Goal: Task Accomplishment & Management: Manage account settings

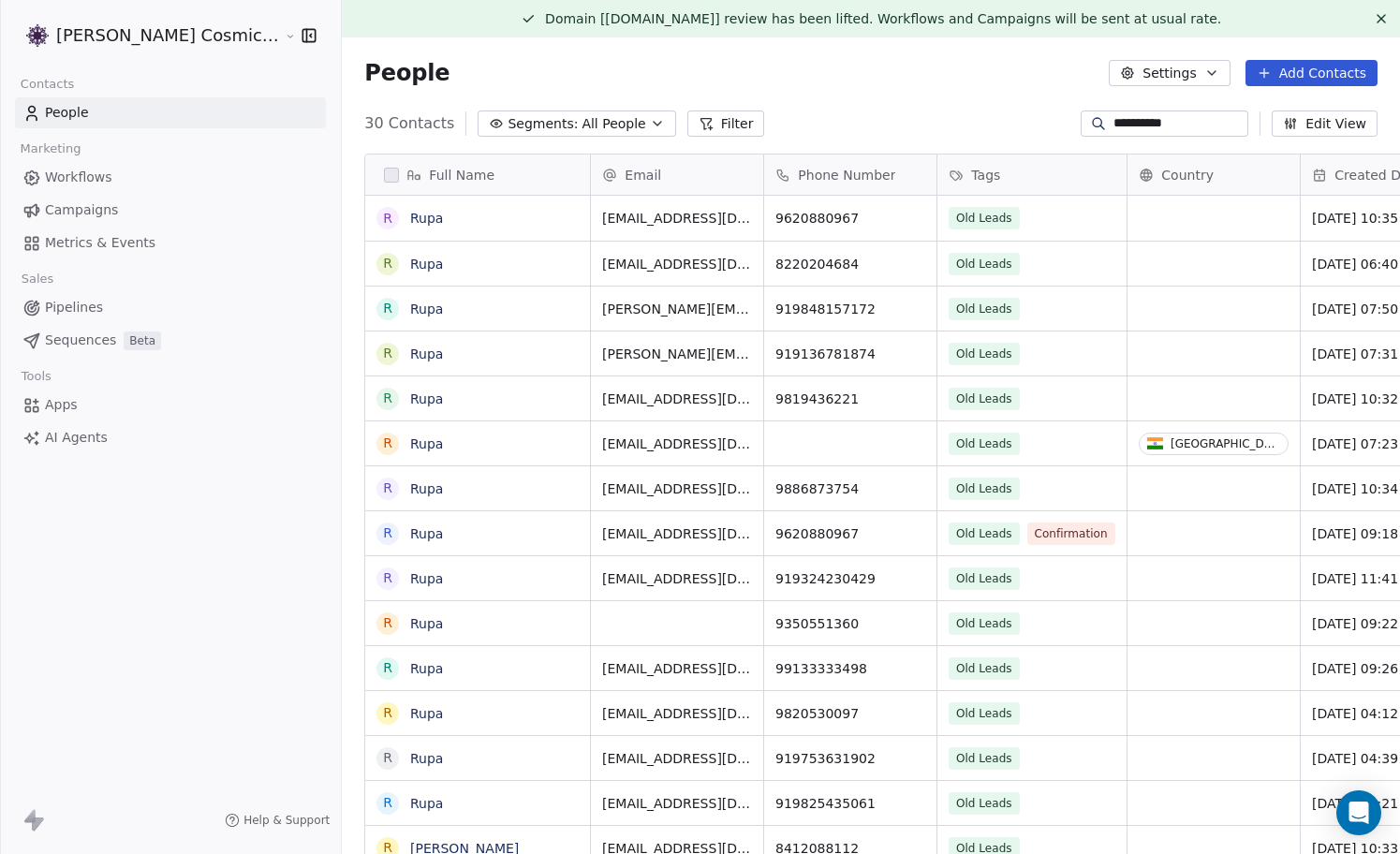
scroll to position [750, 1092]
click at [83, 212] on span "Campaigns" at bounding box center [82, 210] width 73 height 20
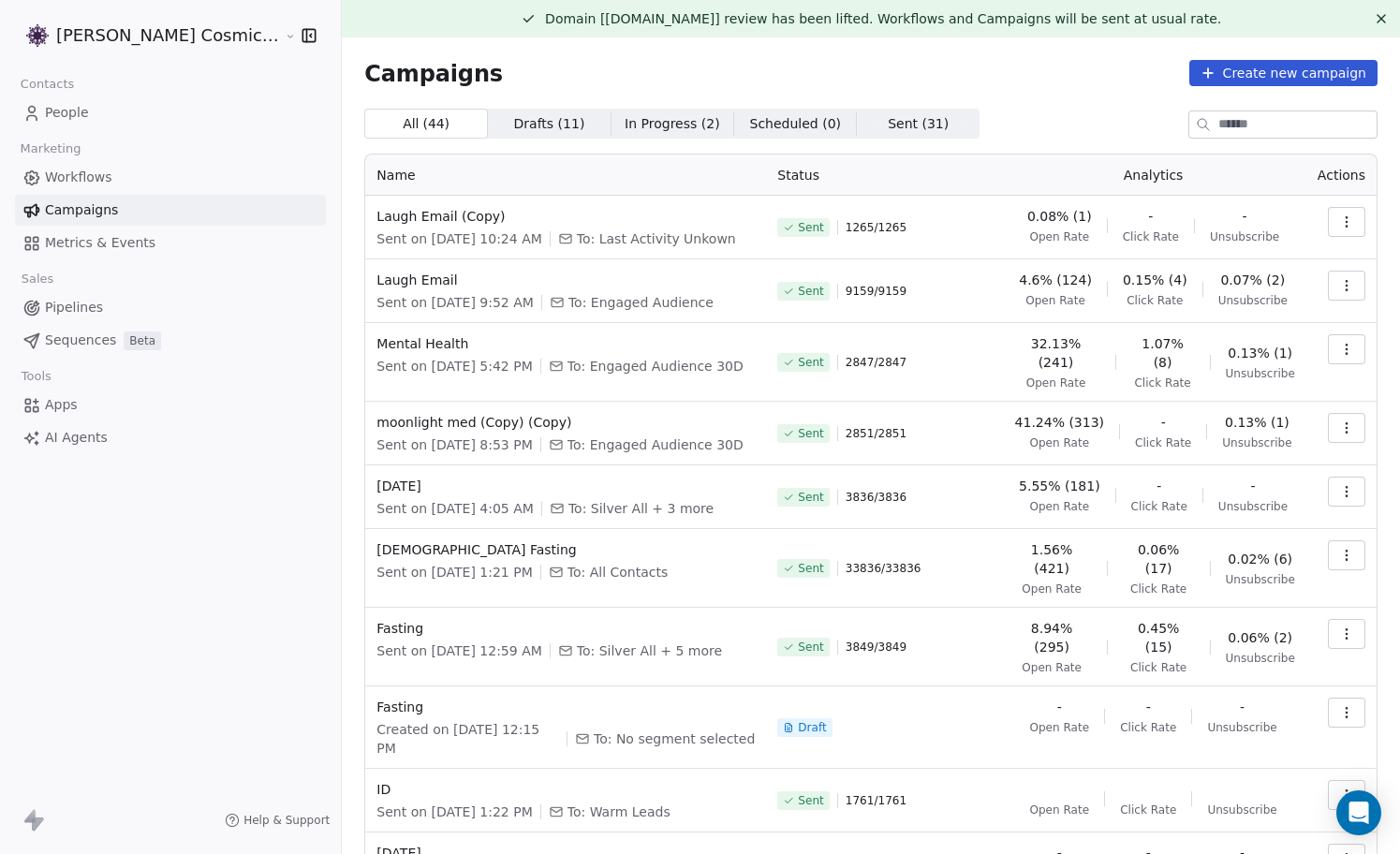
click at [1353, 222] on icon "button" at bounding box center [1346, 221] width 15 height 15
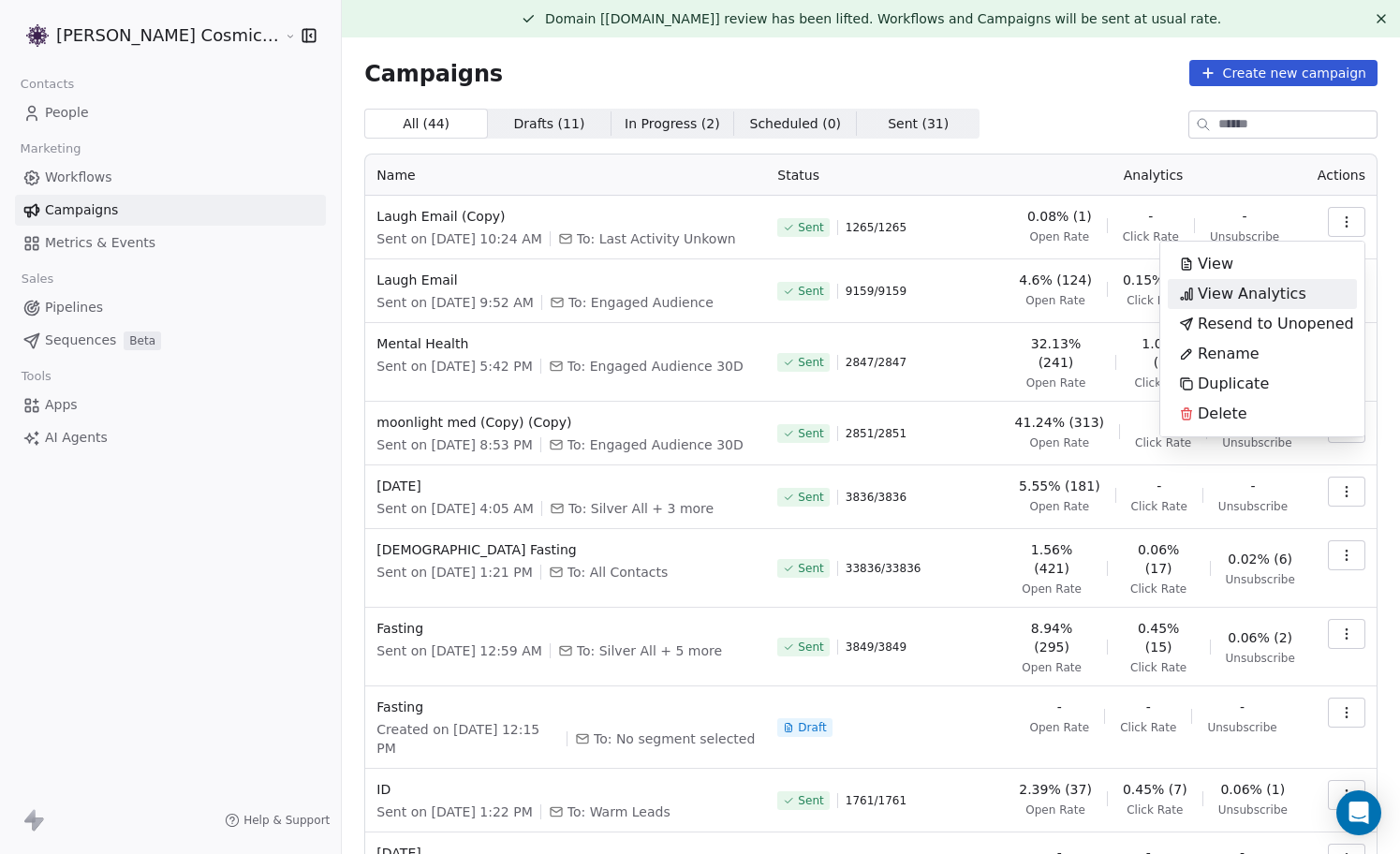
click at [1266, 292] on span "View Analytics" at bounding box center [1252, 294] width 109 height 23
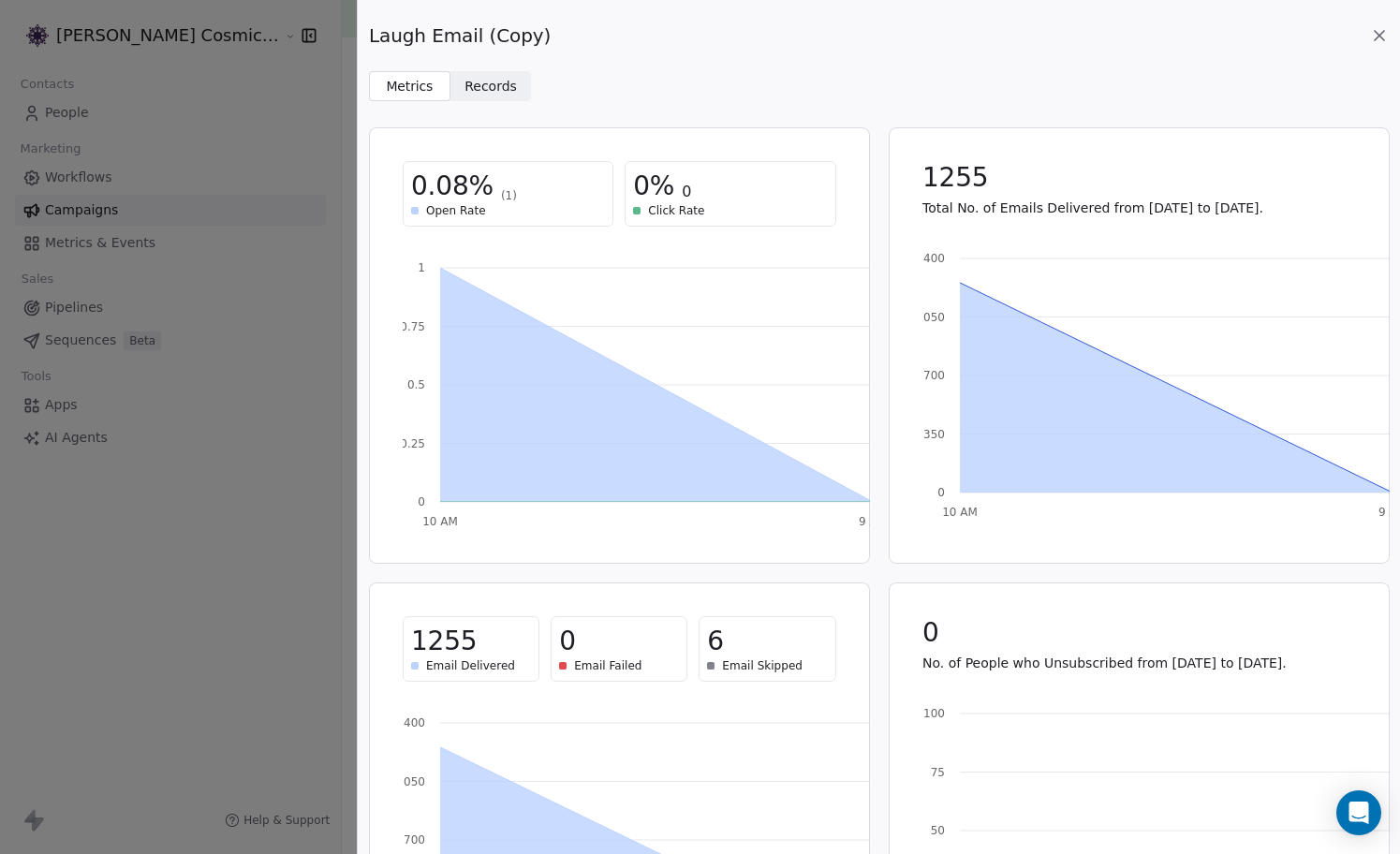
click at [486, 86] on span "Records" at bounding box center [490, 87] width 52 height 20
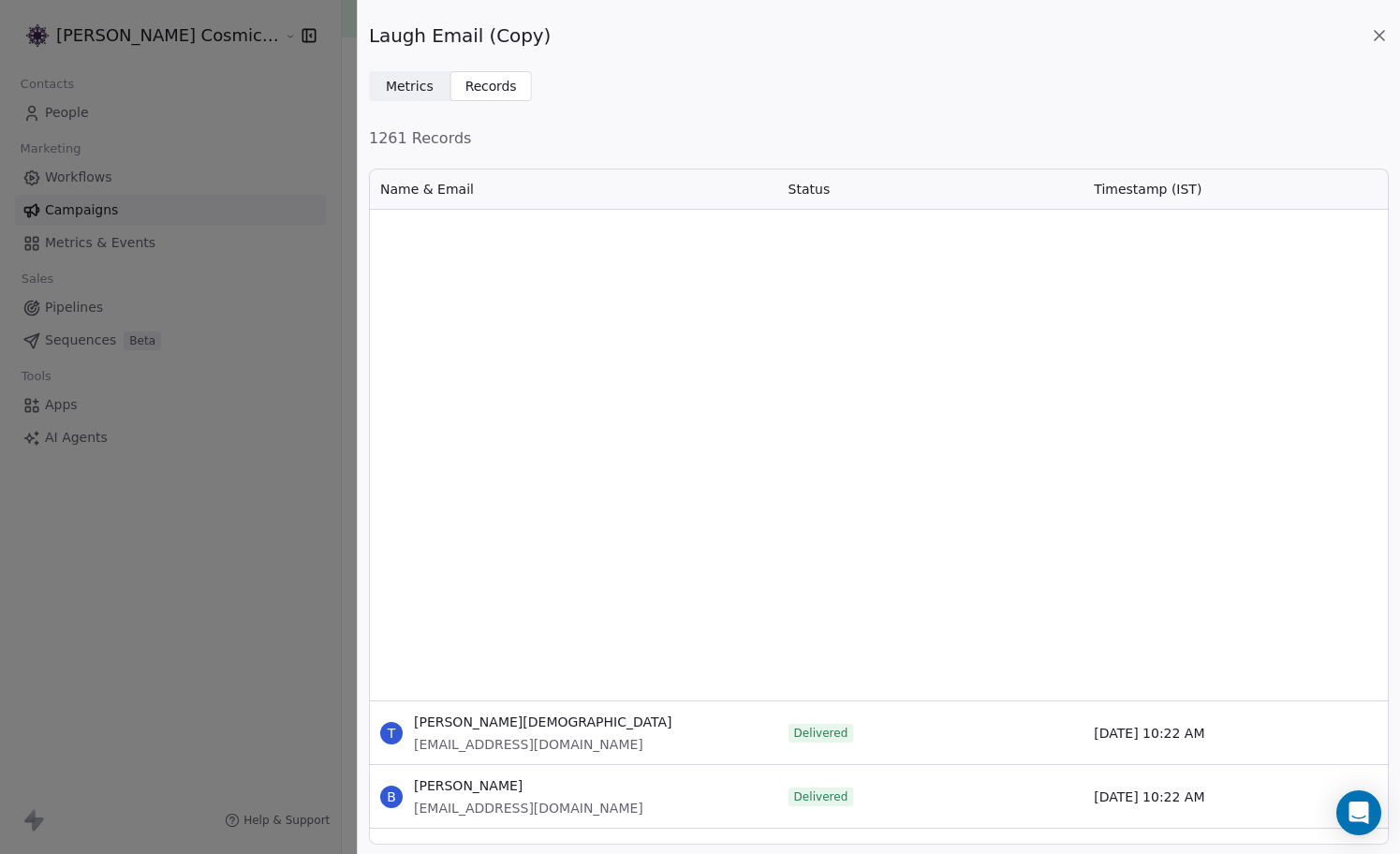
scroll to position [13684, 0]
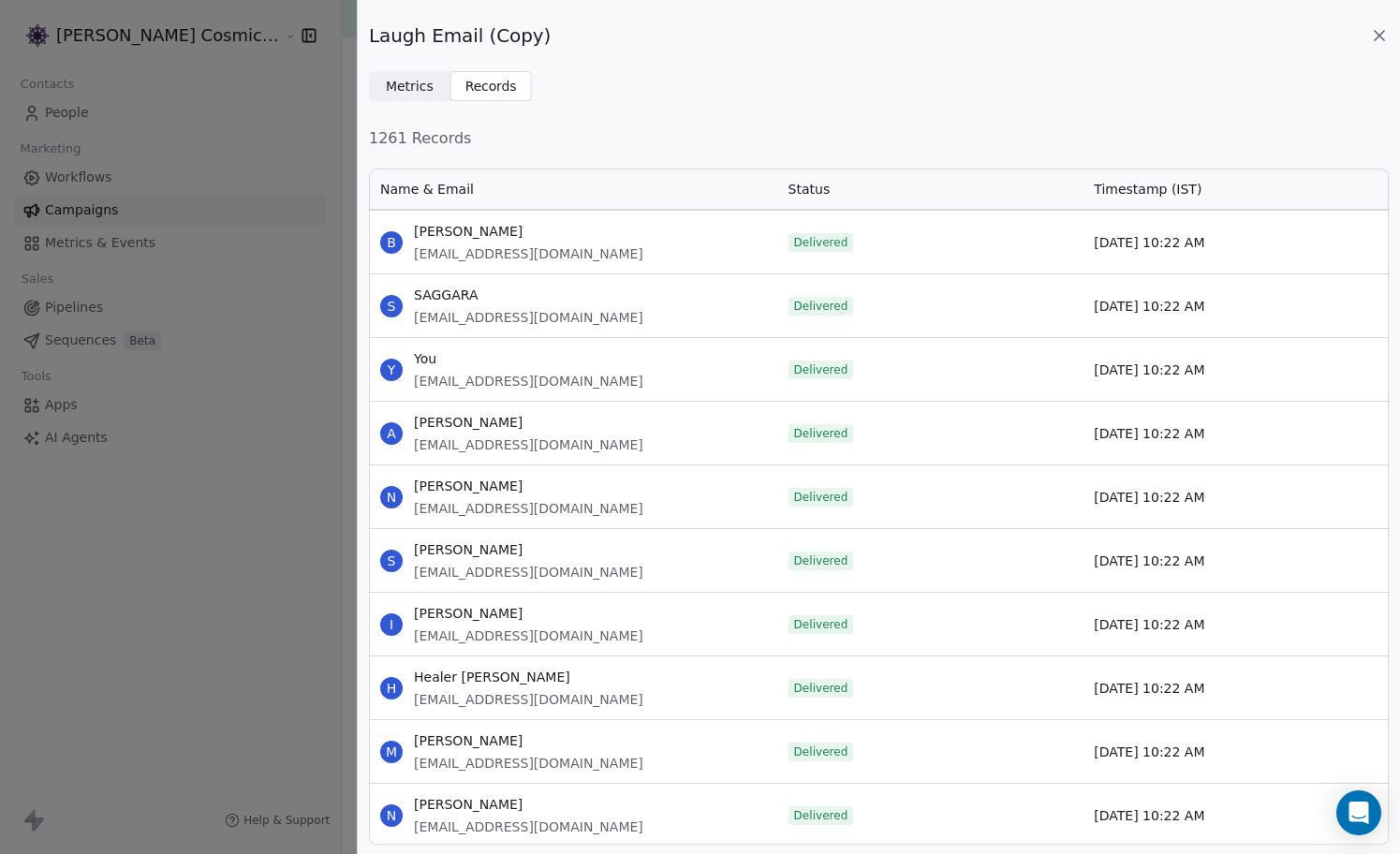
click at [1382, 32] on icon at bounding box center [1378, 35] width 9 height 9
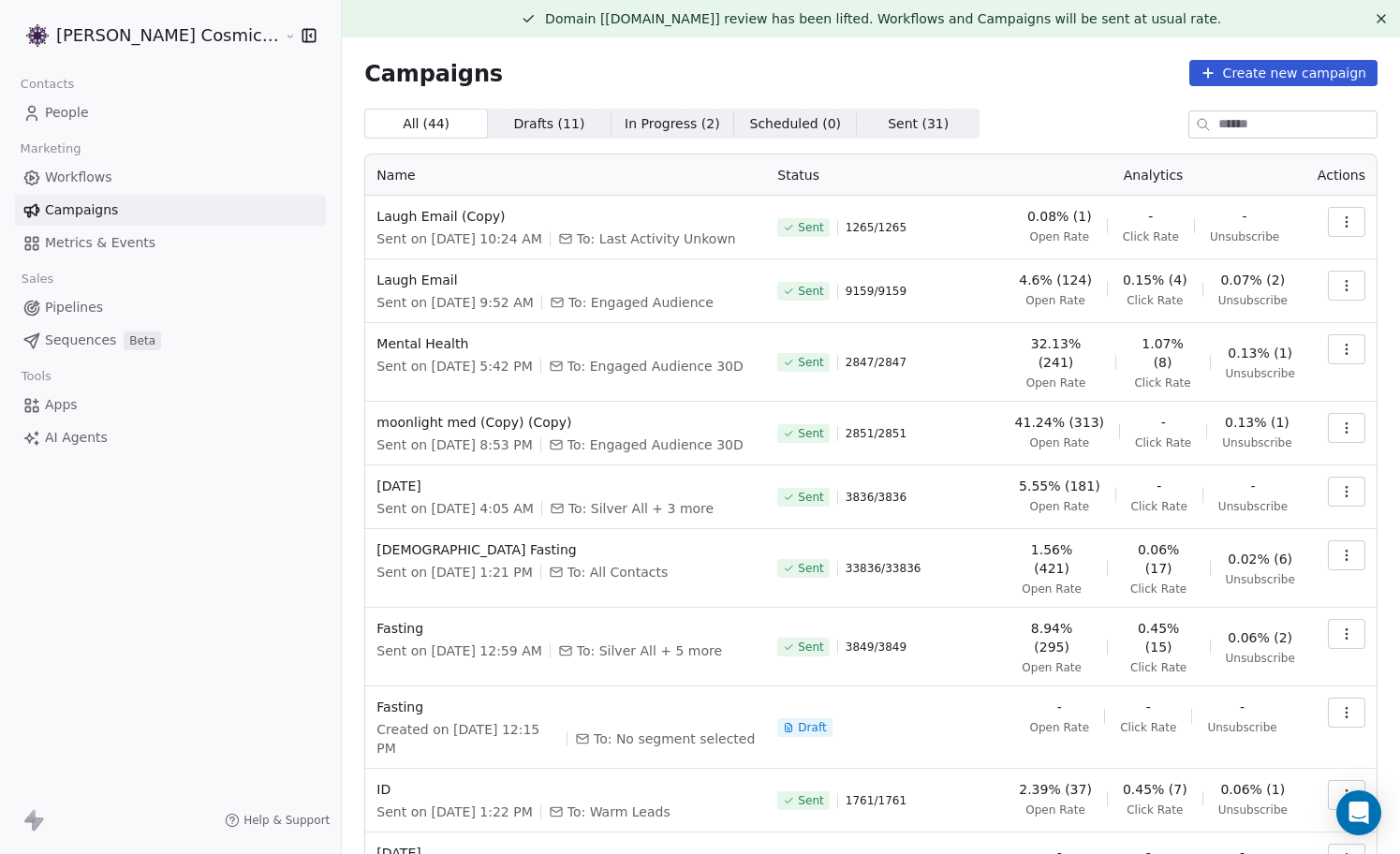
click at [96, 202] on span "Campaigns" at bounding box center [82, 210] width 73 height 20
click at [111, 207] on span "Campaigns" at bounding box center [82, 210] width 73 height 20
click at [106, 173] on span "Workflows" at bounding box center [79, 178] width 67 height 20
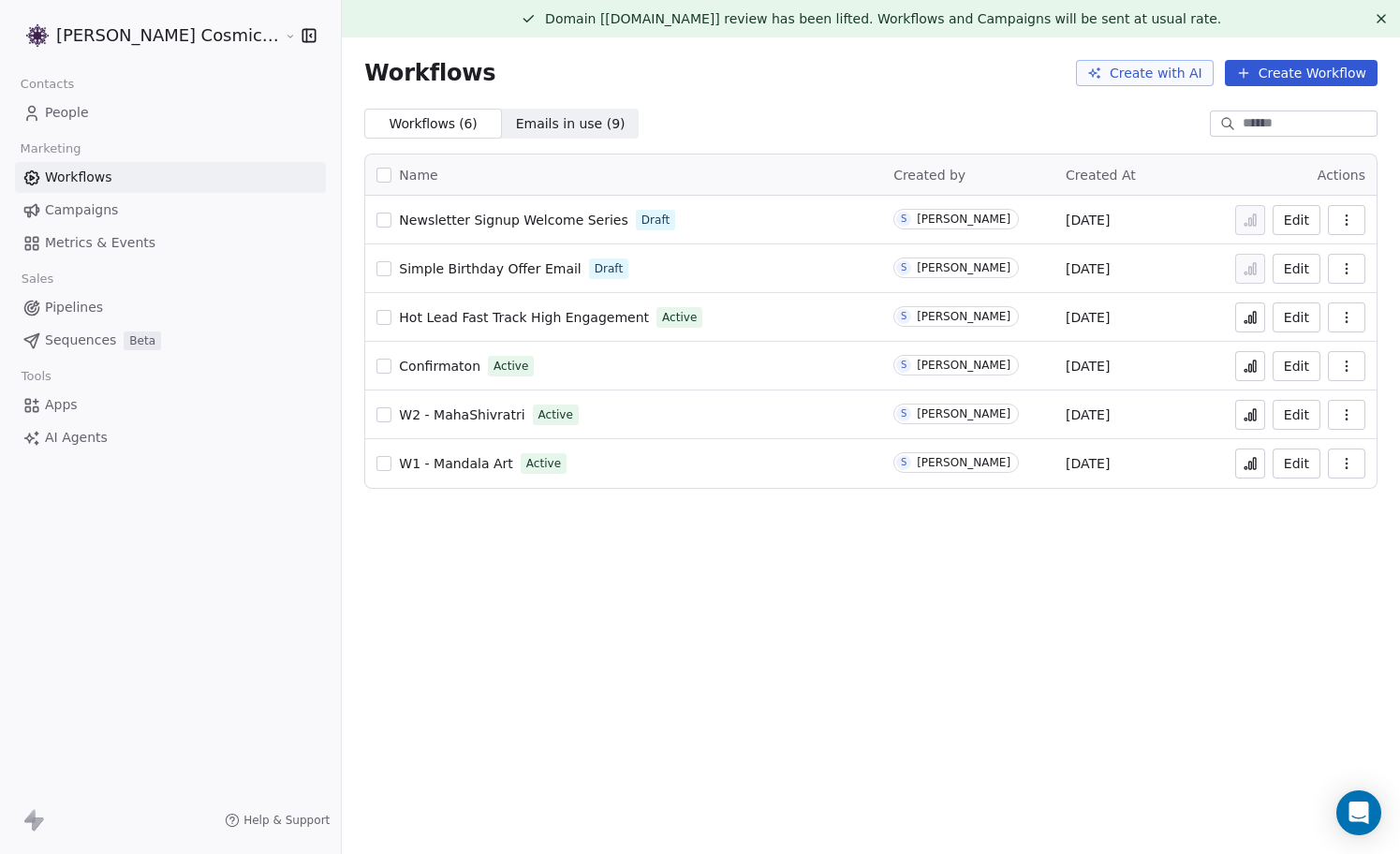
click at [91, 116] on link "People" at bounding box center [170, 112] width 311 height 31
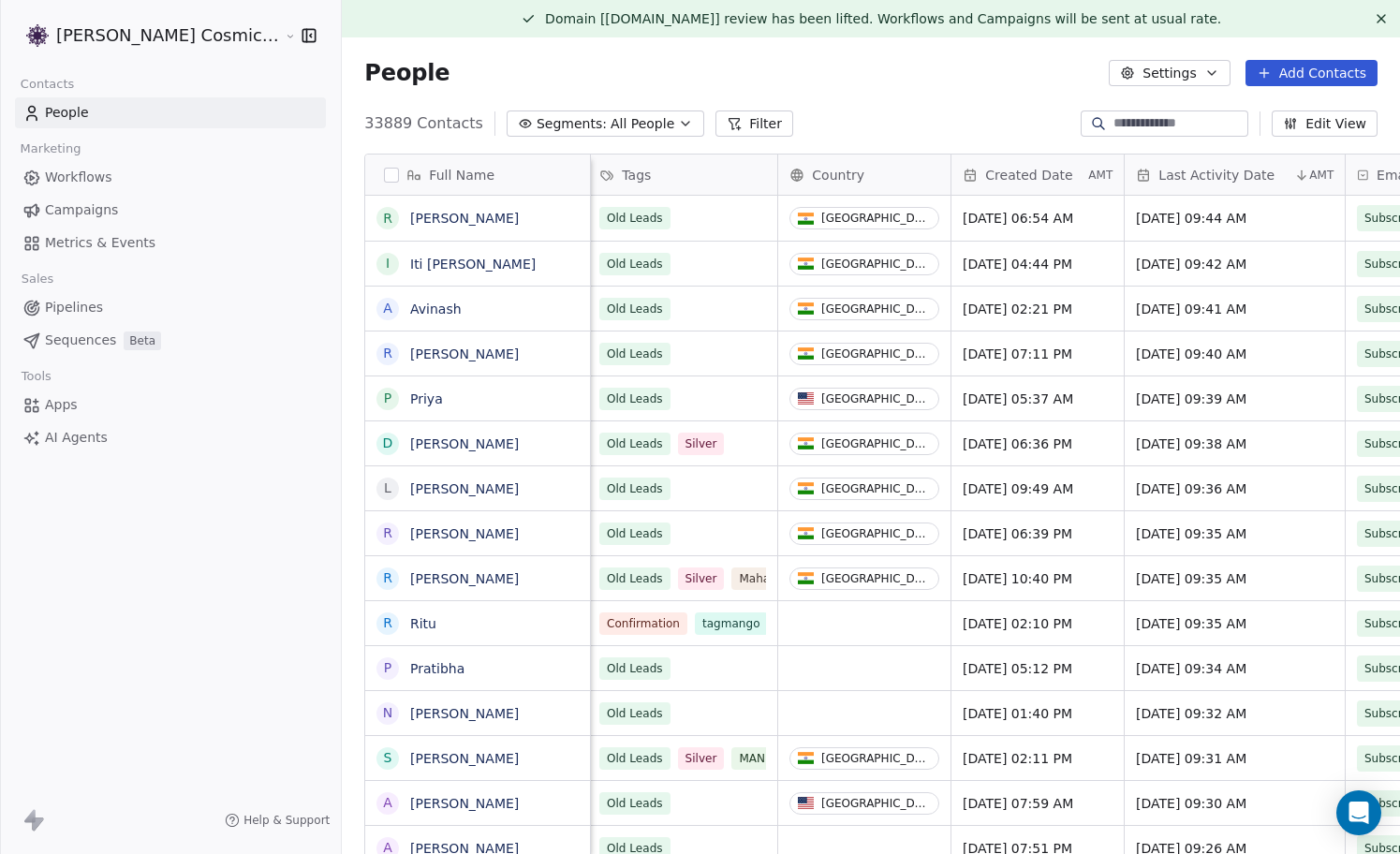
scroll to position [0, 350]
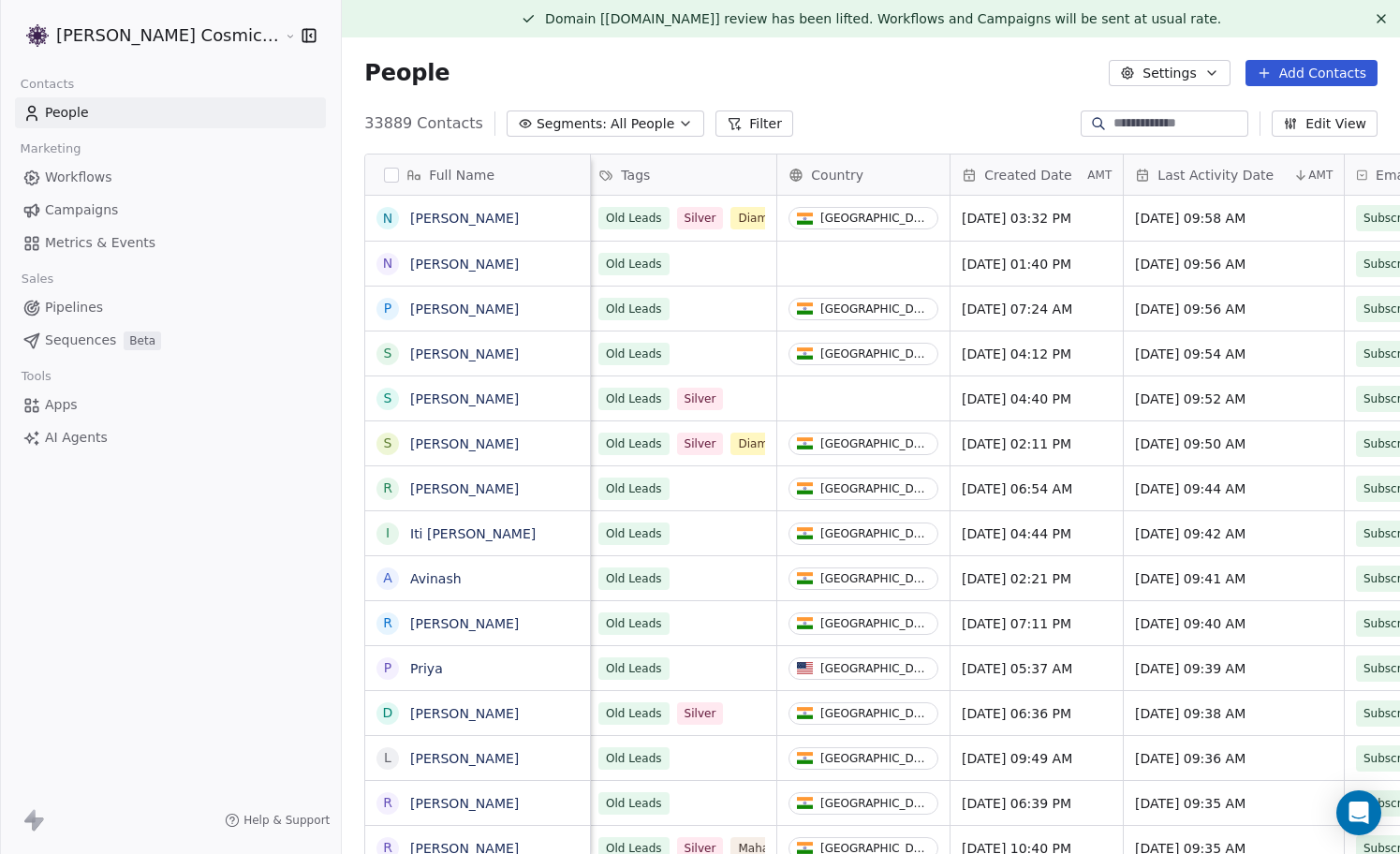
click at [153, 214] on link "Campaigns" at bounding box center [170, 209] width 311 height 31
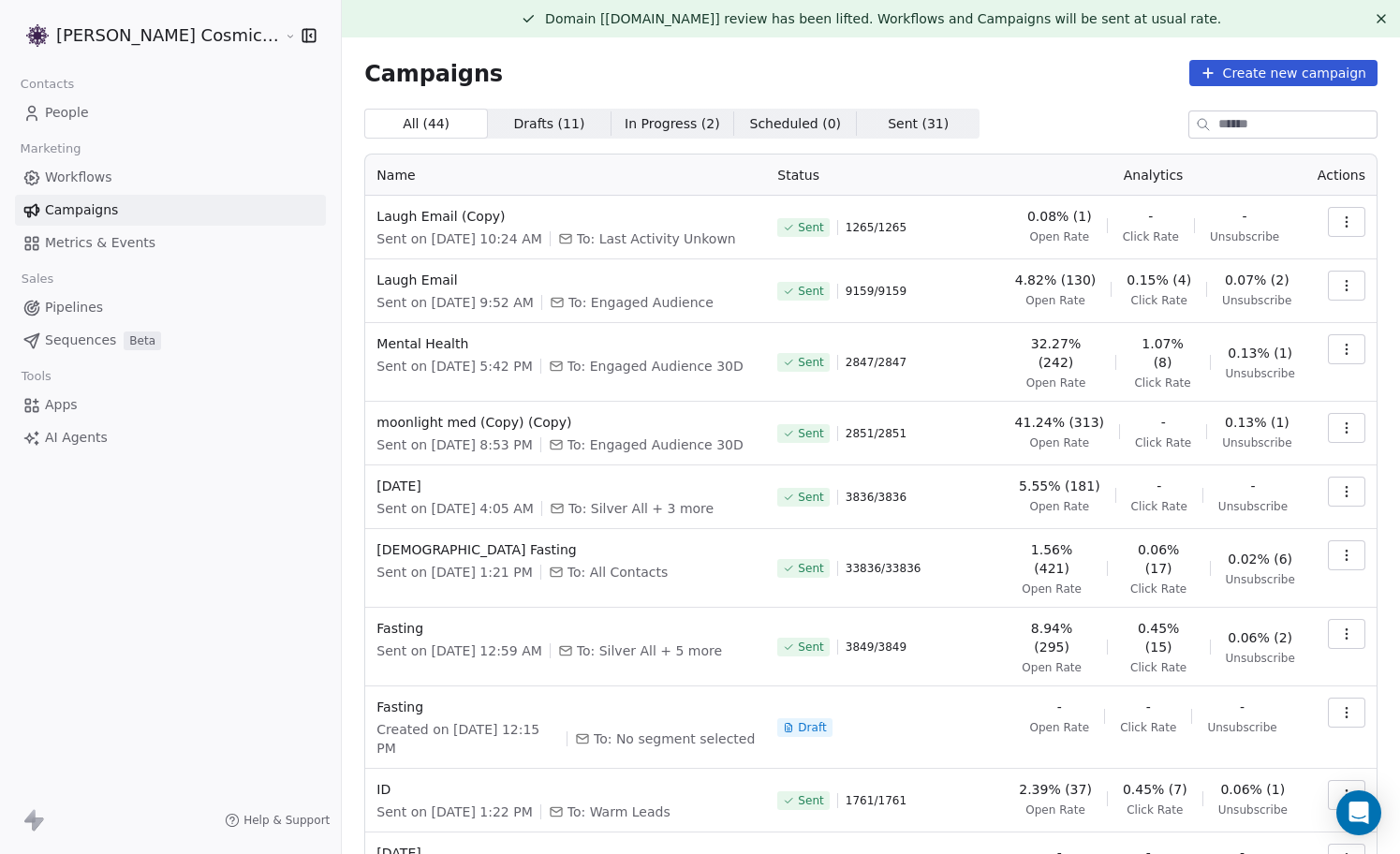
click at [91, 112] on link "People" at bounding box center [170, 112] width 311 height 31
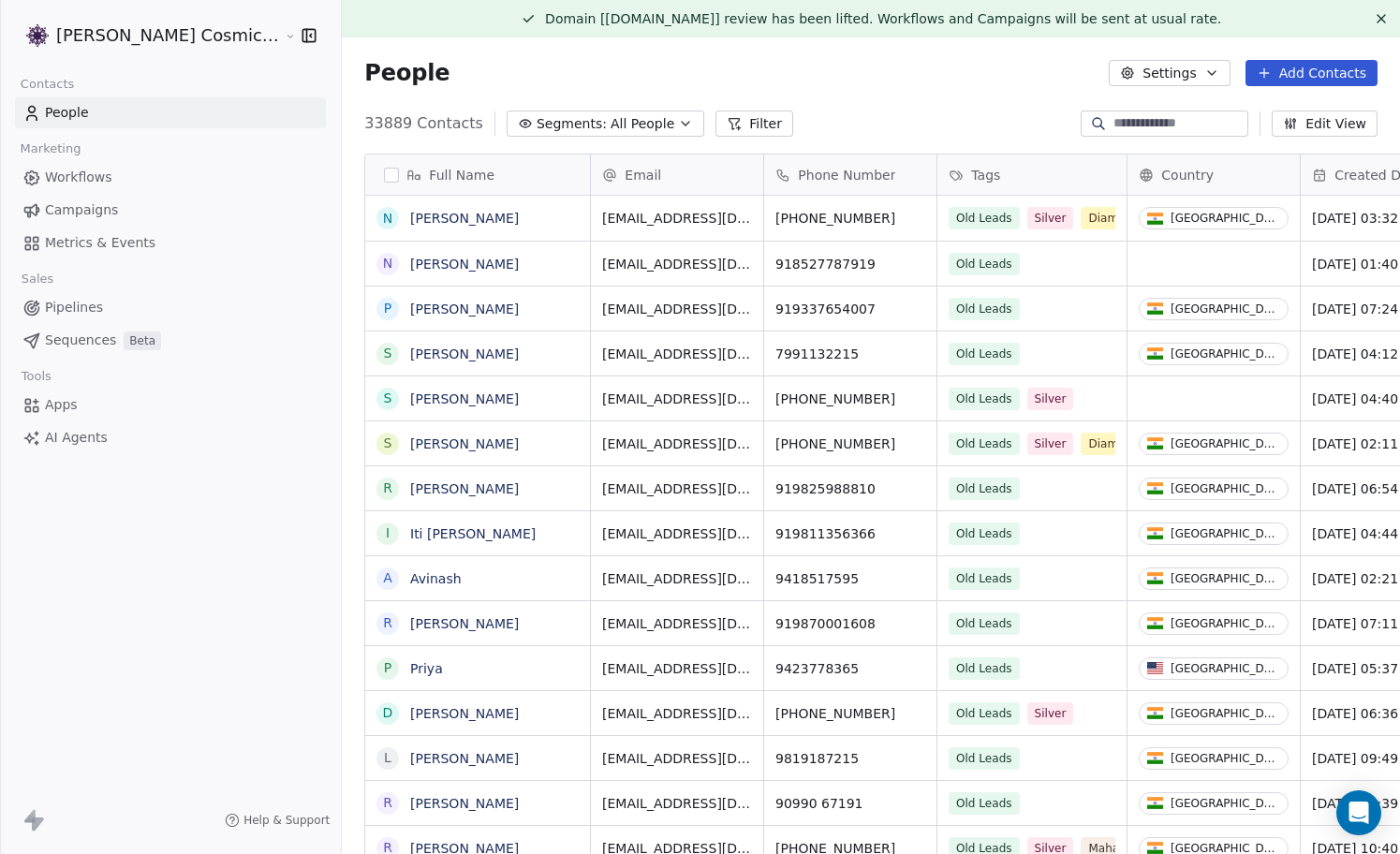
scroll to position [750, 1092]
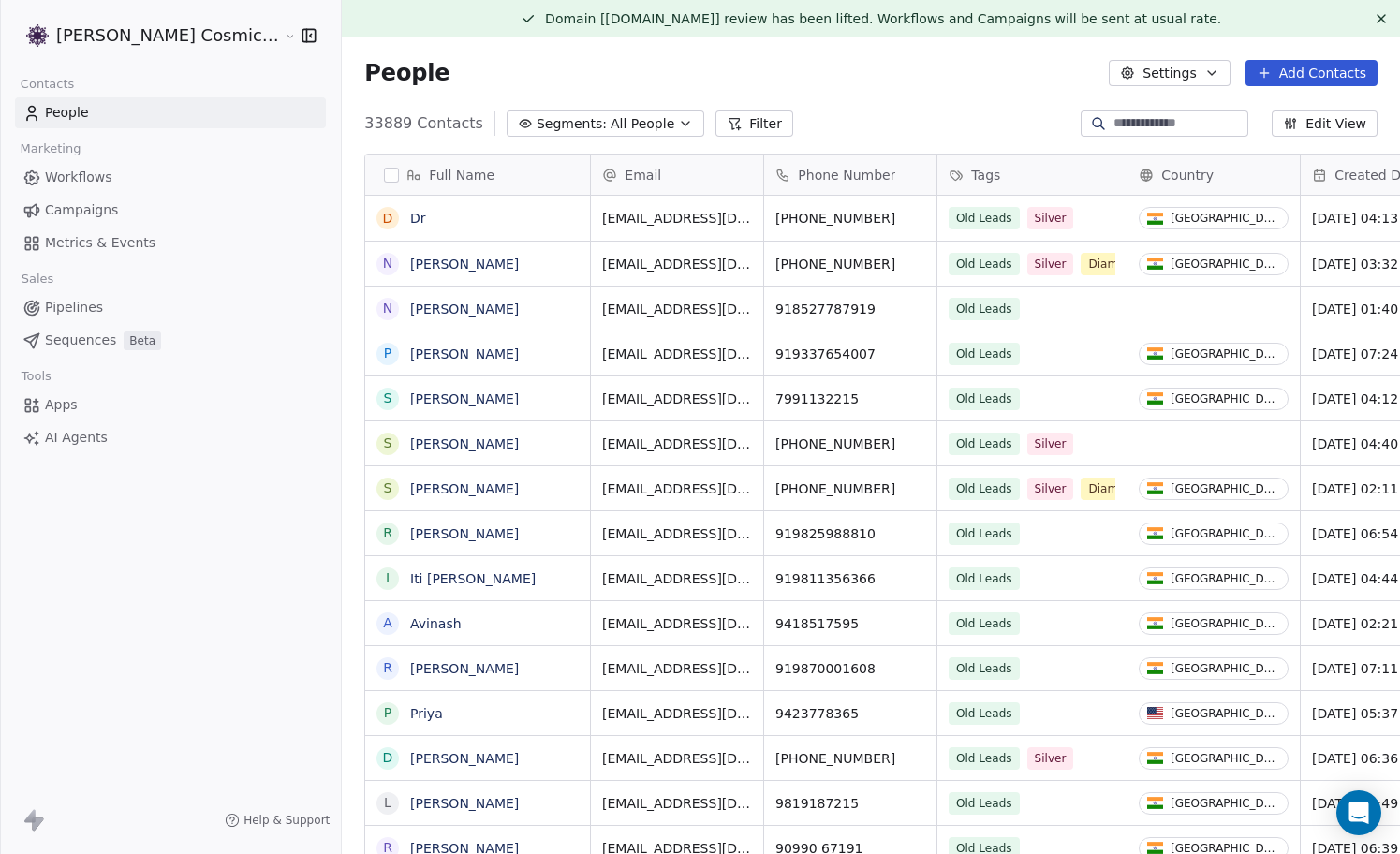
click at [611, 114] on span "All People" at bounding box center [642, 124] width 64 height 20
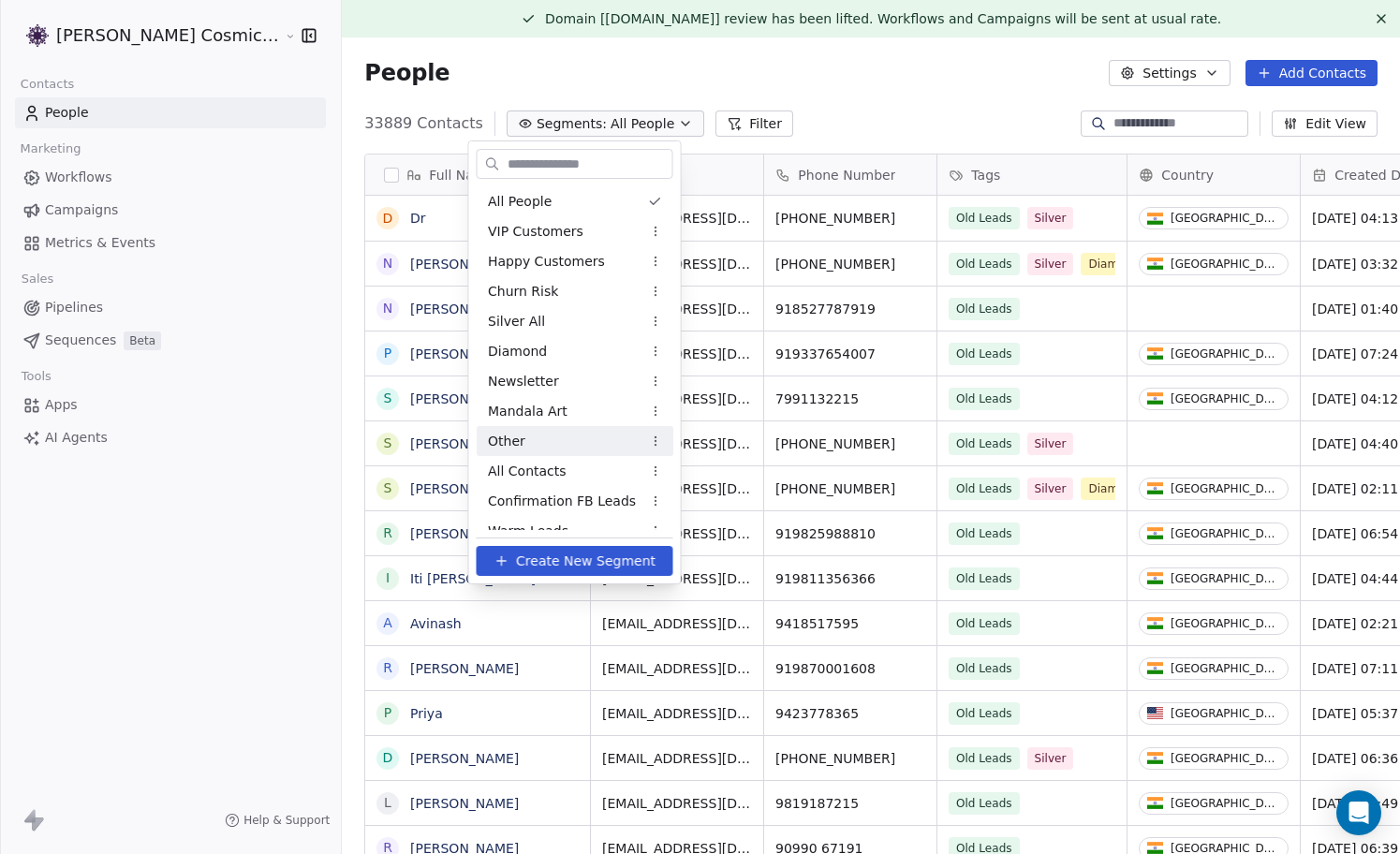
scroll to position [166, 0]
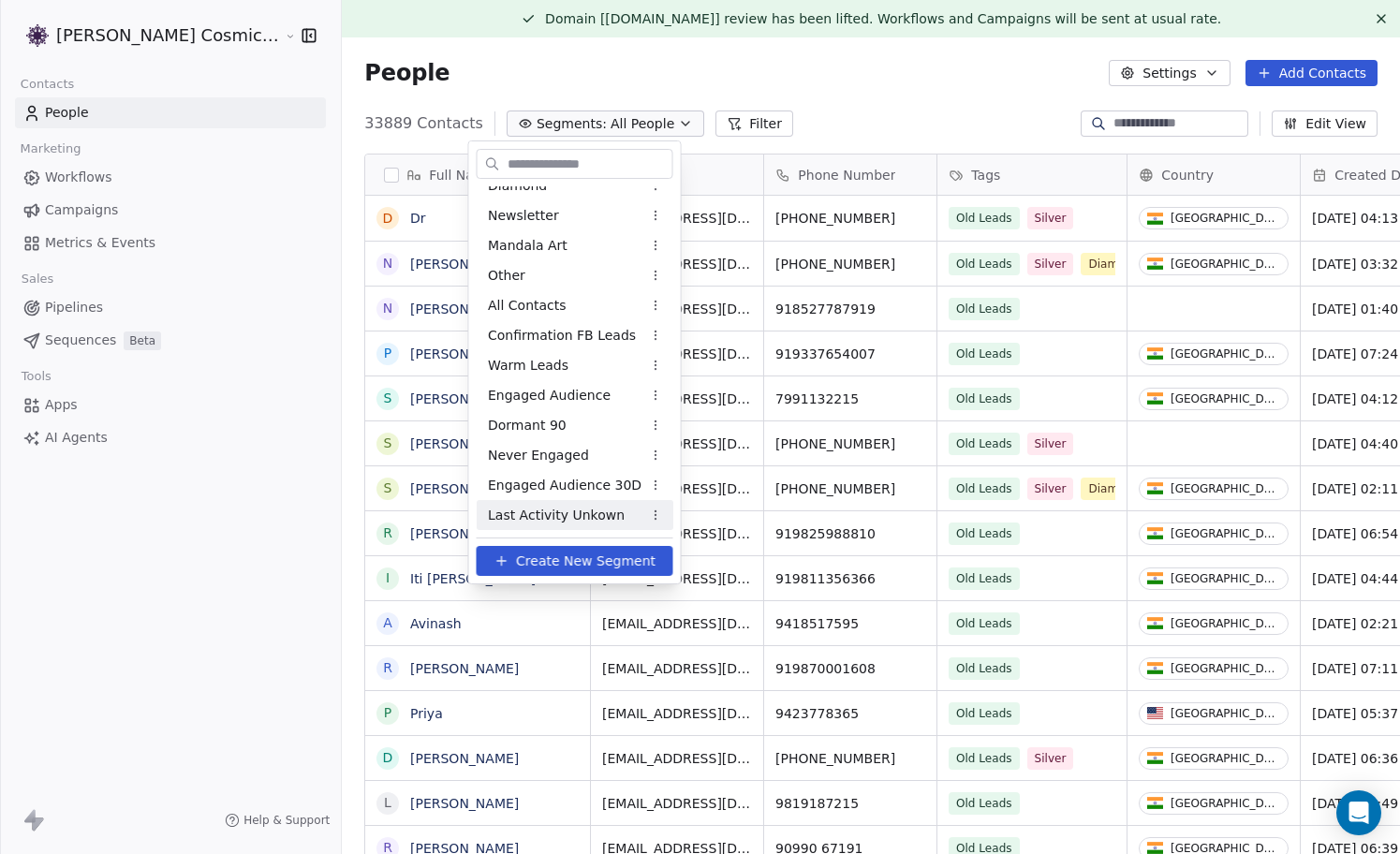
click at [574, 514] on span "Last Activity Unkown" at bounding box center [556, 516] width 137 height 20
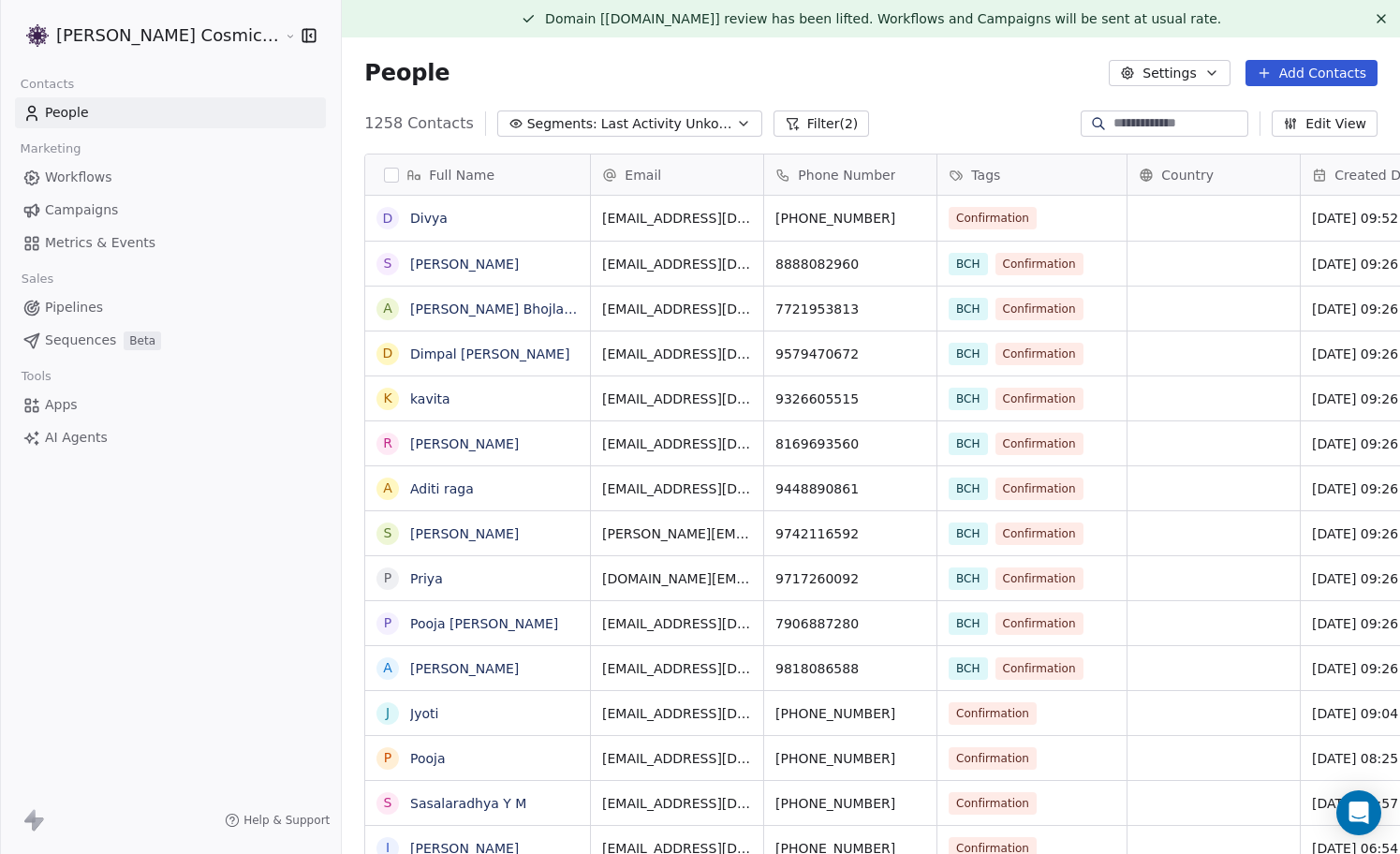
scroll to position [750, 1092]
click at [672, 125] on span "Last Activity Unkown" at bounding box center [666, 124] width 131 height 20
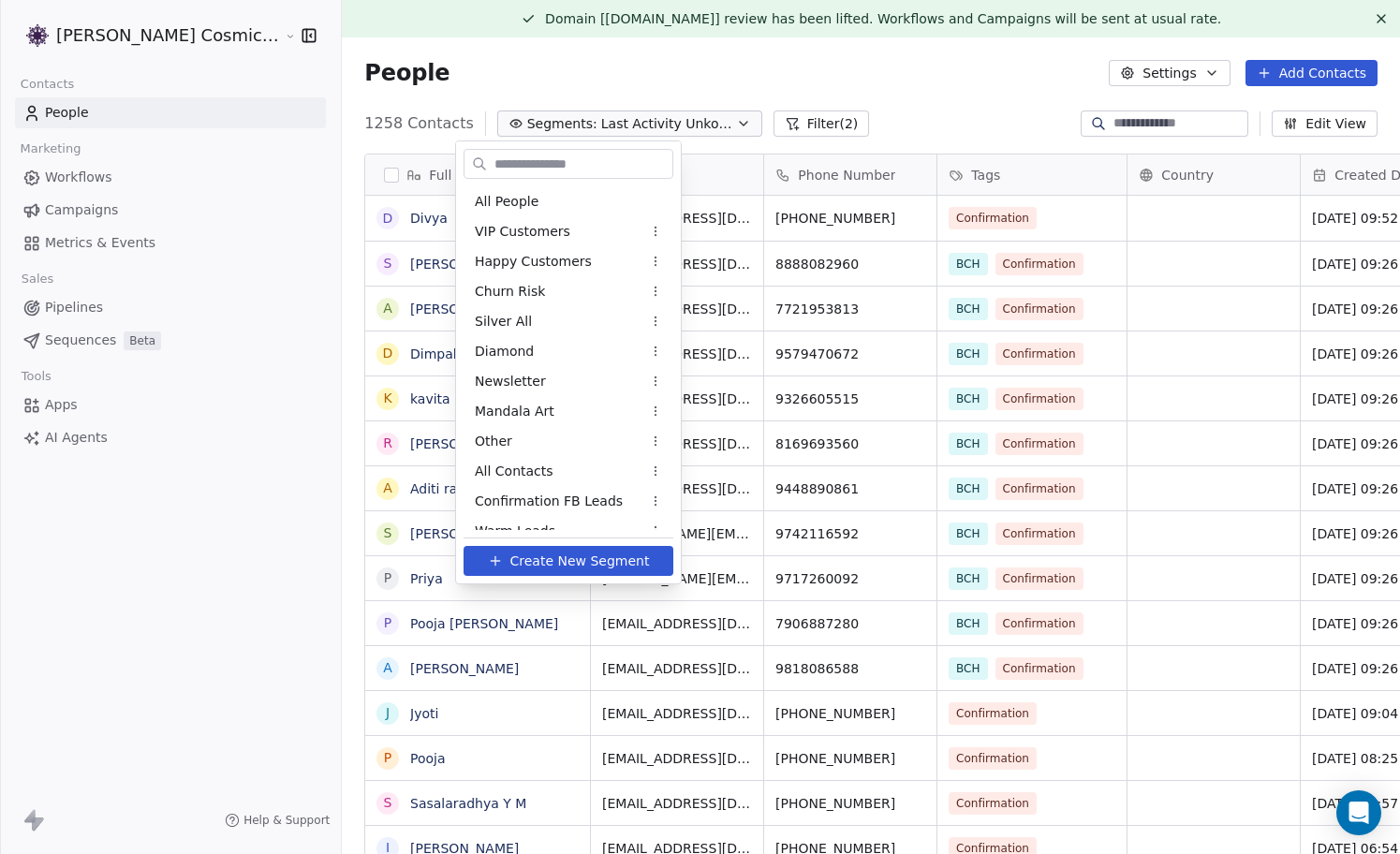
scroll to position [166, 0]
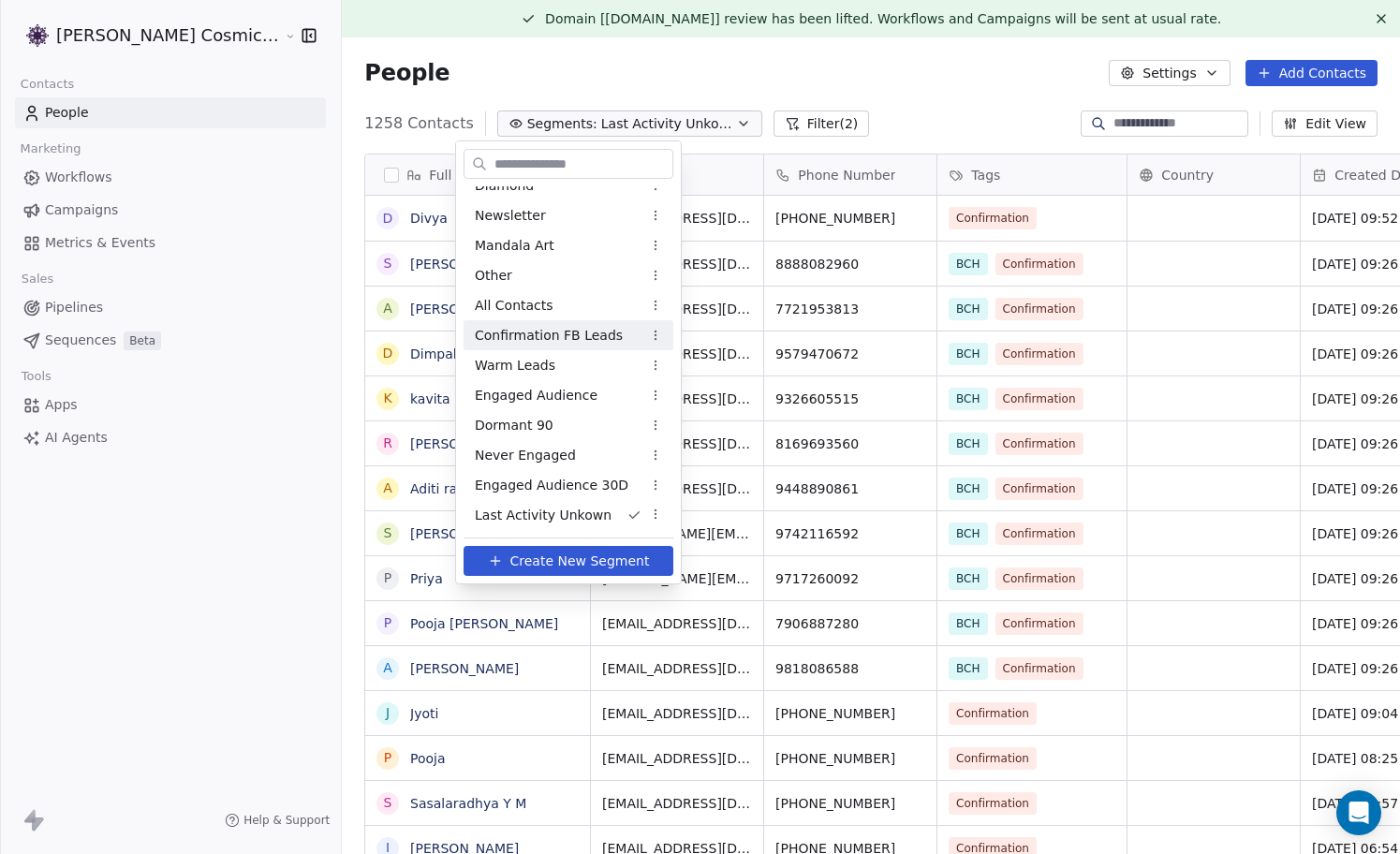
click at [926, 54] on html "Sumit Upreti Cosmic Academy LLP Contacts People Marketing Workflows Campaigns M…" at bounding box center [700, 427] width 1400 height 854
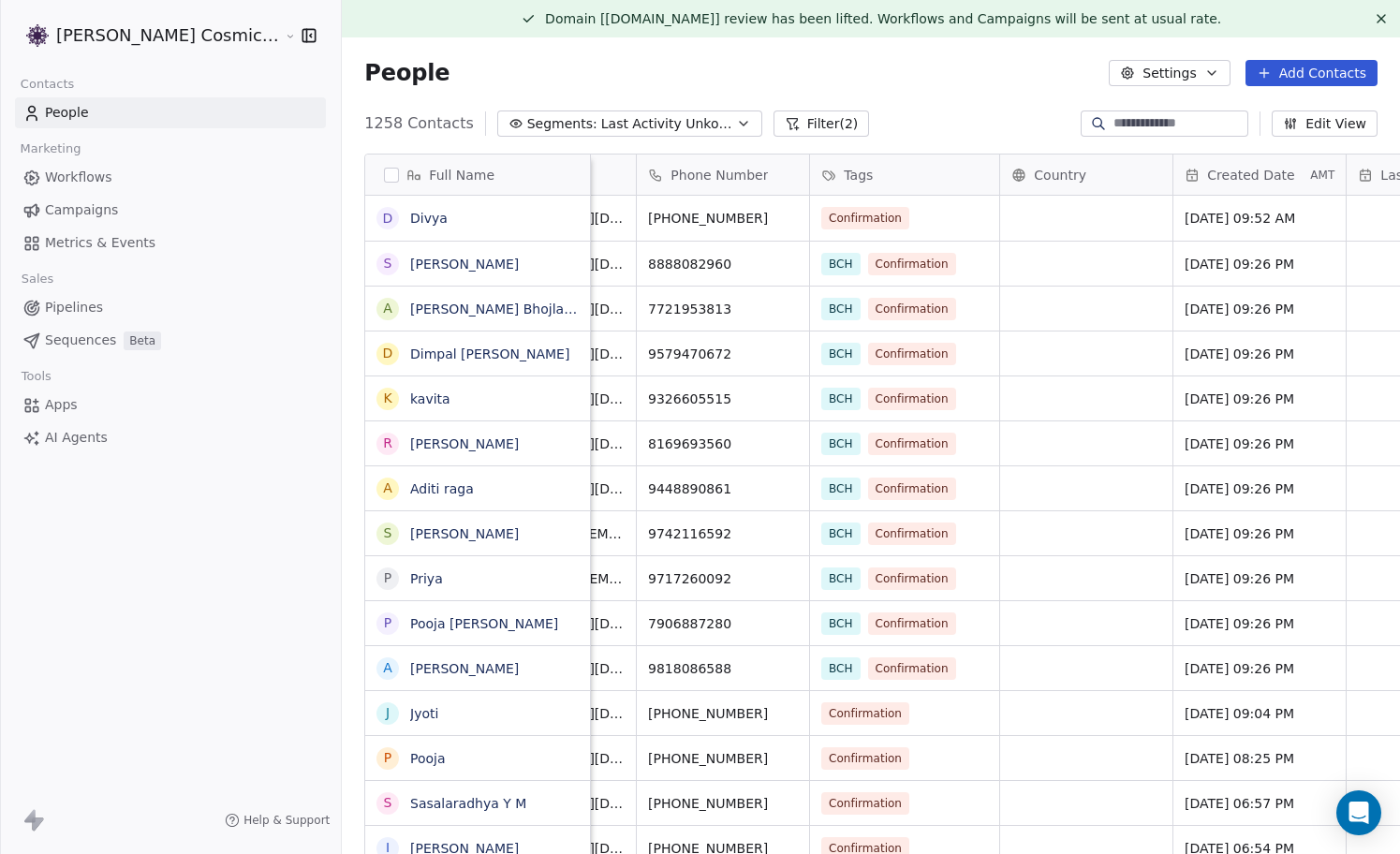
scroll to position [0, 0]
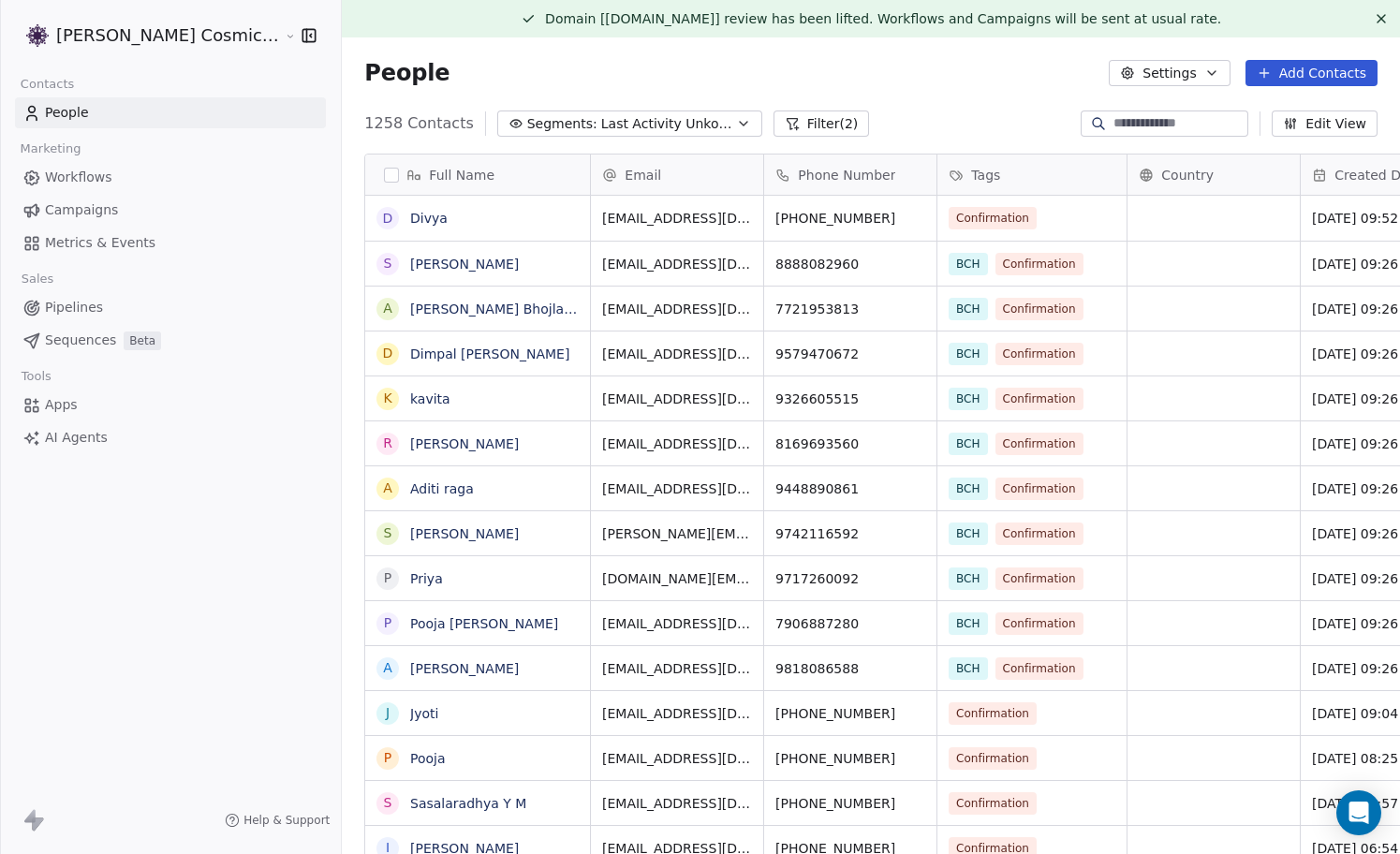
click at [637, 117] on span "Last Activity Unkown" at bounding box center [666, 124] width 131 height 20
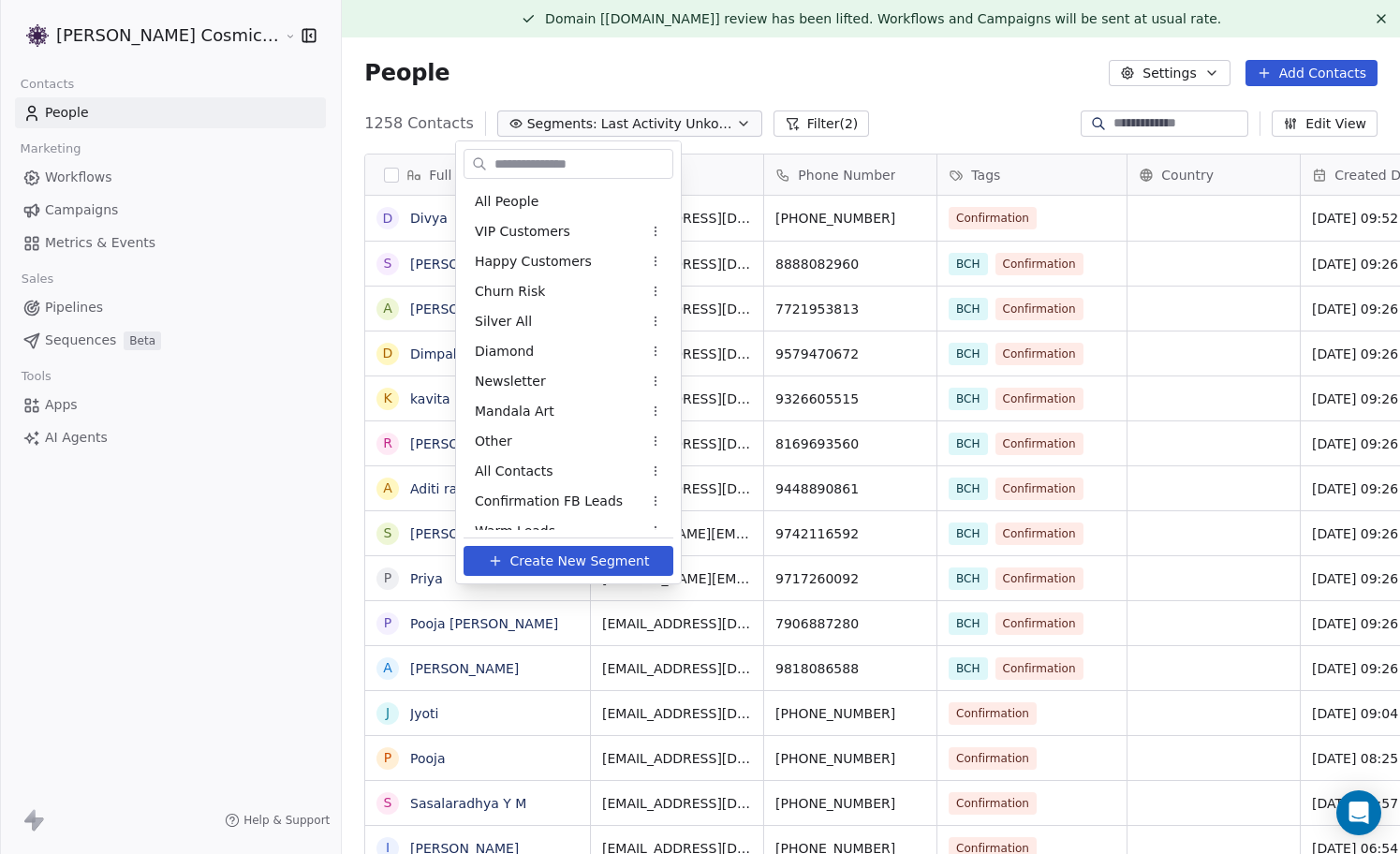
scroll to position [166, 0]
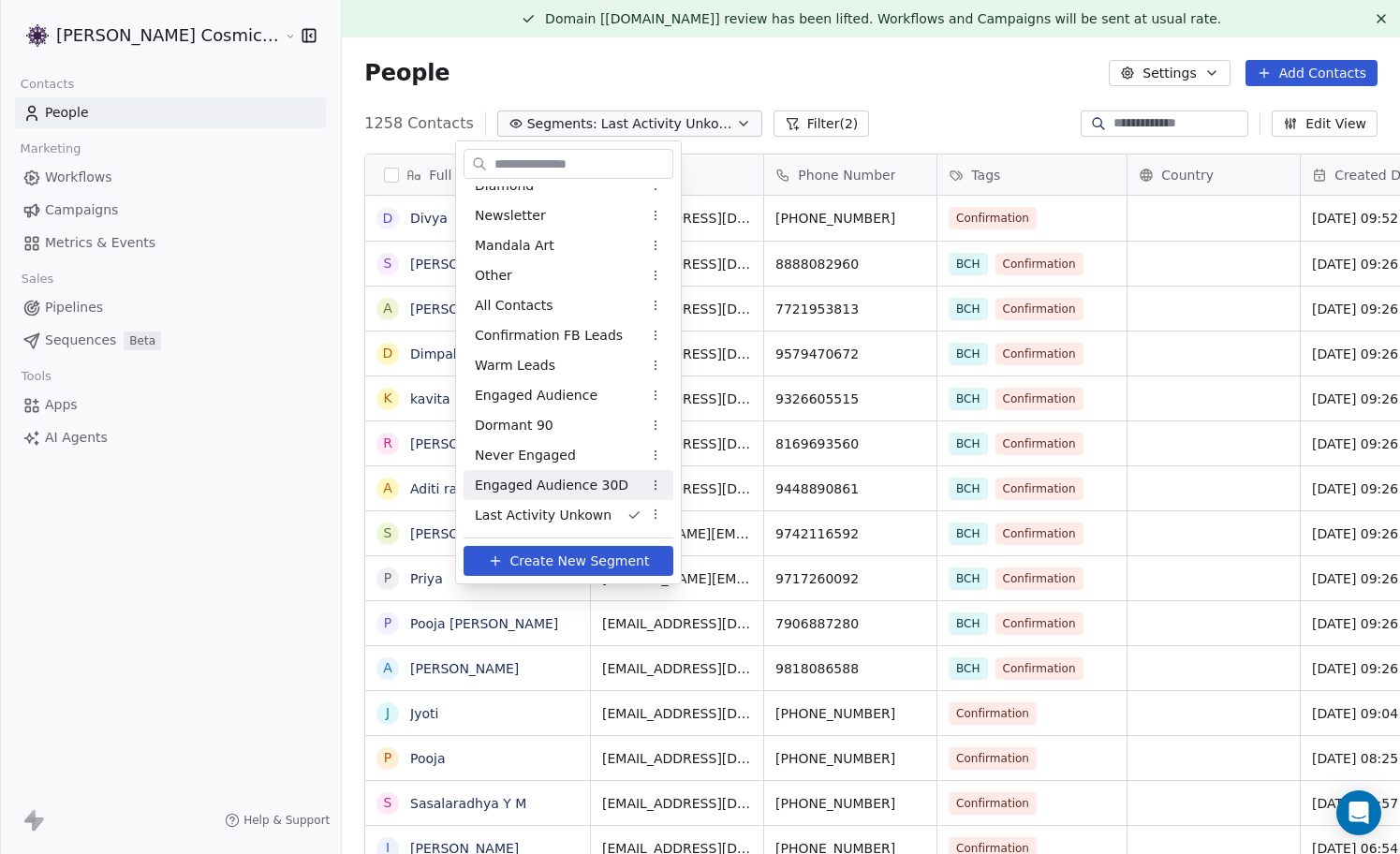
click at [587, 483] on span "Engaged Audience 30D" at bounding box center [552, 485] width 154 height 20
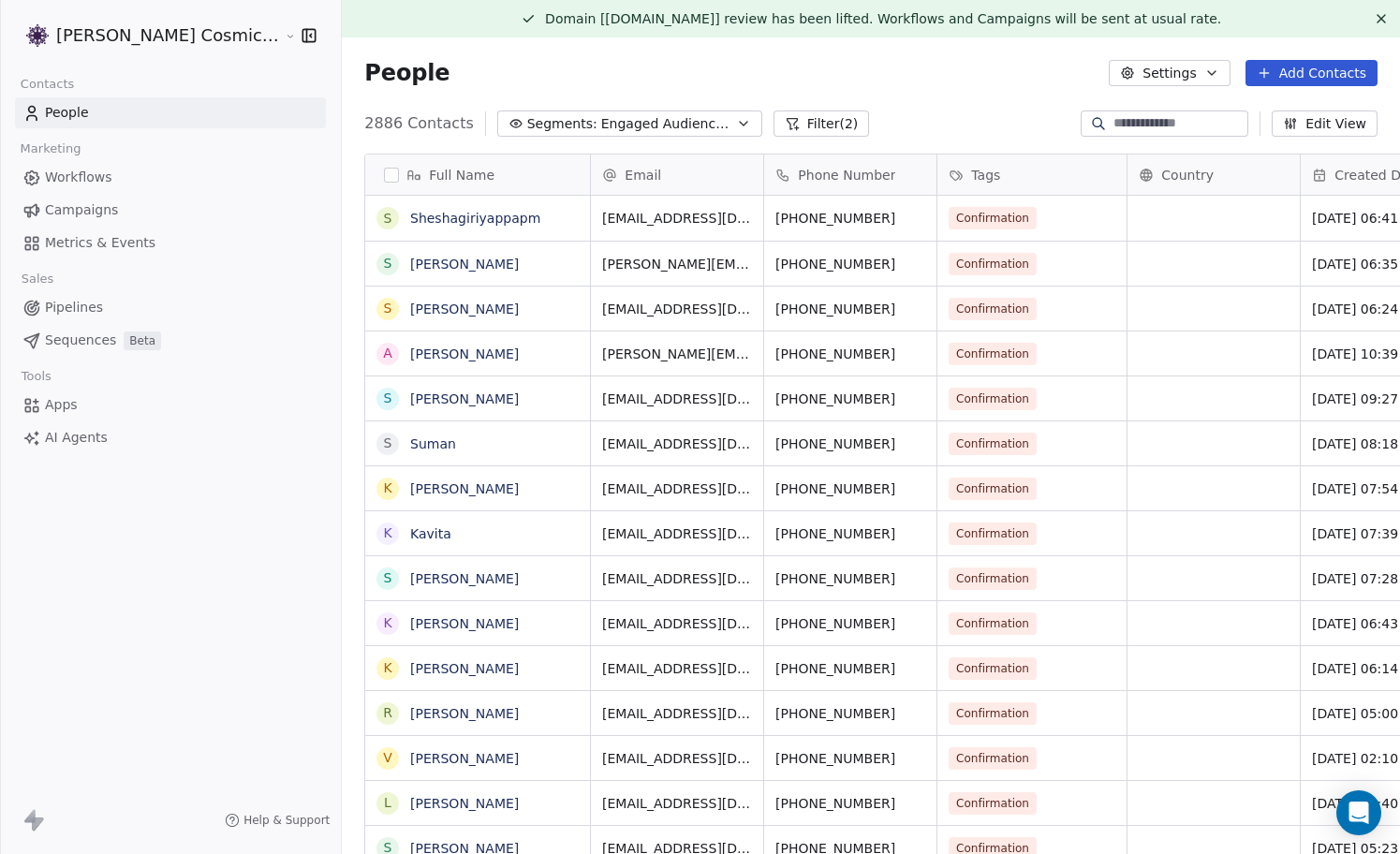
scroll to position [750, 1092]
click at [636, 127] on span "Engaged Audience 30D" at bounding box center [666, 124] width 131 height 20
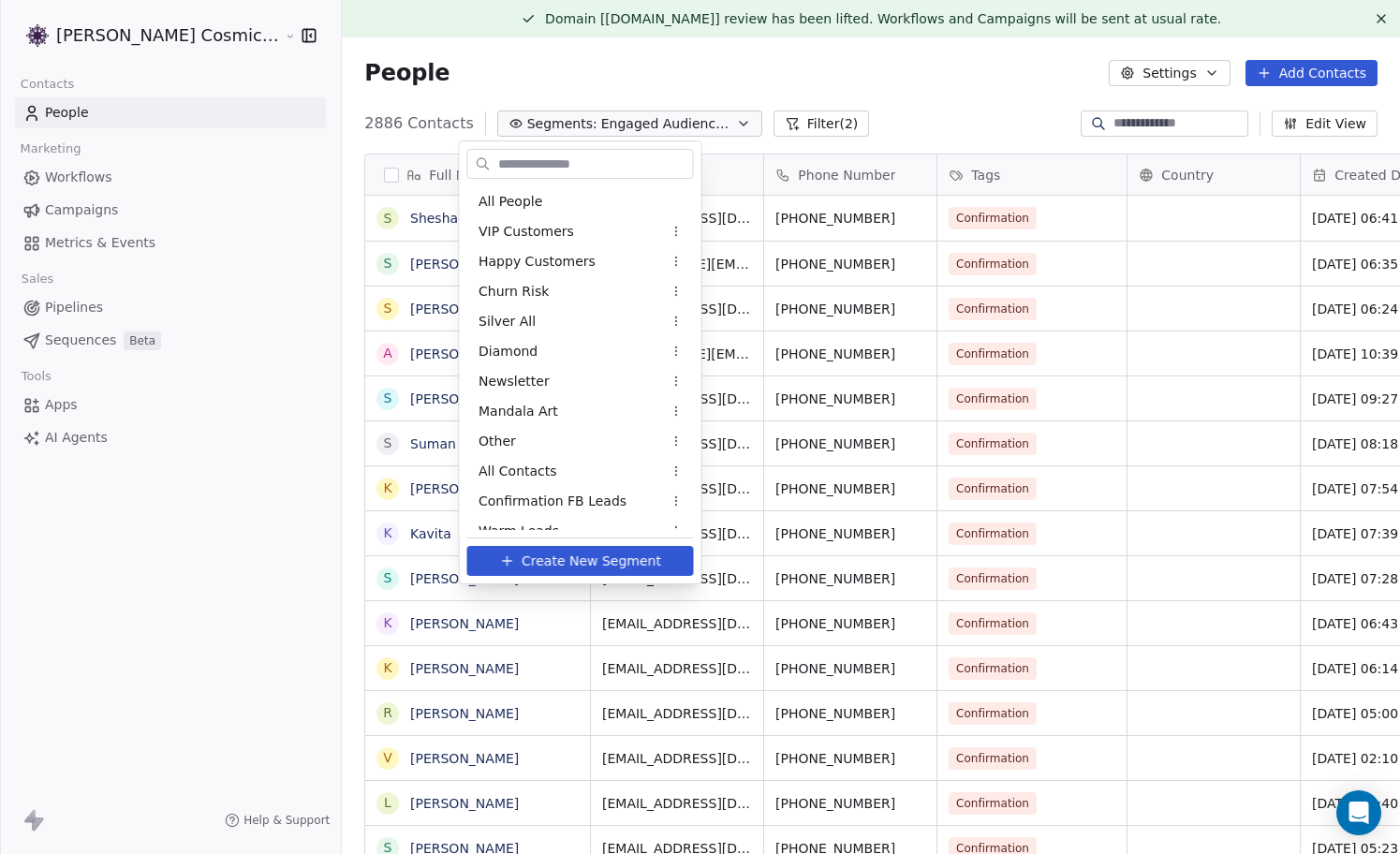
scroll to position [136, 0]
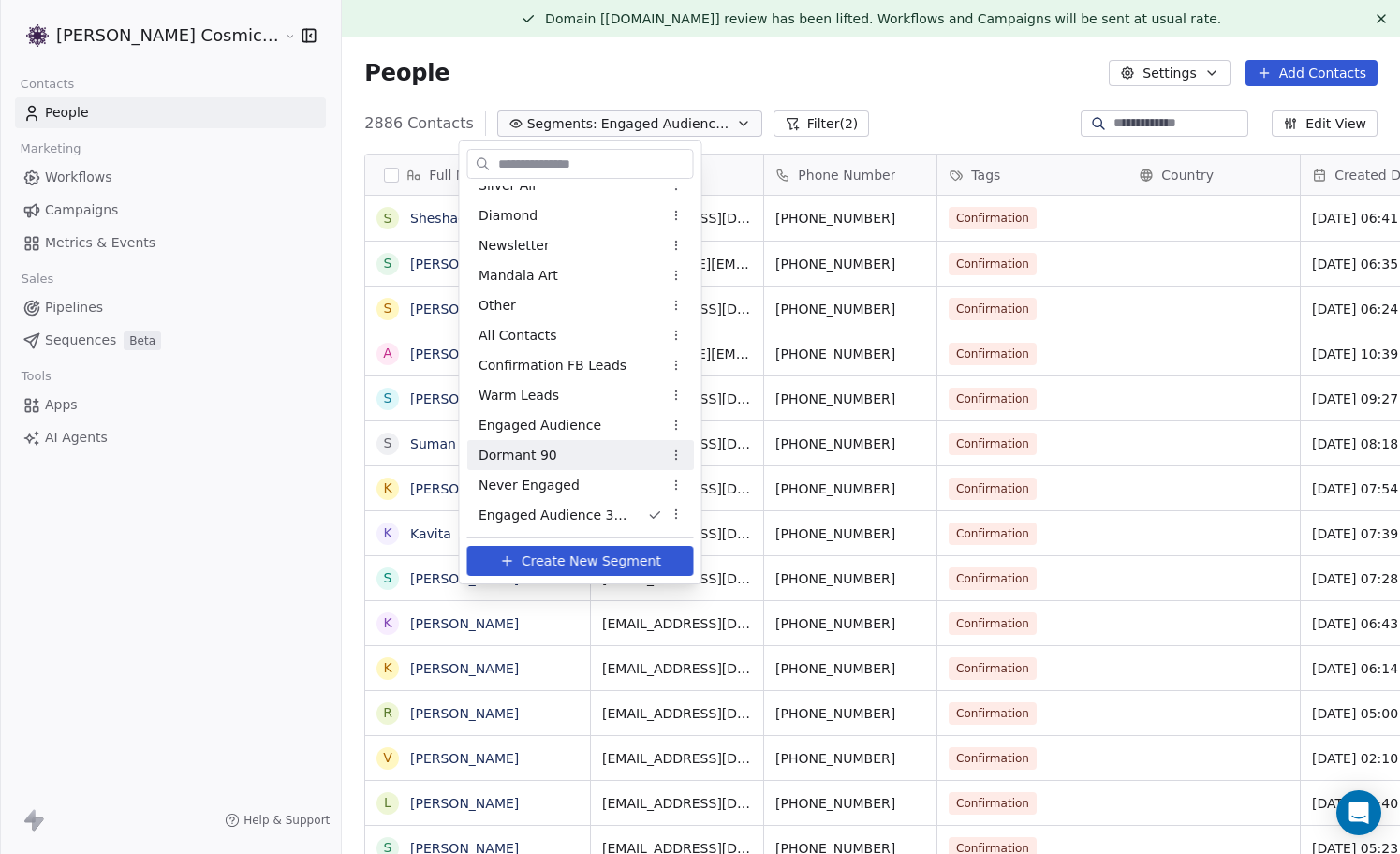
click at [559, 452] on div "Dormant 90" at bounding box center [581, 455] width 227 height 30
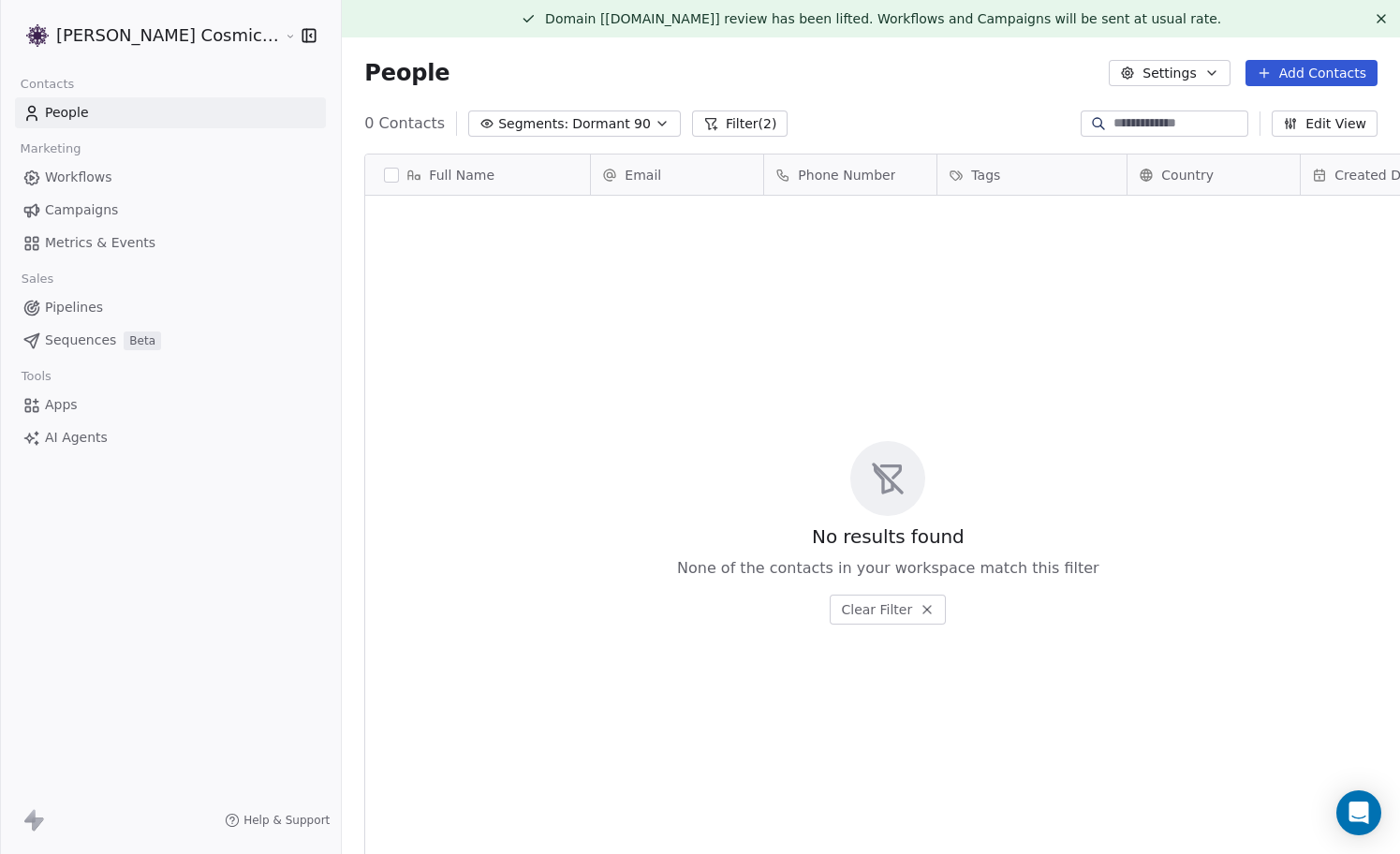
scroll to position [750, 1092]
click at [703, 110] on button "Filter (2)" at bounding box center [740, 123] width 97 height 27
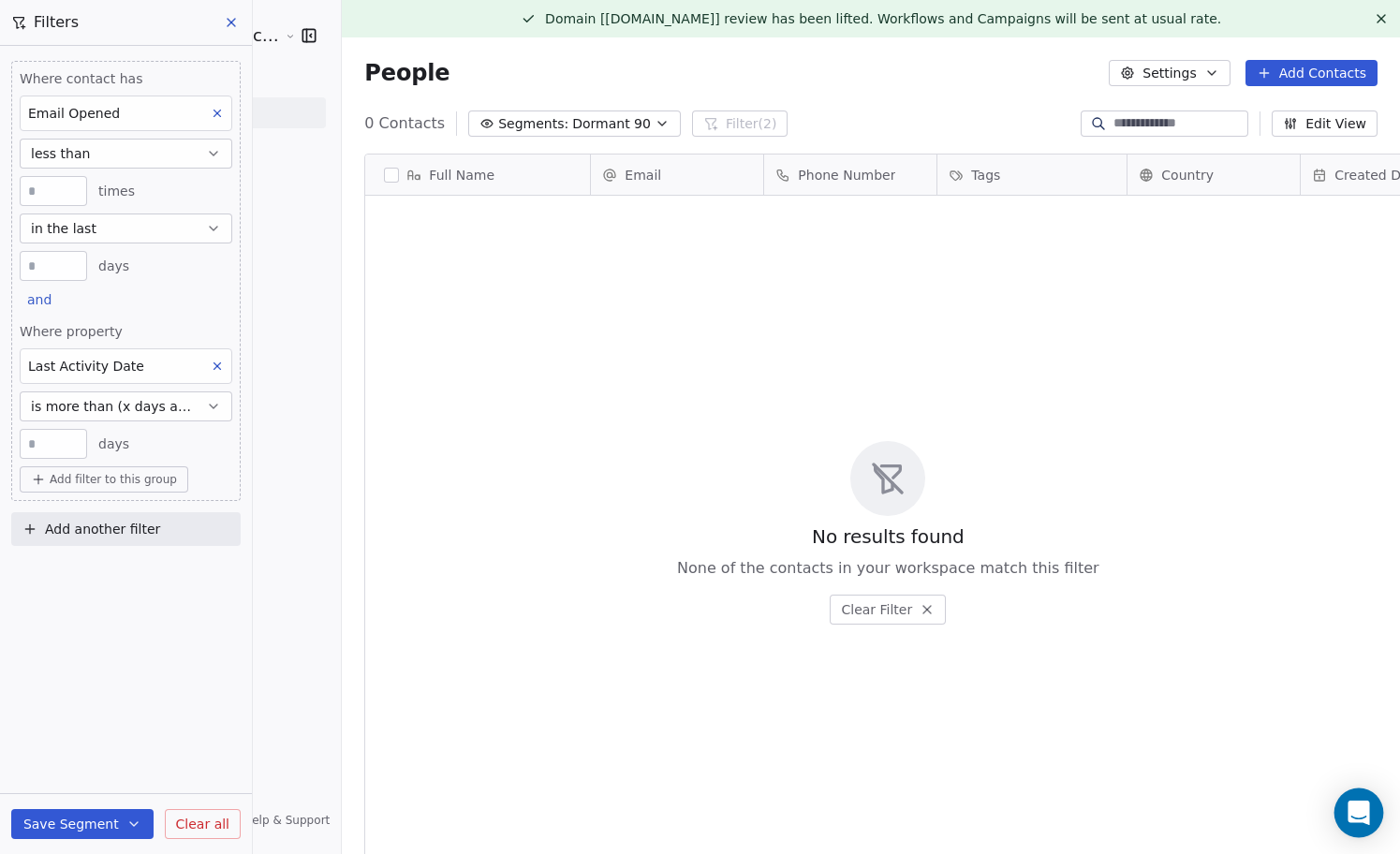
click at [1350, 817] on icon "Open Intercom Messenger" at bounding box center [1359, 813] width 25 height 25
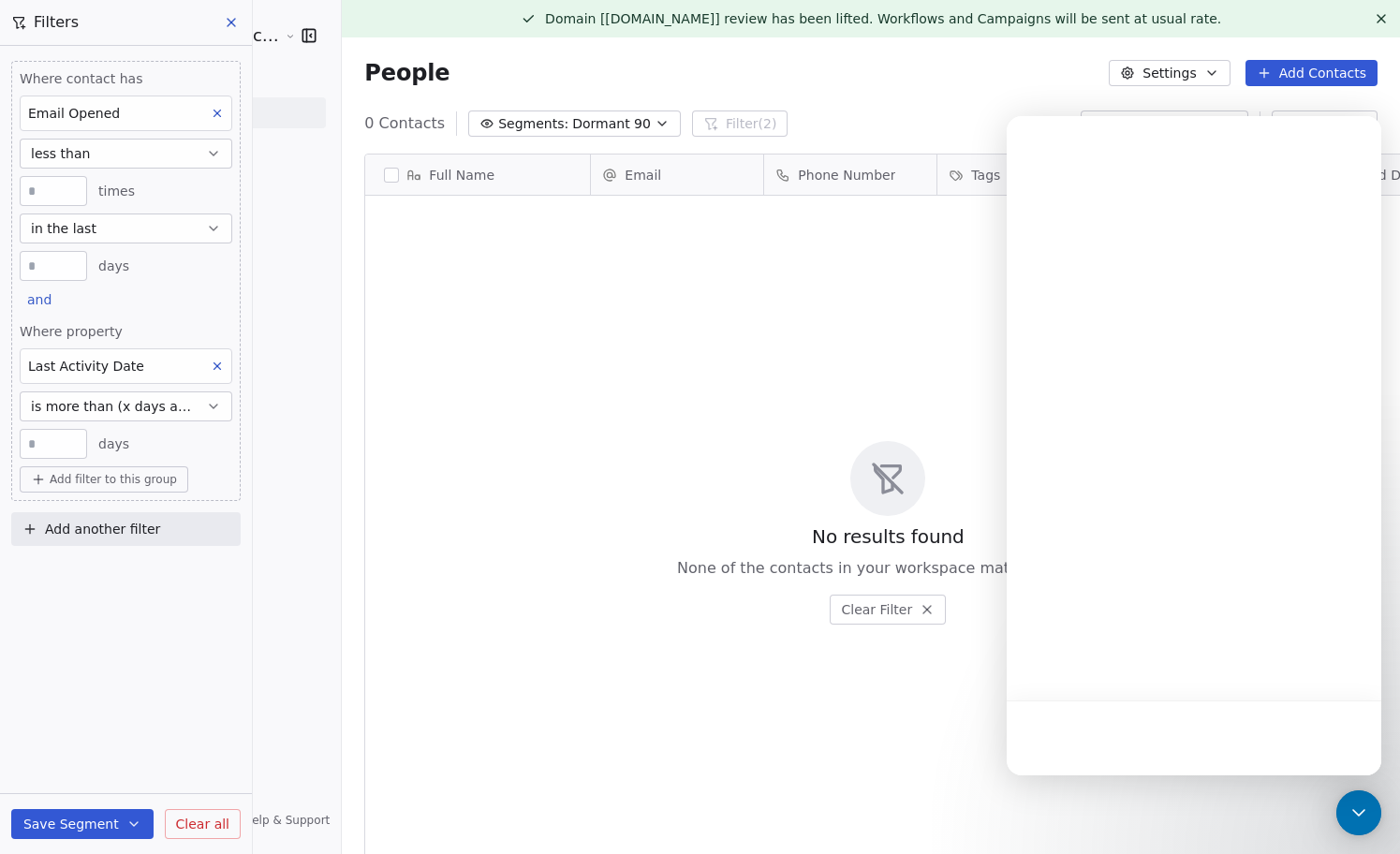
scroll to position [0, 0]
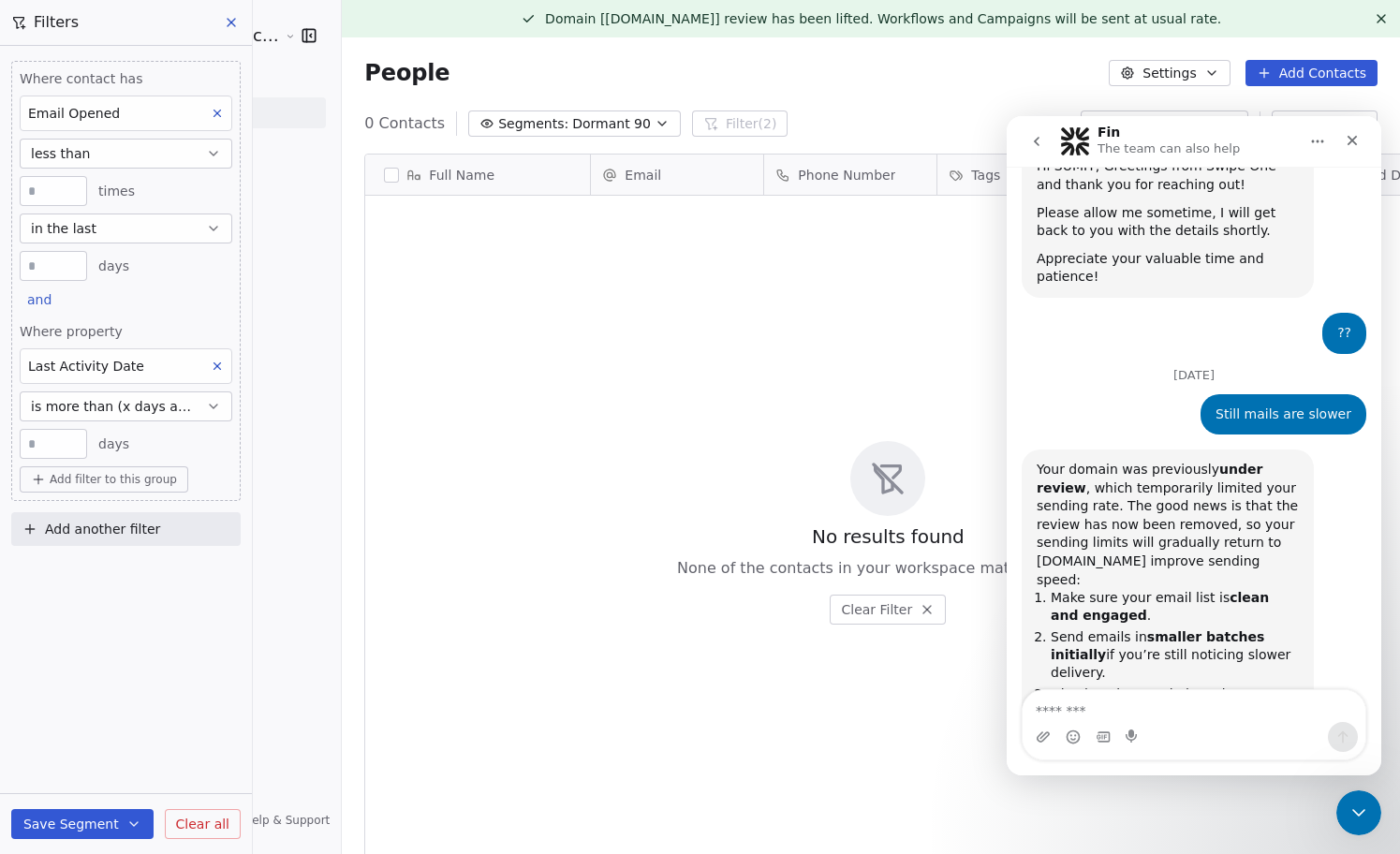
scroll to position [492, 0]
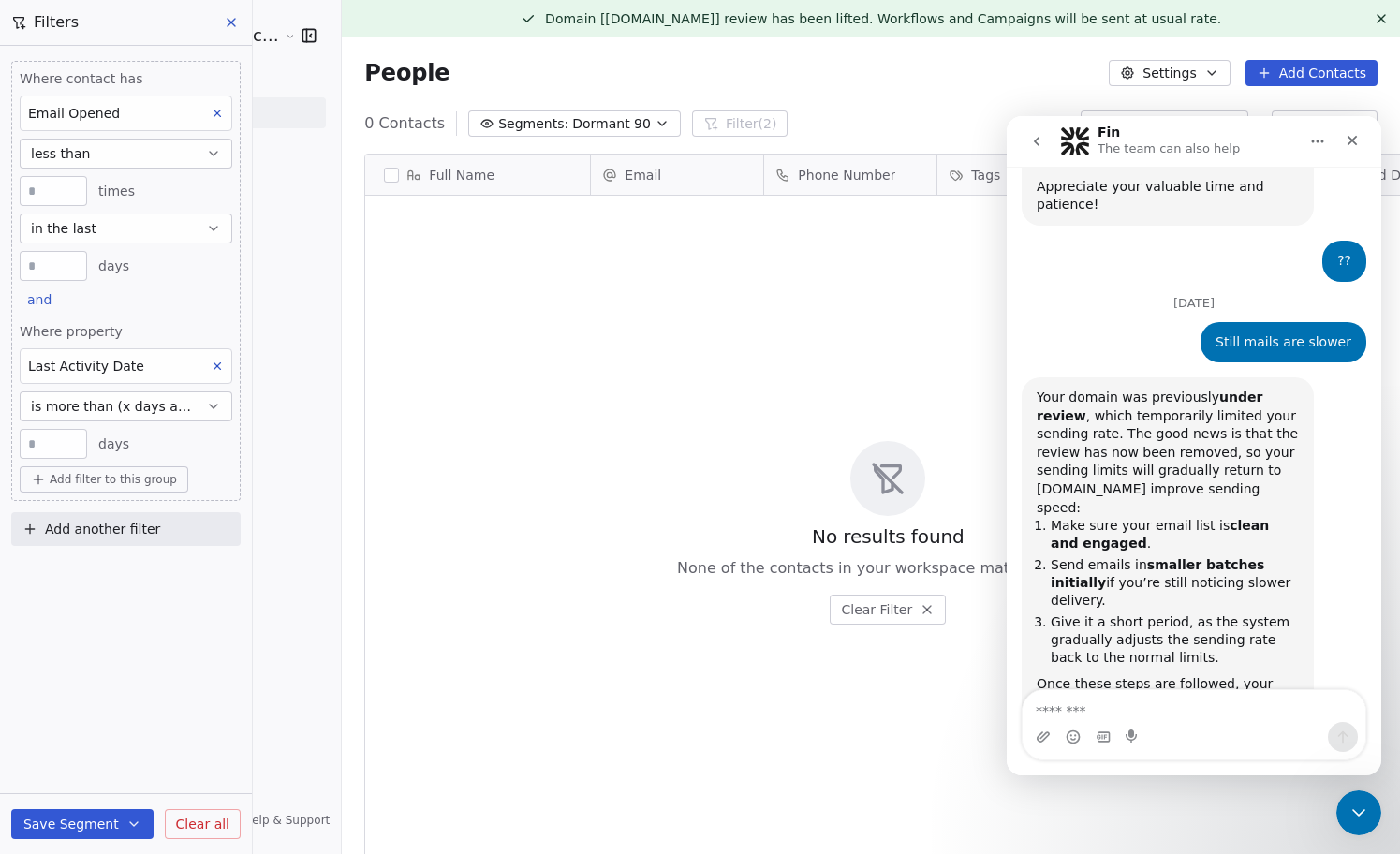
click at [1174, 707] on textarea "Message…" at bounding box center [1193, 706] width 342 height 32
type textarea "******"
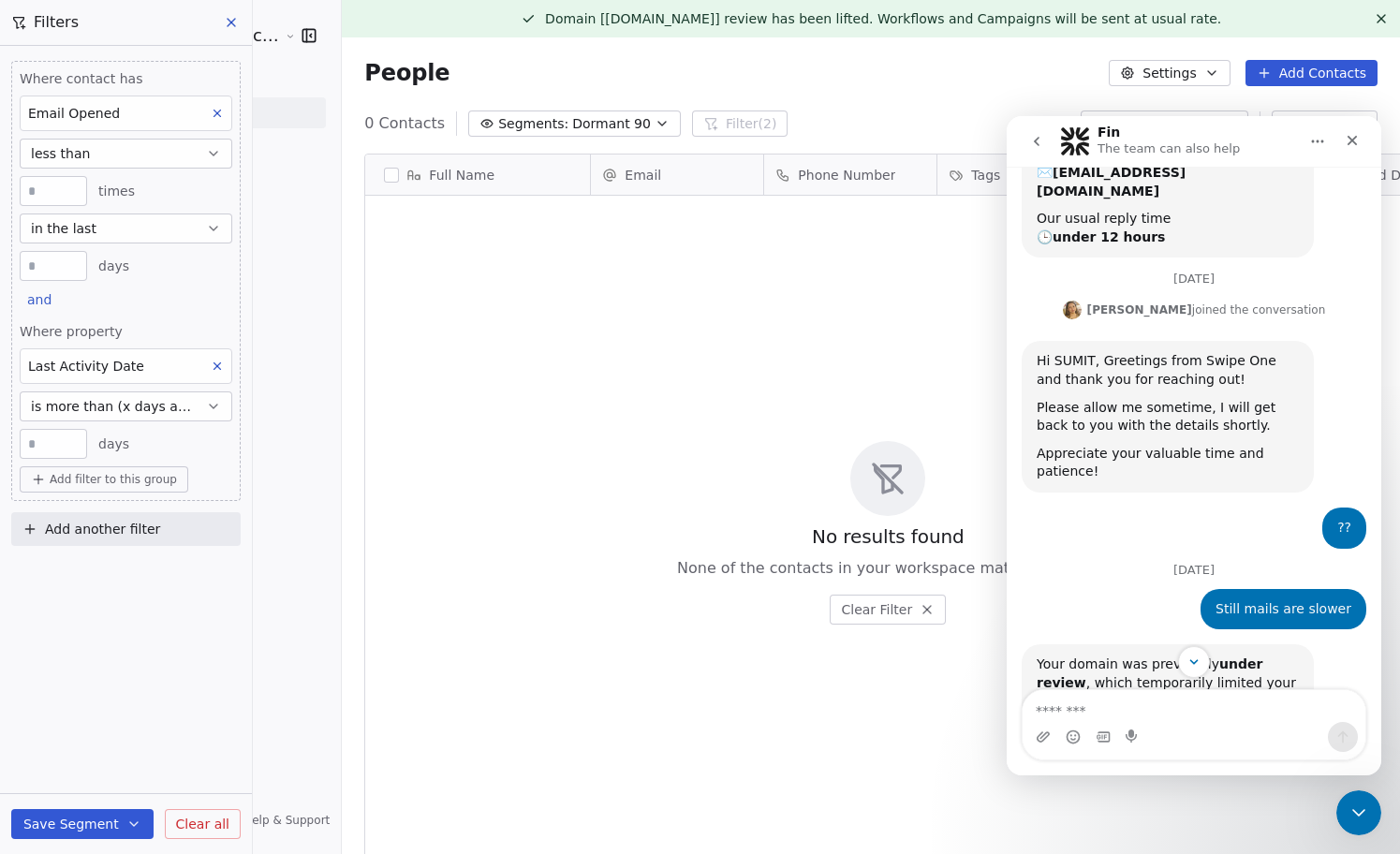
scroll to position [0, 0]
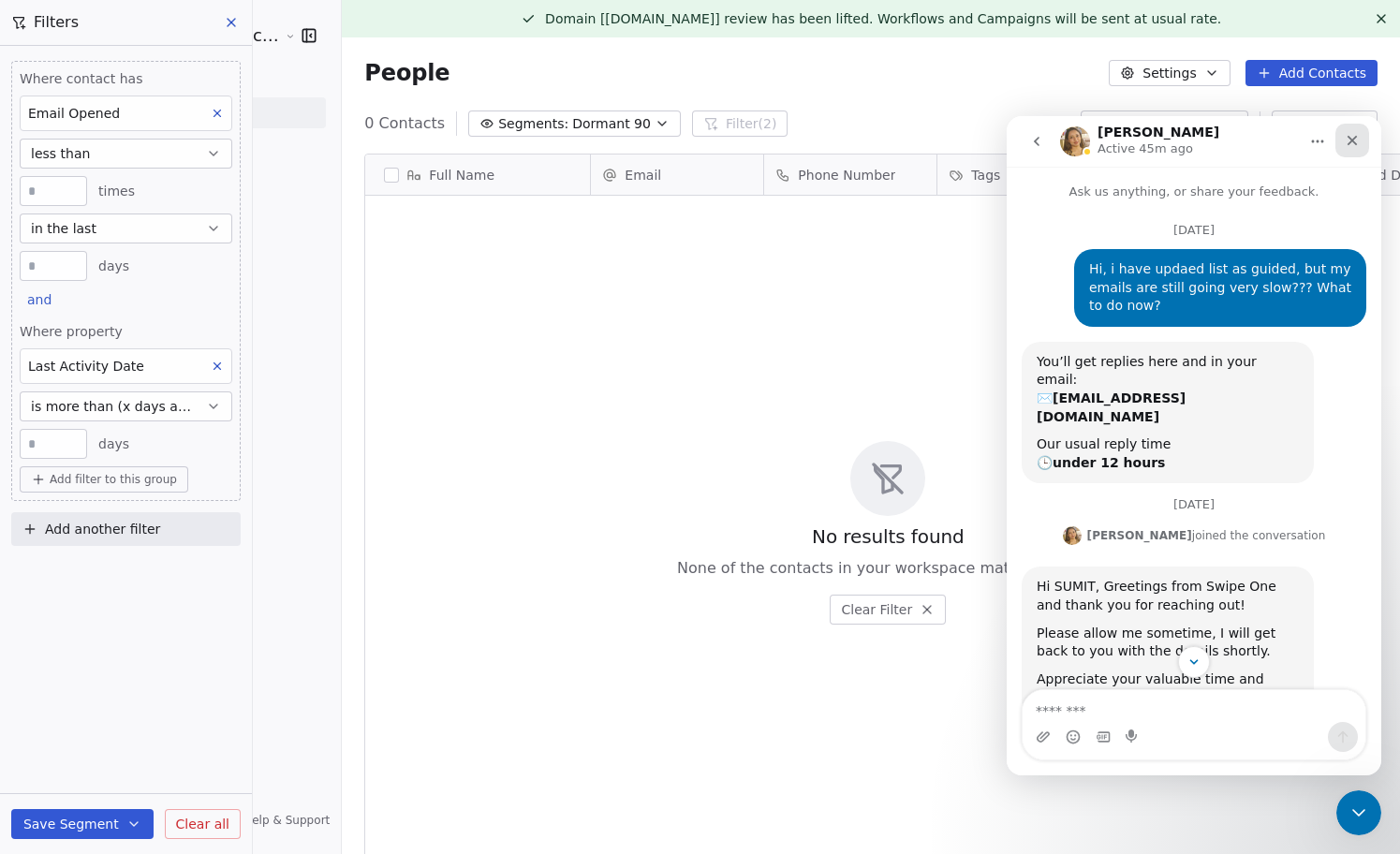
click at [1354, 138] on icon "Close" at bounding box center [1352, 140] width 15 height 15
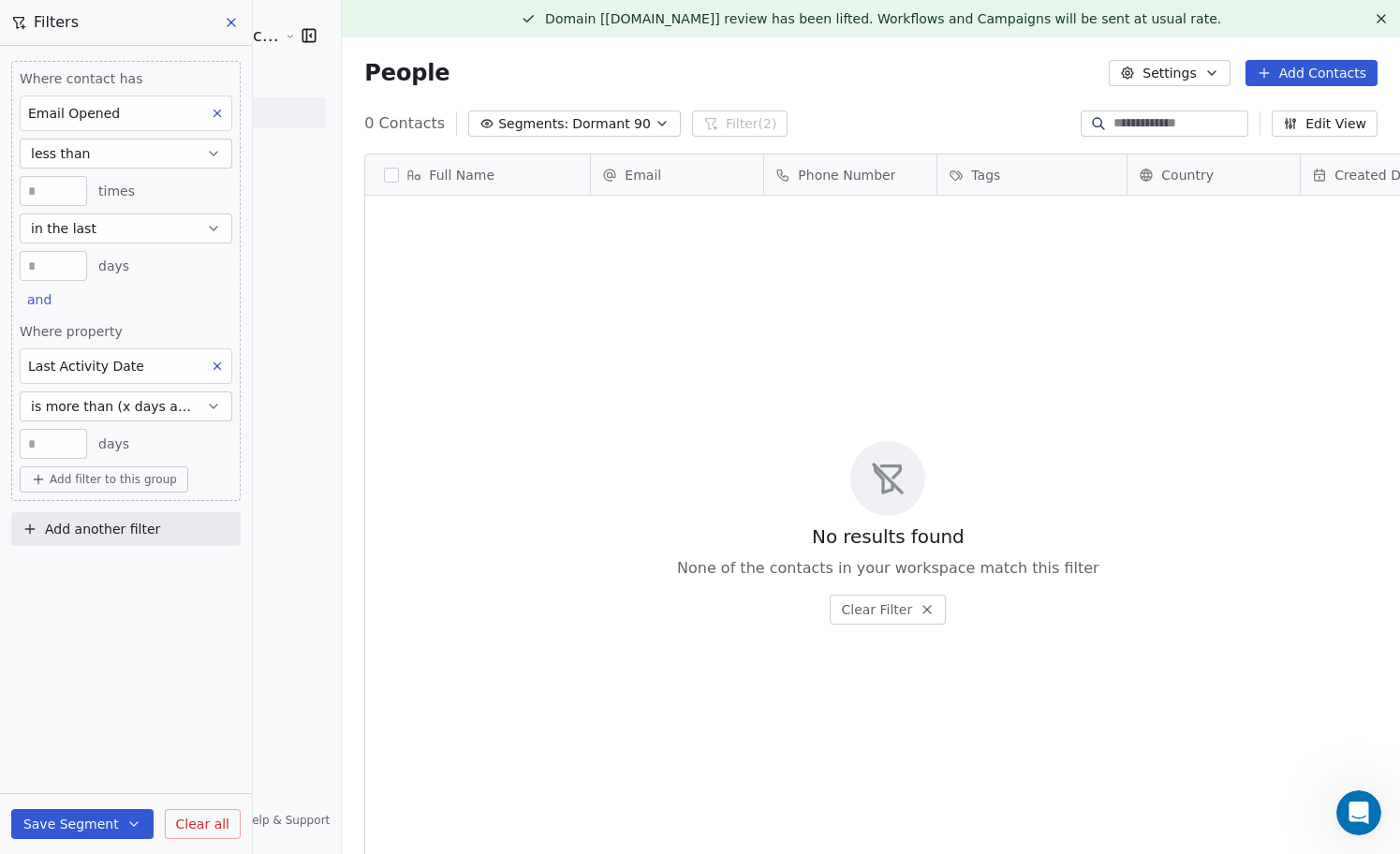
scroll to position [573, 0]
click at [232, 22] on icon at bounding box center [232, 23] width 8 height 8
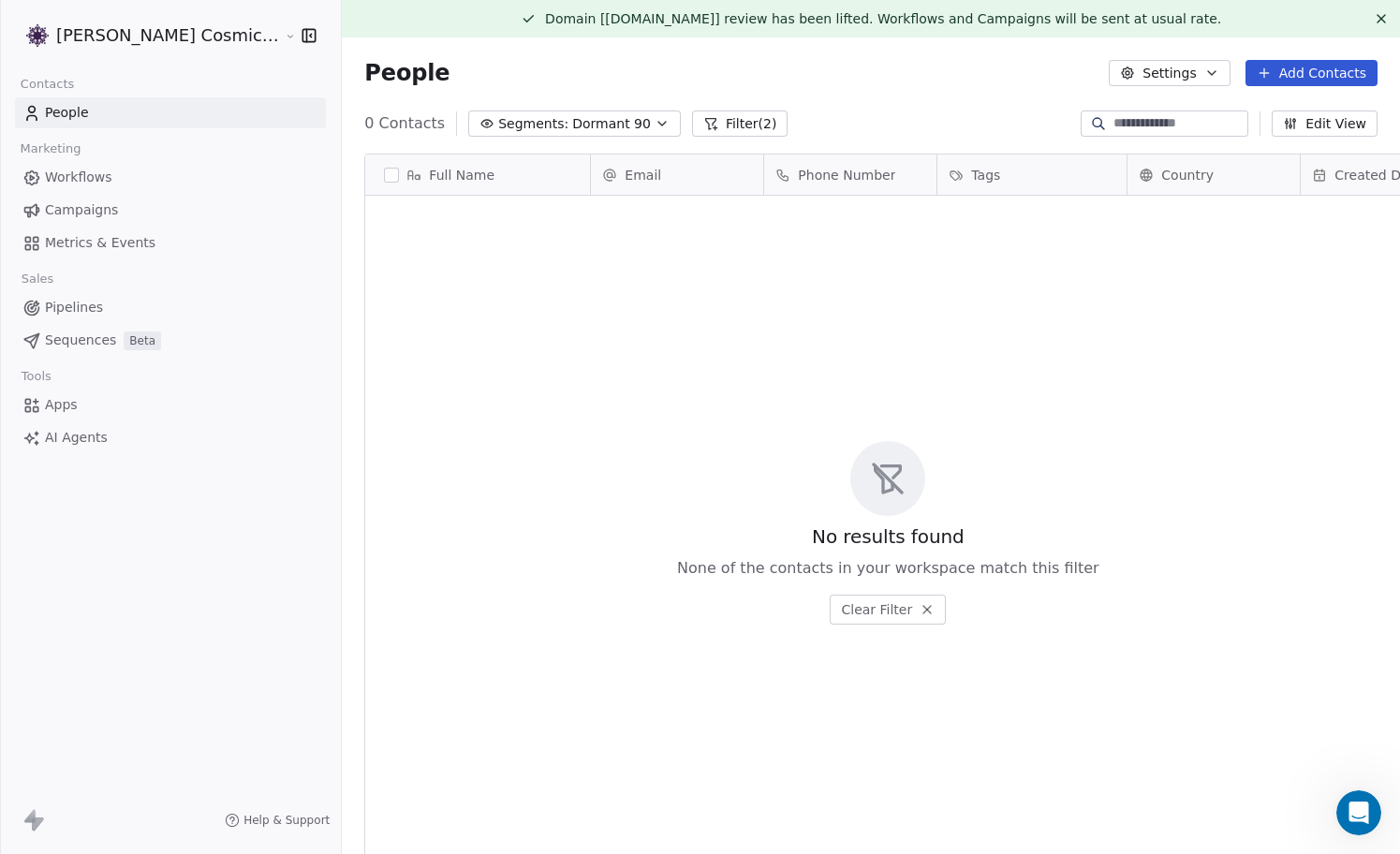
click at [591, 119] on span "Dormant 90" at bounding box center [612, 124] width 79 height 20
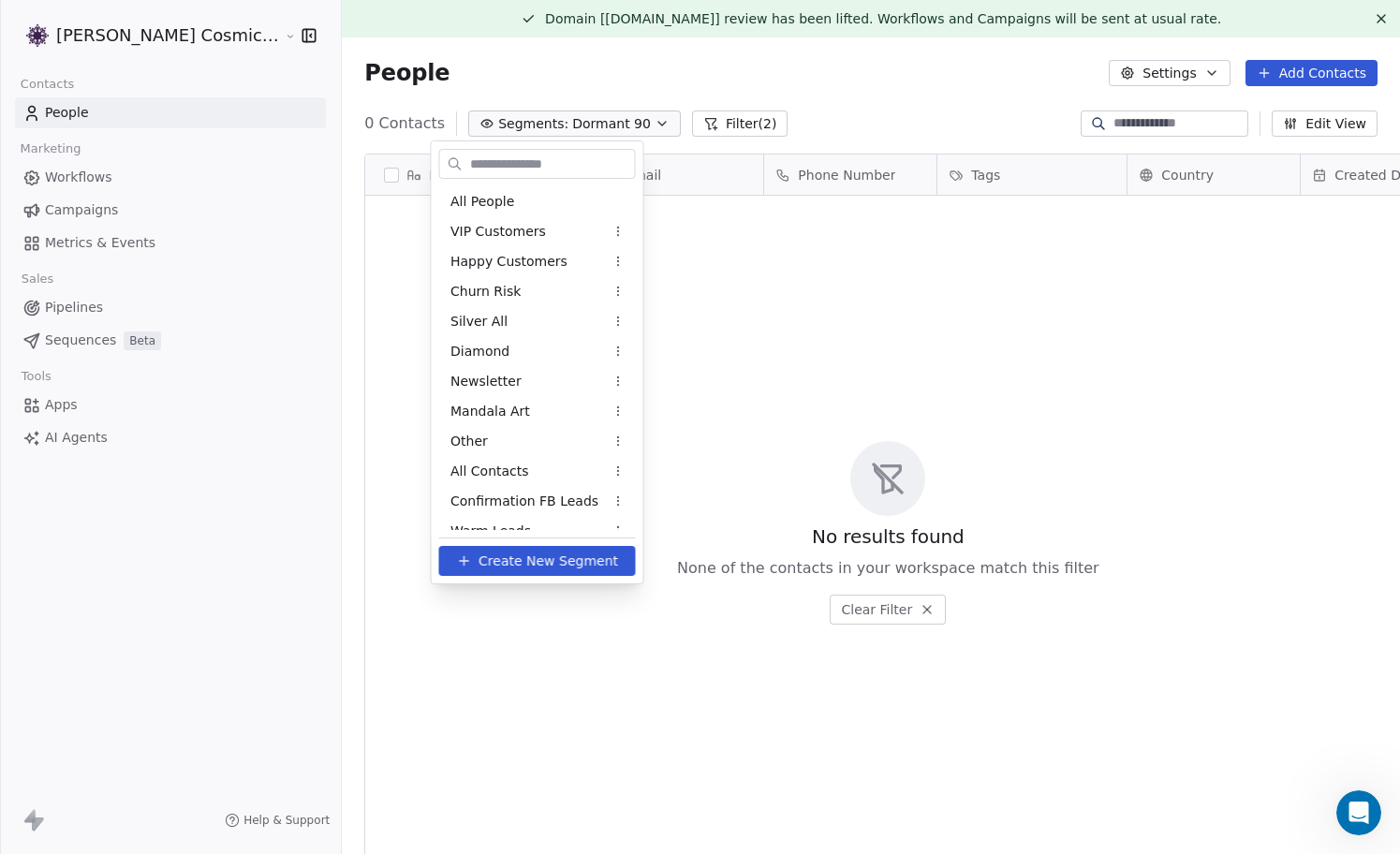
scroll to position [76, 0]
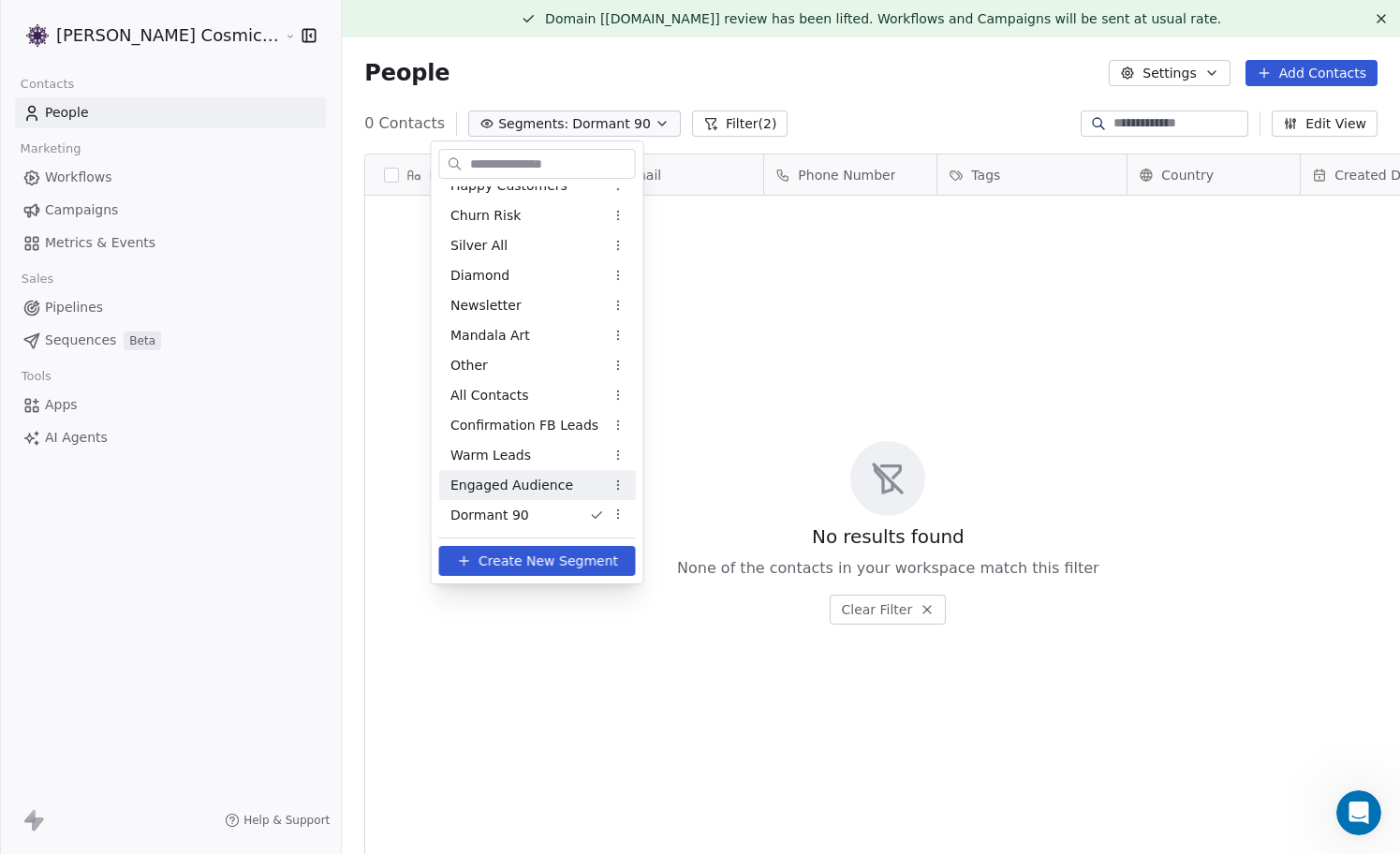
click at [526, 487] on span "Engaged Audience" at bounding box center [512, 485] width 122 height 20
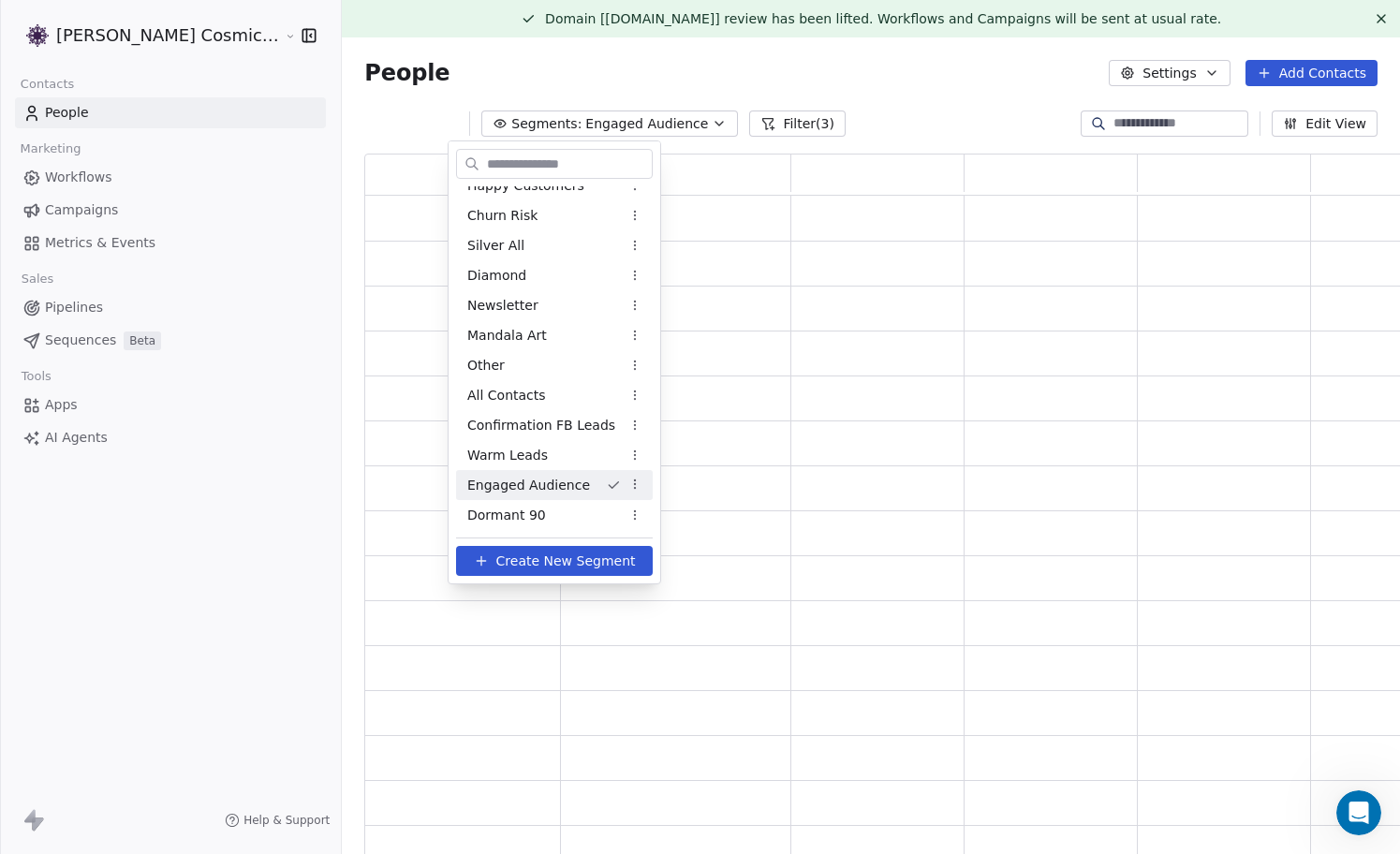
scroll to position [706, 1047]
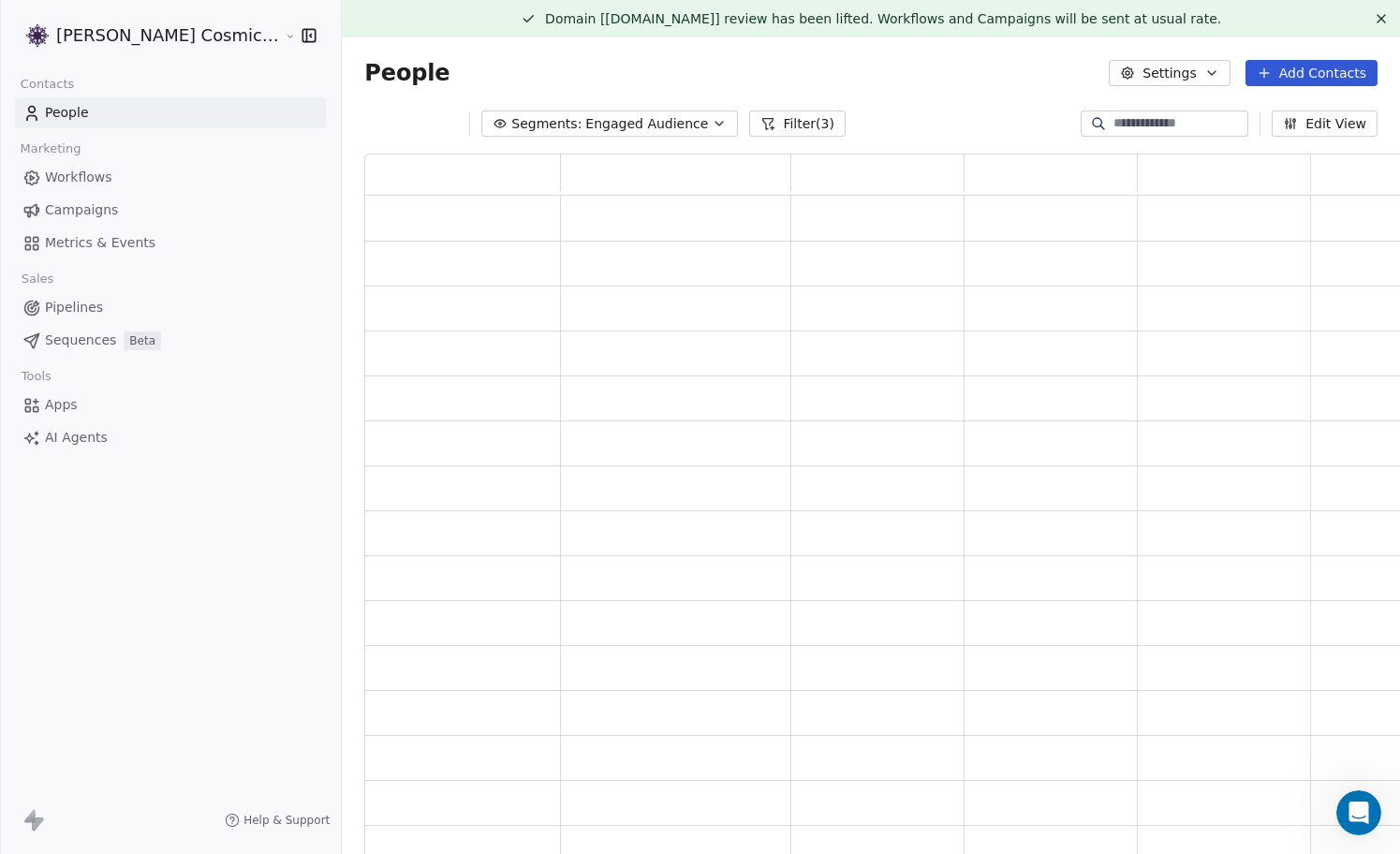
click at [761, 119] on icon at bounding box center [768, 123] width 15 height 15
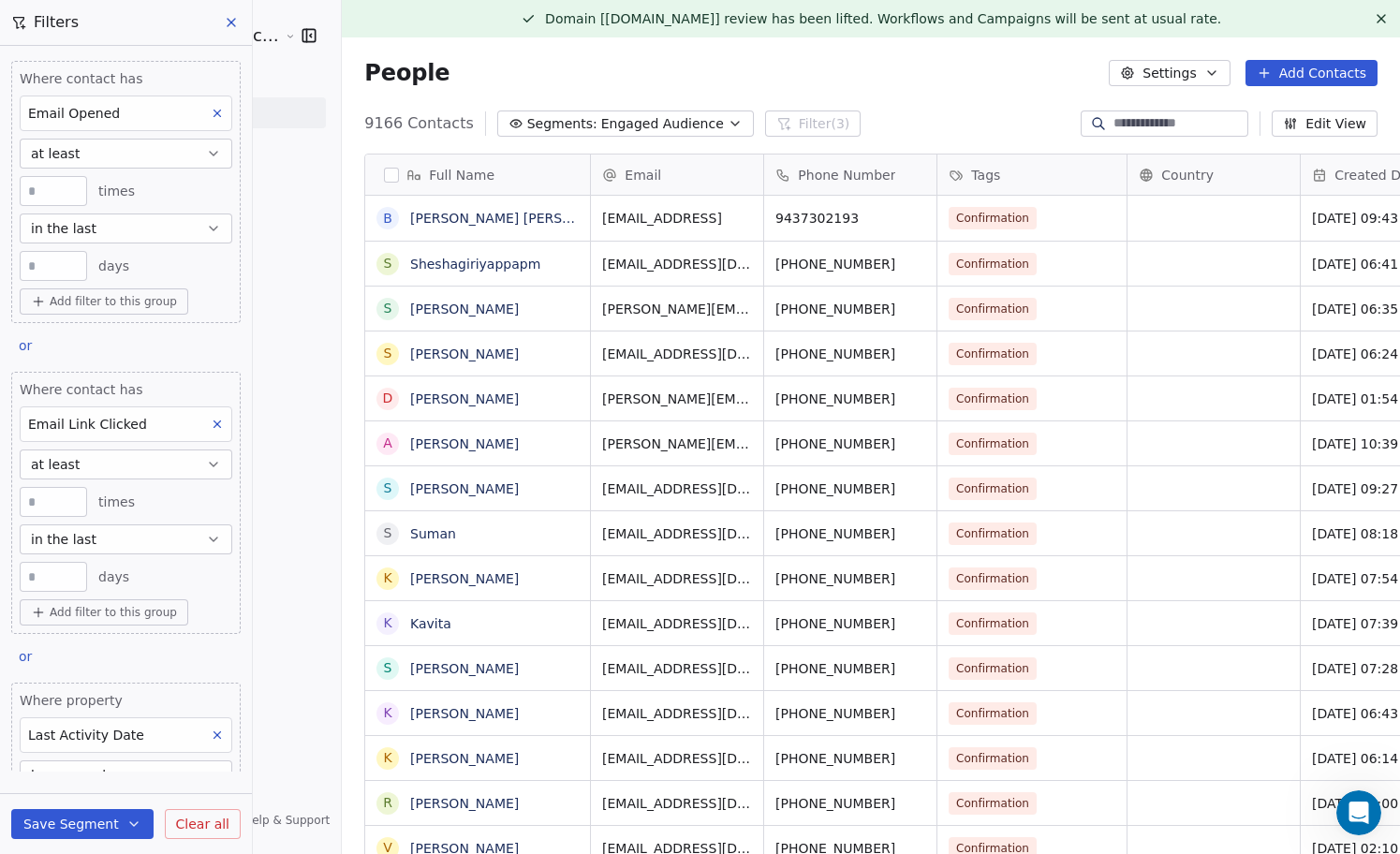
scroll to position [750, 1092]
click at [226, 21] on icon at bounding box center [231, 22] width 15 height 15
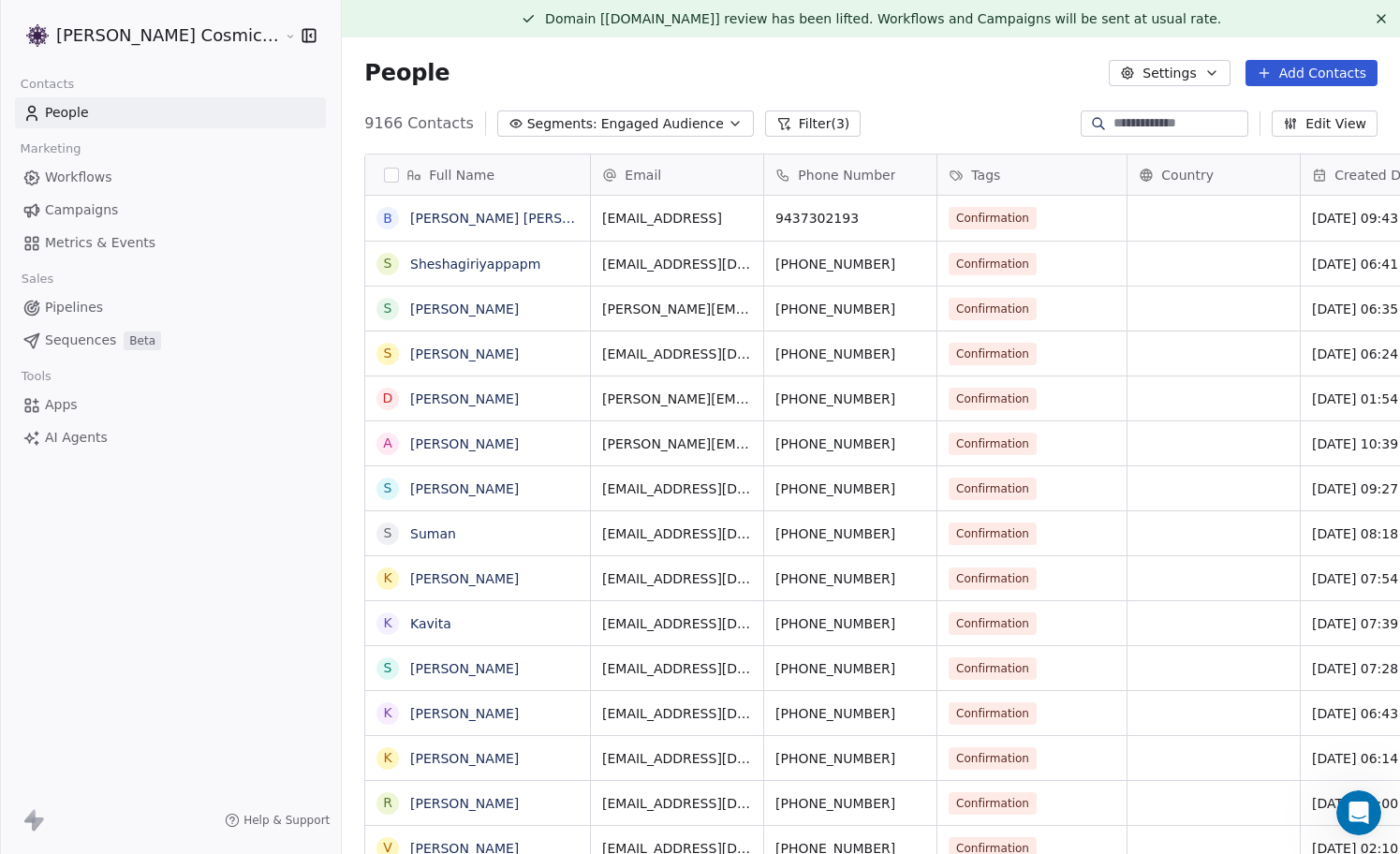
click at [601, 125] on span "Engaged Audience" at bounding box center [662, 124] width 122 height 20
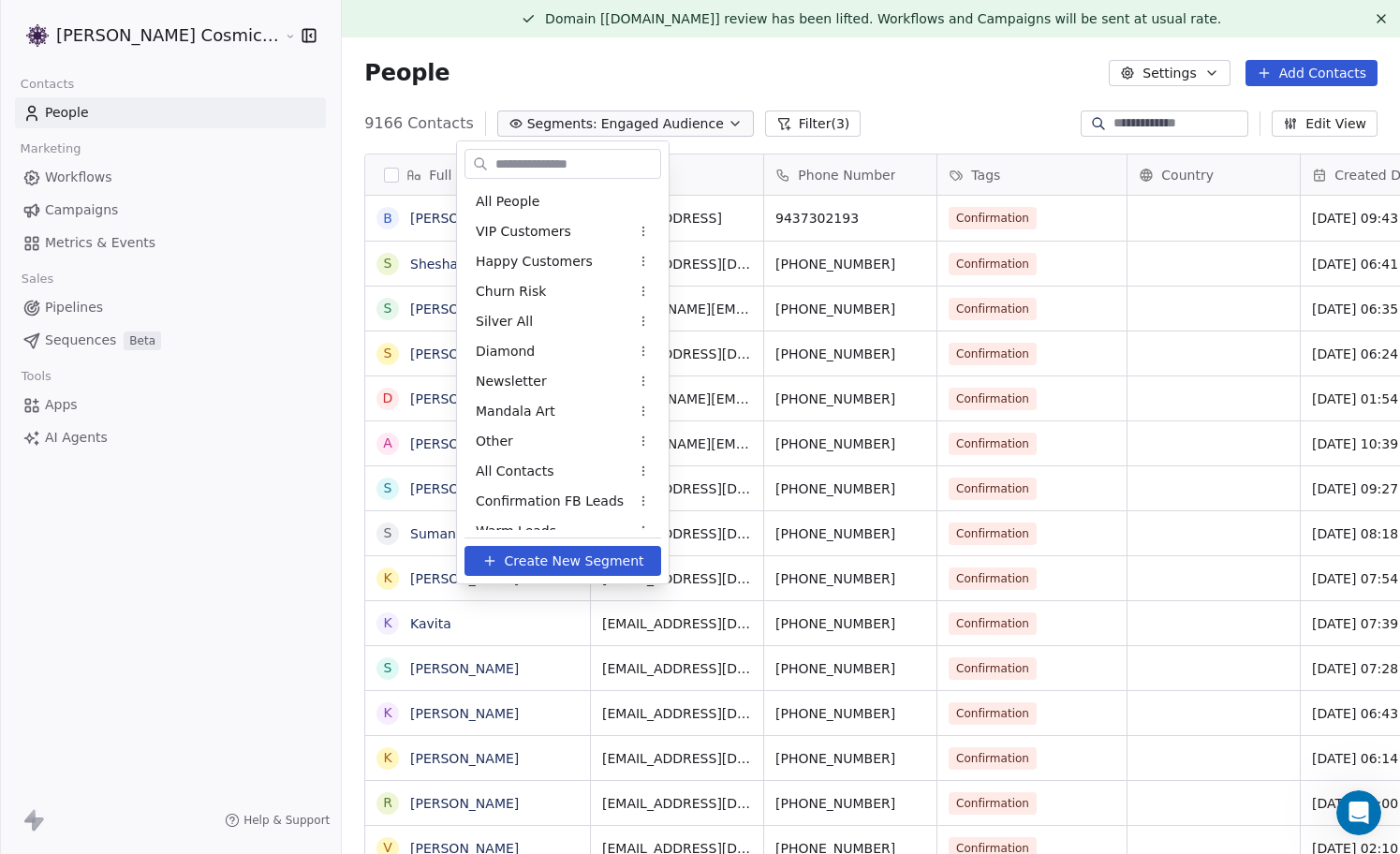
scroll to position [46, 0]
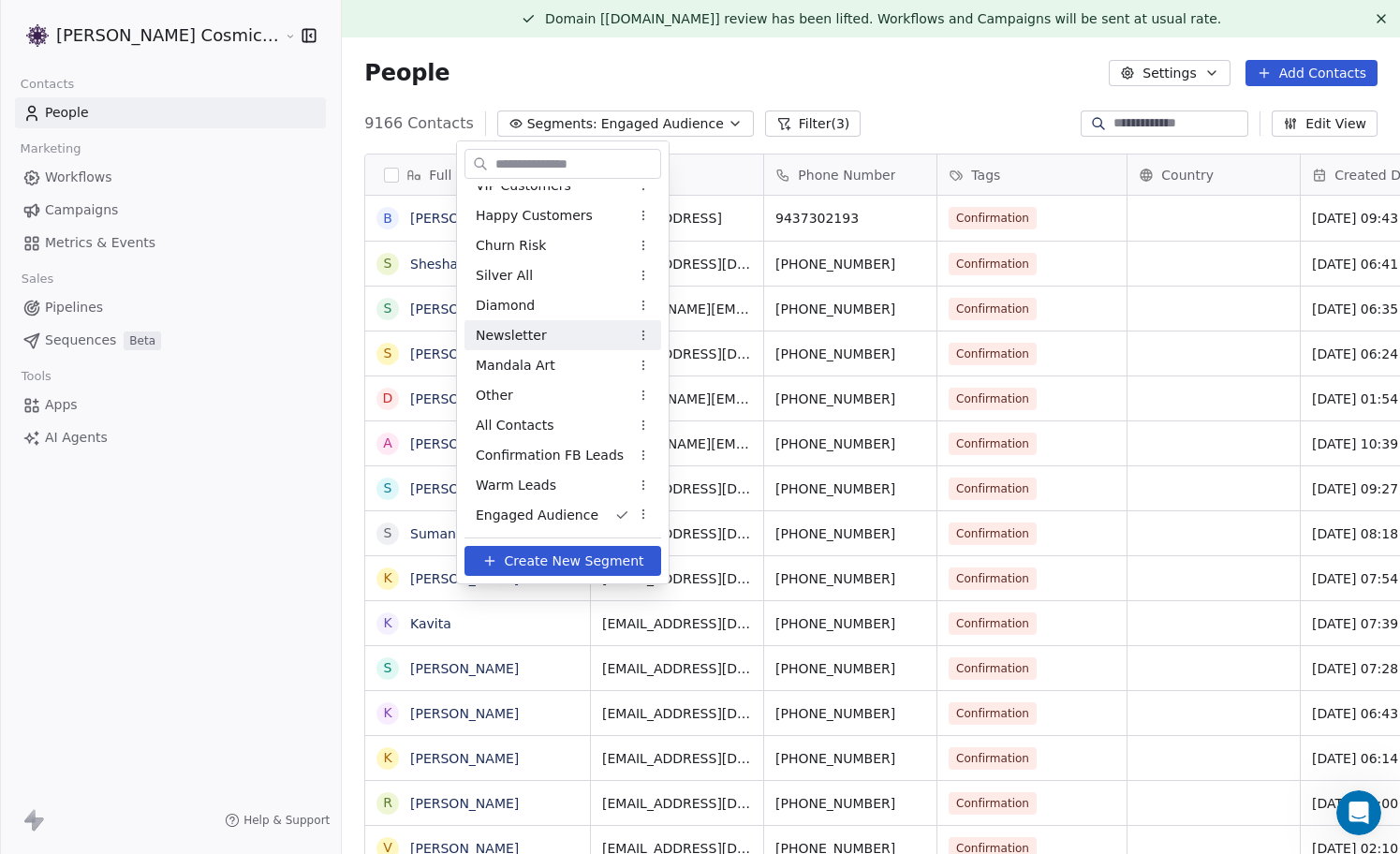
click at [778, 123] on html "Sumit Upreti Cosmic Academy LLP Contacts People Marketing Workflows Campaigns M…" at bounding box center [700, 427] width 1400 height 854
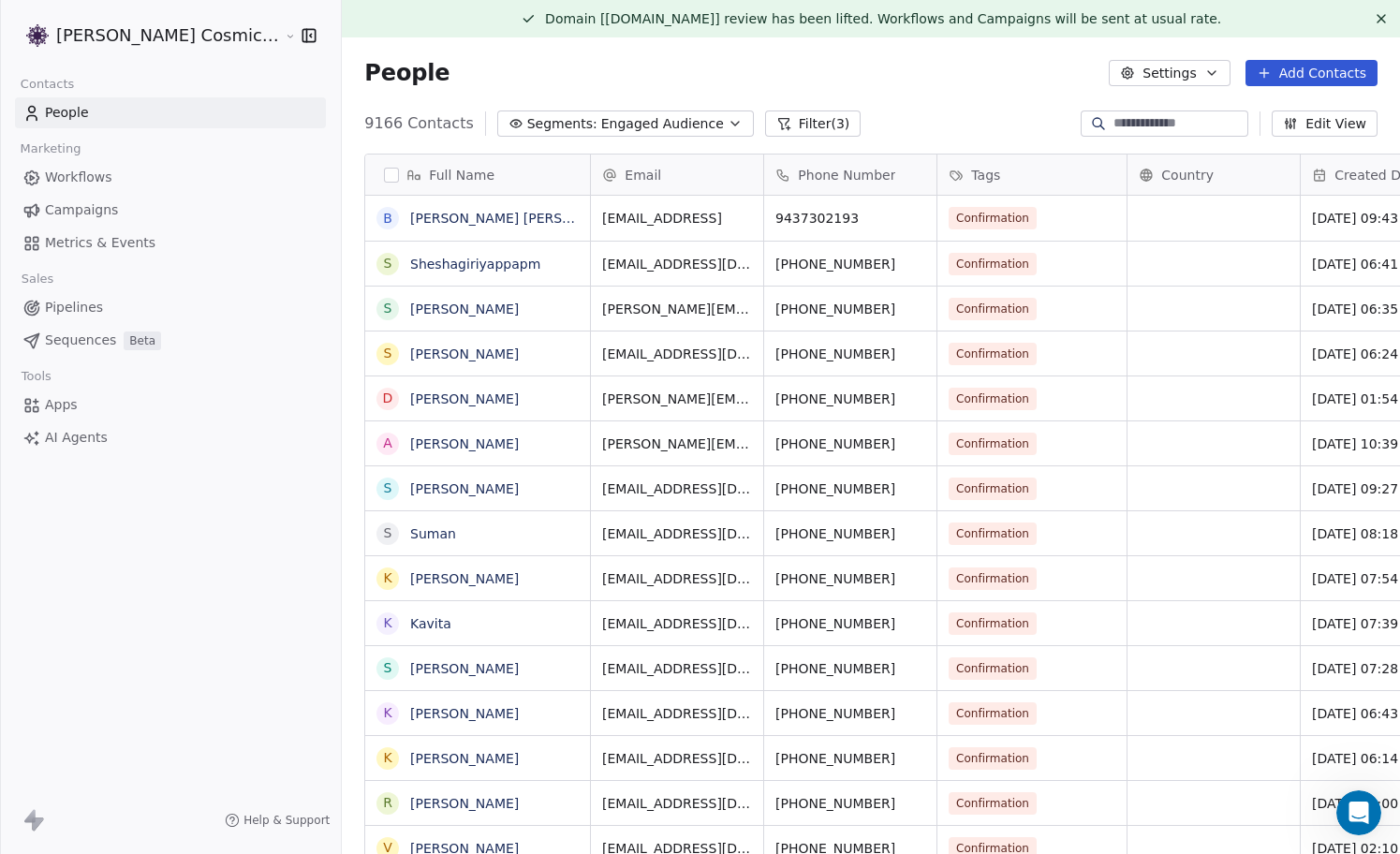
click at [778, 123] on button "Filter (3)" at bounding box center [813, 123] width 97 height 27
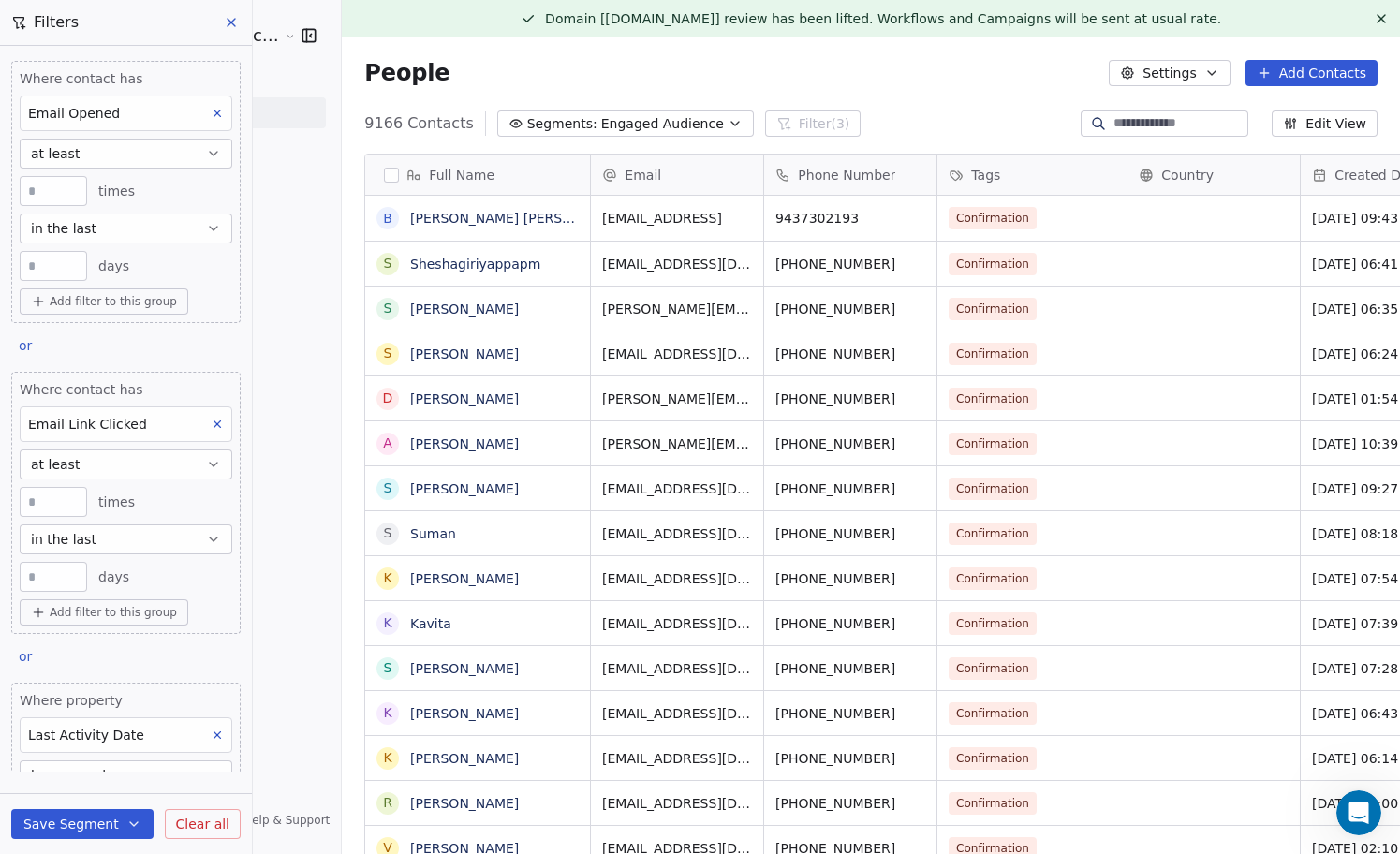
click at [210, 159] on icon "button" at bounding box center [213, 153] width 15 height 15
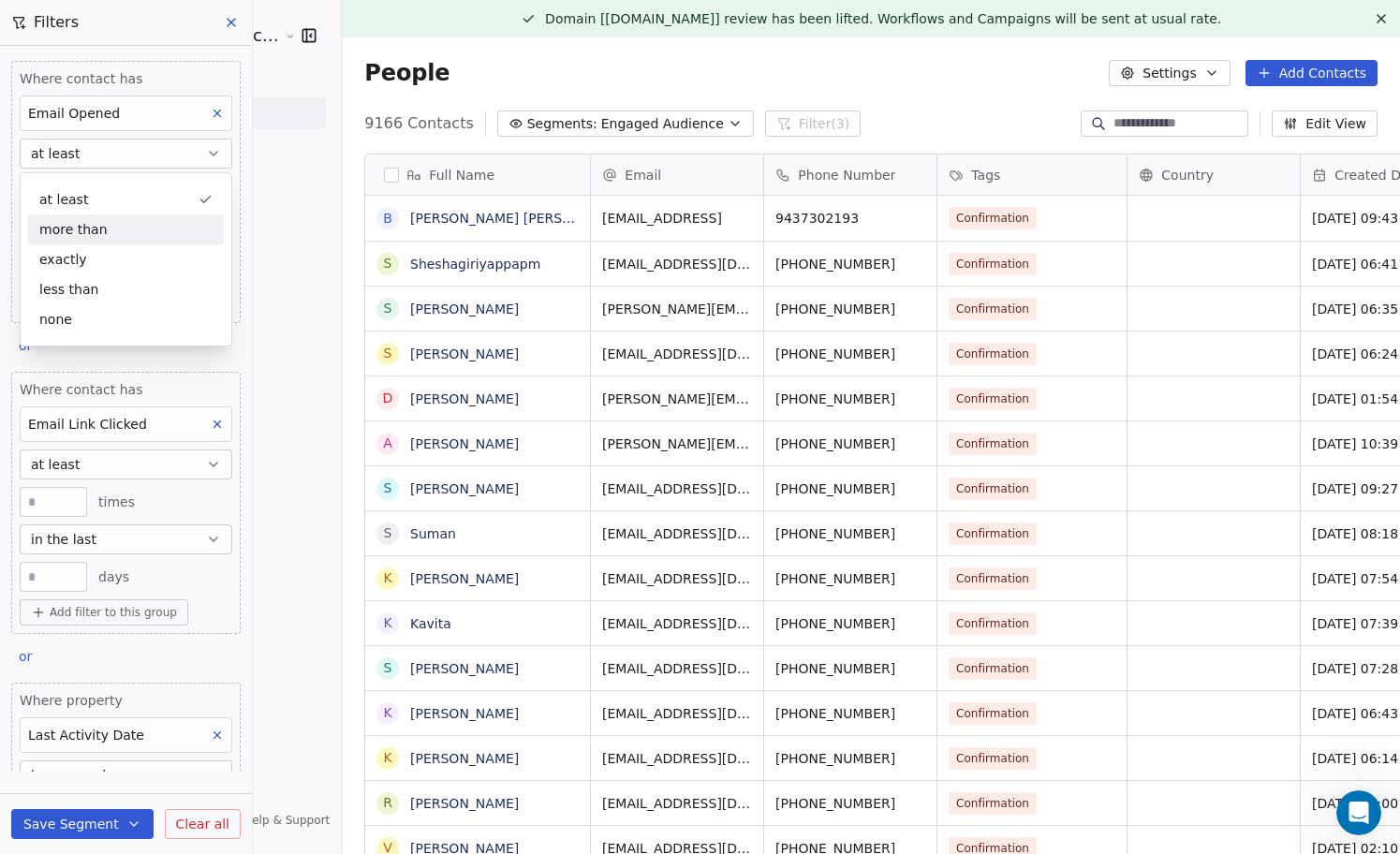
click at [167, 228] on div "more than" at bounding box center [125, 229] width 195 height 30
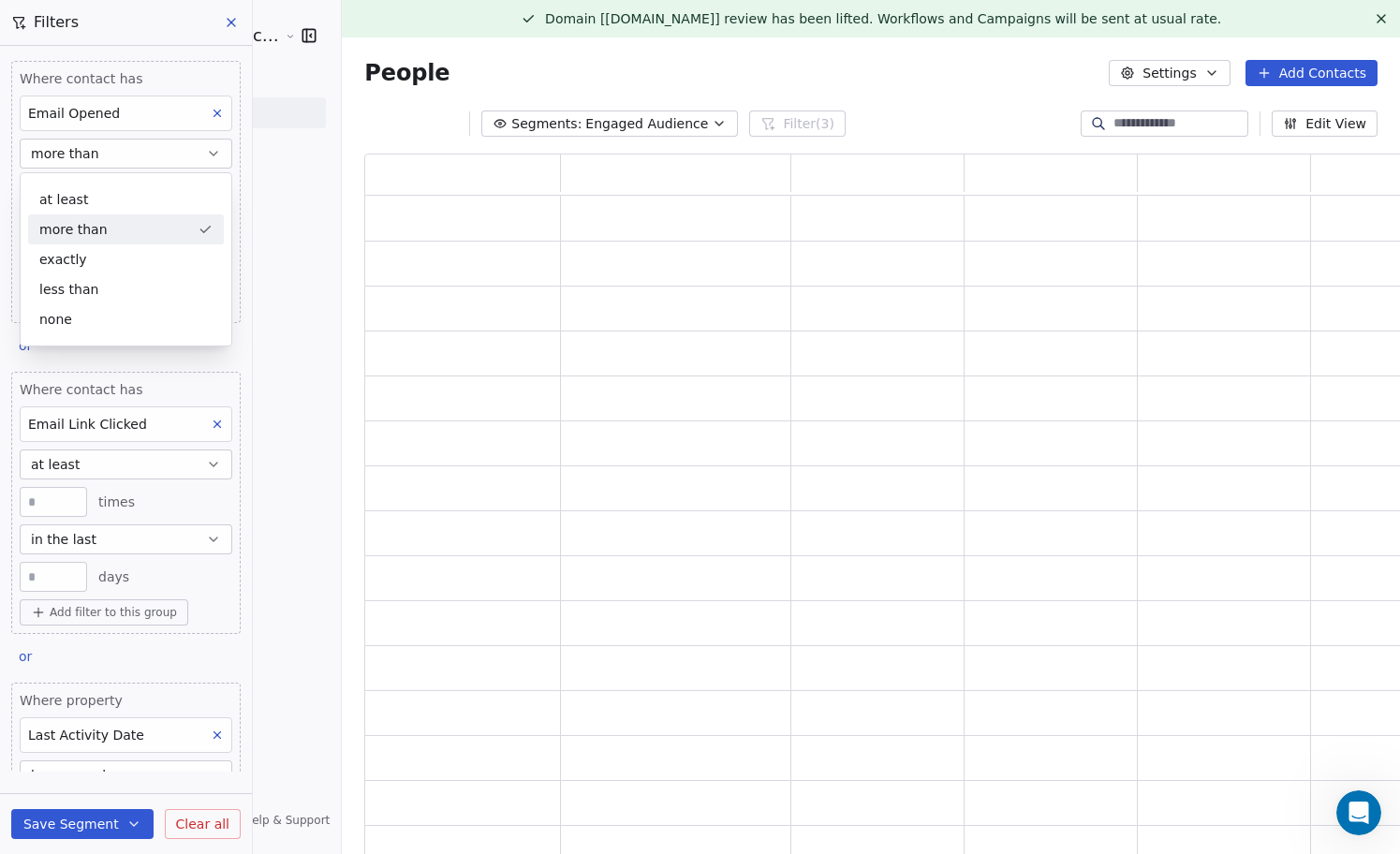
scroll to position [706, 1047]
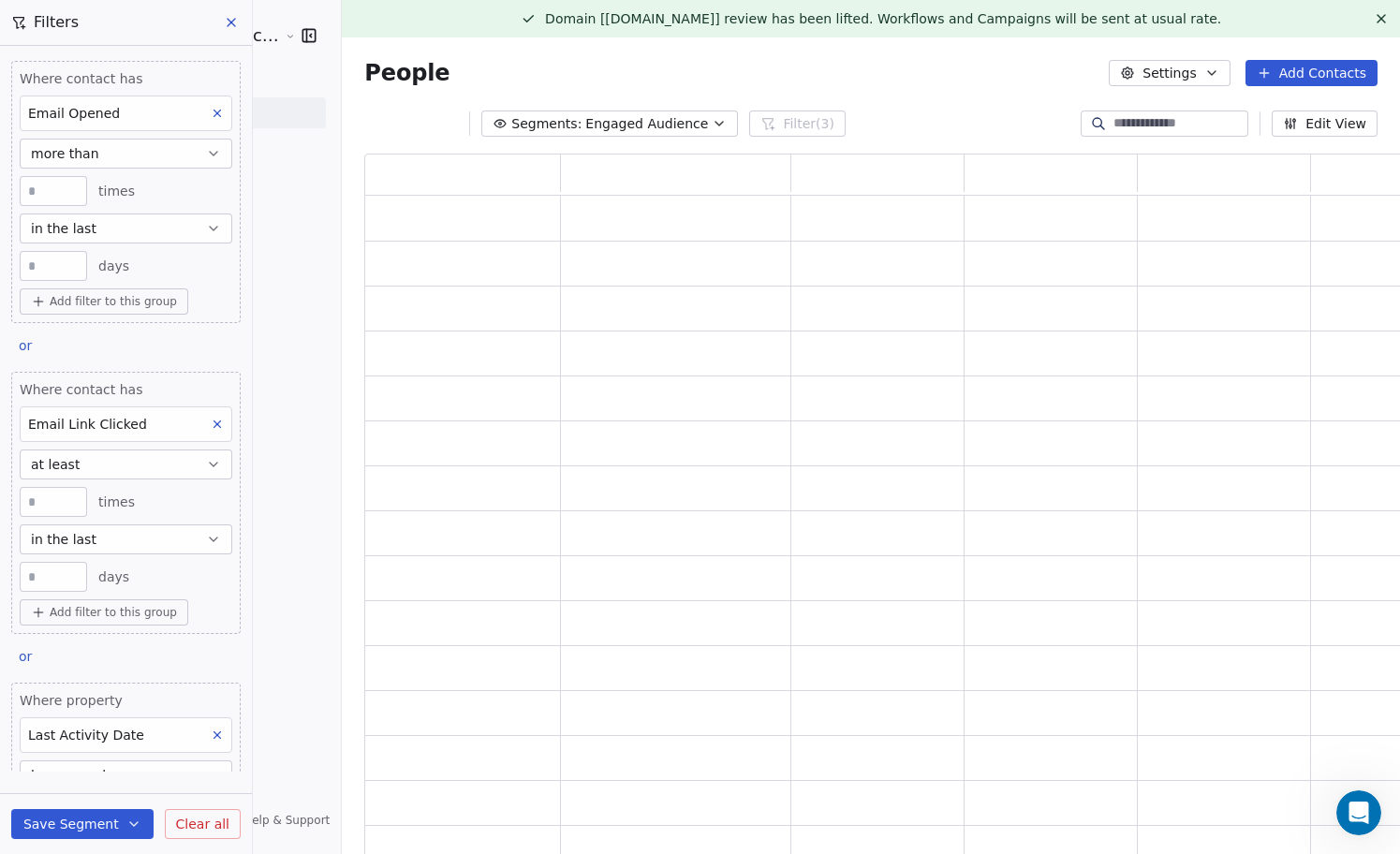
click at [50, 186] on input "*" at bounding box center [53, 191] width 58 height 14
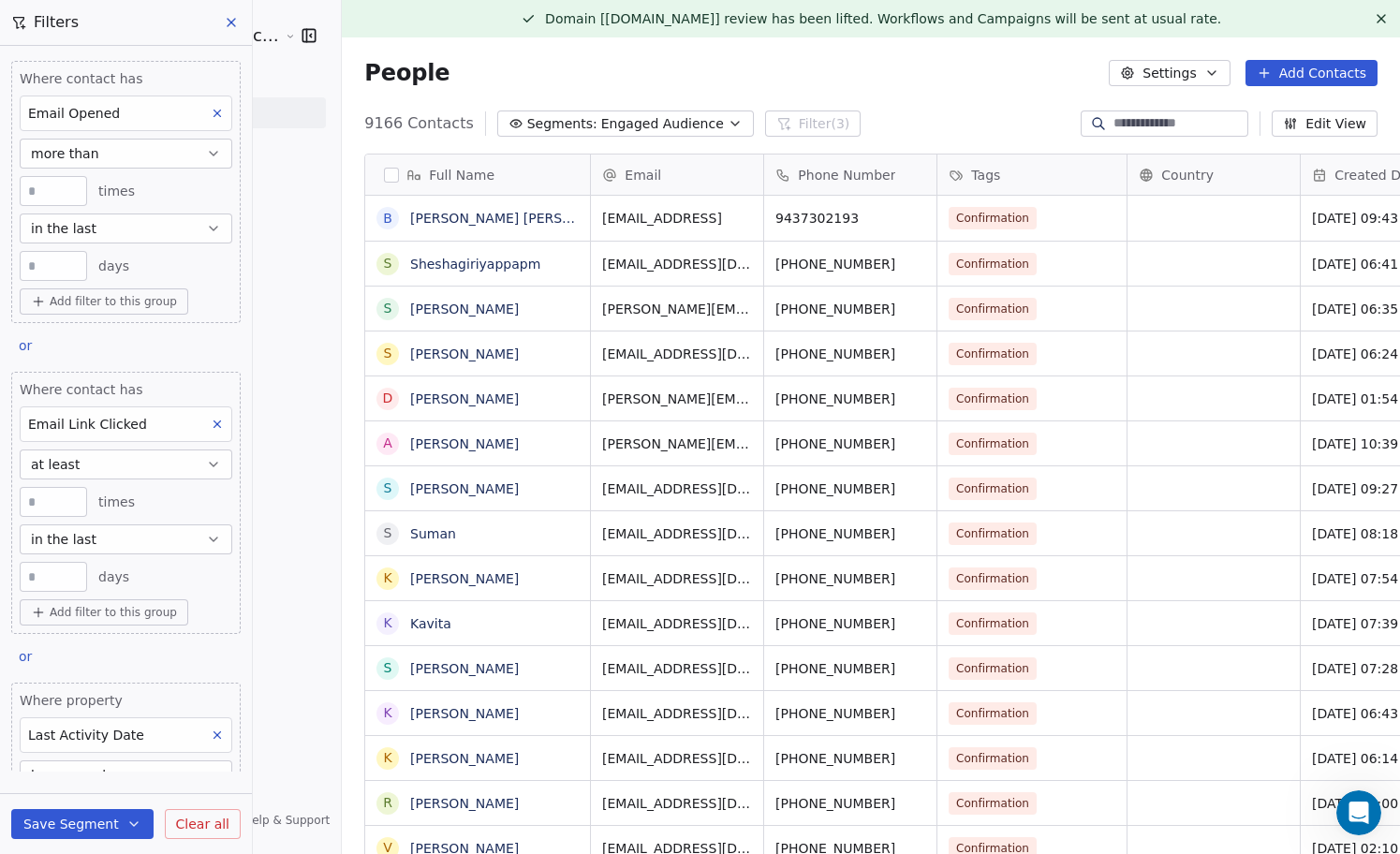
scroll to position [750, 1092]
type input "*"
click at [172, 160] on button "more than" at bounding box center [125, 153] width 212 height 30
click at [130, 204] on div "at least" at bounding box center [125, 199] width 195 height 30
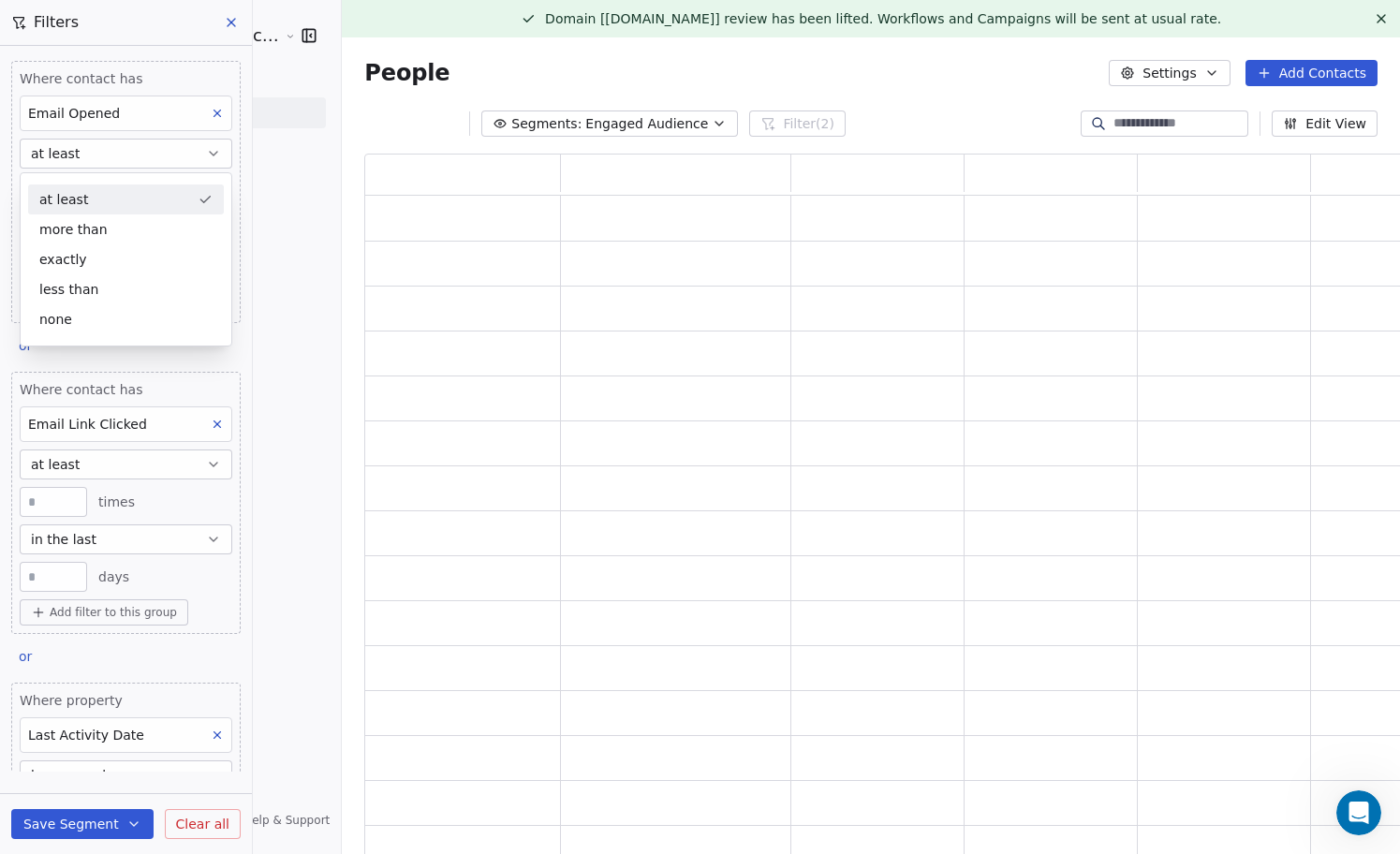
scroll to position [706, 1047]
click at [48, 191] on input "*" at bounding box center [53, 191] width 58 height 14
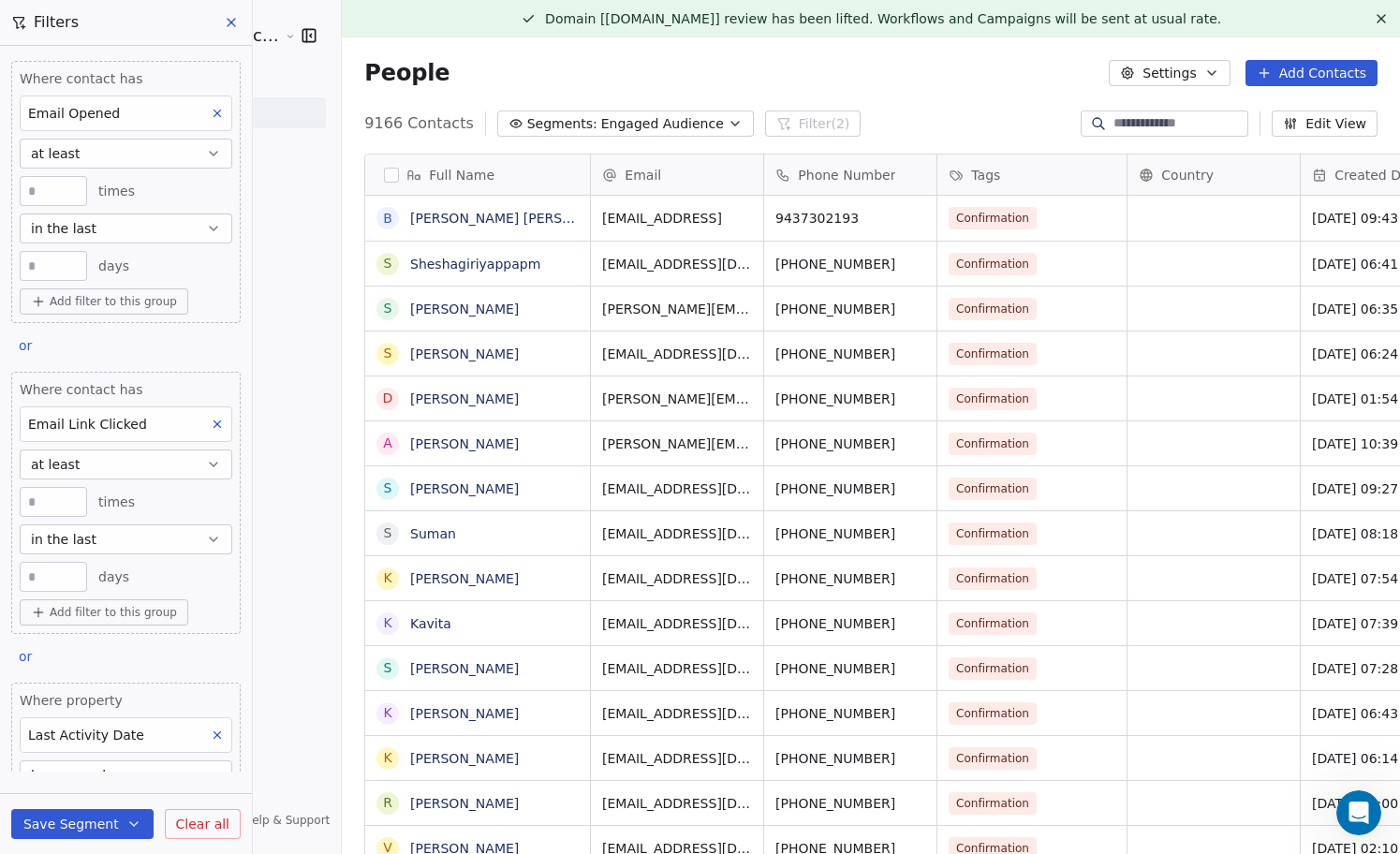
scroll to position [750, 1092]
type input "*"
click at [213, 154] on icon "button" at bounding box center [214, 154] width 8 height 4
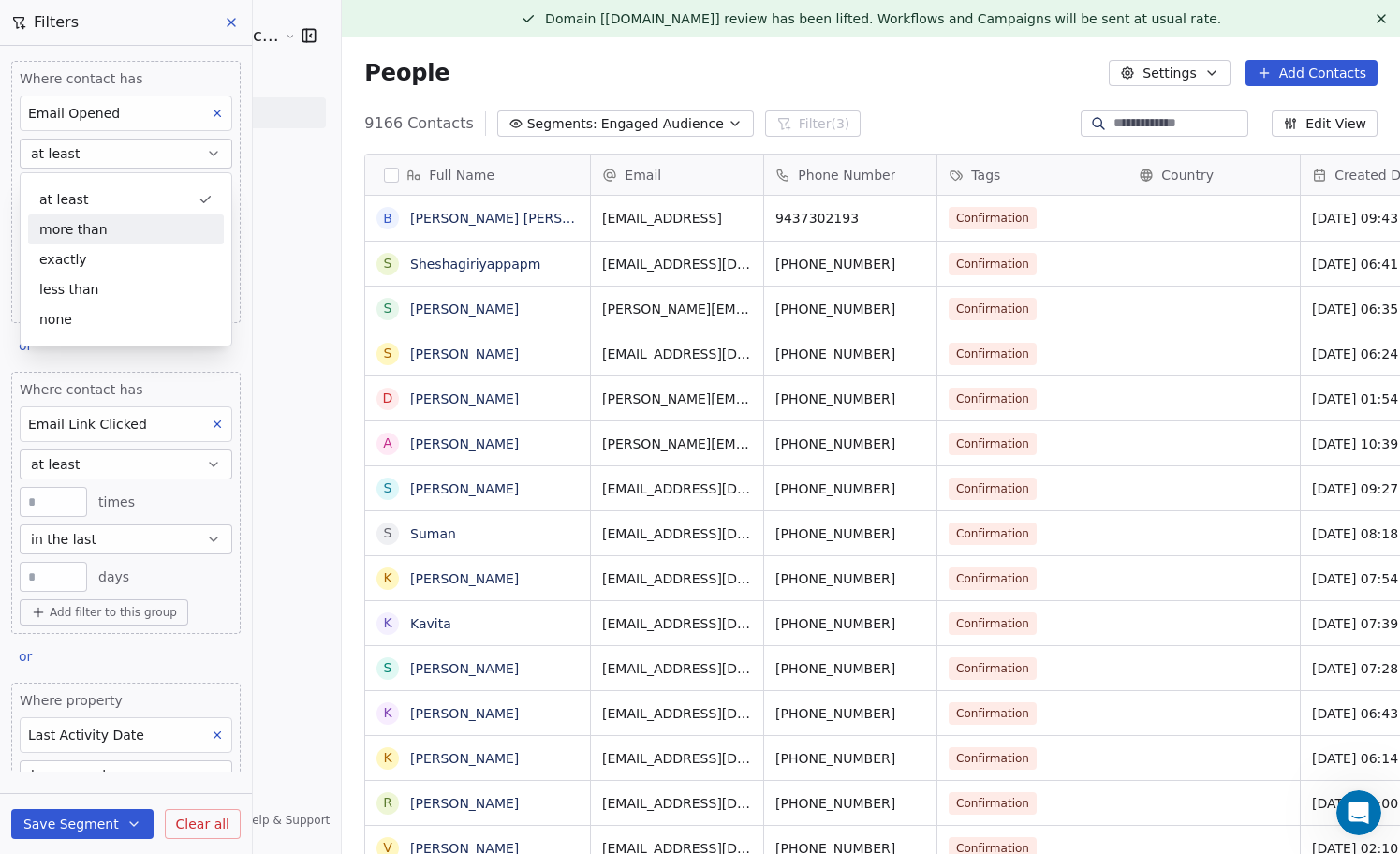
click at [138, 231] on div "more than" at bounding box center [125, 229] width 195 height 30
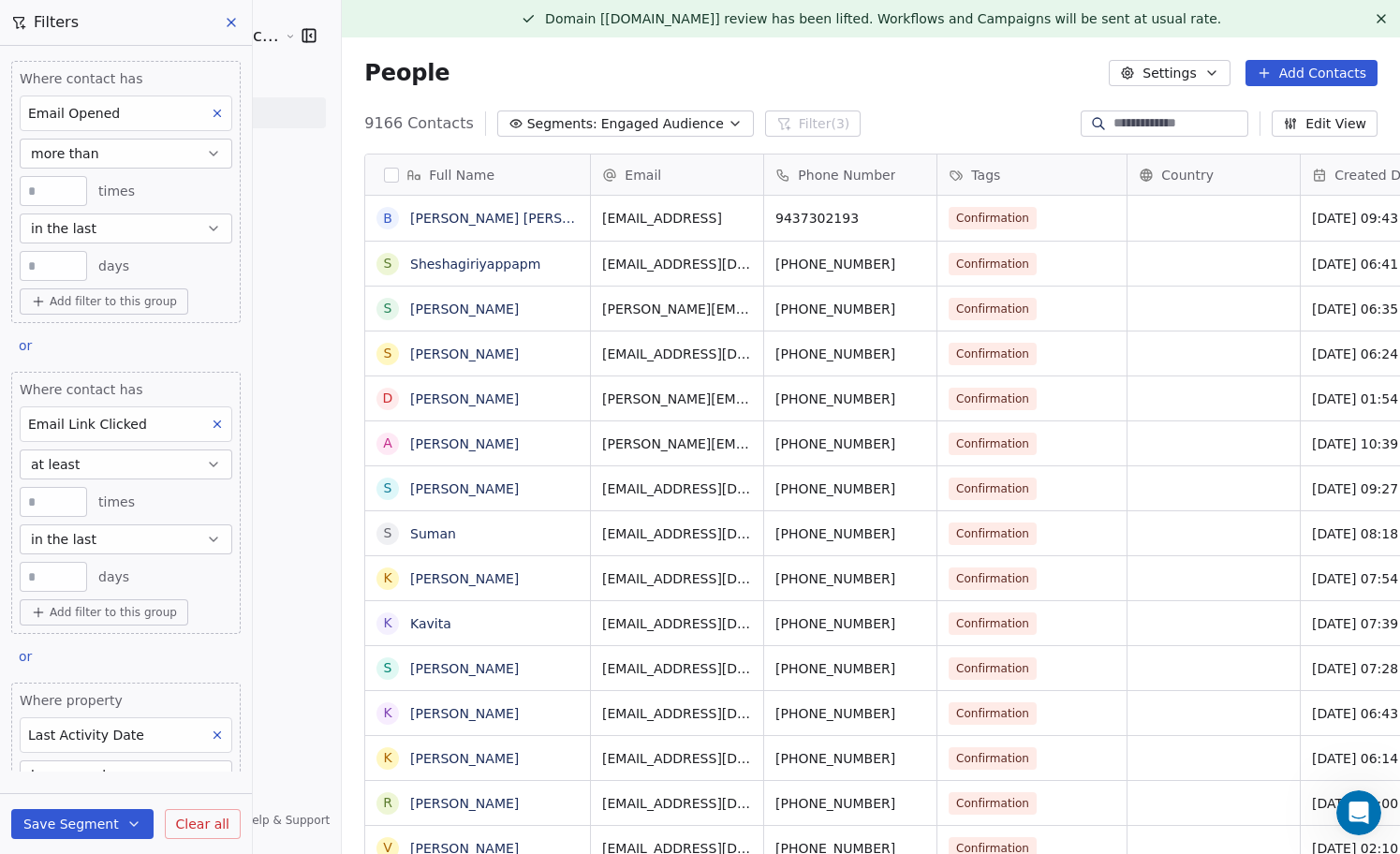
click at [55, 192] on input "*" at bounding box center [53, 191] width 58 height 14
click at [57, 192] on input "*" at bounding box center [53, 191] width 58 height 14
type input "*"
type input "**"
click at [69, 270] on input "**" at bounding box center [53, 266] width 58 height 14
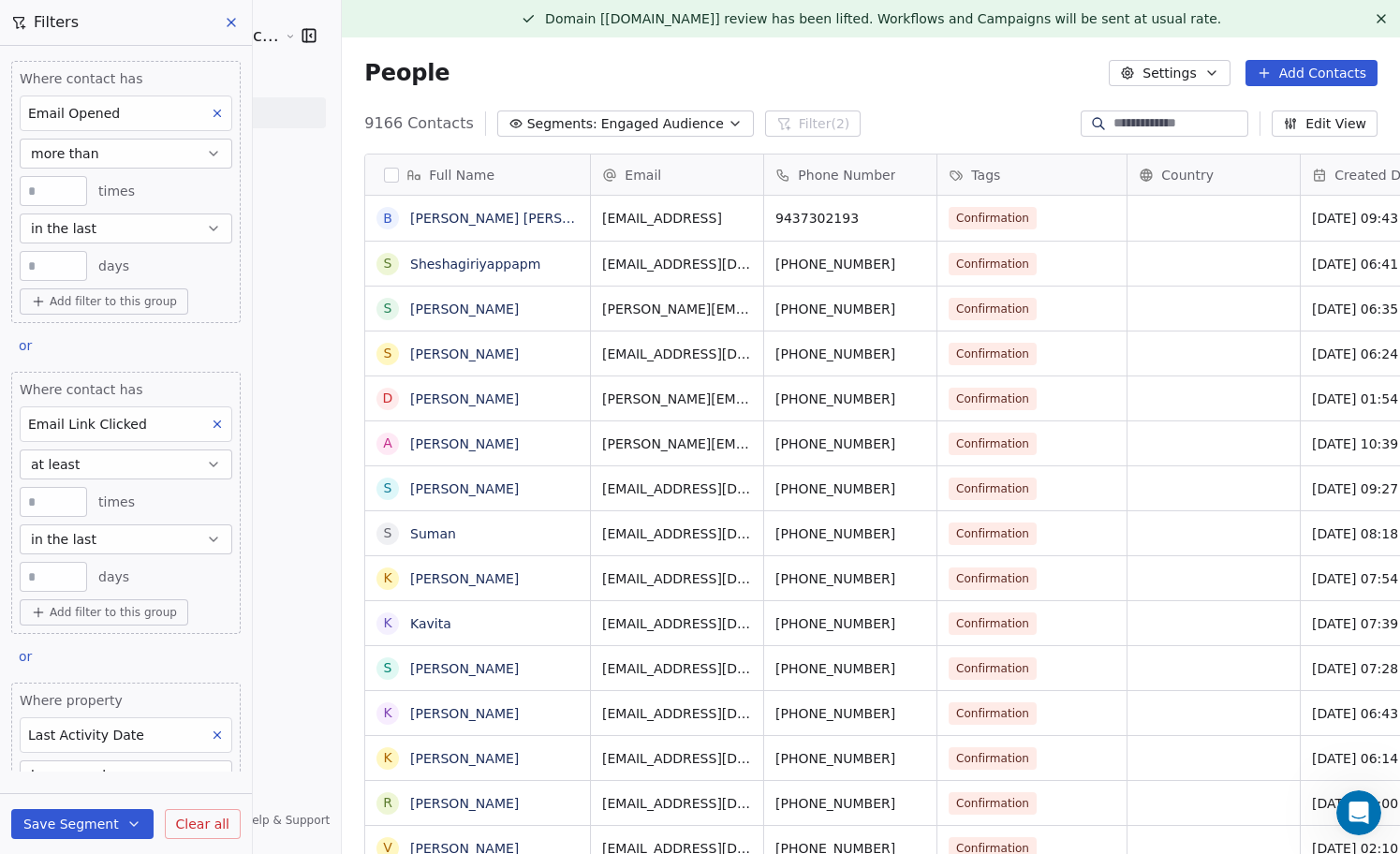
click at [69, 270] on input "**" at bounding box center [53, 266] width 58 height 14
type input "*"
type input "**"
click at [193, 465] on button "at least" at bounding box center [125, 464] width 212 height 30
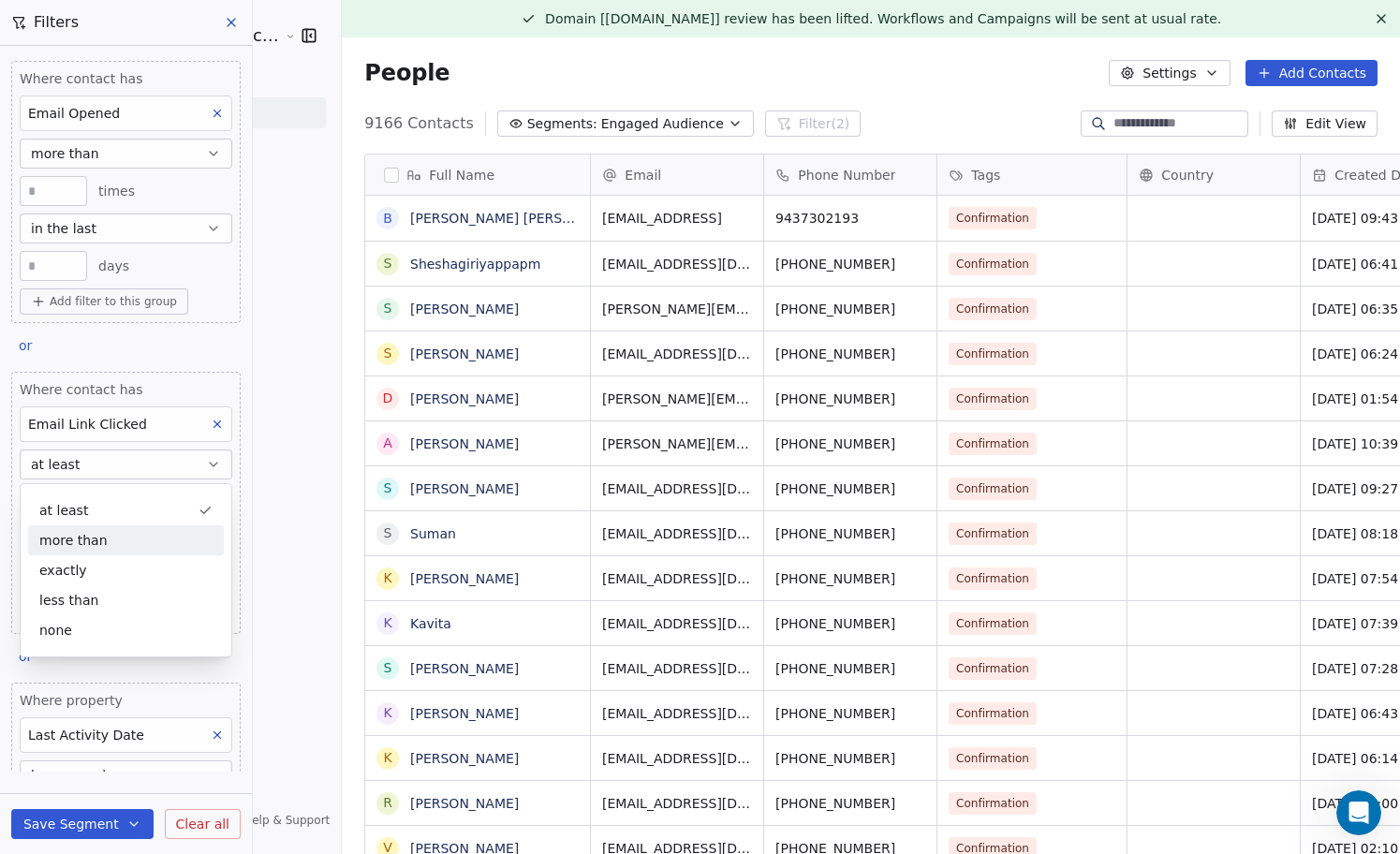
click at [143, 542] on div "more than" at bounding box center [125, 539] width 195 height 30
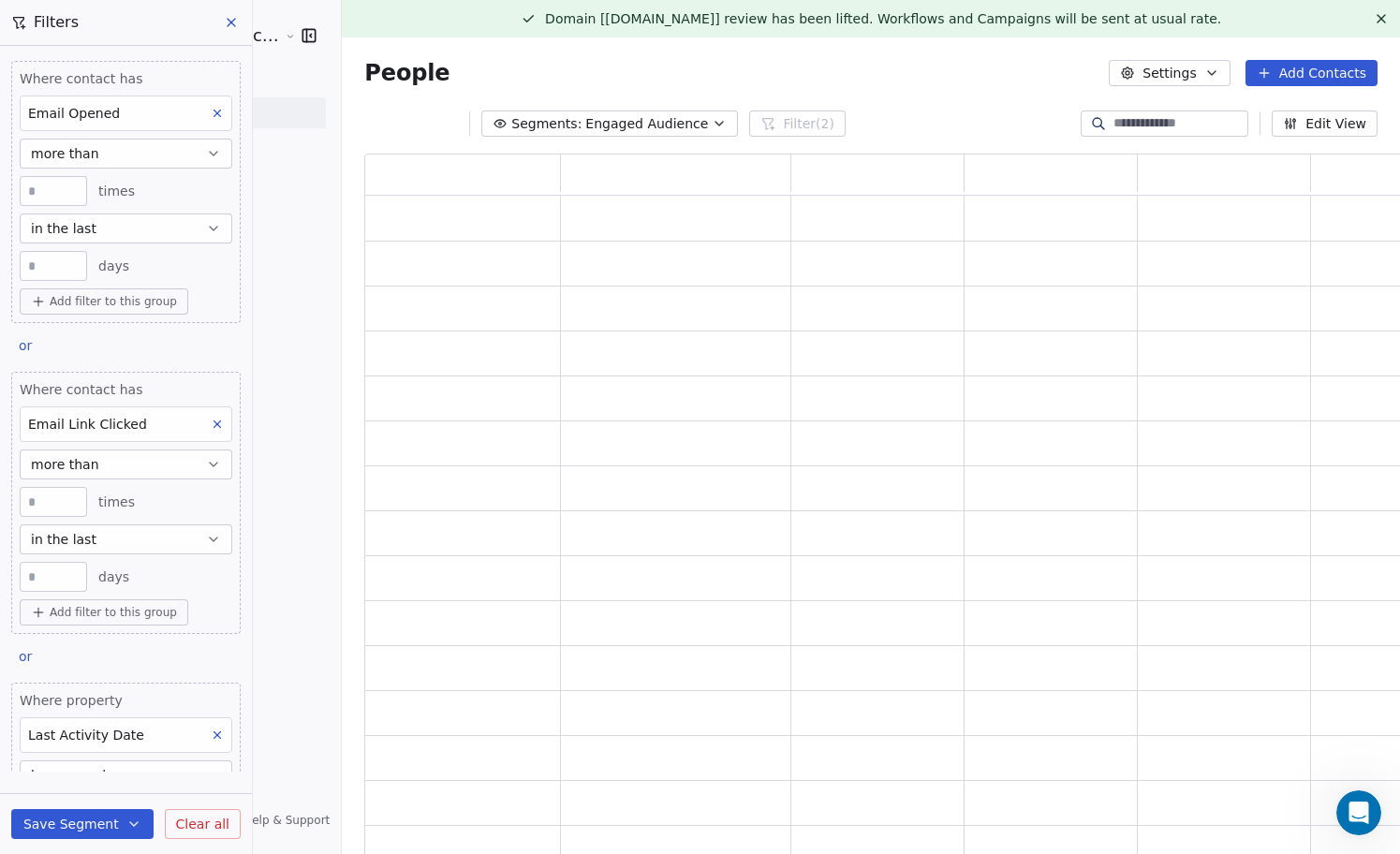
scroll to position [706, 1047]
click at [50, 499] on input "*" at bounding box center [53, 502] width 58 height 14
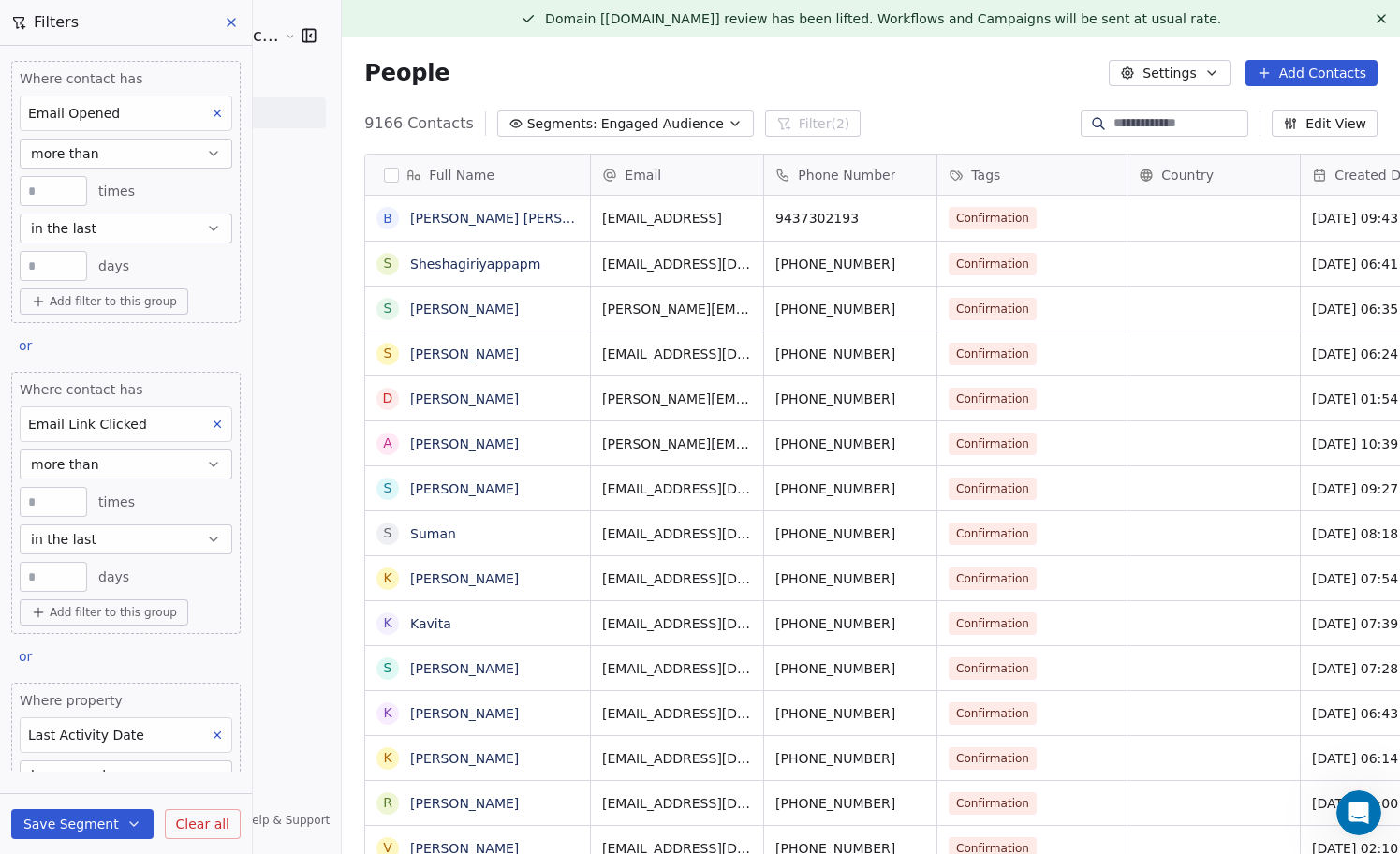
scroll to position [750, 1092]
type input "*"
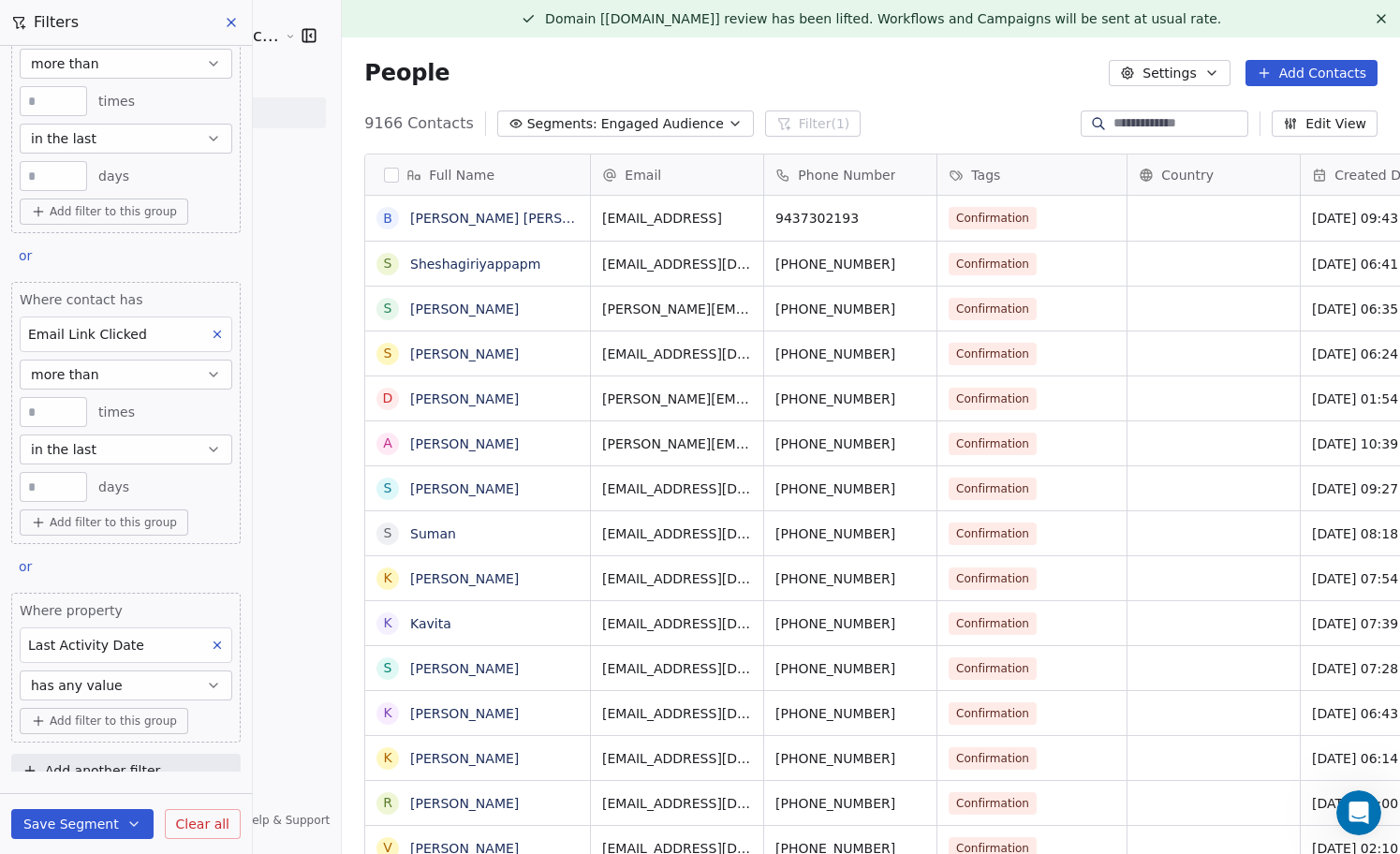
scroll to position [113, 0]
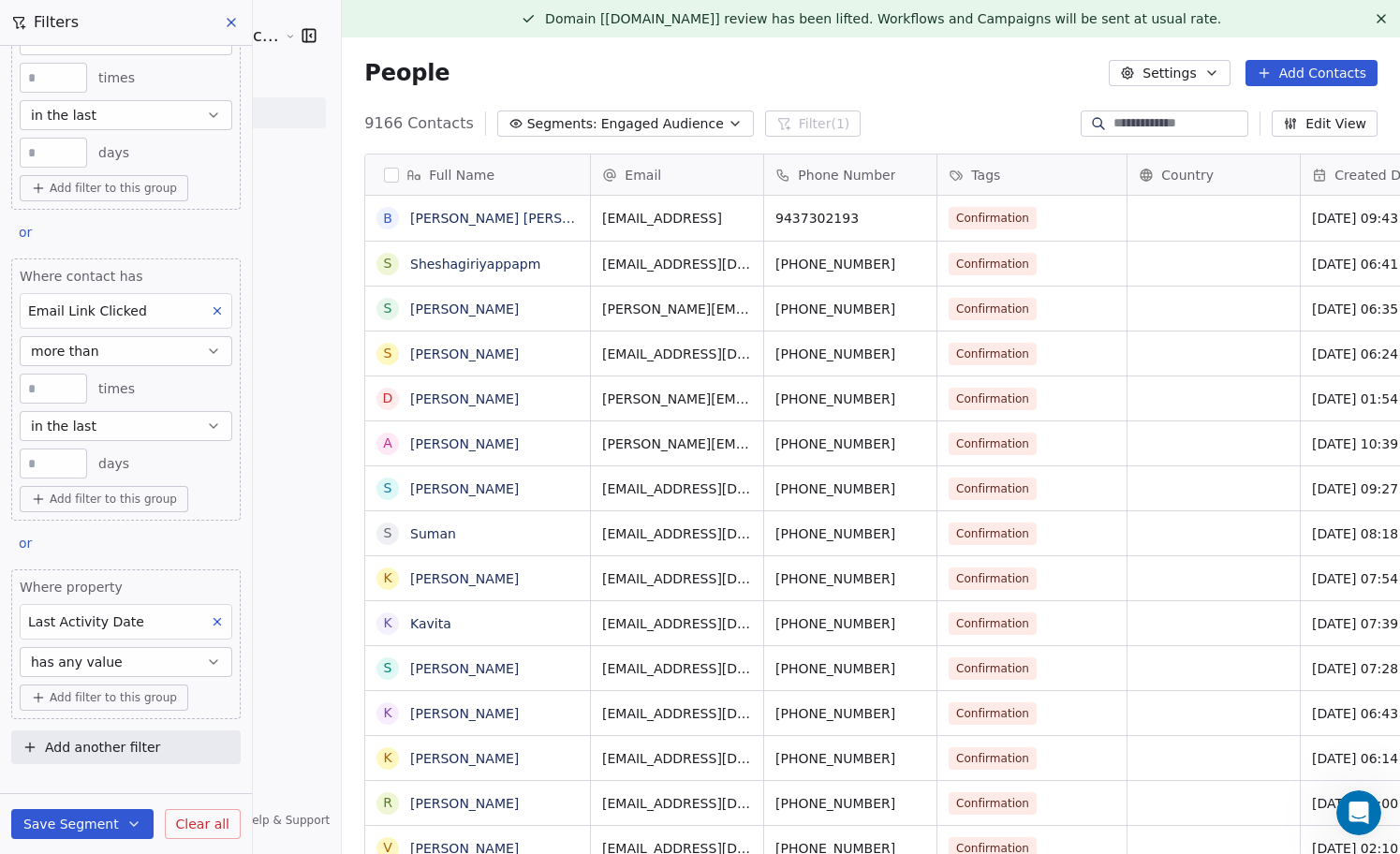
click at [181, 664] on button "has any value" at bounding box center [125, 662] width 212 height 30
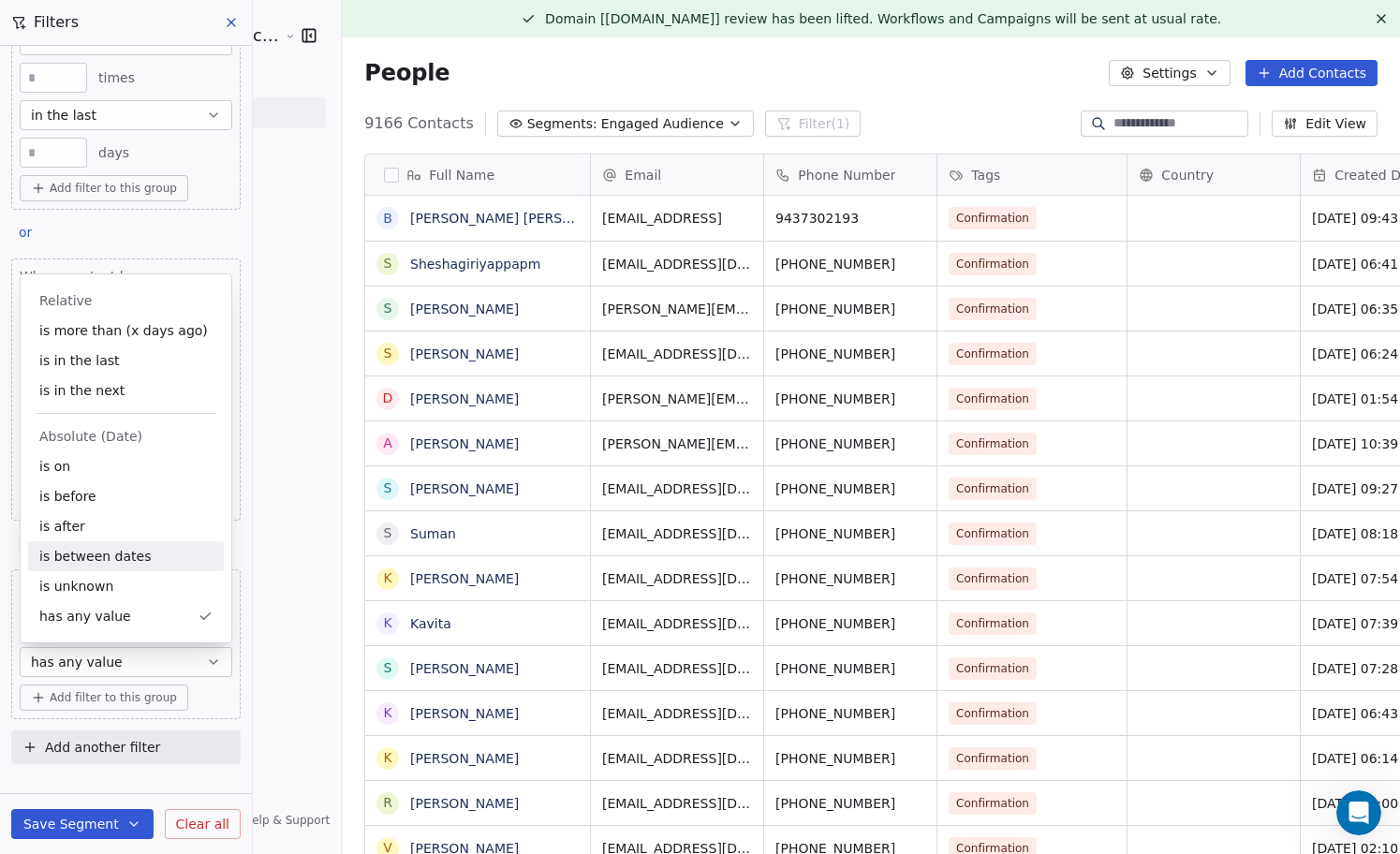
click at [261, 594] on div "Sumit Upreti Cosmic Academy LLP Contacts People Marketing Workflows Campaigns M…" at bounding box center [170, 427] width 340 height 854
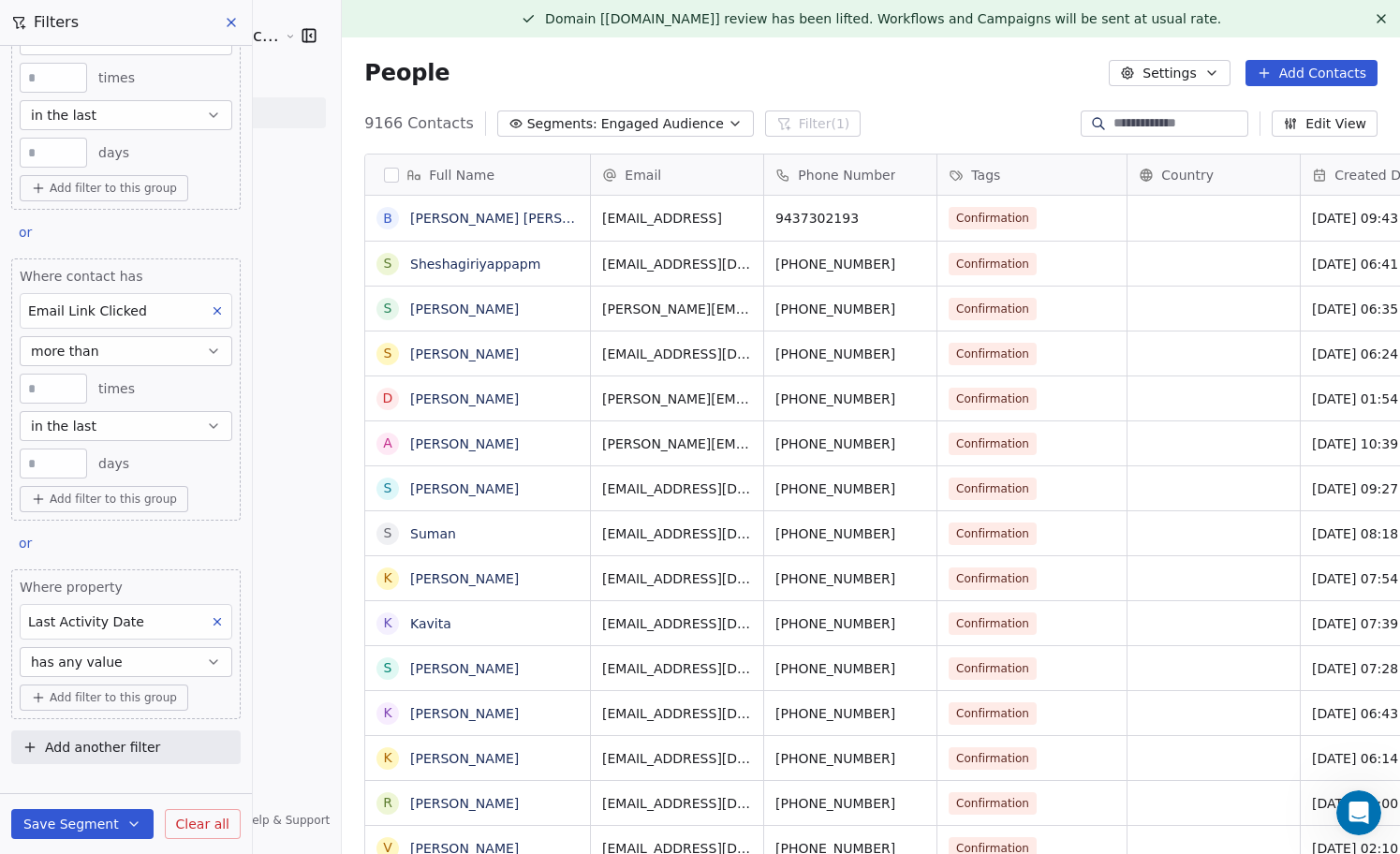
click at [200, 618] on div "Last Activity Date" at bounding box center [125, 621] width 212 height 36
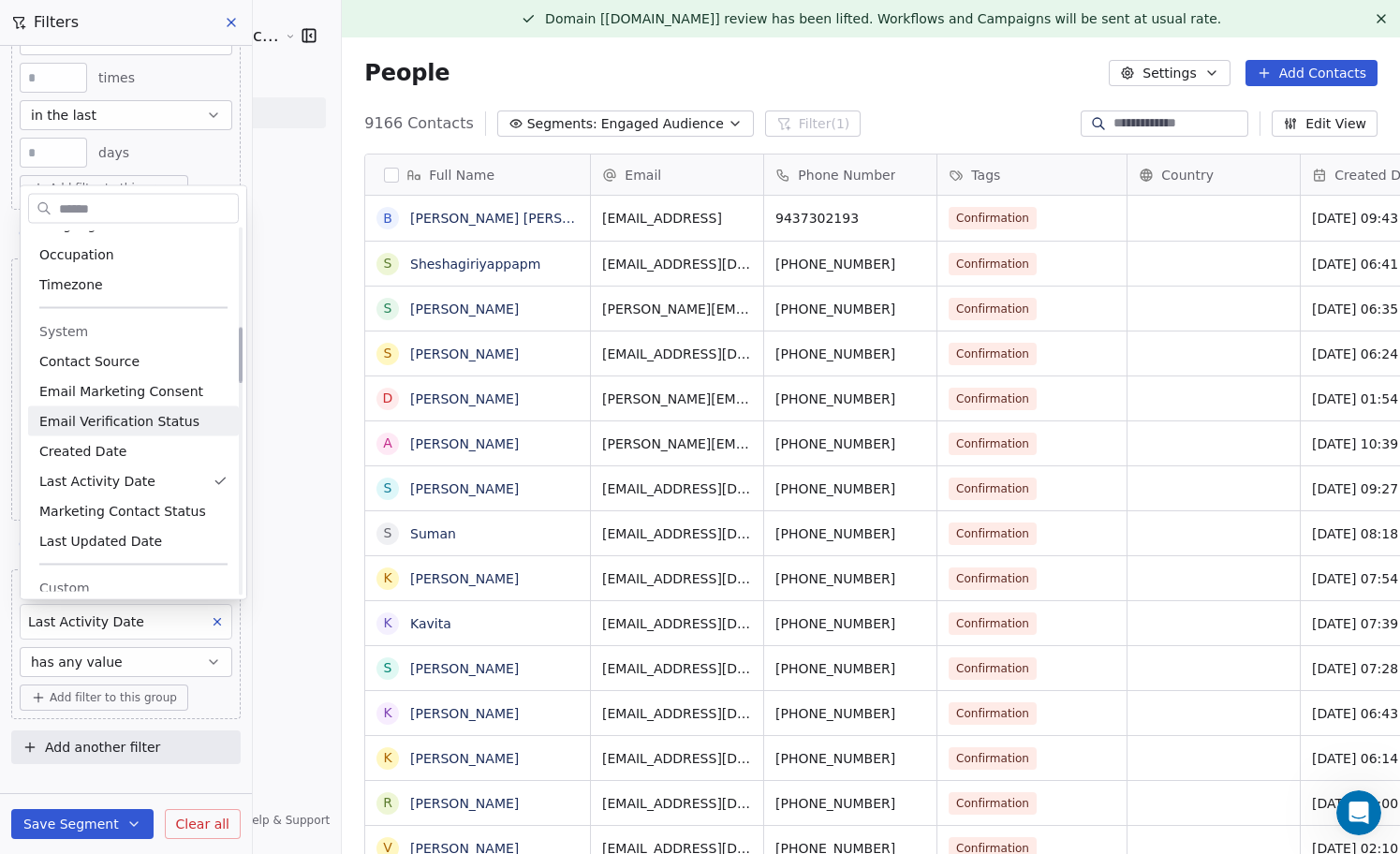
scroll to position [706, 0]
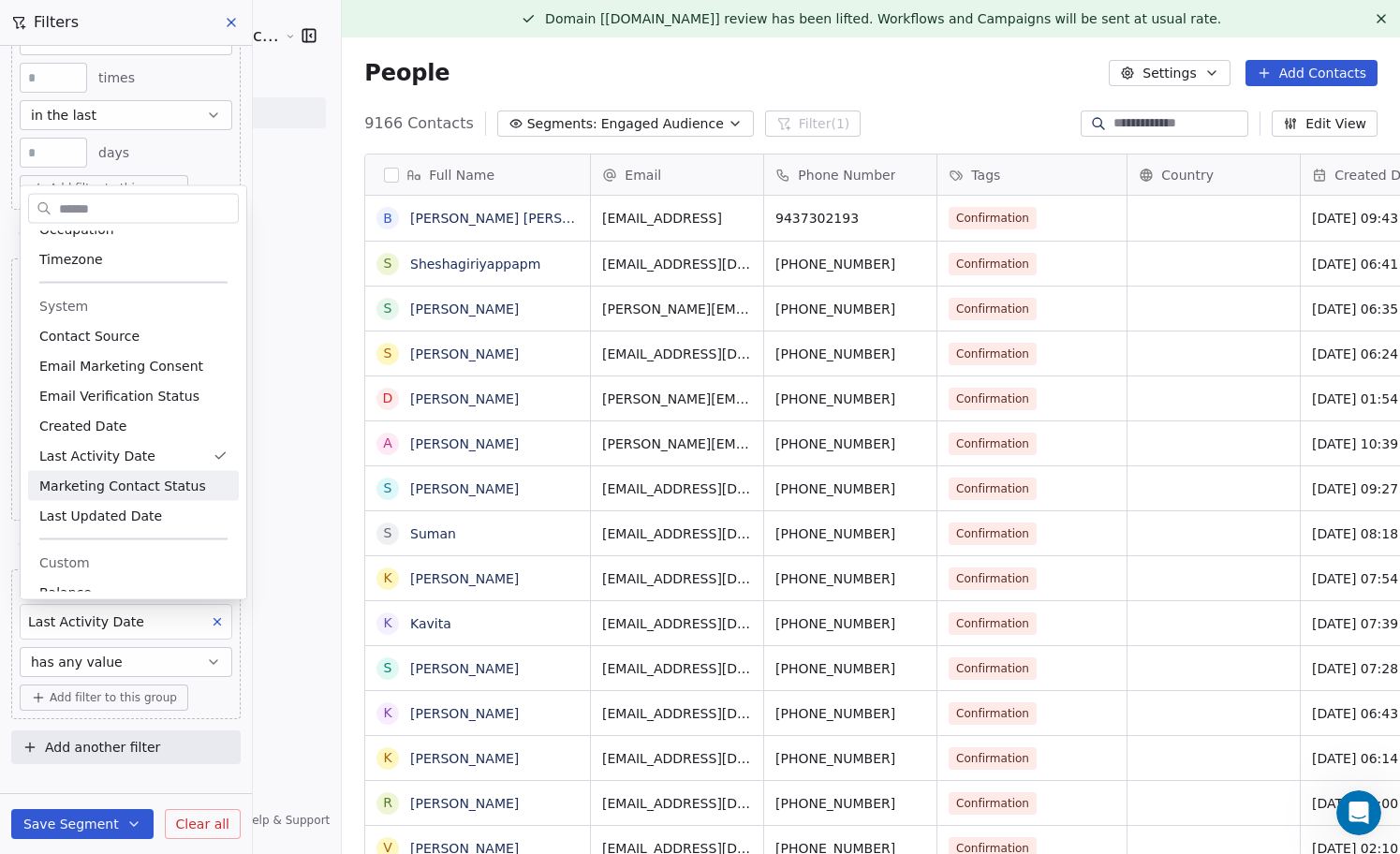
click at [261, 490] on html "Sumit Upreti Cosmic Academy LLP Contacts People Marketing Workflows Campaigns M…" at bounding box center [700, 427] width 1400 height 854
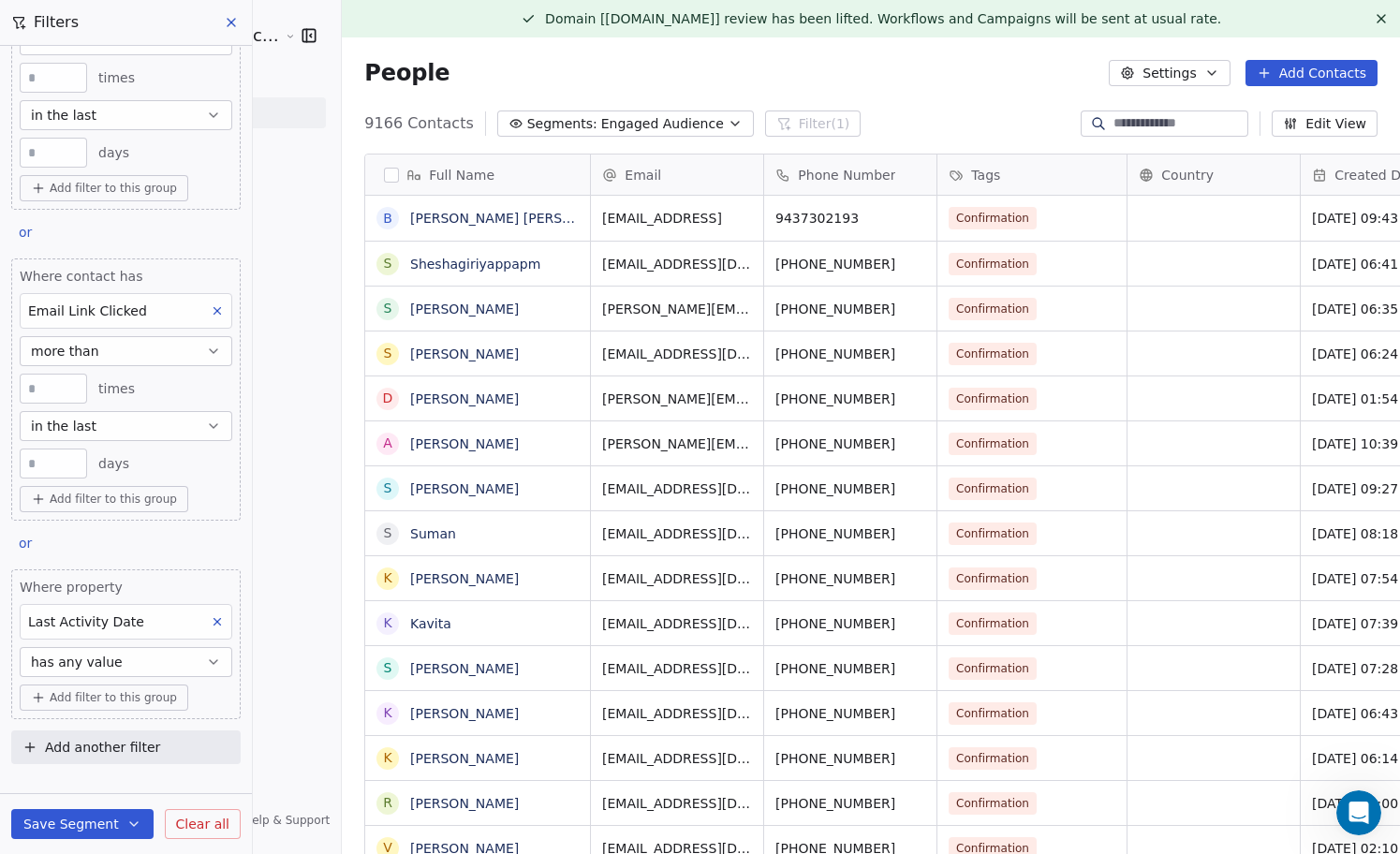
click at [159, 663] on button "has any value" at bounding box center [125, 662] width 212 height 30
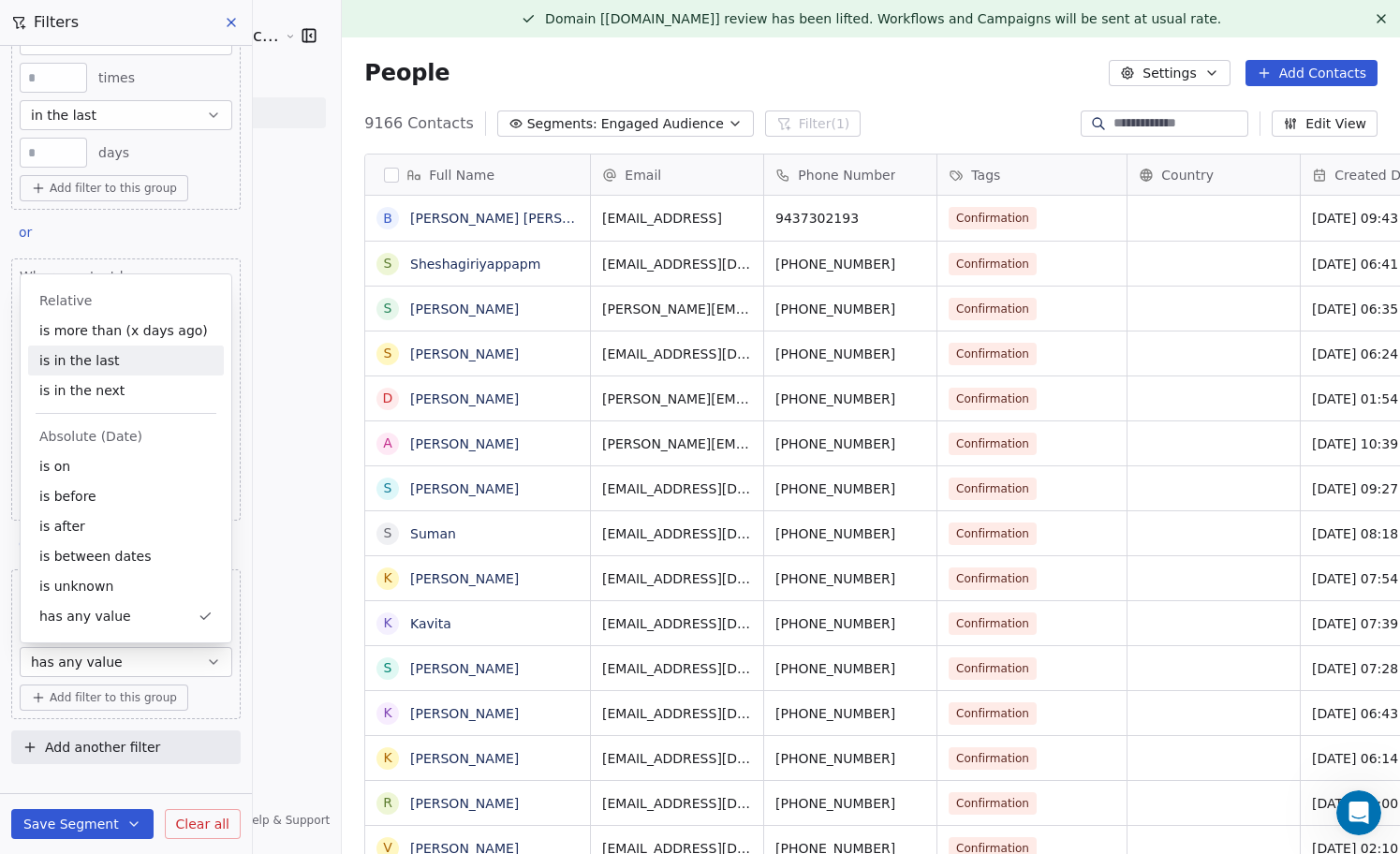
click at [130, 354] on div "is in the last" at bounding box center [125, 360] width 195 height 30
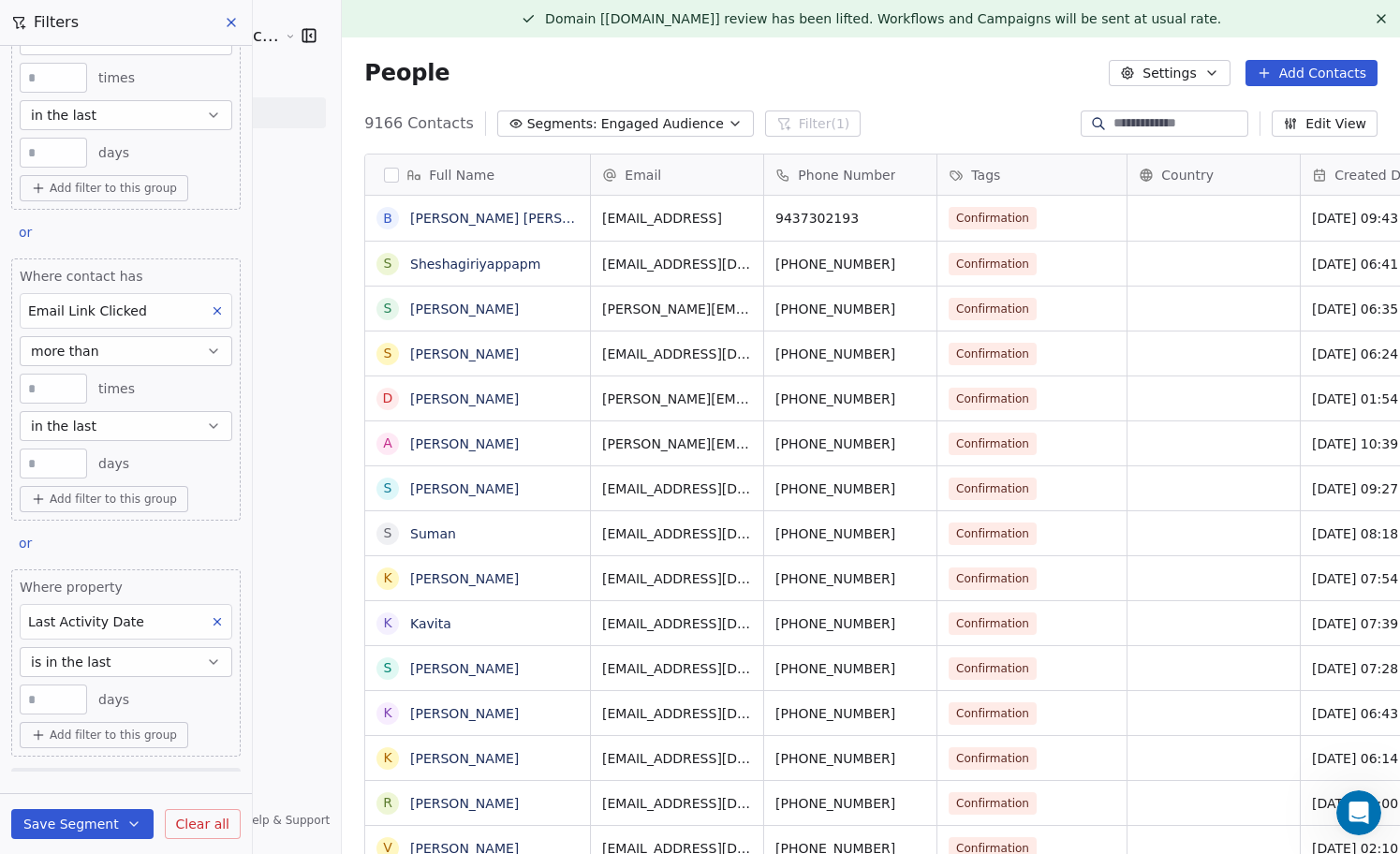
click at [43, 705] on input "number" at bounding box center [53, 699] width 58 height 14
type input "**"
click at [58, 698] on input "**" at bounding box center [53, 699] width 58 height 14
type input "*"
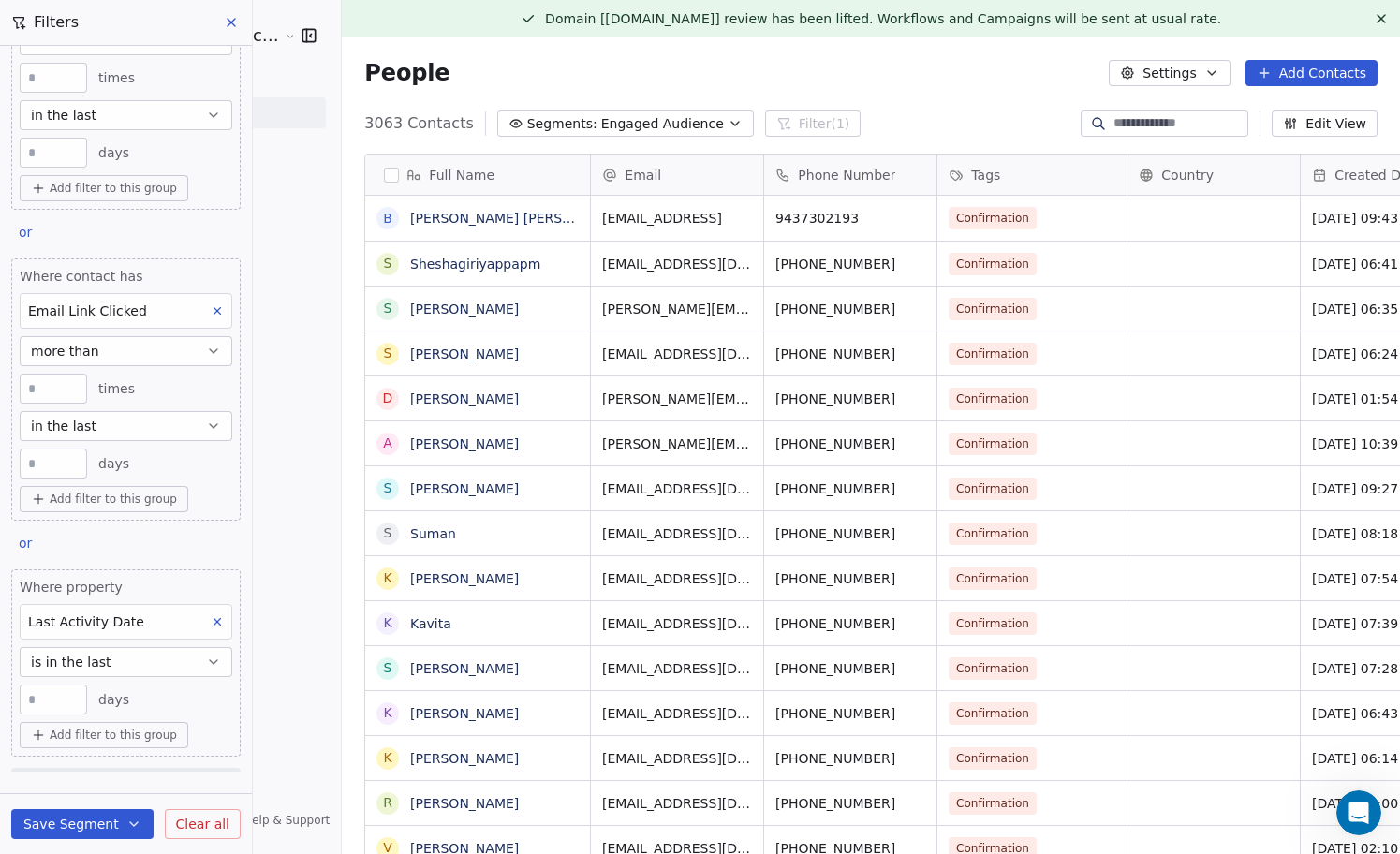
type input "**"
click at [215, 661] on icon "button" at bounding box center [214, 662] width 8 height 4
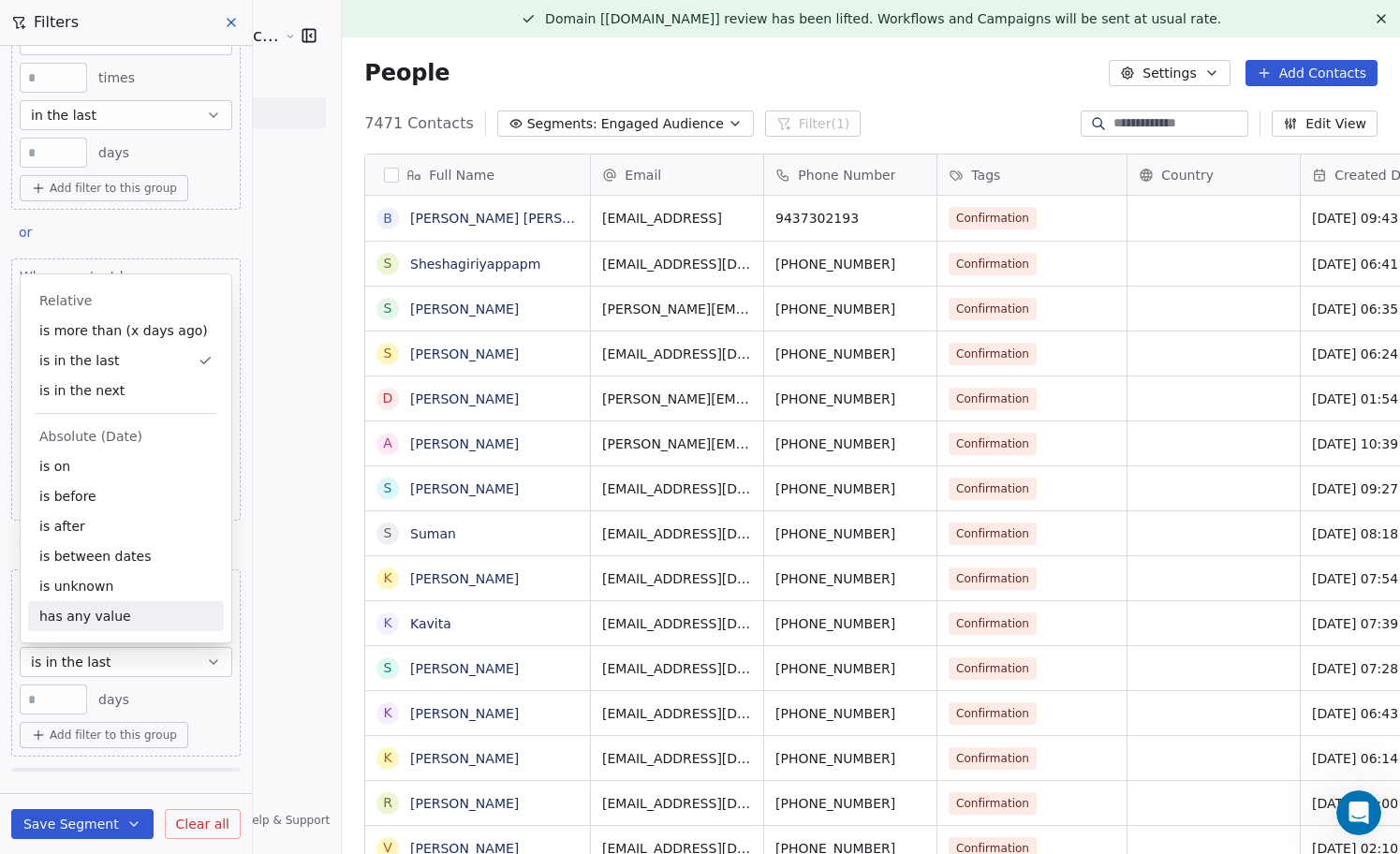
click at [141, 608] on div "has any value" at bounding box center [125, 615] width 195 height 30
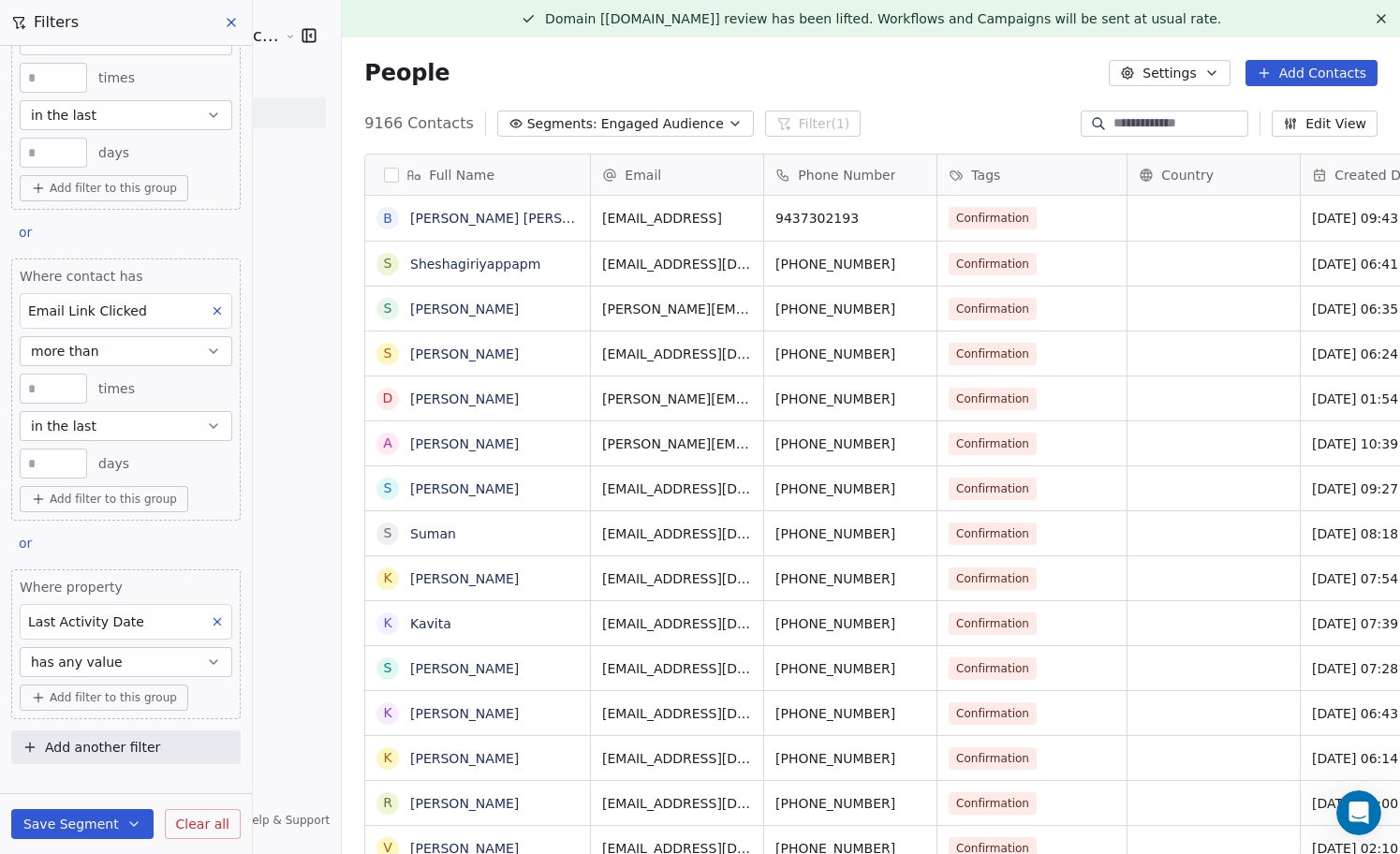
click at [212, 664] on icon "button" at bounding box center [214, 662] width 8 height 4
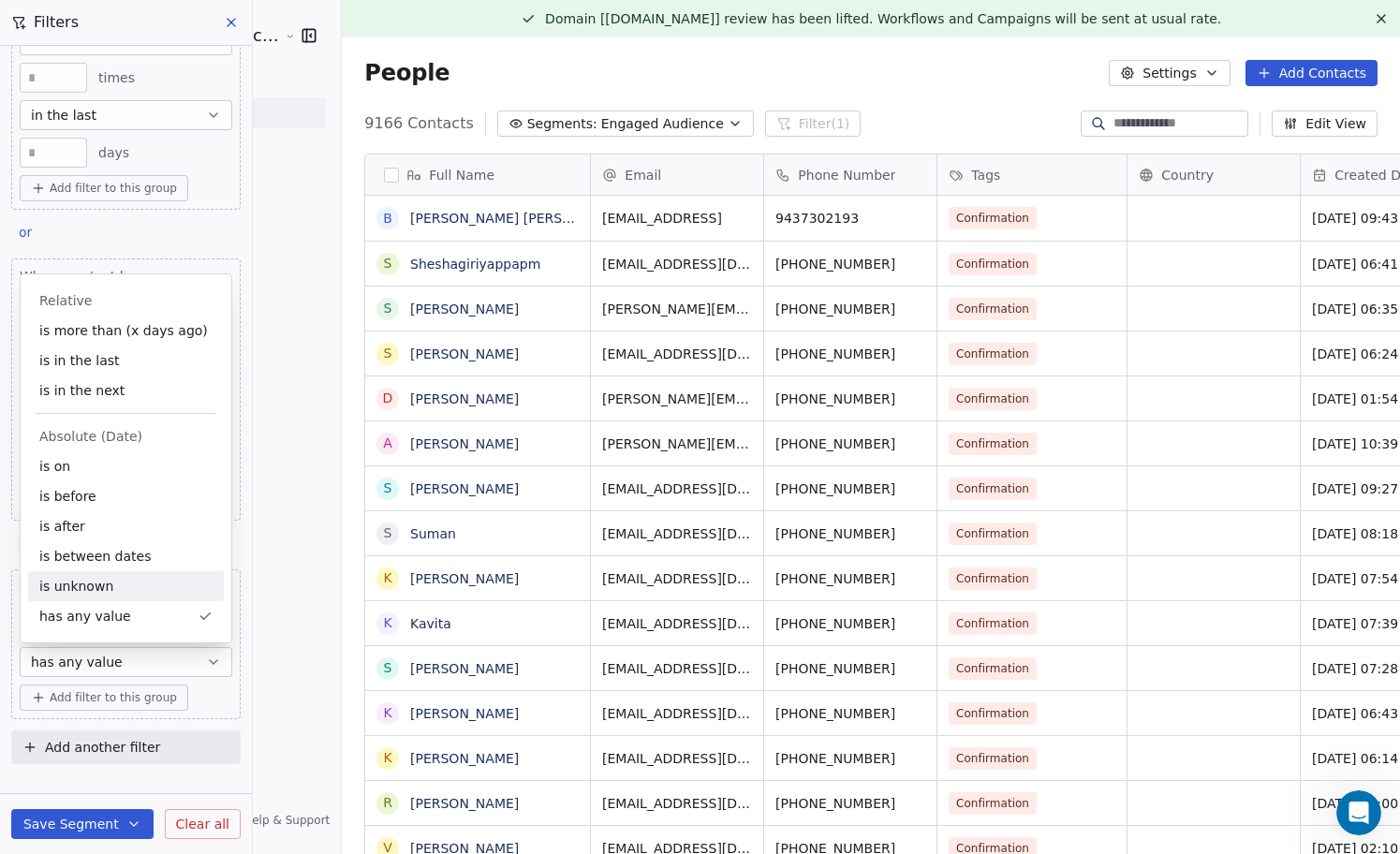
click at [177, 590] on div "is unknown" at bounding box center [125, 586] width 195 height 30
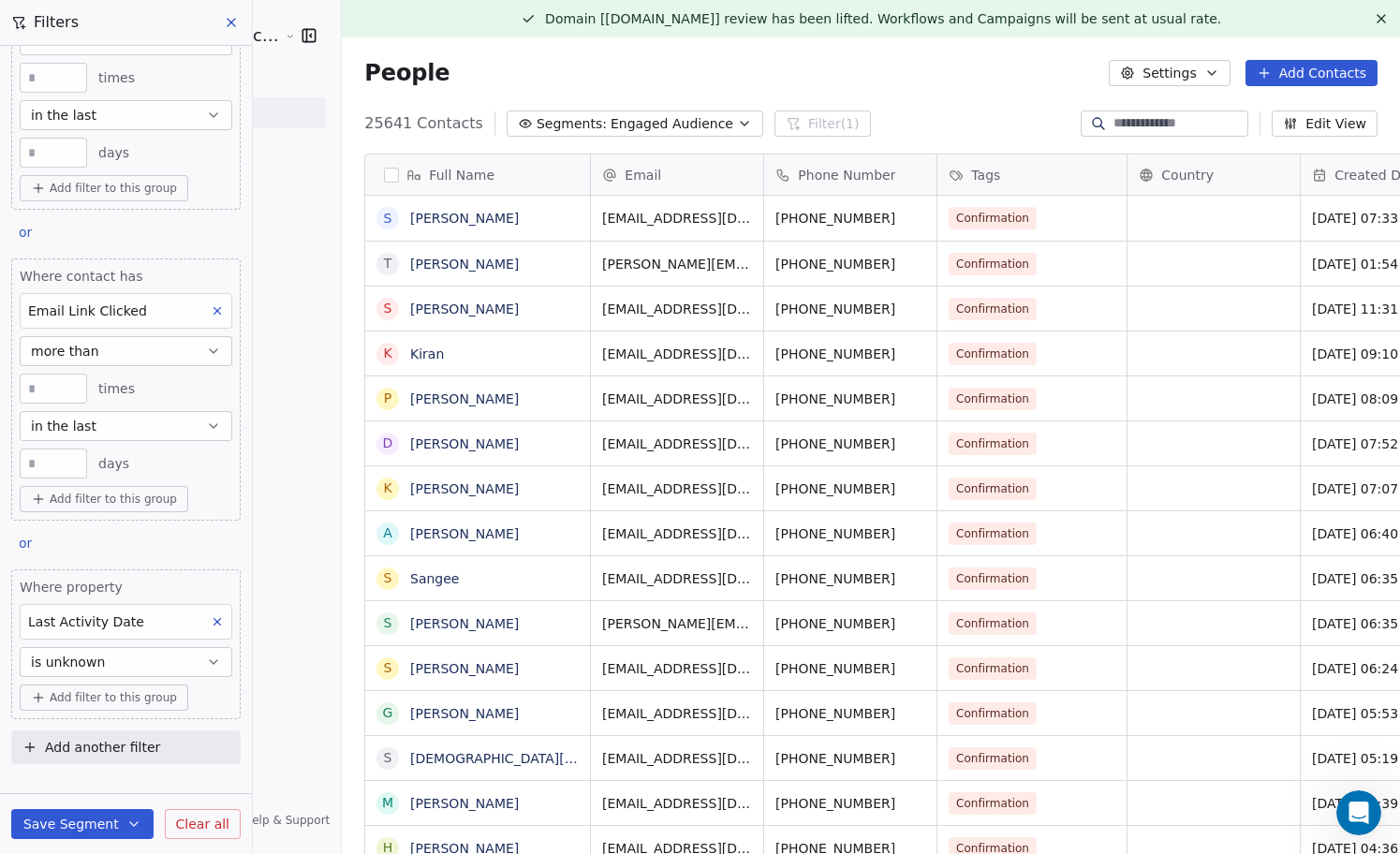
click at [212, 663] on icon "button" at bounding box center [214, 662] width 8 height 4
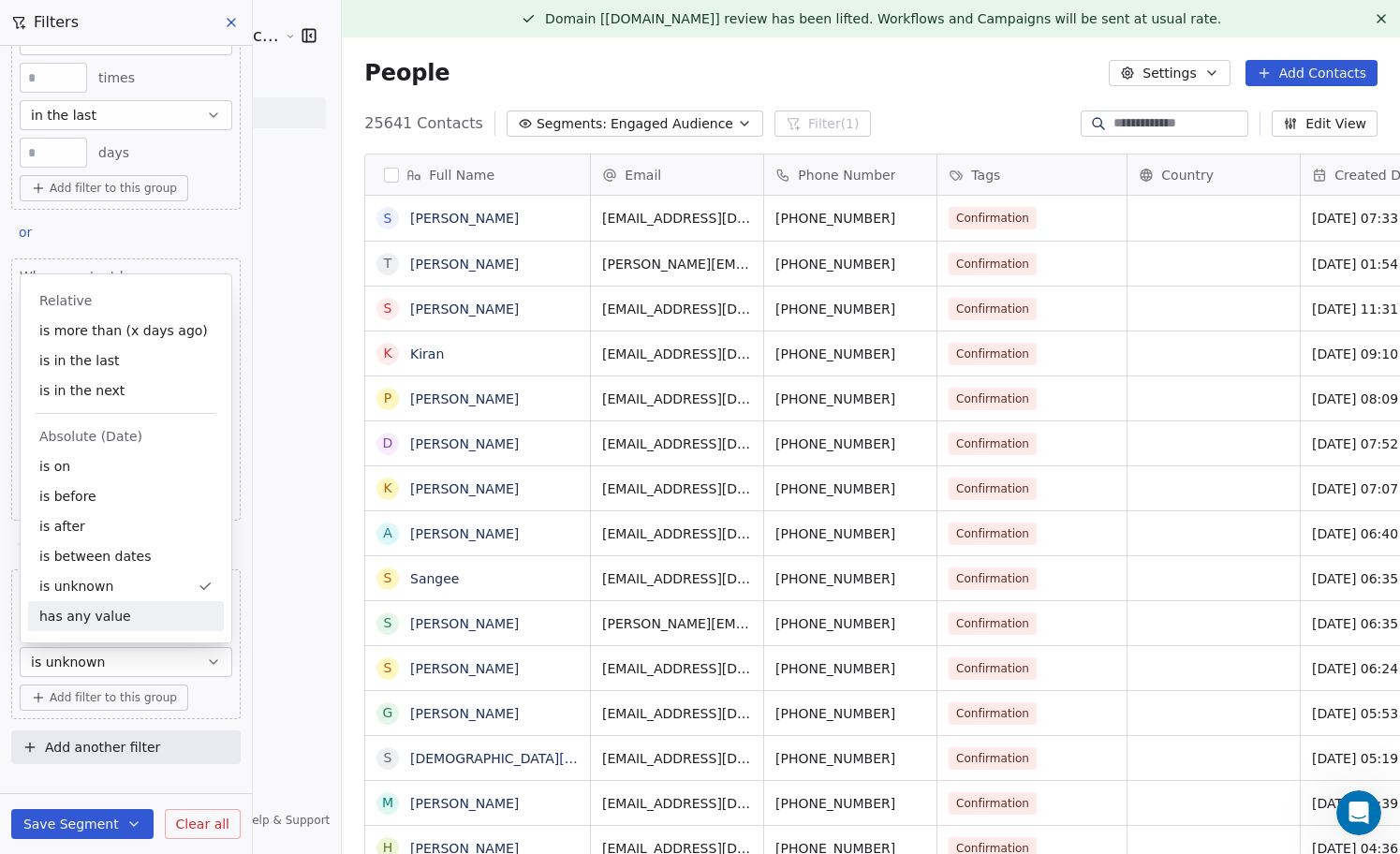
click at [177, 621] on div "has any value" at bounding box center [125, 615] width 195 height 30
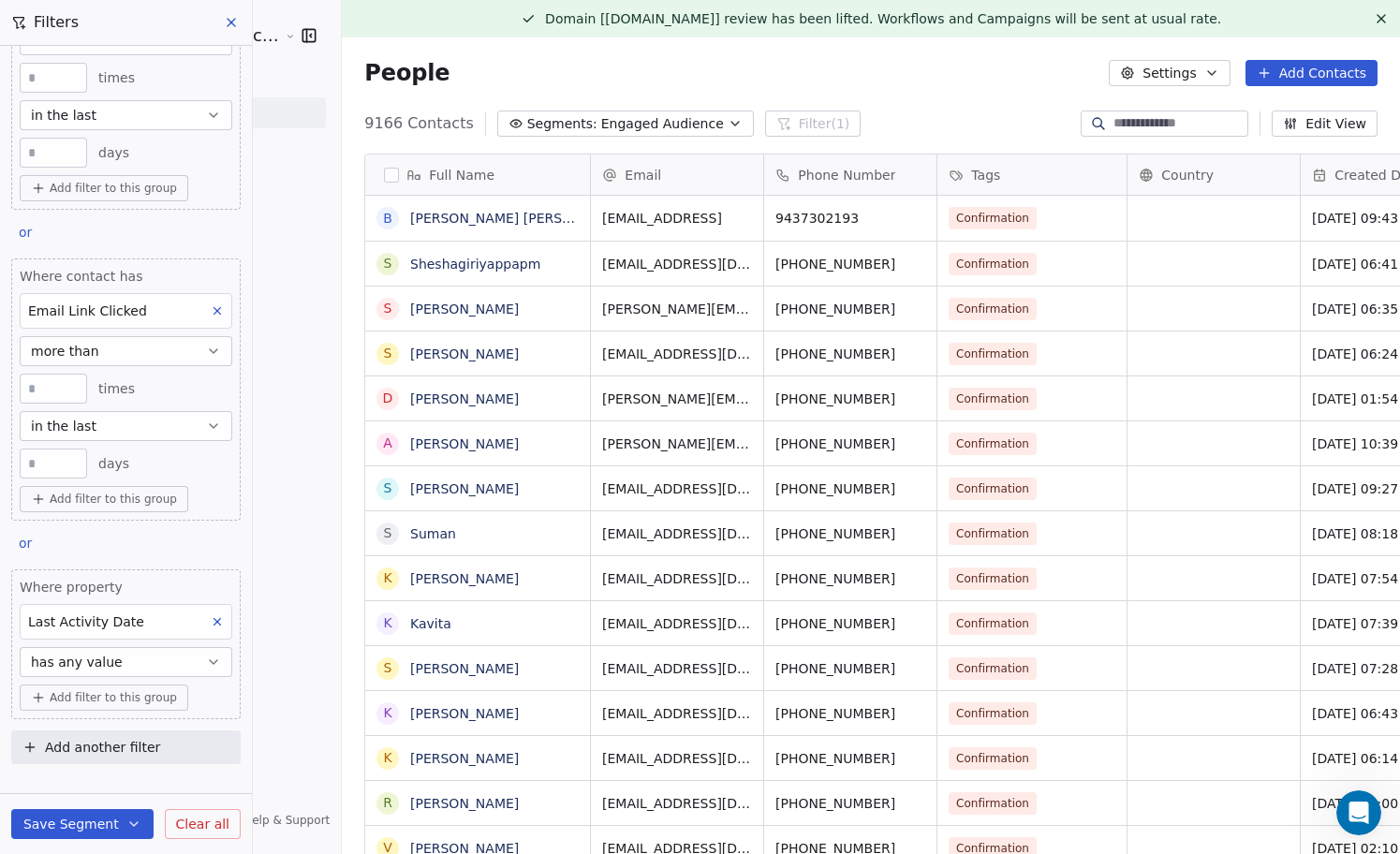
click at [224, 663] on button "has any value" at bounding box center [125, 662] width 212 height 30
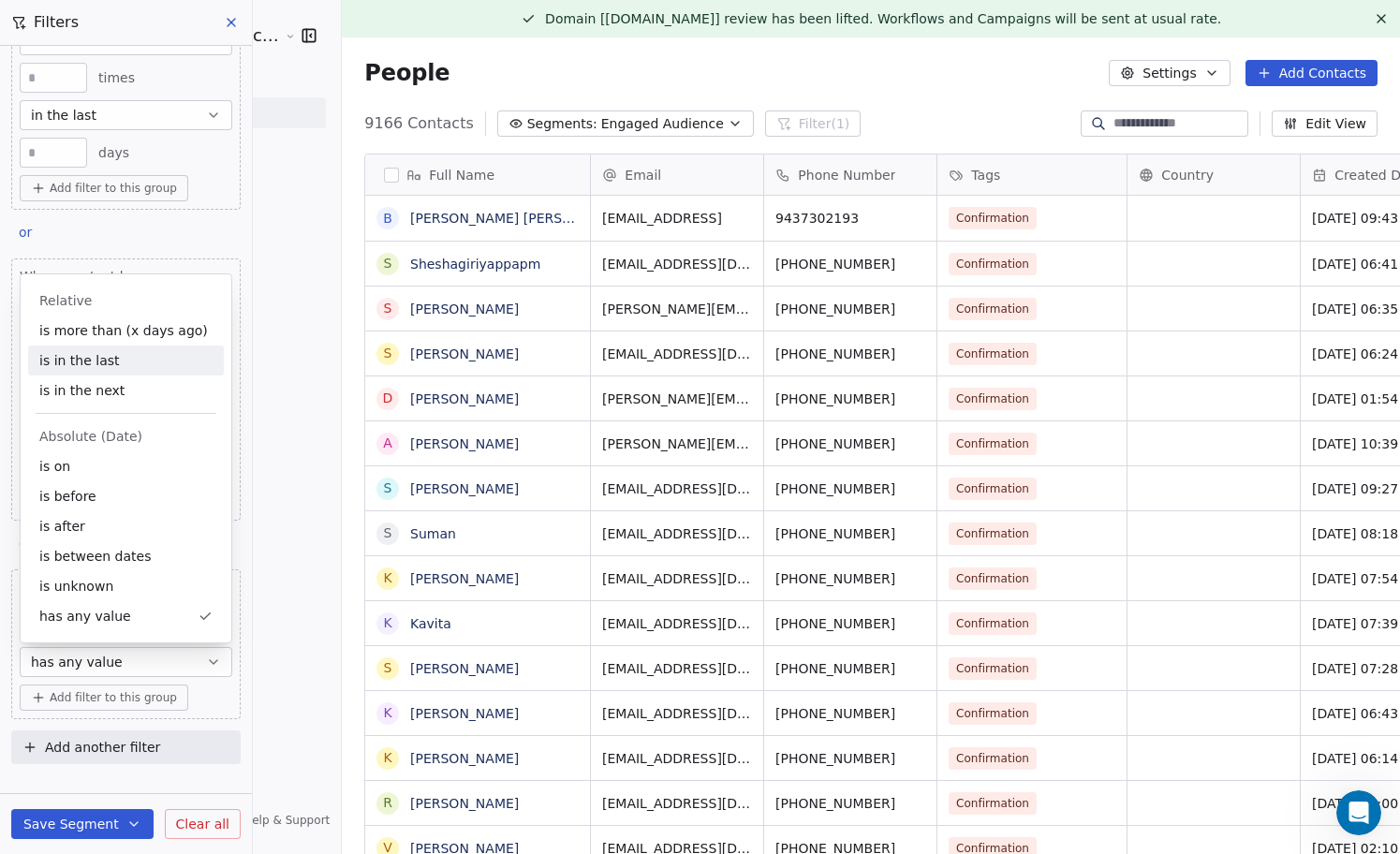
click at [155, 361] on div "is in the last" at bounding box center [125, 360] width 195 height 30
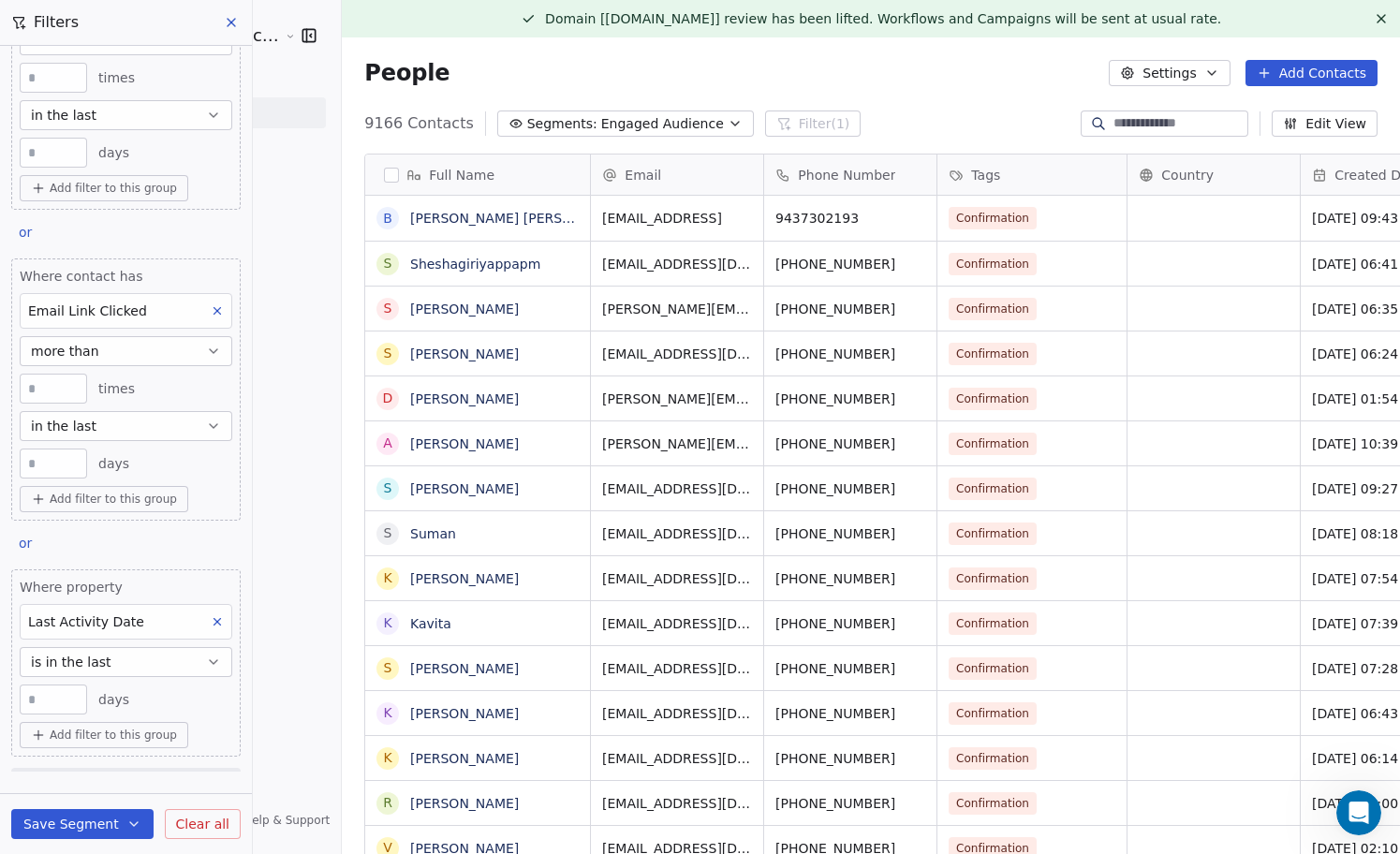
click at [65, 702] on input "number" at bounding box center [53, 699] width 58 height 14
type input "**"
click at [195, 669] on button "is in the last" at bounding box center [125, 662] width 212 height 30
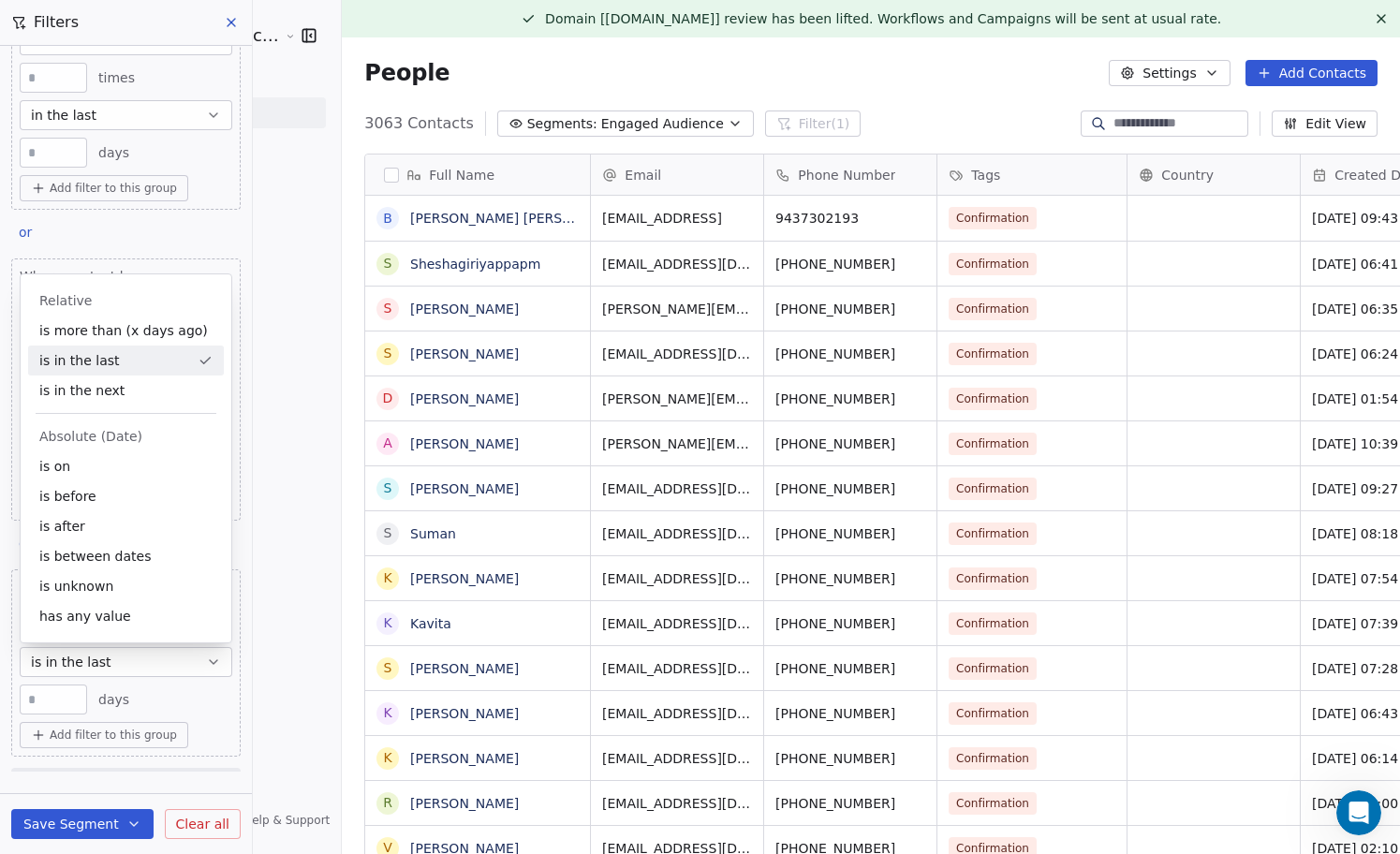
click at [202, 690] on div "** days" at bounding box center [125, 699] width 212 height 30
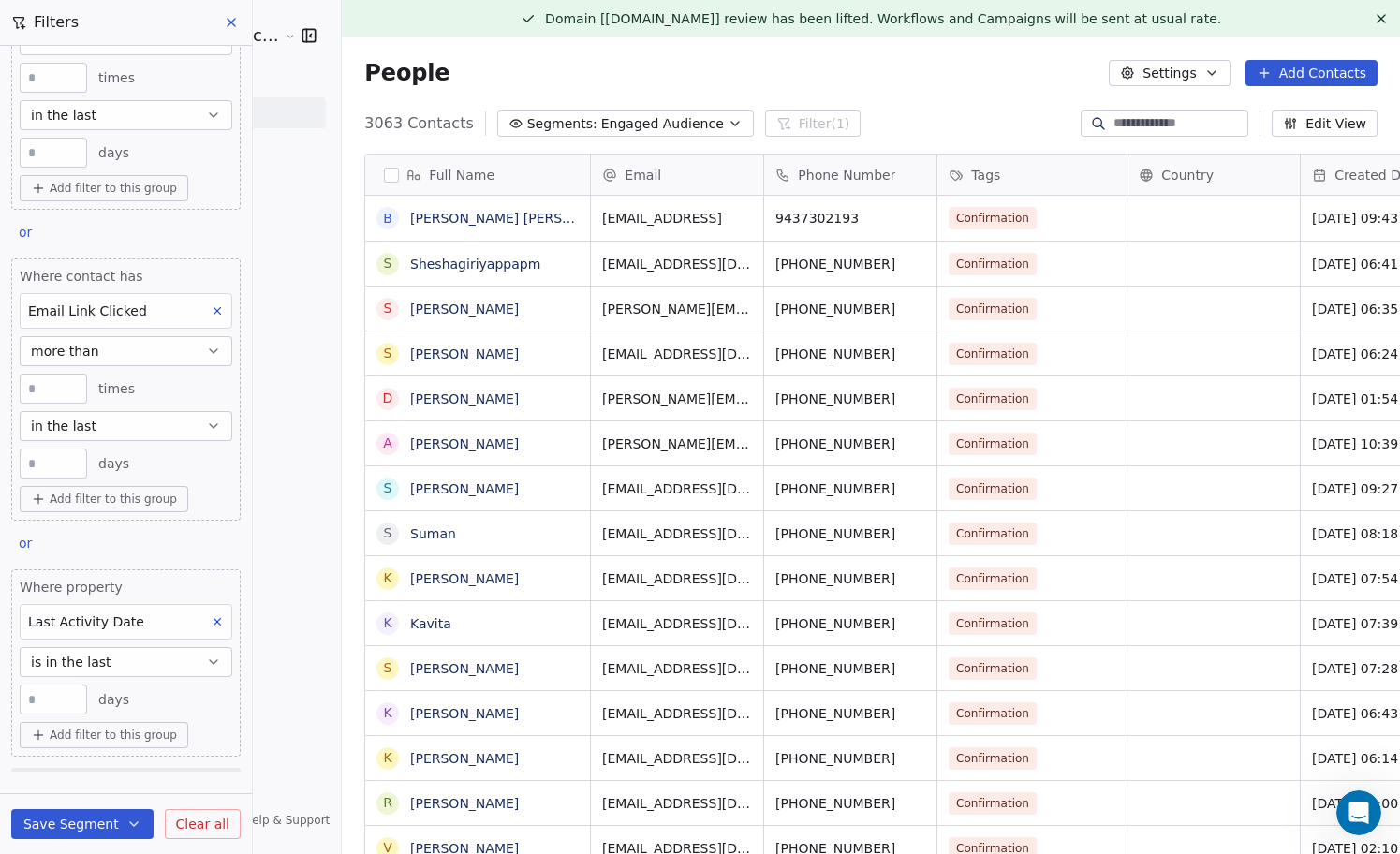
click at [69, 824] on button "Save Segment" at bounding box center [82, 823] width 142 height 30
click at [117, 779] on span "Update existing segment" at bounding box center [135, 775] width 165 height 19
click at [727, 119] on icon "button" at bounding box center [734, 123] width 15 height 15
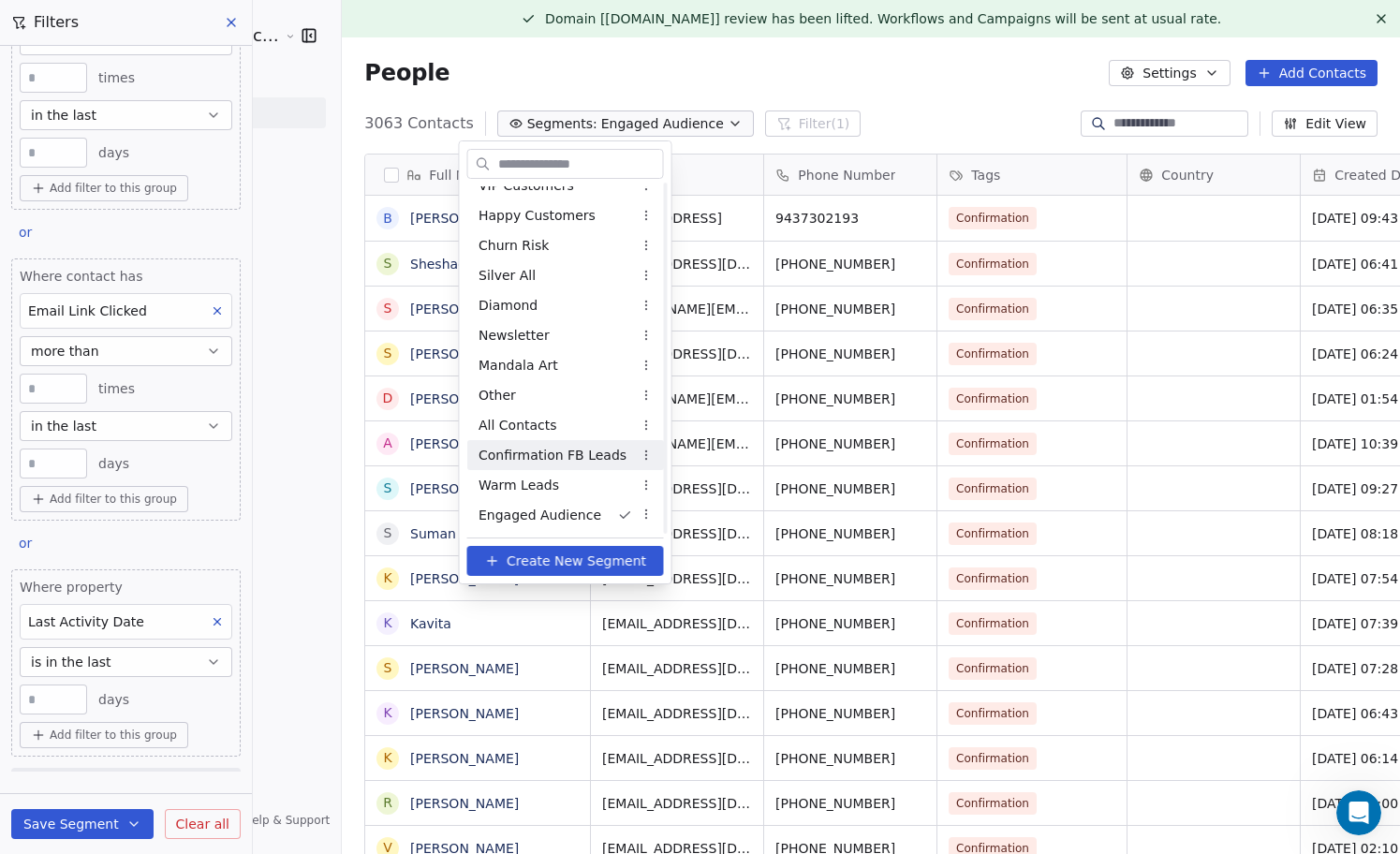
scroll to position [166, 0]
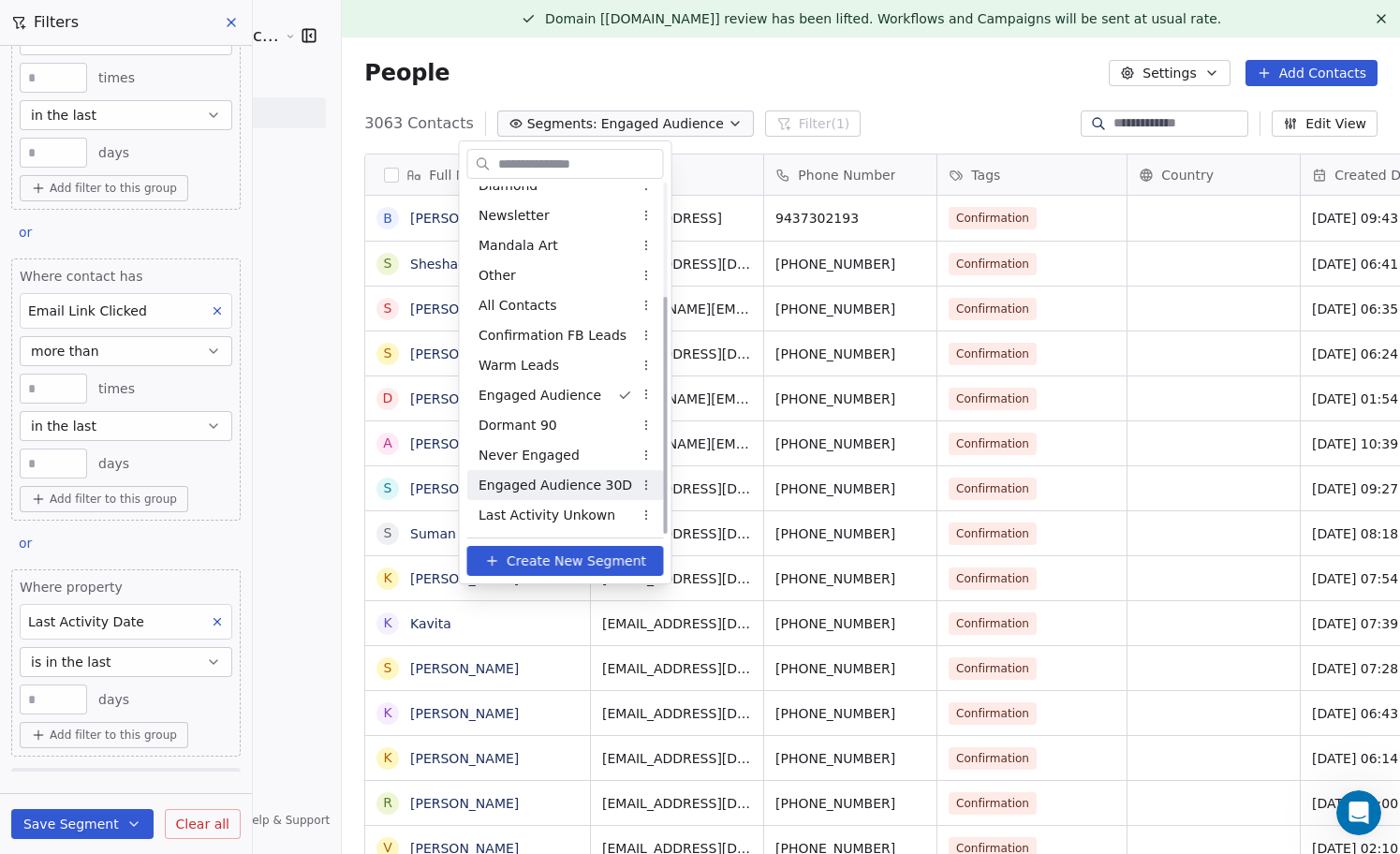
click at [553, 486] on span "Engaged Audience 30D" at bounding box center [555, 485] width 154 height 20
type input "*"
type input "**"
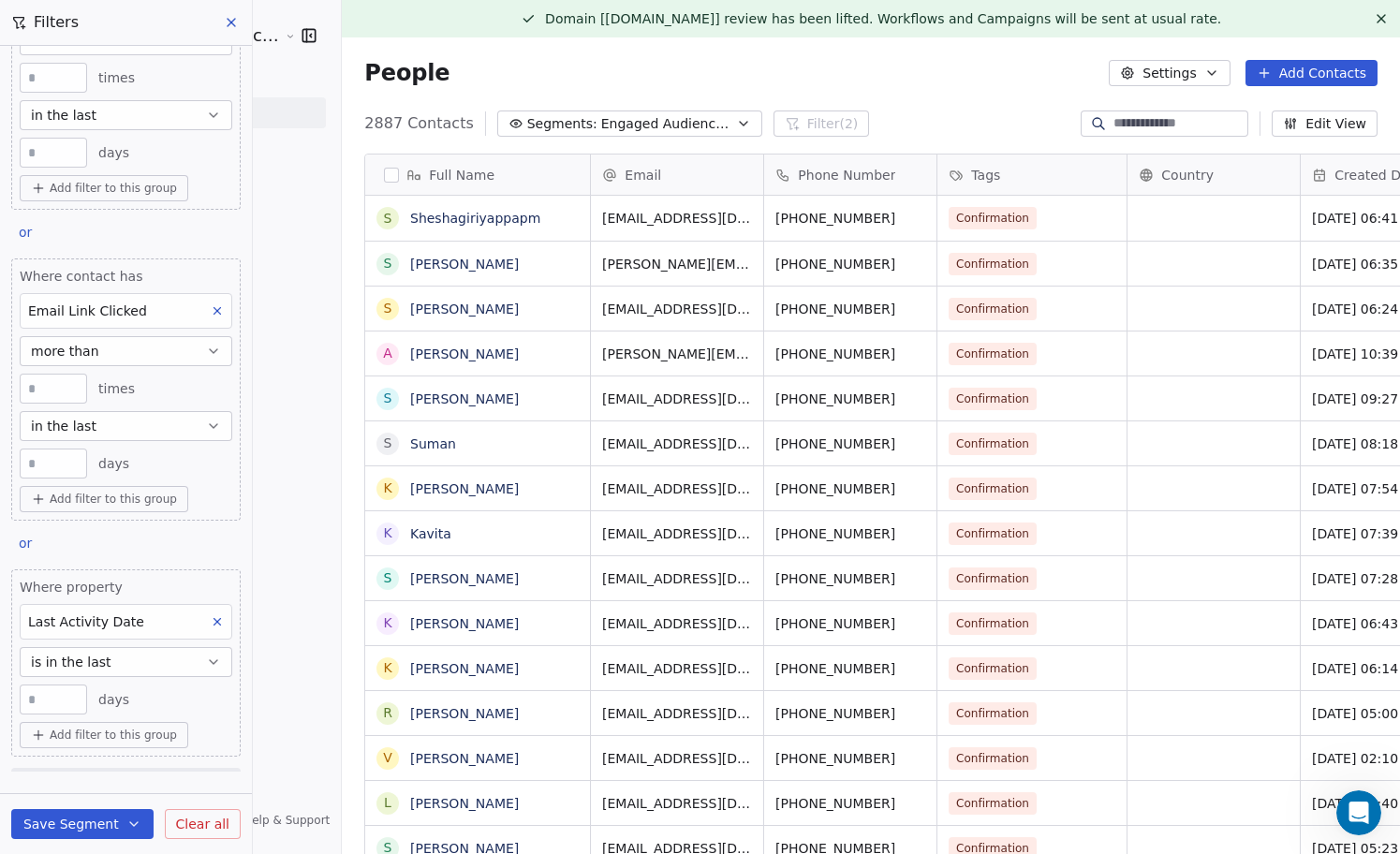
scroll to position [151, 0]
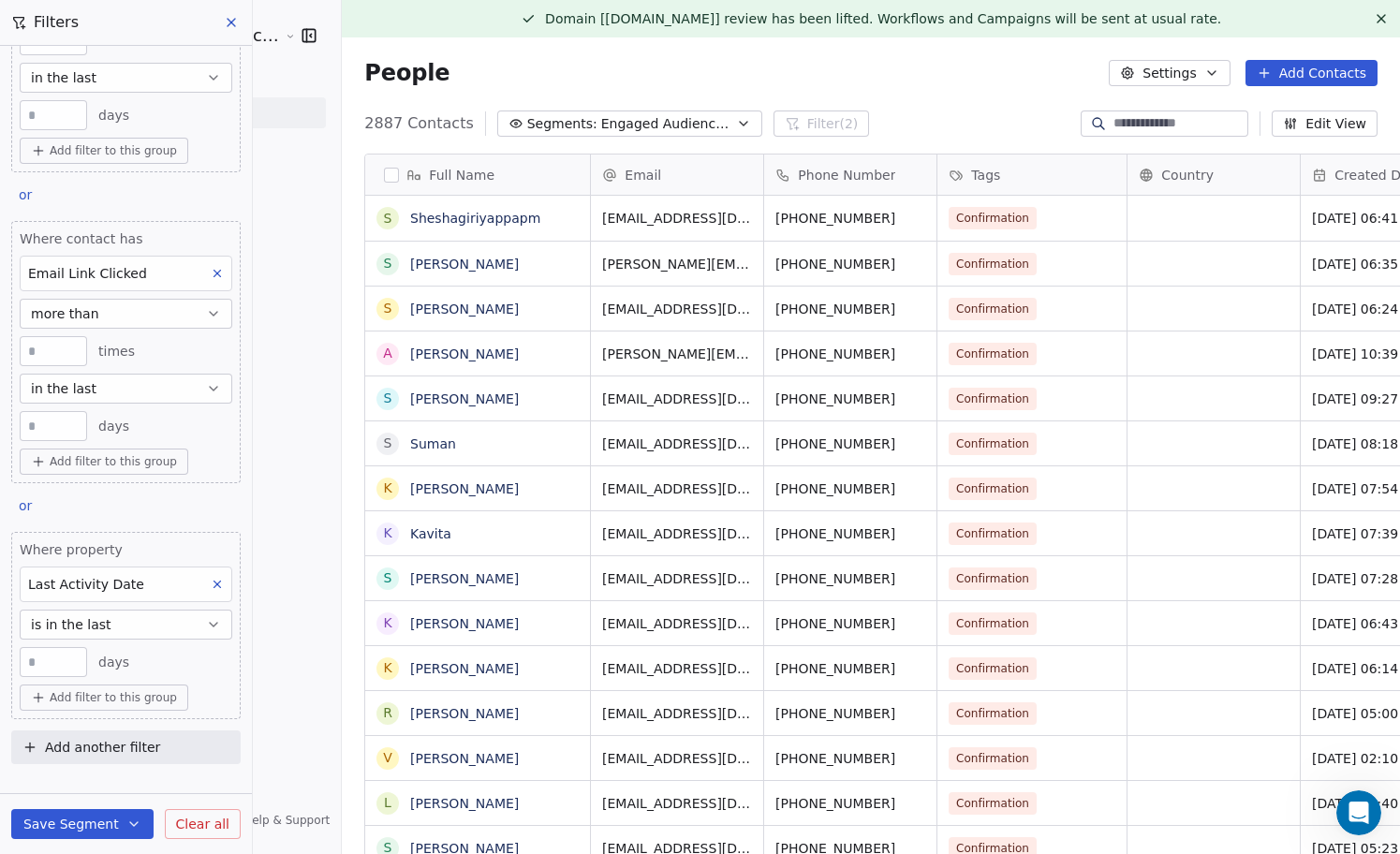
click at [187, 618] on button "is in the last" at bounding box center [125, 624] width 212 height 30
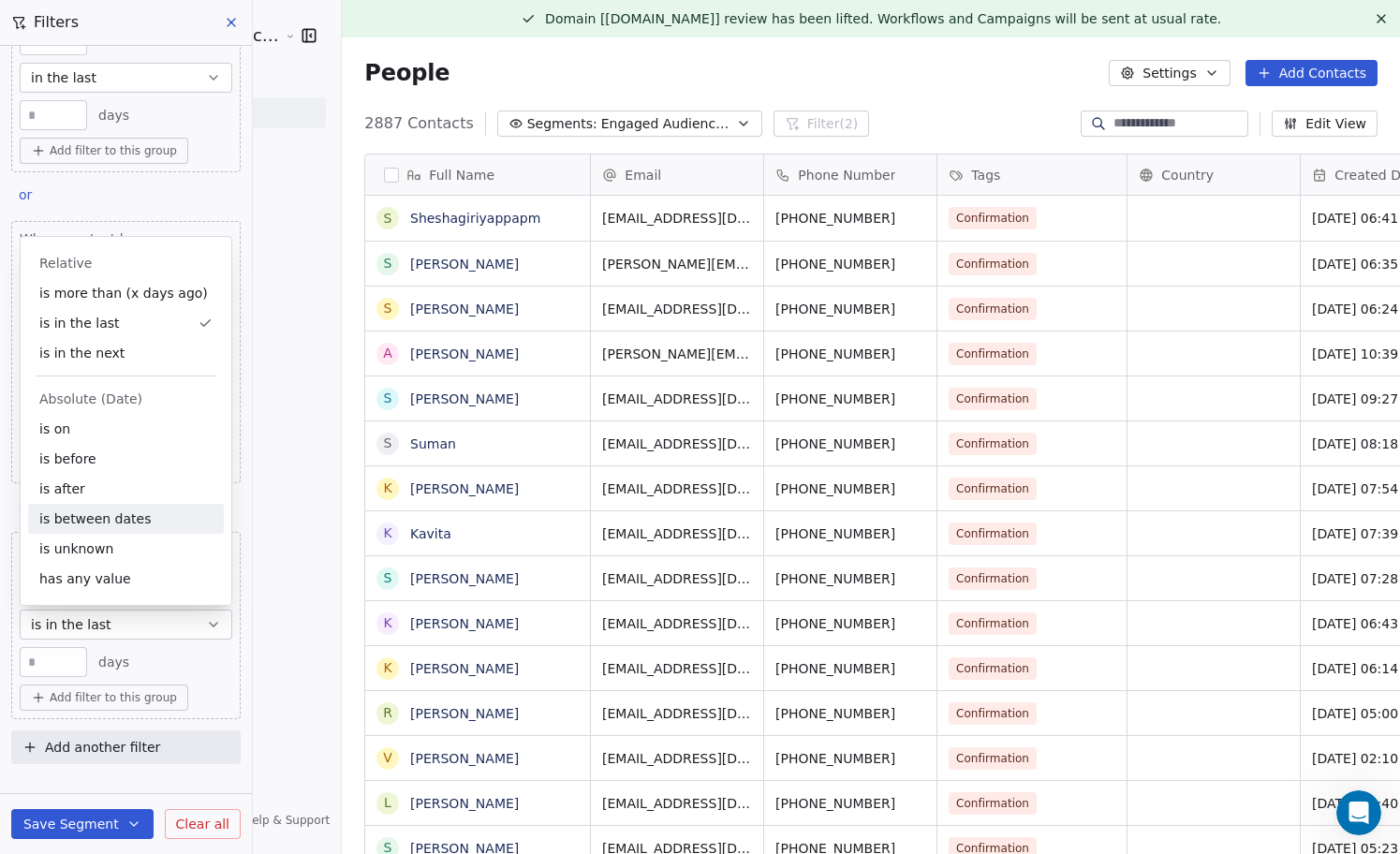
click at [153, 517] on div "is between dates" at bounding box center [125, 519] width 195 height 30
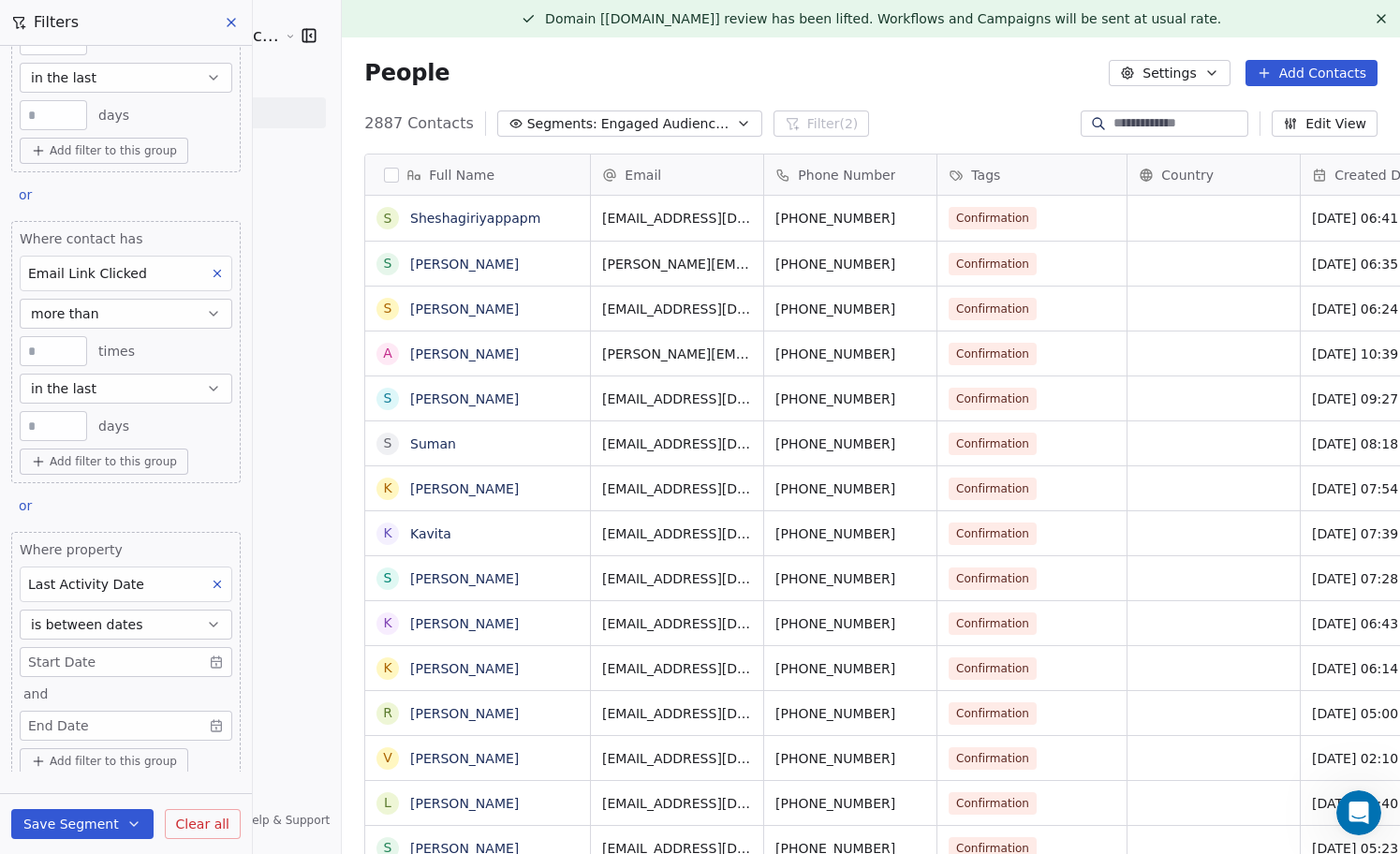
click at [210, 661] on body "Sumit Upreti Cosmic Academy LLP Contacts People Marketing Workflows Campaigns M…" at bounding box center [700, 427] width 1400 height 854
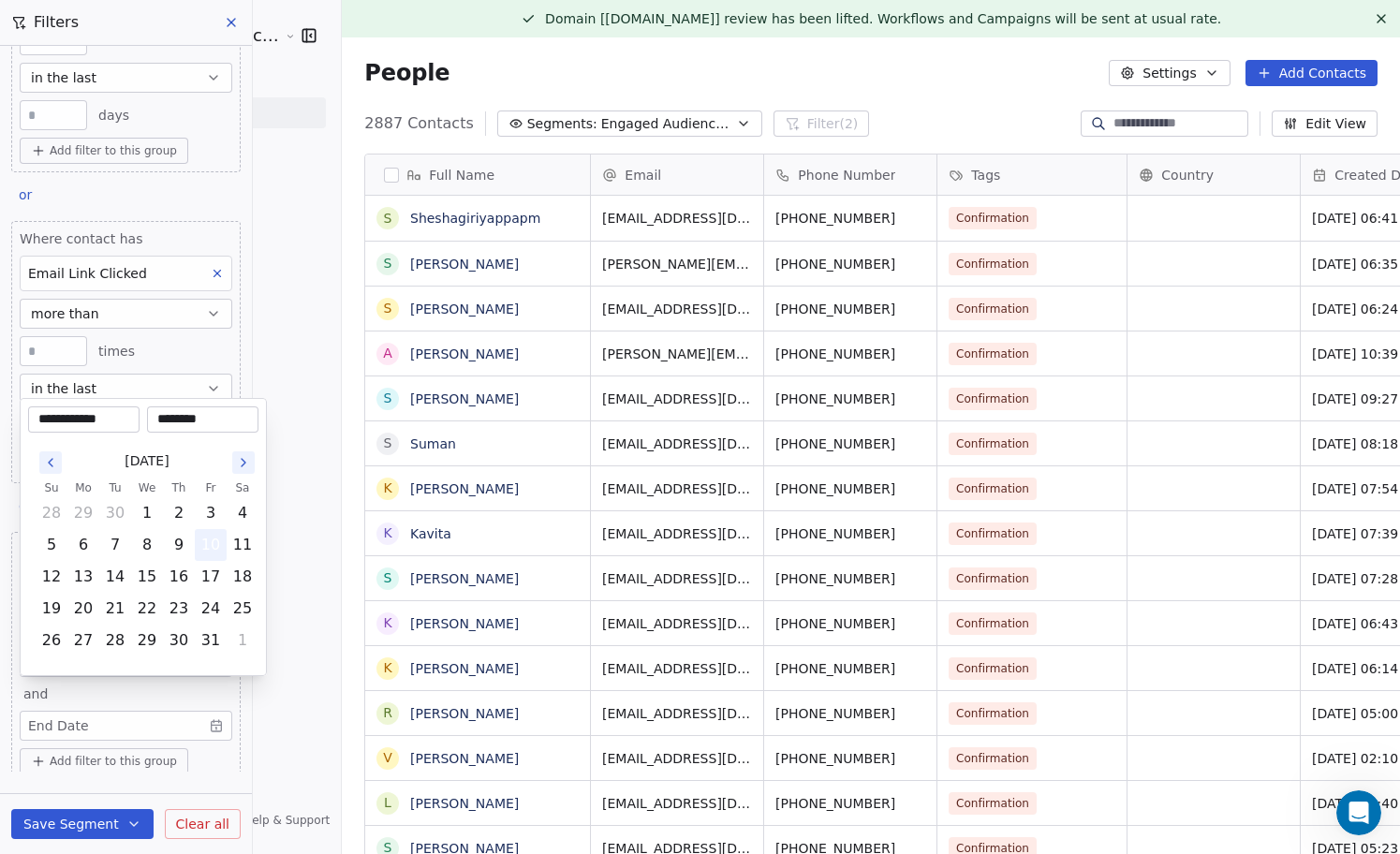
click at [212, 545] on button "10" at bounding box center [210, 544] width 30 height 30
click at [47, 464] on icon "Go to the Previous Month" at bounding box center [50, 462] width 15 height 15
click at [82, 510] on button "1" at bounding box center [83, 513] width 30 height 30
type input "**********"
click at [149, 727] on html "Sumit Upreti Cosmic Academy LLP Contacts People Marketing Workflows Campaigns M…" at bounding box center [700, 427] width 1400 height 854
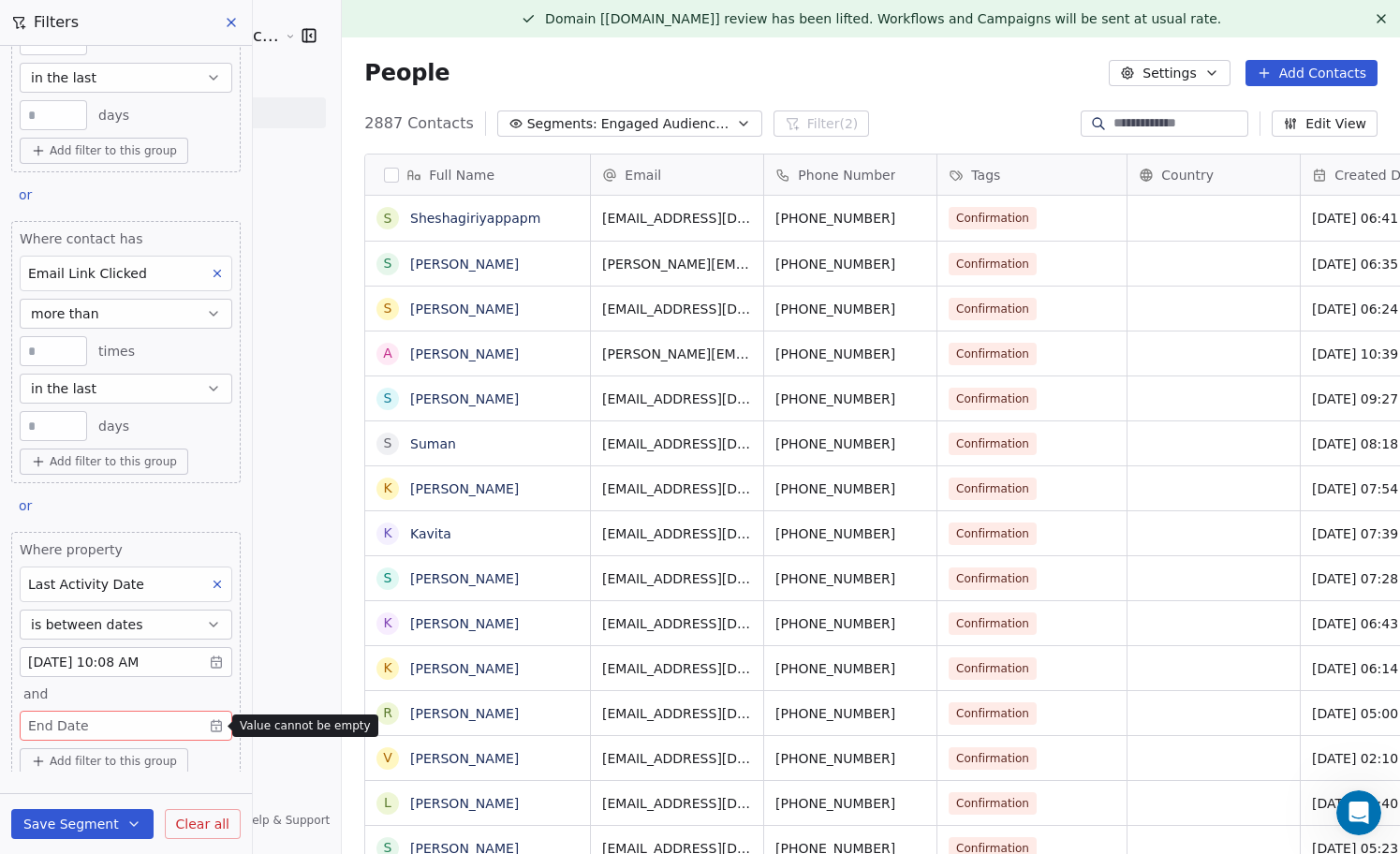
click at [203, 725] on body "Sumit Upreti Cosmic Academy LLP Contacts People Marketing Workflows Campaigns M…" at bounding box center [700, 427] width 1400 height 854
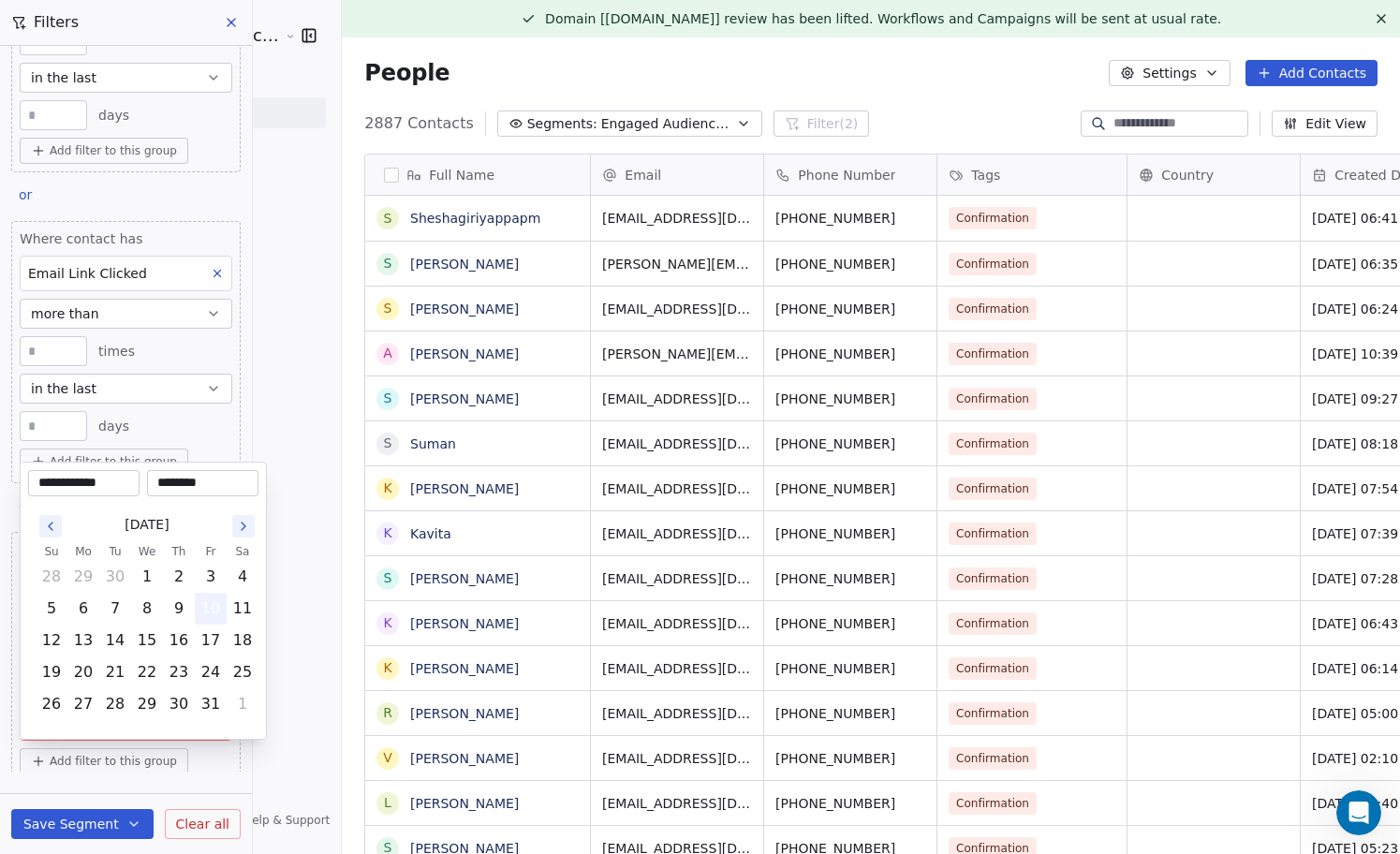
click at [212, 604] on button "10" at bounding box center [210, 608] width 30 height 30
click at [187, 607] on button "9" at bounding box center [179, 608] width 30 height 30
click at [215, 607] on button "10" at bounding box center [210, 608] width 30 height 30
type input "**********"
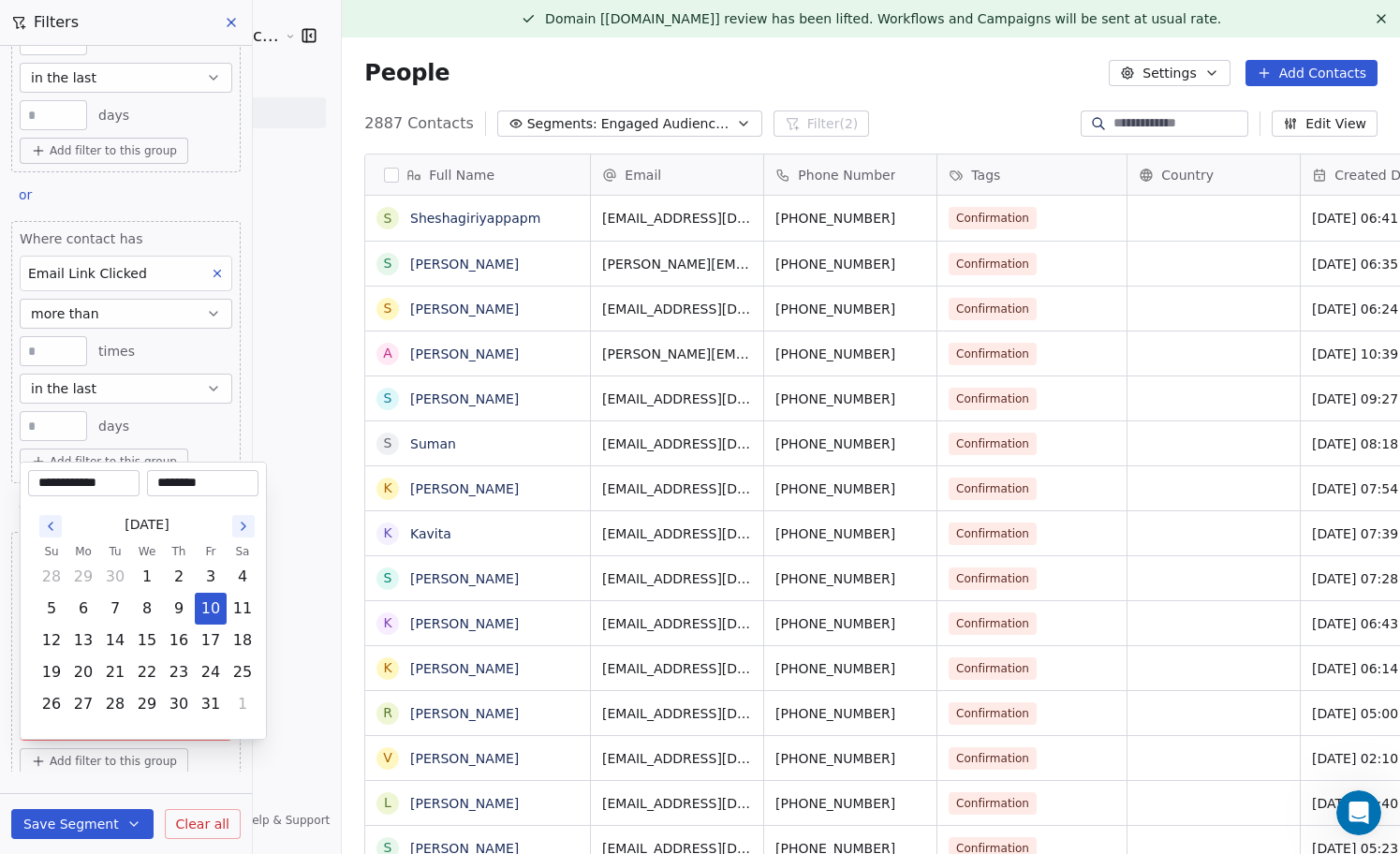
click at [285, 611] on html "Sumit Upreti Cosmic Academy LLP Contacts People Marketing Workflows Campaigns M…" at bounding box center [700, 427] width 1400 height 854
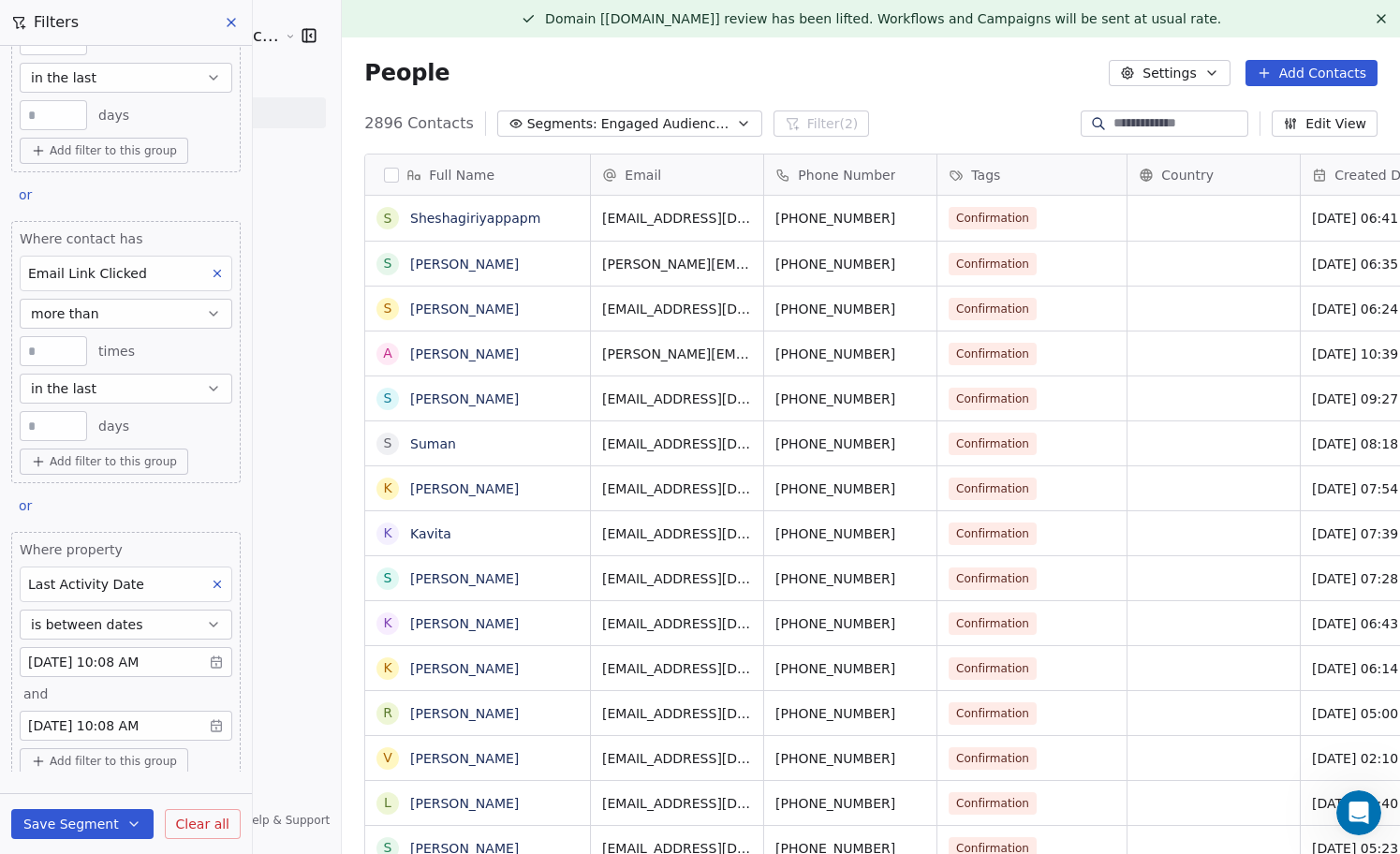
scroll to position [750, 1092]
click at [218, 664] on body "Sumit Upreti Cosmic Academy LLP Contacts People Marketing Workflows Campaigns M…" at bounding box center [700, 427] width 1400 height 854
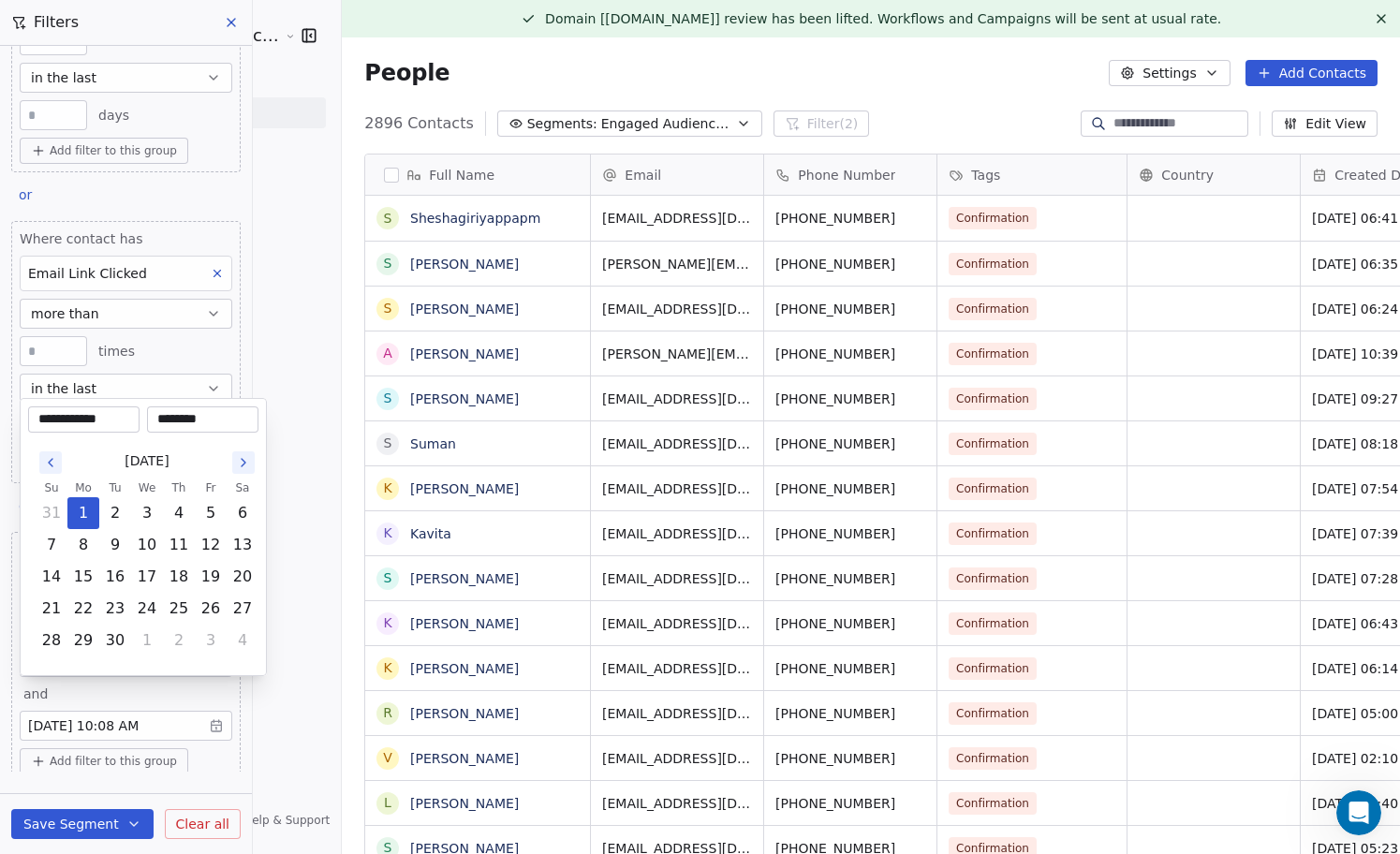
click at [222, 696] on html "Sumit Upreti Cosmic Academy LLP Contacts People Marketing Workflows Campaigns M…" at bounding box center [700, 427] width 1400 height 854
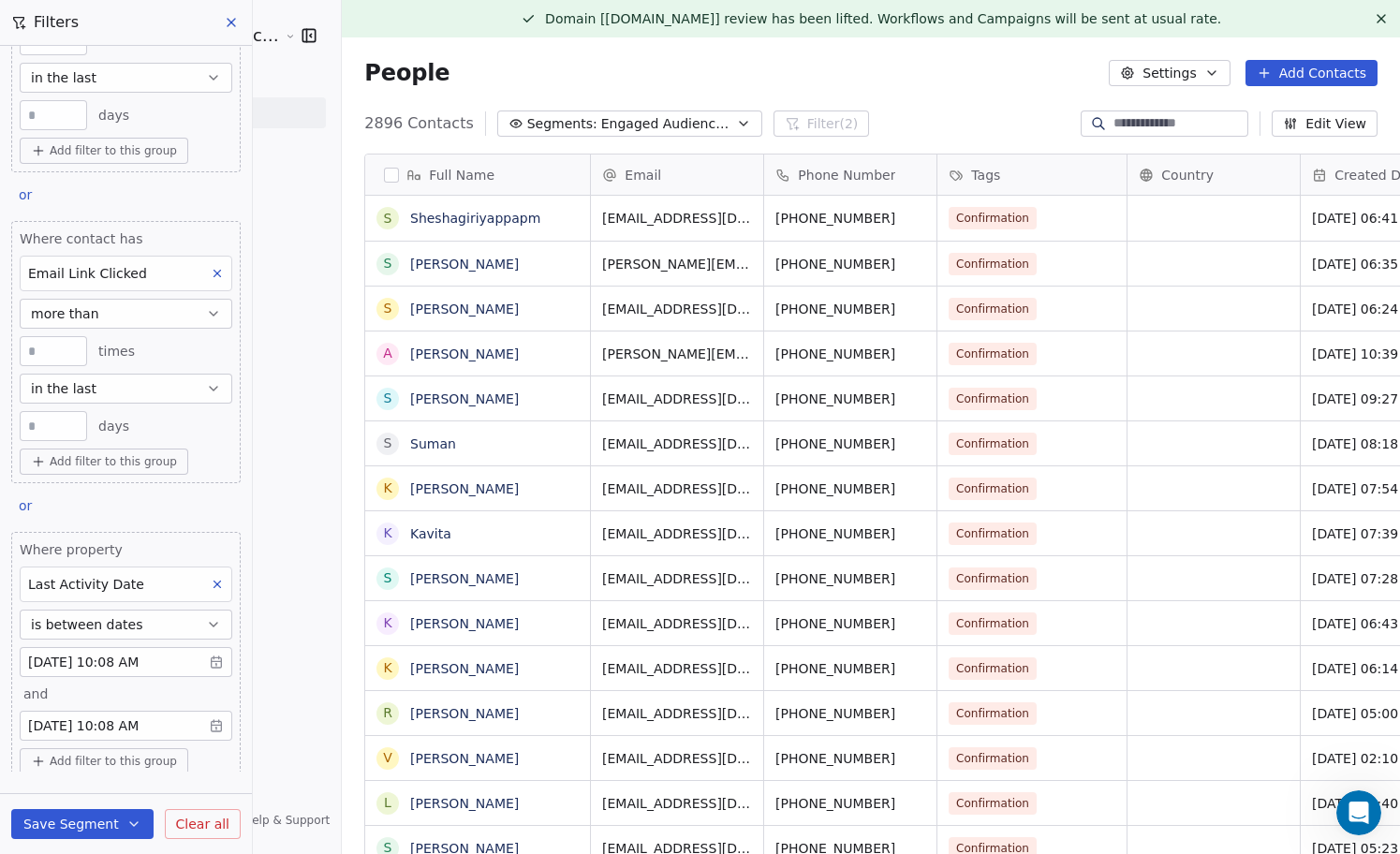
click at [193, 585] on div "Last Activity Date" at bounding box center [125, 584] width 212 height 36
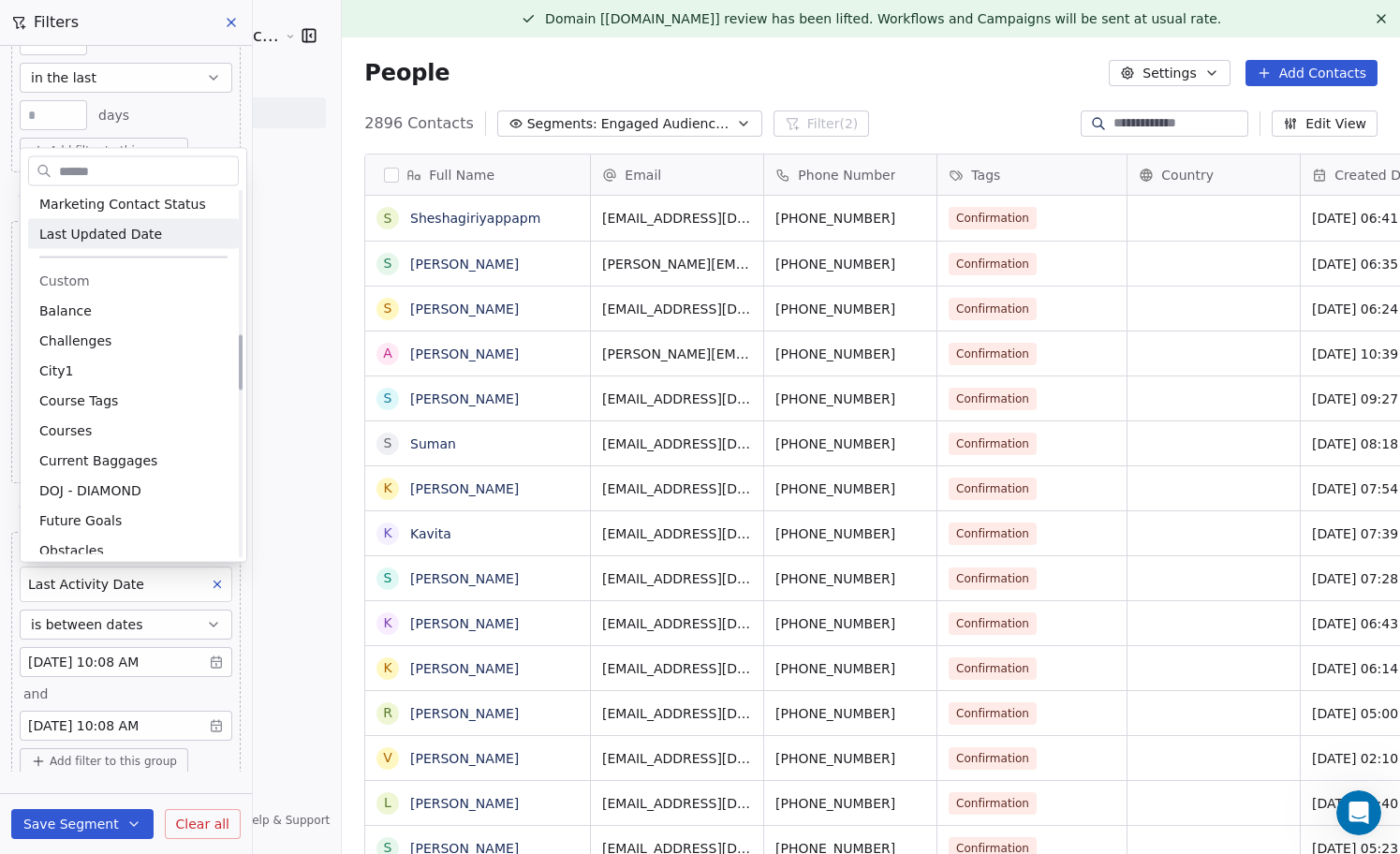
scroll to position [953, 0]
click at [231, 689] on html "Sumit Upreti Cosmic Academy LLP Contacts People Marketing Workflows Campaigns M…" at bounding box center [700, 427] width 1400 height 854
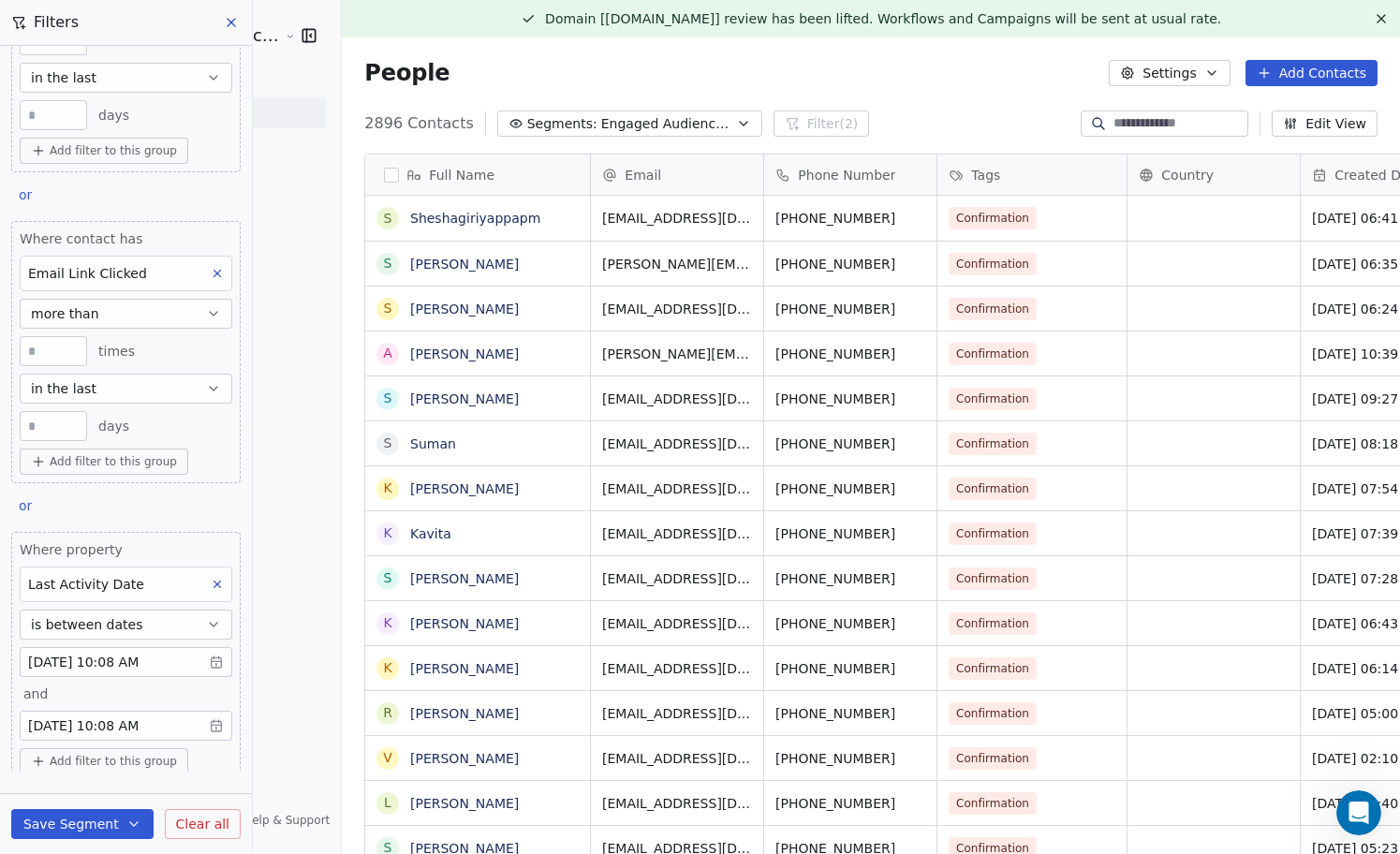
click at [215, 661] on body "Sumit Upreti Cosmic Academy LLP Contacts People Marketing Workflows Campaigns M…" at bounding box center [700, 427] width 1400 height 854
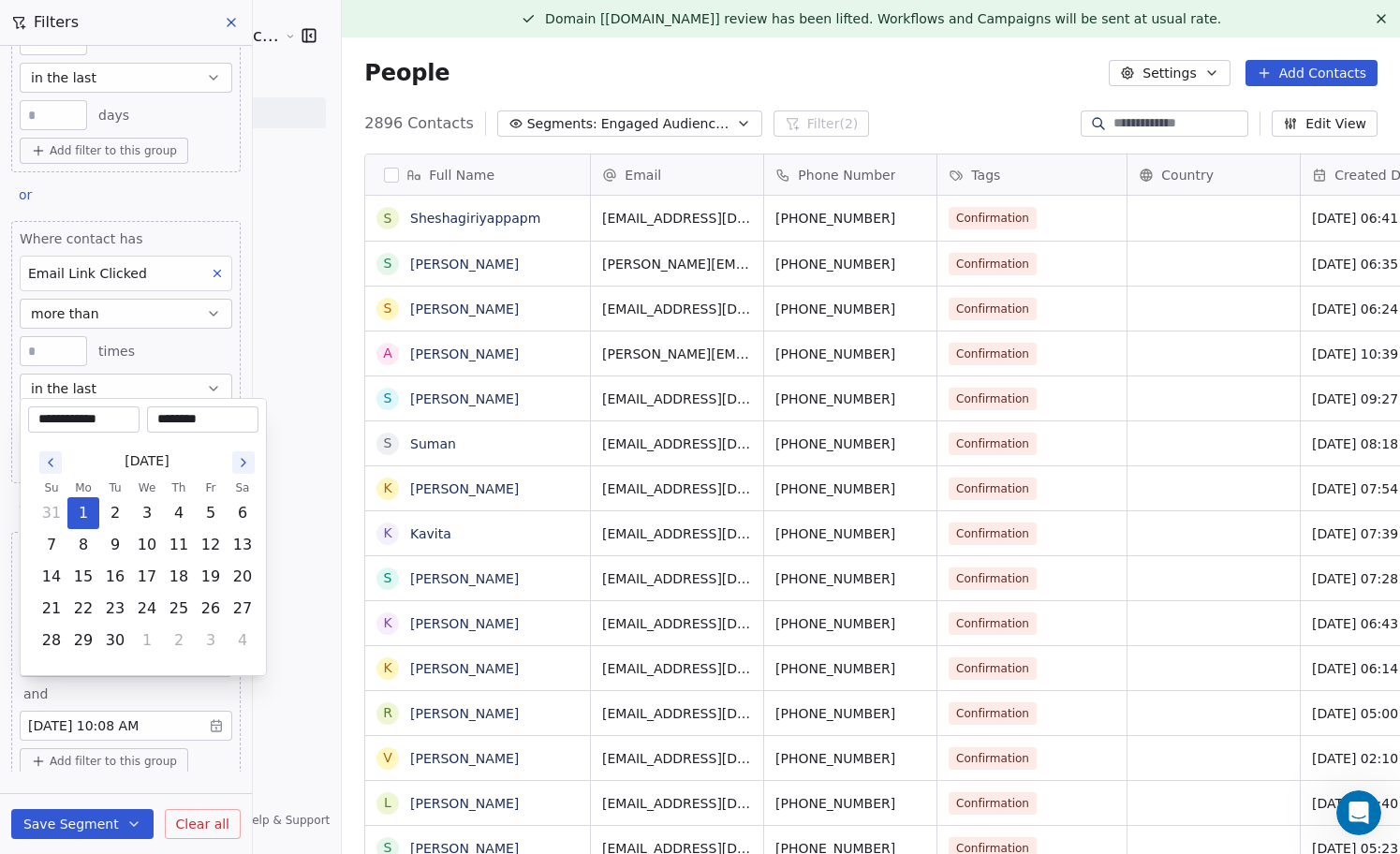
click at [46, 460] on icon "Go to the Previous Month" at bounding box center [50, 462] width 15 height 15
click at [210, 482] on button "1" at bounding box center [210, 481] width 30 height 30
type input "**********"
click at [212, 723] on html "Sumit Upreti Cosmic Academy LLP Contacts People Marketing Workflows Campaigns M…" at bounding box center [700, 427] width 1400 height 854
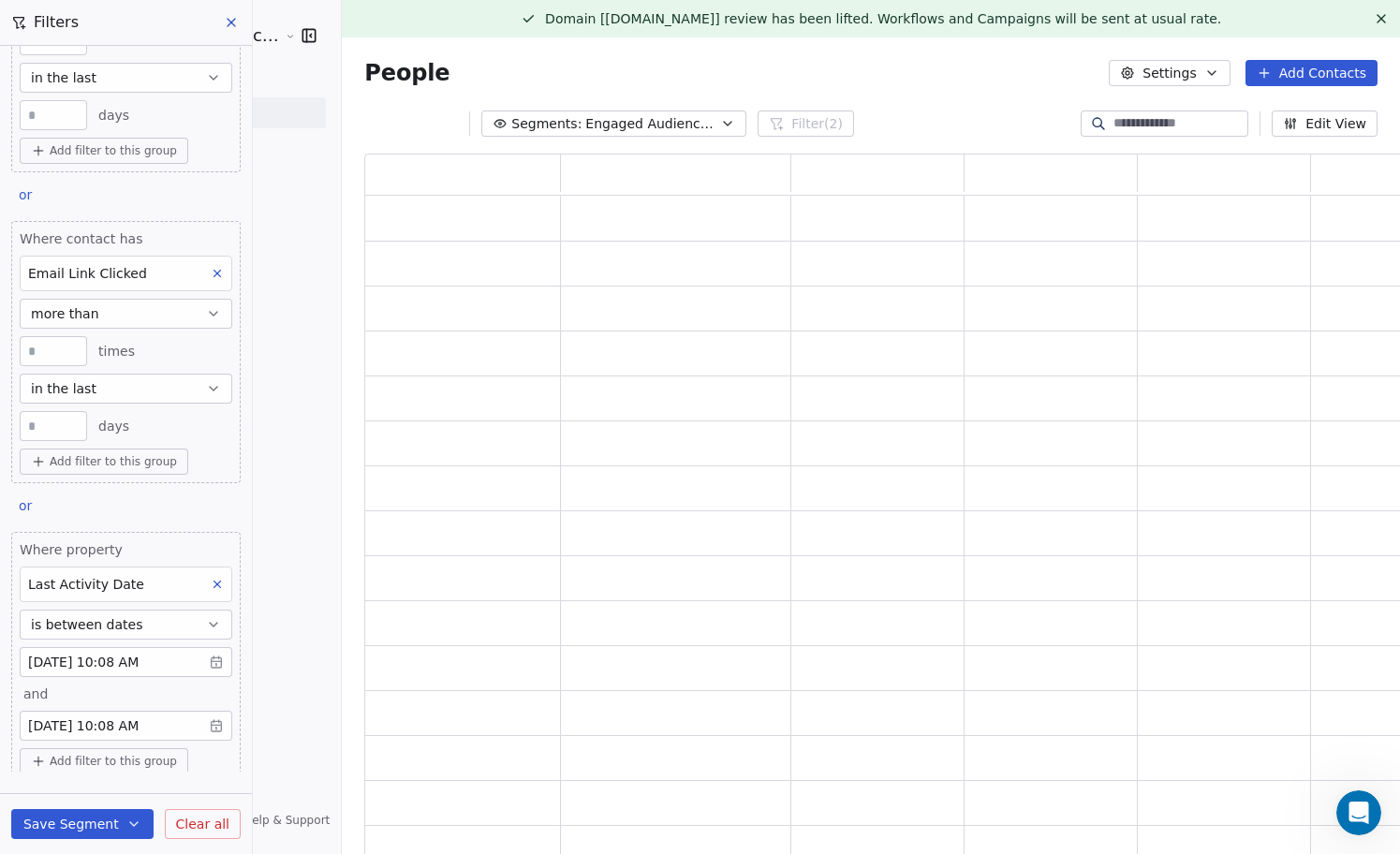
scroll to position [706, 1047]
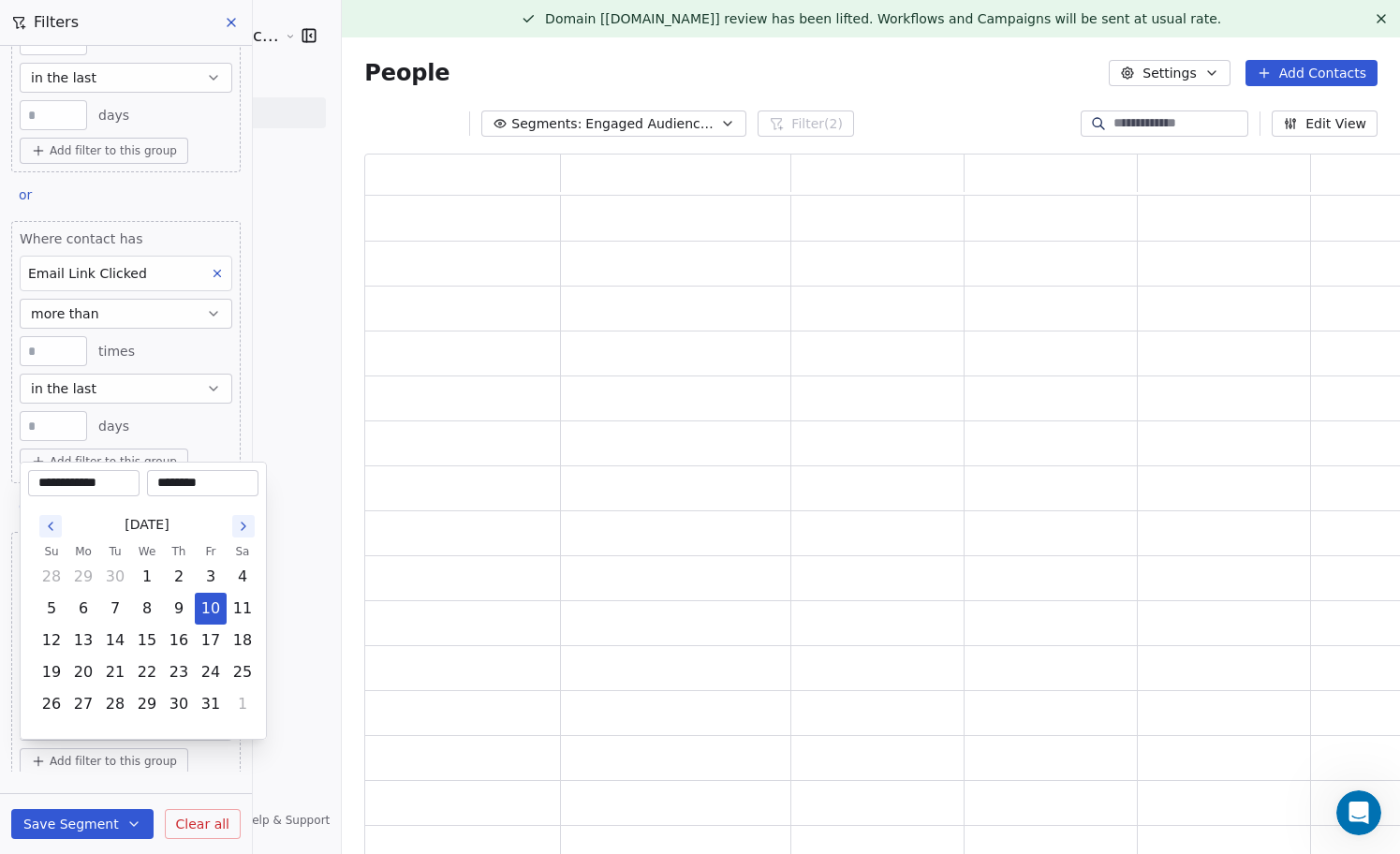
click at [212, 723] on body "**********" at bounding box center [700, 427] width 1400 height 854
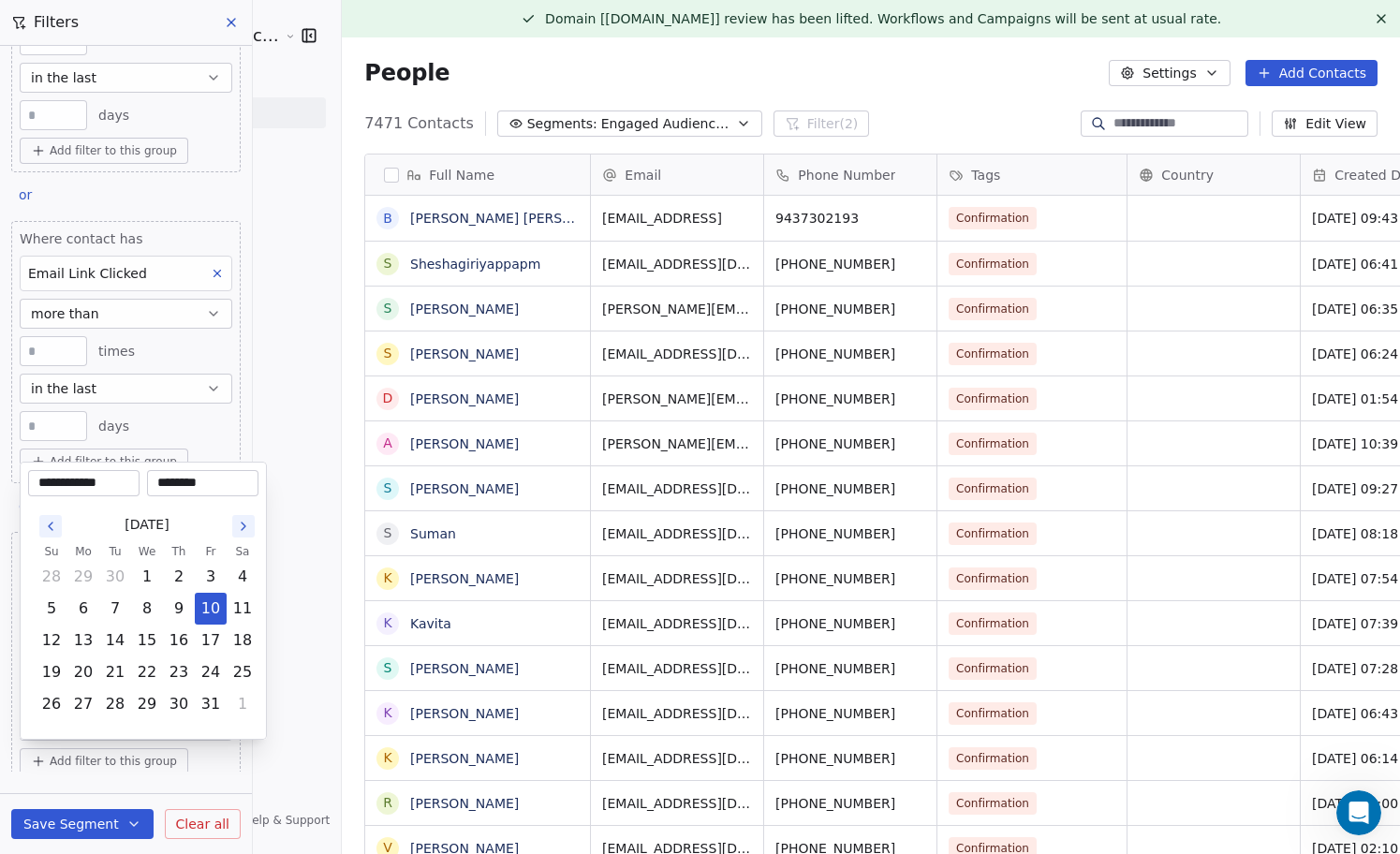
scroll to position [750, 1092]
click at [44, 522] on icon "Go to the Previous Month" at bounding box center [50, 526] width 15 height 15
click at [58, 573] on button "31" at bounding box center [51, 576] width 30 height 30
type input "**********"
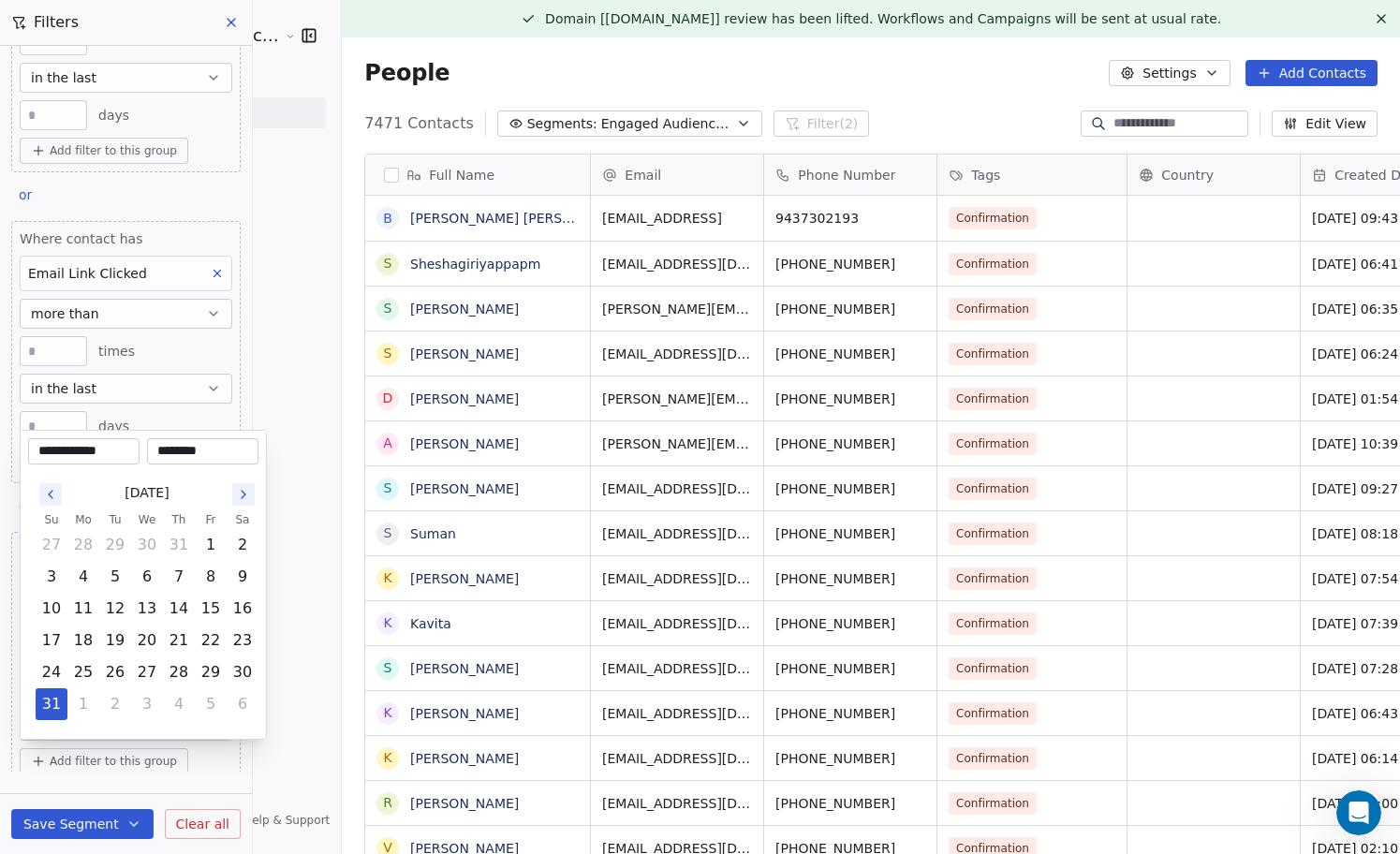
click at [263, 391] on html "Sumit Upreti Cosmic Academy LLP Contacts People Marketing Workflows Campaigns M…" at bounding box center [700, 427] width 1400 height 854
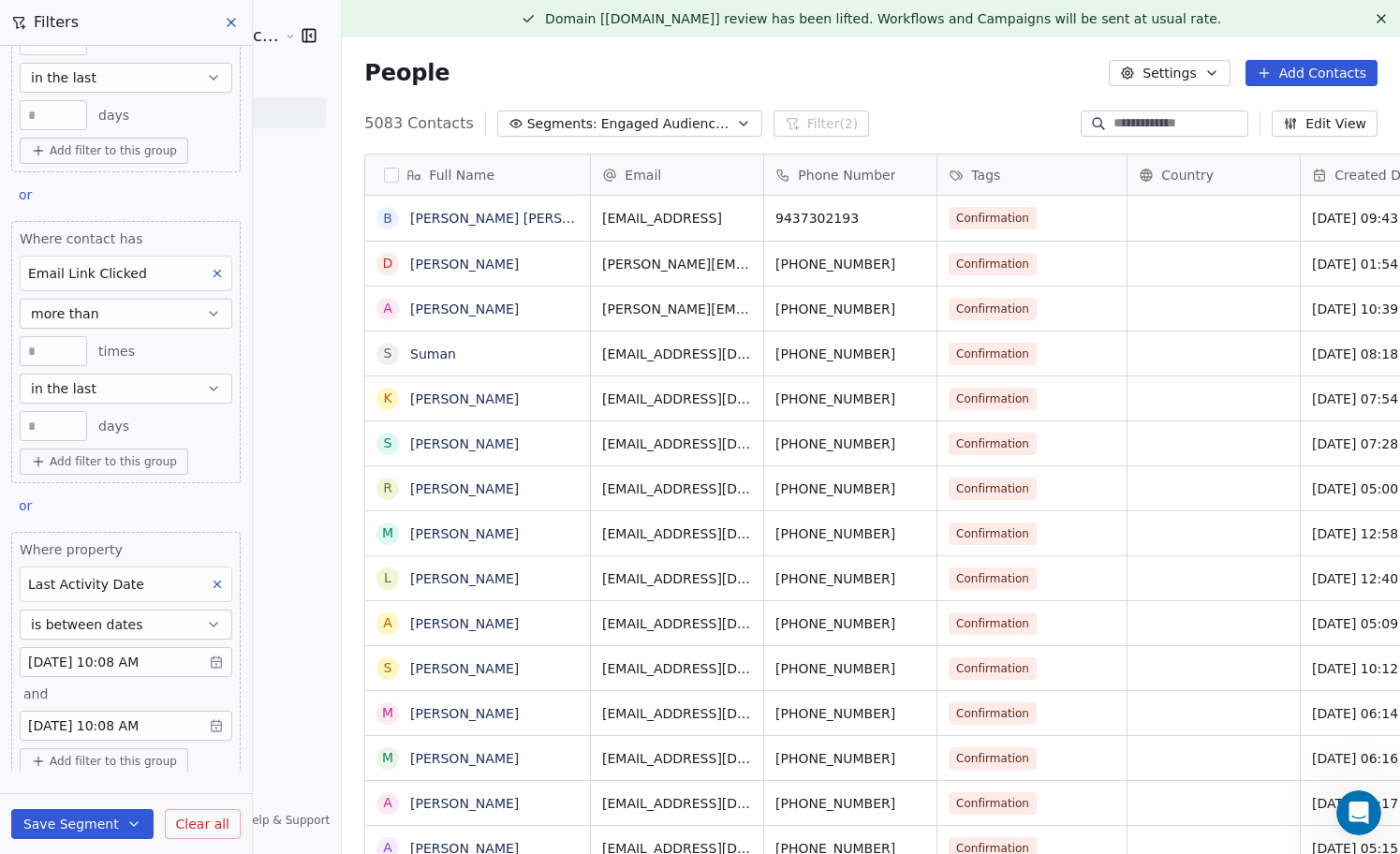
scroll to position [0, 0]
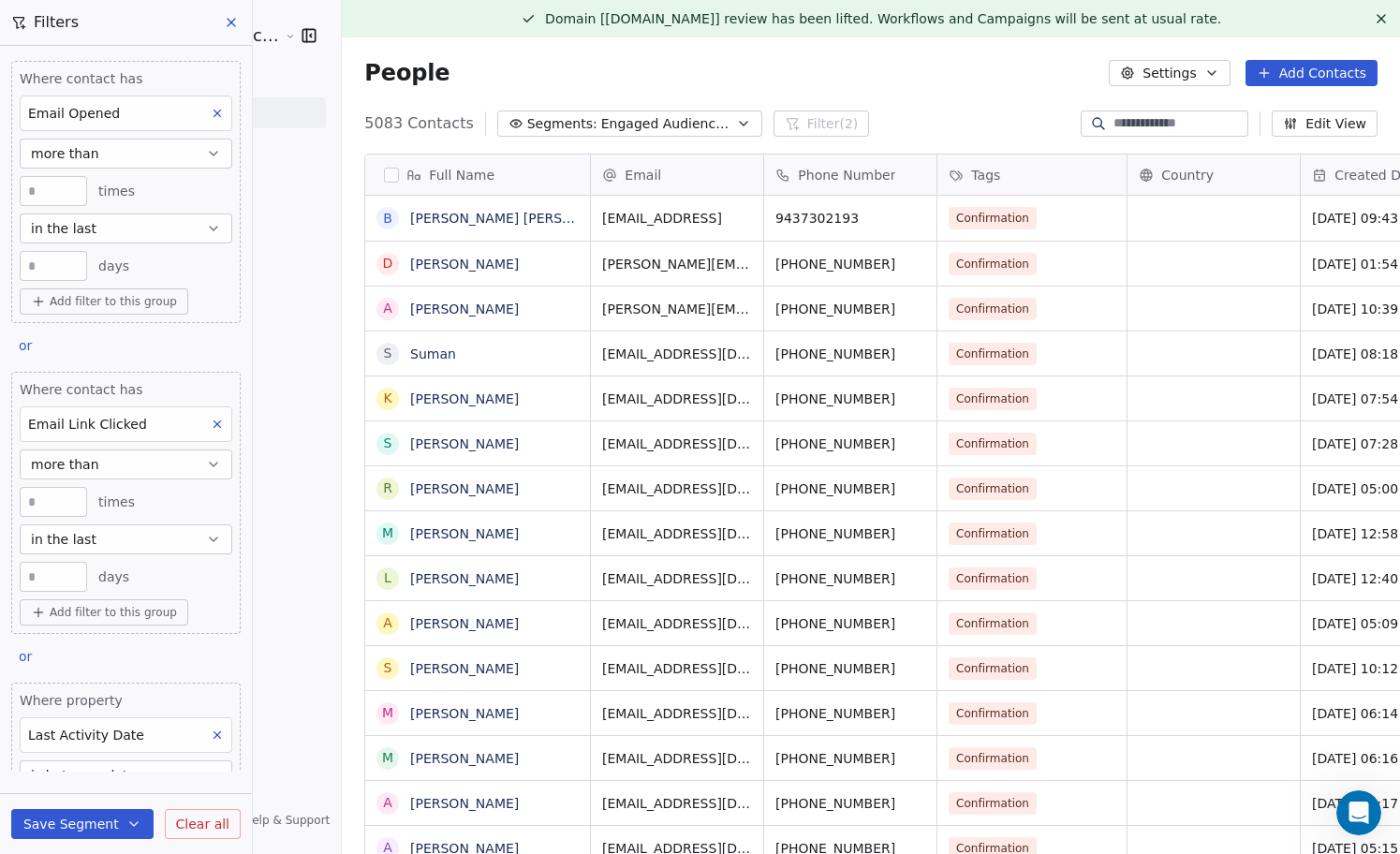
click at [218, 113] on icon at bounding box center [217, 112] width 13 height 13
type input "*"
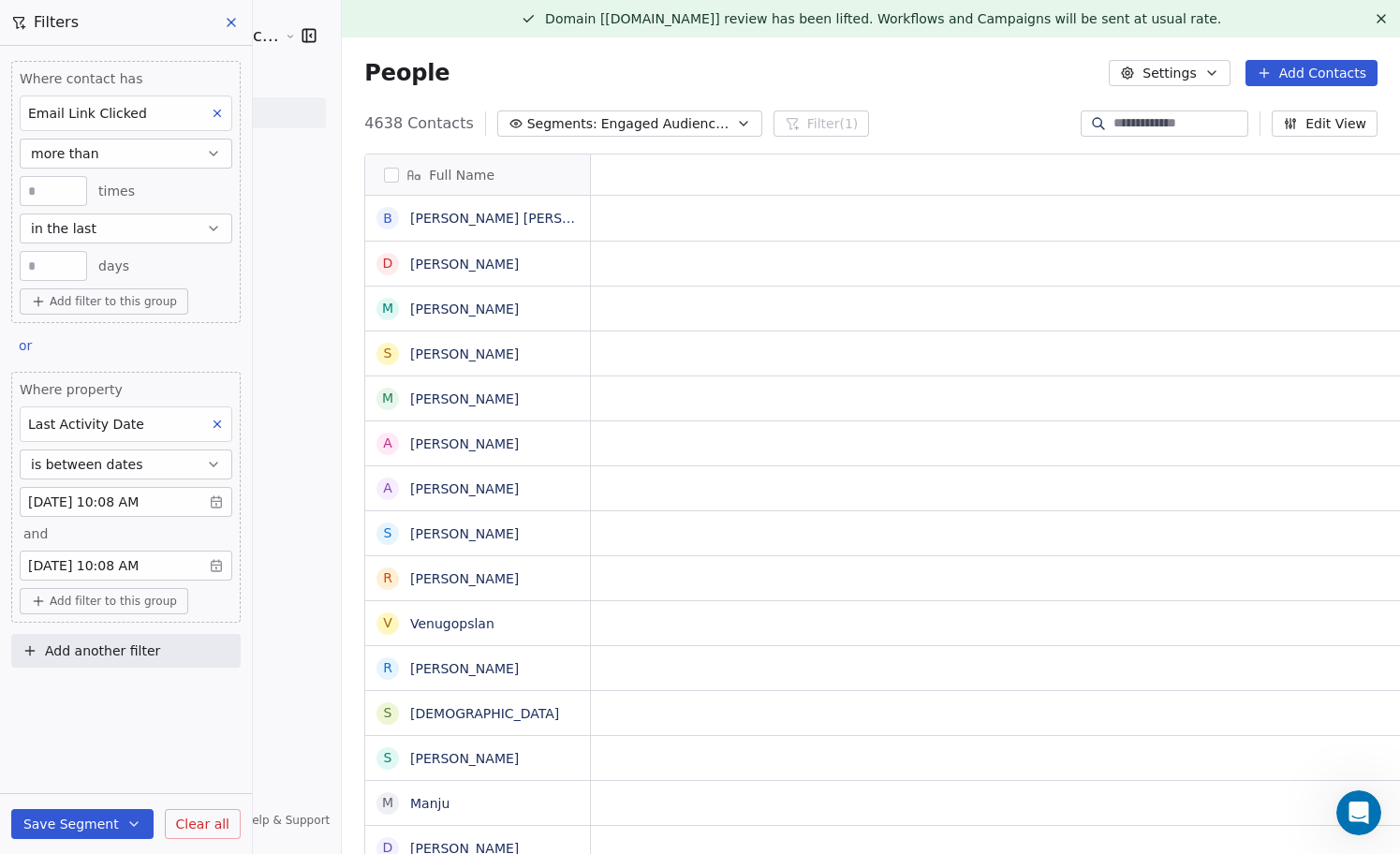
scroll to position [750, 1092]
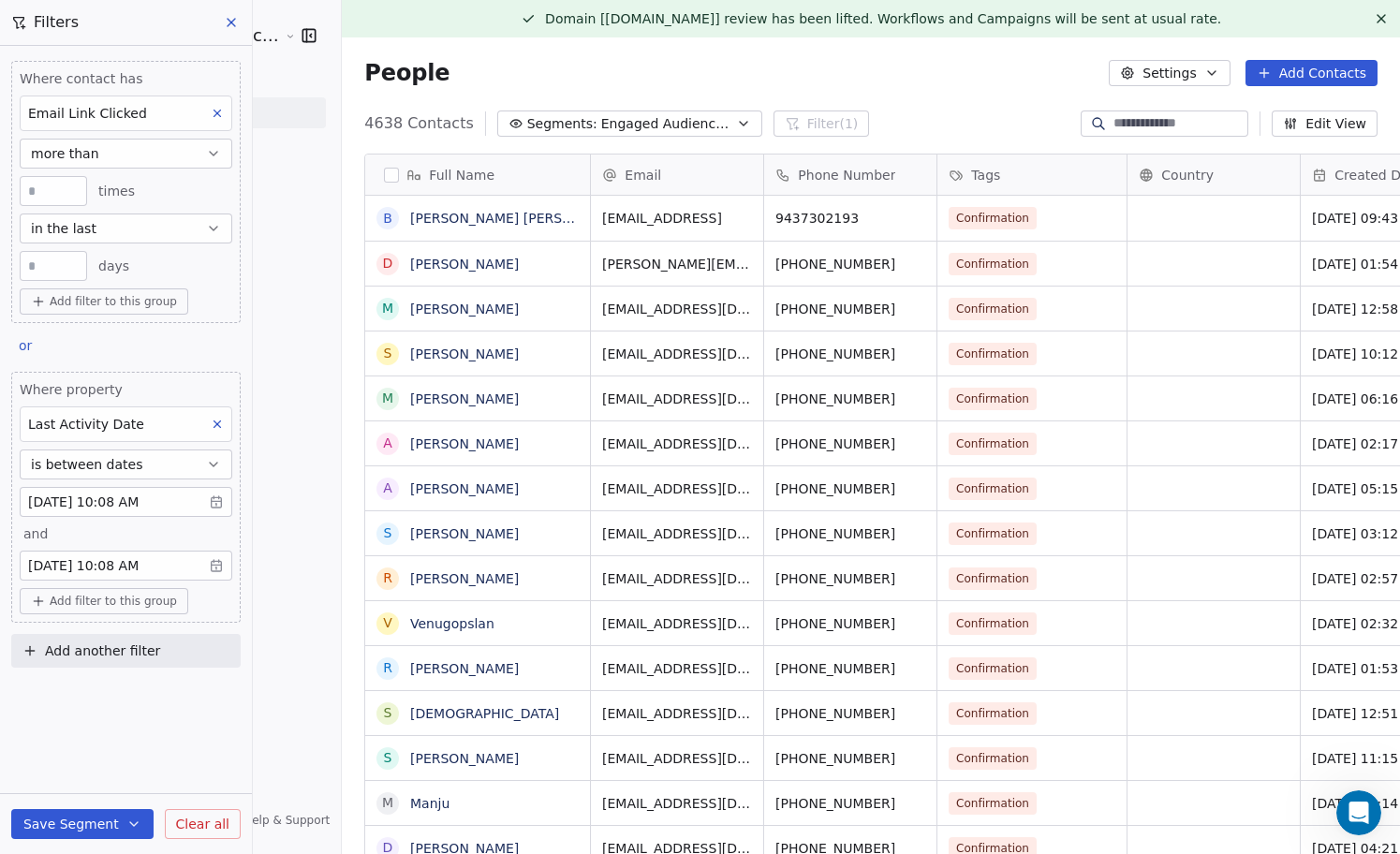
click at [218, 113] on icon at bounding box center [217, 112] width 13 height 13
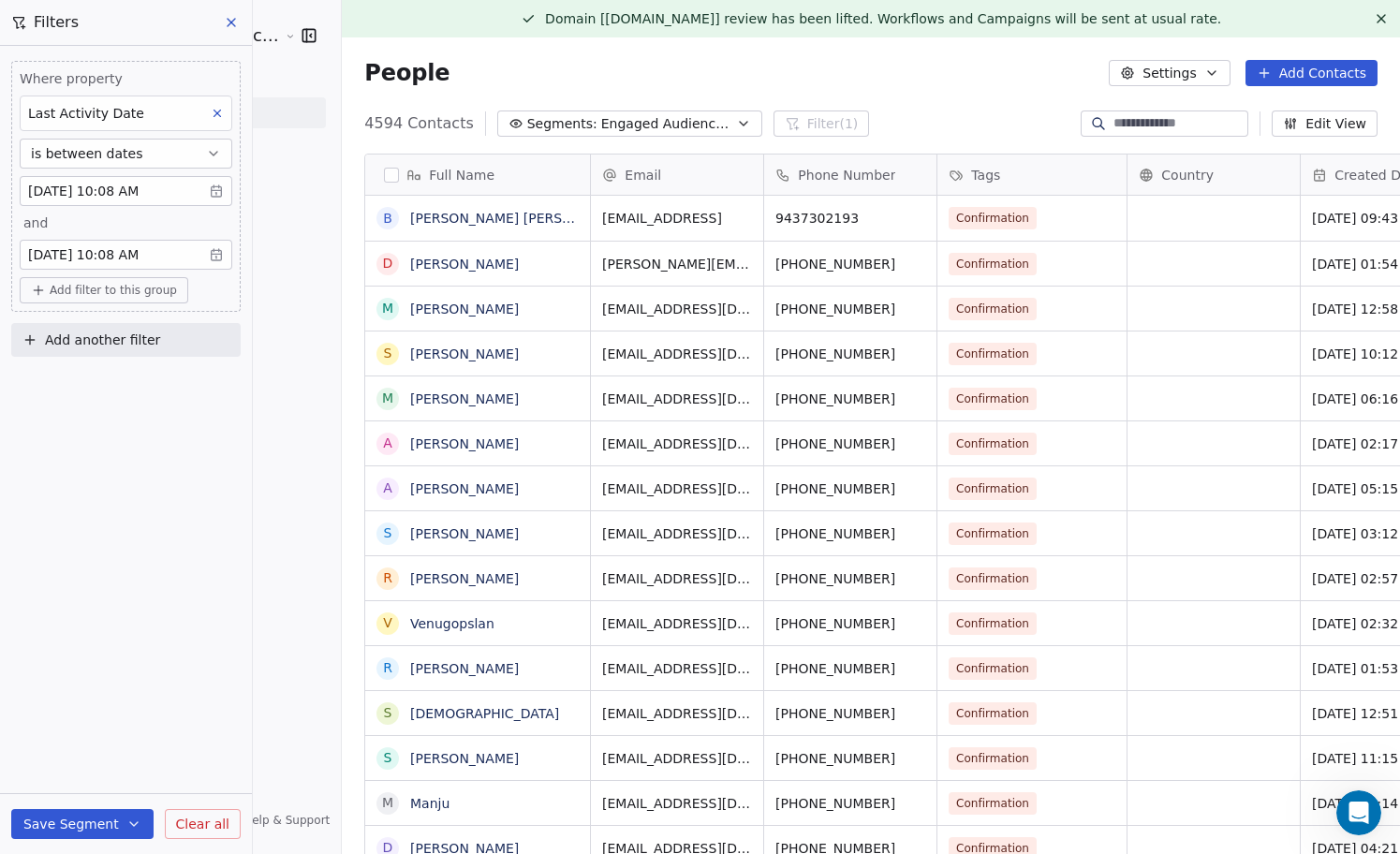
click at [214, 193] on body "Sumit Upreti Cosmic Academy LLP Contacts People Marketing Workflows Campaigns M…" at bounding box center [700, 427] width 1400 height 854
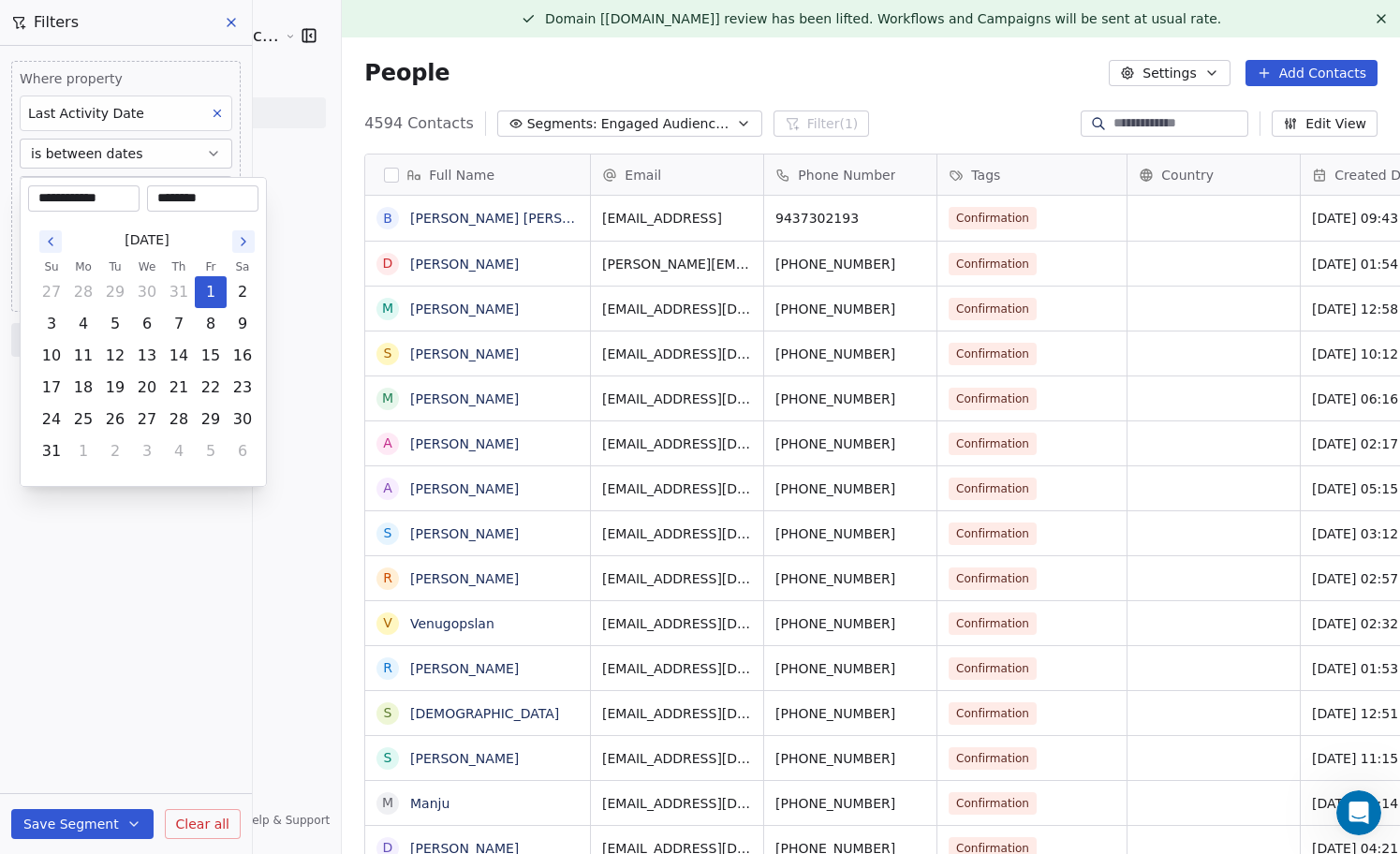
click at [56, 202] on input "**********" at bounding box center [83, 198] width 104 height 19
click at [51, 245] on icon "Go to the Previous Month" at bounding box center [50, 242] width 4 height 8
click at [116, 289] on button "1" at bounding box center [115, 292] width 30 height 30
type input "**********"
click at [169, 615] on html "Sumit Upreti Cosmic Academy LLP Contacts People Marketing Workflows Campaigns M…" at bounding box center [700, 427] width 1400 height 854
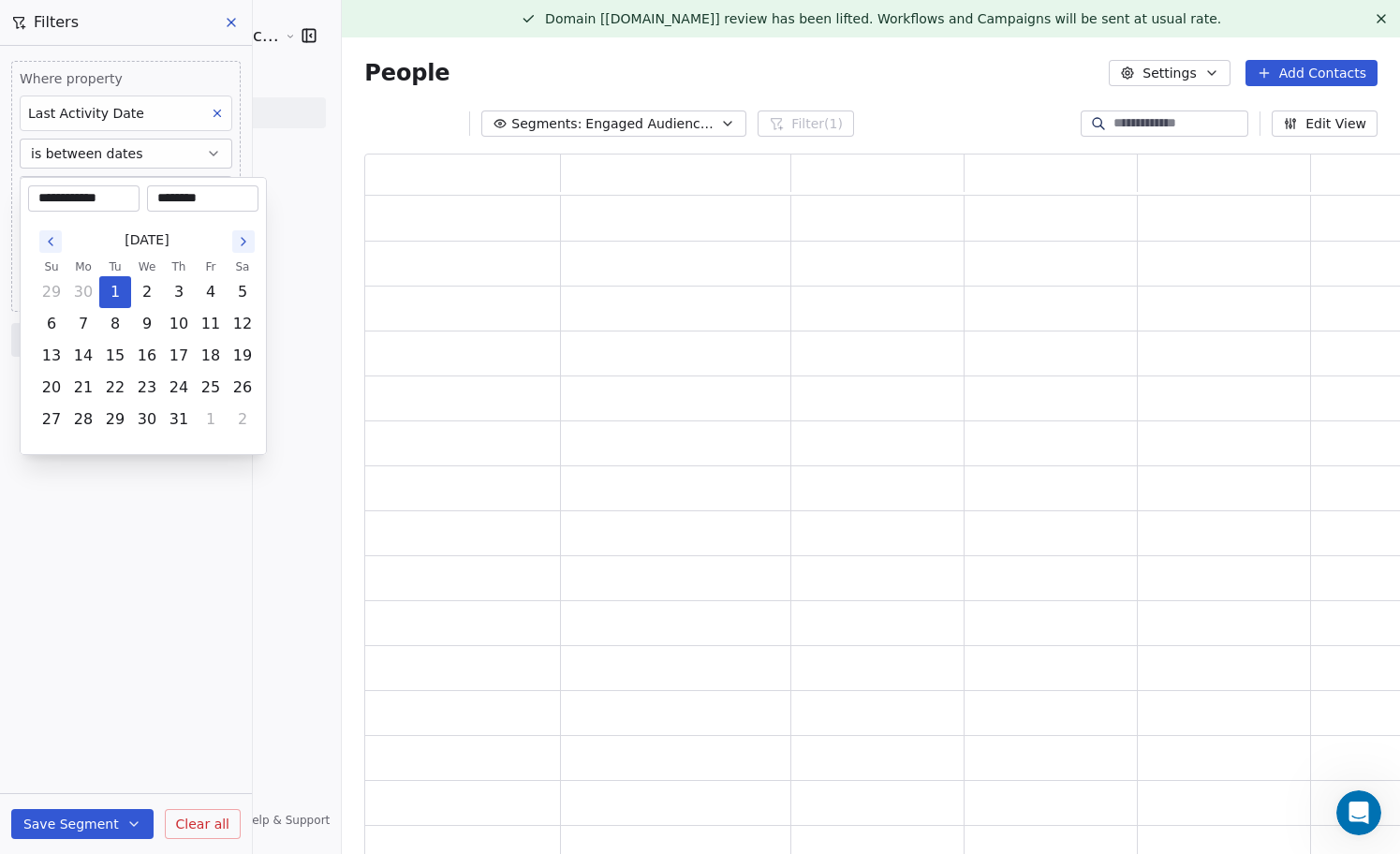
scroll to position [706, 1047]
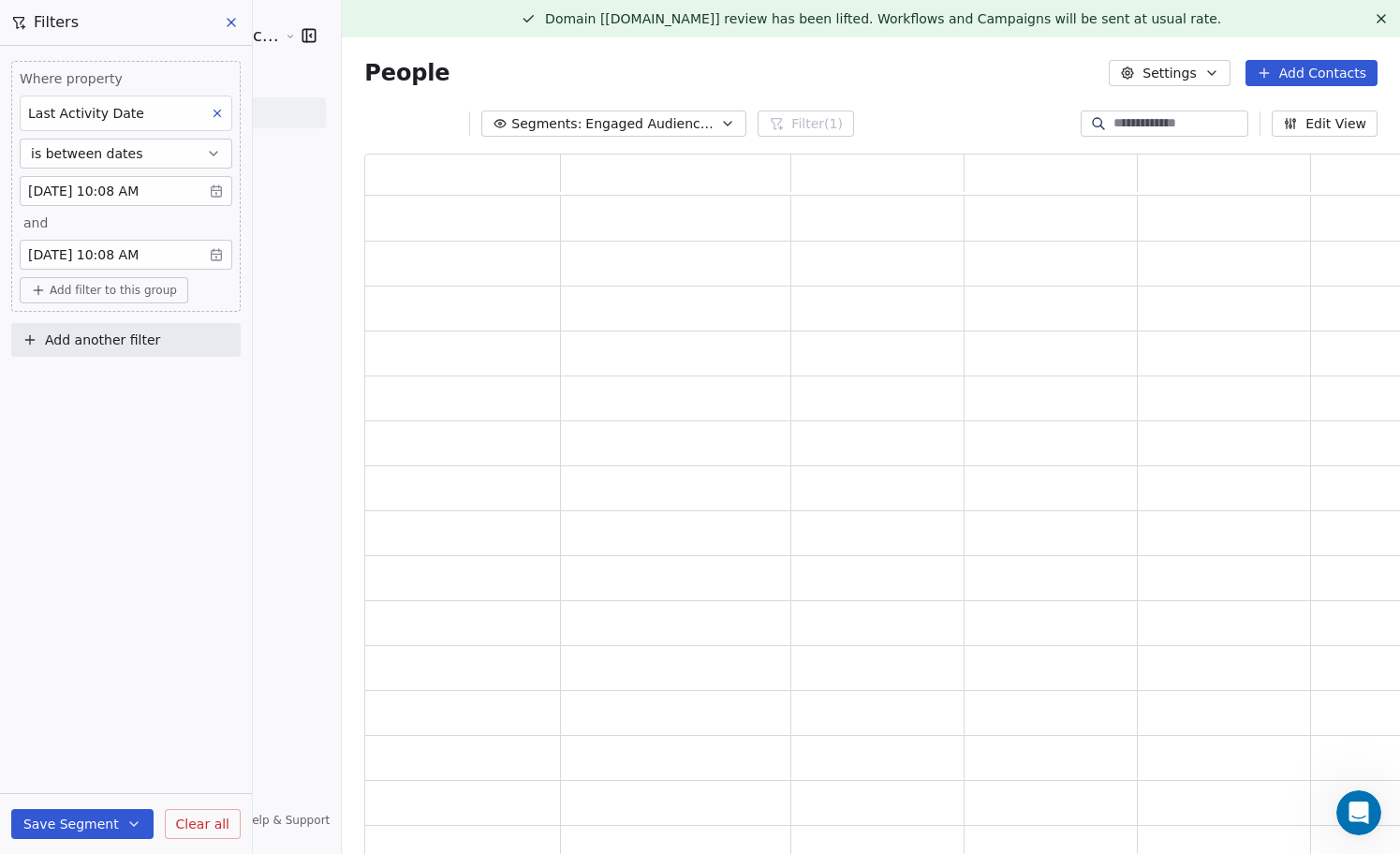
click at [215, 252] on body "Sumit Upreti Cosmic Academy LLP Contacts People Marketing Workflows Campaigns M…" at bounding box center [700, 427] width 1400 height 854
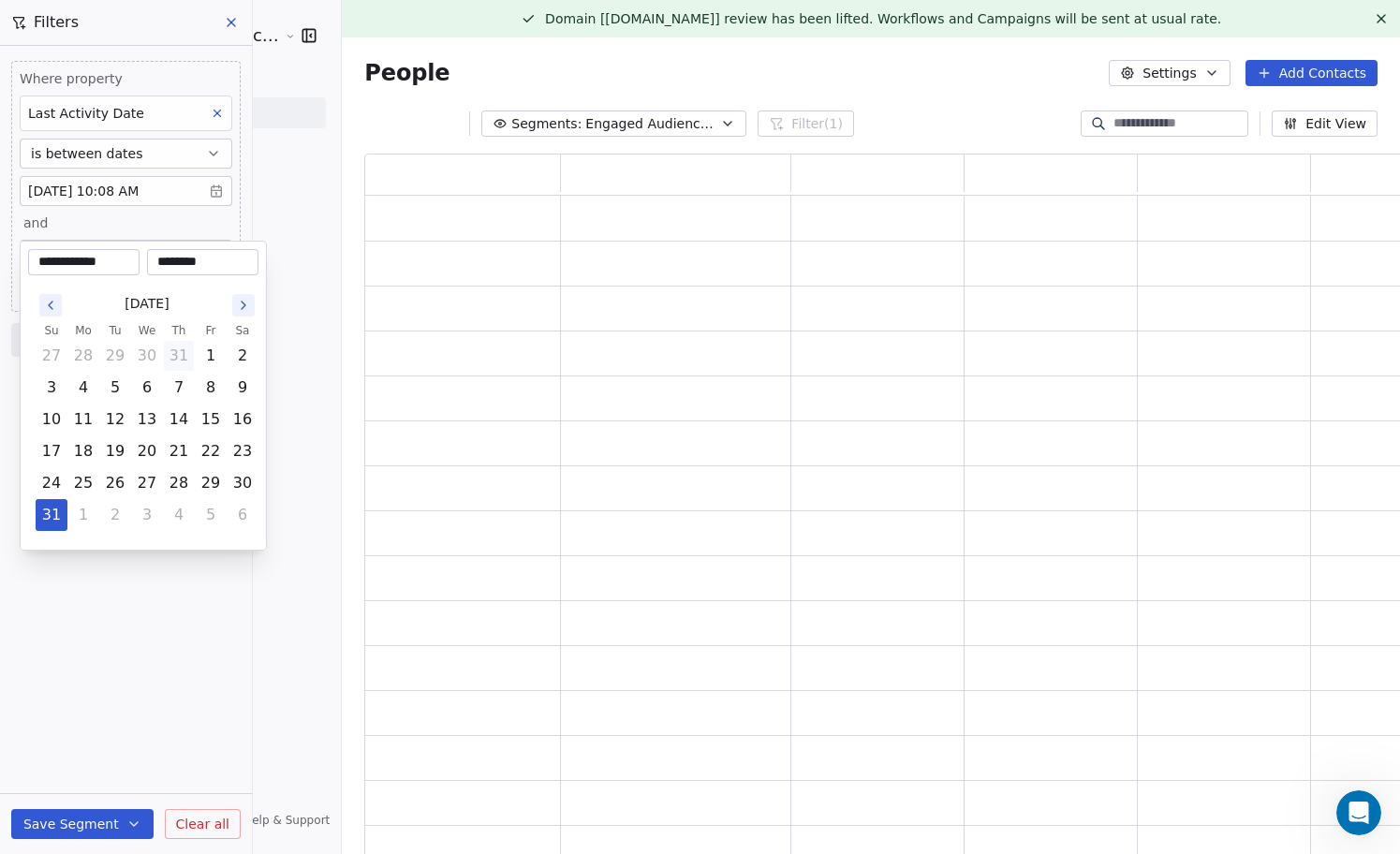
click at [183, 357] on button "31" at bounding box center [179, 355] width 30 height 30
type input "**********"
click at [135, 576] on html "**********" at bounding box center [700, 427] width 1400 height 854
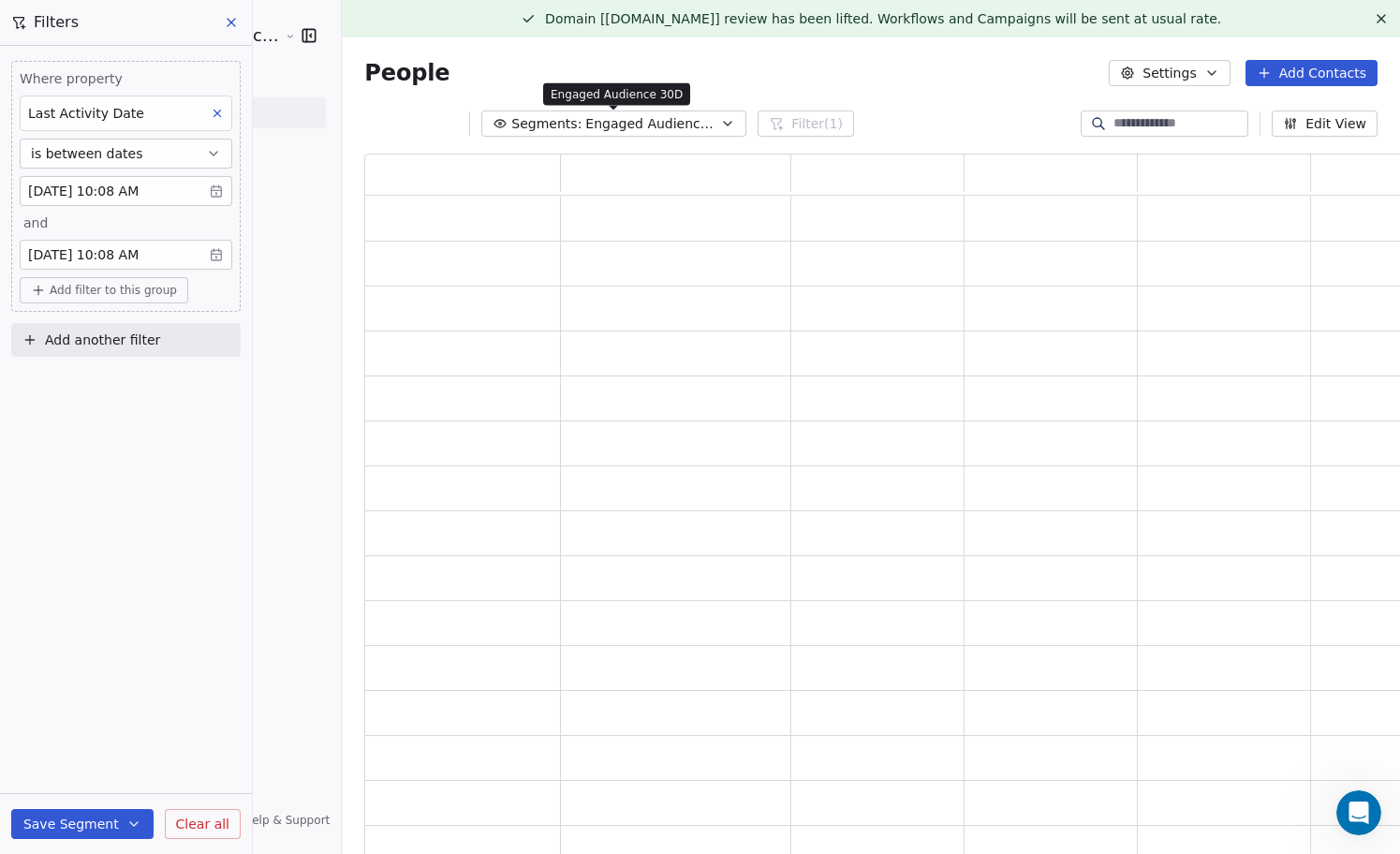
click at [673, 127] on span "Engaged Audience 30D" at bounding box center [650, 124] width 131 height 20
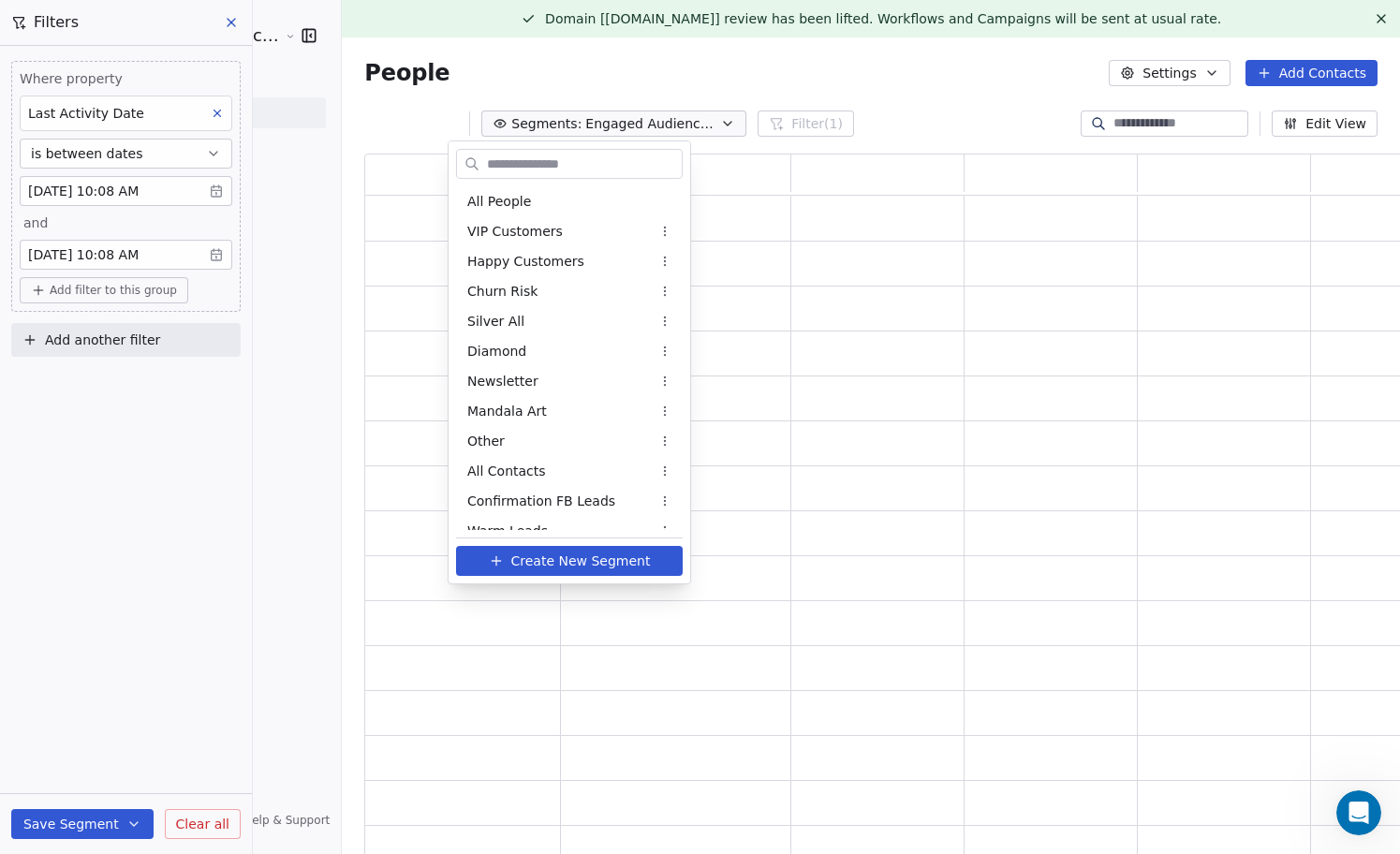
scroll to position [136, 0]
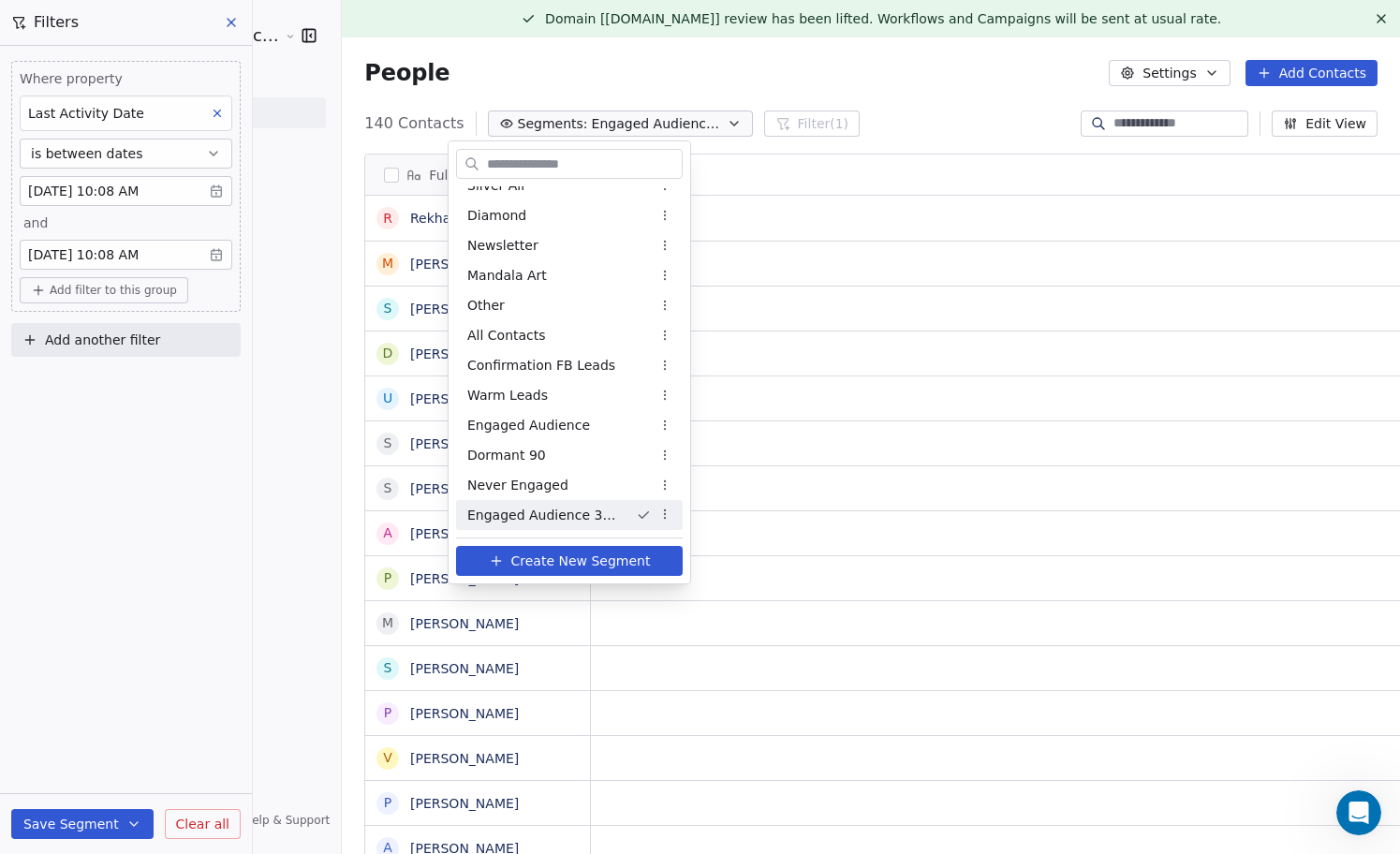
click at [580, 69] on html "Sumit Upreti Cosmic Academy LLP Contacts People Marketing Workflows Campaigns M…" at bounding box center [700, 427] width 1400 height 854
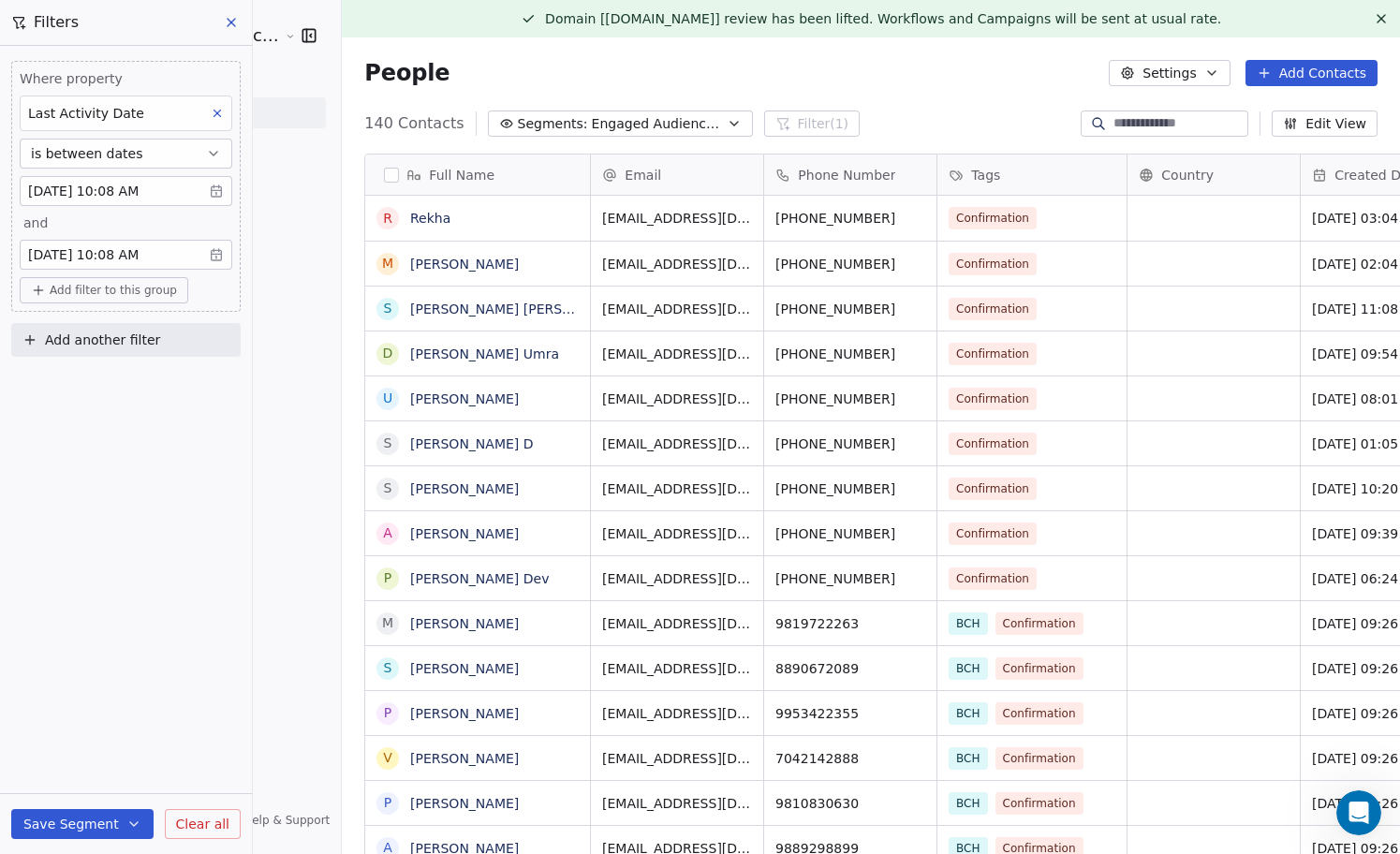
click at [108, 193] on body "Sumit Upreti Cosmic Academy LLP Contacts People Marketing Workflows Campaigns M…" at bounding box center [700, 427] width 1400 height 854
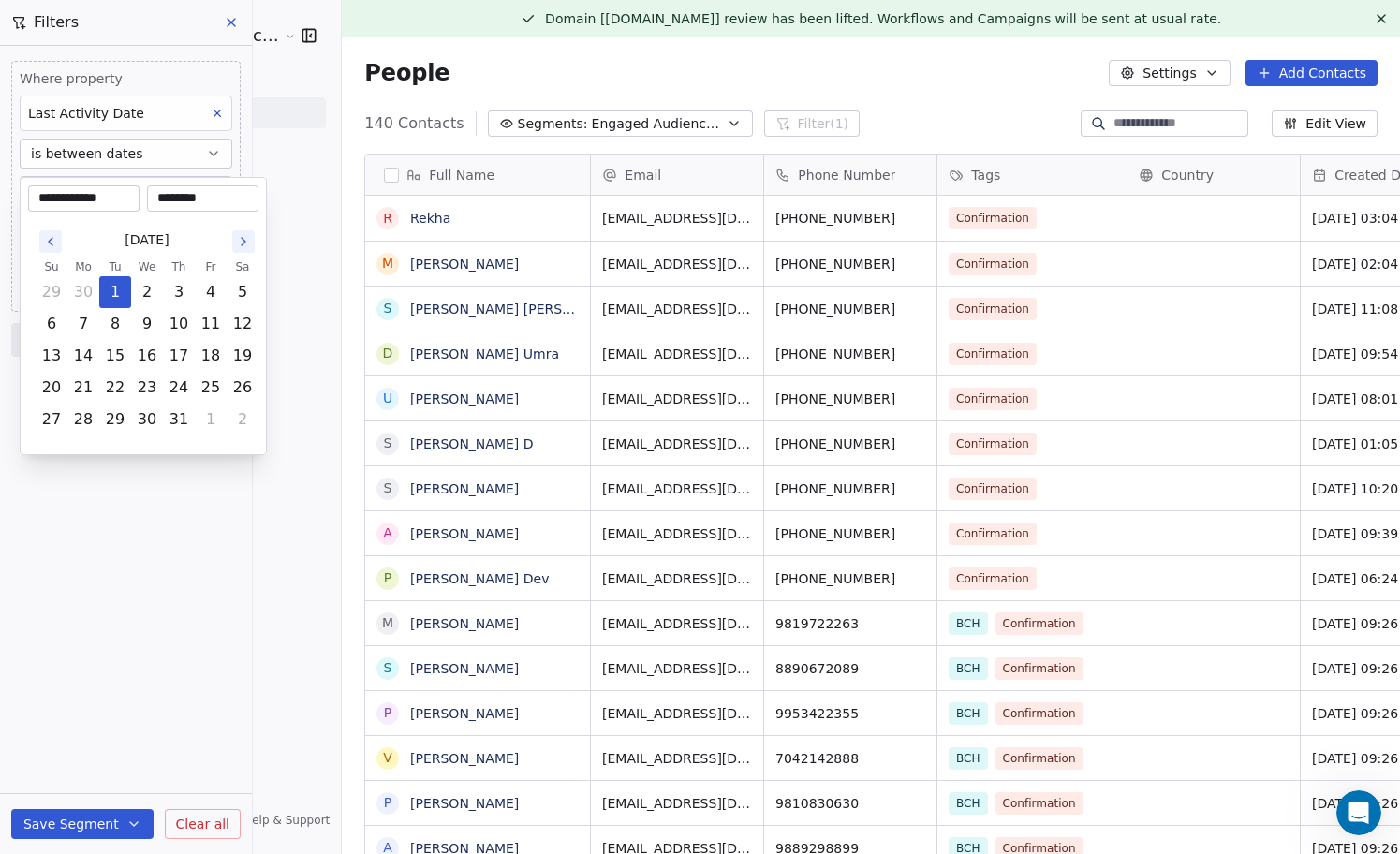
click at [50, 232] on button "Go to the Previous Month" at bounding box center [50, 241] width 23 height 23
click at [52, 285] on button "1" at bounding box center [51, 292] width 30 height 30
type input "**********"
click at [149, 514] on html "Sumit Upreti Cosmic Academy LLP Contacts People Marketing Workflows Campaigns M…" at bounding box center [700, 427] width 1400 height 854
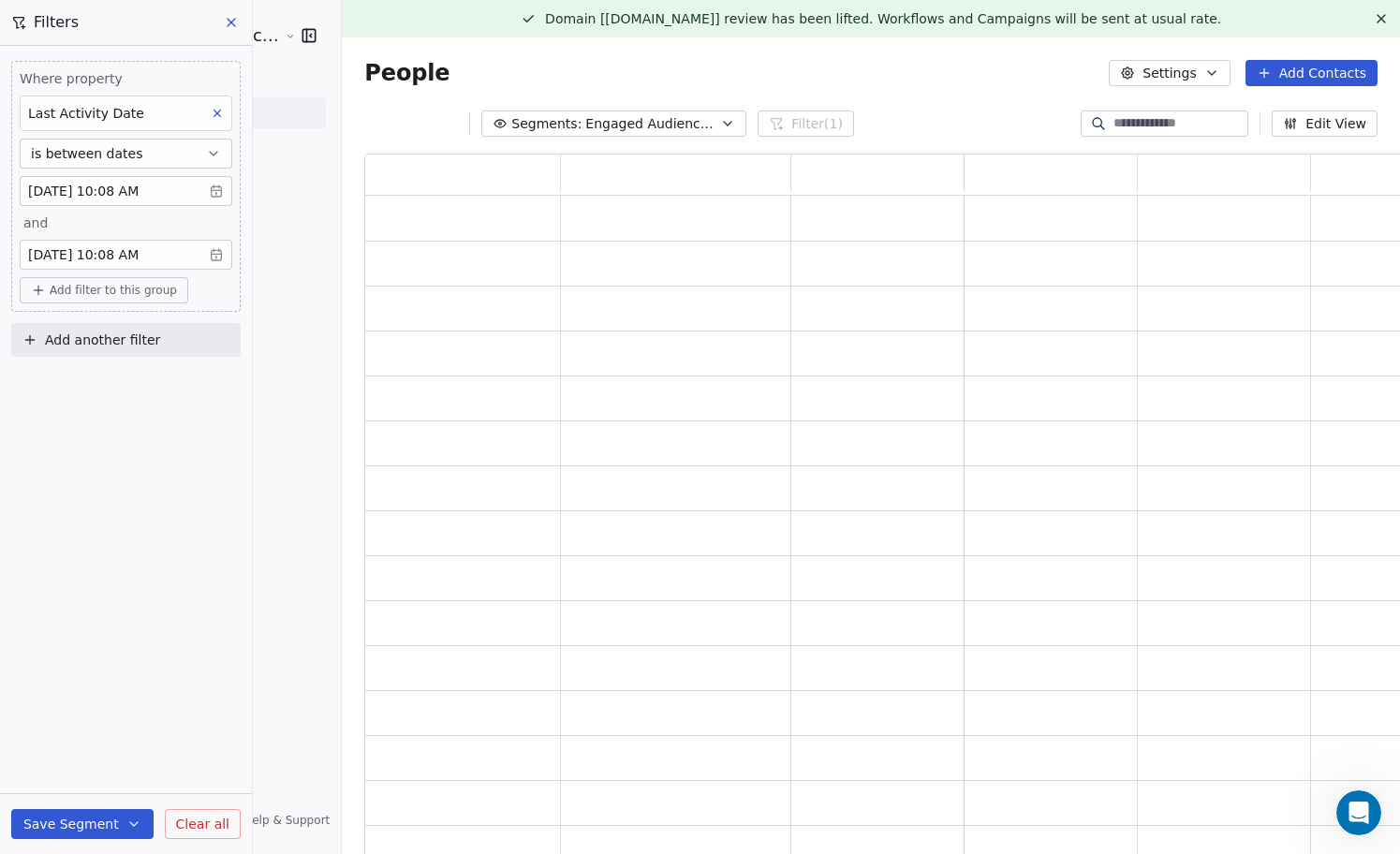
scroll to position [706, 1047]
click at [142, 241] on body "Sumit Upreti Cosmic Academy LLP Contacts People Marketing Workflows Campaigns M…" at bounding box center [700, 427] width 1400 height 854
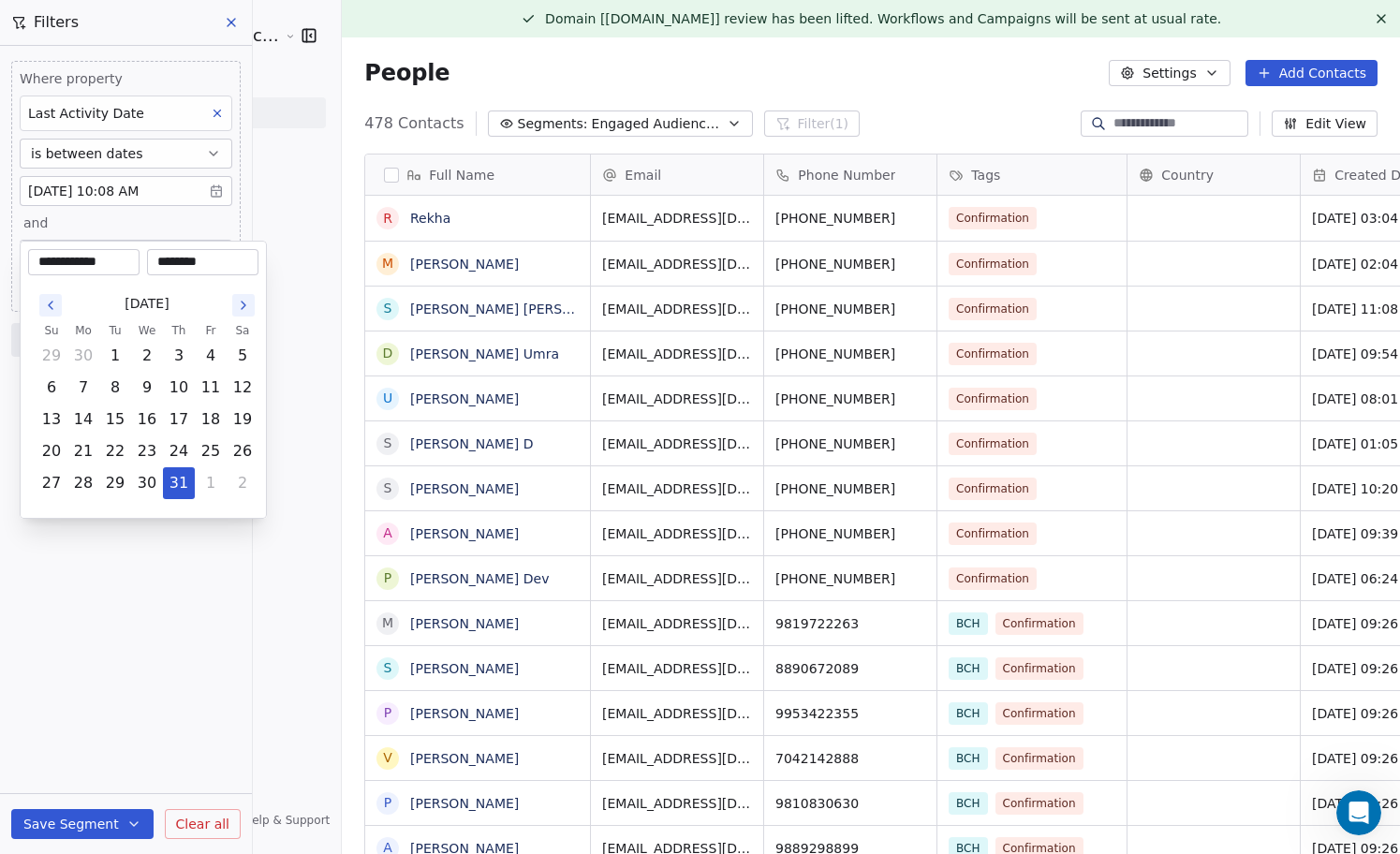
scroll to position [750, 1092]
click at [89, 354] on button "30" at bounding box center [83, 355] width 30 height 30
type input "**********"
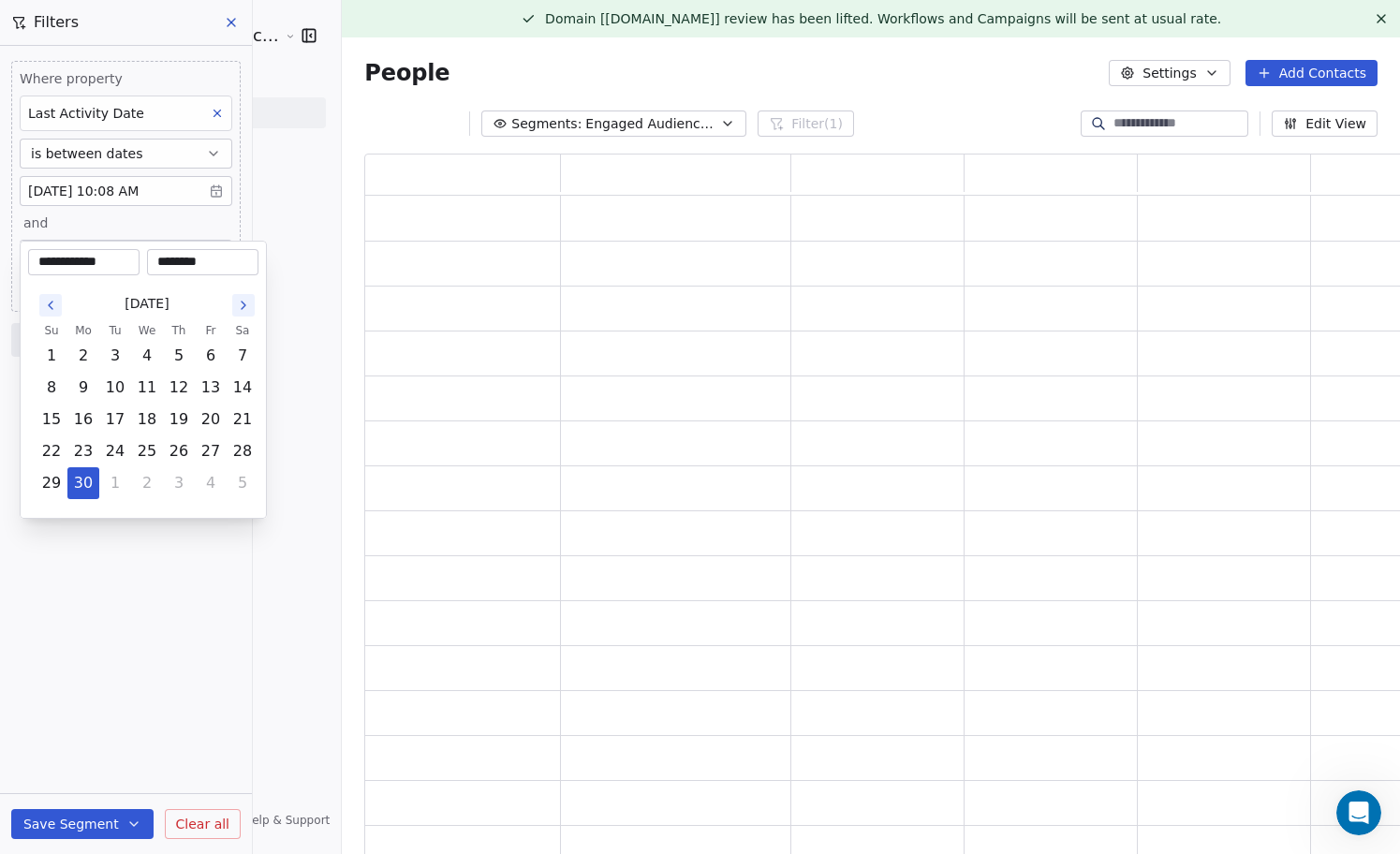
click at [139, 599] on html "**********" at bounding box center [700, 427] width 1400 height 854
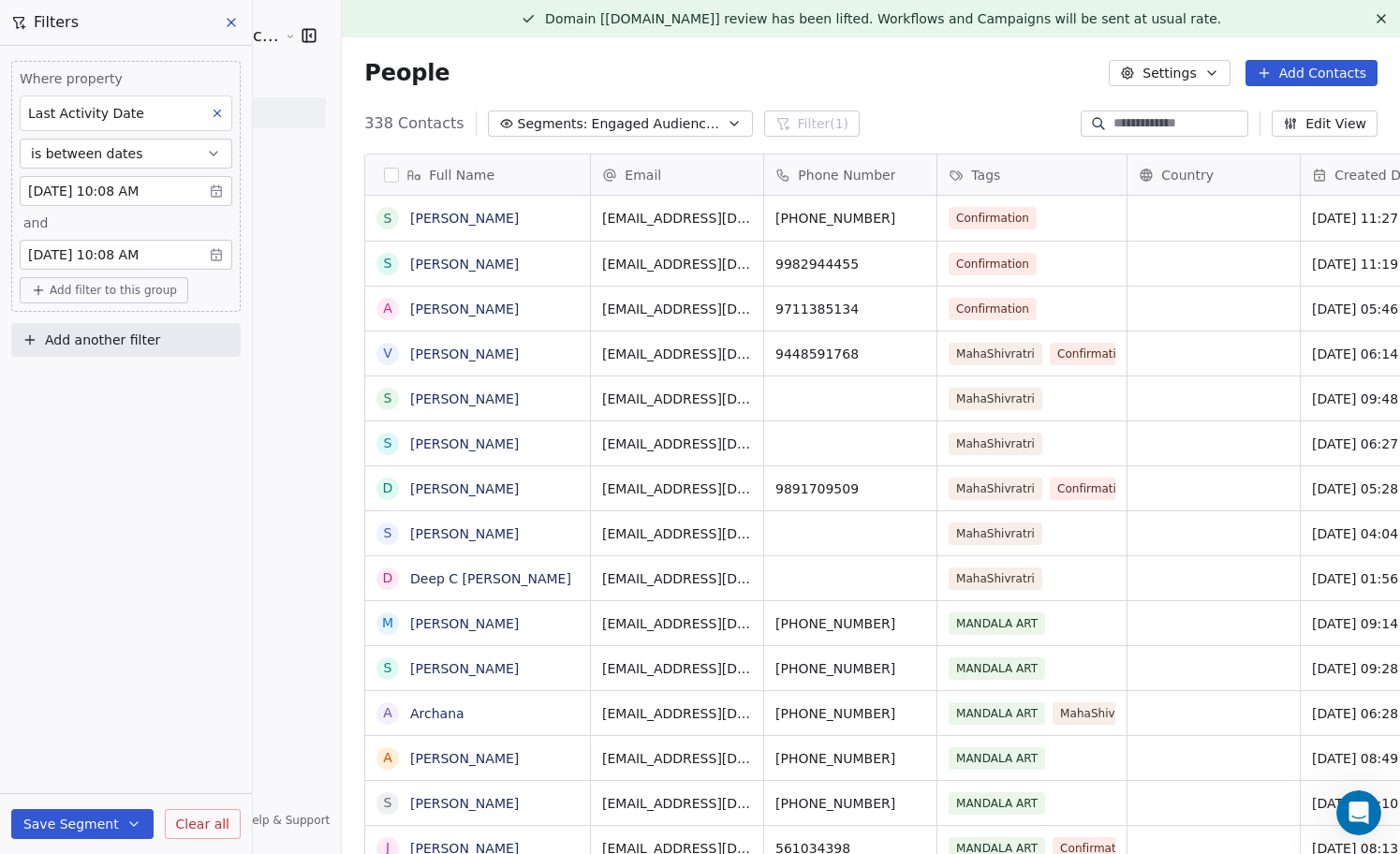
click at [219, 117] on icon at bounding box center [217, 112] width 13 height 13
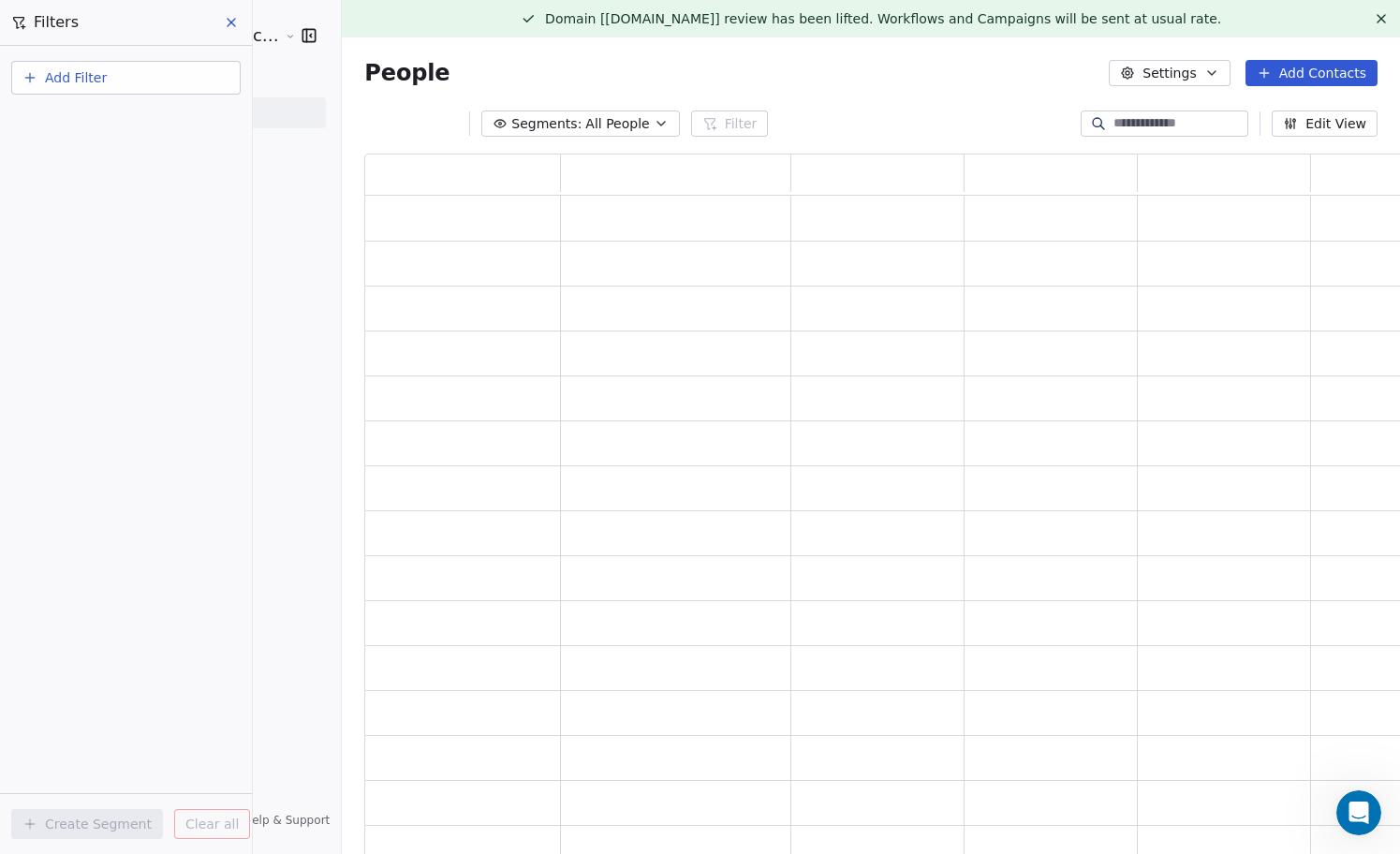
scroll to position [706, 1047]
click at [234, 15] on icon at bounding box center [231, 22] width 15 height 15
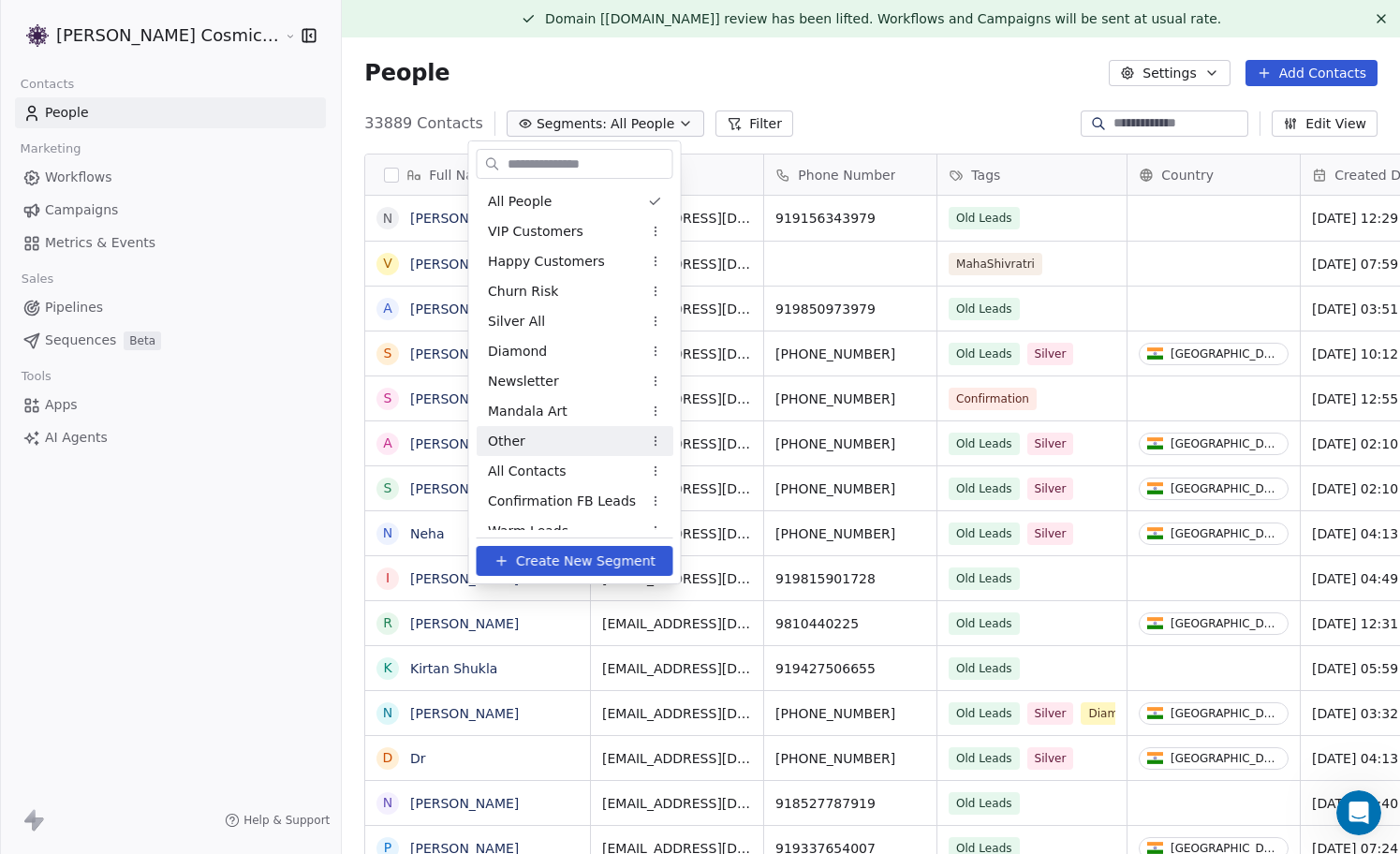
scroll to position [166, 0]
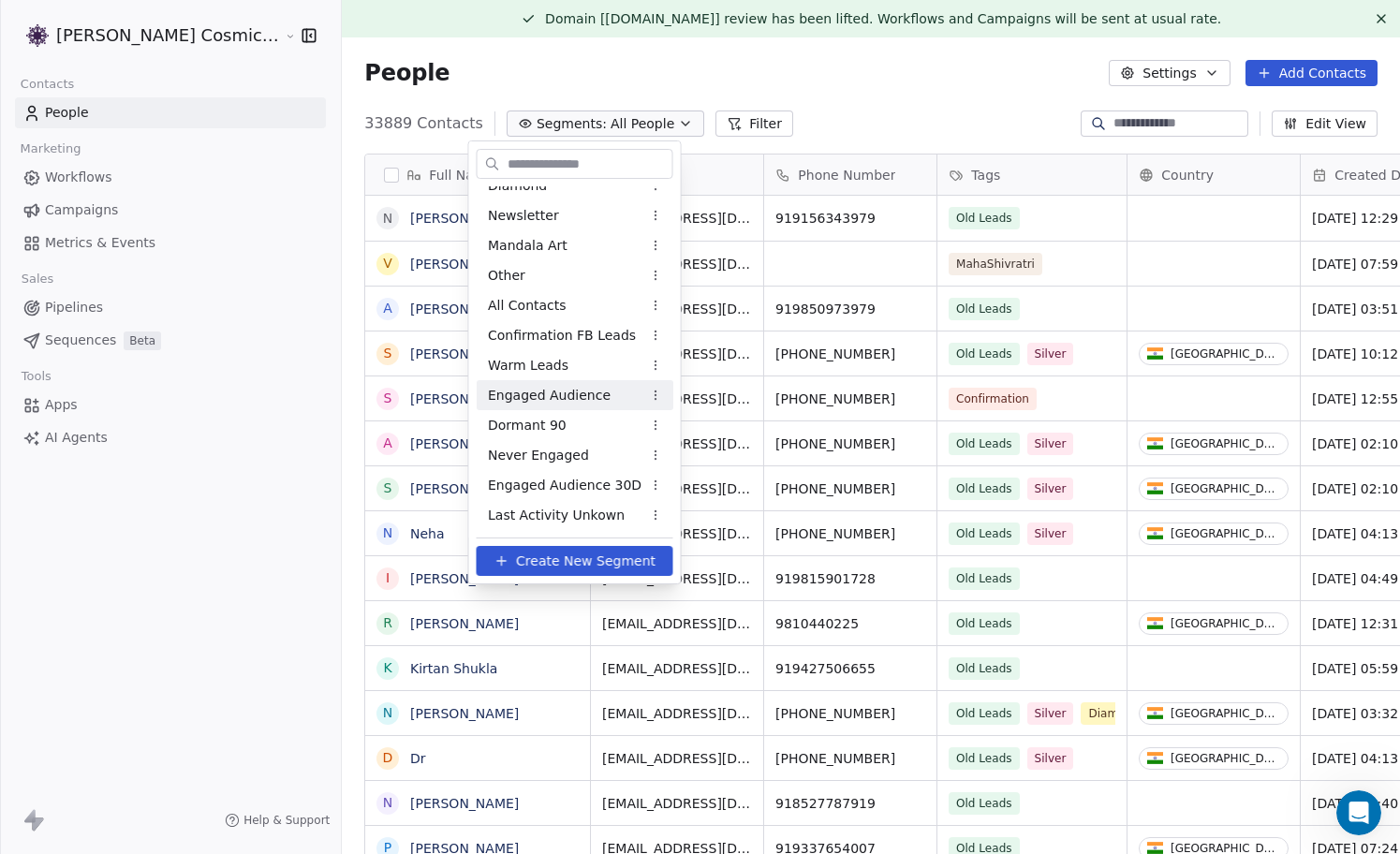
click at [566, 396] on span "Engaged Audience" at bounding box center [550, 395] width 122 height 20
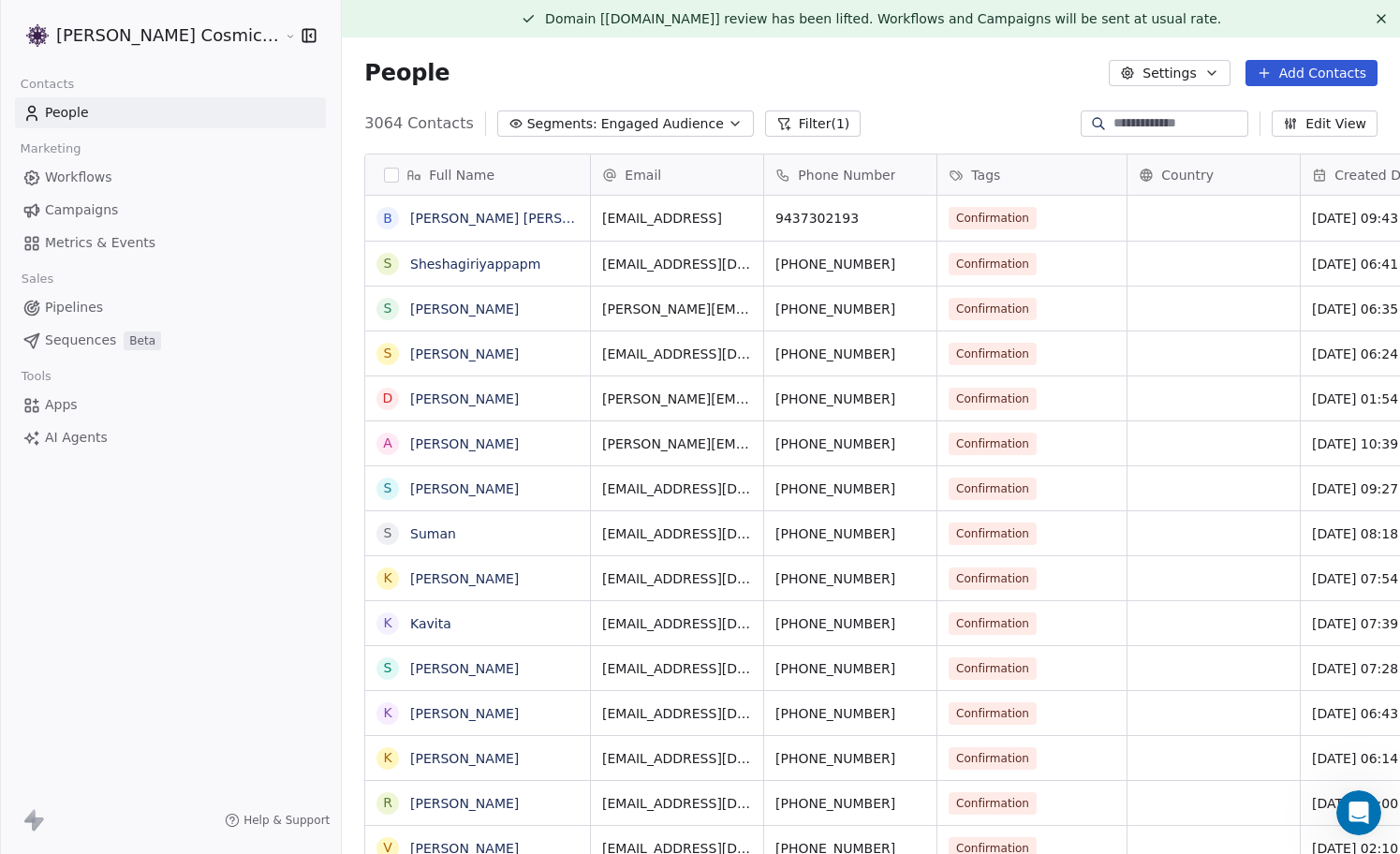
scroll to position [750, 1092]
click at [774, 129] on button "Filter (1)" at bounding box center [813, 123] width 97 height 27
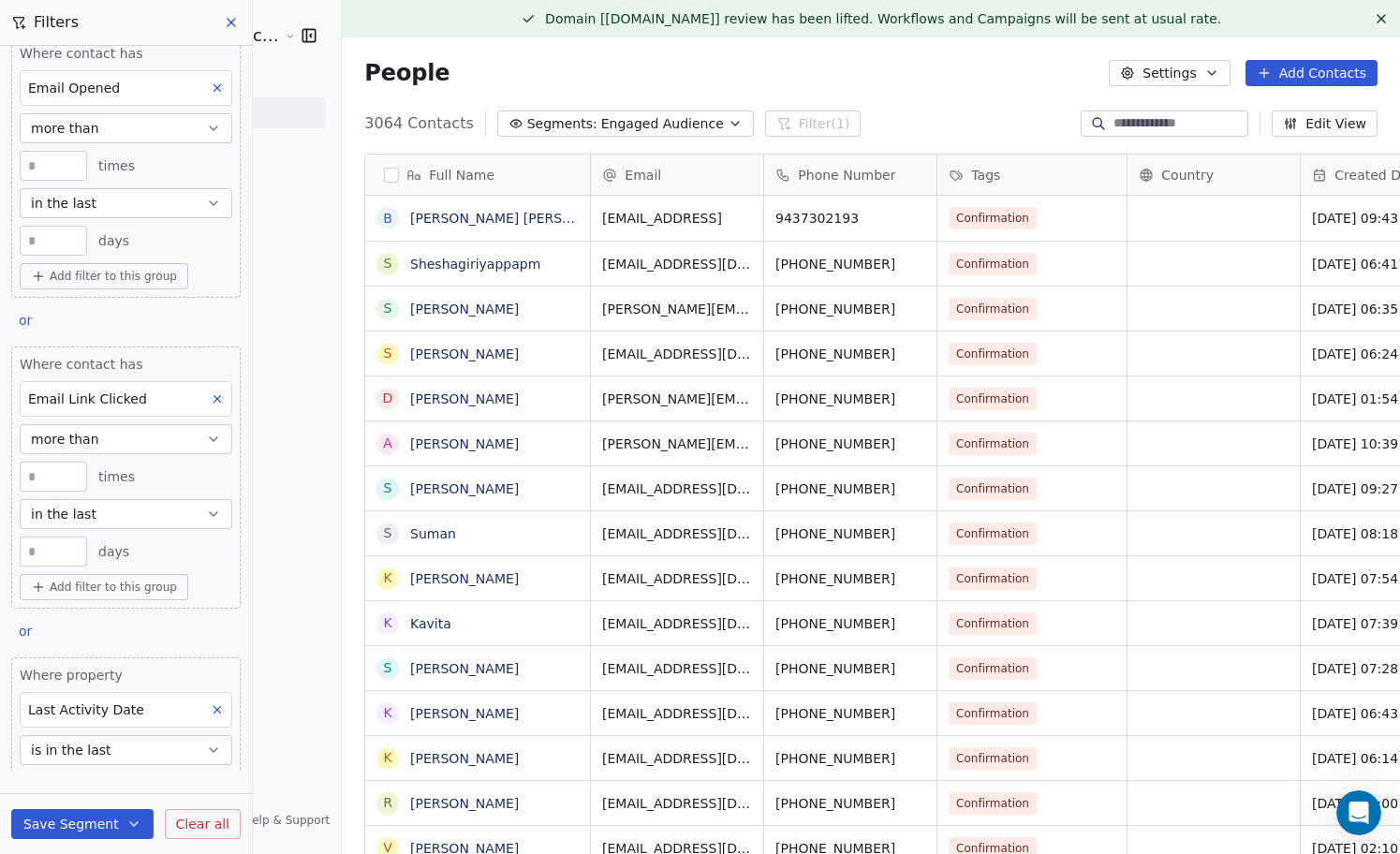
scroll to position [151, 0]
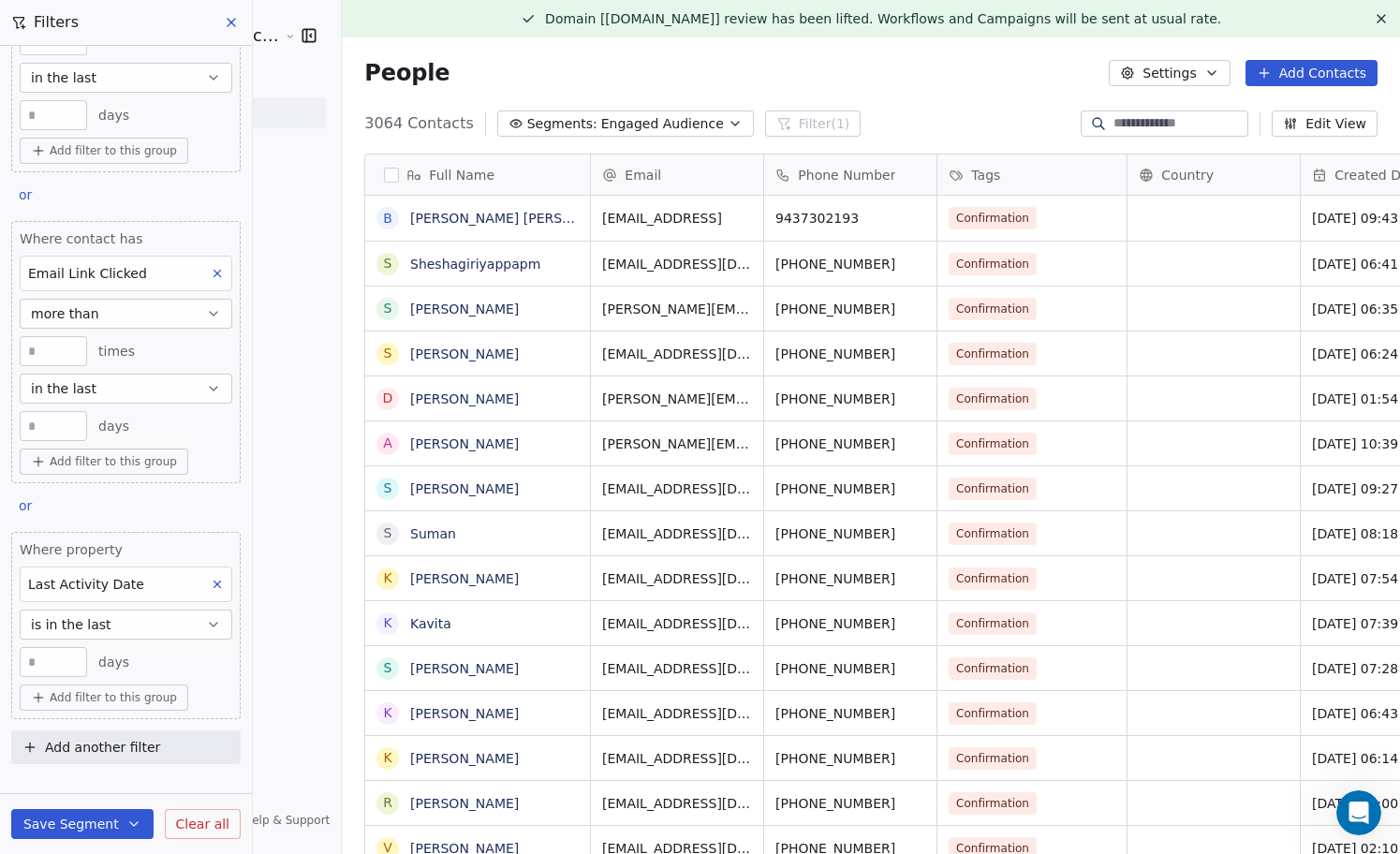
click at [232, 12] on button at bounding box center [232, 22] width 28 height 27
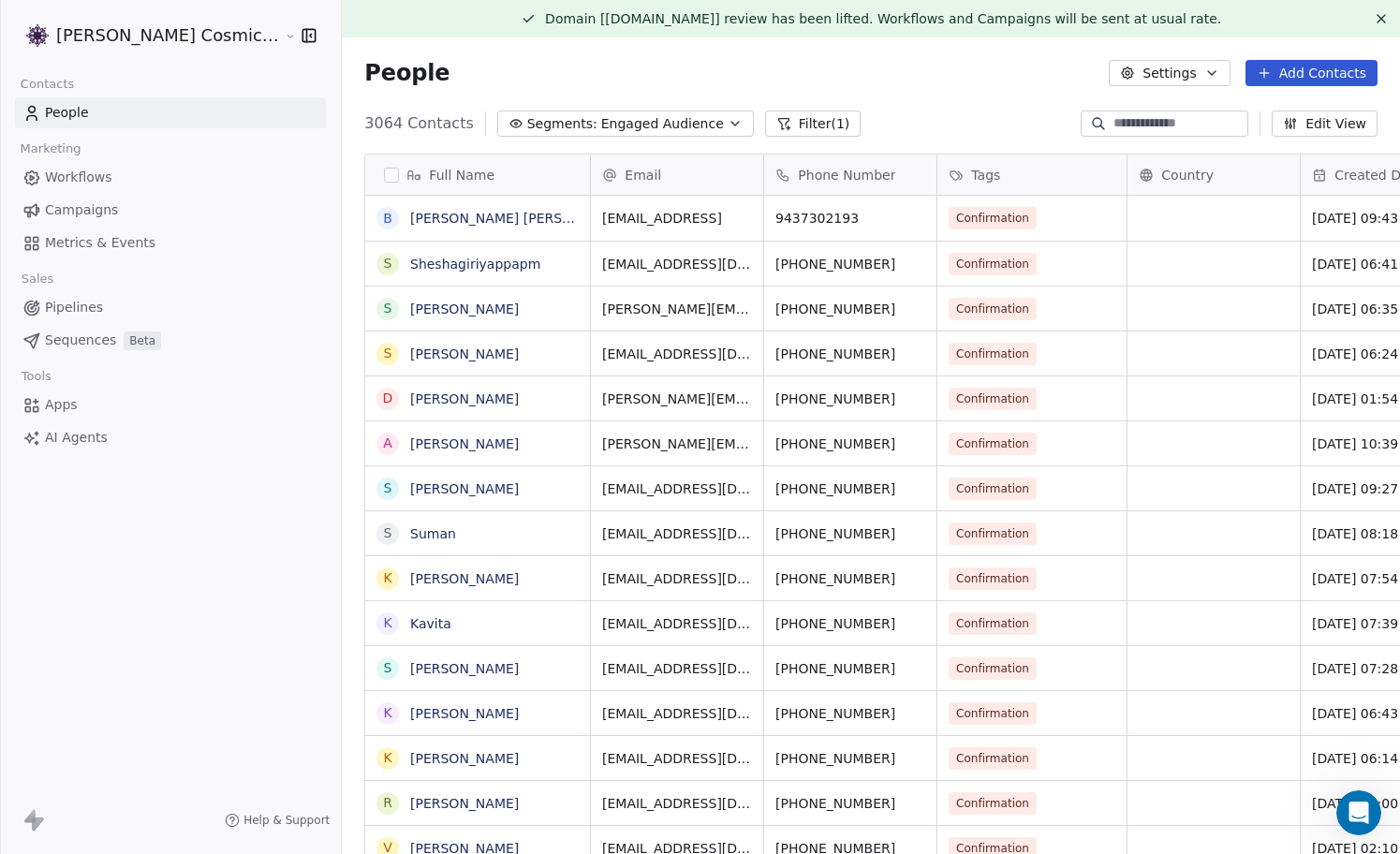
scroll to position [413, 0]
click at [637, 118] on span "Engaged Audience" at bounding box center [662, 124] width 122 height 20
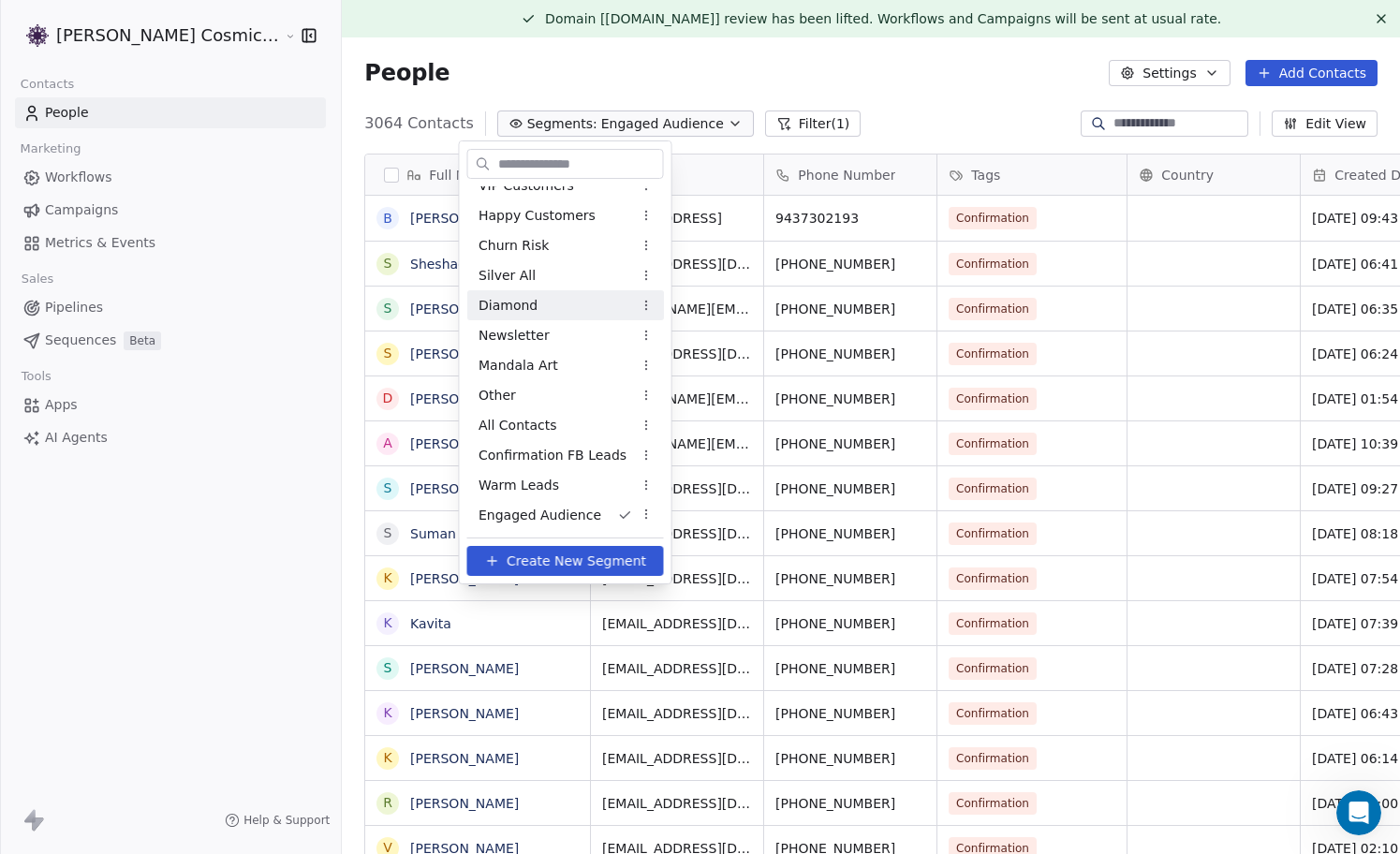
scroll to position [166, 0]
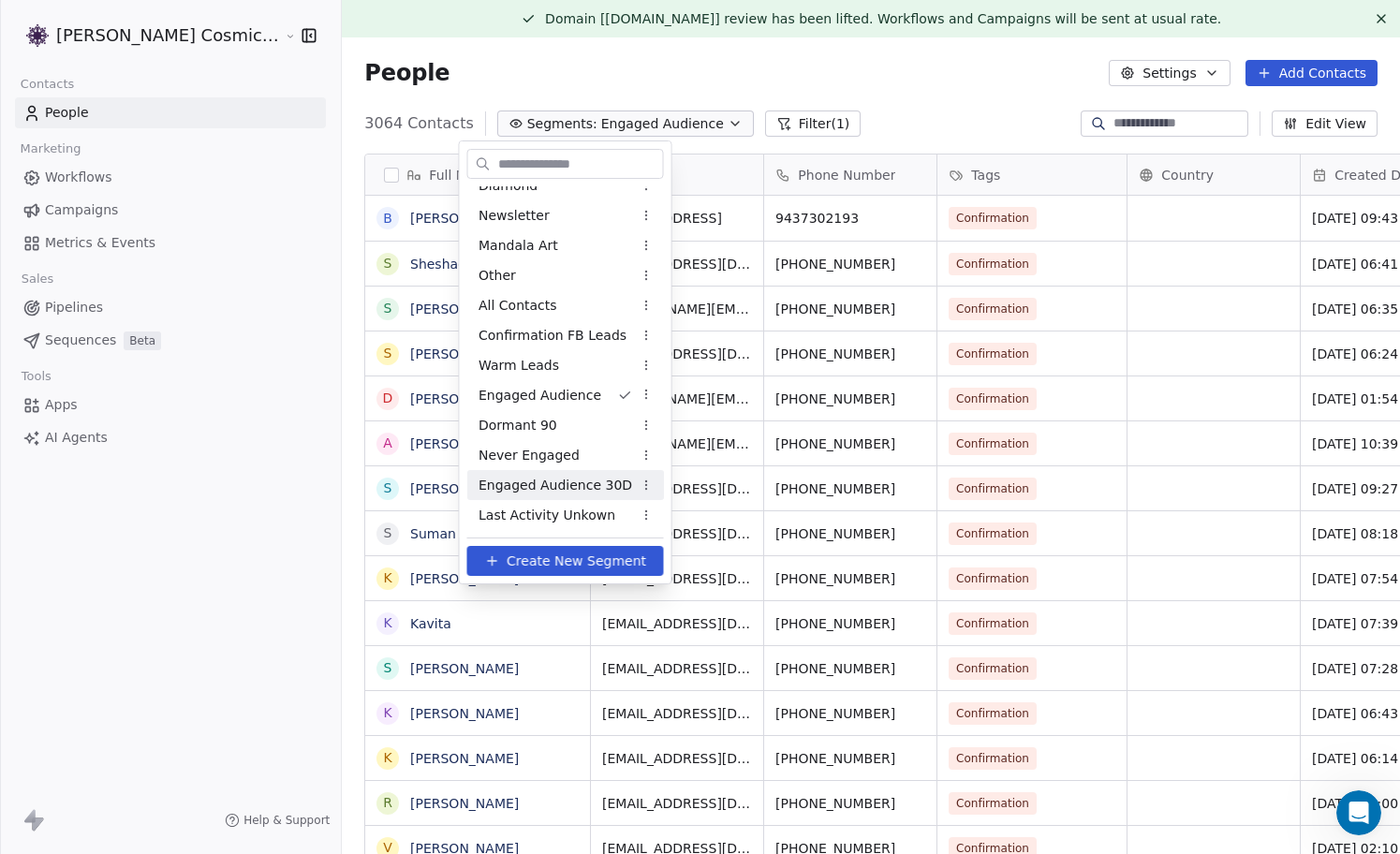
click at [554, 489] on span "Engaged Audience 30D" at bounding box center [555, 485] width 154 height 20
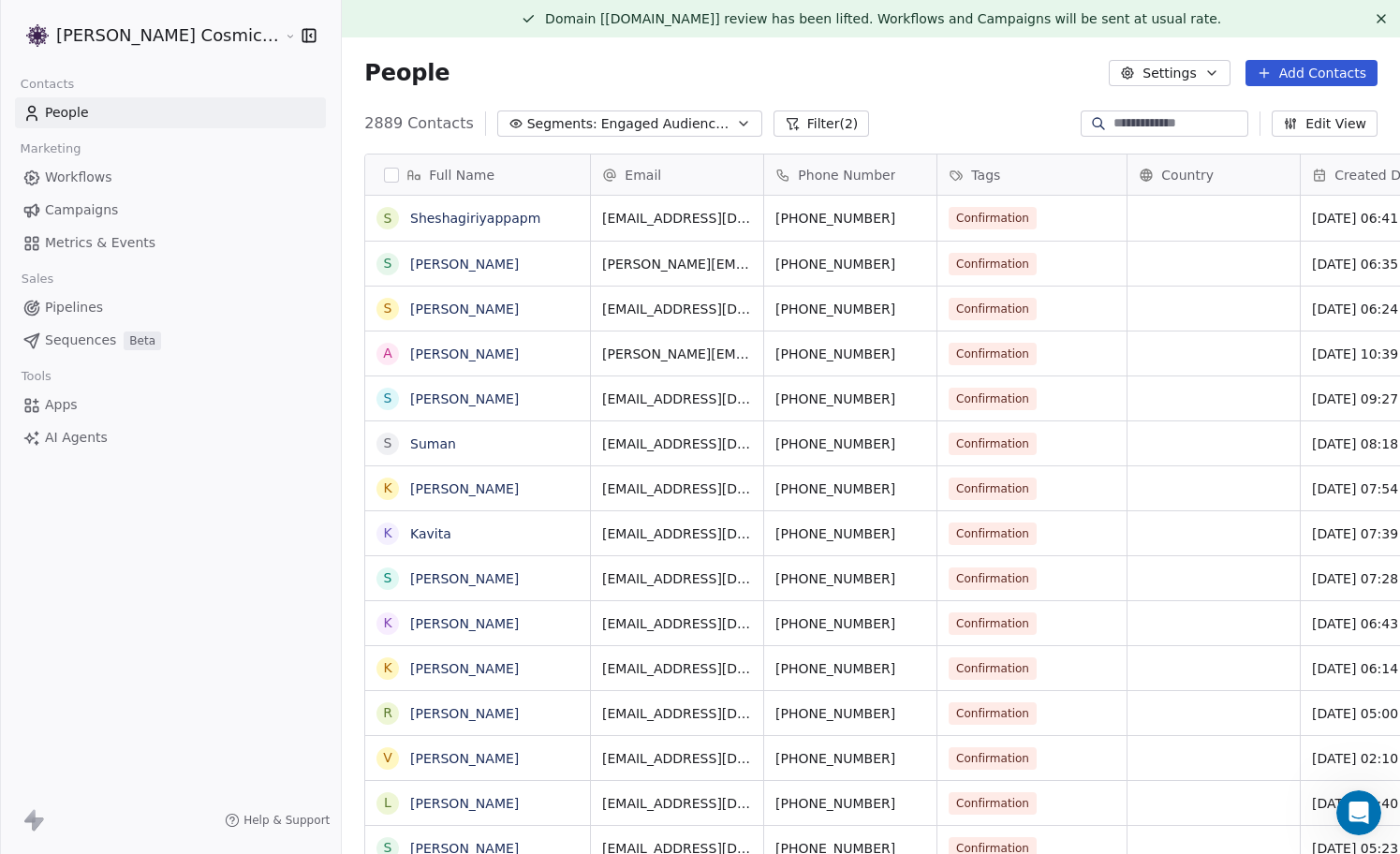
scroll to position [750, 1092]
click at [654, 133] on span "Engaged Audience 30D" at bounding box center [666, 124] width 131 height 20
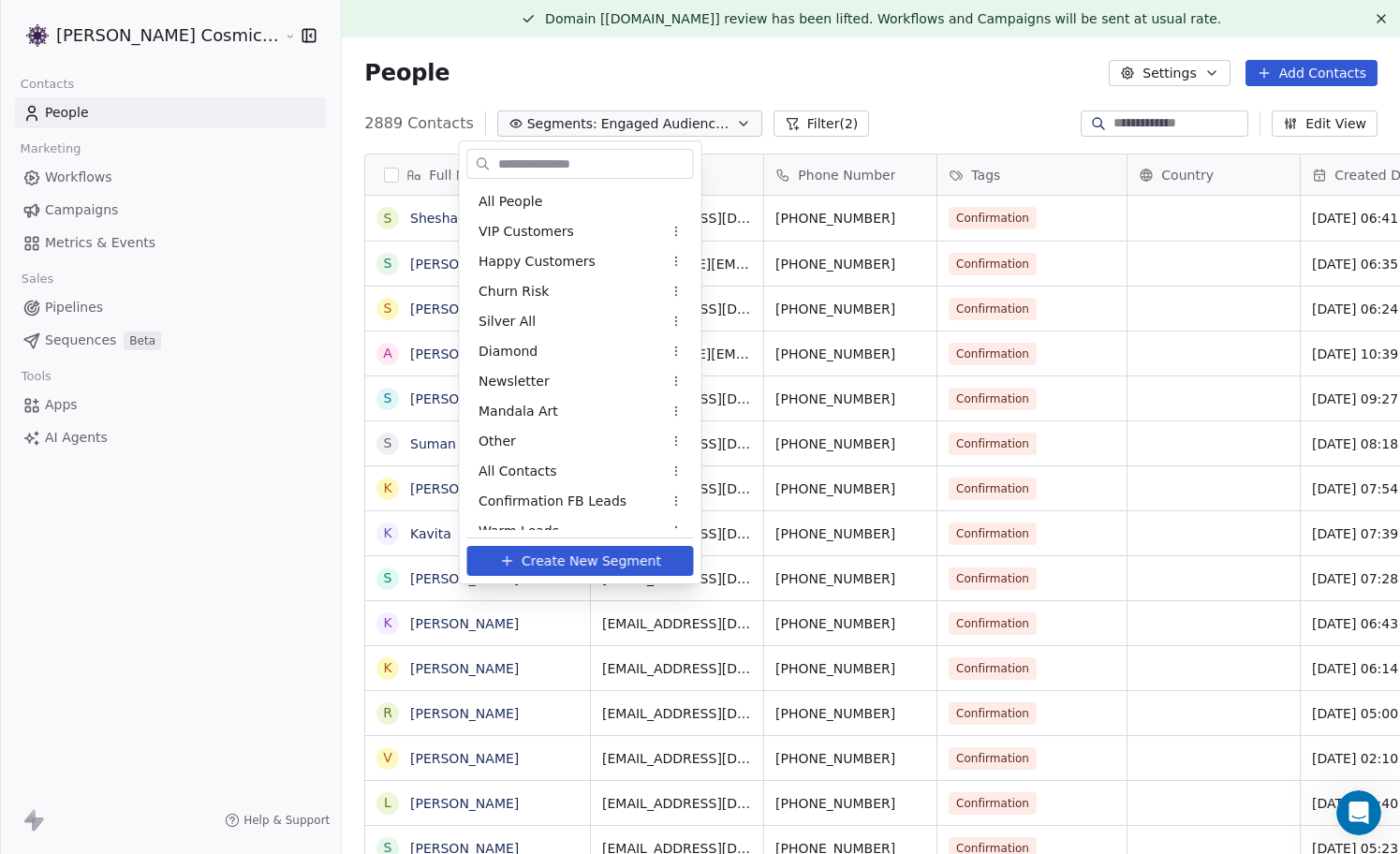
scroll to position [136, 0]
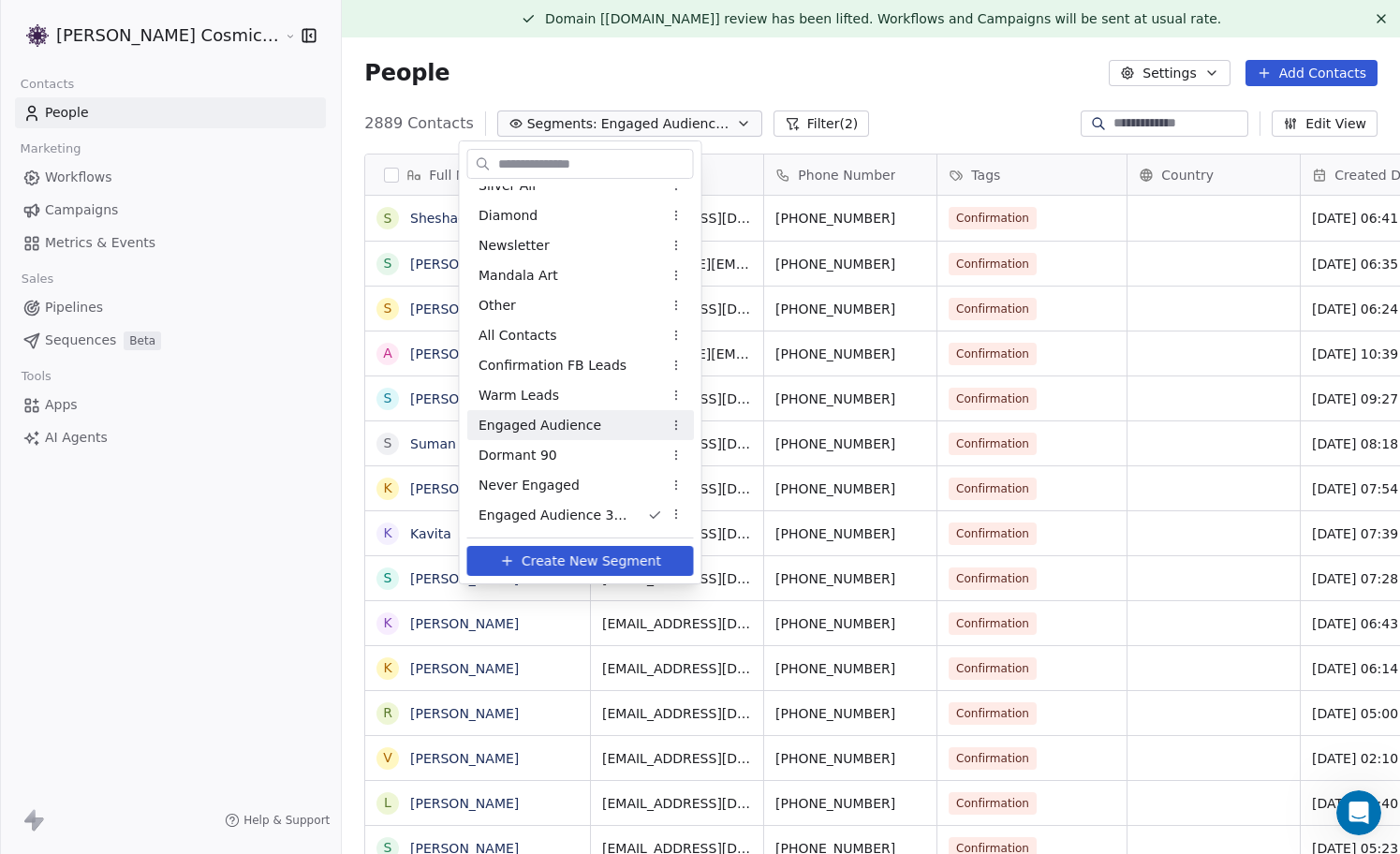
click at [581, 426] on span "Engaged Audience" at bounding box center [540, 425] width 122 height 20
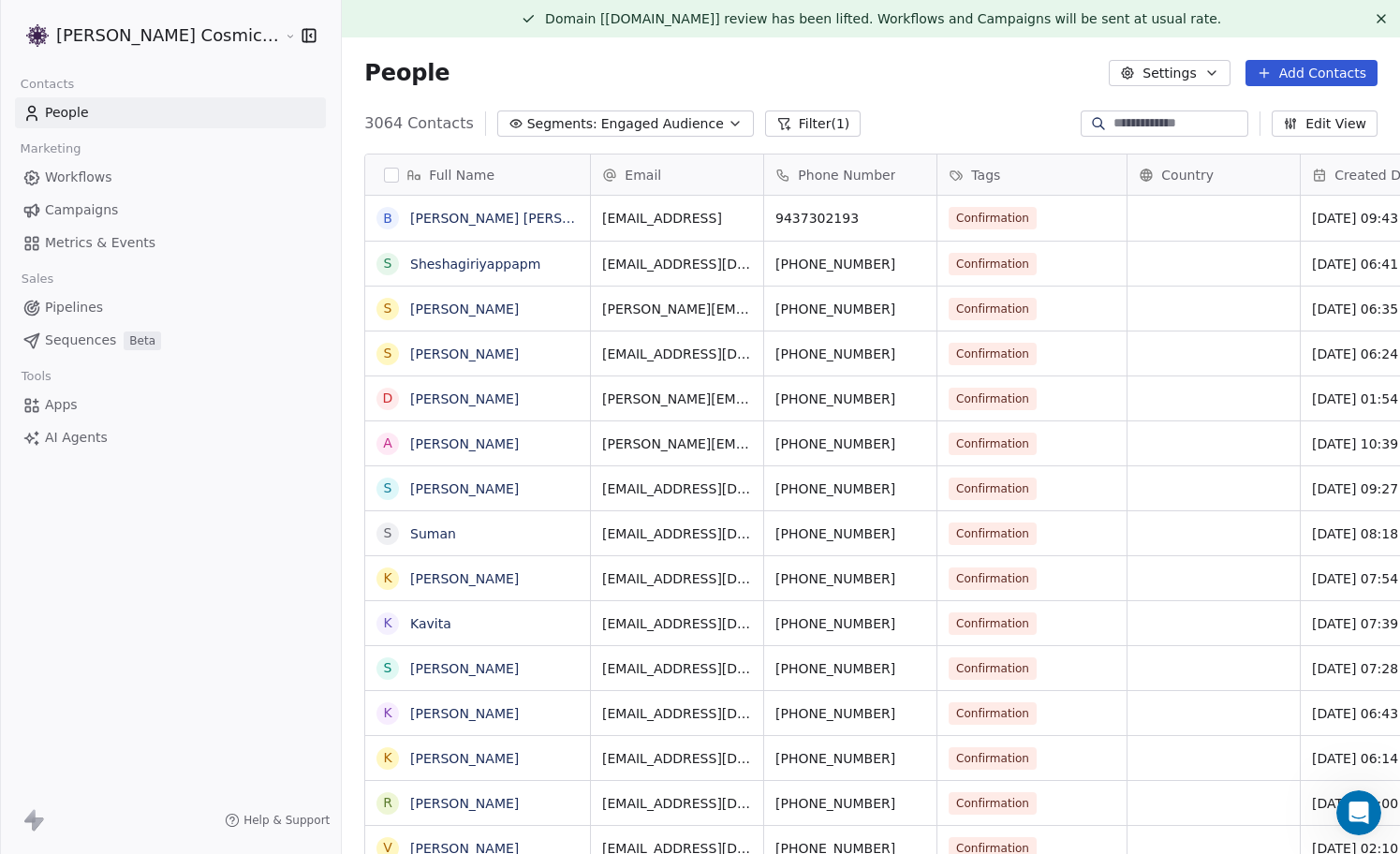
click at [731, 121] on icon "button" at bounding box center [735, 123] width 8 height 4
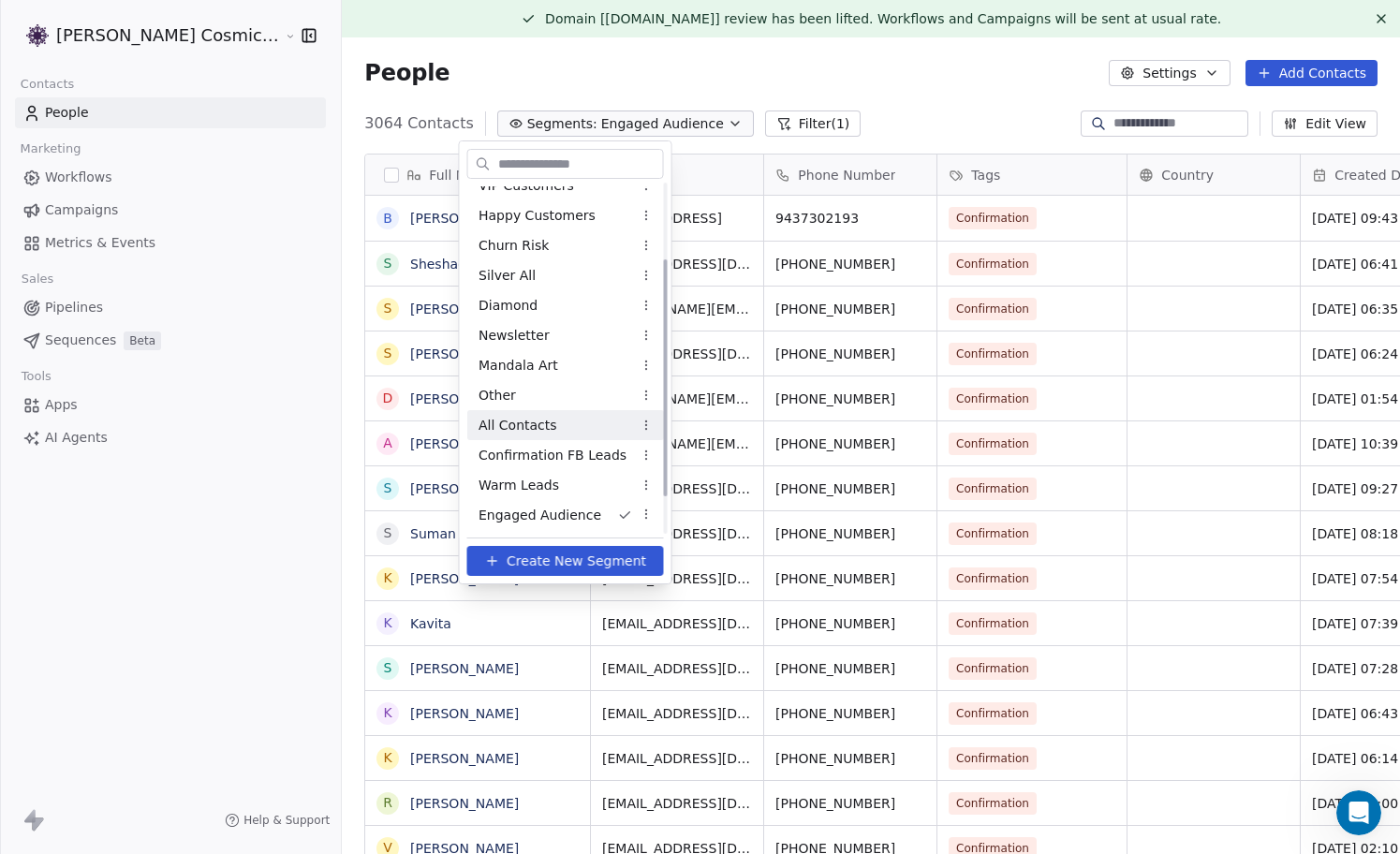
scroll to position [166, 0]
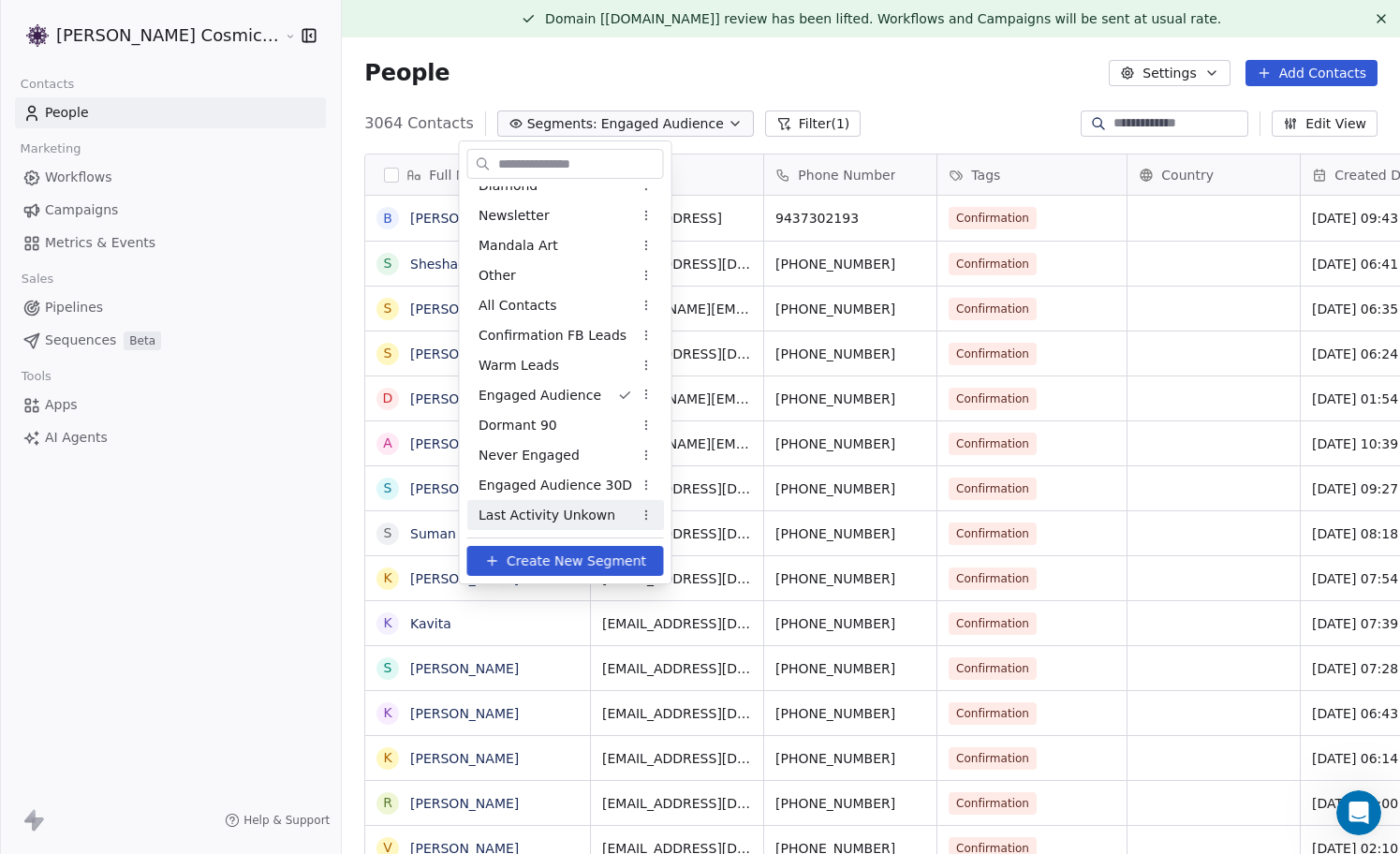
click at [562, 557] on span "Create New Segment" at bounding box center [575, 561] width 139 height 20
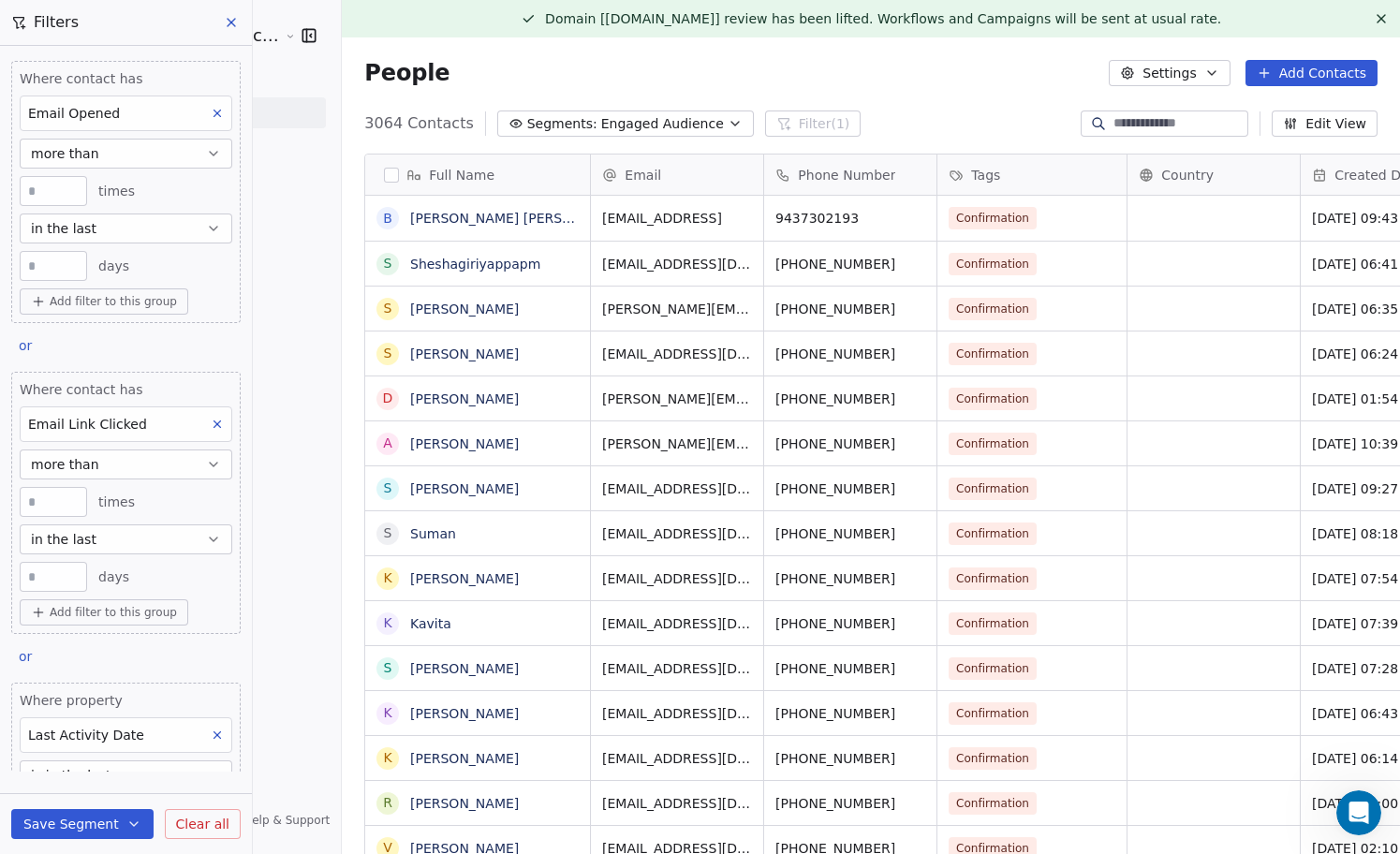
click at [217, 112] on icon at bounding box center [217, 113] width 7 height 7
type input "**"
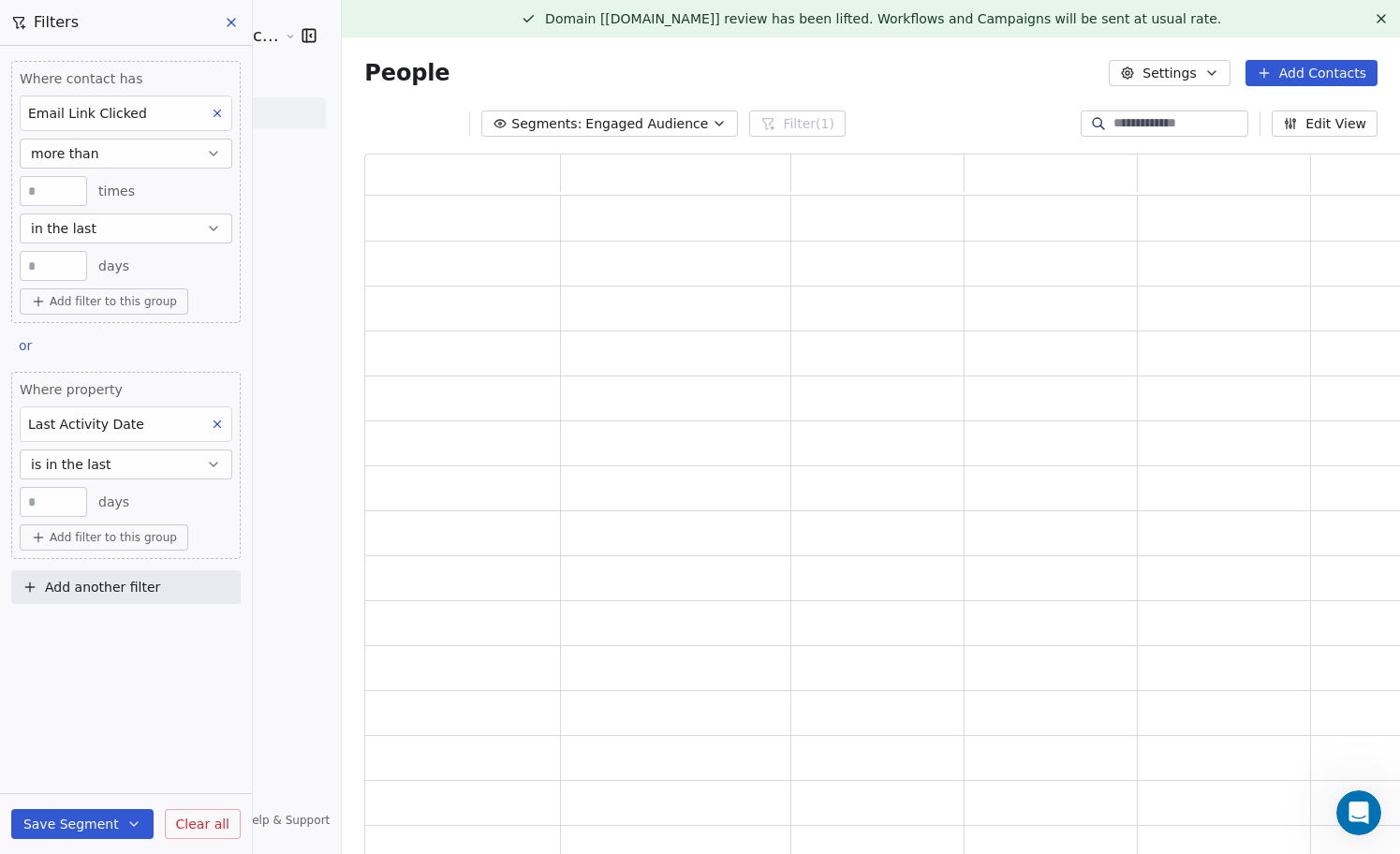
scroll to position [706, 1047]
click at [217, 112] on icon at bounding box center [217, 113] width 7 height 7
type input "**"
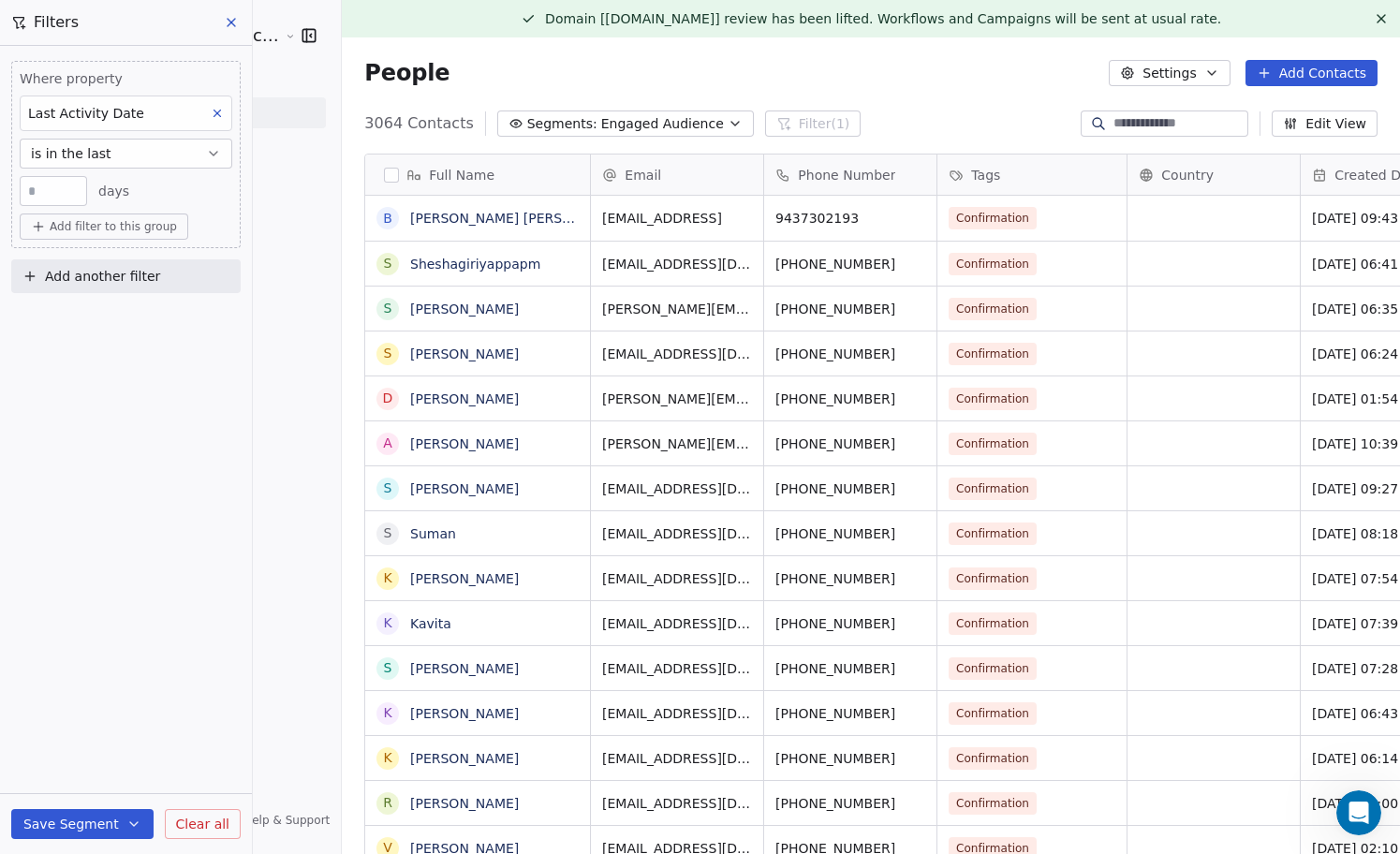
scroll to position [750, 1092]
click at [114, 162] on button "is in the last" at bounding box center [125, 153] width 212 height 30
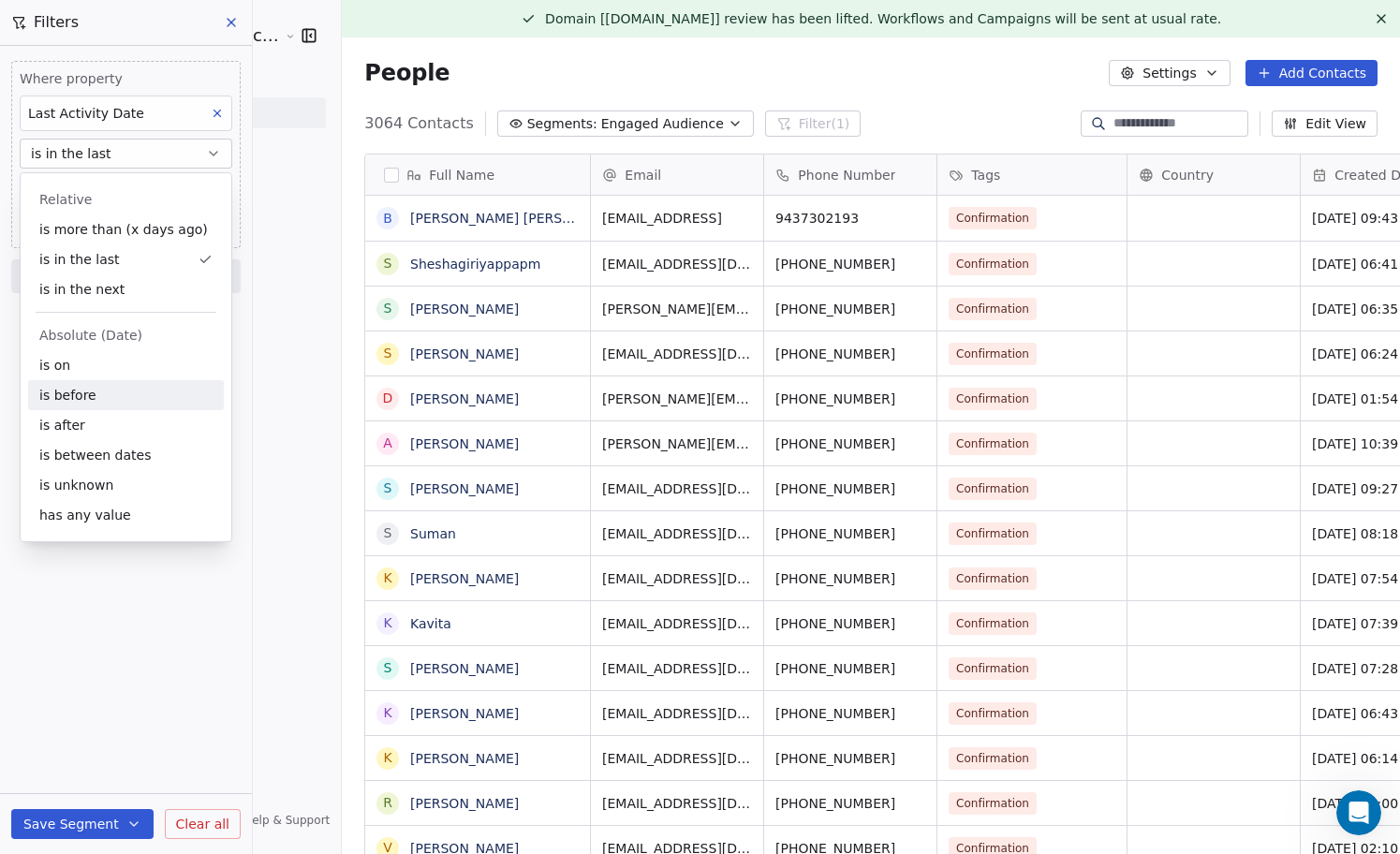
click at [111, 399] on div "is before" at bounding box center [125, 394] width 195 height 30
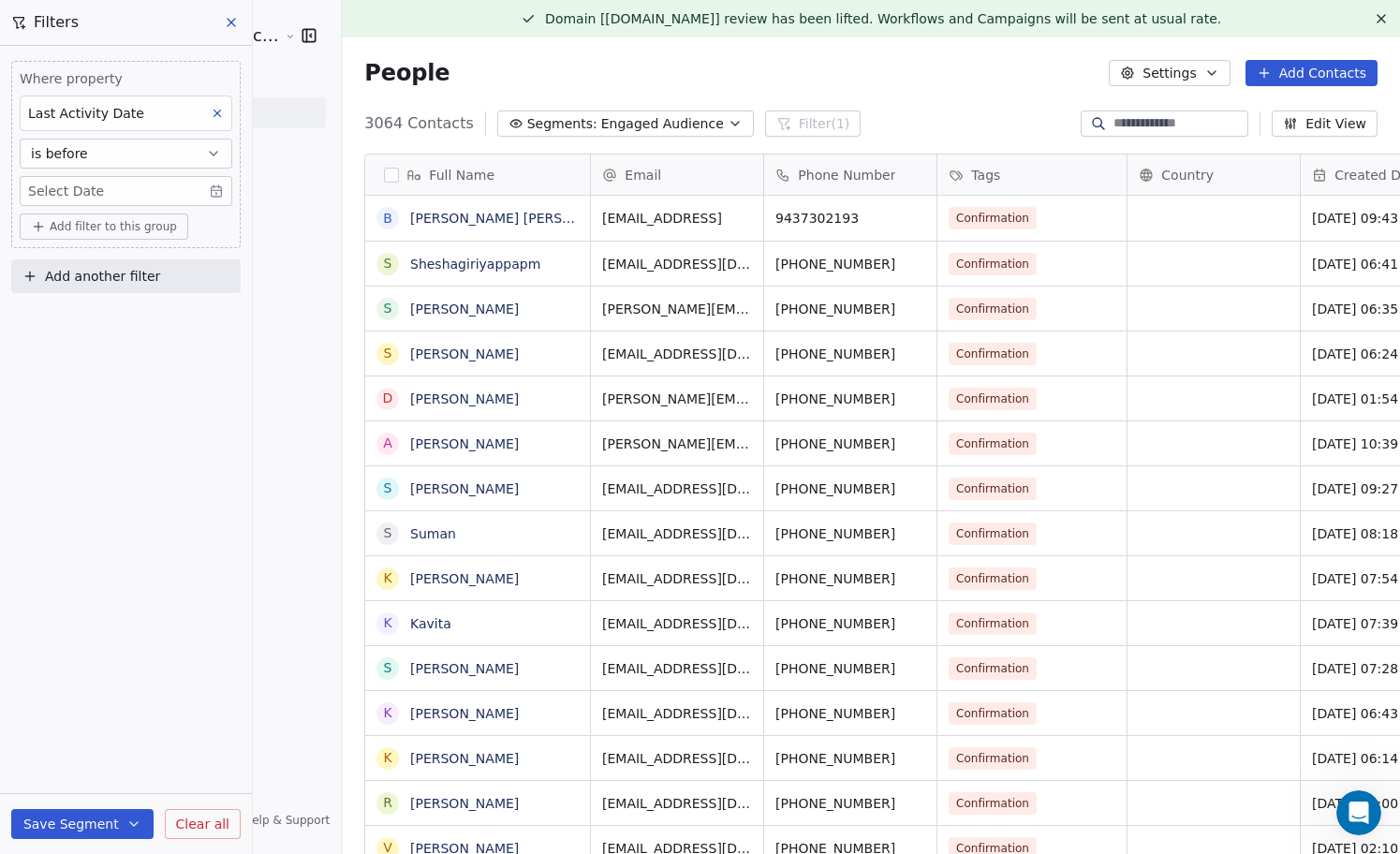
click at [115, 190] on body "Sumit Upreti Cosmic Academy LLP Contacts People Marketing Workflows Campaigns M…" at bounding box center [700, 427] width 1400 height 854
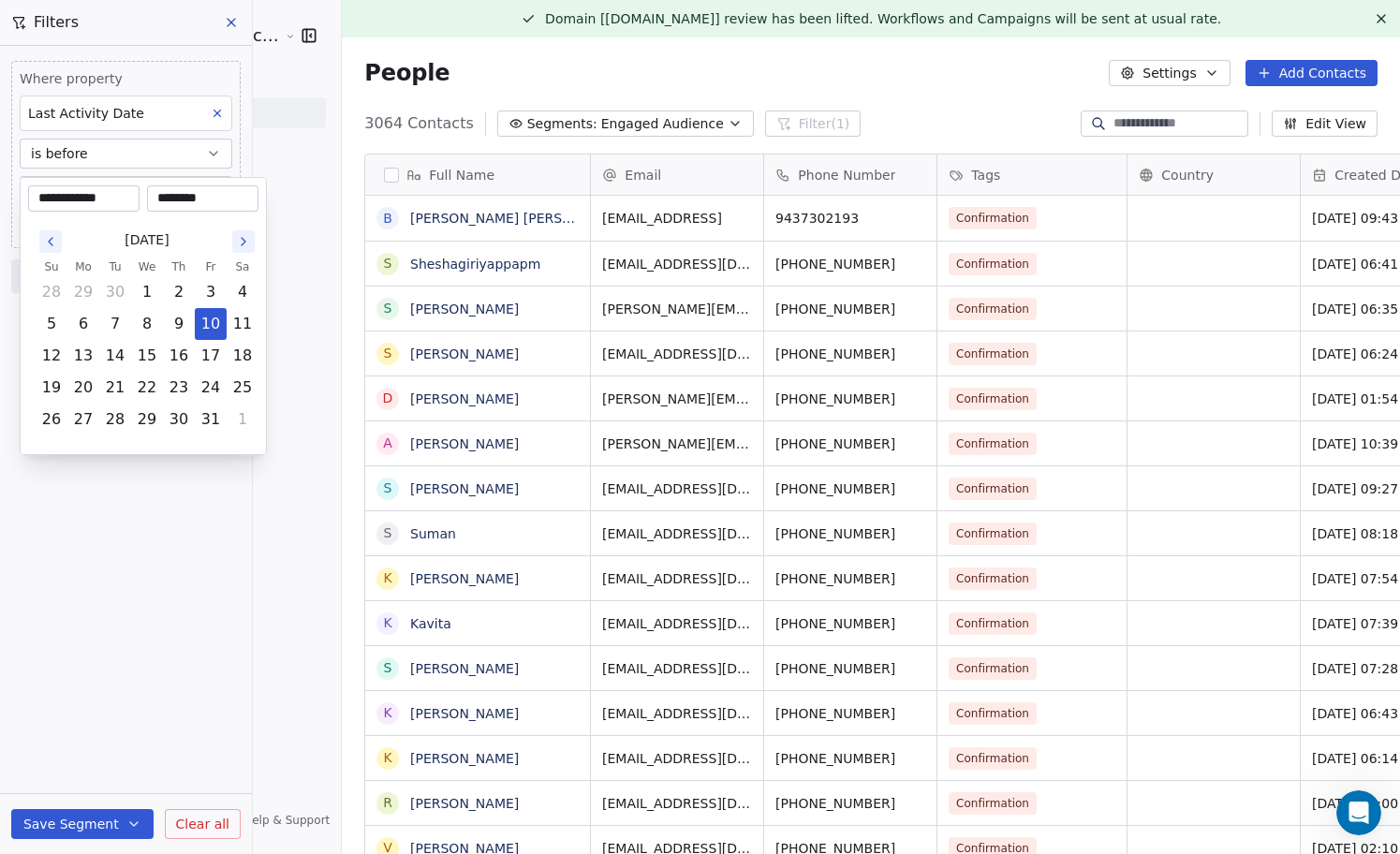
click at [141, 157] on html "Sumit Upreti Cosmic Academy LLP Contacts People Marketing Workflows Campaigns M…" at bounding box center [700, 427] width 1400 height 854
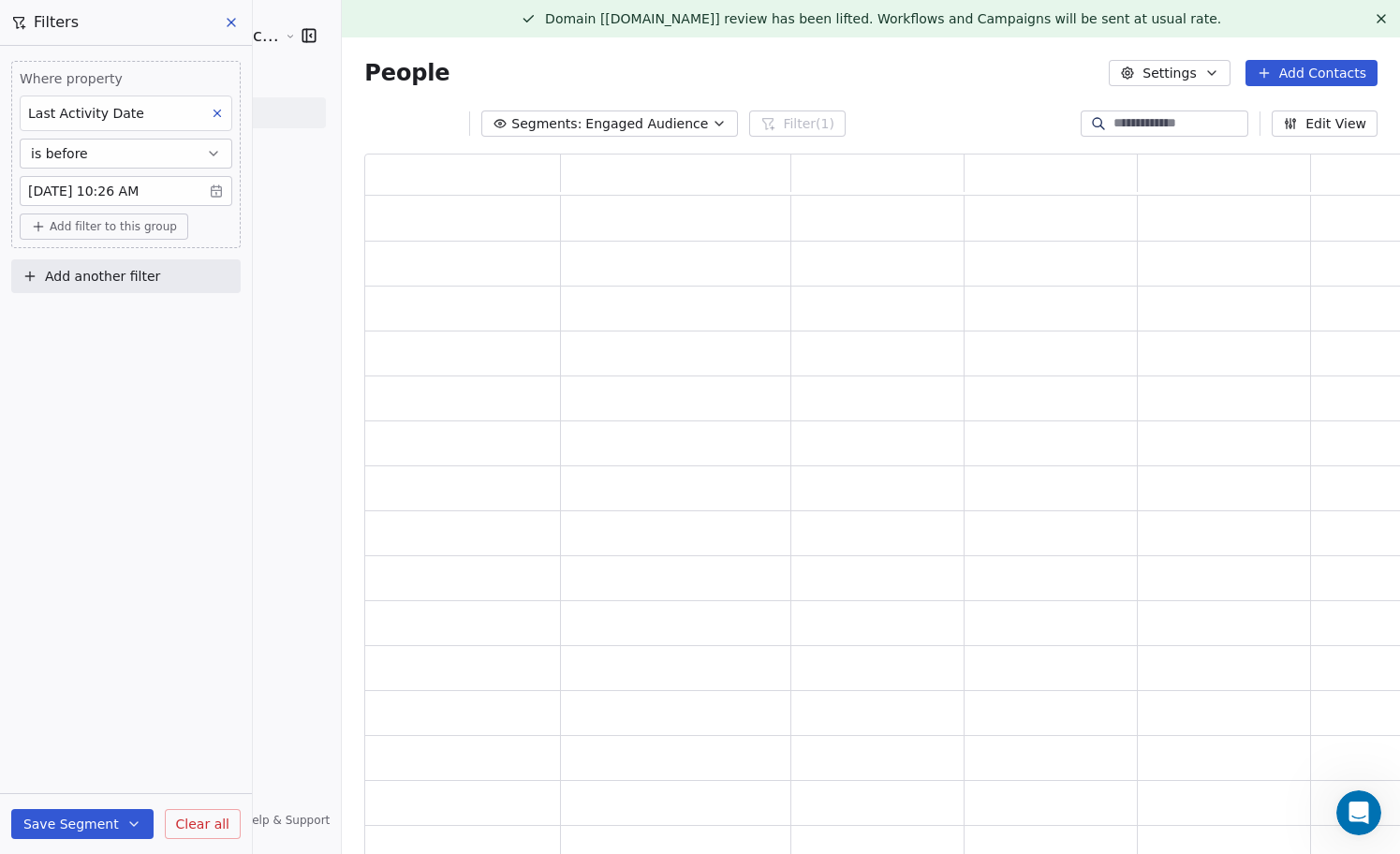
scroll to position [706, 1047]
click at [183, 119] on div "Last Activity Date" at bounding box center [125, 113] width 212 height 36
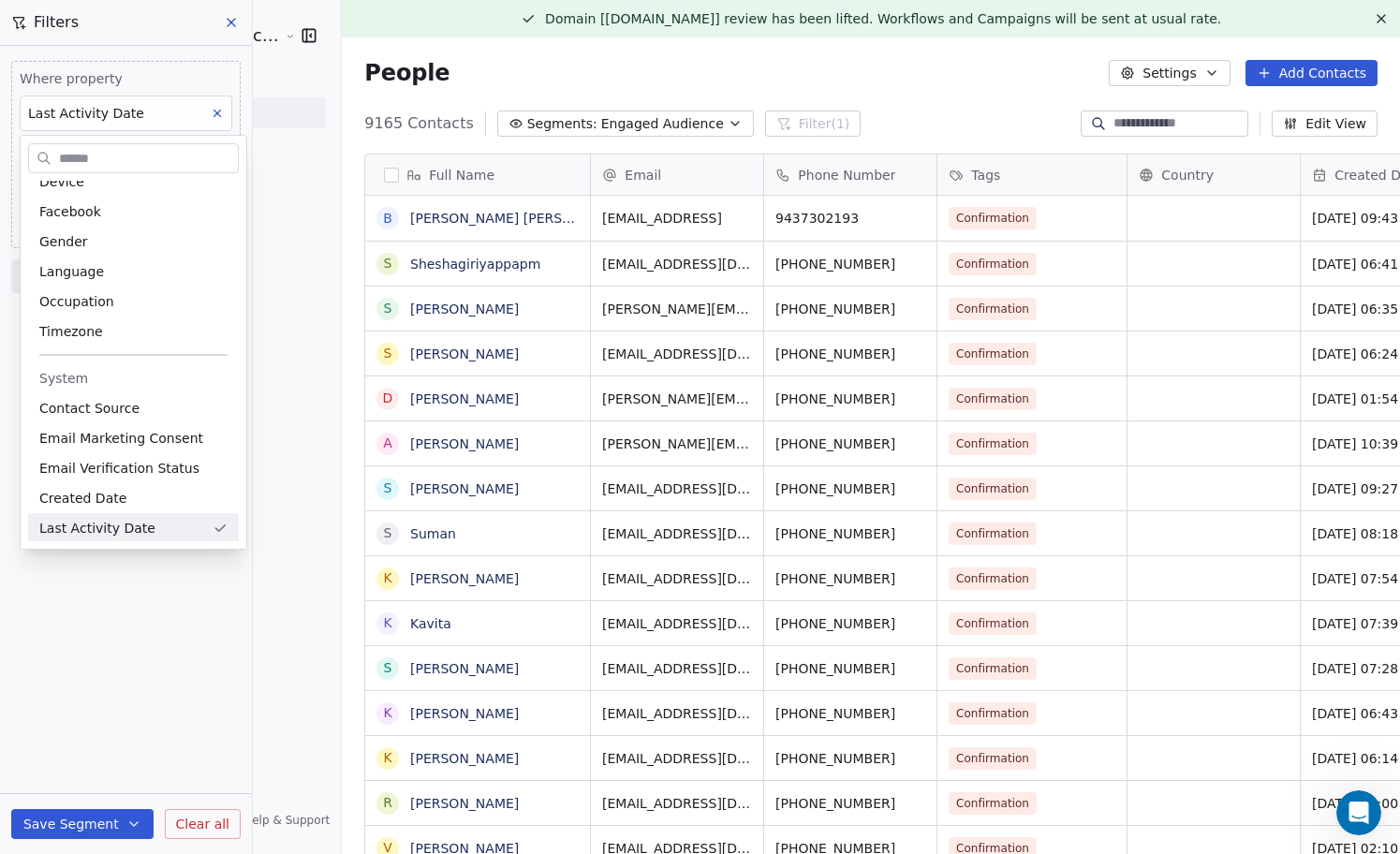
scroll to position [750, 1092]
click at [171, 121] on html "Sumit Upreti Cosmic Academy LLP Contacts People Marketing Workflows Campaigns M…" at bounding box center [700, 427] width 1400 height 854
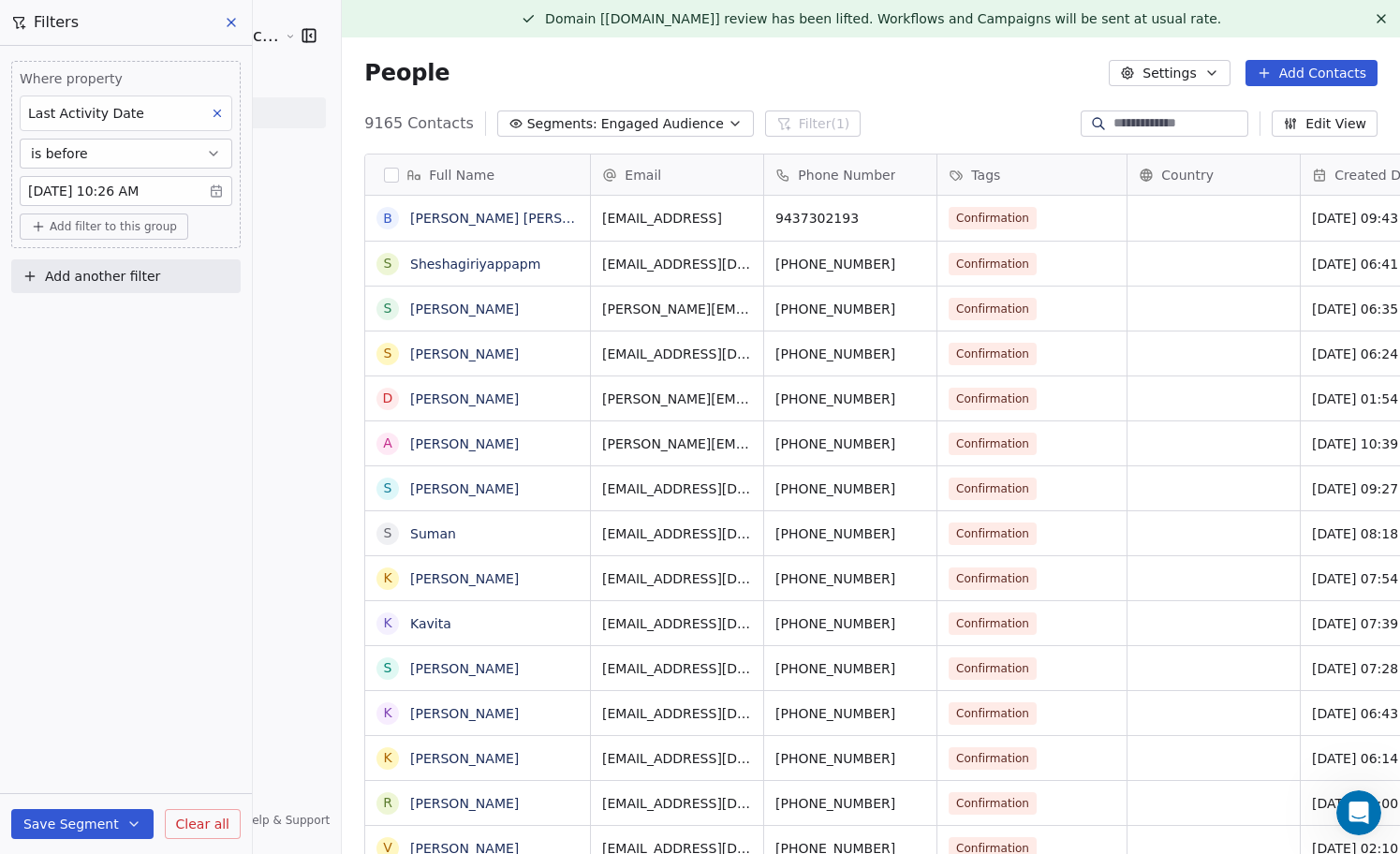
click at [158, 145] on button "is before" at bounding box center [125, 153] width 212 height 30
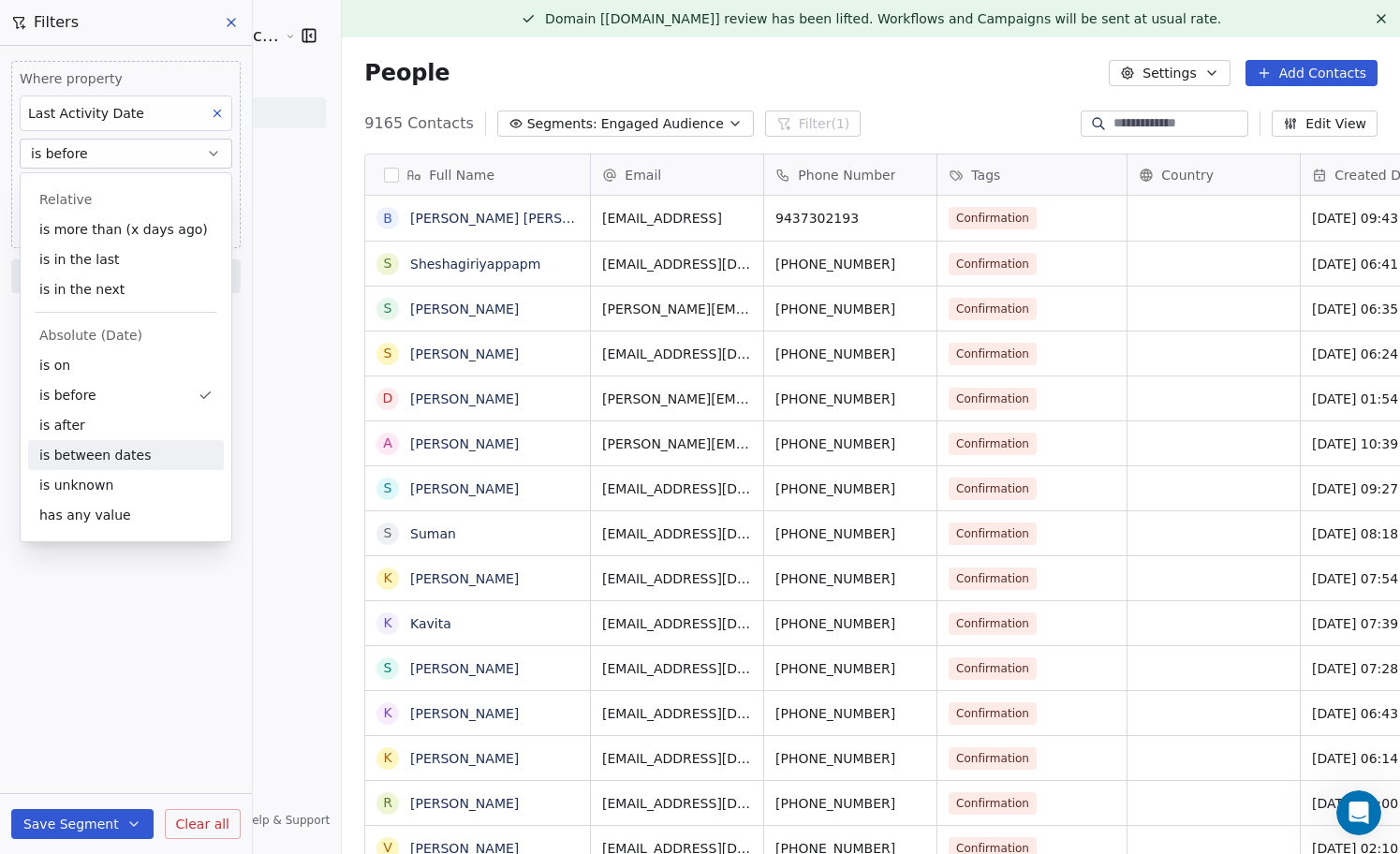
click at [146, 458] on div "is between dates" at bounding box center [125, 455] width 195 height 30
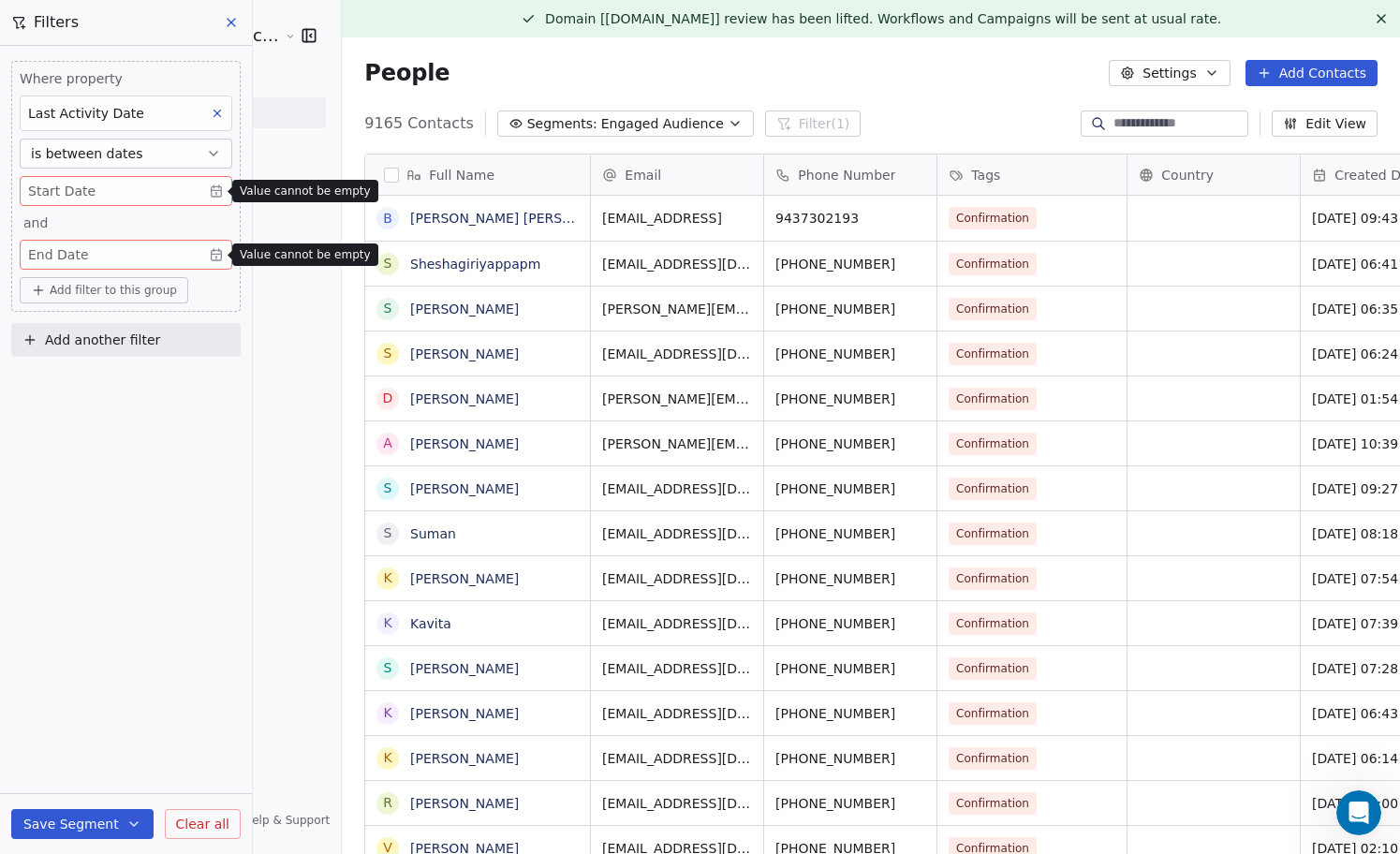
click at [178, 190] on body "Sumit Upreti Cosmic Academy LLP Contacts People Marketing Workflows Campaigns M…" at bounding box center [700, 427] width 1400 height 854
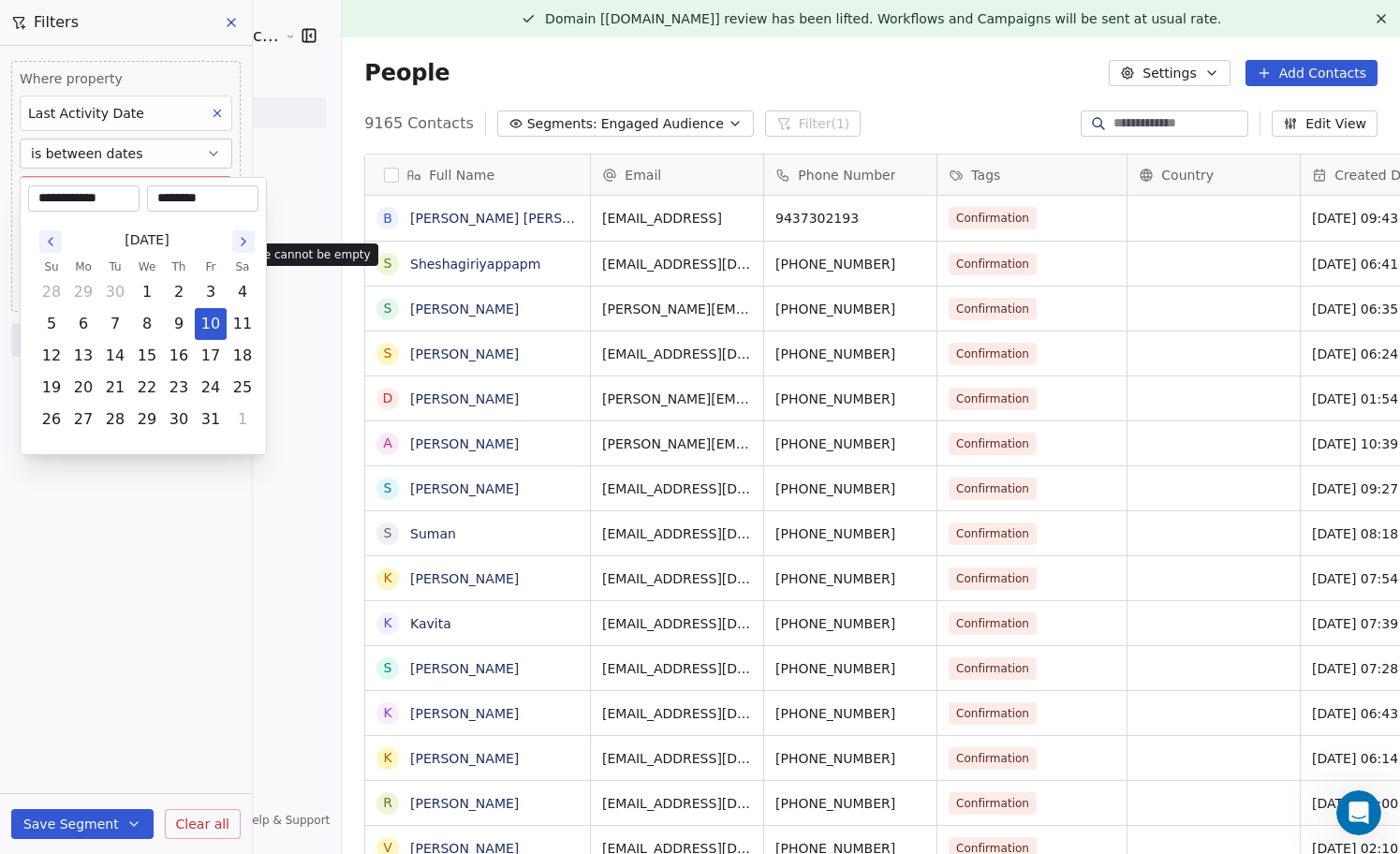
click at [50, 245] on icon "Go to the Previous Month" at bounding box center [50, 242] width 4 height 8
click at [51, 243] on icon "Go to the Previous Month" at bounding box center [50, 241] width 15 height 15
click at [52, 244] on icon "Go to the Previous Month" at bounding box center [50, 241] width 15 height 15
click at [116, 291] on button "1" at bounding box center [115, 292] width 30 height 30
type input "**********"
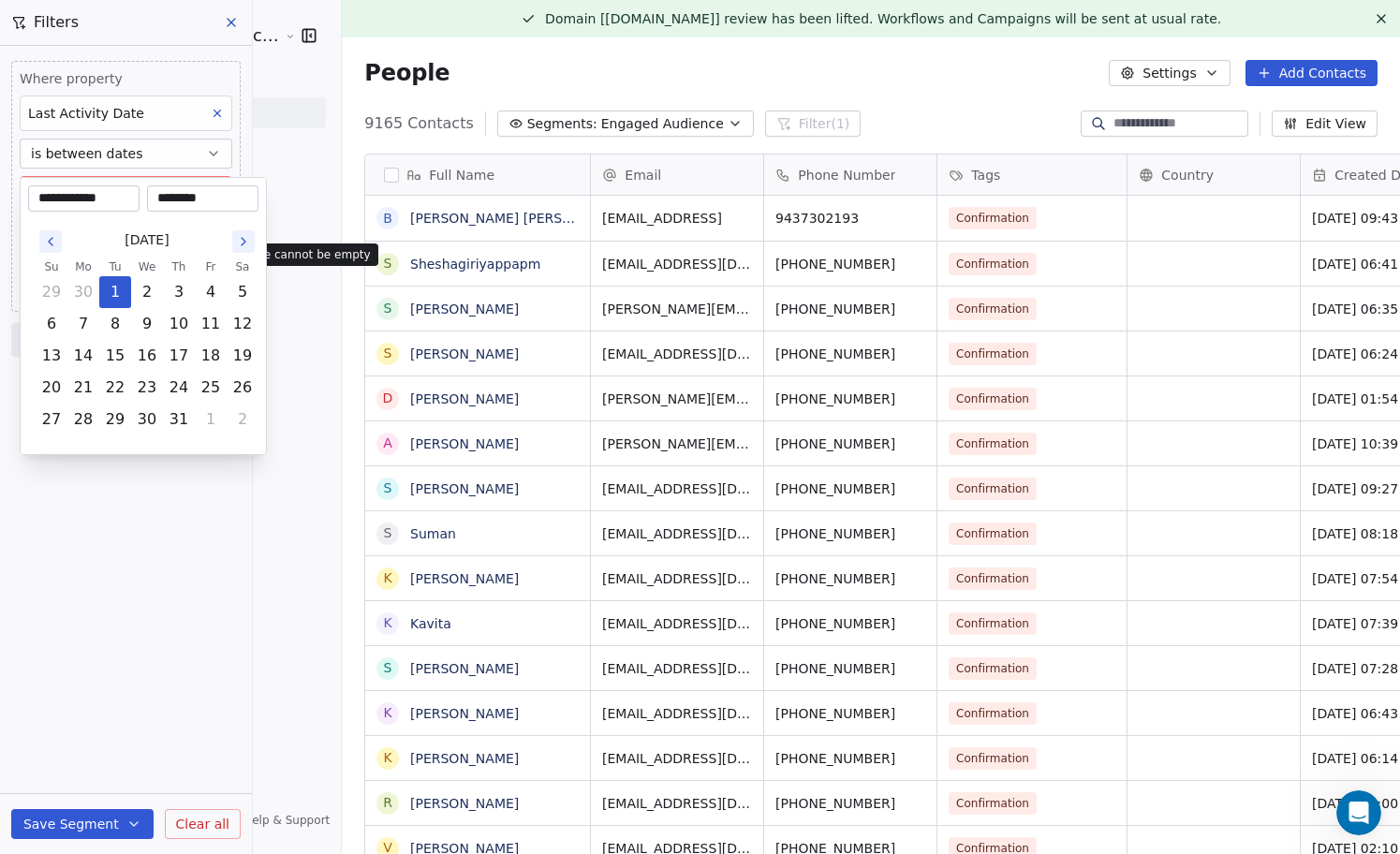
click at [105, 610] on html "Sumit Upreti Cosmic Academy LLP Contacts People Marketing Workflows Campaigns M…" at bounding box center [700, 427] width 1400 height 854
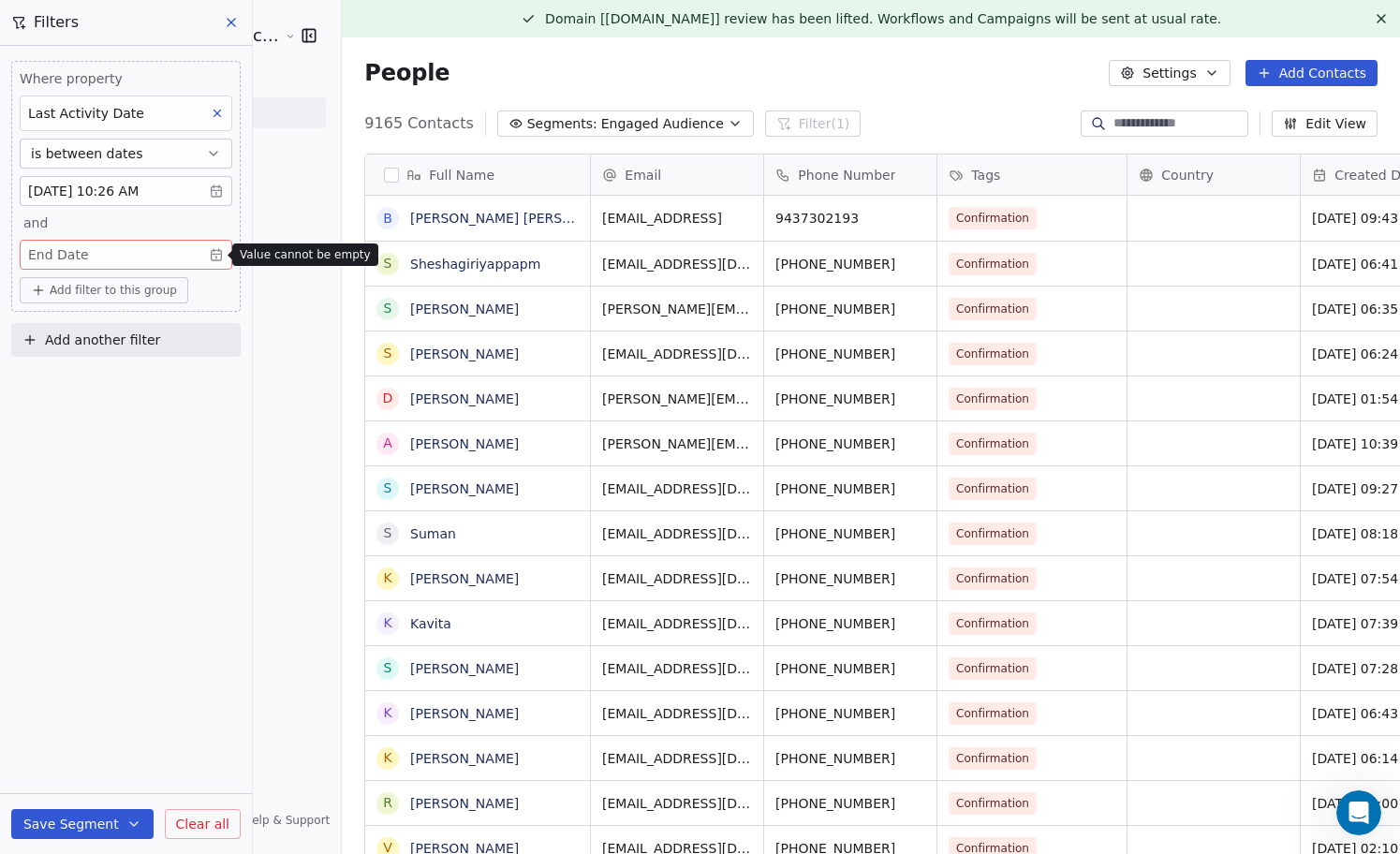
click at [153, 254] on body "Sumit Upreti Cosmic Academy LLP Contacts People Marketing Workflows Campaigns M…" at bounding box center [700, 427] width 1400 height 854
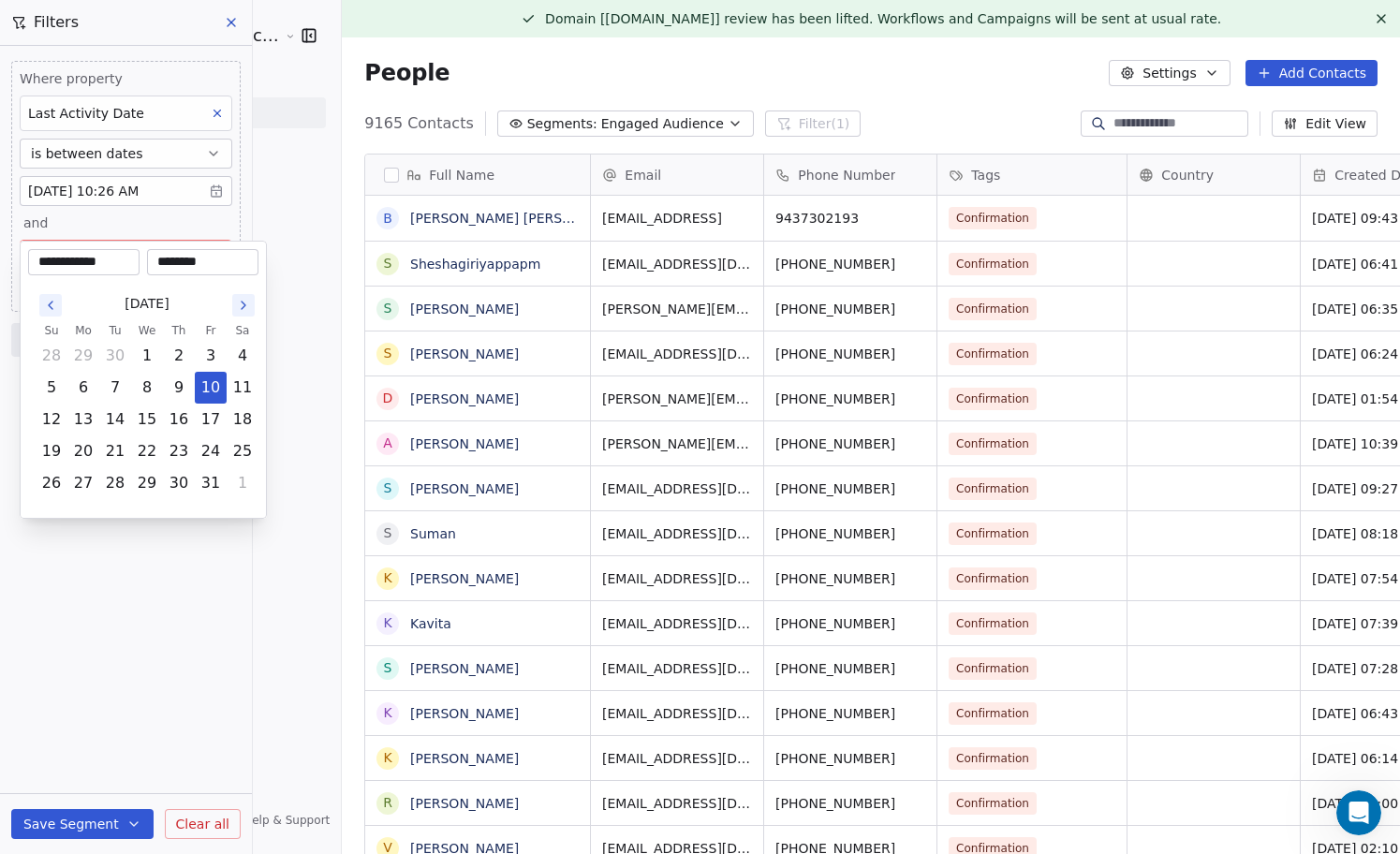
click at [55, 309] on icon "Go to the Previous Month" at bounding box center [50, 305] width 15 height 15
click at [230, 309] on div "June 2025" at bounding box center [147, 303] width 223 height 35
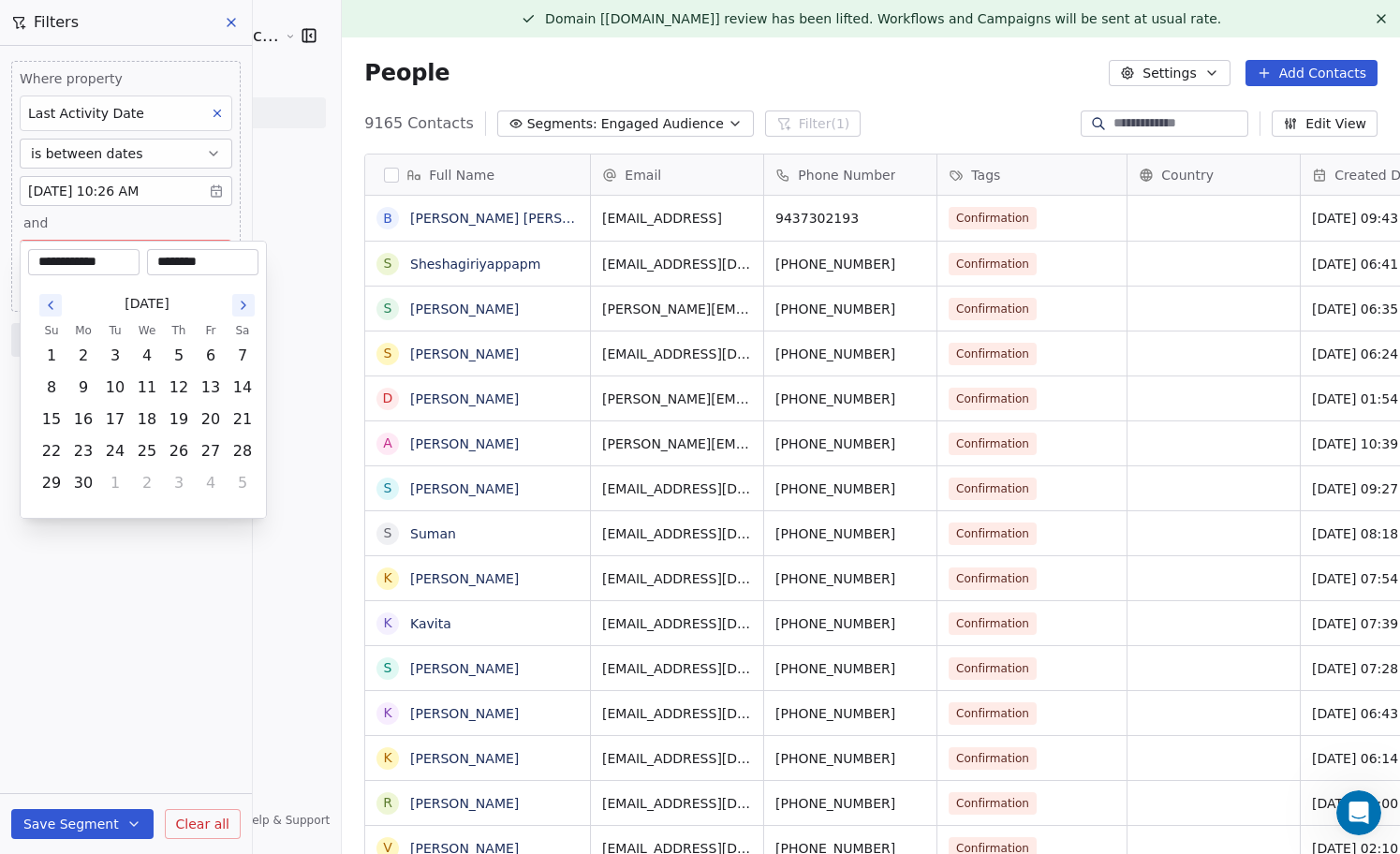
click at [240, 305] on icon "Go to the Next Month" at bounding box center [243, 305] width 15 height 15
click at [50, 426] on button "10" at bounding box center [51, 419] width 30 height 30
type input "**********"
click at [108, 621] on html "Sumit Upreti Cosmic Academy LLP Contacts People Marketing Workflows Campaigns M…" at bounding box center [700, 427] width 1400 height 854
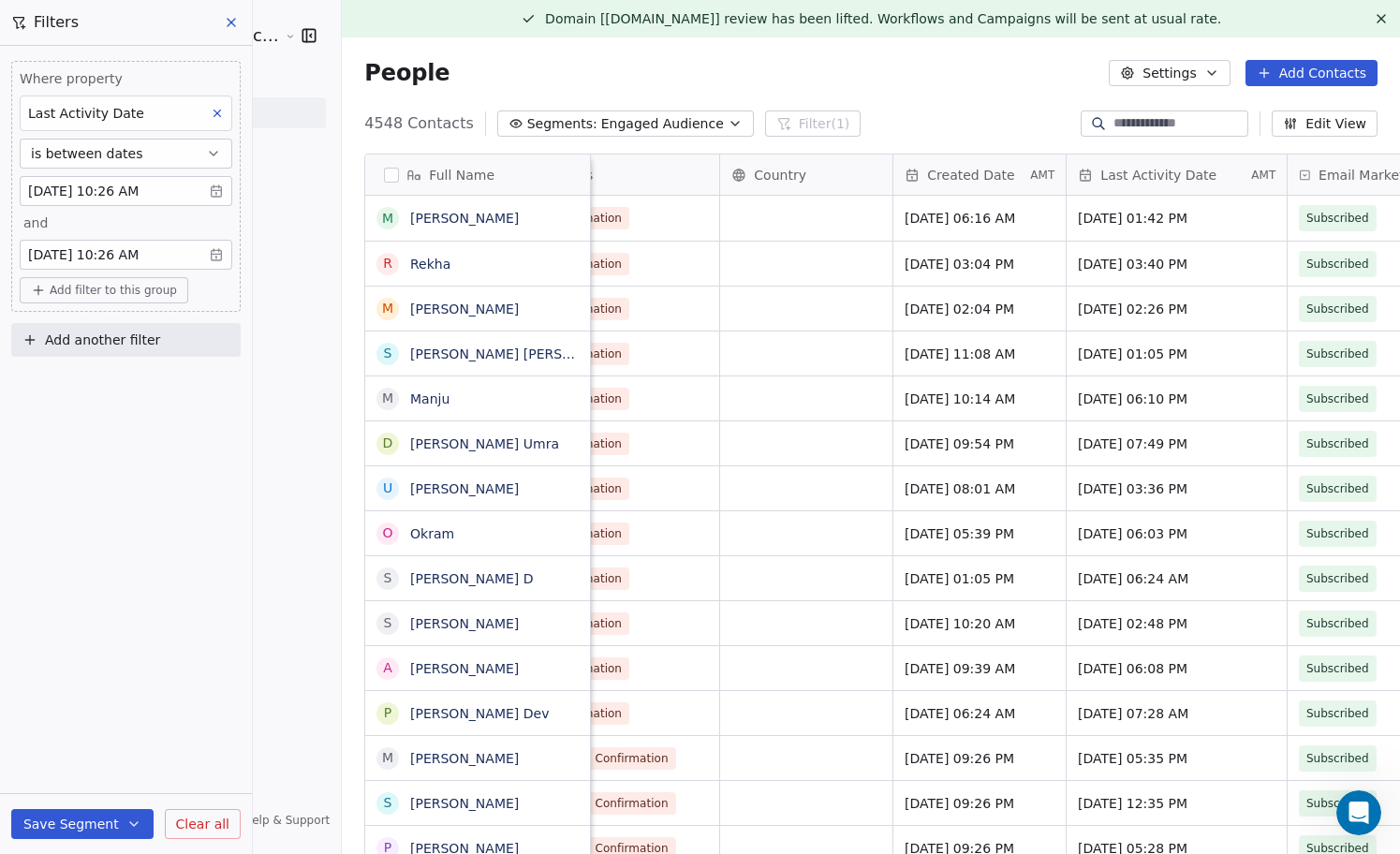
scroll to position [0, 0]
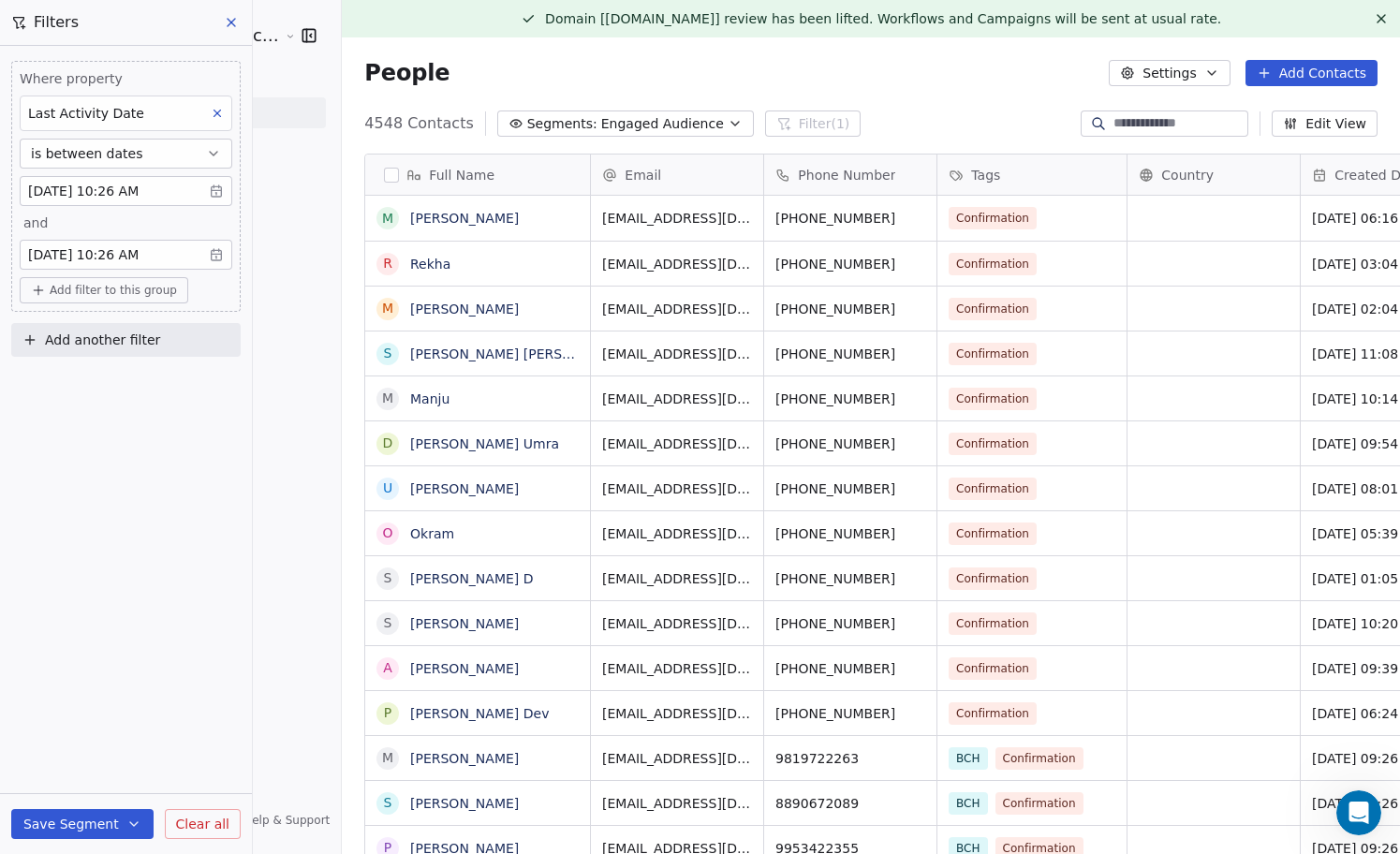
click at [76, 825] on button "Save Segment" at bounding box center [82, 823] width 142 height 30
click at [132, 745] on span "Create new segment" at bounding box center [121, 738] width 137 height 19
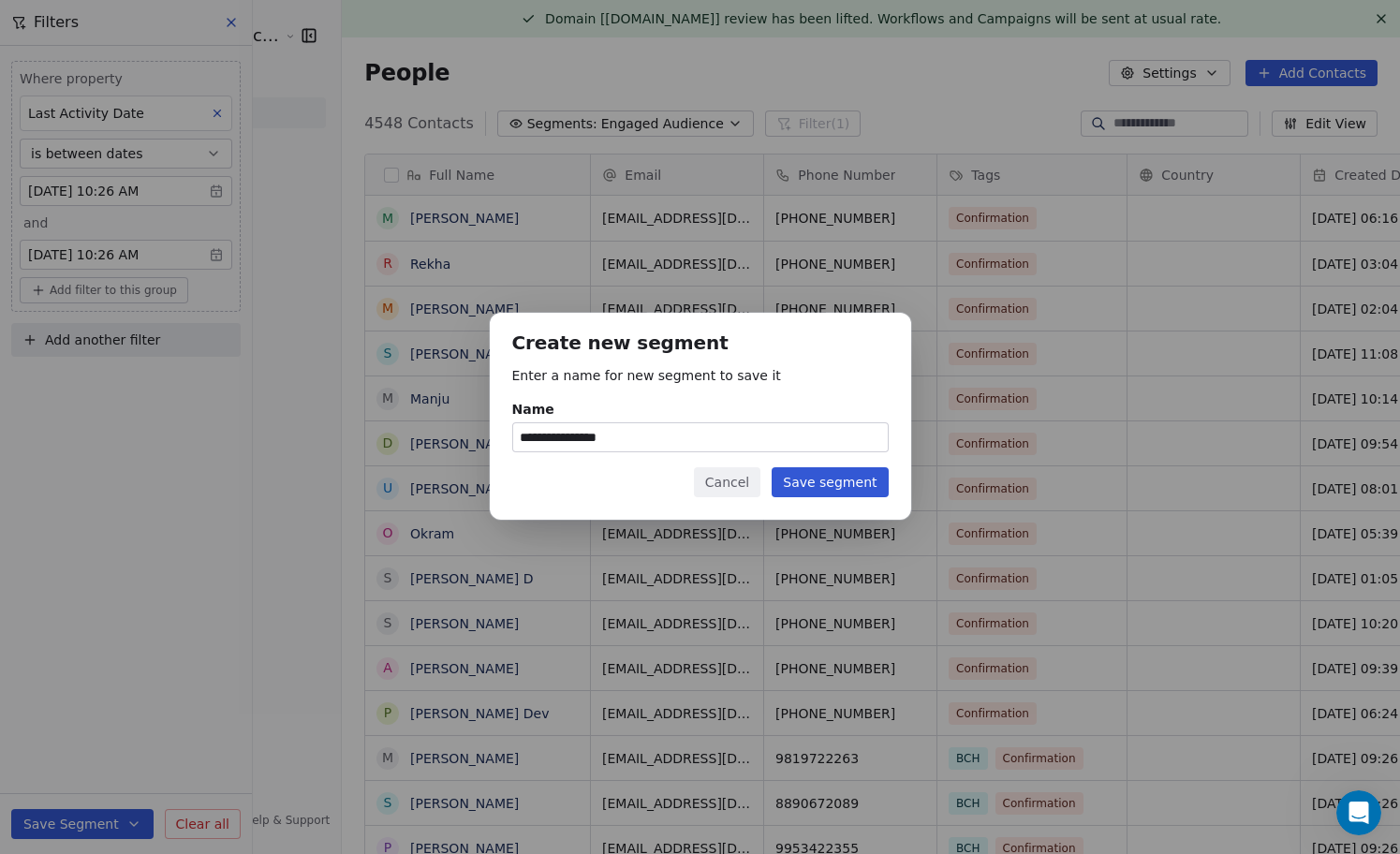
click at [683, 439] on input "**********" at bounding box center [700, 437] width 375 height 28
type input "**********"
click at [828, 480] on button "Save segment" at bounding box center [830, 482] width 116 height 30
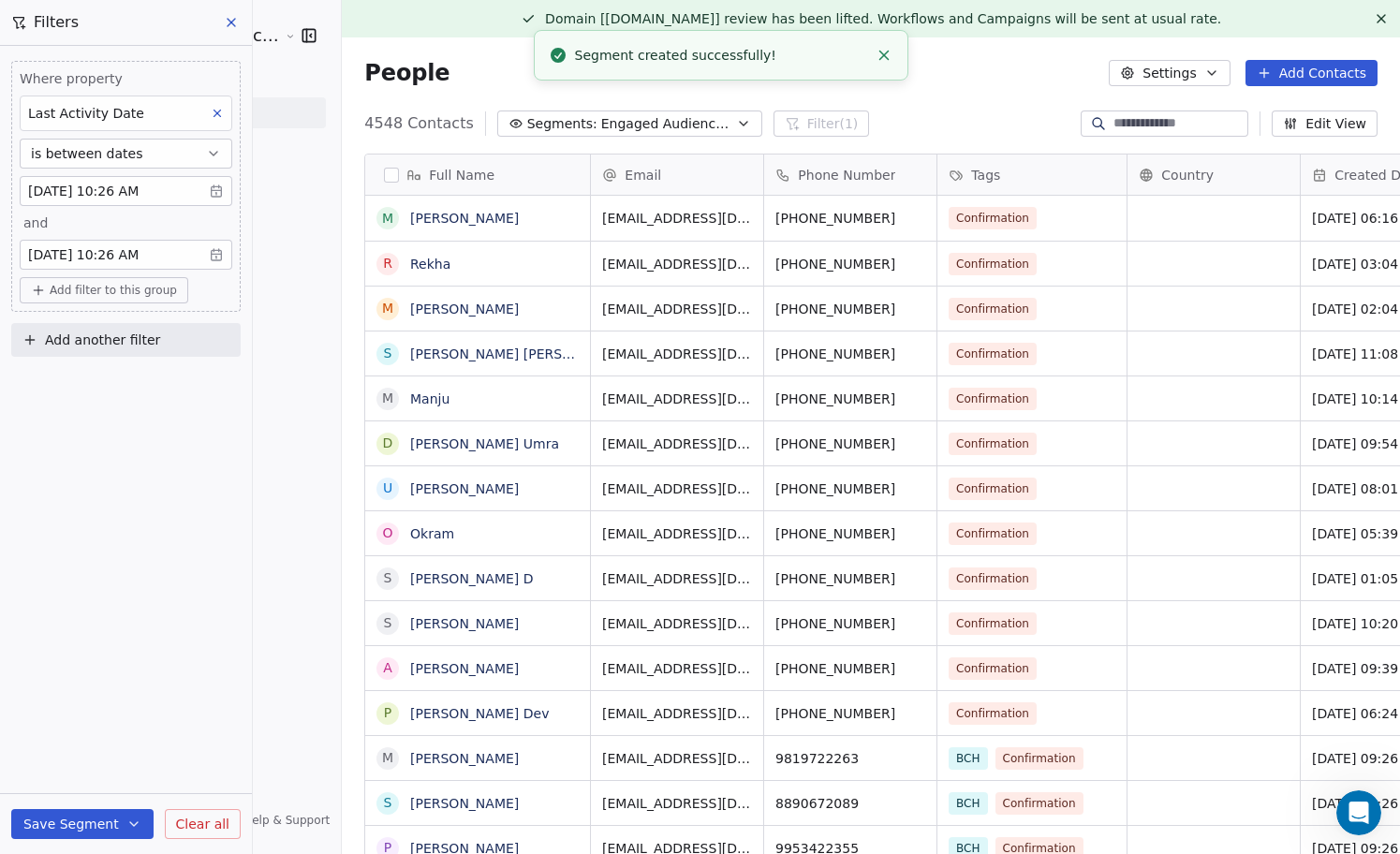
click at [164, 186] on body "Sumit Upreti Cosmic Academy LLP Contacts People Marketing Workflows Campaigns M…" at bounding box center [700, 427] width 1400 height 854
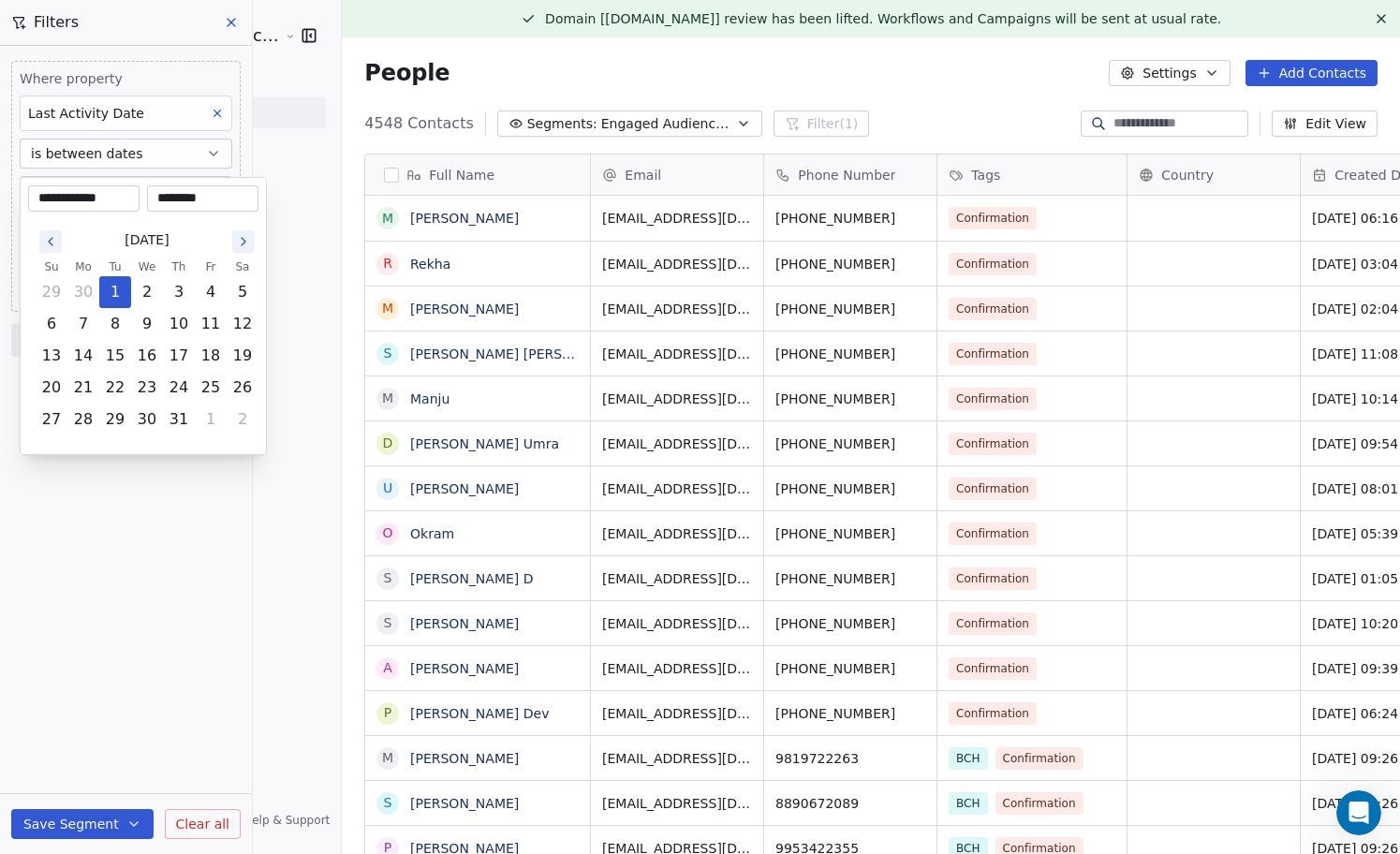
click at [56, 243] on icon "Go to the Previous Month" at bounding box center [50, 241] width 15 height 15
click at [60, 285] on button "1" at bounding box center [51, 292] width 30 height 30
type input "**********"
click at [105, 509] on html "Sumit Upreti Cosmic Academy LLP Contacts People Marketing Workflows Campaigns M…" at bounding box center [700, 427] width 1400 height 854
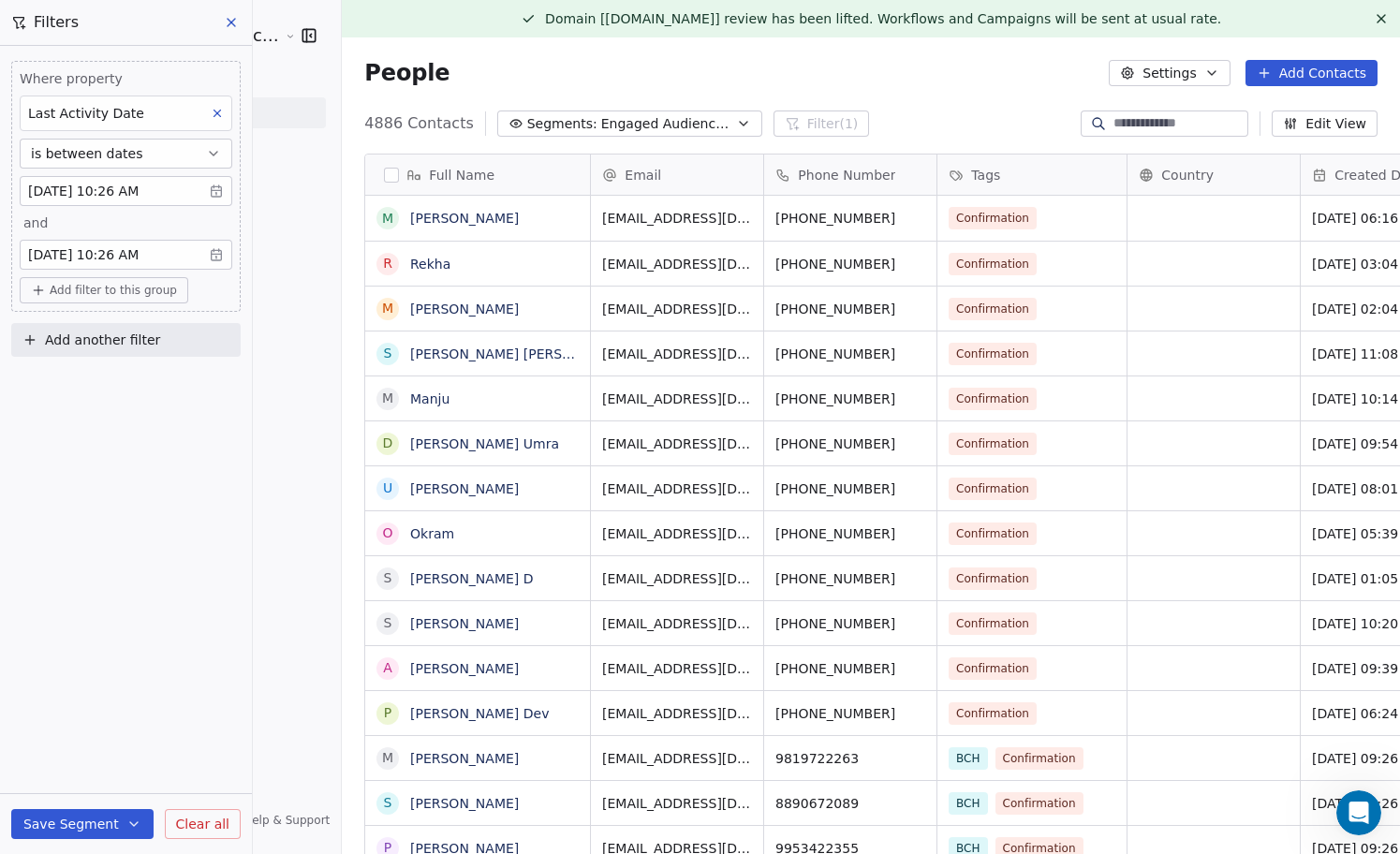
scroll to position [750, 1092]
click at [83, 195] on body "Sumit Upreti Cosmic Academy LLP Contacts People Marketing Workflows Campaigns M…" at bounding box center [700, 427] width 1400 height 854
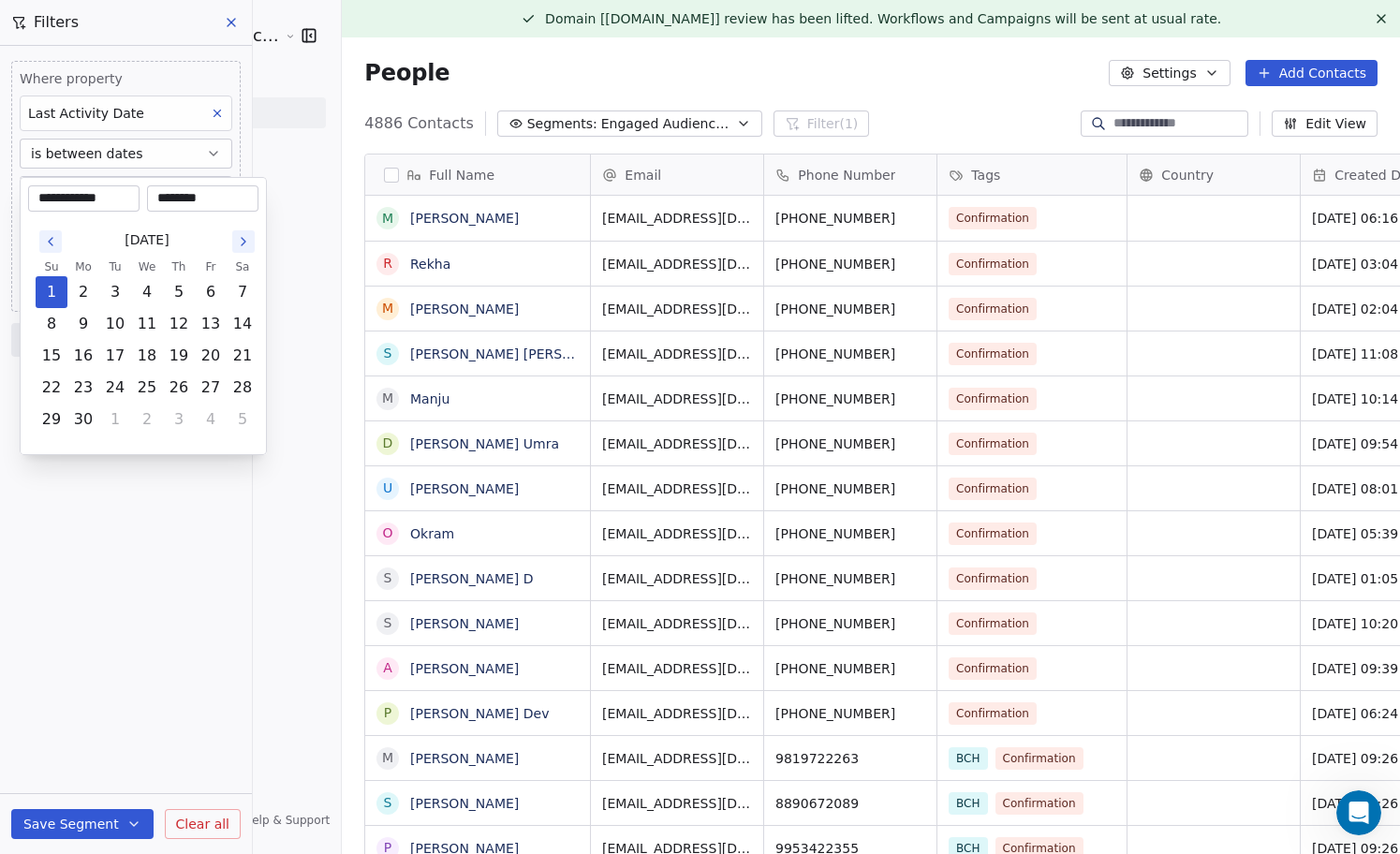
click at [52, 240] on icon "Go to the Previous Month" at bounding box center [50, 241] width 15 height 15
click at [180, 287] on button "1" at bounding box center [179, 292] width 30 height 30
type input "**********"
click at [150, 590] on html "Sumit Upreti Cosmic Academy LLP Contacts People Marketing Workflows Campaigns M…" at bounding box center [700, 427] width 1400 height 854
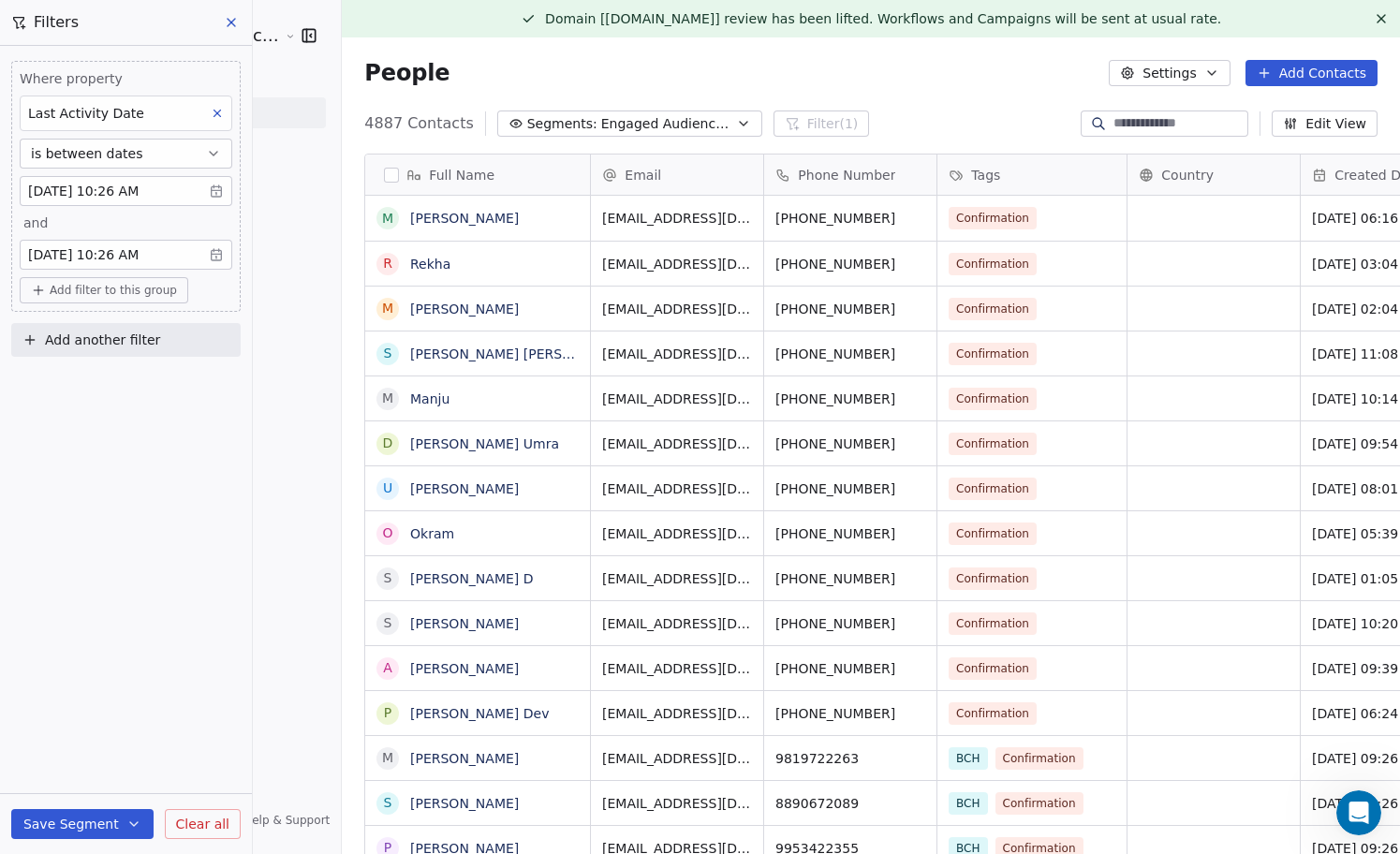
click at [86, 188] on body "Sumit Upreti Cosmic Academy LLP Contacts People Marketing Workflows Campaigns M…" at bounding box center [700, 427] width 1400 height 854
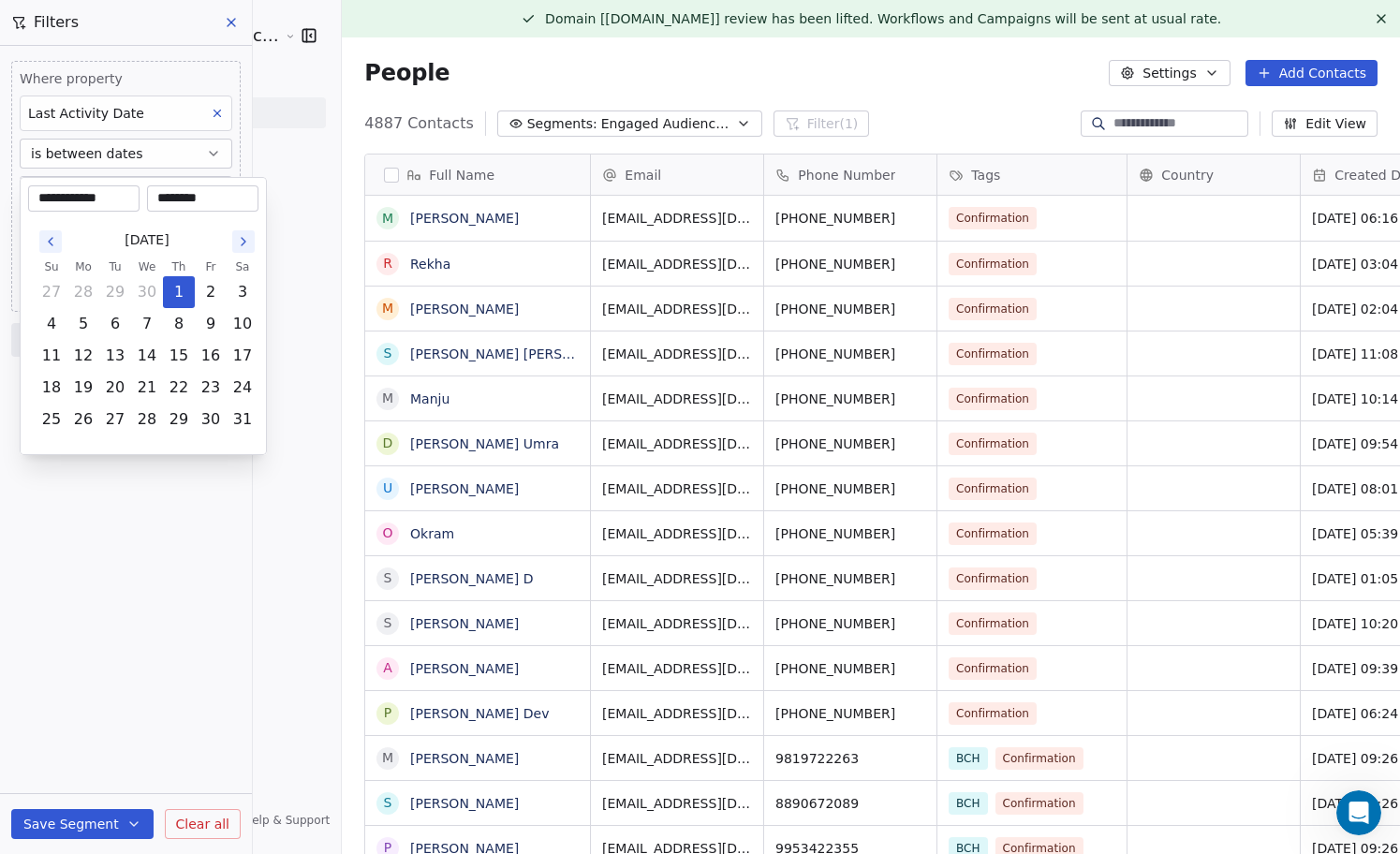
click at [48, 235] on icon "Go to the Previous Month" at bounding box center [50, 241] width 15 height 15
click at [119, 292] on button "1" at bounding box center [115, 292] width 30 height 30
type input "**********"
click at [163, 539] on html "Sumit Upreti Cosmic Academy LLP Contacts People Marketing Workflows Campaigns M…" at bounding box center [700, 427] width 1400 height 854
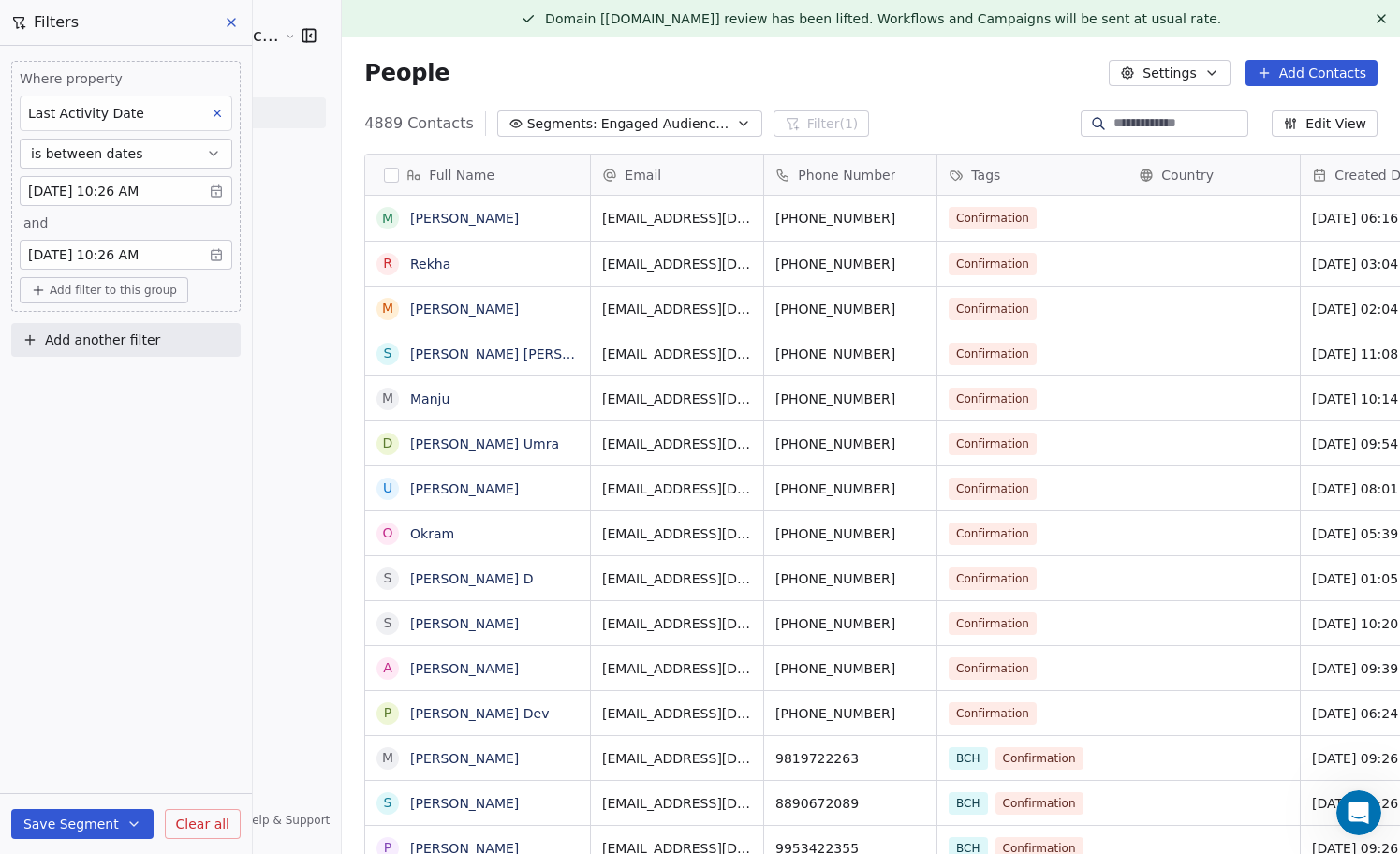
click at [67, 189] on body "Sumit Upreti Cosmic Academy LLP Contacts People Marketing Workflows Campaigns M…" at bounding box center [700, 427] width 1400 height 854
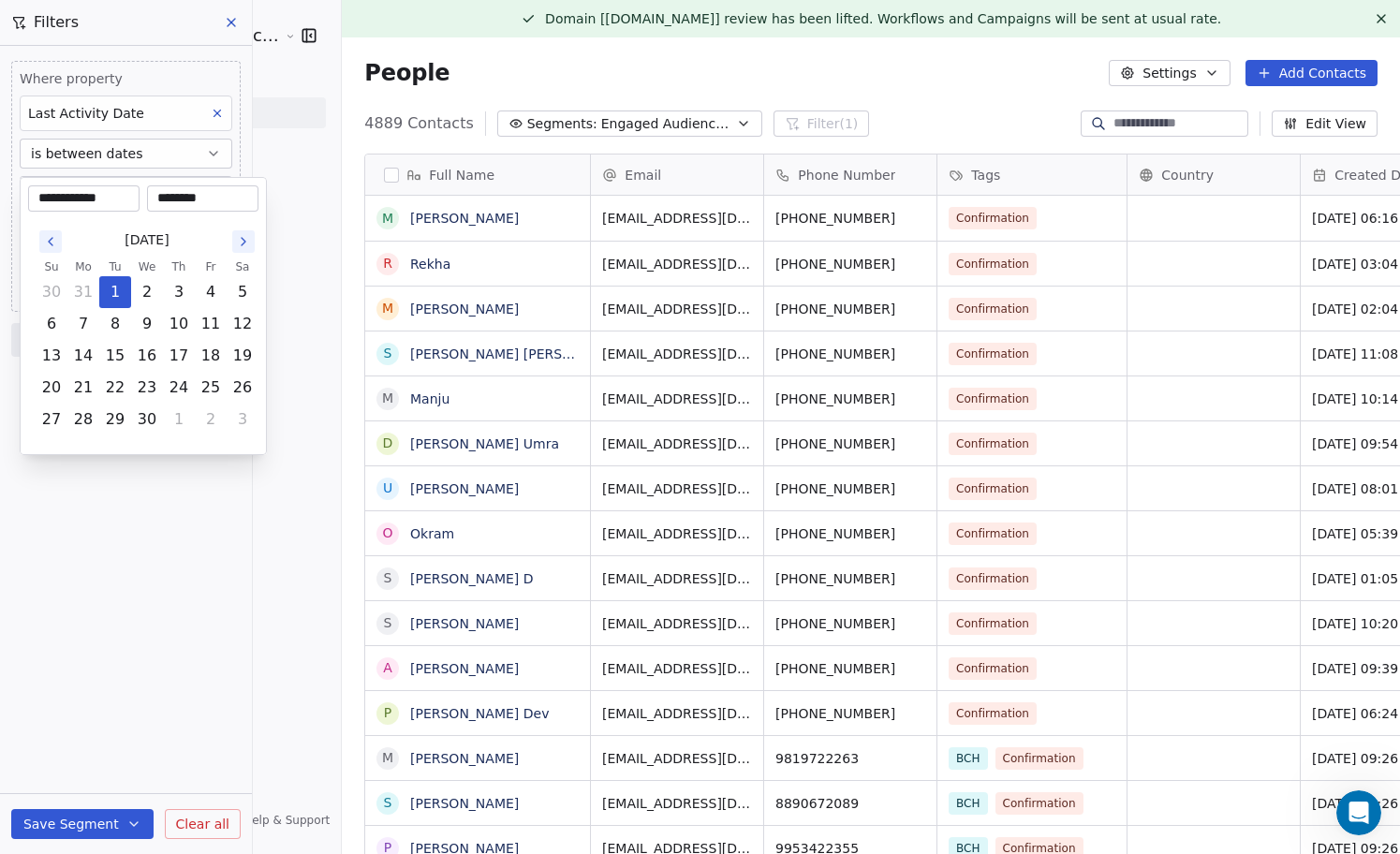
click at [49, 241] on icon "Go to the Previous Month" at bounding box center [50, 242] width 4 height 8
click at [240, 287] on button "1" at bounding box center [243, 292] width 30 height 30
type input "**********"
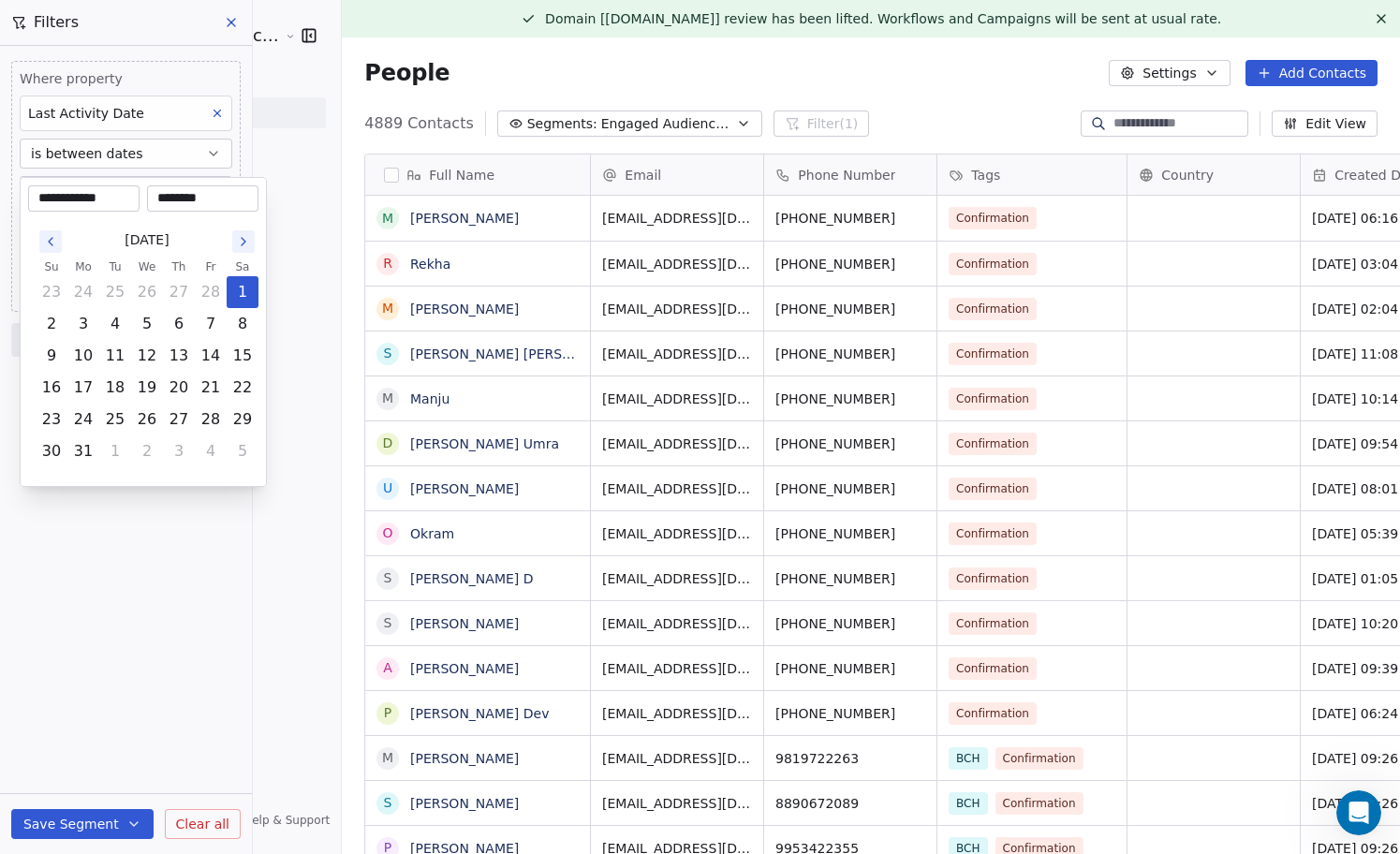
click at [123, 518] on html "Sumit Upreti Cosmic Academy LLP Contacts People Marketing Workflows Campaigns M…" at bounding box center [700, 427] width 1400 height 854
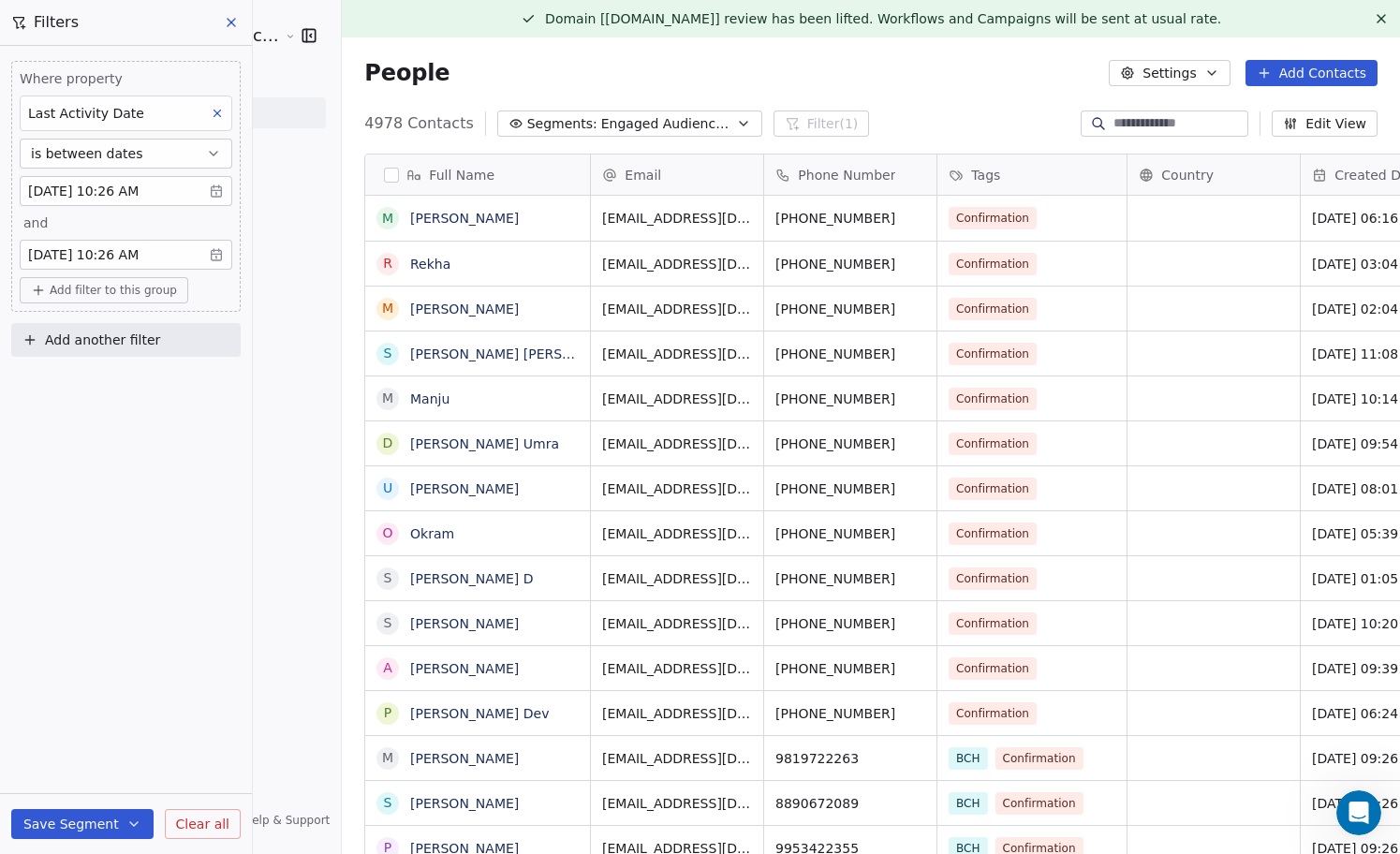
click at [58, 190] on body "Sumit Upreti Cosmic Academy LLP Contacts People Marketing Workflows Campaigns M…" at bounding box center [700, 427] width 1400 height 854
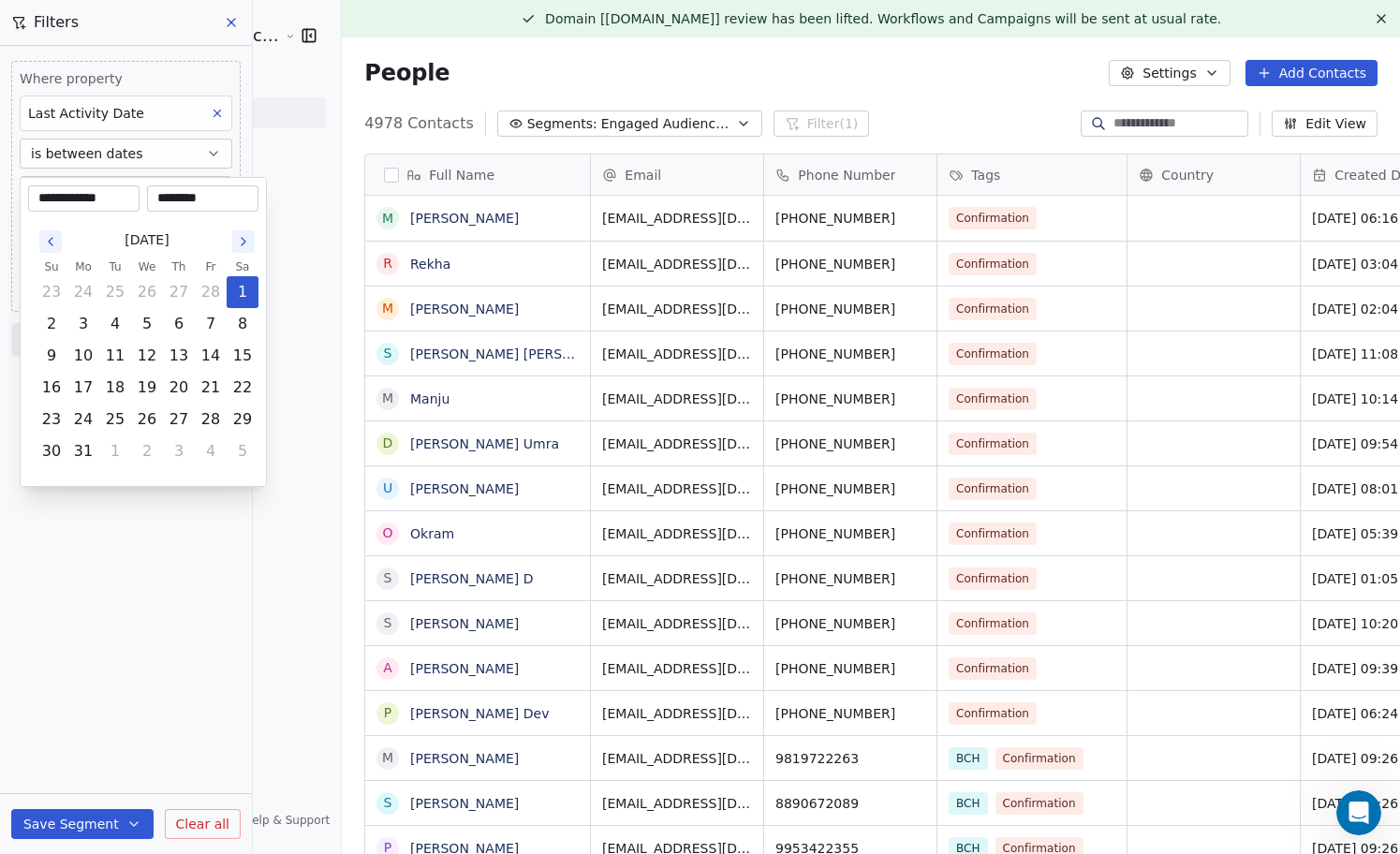
click at [49, 241] on icon "Go to the Previous Month" at bounding box center [50, 241] width 15 height 15
click at [249, 293] on button "1" at bounding box center [243, 292] width 30 height 30
type input "**********"
click at [168, 543] on html "Sumit Upreti Cosmic Academy LLP Contacts People Marketing Workflows Campaigns M…" at bounding box center [700, 427] width 1400 height 854
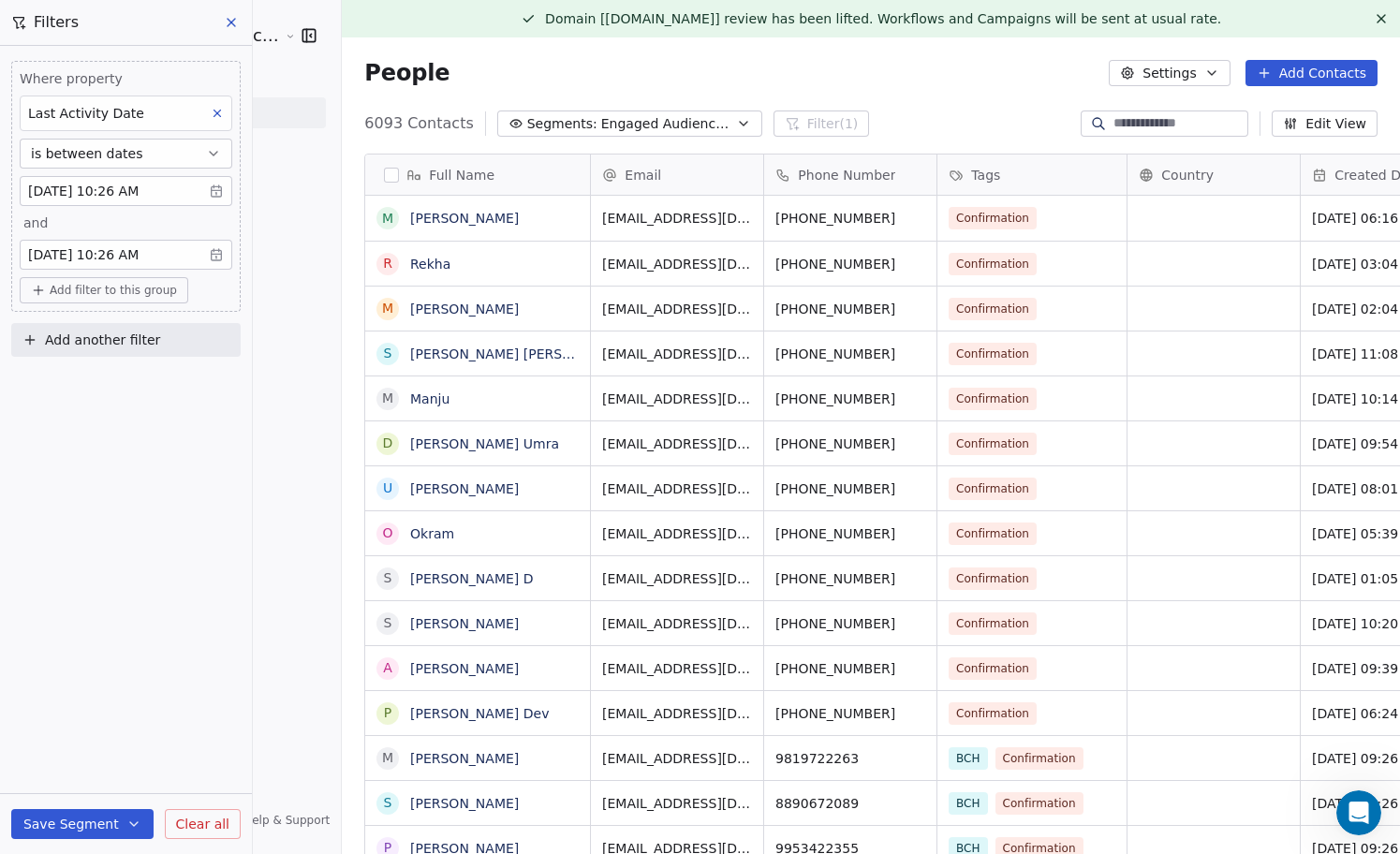
click at [86, 194] on body "Sumit Upreti Cosmic Academy LLP Contacts People Marketing Workflows Campaigns M…" at bounding box center [700, 427] width 1400 height 854
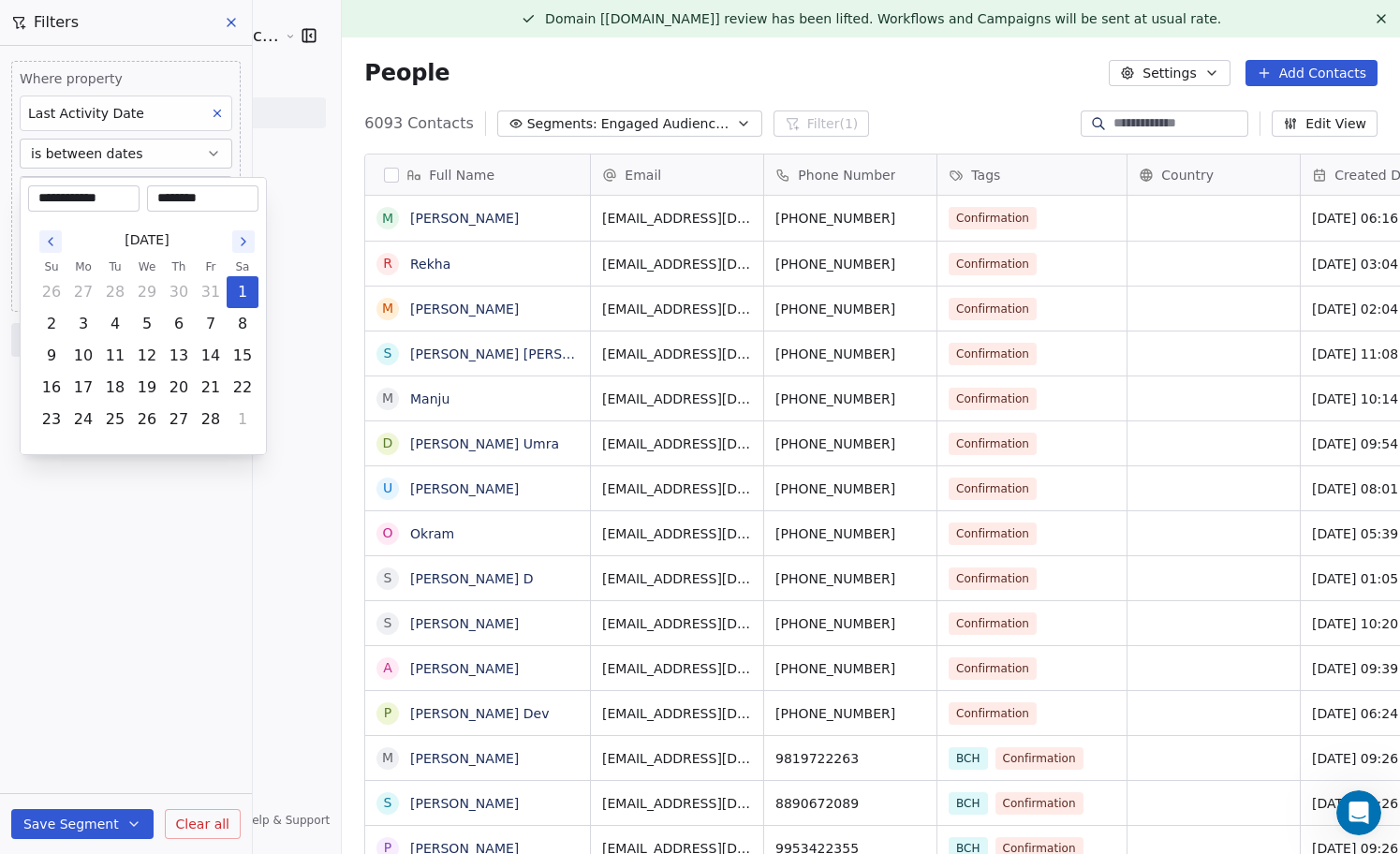
click at [48, 244] on icon "Go to the Previous Month" at bounding box center [50, 241] width 15 height 15
click at [151, 291] on button "1" at bounding box center [147, 292] width 30 height 30
type input "**********"
click at [144, 525] on html "Sumit Upreti Cosmic Academy LLP Contacts People Marketing Workflows Campaigns M…" at bounding box center [700, 427] width 1400 height 854
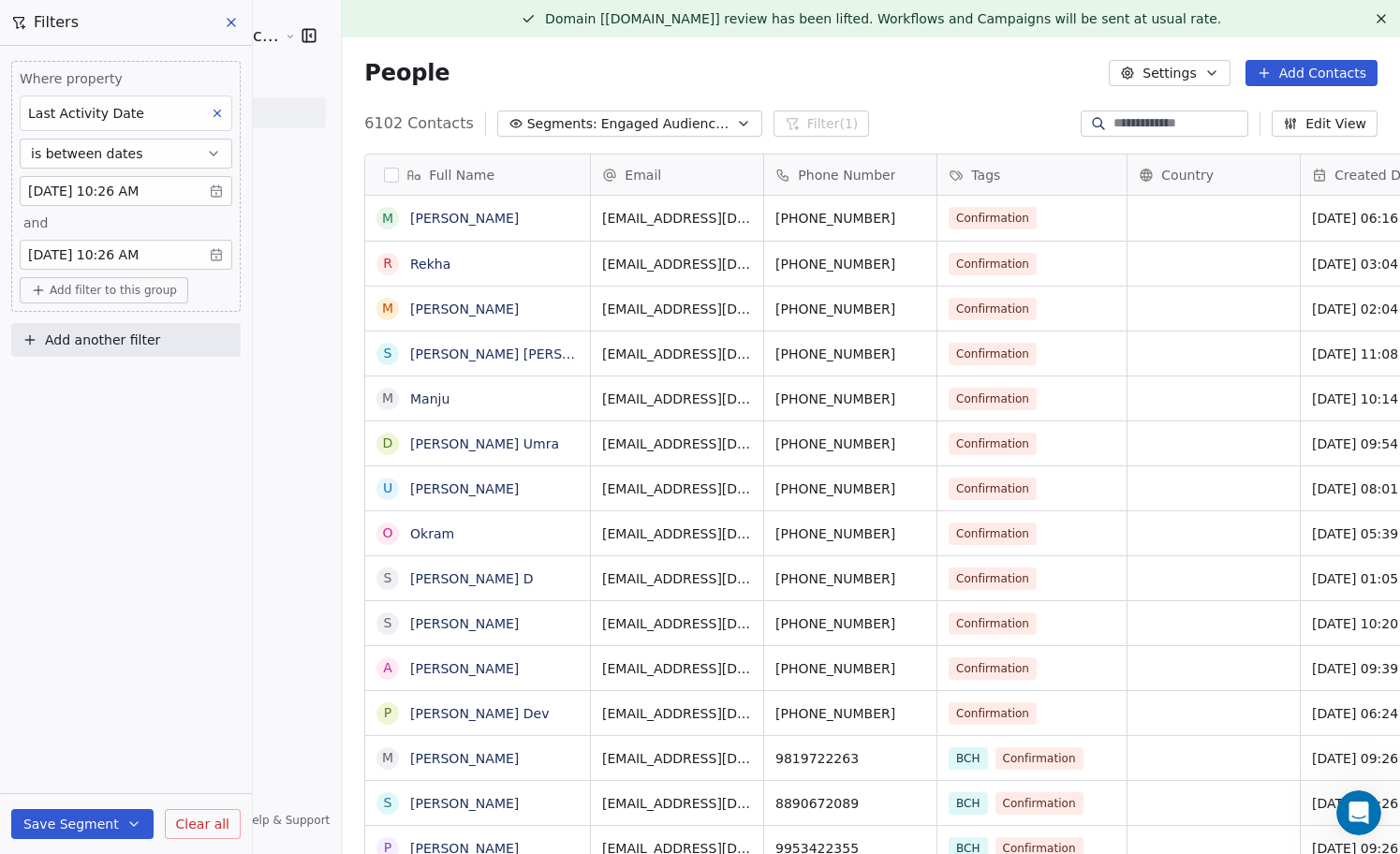
click at [117, 193] on body "Sumit Upreti Cosmic Academy LLP Contacts People Marketing Workflows Campaigns M…" at bounding box center [700, 427] width 1400 height 854
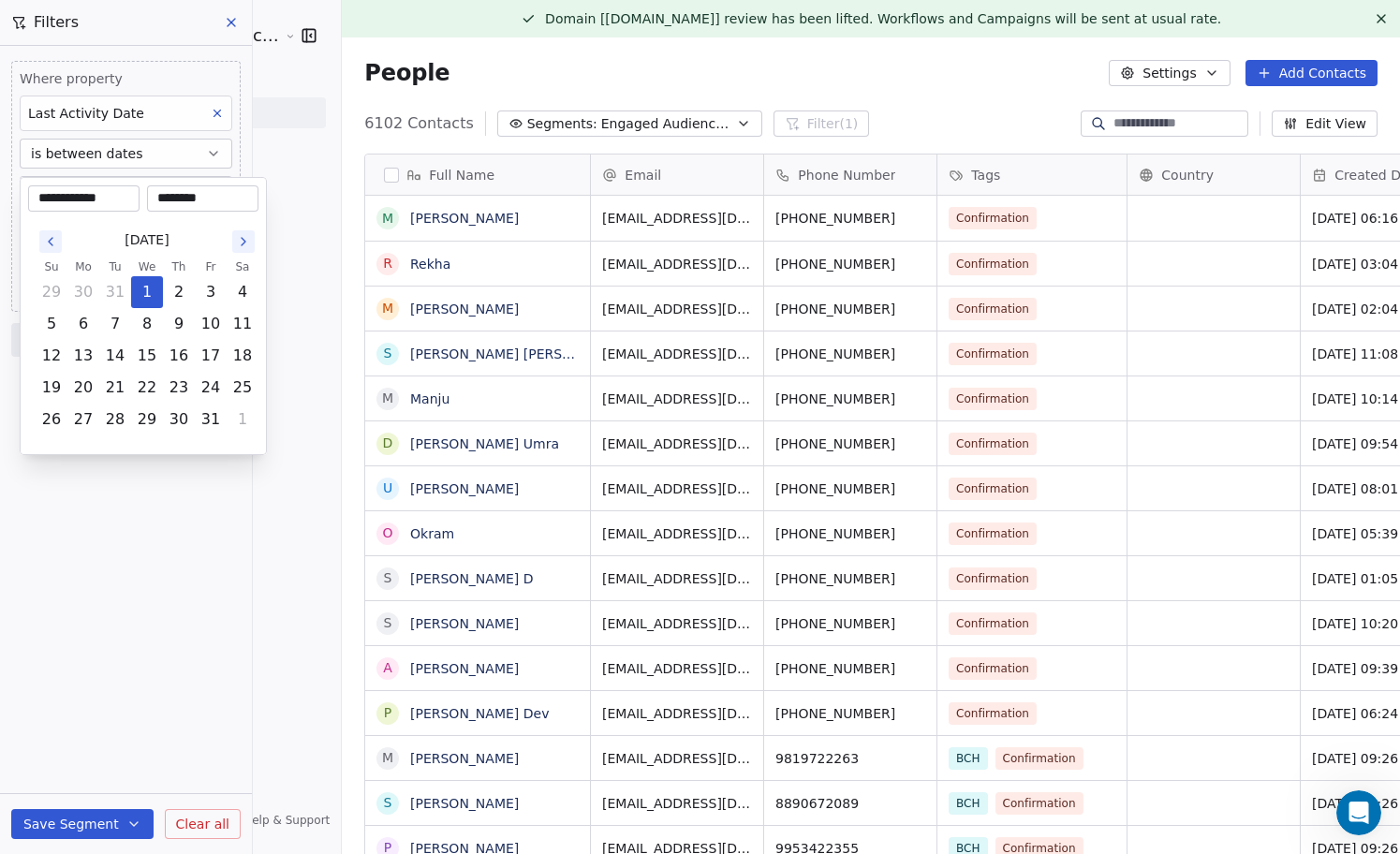
click at [52, 238] on icon "Go to the Previous Month" at bounding box center [50, 241] width 15 height 15
click at [52, 290] on button "1" at bounding box center [51, 292] width 30 height 30
type input "**********"
click at [119, 502] on html "Sumit Upreti Cosmic Academy LLP Contacts People Marketing Workflows Campaigns M…" at bounding box center [700, 427] width 1400 height 854
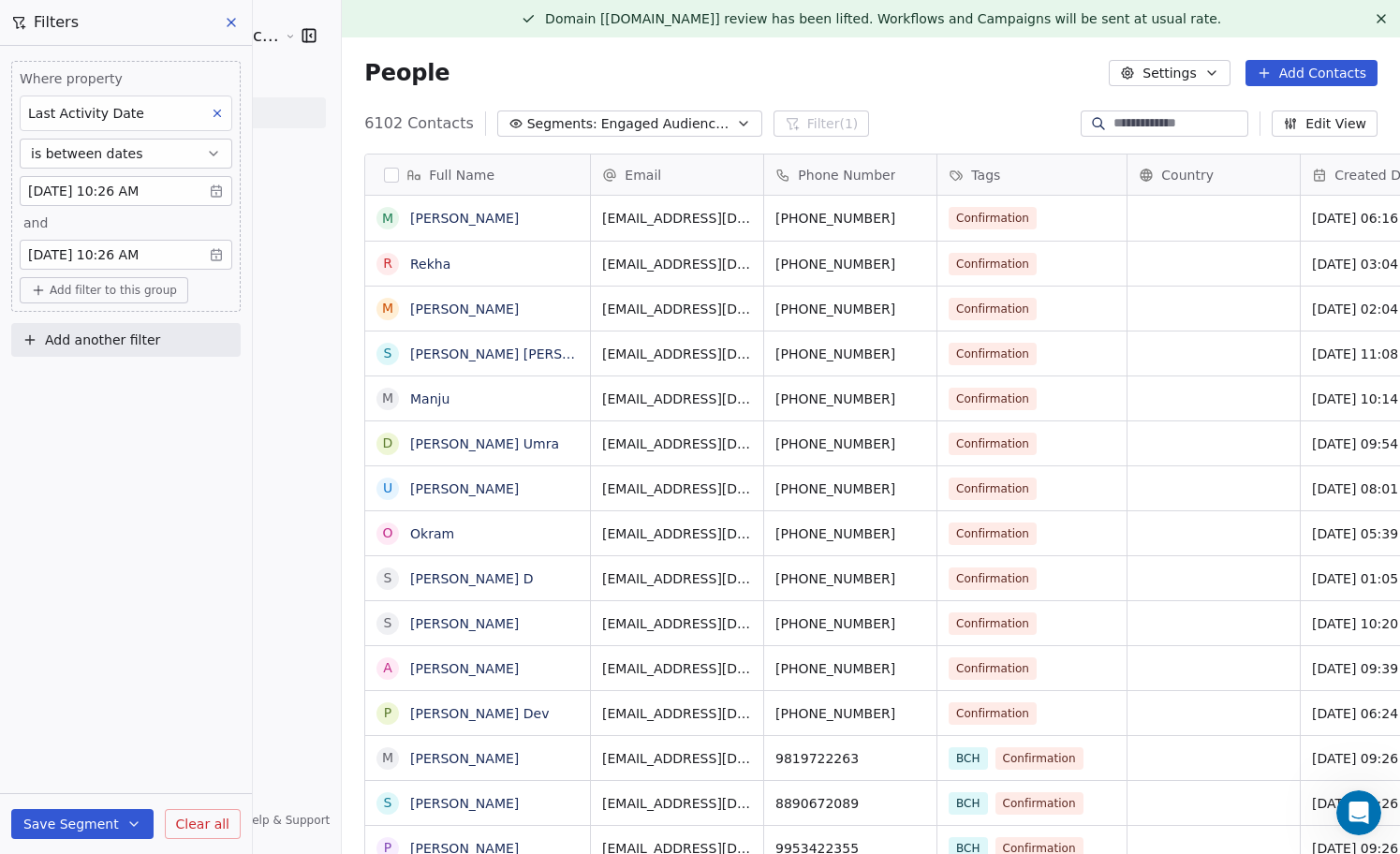
click at [158, 187] on body "Sumit Upreti Cosmic Academy LLP Contacts People Marketing Workflows Campaigns M…" at bounding box center [700, 427] width 1400 height 854
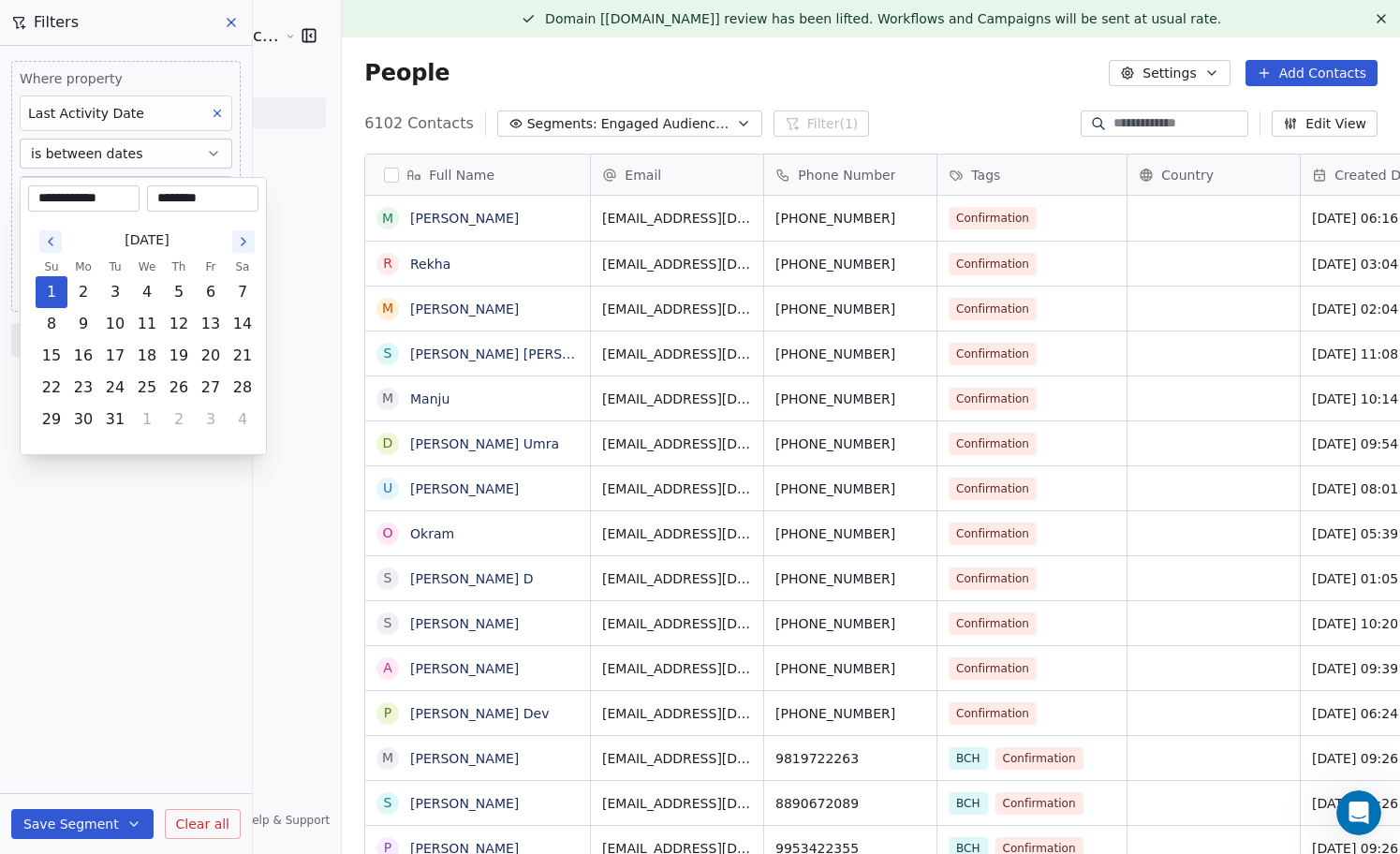
click at [252, 243] on button "Go to the Next Month" at bounding box center [243, 241] width 23 height 23
click at [152, 288] on button "1" at bounding box center [147, 292] width 30 height 30
type input "**********"
click at [125, 567] on html "Sumit Upreti Cosmic Academy LLP Contacts People Marketing Workflows Campaigns M…" at bounding box center [700, 427] width 1400 height 854
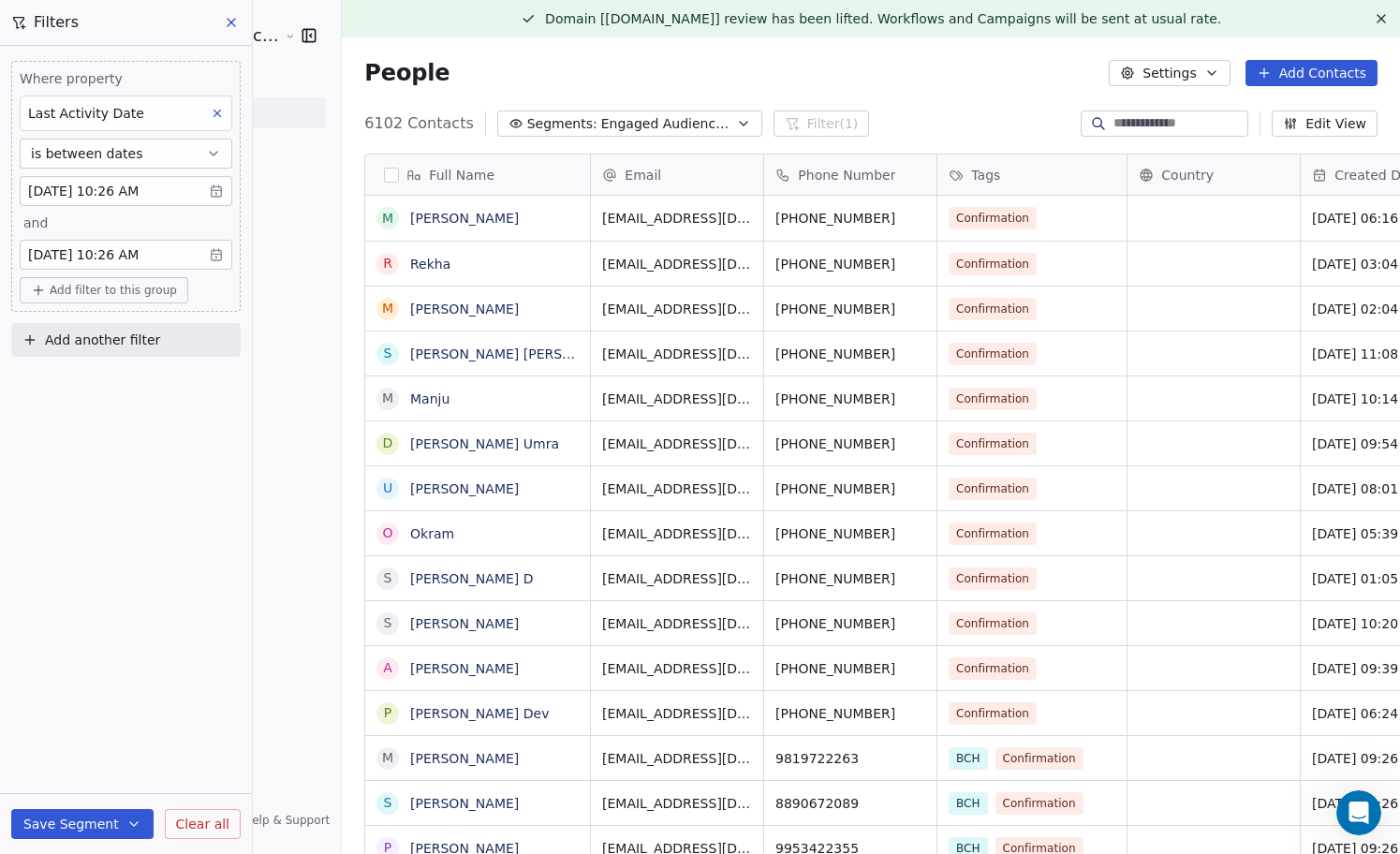
click at [83, 818] on button "Save Segment" at bounding box center [82, 823] width 142 height 30
click at [119, 780] on span "Update existing segment" at bounding box center [135, 775] width 165 height 19
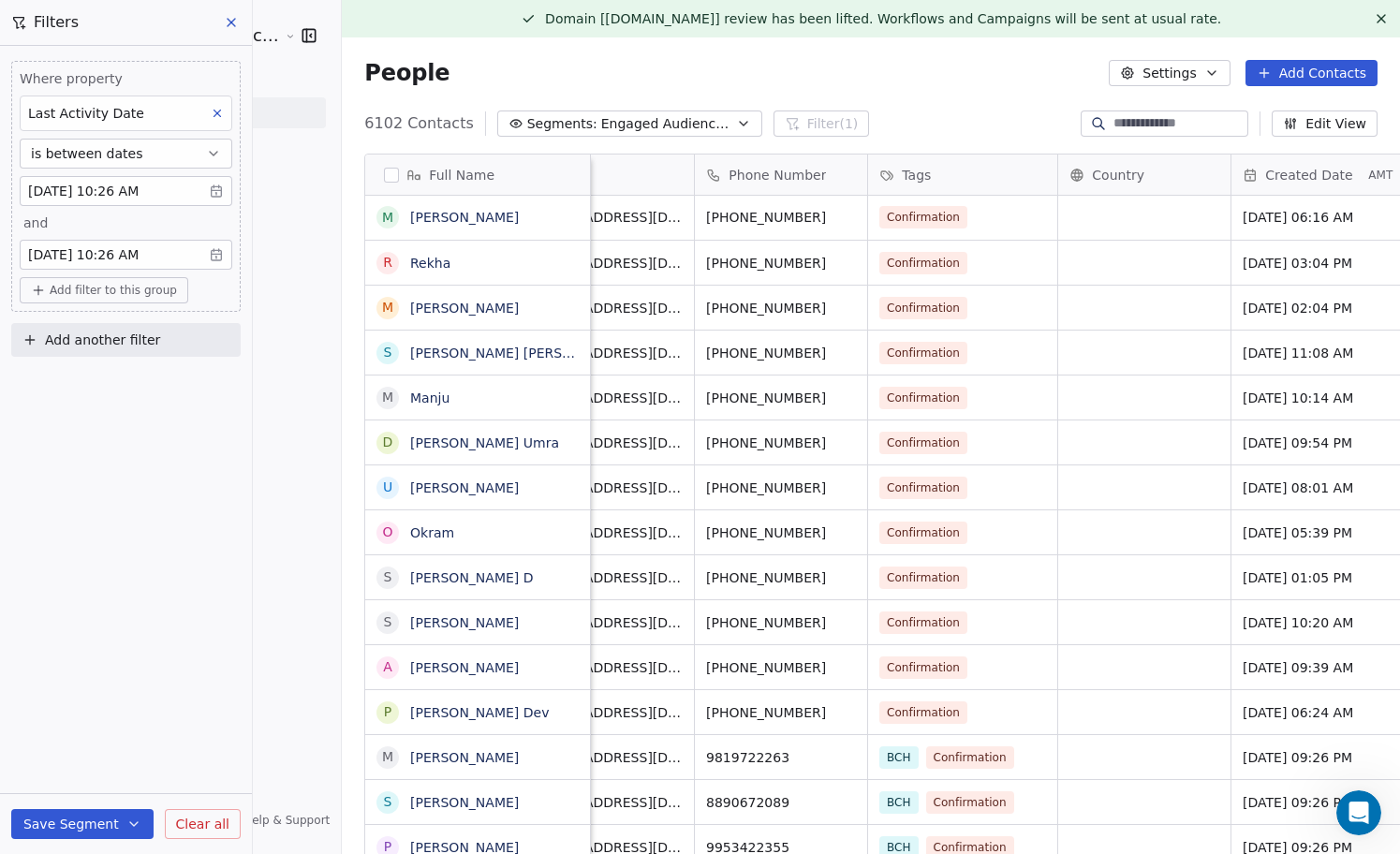
scroll to position [0, 0]
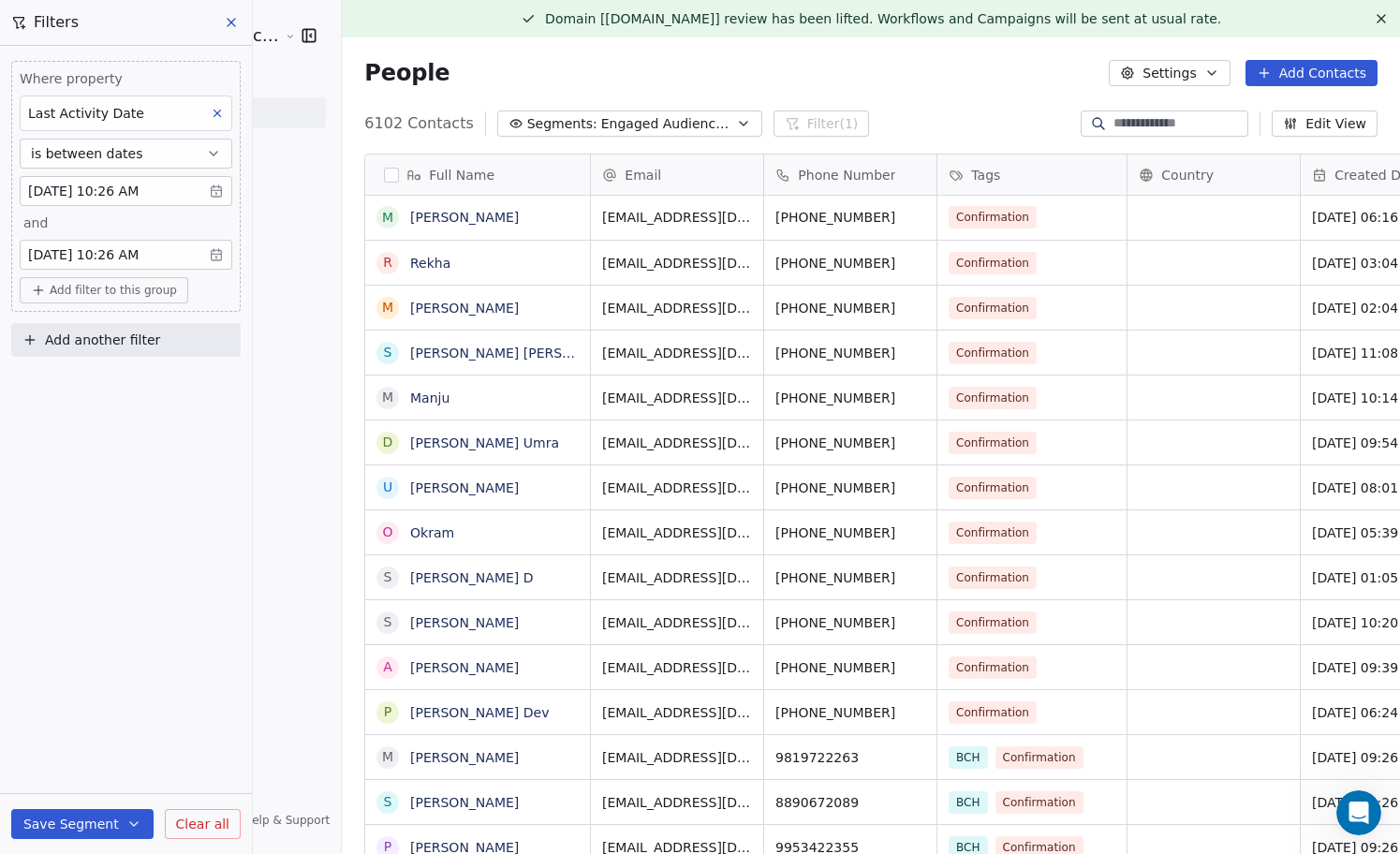
click at [93, 824] on button "Save Segment" at bounding box center [82, 823] width 142 height 30
click at [127, 772] on span "Update existing segment" at bounding box center [135, 775] width 165 height 19
click at [232, 28] on icon at bounding box center [231, 22] width 15 height 15
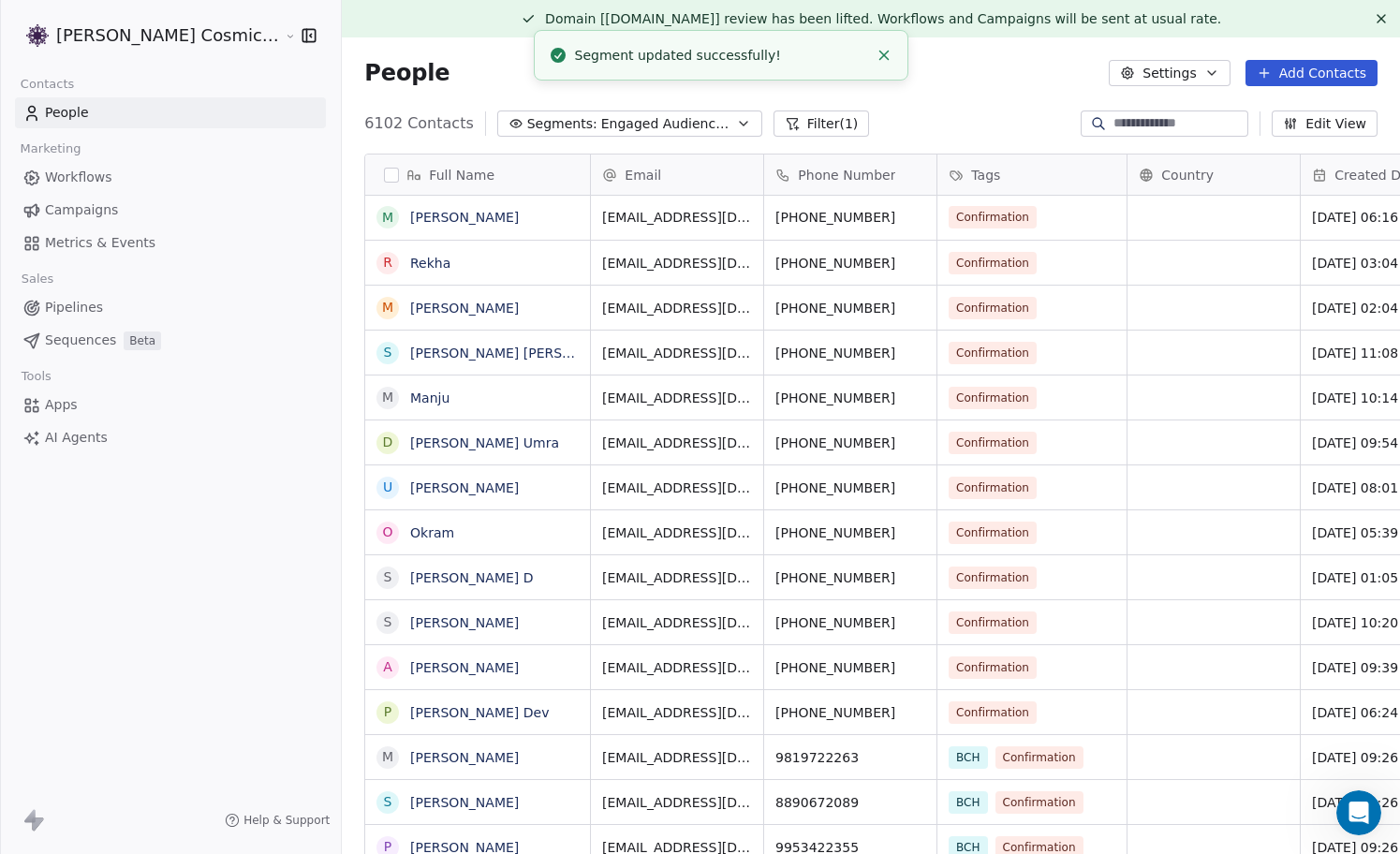
click at [90, 109] on link "People" at bounding box center [170, 112] width 311 height 31
click at [632, 121] on span "Engaged Audience Jul to Aug" at bounding box center [666, 124] width 131 height 20
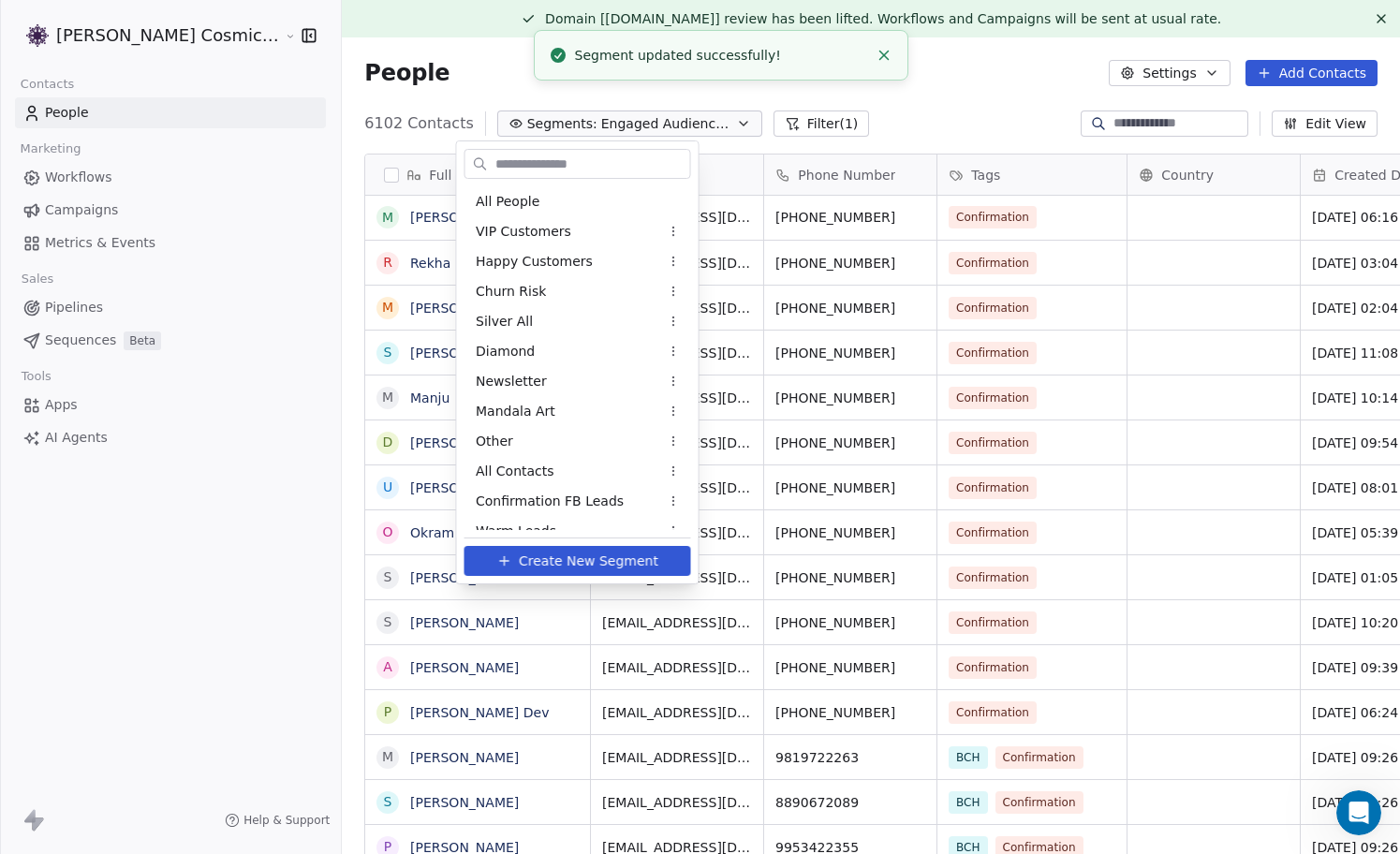
scroll to position [195, 0]
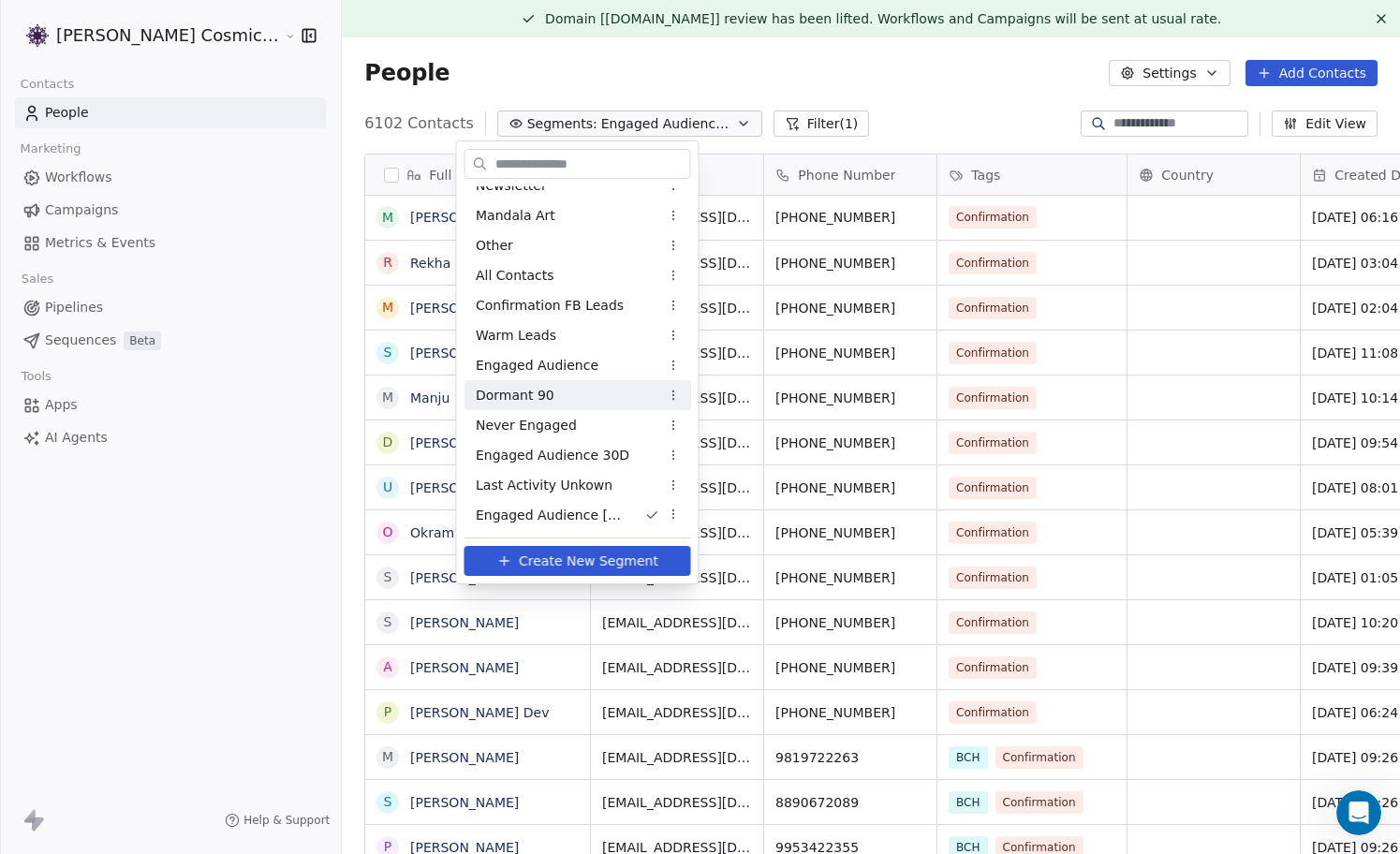
click at [560, 392] on div "Dormant 90" at bounding box center [578, 394] width 227 height 30
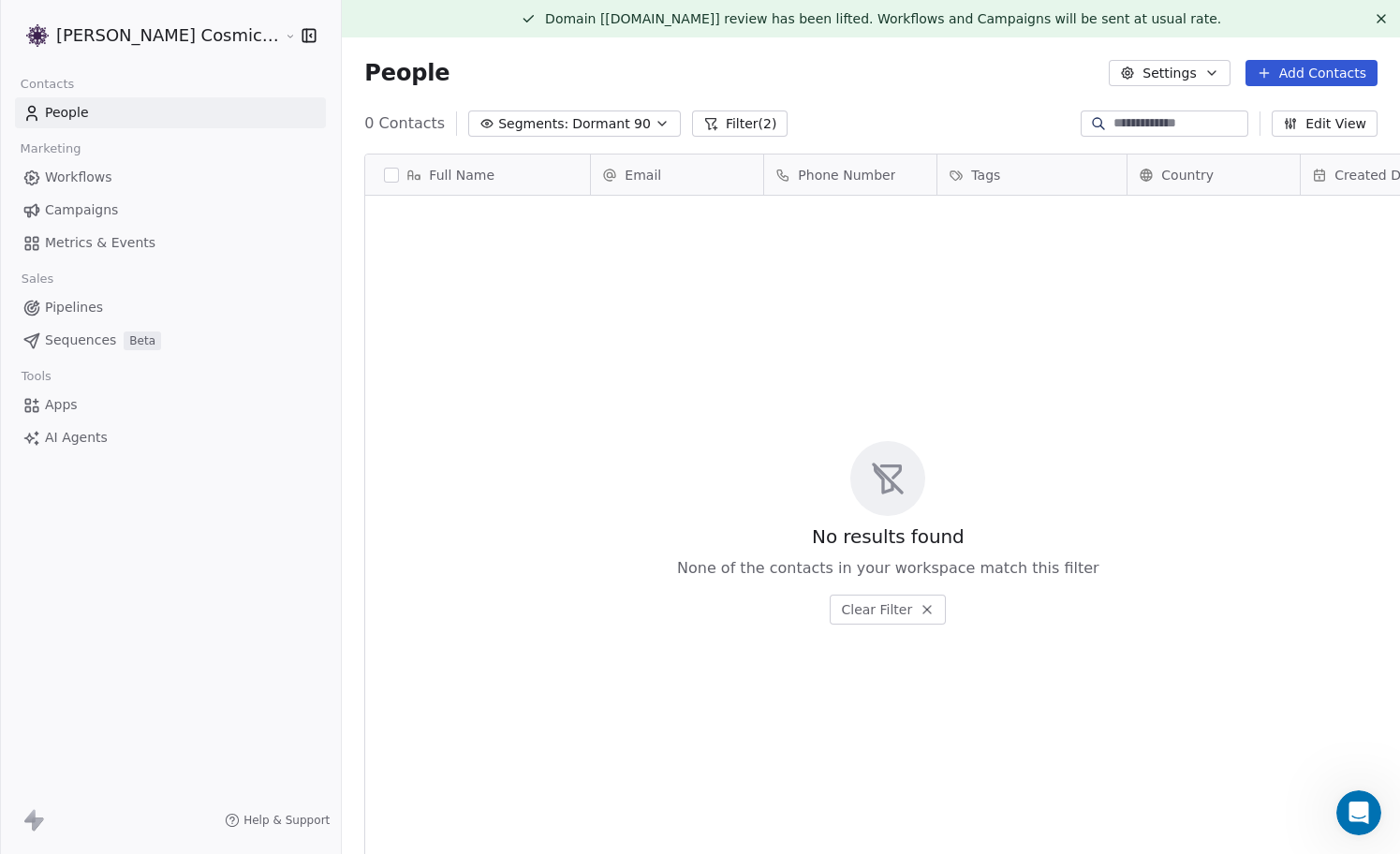
scroll to position [750, 1092]
click at [654, 123] on icon "button" at bounding box center [661, 123] width 15 height 15
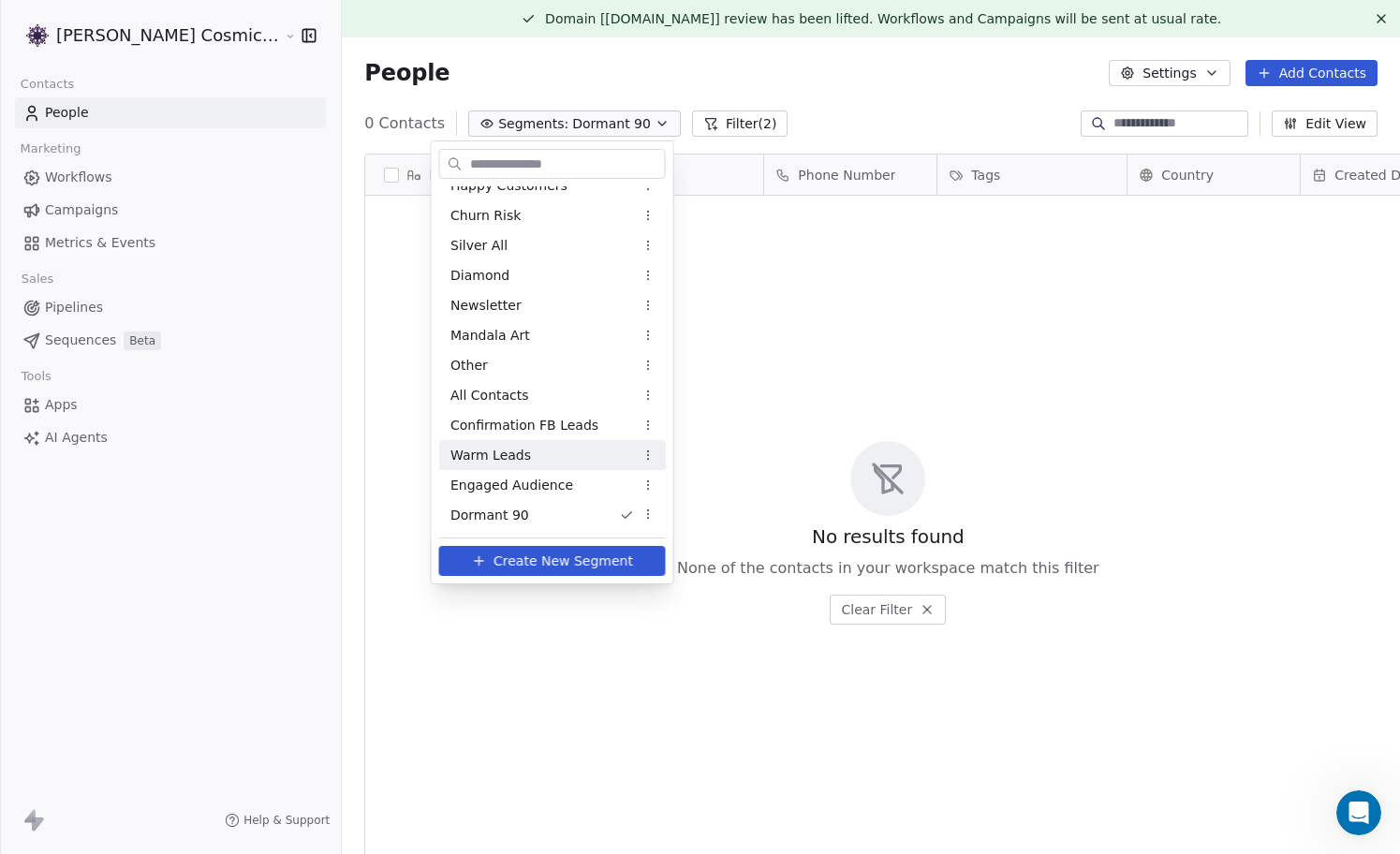
scroll to position [195, 0]
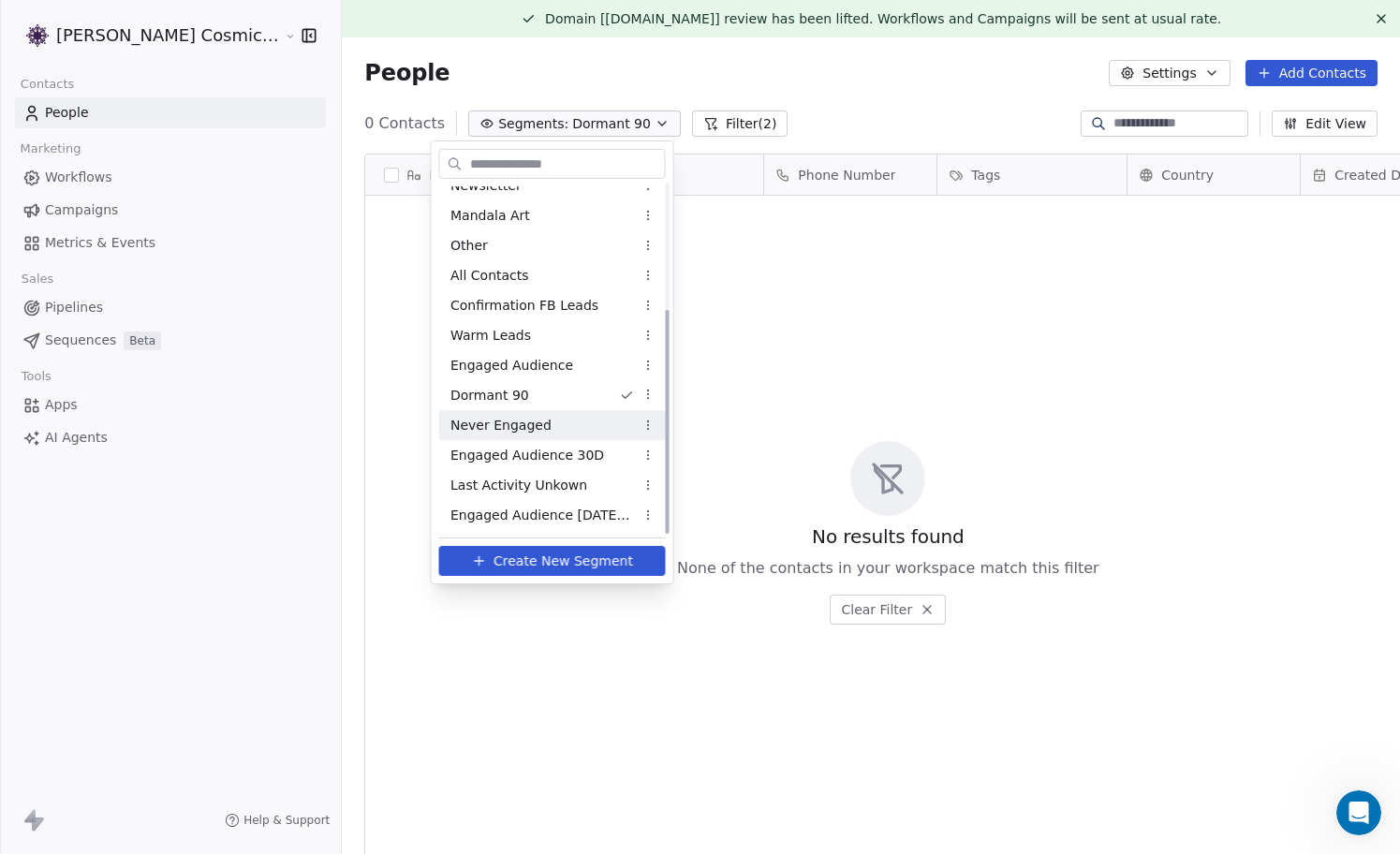
click at [536, 421] on span "Never Engaged" at bounding box center [501, 425] width 102 height 20
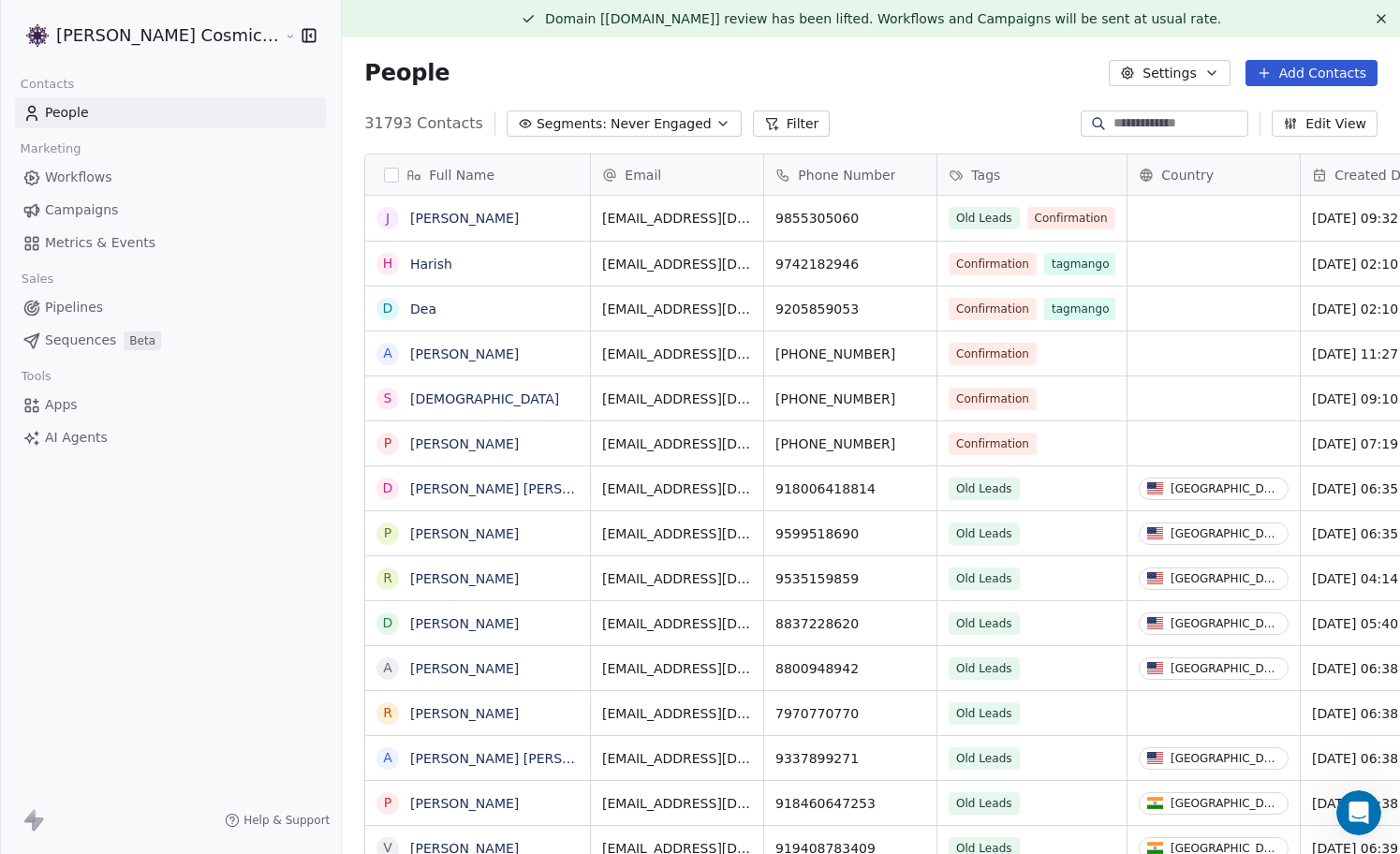
scroll to position [750, 1092]
click at [753, 122] on button "Filter" at bounding box center [791, 123] width 78 height 27
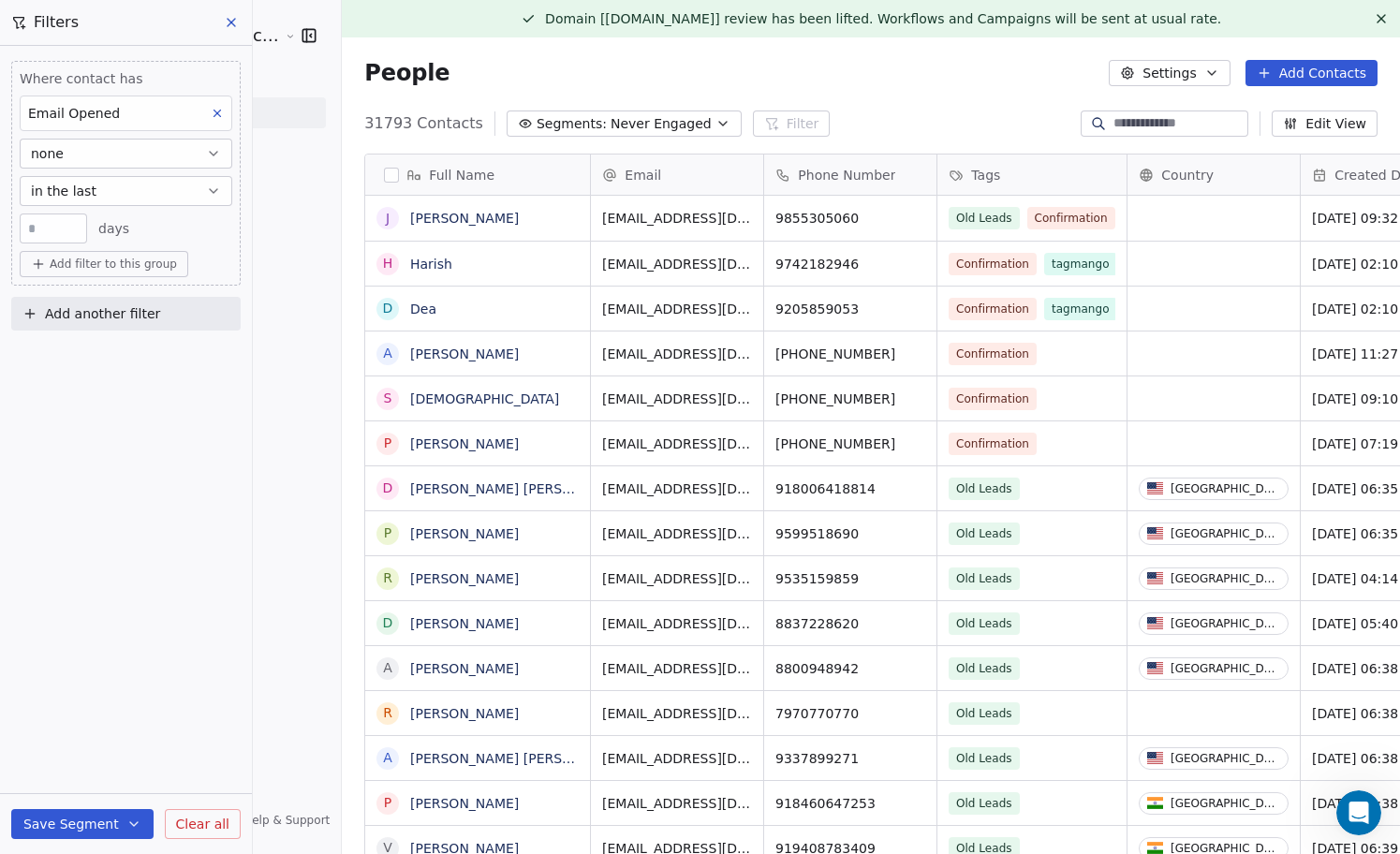
click at [230, 21] on icon at bounding box center [231, 22] width 15 height 15
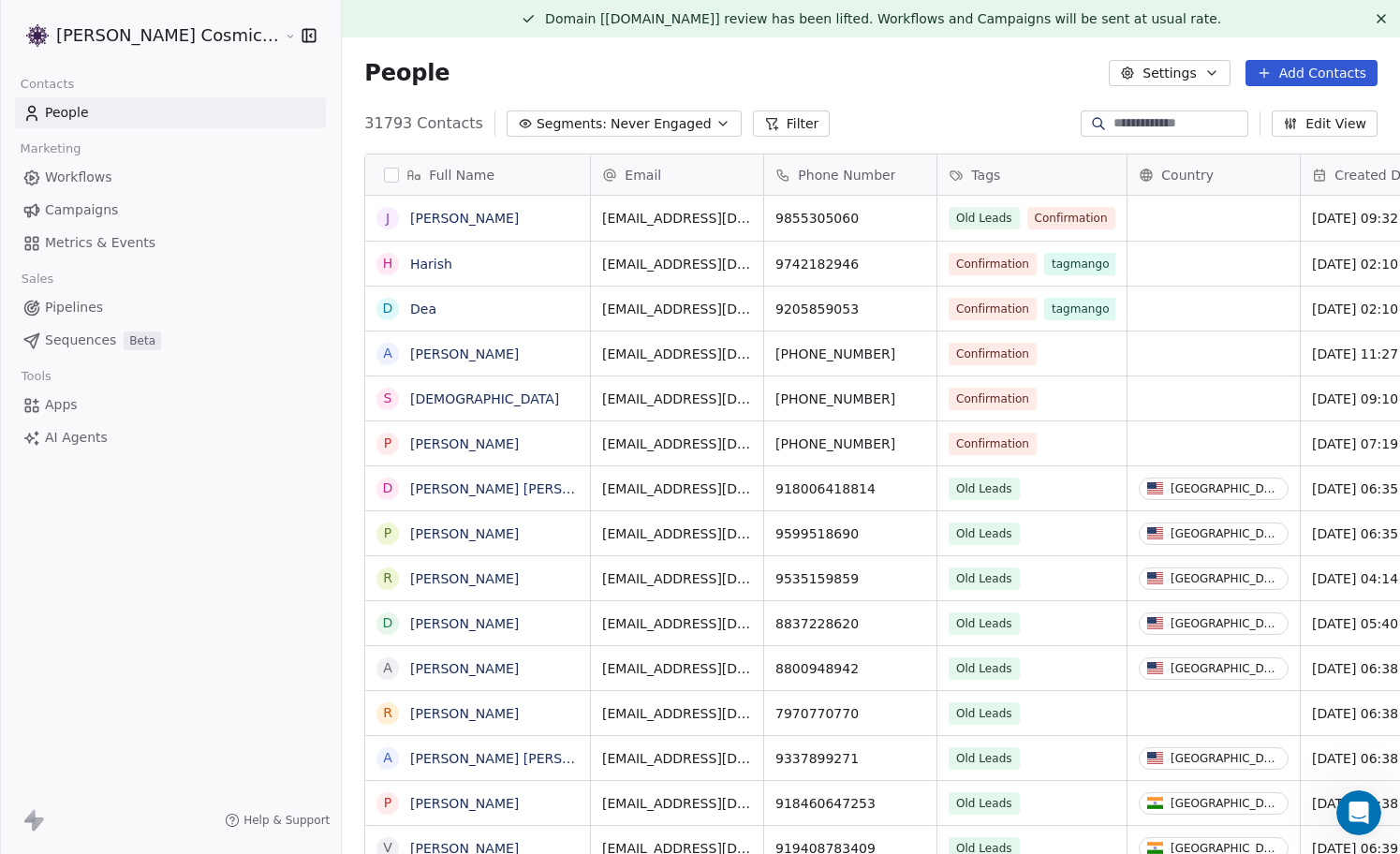
click at [149, 208] on link "Campaigns" at bounding box center [170, 209] width 311 height 31
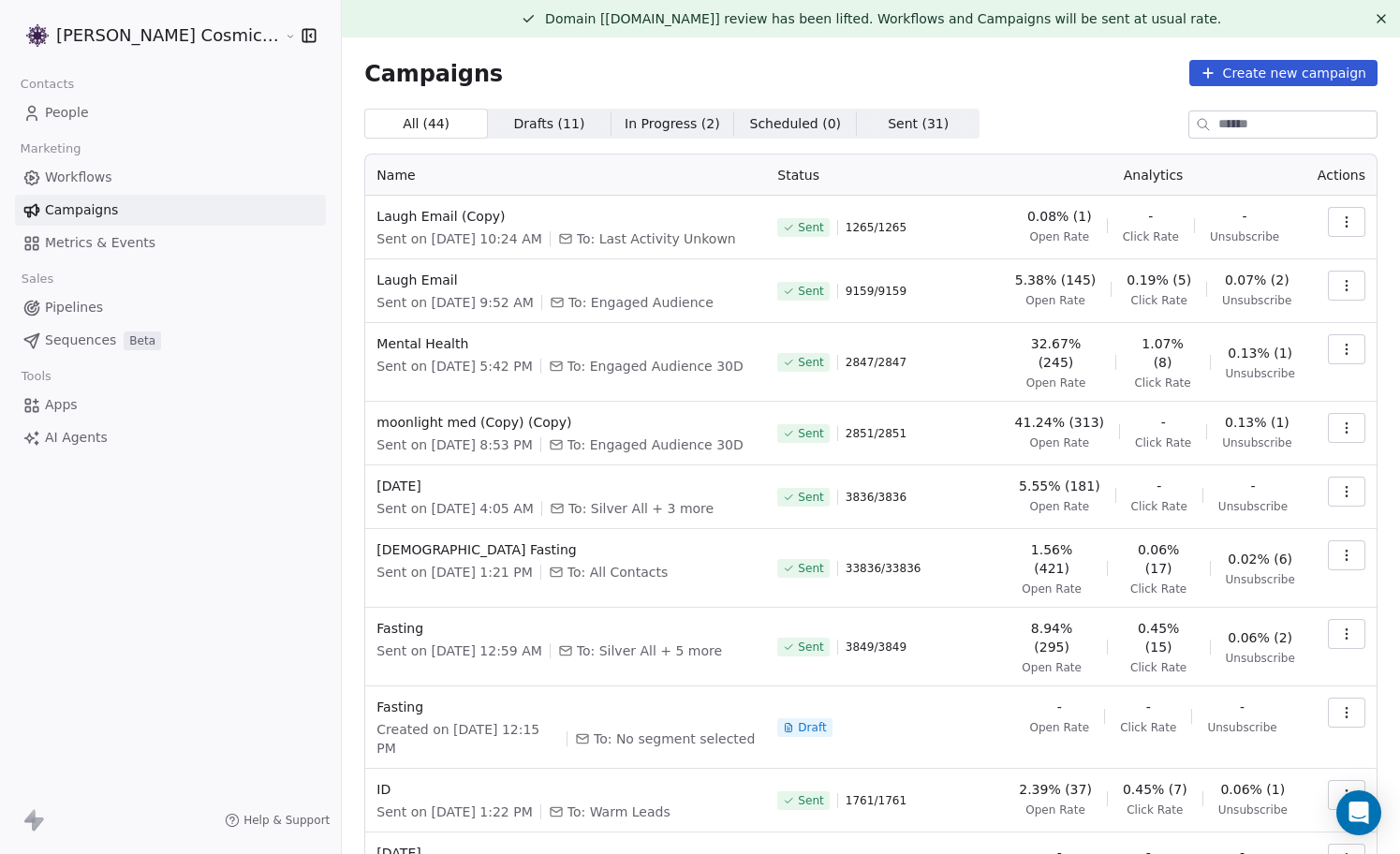
click at [107, 207] on span "Campaigns" at bounding box center [82, 210] width 73 height 20
click at [80, 112] on span "People" at bounding box center [67, 112] width 44 height 20
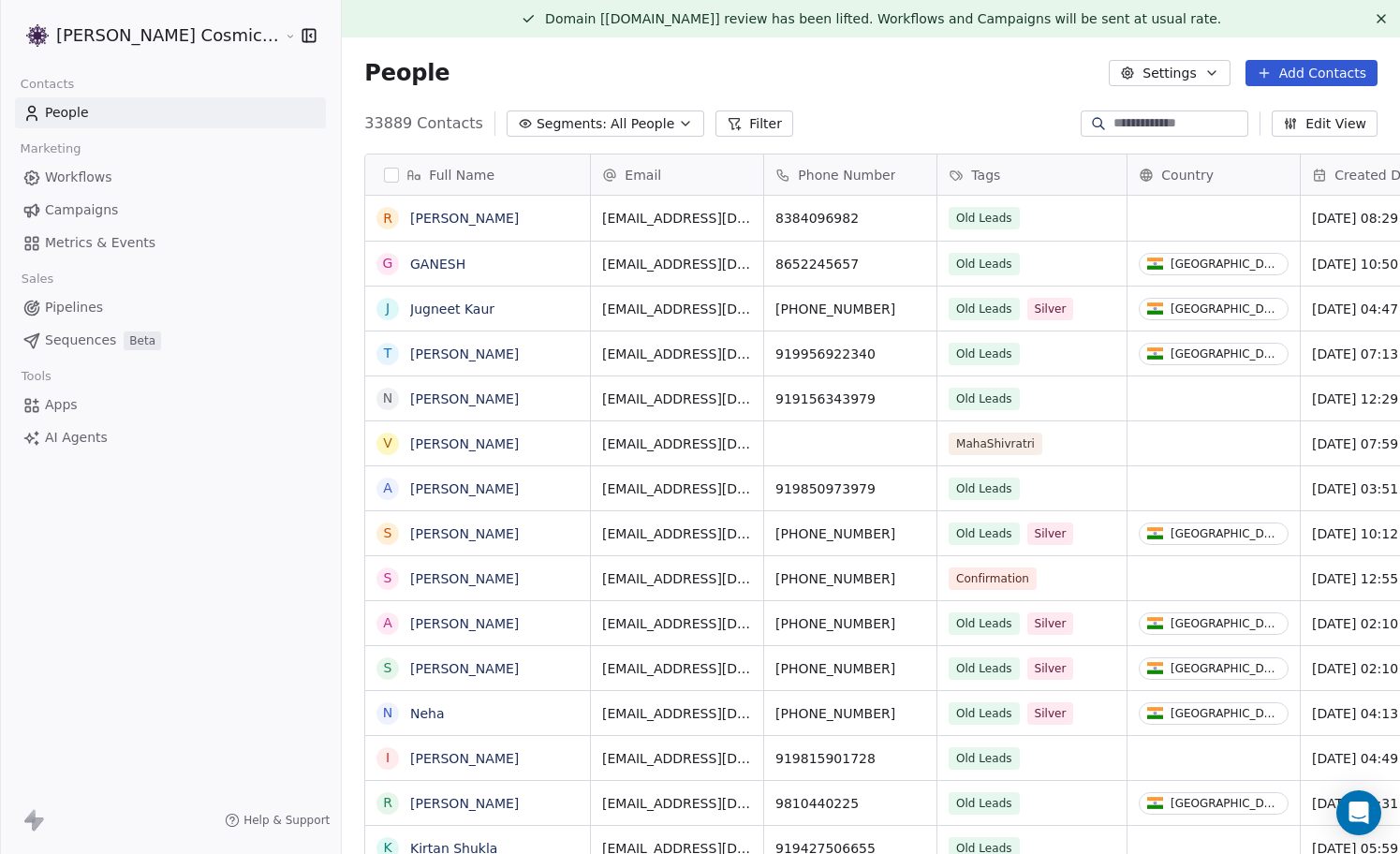
scroll to position [750, 1092]
click at [623, 125] on span "All People" at bounding box center [642, 124] width 64 height 20
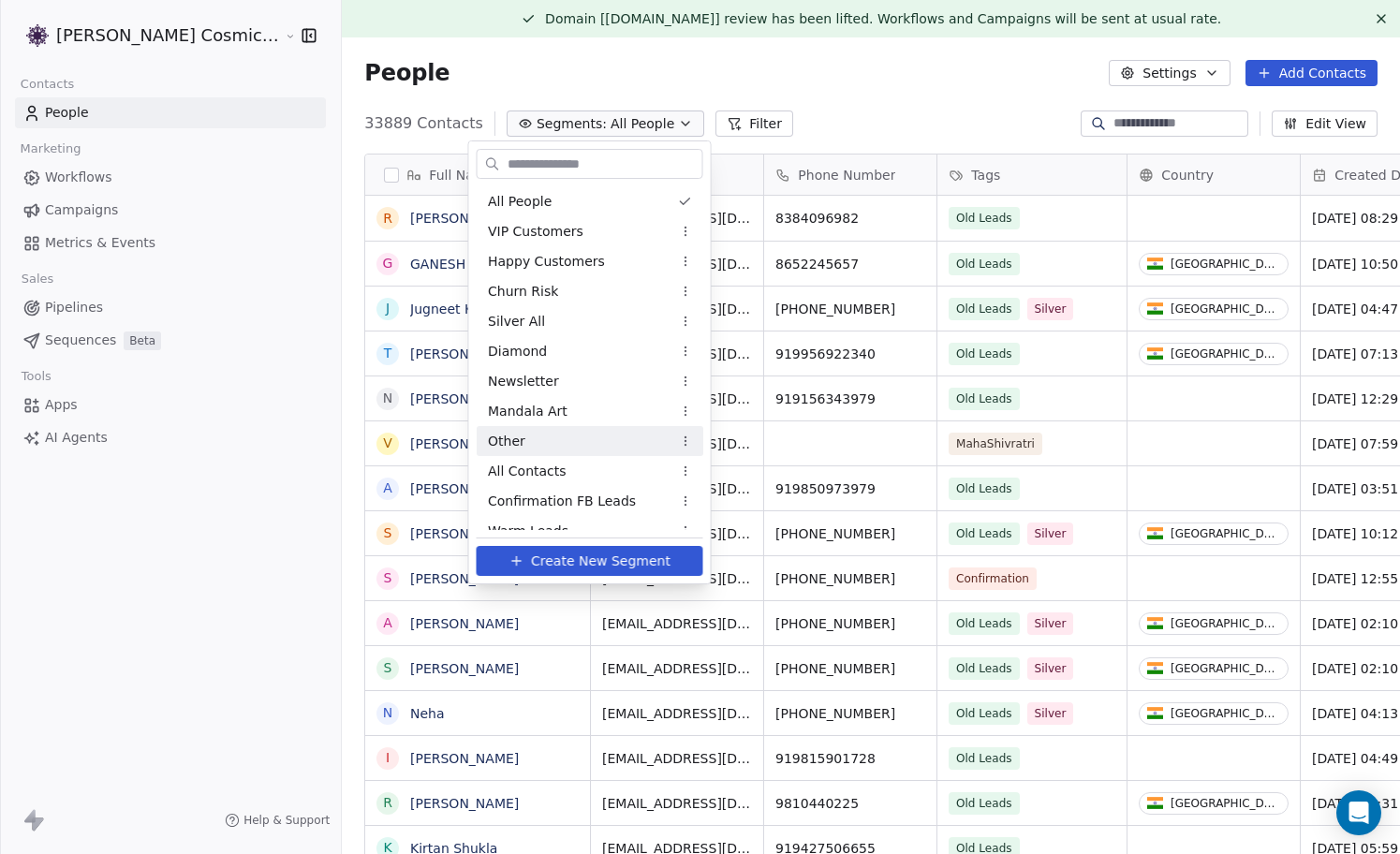
scroll to position [195, 0]
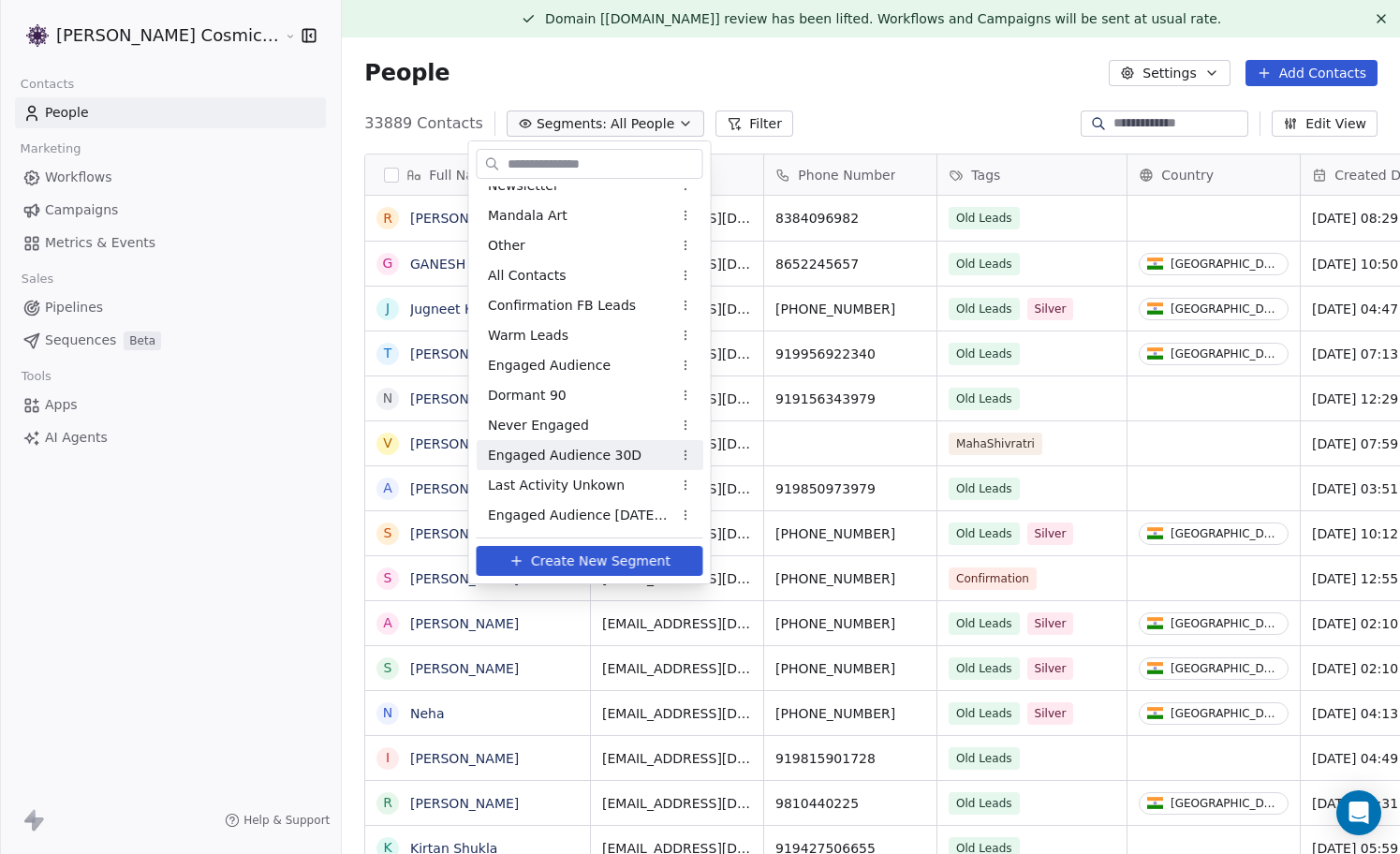
click at [582, 452] on span "Engaged Audience 30D" at bounding box center [565, 456] width 154 height 20
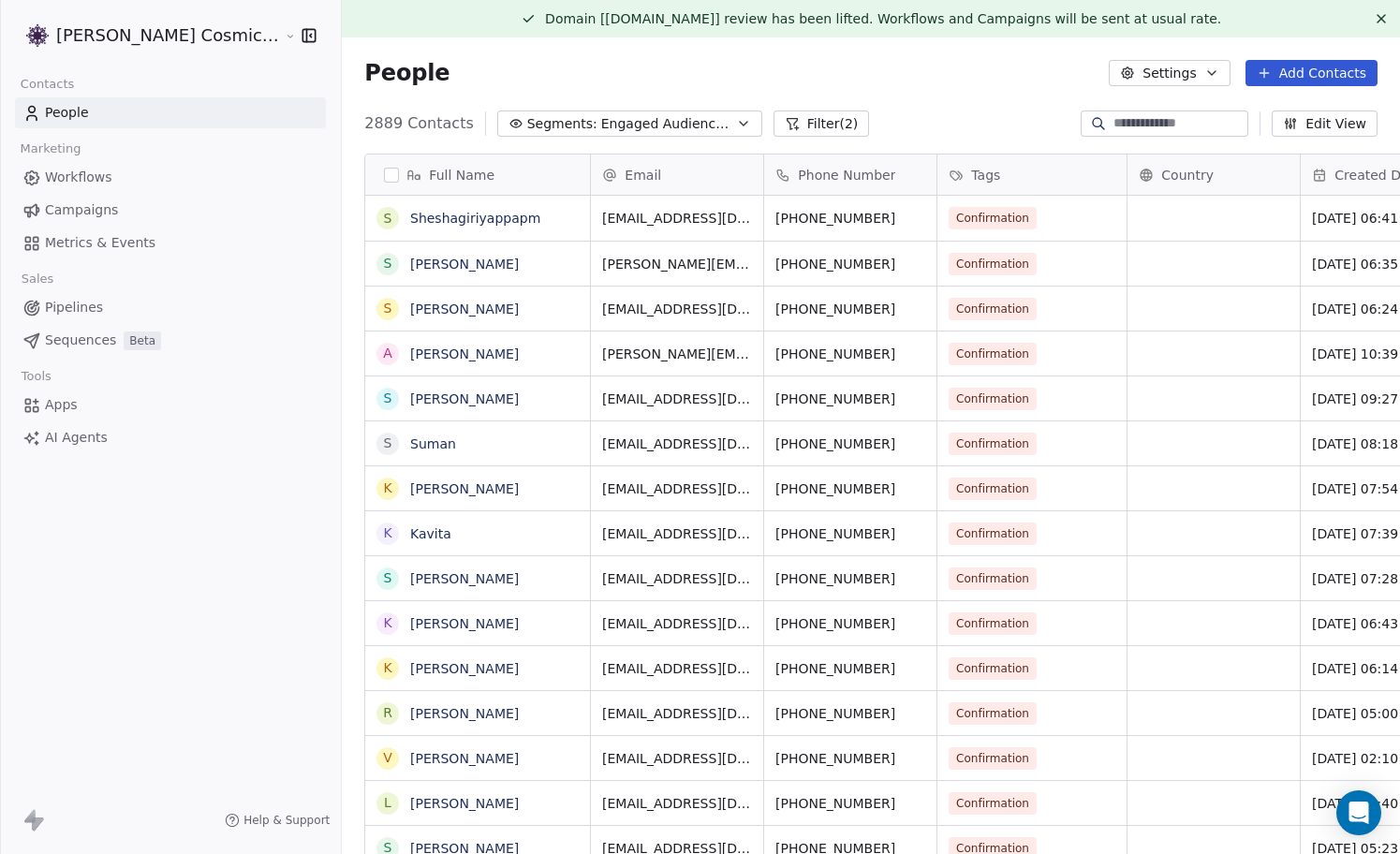
scroll to position [750, 1092]
click at [525, 111] on button "Segments: Engaged Audience 30D" at bounding box center [629, 123] width 265 height 27
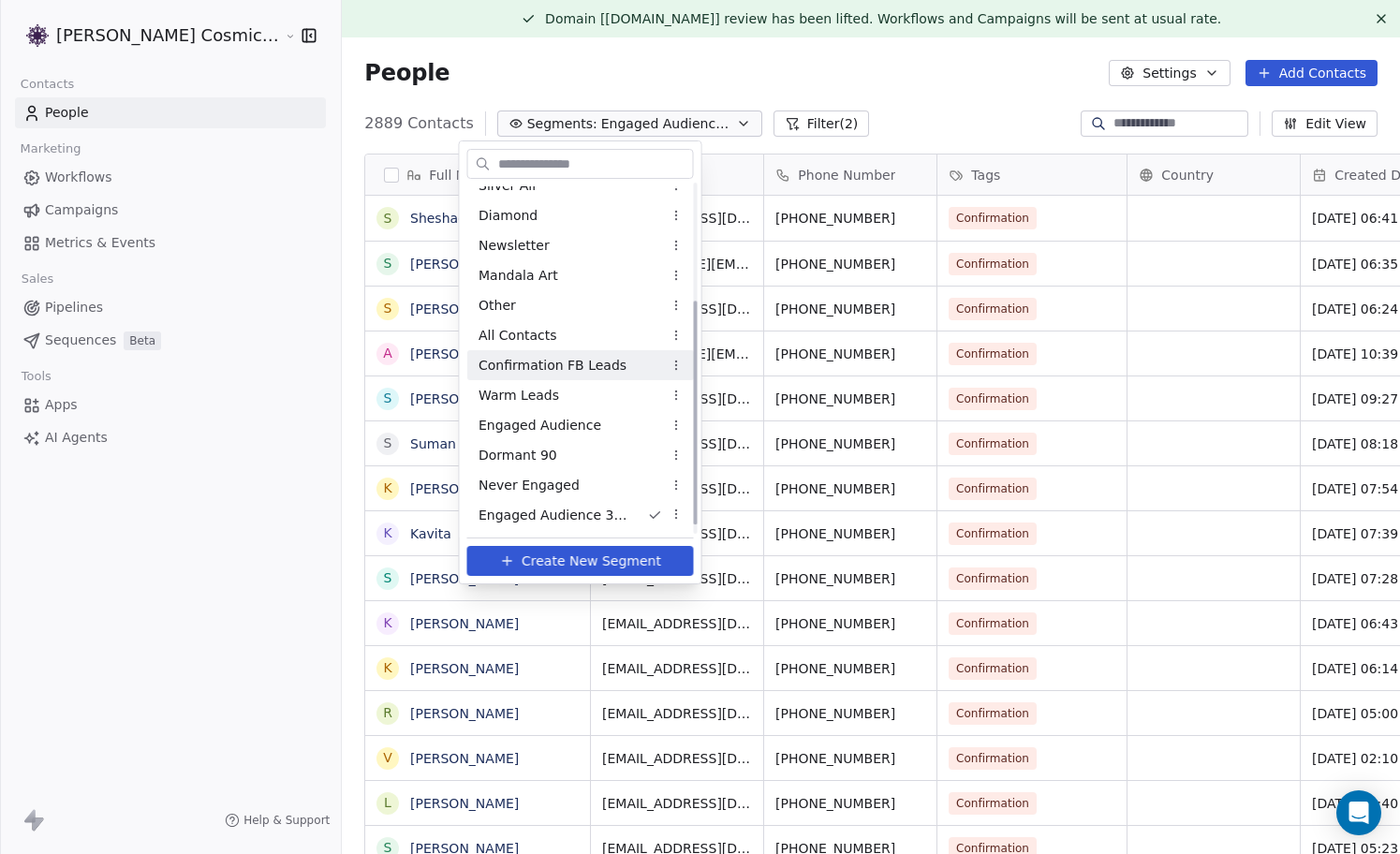
scroll to position [195, 0]
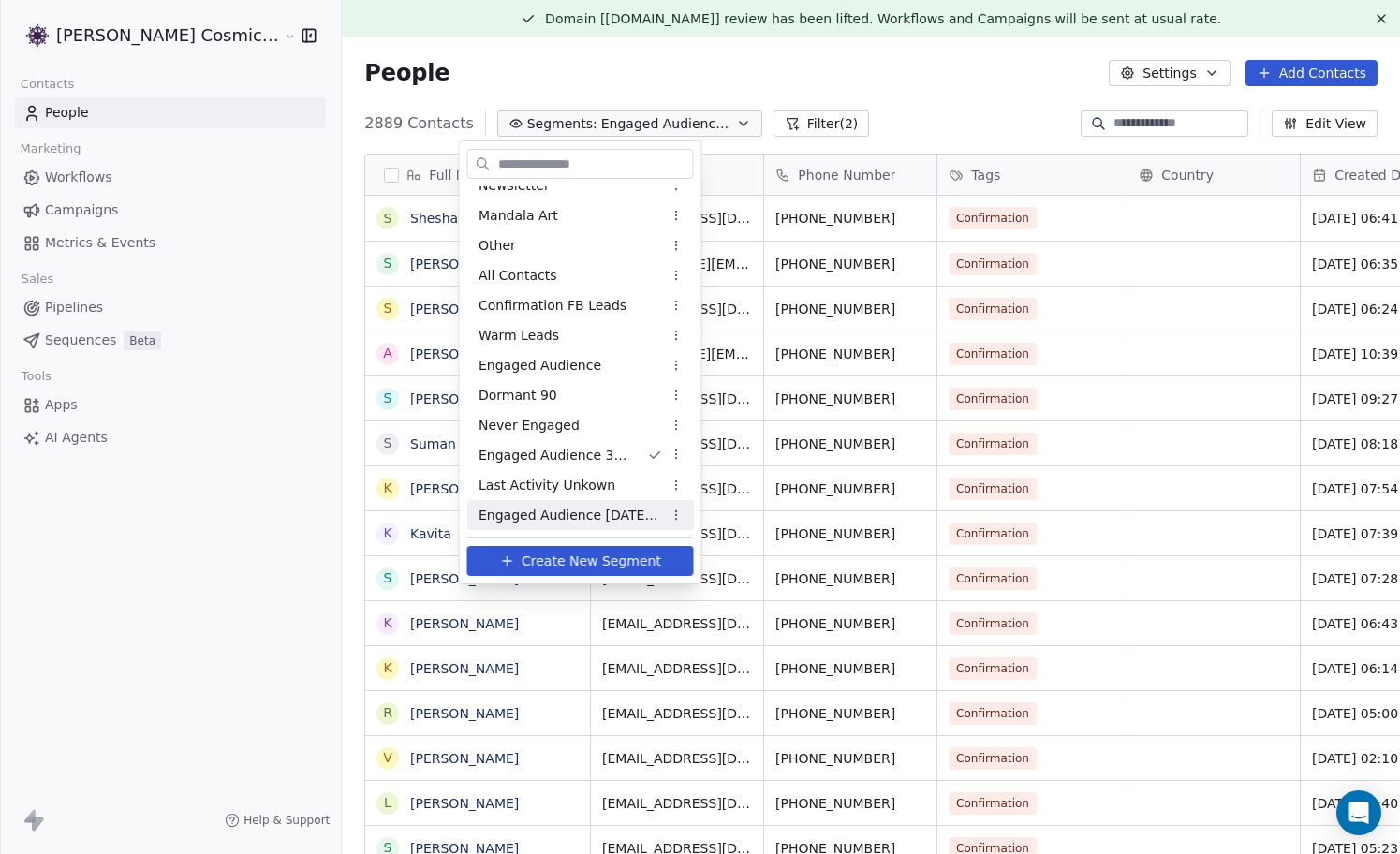
click at [551, 510] on span "Engaged Audience [DATE] to Aug" at bounding box center [570, 516] width 184 height 20
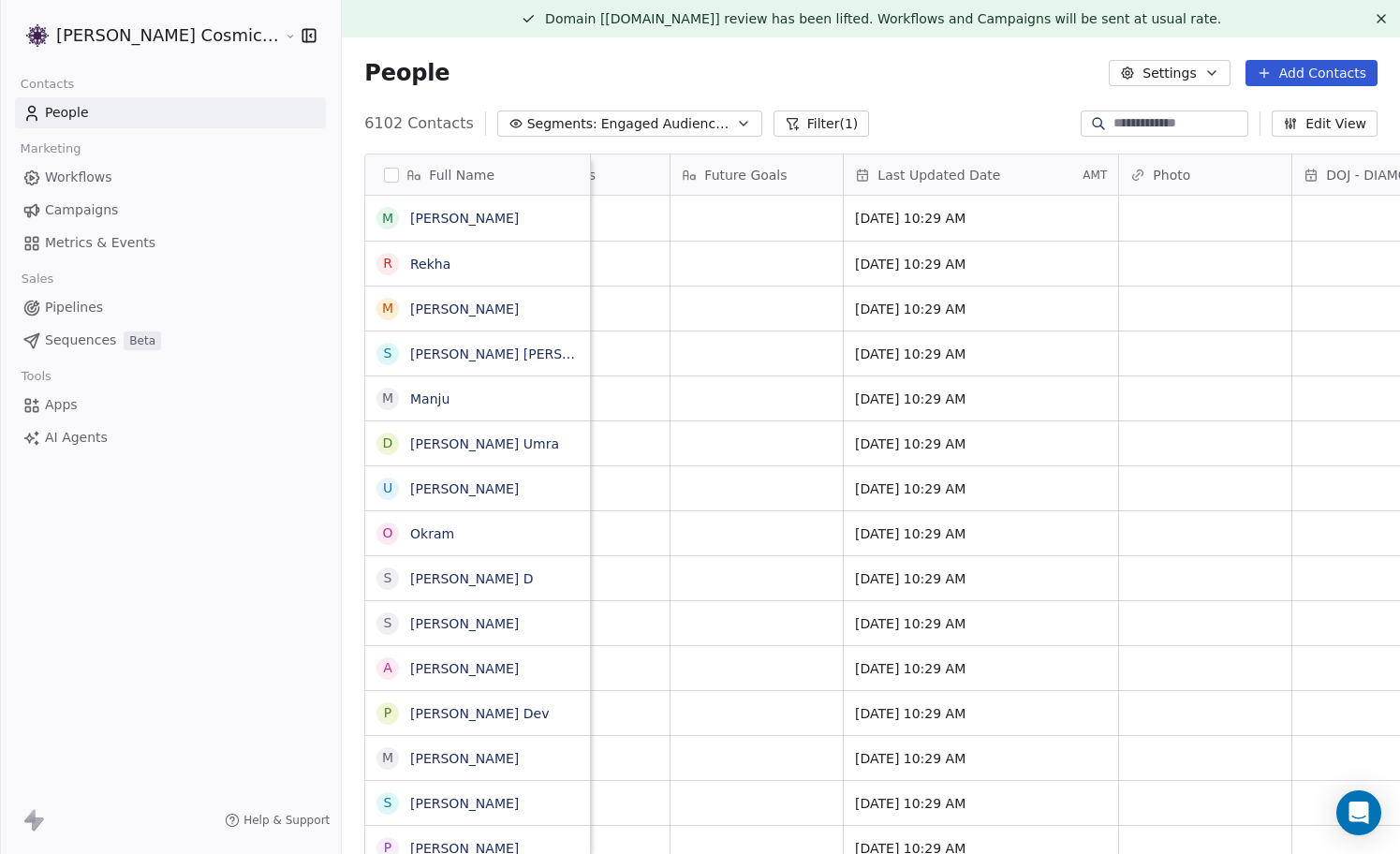
scroll to position [0, 3223]
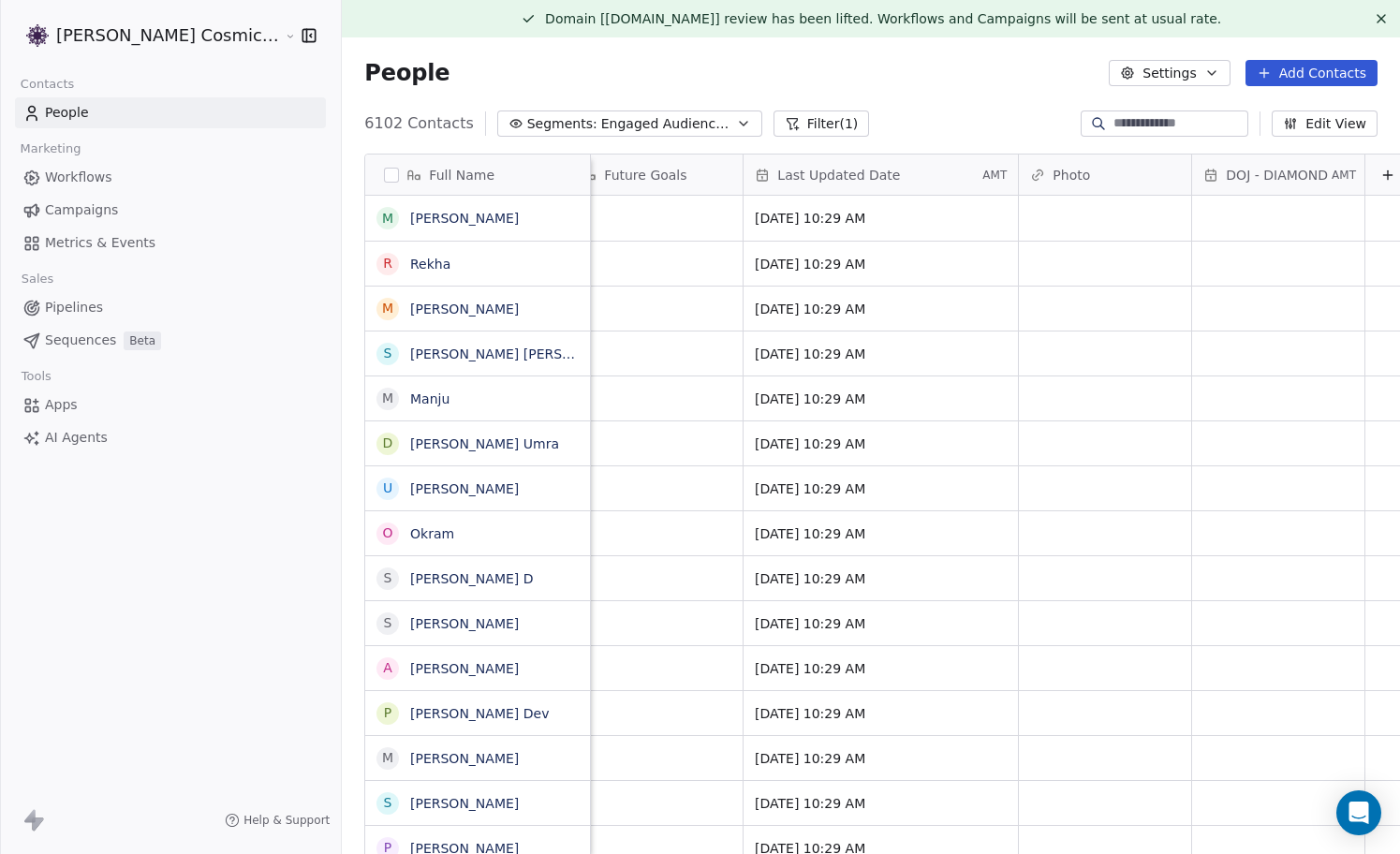
click at [983, 175] on span "AMT" at bounding box center [995, 175] width 25 height 15
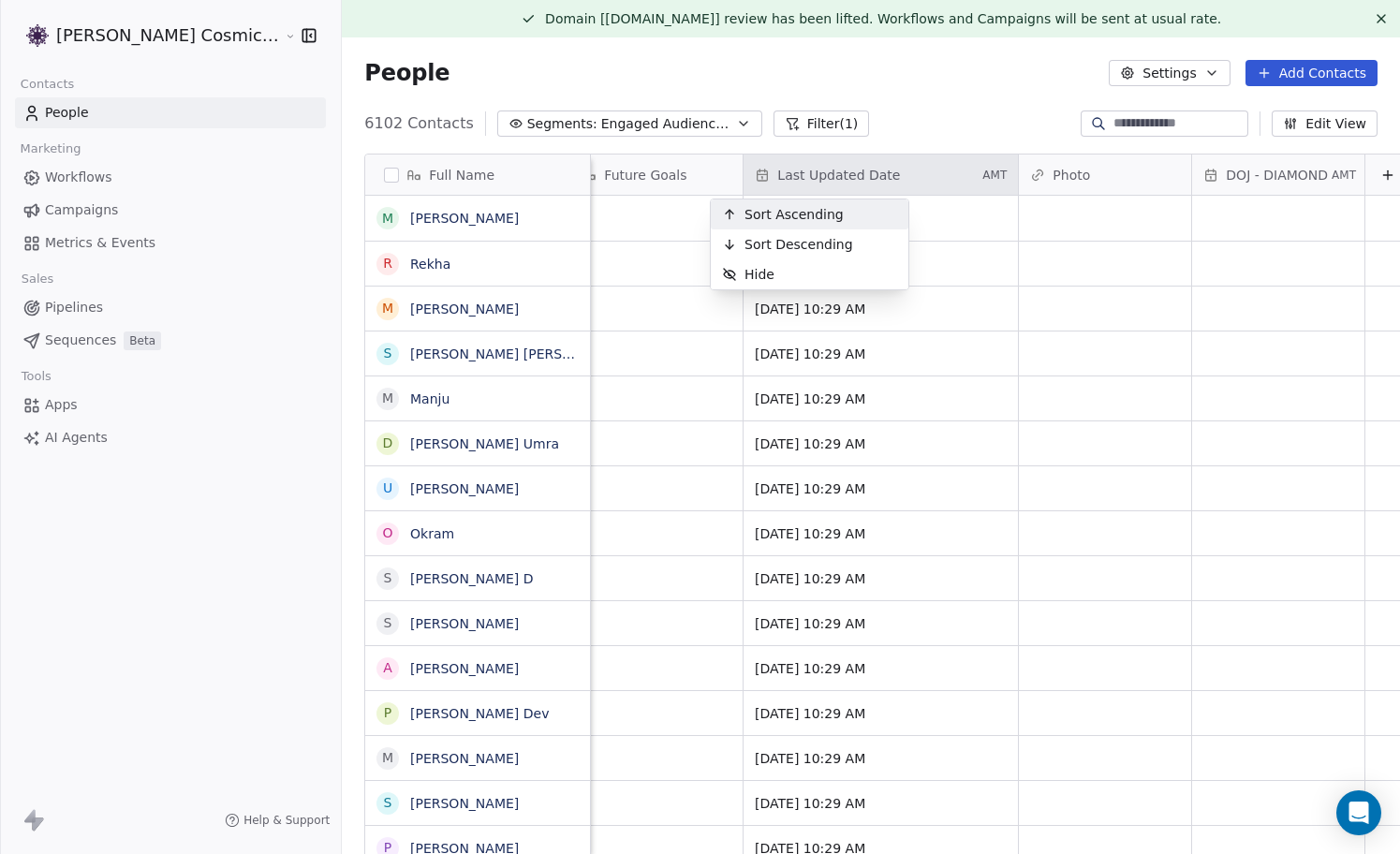
click at [936, 112] on html "[PERSON_NAME] Cosmic Academy LLP Contacts People Marketing Workflows Campaigns …" at bounding box center [700, 427] width 1400 height 854
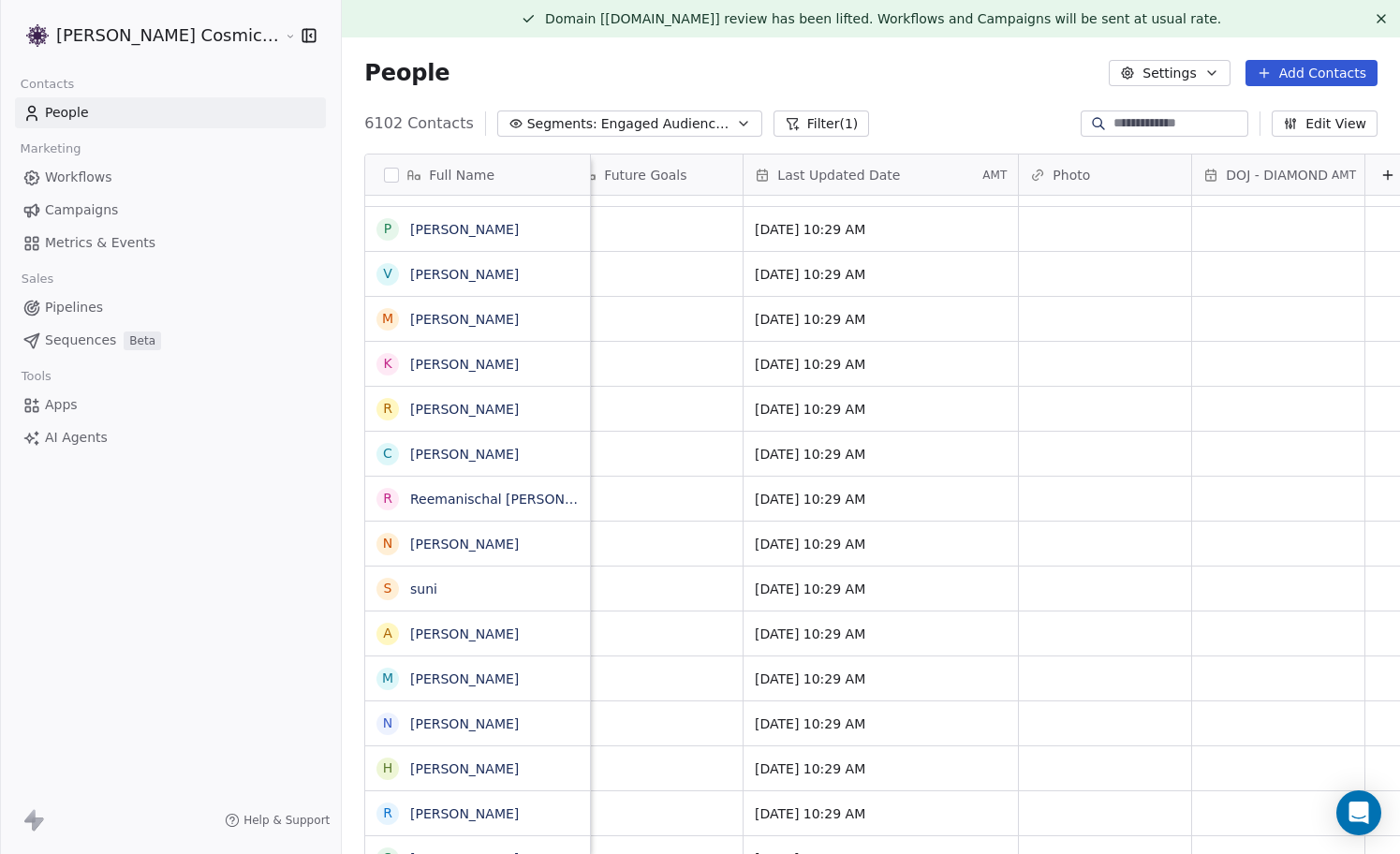
scroll to position [0, 0]
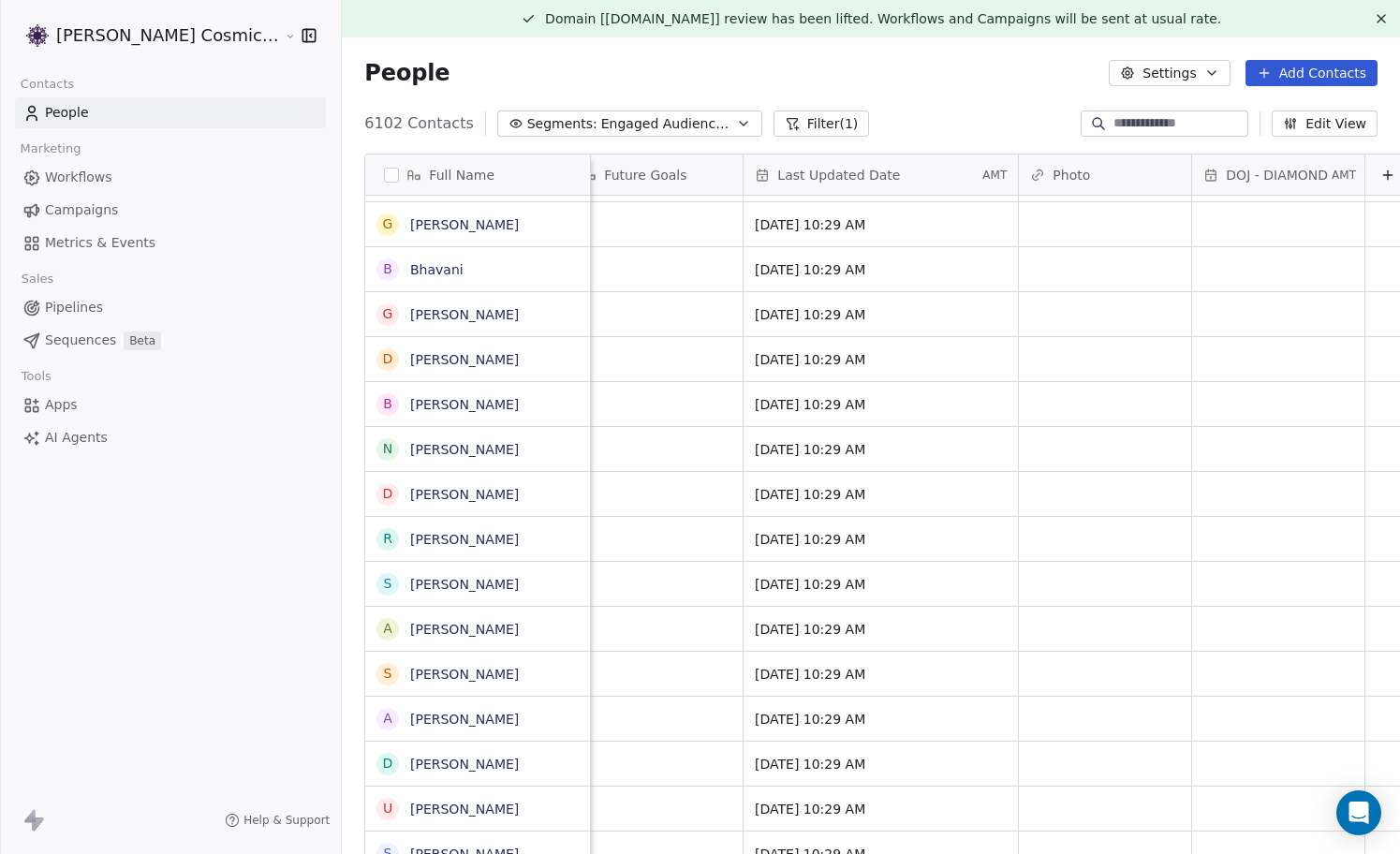
click at [1380, 177] on icon at bounding box center [1387, 175] width 15 height 15
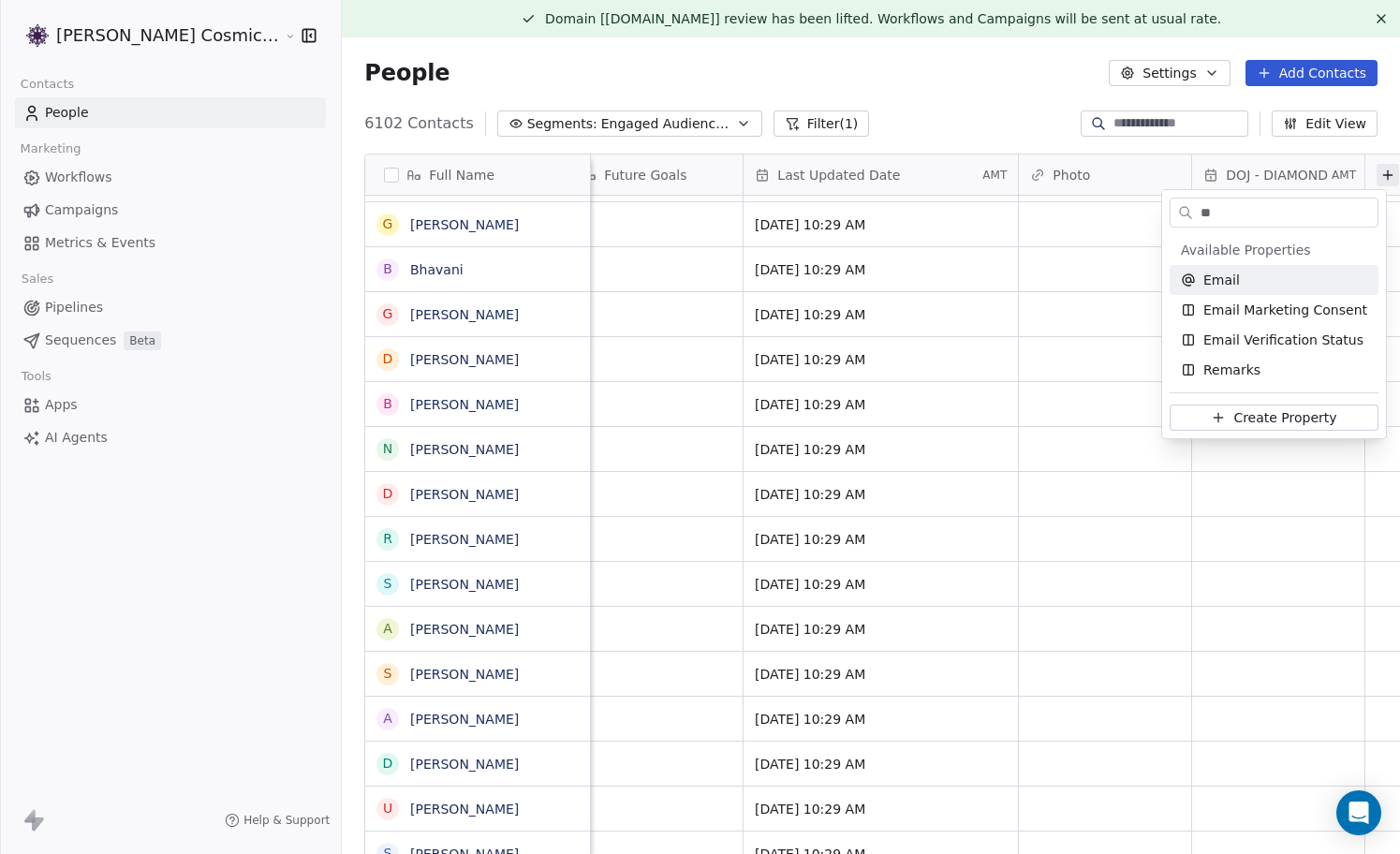
type input "*"
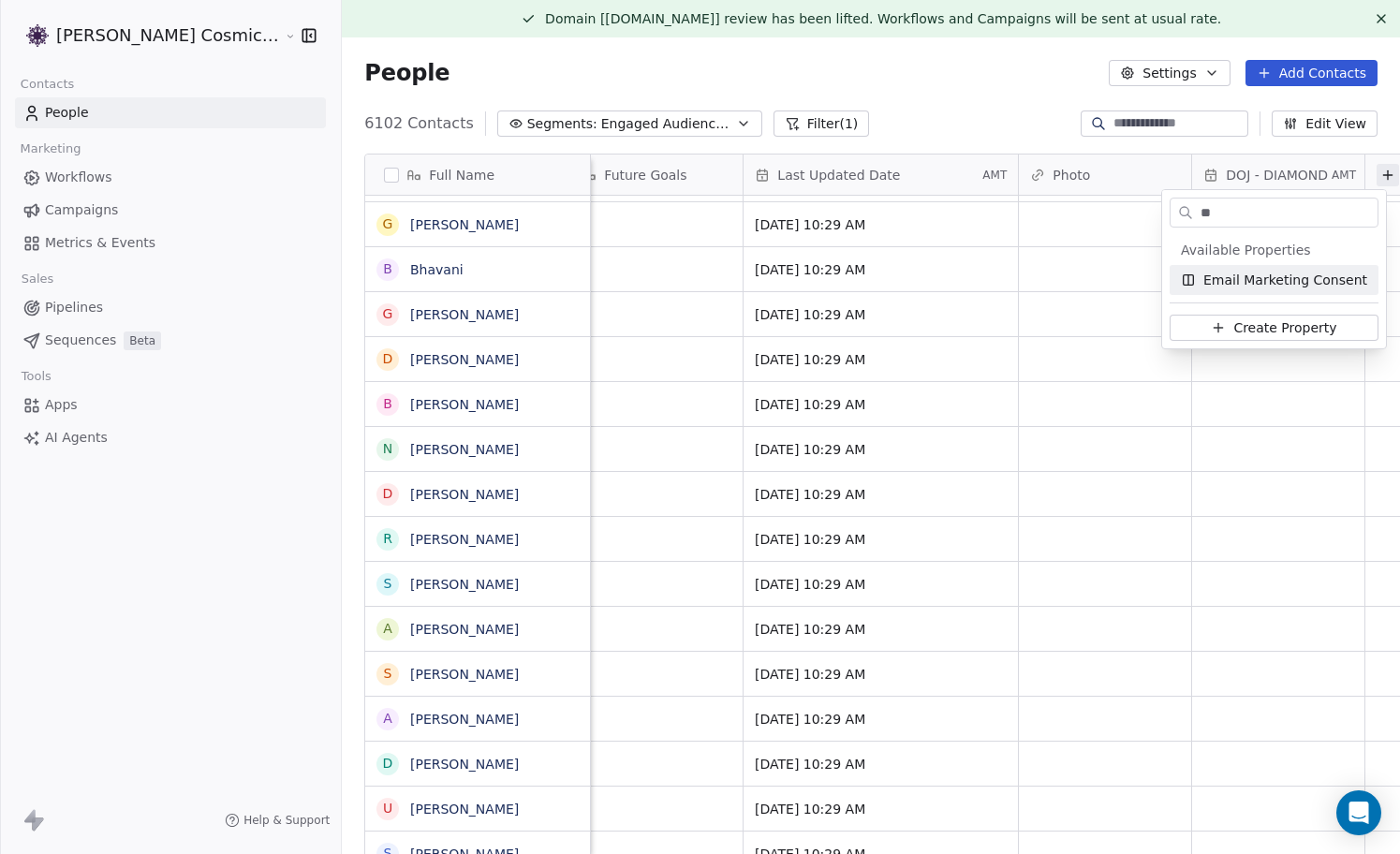
type input "*"
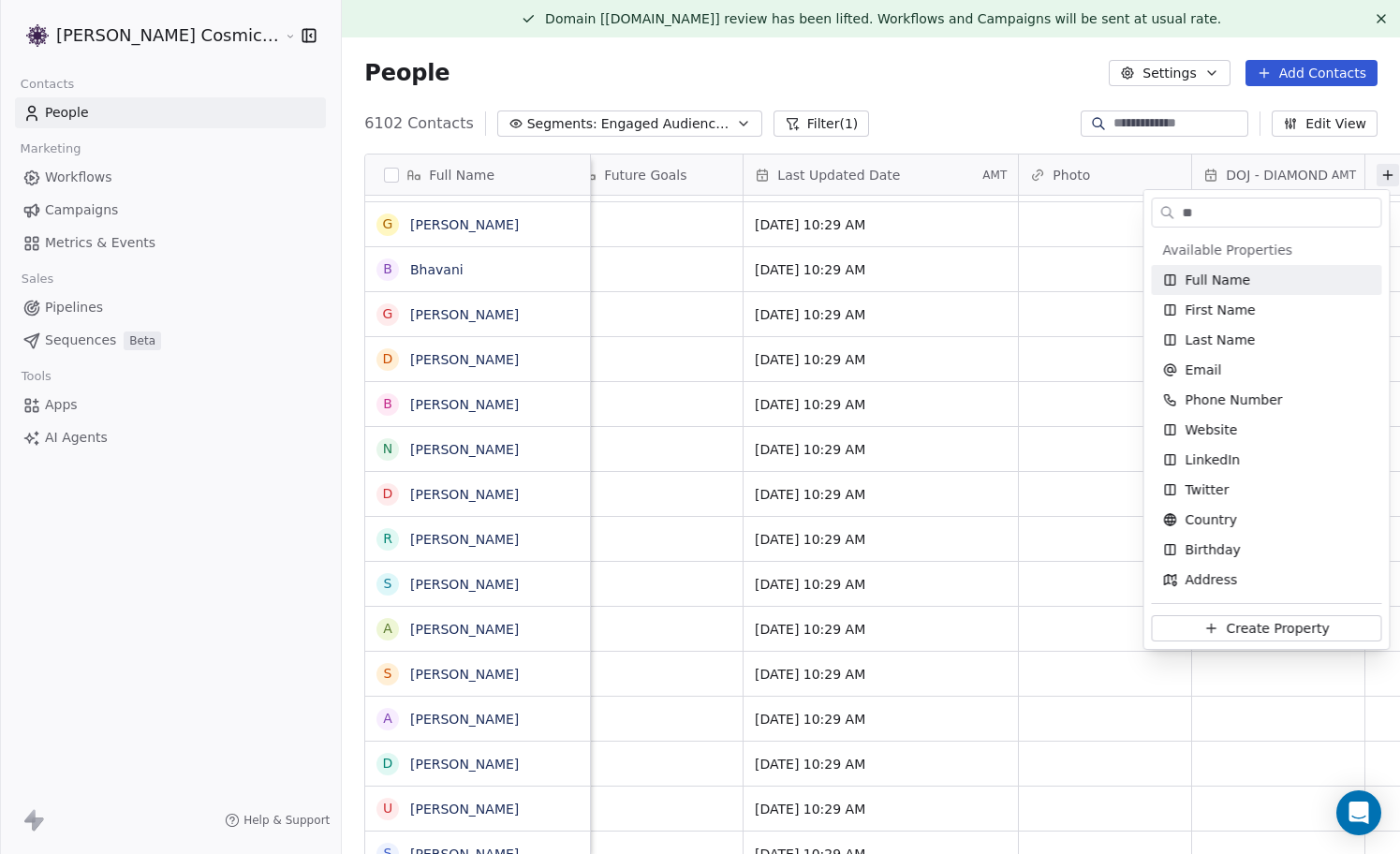
type input "*"
click at [992, 91] on html "Sumit Upreti Cosmic Academy LLP Contacts People Marketing Workflows Campaigns M…" at bounding box center [700, 427] width 1400 height 854
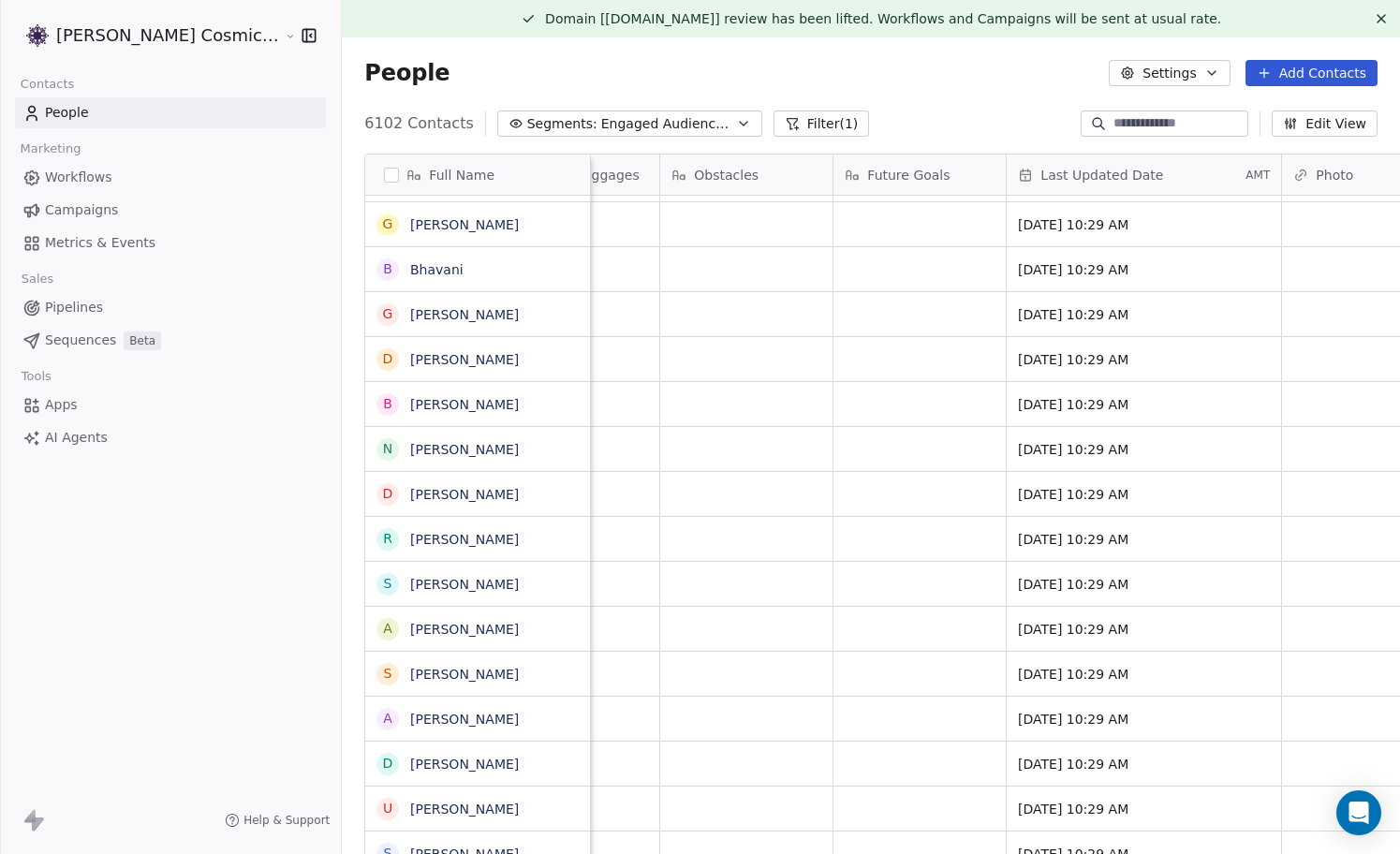
click at [1018, 176] on icon at bounding box center [1025, 175] width 15 height 15
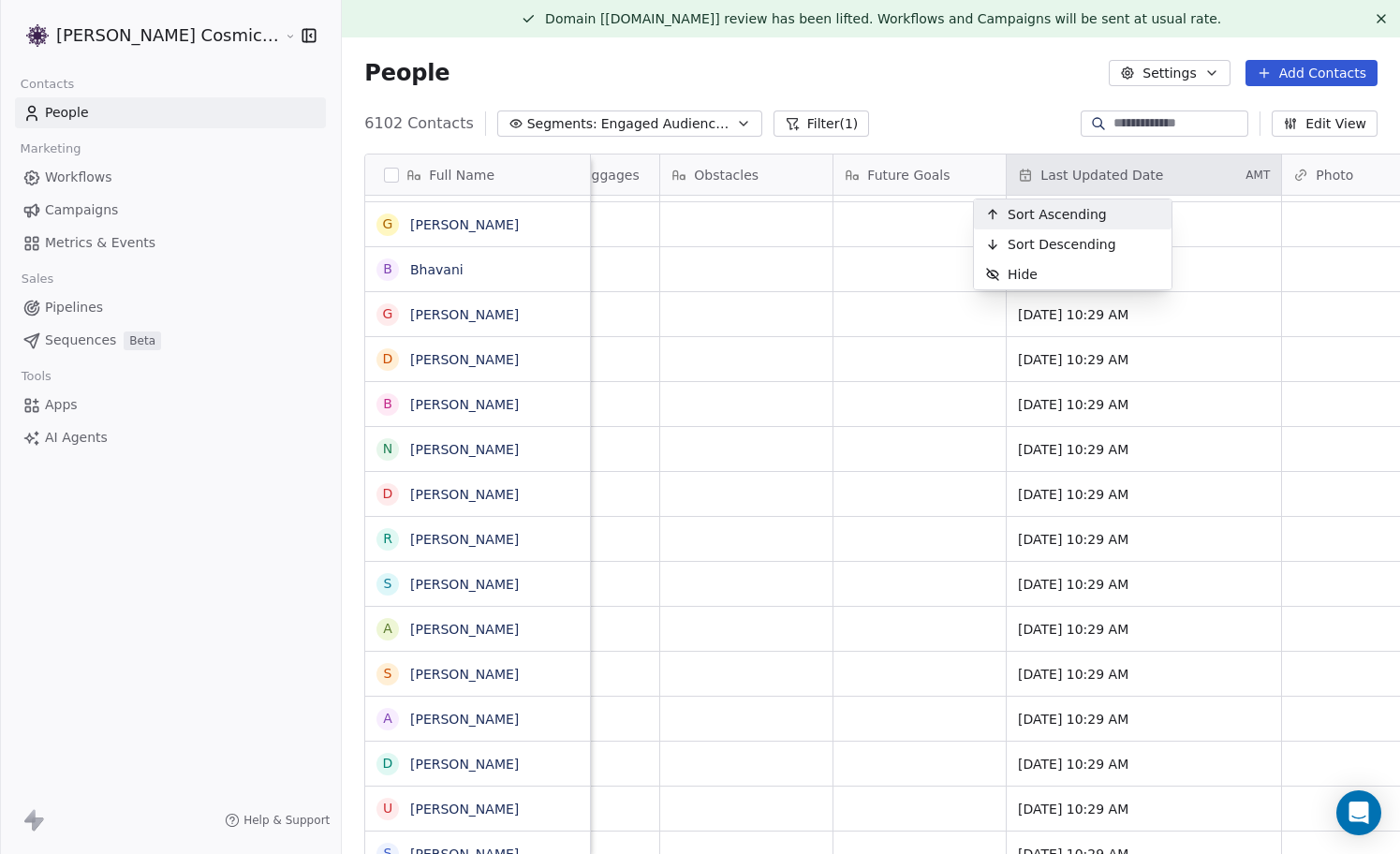
click at [1060, 166] on html "Sumit Upreti Cosmic Academy LLP Contacts People Marketing Workflows Campaigns M…" at bounding box center [700, 427] width 1400 height 854
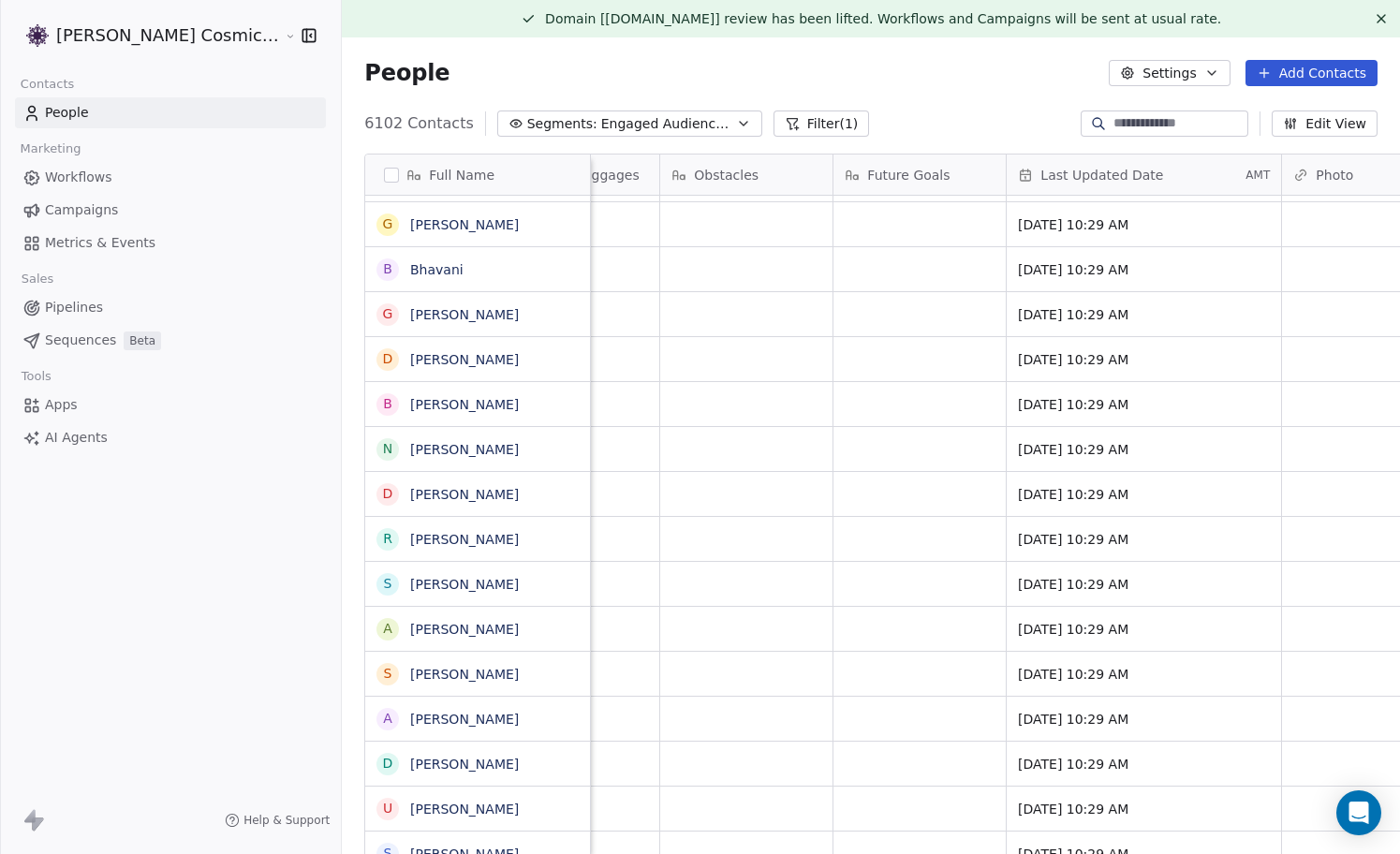
click at [1076, 170] on span "Last Updated Date" at bounding box center [1102, 175] width 122 height 19
click at [1008, 119] on html "Sumit Upreti Cosmic Academy LLP Contacts People Marketing Workflows Campaigns M…" at bounding box center [700, 427] width 1400 height 854
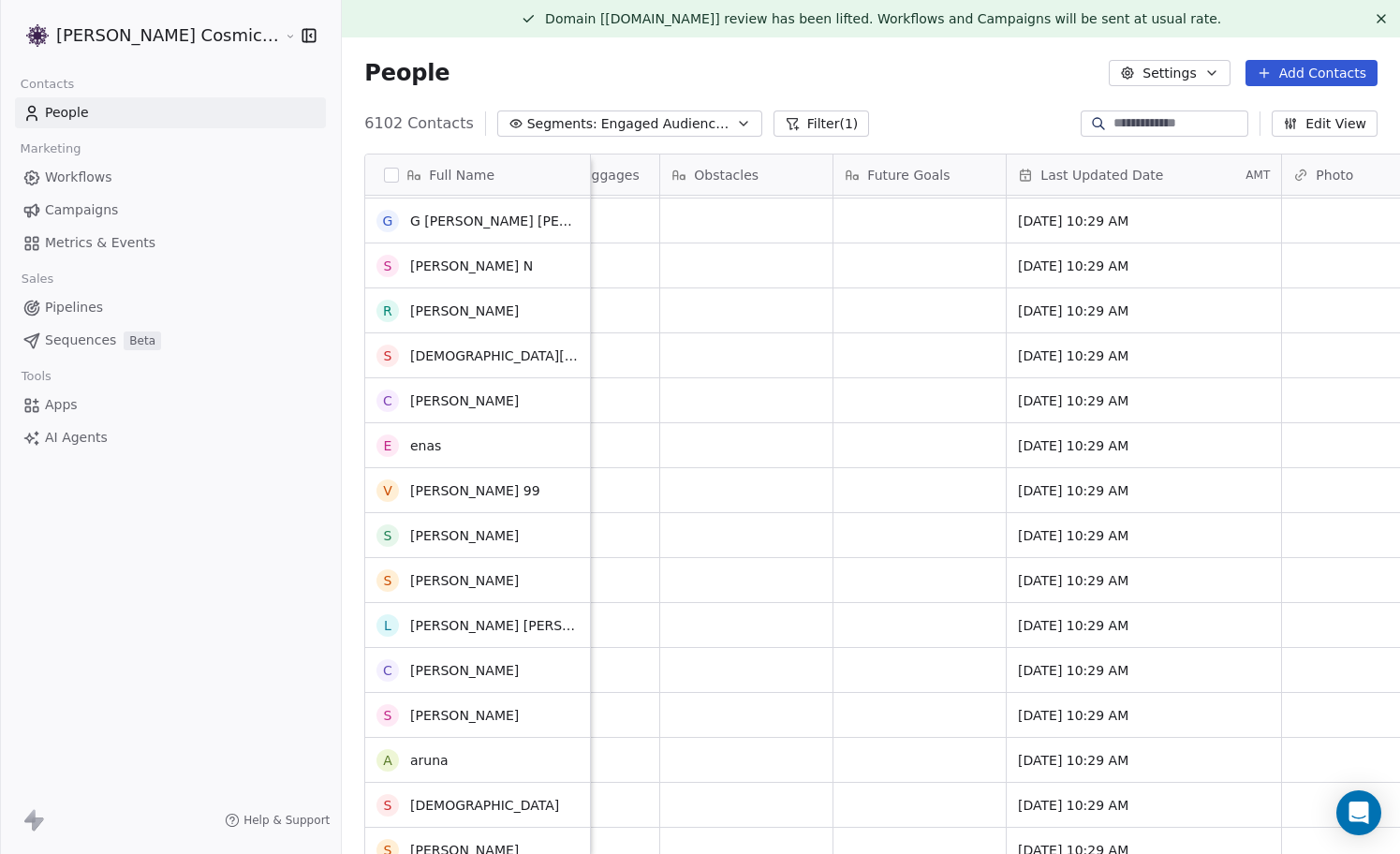
scroll to position [12282, 0]
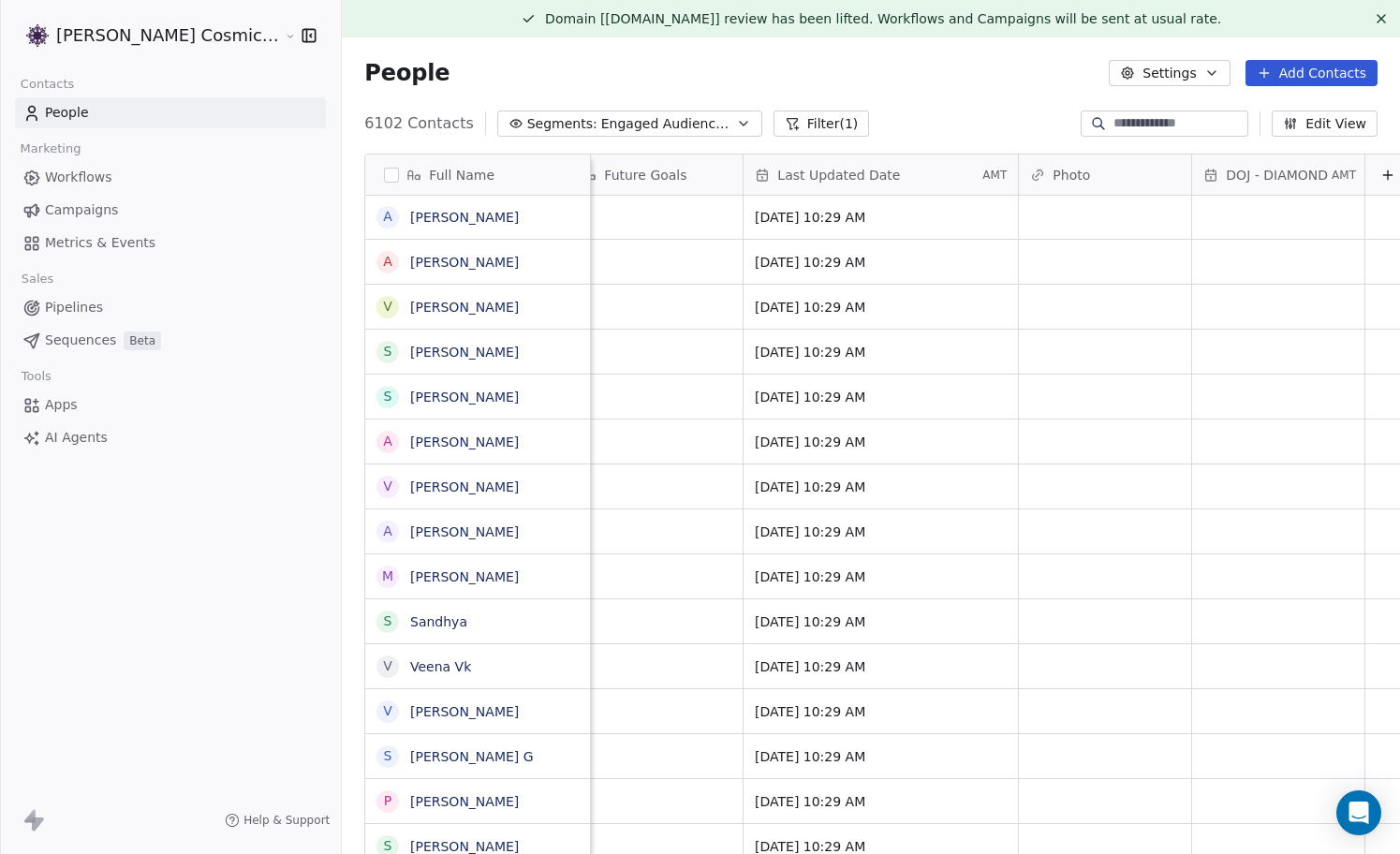
click at [1380, 168] on icon at bounding box center [1387, 175] width 15 height 15
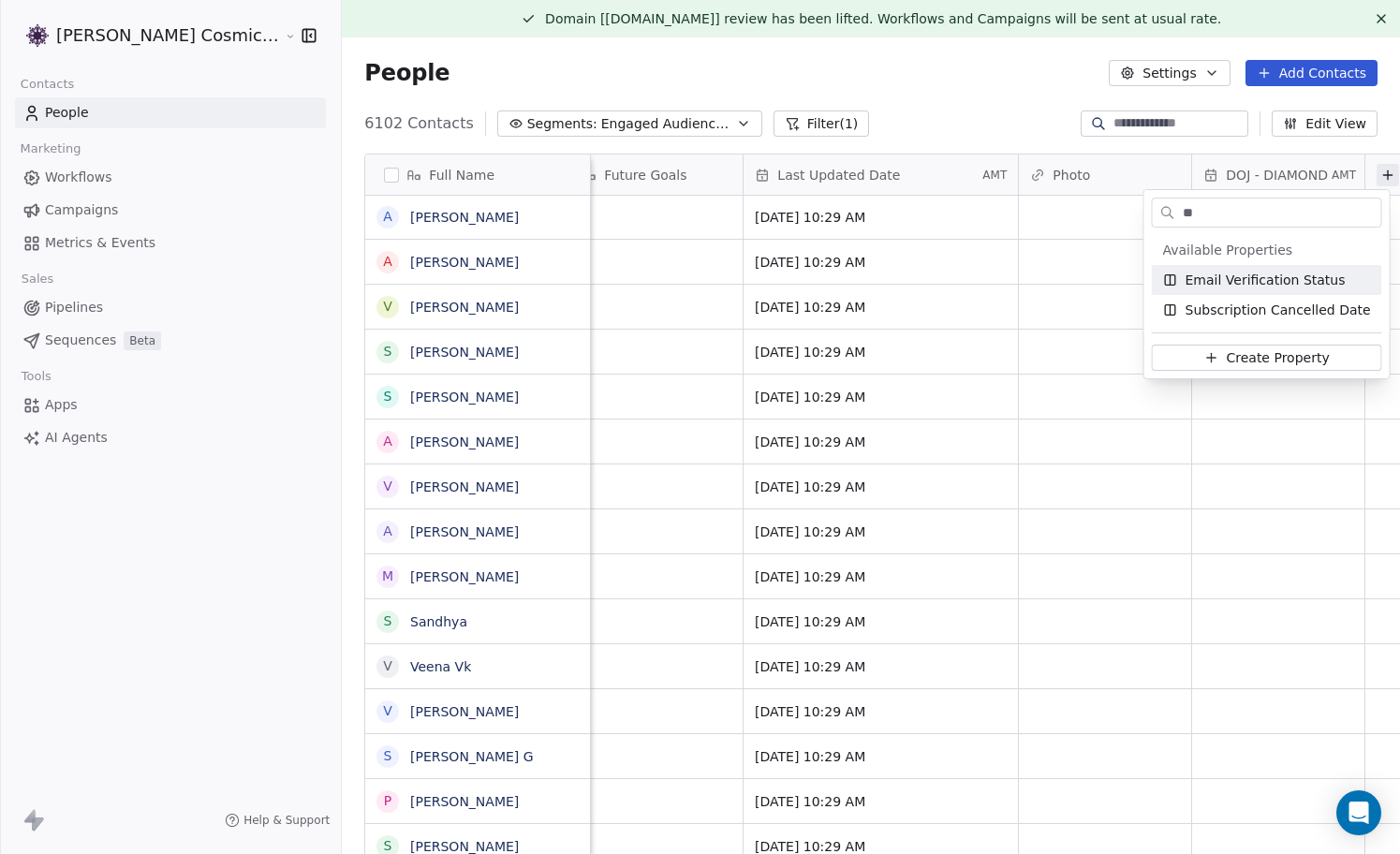
type input "*"
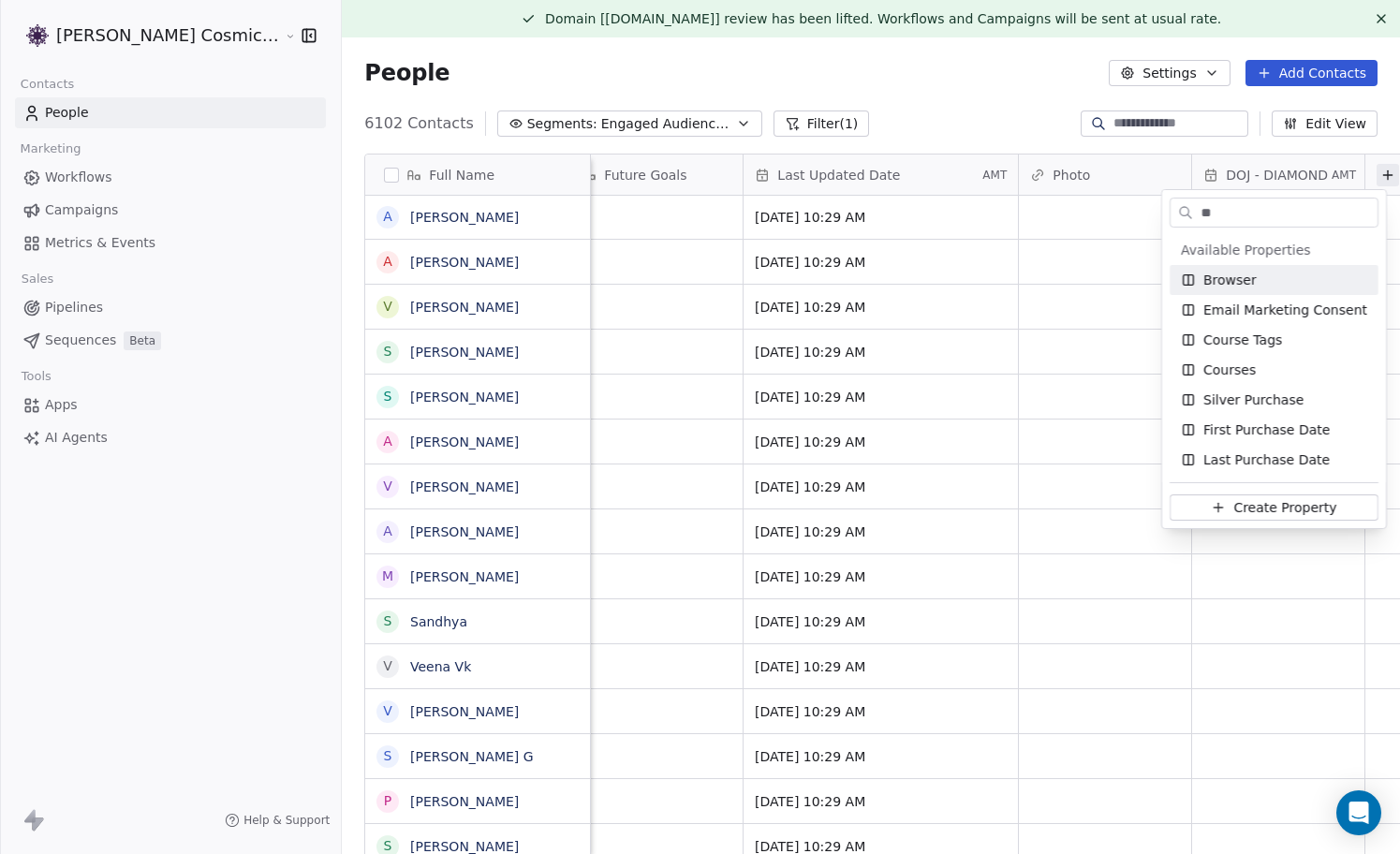
type input "*"
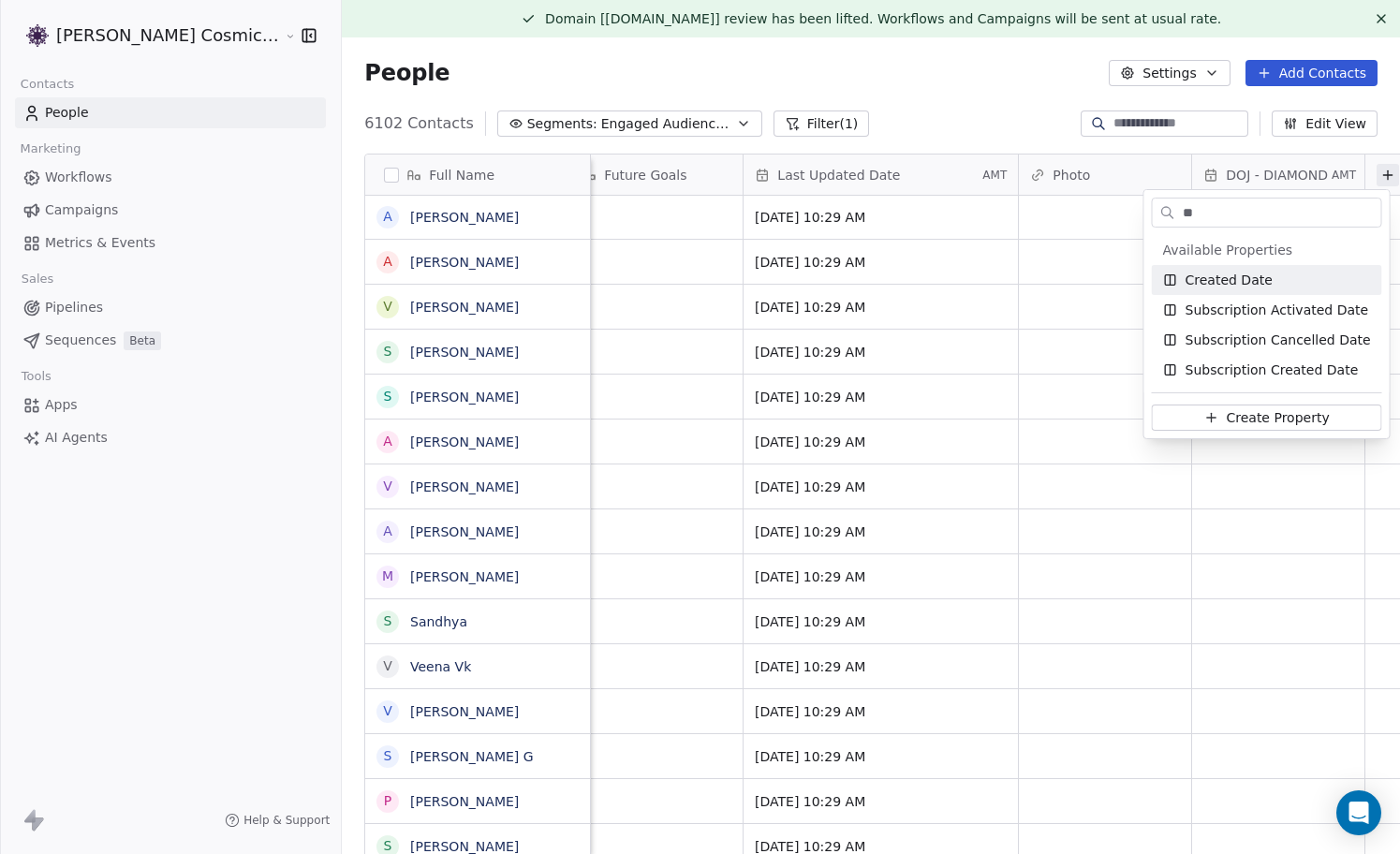
type input "*"
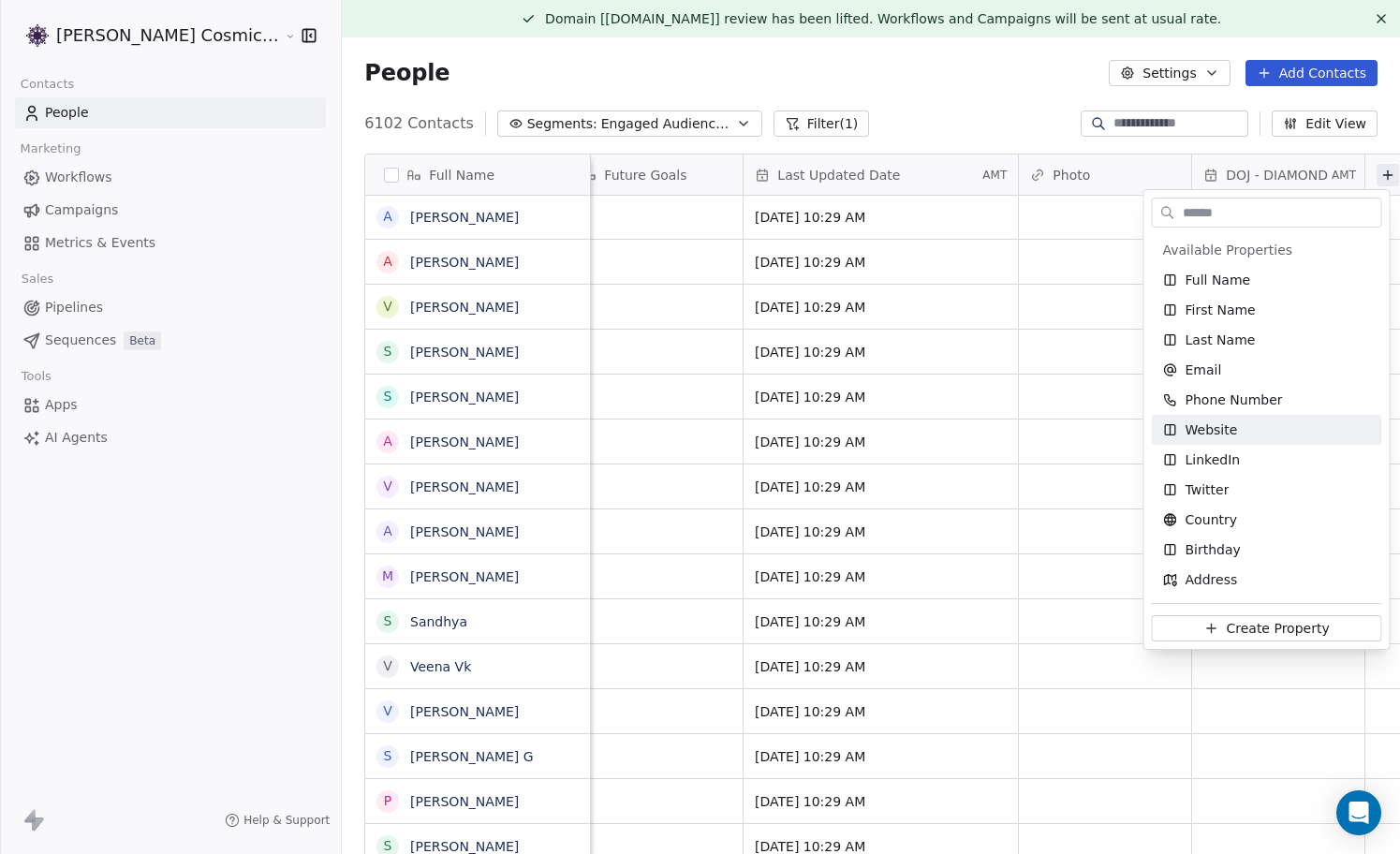
click at [973, 122] on html "Sumit Upreti Cosmic Academy LLP Contacts People Marketing Workflows Campaigns M…" at bounding box center [700, 427] width 1400 height 854
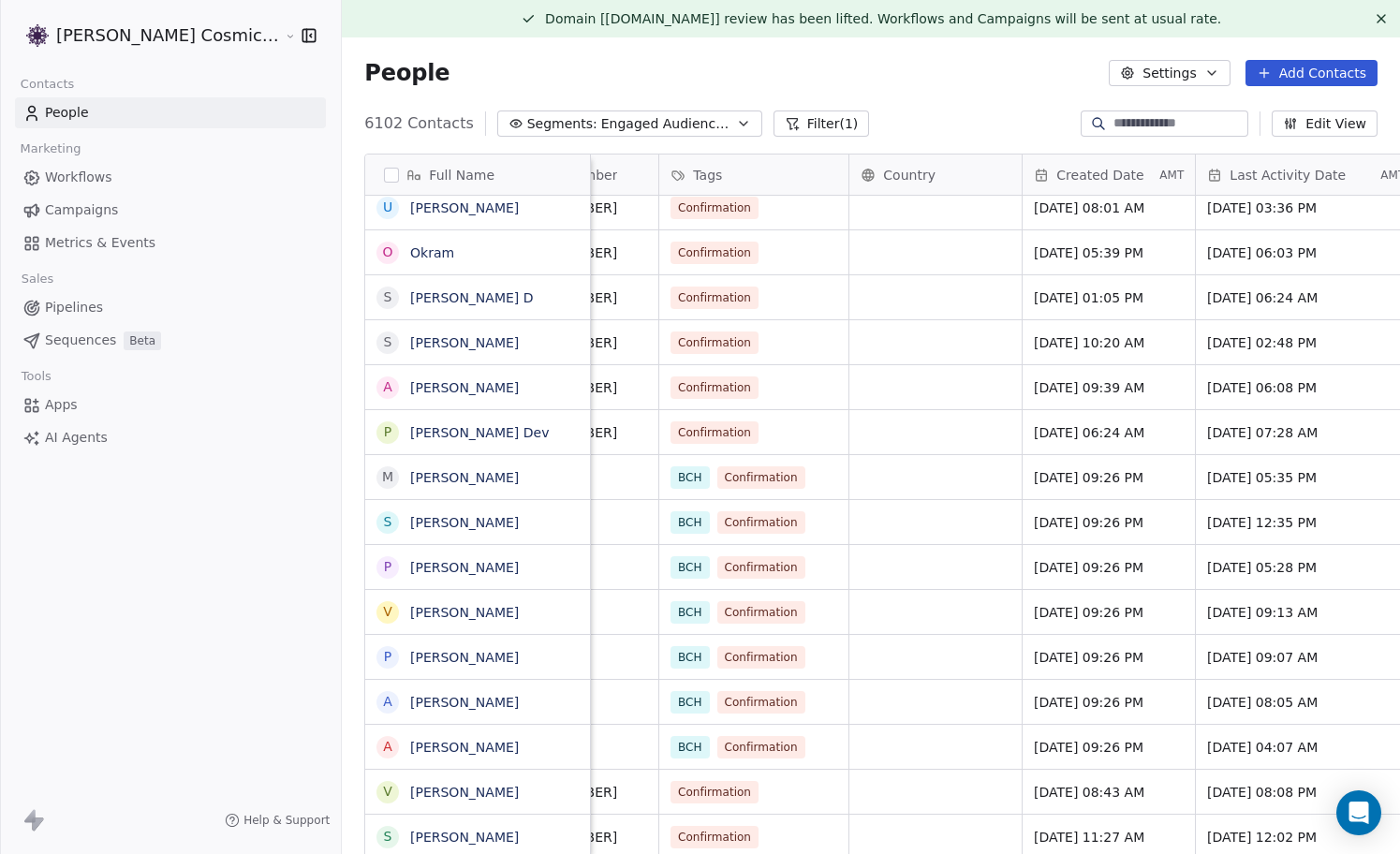
click at [693, 176] on span "Tags" at bounding box center [706, 175] width 29 height 19
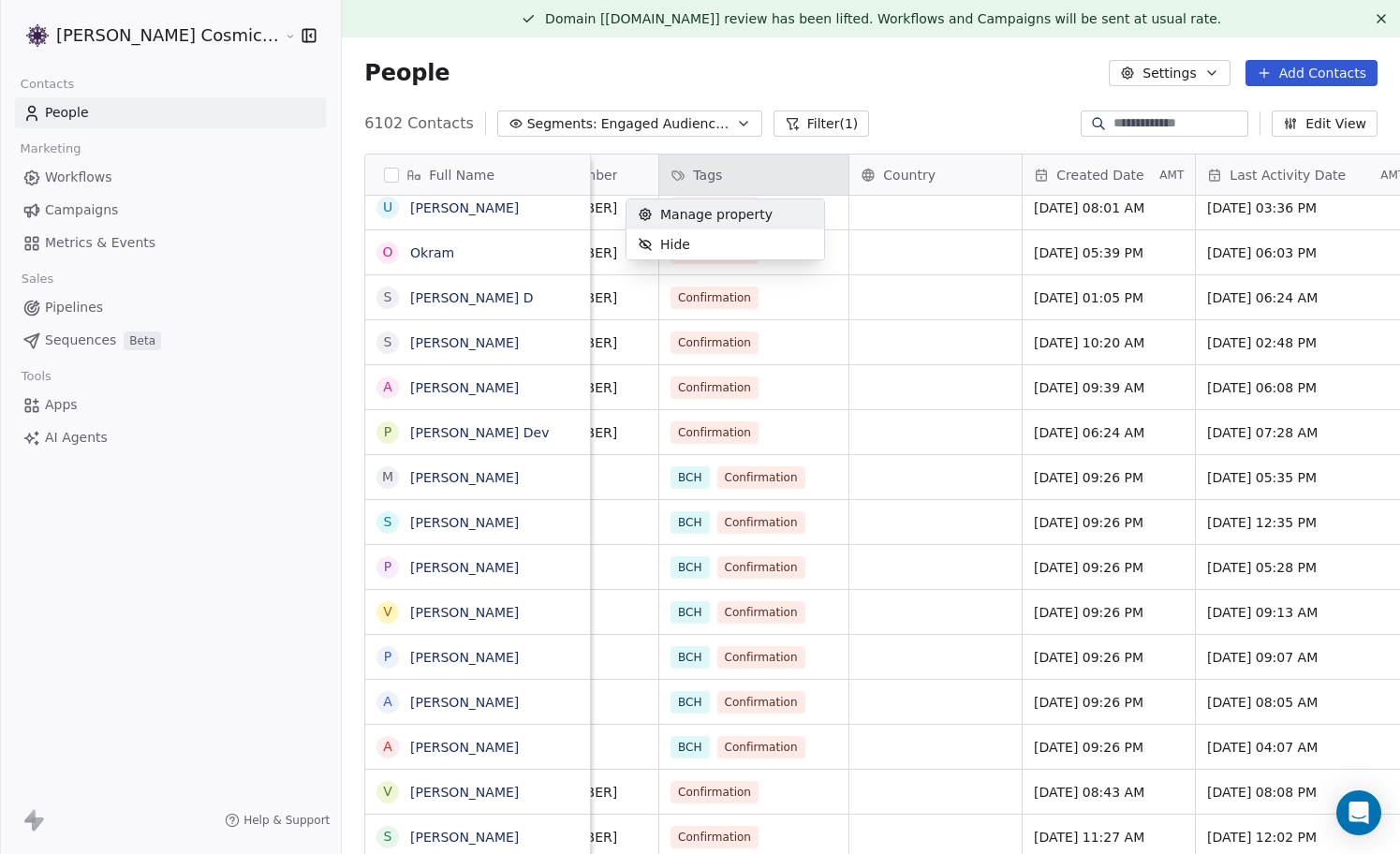
click at [681, 215] on span "Manage property" at bounding box center [716, 214] width 112 height 19
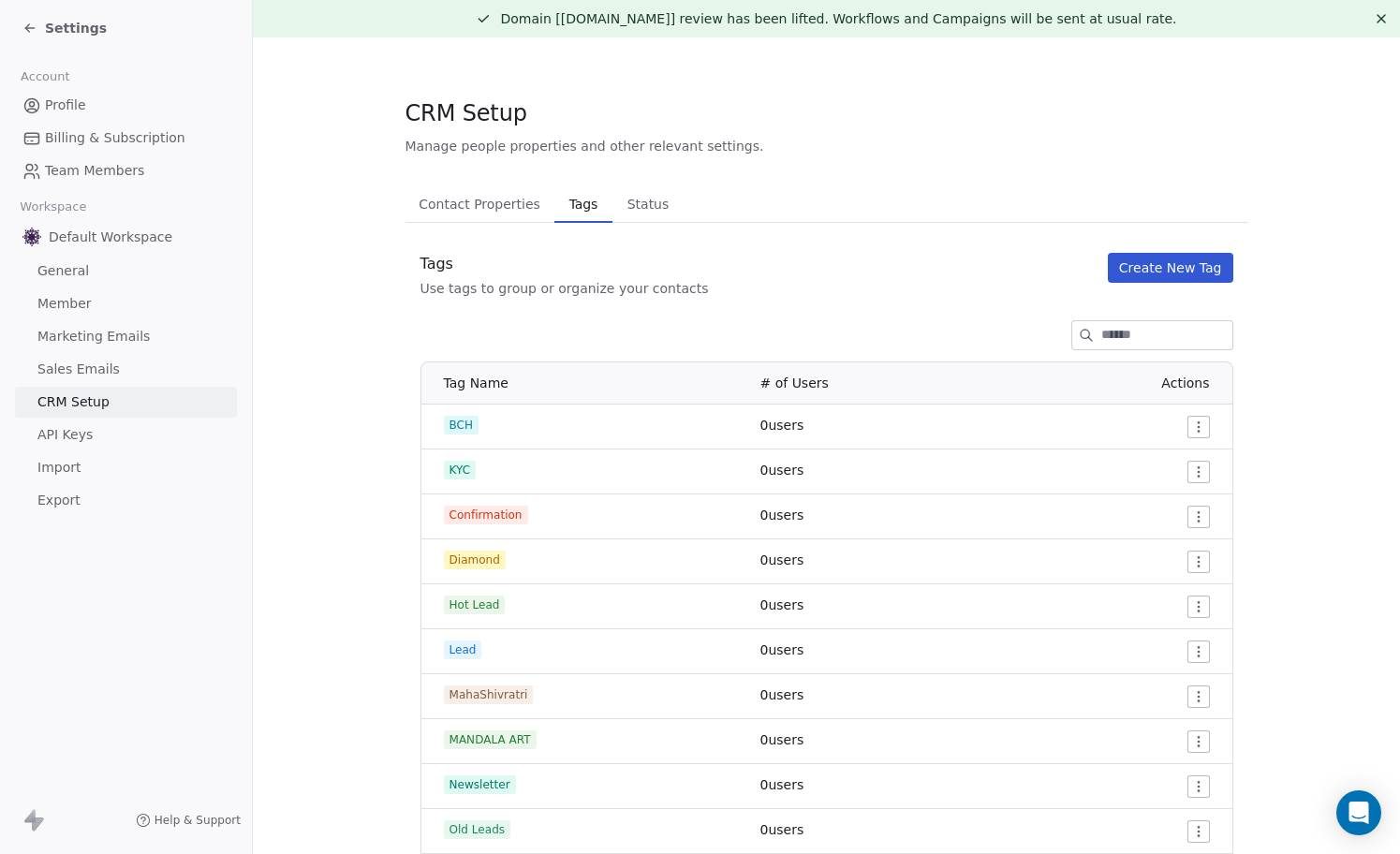
drag, startPoint x: 818, startPoint y: 173, endPoint x: 913, endPoint y: 94, distance: 123.6
click at [913, 94] on section "CRM Setup Manage people properties and other relevant settings. Contact Propert…" at bounding box center [826, 543] width 1147 height 1012
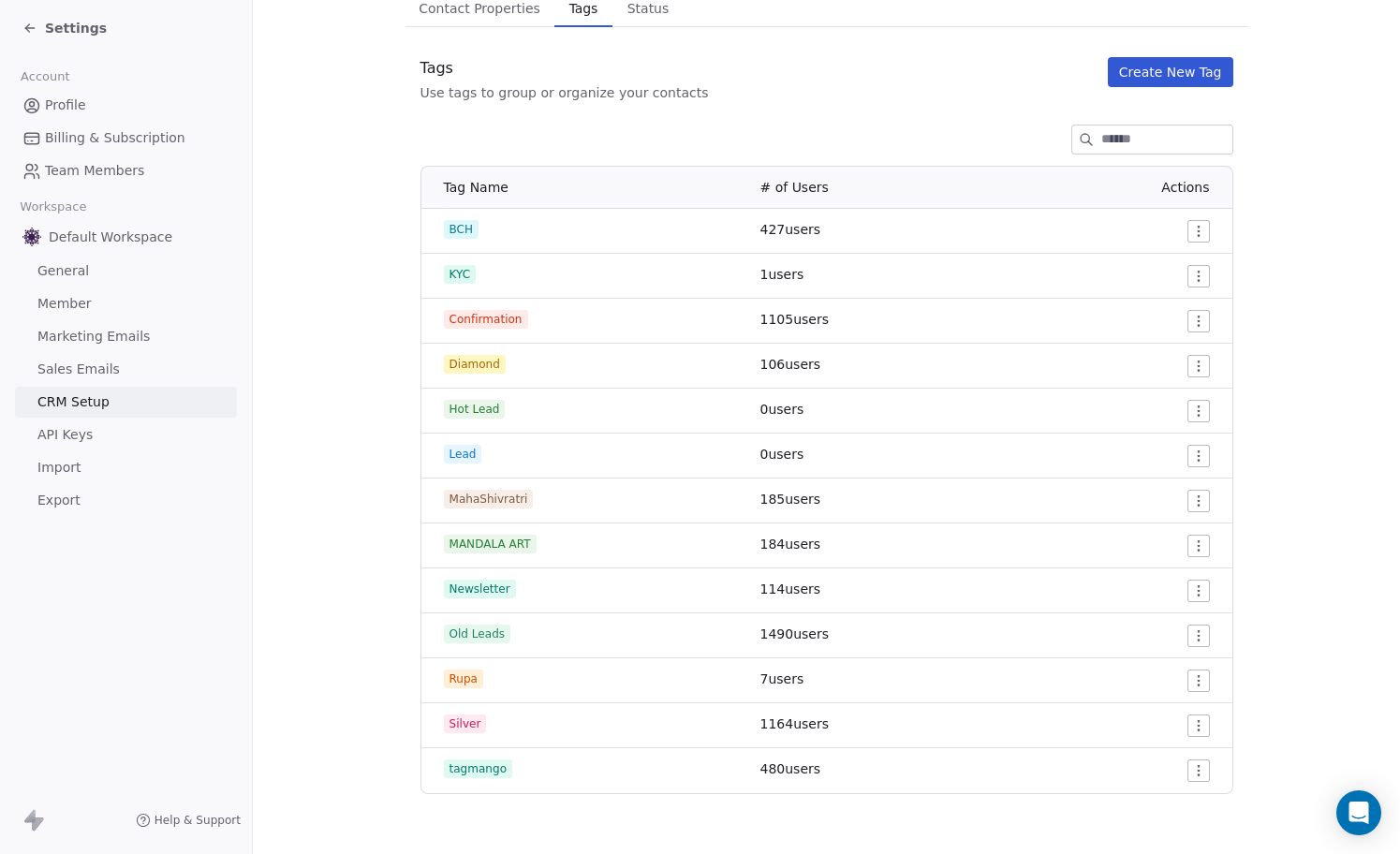
click at [1192, 634] on html "Settings Account Profile Billing & Subscription Team Members Workspace Default …" at bounding box center [700, 427] width 1400 height 854
click at [1291, 613] on html "Settings Account Profile Billing & Subscription Team Members Workspace Default …" at bounding box center [700, 427] width 1400 height 854
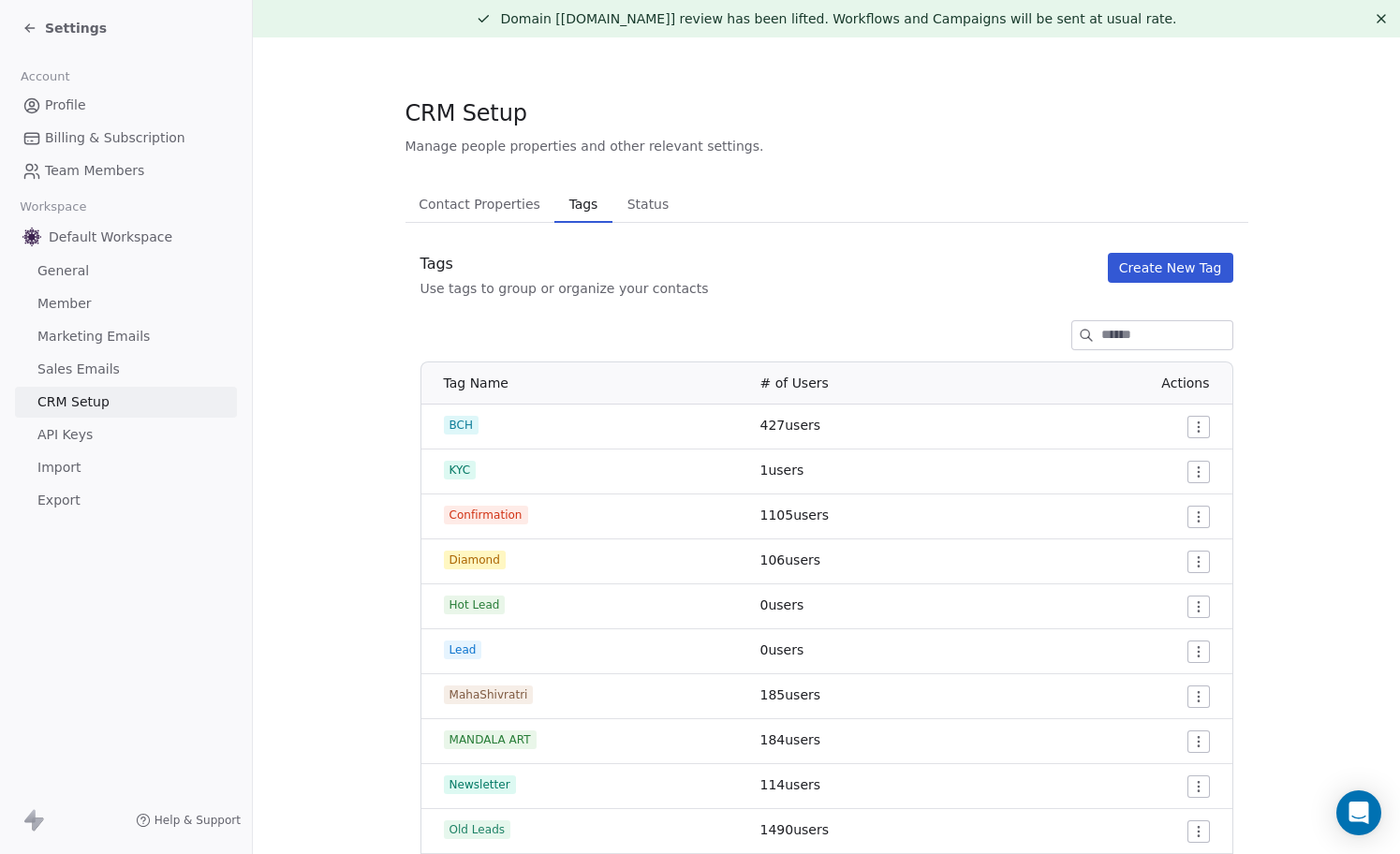
click at [650, 199] on span "Status" at bounding box center [648, 204] width 57 height 27
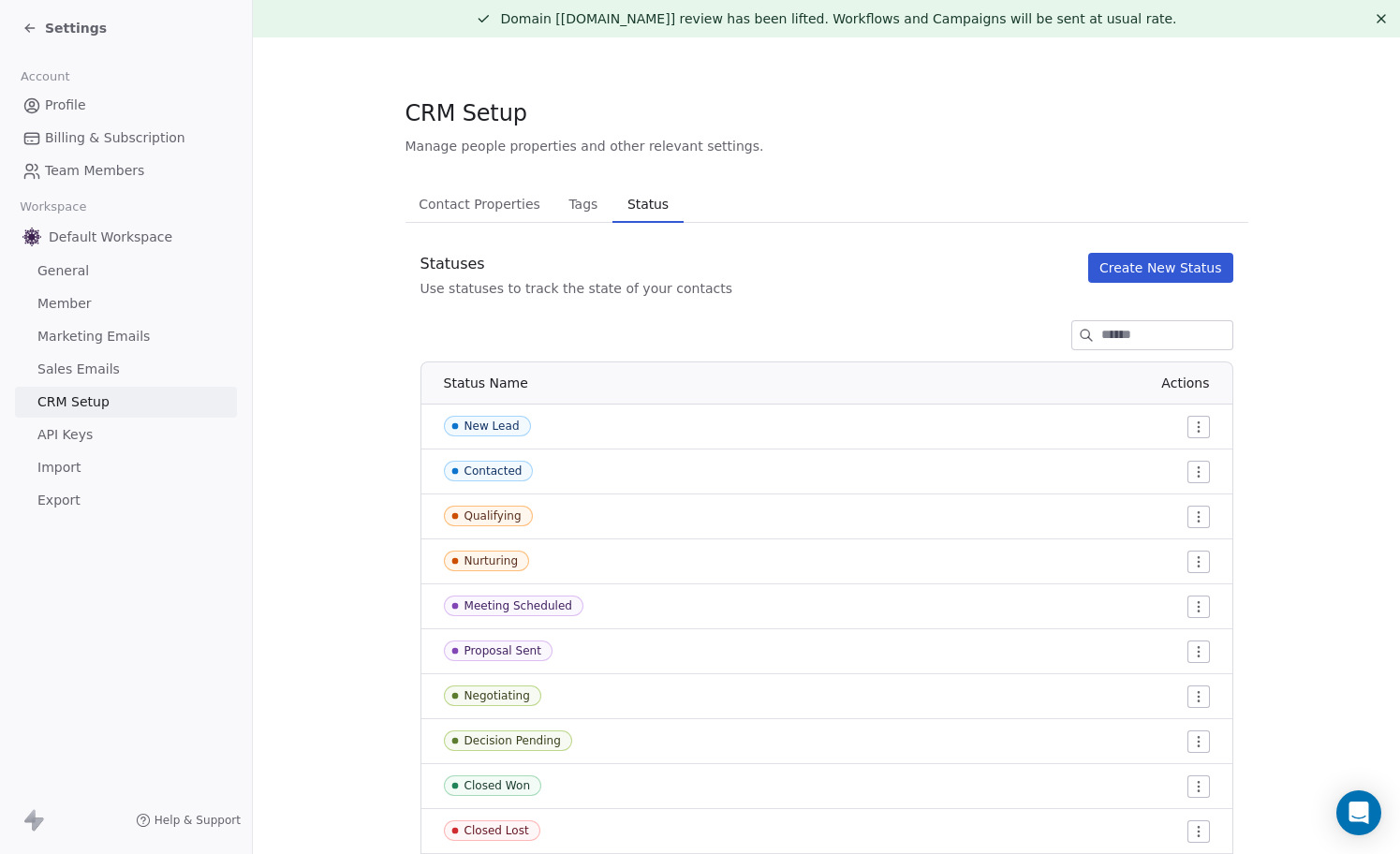
click at [582, 208] on span "Tags" at bounding box center [583, 204] width 44 height 27
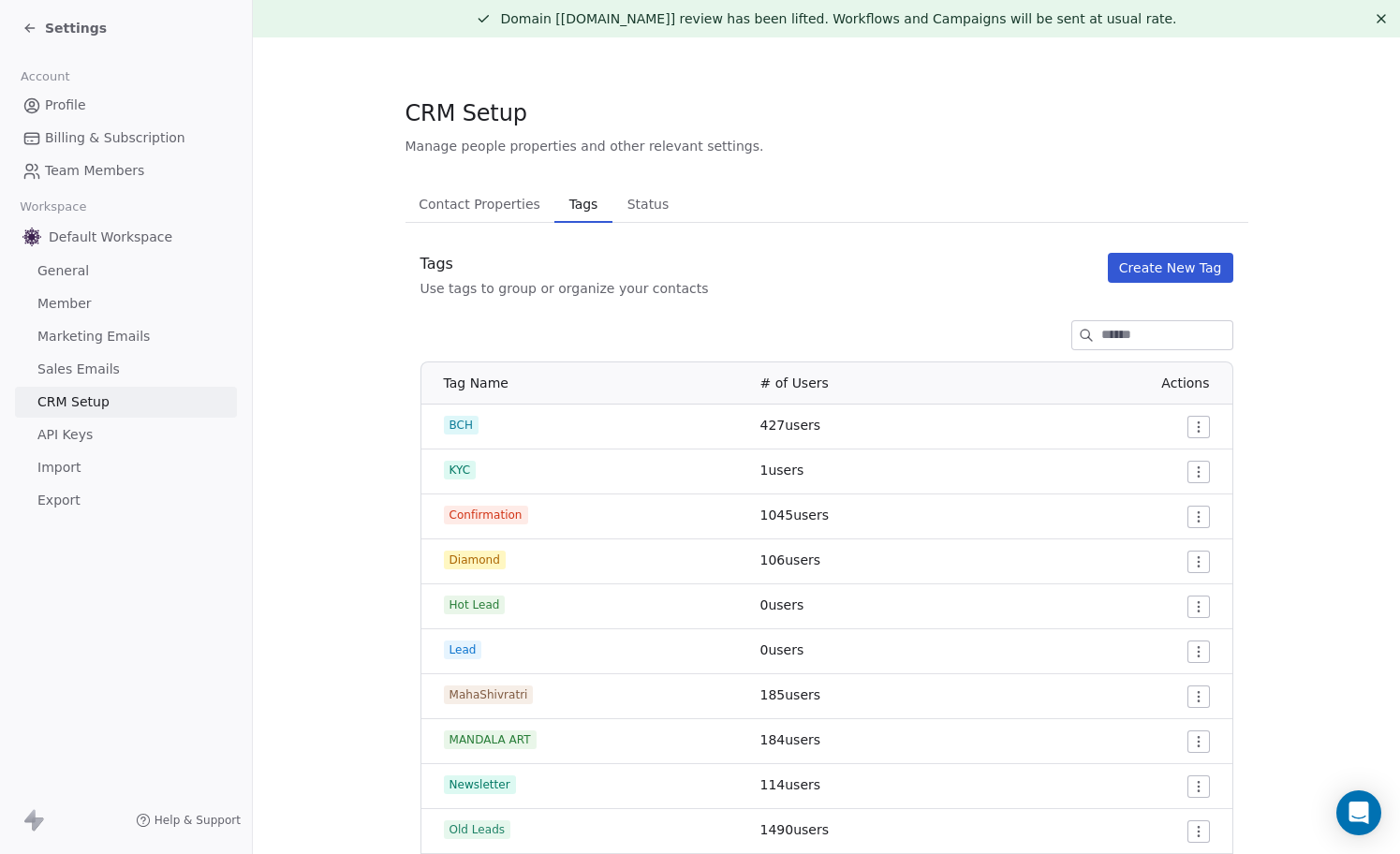
click at [480, 200] on span "Contact Properties" at bounding box center [479, 204] width 137 height 27
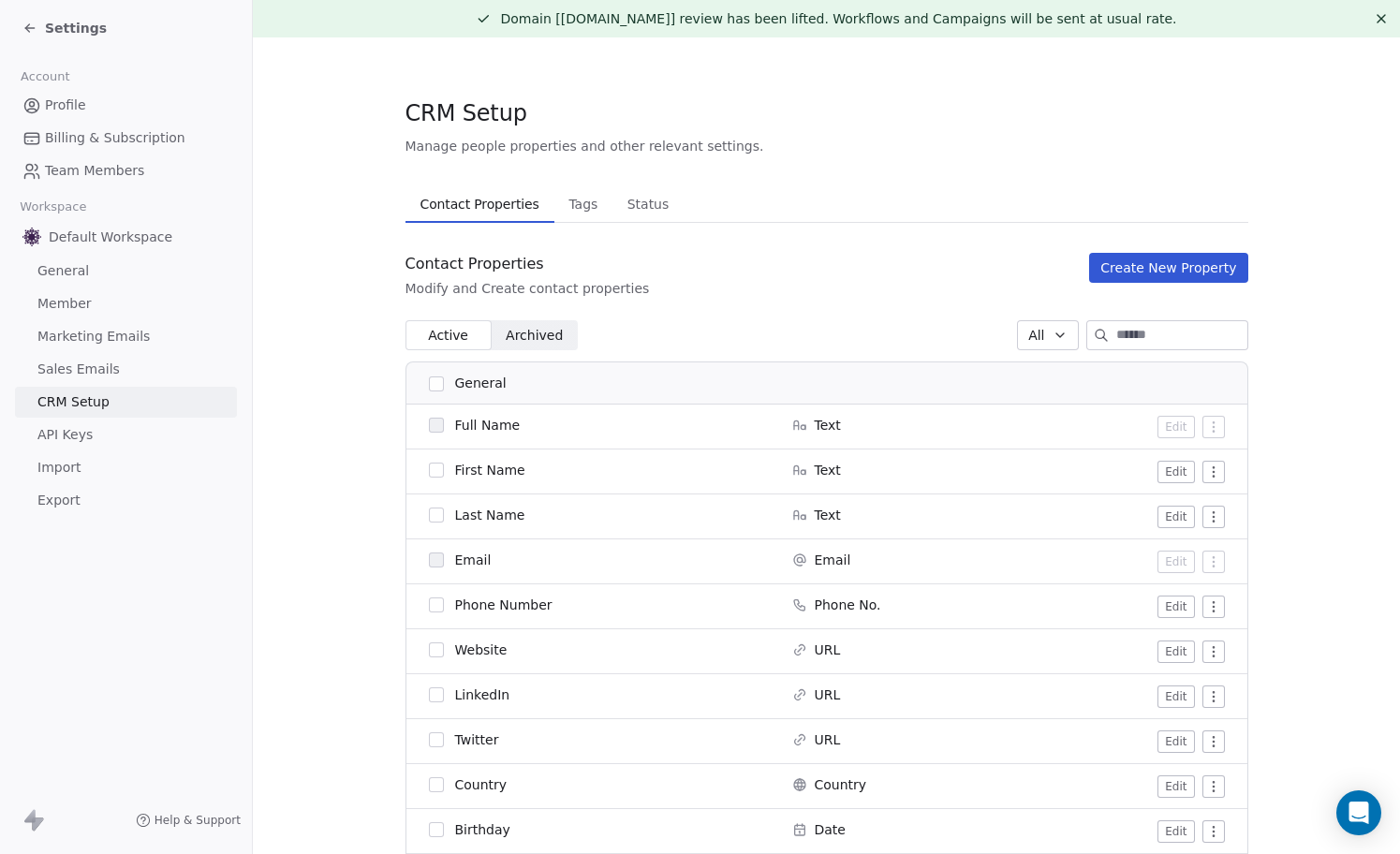
click at [75, 272] on span "General" at bounding box center [63, 271] width 51 height 20
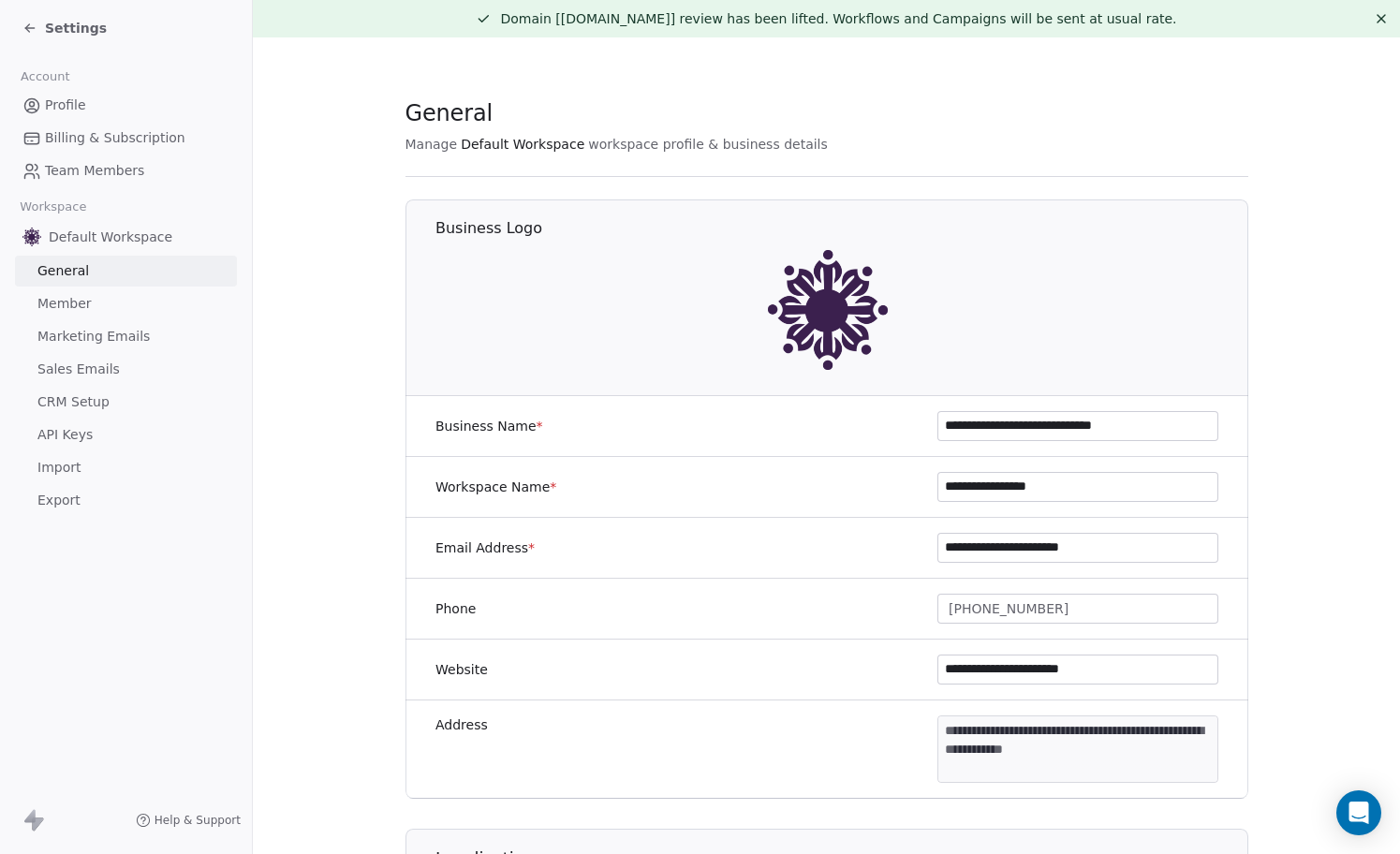
click at [83, 228] on span "Default Workspace" at bounding box center [110, 237] width 123 height 19
click at [100, 220] on div "Default Workspace" at bounding box center [125, 237] width 222 height 34
click at [89, 243] on span "Default Workspace" at bounding box center [110, 237] width 123 height 19
click at [58, 101] on span "Profile" at bounding box center [66, 106] width 41 height 20
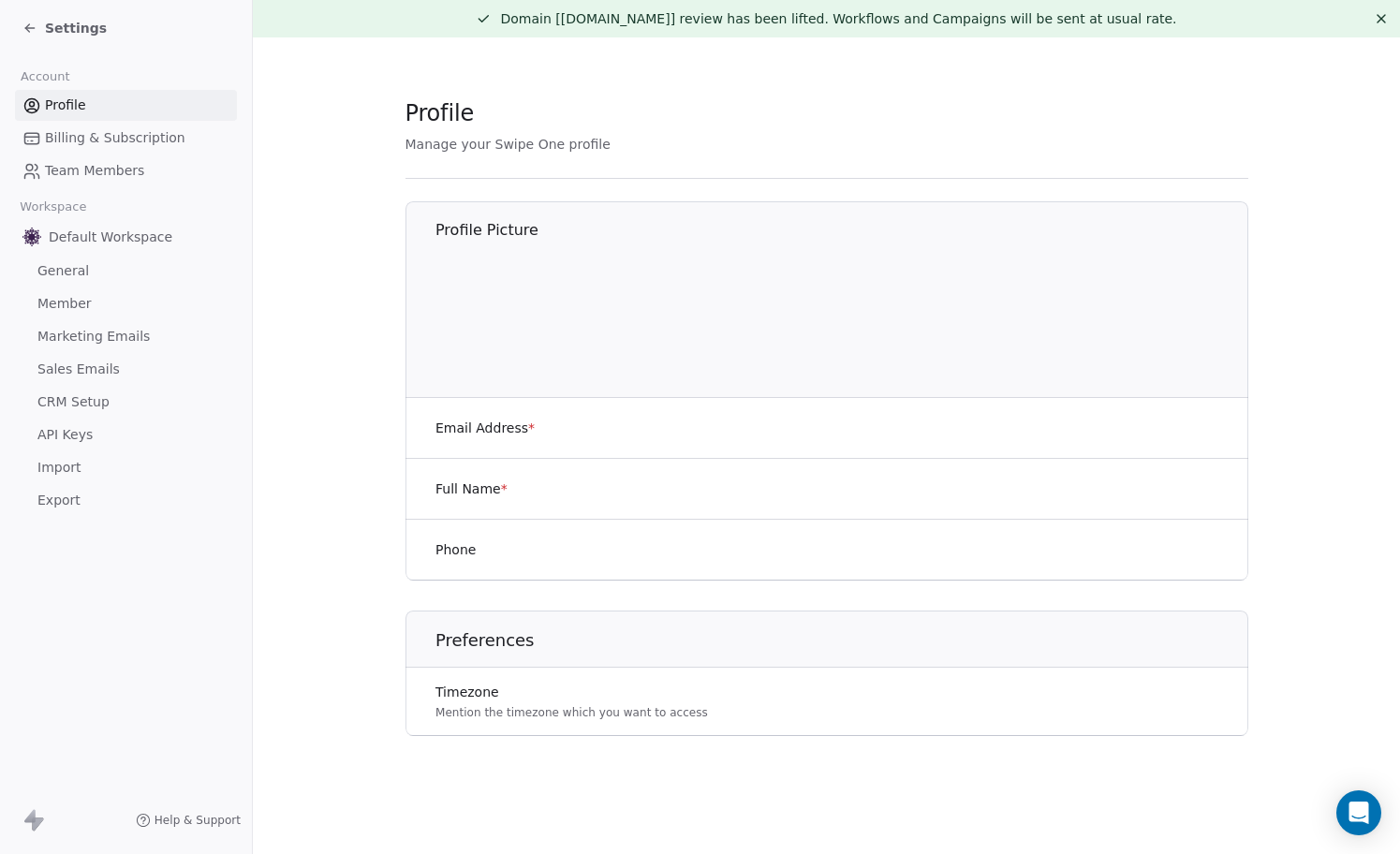
click at [50, 30] on span "Settings" at bounding box center [76, 28] width 62 height 19
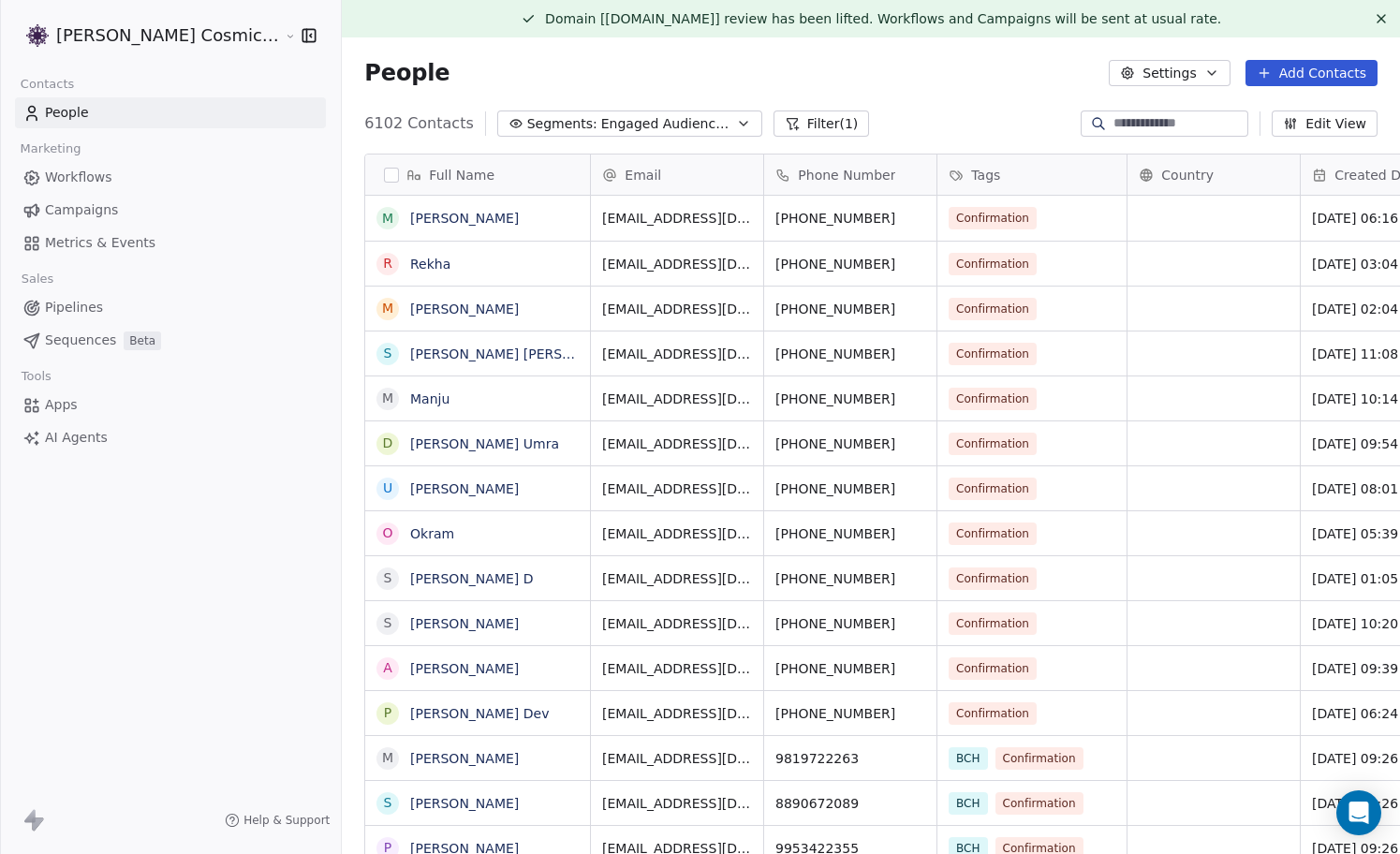
click at [686, 126] on span "Engaged Audience [DATE] to Aug" at bounding box center [666, 124] width 131 height 20
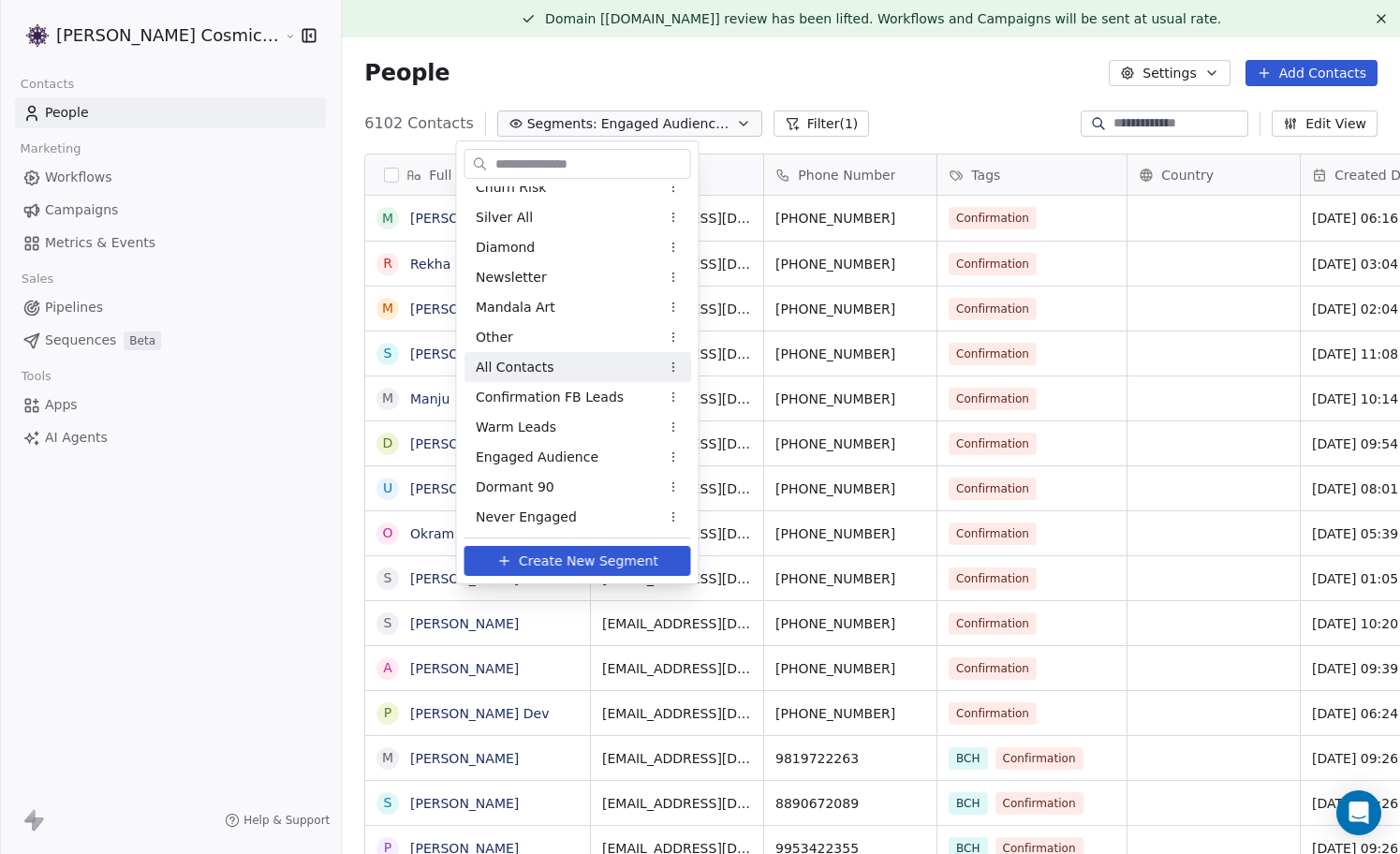
click at [564, 359] on div "All Contacts" at bounding box center [578, 367] width 227 height 30
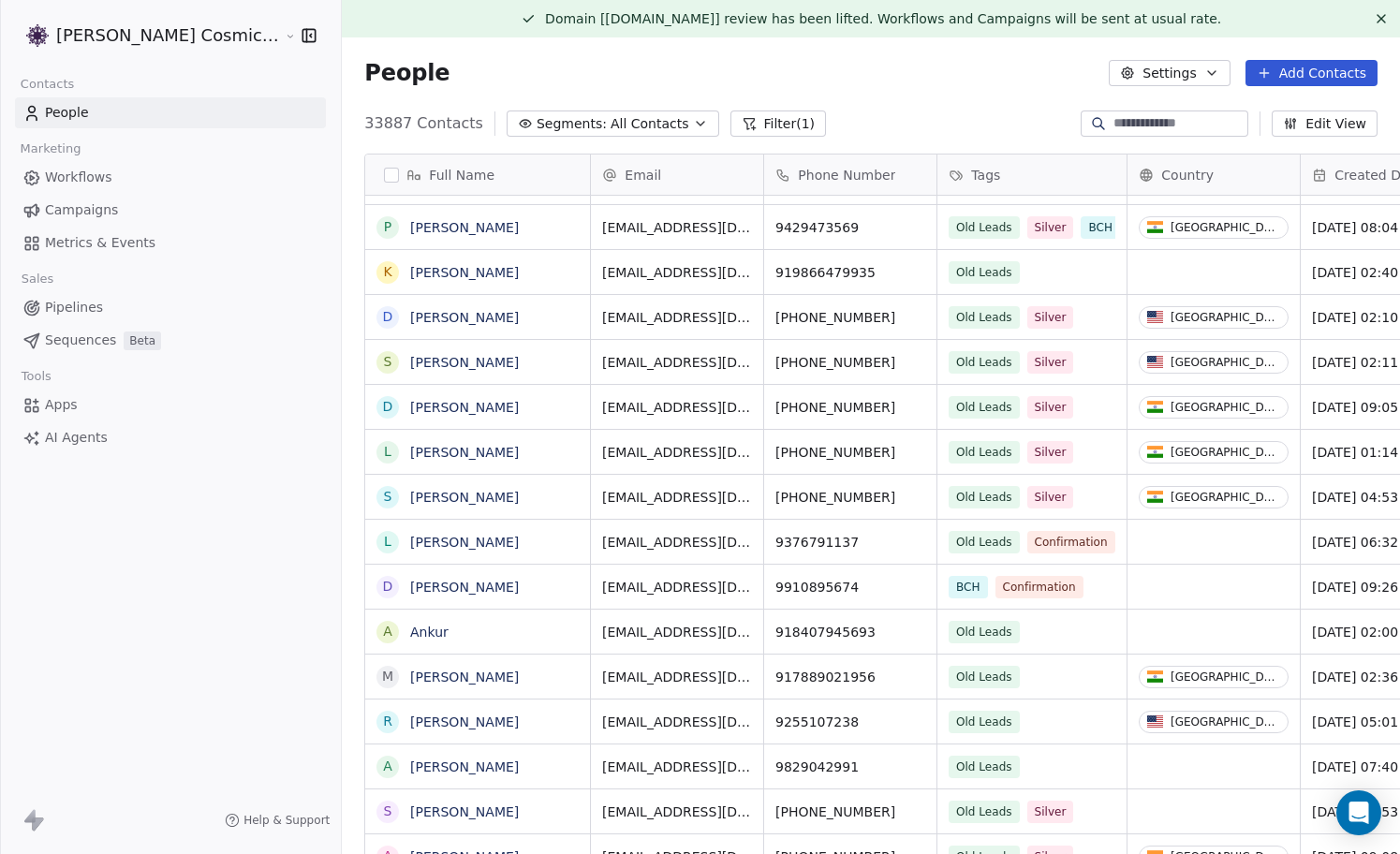
click at [693, 118] on icon "button" at bounding box center [700, 123] width 15 height 15
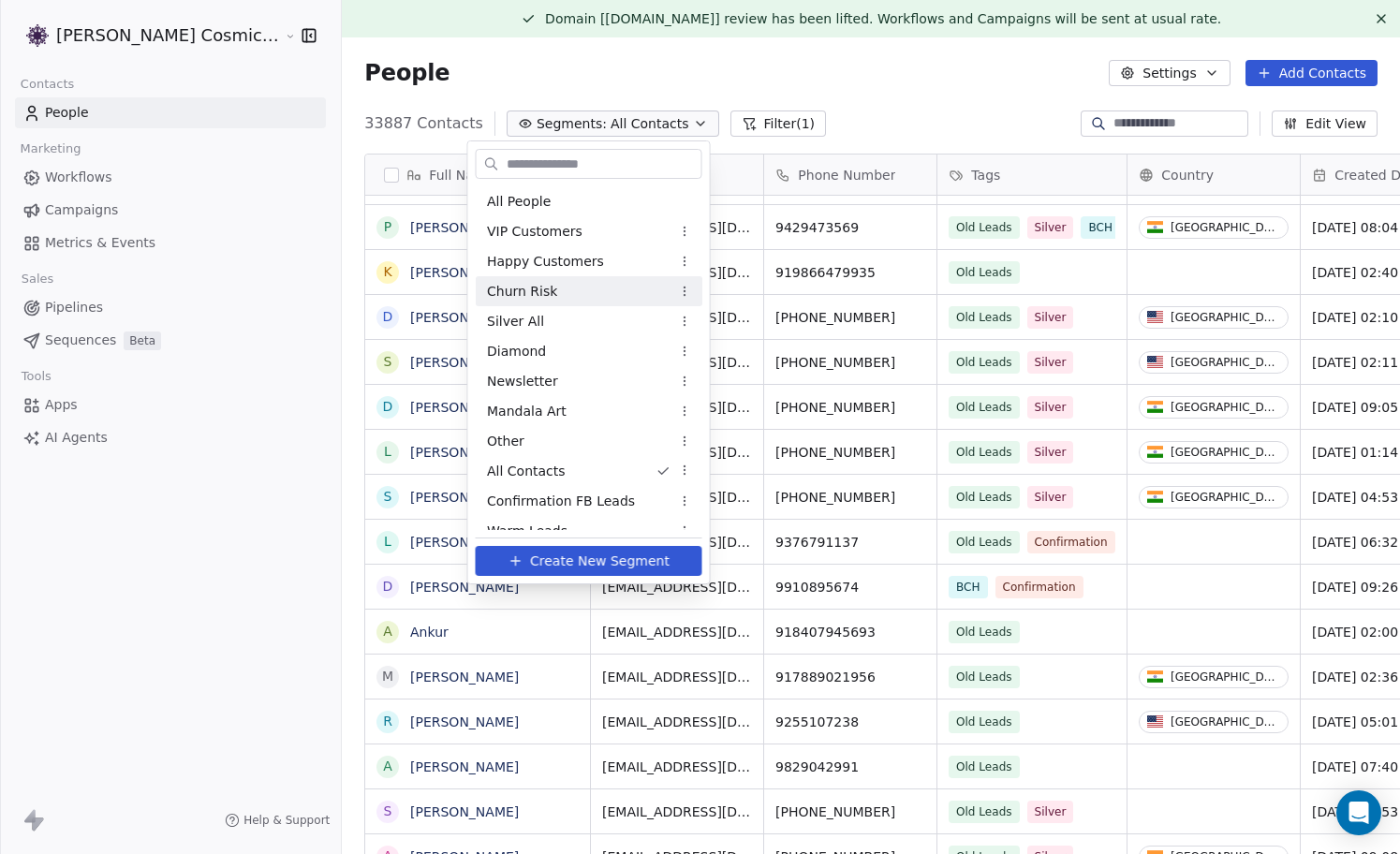
click at [575, 285] on div "Churn Risk" at bounding box center [589, 291] width 227 height 30
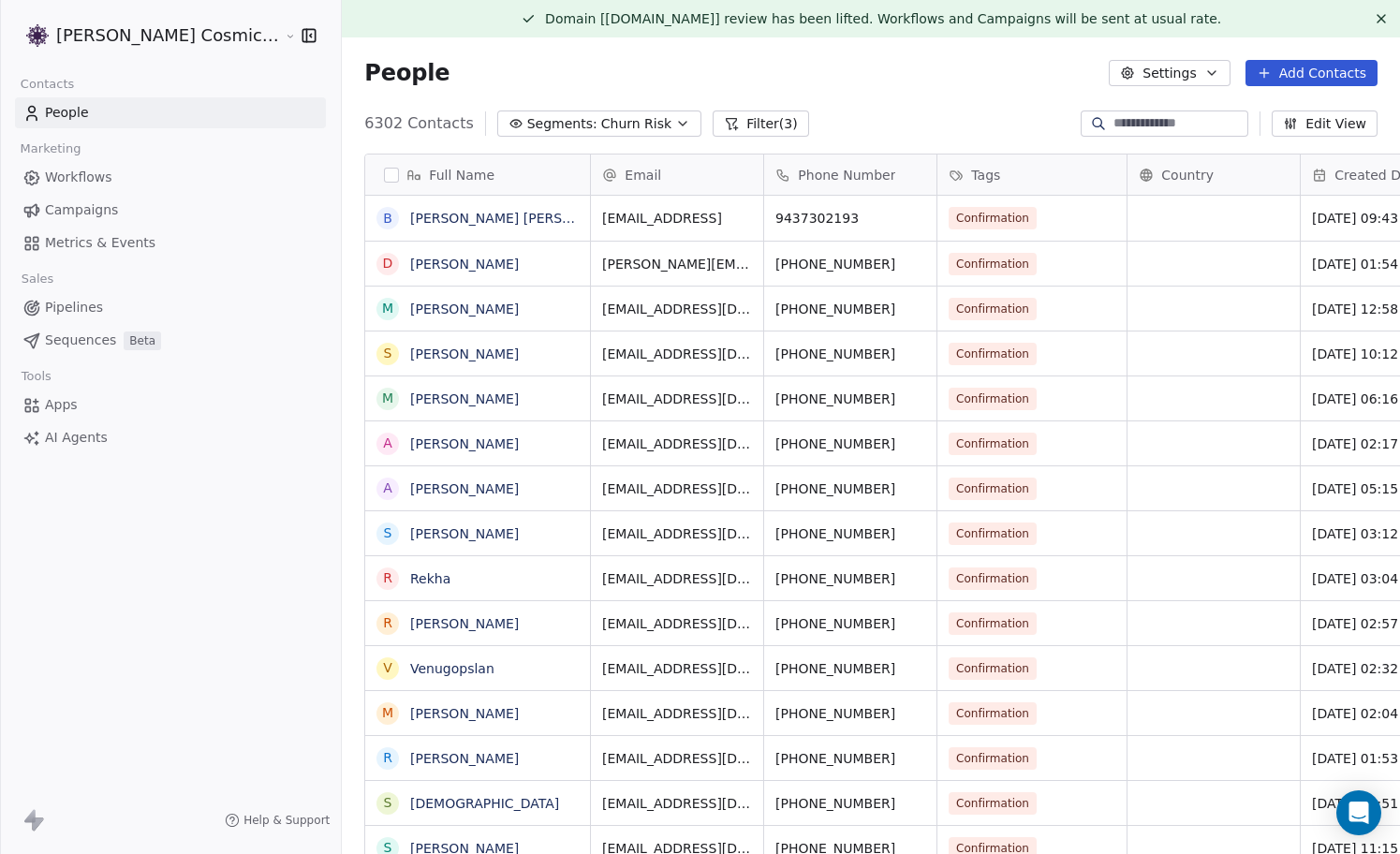
click at [736, 115] on button "Filter (3)" at bounding box center [761, 123] width 97 height 27
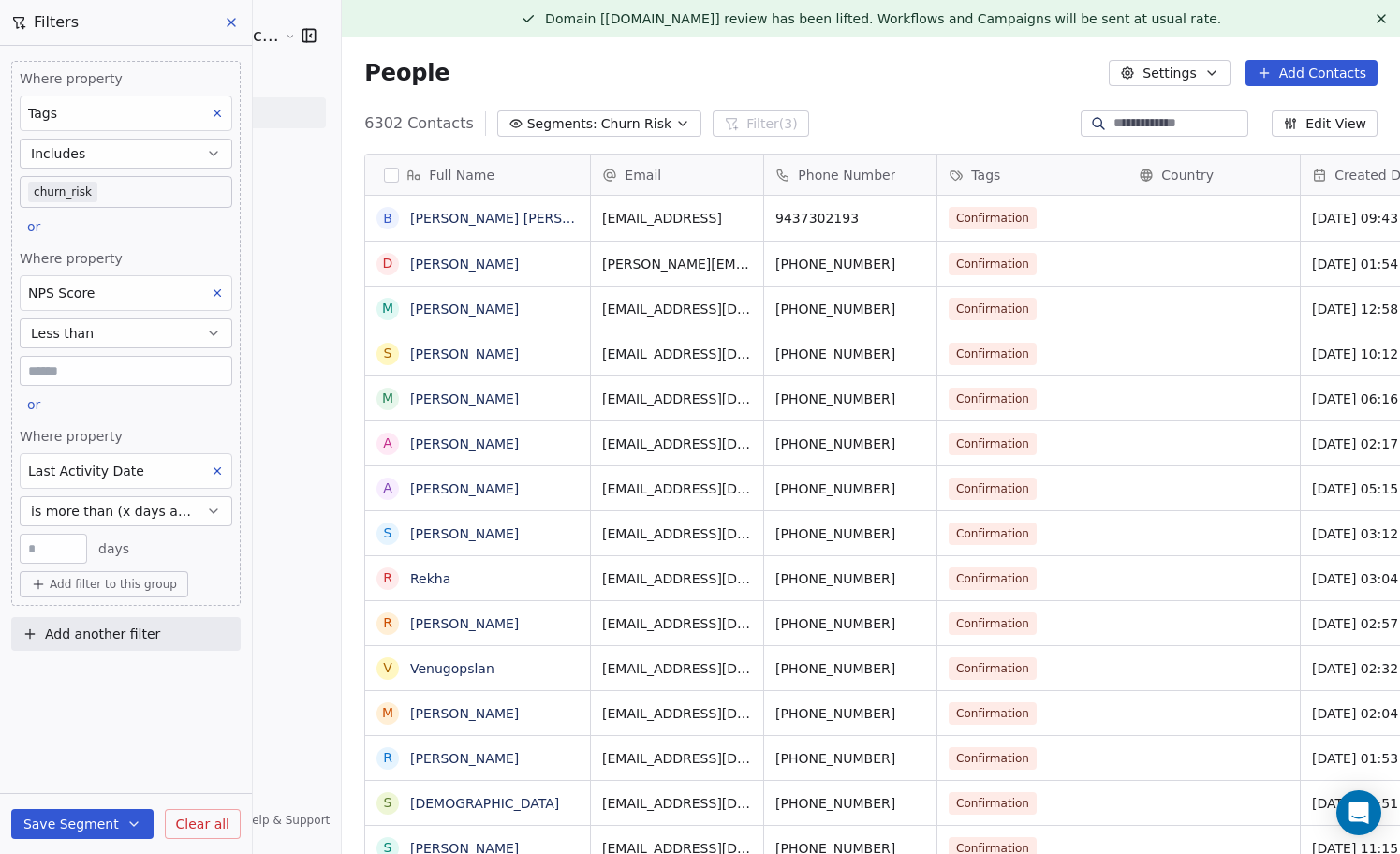
click at [232, 20] on icon at bounding box center [231, 22] width 15 height 15
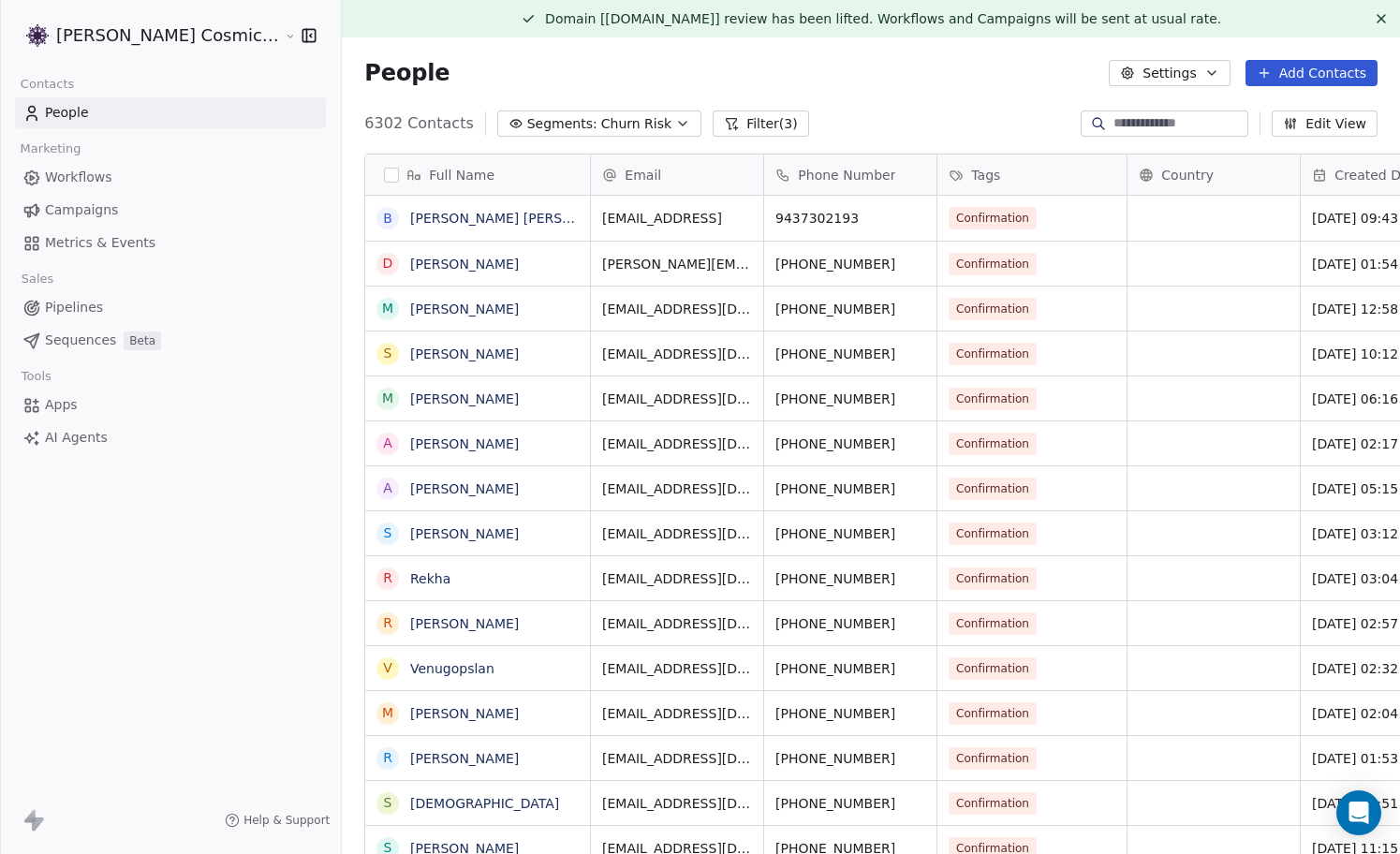
click at [675, 122] on icon "button" at bounding box center [682, 123] width 15 height 15
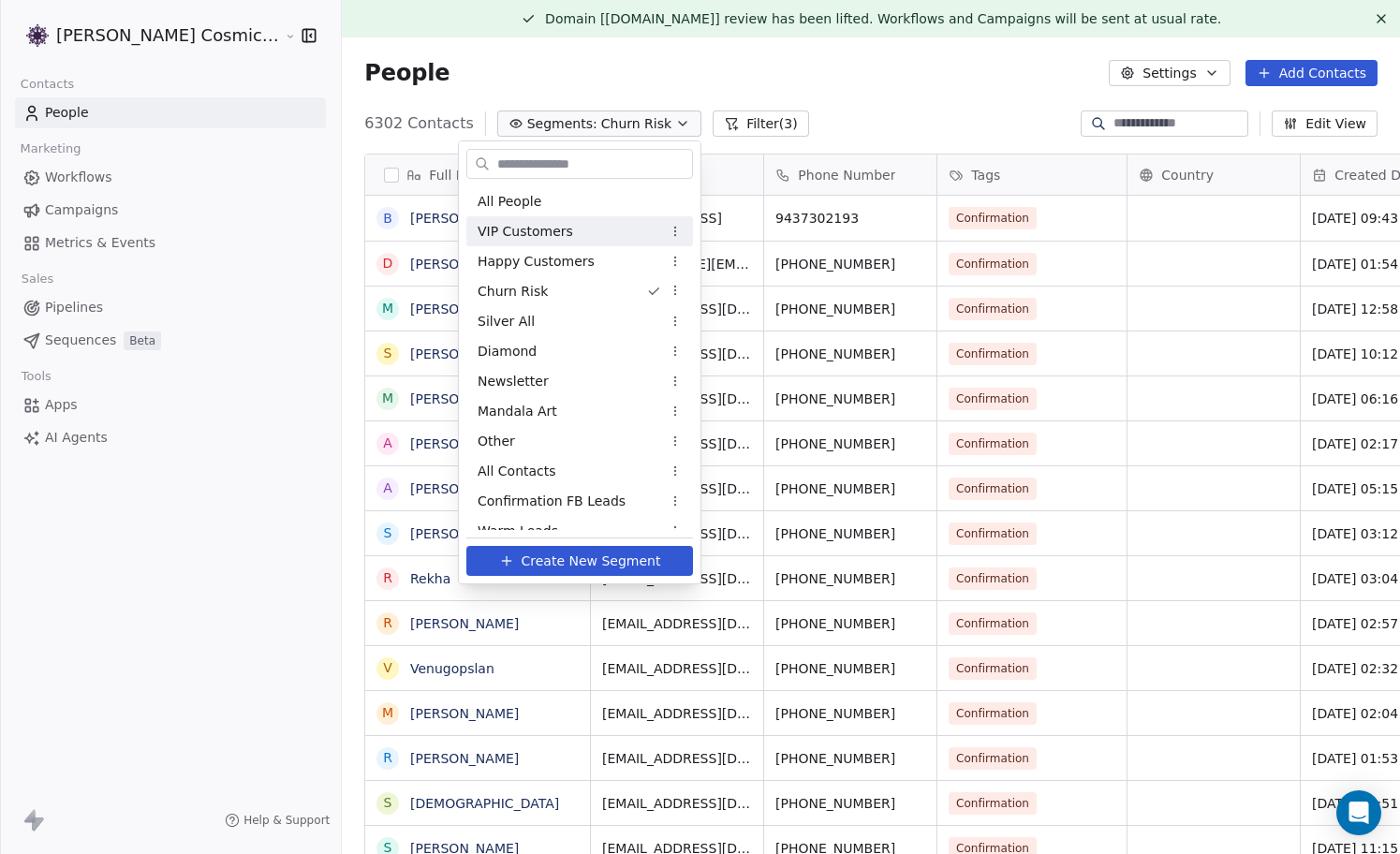
click at [561, 233] on span "VIP Customers" at bounding box center [525, 232] width 96 height 20
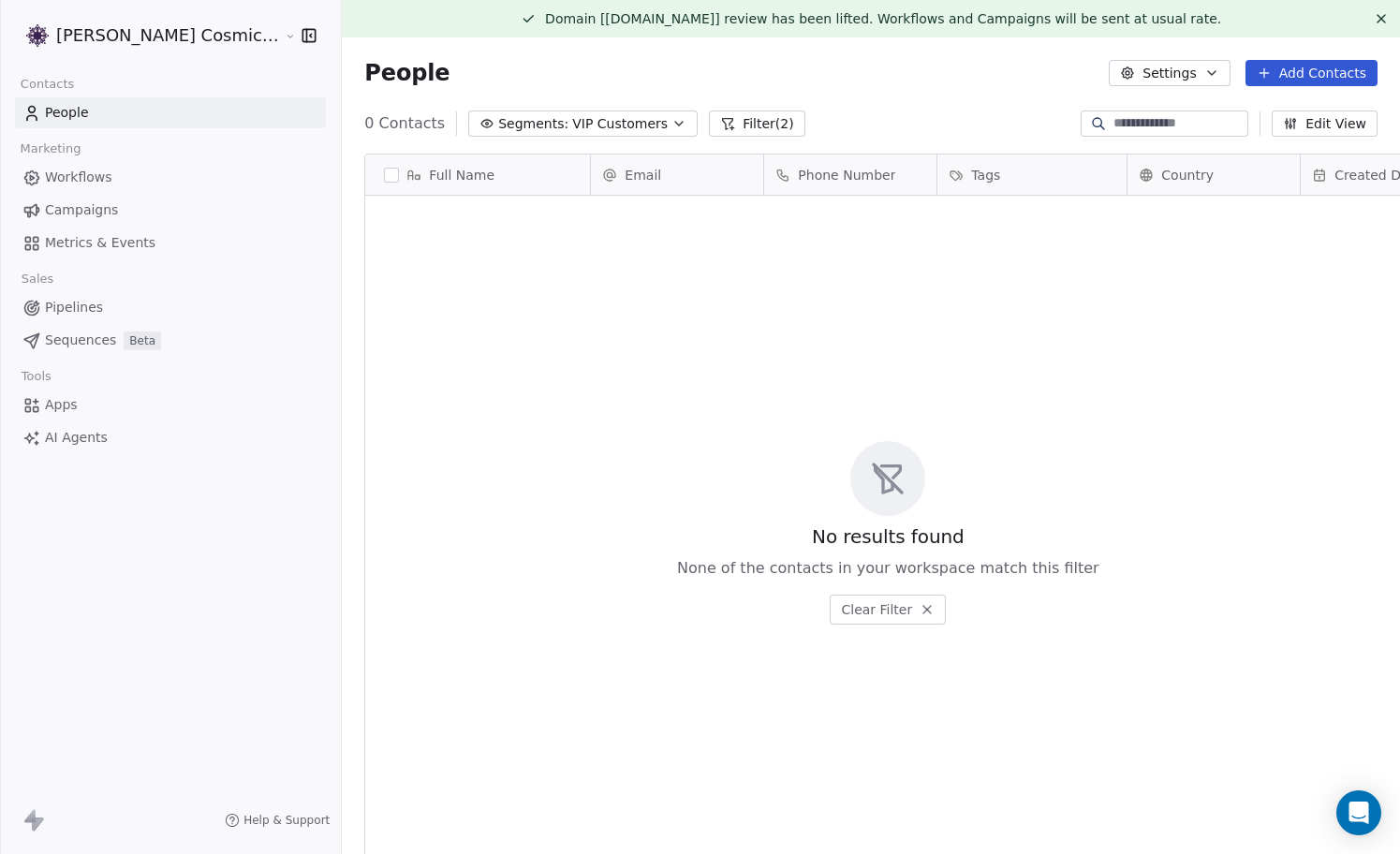
click at [737, 121] on button "Filter (2)" at bounding box center [758, 123] width 97 height 27
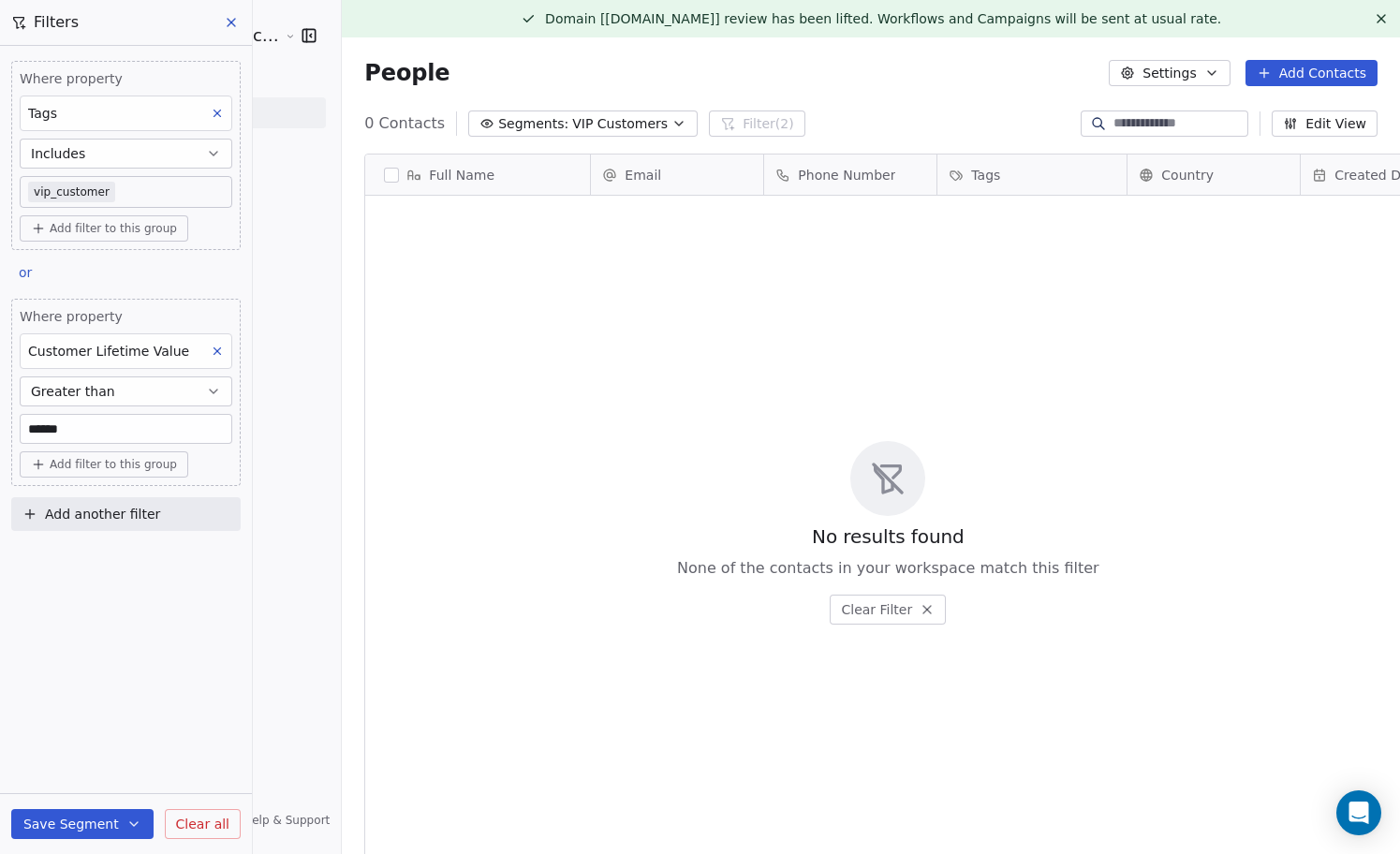
click at [229, 23] on icon at bounding box center [231, 22] width 15 height 15
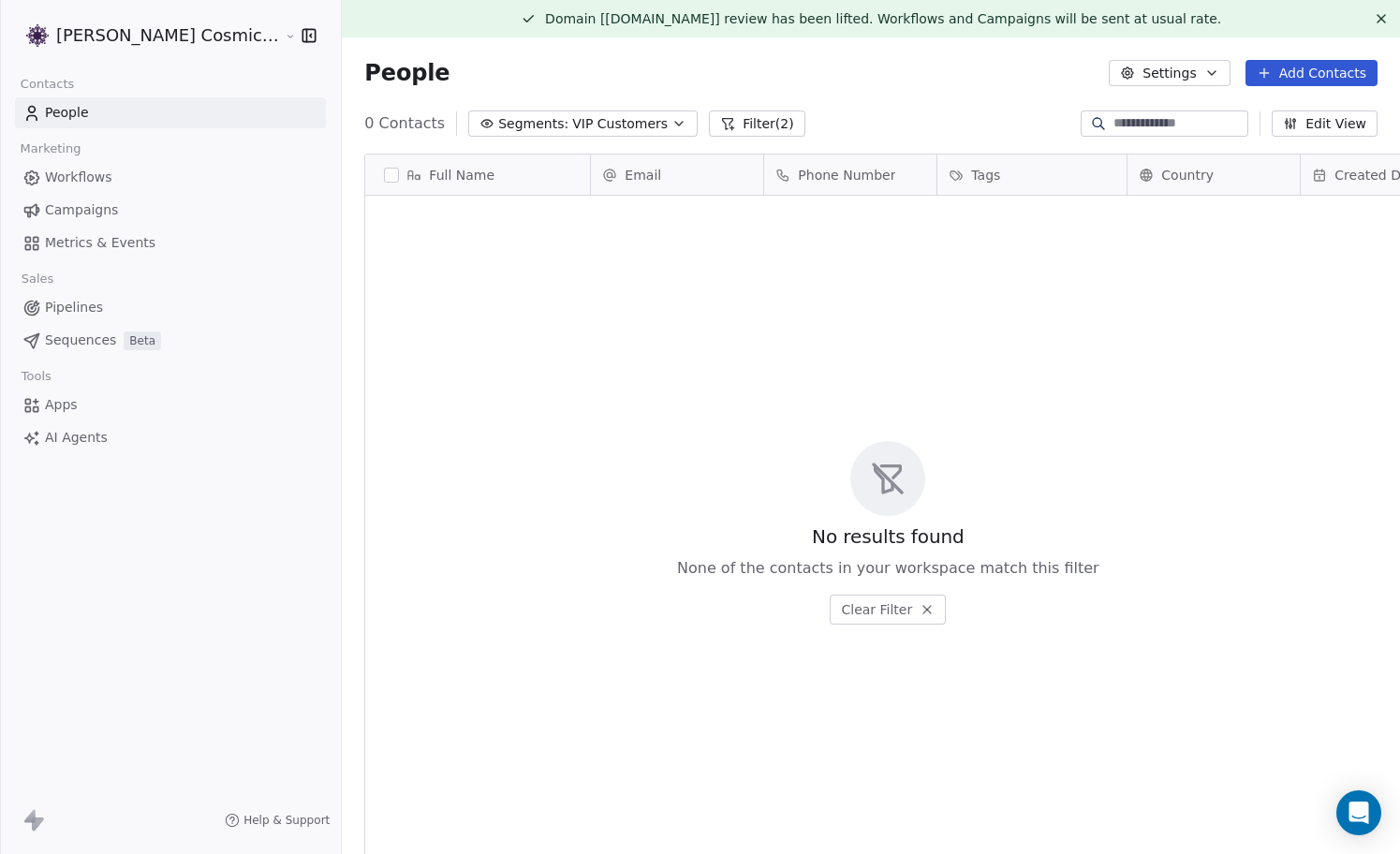
click at [605, 110] on button "Segments: VIP Customers" at bounding box center [583, 123] width 230 height 27
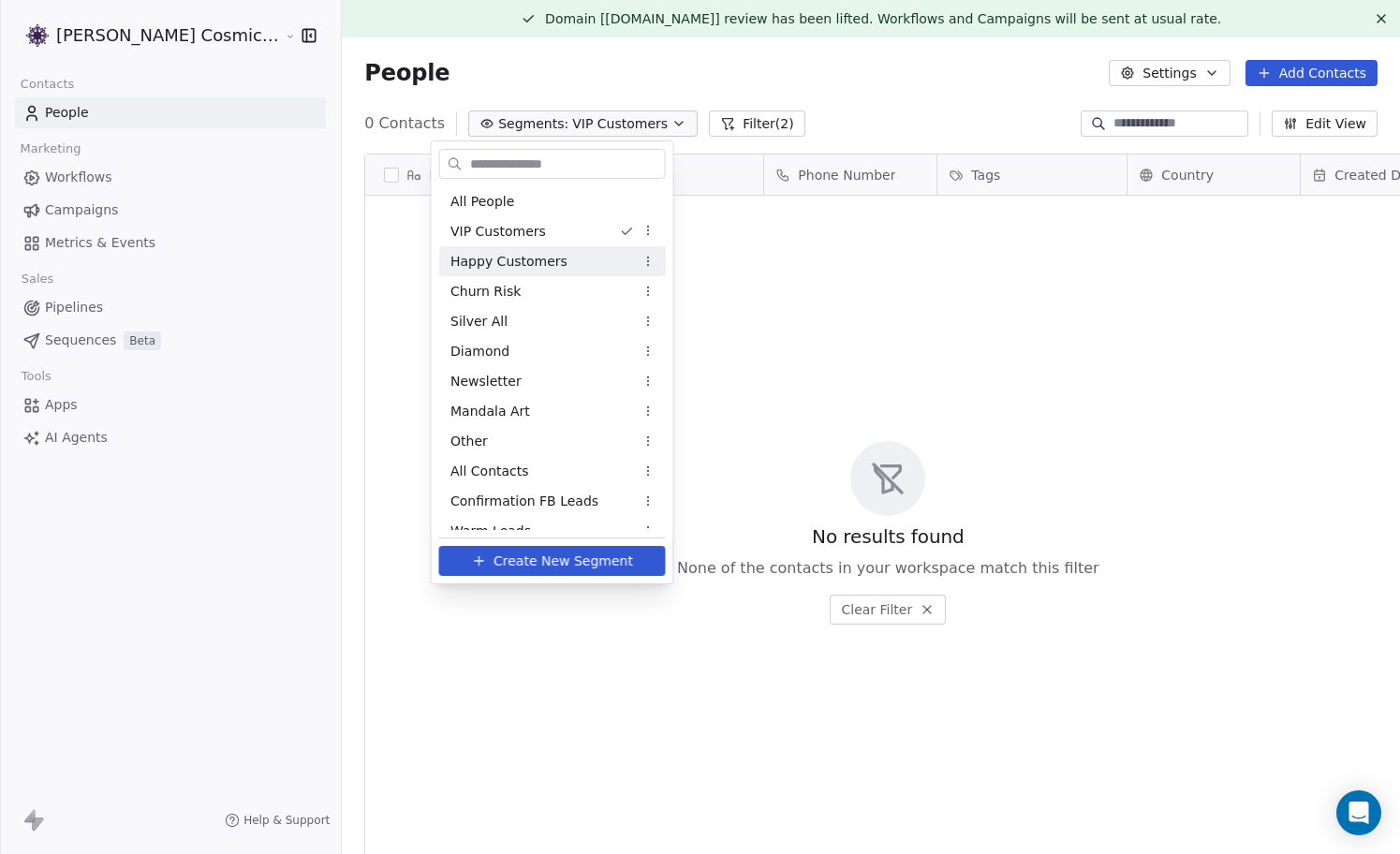
click at [565, 257] on div "Happy Customers" at bounding box center [553, 261] width 227 height 30
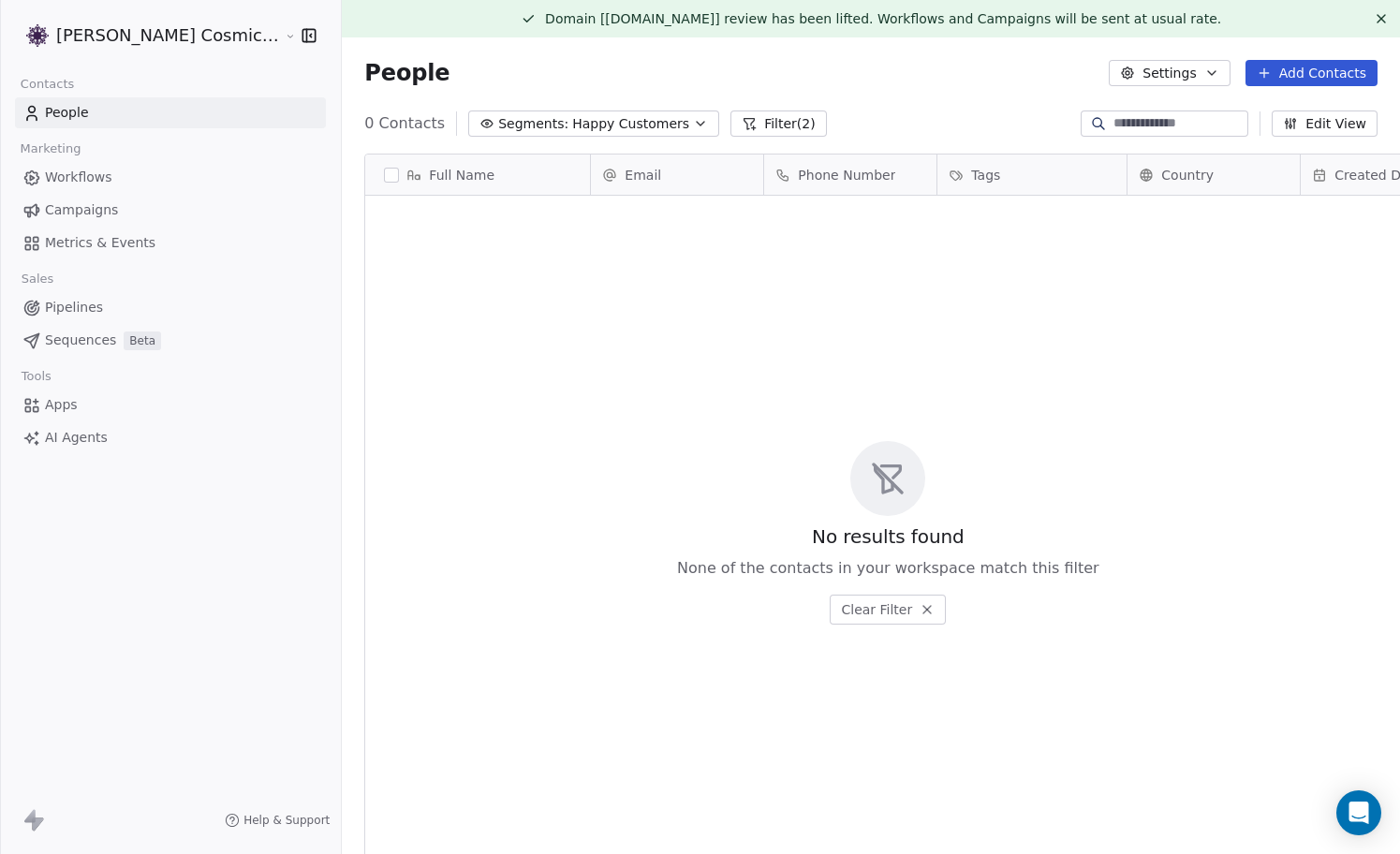
click at [629, 128] on span "Happy Customers" at bounding box center [630, 124] width 117 height 20
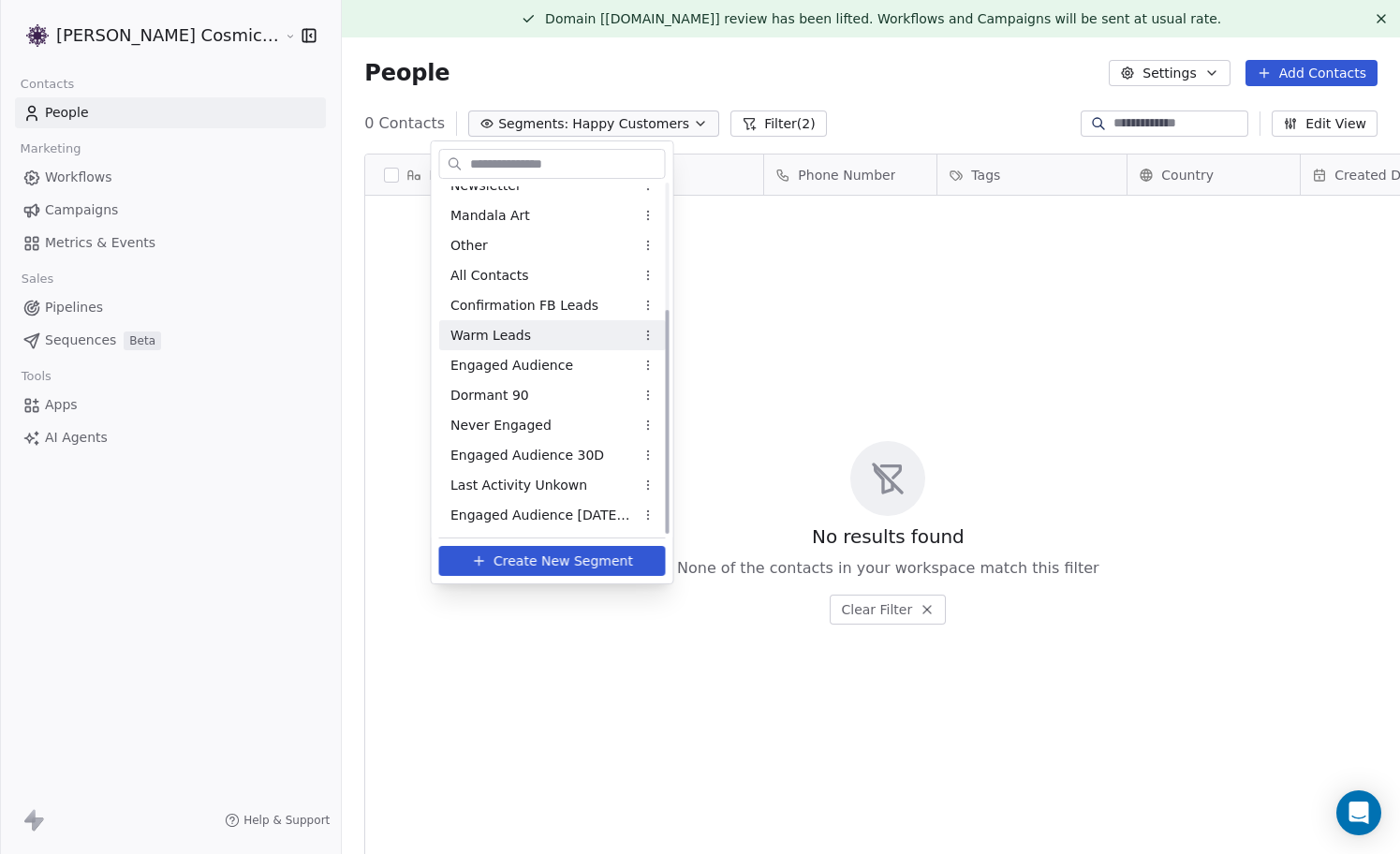
click at [553, 331] on div "Warm Leads" at bounding box center [553, 335] width 227 height 30
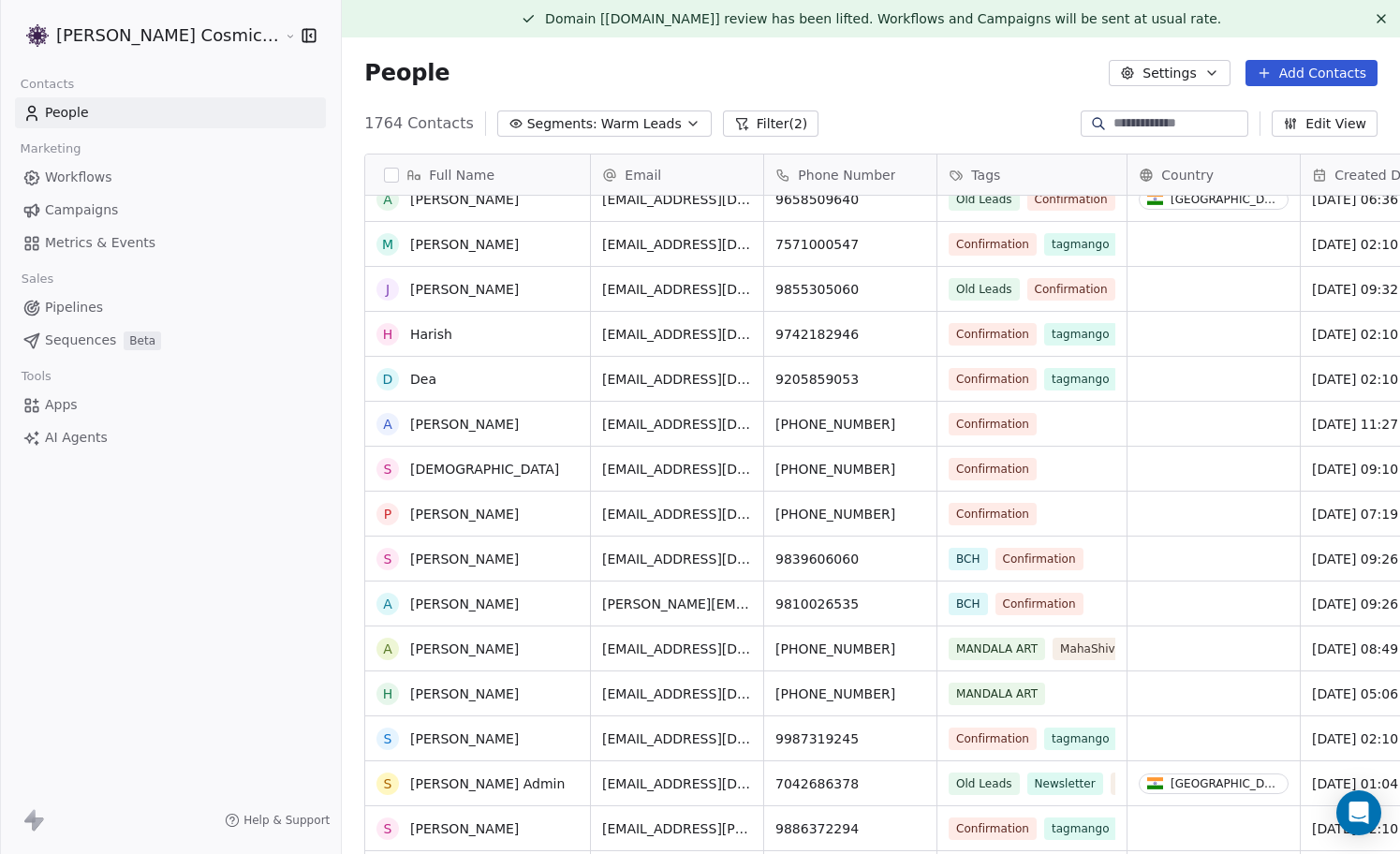
scroll to position [297, 0]
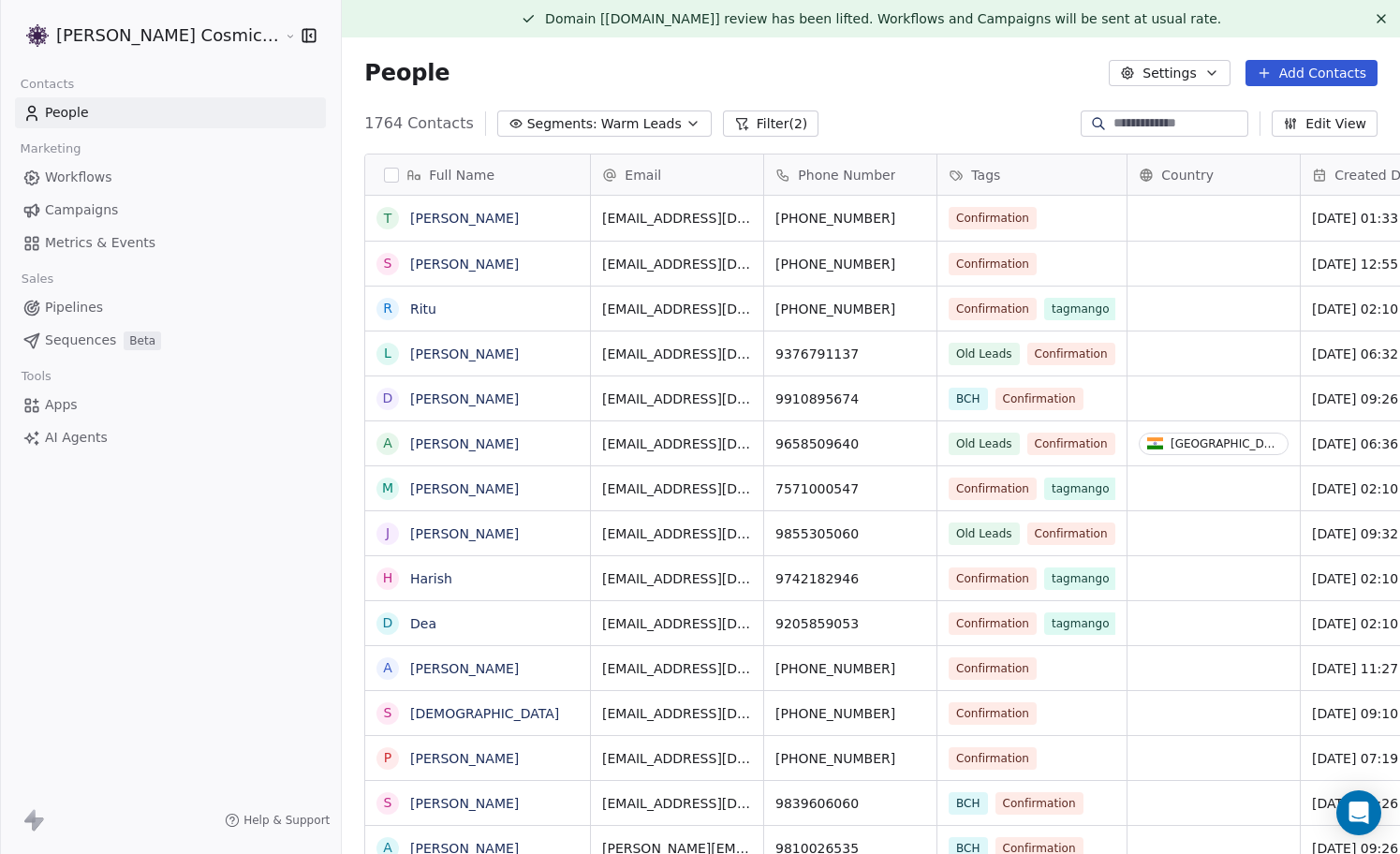
click at [686, 119] on icon "button" at bounding box center [693, 123] width 15 height 15
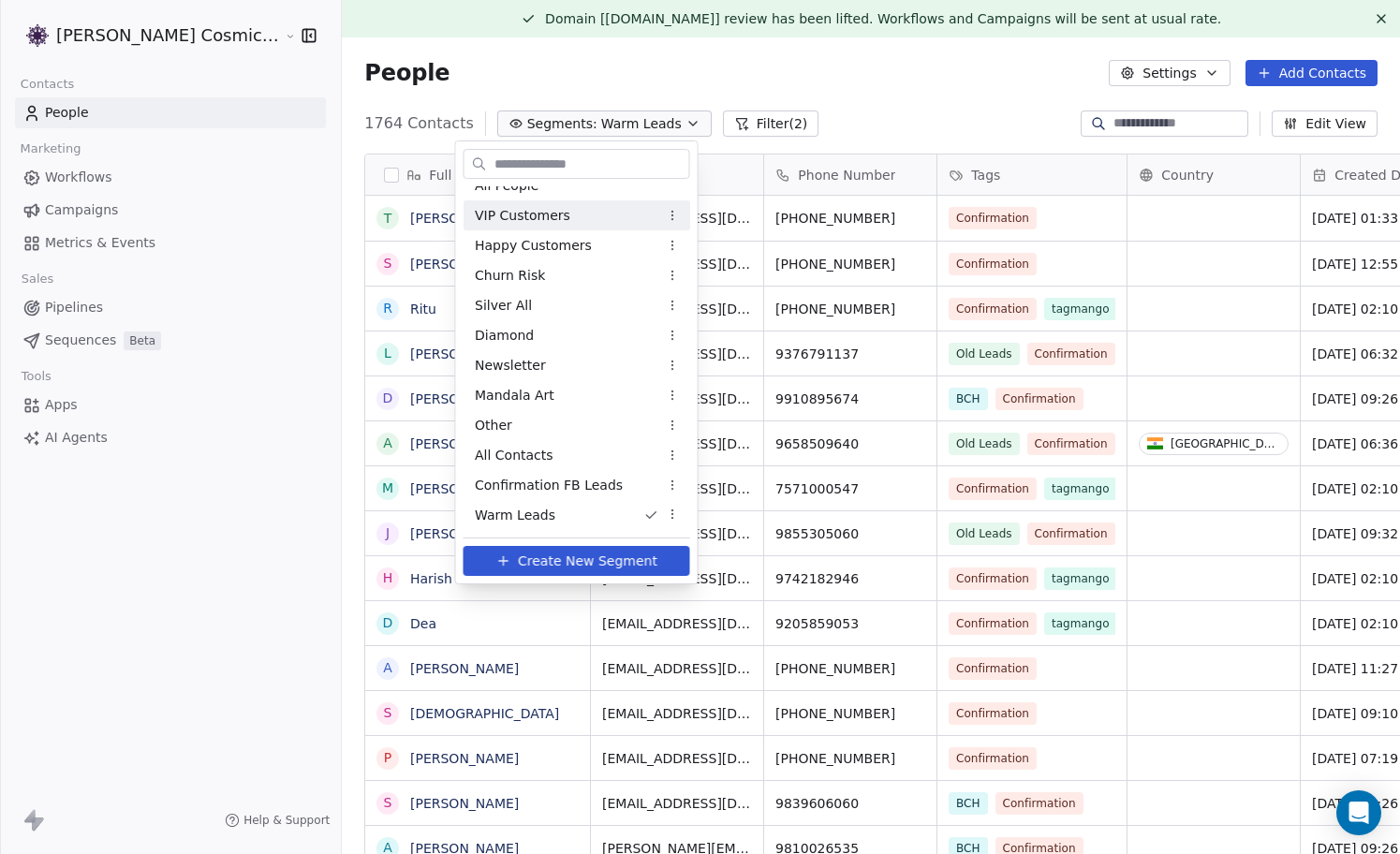
click at [554, 210] on span "VIP Customers" at bounding box center [522, 216] width 96 height 20
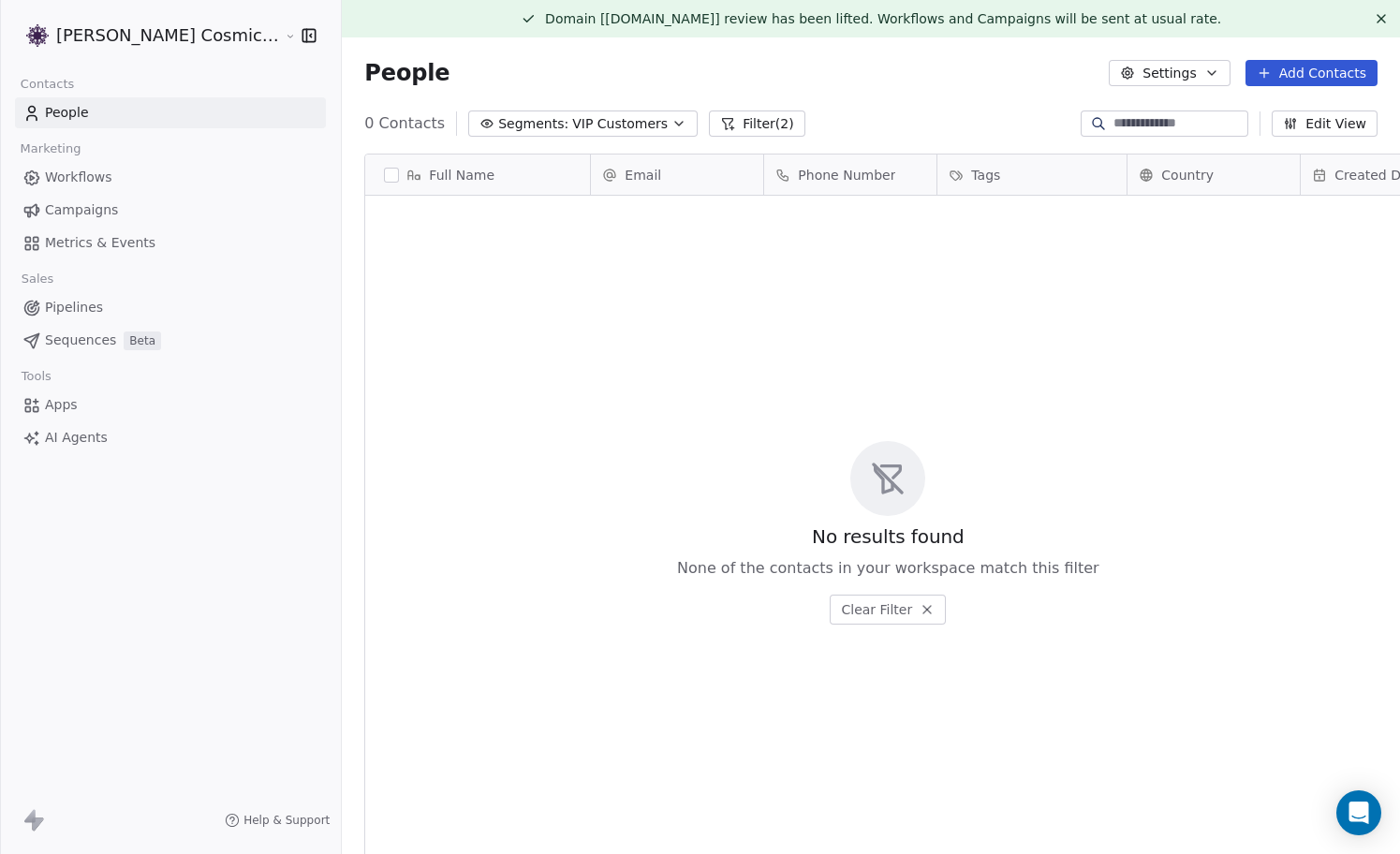
click at [598, 123] on span "VIP Customers" at bounding box center [620, 124] width 96 height 20
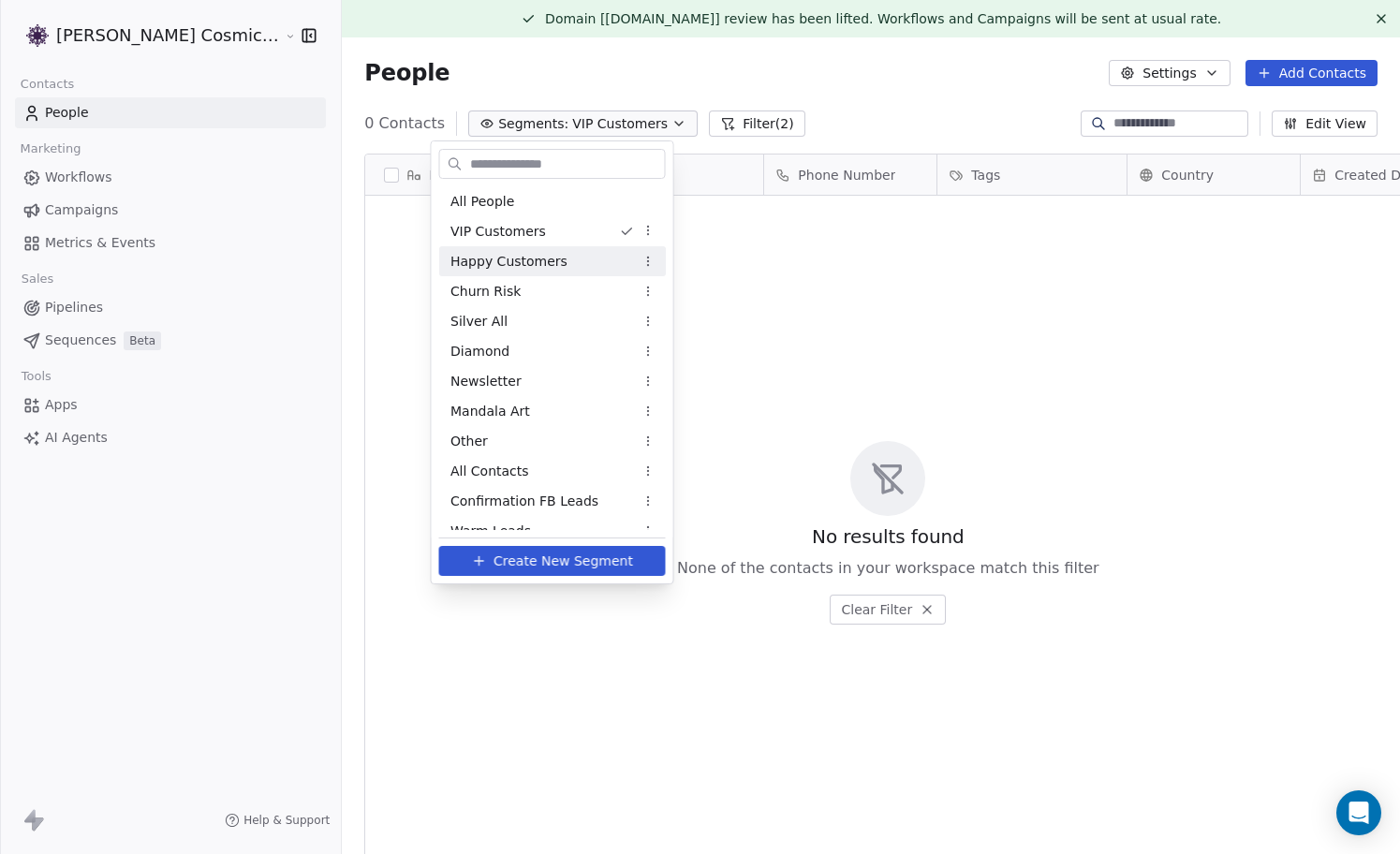
click at [535, 255] on span "Happy Customers" at bounding box center [509, 261] width 117 height 20
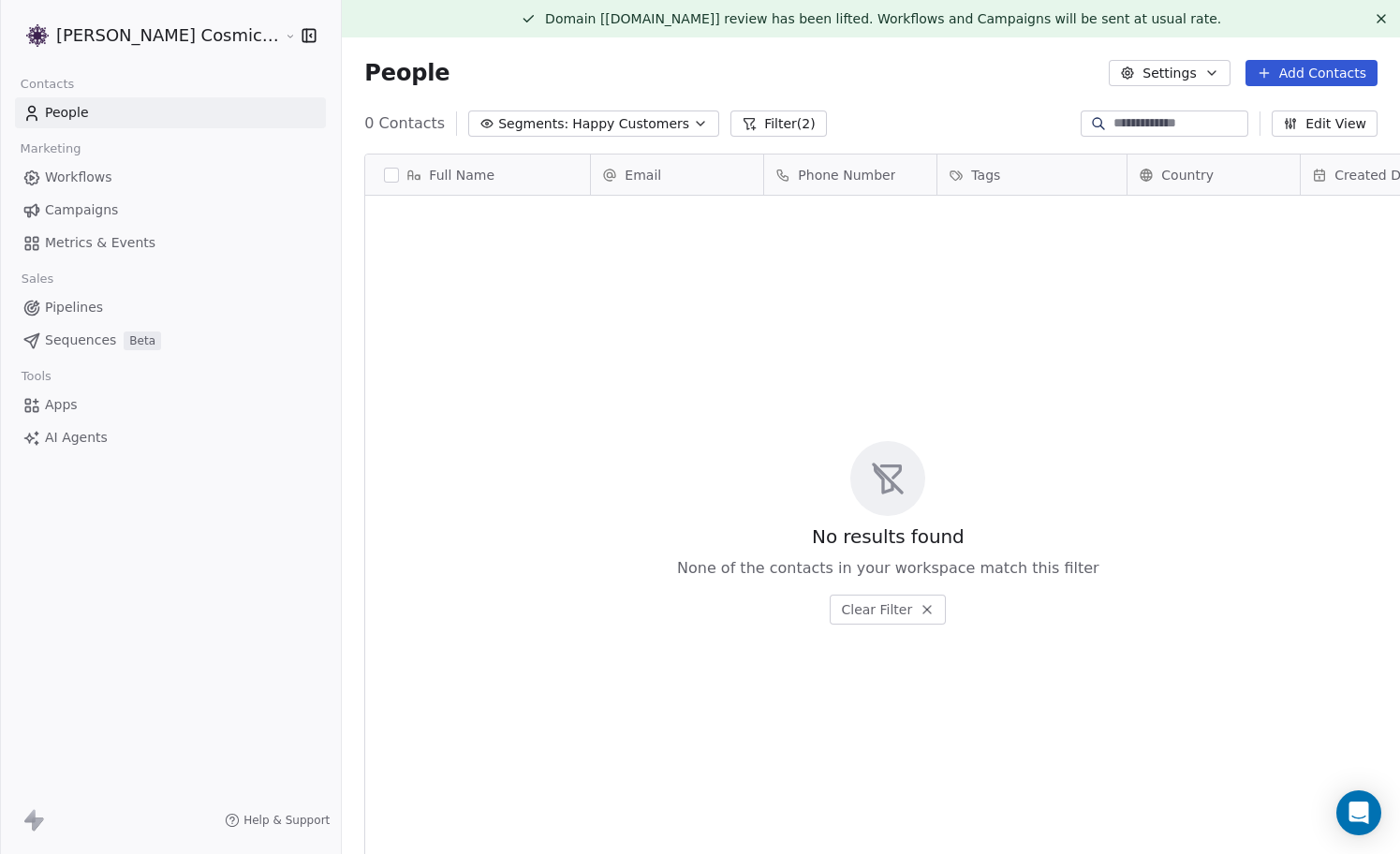
click at [607, 108] on div "0 Contacts Segments: Happy Customers Filter (2) Edit View" at bounding box center [870, 123] width 1059 height 30
click at [598, 124] on span "Happy Customers" at bounding box center [630, 124] width 117 height 20
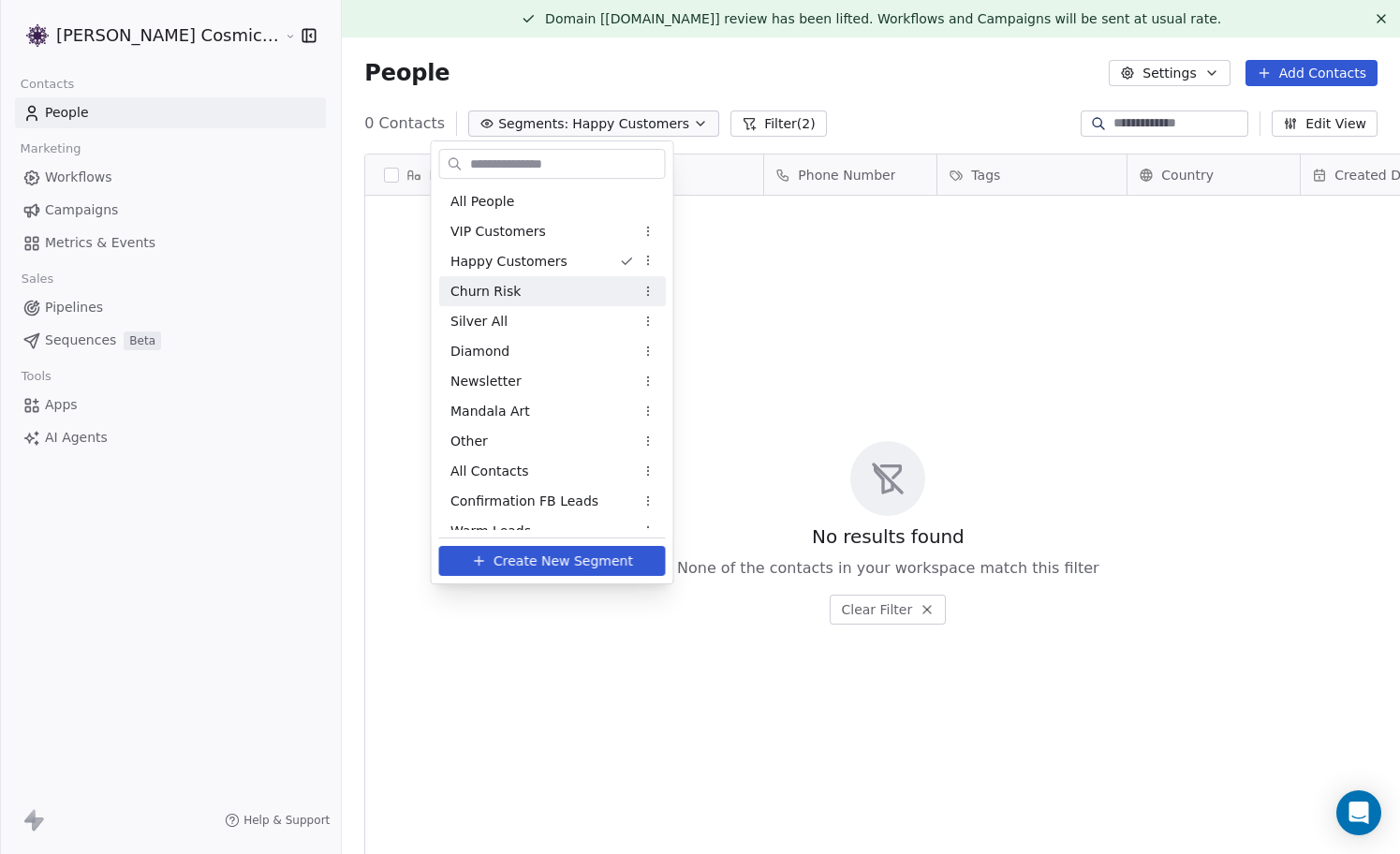
click at [551, 293] on div "Churn Risk" at bounding box center [553, 291] width 227 height 30
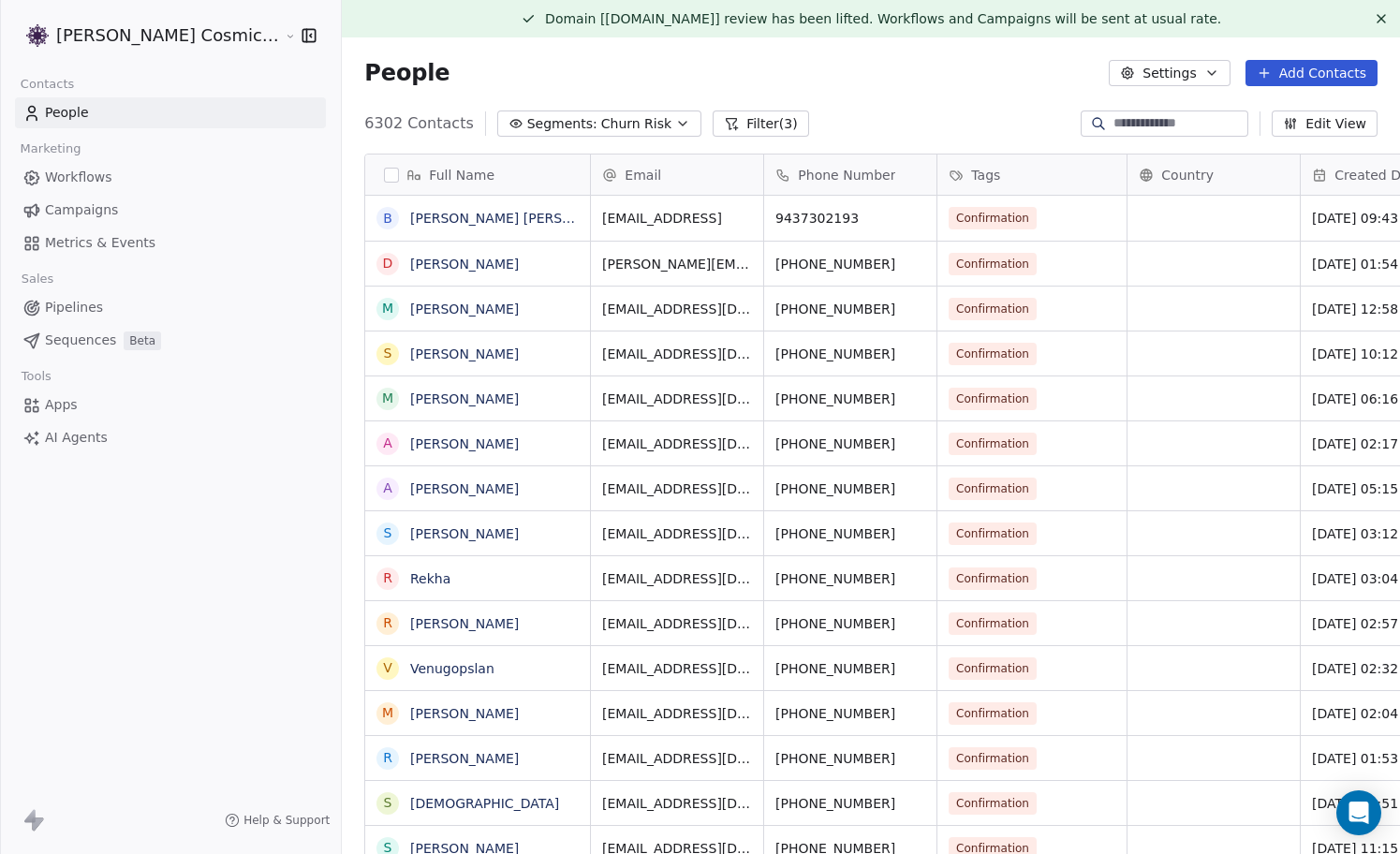
click at [621, 121] on span "Churn Risk" at bounding box center [635, 124] width 70 height 20
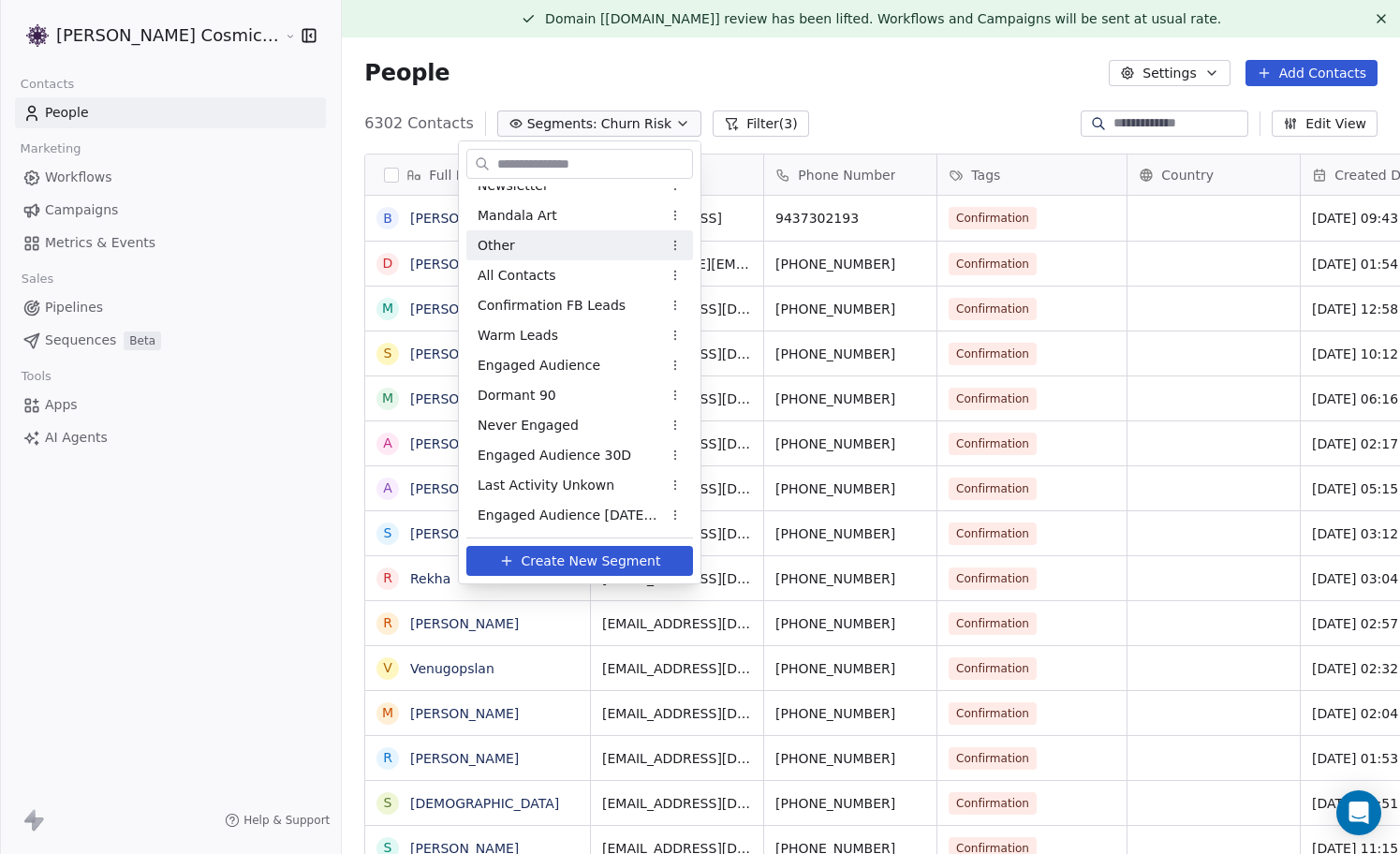
click at [552, 248] on div "Other" at bounding box center [580, 245] width 227 height 30
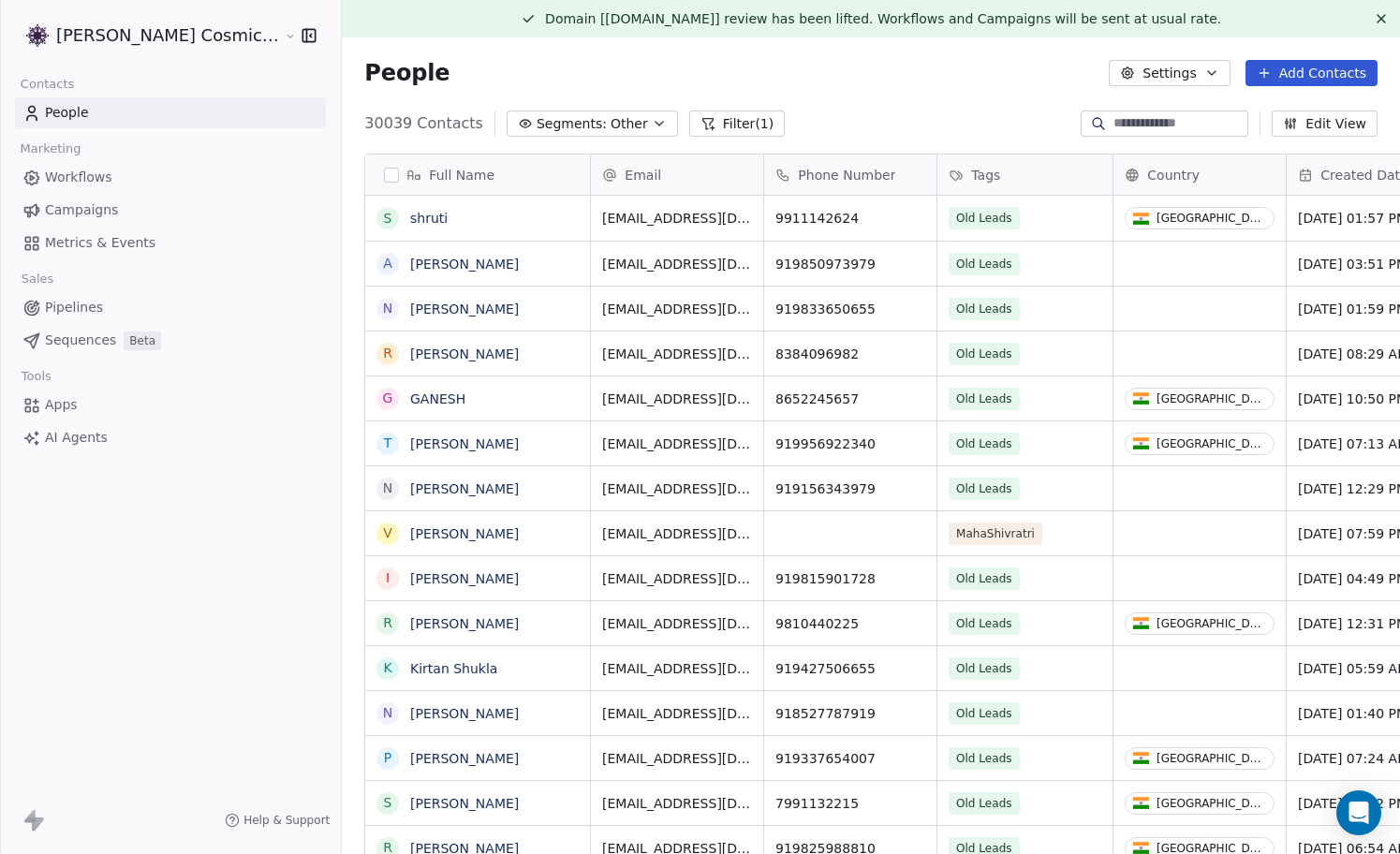
click at [693, 133] on button "Filter (1)" at bounding box center [738, 123] width 97 height 27
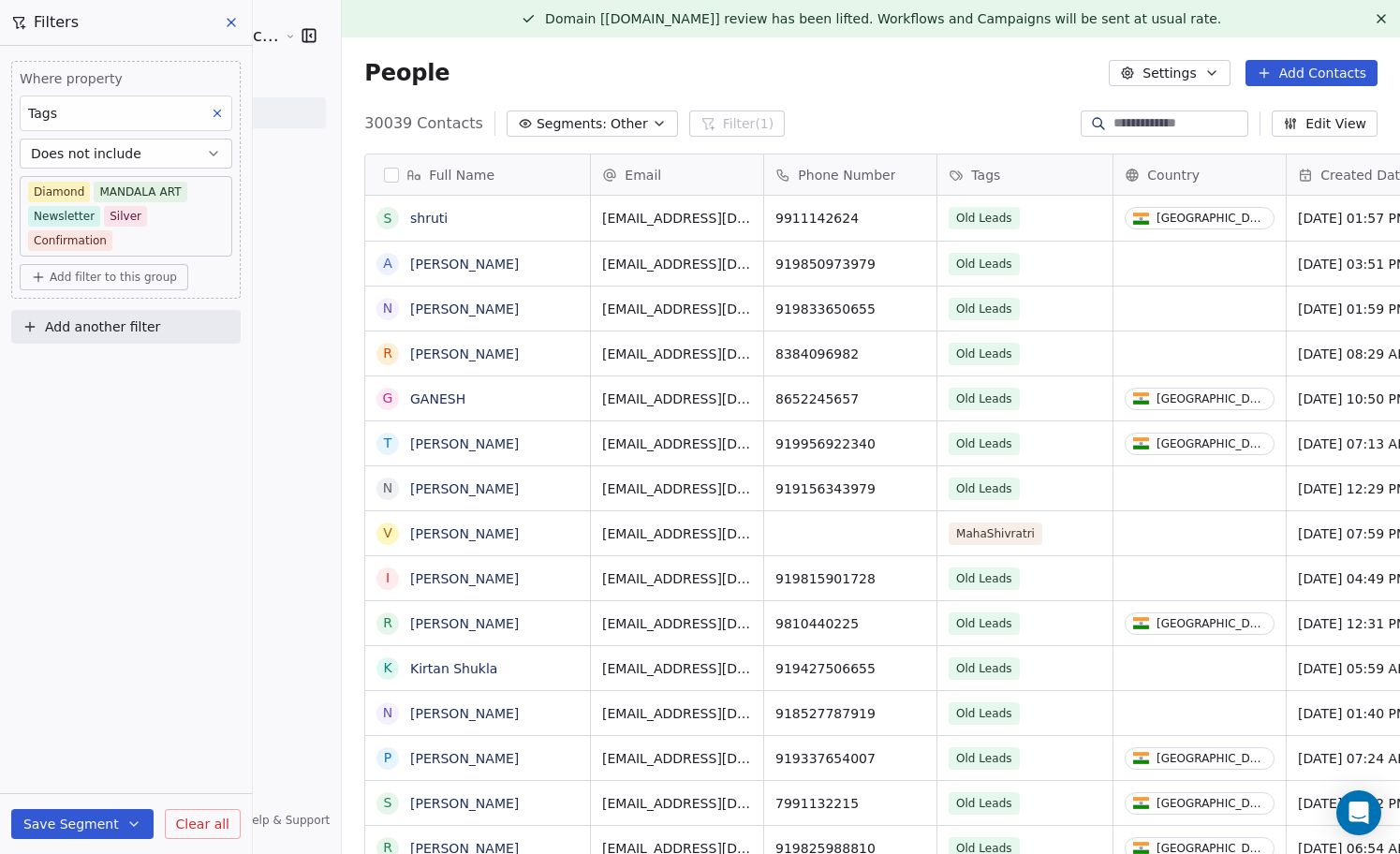
click at [225, 27] on icon at bounding box center [231, 22] width 15 height 15
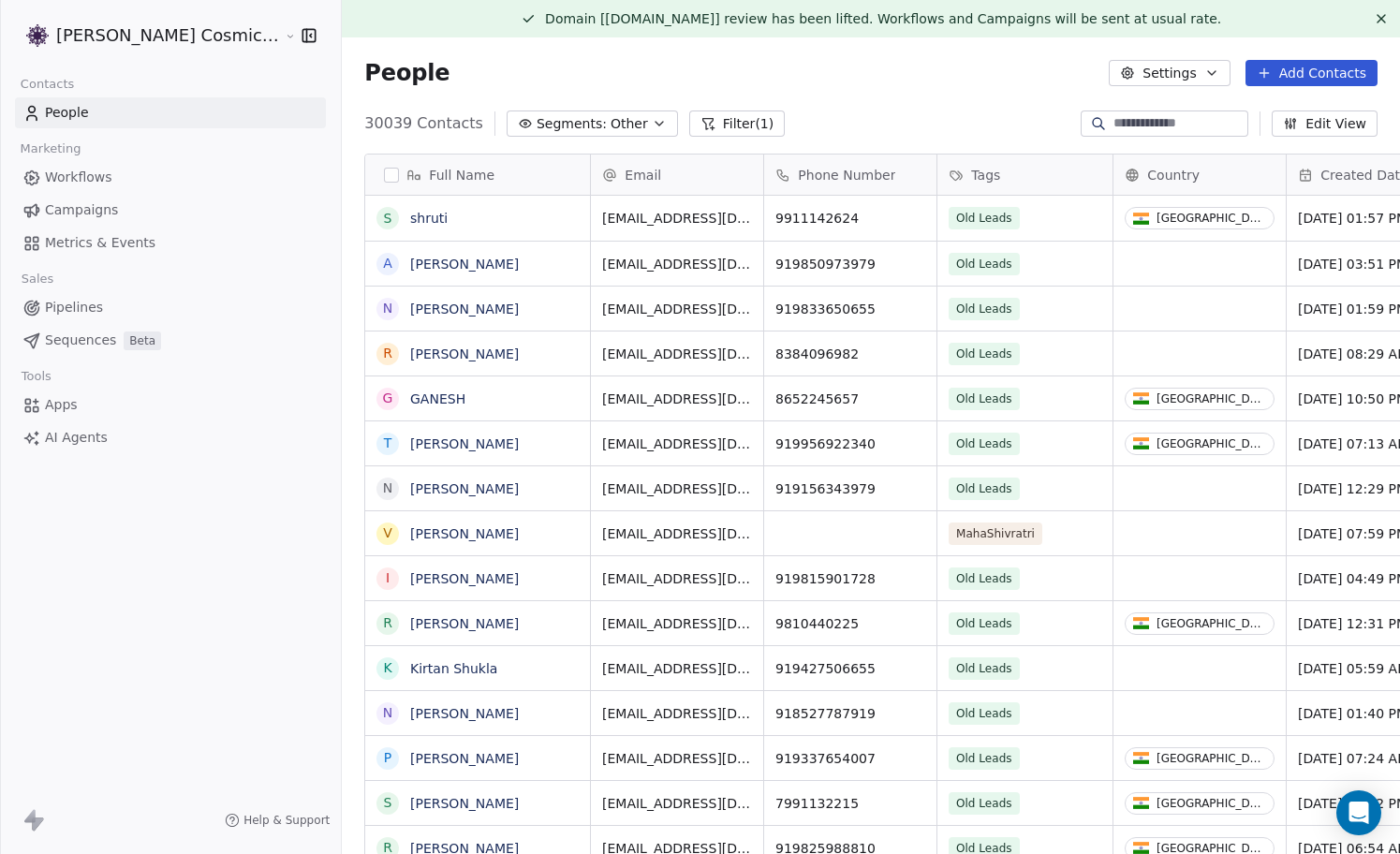
click at [611, 127] on span "Other" at bounding box center [629, 124] width 37 height 20
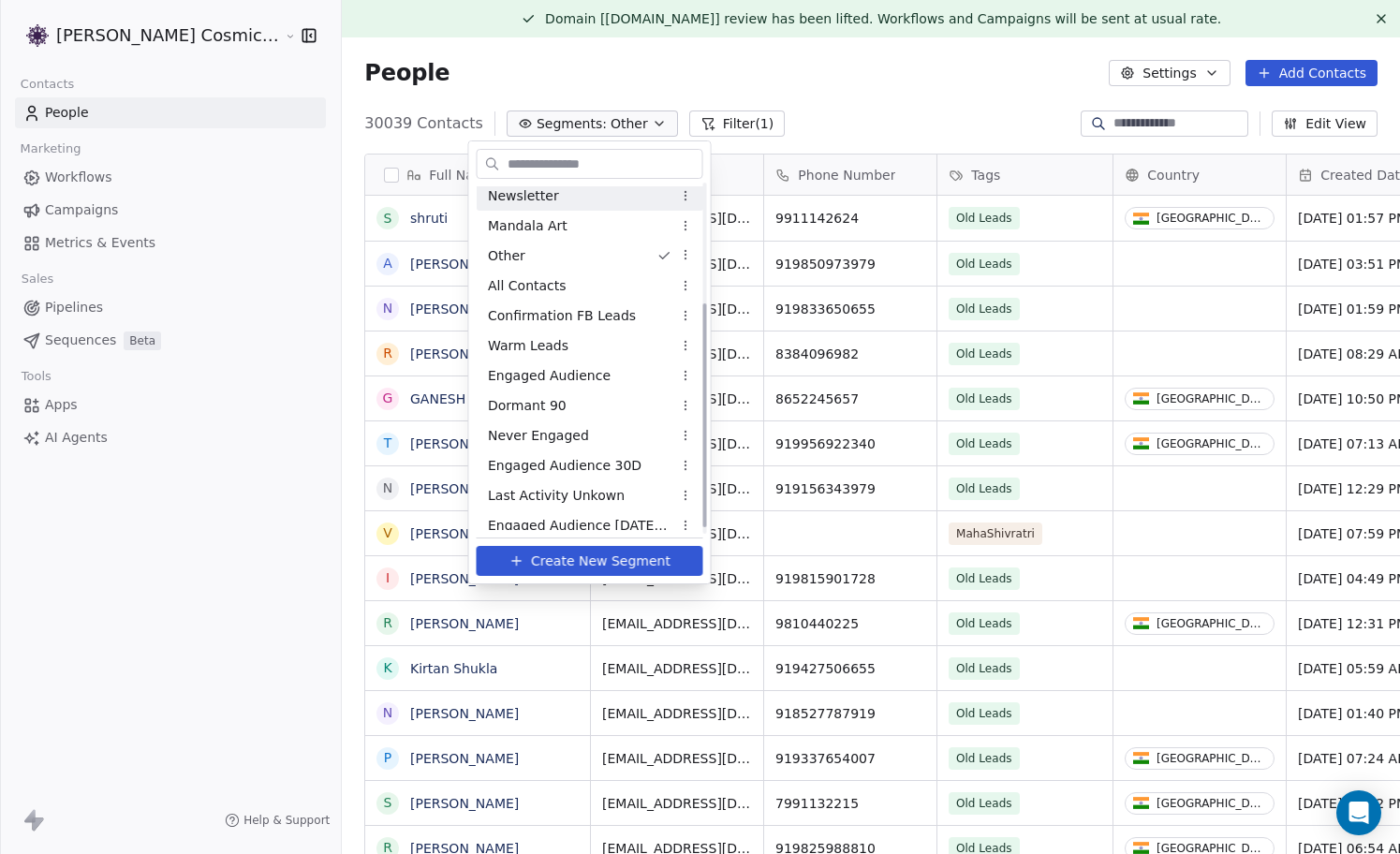
click at [798, 89] on html "Sumit Upreti Cosmic Academy LLP Contacts People Marketing Workflows Campaigns M…" at bounding box center [700, 427] width 1400 height 854
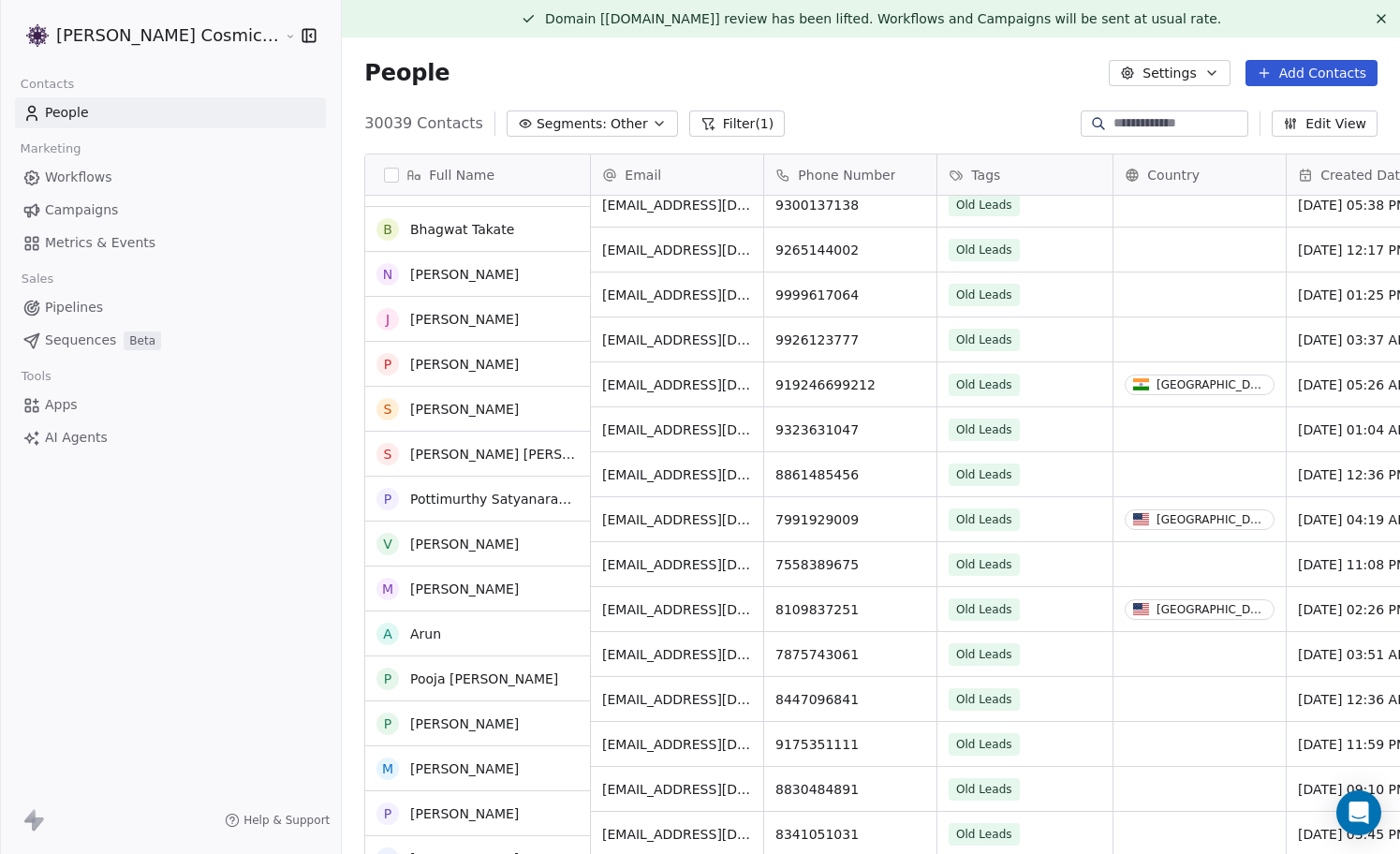
scroll to position [6908, 0]
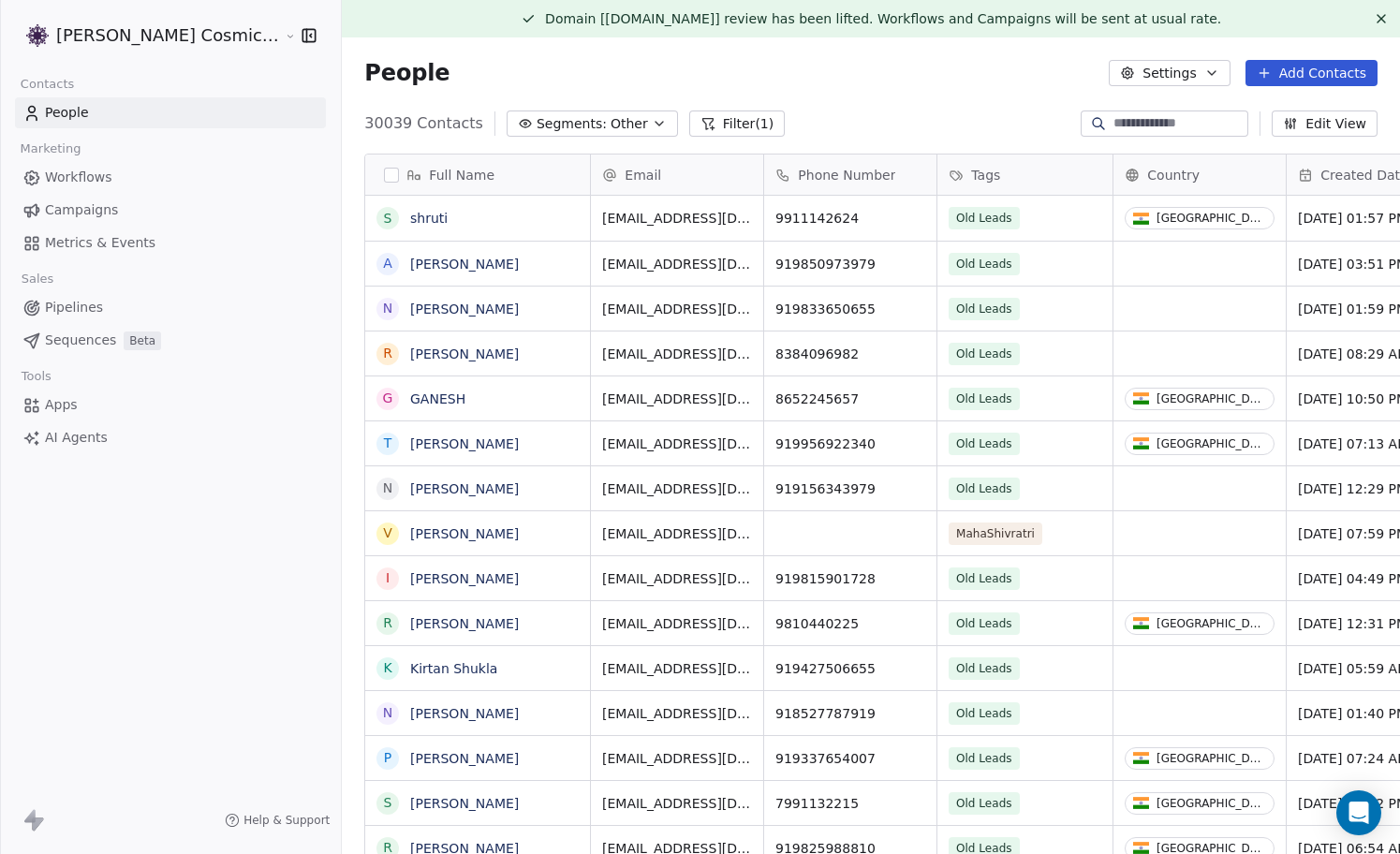
click at [611, 121] on span "Other" at bounding box center [629, 124] width 37 height 20
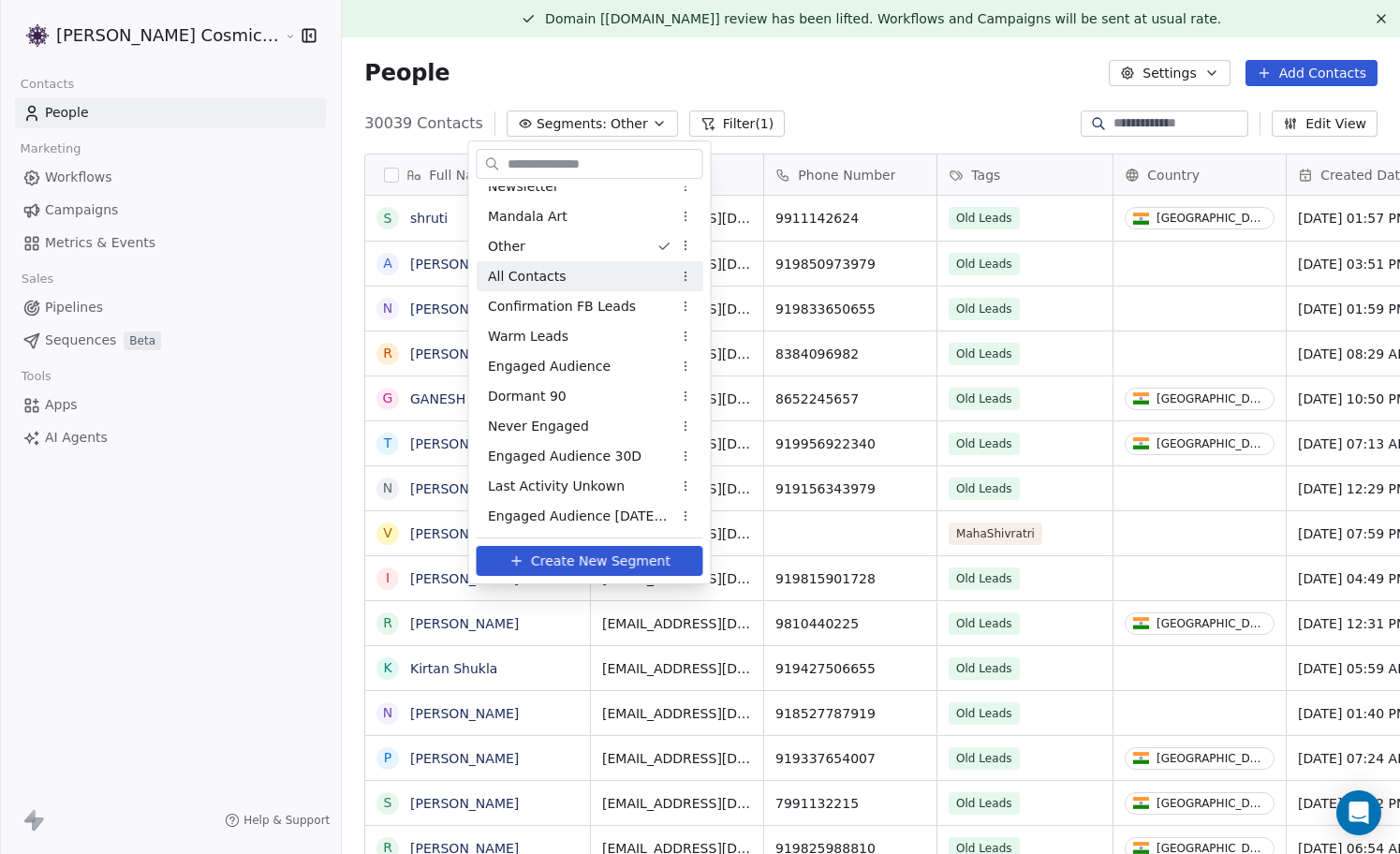
click at [823, 100] on html "[PERSON_NAME] Cosmic Academy LLP Contacts People Marketing Workflows Campaigns …" at bounding box center [700, 427] width 1400 height 854
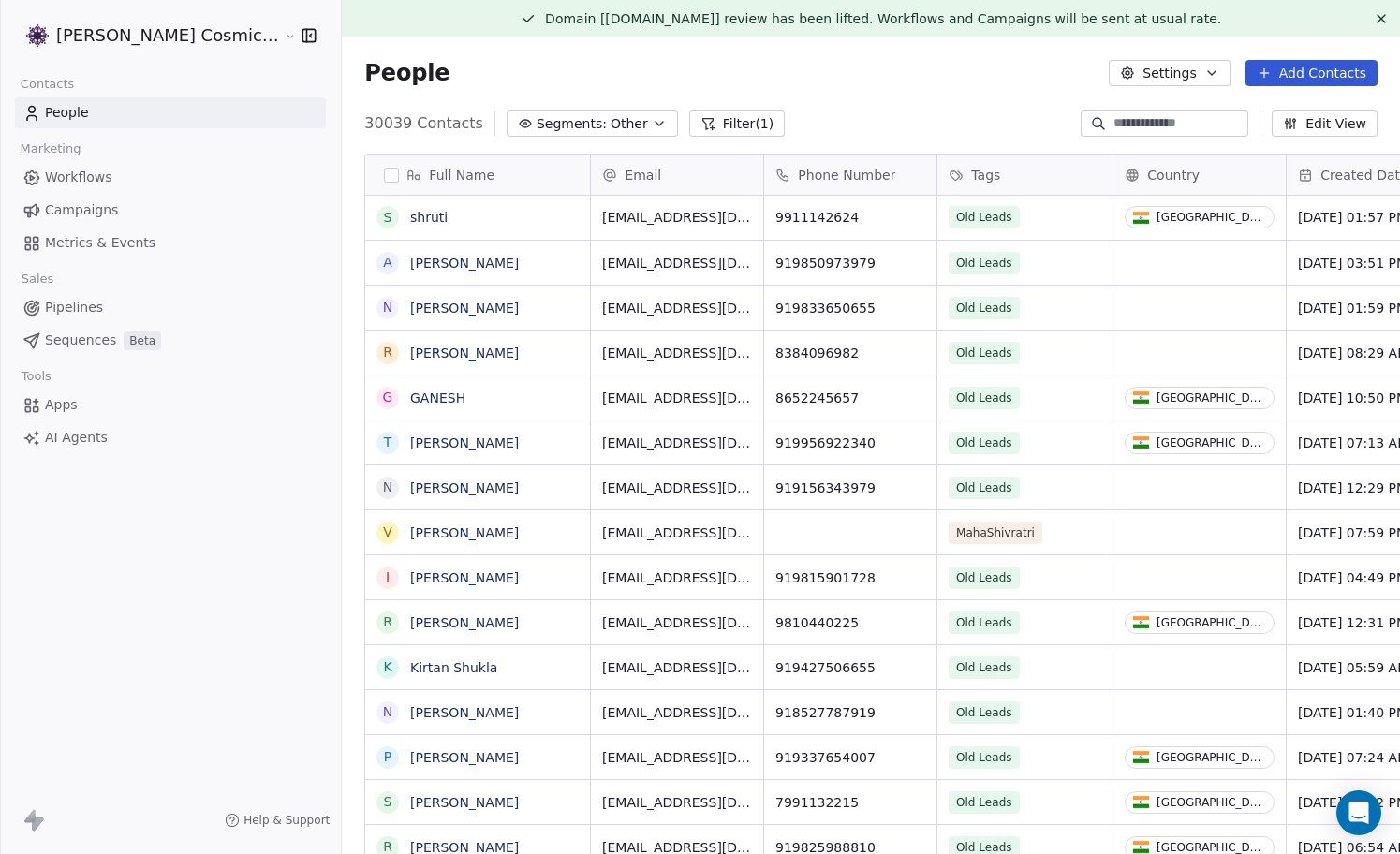
click at [611, 126] on span "Other" at bounding box center [629, 124] width 37 height 20
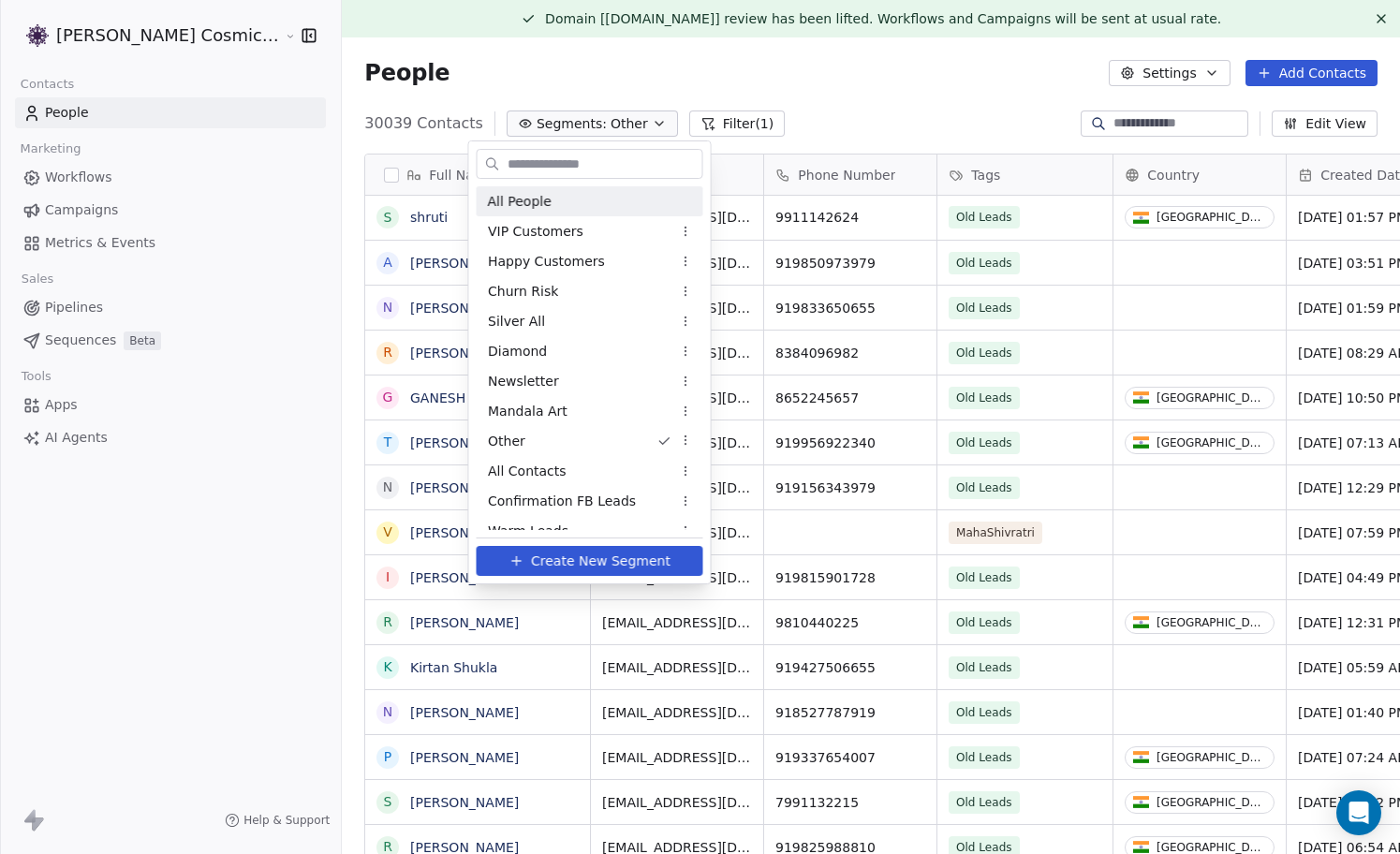
click at [706, 126] on html "[PERSON_NAME] Cosmic Academy LLP Contacts People Marketing Workflows Campaigns …" at bounding box center [700, 427] width 1400 height 854
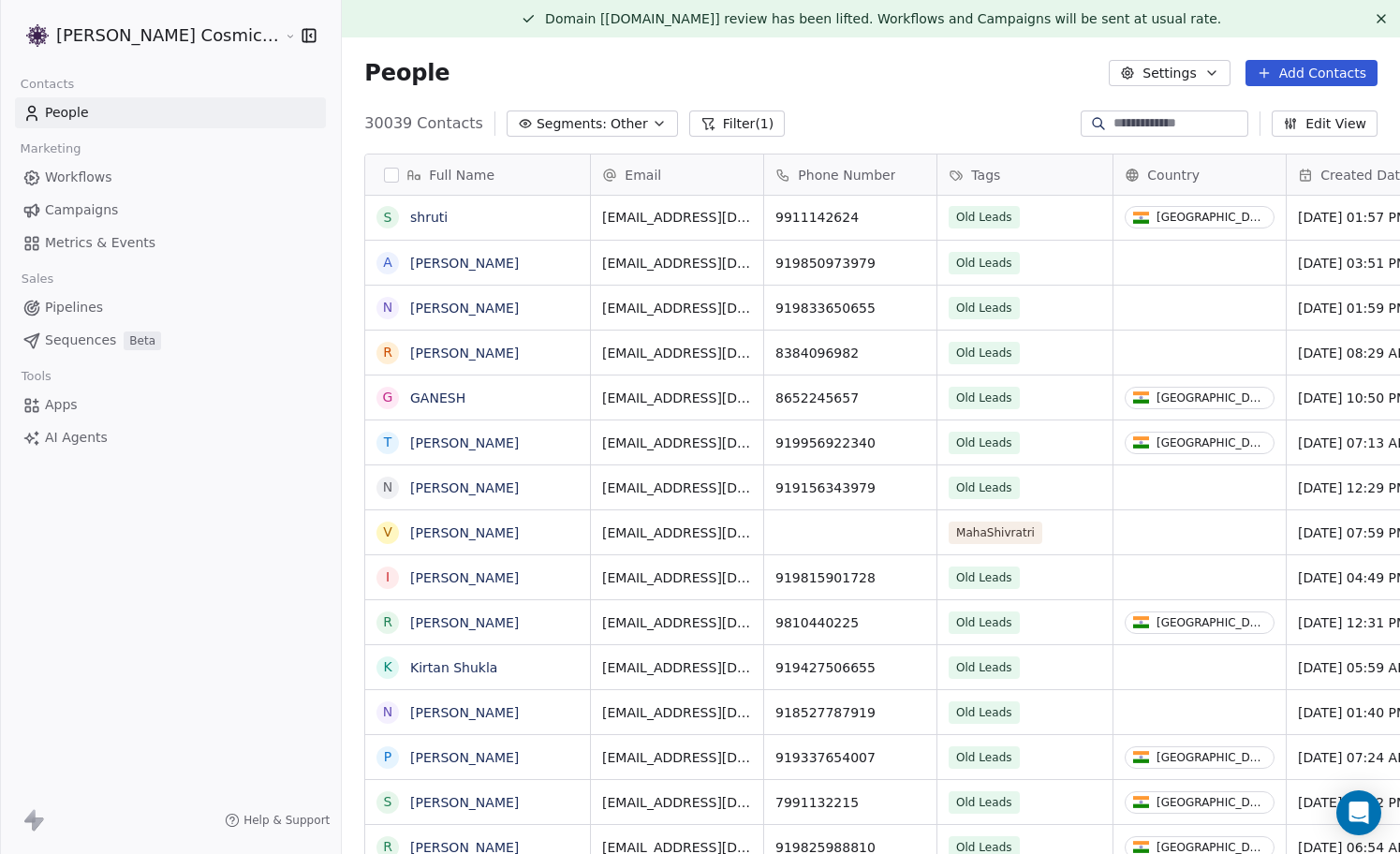
click at [706, 126] on button "Filter (1)" at bounding box center [738, 123] width 97 height 27
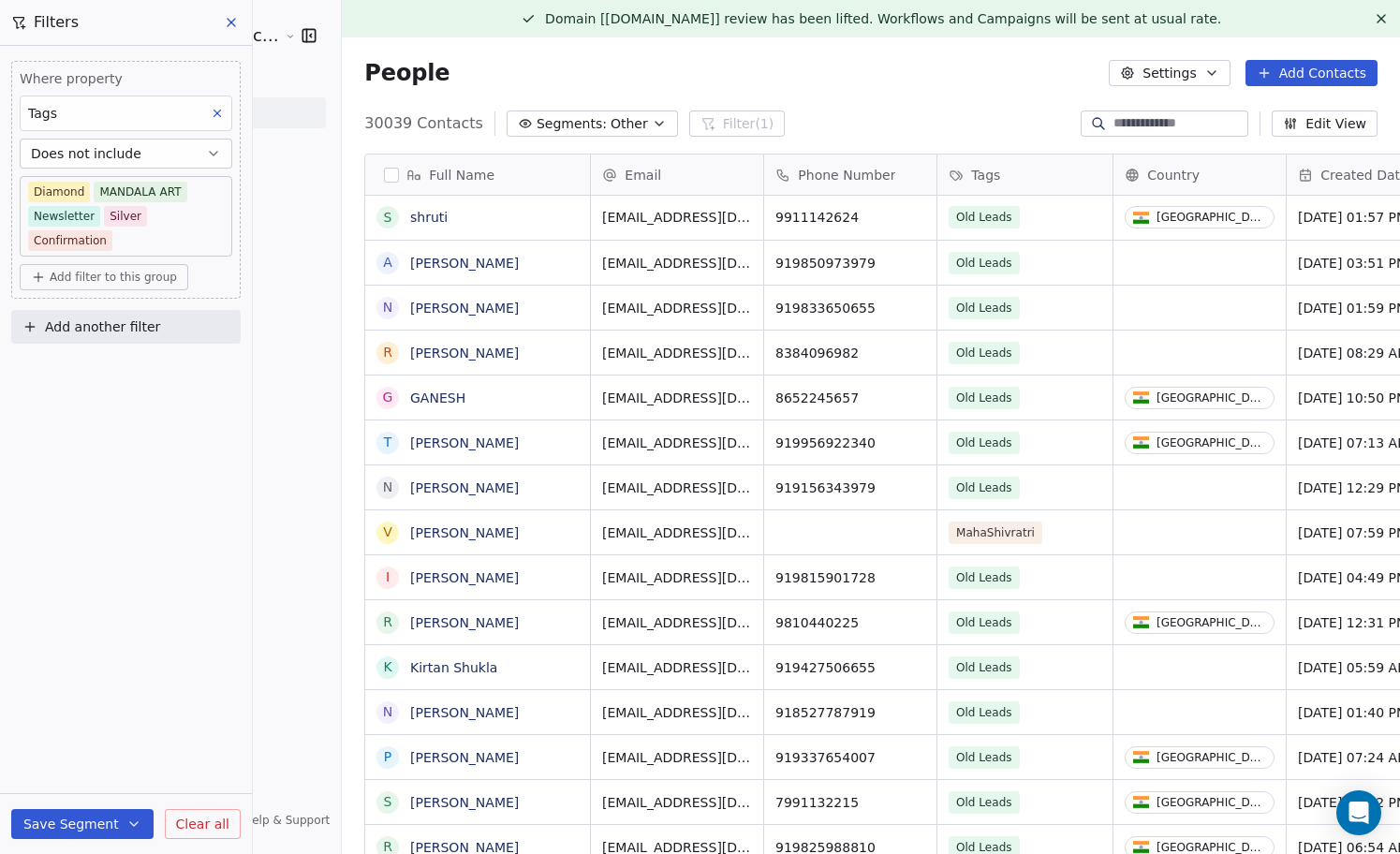
click at [173, 242] on body "Sumit Upreti Cosmic Academy LLP Contacts People Marketing Workflows Campaigns M…" at bounding box center [700, 427] width 1400 height 854
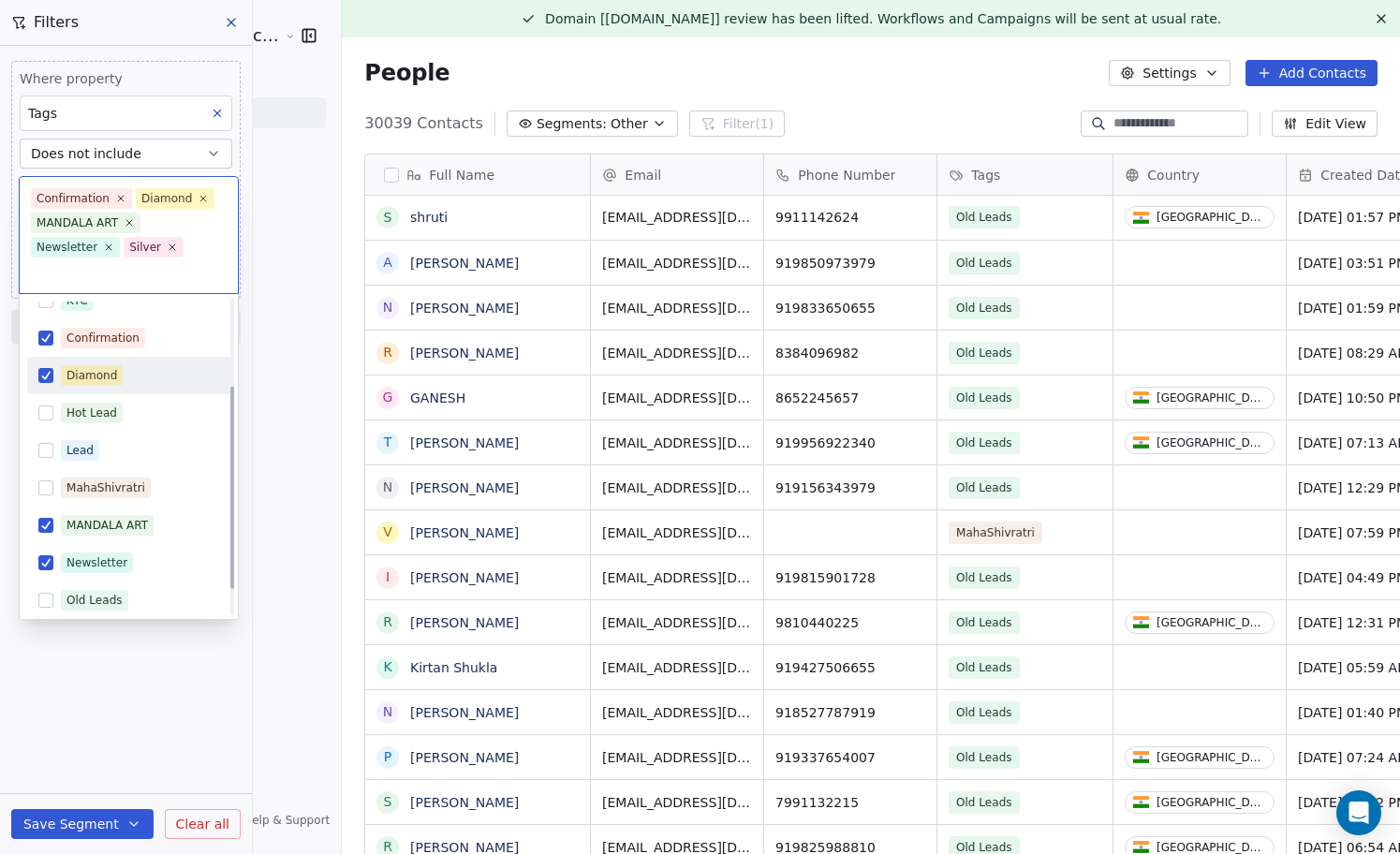
scroll to position [0, 0]
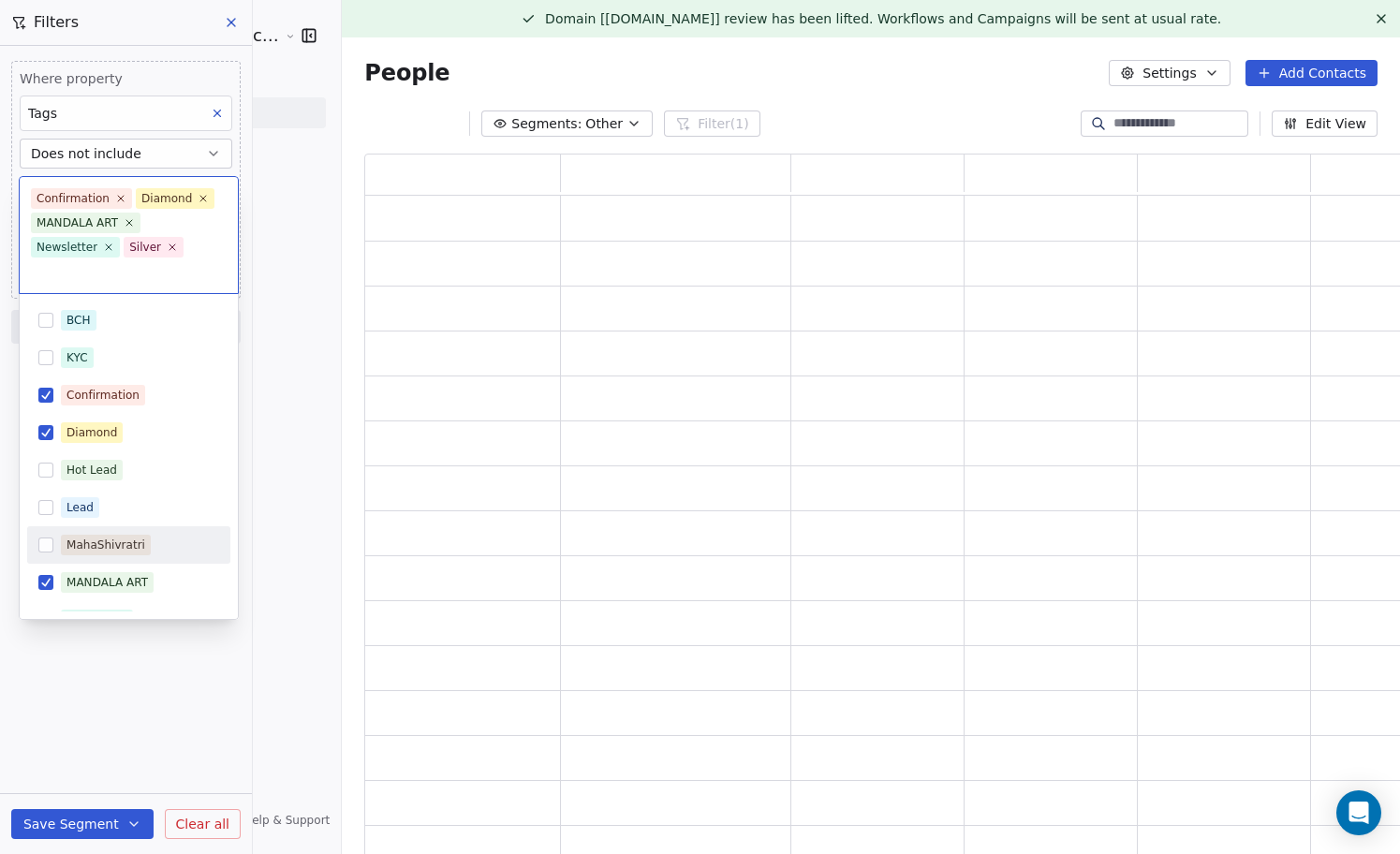
click at [188, 741] on html "Sumit Upreti Cosmic Academy LLP Contacts People Marketing Workflows Campaigns M…" at bounding box center [700, 427] width 1400 height 854
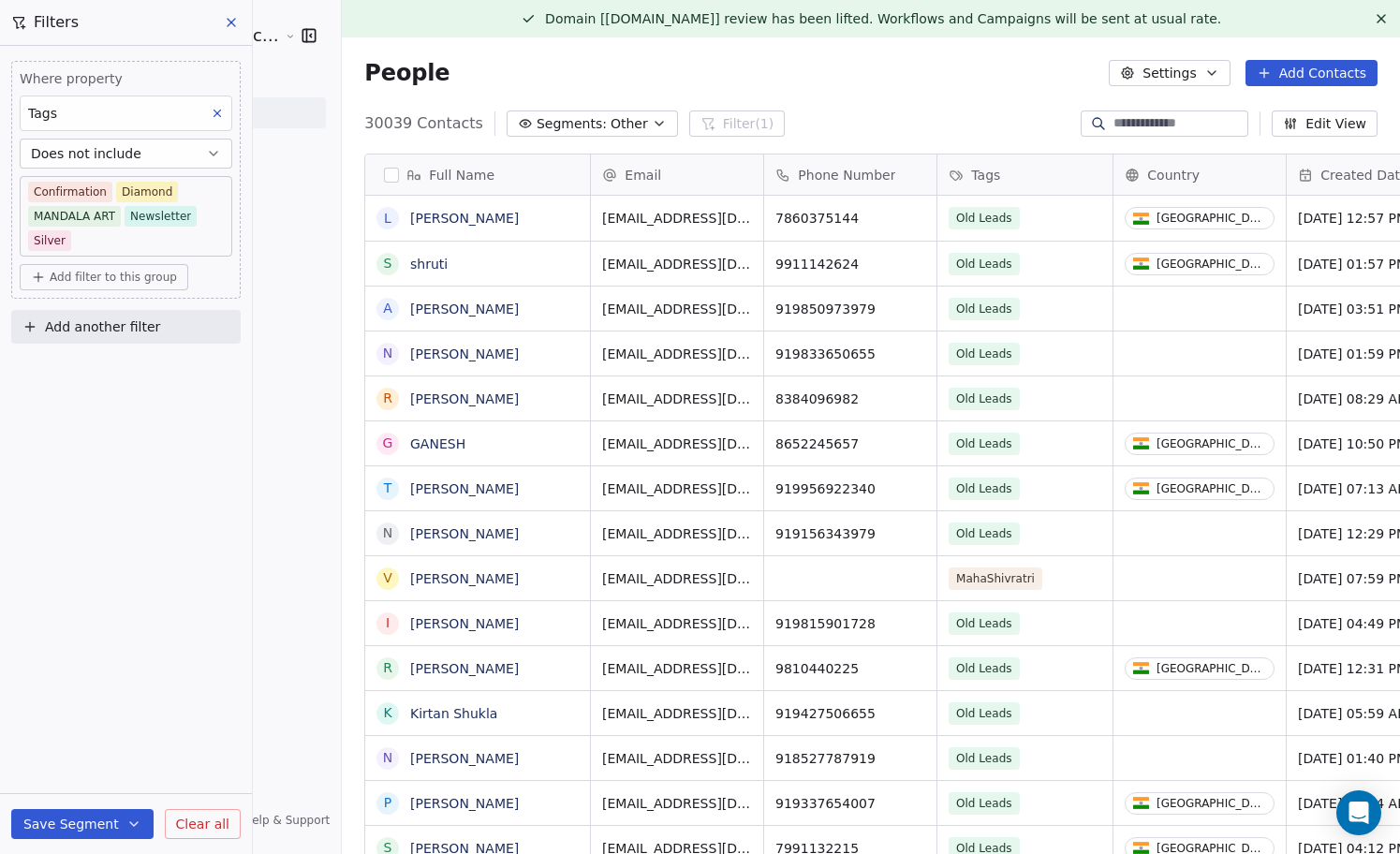
scroll to position [750, 1092]
click at [124, 279] on span "Add filter to this group" at bounding box center [112, 276] width 127 height 15
click at [127, 323] on span "Contact properties" at bounding box center [100, 318] width 121 height 20
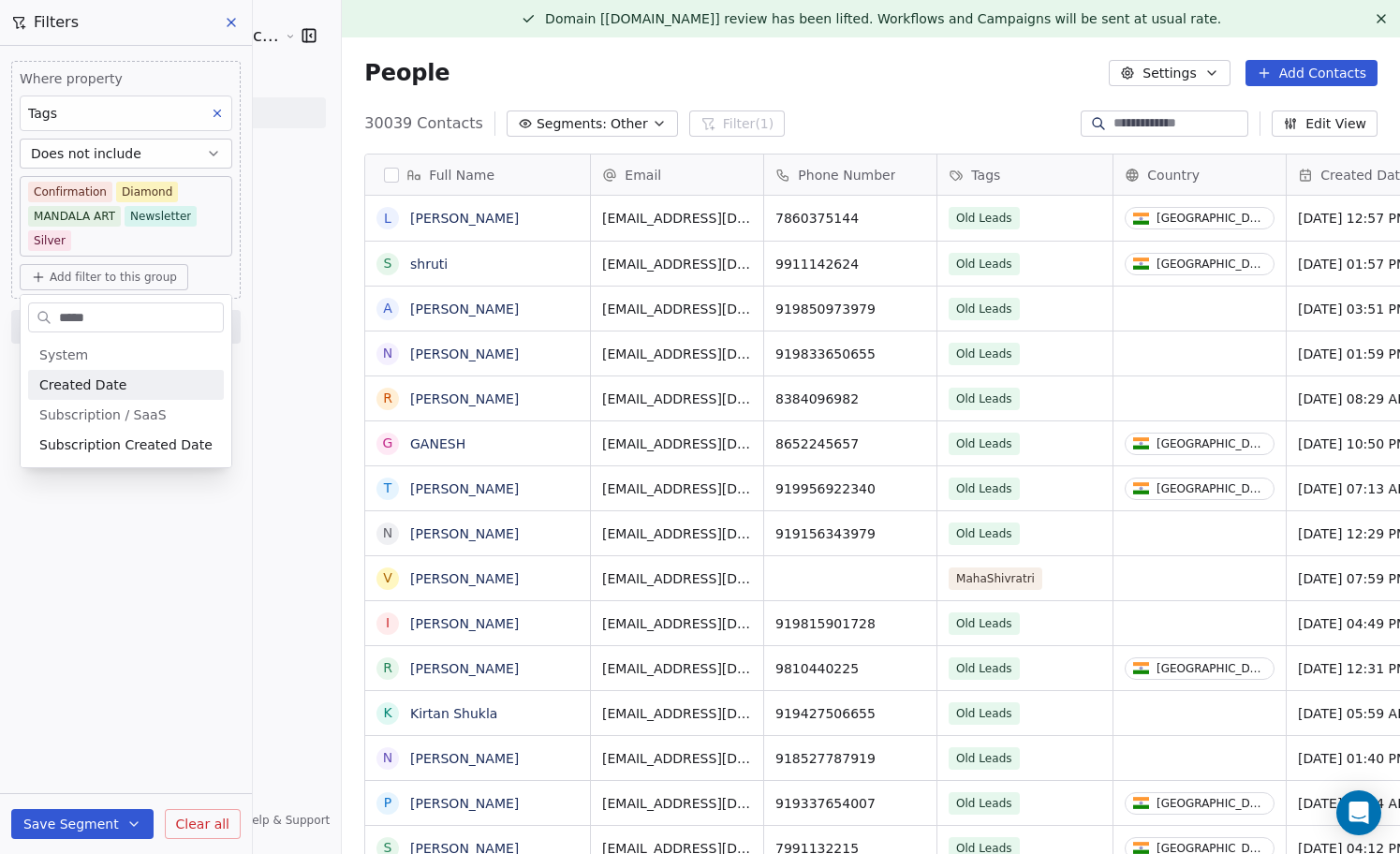
type input "*****"
click at [105, 388] on span "Created Date" at bounding box center [83, 385] width 87 height 19
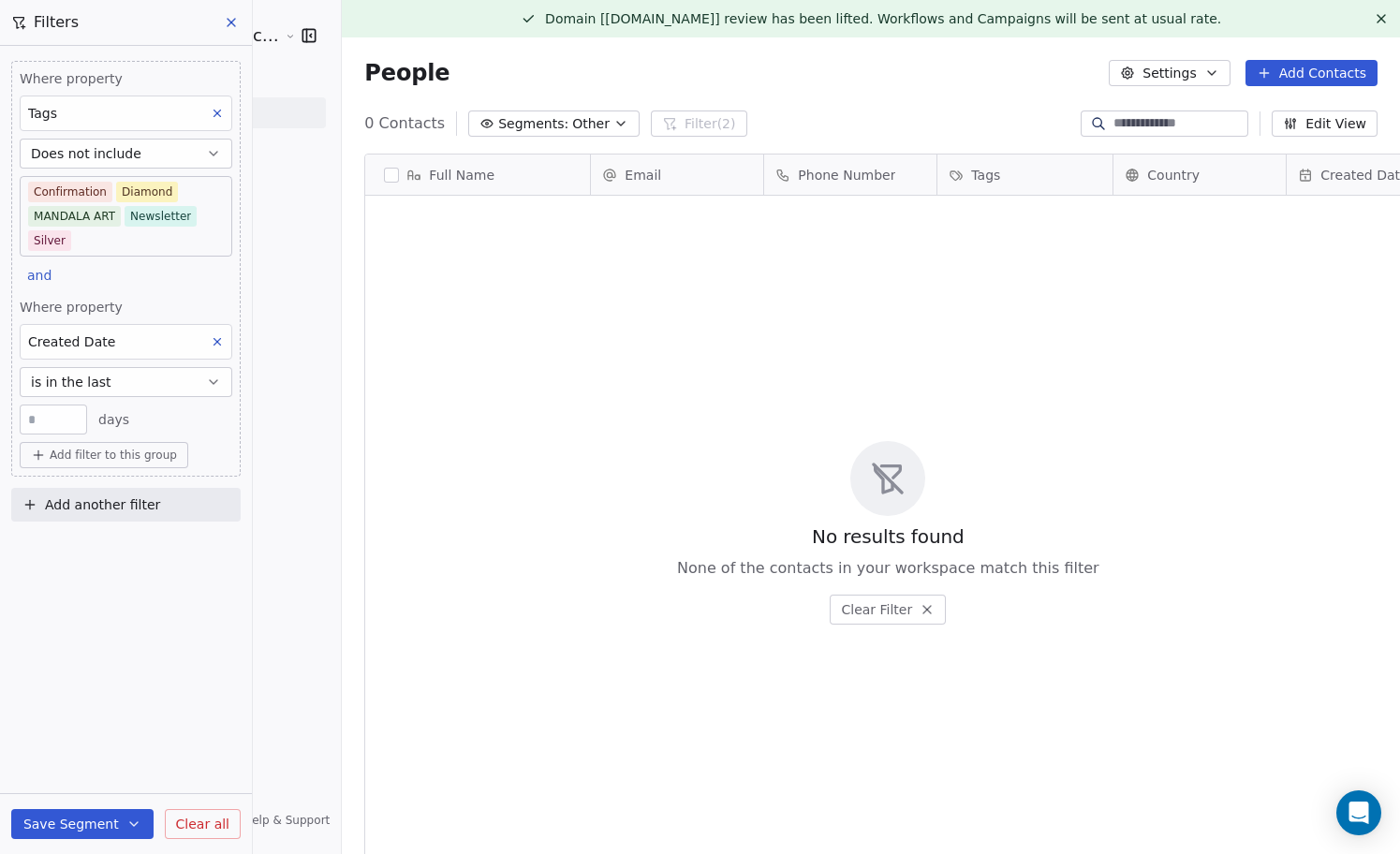
click at [183, 386] on button "is in the last" at bounding box center [125, 382] width 212 height 30
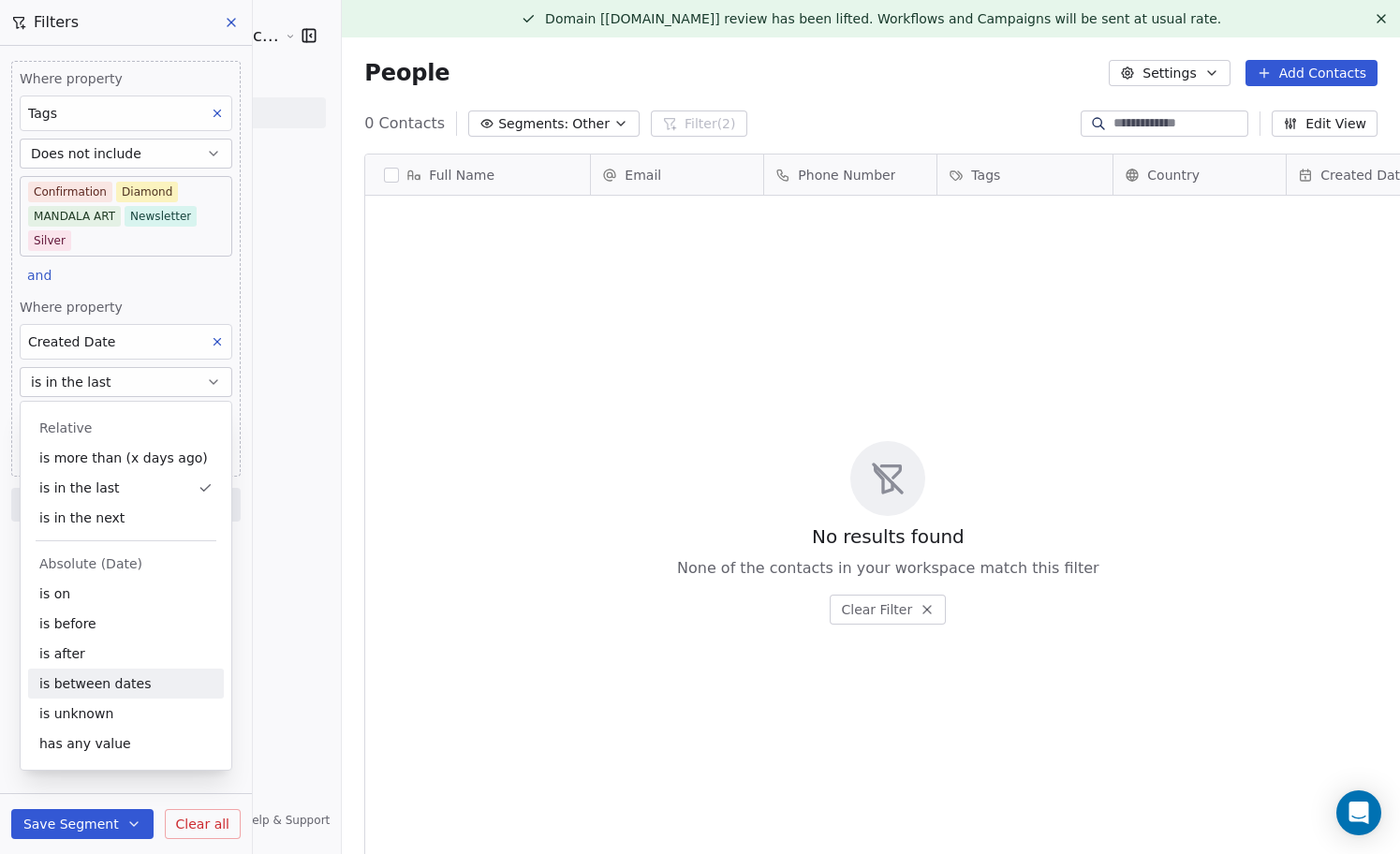
click at [124, 683] on div "is between dates" at bounding box center [125, 683] width 195 height 30
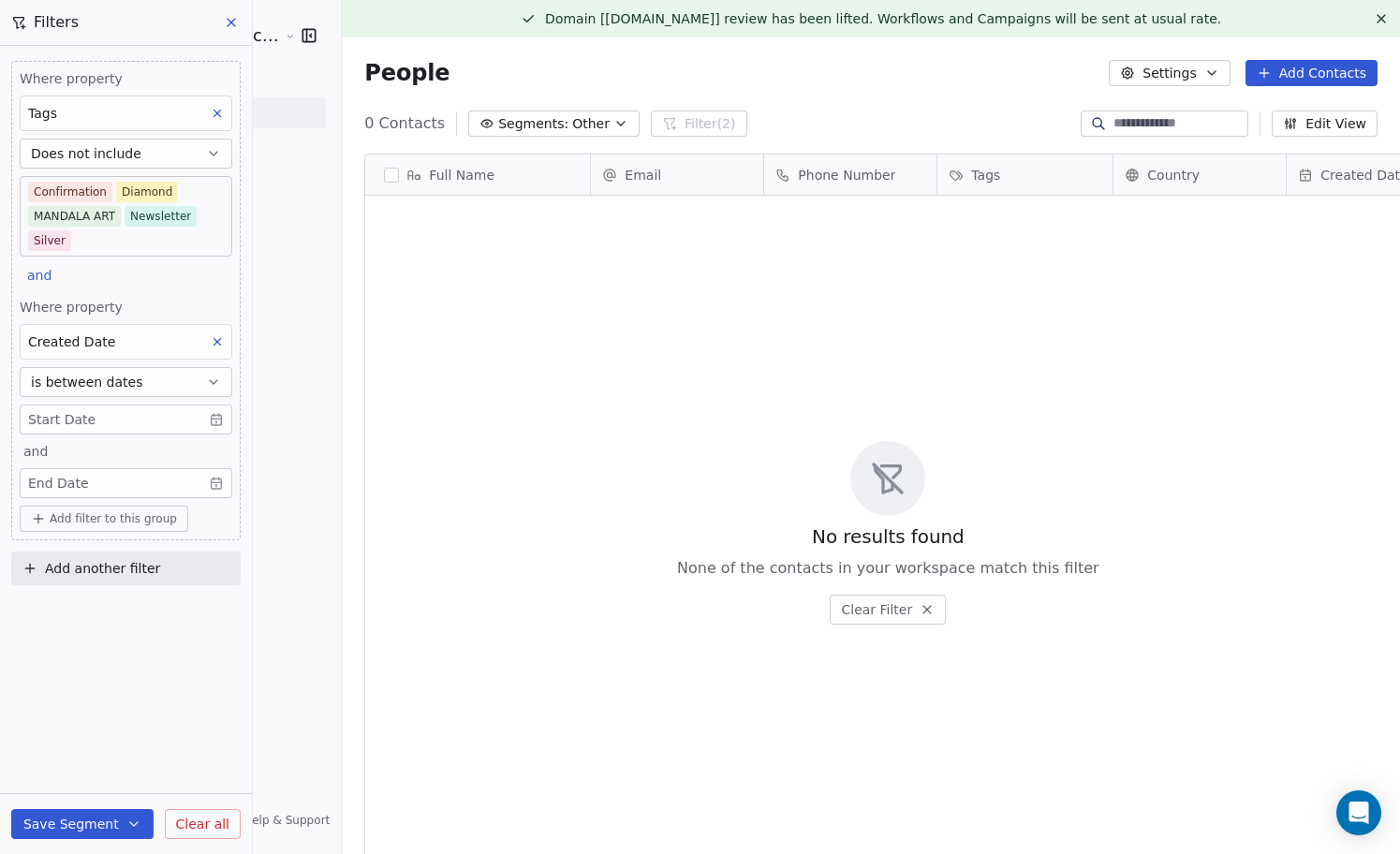
click at [166, 425] on body "Sumit Upreti Cosmic Academy LLP Contacts People Marketing Workflows Campaigns M…" at bounding box center [700, 427] width 1400 height 854
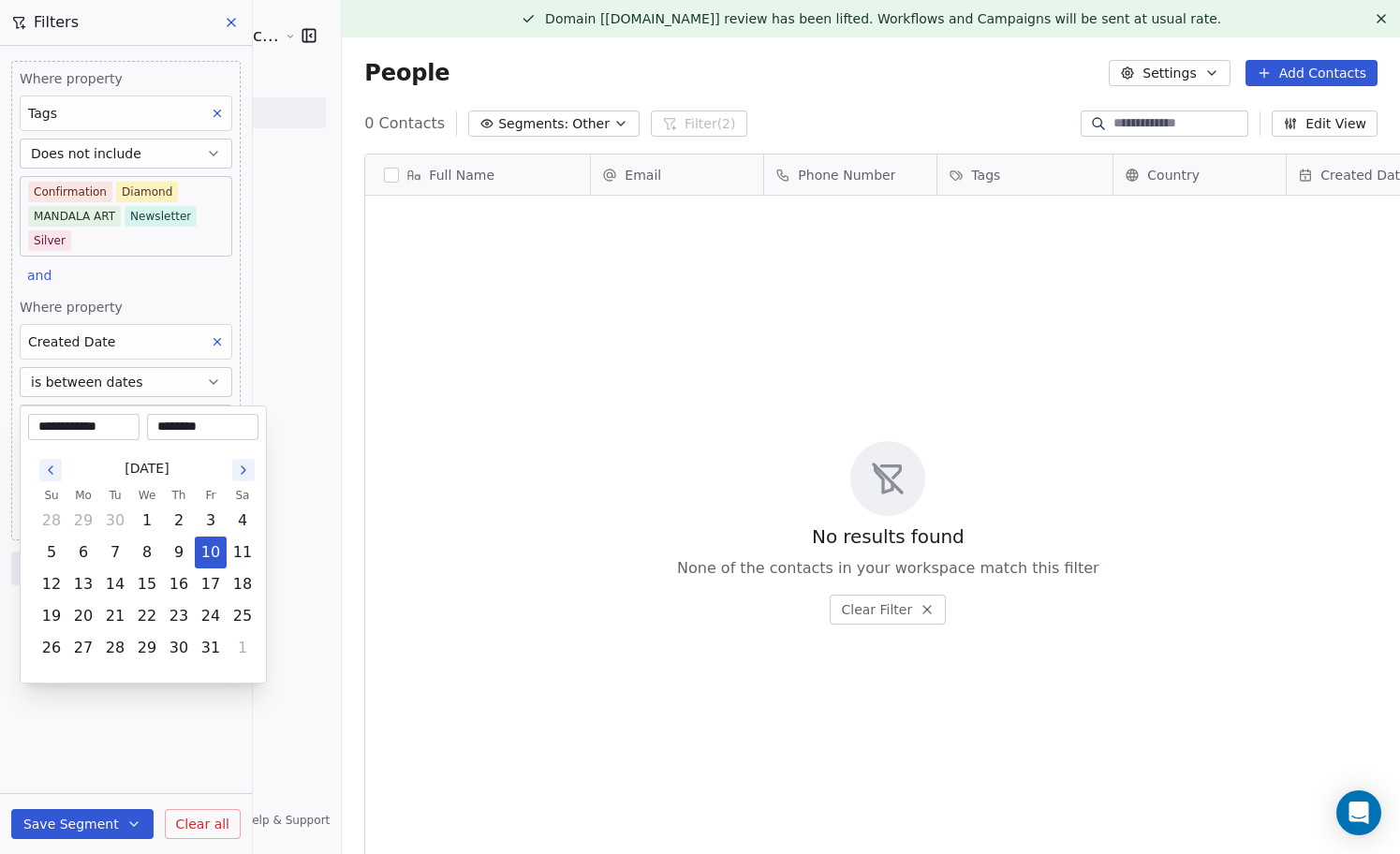
click at [48, 467] on icon "Go to the Previous Month" at bounding box center [50, 469] width 15 height 15
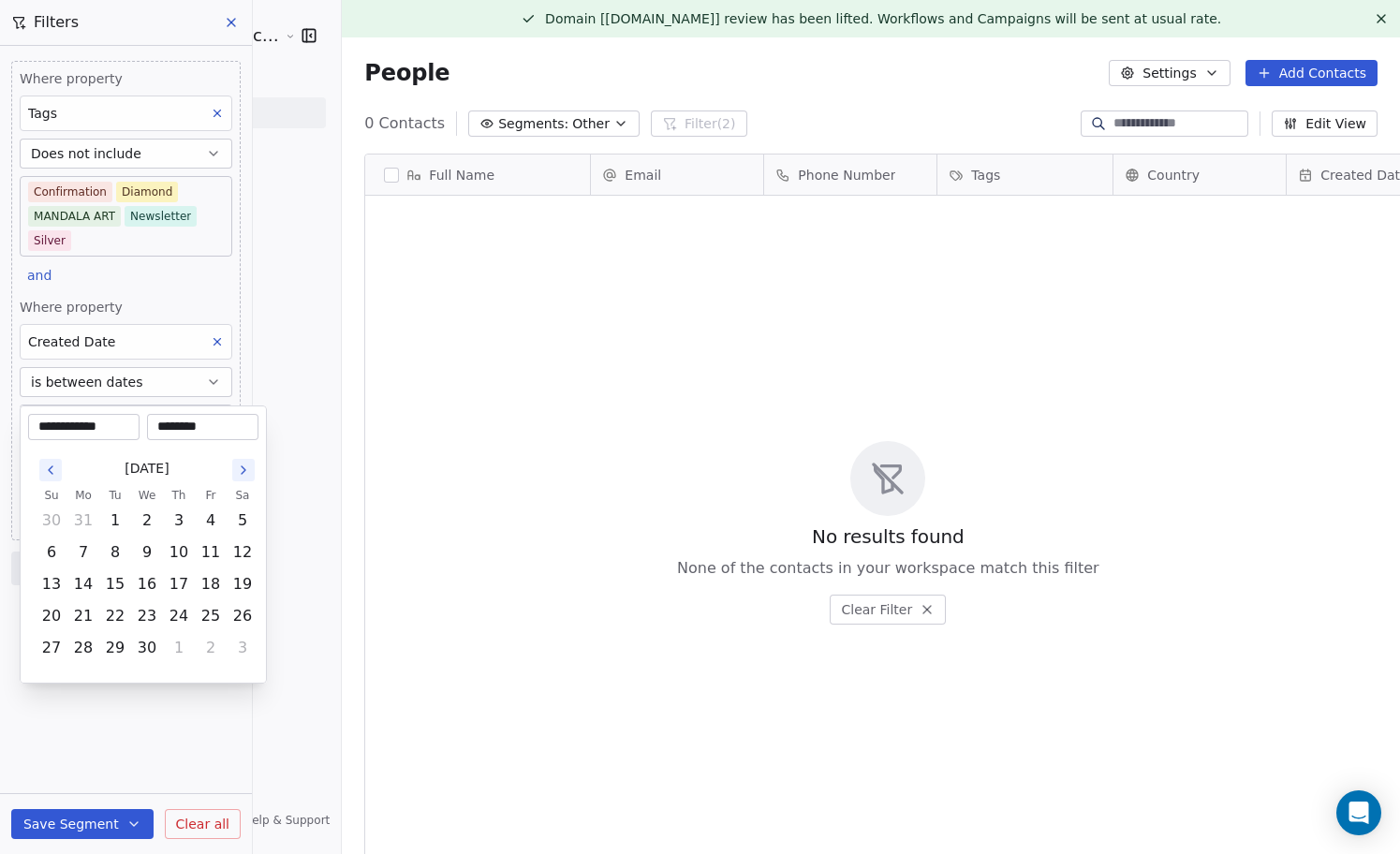
click at [48, 467] on icon "Go to the Previous Month" at bounding box center [50, 469] width 15 height 15
click at [149, 522] on button "1" at bounding box center [147, 521] width 30 height 30
type input "**********"
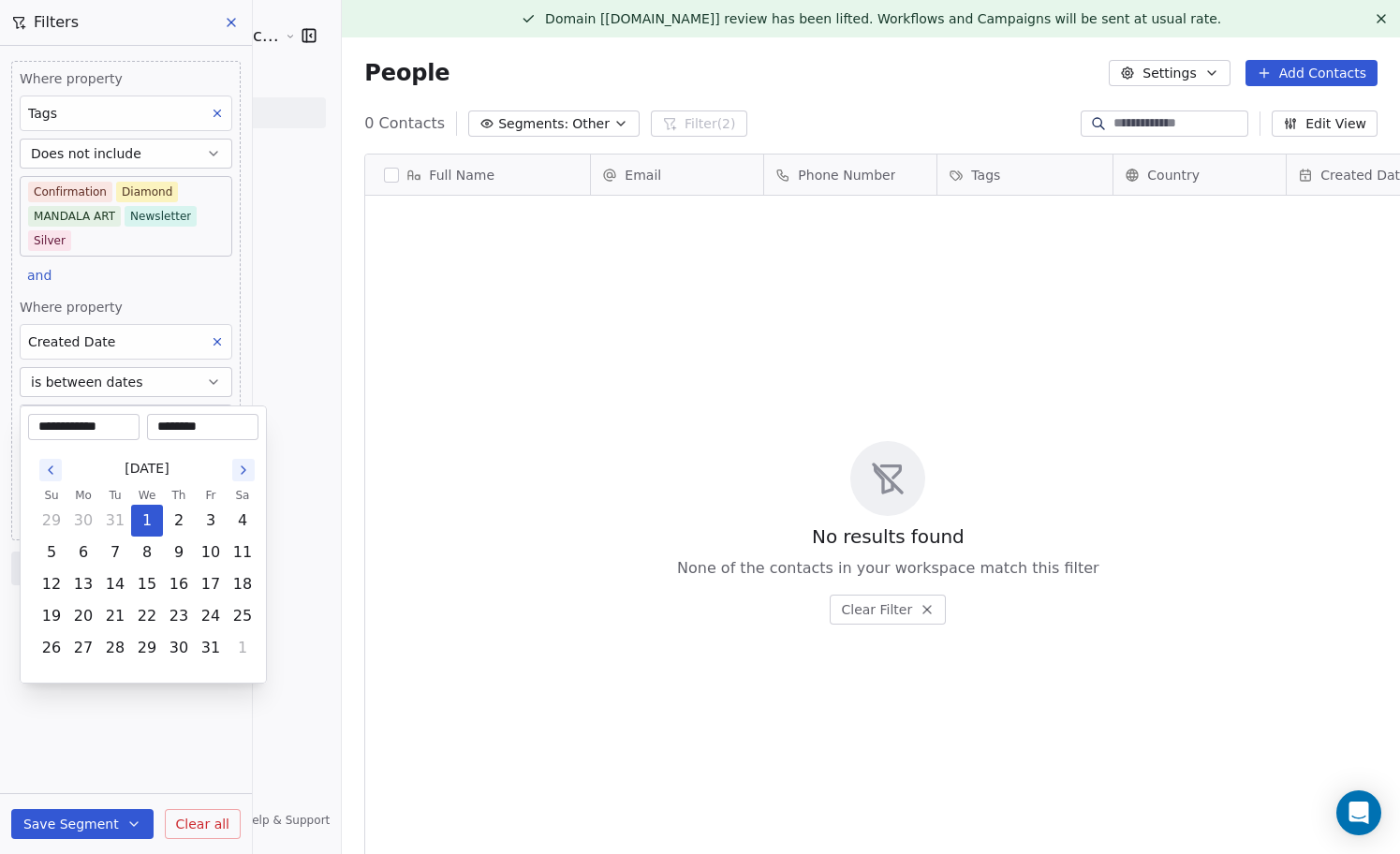
click at [138, 764] on html "Sumit Upreti Cosmic Academy LLP Contacts People Marketing Workflows Campaigns M…" at bounding box center [700, 427] width 1400 height 854
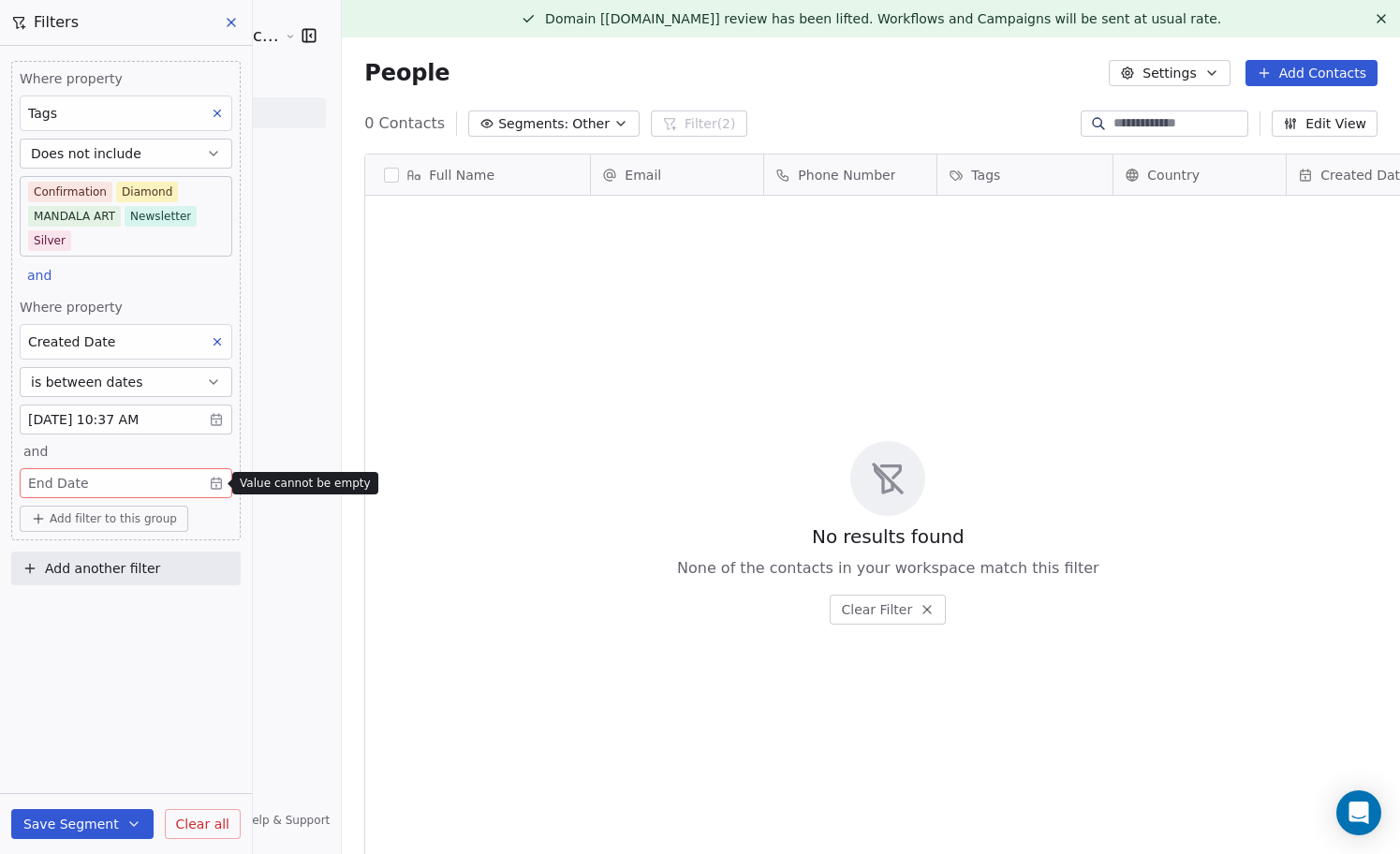
click at [176, 484] on body "Sumit Upreti Cosmic Academy LLP Contacts People Marketing Workflows Campaigns M…" at bounding box center [700, 427] width 1400 height 854
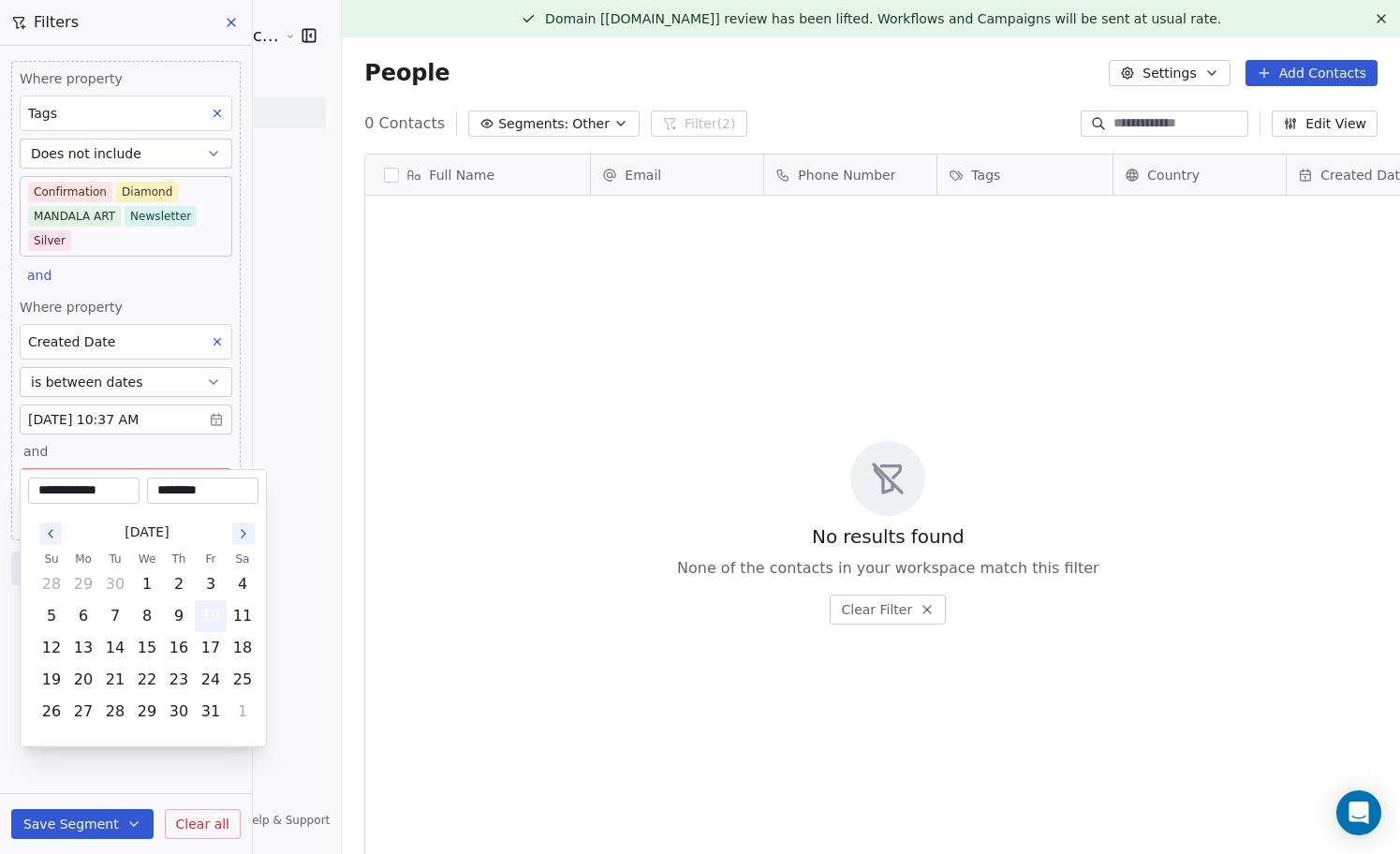
click at [206, 620] on button "10" at bounding box center [210, 615] width 30 height 30
click at [194, 783] on html "Sumit Upreti Cosmic Academy LLP Contacts People Marketing Workflows Campaigns M…" at bounding box center [700, 427] width 1400 height 854
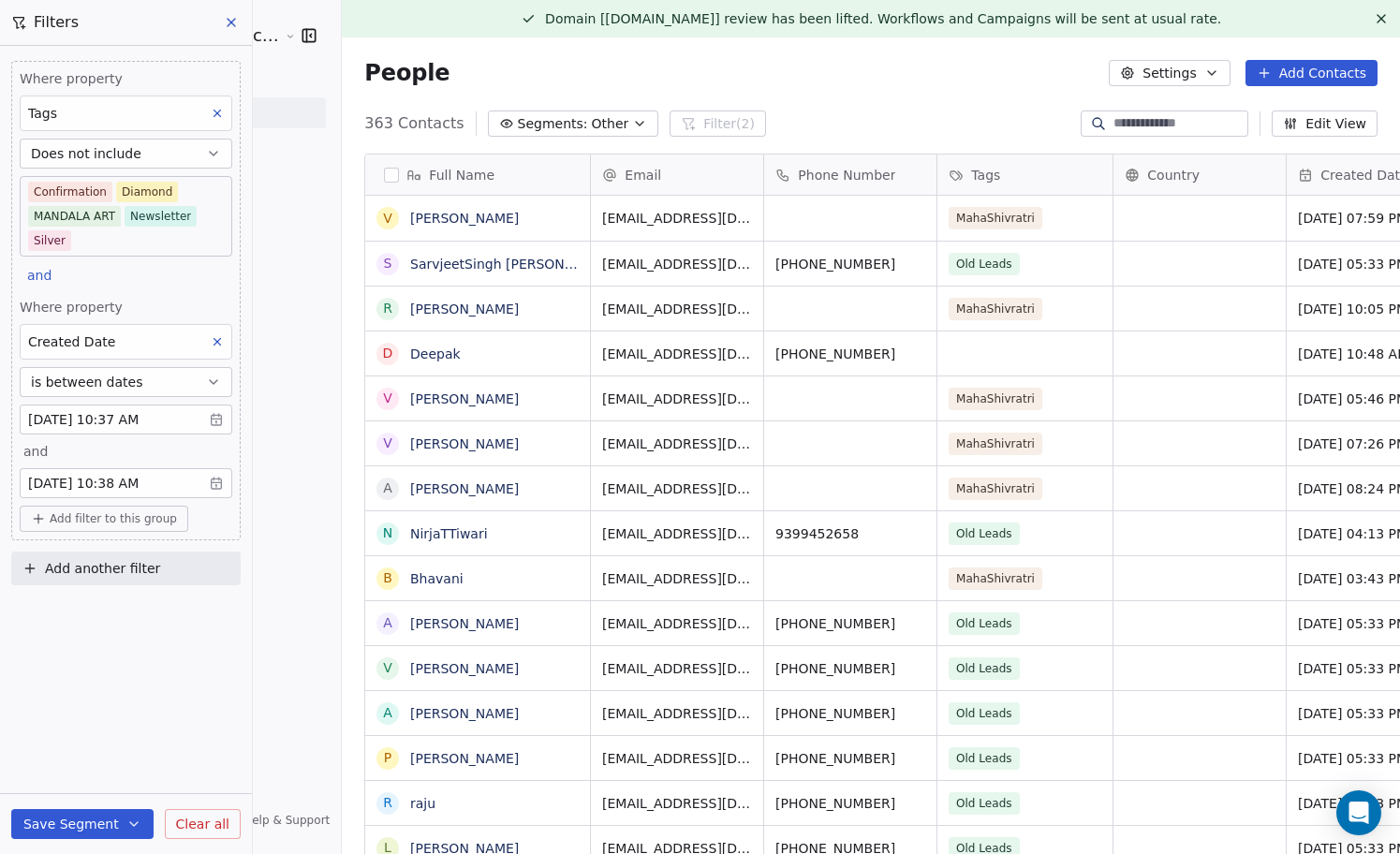
click at [224, 20] on icon at bounding box center [231, 22] width 15 height 15
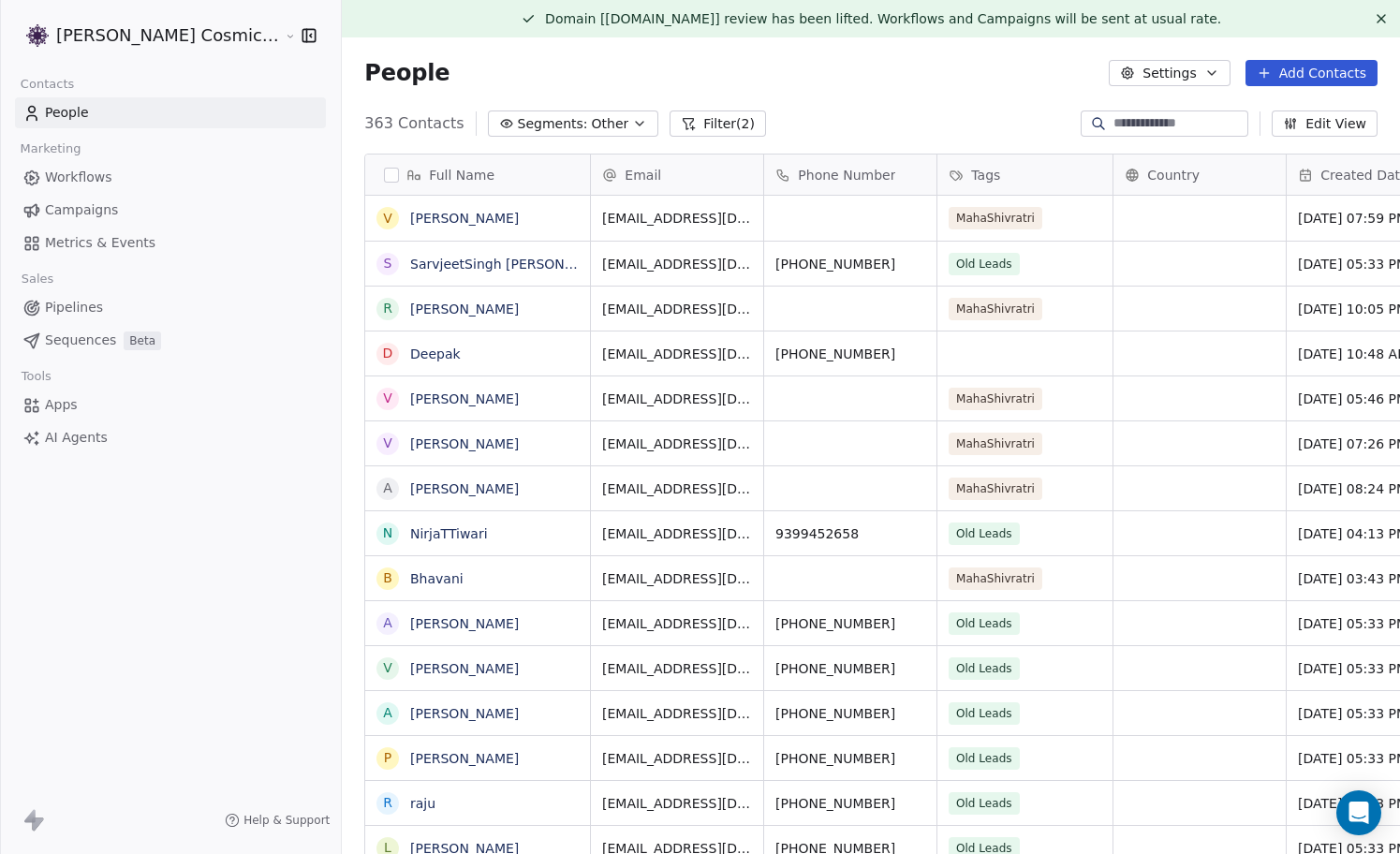
click at [592, 119] on span "Other" at bounding box center [611, 124] width 37 height 20
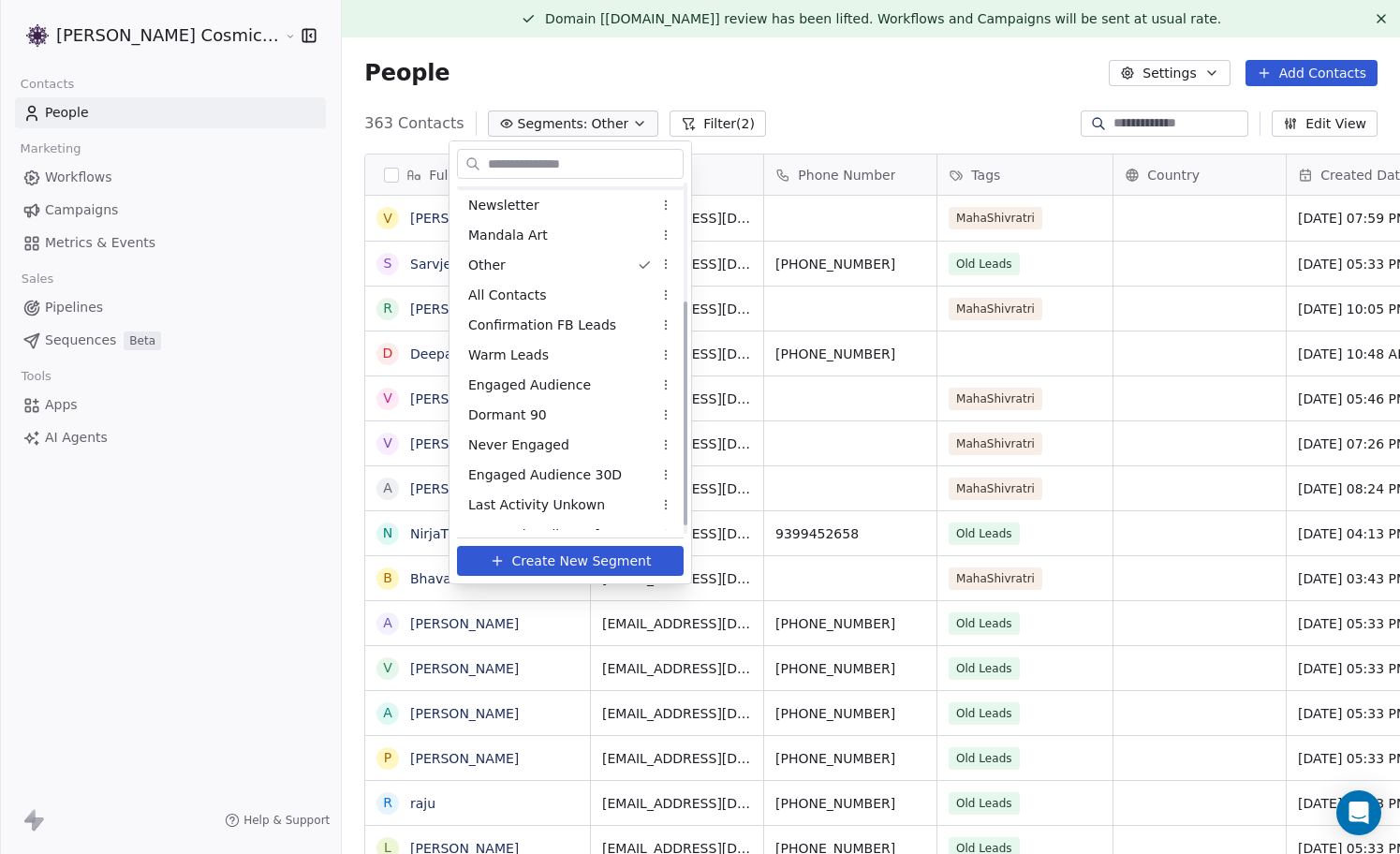
scroll to position [195, 0]
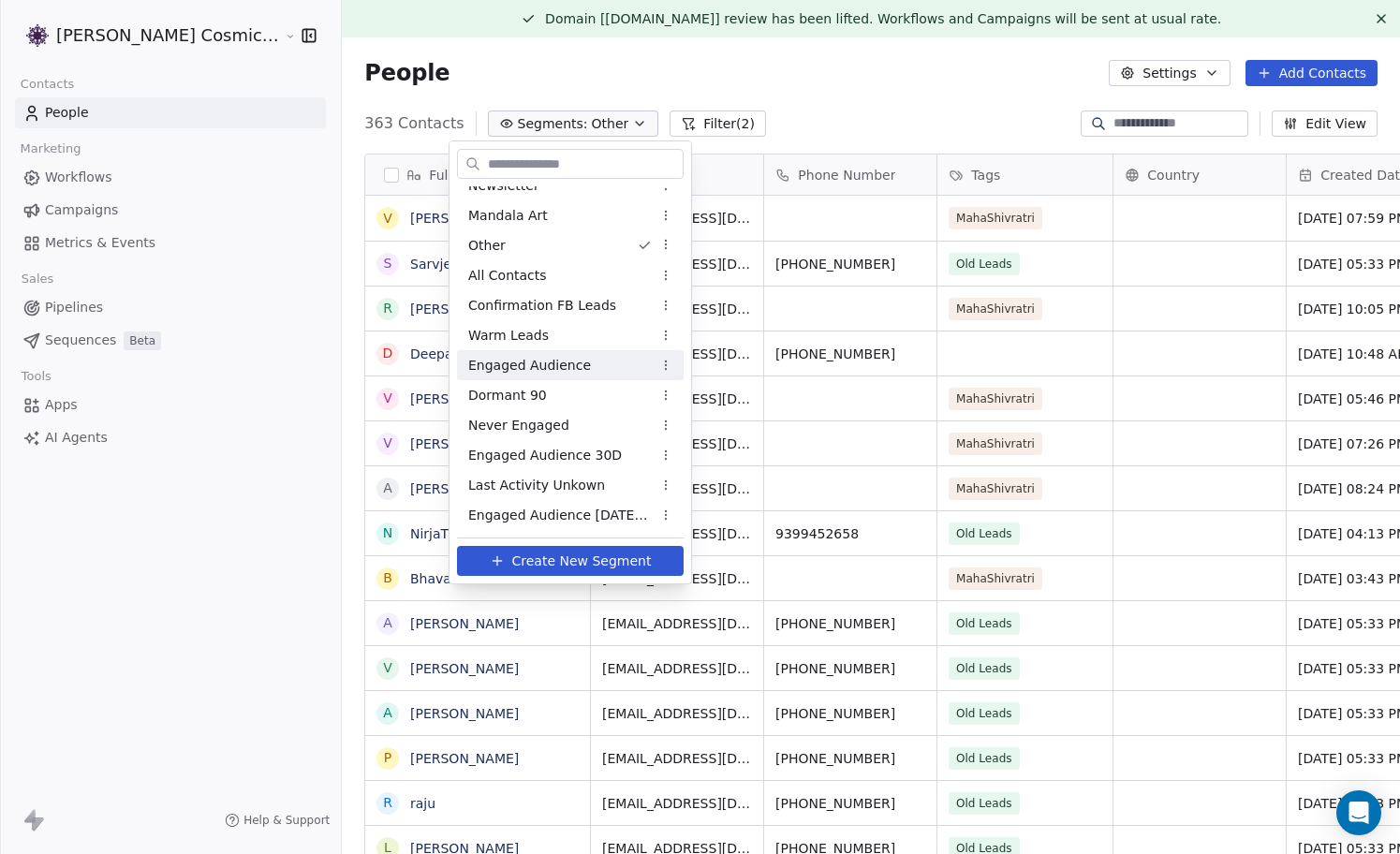
click at [573, 366] on span "Engaged Audience" at bounding box center [530, 366] width 122 height 20
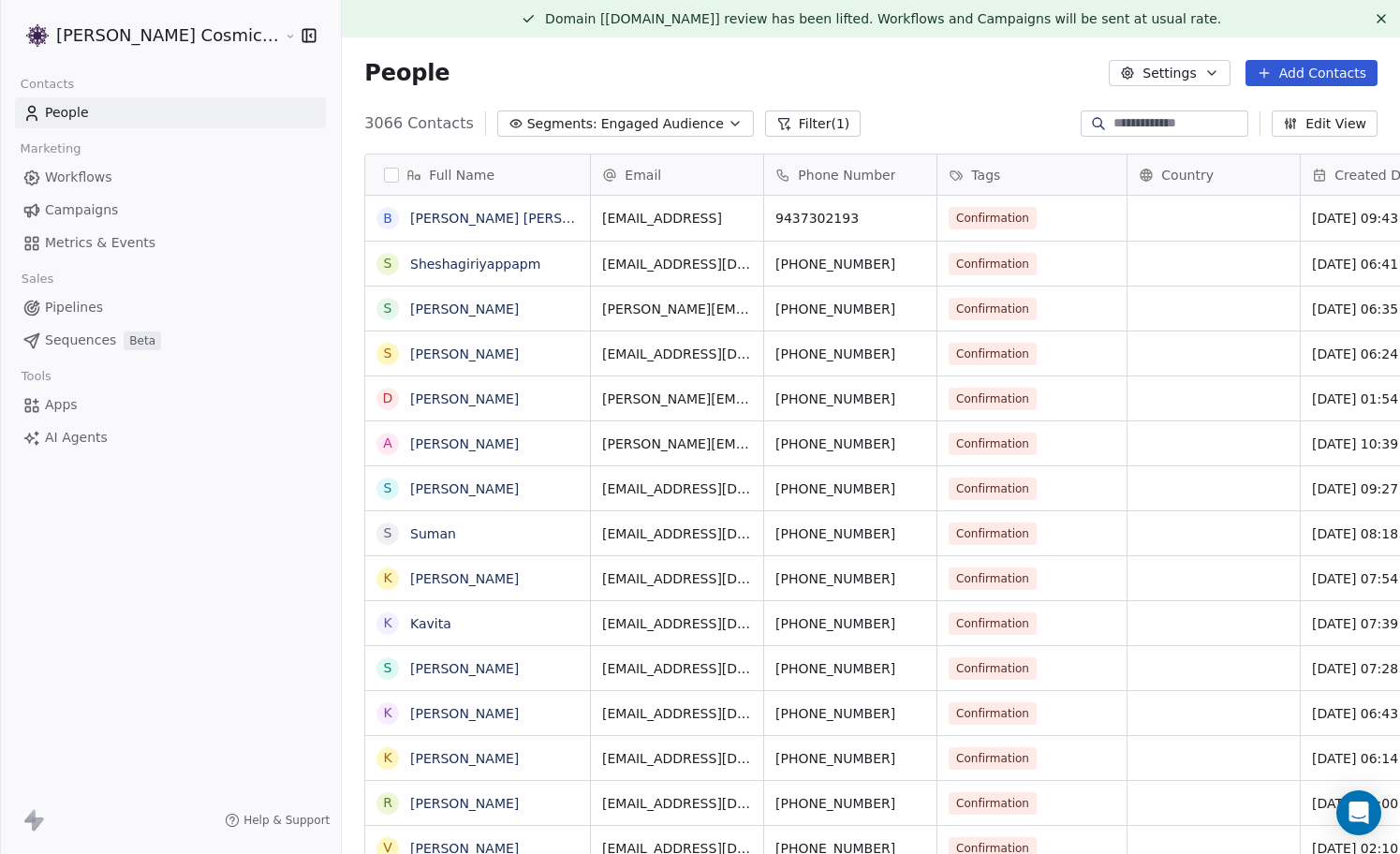
scroll to position [750, 1092]
click at [765, 124] on button "Filter (1)" at bounding box center [813, 123] width 97 height 27
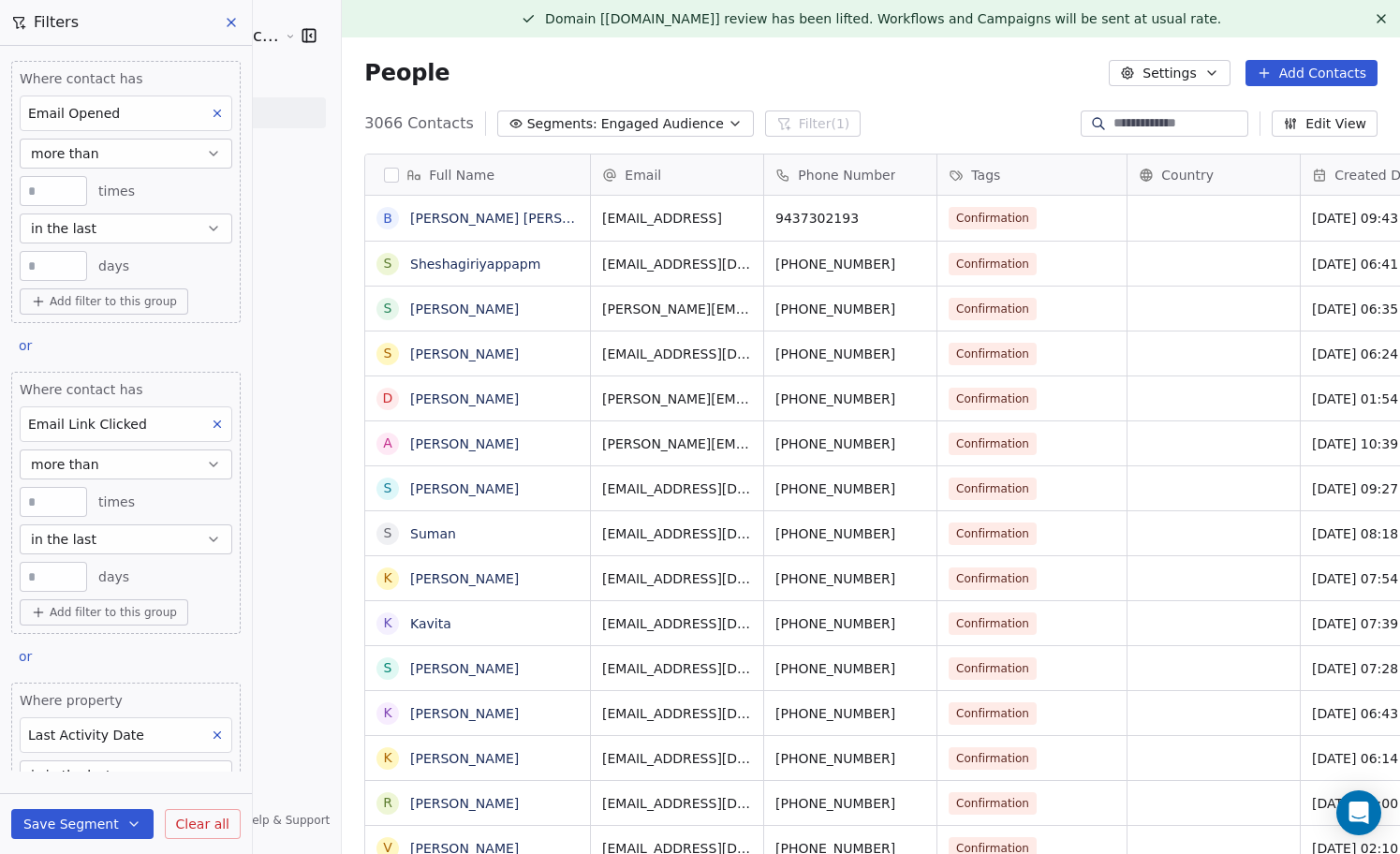
scroll to position [151, 0]
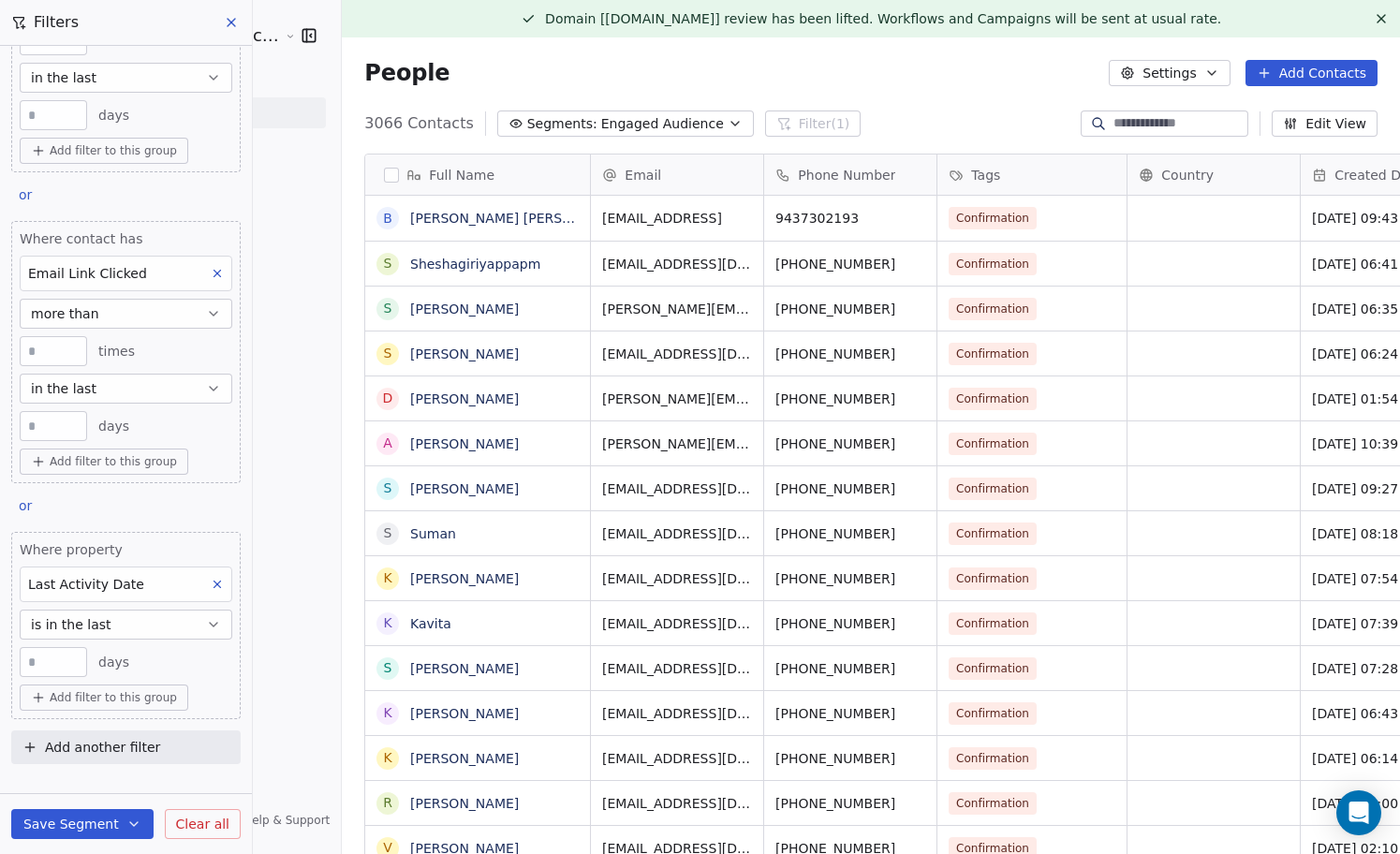
click at [235, 26] on icon at bounding box center [231, 22] width 15 height 15
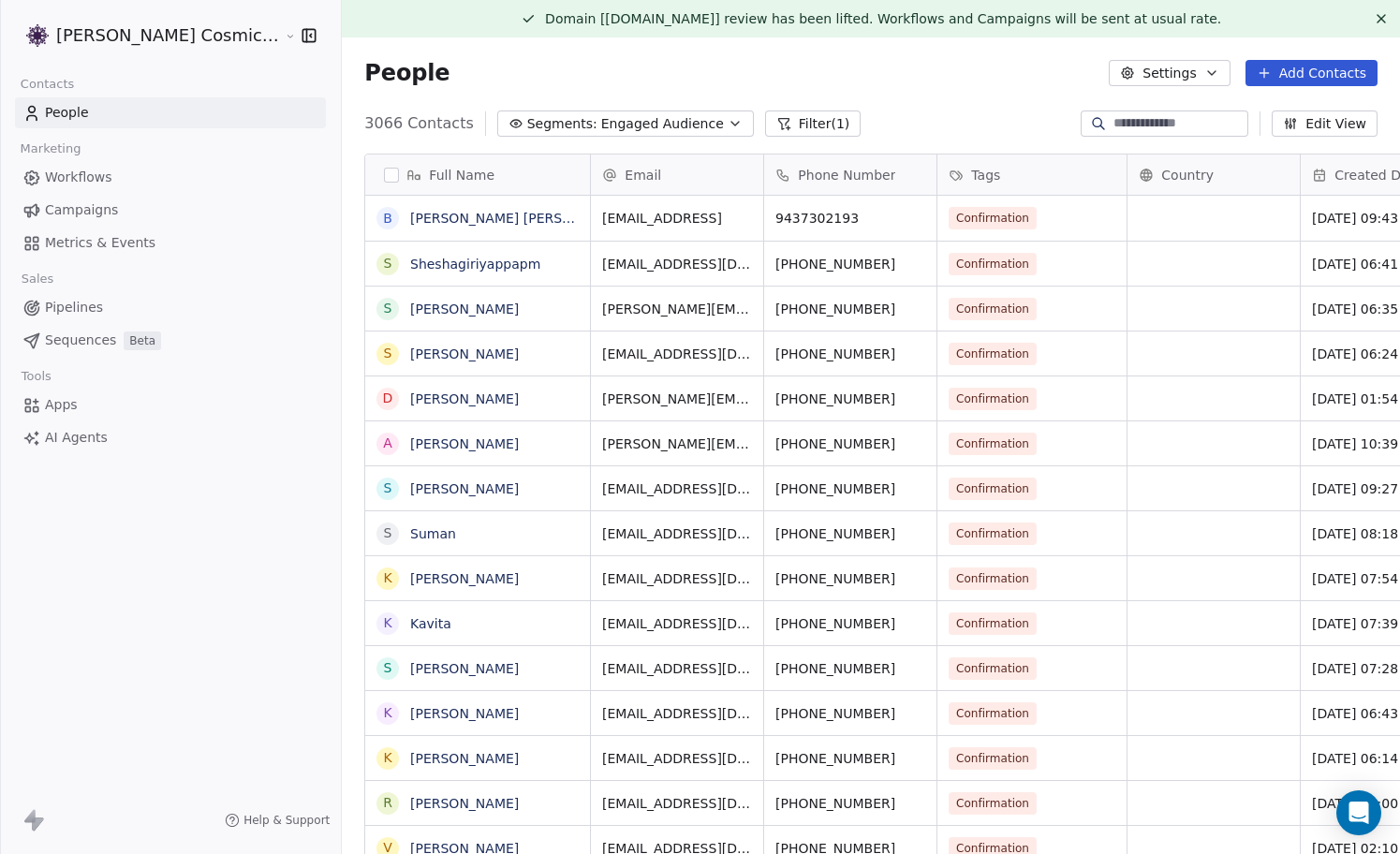
scroll to position [413, 0]
click at [675, 126] on button "Segments: Engaged Audience" at bounding box center [626, 123] width 257 height 27
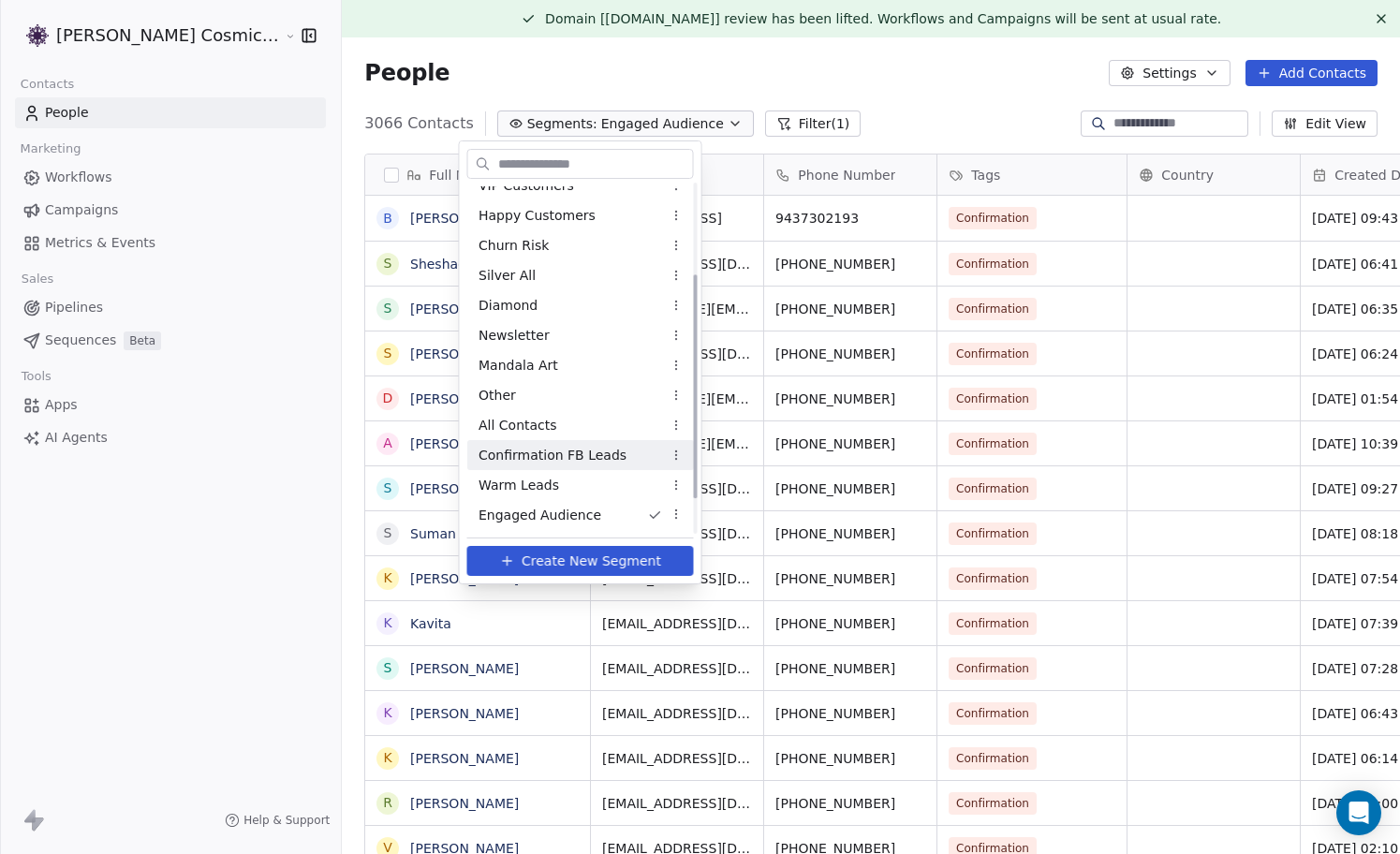
scroll to position [195, 0]
click at [596, 463] on span "Engaged Audience 30D" at bounding box center [555, 456] width 154 height 20
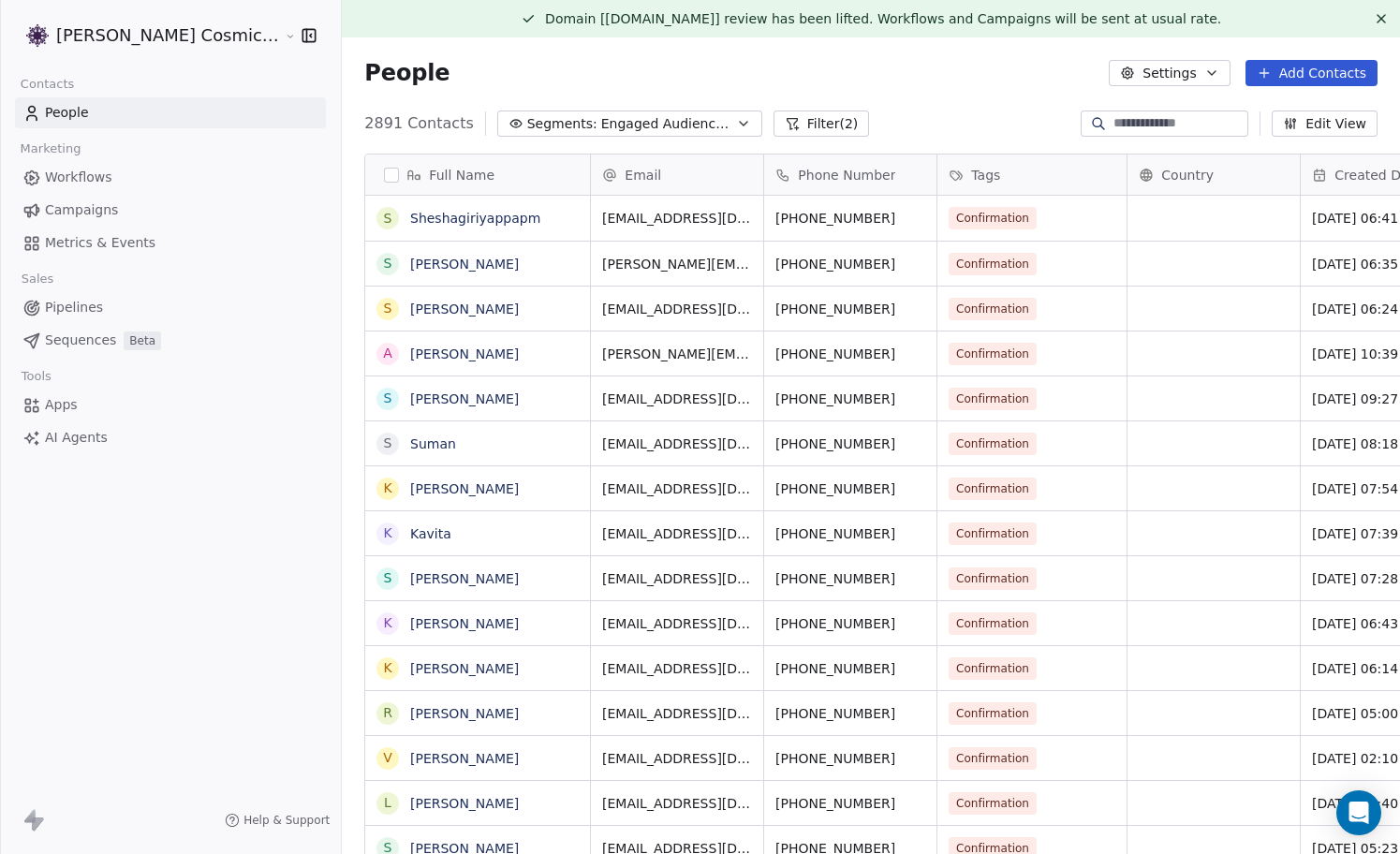
scroll to position [750, 1092]
click at [785, 120] on button "Filter (2)" at bounding box center [822, 123] width 97 height 27
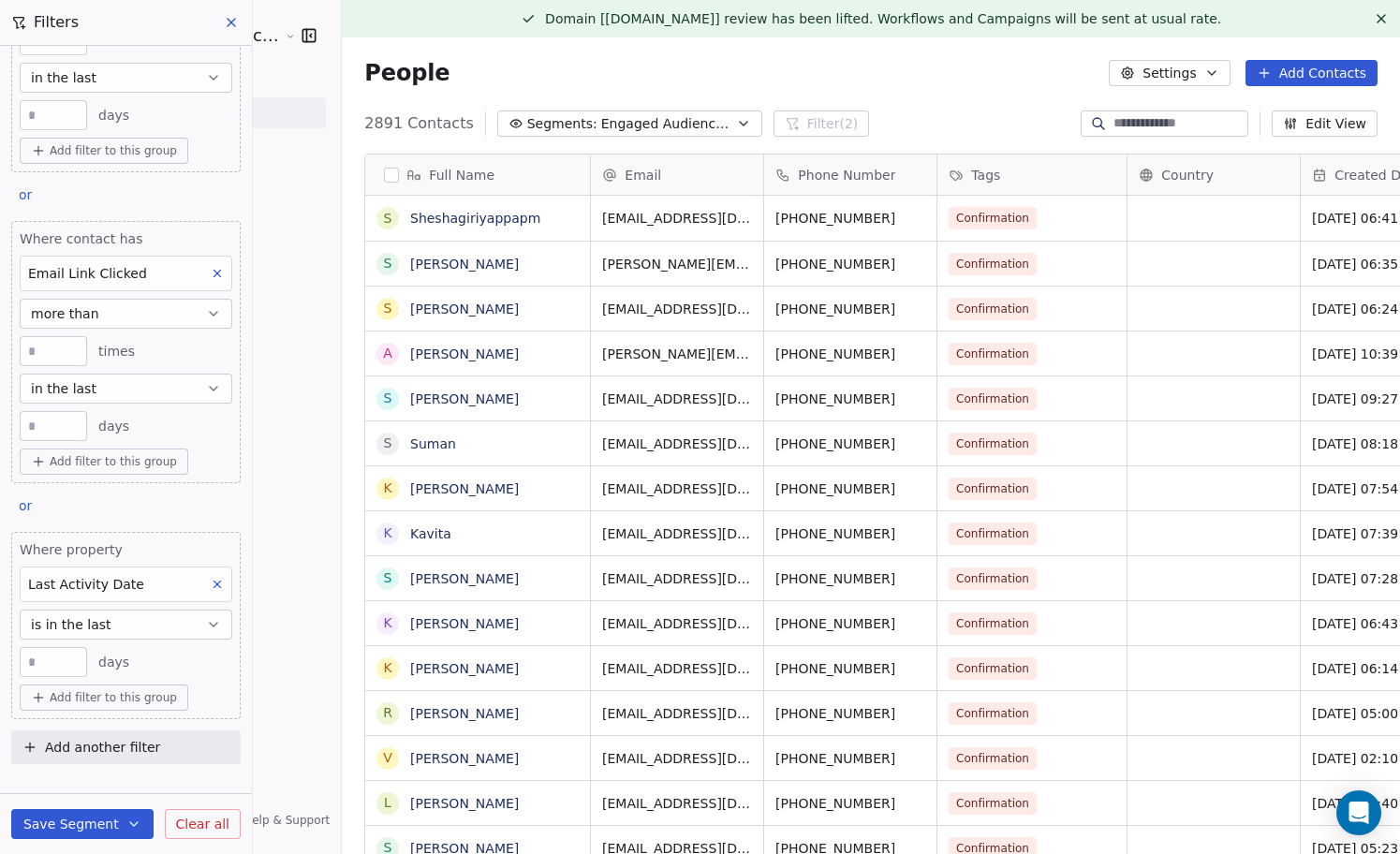
scroll to position [0, 0]
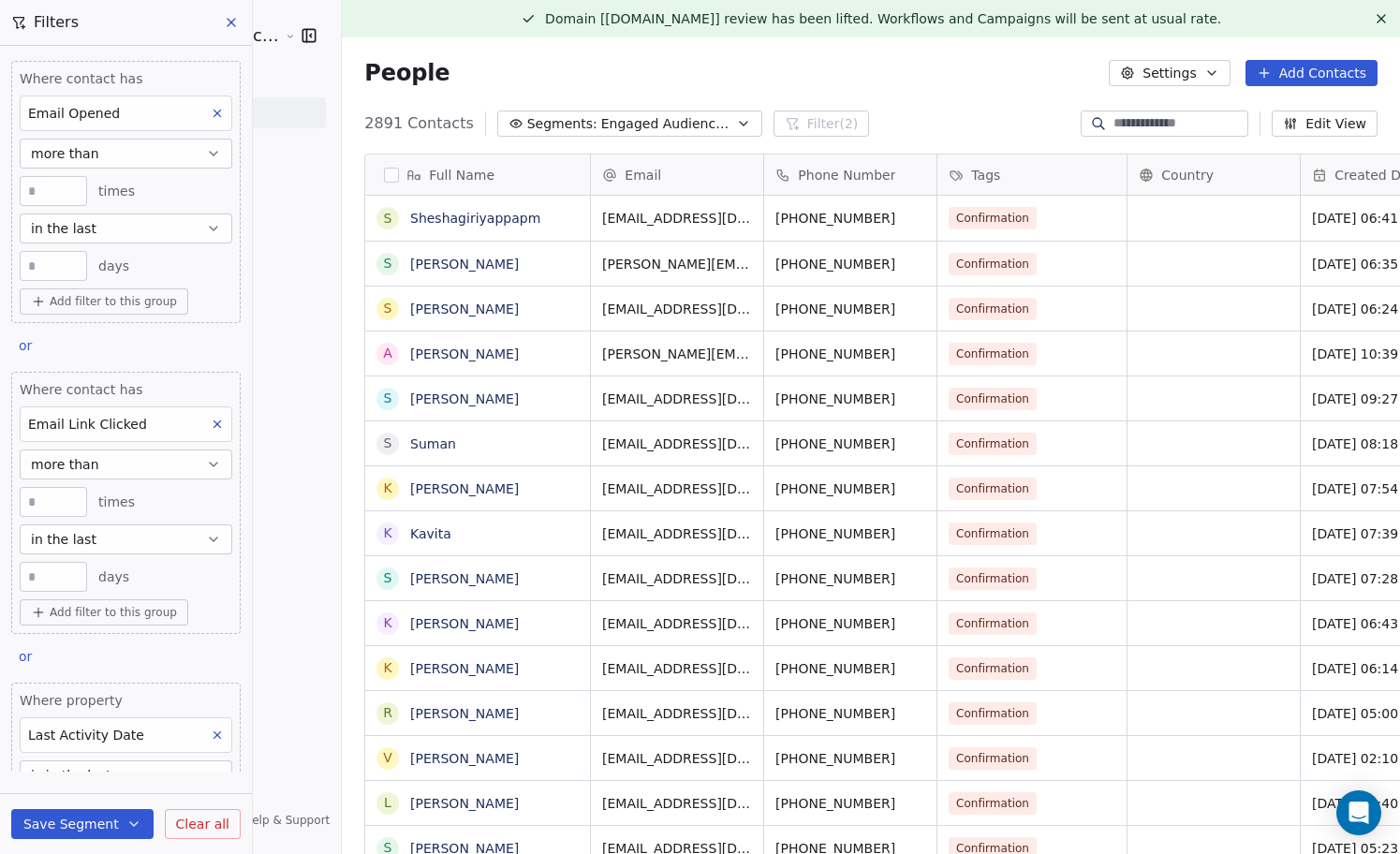
click at [237, 17] on icon at bounding box center [231, 22] width 15 height 15
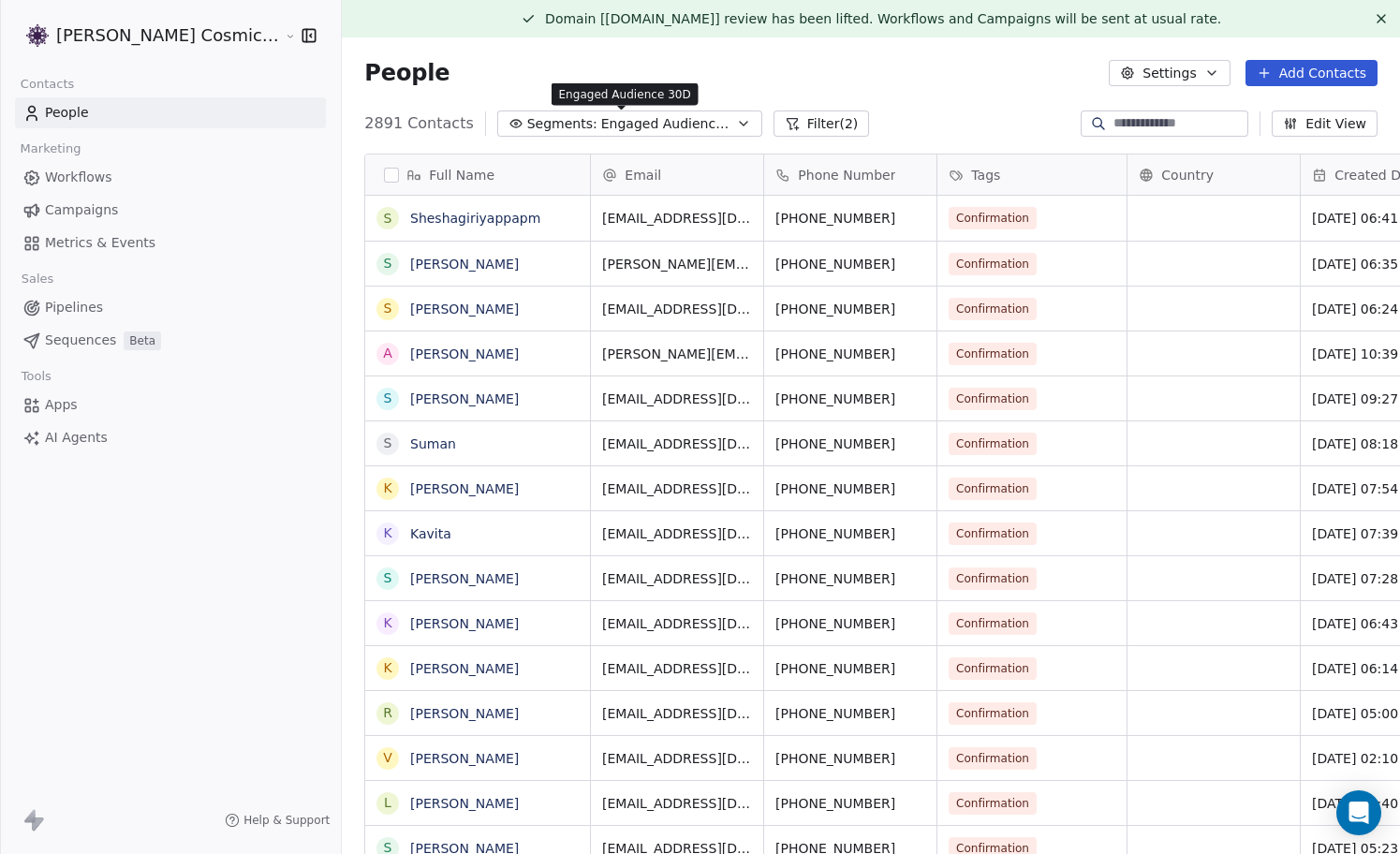
click at [686, 121] on span "Engaged Audience 30D" at bounding box center [666, 124] width 131 height 20
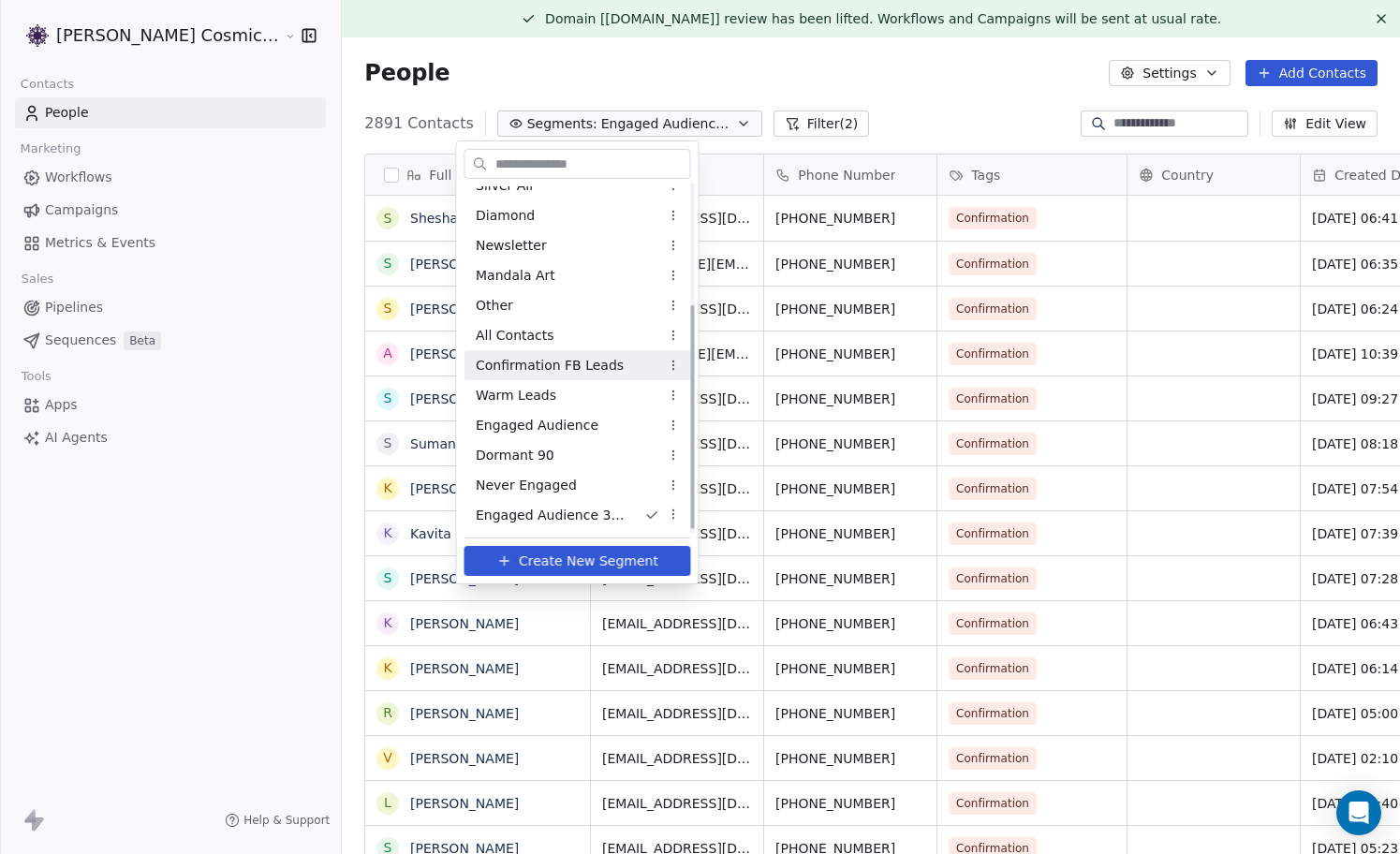
scroll to position [195, 0]
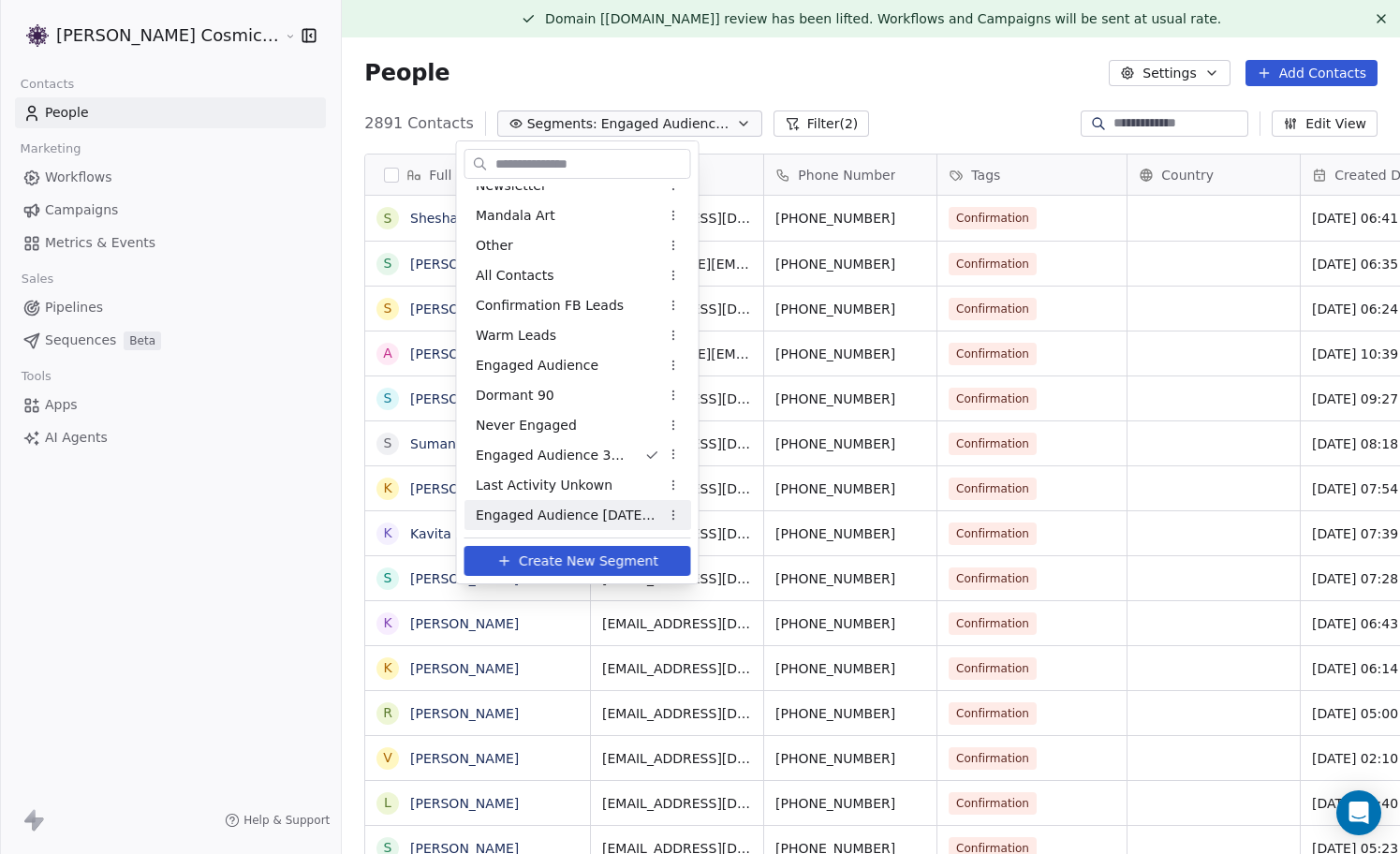
click at [599, 509] on span "Engaged Audience [DATE] to Aug" at bounding box center [567, 516] width 184 height 20
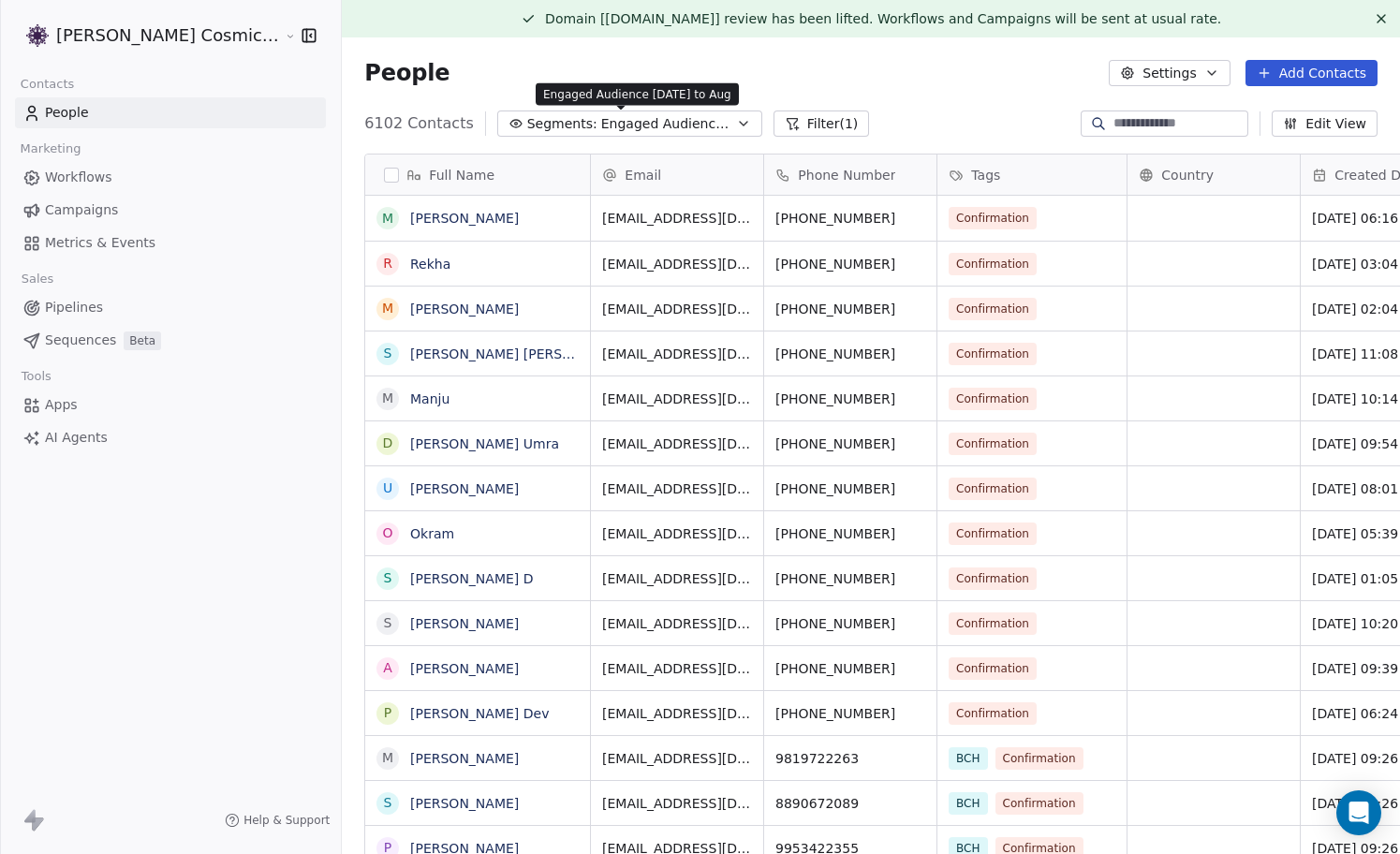
click at [626, 123] on span "Engaged Audience [DATE] to Aug" at bounding box center [666, 124] width 131 height 20
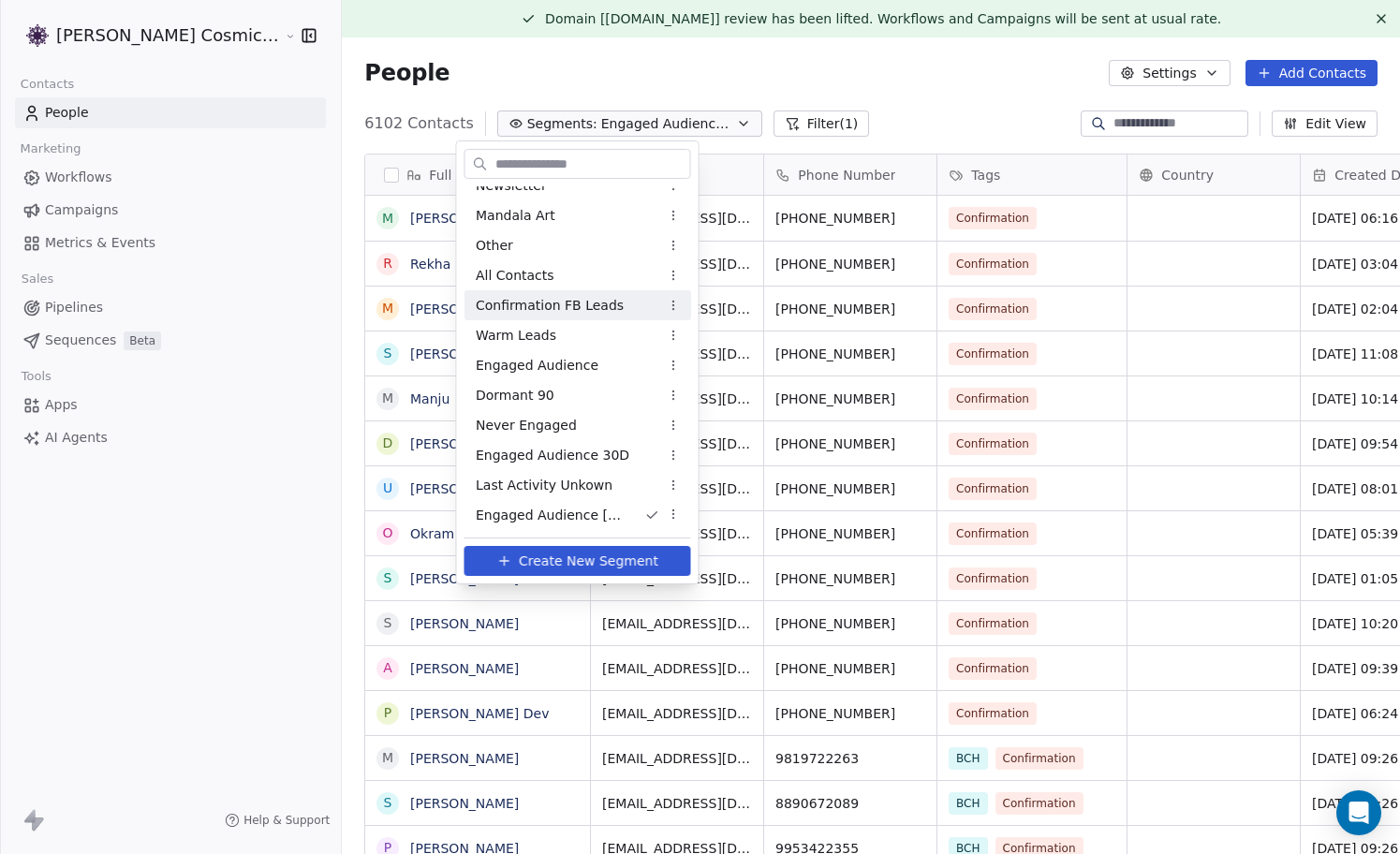
click at [788, 121] on html "Sumit Upreti Cosmic Academy LLP Contacts People Marketing Workflows Campaigns M…" at bounding box center [700, 427] width 1400 height 854
click at [788, 121] on button "Filter (1)" at bounding box center [822, 123] width 97 height 27
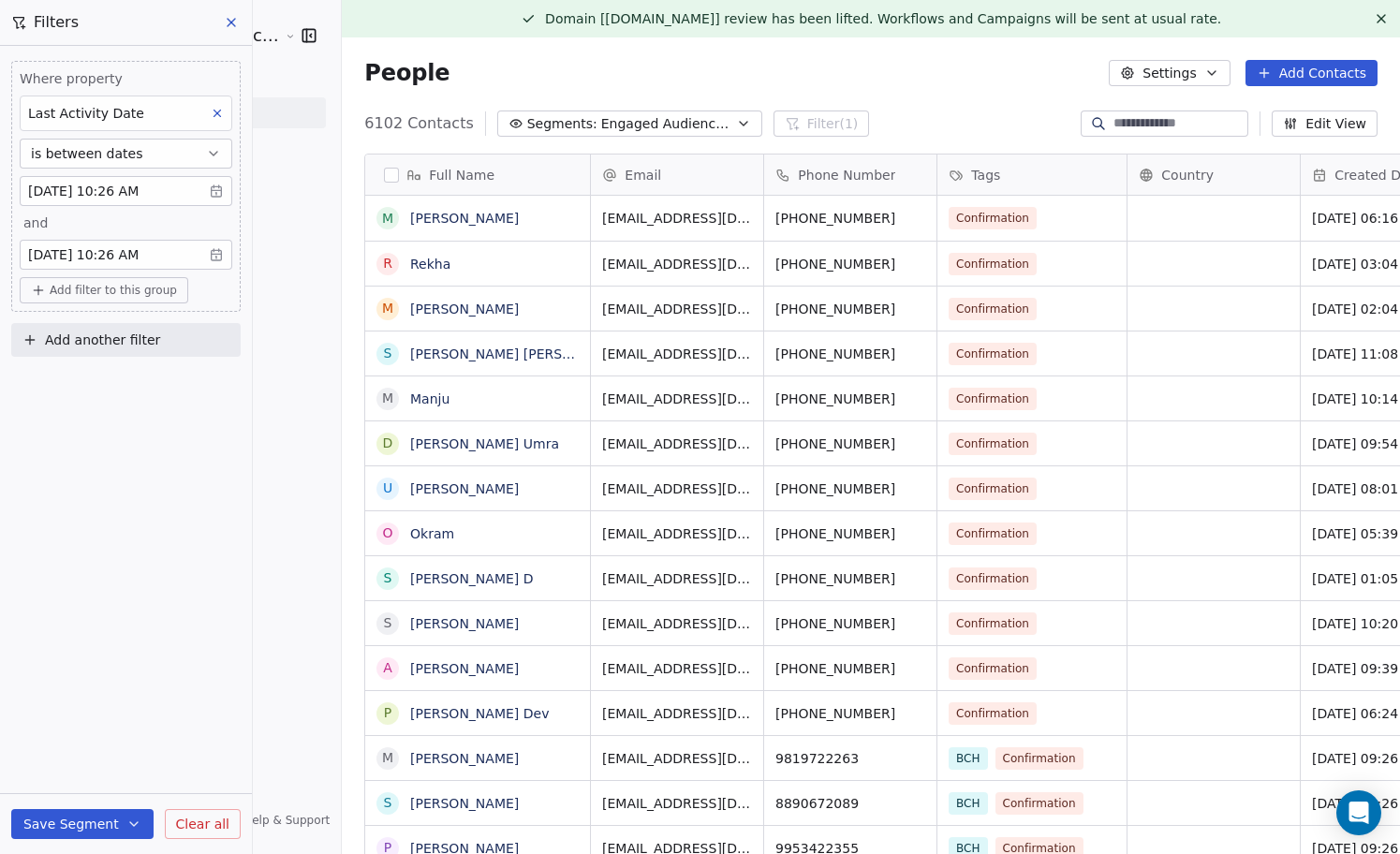
click at [222, 111] on icon at bounding box center [217, 112] width 13 height 13
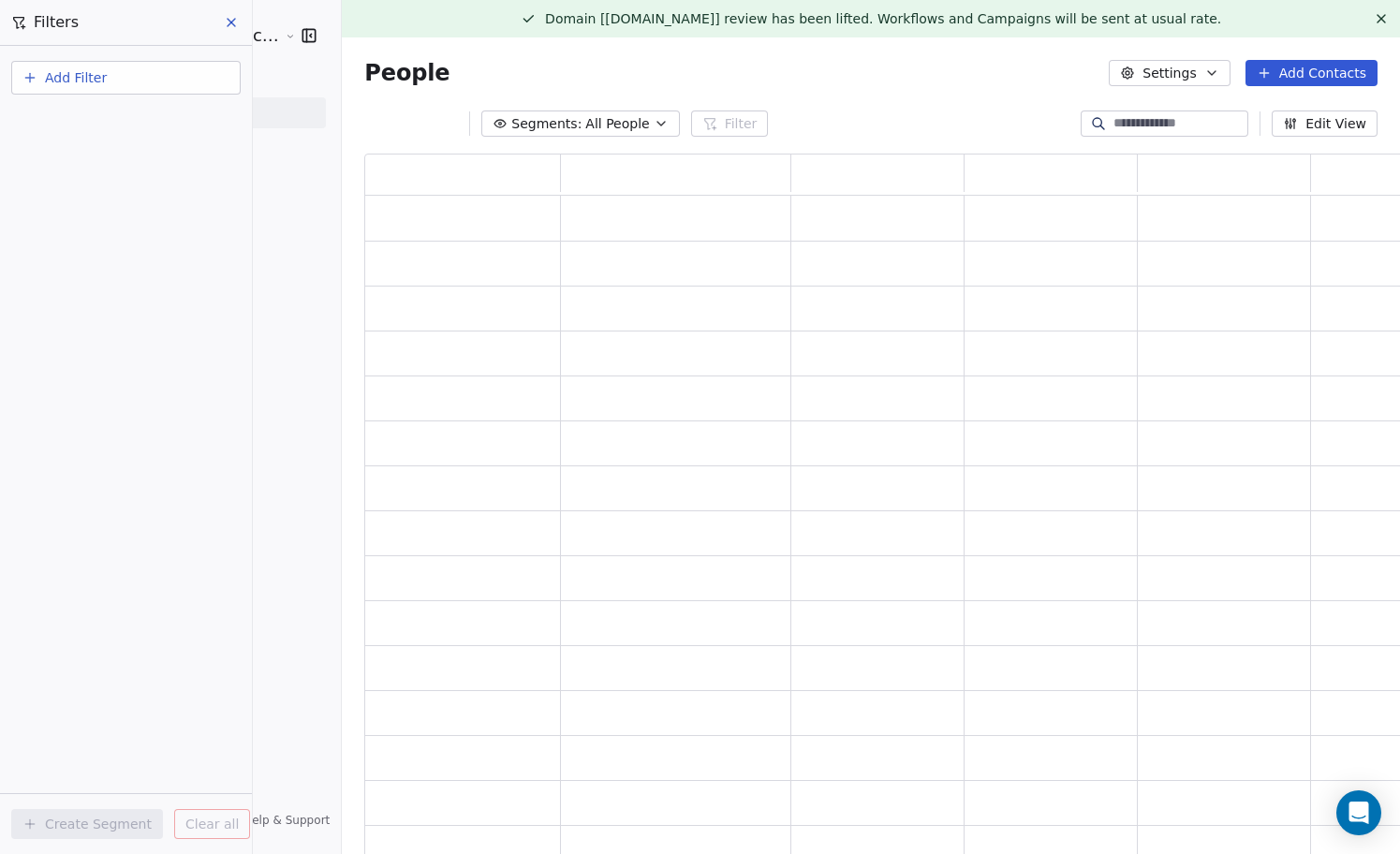
scroll to position [706, 1047]
click at [185, 64] on button "Add Filter" at bounding box center [125, 78] width 230 height 34
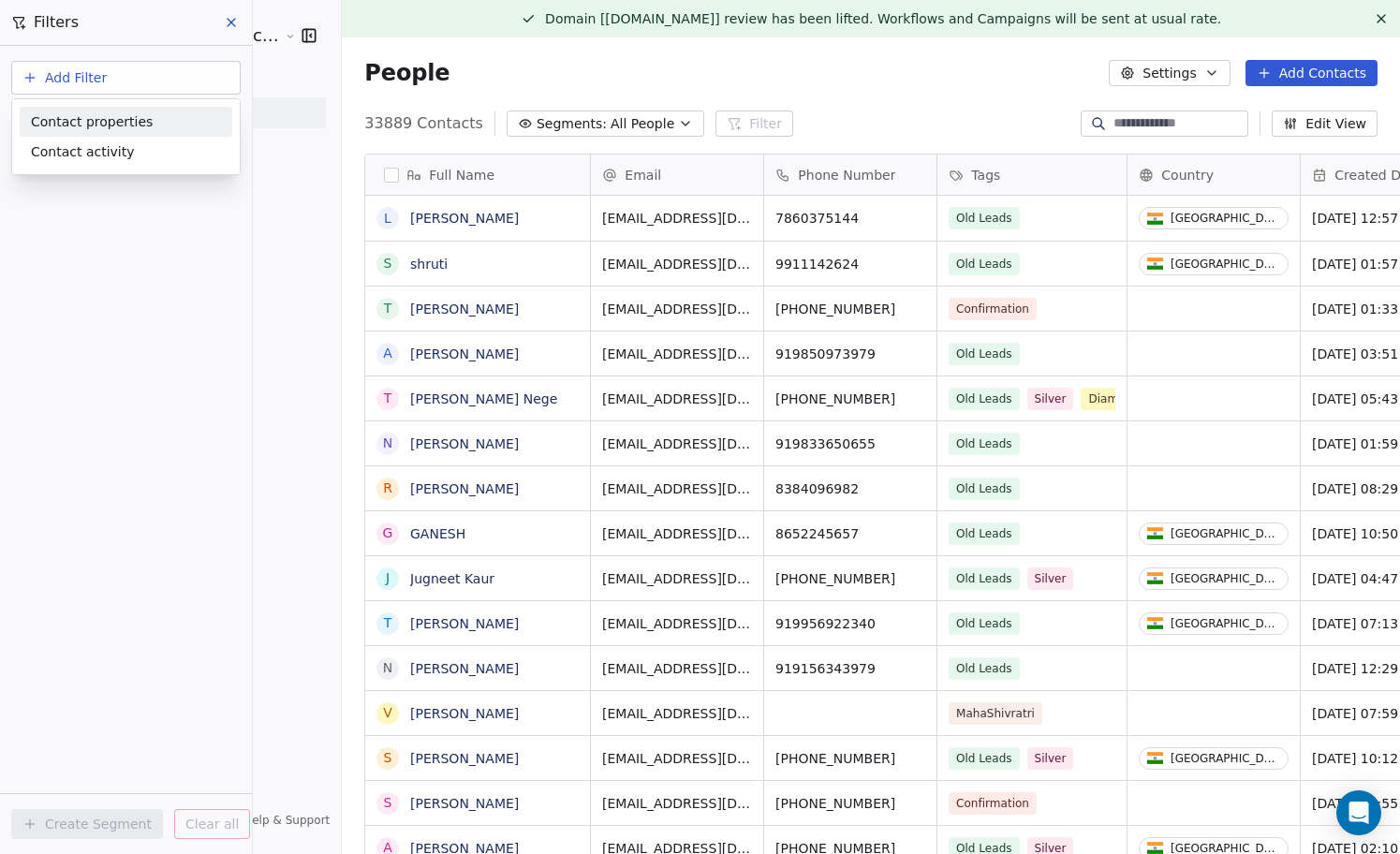
scroll to position [750, 1092]
click at [152, 117] on div "Contact properties" at bounding box center [125, 122] width 190 height 20
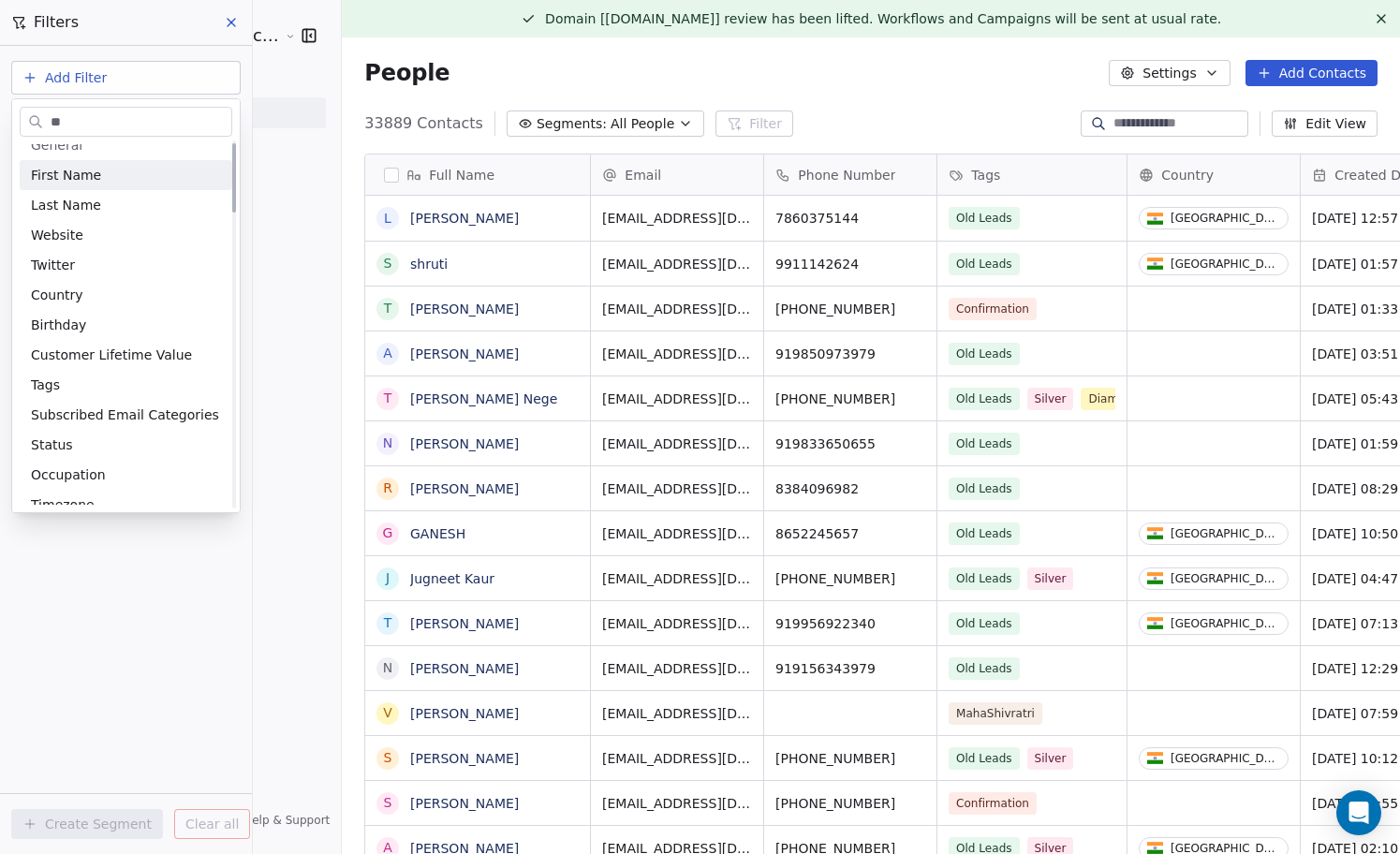
scroll to position [0, 0]
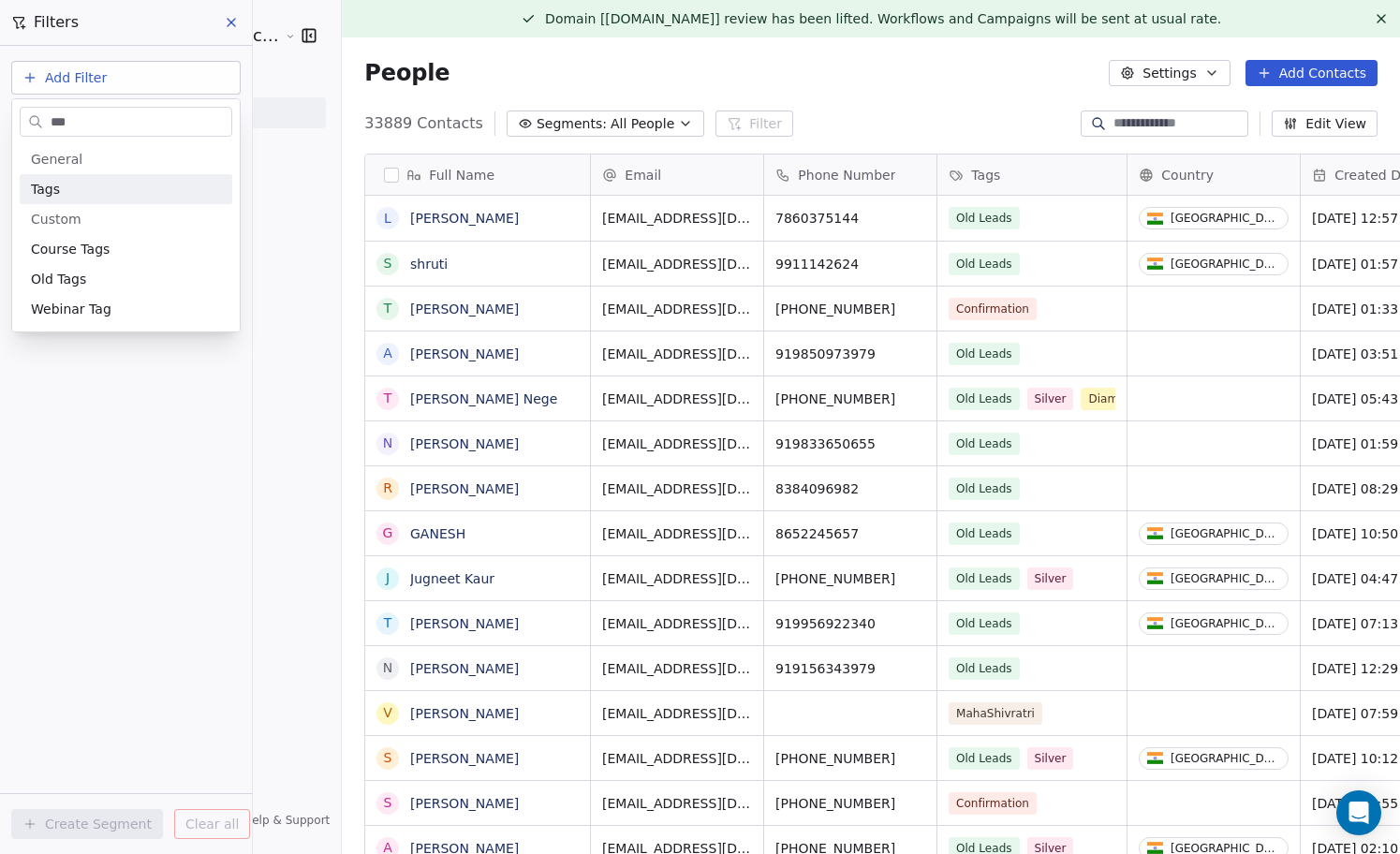
type input "***"
click at [139, 180] on div "Tags" at bounding box center [125, 188] width 190 height 19
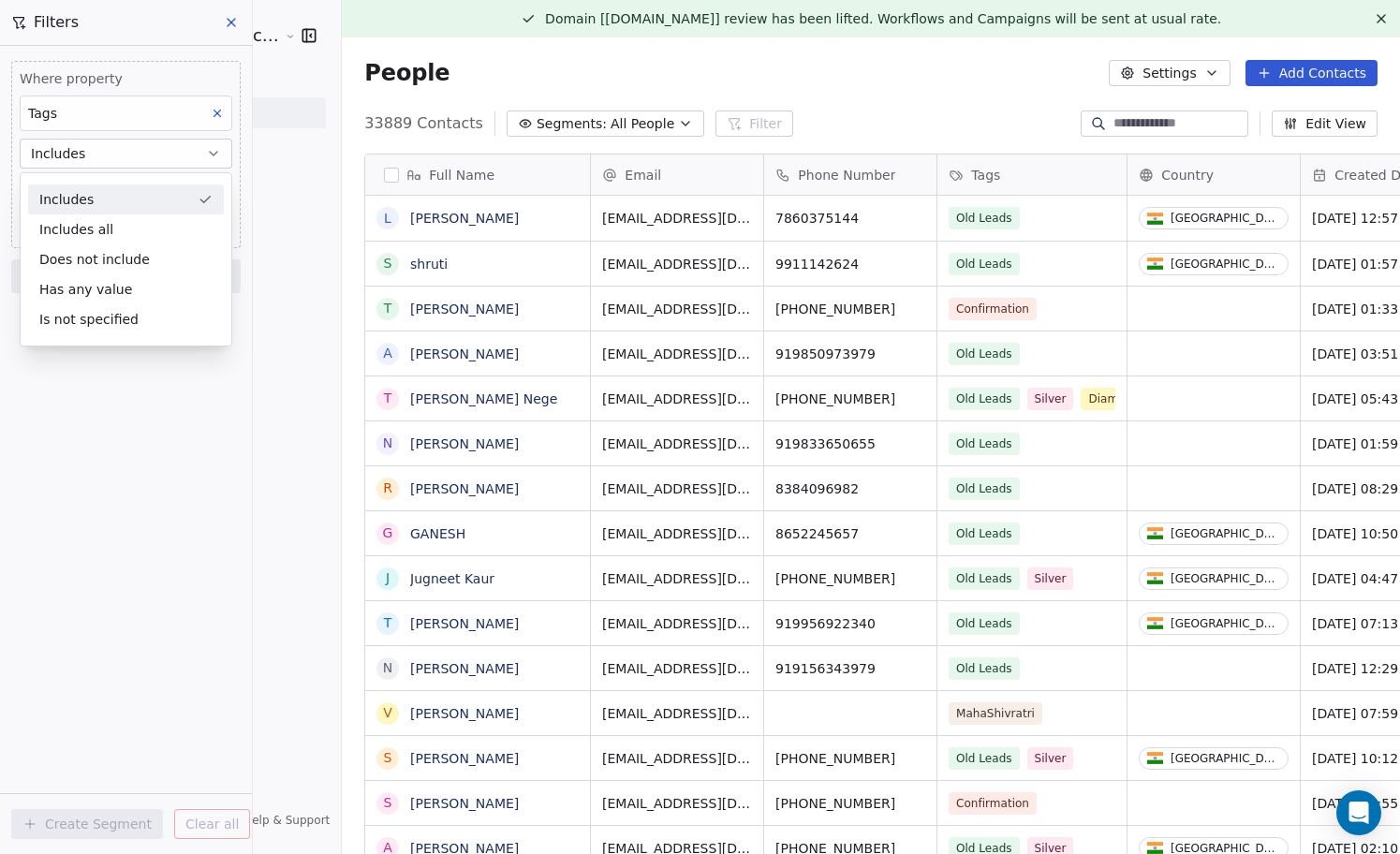
click at [138, 201] on div "Includes" at bounding box center [125, 199] width 195 height 30
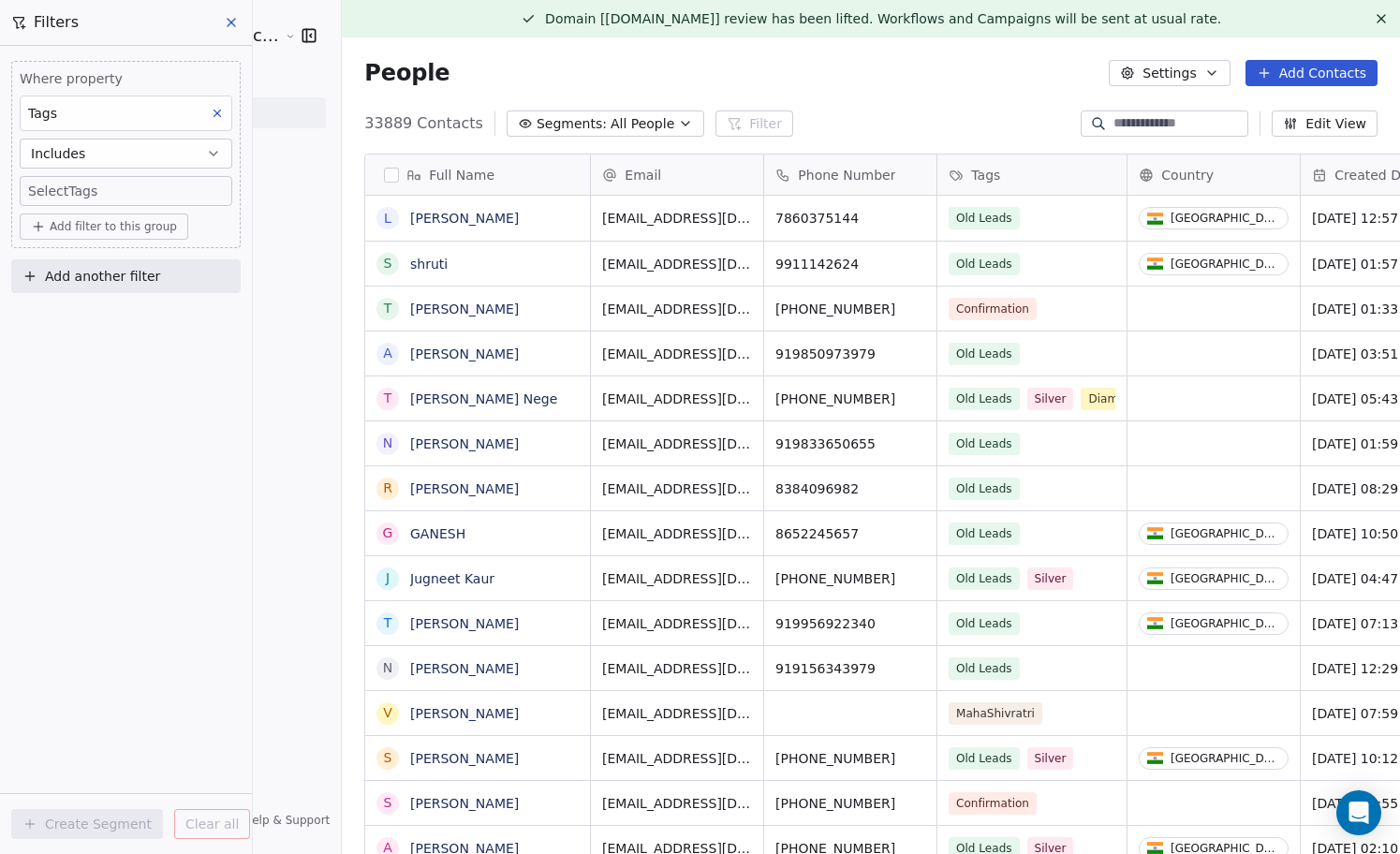
click at [145, 195] on body "Sumit Upreti Cosmic Academy LLP Contacts People Marketing Workflows Campaigns M…" at bounding box center [700, 427] width 1400 height 854
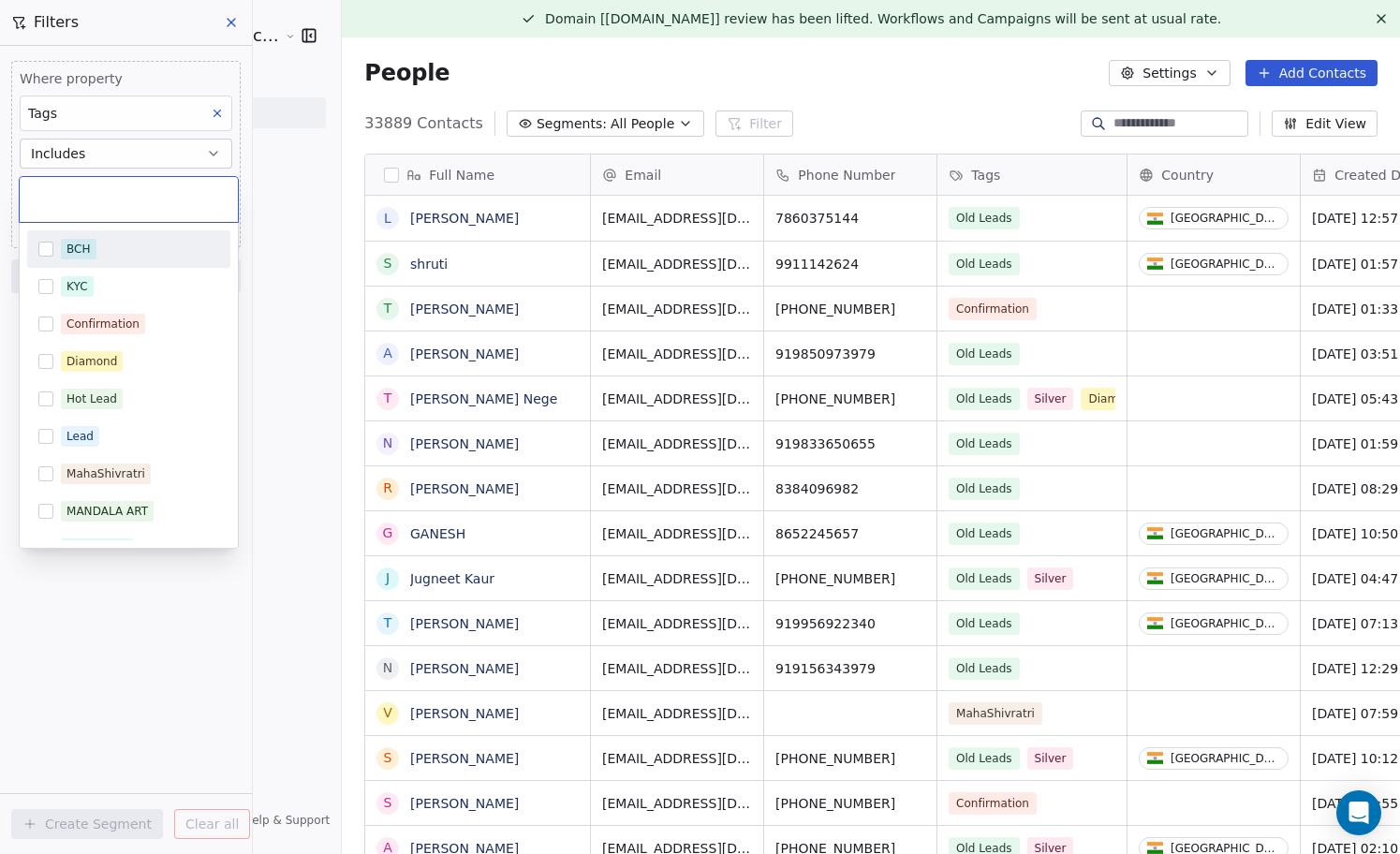
click at [135, 142] on html "Sumit Upreti Cosmic Academy LLP Contacts People Marketing Workflows Campaigns M…" at bounding box center [700, 427] width 1400 height 854
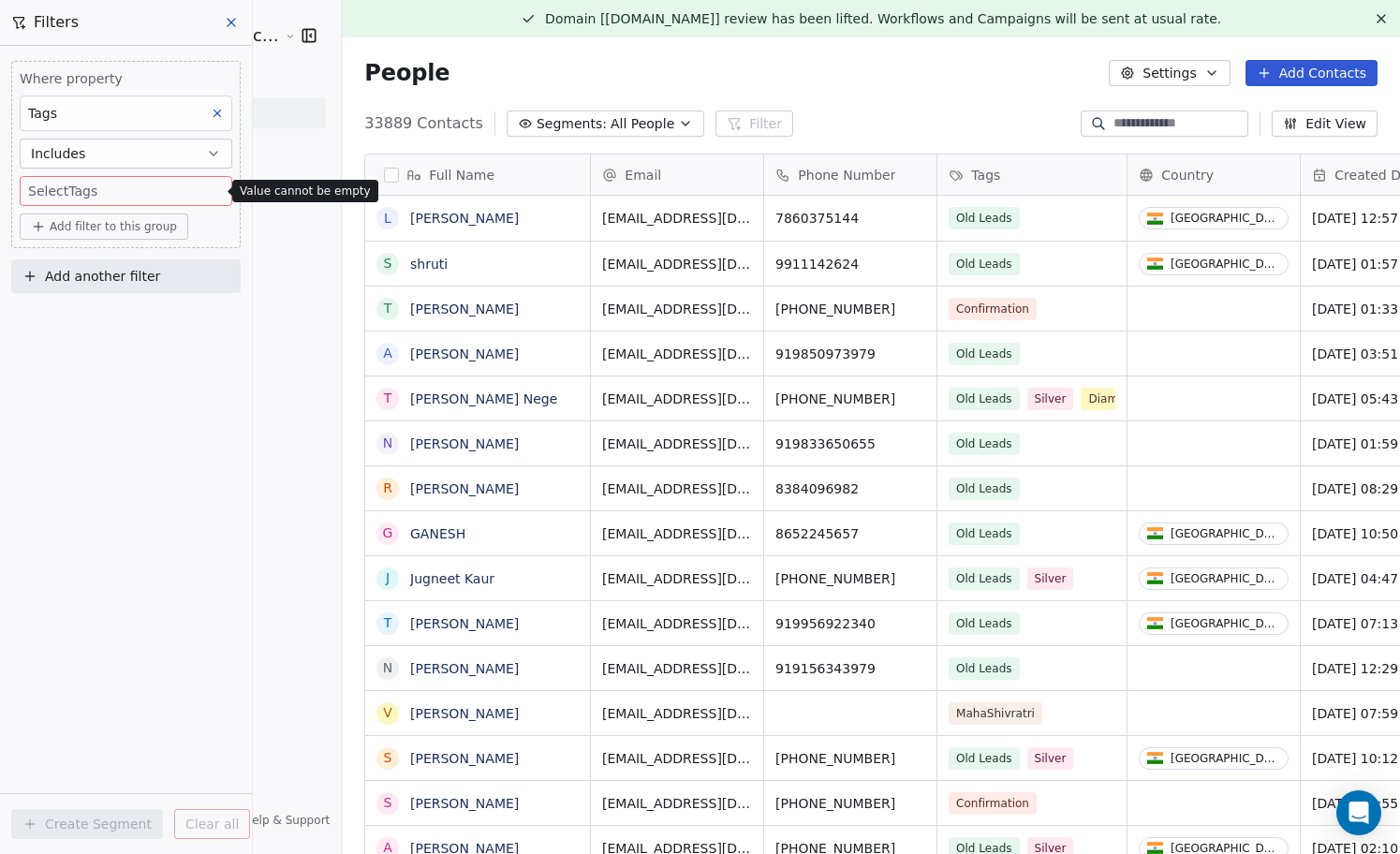
click at [119, 191] on body "Sumit Upreti Cosmic Academy LLP Contacts People Marketing Workflows Campaigns M…" at bounding box center [700, 427] width 1400 height 854
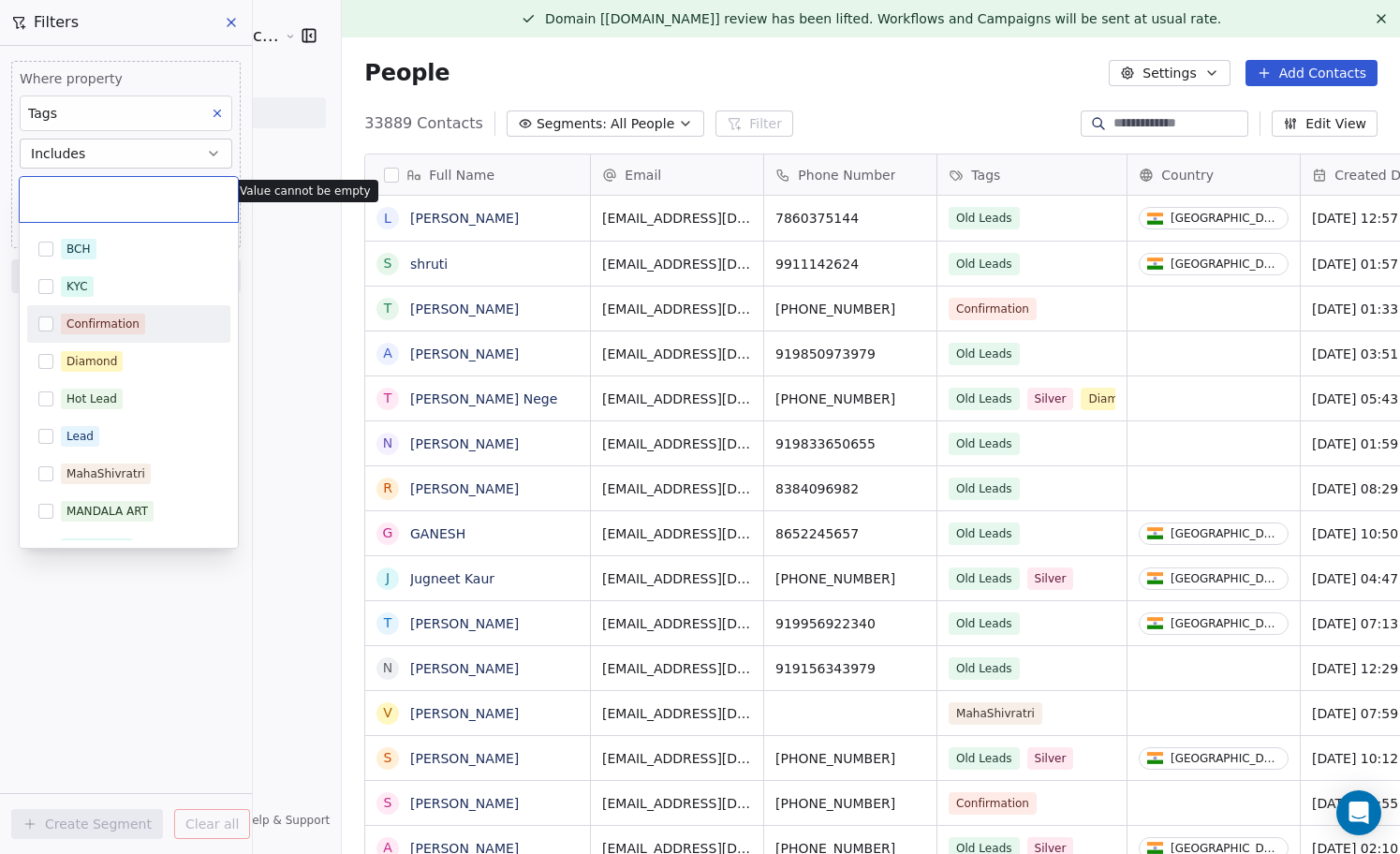
click at [95, 316] on div "Confirmation" at bounding box center [103, 323] width 73 height 17
click at [108, 365] on div "Diamond" at bounding box center [91, 361] width 50 height 17
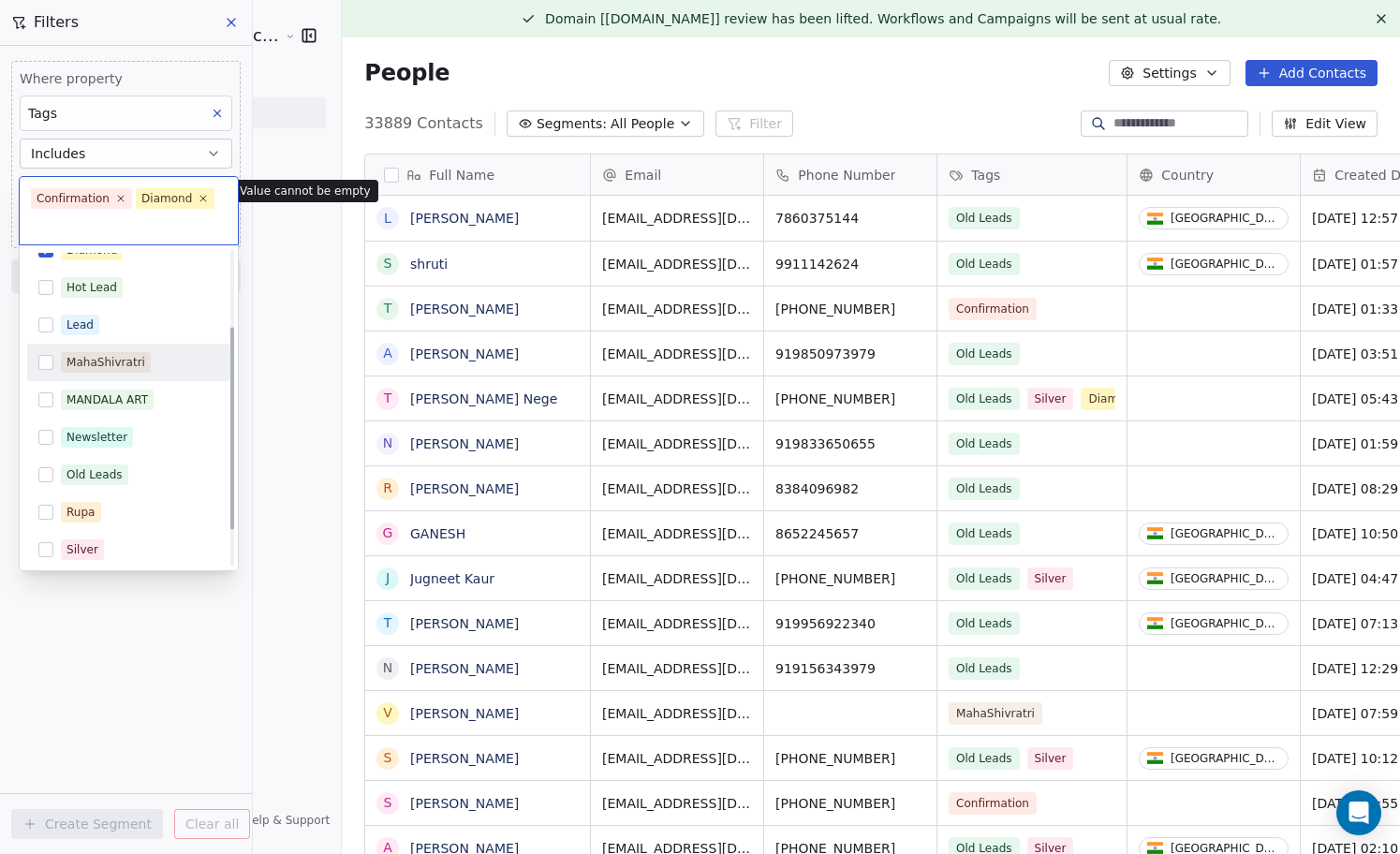
scroll to position [147, 0]
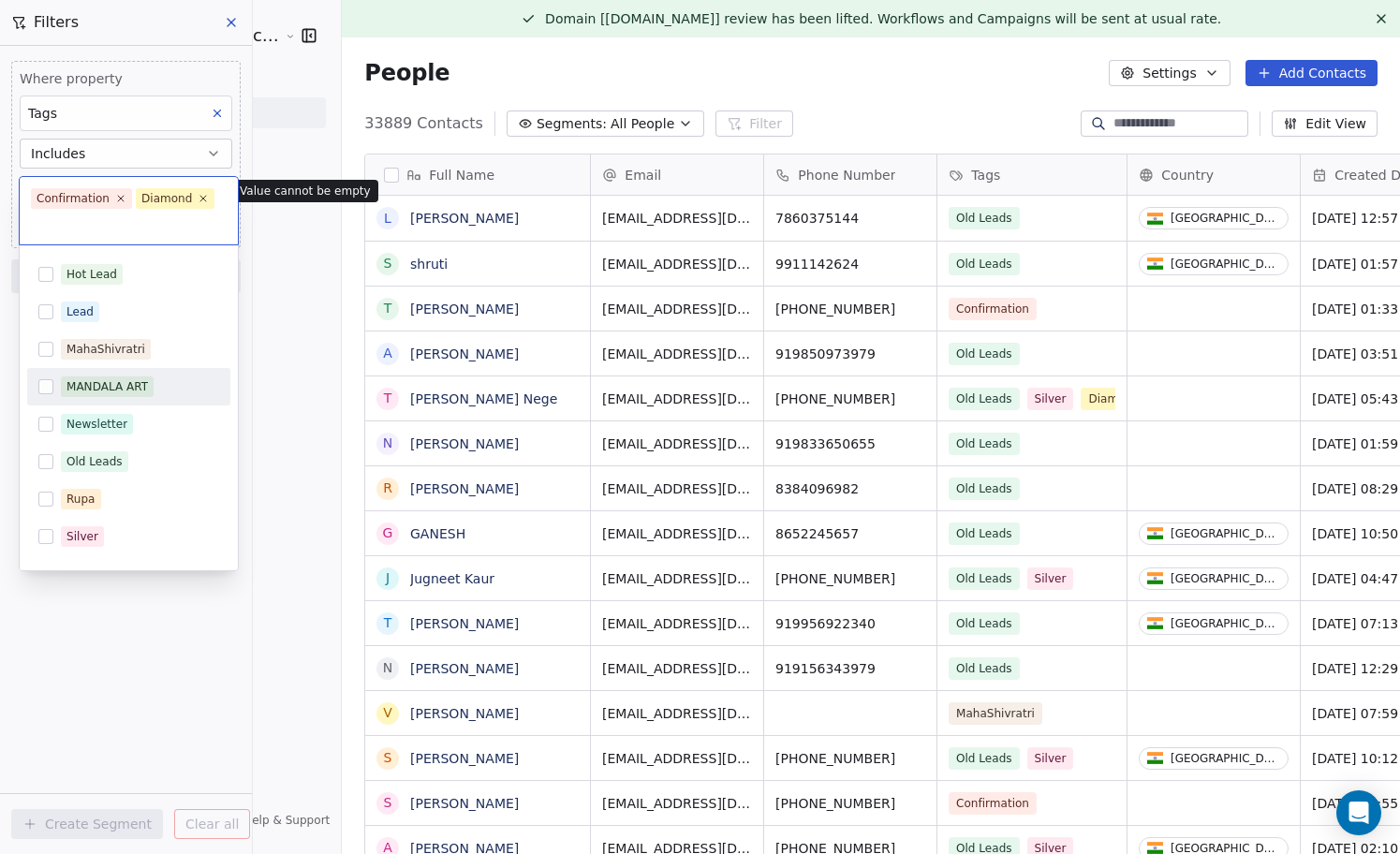
click at [118, 384] on div "MANDALA ART" at bounding box center [107, 386] width 82 height 17
click at [112, 347] on div "MahaShivratri" at bounding box center [106, 348] width 79 height 17
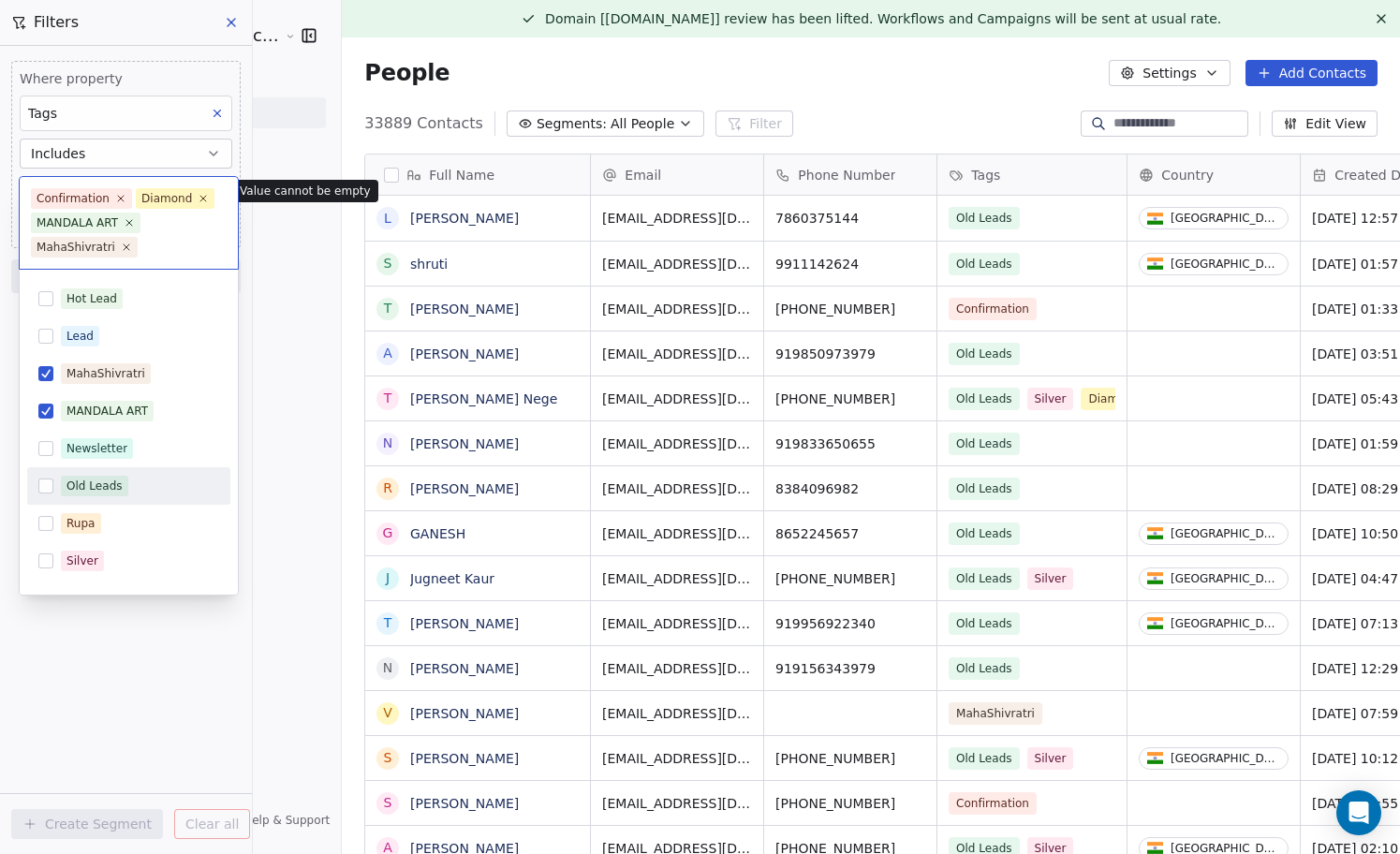
click at [132, 446] on div "Newsletter" at bounding box center [140, 448] width 158 height 21
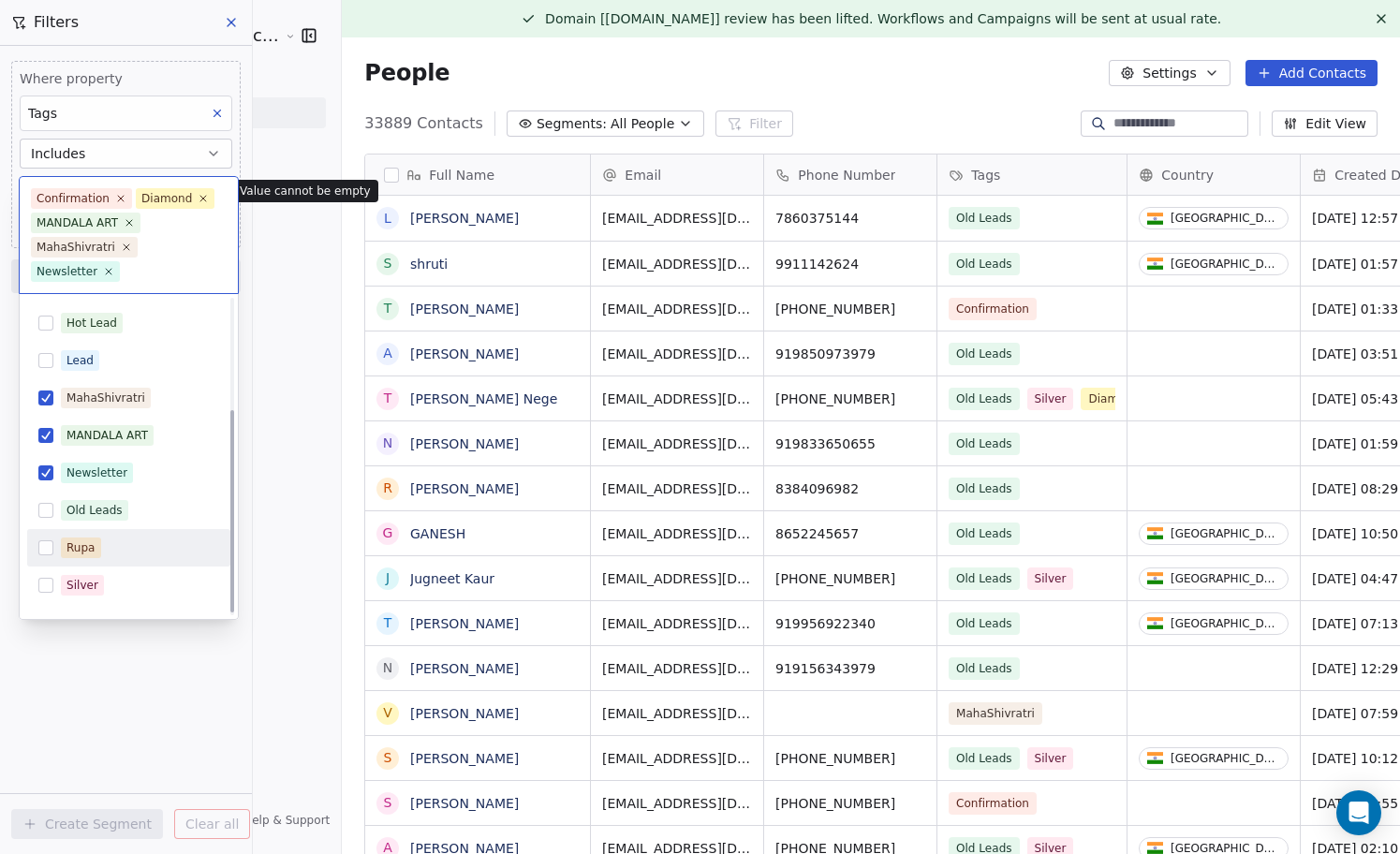
scroll to position [177, 0]
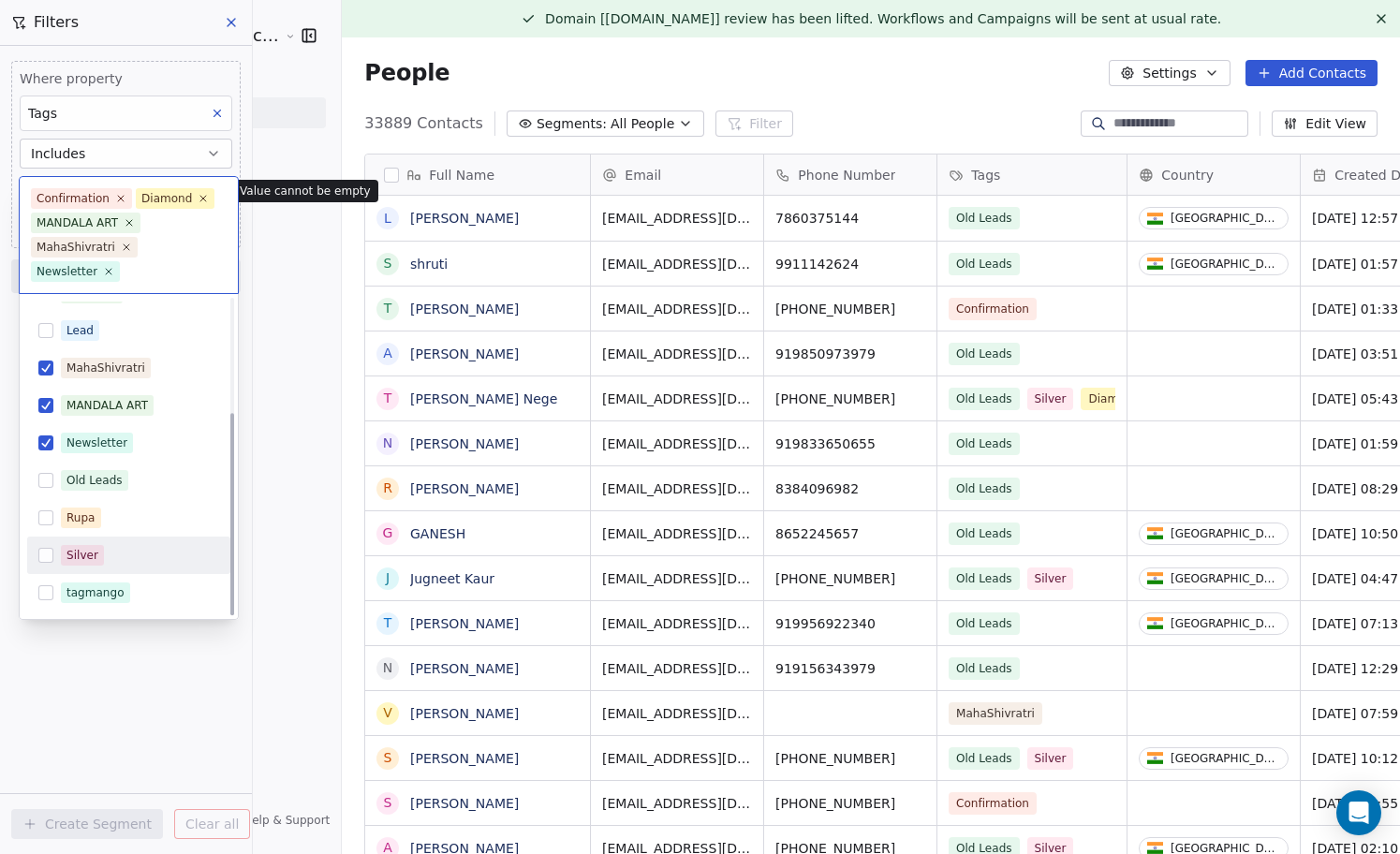
click at [108, 544] on div "Silver" at bounding box center [140, 554] width 158 height 21
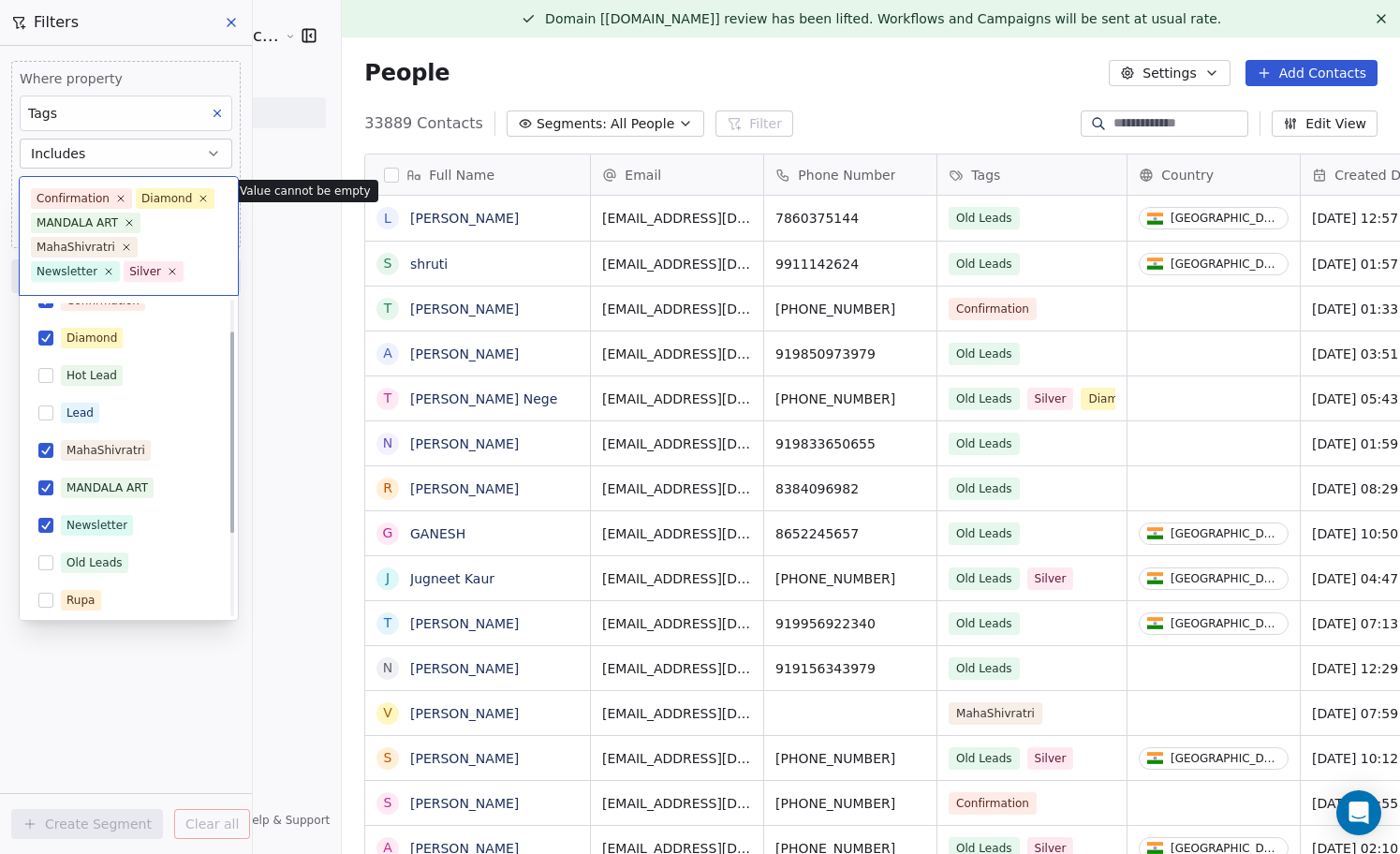
scroll to position [0, 0]
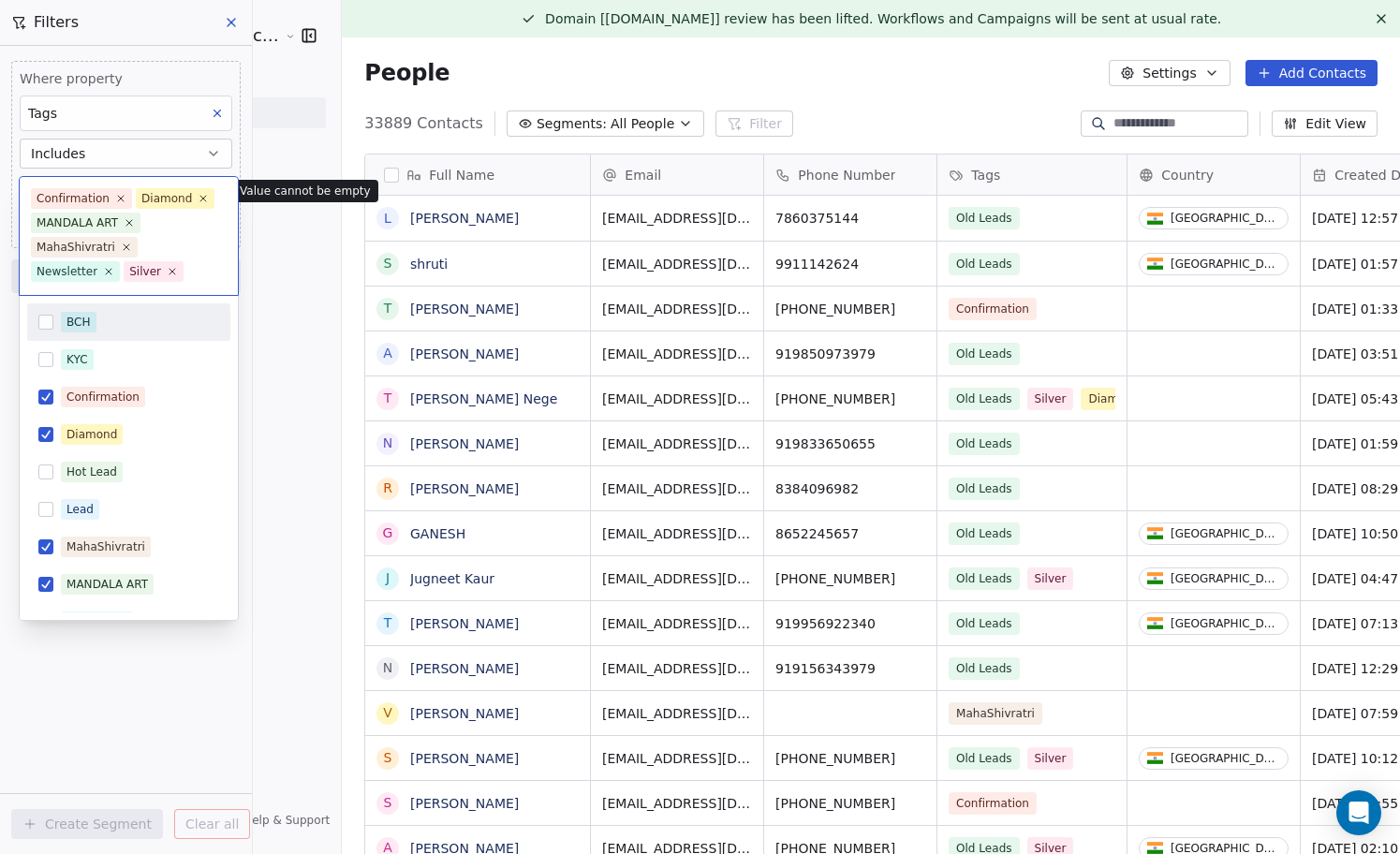
click at [118, 322] on div "BCH" at bounding box center [140, 321] width 158 height 21
click at [155, 641] on html "Sumit Upreti Cosmic Academy LLP Contacts People Marketing Workflows Campaigns M…" at bounding box center [700, 427] width 1400 height 854
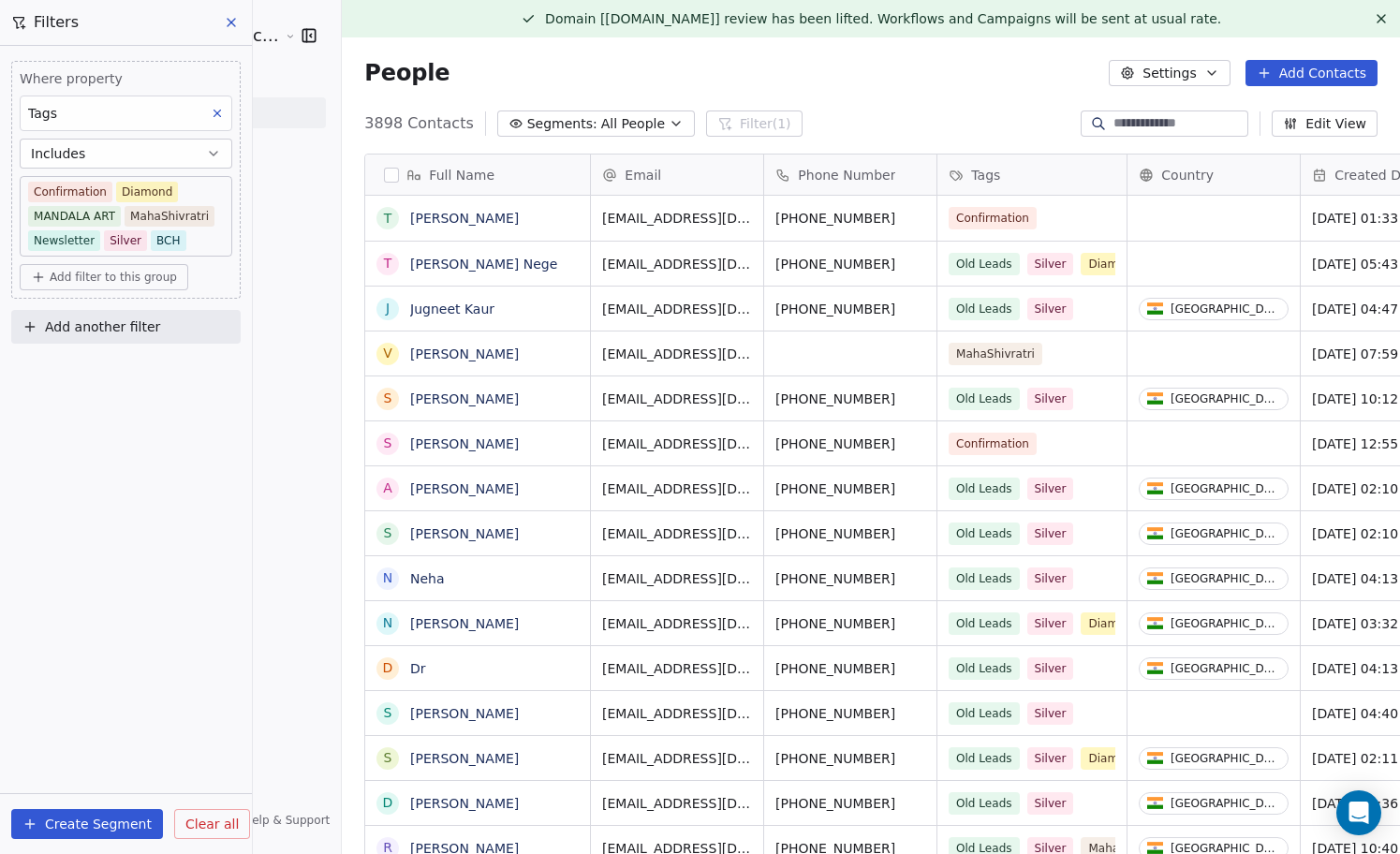
scroll to position [750, 1092]
click at [177, 150] on button "Includes" at bounding box center [125, 153] width 212 height 30
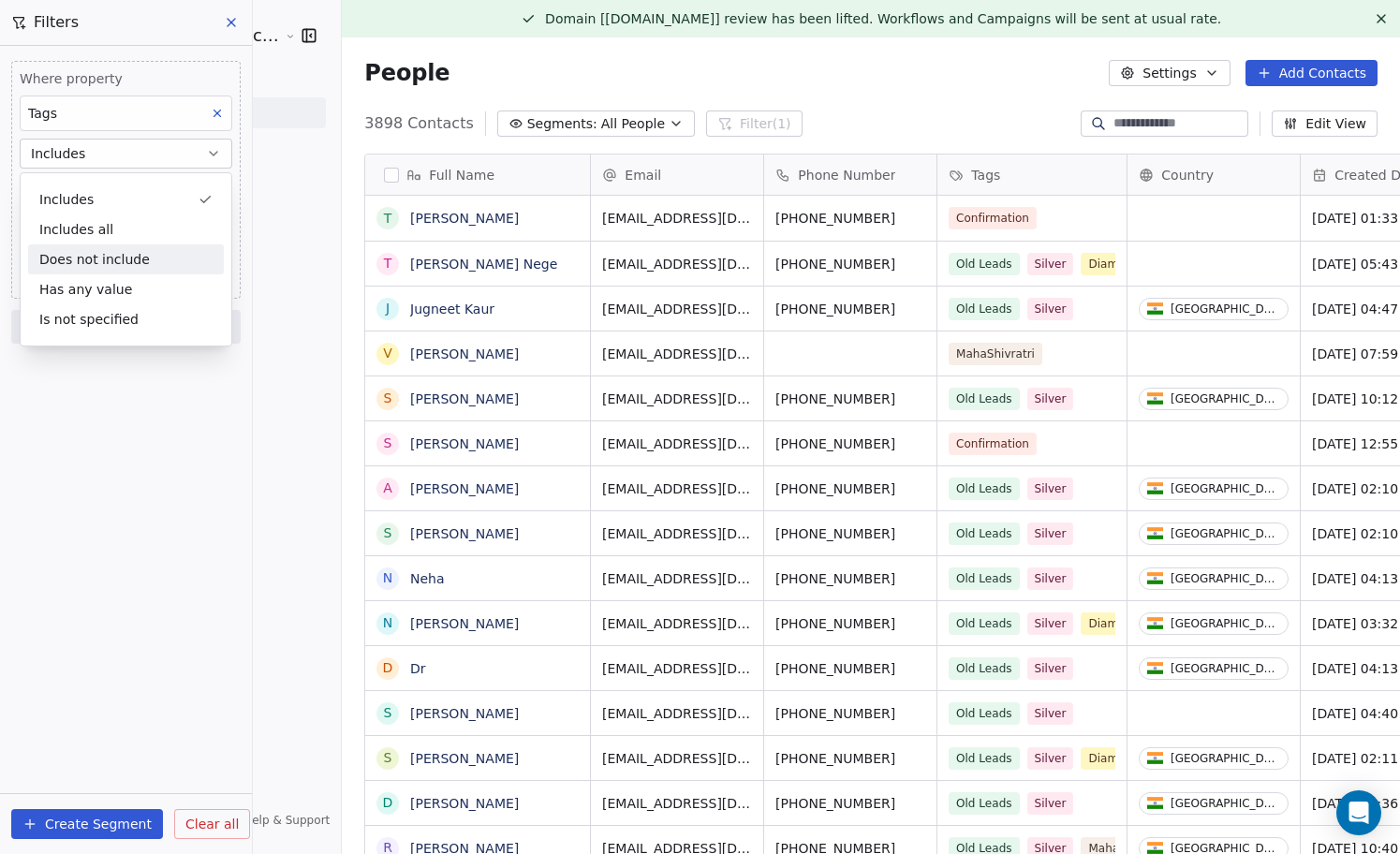
click at [133, 252] on div "Does not include" at bounding box center [125, 259] width 195 height 30
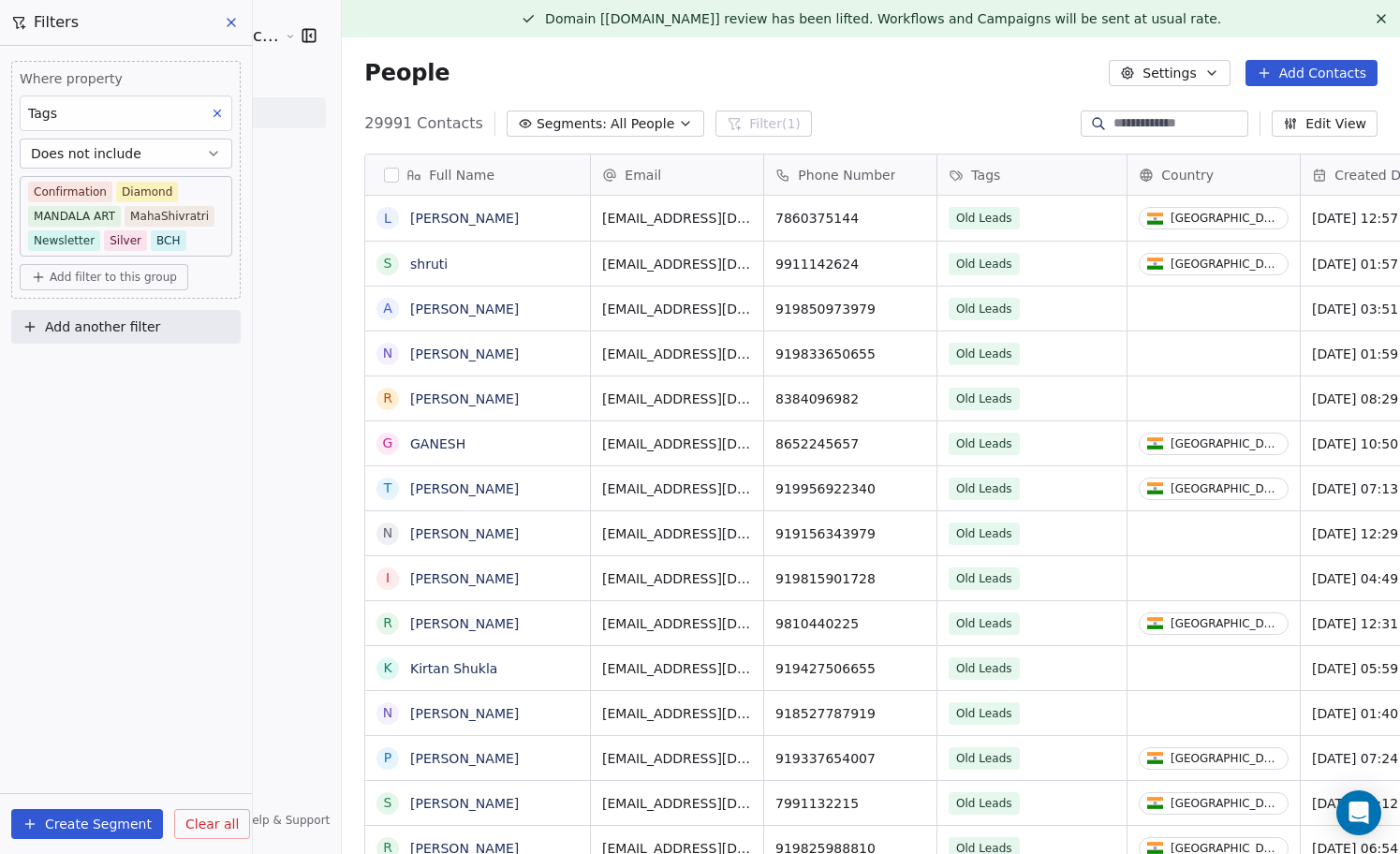
click at [124, 273] on span "Add filter to this group" at bounding box center [112, 276] width 127 height 15
click at [128, 318] on span "Contact properties" at bounding box center [100, 318] width 121 height 20
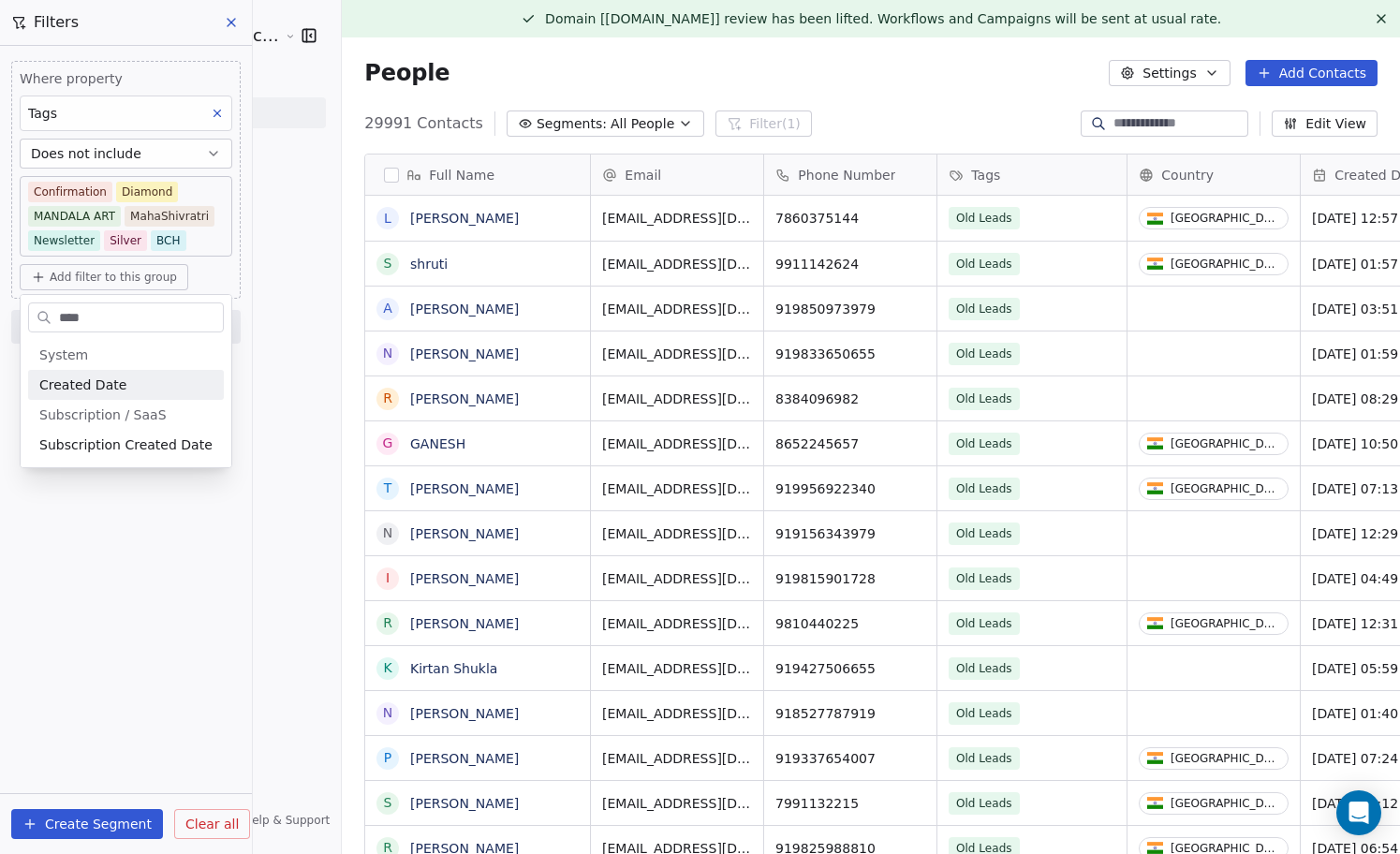
type input "***"
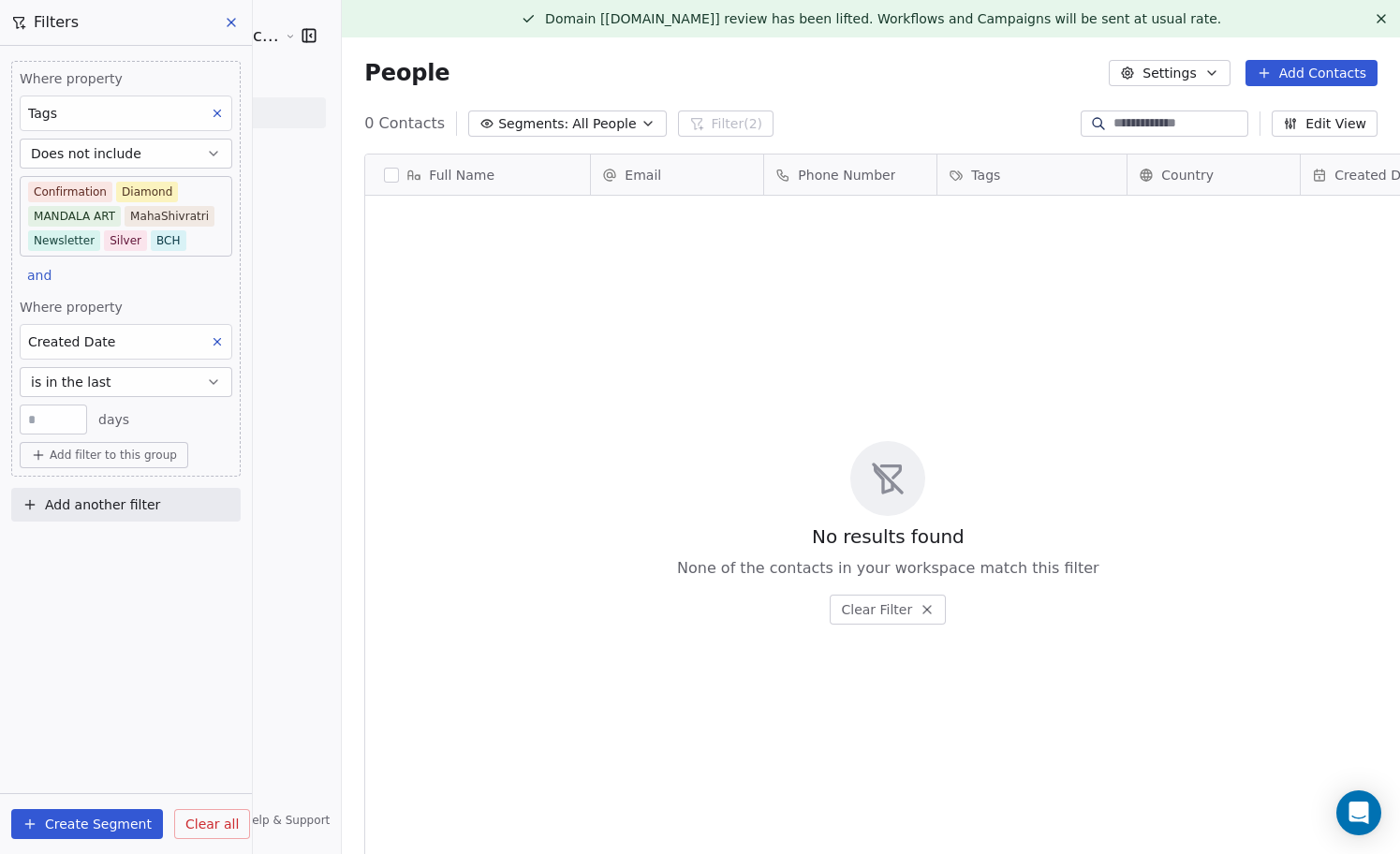
click at [131, 382] on button "is in the last" at bounding box center [125, 382] width 212 height 30
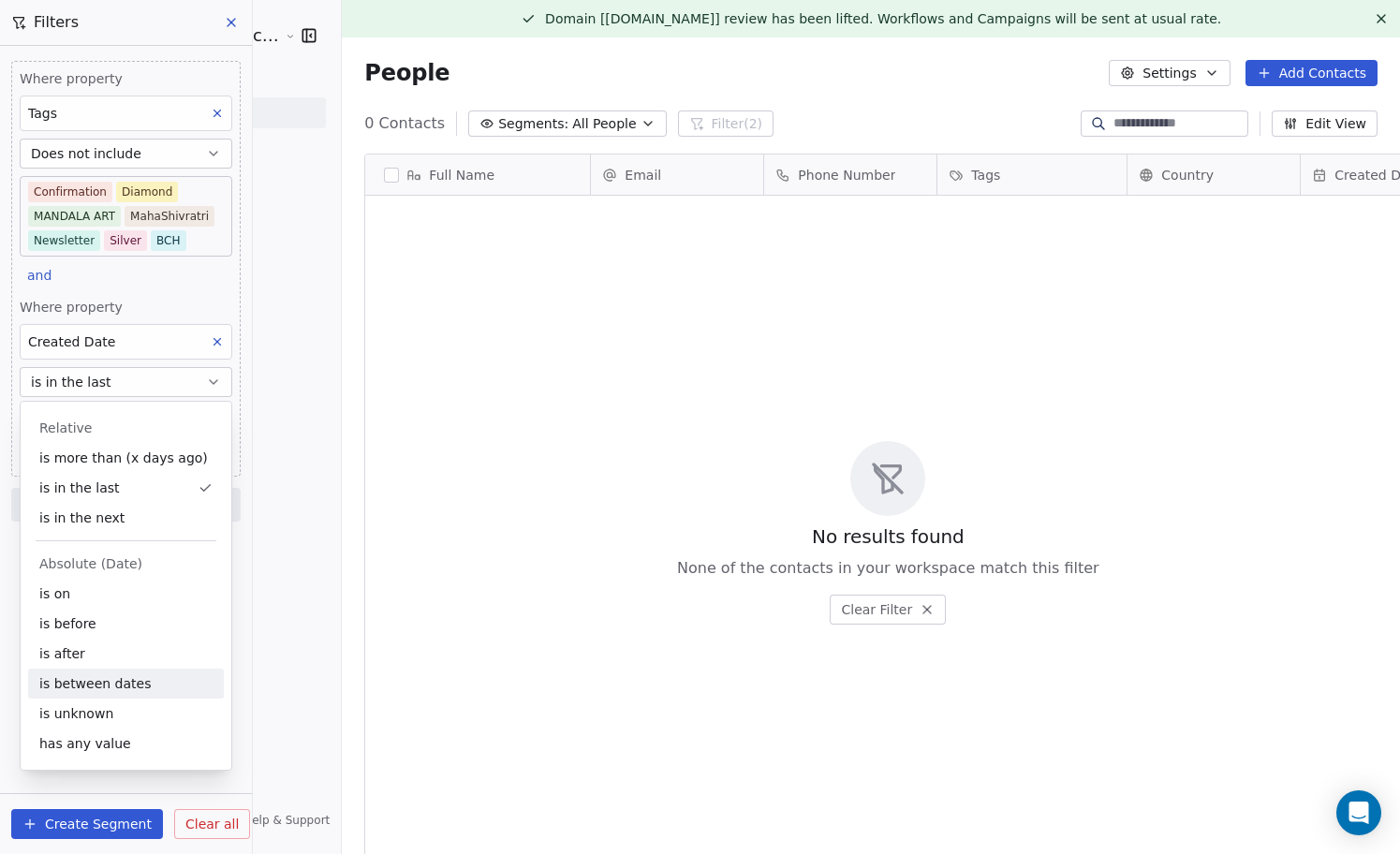
click at [119, 690] on div "is between dates" at bounding box center [125, 683] width 195 height 30
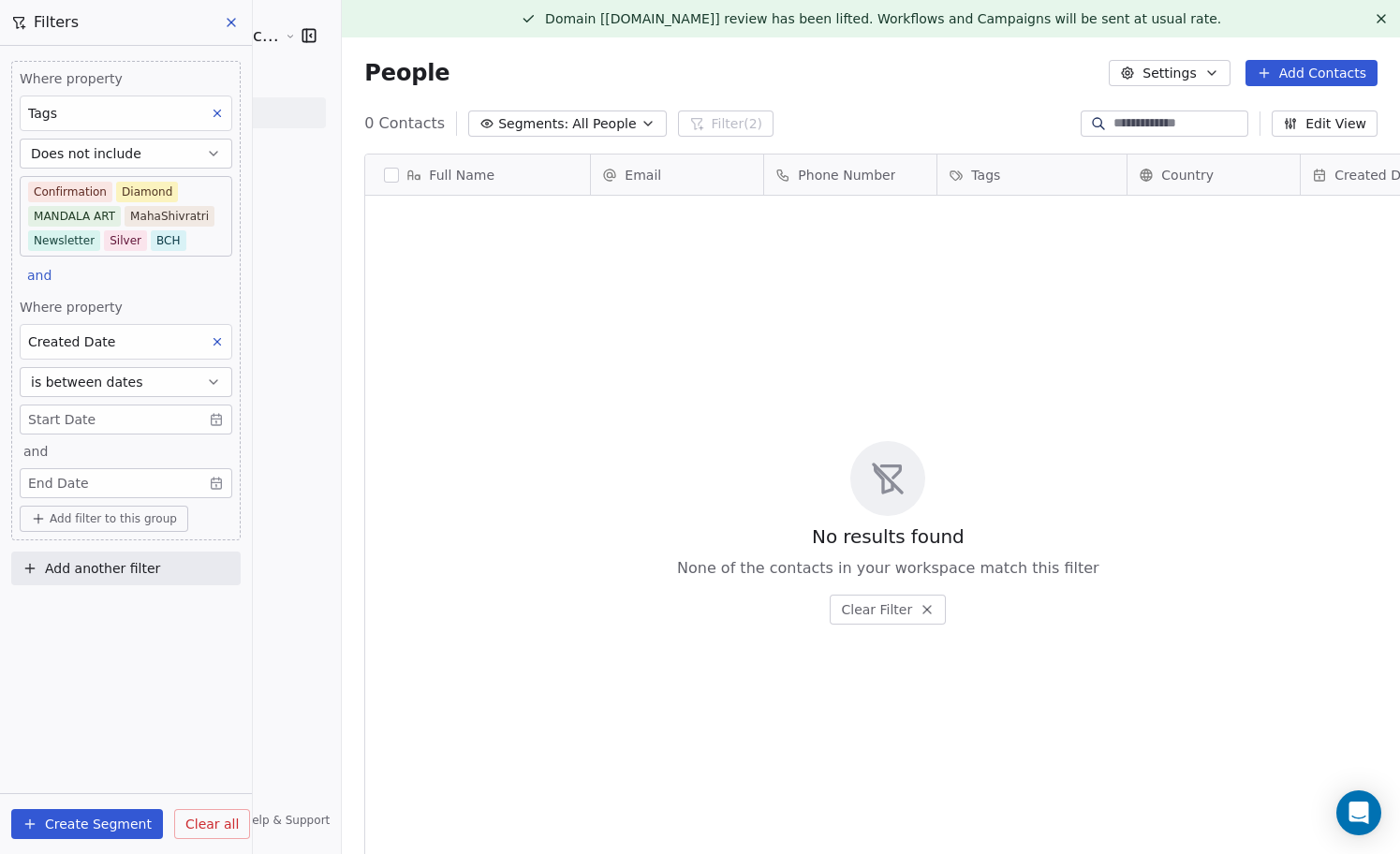
click at [147, 417] on body "Sumit Upreti Cosmic Academy LLP Contacts People Marketing Workflows Campaigns M…" at bounding box center [700, 427] width 1400 height 854
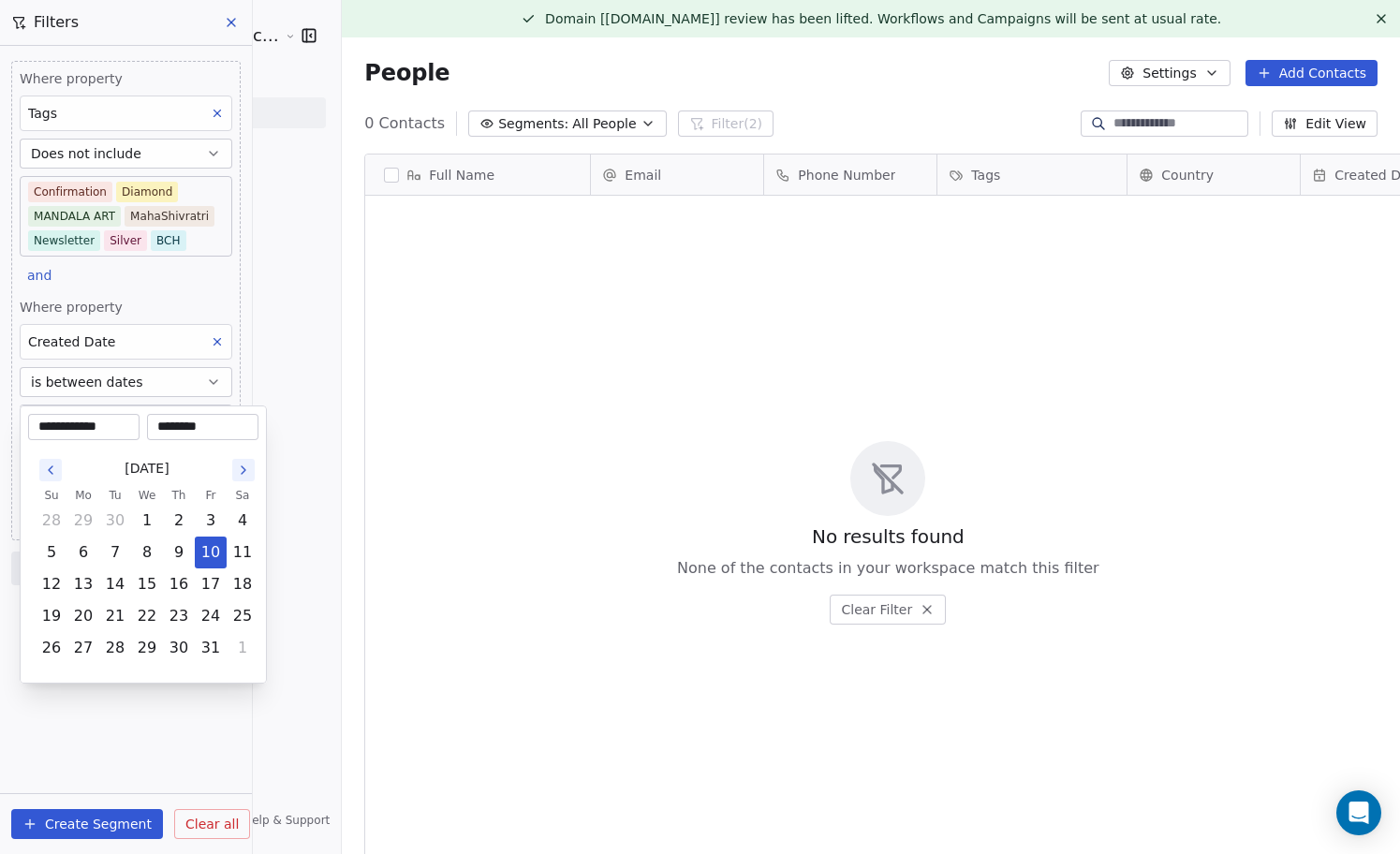
click at [82, 427] on input "**********" at bounding box center [83, 426] width 104 height 19
click at [49, 454] on div "[DATE]" at bounding box center [147, 467] width 223 height 35
click at [49, 468] on icon "Go to the Previous Month" at bounding box center [50, 470] width 4 height 8
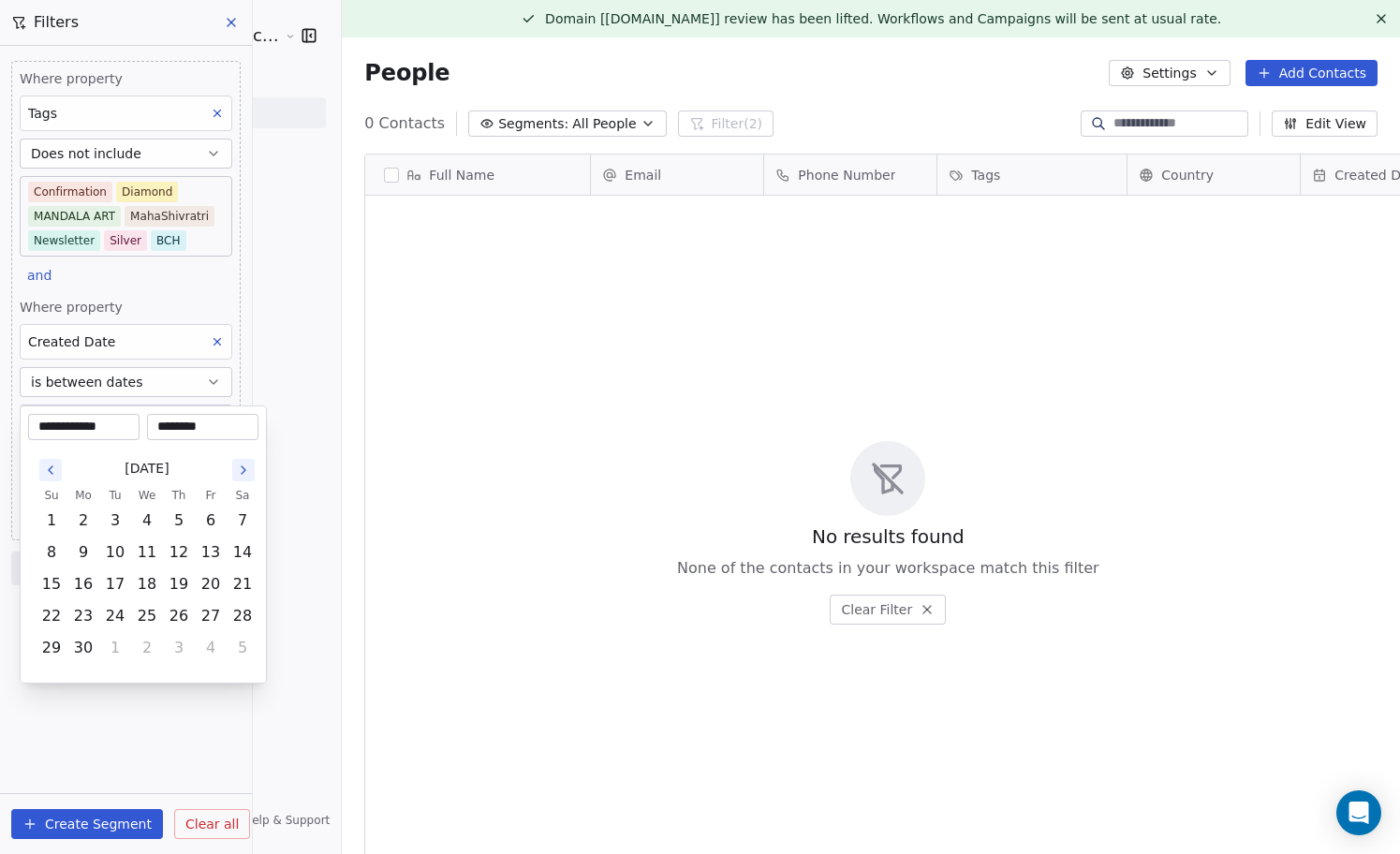
click at [49, 468] on icon "Go to the Previous Month" at bounding box center [50, 470] width 4 height 8
click at [148, 515] on button "1" at bounding box center [147, 521] width 30 height 30
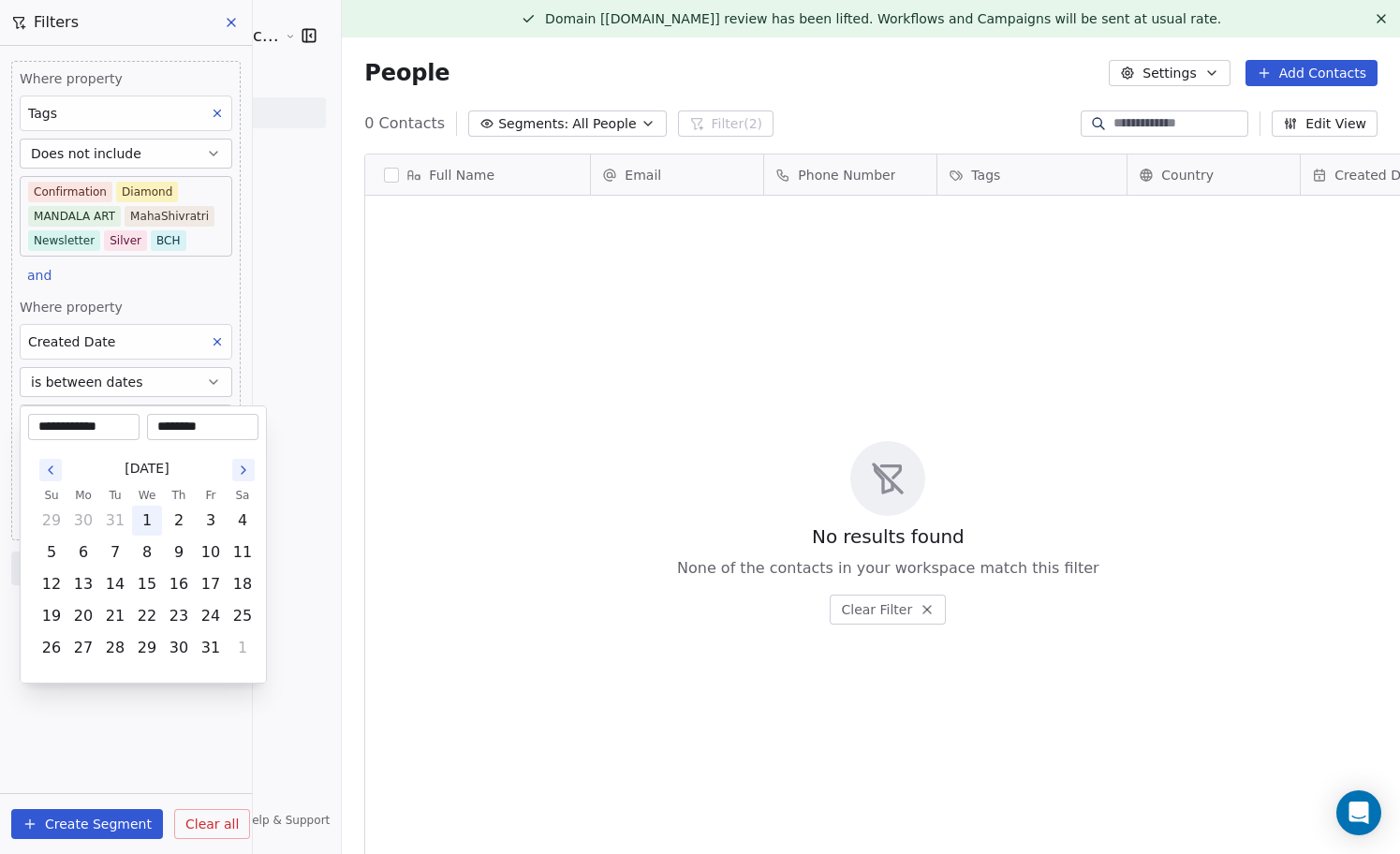
type input "**********"
click at [154, 725] on html "**********" at bounding box center [700, 427] width 1400 height 854
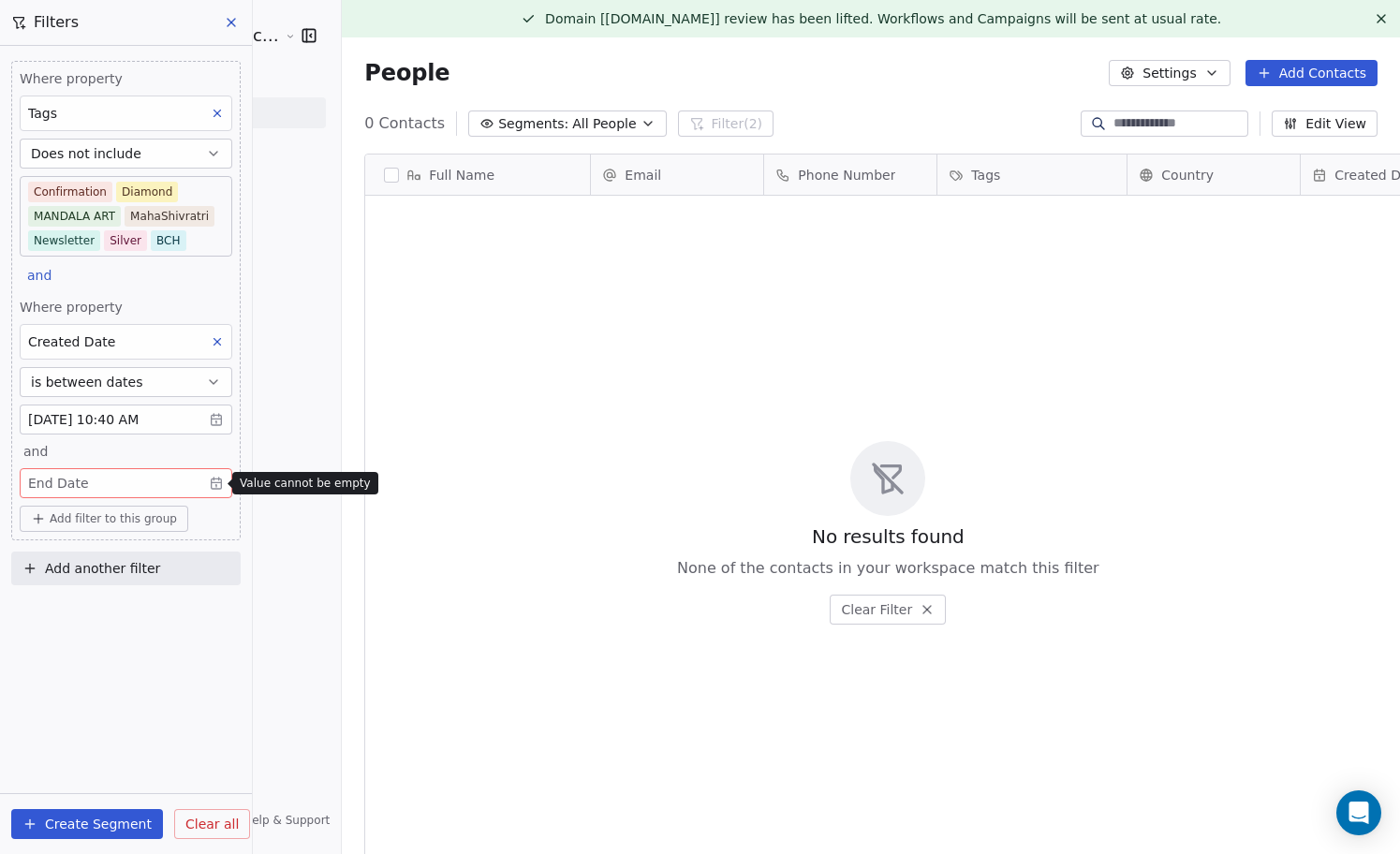
click at [161, 483] on body "Sumit Upreti Cosmic Academy LLP Contacts People Marketing Workflows Campaigns M…" at bounding box center [700, 427] width 1400 height 854
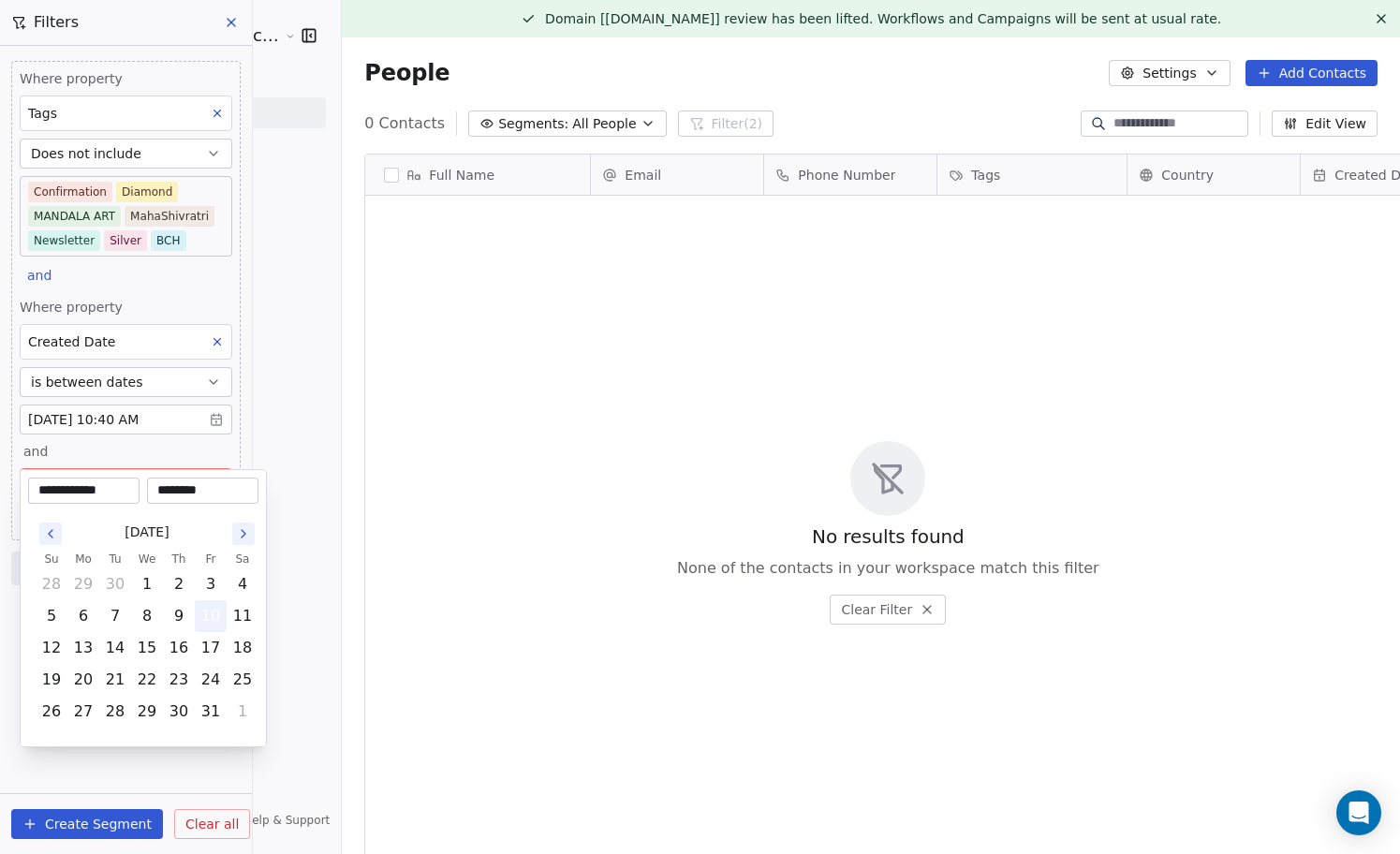
click at [213, 614] on button "10" at bounding box center [210, 615] width 30 height 30
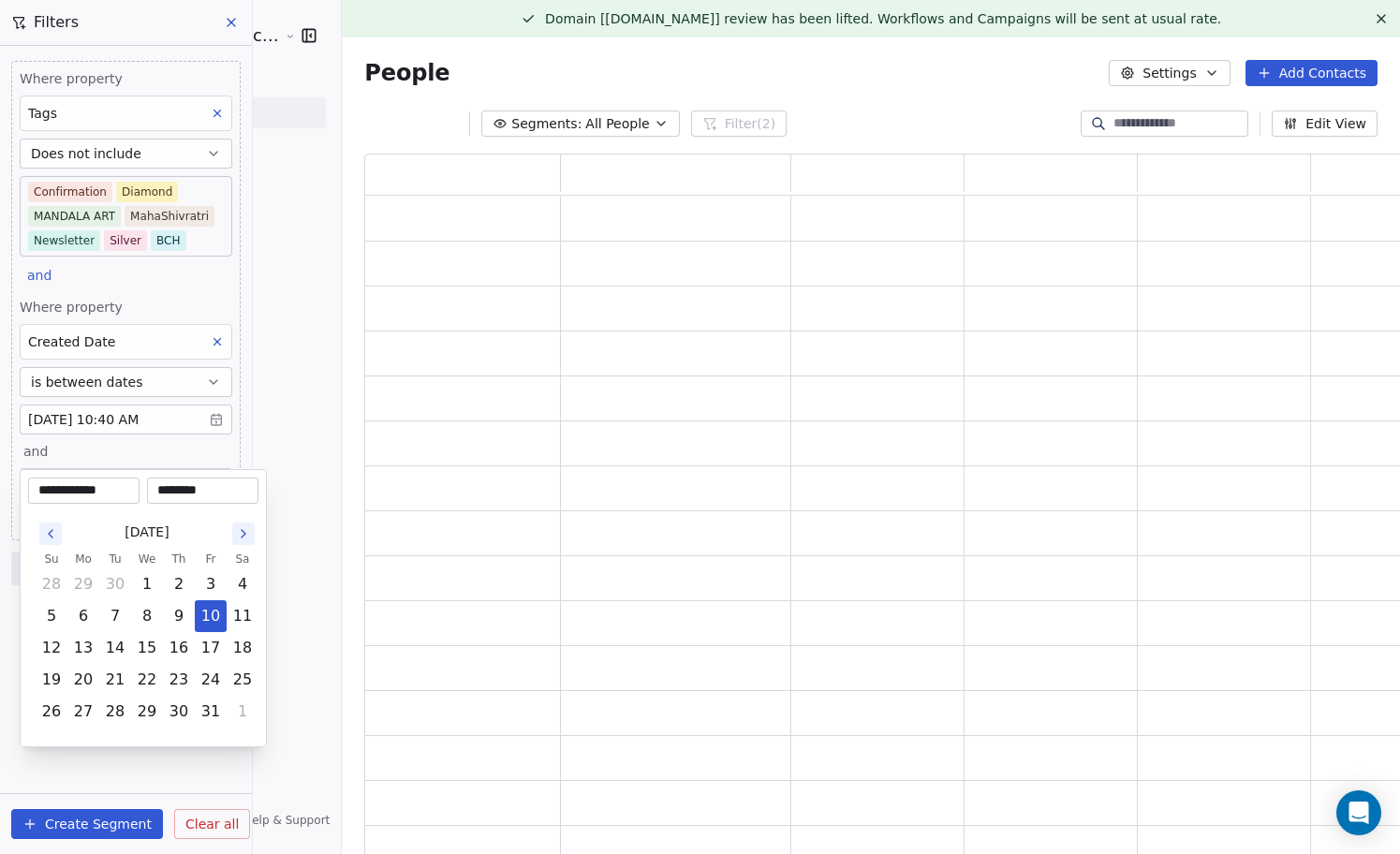
click at [157, 769] on html "**********" at bounding box center [700, 427] width 1400 height 854
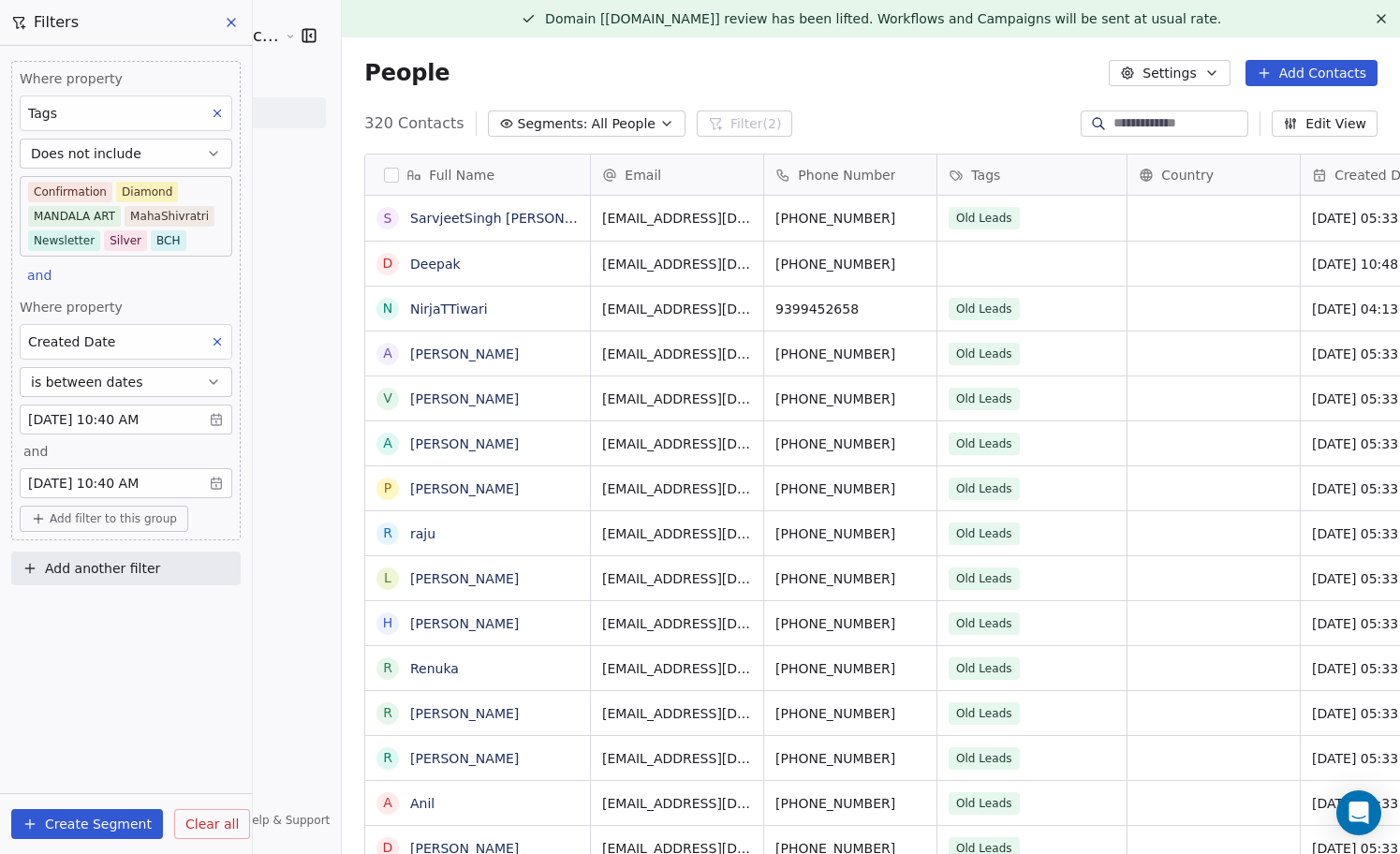
click at [102, 416] on body "Sumit Upreti Cosmic Academy LLP Contacts People Marketing Workflows Campaigns M…" at bounding box center [700, 427] width 1400 height 854
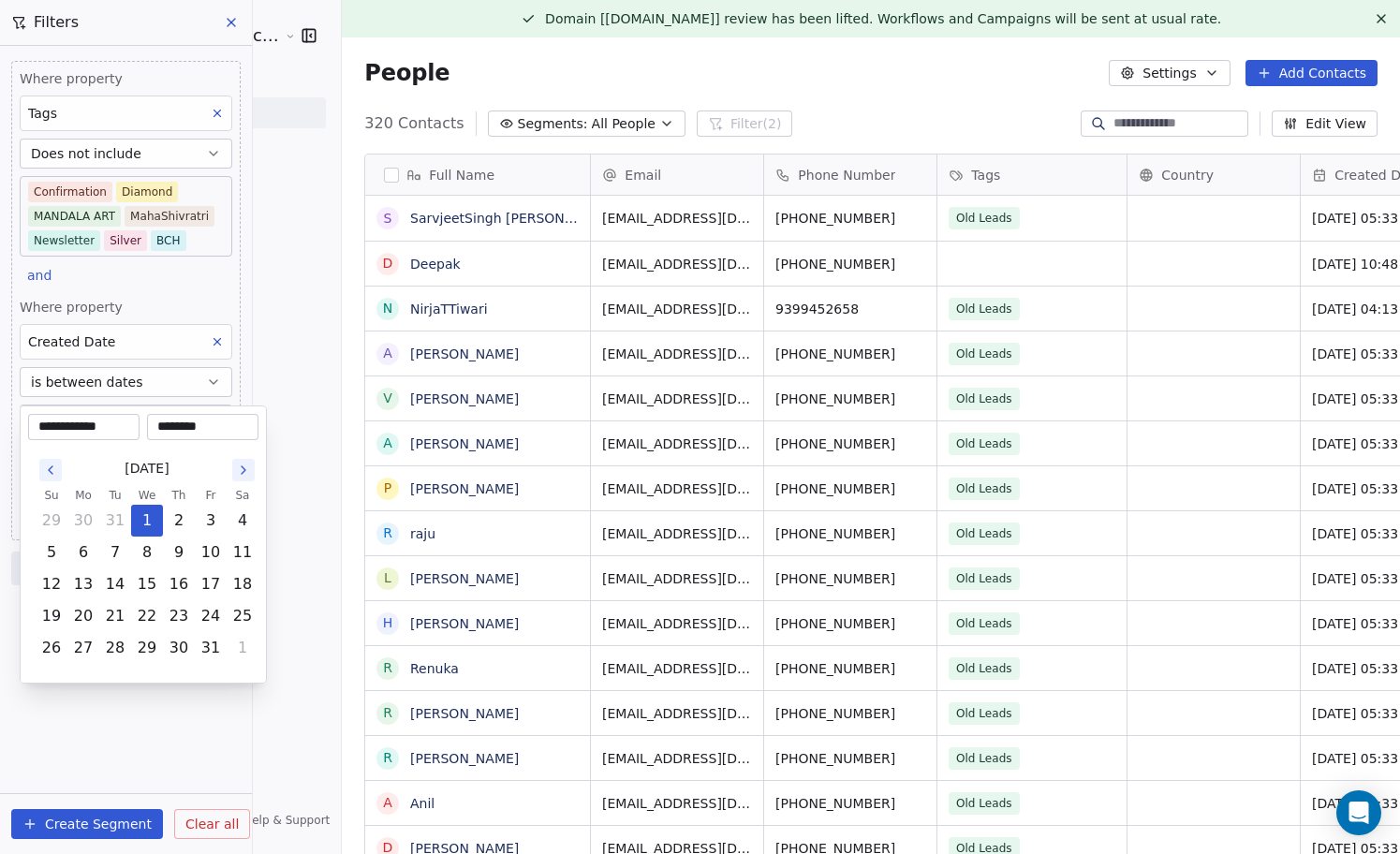
click at [116, 430] on input "**********" at bounding box center [83, 426] width 104 height 19
type input "**********"
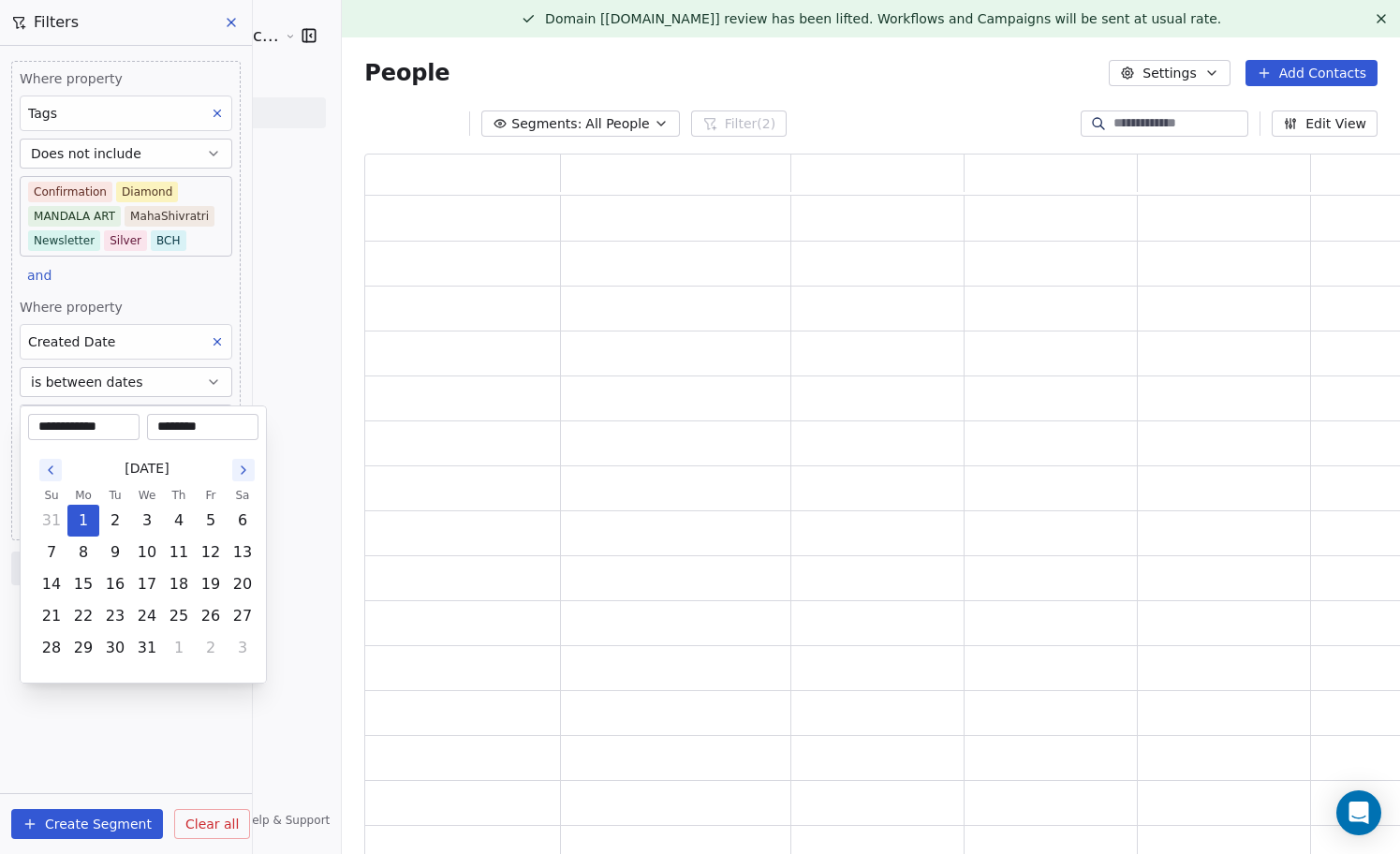
click at [173, 692] on html "**********" at bounding box center [700, 427] width 1400 height 854
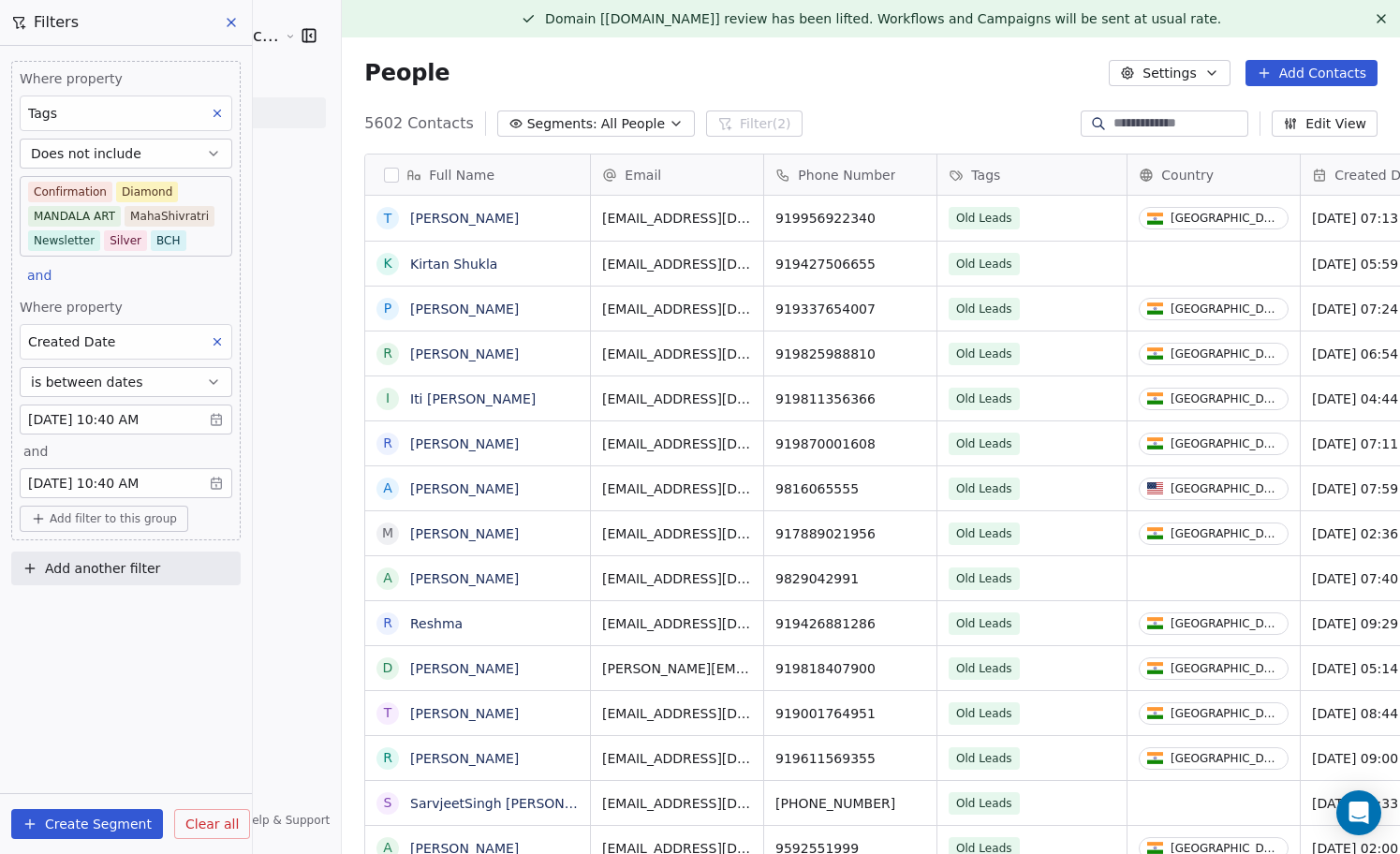
click at [96, 573] on span "Add another filter" at bounding box center [103, 569] width 115 height 20
click at [133, 528] on html "Sumit Upreti Cosmic Academy LLP Contacts People Marketing Workflows Campaigns M…" at bounding box center [700, 427] width 1400 height 854
click at [133, 515] on span "Add filter to this group" at bounding box center [112, 518] width 127 height 15
click at [115, 563] on span "Contact properties" at bounding box center [100, 559] width 121 height 20
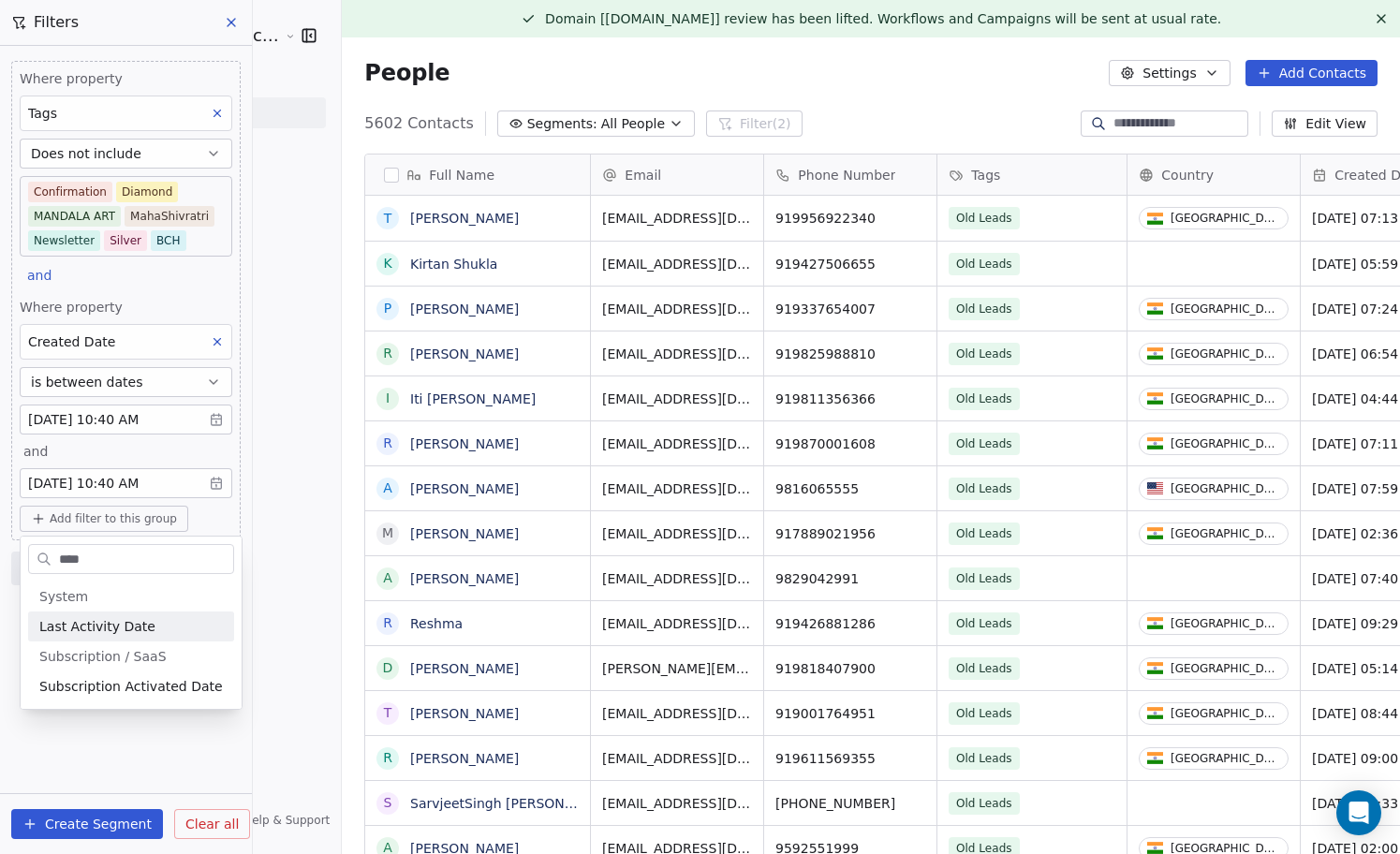
type input "****"
click at [111, 616] on span "Last Activity Date" at bounding box center [98, 625] width 116 height 19
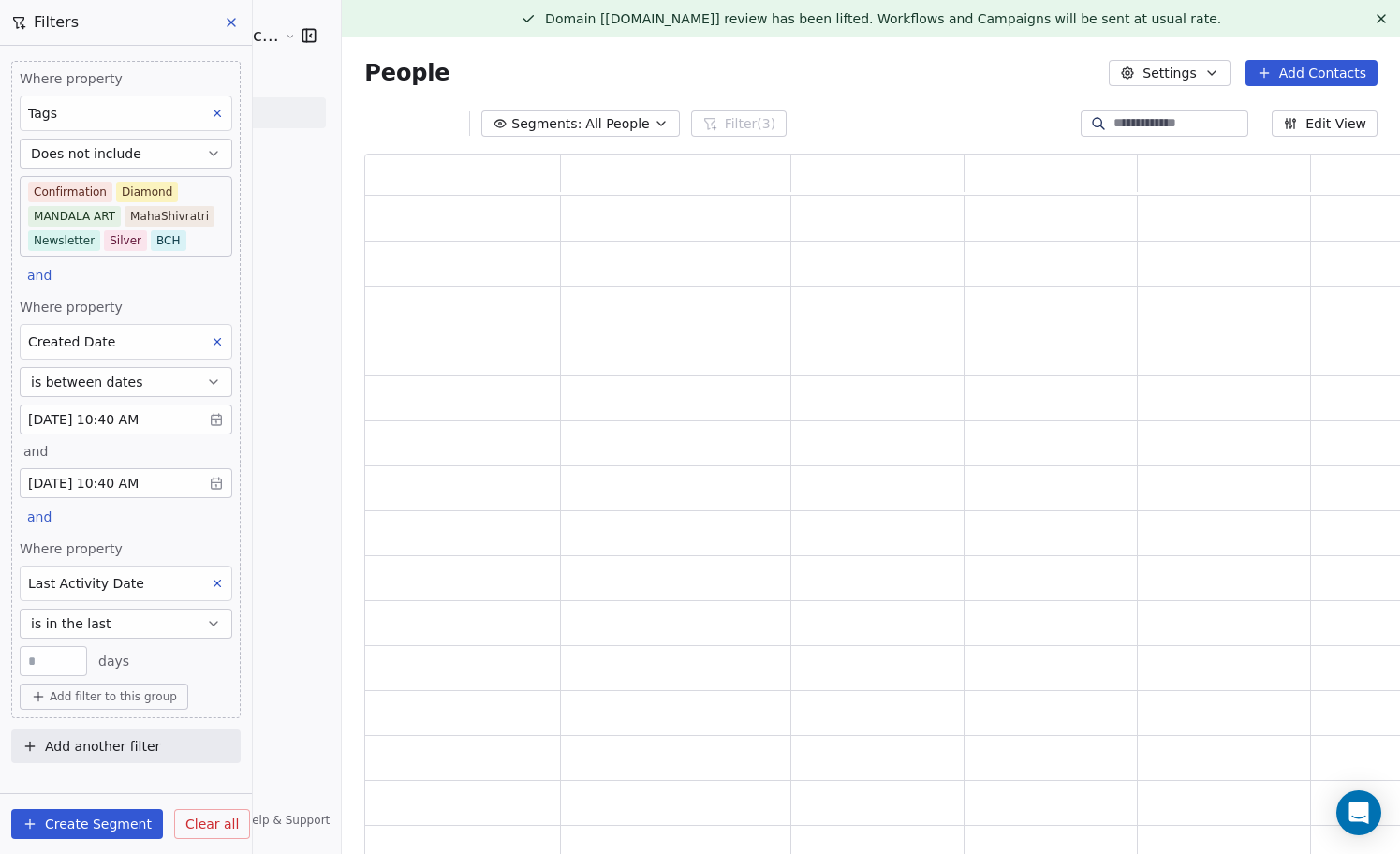
scroll to position [706, 1047]
click at [57, 660] on input "**" at bounding box center [53, 661] width 58 height 14
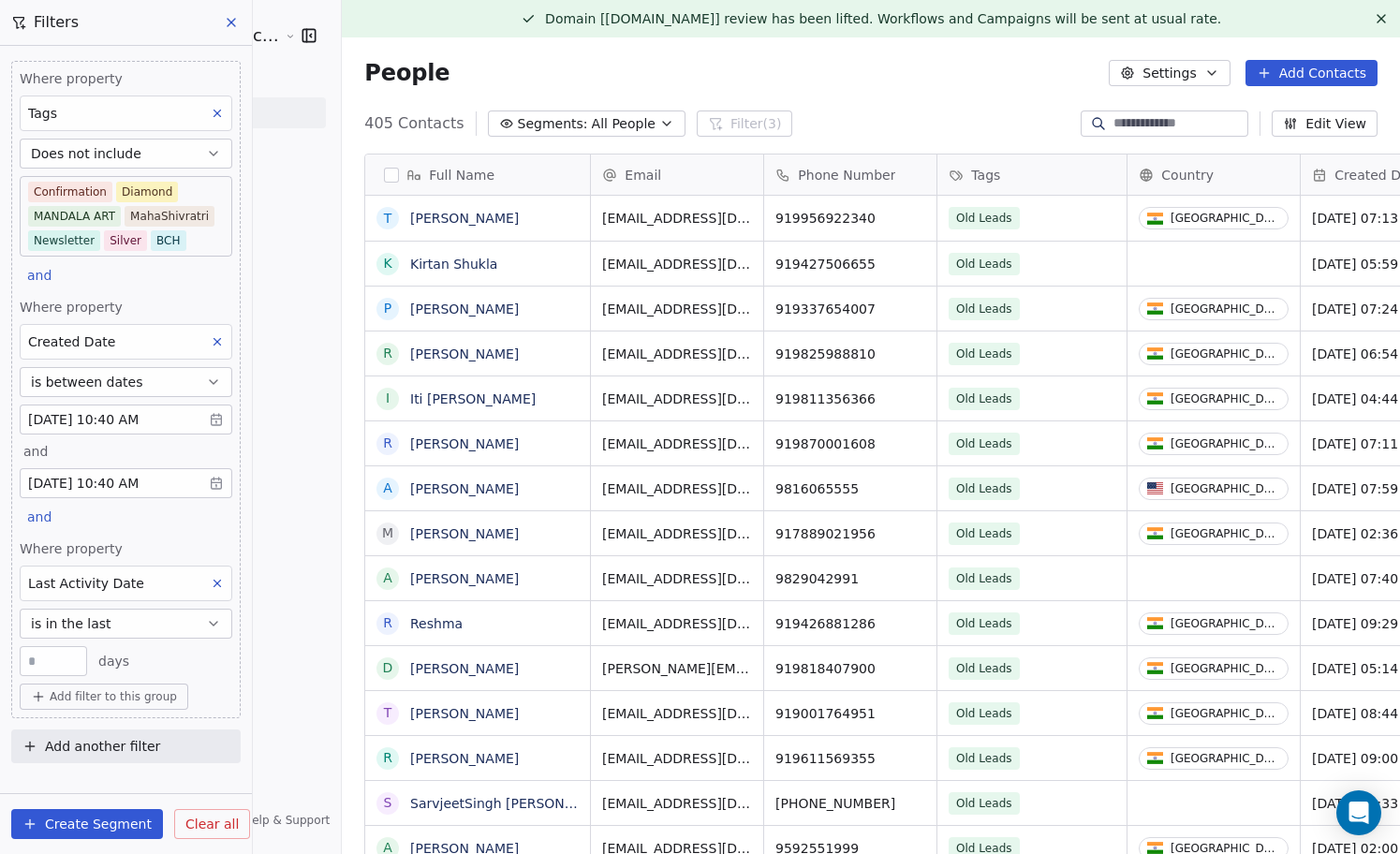
scroll to position [750, 1092]
type input "*"
type input "**"
click at [164, 626] on button "is in the last" at bounding box center [125, 623] width 212 height 30
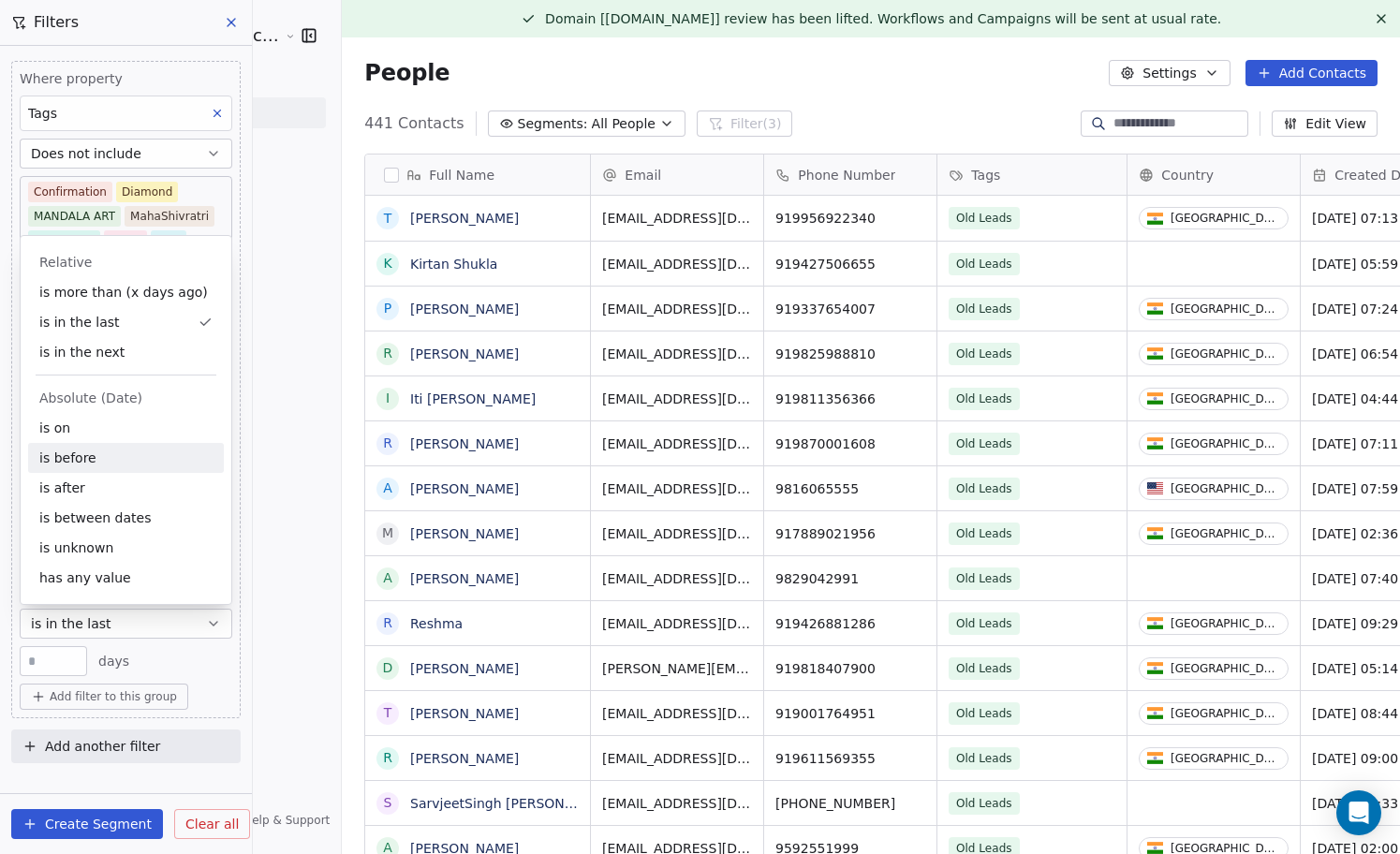
click at [123, 465] on div "is before" at bounding box center [125, 458] width 195 height 30
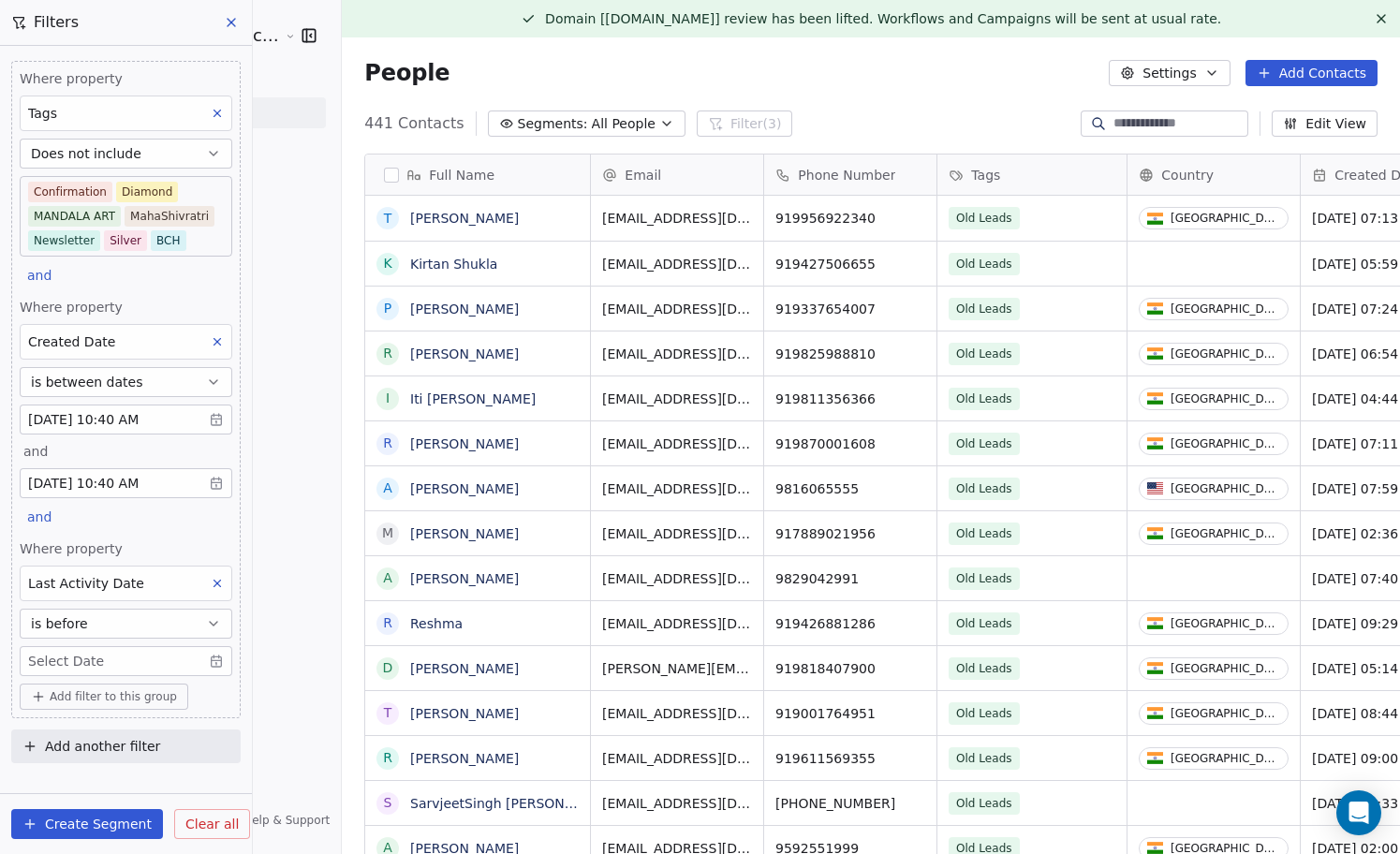
click at [213, 658] on body "Sumit Upreti Cosmic Academy LLP Contacts People Marketing Workflows Campaigns M…" at bounding box center [700, 427] width 1400 height 854
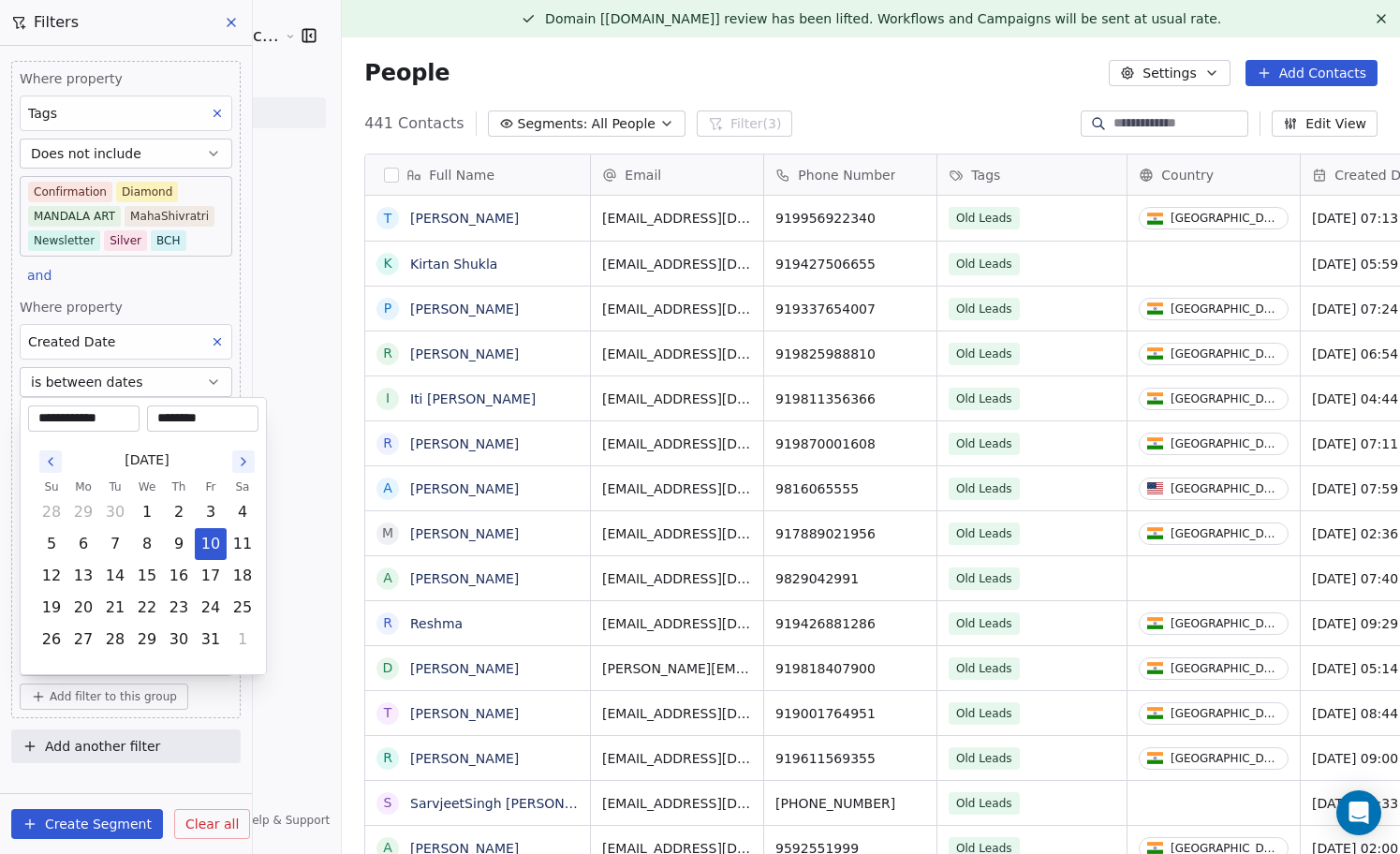
click at [205, 705] on html "Sumit Upreti Cosmic Academy LLP Contacts People Marketing Workflows Campaigns M…" at bounding box center [700, 427] width 1400 height 854
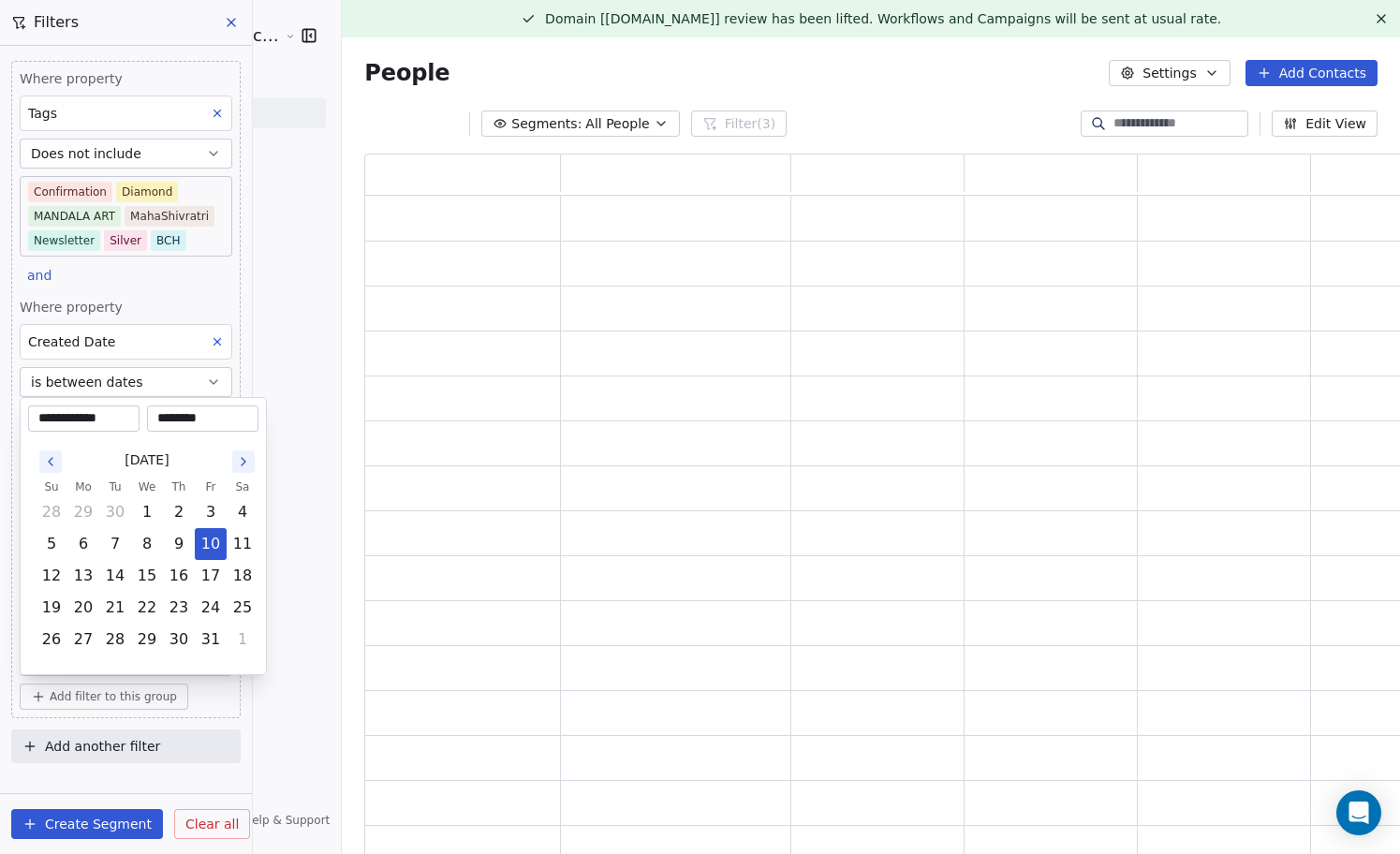
scroll to position [706, 1047]
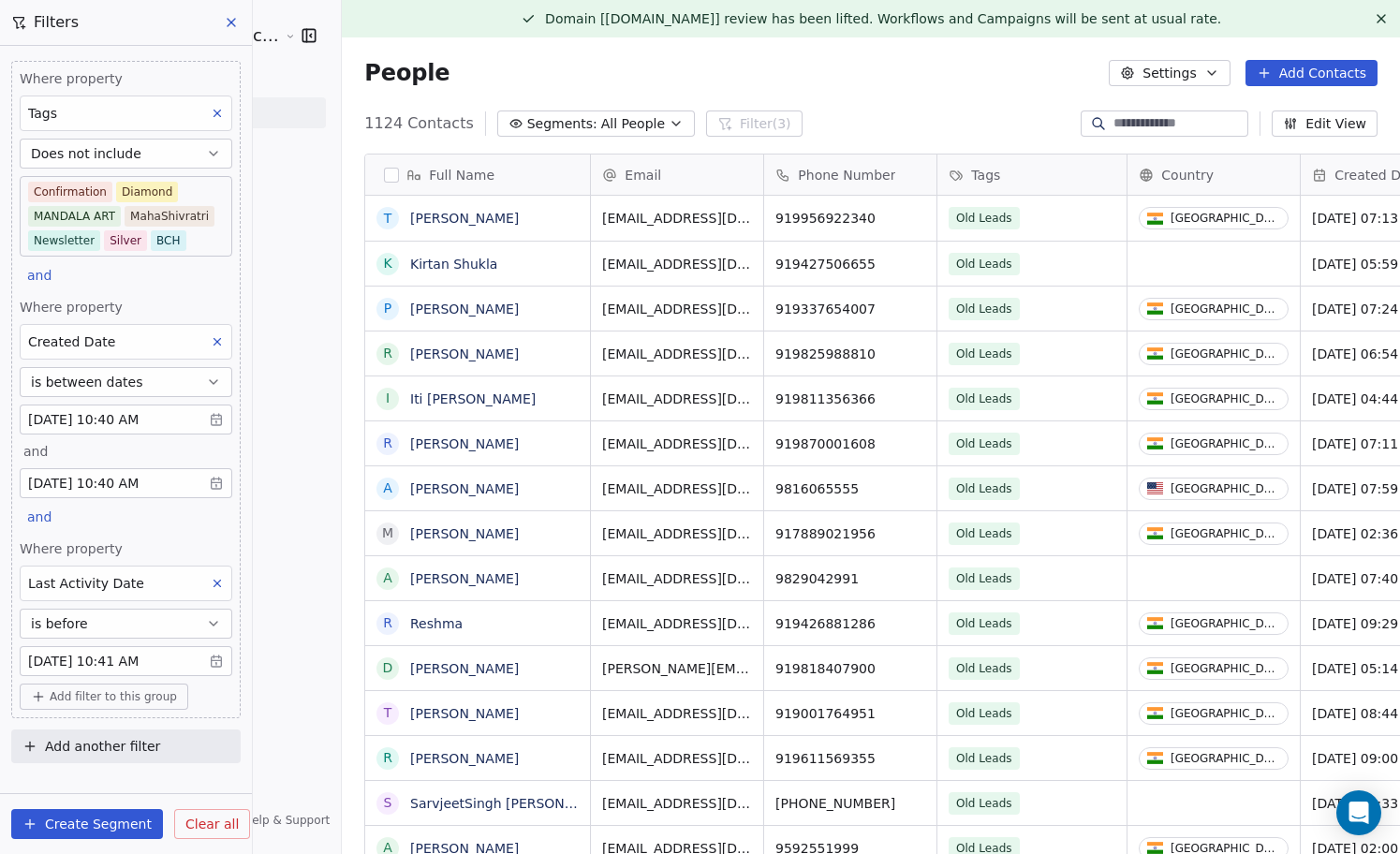
click at [193, 629] on button "is before" at bounding box center [125, 623] width 212 height 30
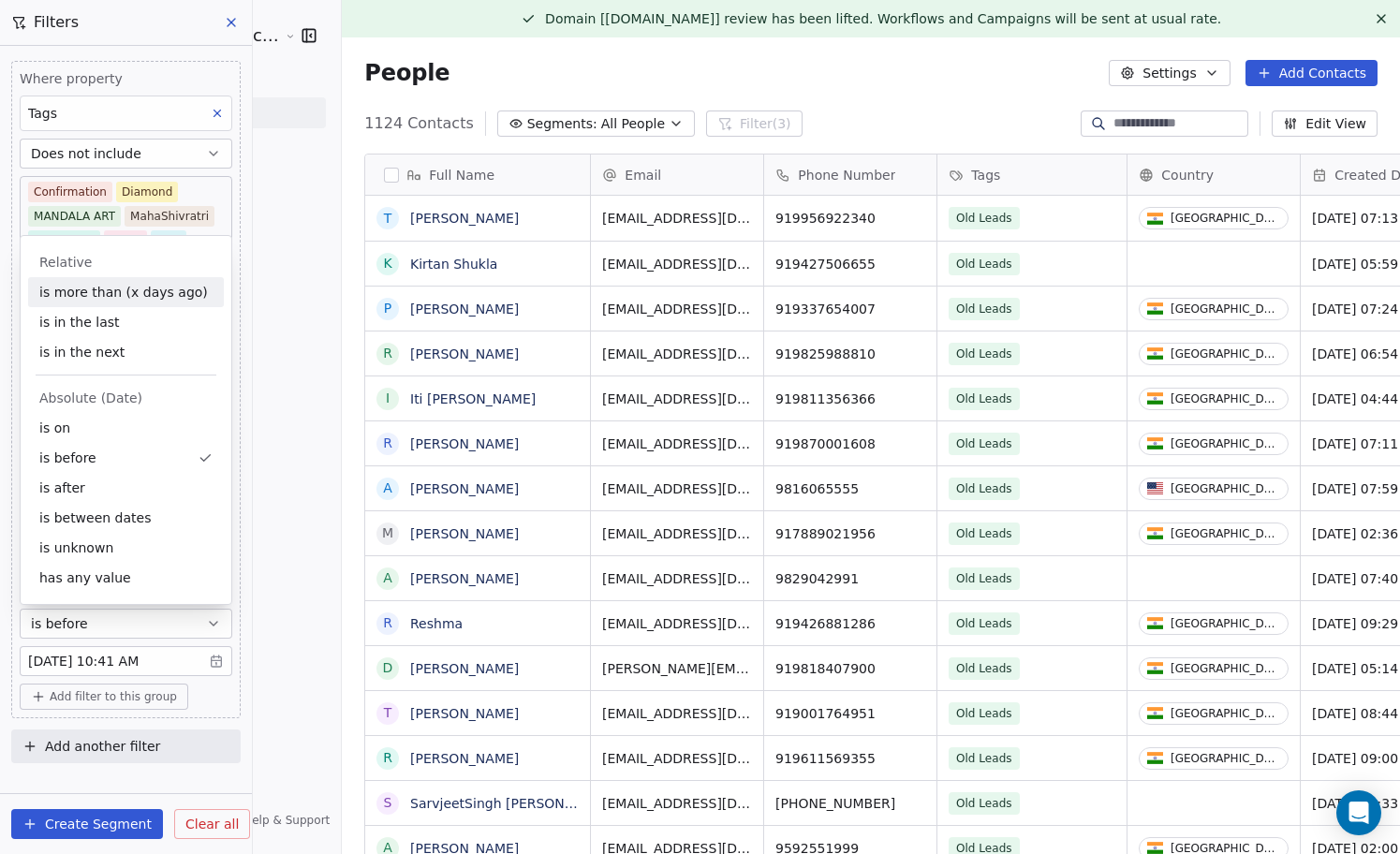
click at [169, 297] on div "is more than (x days ago)" at bounding box center [125, 292] width 195 height 30
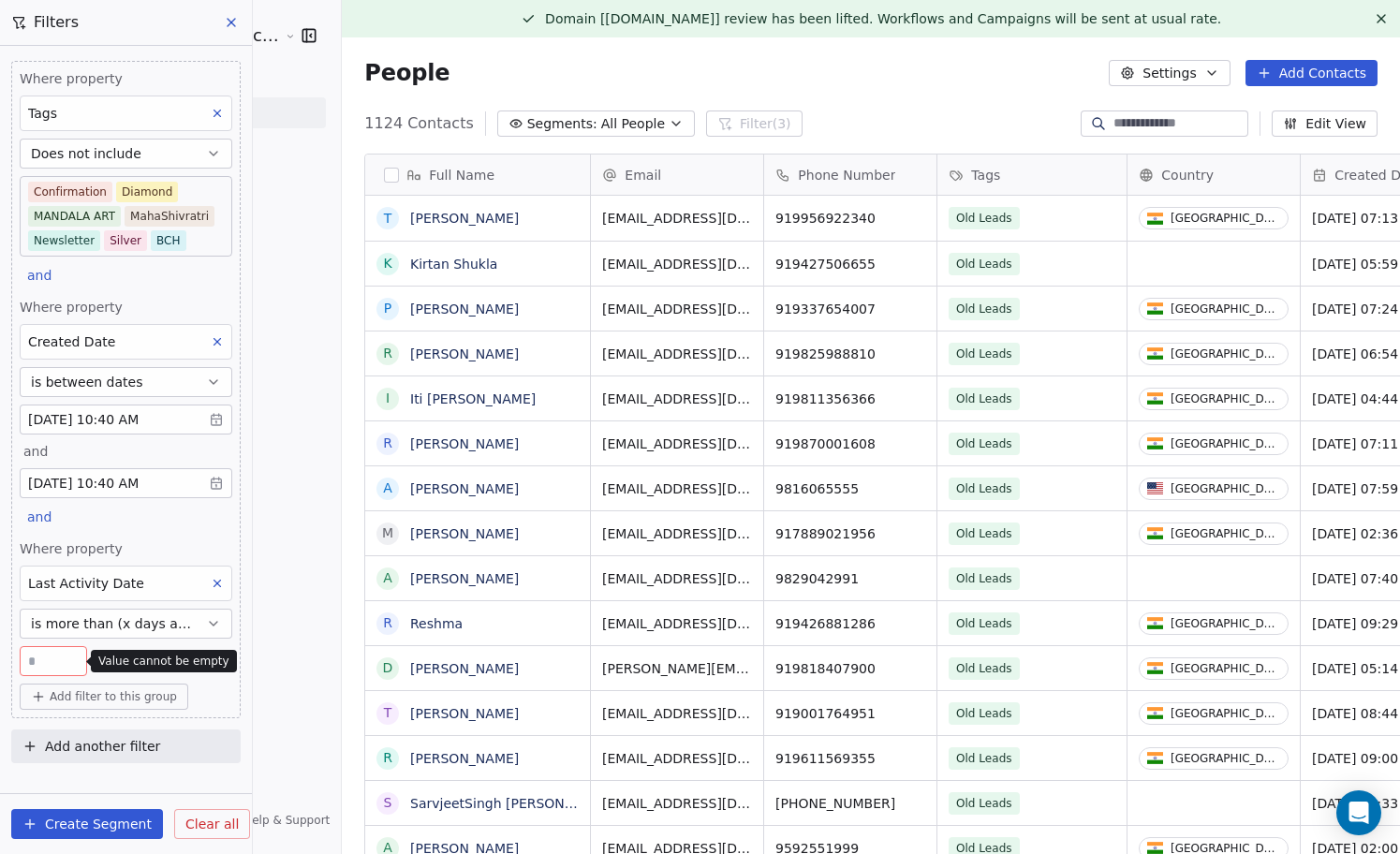
click at [59, 660] on input "number" at bounding box center [53, 661] width 58 height 14
type input "**"
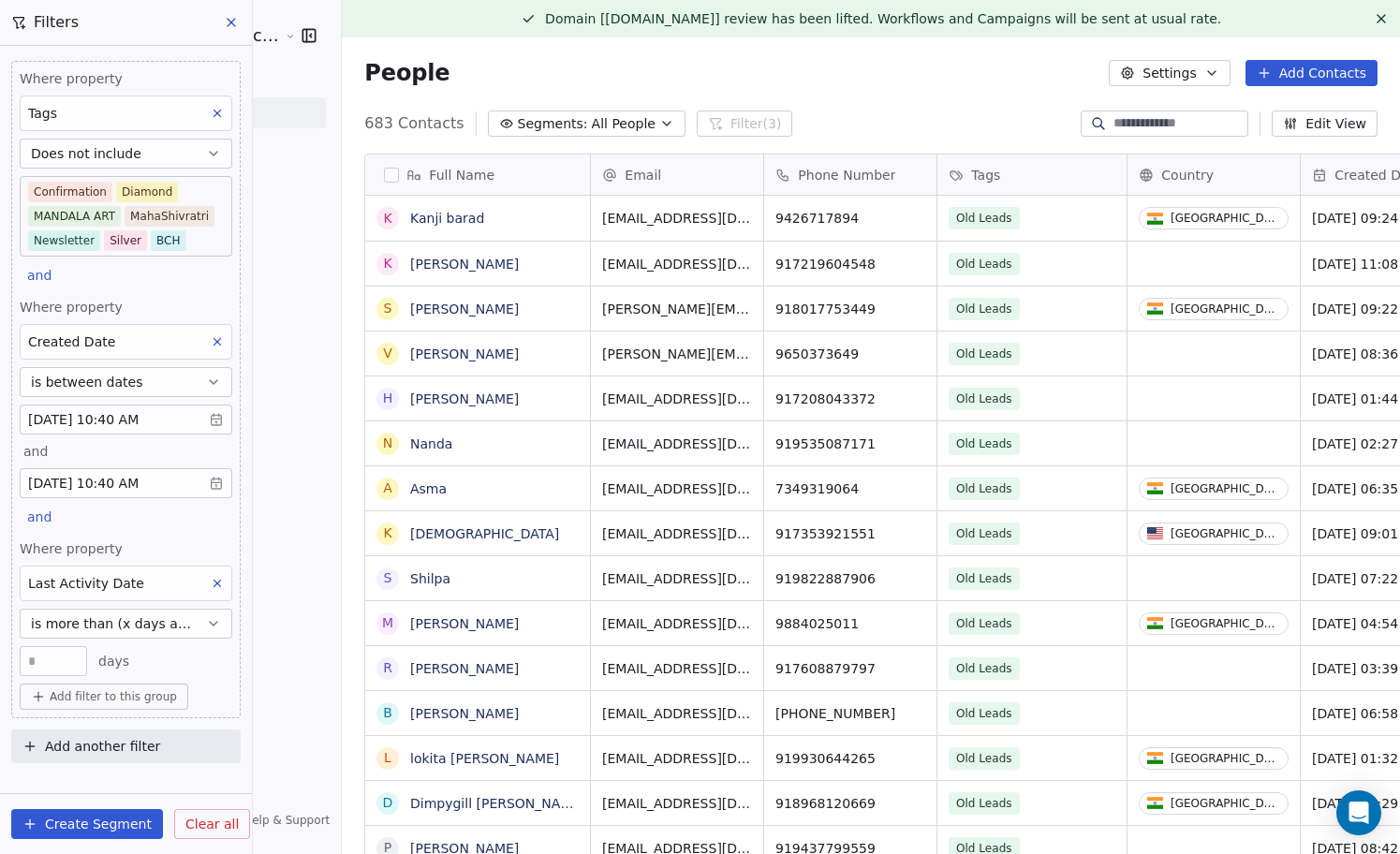
click at [221, 581] on icon at bounding box center [217, 583] width 13 height 13
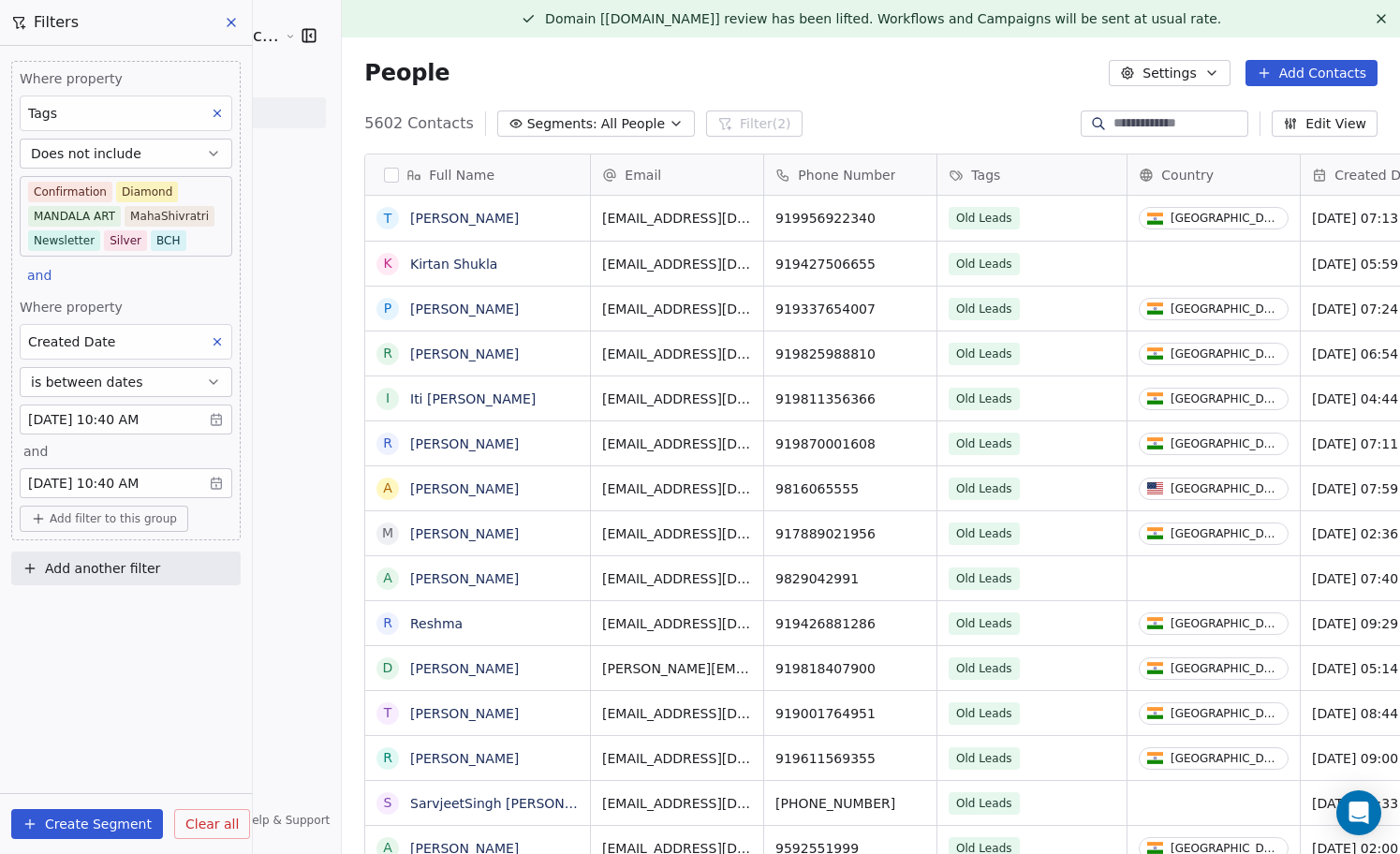
click at [86, 822] on button "Create Segment" at bounding box center [87, 823] width 152 height 30
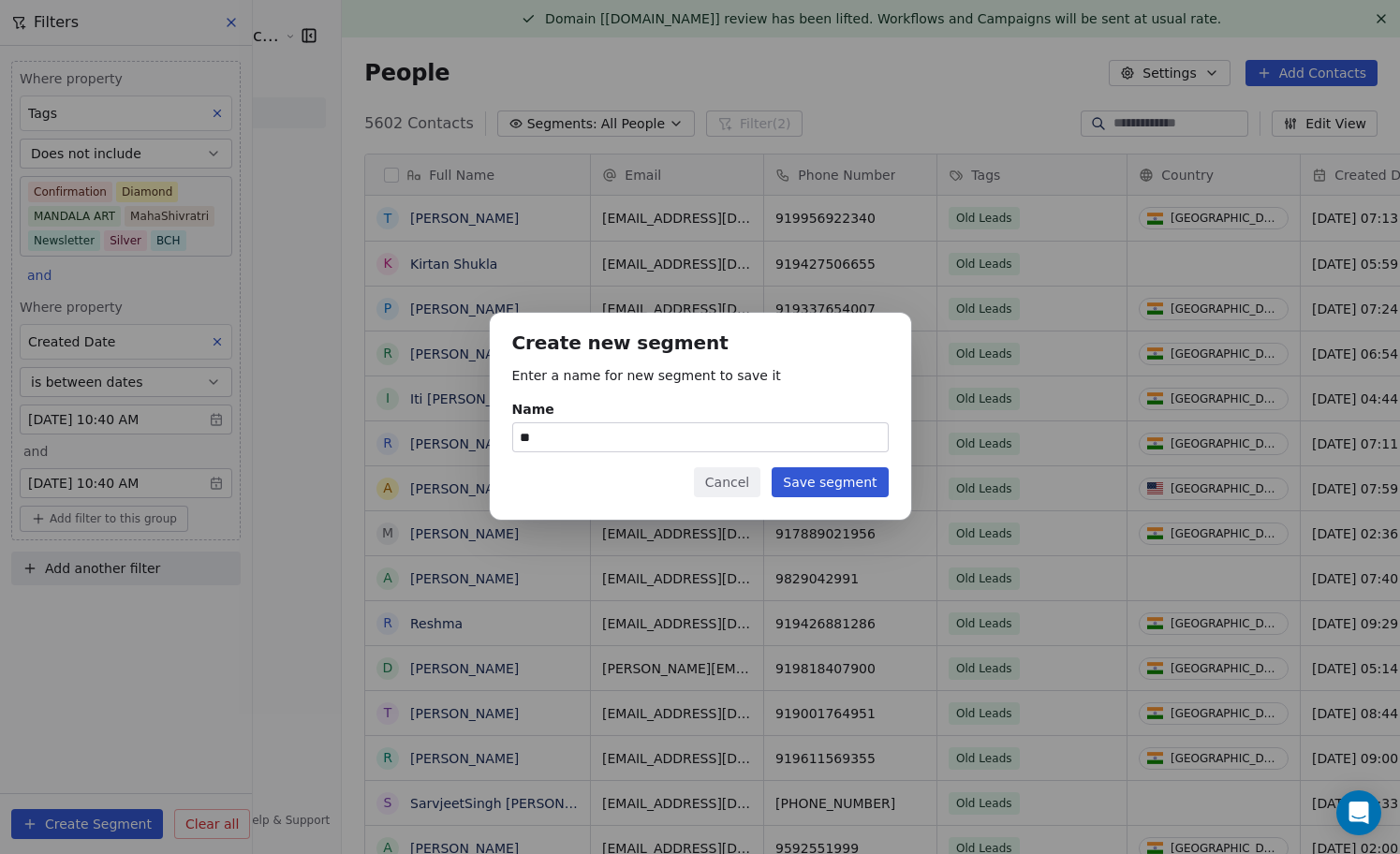
type input "*"
type input "**********"
click at [851, 486] on button "Save segment" at bounding box center [830, 482] width 116 height 30
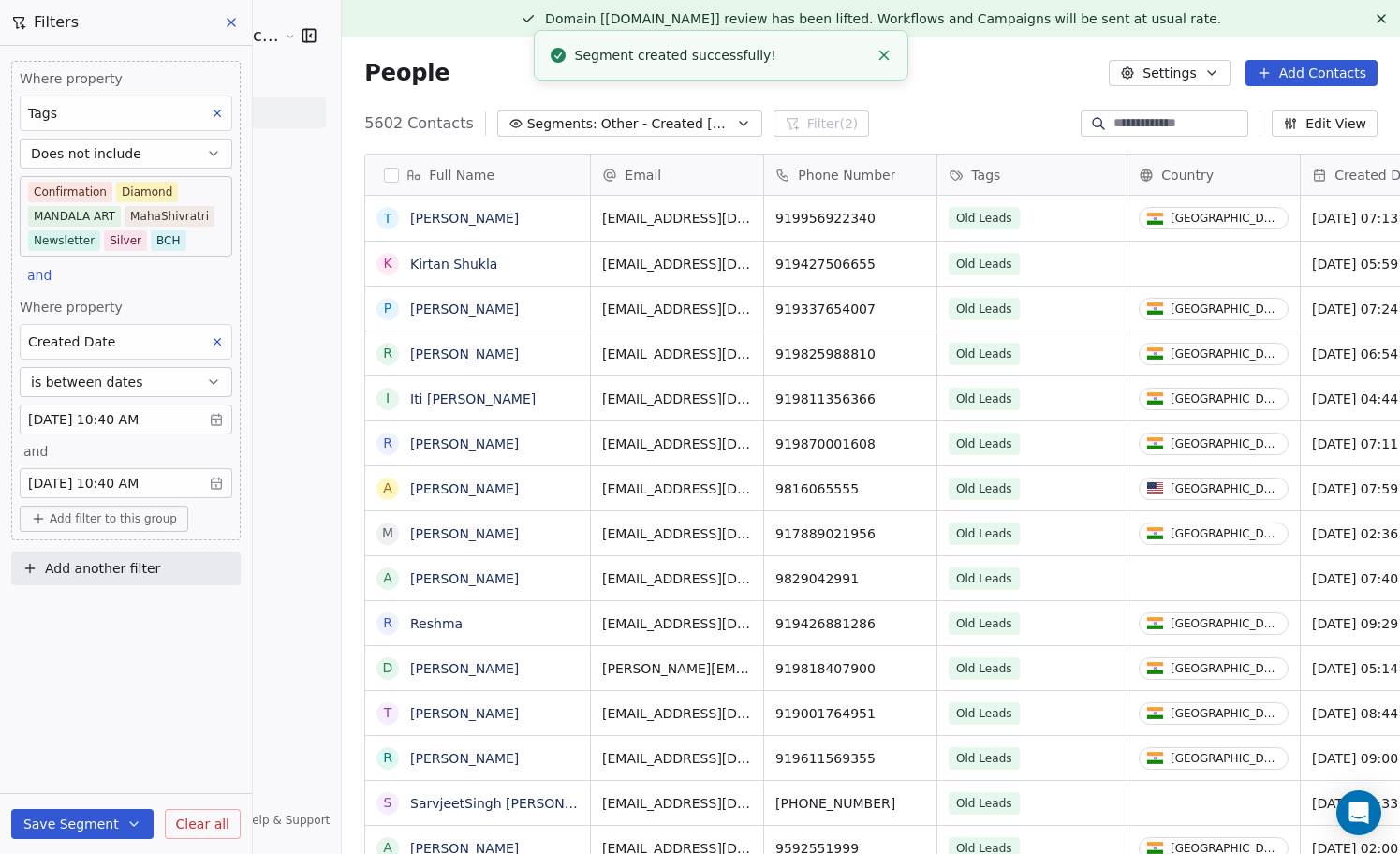
click at [234, 17] on icon at bounding box center [231, 22] width 15 height 15
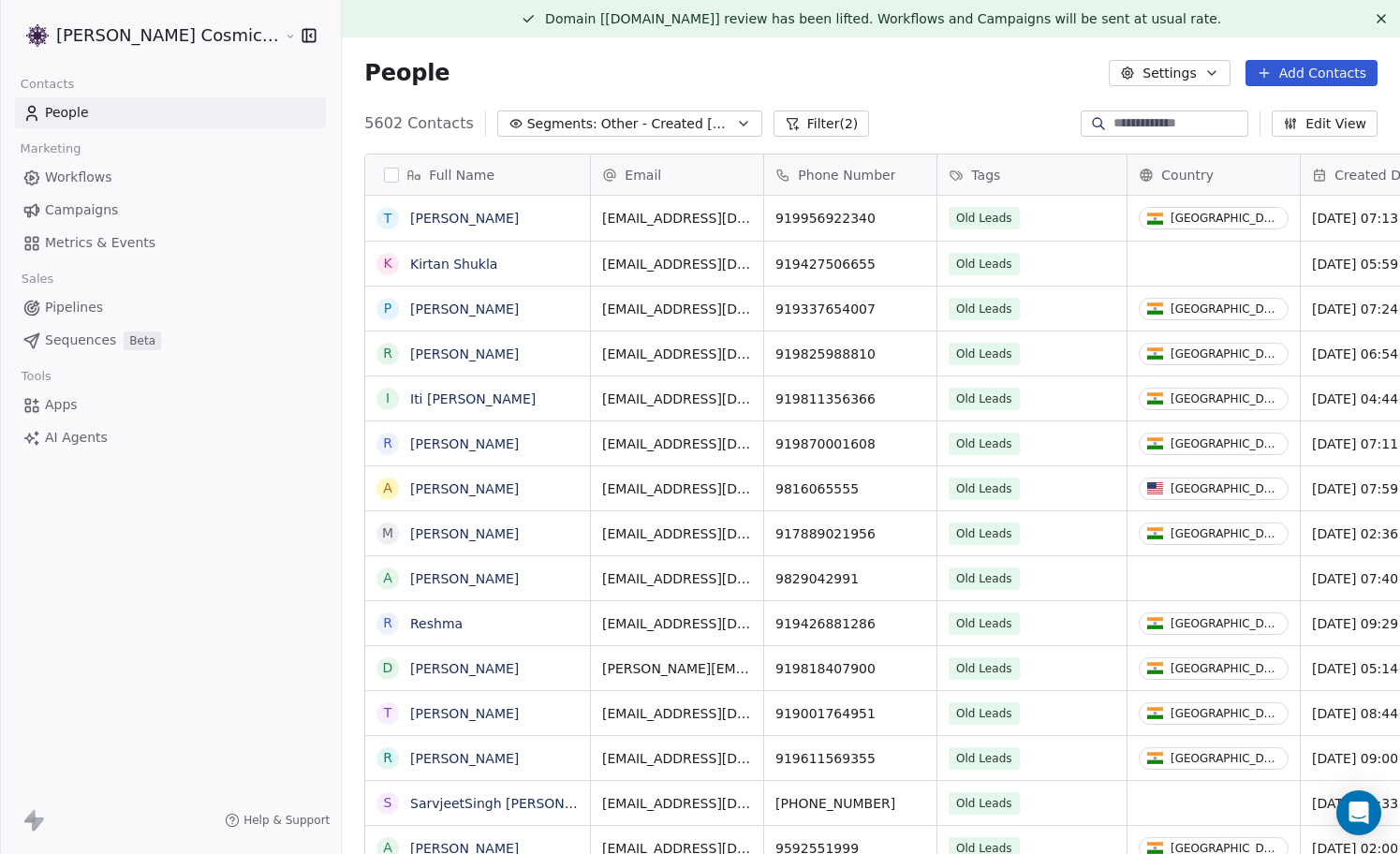
click at [106, 205] on span "Campaigns" at bounding box center [82, 210] width 73 height 20
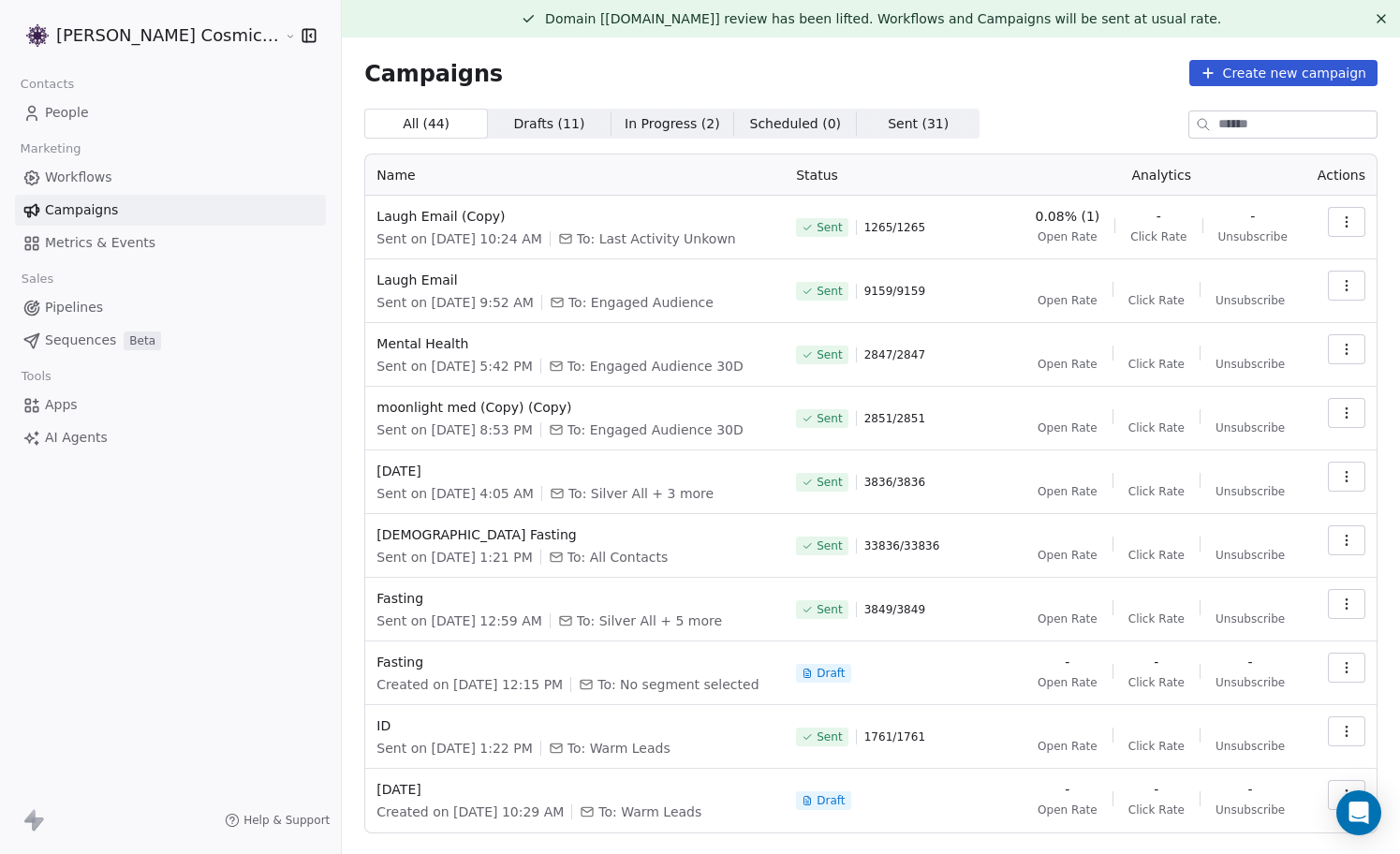
click at [1344, 226] on icon "button" at bounding box center [1346, 221] width 15 height 15
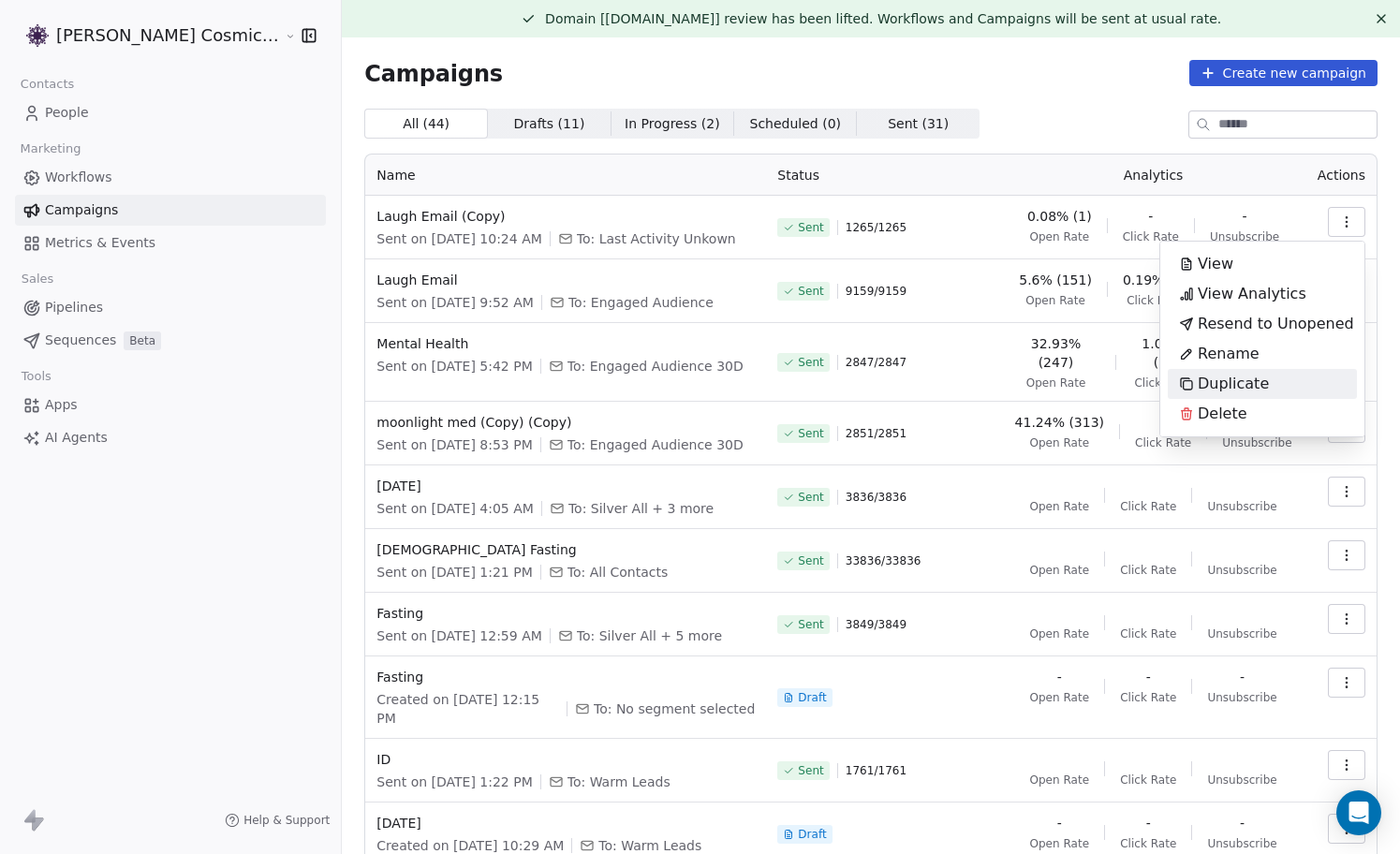
click at [1235, 386] on span "Duplicate" at bounding box center [1233, 384] width 71 height 23
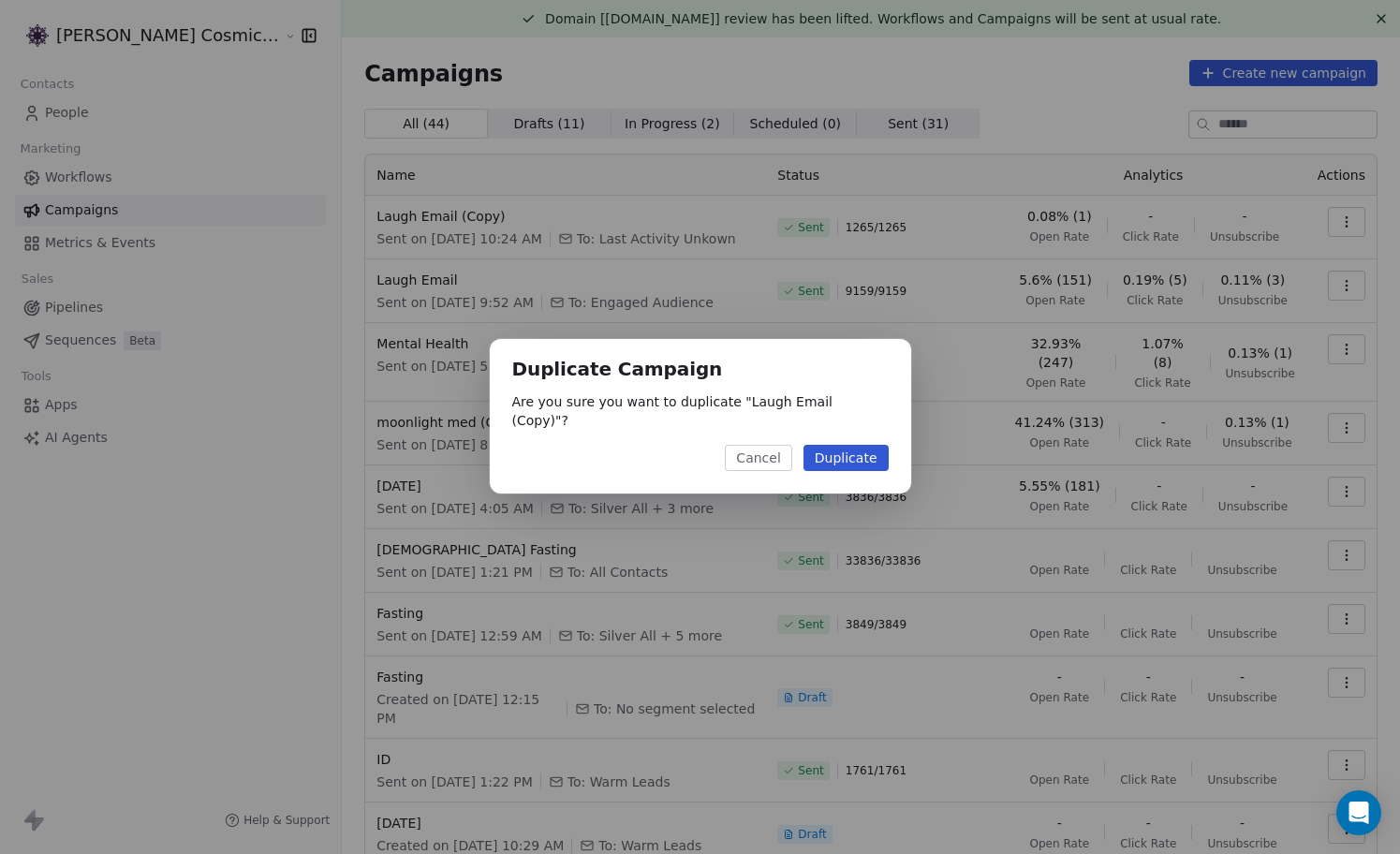
click at [838, 445] on button "Duplicate" at bounding box center [846, 458] width 85 height 27
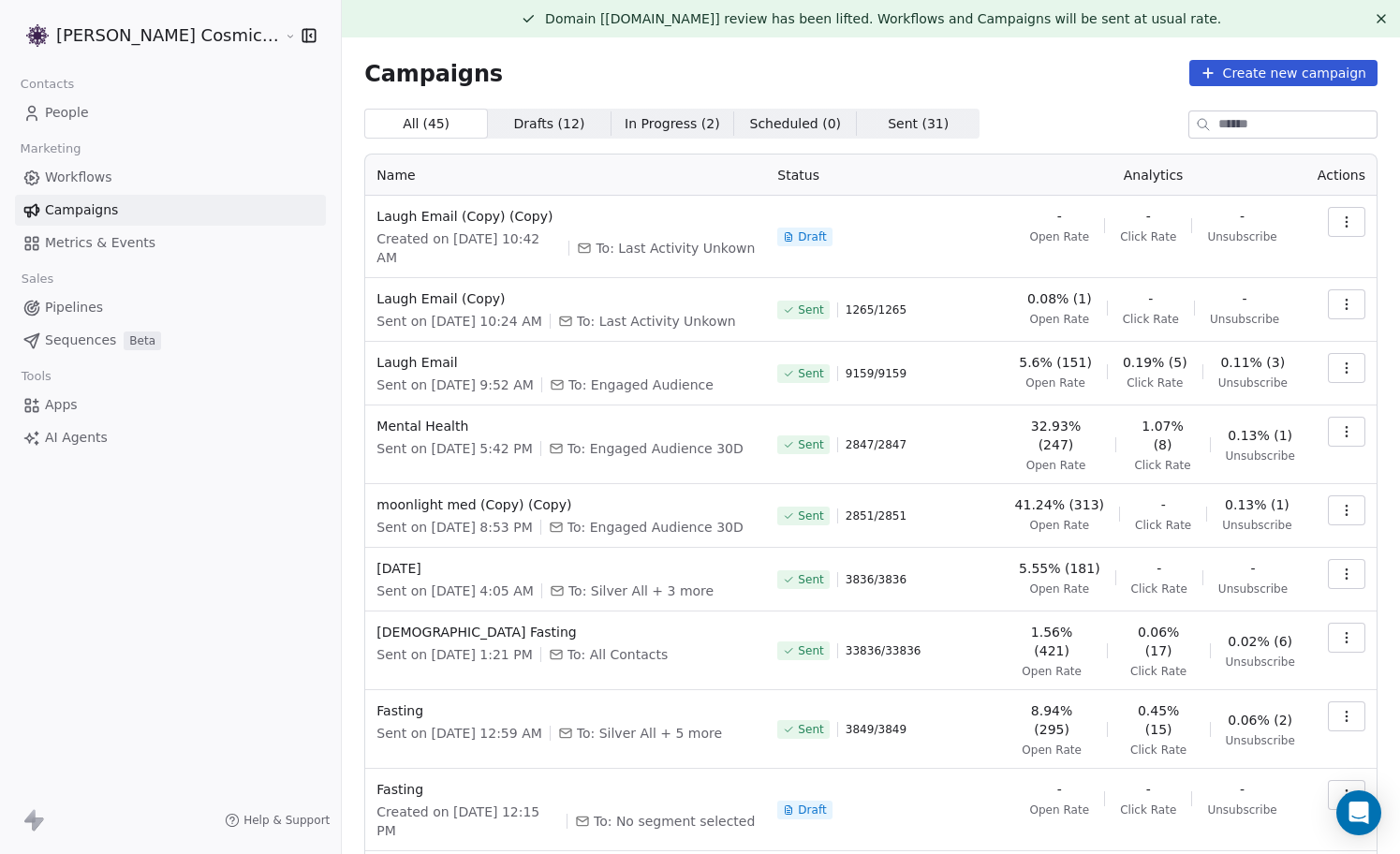
click at [1347, 225] on icon "button" at bounding box center [1346, 221] width 15 height 15
click at [1224, 290] on span "Rename" at bounding box center [1228, 294] width 62 height 23
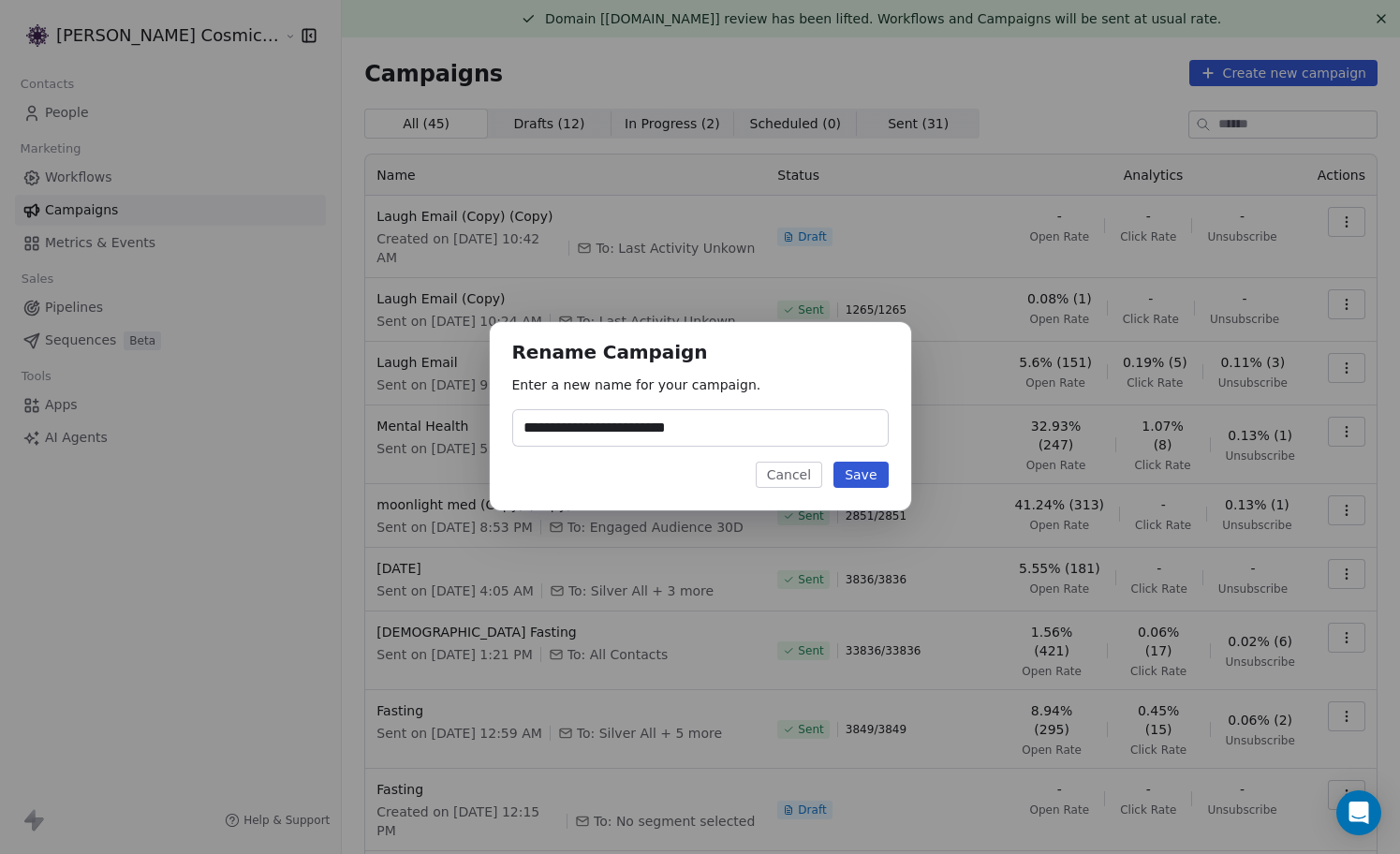
click at [789, 478] on button "Cancel" at bounding box center [788, 474] width 66 height 27
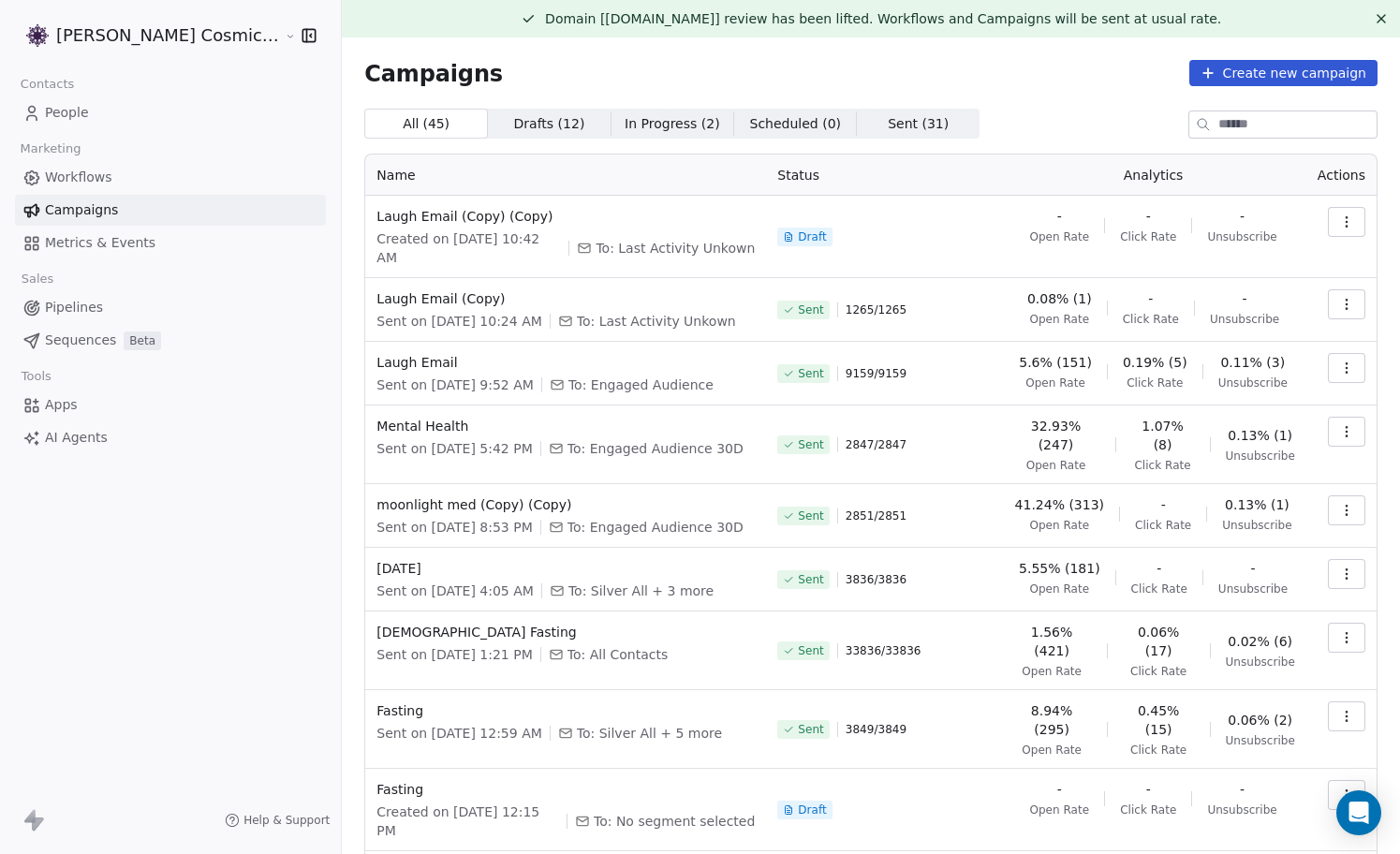
click at [1343, 218] on icon "button" at bounding box center [1346, 221] width 15 height 15
click at [1248, 261] on div "Edit" at bounding box center [1263, 263] width 189 height 30
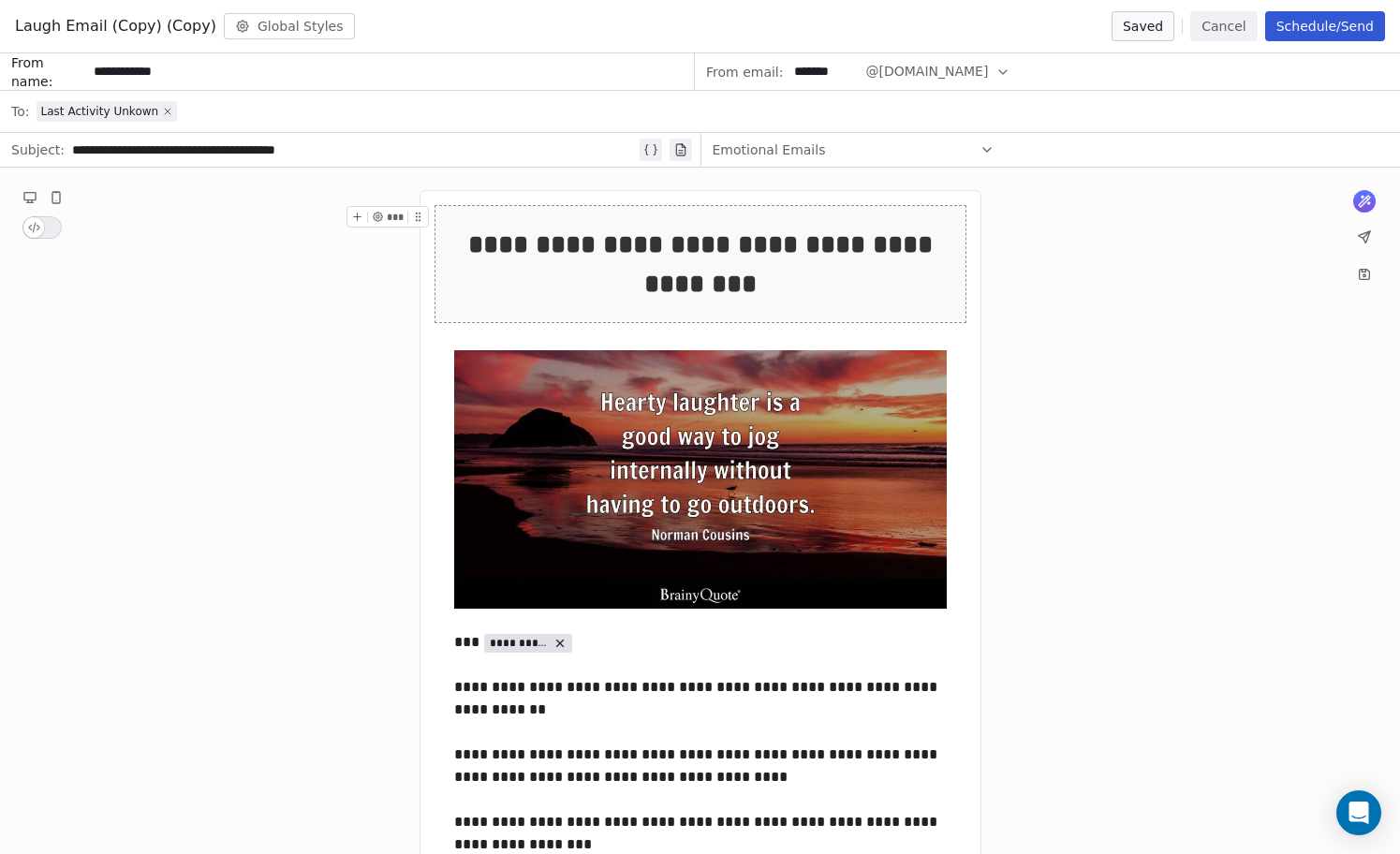
click at [162, 110] on icon at bounding box center [167, 110] width 11 height 11
click at [166, 110] on div "Select a segment" at bounding box center [712, 111] width 1353 height 41
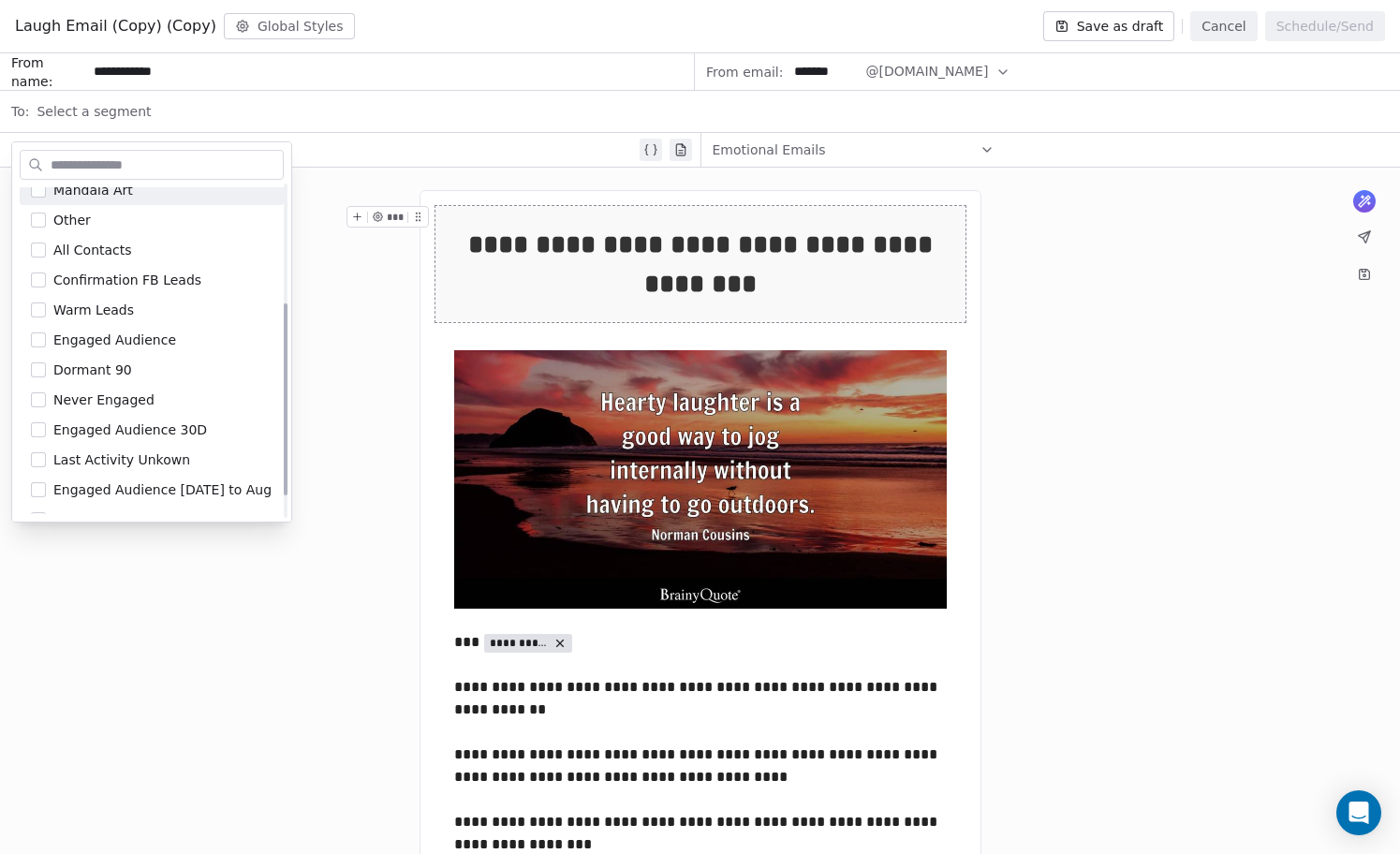
scroll to position [243, 0]
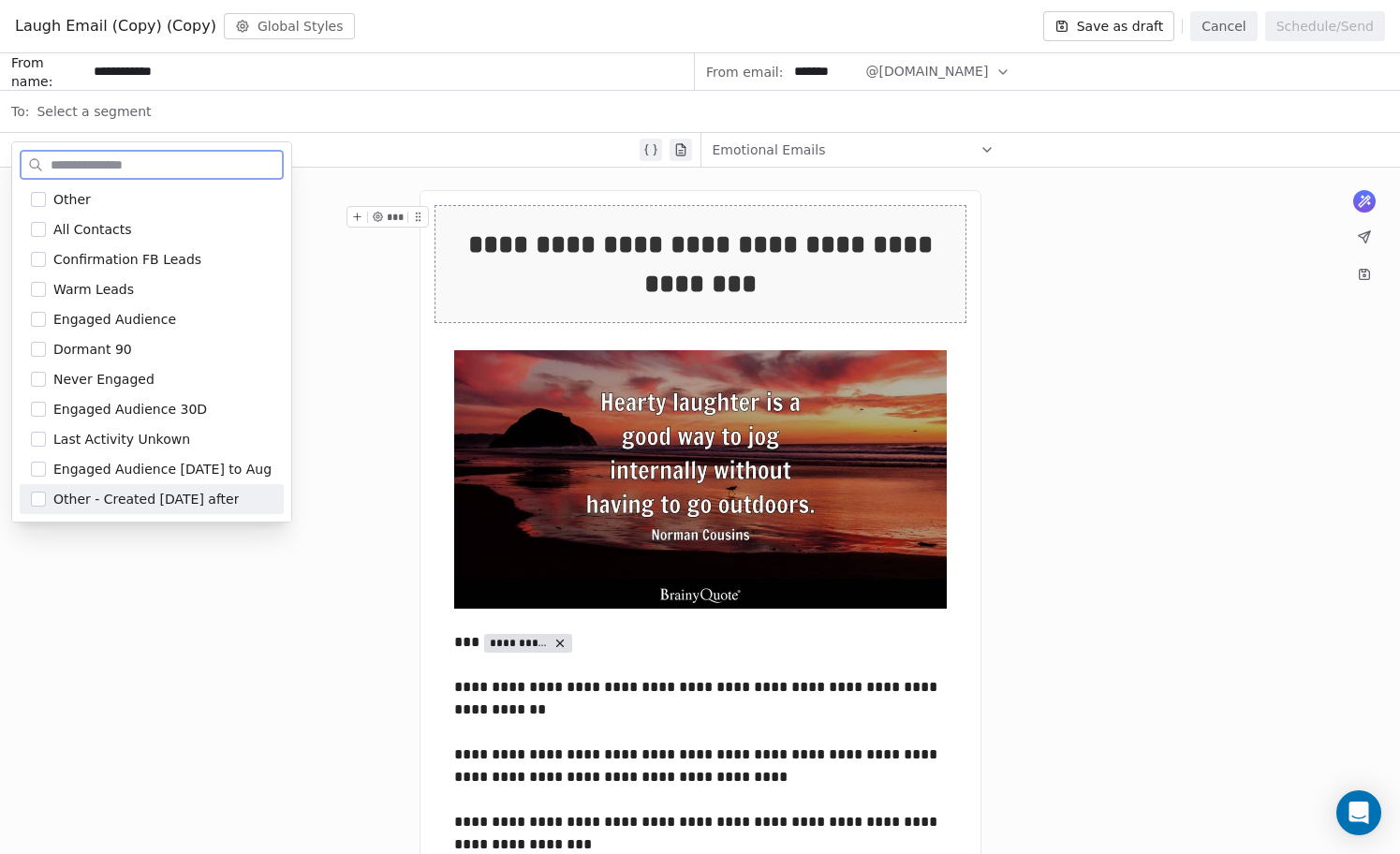
click at [154, 499] on span "Other - Created Jan 24 after" at bounding box center [146, 498] width 185 height 19
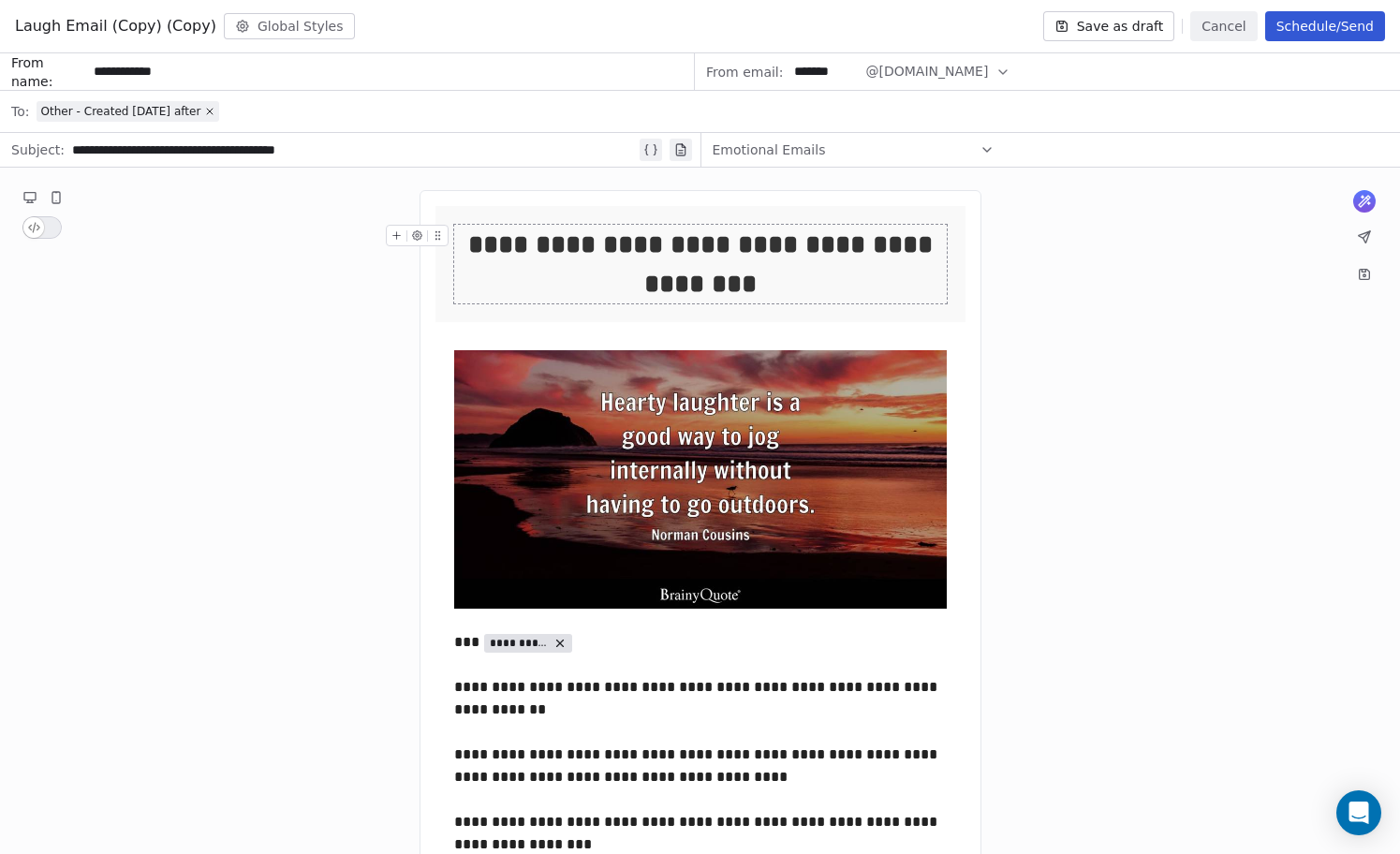
click at [981, 153] on icon at bounding box center [987, 149] width 15 height 15
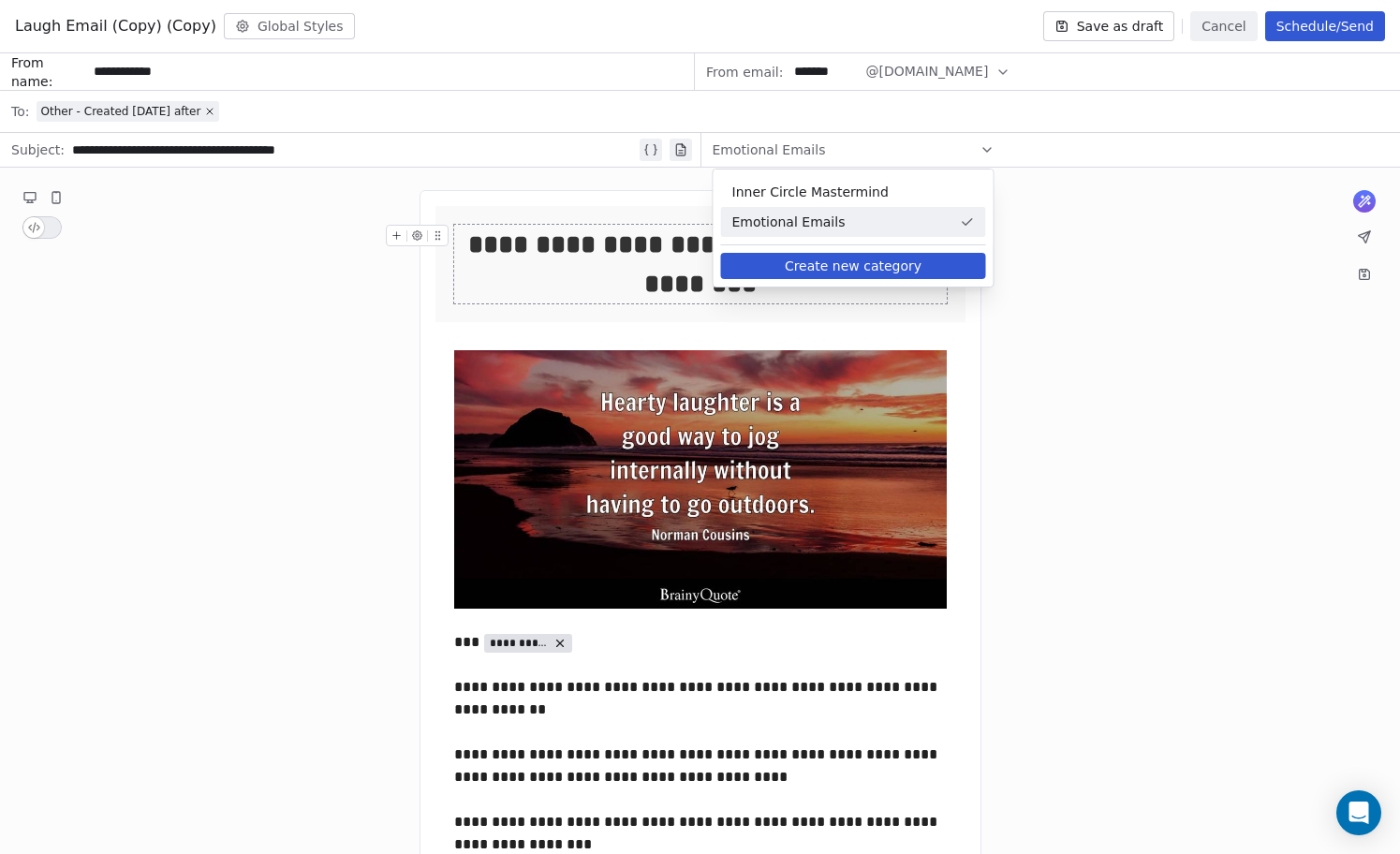
click at [899, 214] on span "Emotional Emails" at bounding box center [842, 221] width 220 height 19
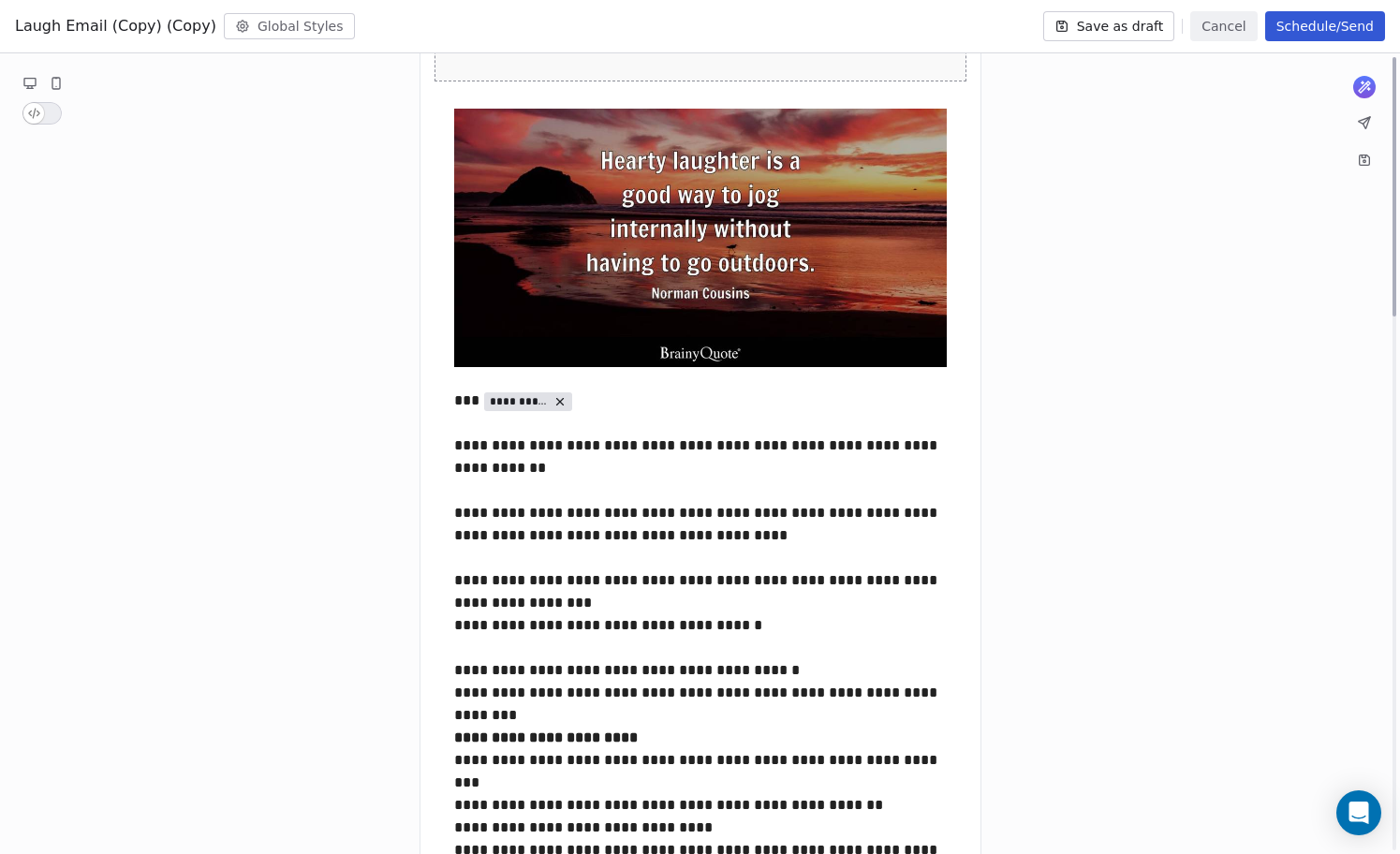
scroll to position [0, 0]
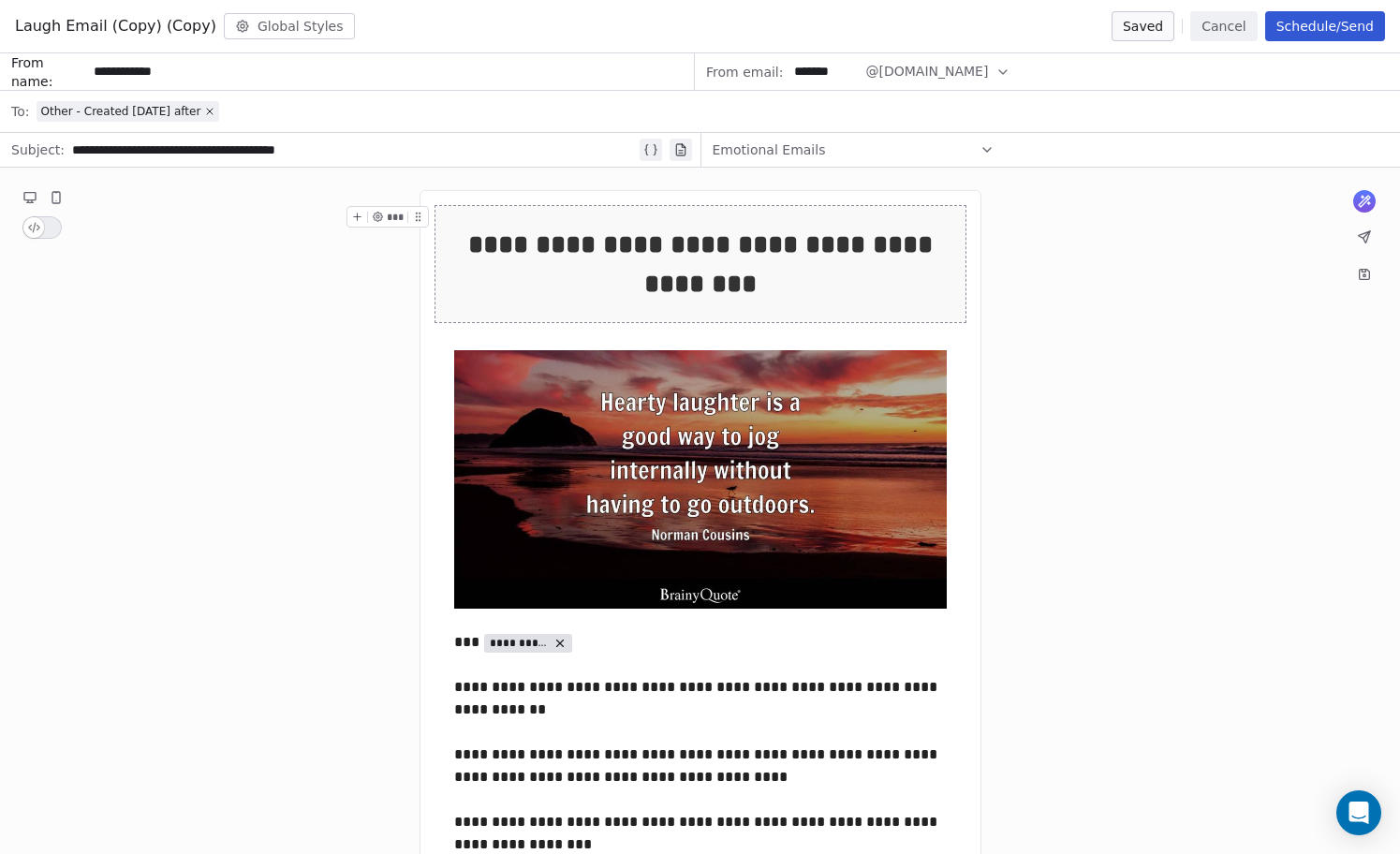
click at [1323, 26] on button "Schedule/Send" at bounding box center [1324, 26] width 119 height 30
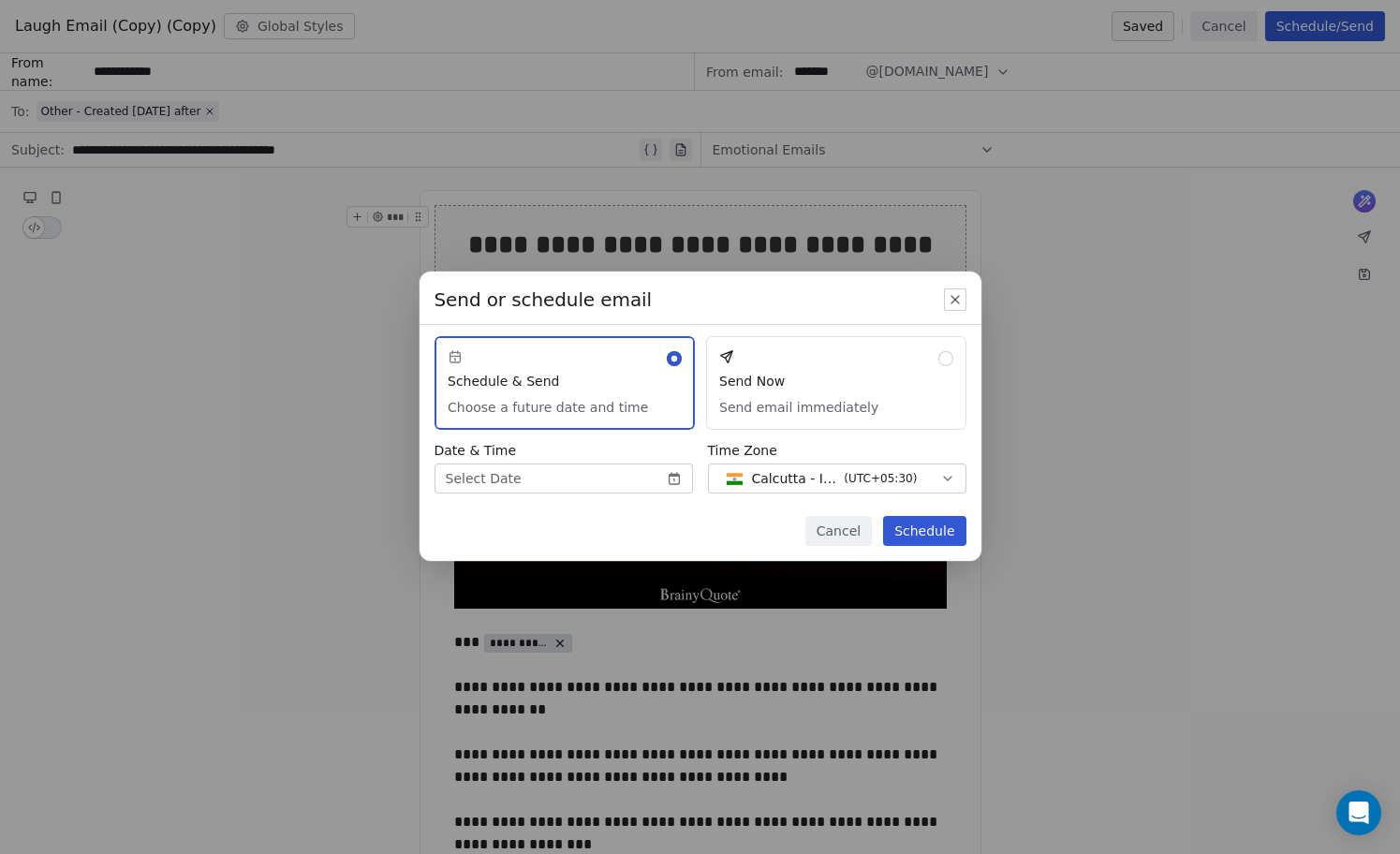
click at [814, 401] on button "Send Now Send email immediately" at bounding box center [837, 383] width 260 height 94
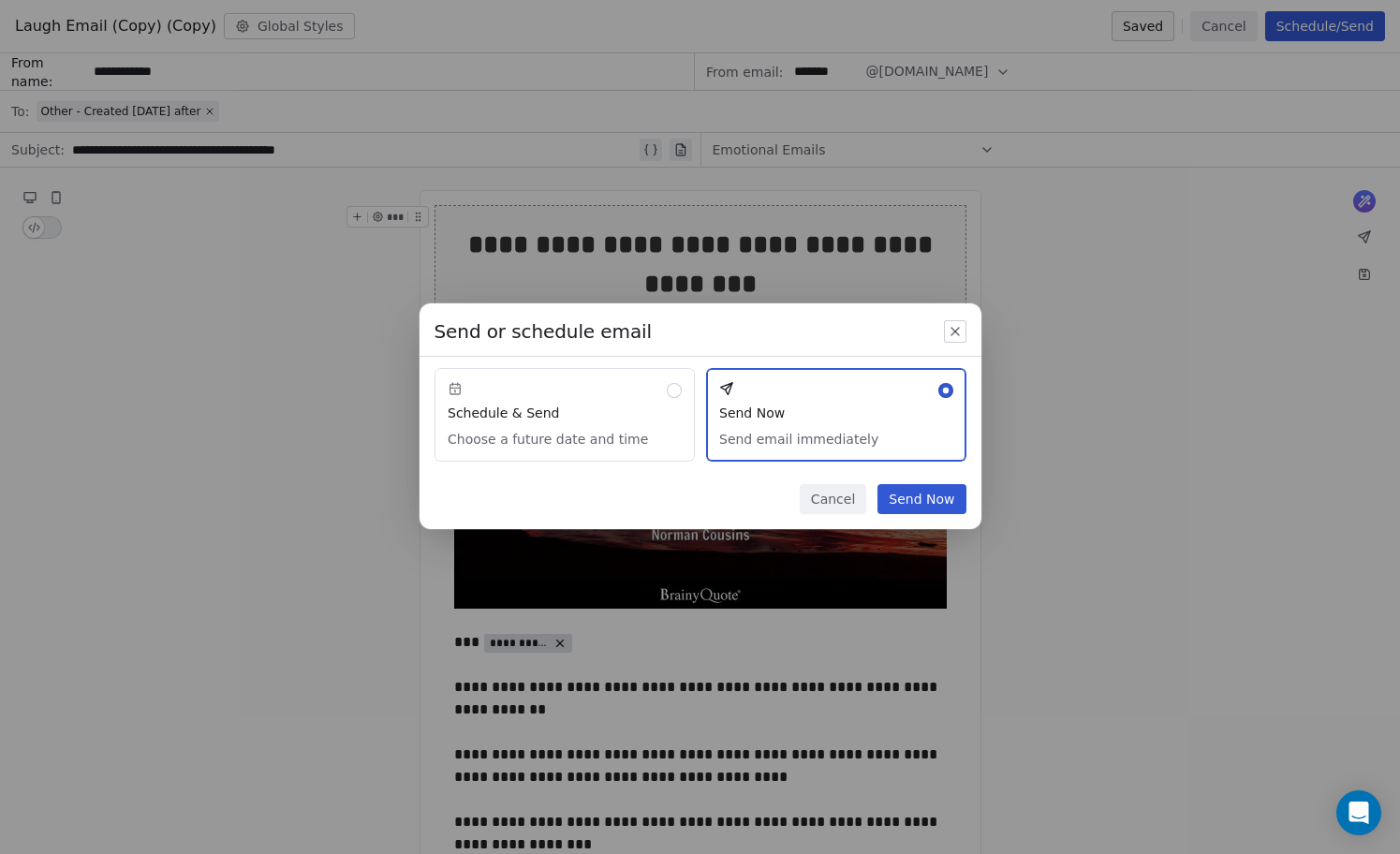
click at [913, 500] on button "Send Now" at bounding box center [921, 499] width 88 height 30
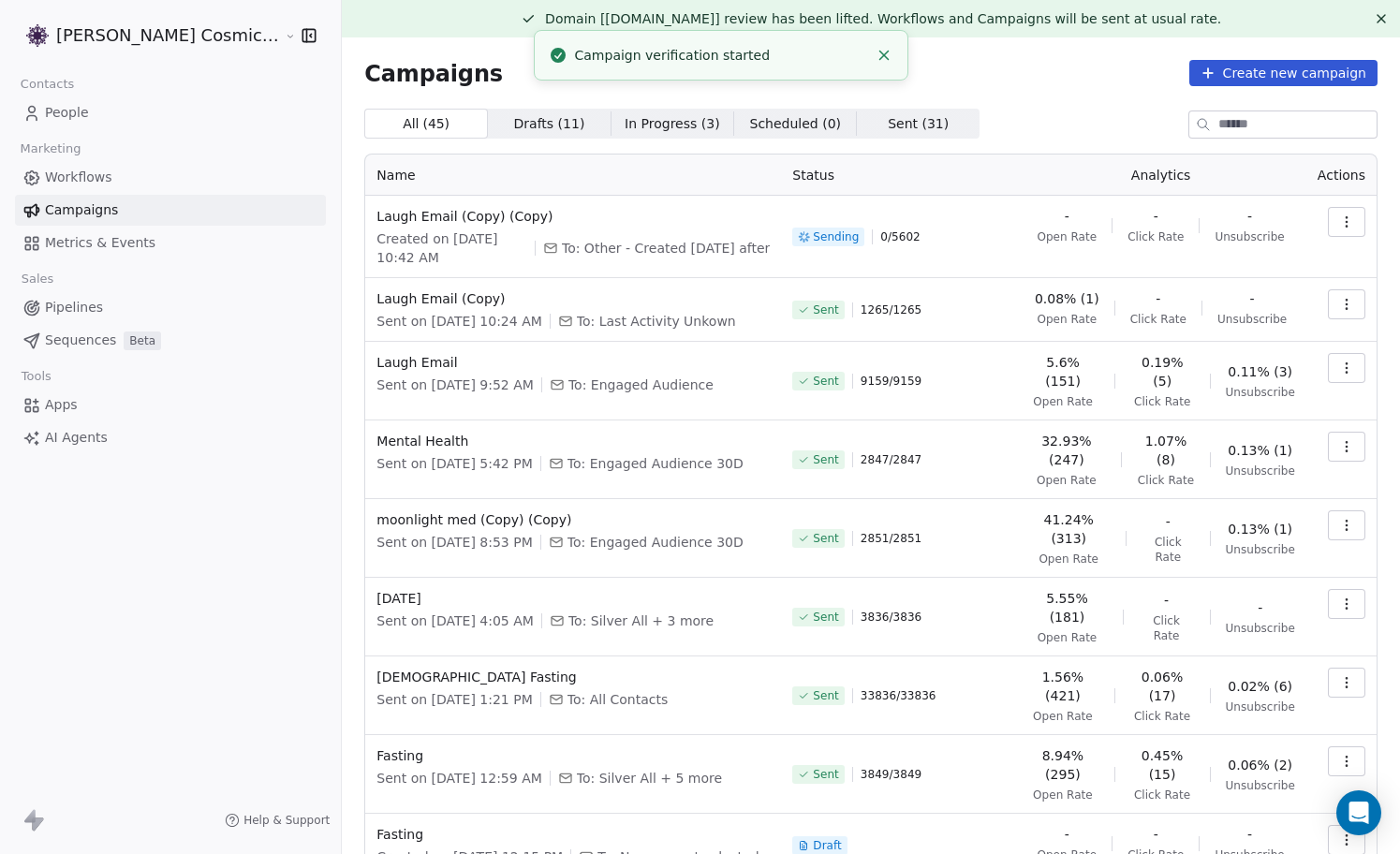
click at [883, 59] on icon "Close toast" at bounding box center [883, 54] width 17 height 17
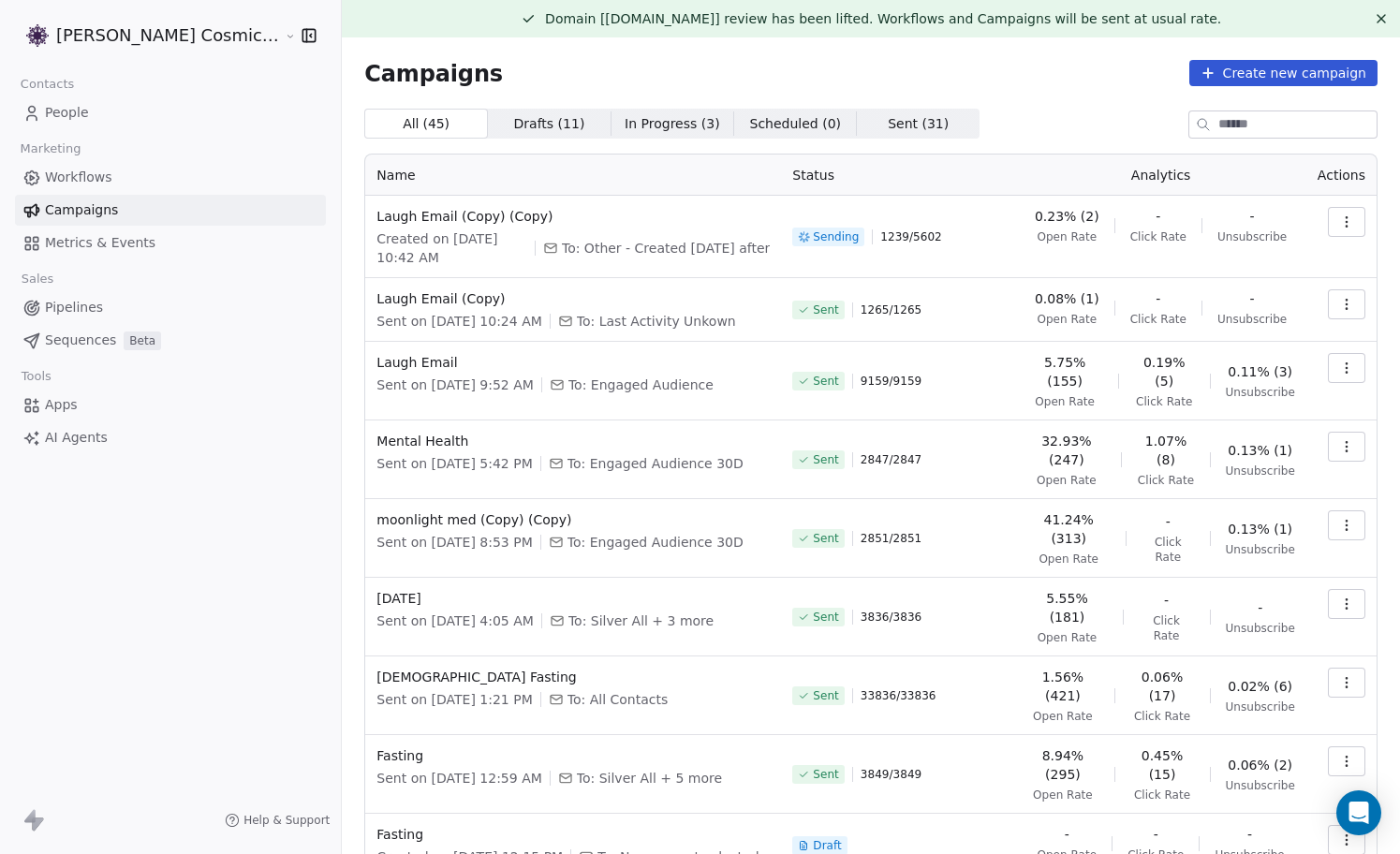
click at [1342, 227] on icon "button" at bounding box center [1346, 221] width 15 height 15
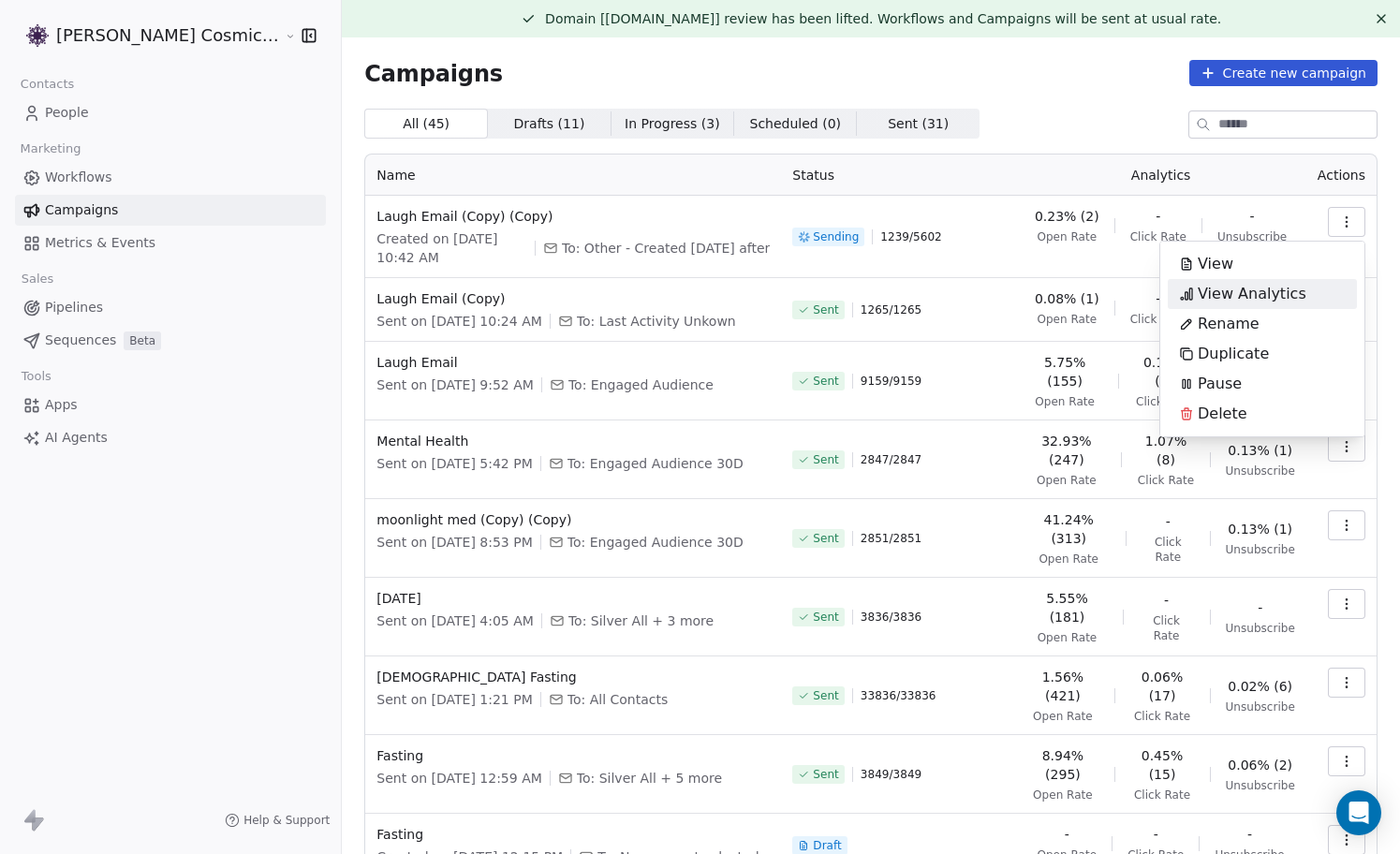
click at [1256, 298] on span "View Analytics" at bounding box center [1252, 294] width 109 height 23
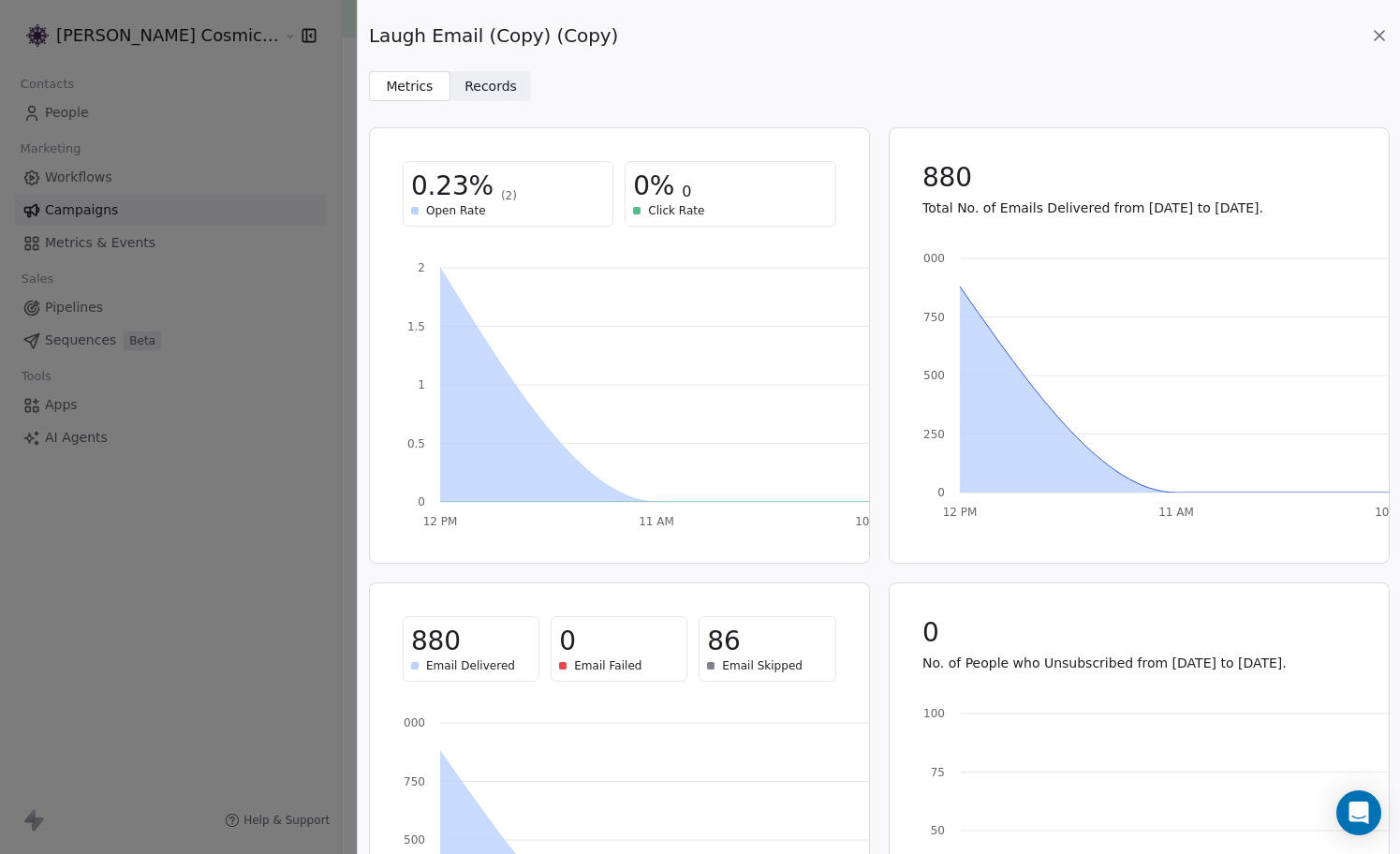
click at [487, 78] on span "Records" at bounding box center [490, 87] width 52 height 20
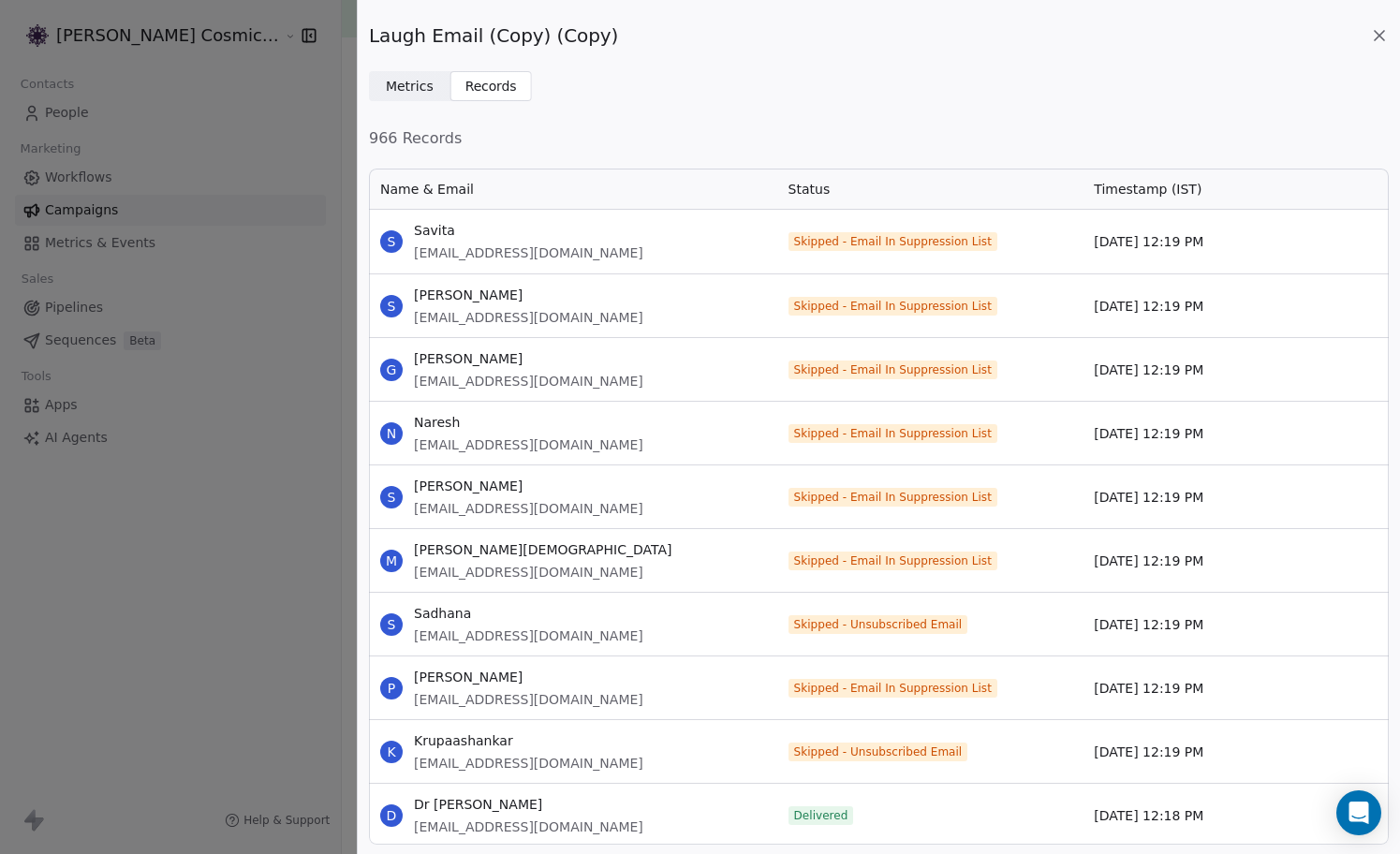
click at [894, 366] on span "Skipped - Email In Suppression List" at bounding box center [893, 369] width 197 height 15
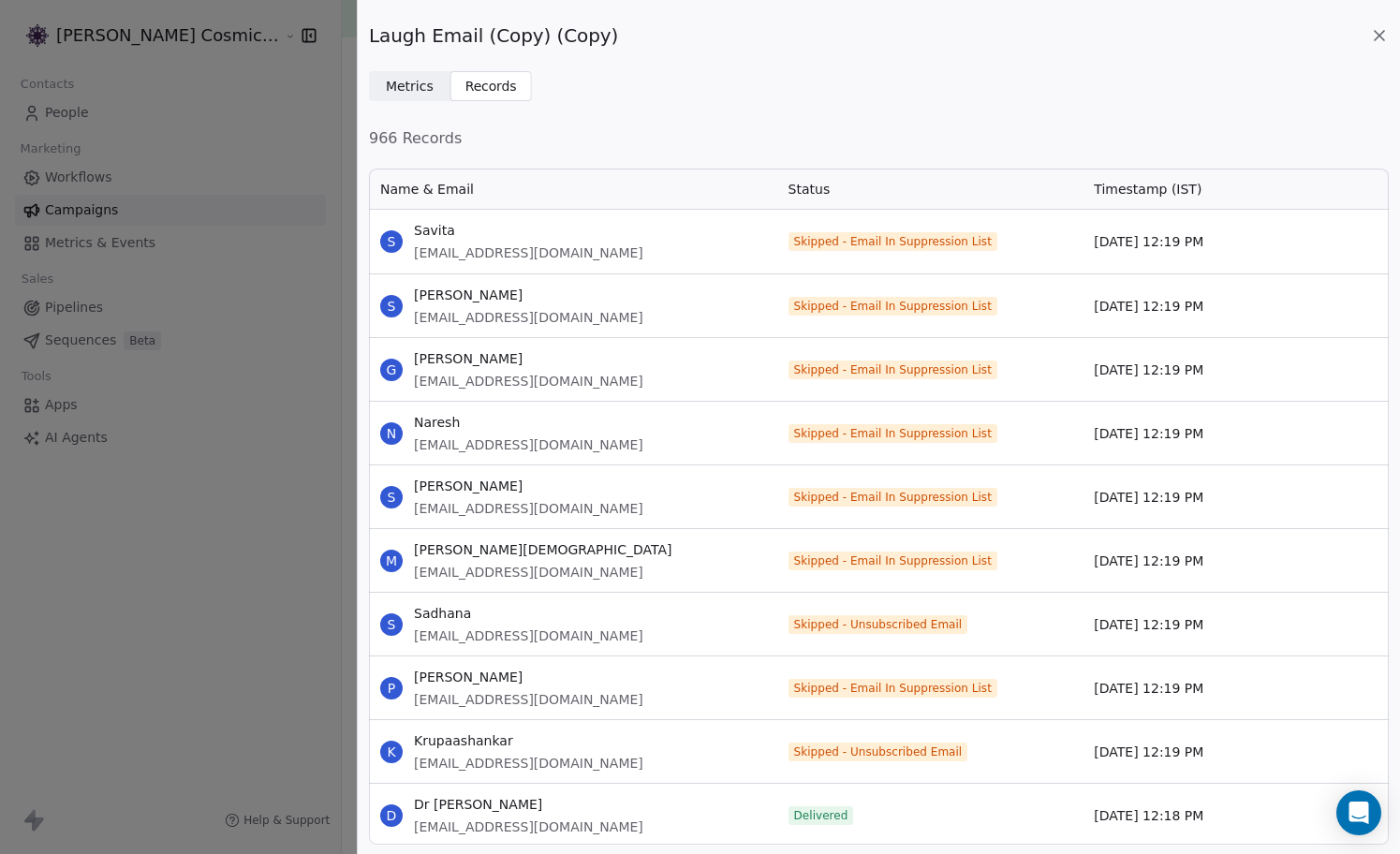
click at [919, 391] on div "Skipped - Email In Suppression List" at bounding box center [930, 370] width 306 height 63
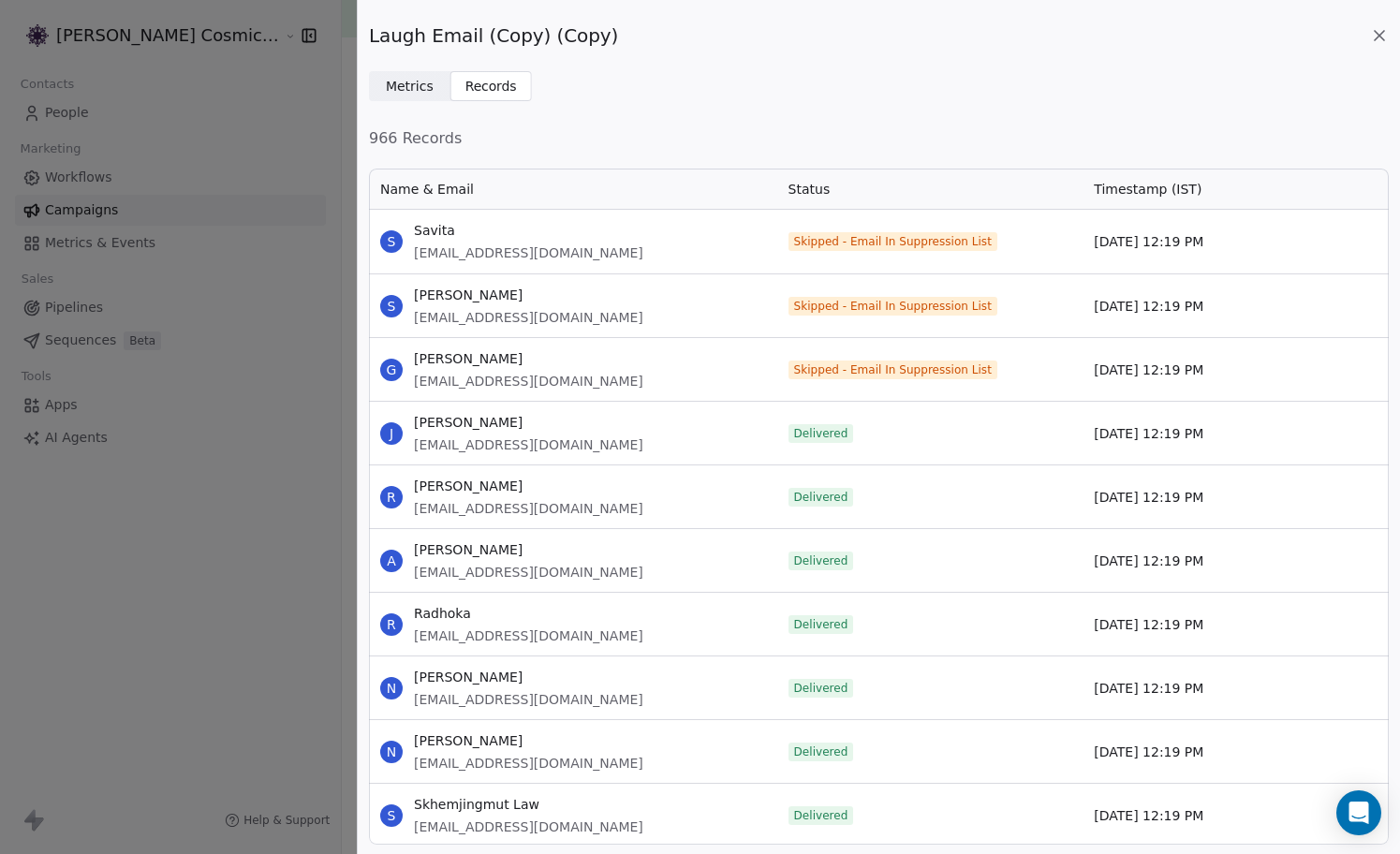
click at [1375, 37] on icon at bounding box center [1378, 35] width 9 height 9
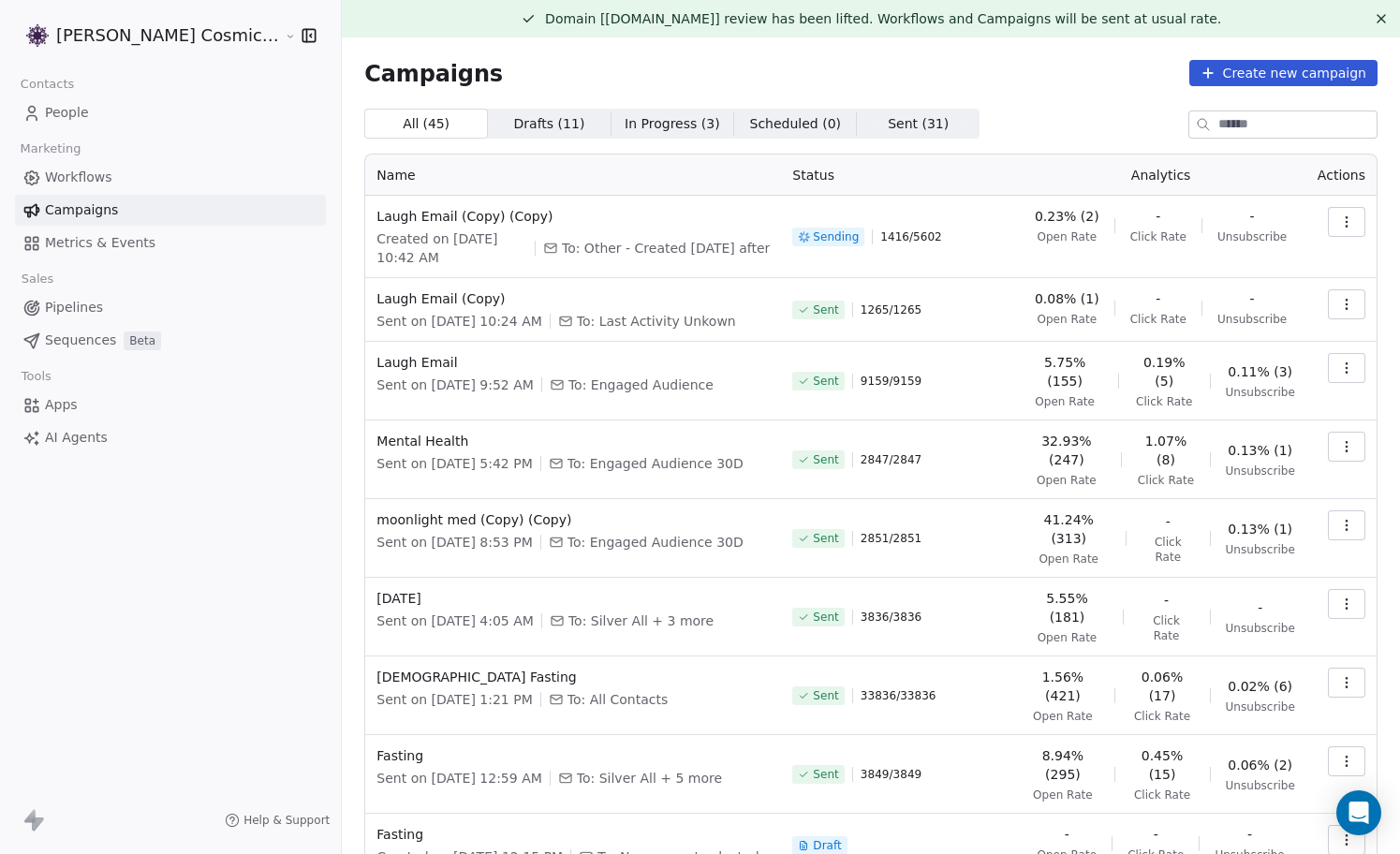
click at [588, 74] on div "Campaigns Create new campaign" at bounding box center [870, 73] width 1013 height 27
click at [1349, 303] on icon "button" at bounding box center [1346, 304] width 15 height 15
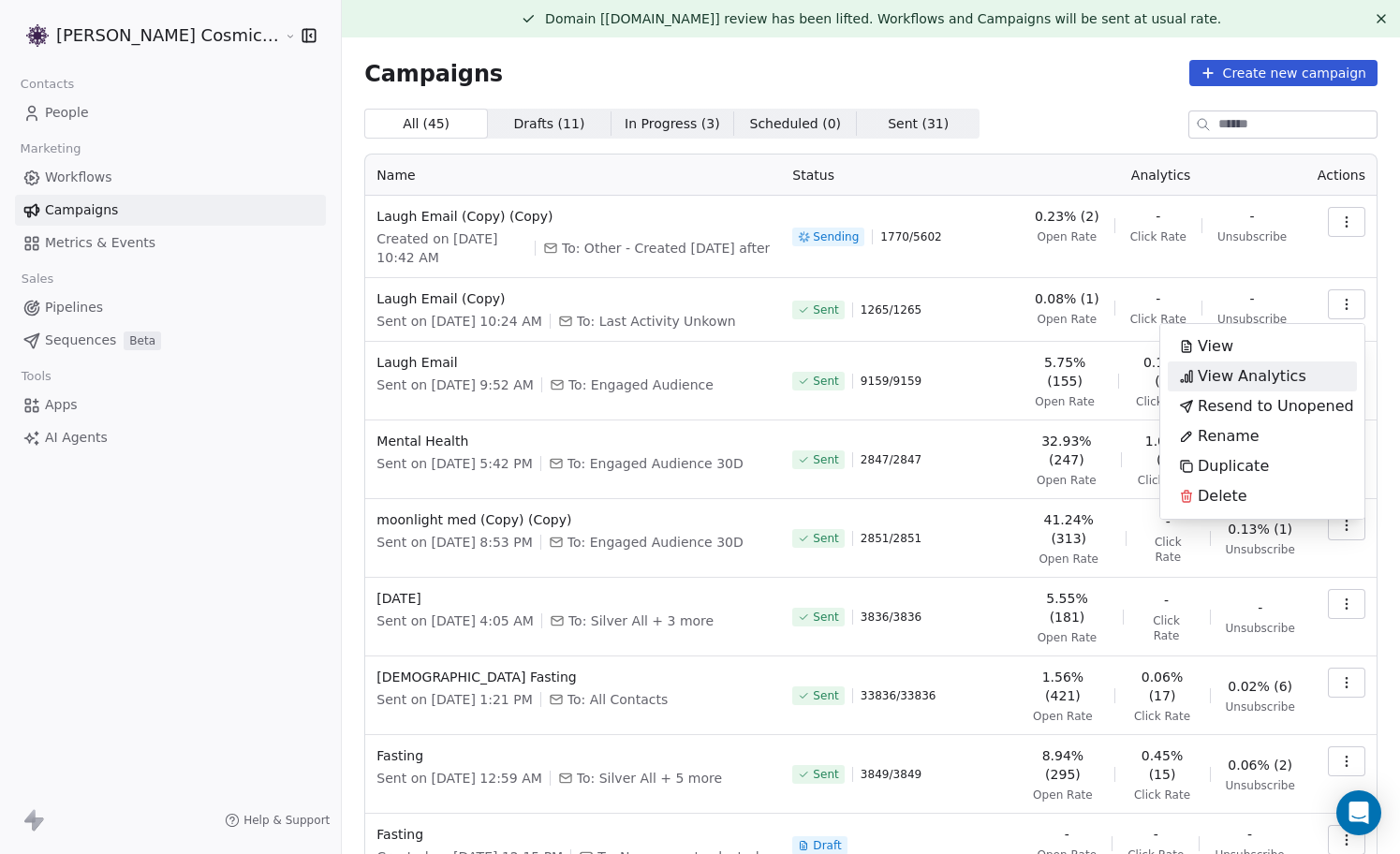
click at [1259, 383] on span "View Analytics" at bounding box center [1252, 376] width 109 height 23
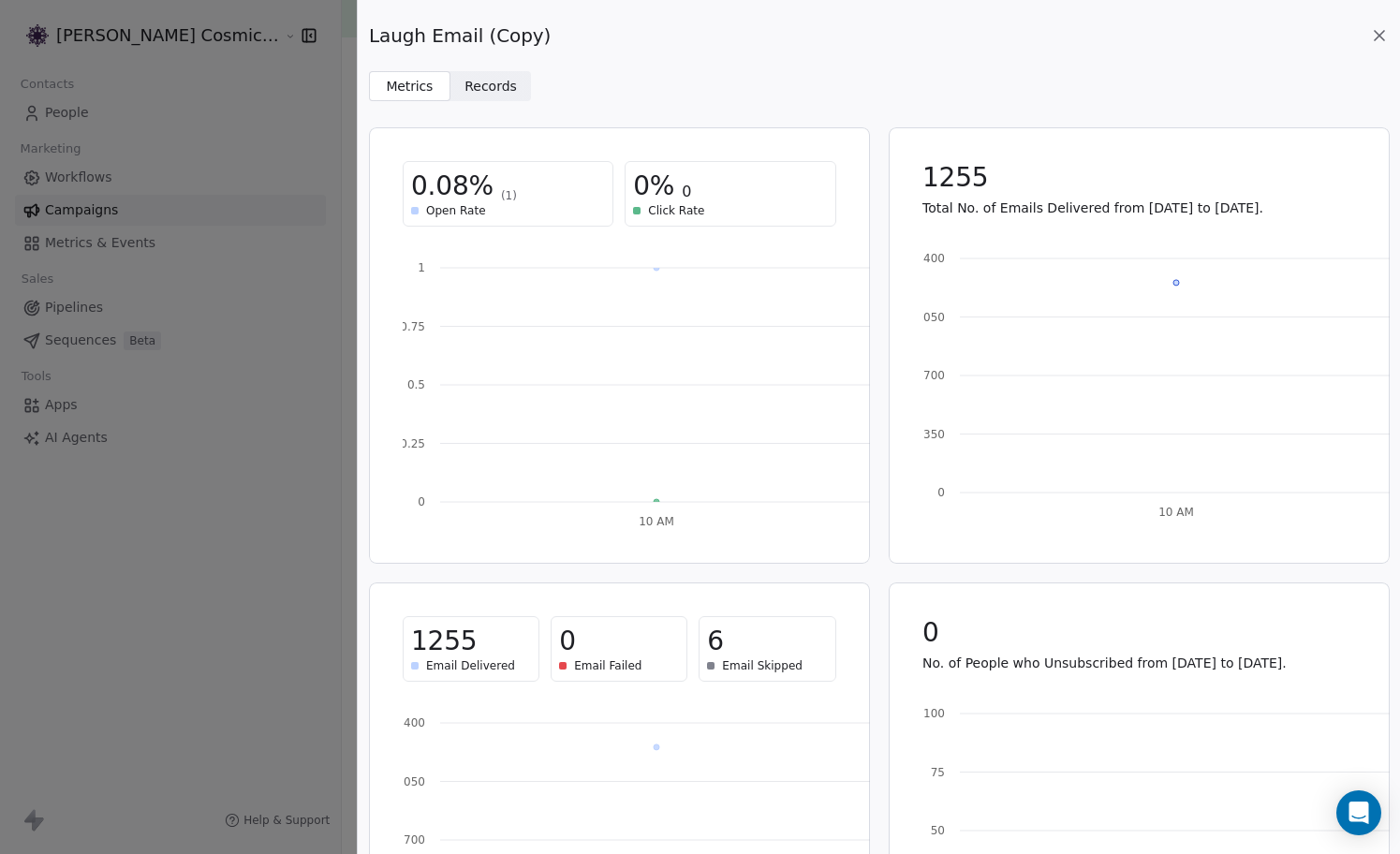
click at [194, 505] on div "Laugh Email (Copy) Metrics Metrics Records Records 0.08% (1) Open Rate 0% 0 Cli…" at bounding box center [700, 427] width 1400 height 854
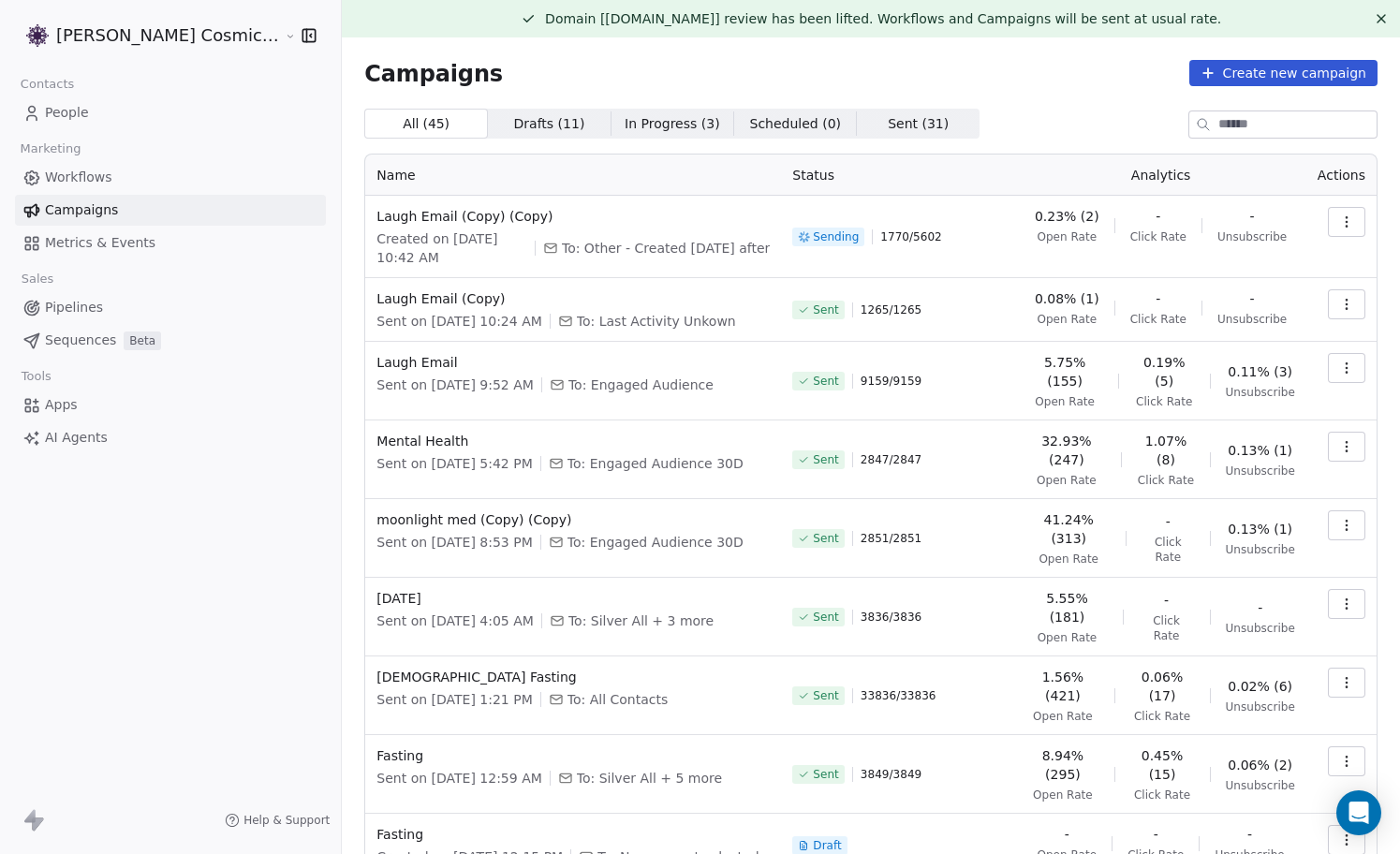
click at [1345, 367] on icon "button" at bounding box center [1346, 367] width 15 height 15
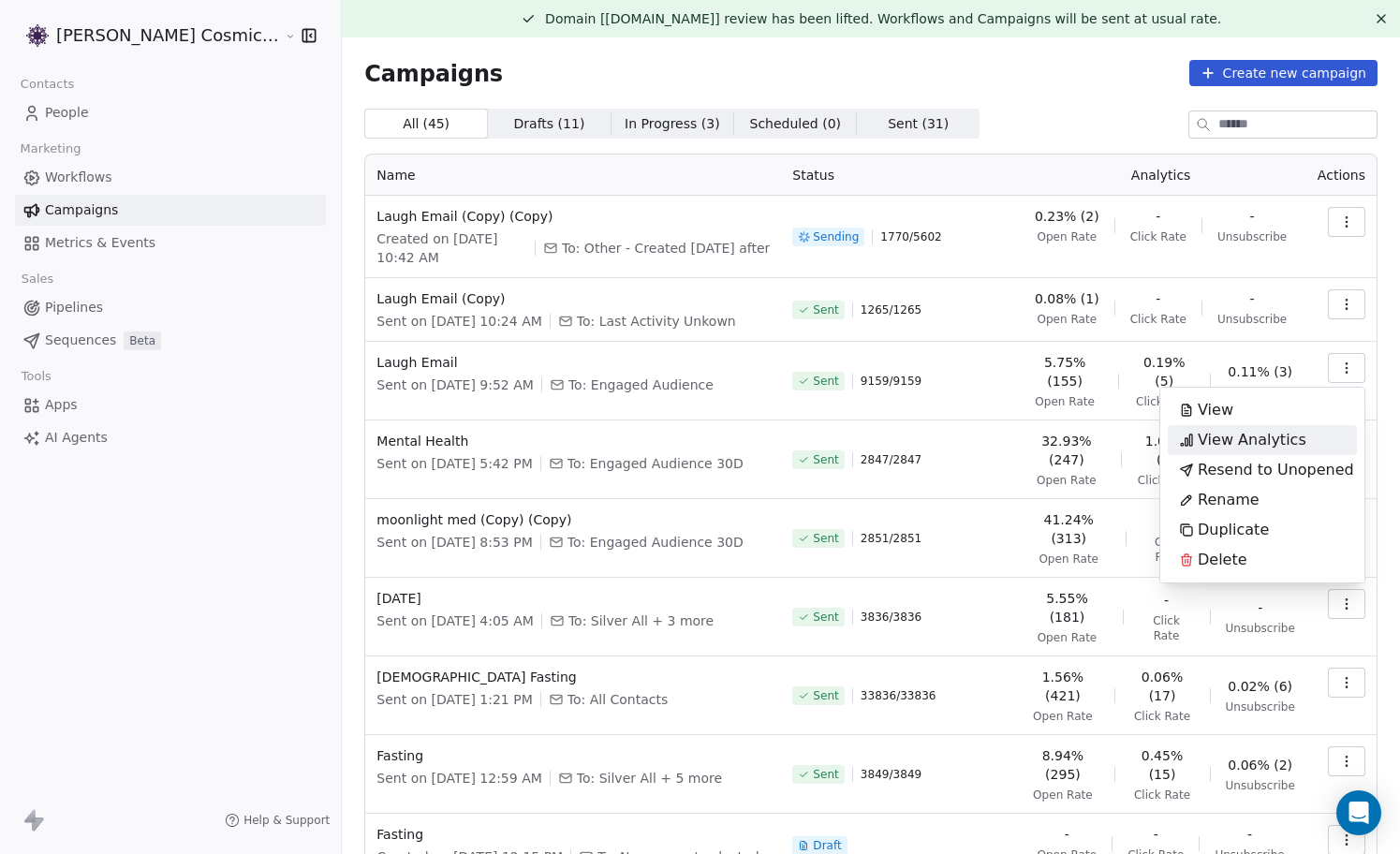
click at [1232, 445] on span "View Analytics" at bounding box center [1252, 440] width 109 height 23
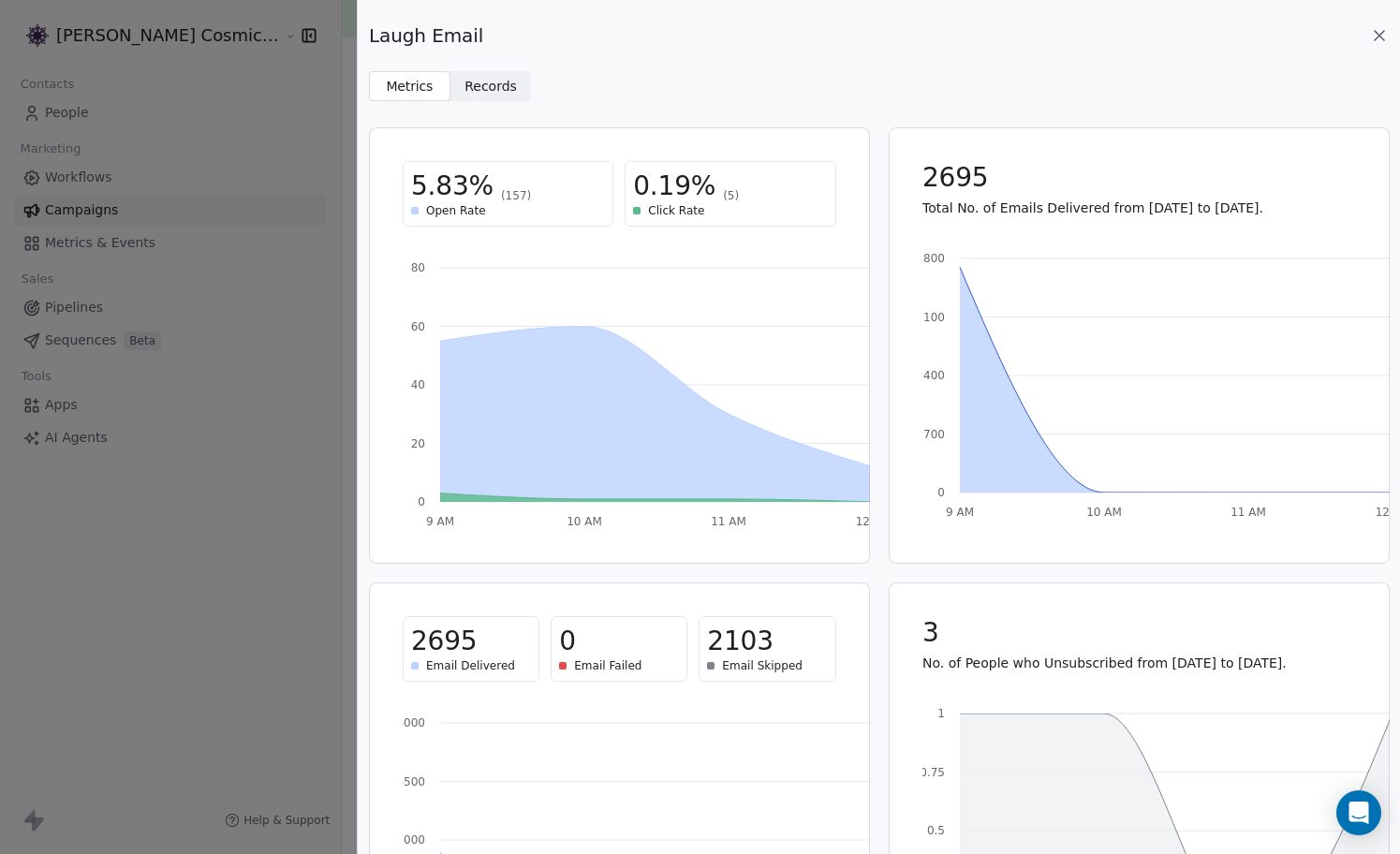
click at [1379, 32] on icon at bounding box center [1379, 36] width 19 height 19
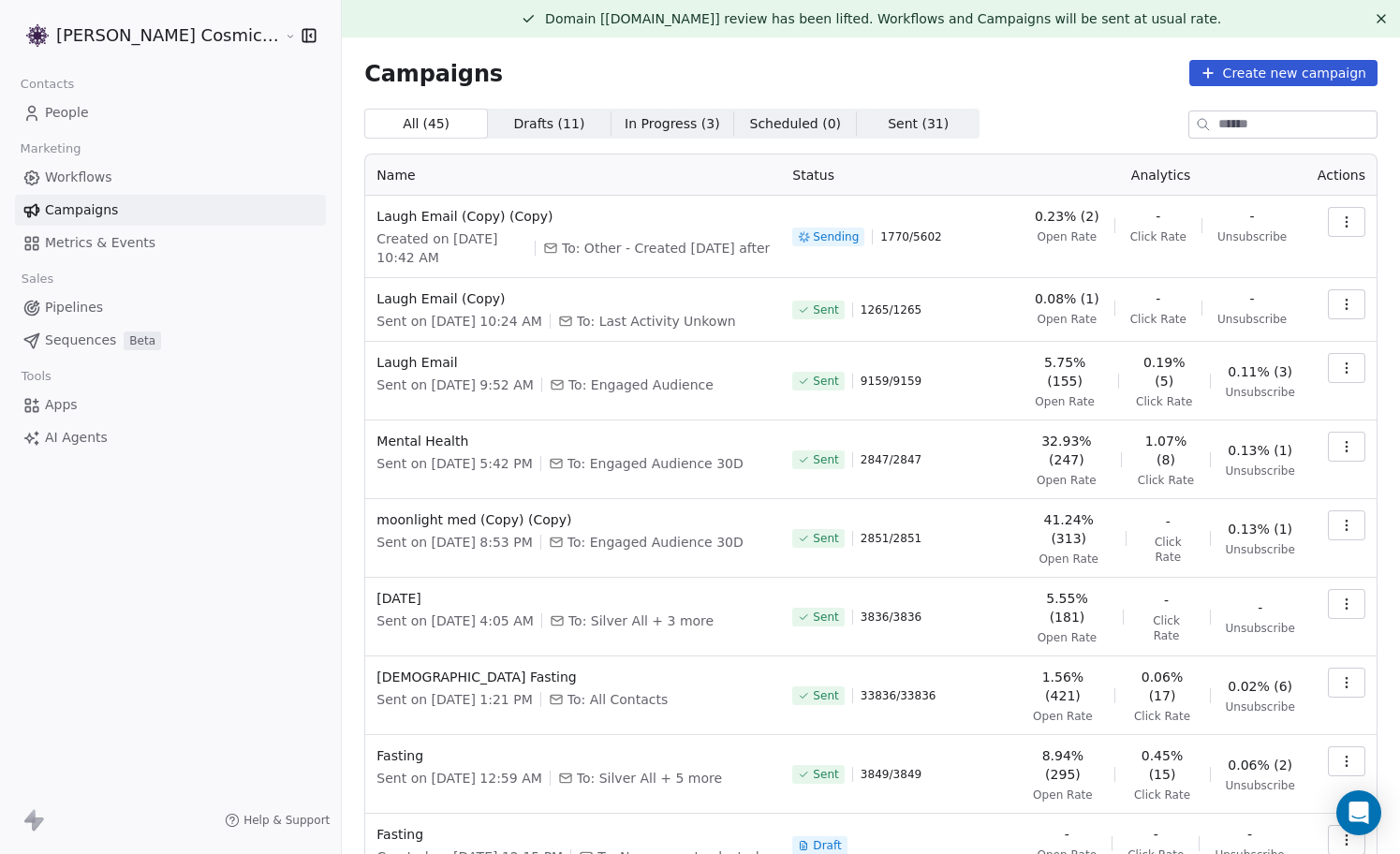
click at [1346, 675] on icon "button" at bounding box center [1346, 681] width 15 height 15
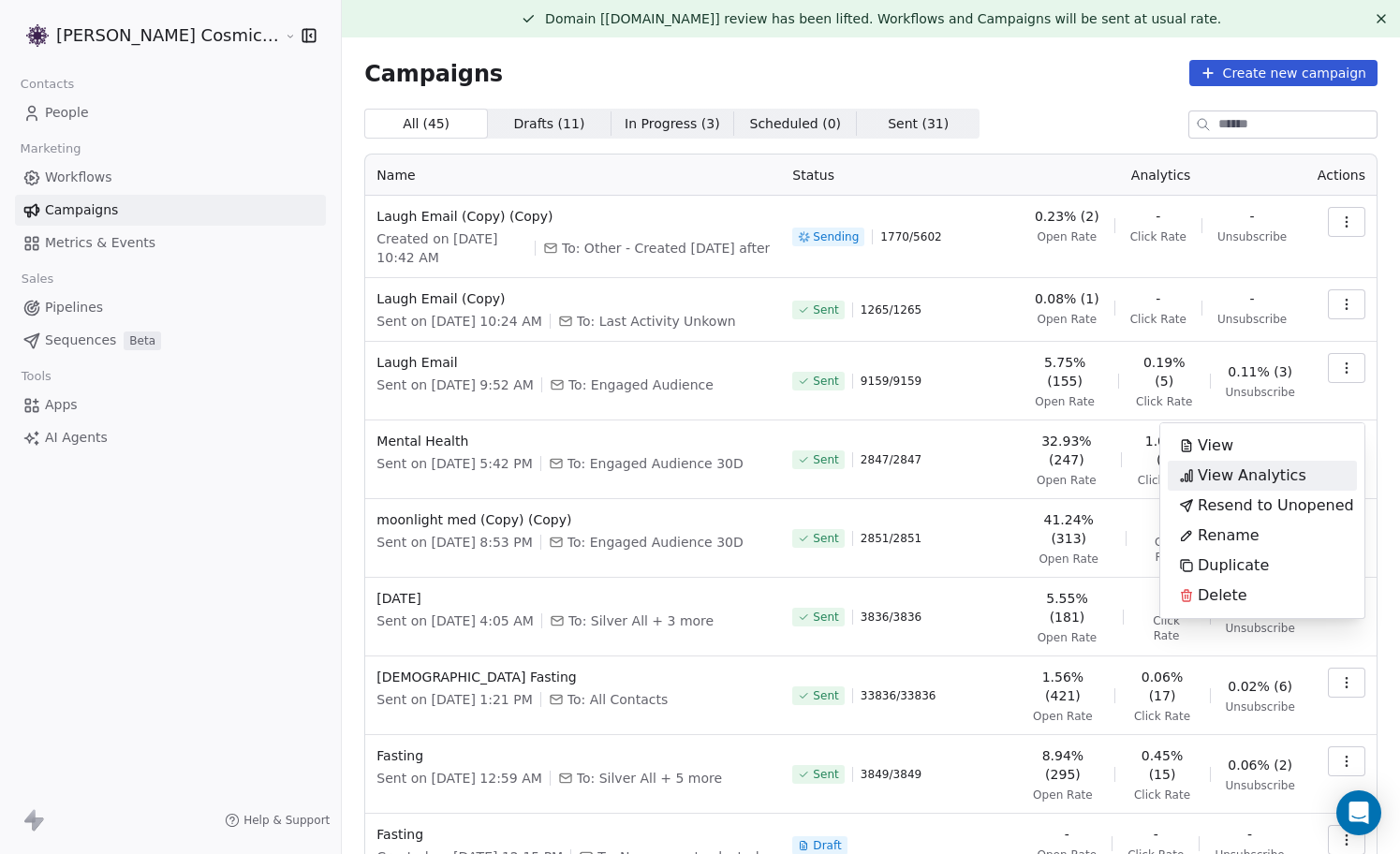
click at [1247, 484] on span "View Analytics" at bounding box center [1252, 475] width 109 height 23
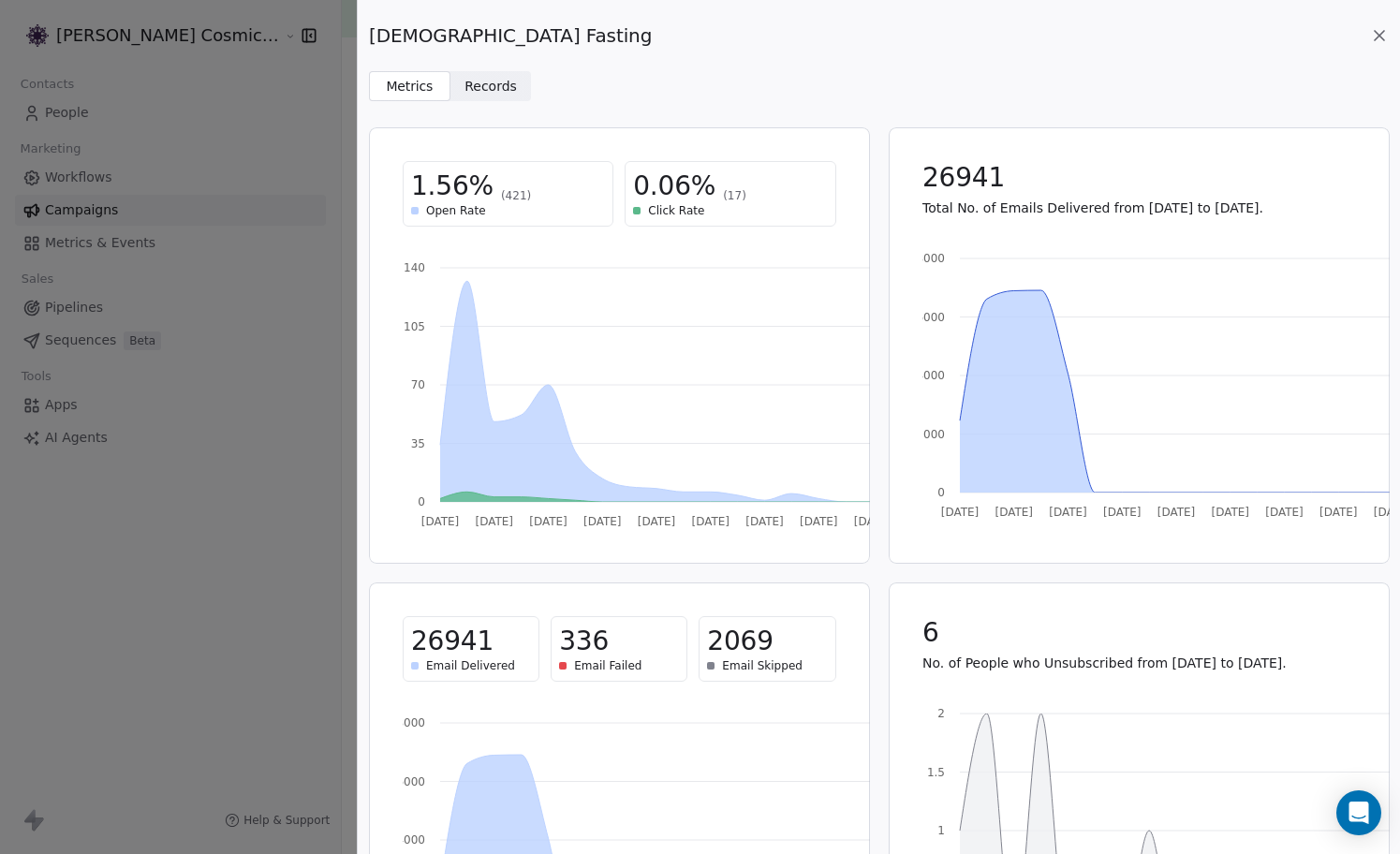
click at [1375, 36] on icon at bounding box center [1379, 36] width 19 height 19
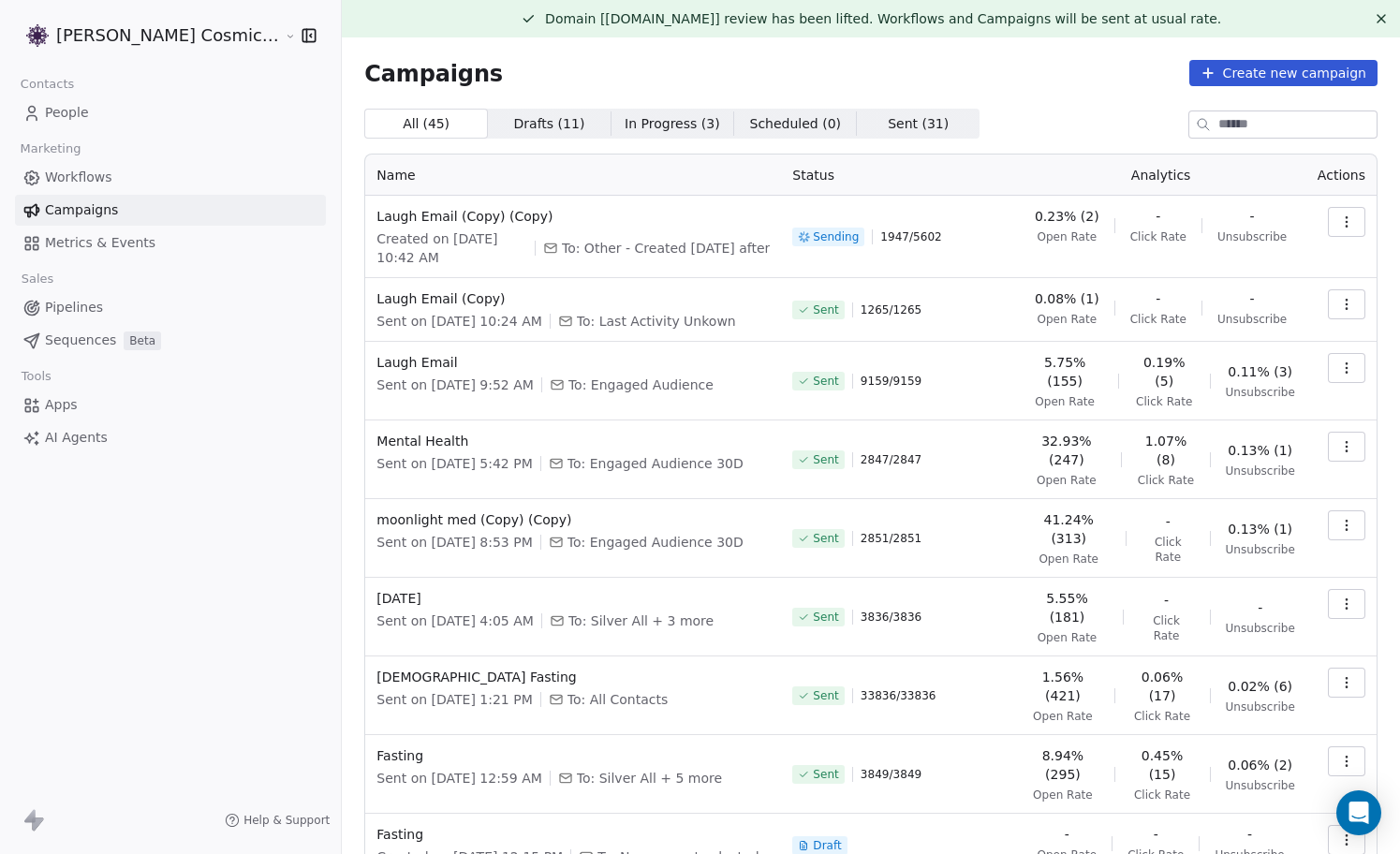
click at [1348, 227] on icon "button" at bounding box center [1346, 221] width 15 height 15
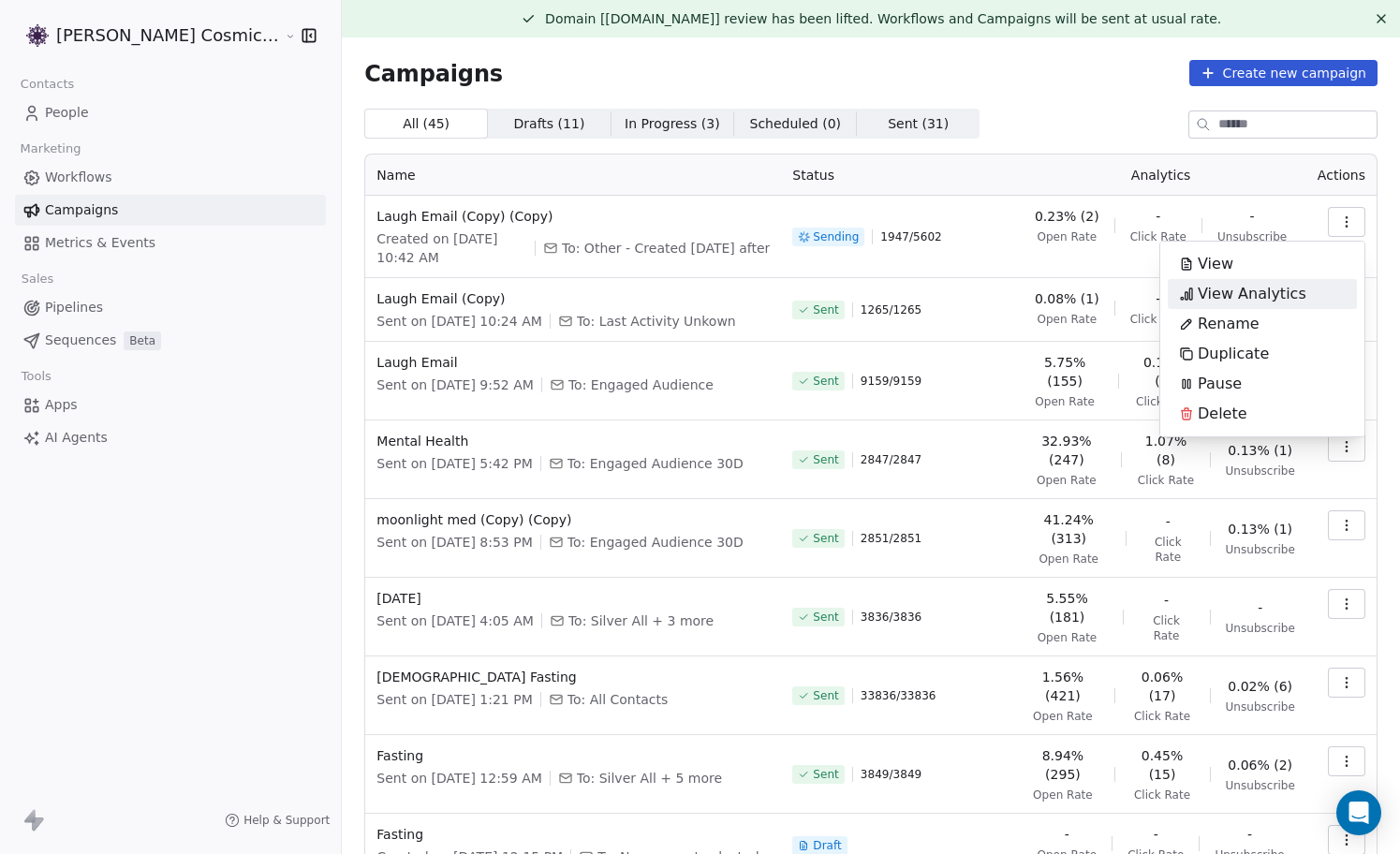
click at [1250, 285] on span "View Analytics" at bounding box center [1252, 294] width 109 height 23
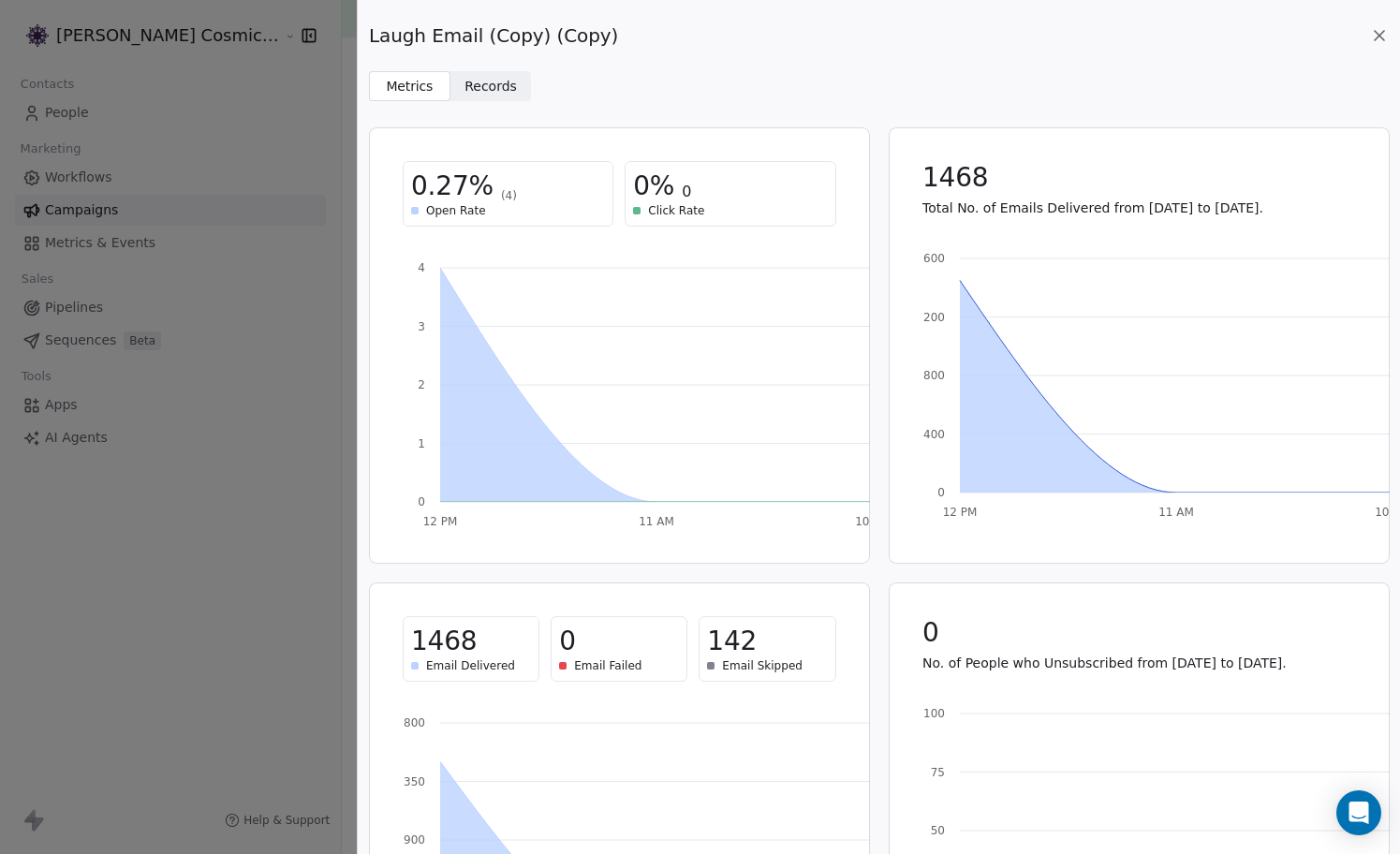
click at [497, 84] on span "Records" at bounding box center [490, 87] width 52 height 20
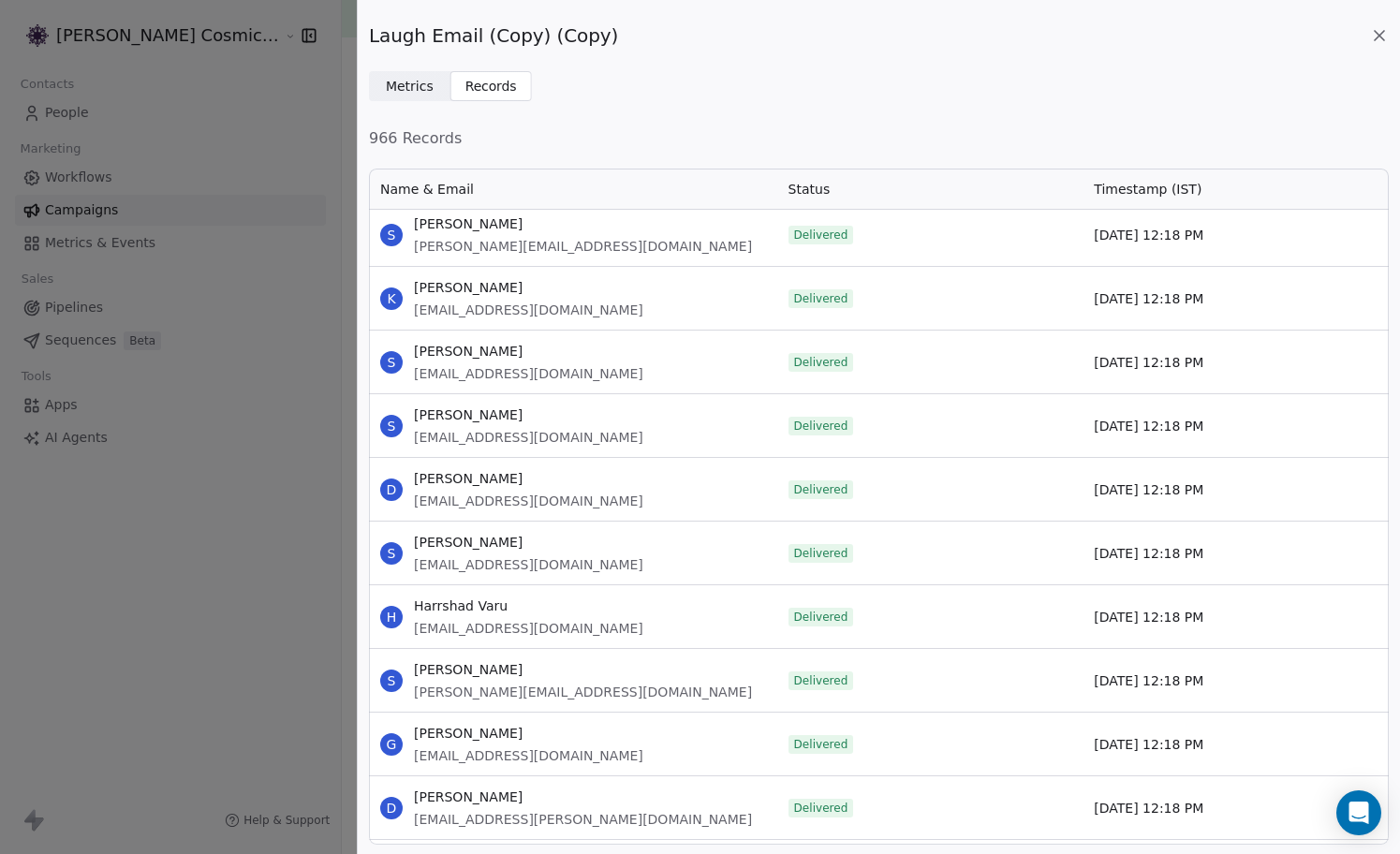
scroll to position [4564, 0]
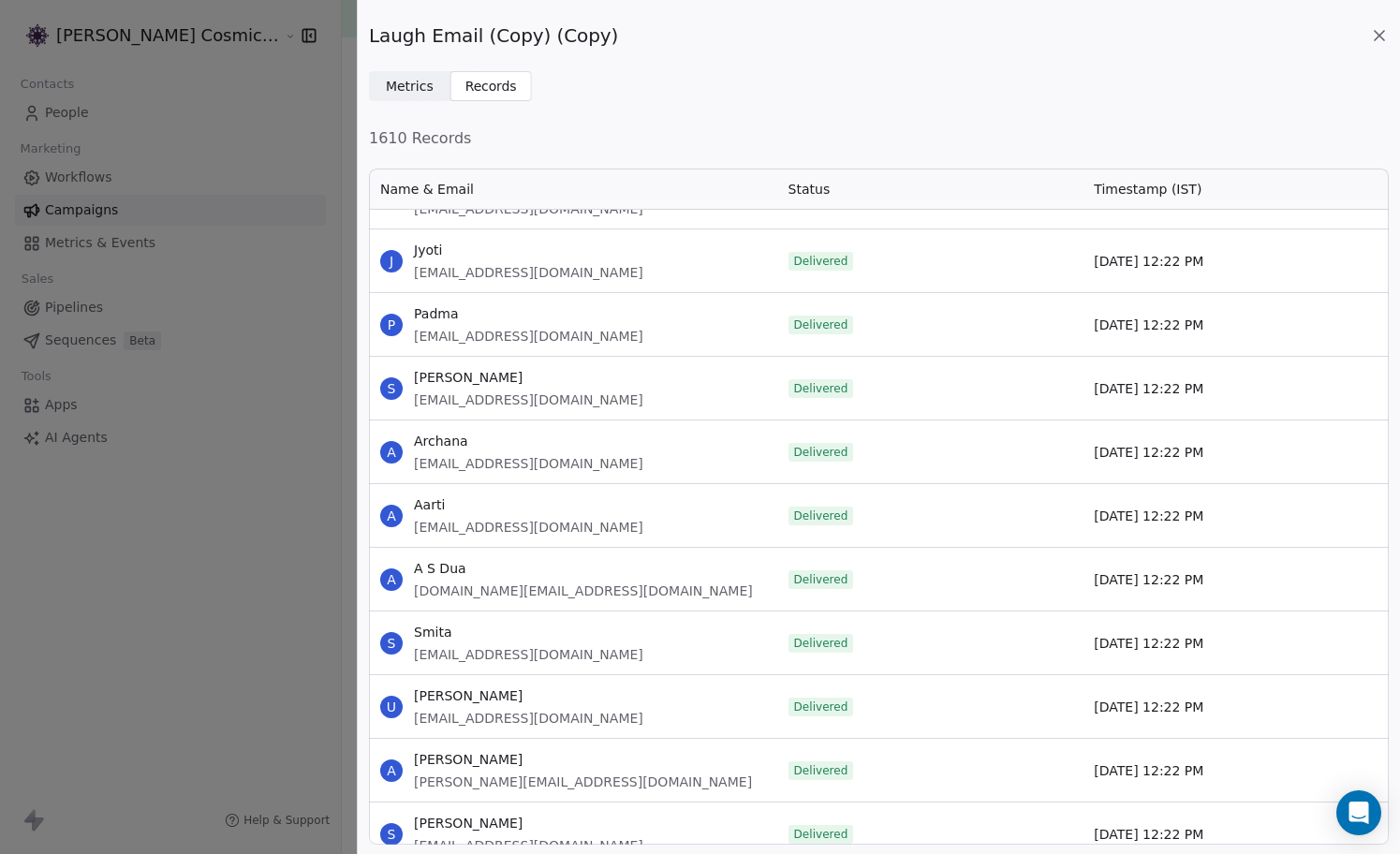
click at [1378, 34] on icon at bounding box center [1378, 35] width 9 height 9
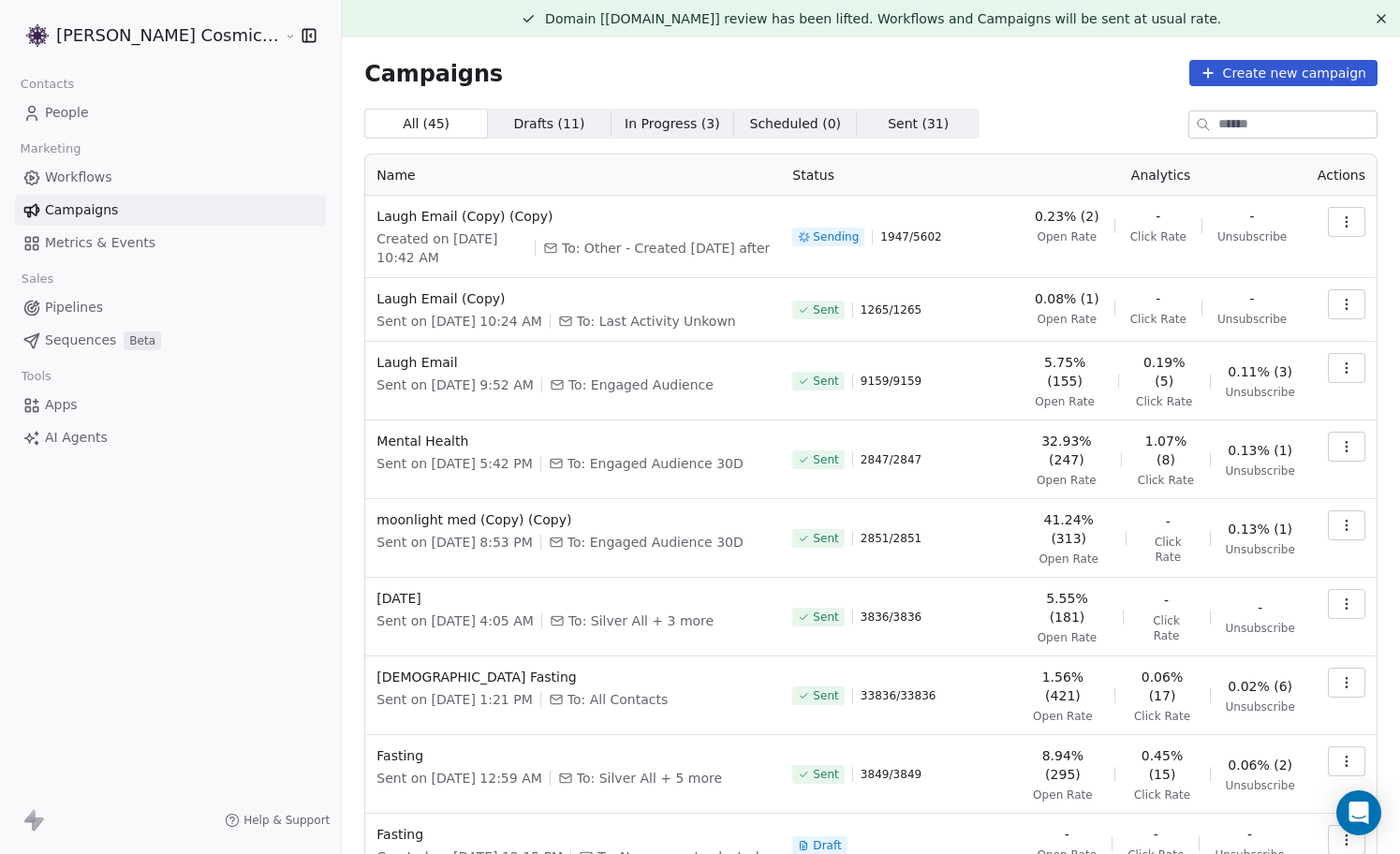
click at [1354, 366] on button "button" at bounding box center [1347, 368] width 37 height 30
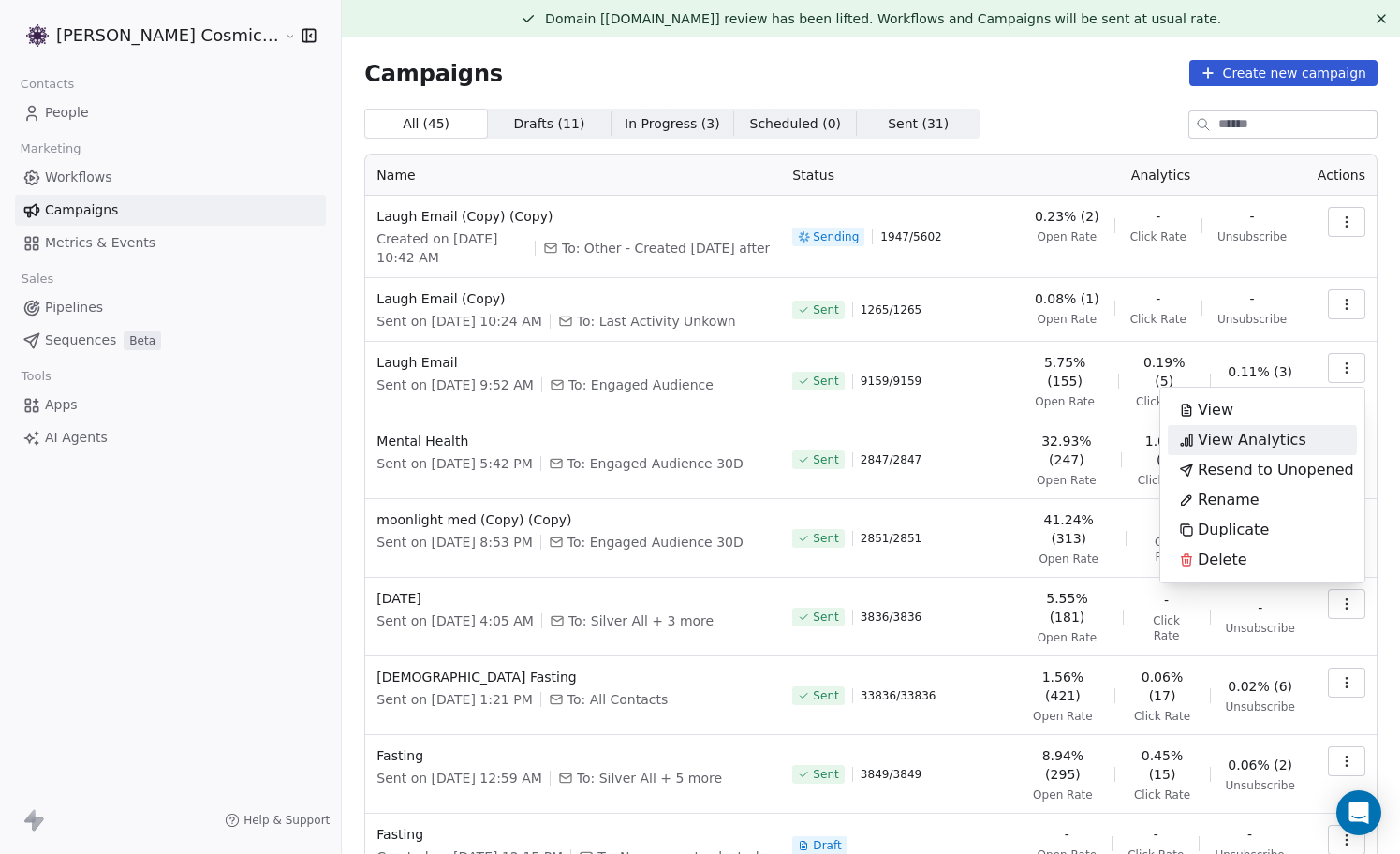
click at [1268, 436] on span "View Analytics" at bounding box center [1252, 440] width 109 height 23
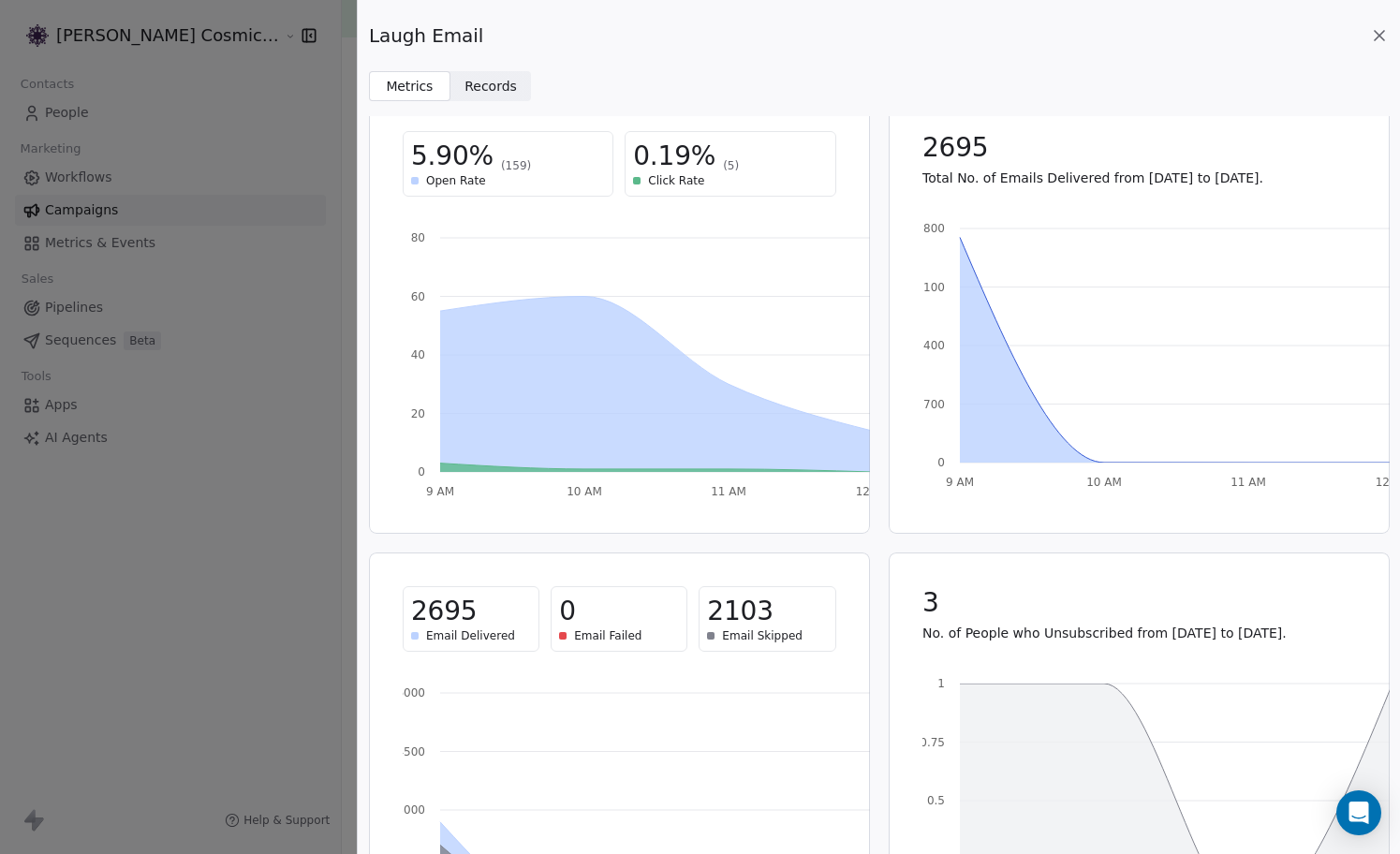
scroll to position [0, 0]
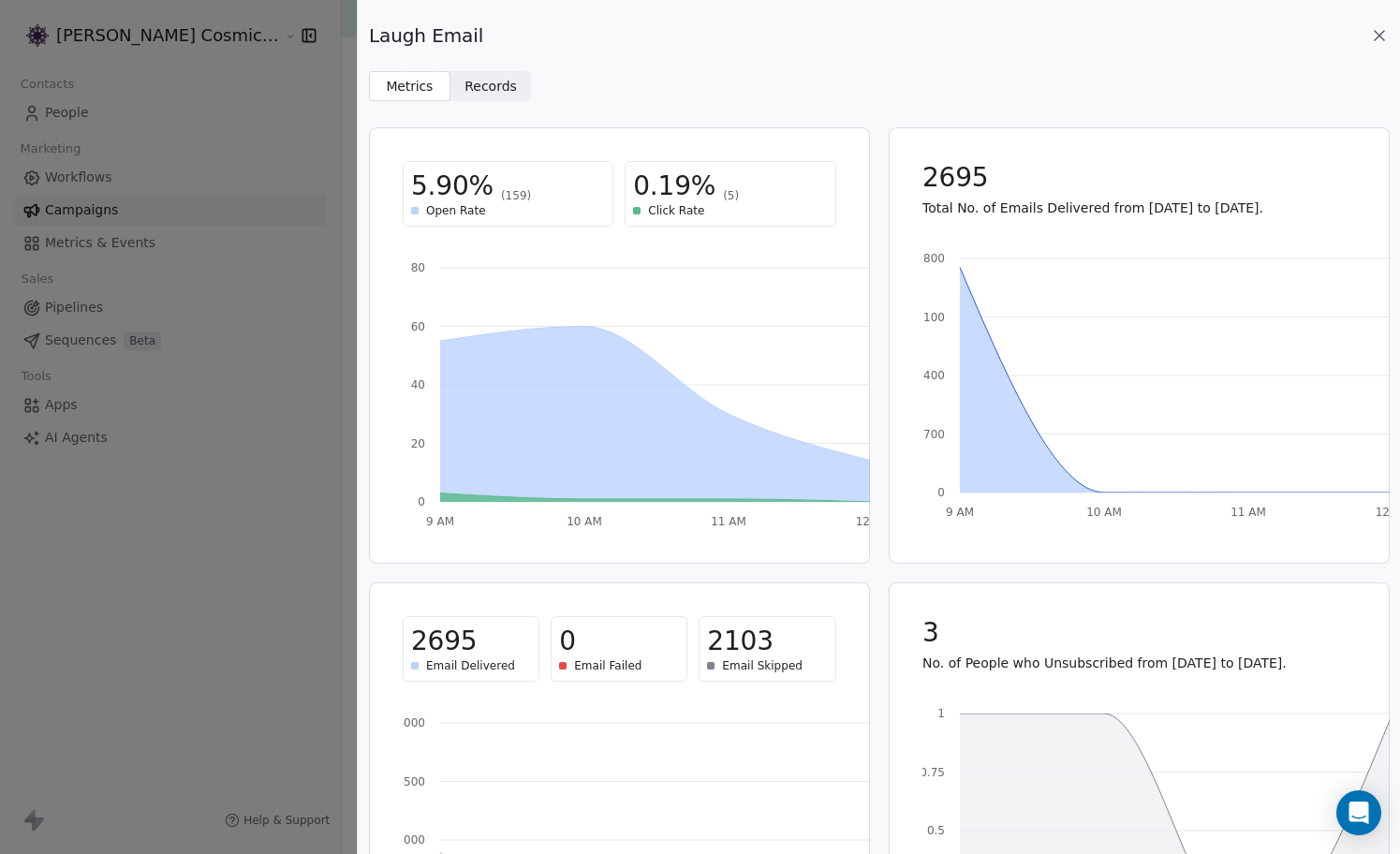
click at [1379, 32] on icon at bounding box center [1379, 36] width 19 height 19
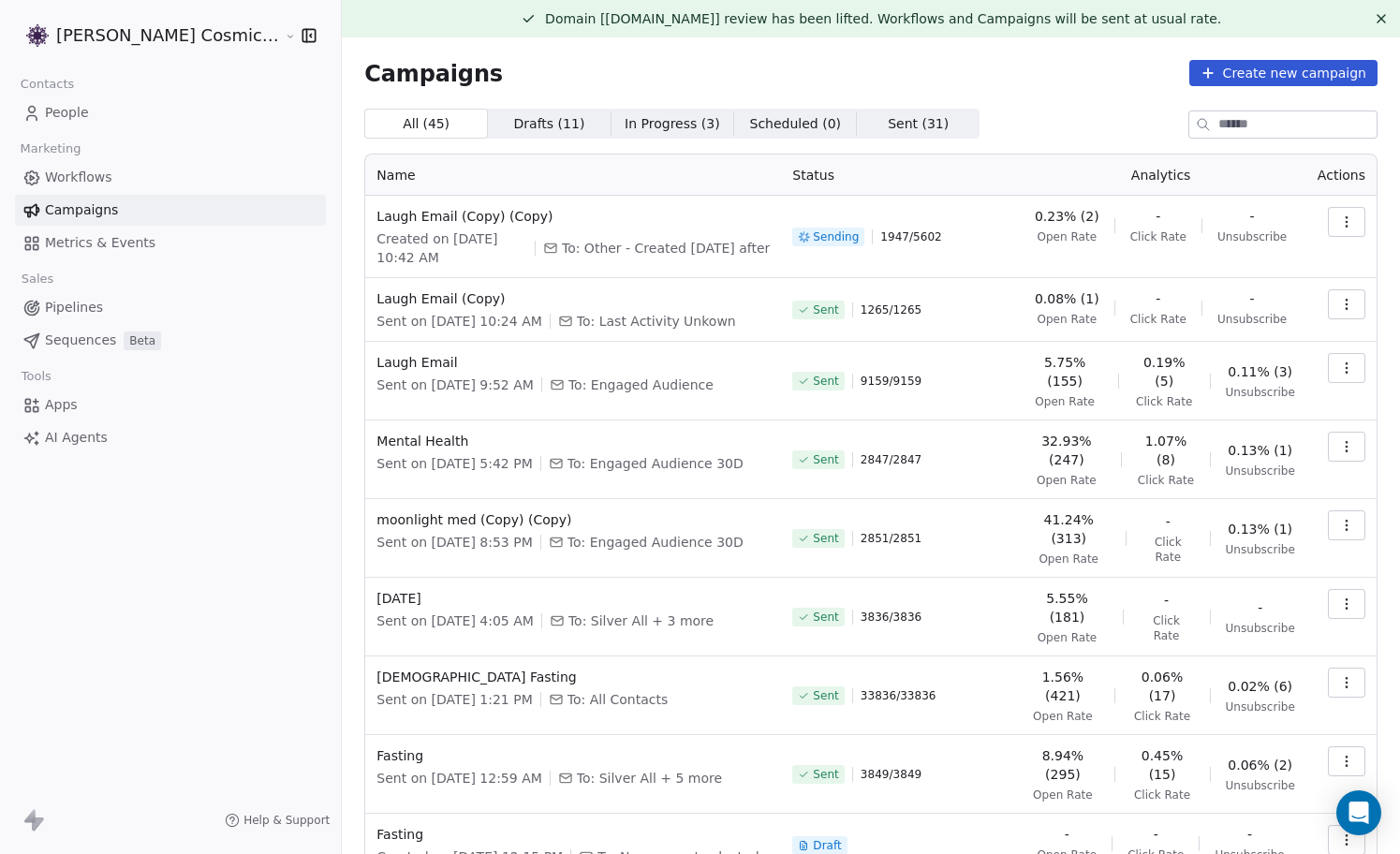
click at [1340, 374] on icon "button" at bounding box center [1346, 367] width 15 height 15
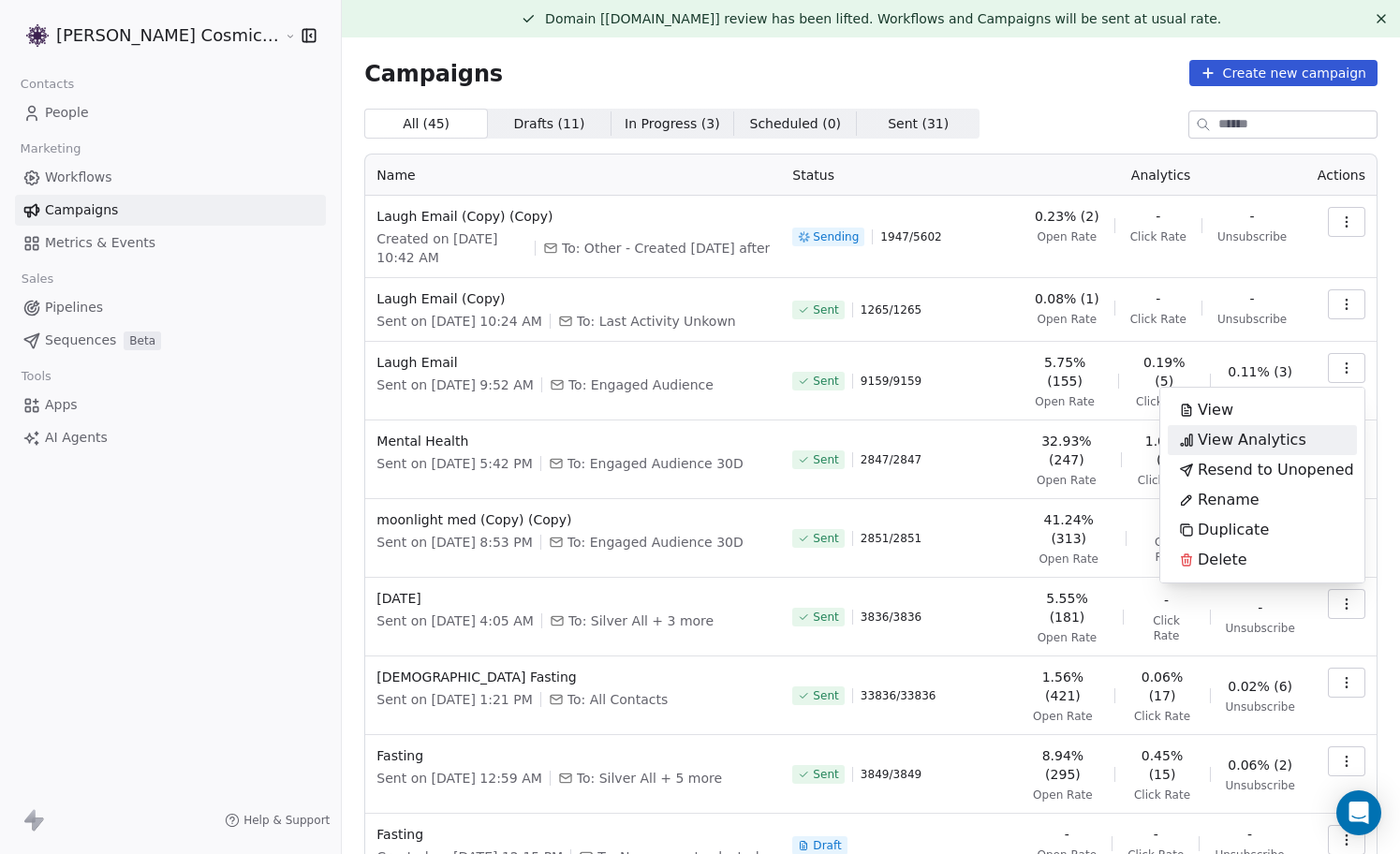
click at [1280, 449] on span "View Analytics" at bounding box center [1252, 440] width 109 height 23
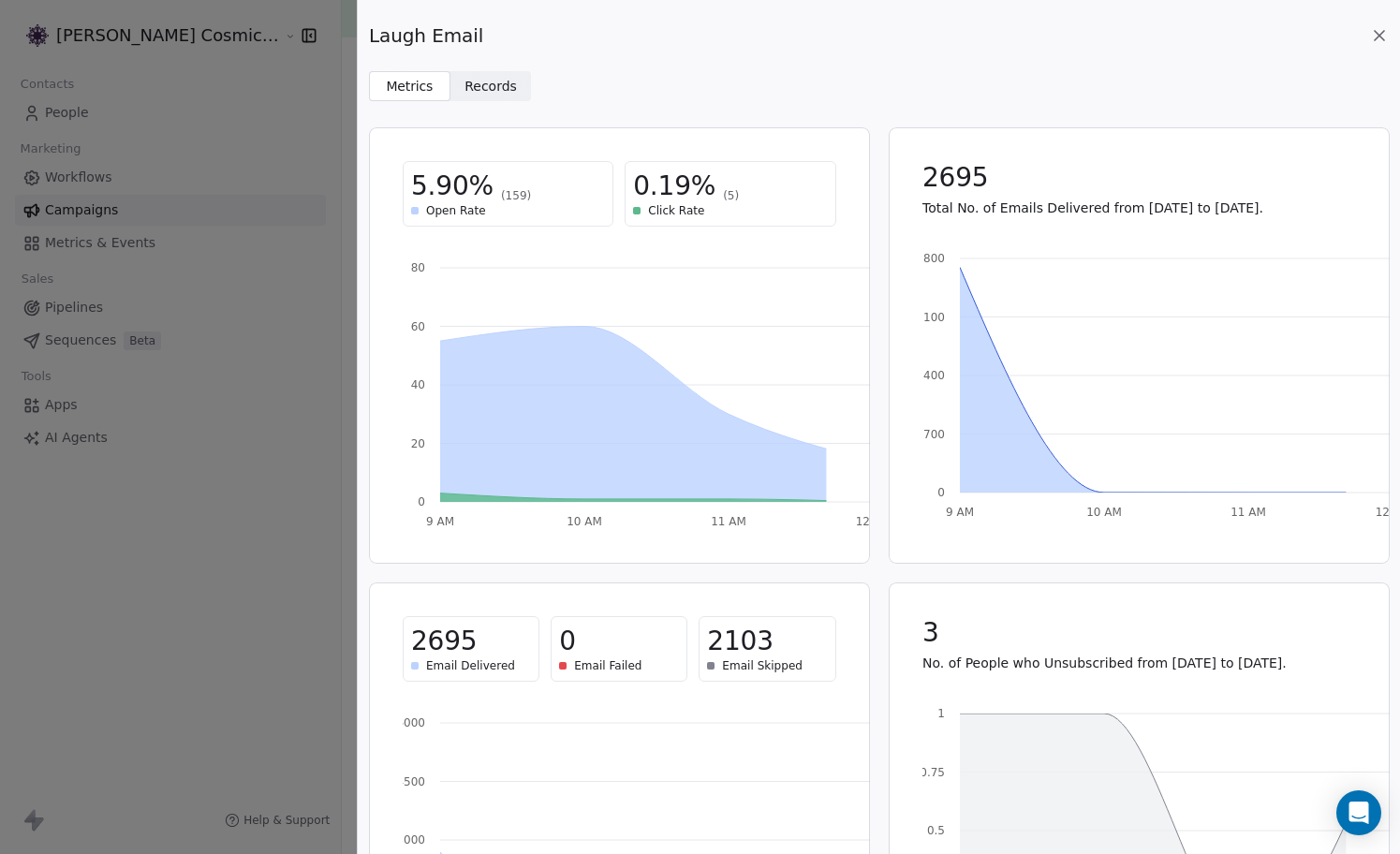
click at [487, 83] on span "Records" at bounding box center [490, 87] width 52 height 20
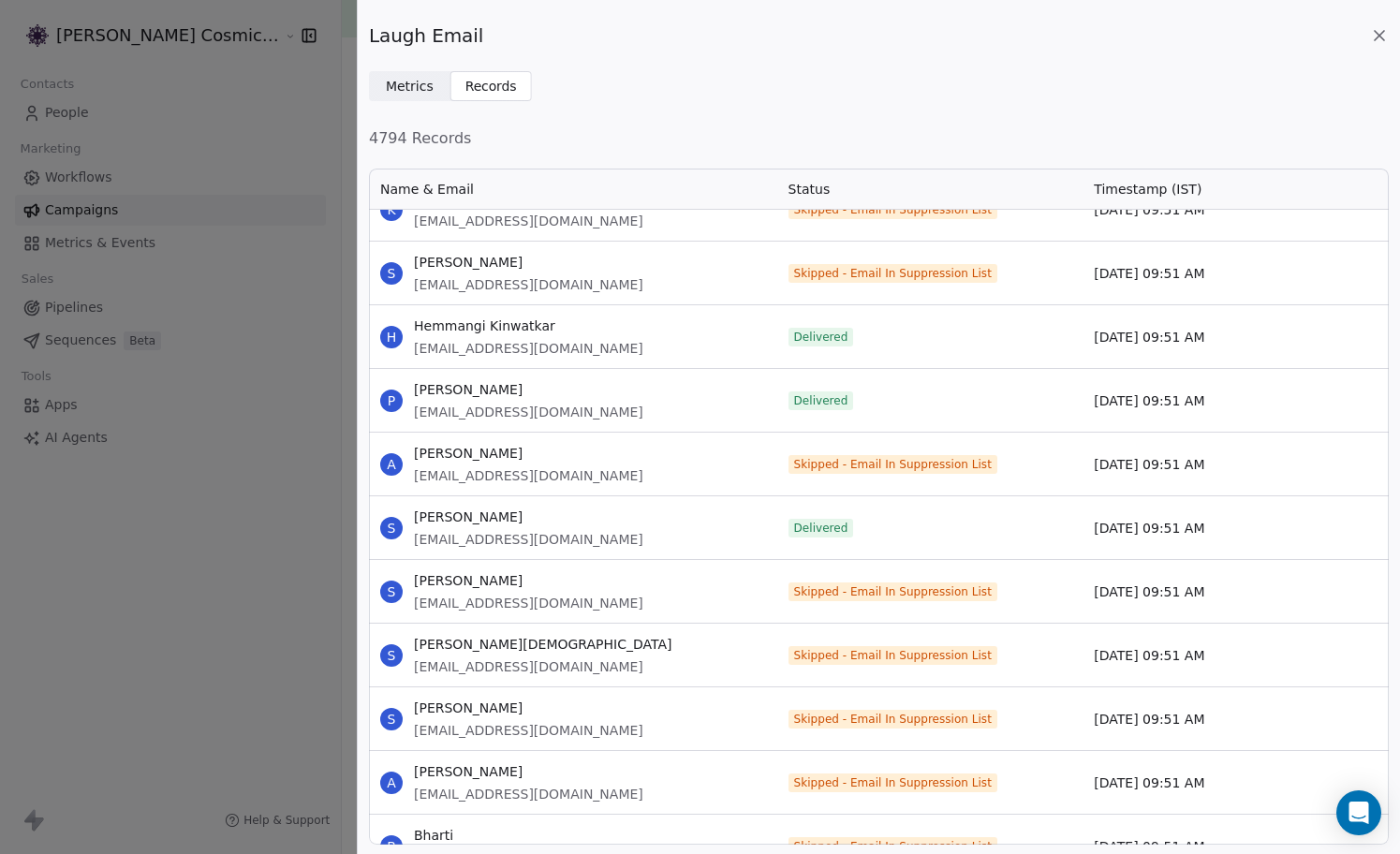
scroll to position [21313, 0]
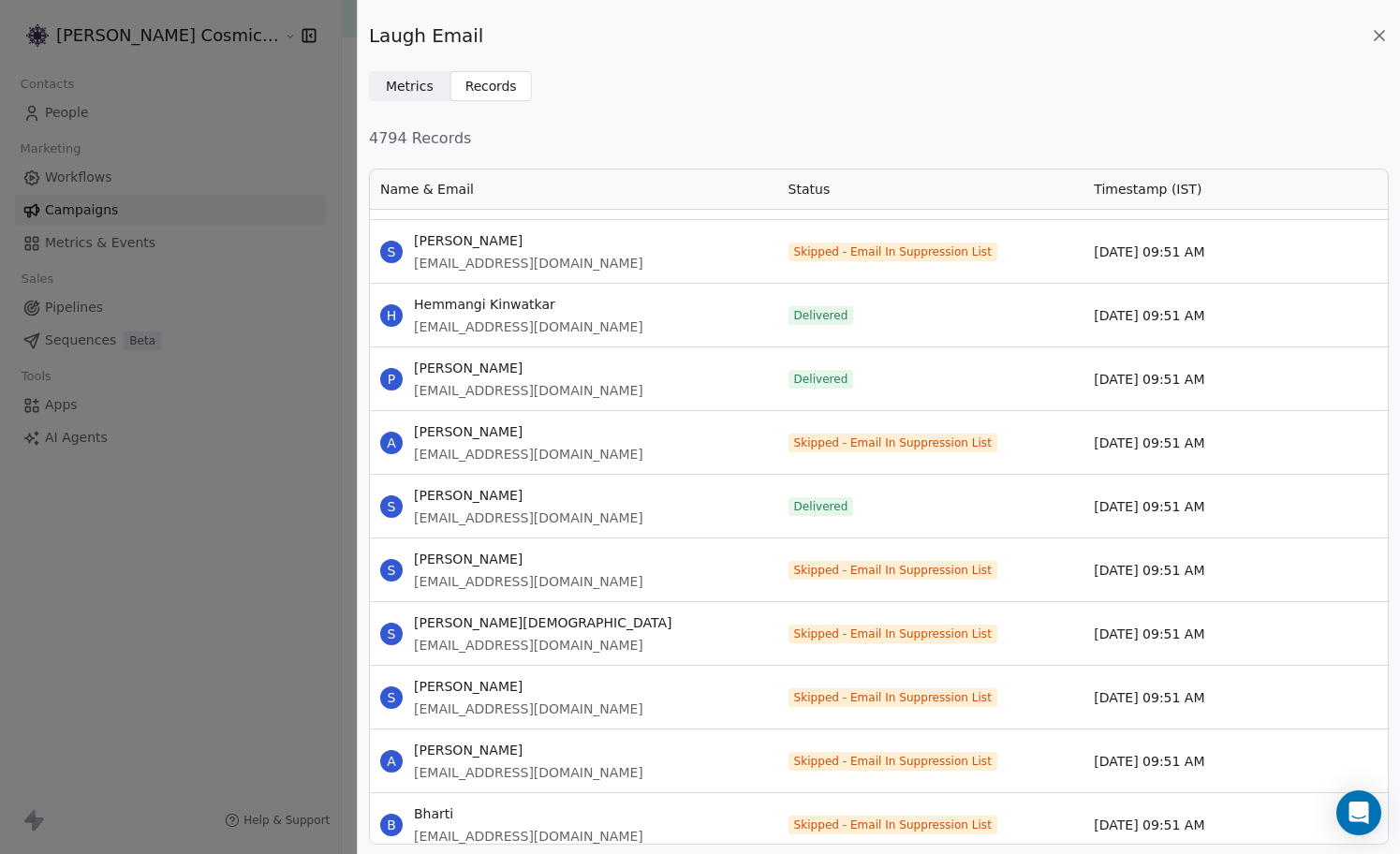
click at [411, 83] on span "Metrics" at bounding box center [409, 87] width 47 height 20
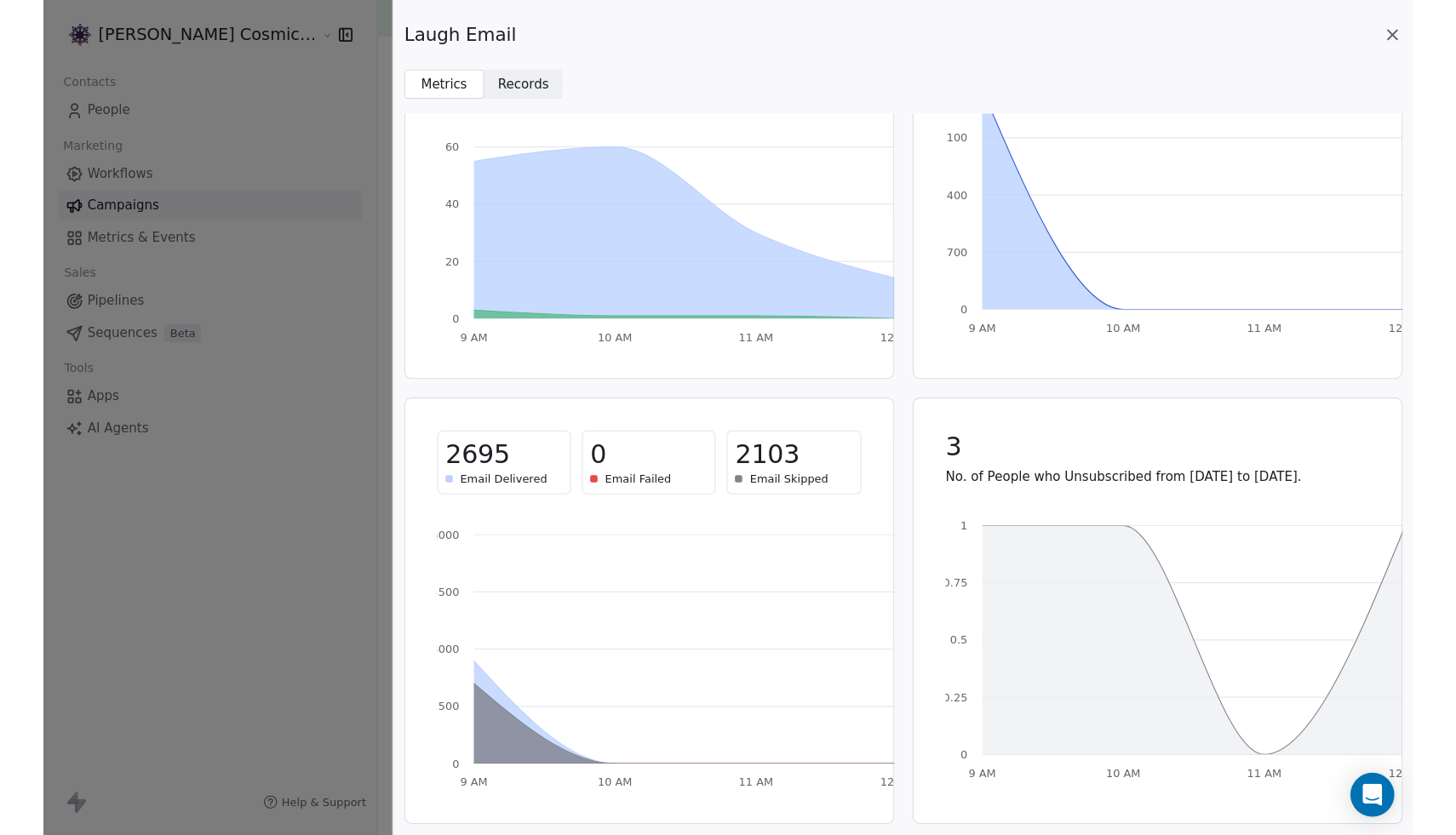
scroll to position [0, 0]
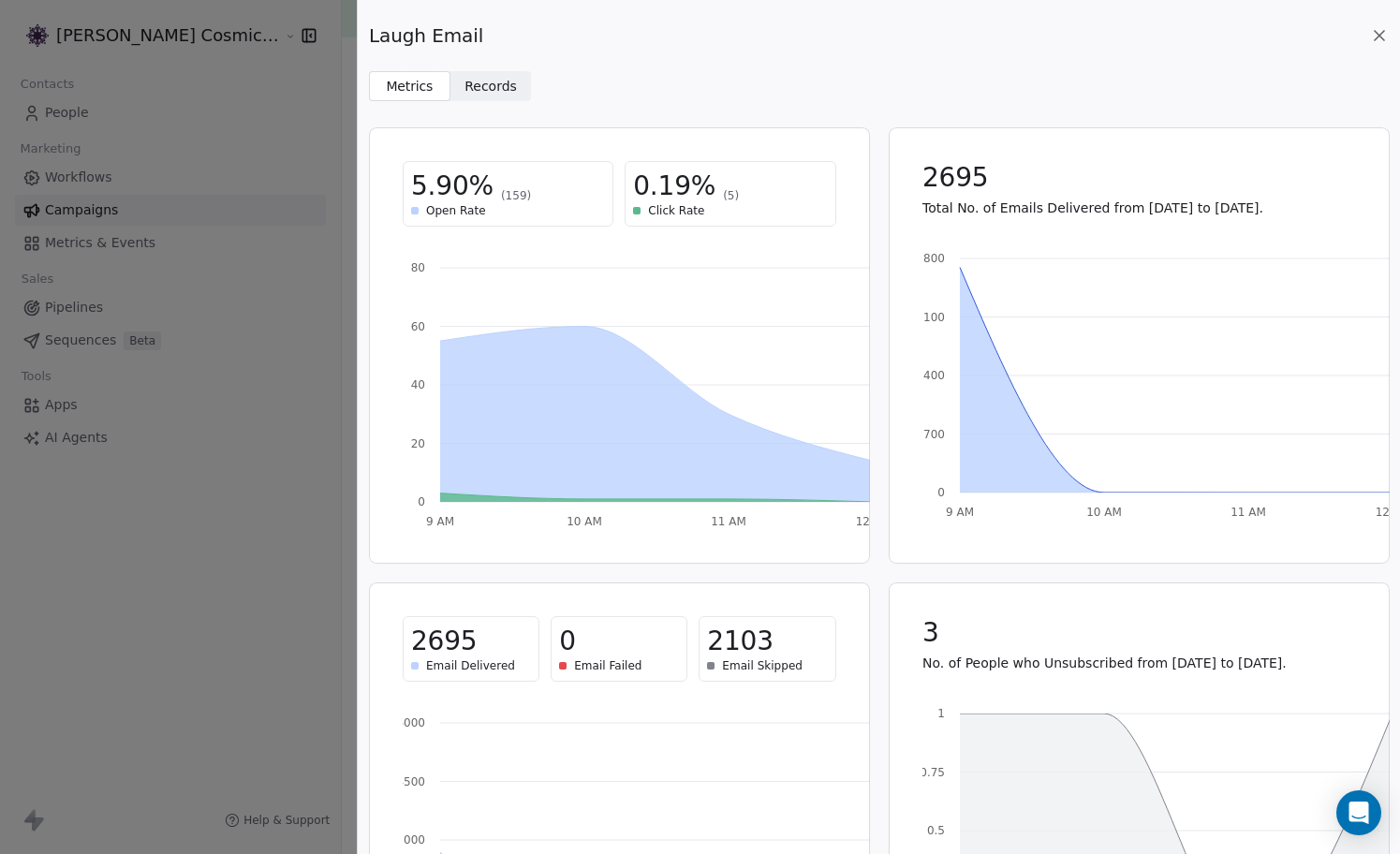
click at [1377, 36] on icon at bounding box center [1378, 35] width 9 height 9
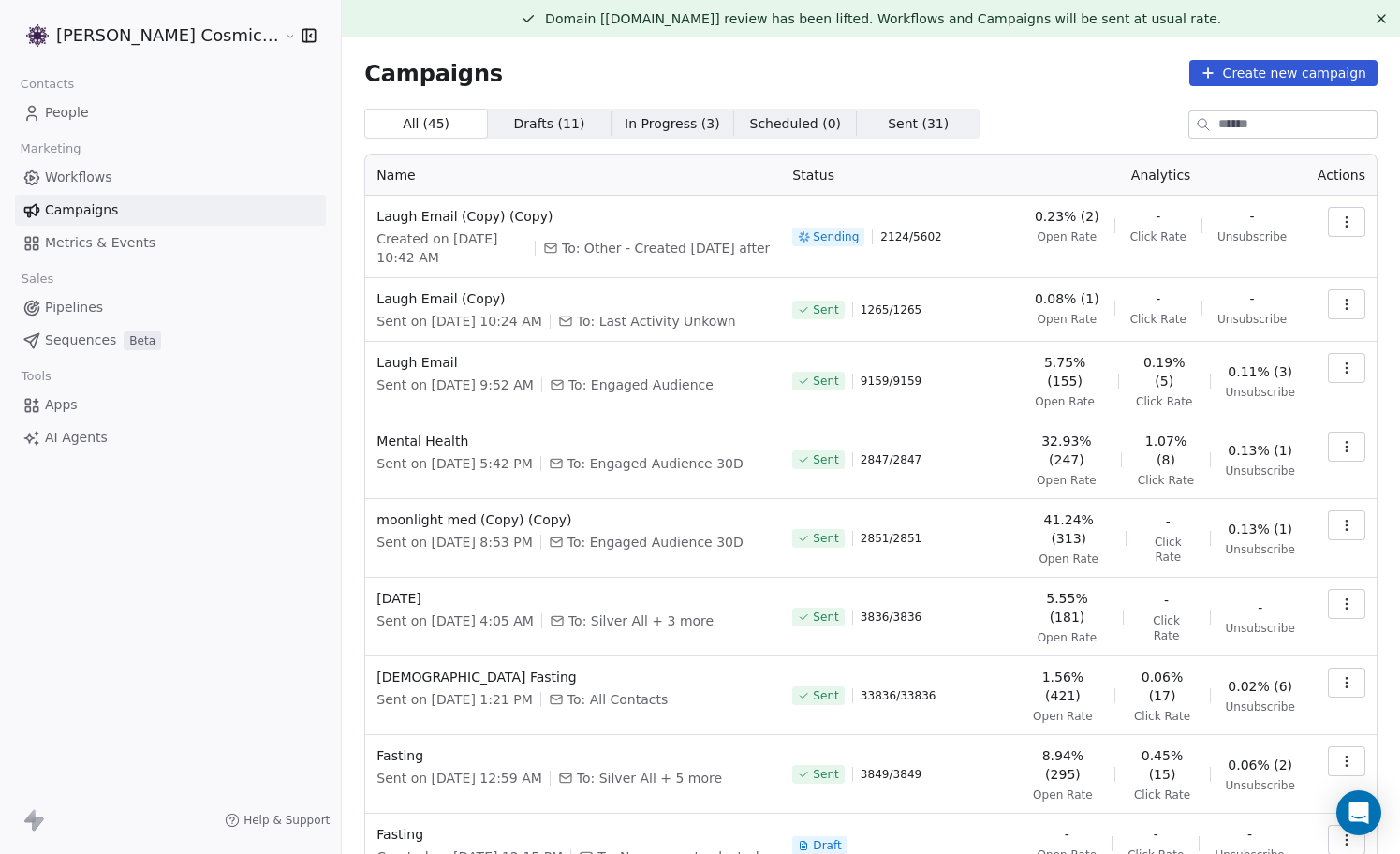
click at [881, 374] on span "9159 / 9159" at bounding box center [891, 381] width 61 height 15
click at [933, 377] on div "Sent 9159 / 9159" at bounding box center [898, 381] width 212 height 56
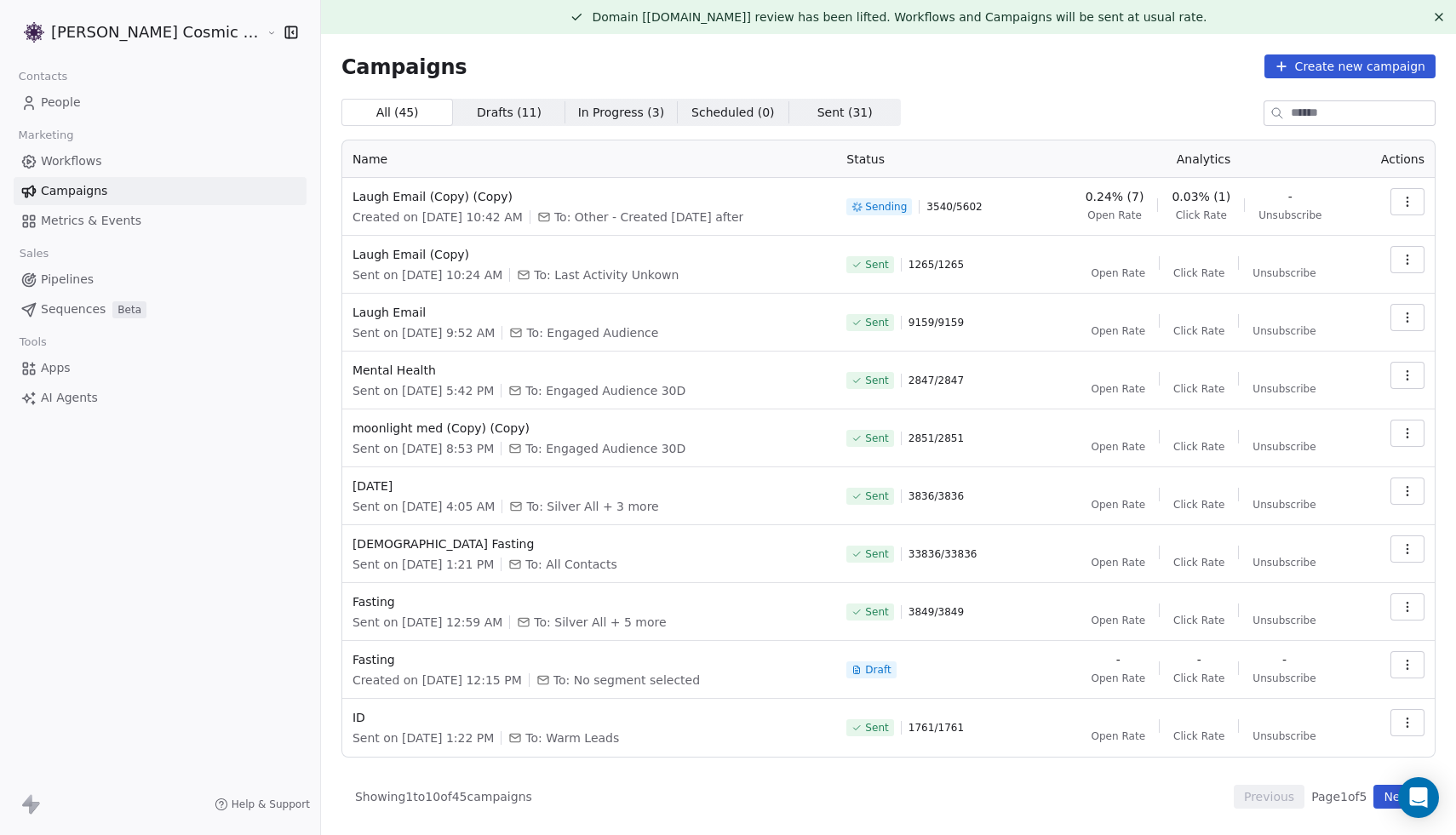
click at [1408, 193] on button "button" at bounding box center [1408, 202] width 34 height 27
click at [1321, 268] on span "View Analytics" at bounding box center [1321, 267] width 99 height 21
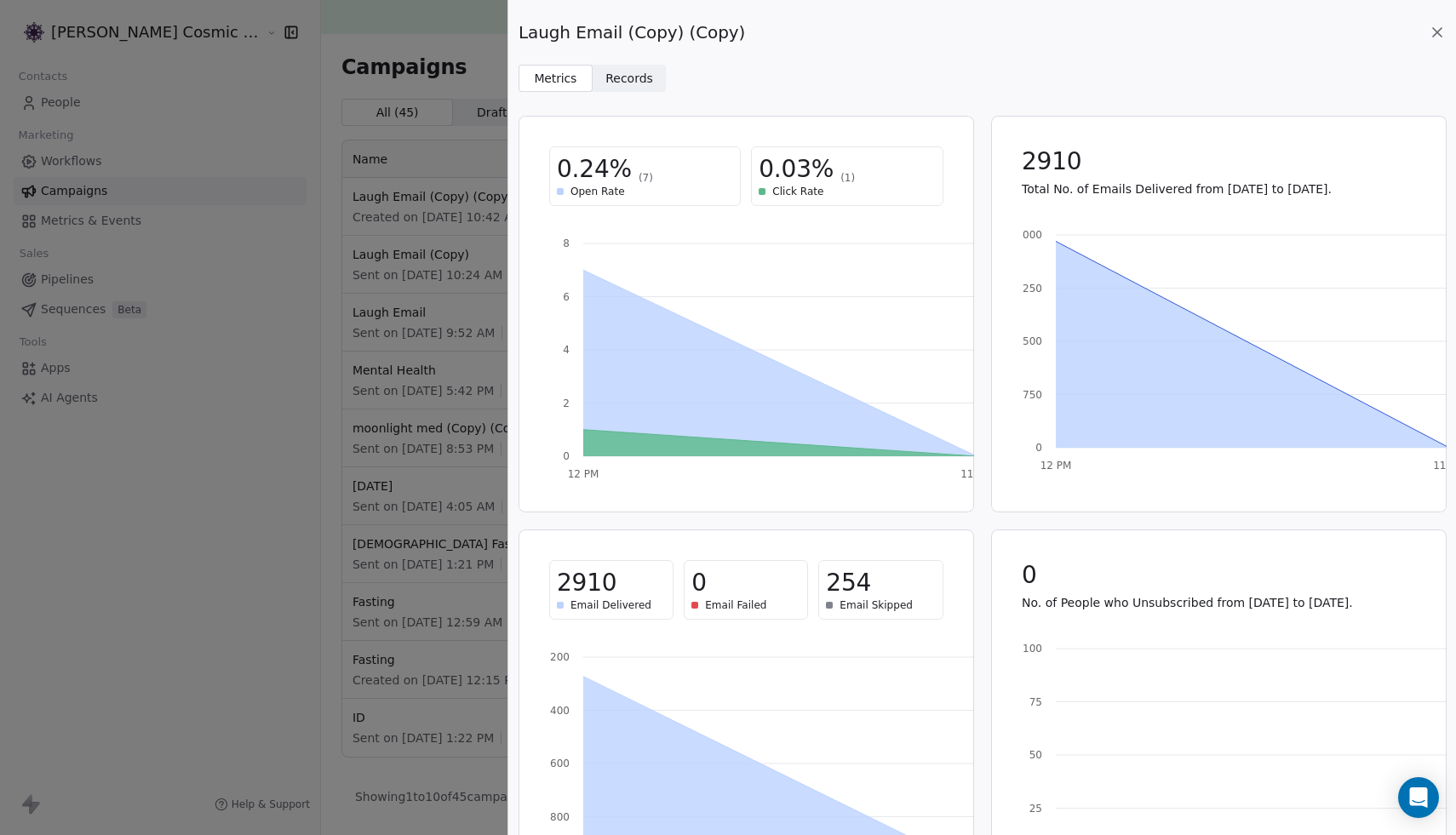
click at [633, 83] on span "Records" at bounding box center [629, 79] width 48 height 18
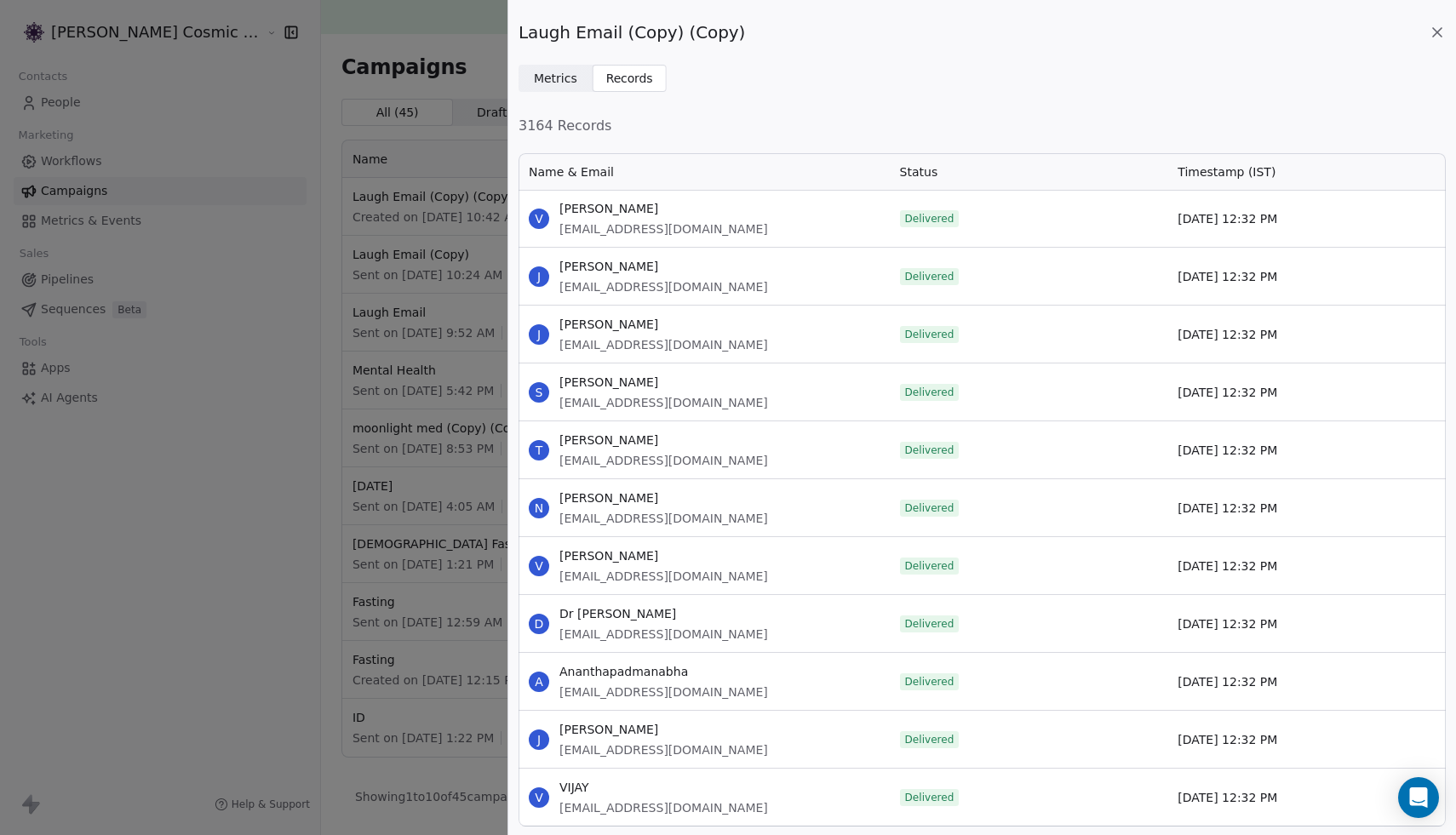
scroll to position [1944, 0]
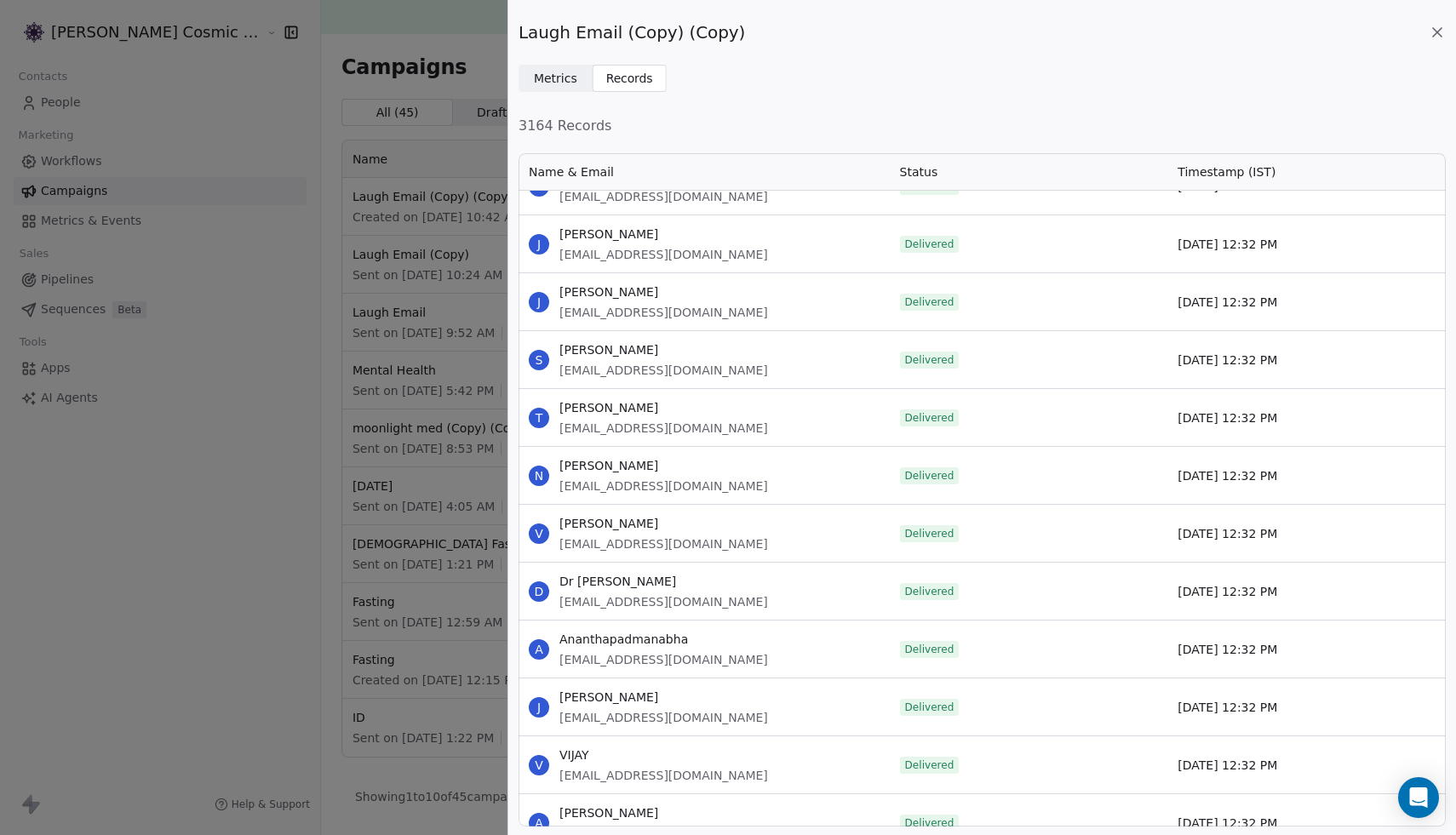
click at [1434, 30] on icon at bounding box center [1436, 31] width 8 height 8
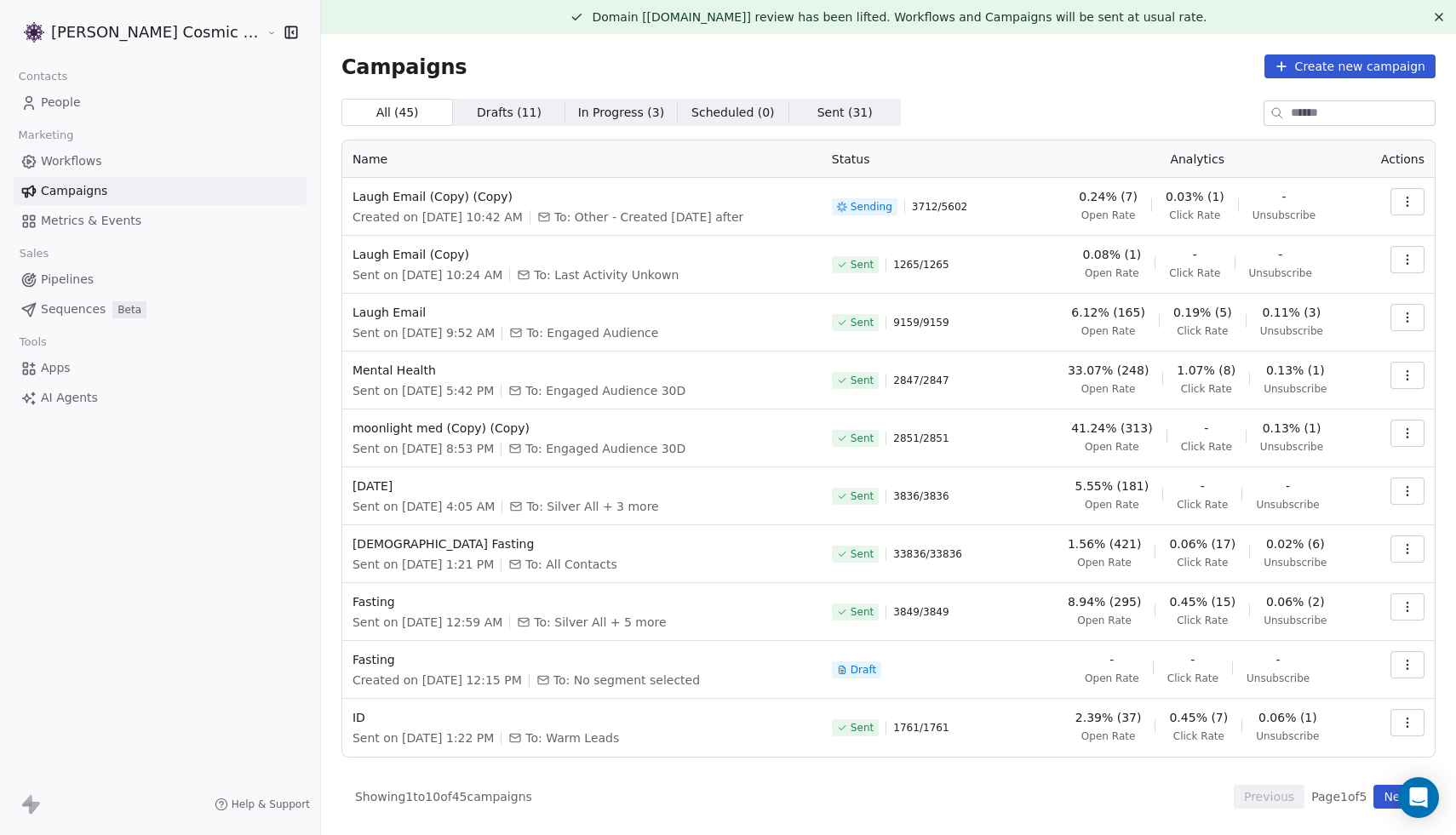
click at [75, 190] on span "Campaigns" at bounding box center [74, 191] width 66 height 18
click at [95, 110] on link "People" at bounding box center [160, 102] width 293 height 28
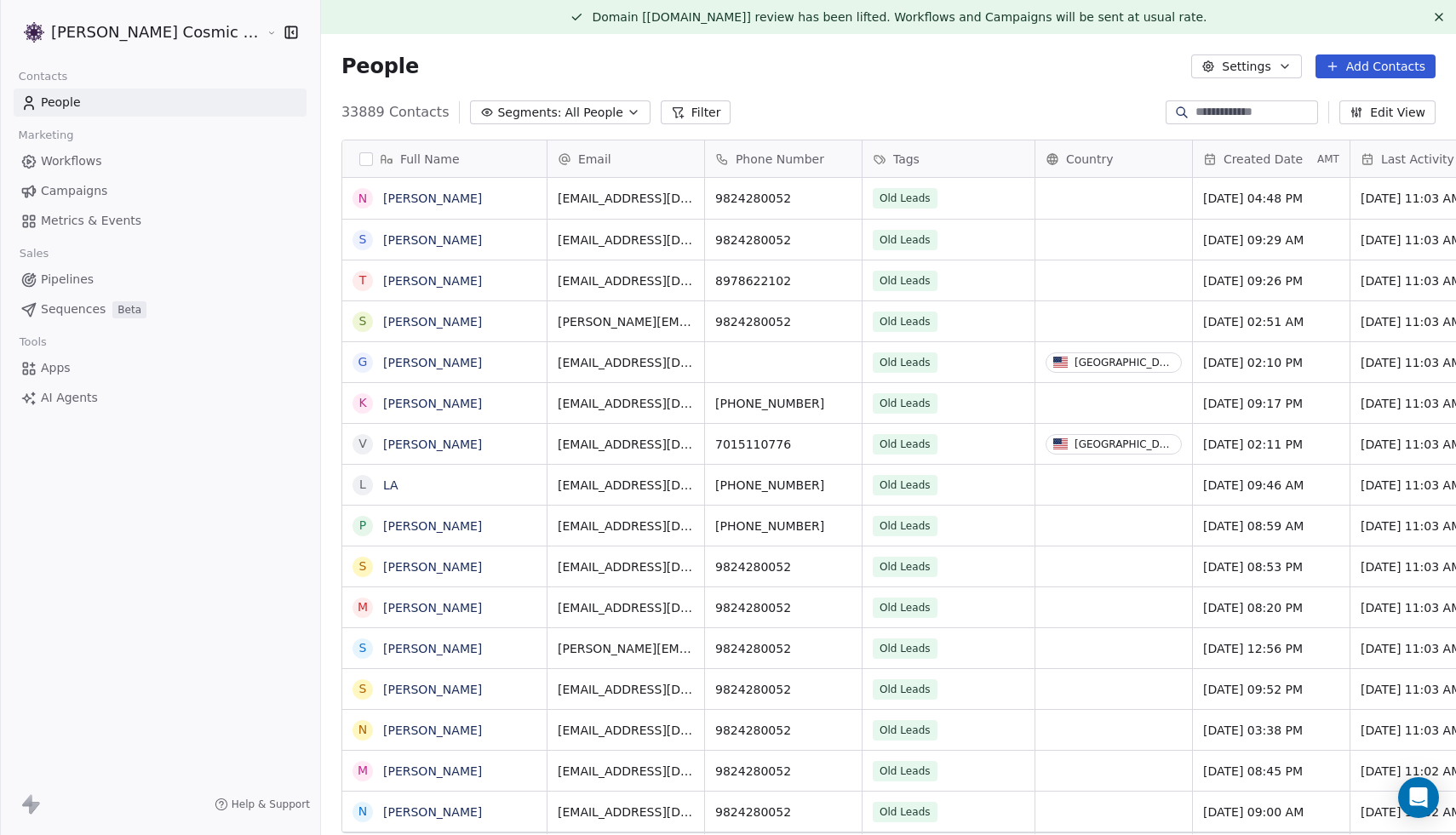
scroll to position [735, 1167]
click at [564, 107] on span "All People" at bounding box center [593, 113] width 58 height 18
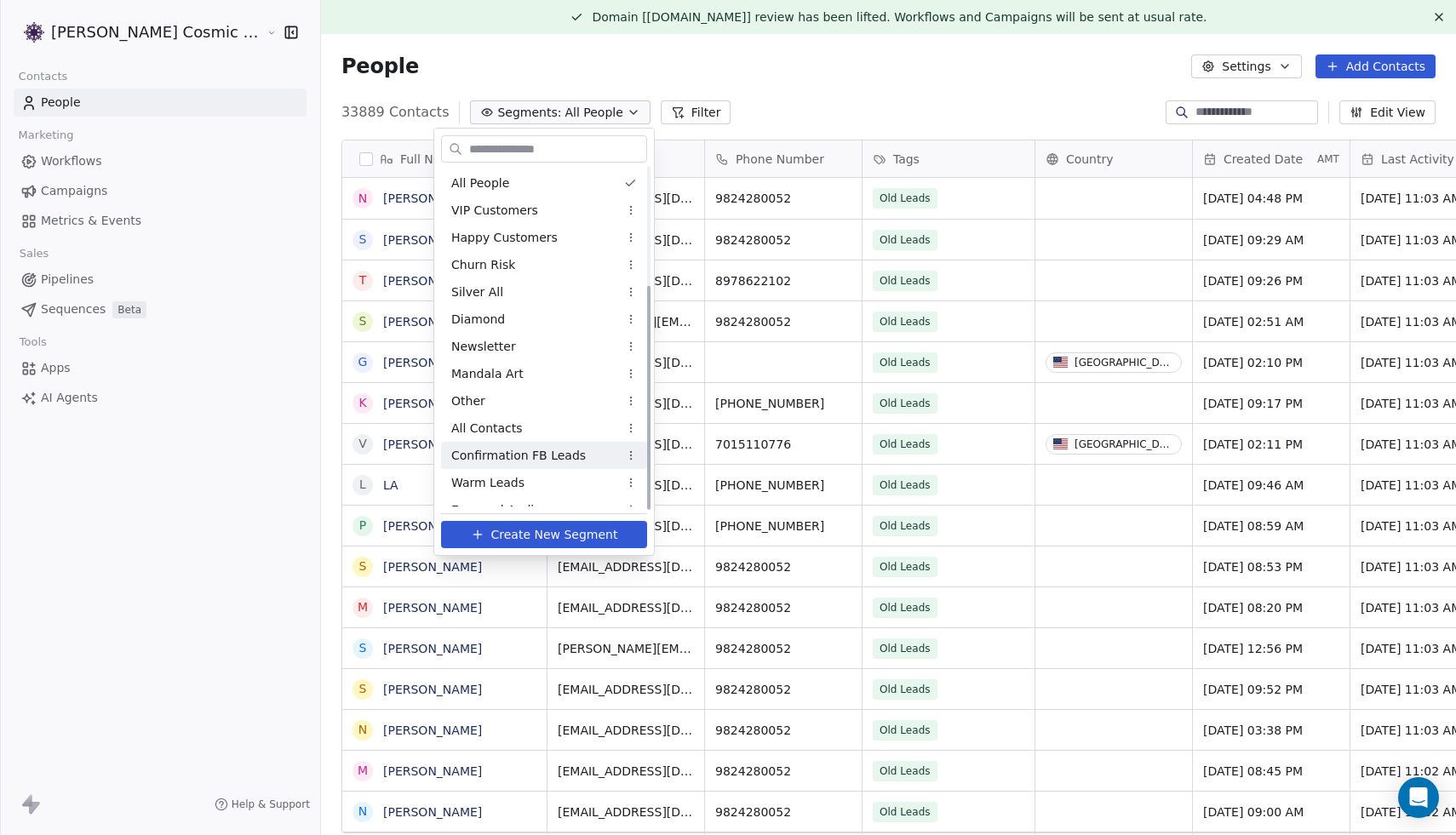
scroll to position [180, 0]
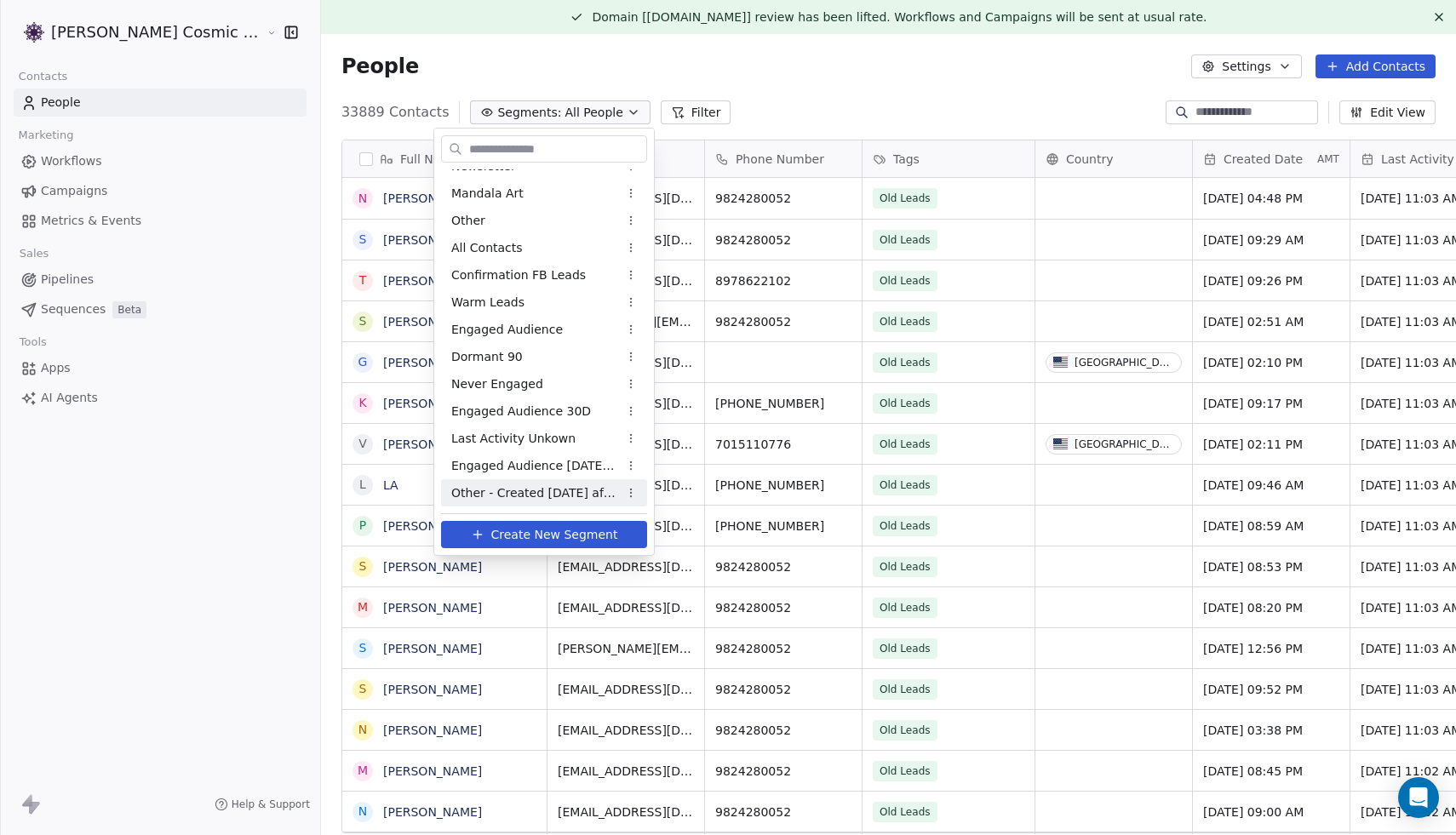
click at [561, 489] on span "Other - Created [DATE] after" at bounding box center [535, 493] width 167 height 18
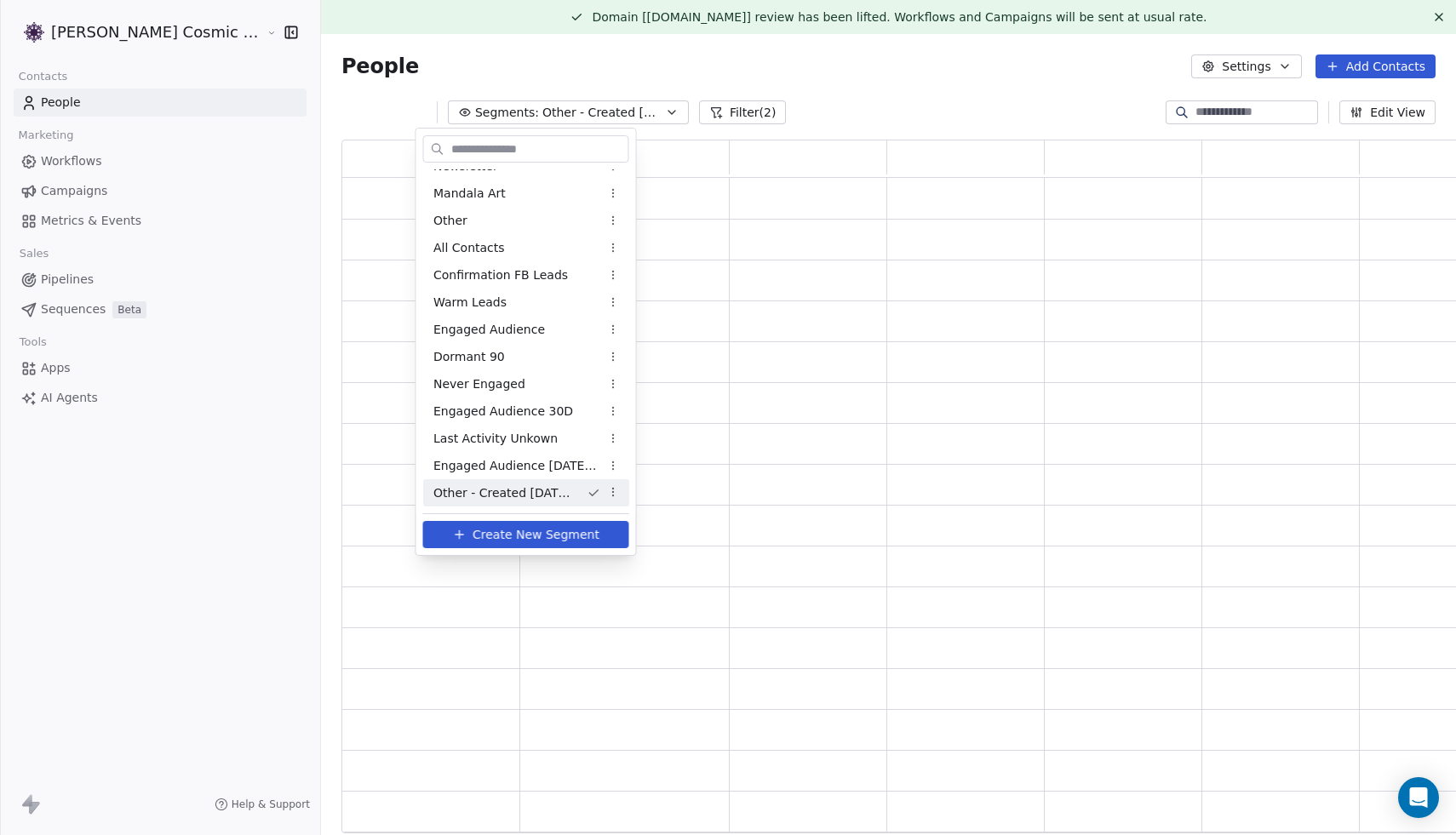
scroll to position [694, 1127]
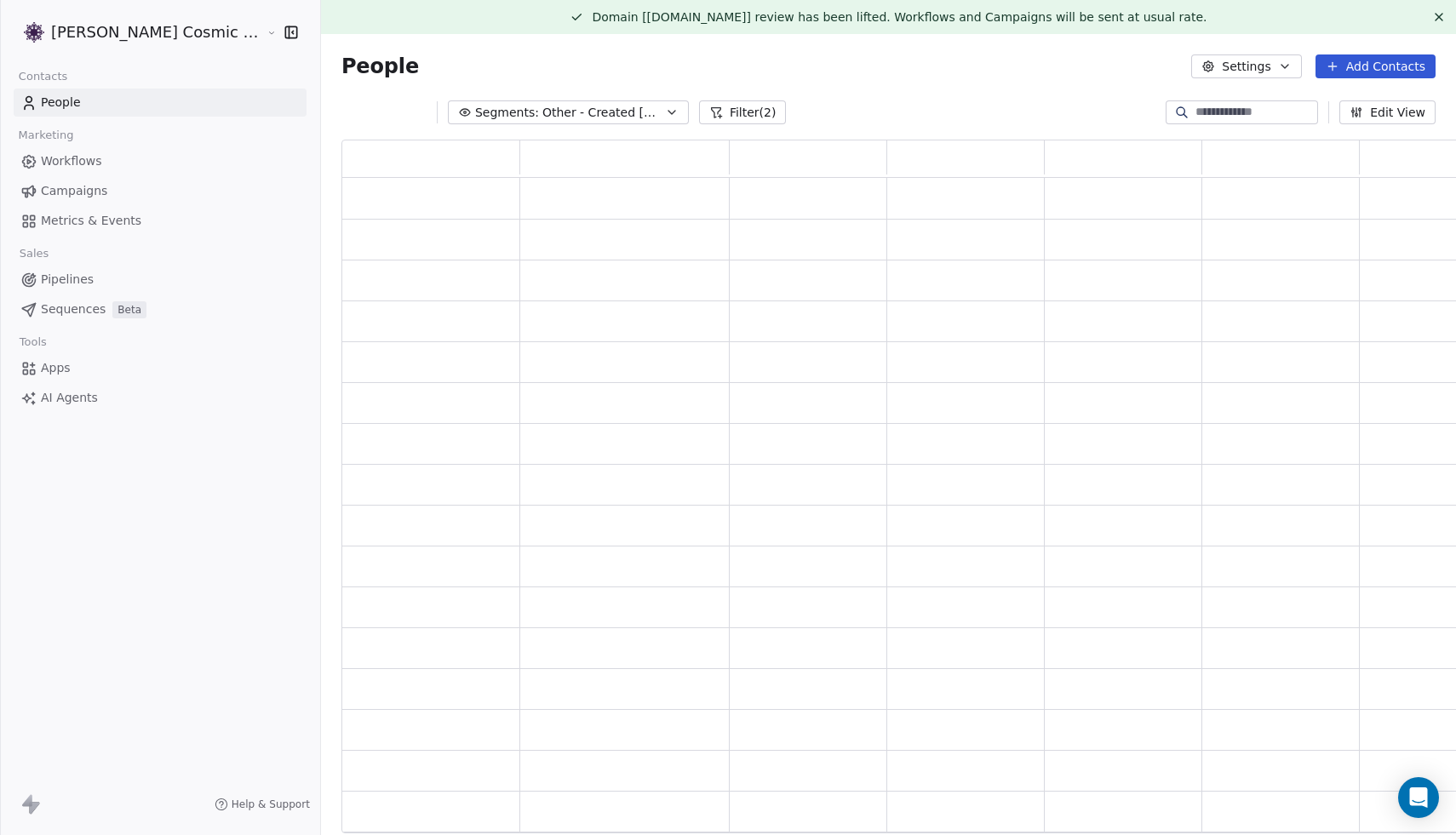
click at [714, 117] on button "Filter (2)" at bounding box center [743, 112] width 88 height 24
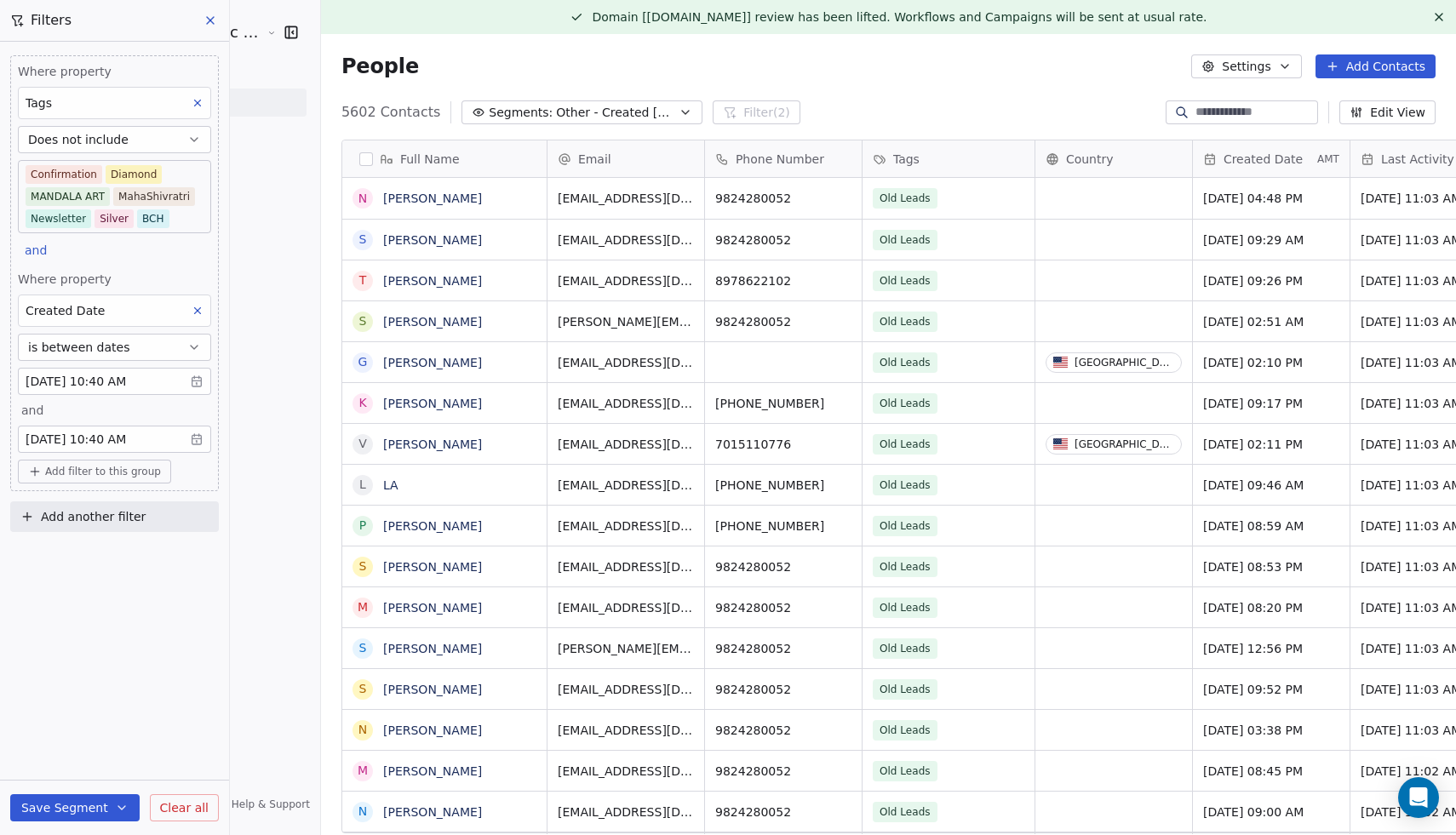
scroll to position [735, 1167]
click at [176, 376] on body "[PERSON_NAME] Cosmic Academy LLP Contacts People Marketing Workflows Campaigns …" at bounding box center [728, 417] width 1456 height 835
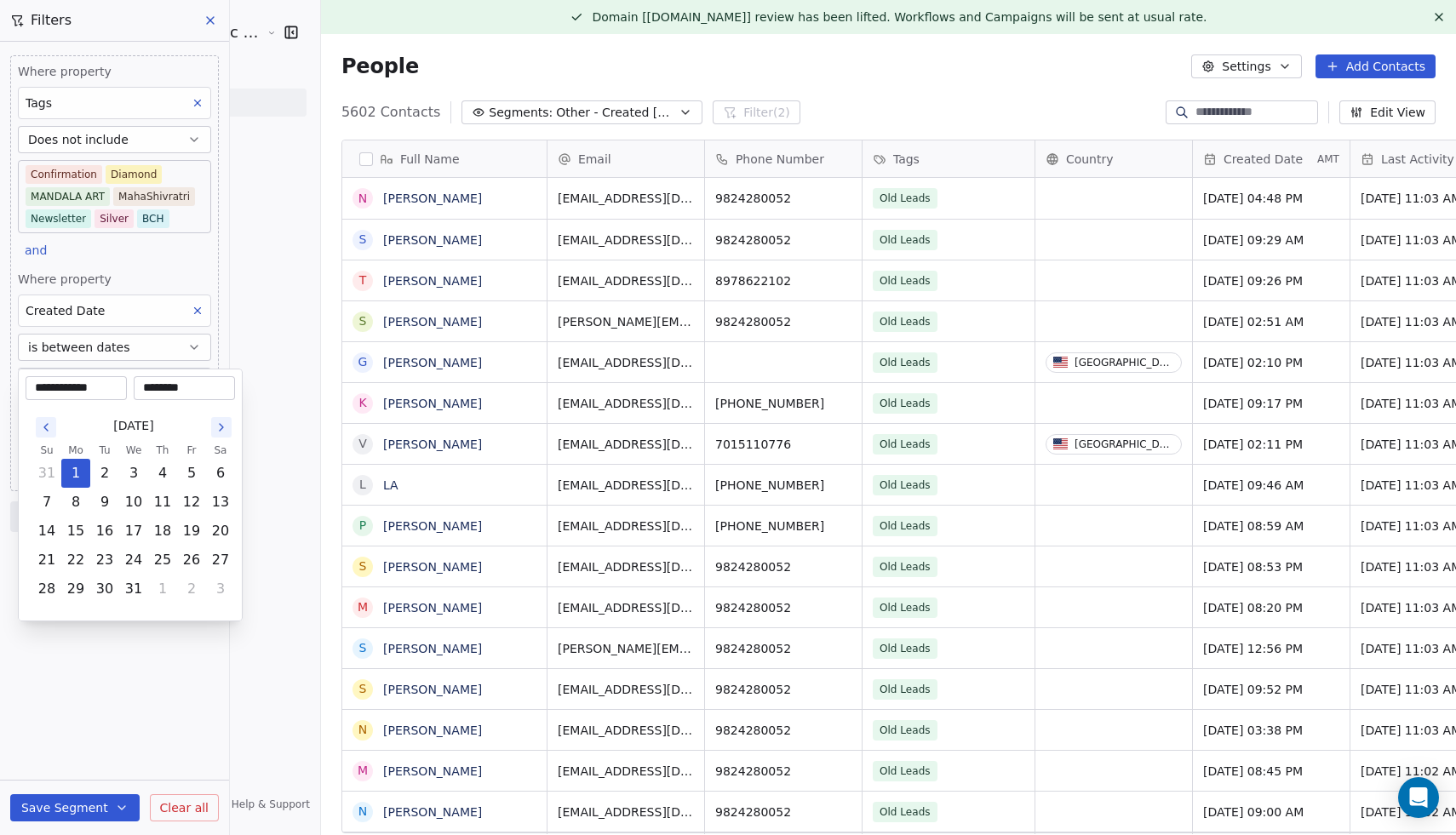
click at [114, 387] on input "**********" at bounding box center [75, 387] width 94 height 17
type input "**********"
click at [118, 727] on html "[PERSON_NAME] Cosmic Academy LLP Contacts People Marketing Workflows Campaigns …" at bounding box center [728, 417] width 1456 height 835
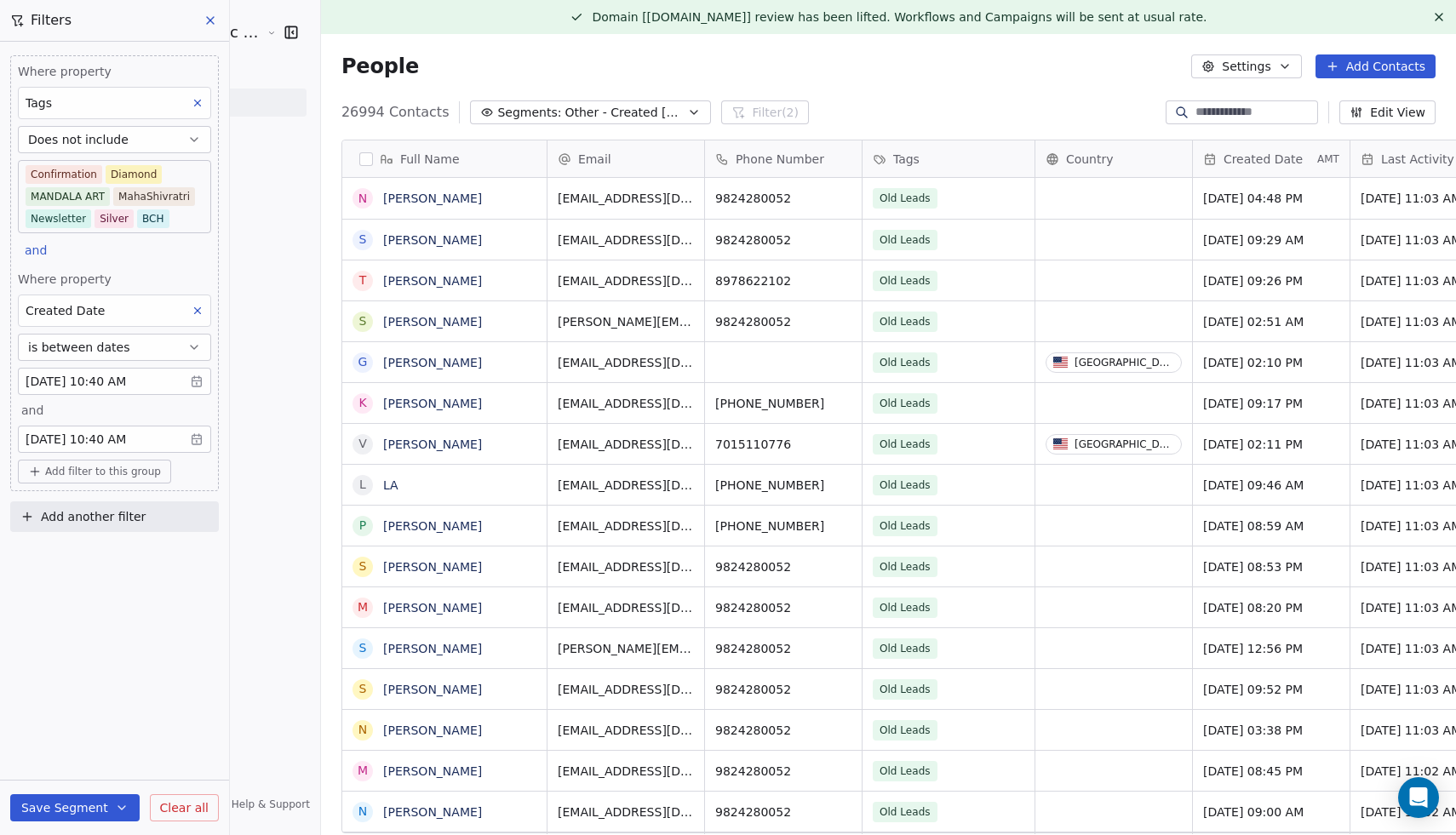
click at [172, 441] on body "[PERSON_NAME] Cosmic Academy LLP Contacts People Marketing Workflows Campaigns …" at bounding box center [728, 417] width 1456 height 835
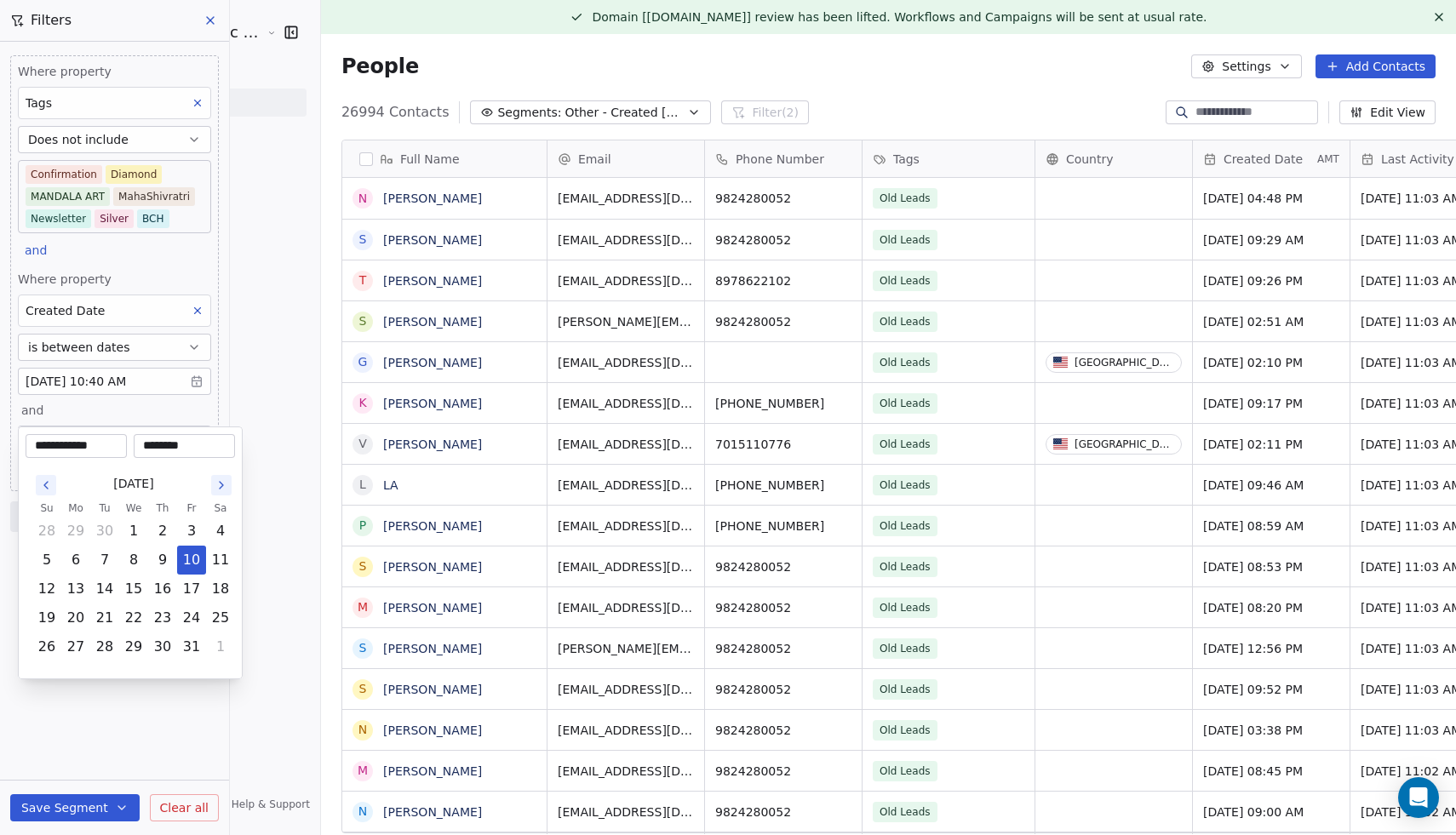
click at [112, 444] on input "**********" at bounding box center [75, 446] width 94 height 17
click at [49, 487] on icon "Go to the Previous Month" at bounding box center [46, 484] width 13 height 13
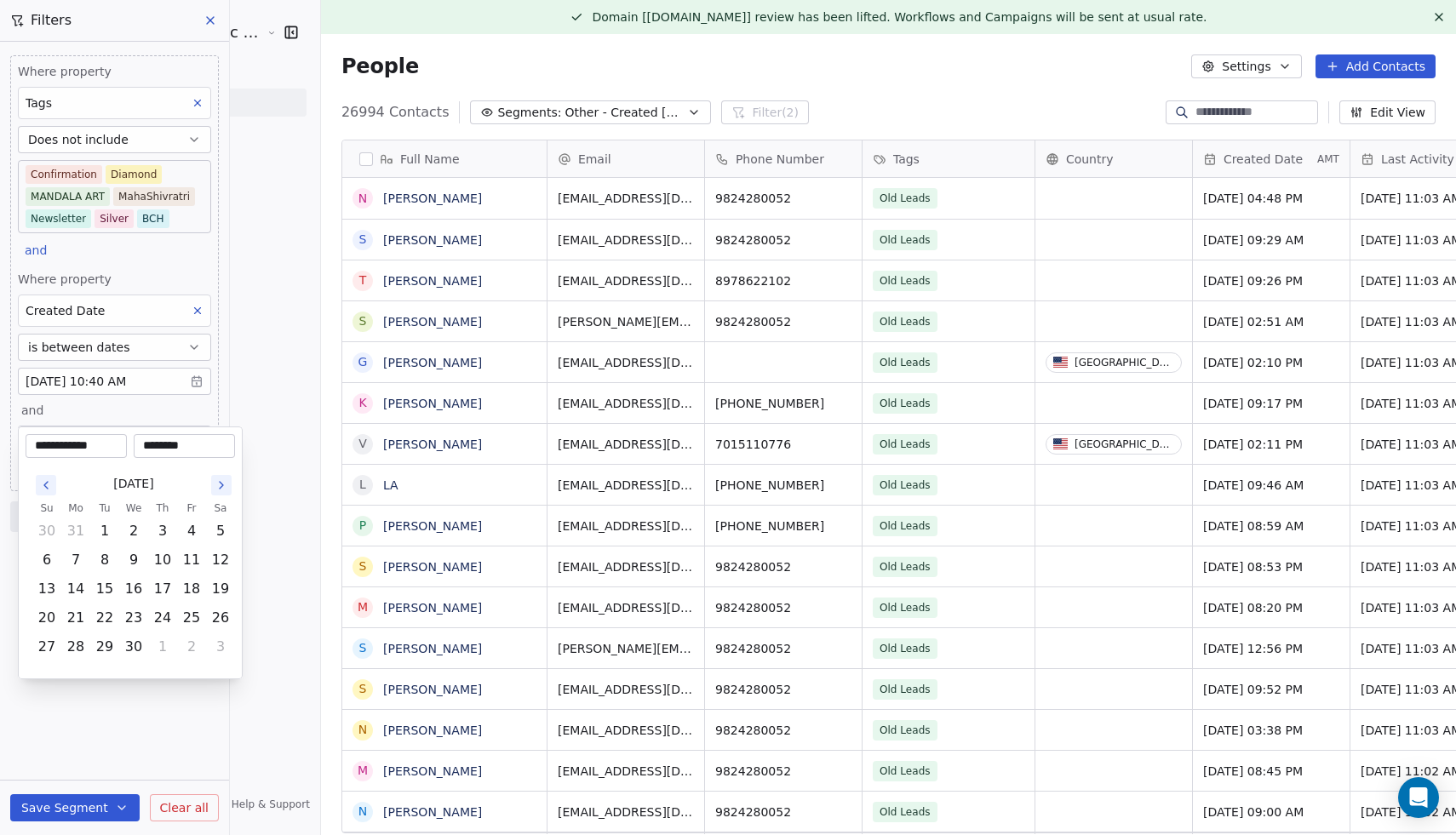
click at [49, 487] on icon "Go to the Previous Month" at bounding box center [46, 484] width 13 height 13
click at [107, 530] on button "31" at bounding box center [105, 531] width 27 height 27
type input "**********"
click at [119, 703] on html "[PERSON_NAME] Cosmic Academy LLP Contacts People Marketing Workflows Campaigns …" at bounding box center [728, 417] width 1456 height 835
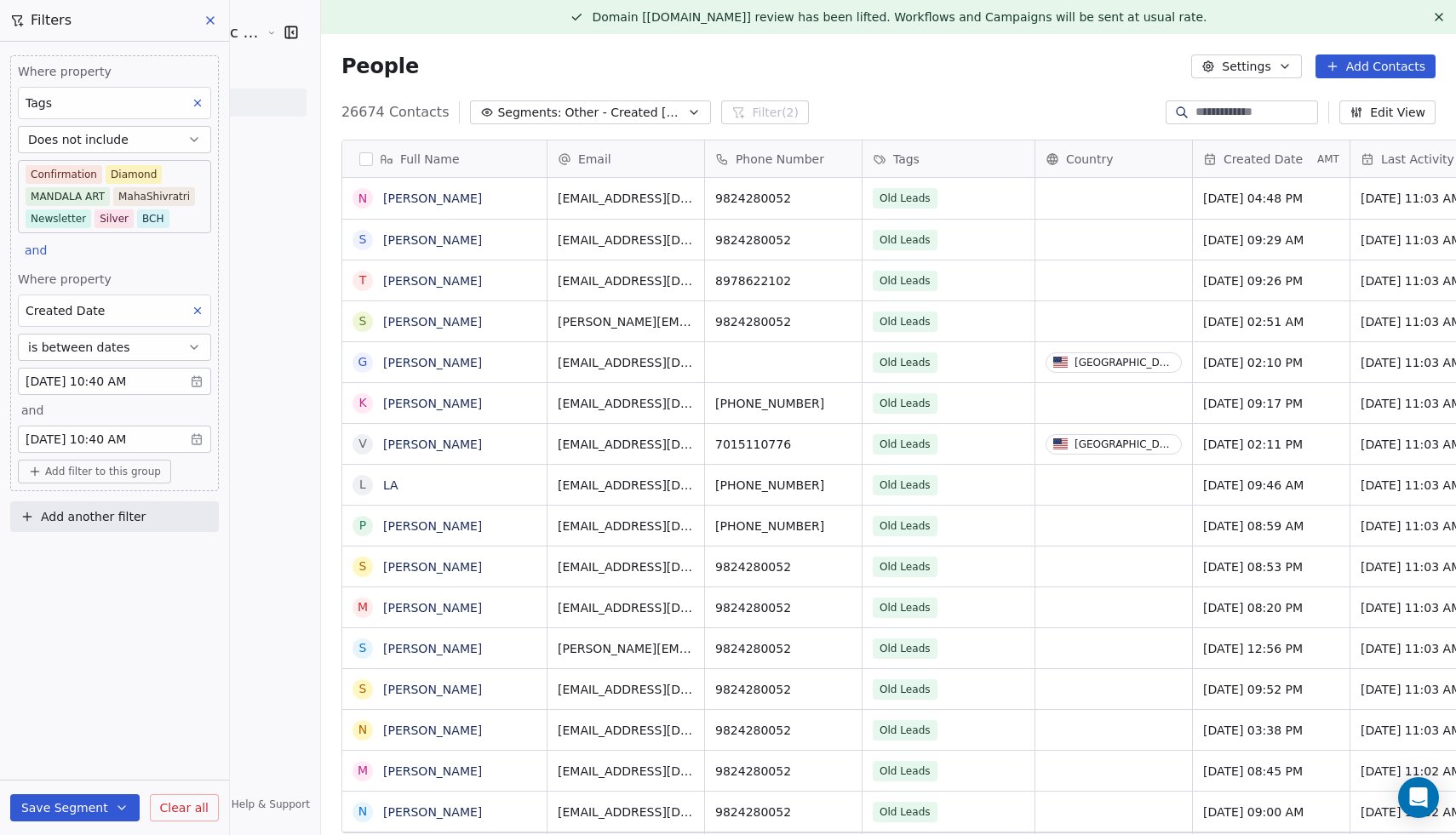
click at [106, 384] on body "[PERSON_NAME] Cosmic Academy LLP Contacts People Marketing Workflows Campaigns …" at bounding box center [728, 417] width 1456 height 835
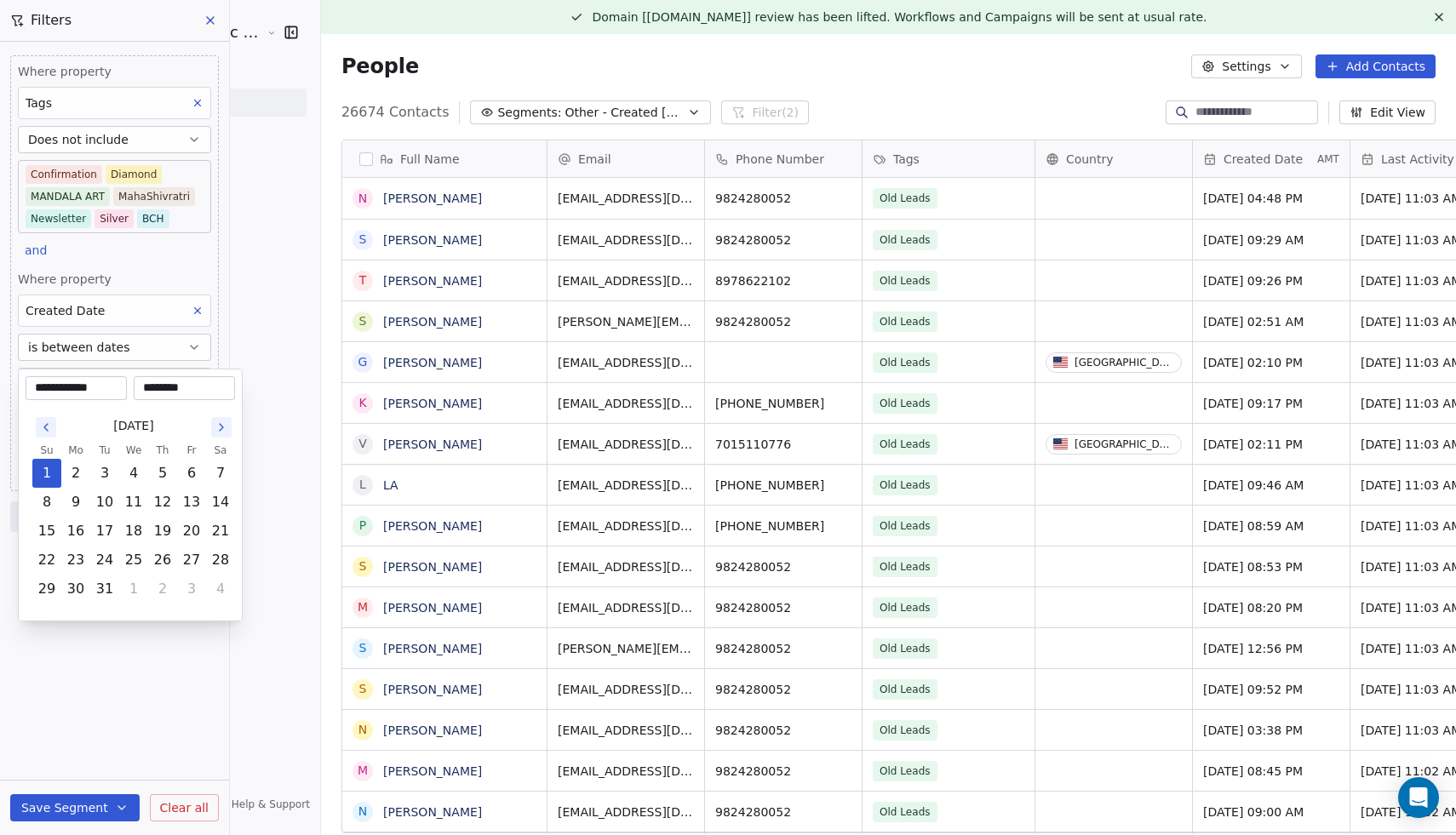
click at [225, 427] on icon "Go to the Next Month" at bounding box center [221, 427] width 13 height 13
click at [158, 476] on button "1" at bounding box center [162, 474] width 27 height 27
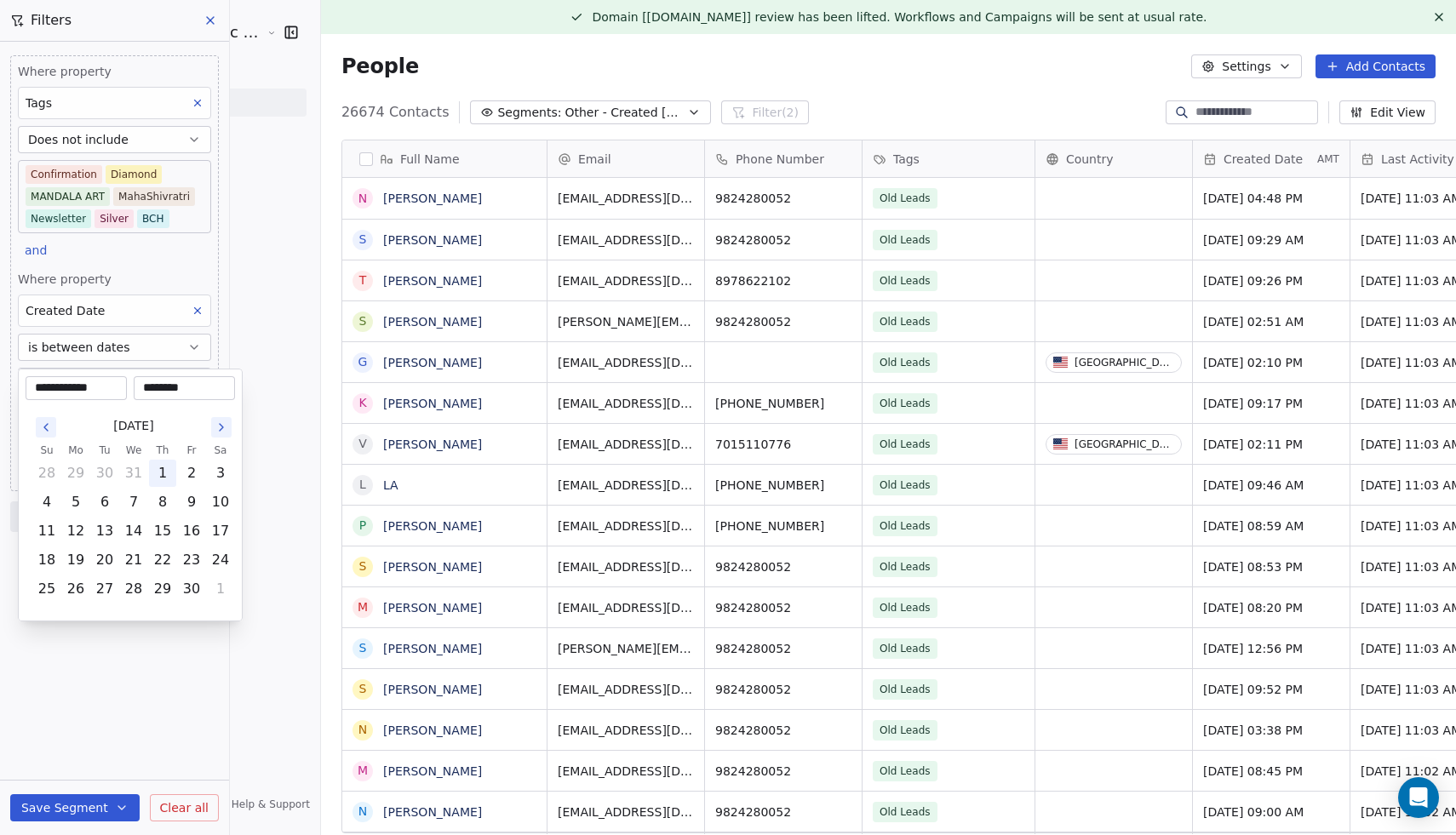
type input "**********"
click at [123, 672] on html "[PERSON_NAME] Cosmic Academy LLP Contacts People Marketing Workflows Campaigns …" at bounding box center [728, 417] width 1456 height 835
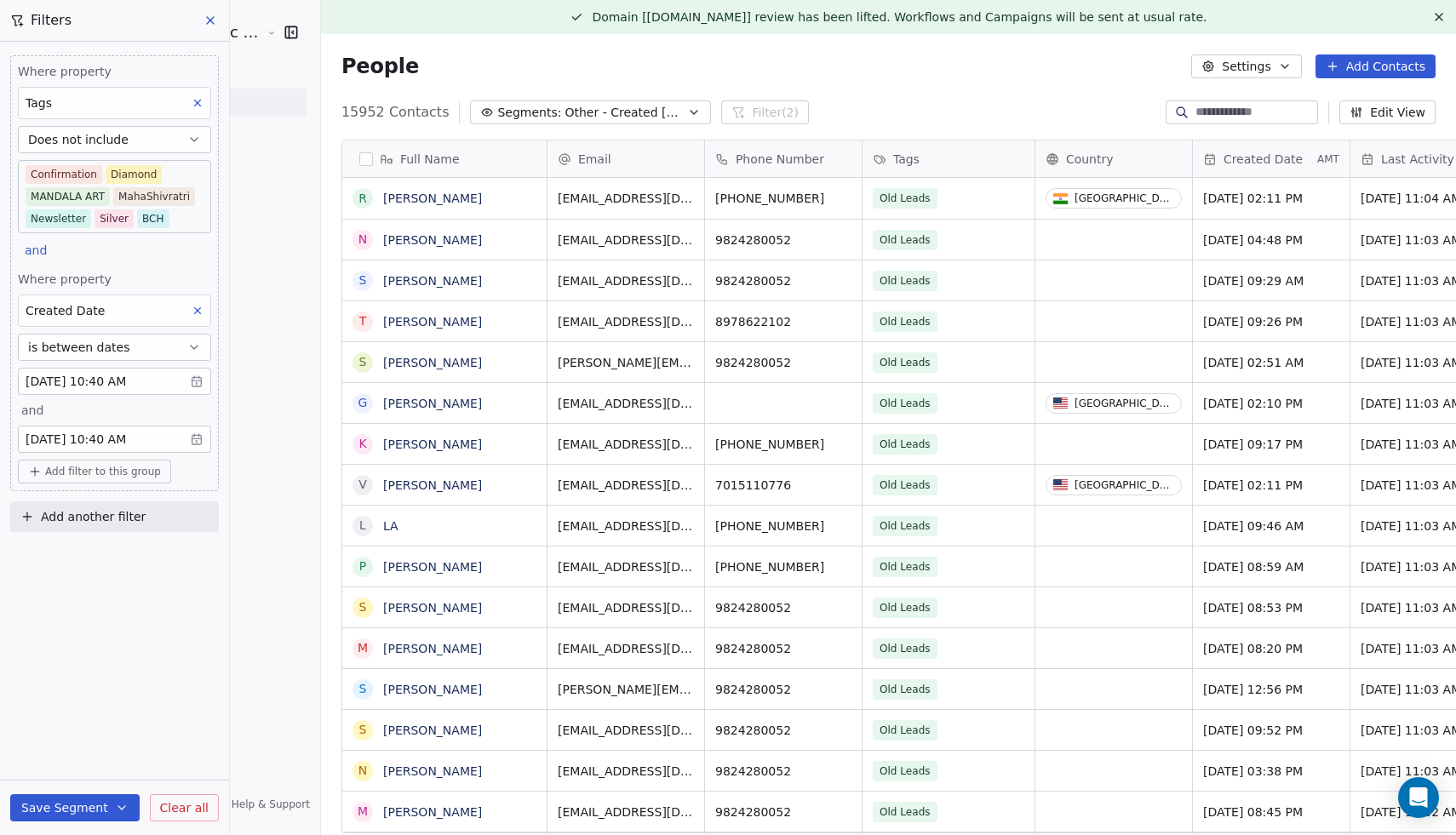
click at [133, 386] on body "[PERSON_NAME] Cosmic Academy LLP Contacts People Marketing Workflows Campaigns …" at bounding box center [728, 417] width 1456 height 835
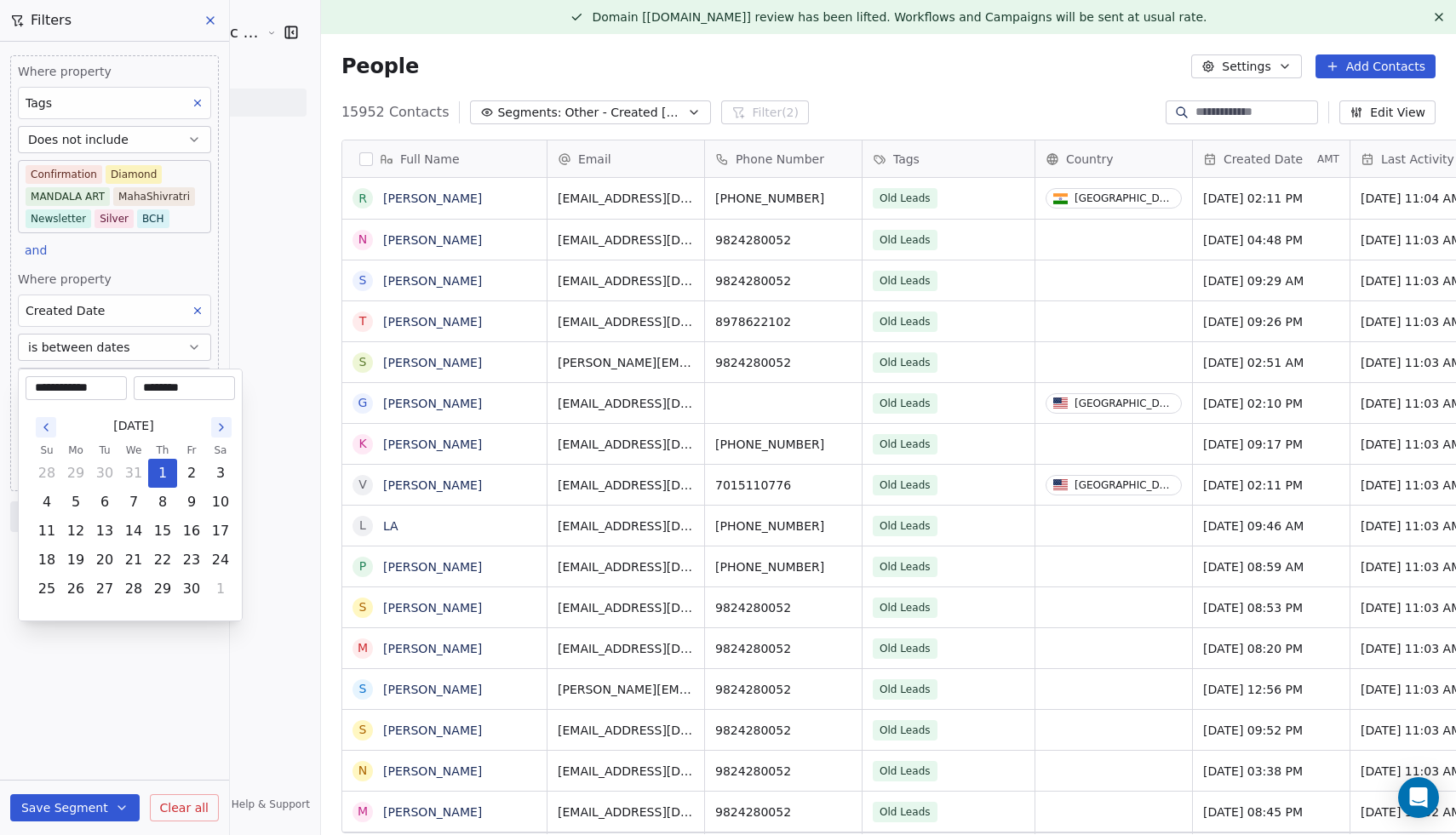
click at [225, 427] on icon "Go to the Next Month" at bounding box center [221, 427] width 13 height 13
click at [102, 474] on button "1" at bounding box center [105, 474] width 27 height 27
type input "**********"
click at [132, 704] on html "[PERSON_NAME] Cosmic Academy LLP Contacts People Marketing Workflows Campaigns …" at bounding box center [728, 417] width 1456 height 835
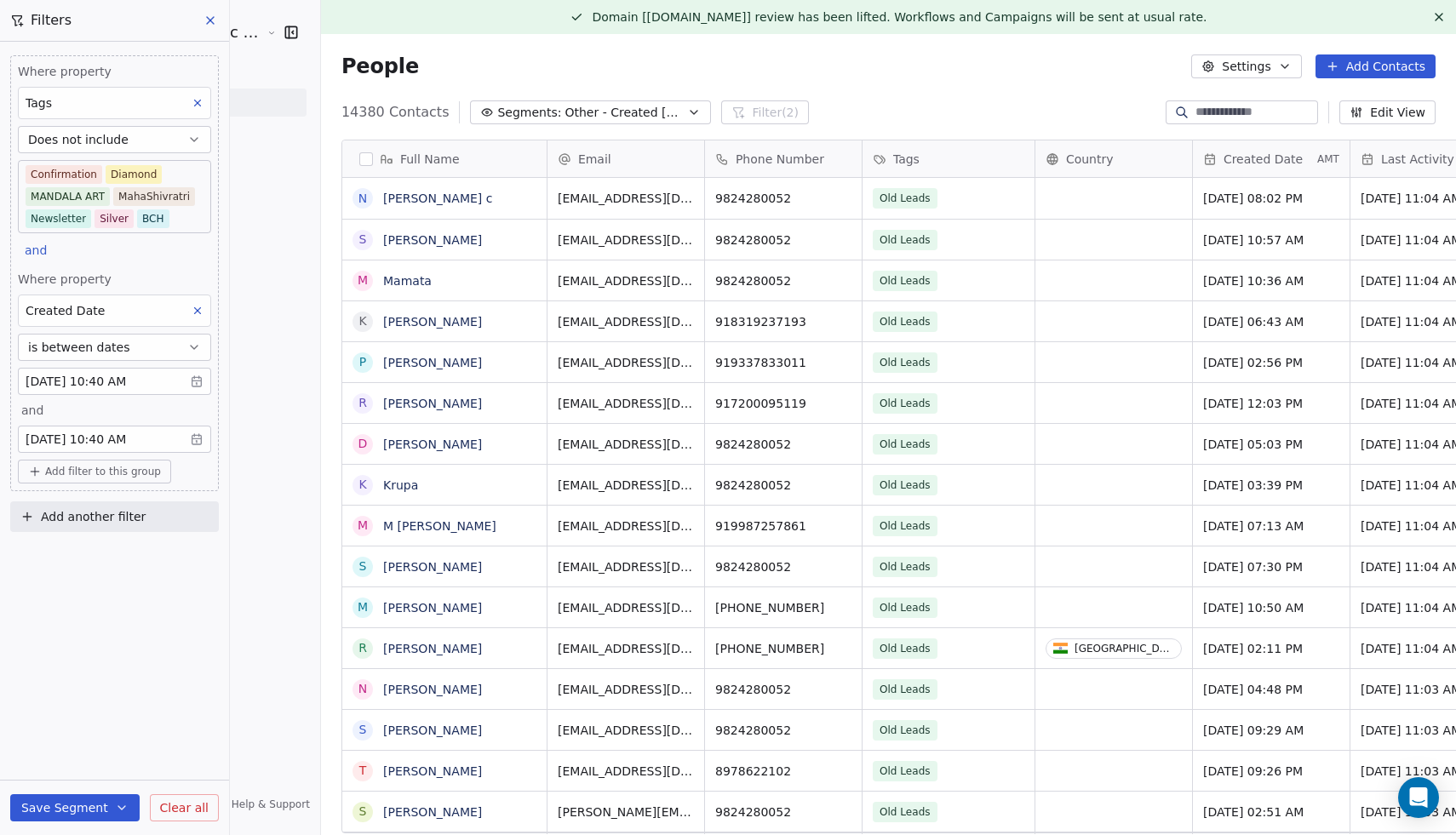
click at [155, 381] on body "[PERSON_NAME] Cosmic Academy LLP Contacts People Marketing Workflows Campaigns …" at bounding box center [728, 417] width 1456 height 835
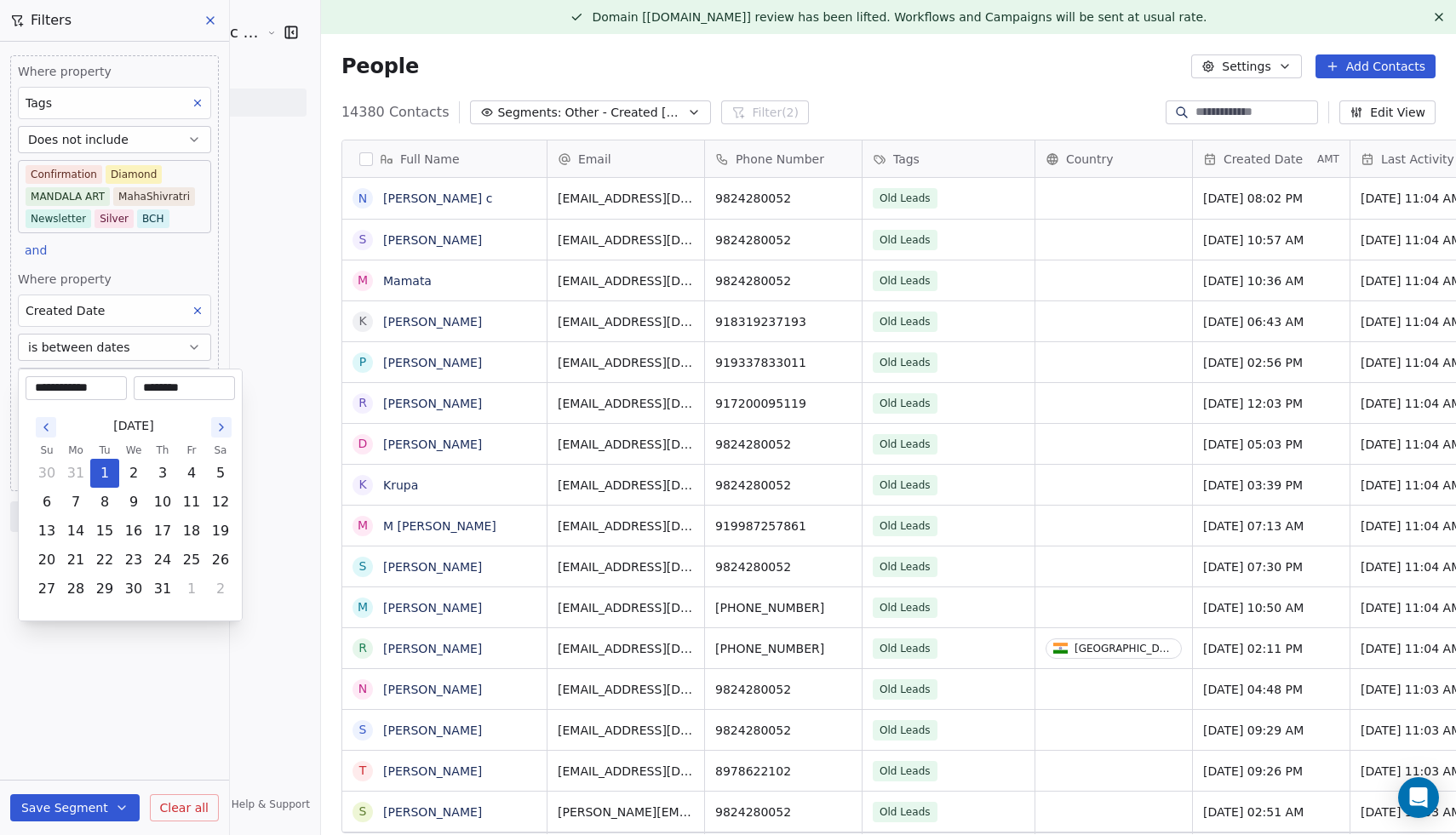
click at [214, 431] on icon "Go to the Next Month" at bounding box center [221, 427] width 13 height 13
click at [48, 475] on button "1" at bounding box center [47, 474] width 27 height 27
type input "**********"
click at [136, 666] on html "[PERSON_NAME] Cosmic Academy LLP Contacts People Marketing Workflows Campaigns …" at bounding box center [728, 417] width 1456 height 835
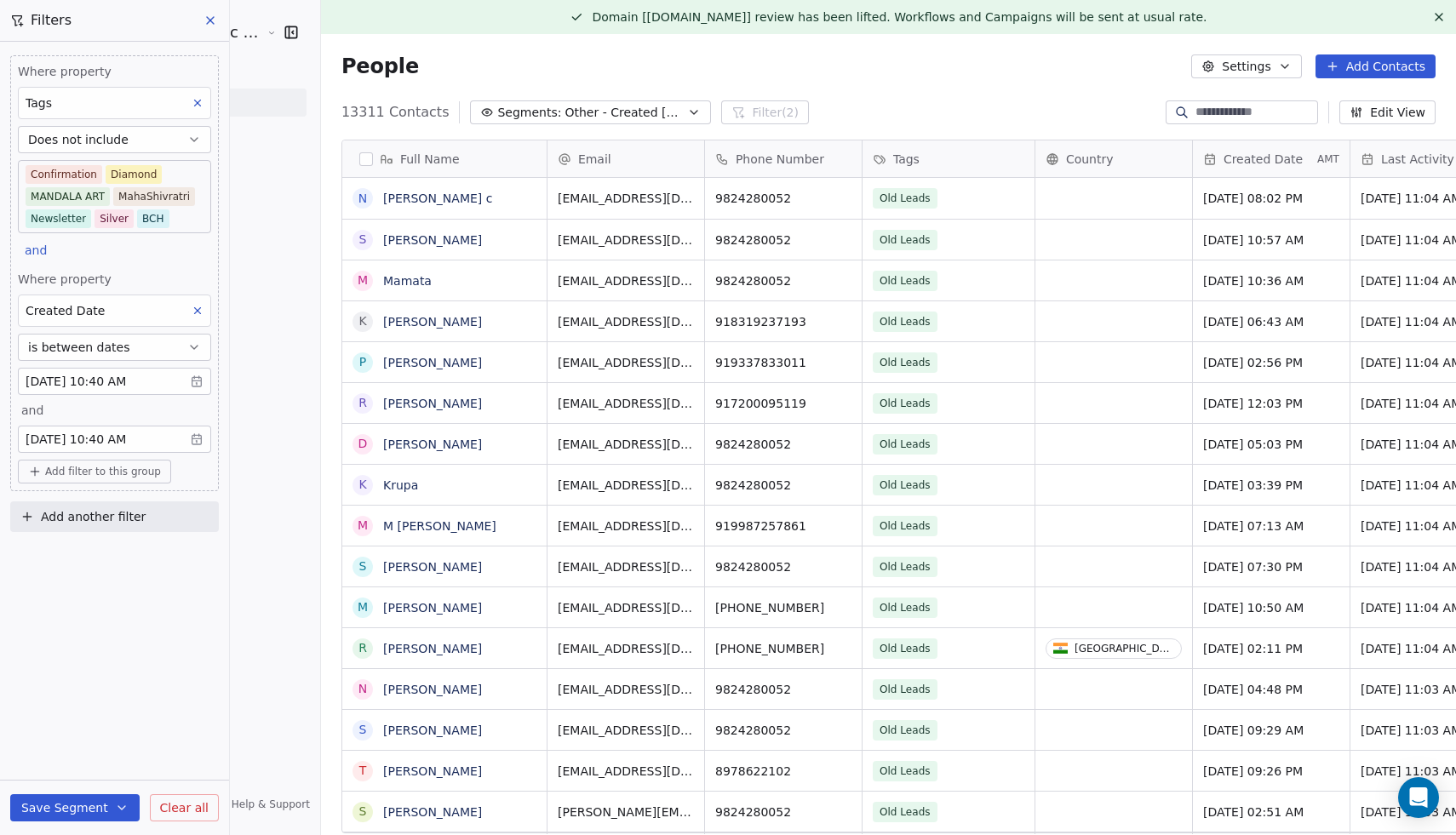
click at [170, 378] on body "[PERSON_NAME] Cosmic Academy LLP Contacts People Marketing Workflows Campaigns …" at bounding box center [728, 417] width 1456 height 835
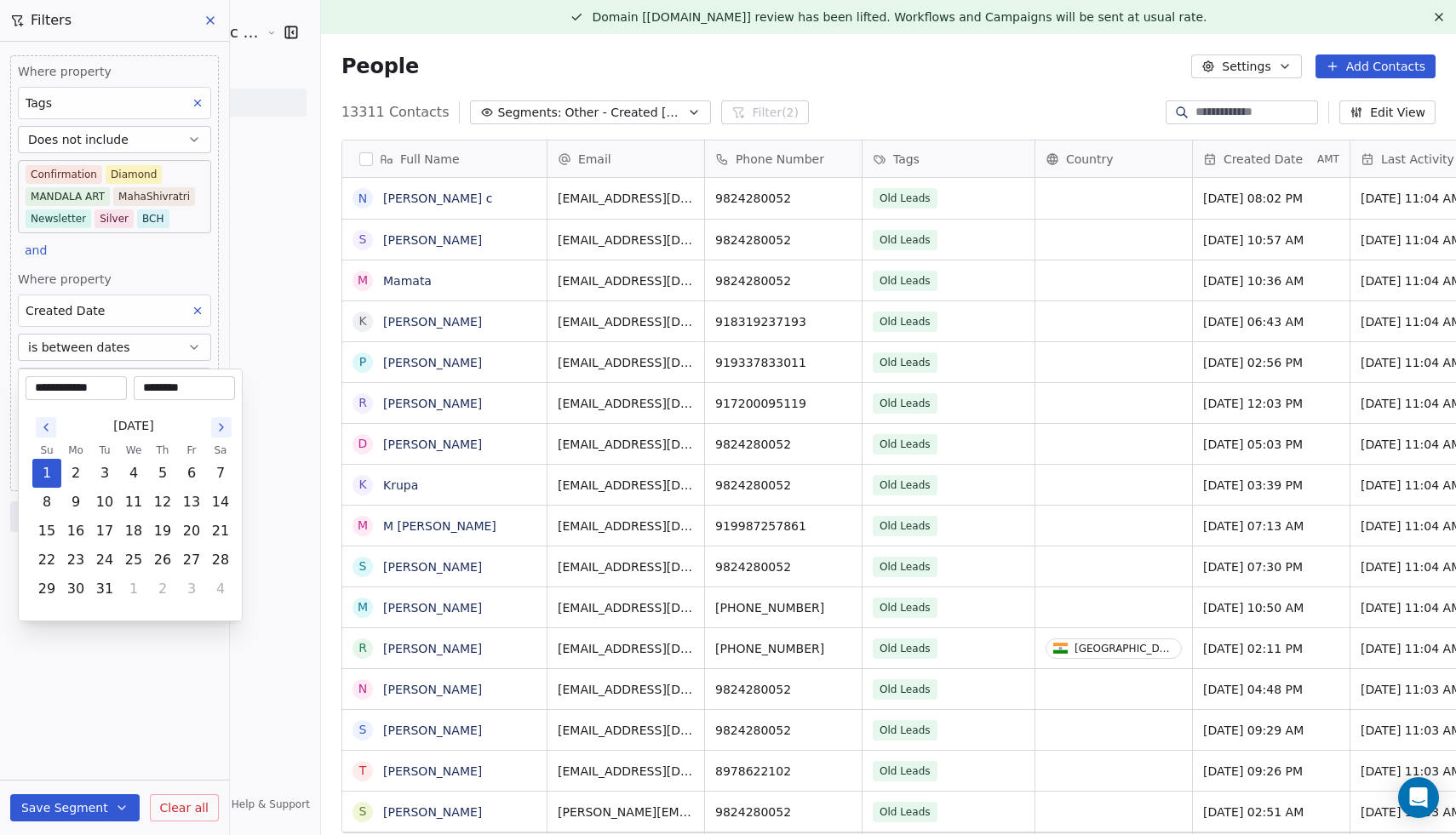
click at [224, 429] on icon "Go to the Next Month" at bounding box center [221, 427] width 13 height 13
click at [137, 475] on button "1" at bounding box center [134, 474] width 27 height 27
type input "**********"
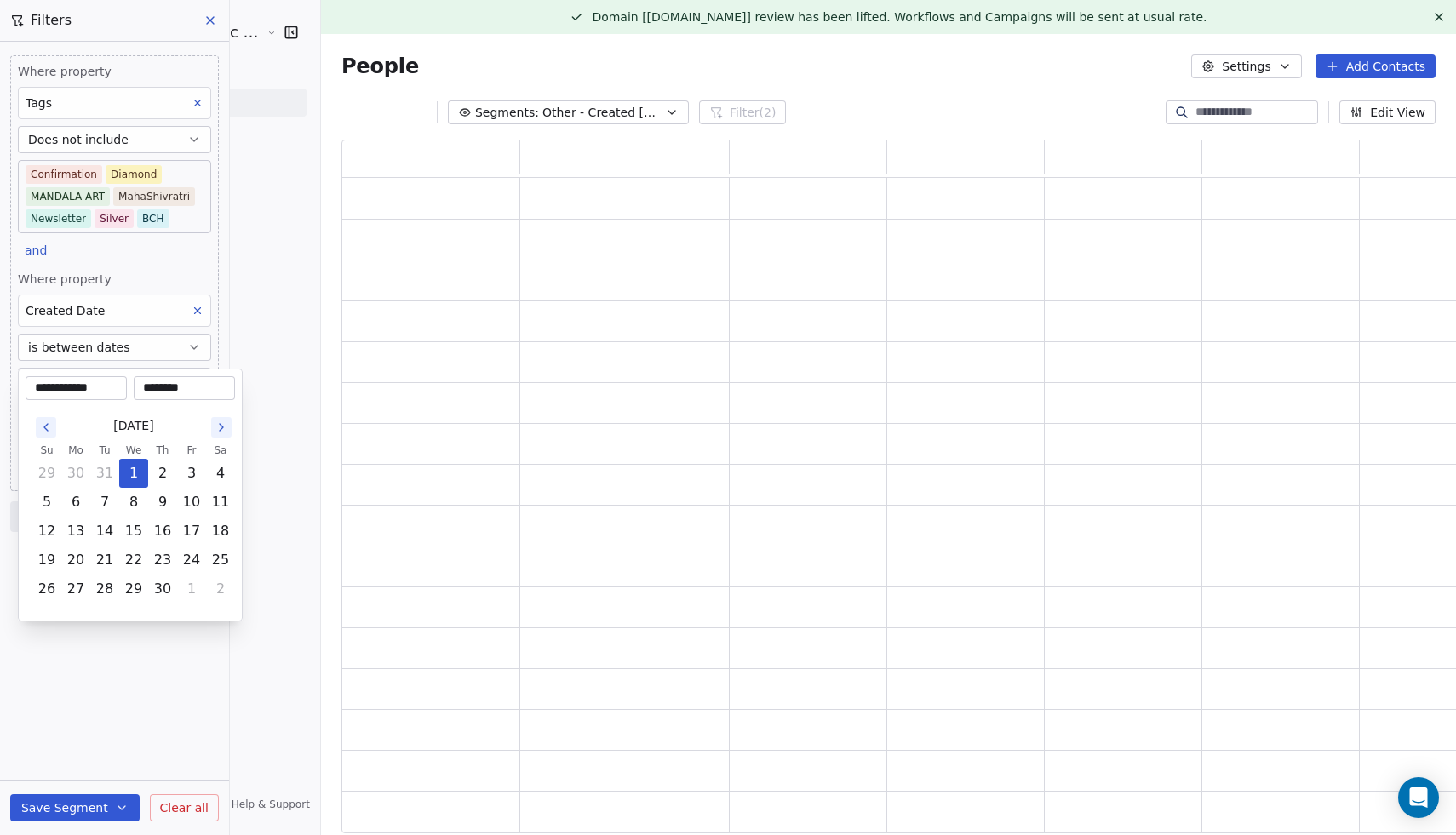
click at [138, 680] on html "**********" at bounding box center [728, 417] width 1456 height 835
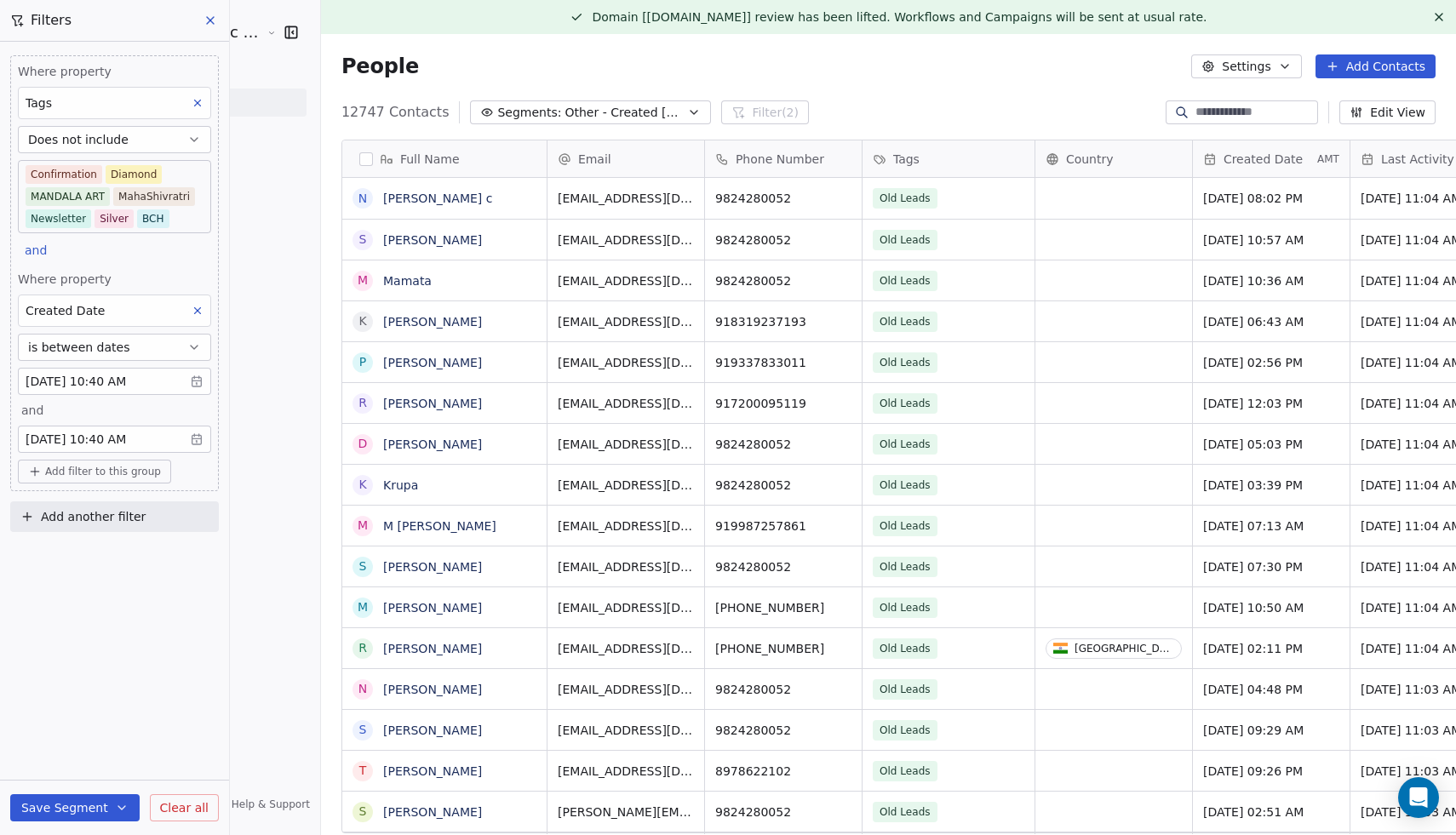
click at [166, 377] on body "[PERSON_NAME] Cosmic Academy LLP Contacts People Marketing Workflows Campaigns …" at bounding box center [728, 417] width 1456 height 835
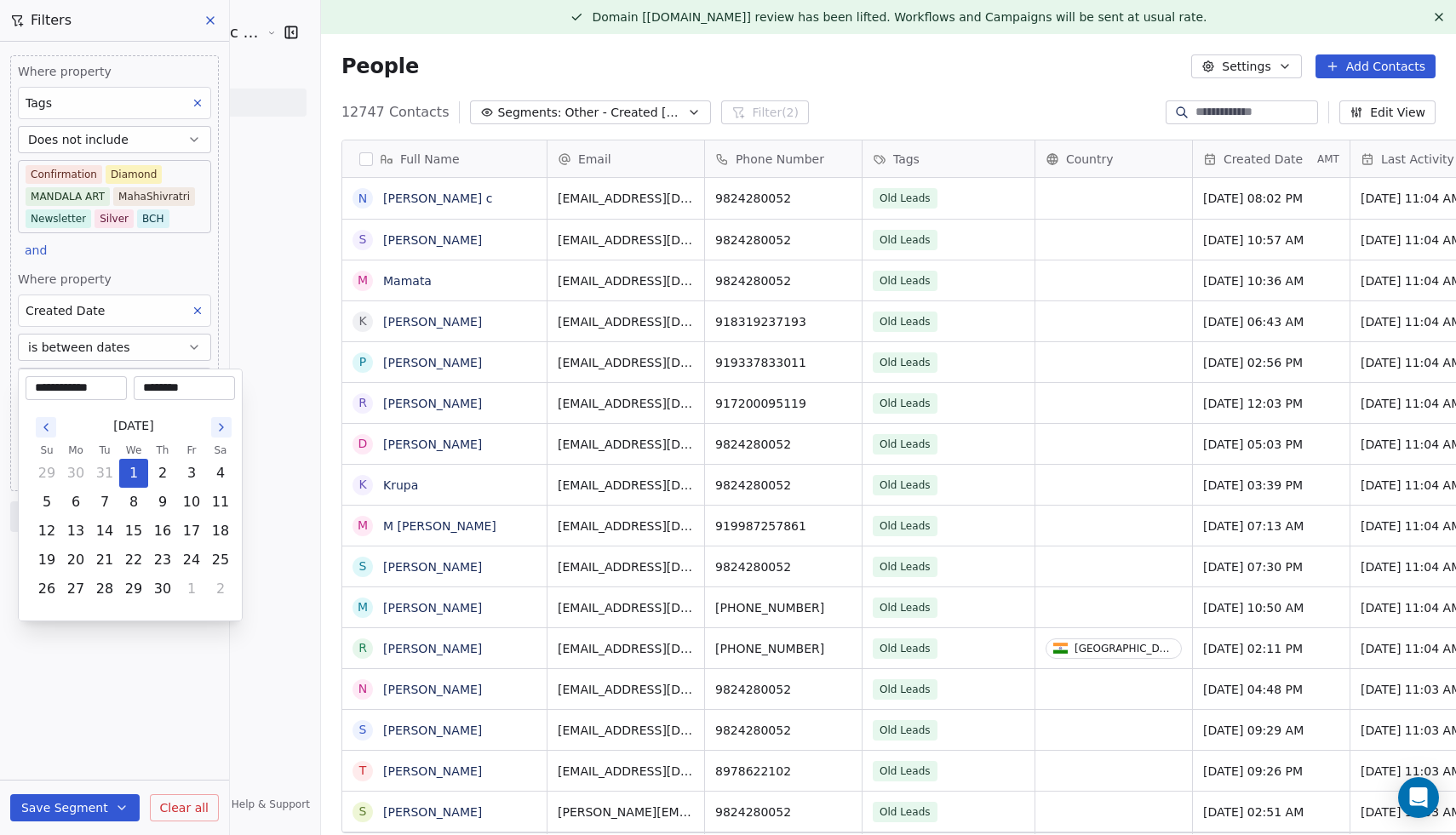
click at [215, 422] on icon "Go to the Next Month" at bounding box center [221, 427] width 13 height 13
click at [193, 473] on button "1" at bounding box center [191, 474] width 27 height 27
type input "**********"
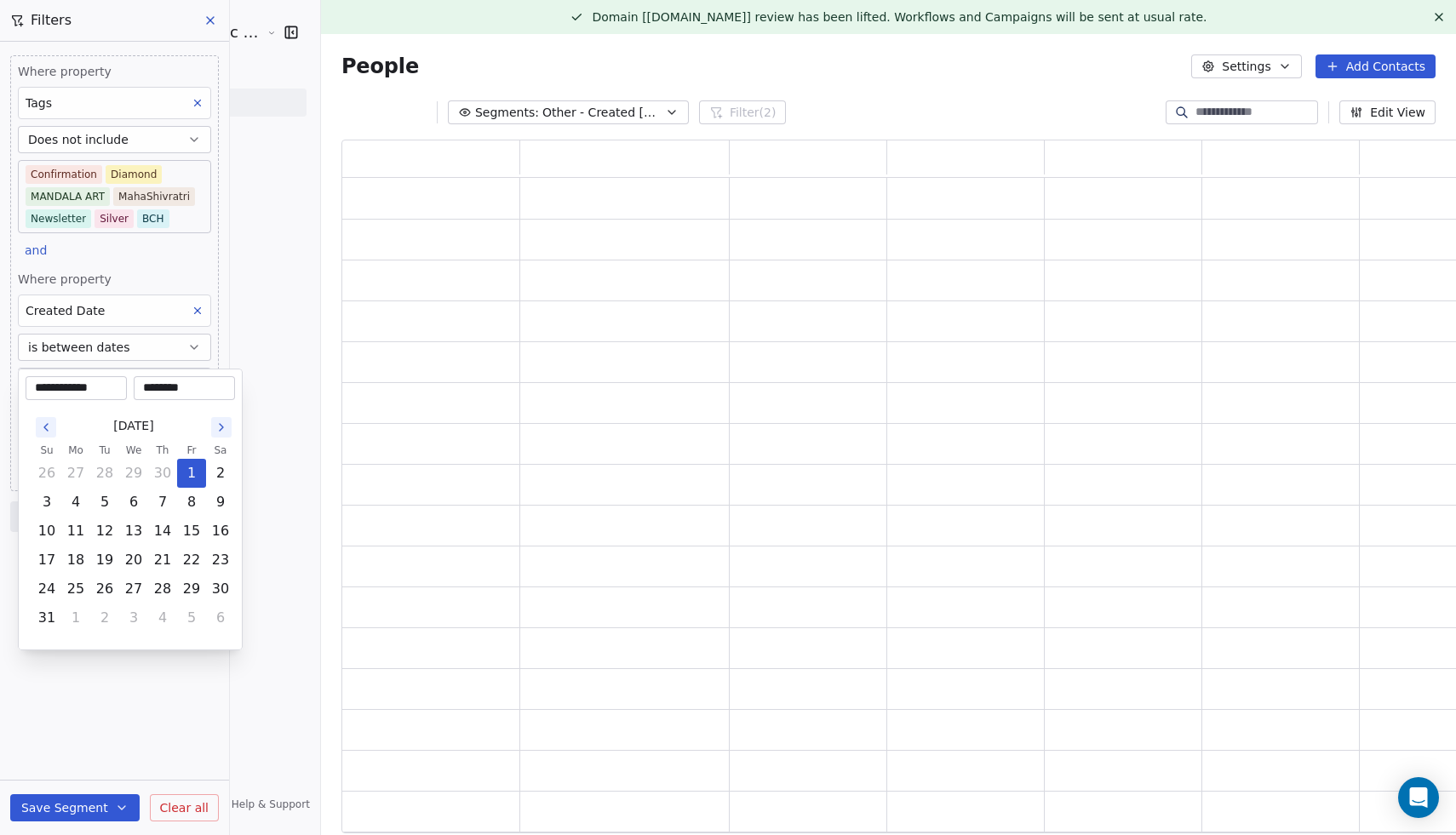
click at [140, 732] on html "**********" at bounding box center [728, 417] width 1456 height 835
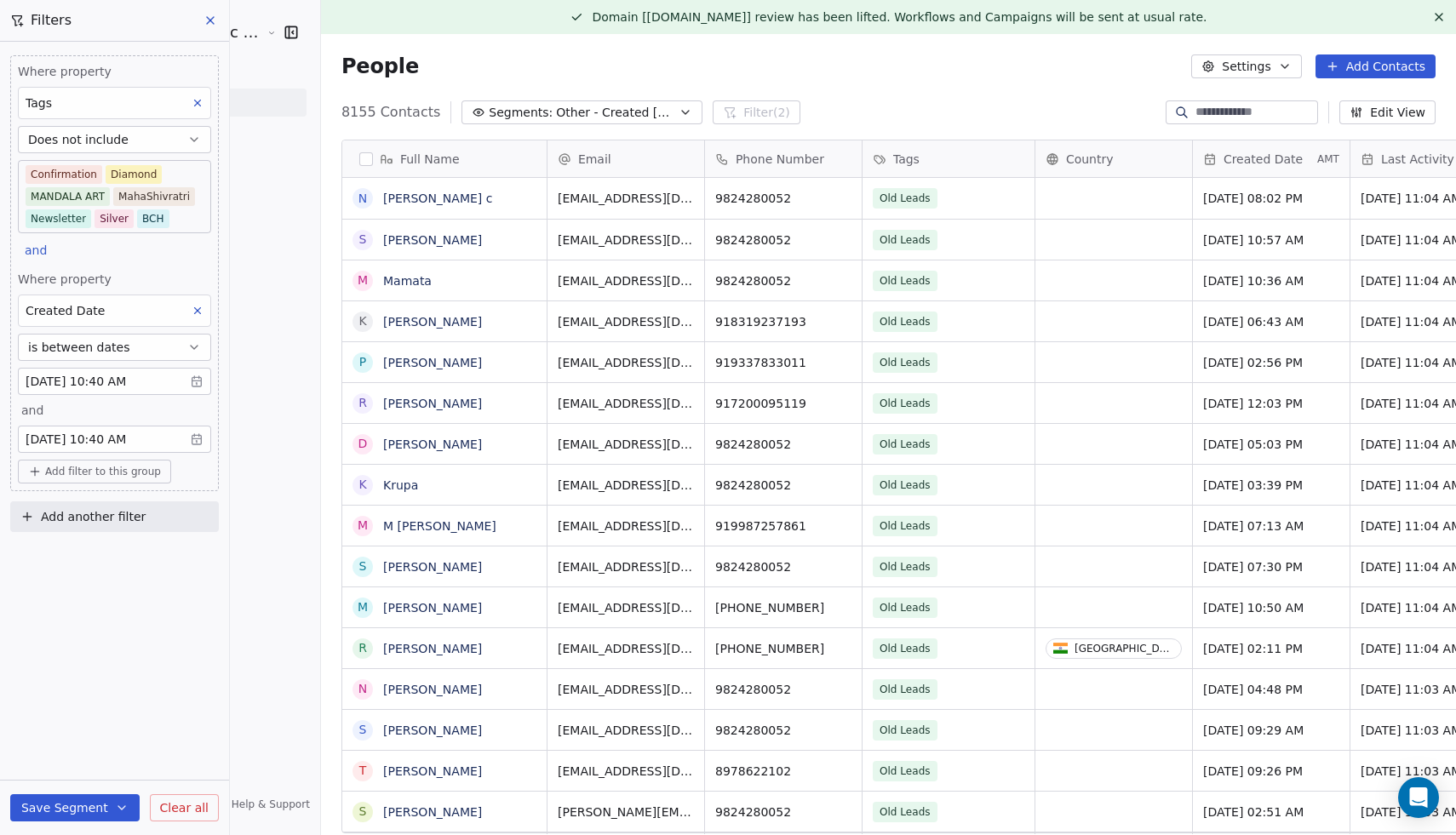
click at [216, 25] on icon at bounding box center [210, 20] width 13 height 13
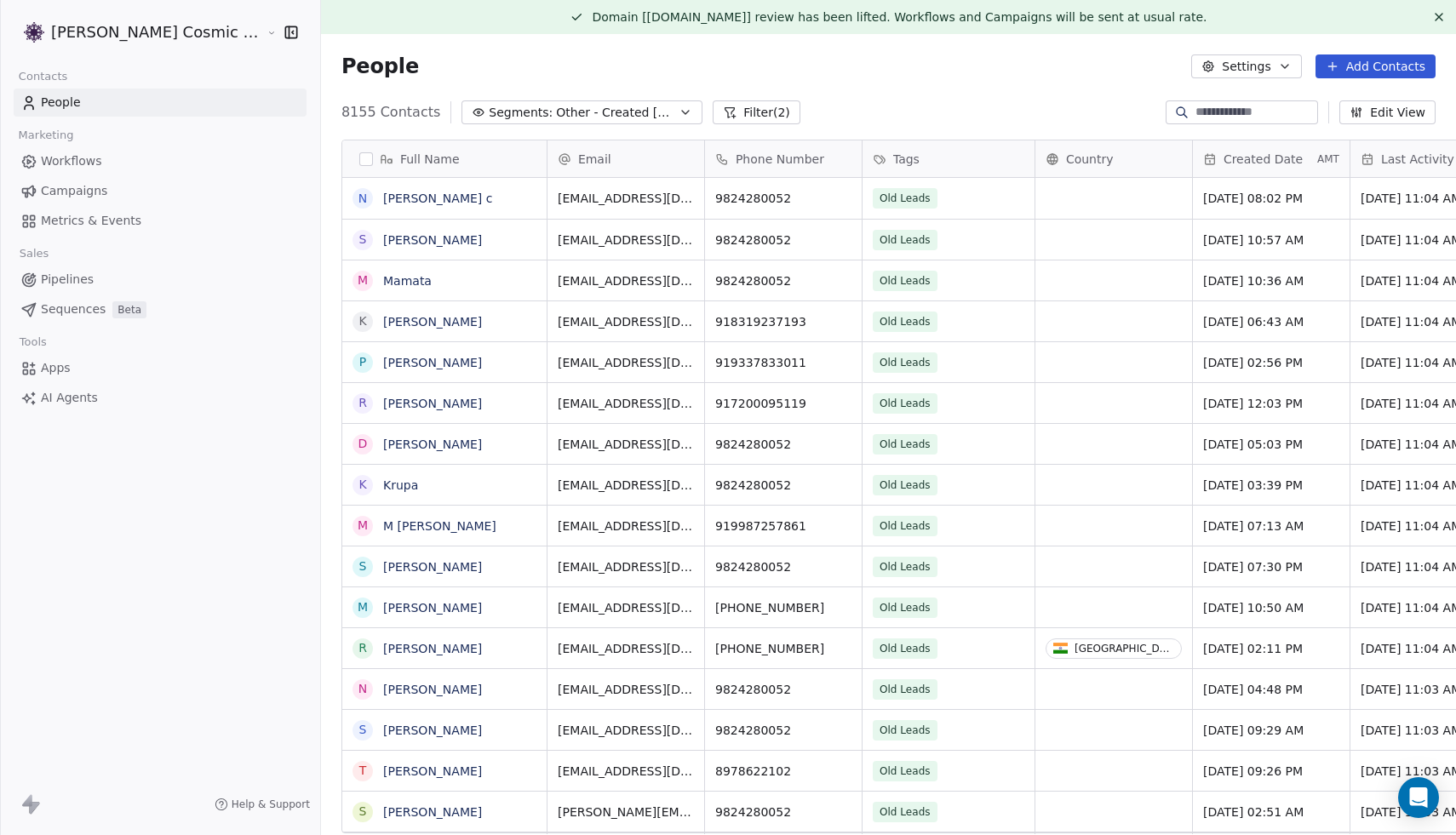
click at [678, 109] on icon "button" at bounding box center [684, 112] width 13 height 13
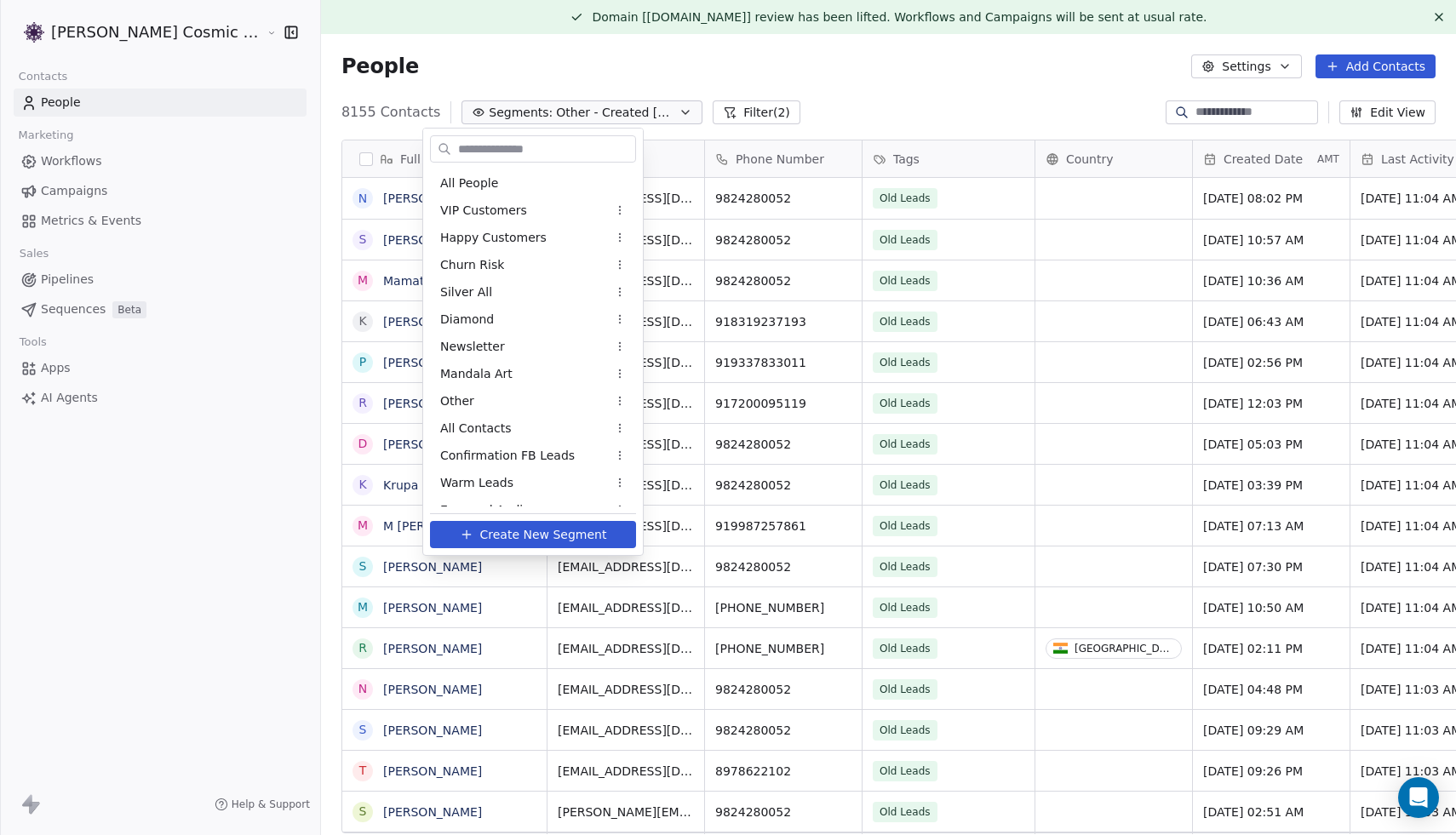
scroll to position [180, 0]
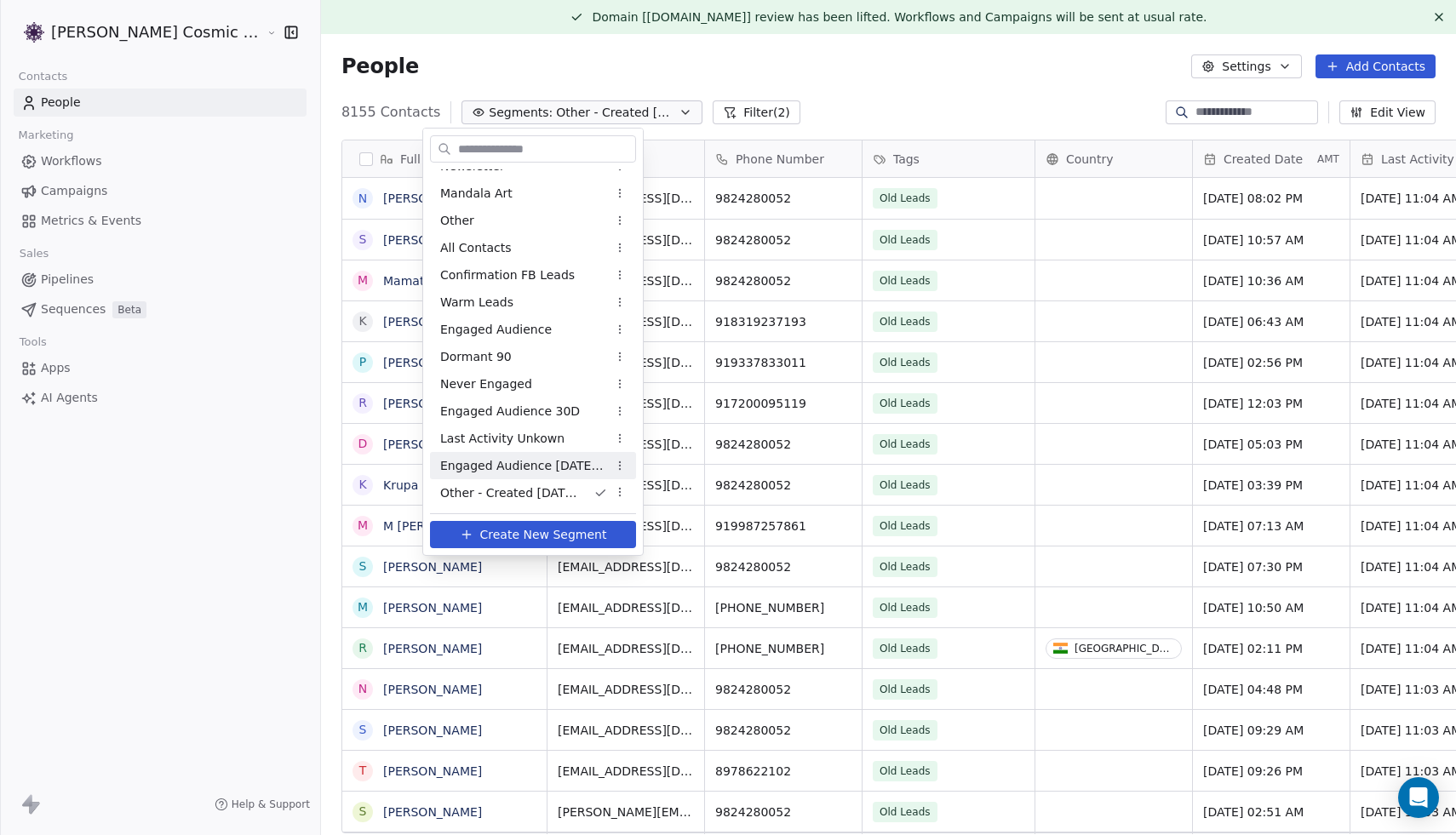
click at [525, 457] on span "Engaged Audience Jul to Aug" at bounding box center [524, 466] width 167 height 18
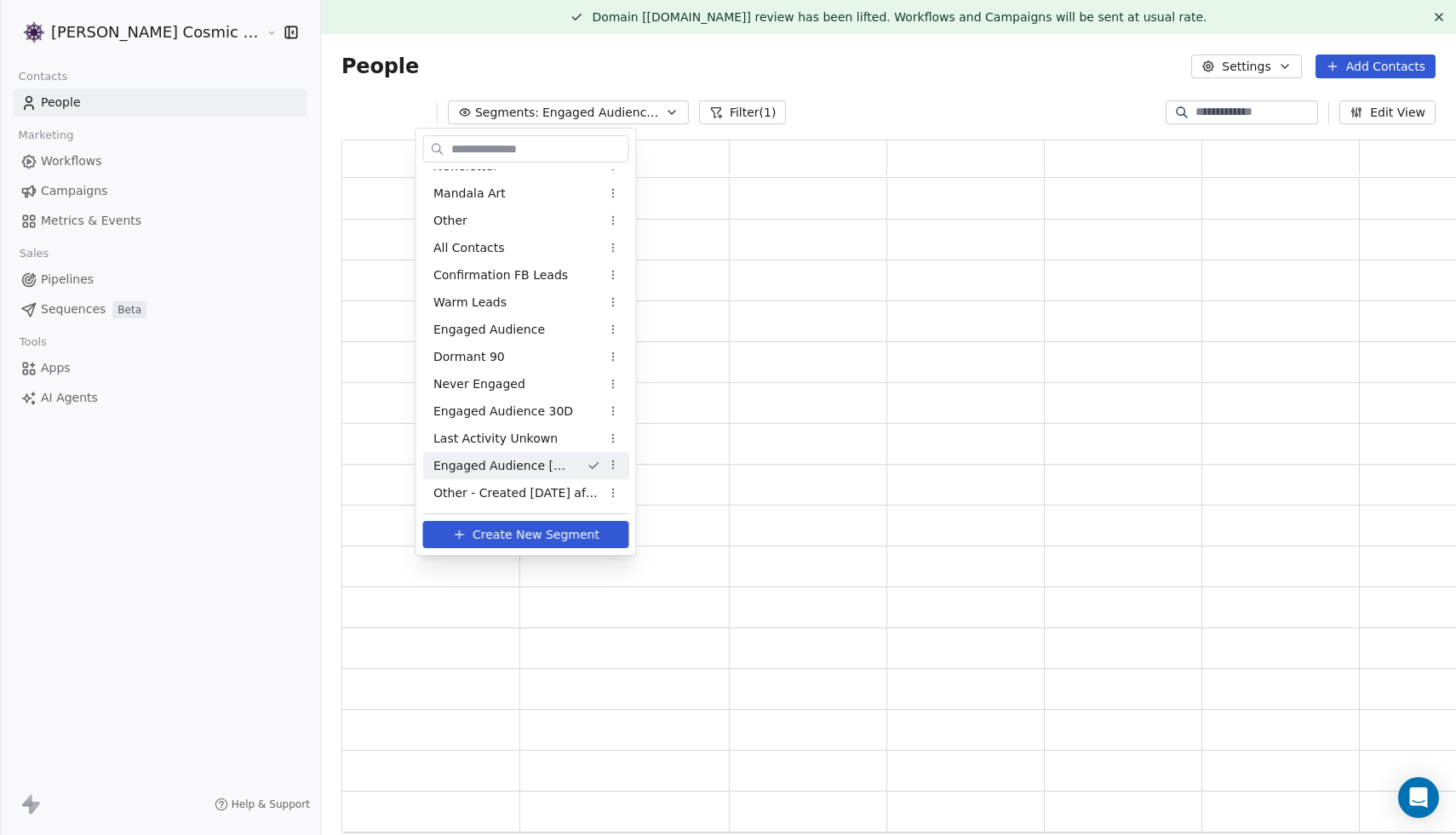
scroll to position [694, 1127]
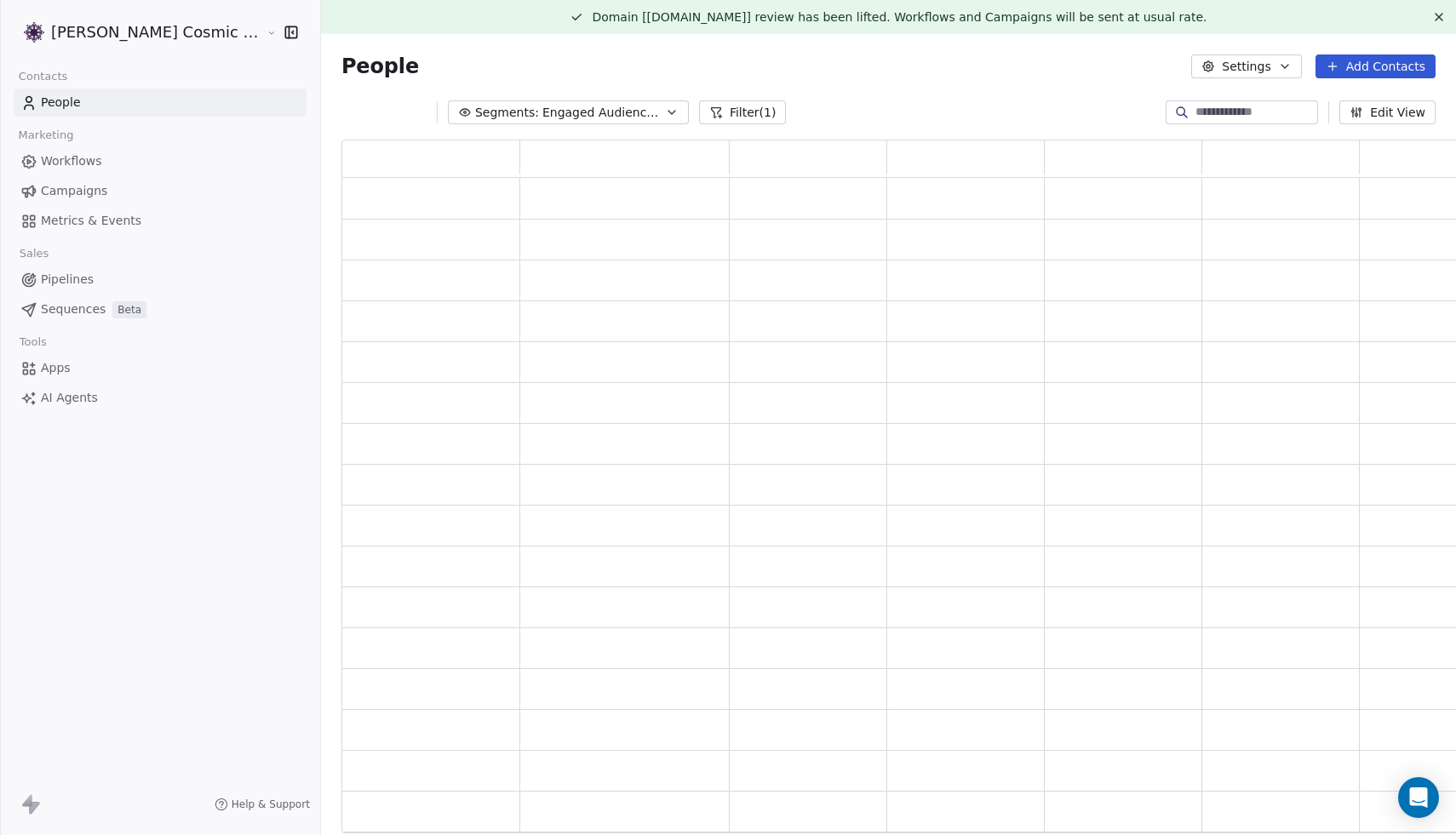
click at [622, 111] on span "Engaged Audience Jul to Aug" at bounding box center [602, 113] width 119 height 18
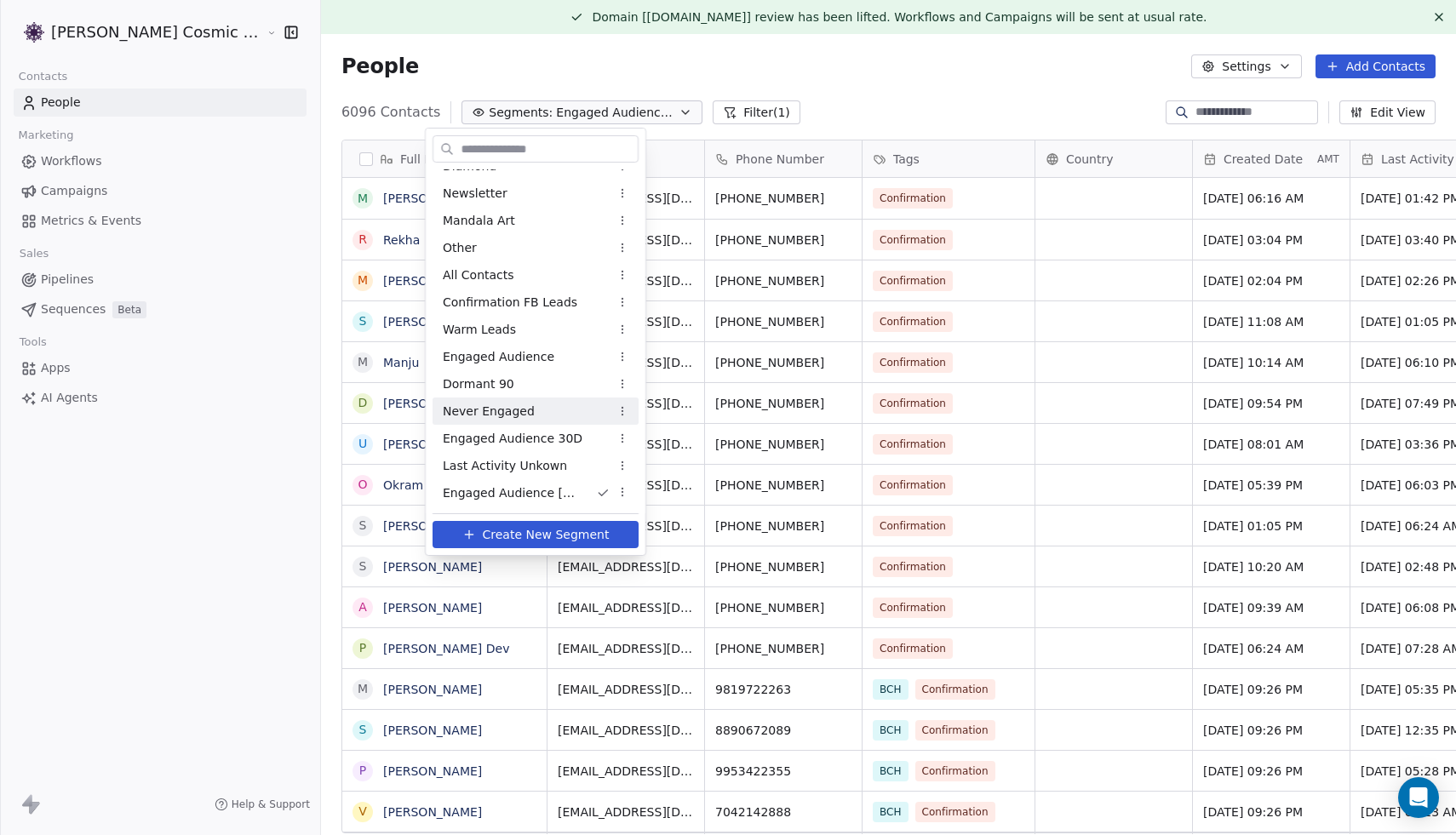
scroll to position [0, 0]
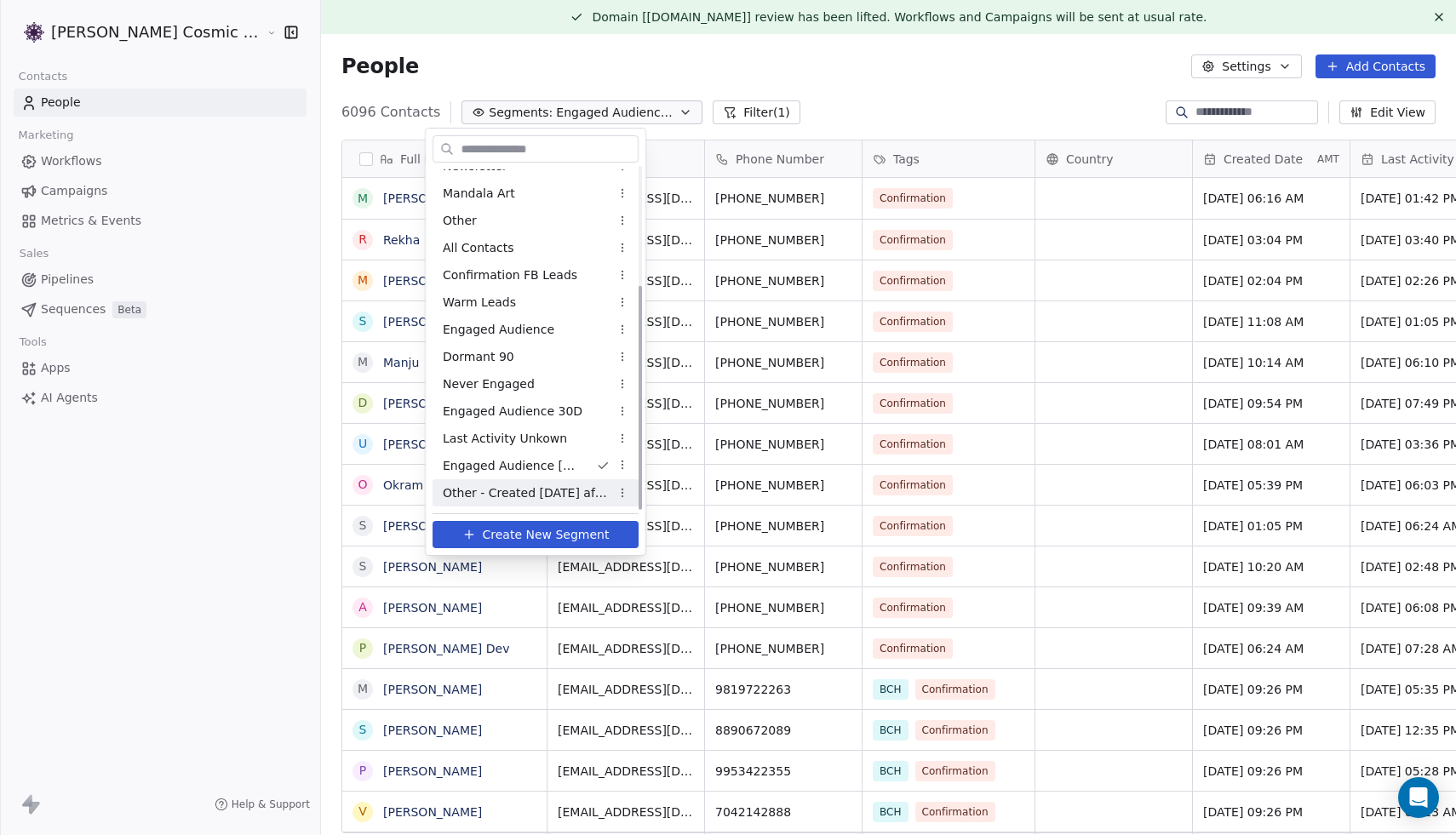
click at [542, 489] on span "Other - Created Jan 24 after" at bounding box center [527, 493] width 167 height 18
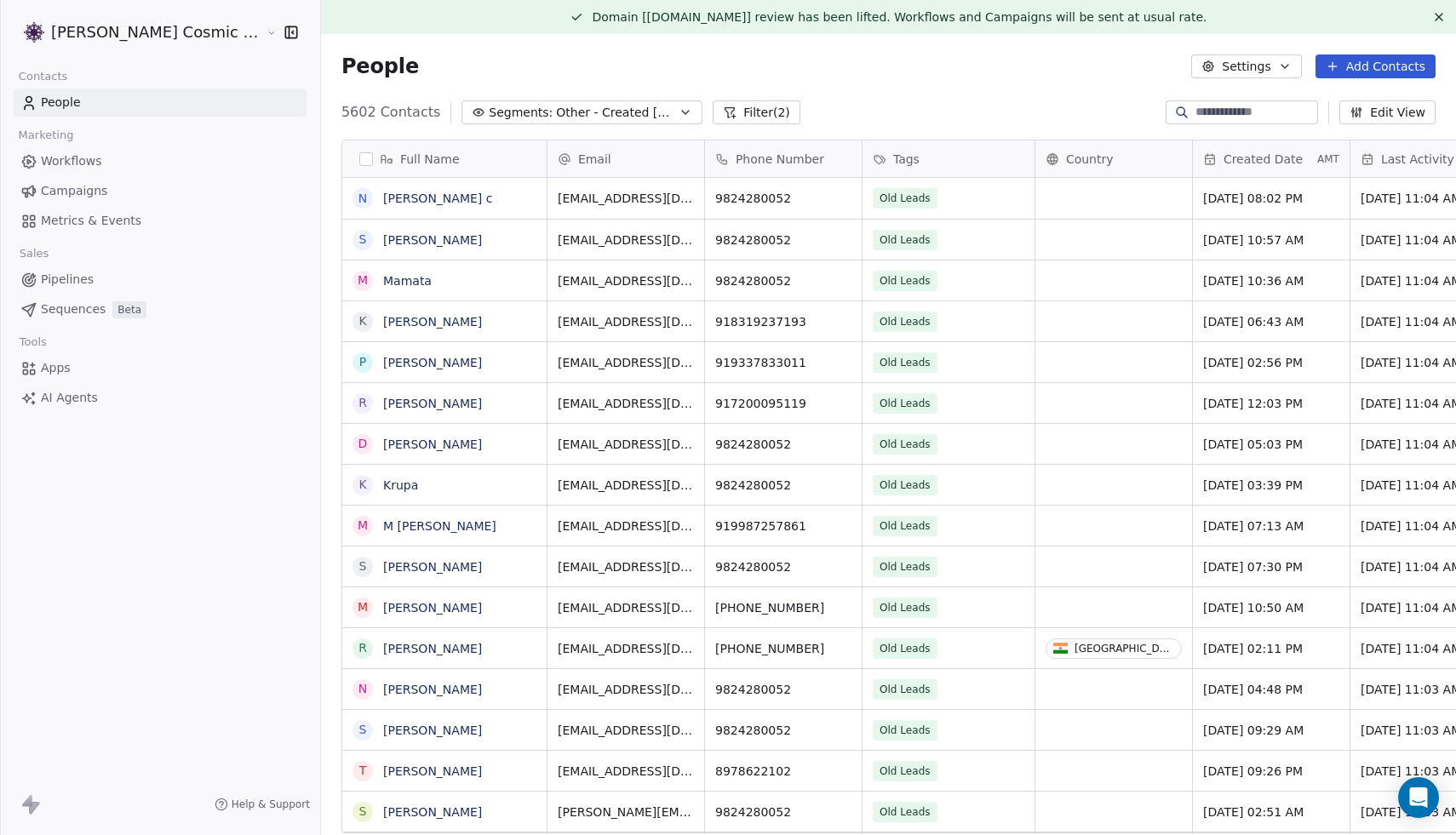
click at [720, 111] on button "Filter (2)" at bounding box center [756, 112] width 88 height 24
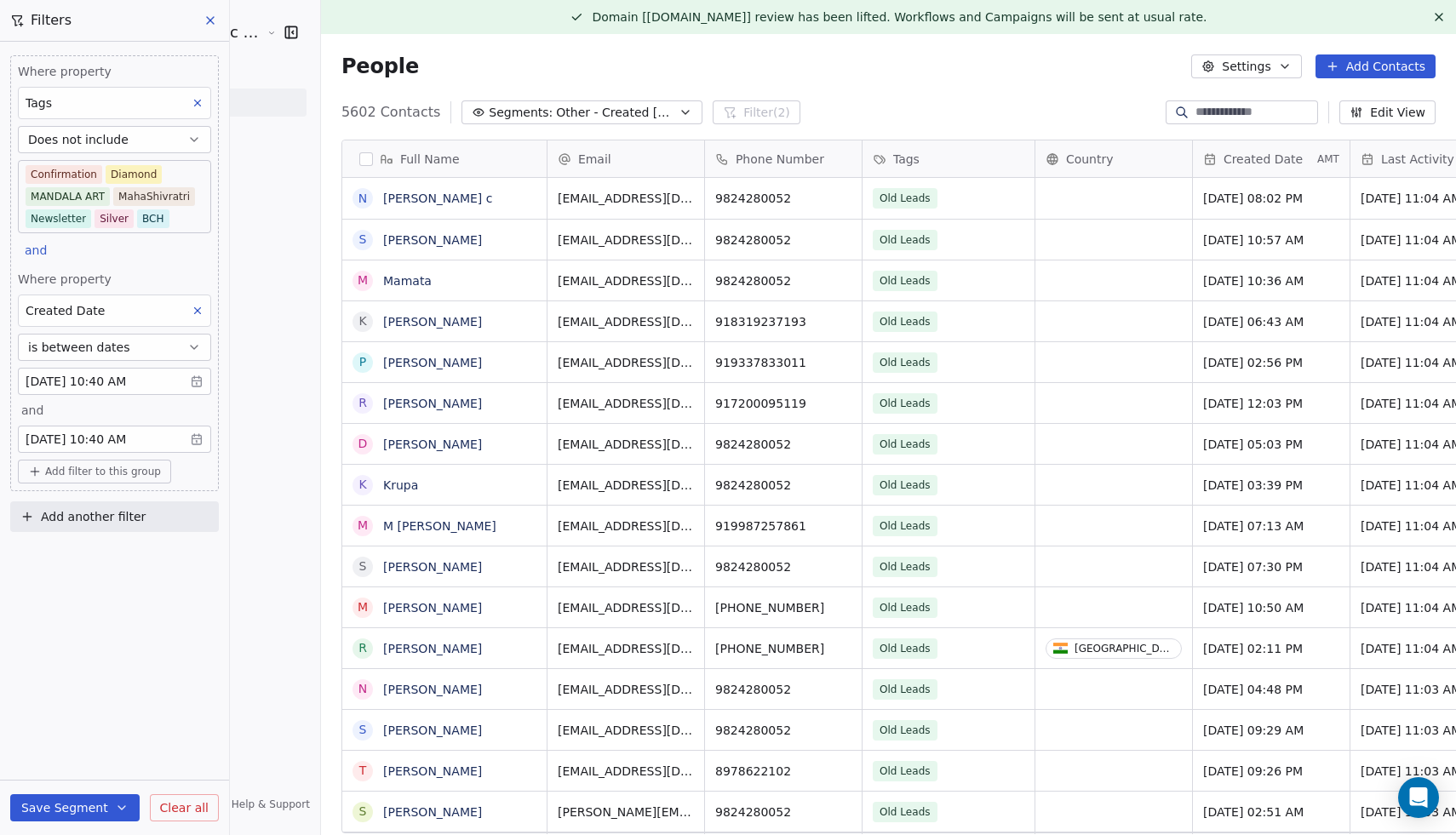
click at [153, 439] on body "Sumit Upreti Cosmic Academy LLP Contacts People Marketing Workflows Campaigns M…" at bounding box center [728, 417] width 1456 height 835
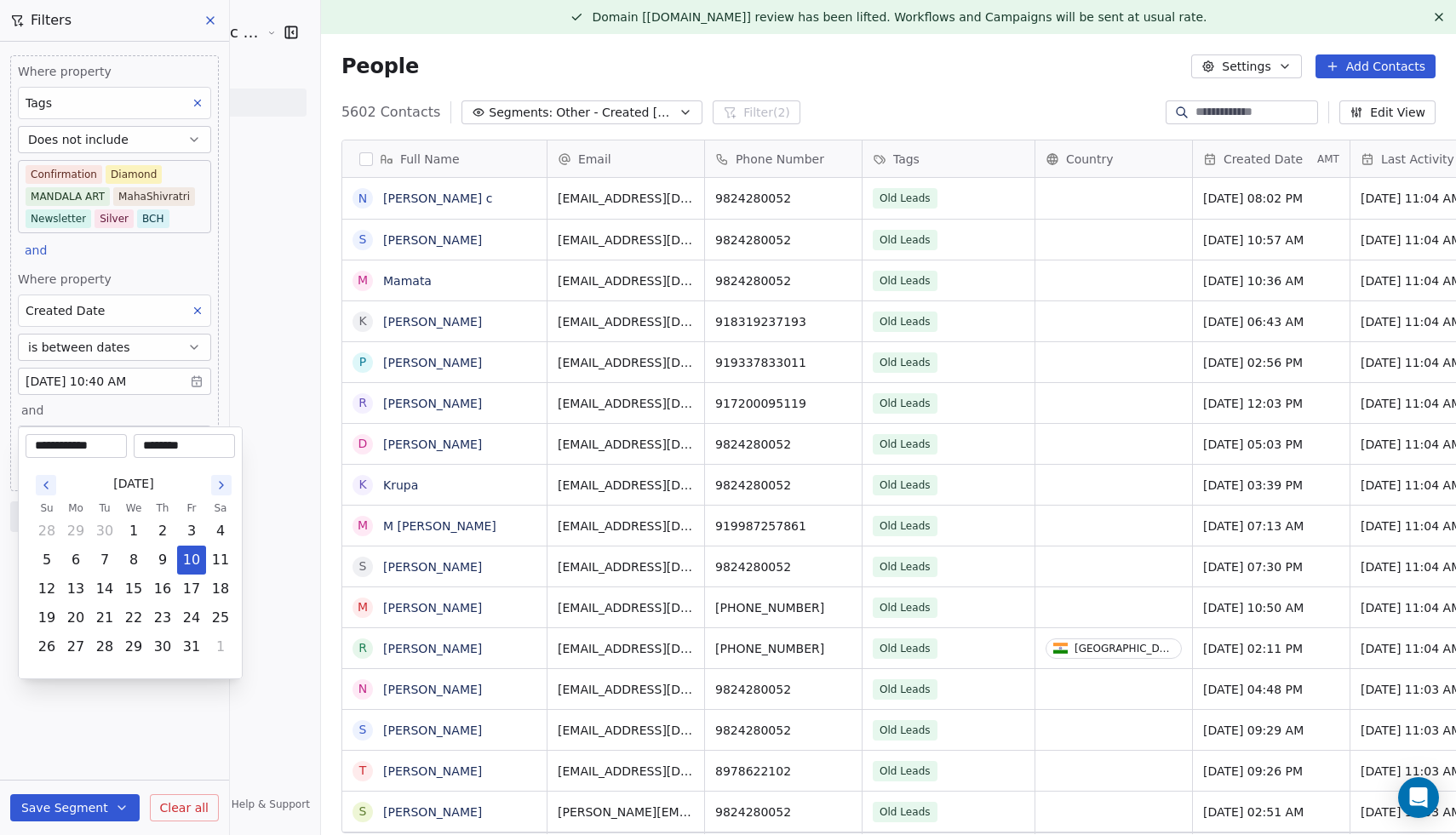
click at [49, 479] on icon "Go to the Previous Month" at bounding box center [46, 484] width 13 height 13
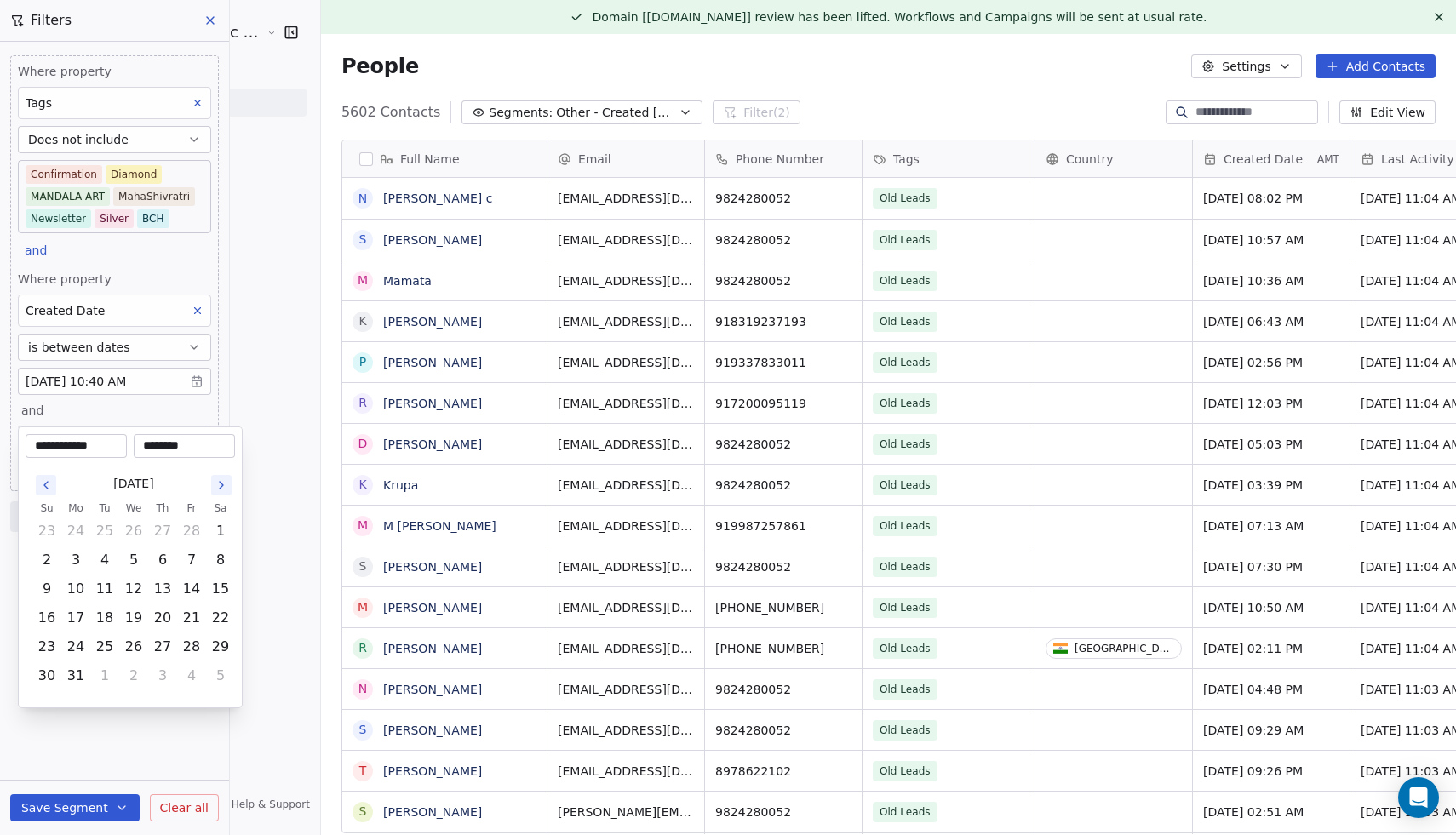
click at [49, 479] on icon "Go to the Previous Month" at bounding box center [46, 484] width 13 height 13
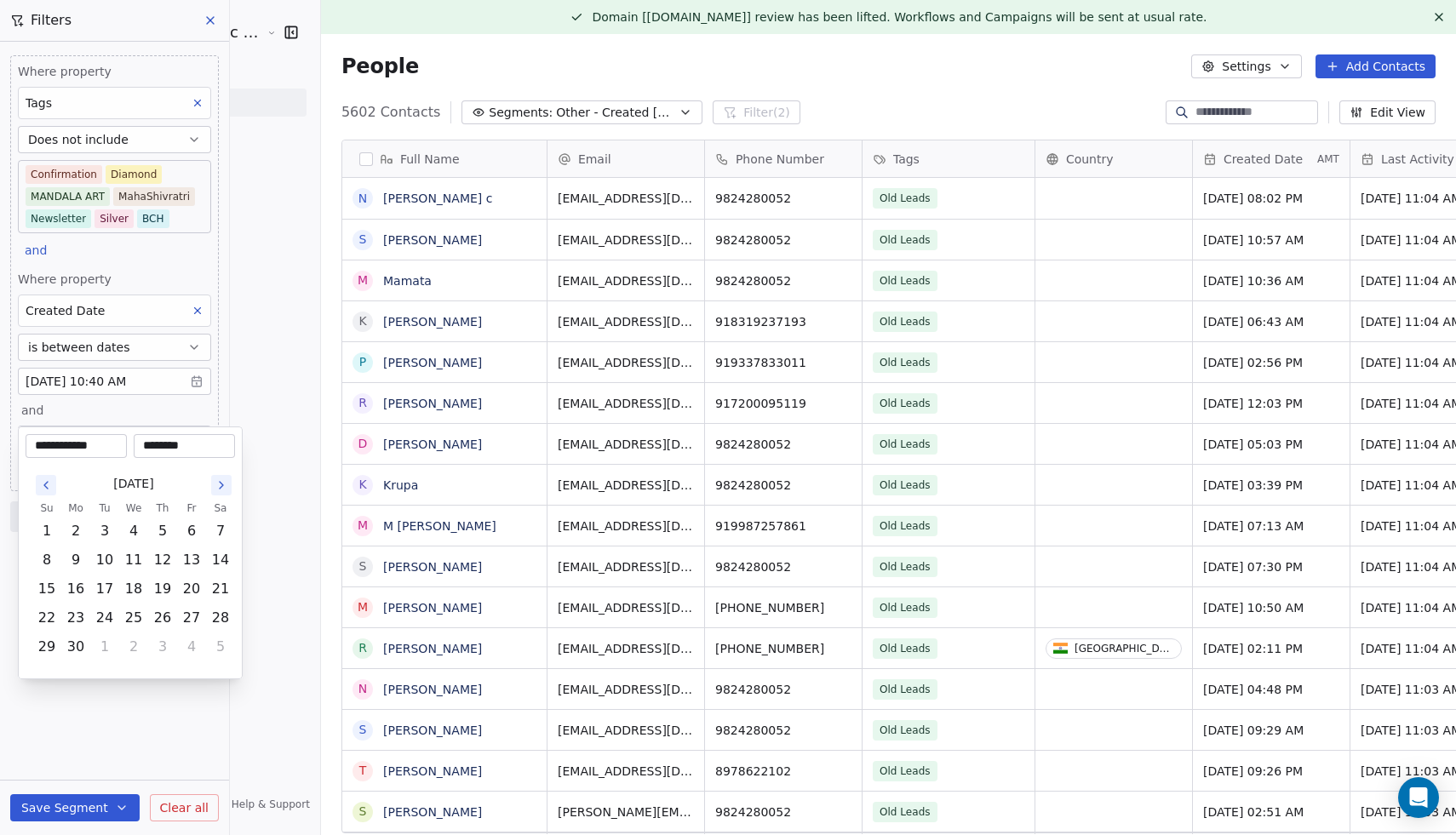
click at [49, 479] on icon "Go to the Previous Month" at bounding box center [46, 484] width 13 height 13
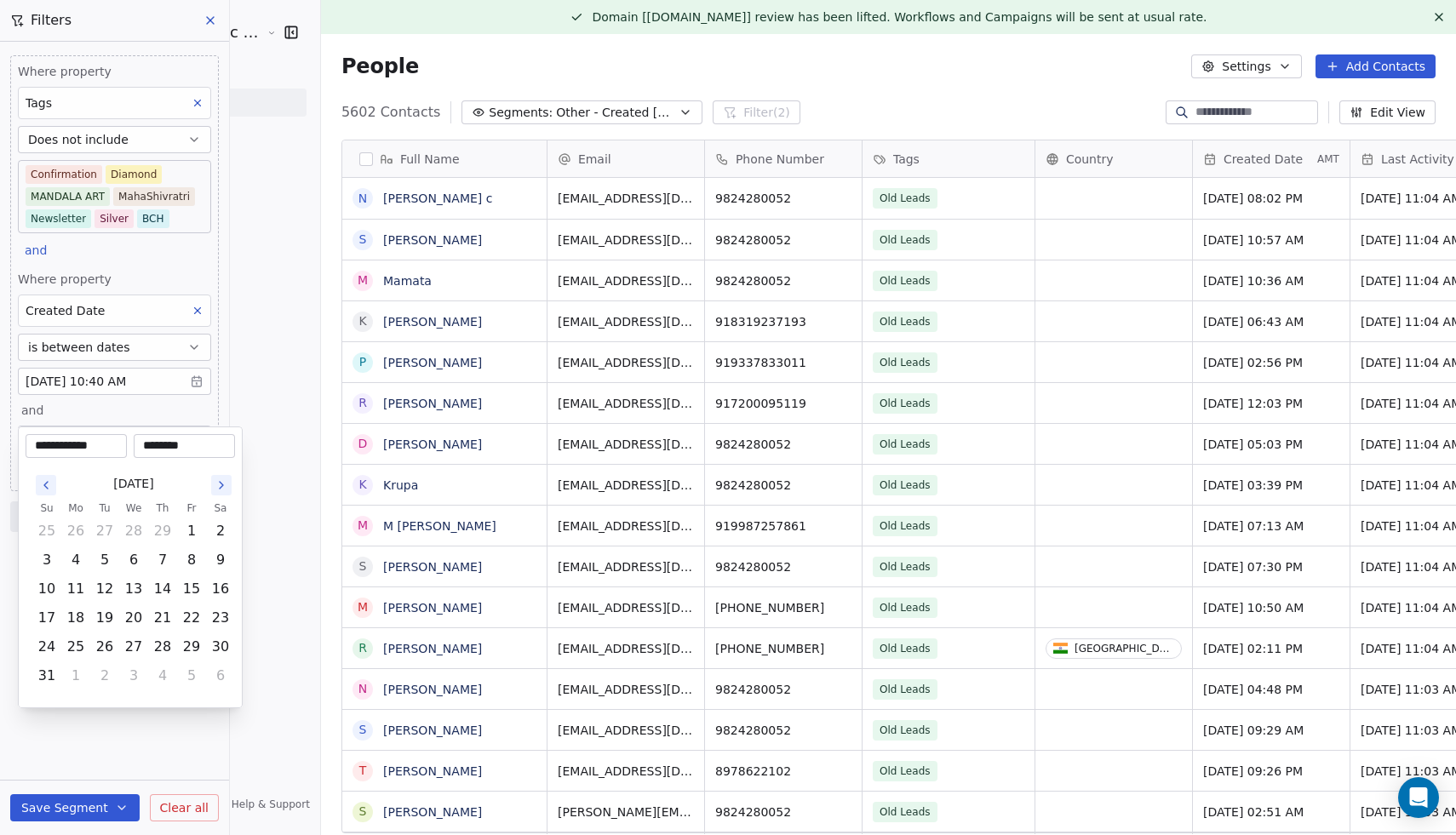
click at [49, 479] on icon "Go to the Previous Month" at bounding box center [46, 484] width 13 height 13
click at [75, 527] on button "1" at bounding box center [75, 531] width 27 height 27
type input "**********"
click at [103, 747] on html "Sumit Upreti Cosmic Academy LLP Contacts People Marketing Workflows Campaigns M…" at bounding box center [728, 417] width 1456 height 835
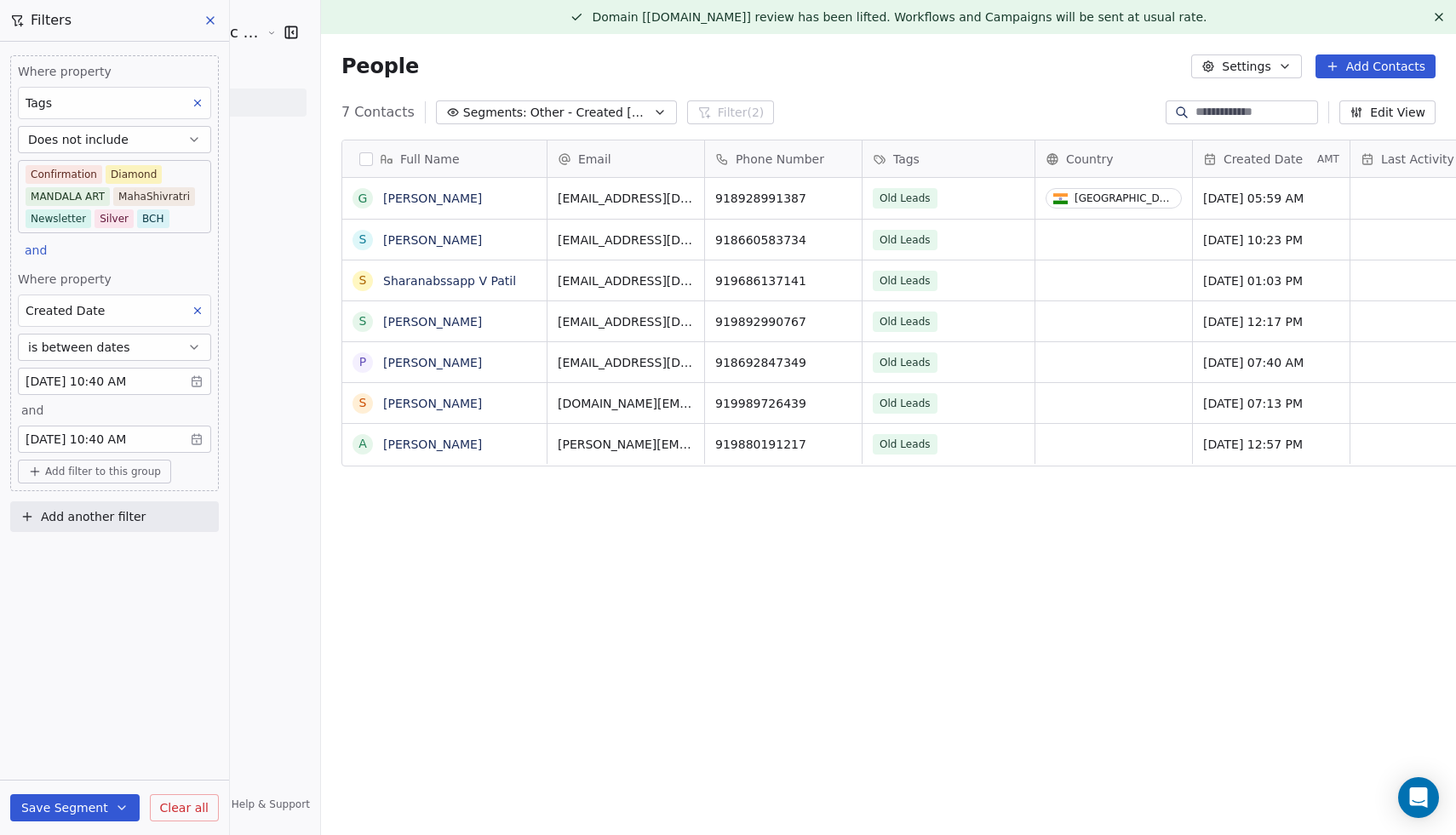
scroll to position [735, 1167]
click at [152, 377] on body "Sumit Upreti Cosmic Academy LLP Contacts People Marketing Workflows Campaigns M…" at bounding box center [728, 417] width 1456 height 835
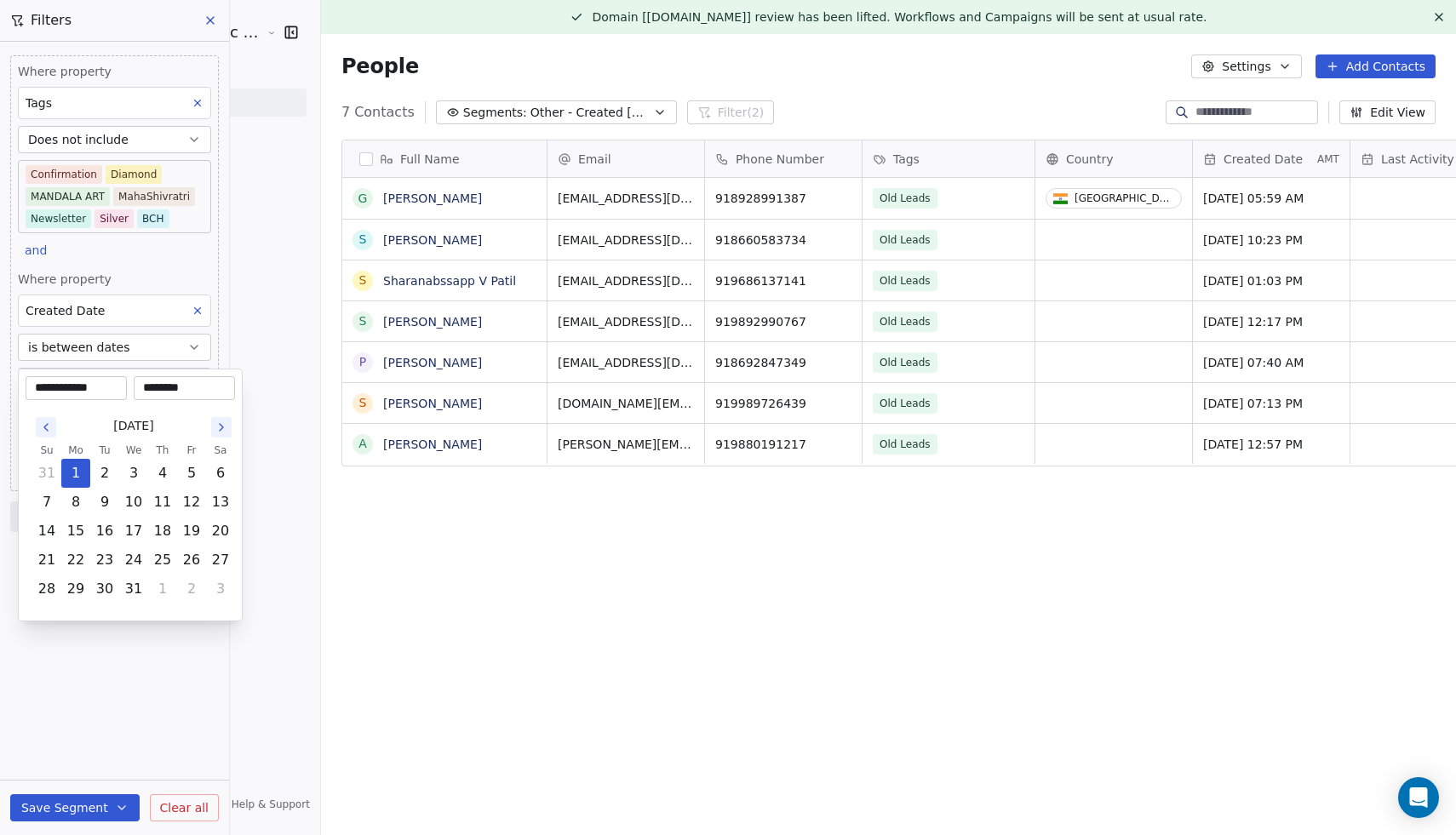
click at [109, 386] on input "**********" at bounding box center [75, 387] width 94 height 17
type input "**********"
click at [151, 647] on html "Sumit Upreti Cosmic Academy LLP Contacts People Marketing Workflows Campaigns M…" at bounding box center [728, 417] width 1456 height 835
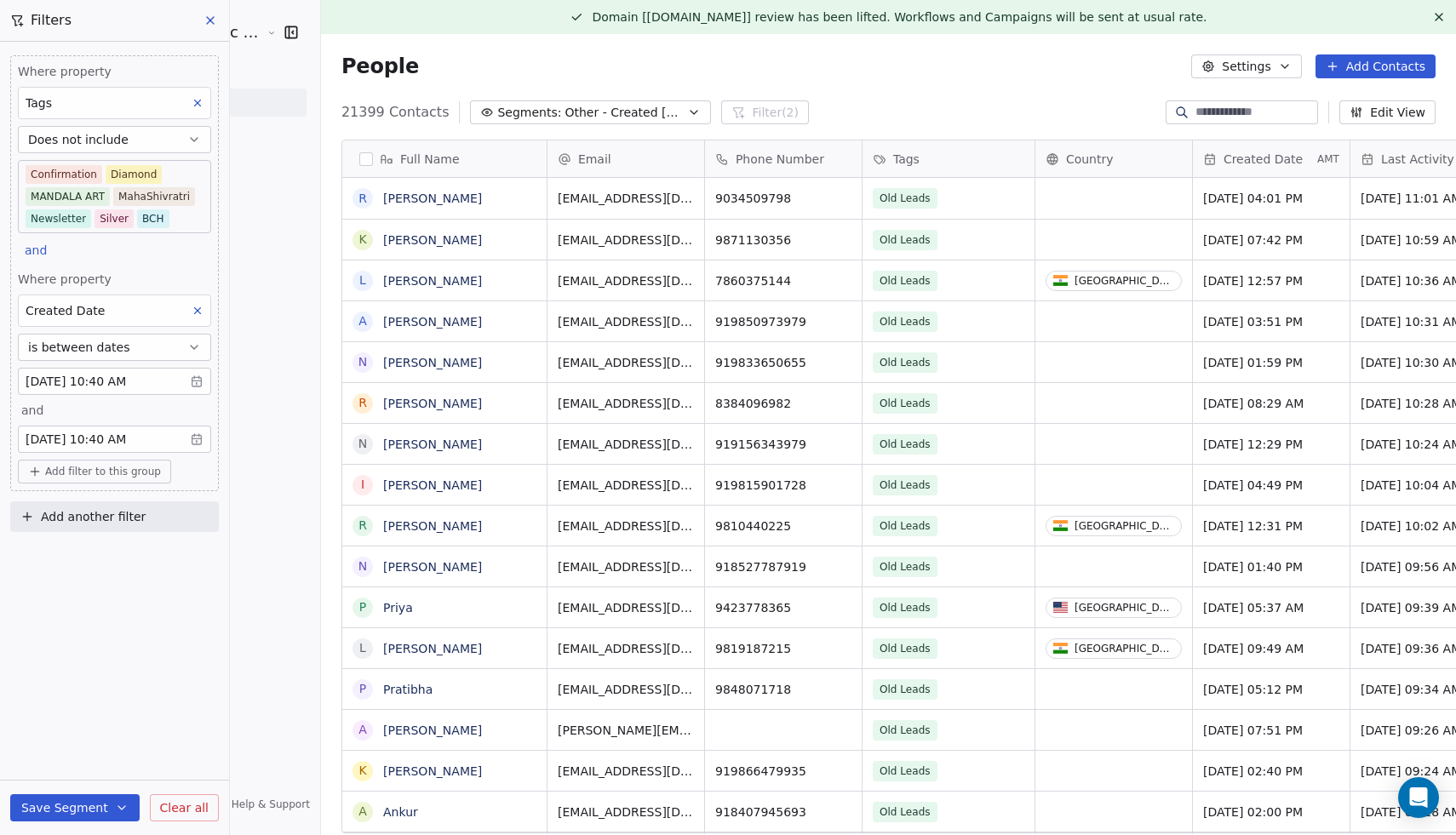
click at [111, 385] on body "Sumit Upreti Cosmic Academy LLP Contacts People Marketing Workflows Campaigns M…" at bounding box center [728, 417] width 1456 height 835
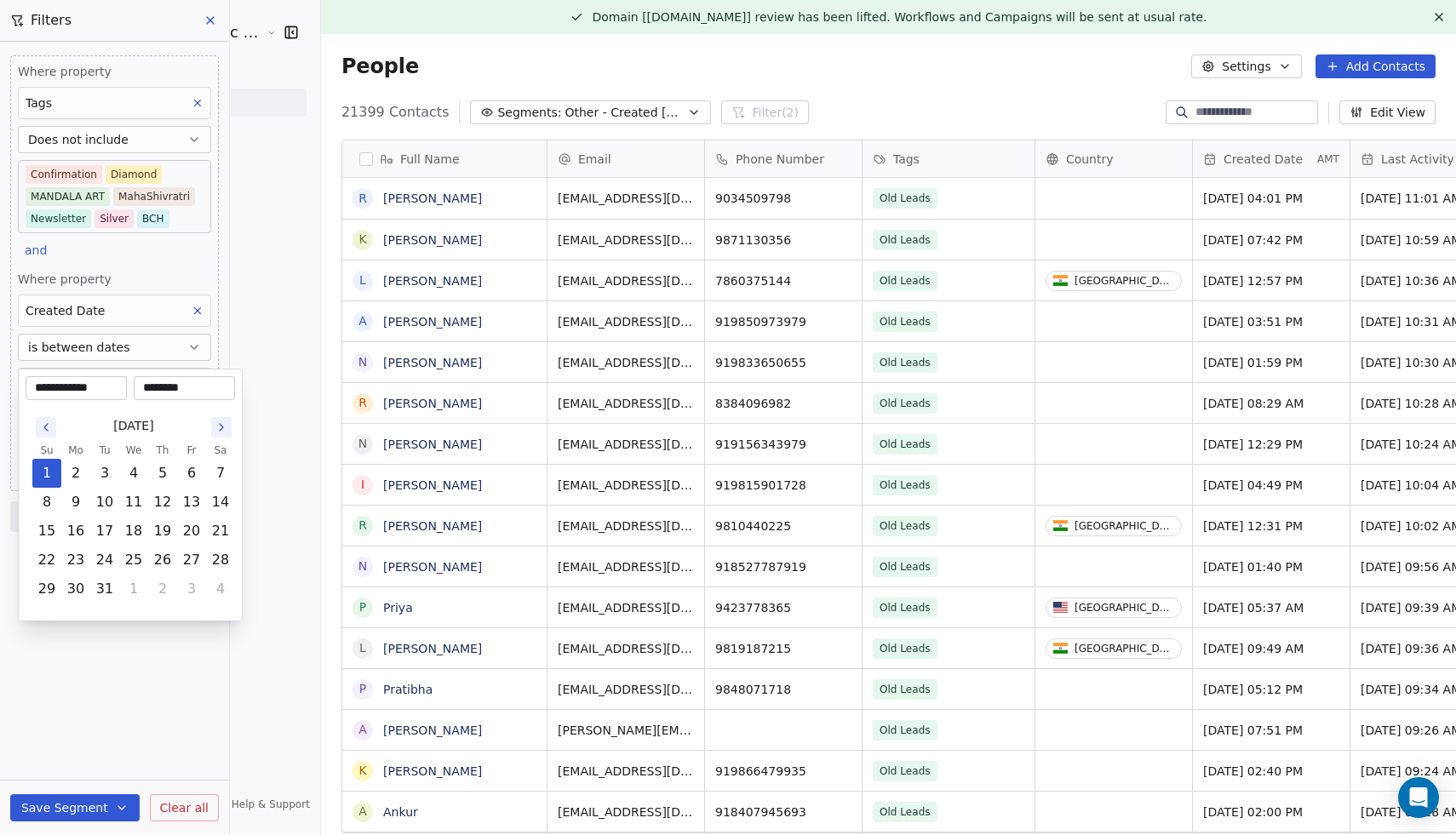
click at [111, 389] on input "**********" at bounding box center [75, 387] width 94 height 17
type input "**********"
click at [43, 423] on icon "Go to the Previous Month" at bounding box center [46, 427] width 13 height 13
click at [189, 470] on button "1" at bounding box center [191, 474] width 27 height 27
type input "**********"
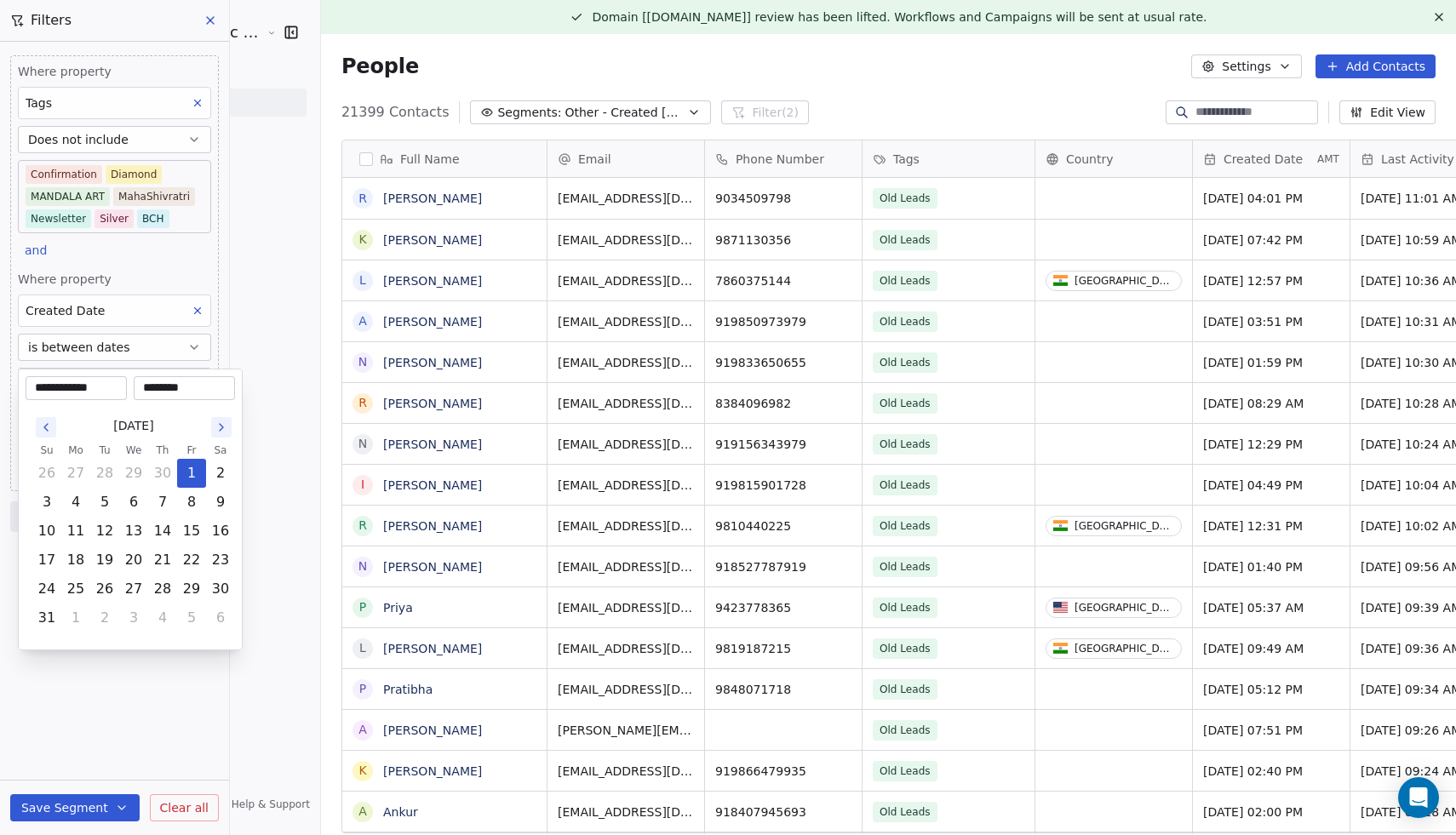
click at [155, 676] on html "Sumit Upreti Cosmic Academy LLP Contacts People Marketing Workflows Campaigns M…" at bounding box center [728, 417] width 1456 height 835
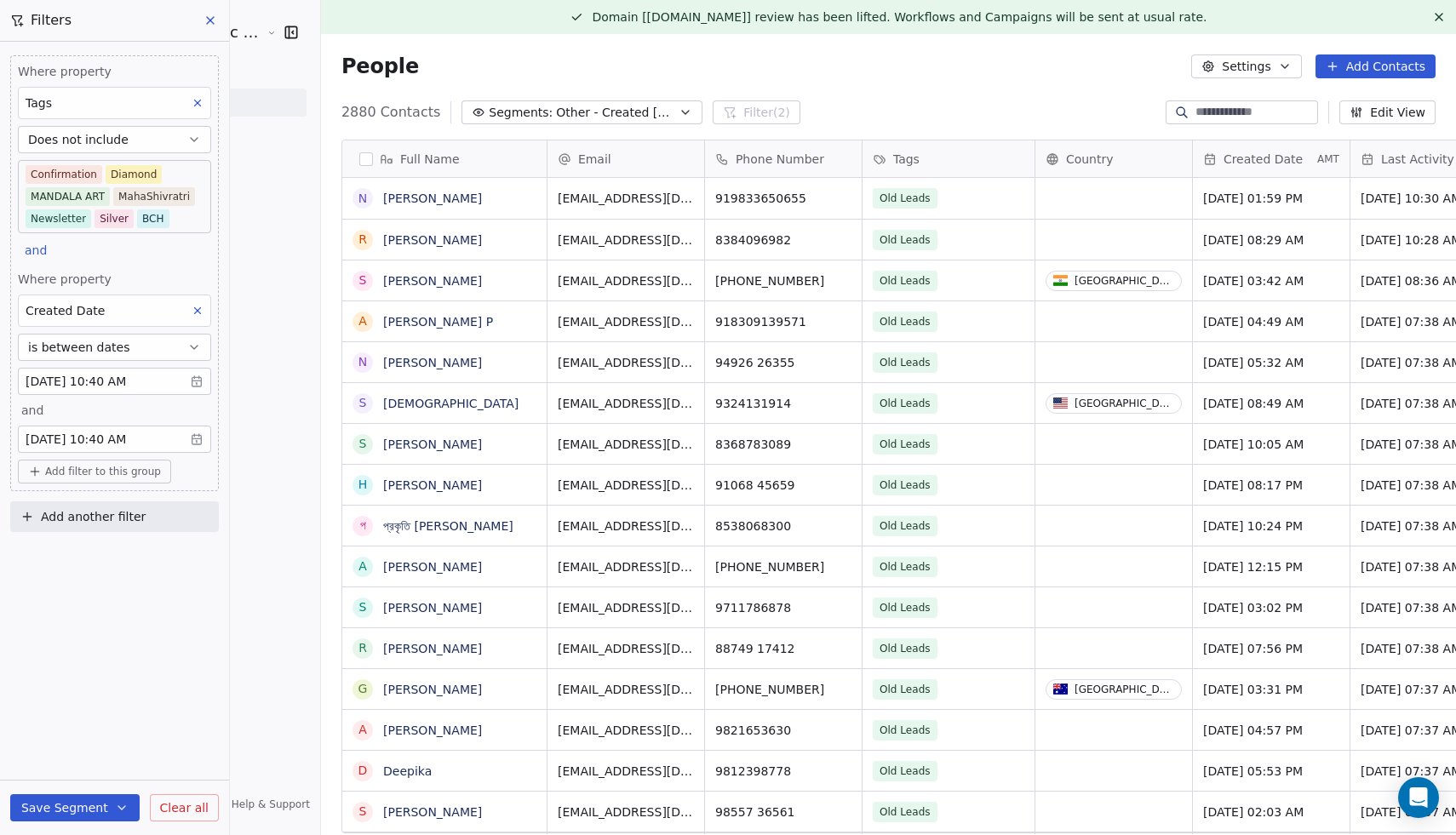
click at [92, 383] on body "Sumit Upreti Cosmic Academy LLP Contacts People Marketing Workflows Campaigns M…" at bounding box center [728, 417] width 1456 height 835
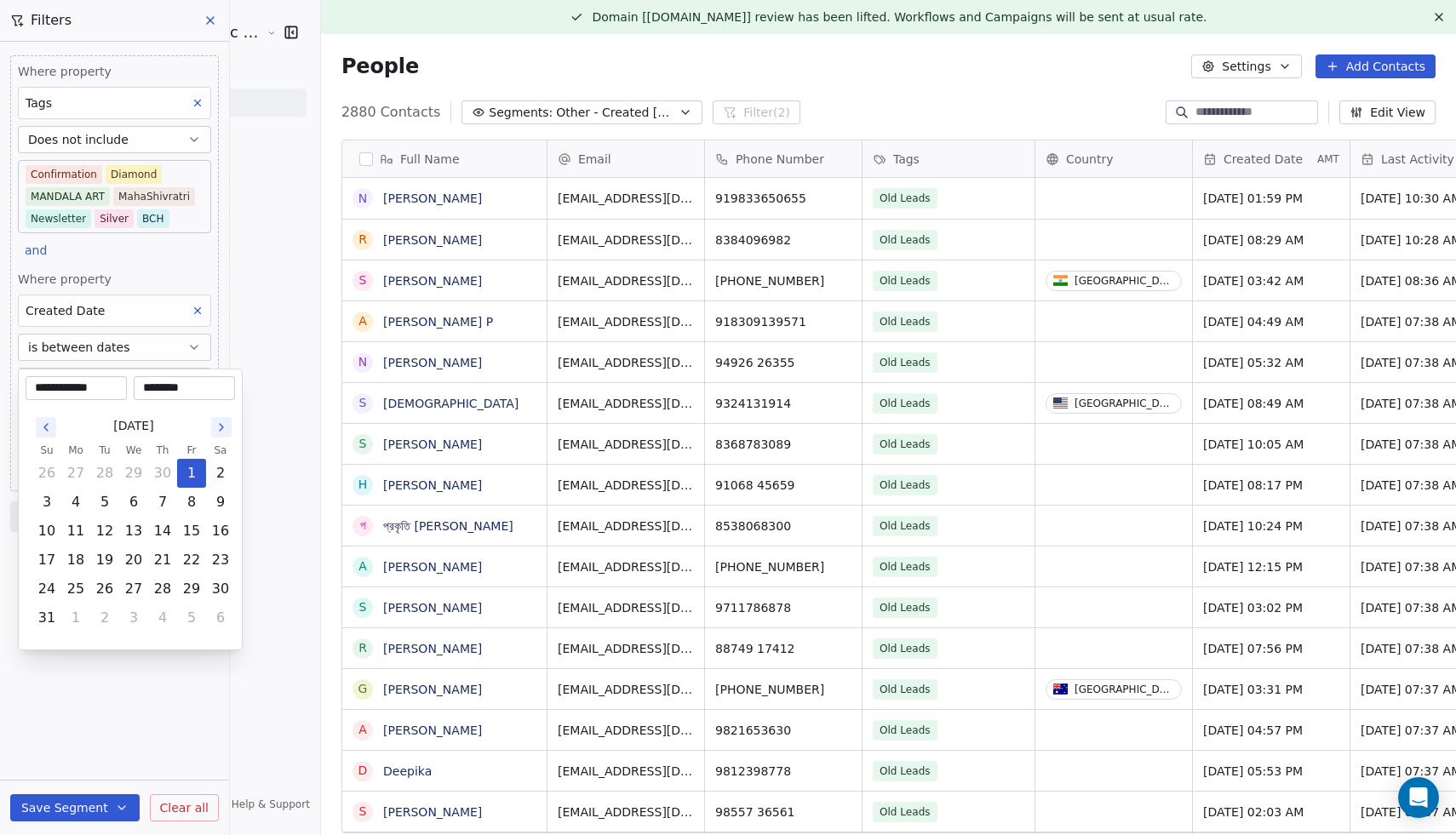
click at [42, 423] on icon "Go to the Previous Month" at bounding box center [46, 427] width 13 height 13
click at [135, 470] on button "1" at bounding box center [134, 474] width 27 height 27
type input "**********"
click at [103, 702] on html "Sumit Upreti Cosmic Academy LLP Contacts People Marketing Workflows Campaigns M…" at bounding box center [728, 417] width 1456 height 835
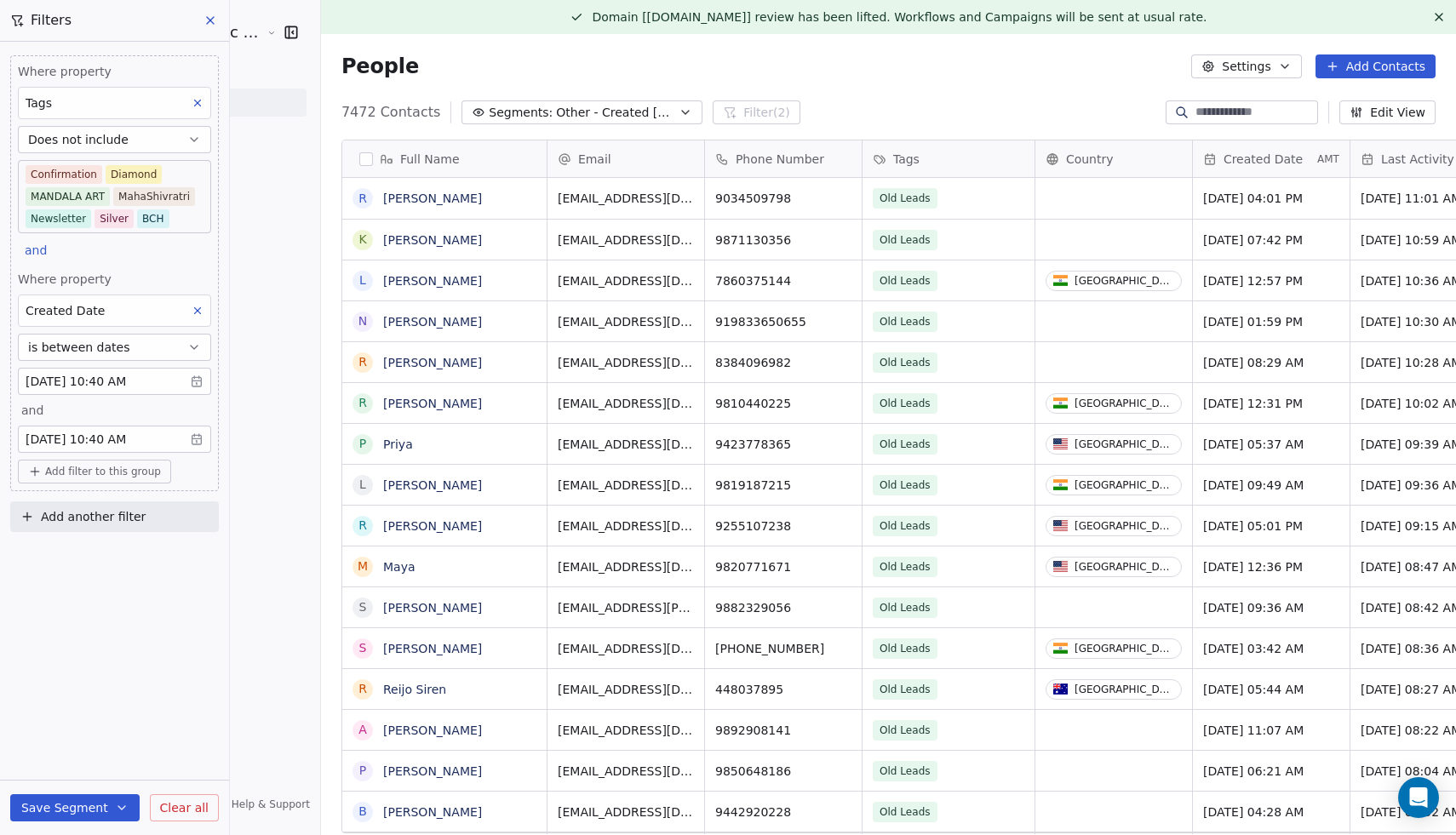
click at [109, 379] on body "Sumit Upreti Cosmic Academy LLP Contacts People Marketing Workflows Campaigns M…" at bounding box center [728, 417] width 1456 height 835
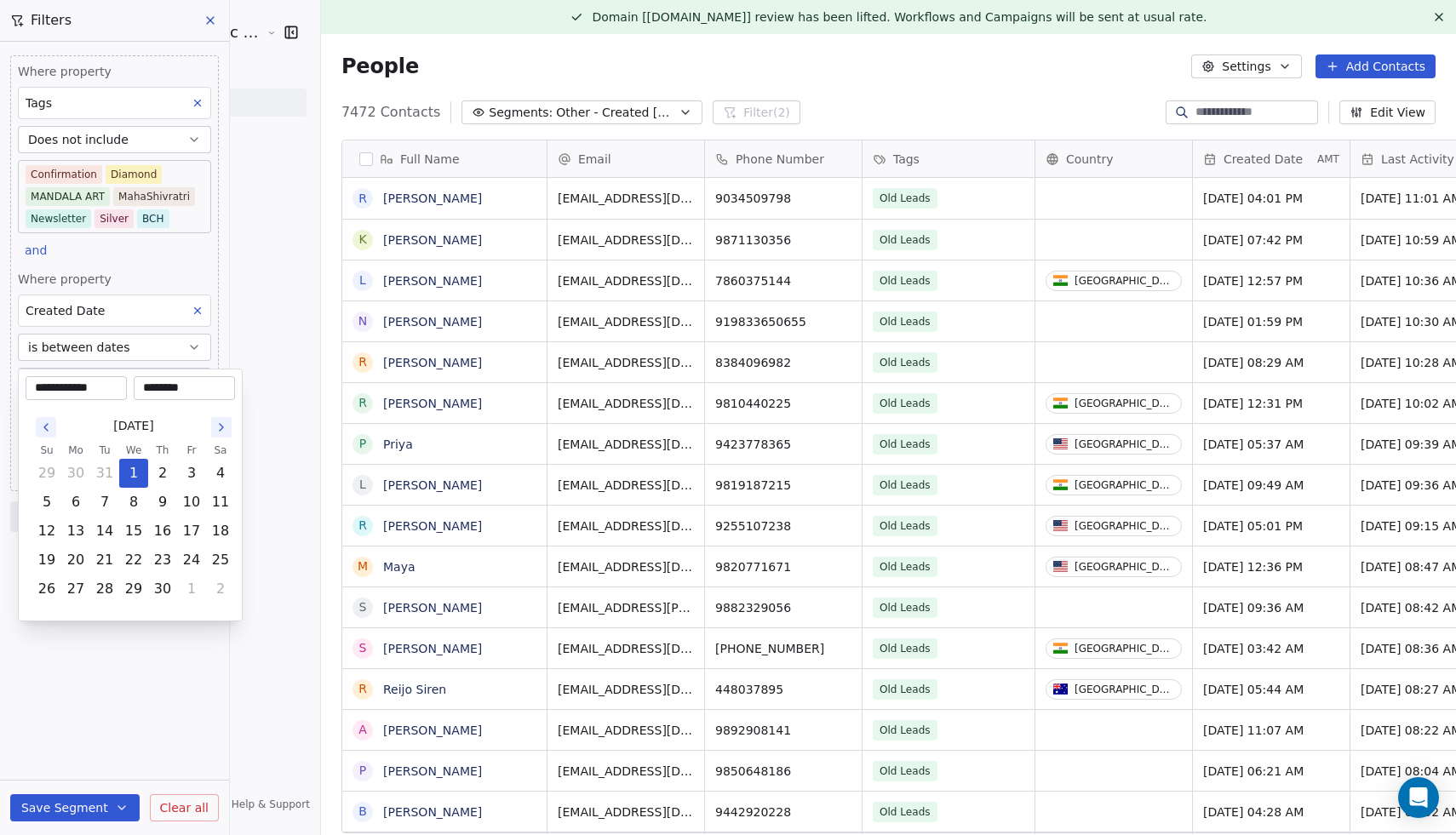
click at [46, 422] on icon "Go to the Previous Month" at bounding box center [46, 427] width 13 height 13
click at [39, 475] on button "1" at bounding box center [47, 474] width 27 height 27
type input "**********"
click at [113, 663] on html "Sumit Upreti Cosmic Academy LLP Contacts People Marketing Workflows Campaigns M…" at bounding box center [728, 417] width 1456 height 835
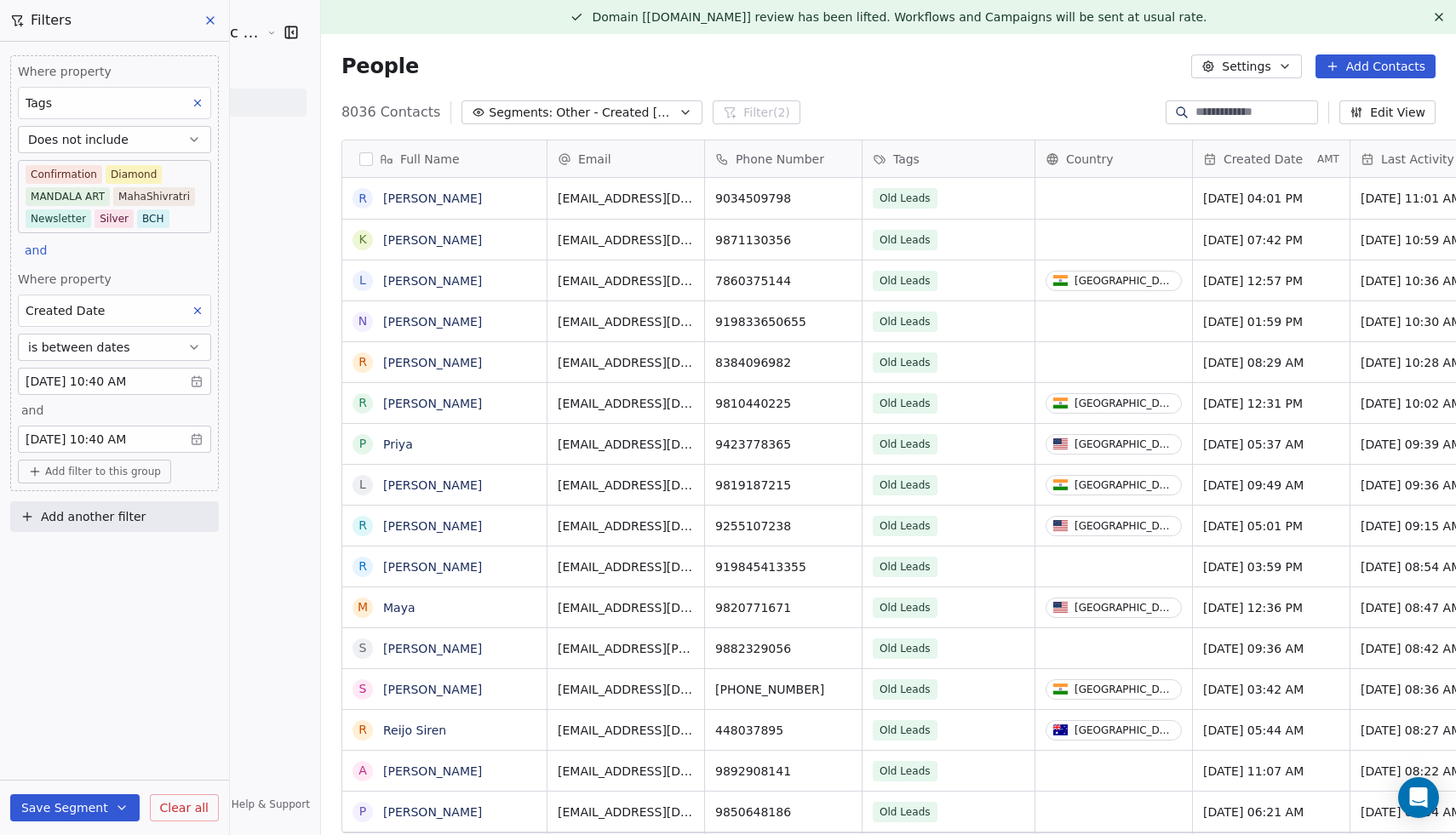
click at [111, 376] on body "Sumit Upreti Cosmic Academy LLP Contacts People Marketing Workflows Campaigns M…" at bounding box center [728, 417] width 1456 height 835
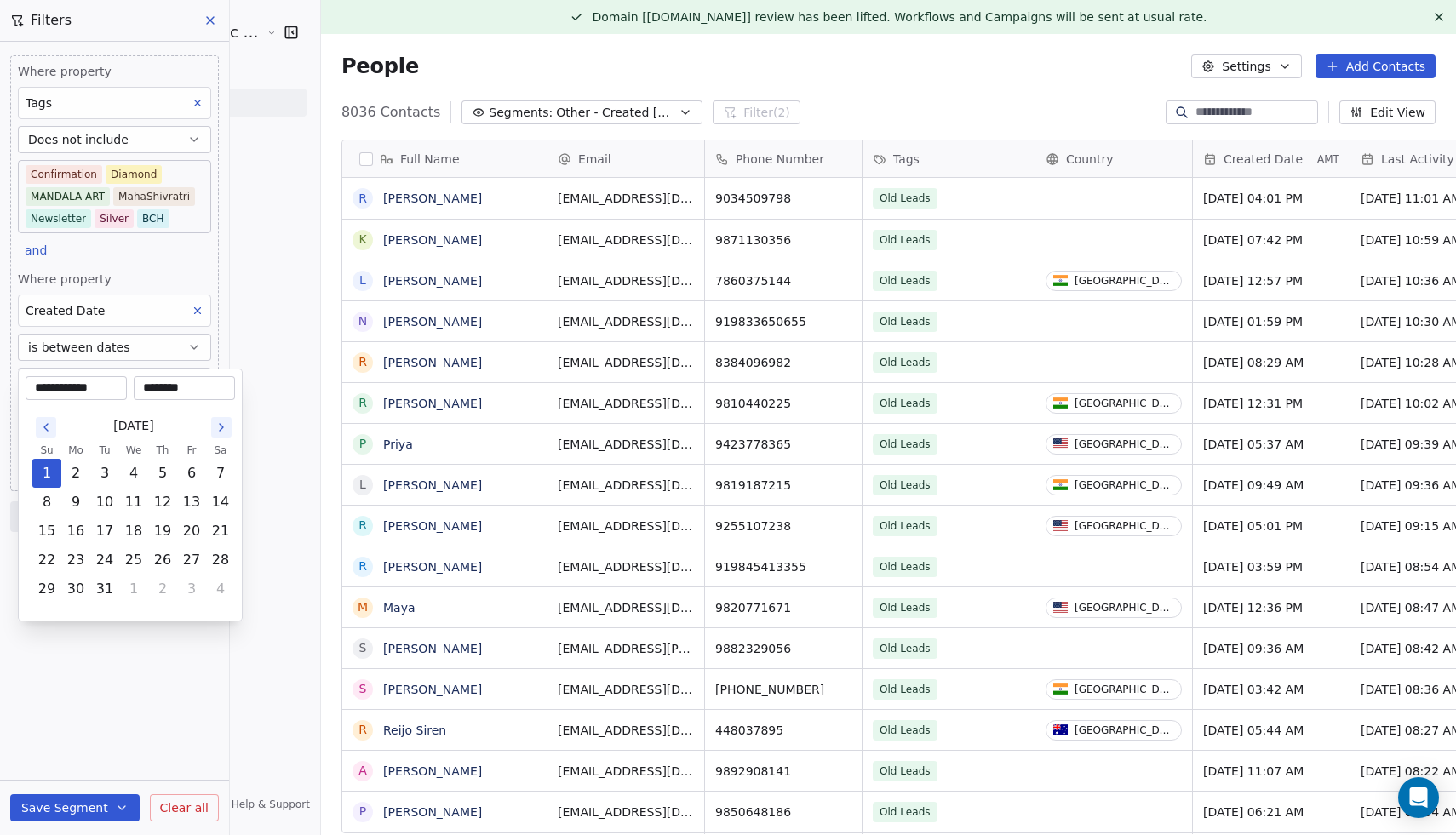
click at [45, 424] on icon "Go to the Previous Month" at bounding box center [46, 427] width 13 height 13
click at [222, 474] on button "1" at bounding box center [221, 474] width 27 height 27
type input "**********"
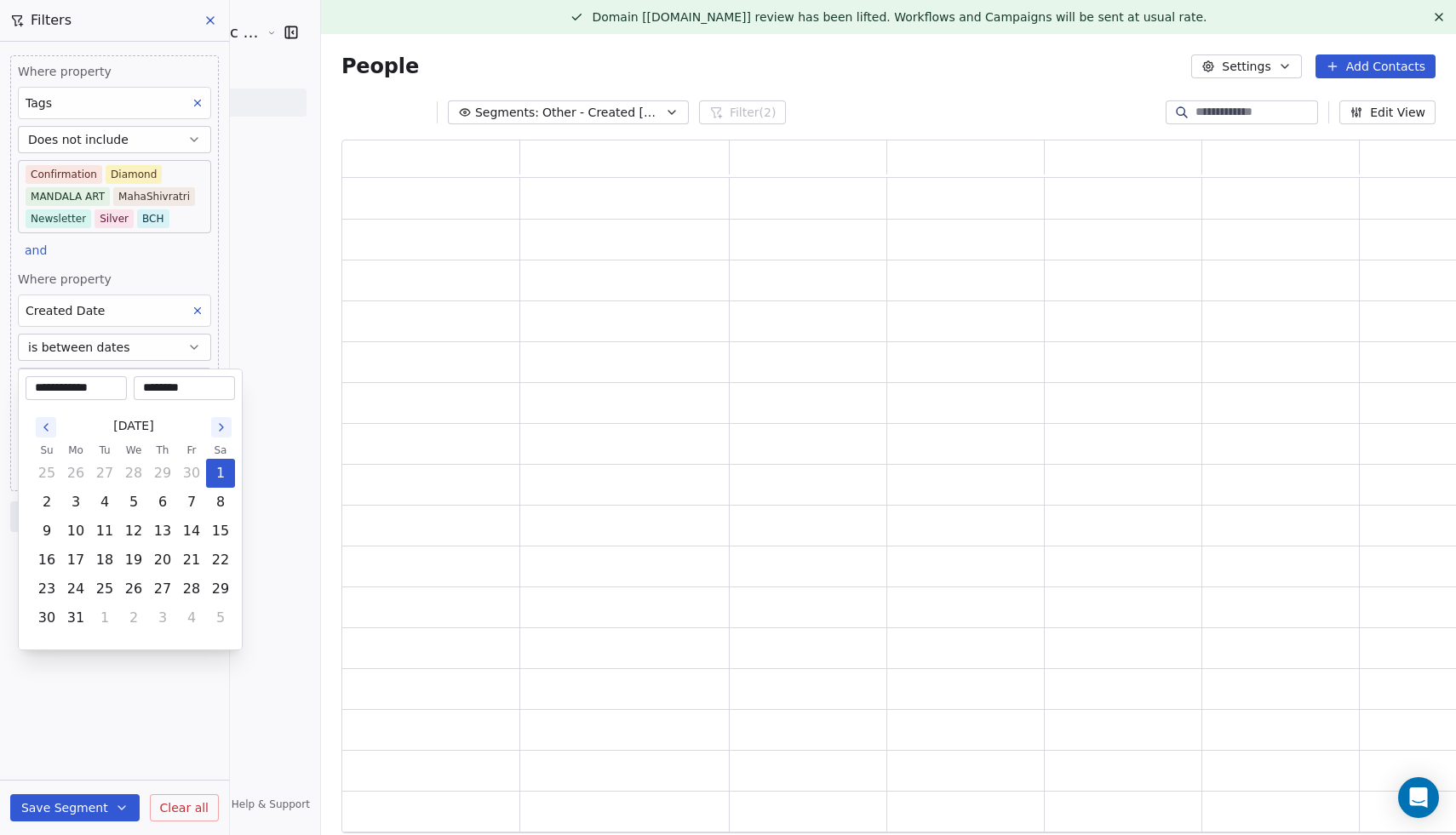
click at [144, 667] on html "**********" at bounding box center [728, 417] width 1456 height 835
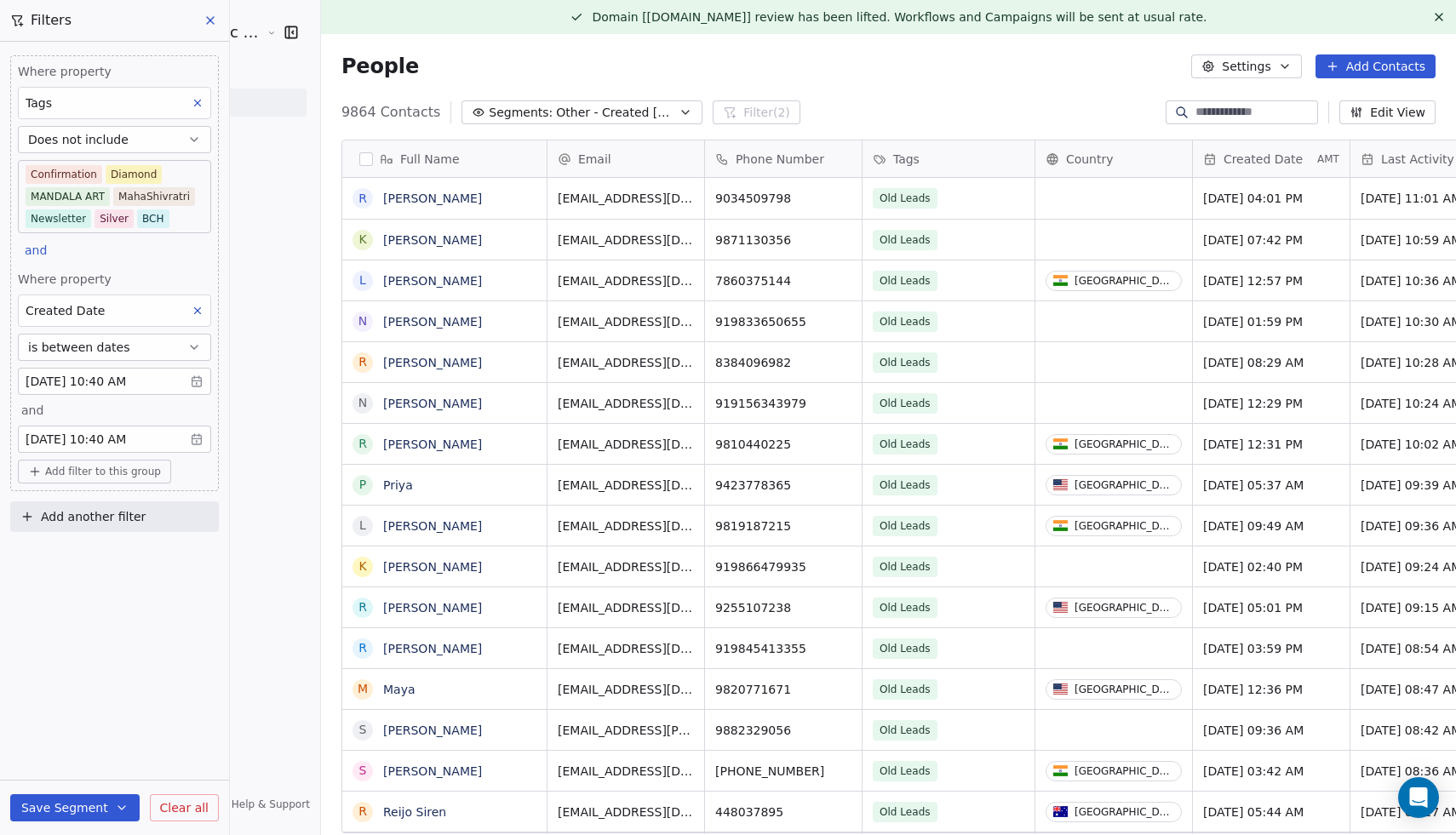
click at [95, 815] on button "Save Segment" at bounding box center [74, 808] width 129 height 27
click at [126, 726] on span "Create new segment" at bounding box center [110, 730] width 125 height 17
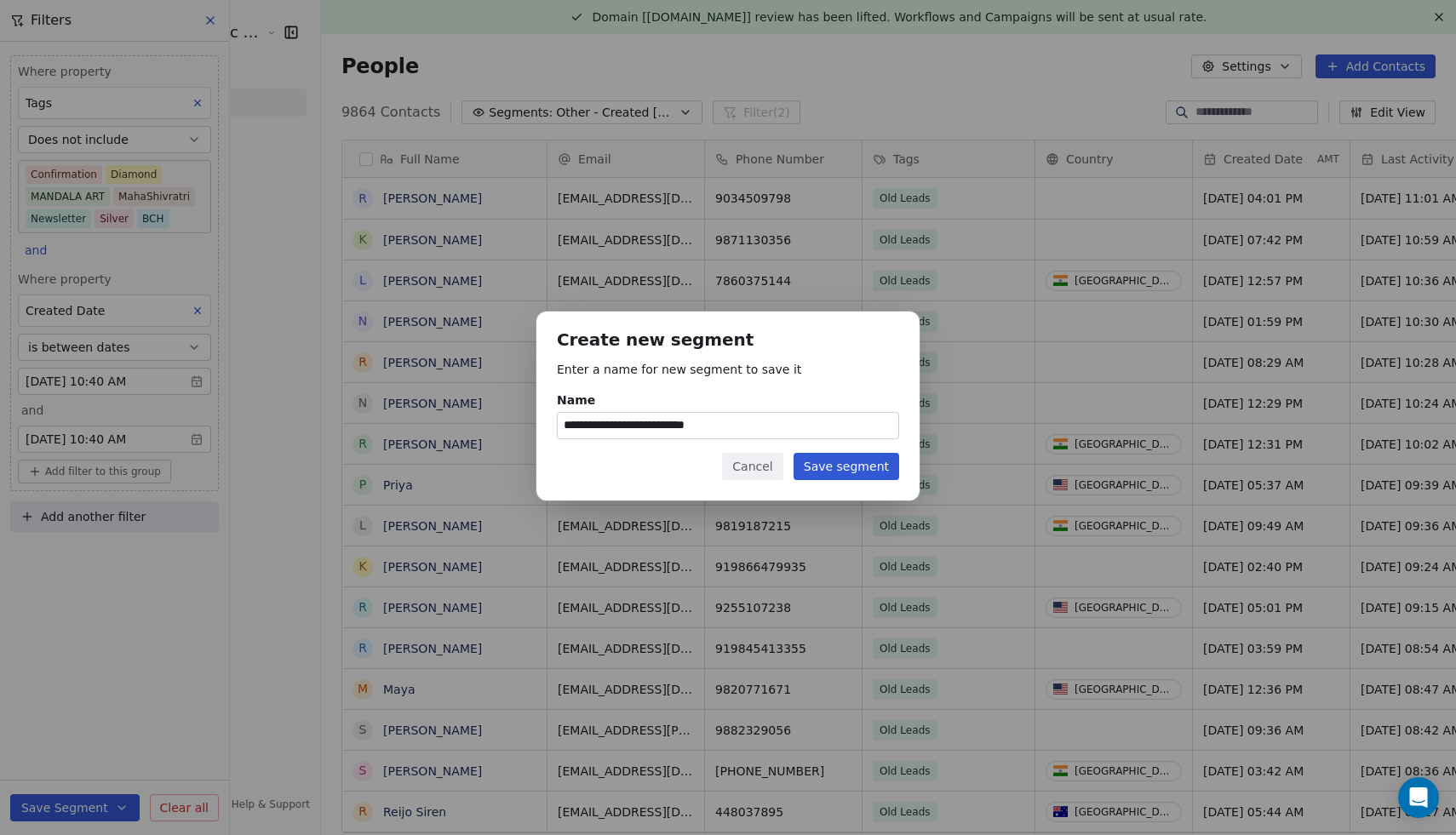
click at [692, 422] on input "**********" at bounding box center [728, 425] width 341 height 25
click at [693, 422] on input "**********" at bounding box center [728, 425] width 341 height 25
click at [758, 421] on input "**********" at bounding box center [728, 425] width 341 height 25
type input "**********"
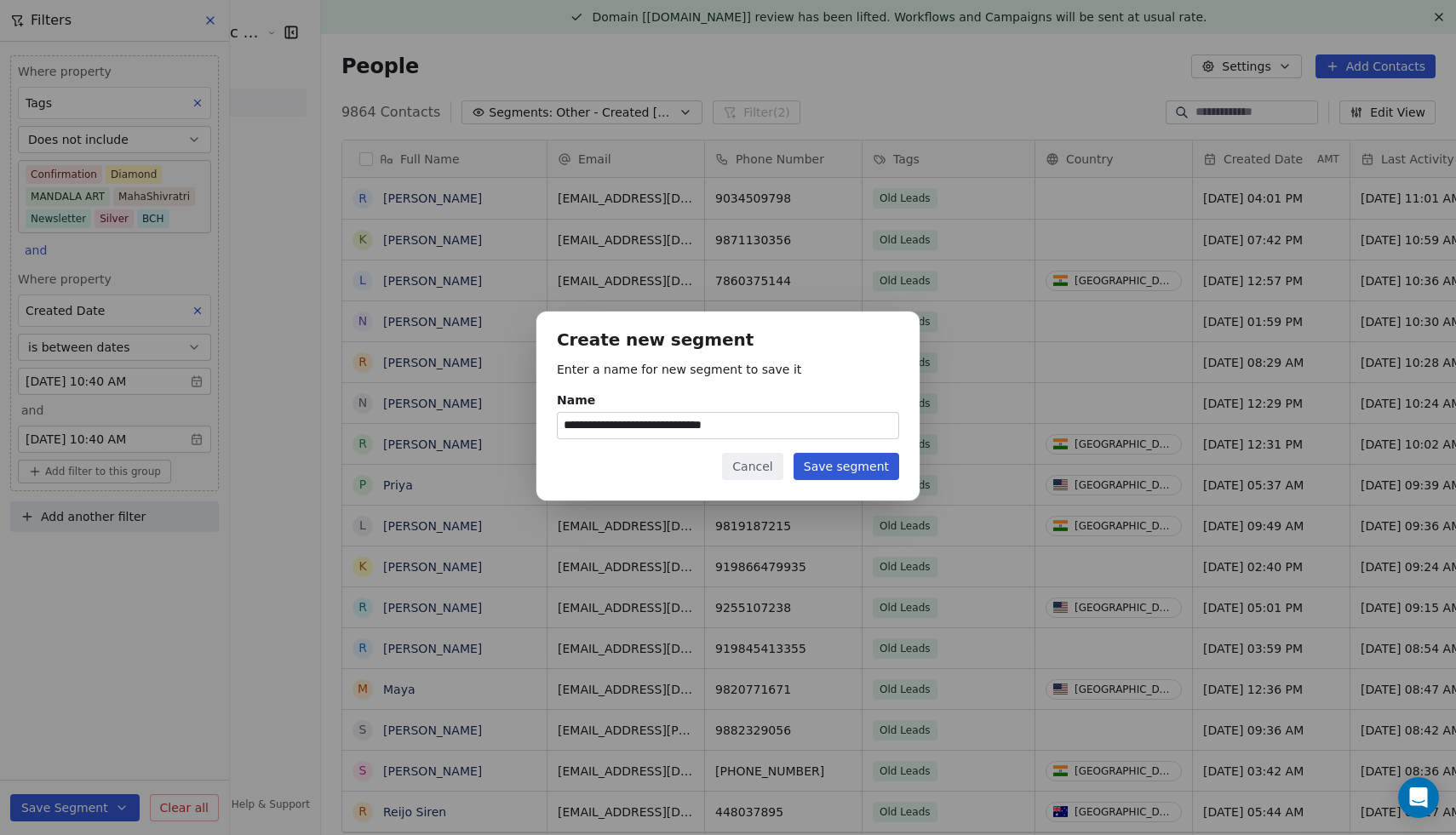
click at [861, 466] on button "Save segment" at bounding box center [847, 466] width 106 height 27
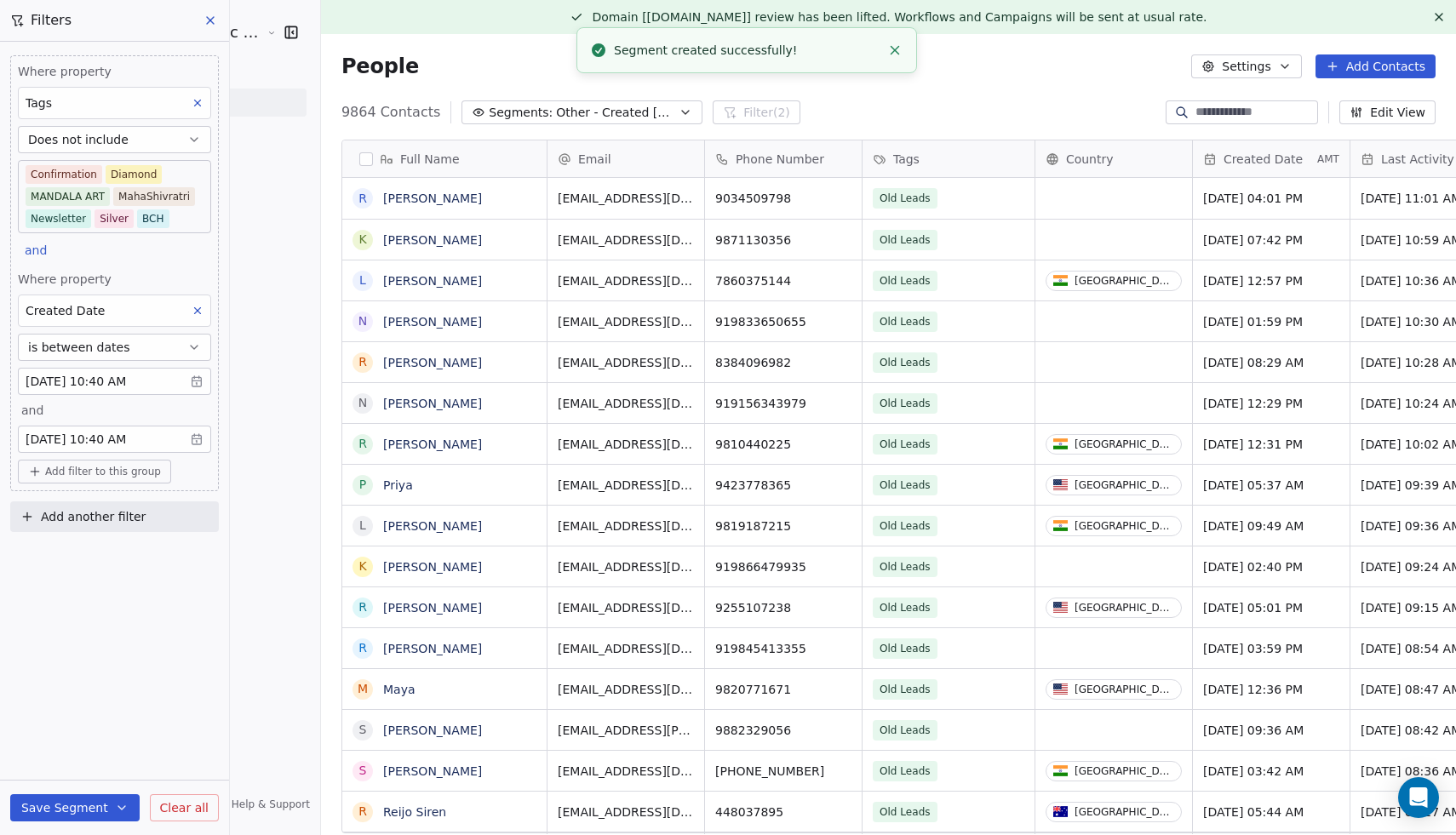
click at [213, 22] on icon at bounding box center [210, 20] width 13 height 13
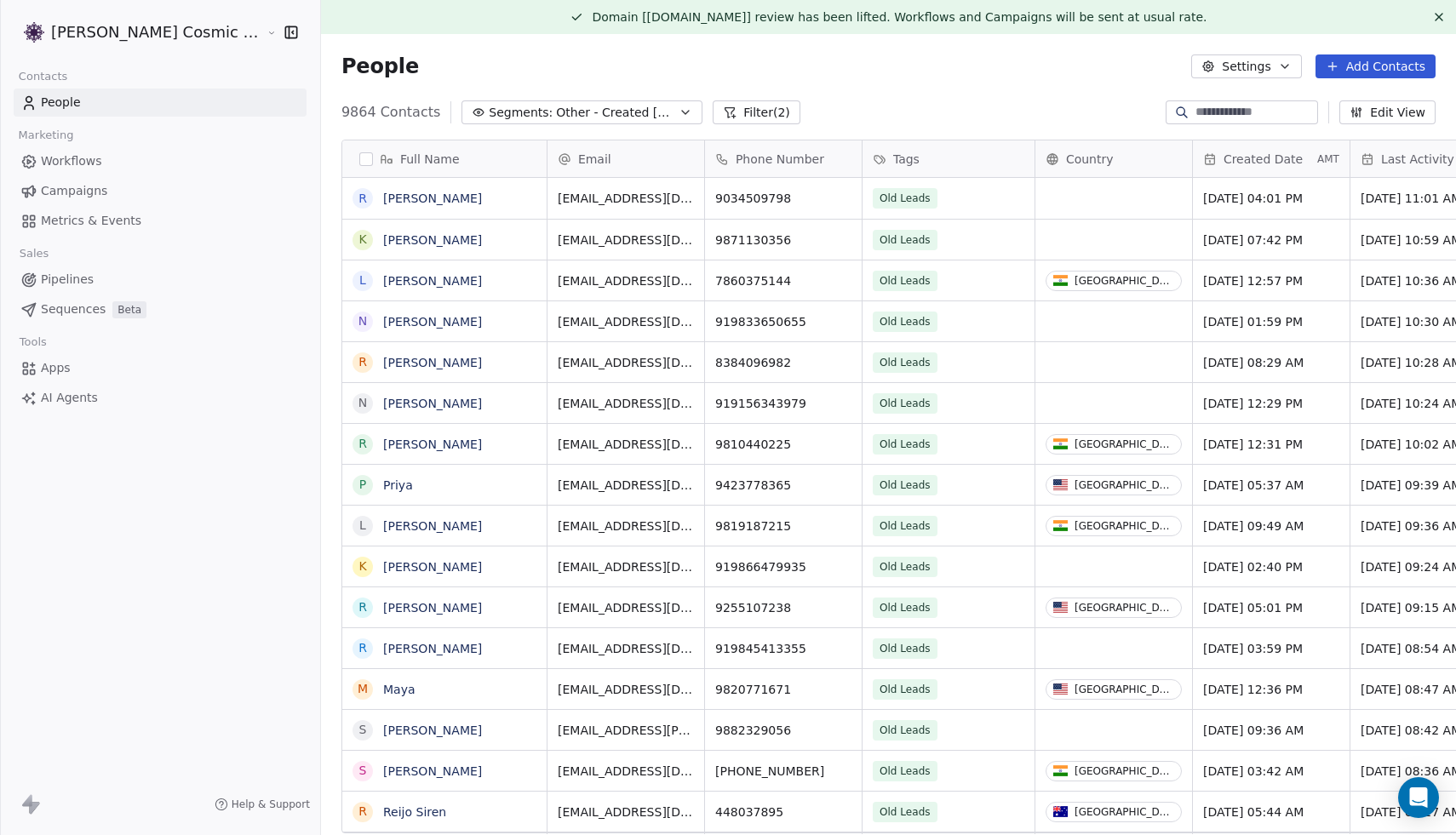
click at [716, 111] on button "Filter (2)" at bounding box center [756, 112] width 88 height 24
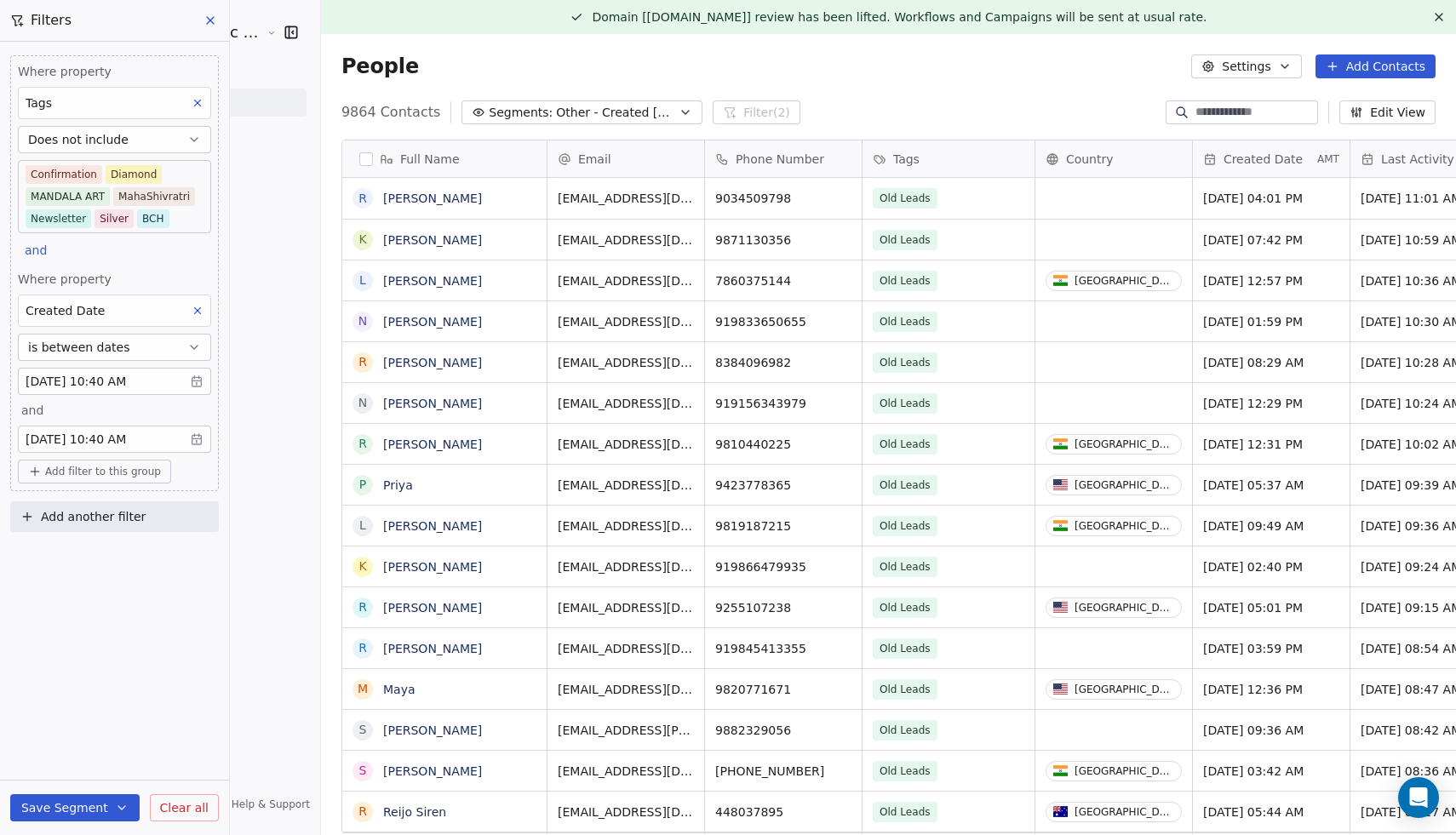
click at [163, 379] on body "Sumit Upreti Cosmic Academy LLP Contacts People Marketing Workflows Campaigns M…" at bounding box center [728, 417] width 1456 height 835
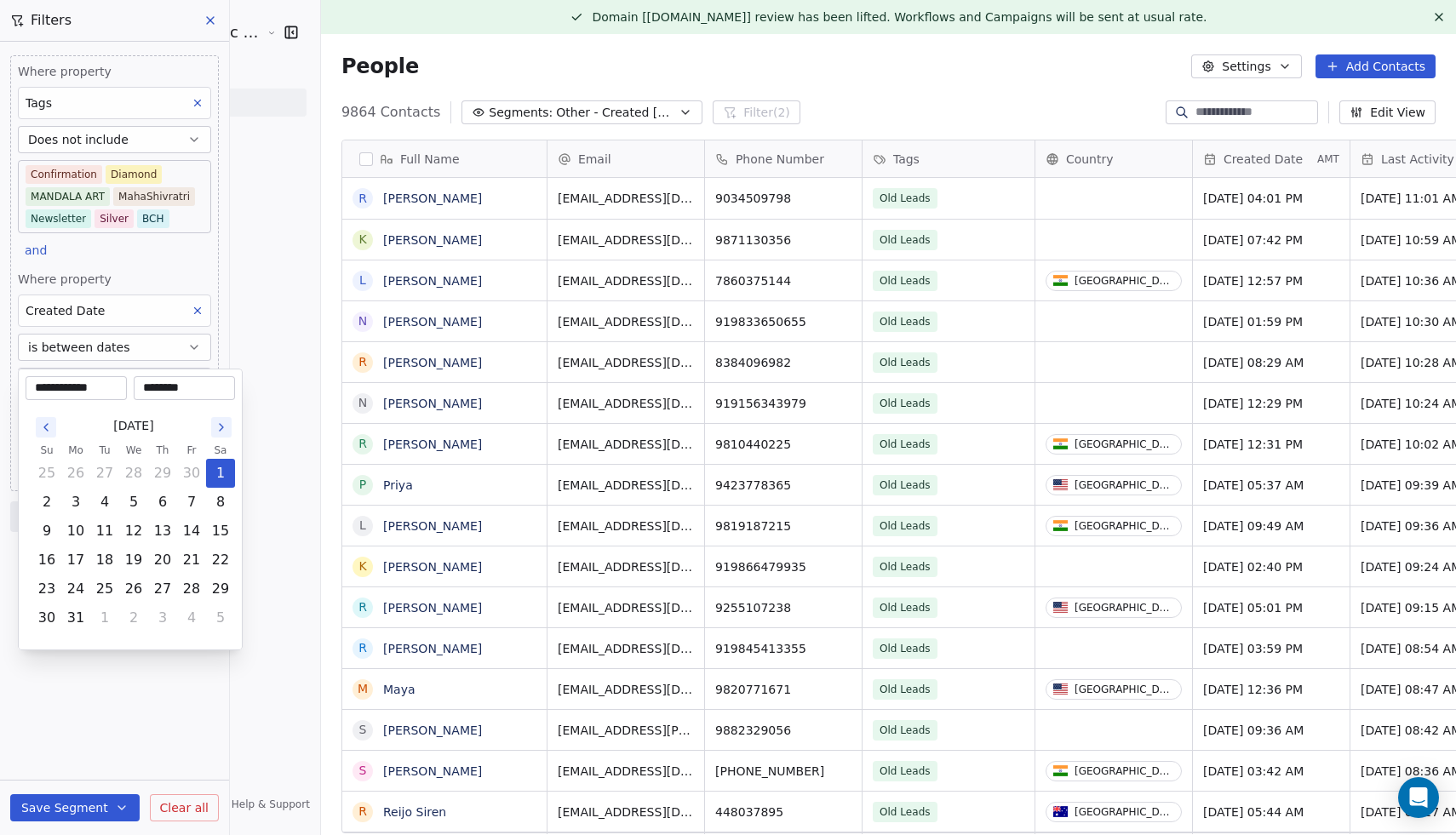
click at [143, 759] on html "Sumit Upreti Cosmic Academy LLP Contacts People Marketing Workflows Campaigns M…" at bounding box center [728, 417] width 1456 height 835
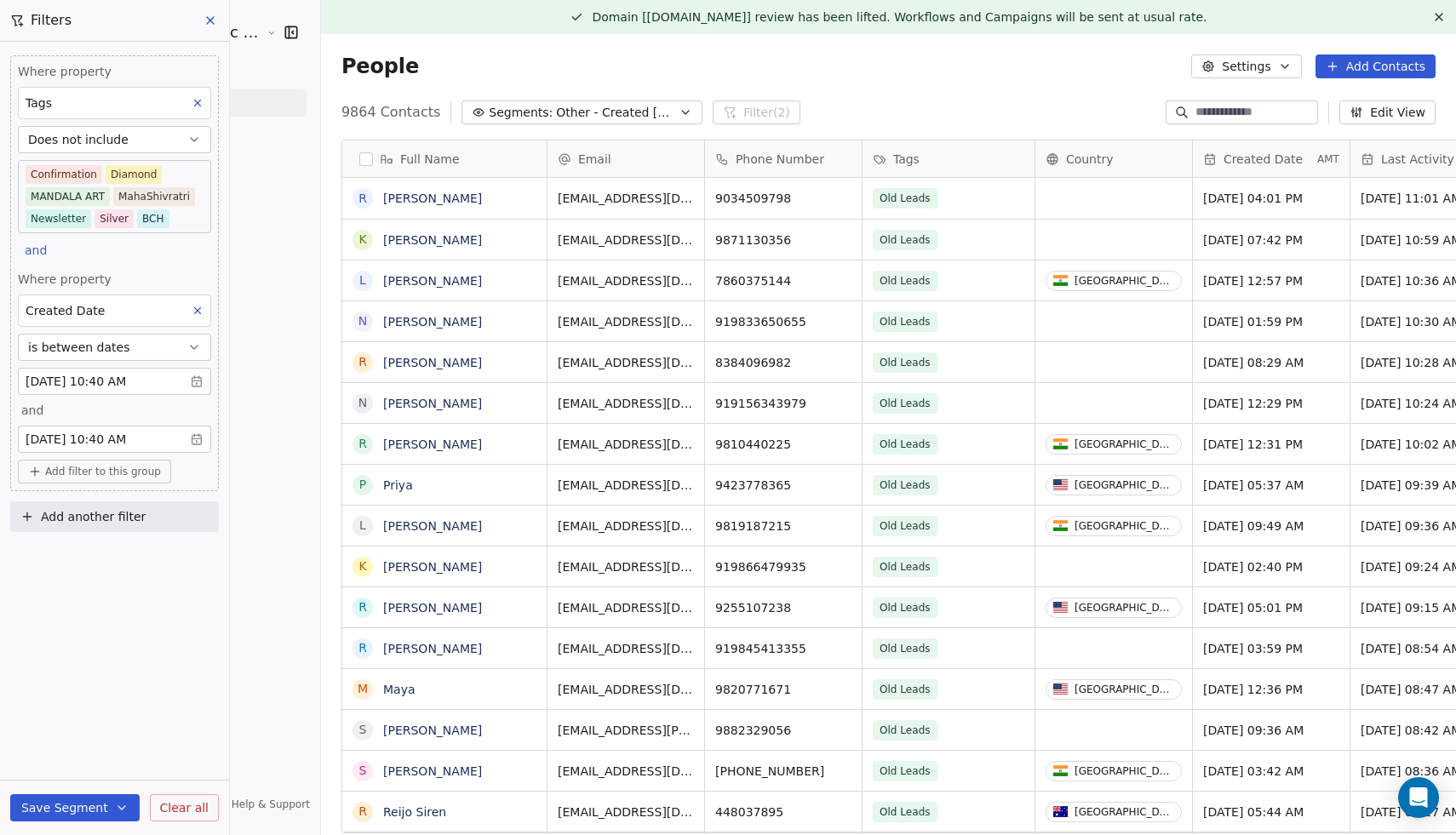
click at [109, 435] on body "Sumit Upreti Cosmic Academy LLP Contacts People Marketing Workflows Campaigns M…" at bounding box center [728, 417] width 1456 height 835
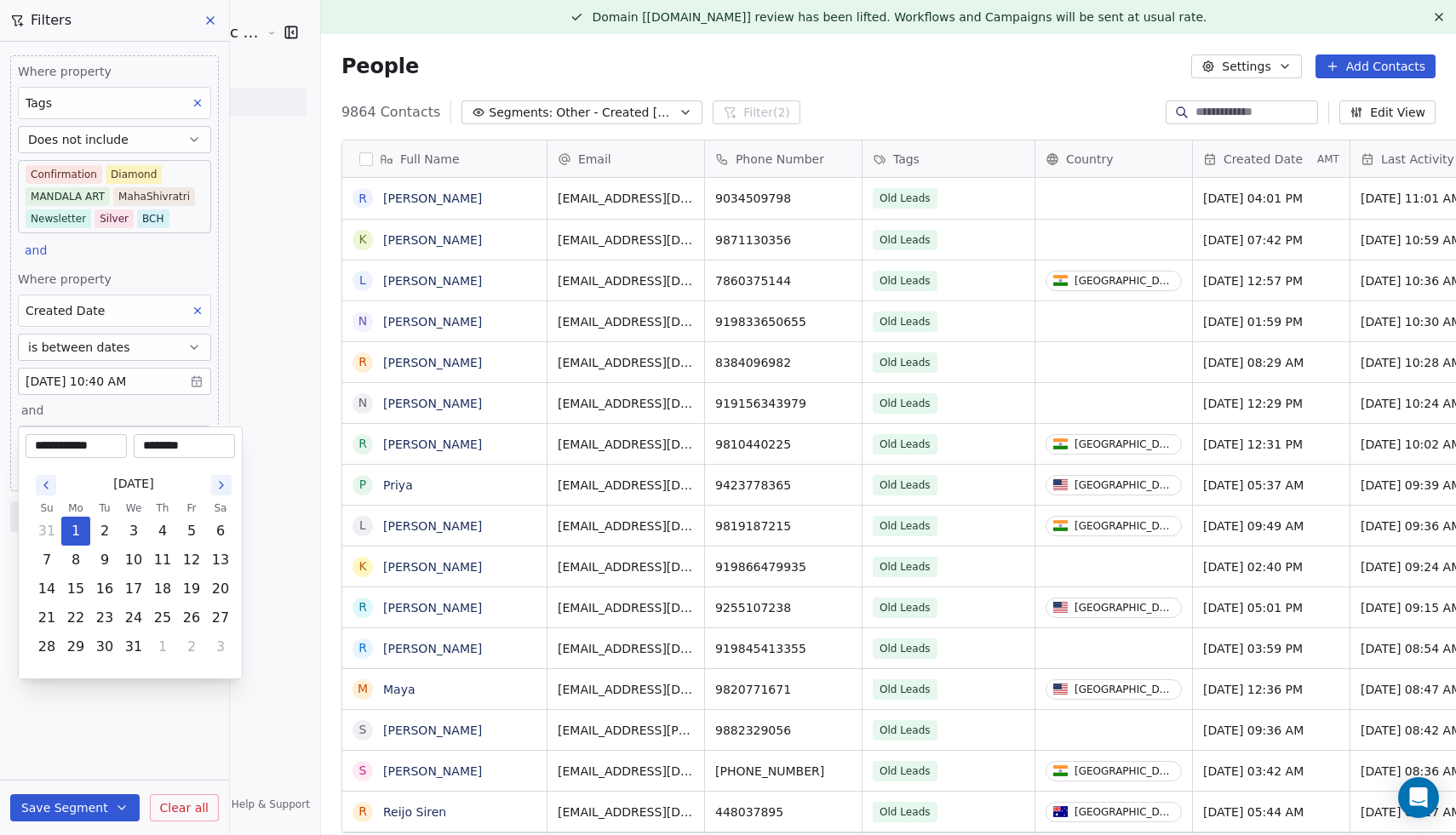
click at [46, 488] on icon "Go to the Previous Month" at bounding box center [46, 484] width 13 height 13
click at [193, 533] on button "30" at bounding box center [191, 531] width 27 height 27
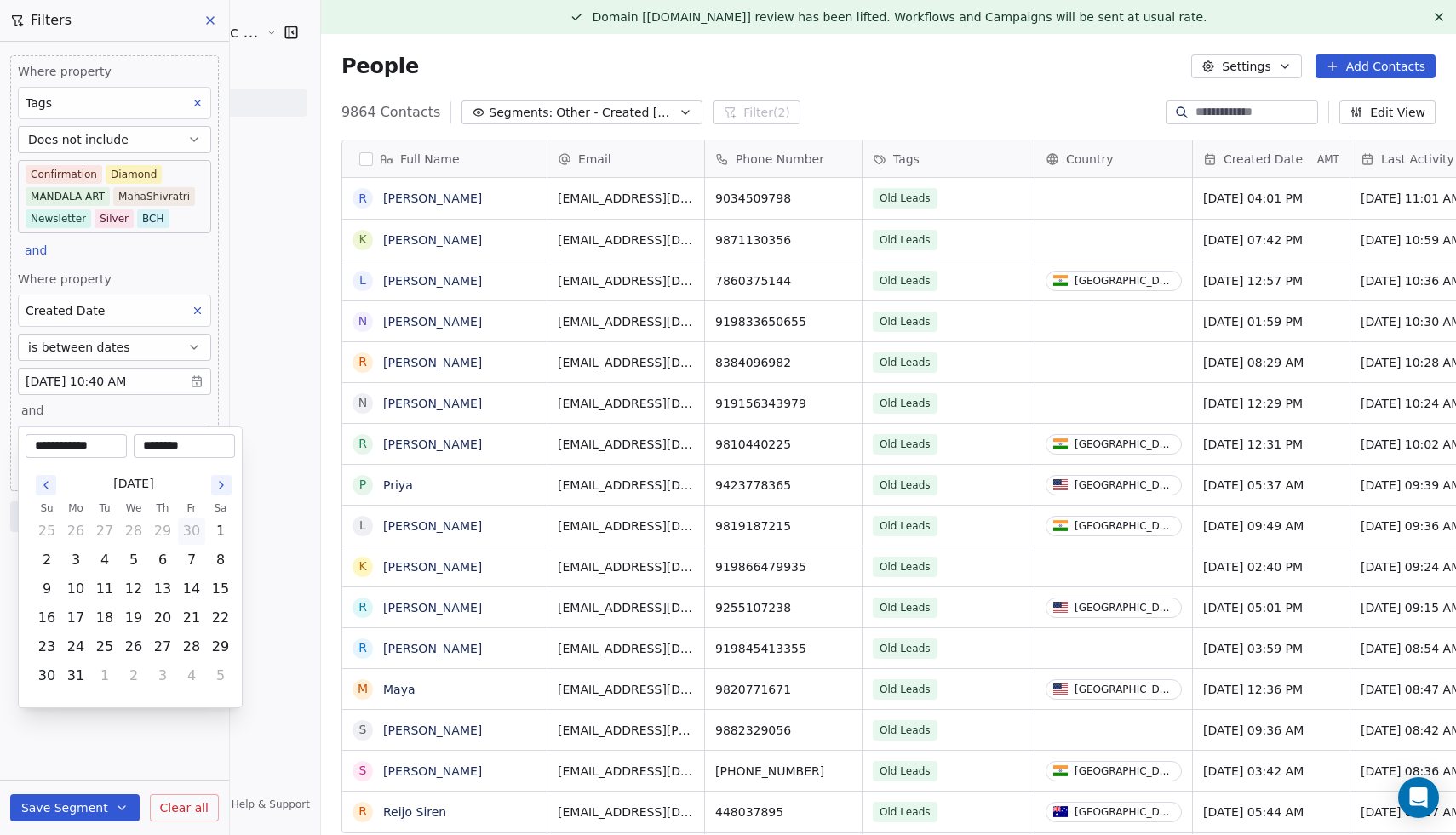
type input "**********"
click at [153, 698] on html "Sumit Upreti Cosmic Academy LLP Contacts People Marketing Workflows Campaigns M…" at bounding box center [728, 417] width 1456 height 835
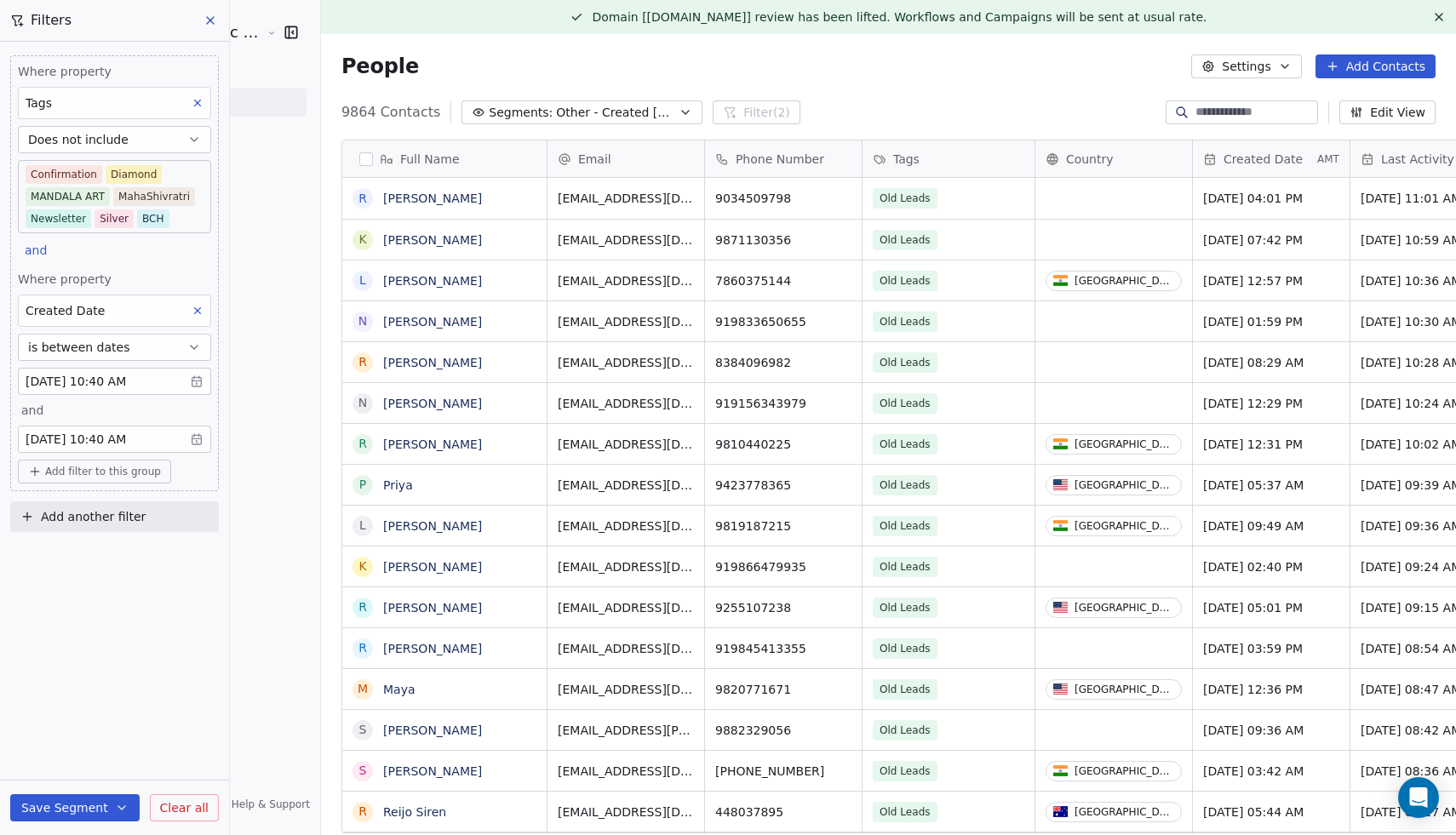
click at [74, 377] on body "Sumit Upreti Cosmic Academy LLP Contacts People Marketing Workflows Campaigns M…" at bounding box center [728, 417] width 1456 height 835
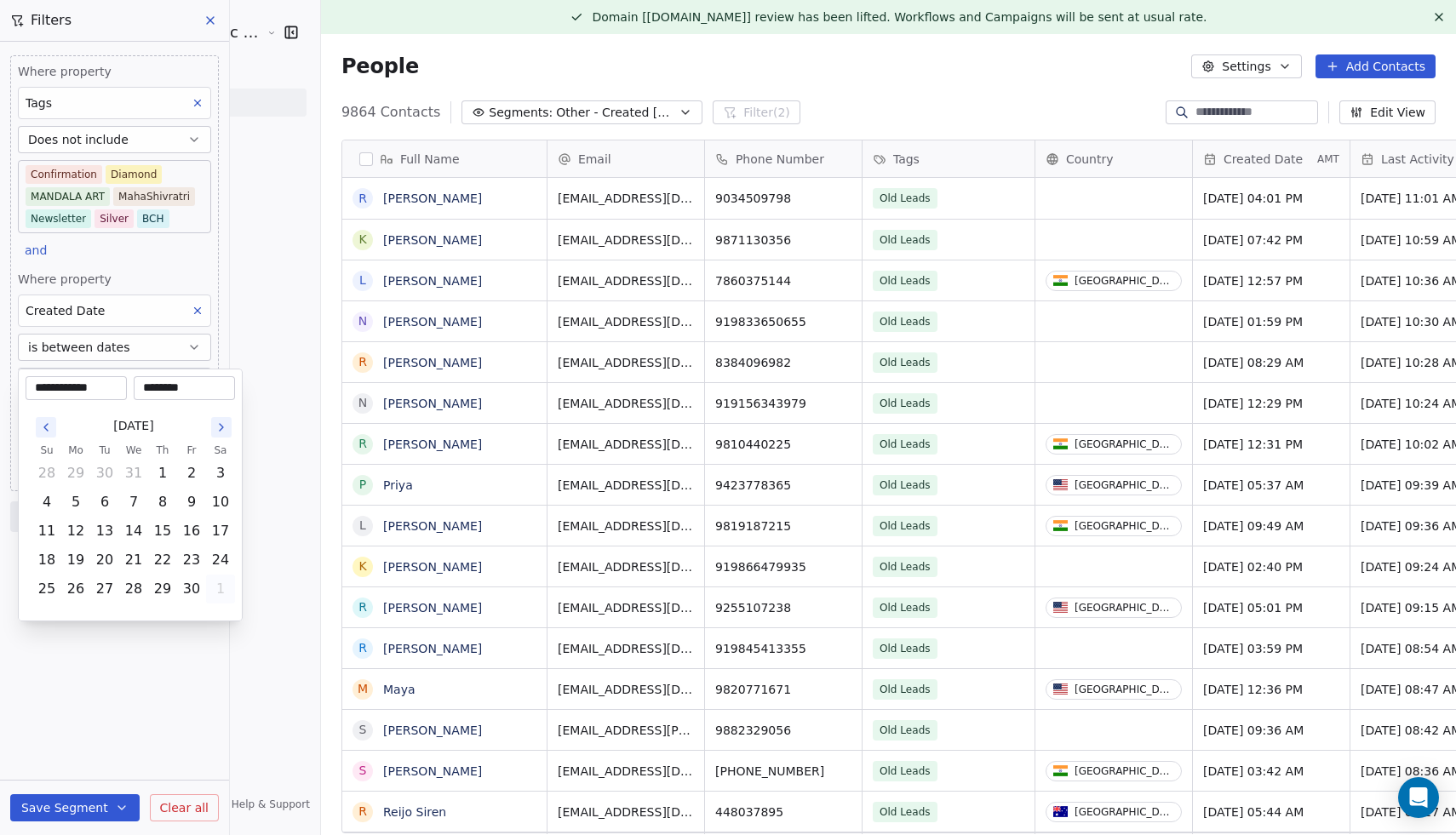
click at [45, 425] on icon "Go to the Previous Month" at bounding box center [46, 427] width 13 height 13
click at [49, 468] on button "1" at bounding box center [47, 474] width 27 height 27
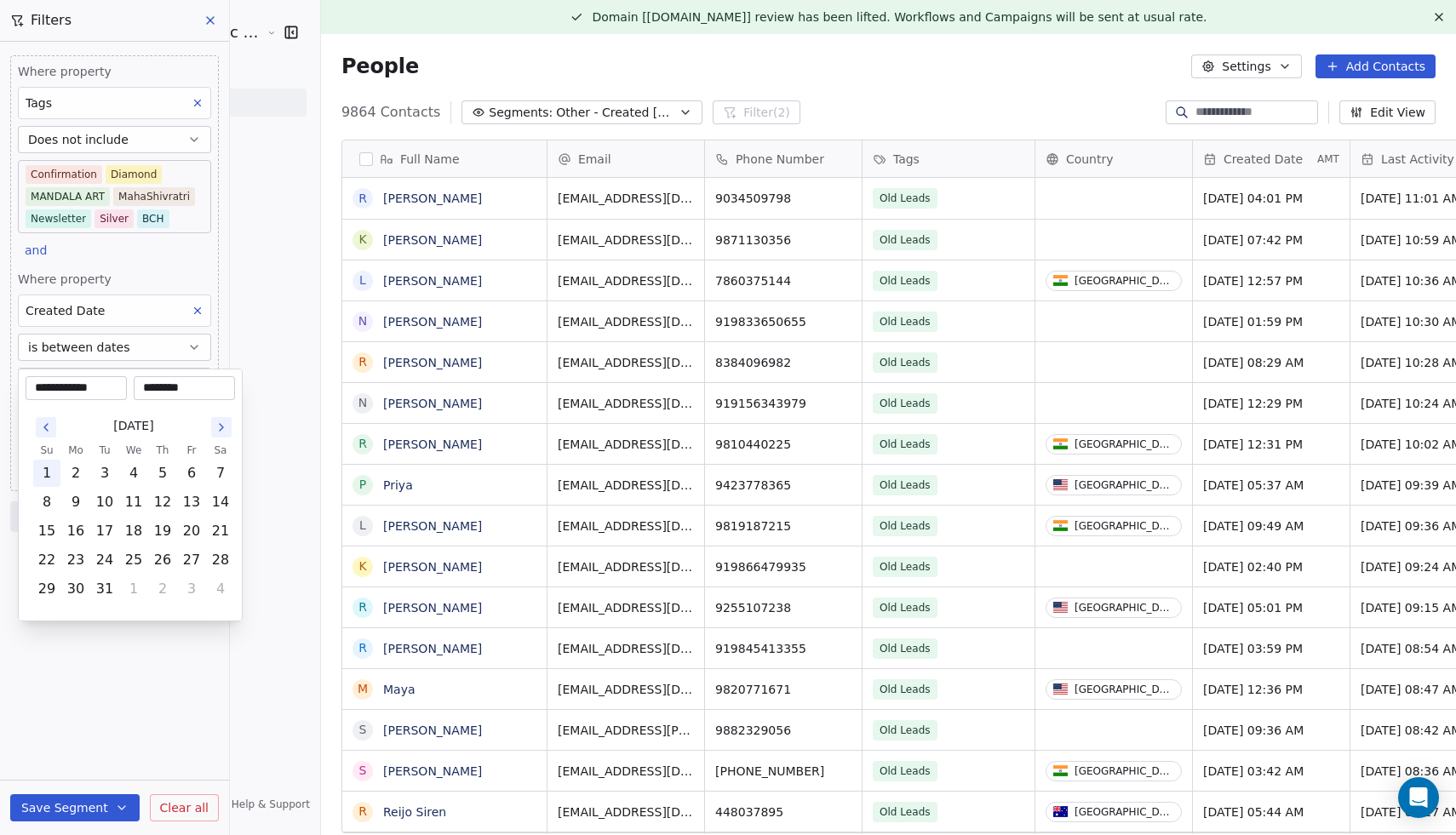
type input "**********"
click at [67, 693] on html "Sumit Upreti Cosmic Academy LLP Contacts People Marketing Workflows Campaigns M…" at bounding box center [728, 417] width 1456 height 835
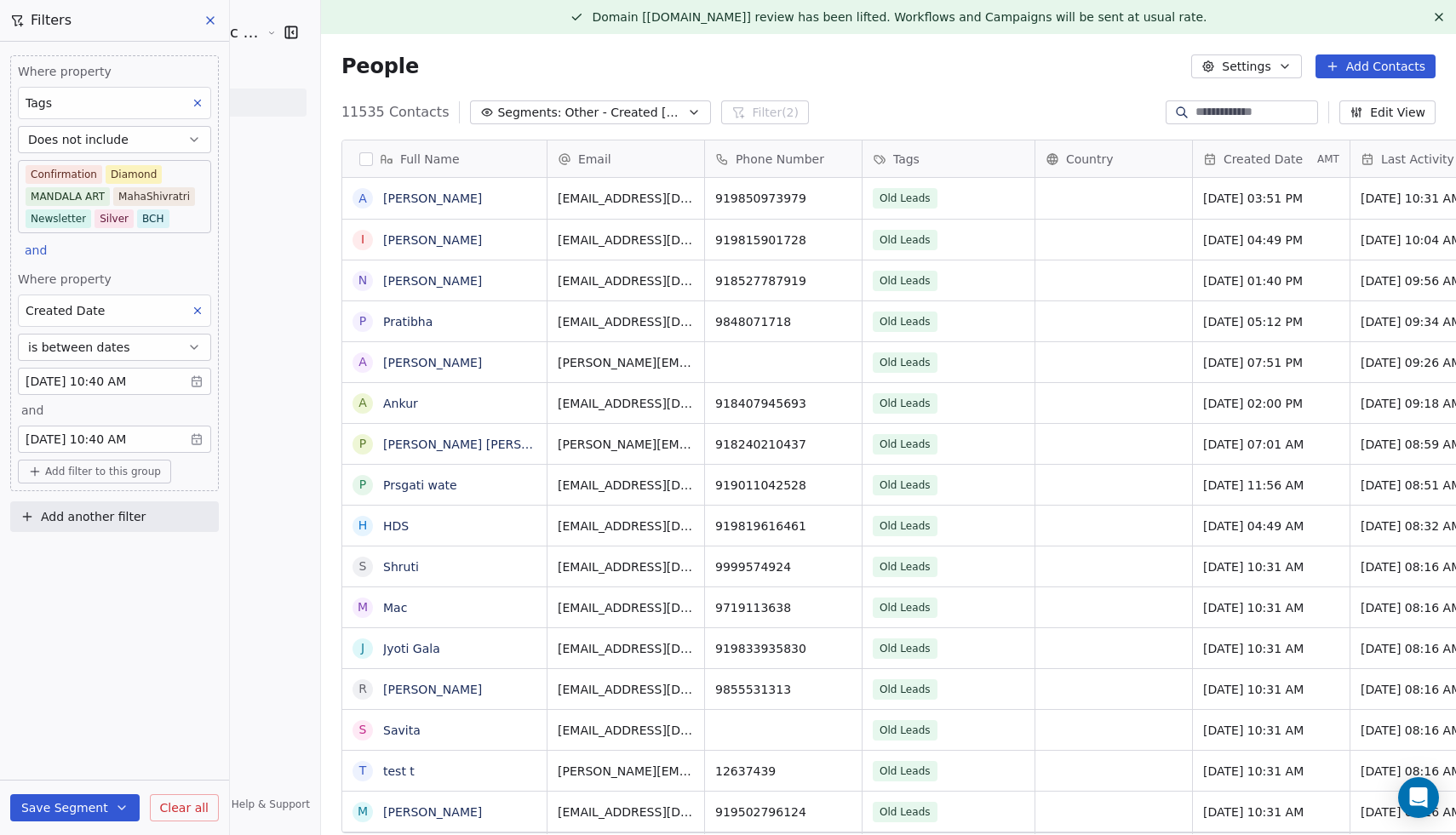
click at [76, 808] on button "Save Segment" at bounding box center [74, 808] width 129 height 27
click at [123, 728] on span "Create new segment" at bounding box center [110, 730] width 125 height 17
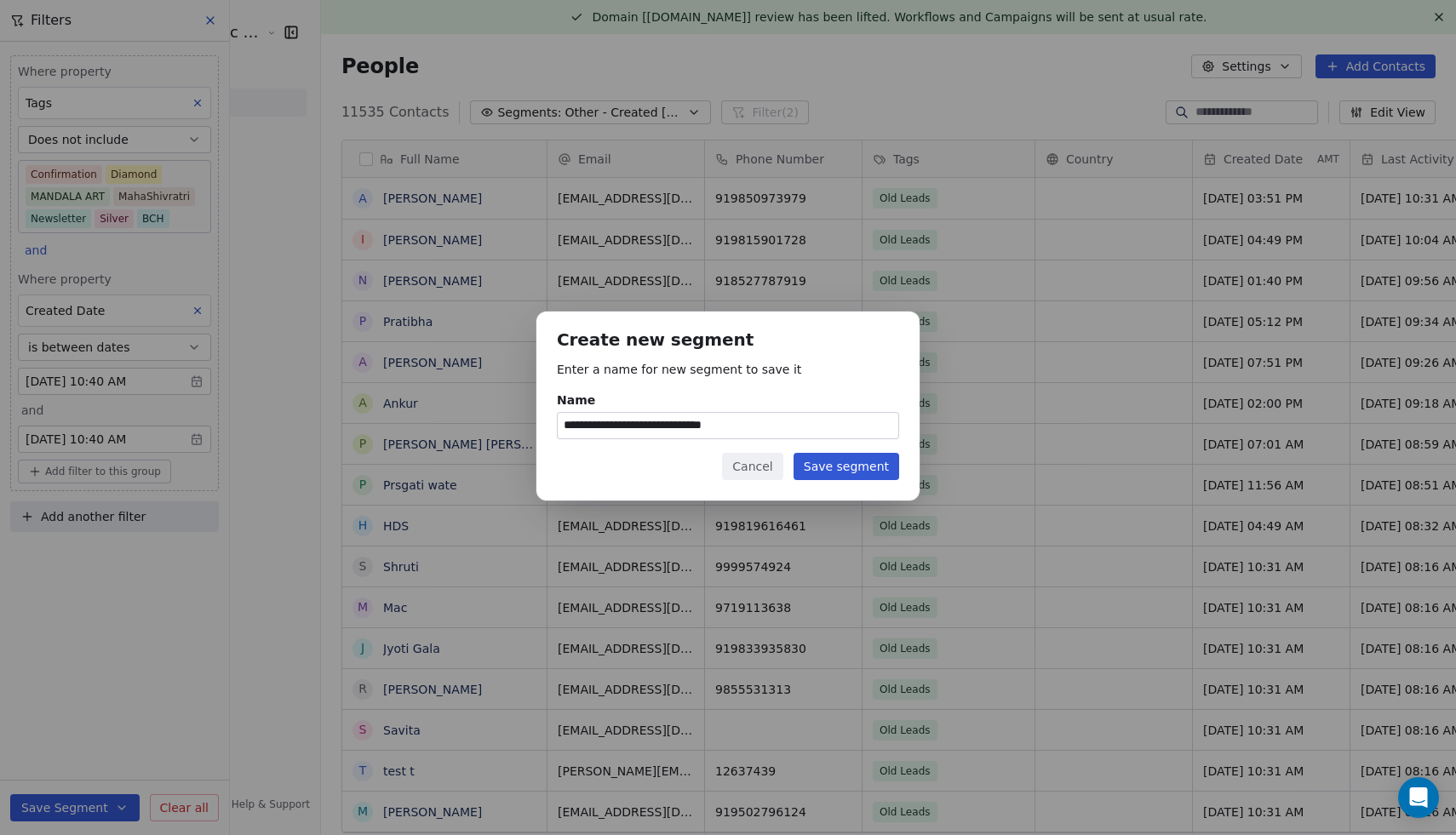
click at [666, 424] on input "**********" at bounding box center [728, 425] width 341 height 25
click at [708, 426] on input "**********" at bounding box center [728, 425] width 341 height 25
type input "**********"
click at [843, 465] on button "Save segment" at bounding box center [847, 466] width 106 height 27
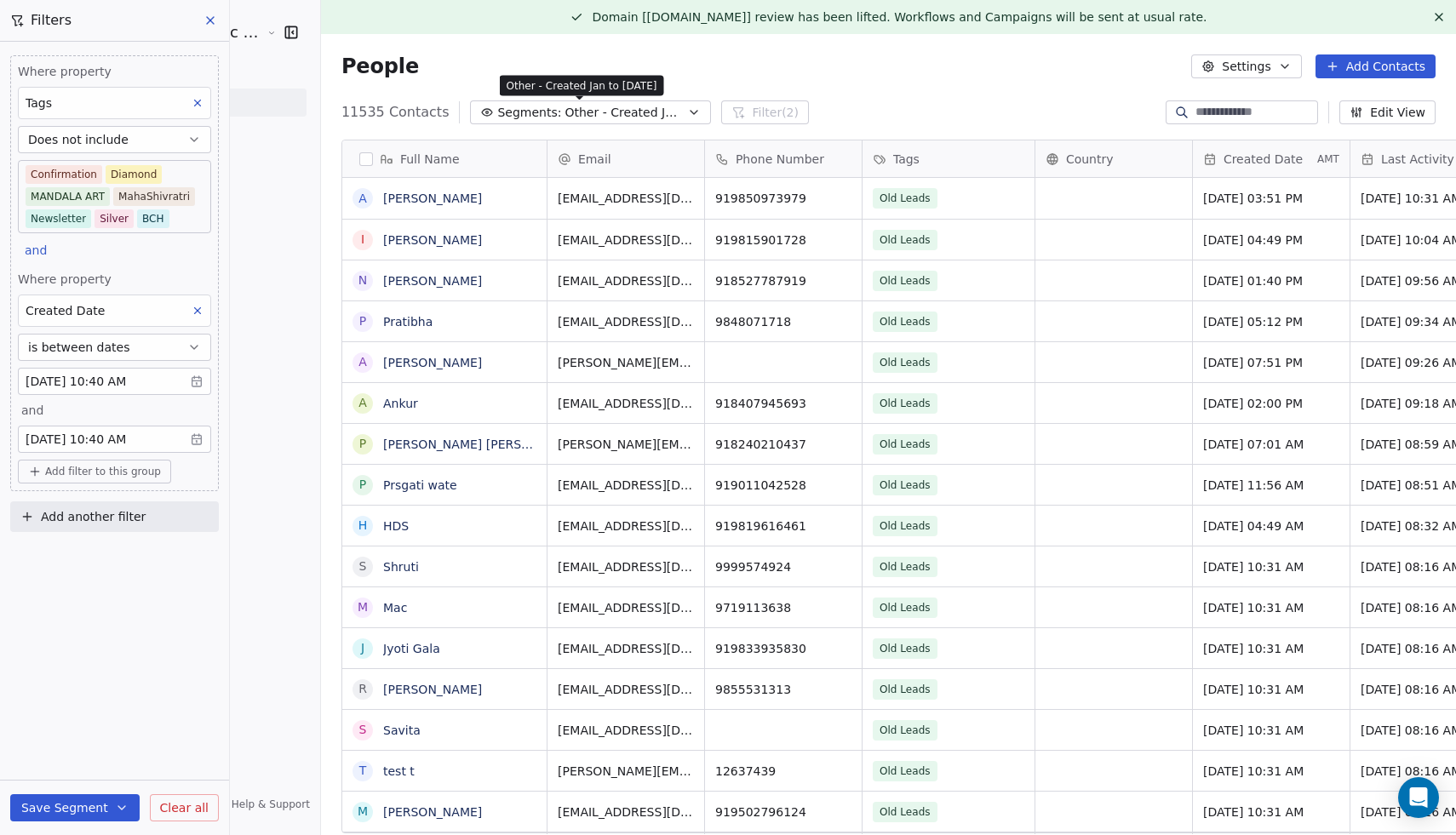
click at [573, 109] on span "Other - Created Jan to Jun 23" at bounding box center [623, 113] width 119 height 18
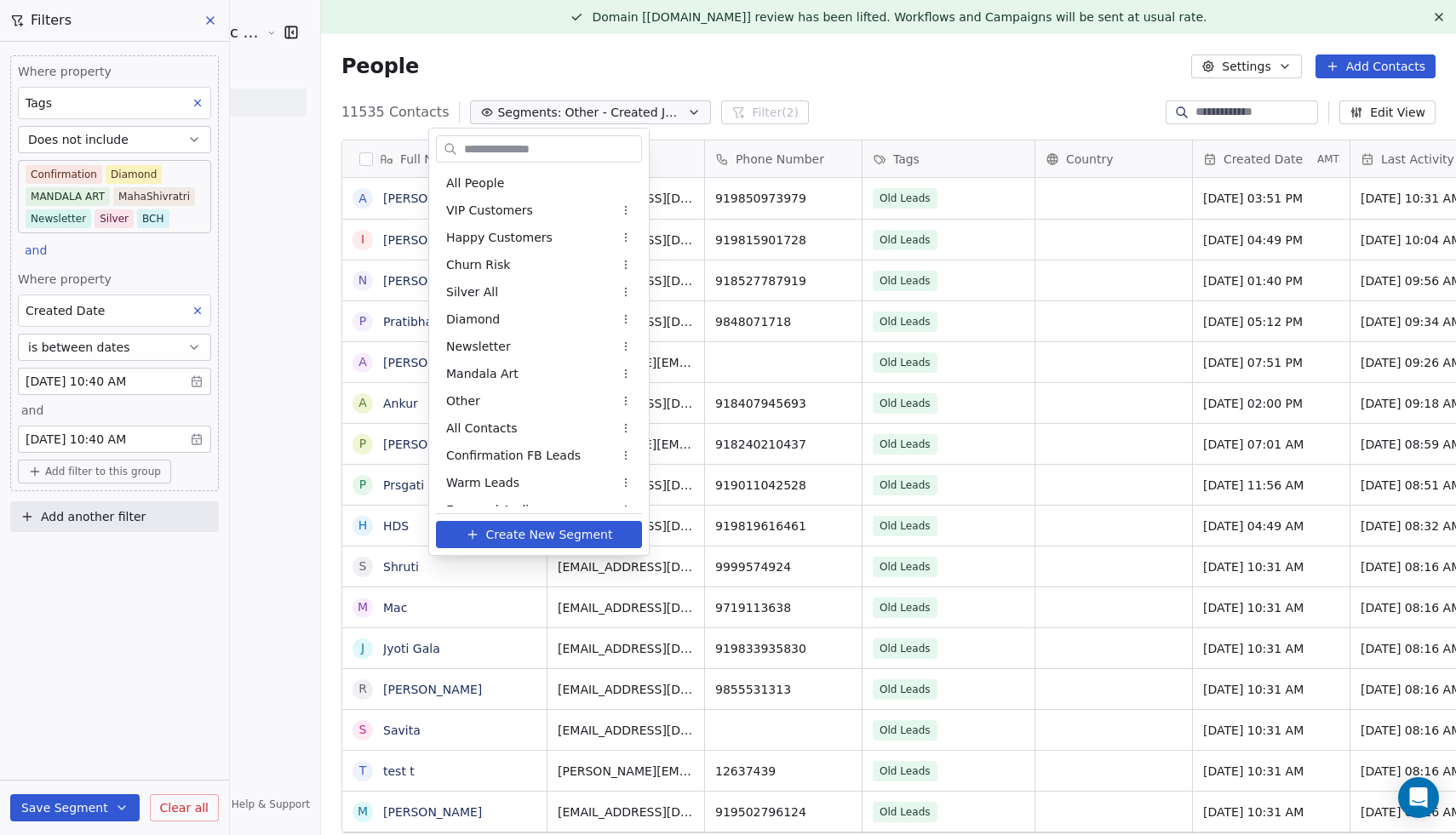
scroll to position [235, 0]
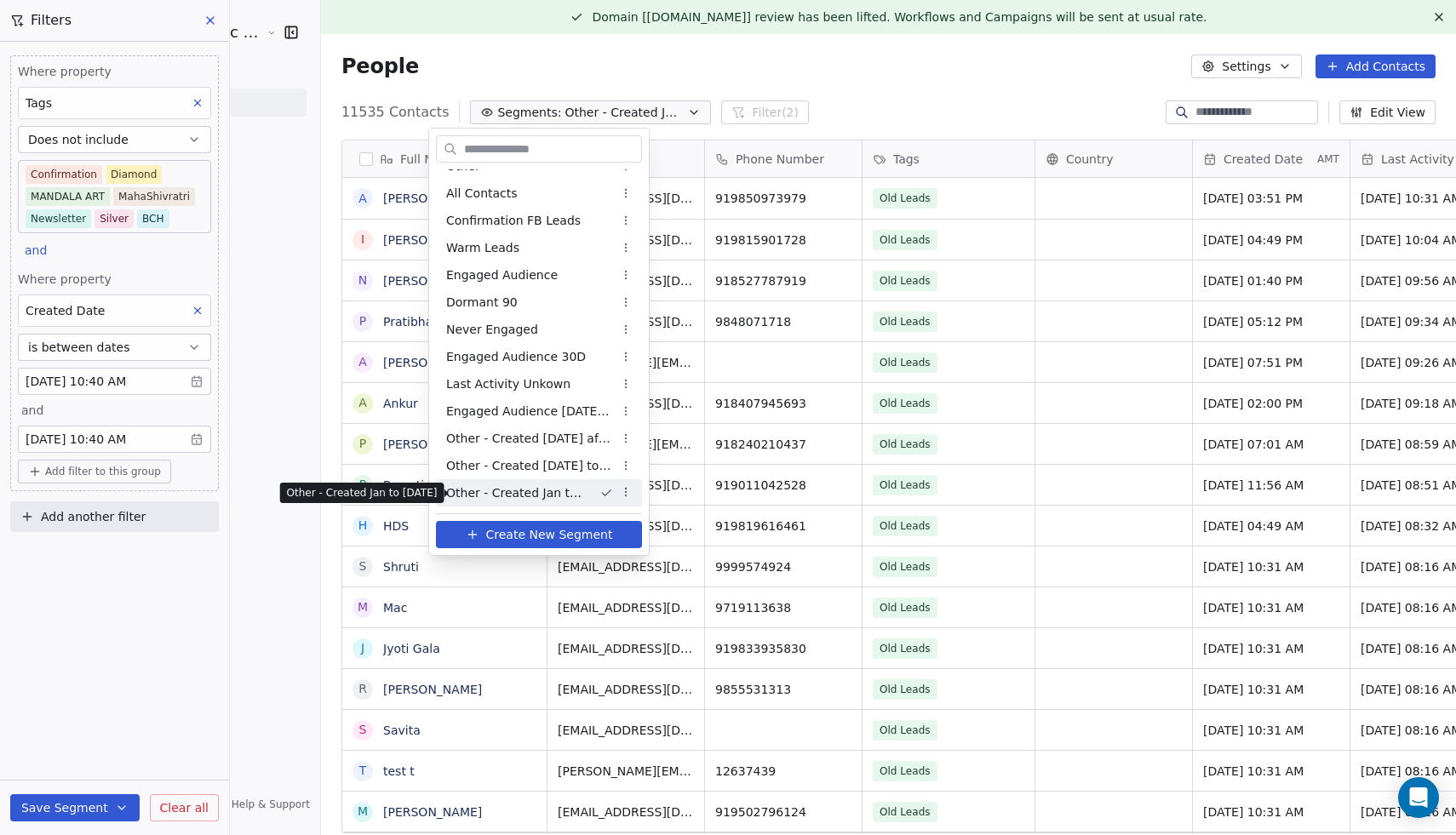
click at [561, 462] on span "Other - Created Jul 23 to Dec 23" at bounding box center [529, 466] width 167 height 18
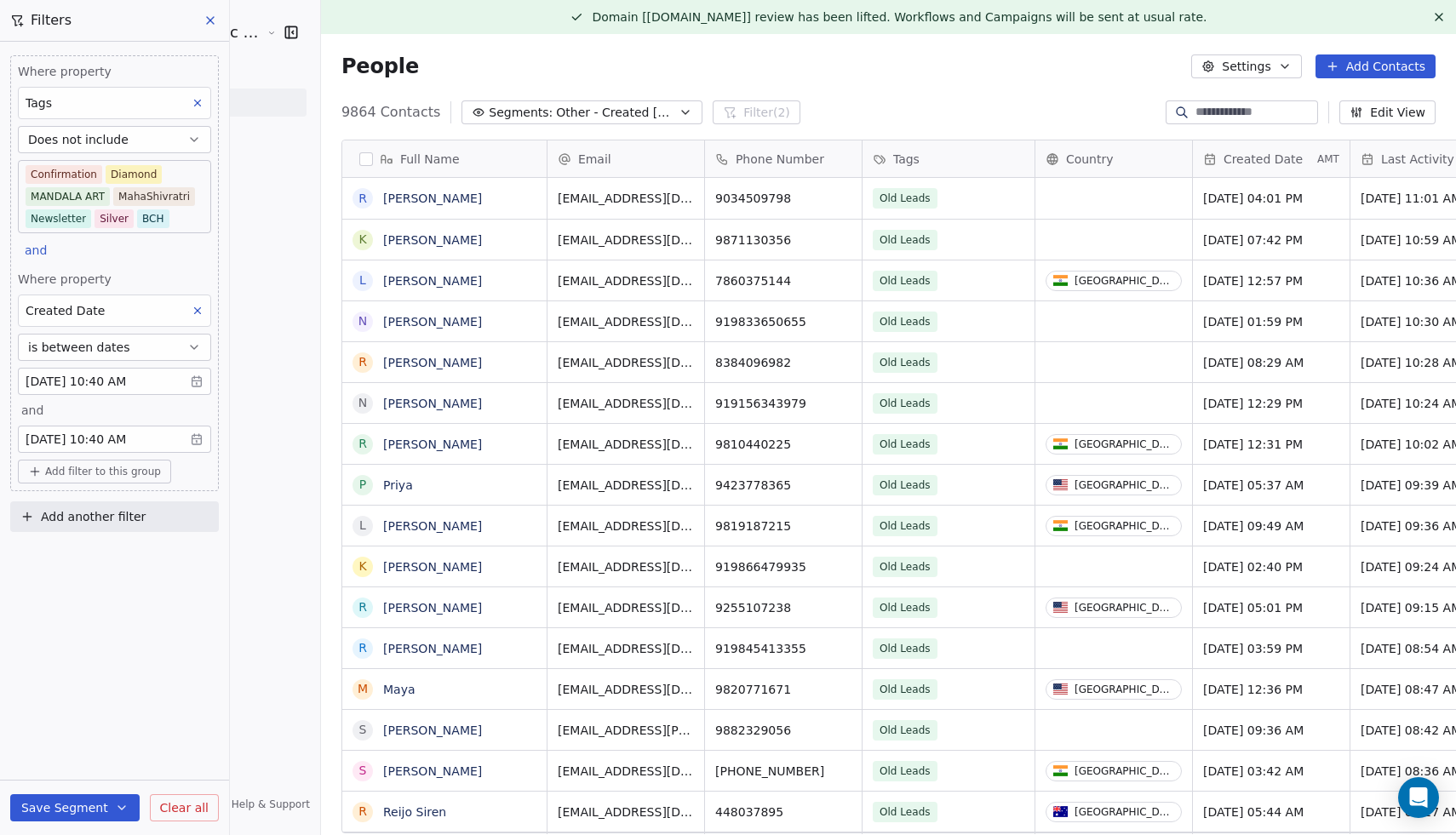
click at [204, 21] on icon at bounding box center [210, 20] width 13 height 13
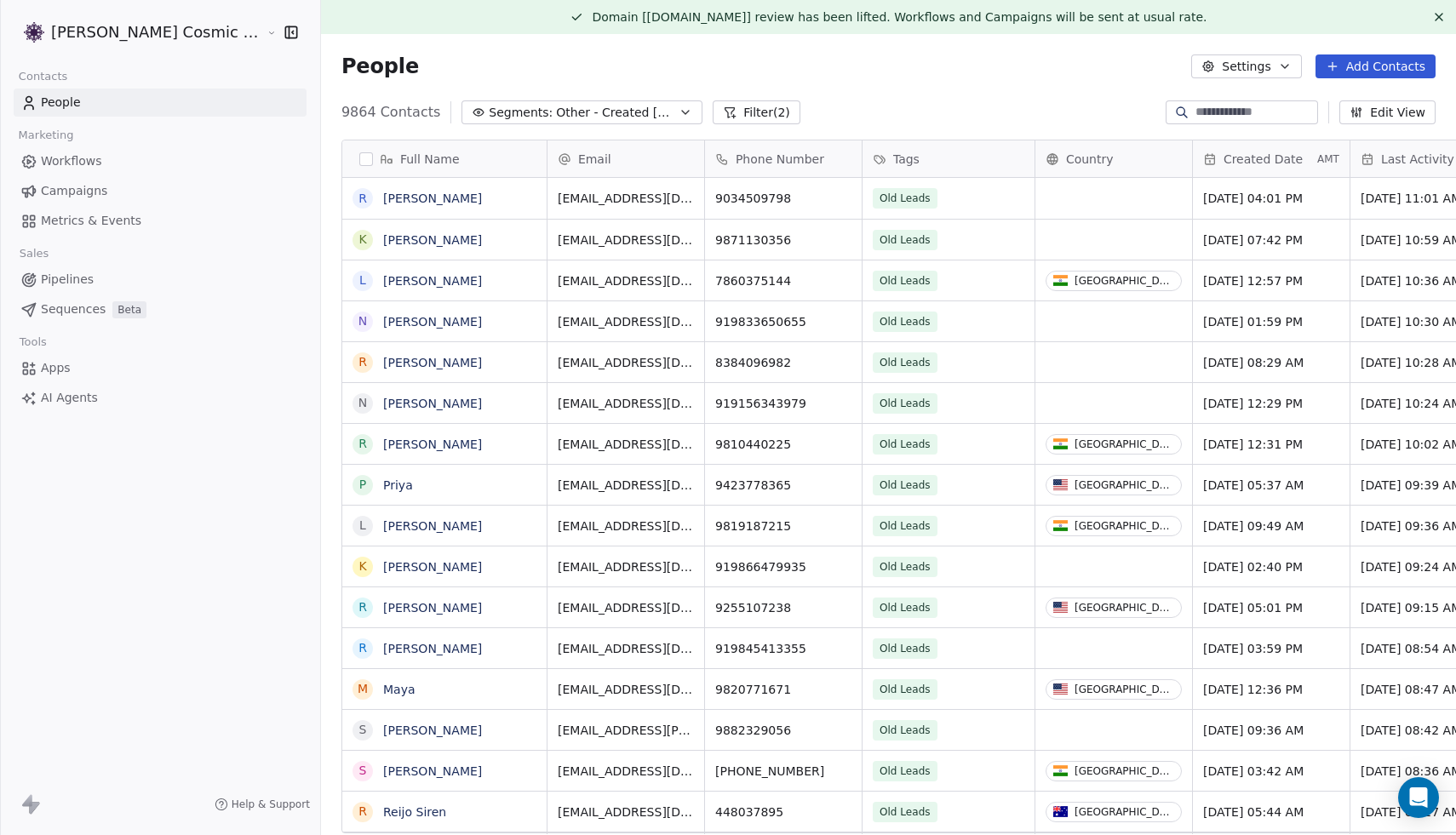
click at [736, 120] on button "Filter (2)" at bounding box center [756, 112] width 88 height 24
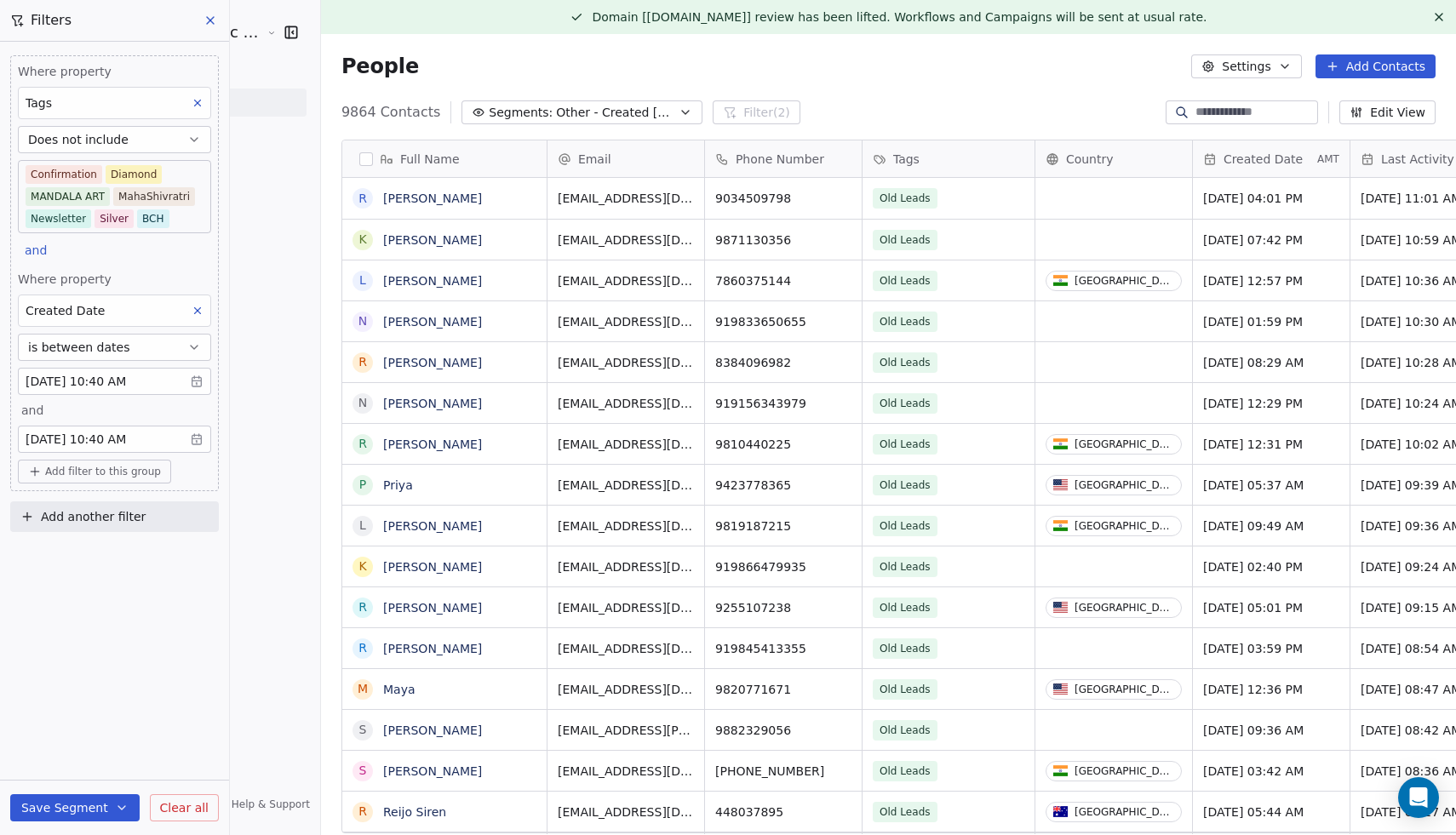
click at [161, 378] on body "Sumit Upreti Cosmic Academy LLP Contacts People Marketing Workflows Campaigns M…" at bounding box center [728, 417] width 1456 height 835
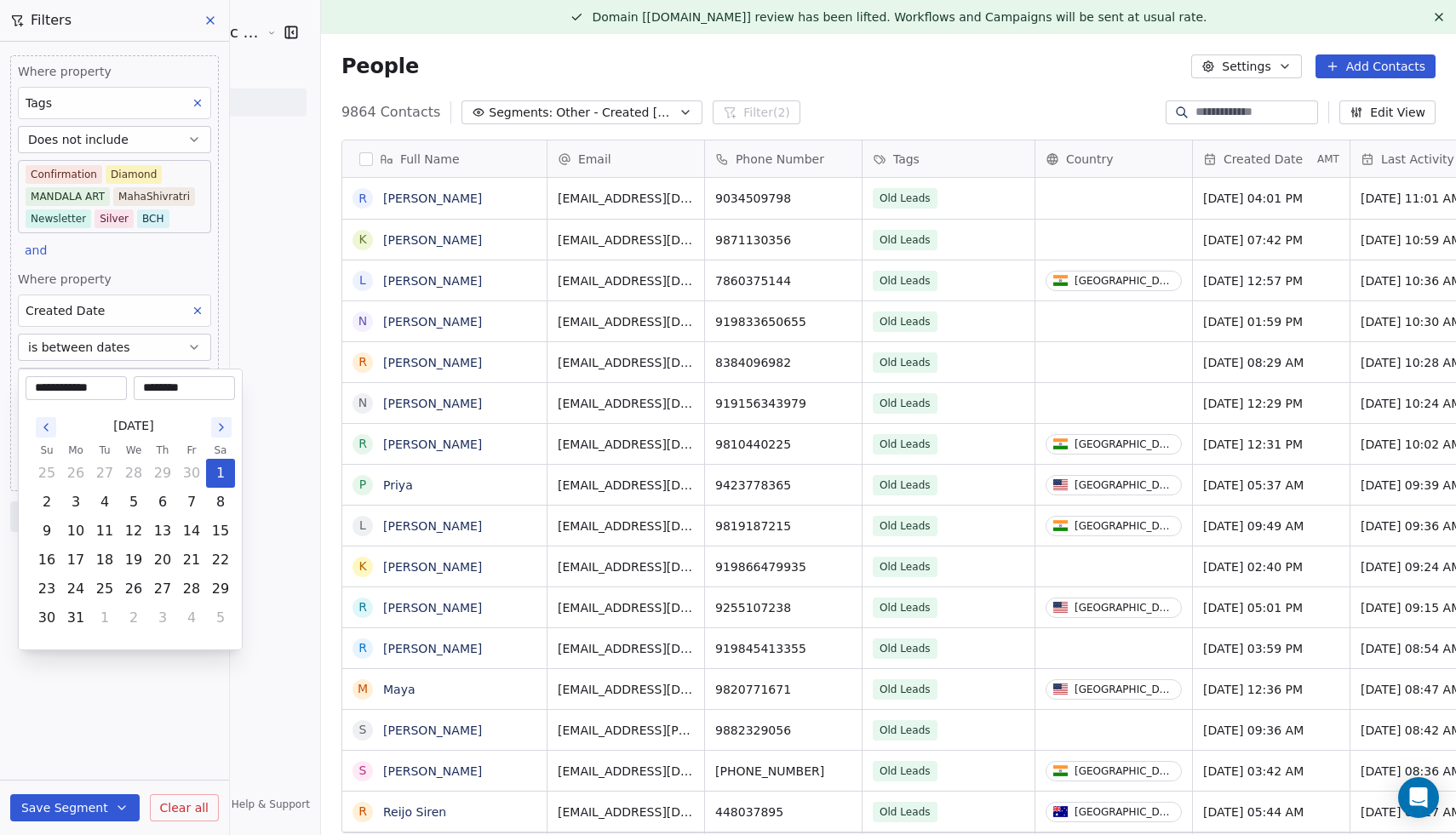
click at [110, 388] on input "**********" at bounding box center [75, 387] width 94 height 17
type input "**********"
click at [114, 715] on html "Sumit Upreti Cosmic Academy LLP Contacts People Marketing Workflows Campaigns M…" at bounding box center [728, 417] width 1456 height 835
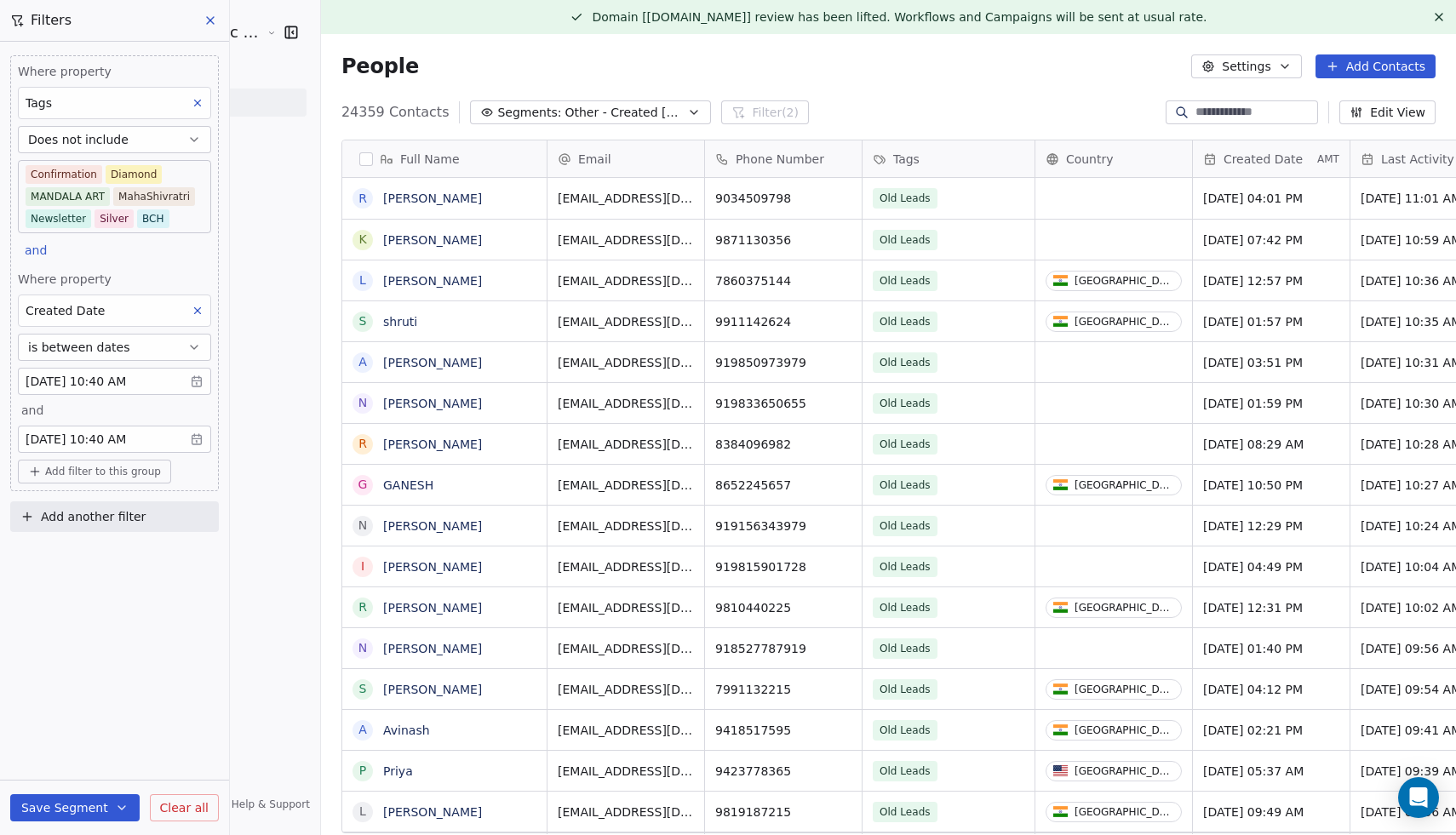
scroll to position [735, 1167]
click at [122, 442] on body "Sumit Upreti Cosmic Academy LLP Contacts People Marketing Workflows Campaigns M…" at bounding box center [728, 417] width 1456 height 835
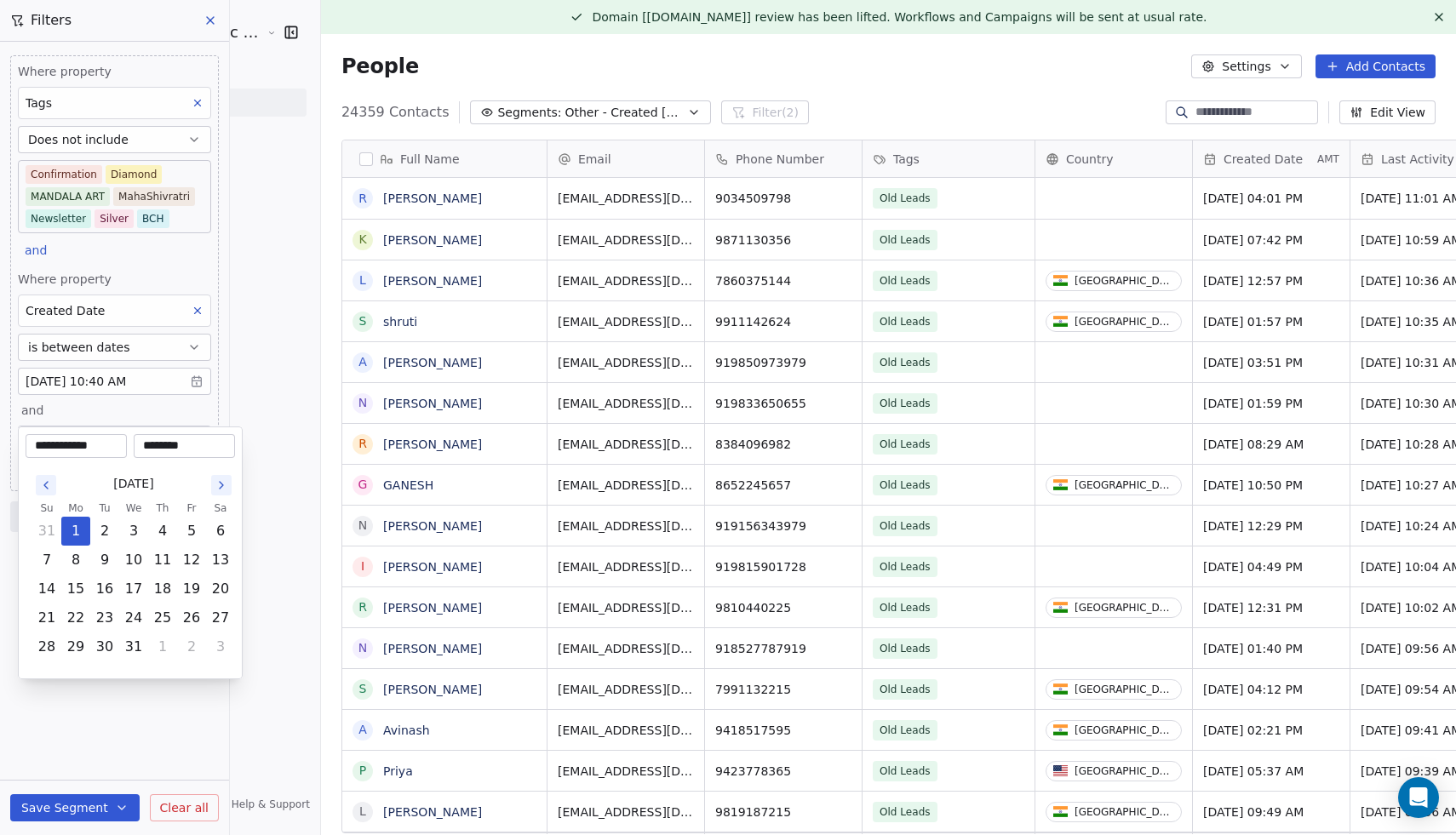
click at [106, 447] on input "**********" at bounding box center [75, 446] width 94 height 17
type input "**********"
click at [48, 533] on button "1" at bounding box center [47, 531] width 27 height 27
click at [104, 737] on html "Sumit Upreti Cosmic Academy LLP Contacts People Marketing Workflows Campaigns M…" at bounding box center [728, 417] width 1456 height 835
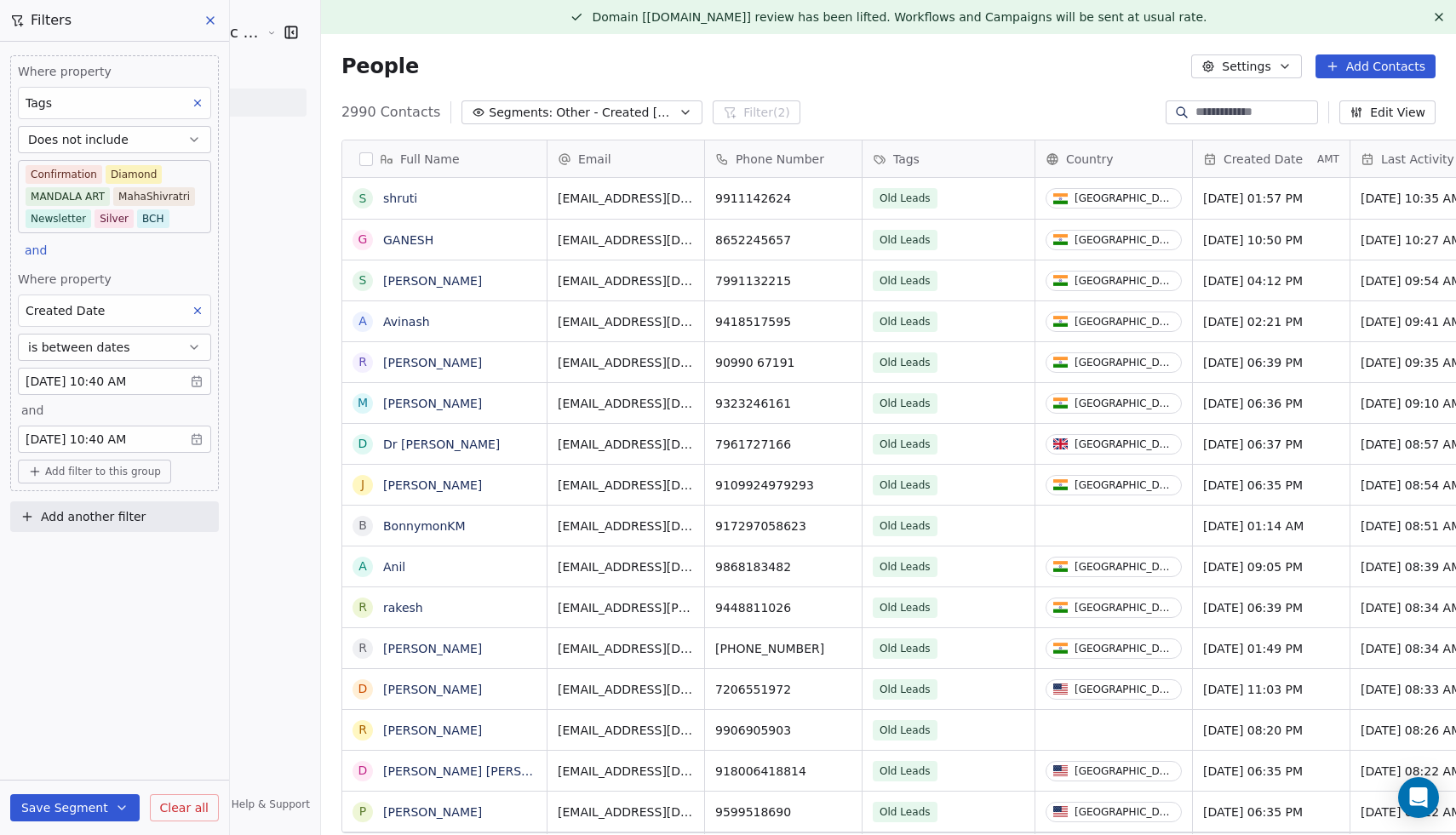
click at [92, 387] on body "Sumit Upreti Cosmic Academy LLP Contacts People Marketing Workflows Campaigns M…" at bounding box center [728, 417] width 1456 height 835
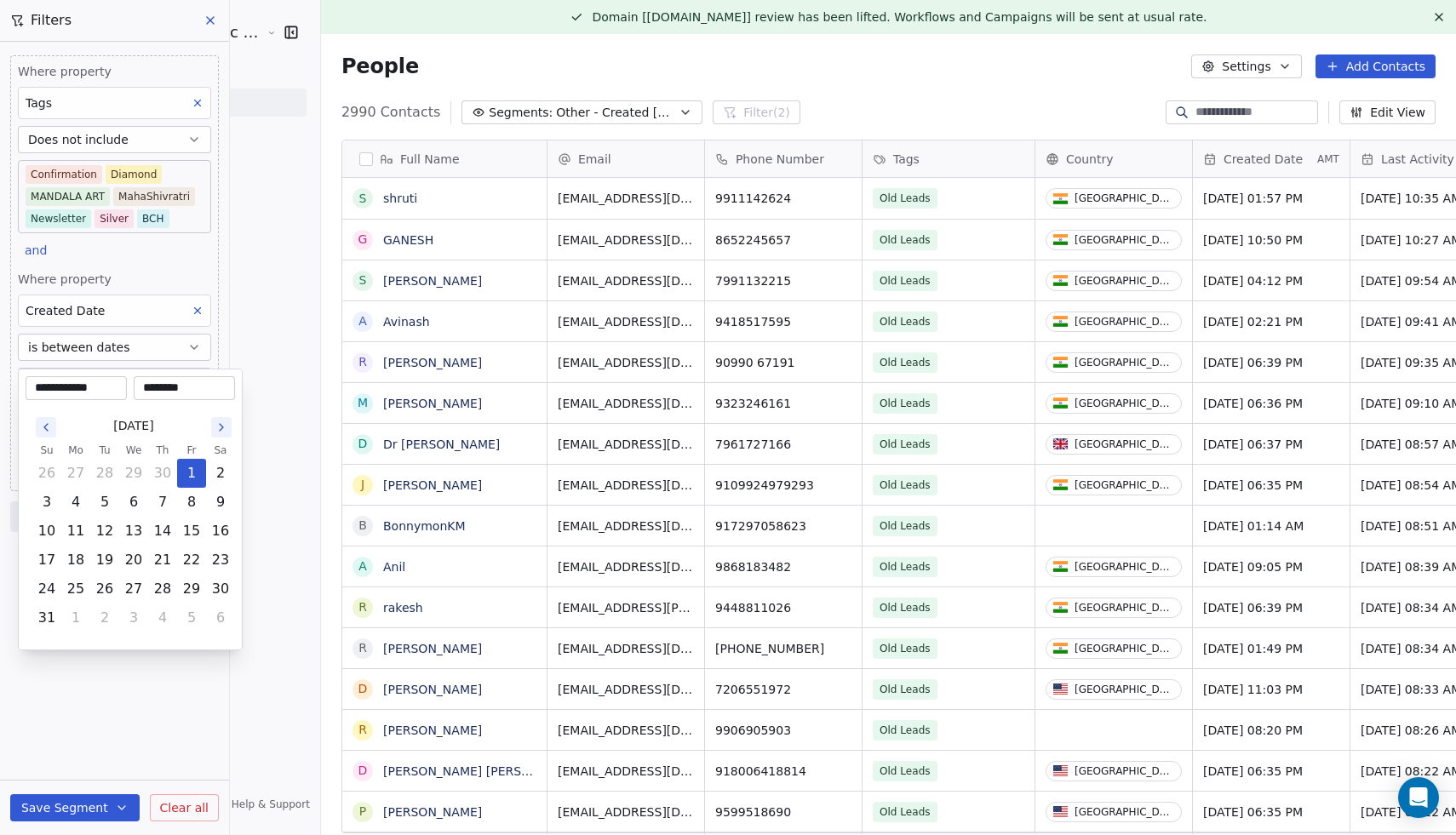
click at [188, 270] on html "Sumit Upreti Cosmic Academy LLP Contacts People Marketing Workflows Campaigns M…" at bounding box center [728, 417] width 1456 height 835
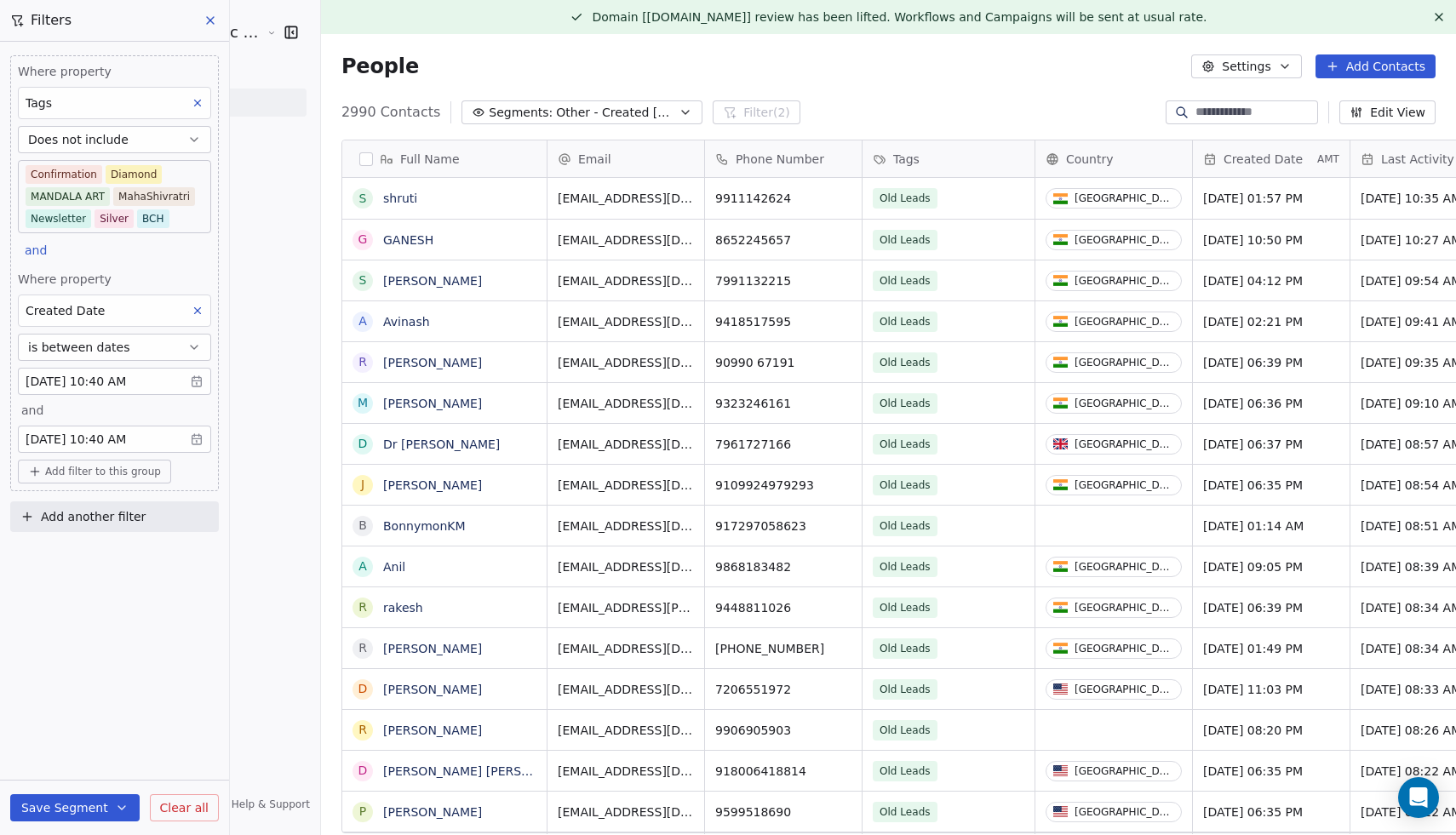
click at [100, 383] on body "Sumit Upreti Cosmic Academy LLP Contacts People Marketing Workflows Campaigns M…" at bounding box center [728, 417] width 1456 height 835
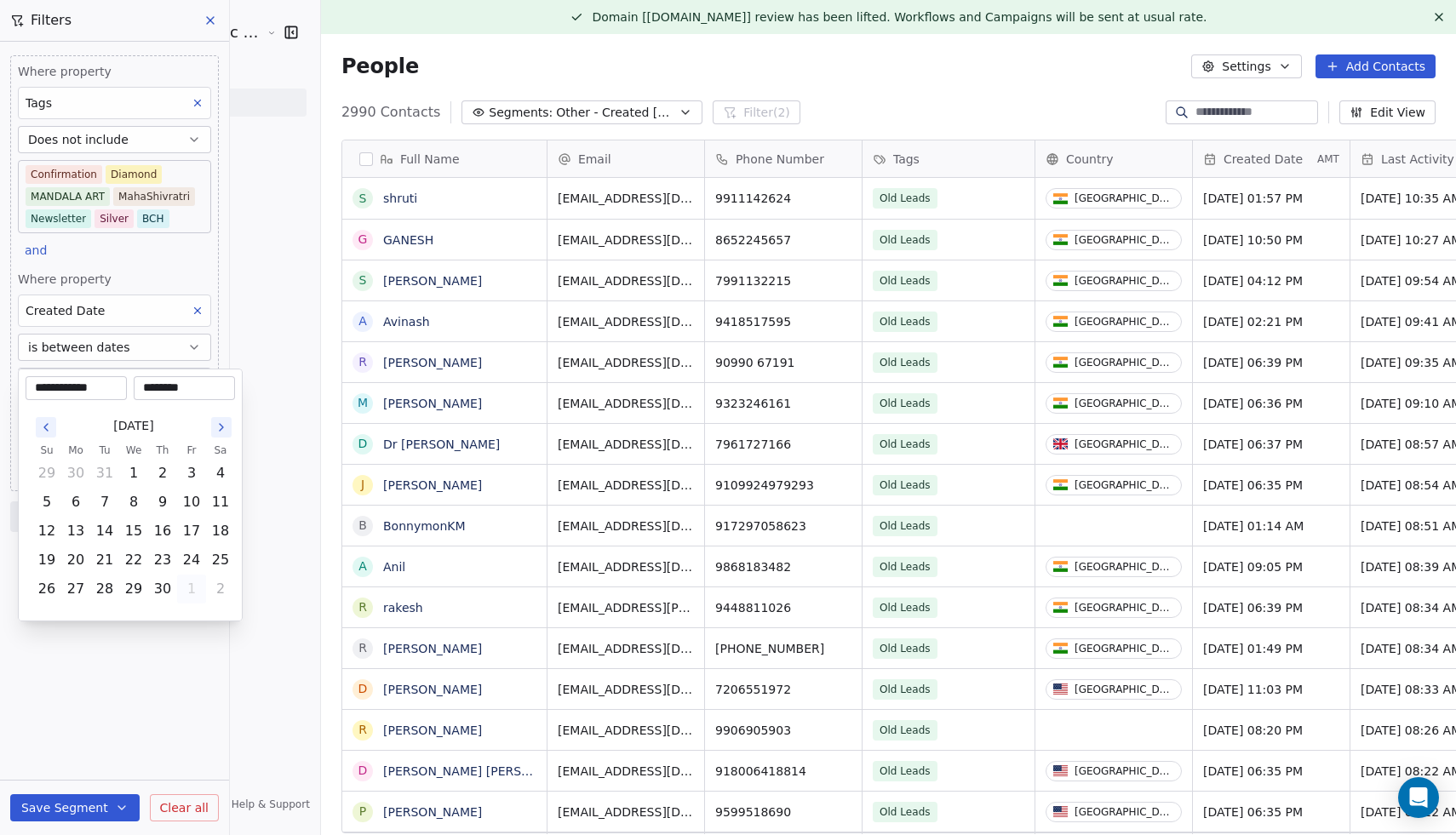
click at [45, 423] on icon "Go to the Previous Month" at bounding box center [46, 427] width 13 height 13
click at [219, 474] on button "1" at bounding box center [221, 474] width 27 height 27
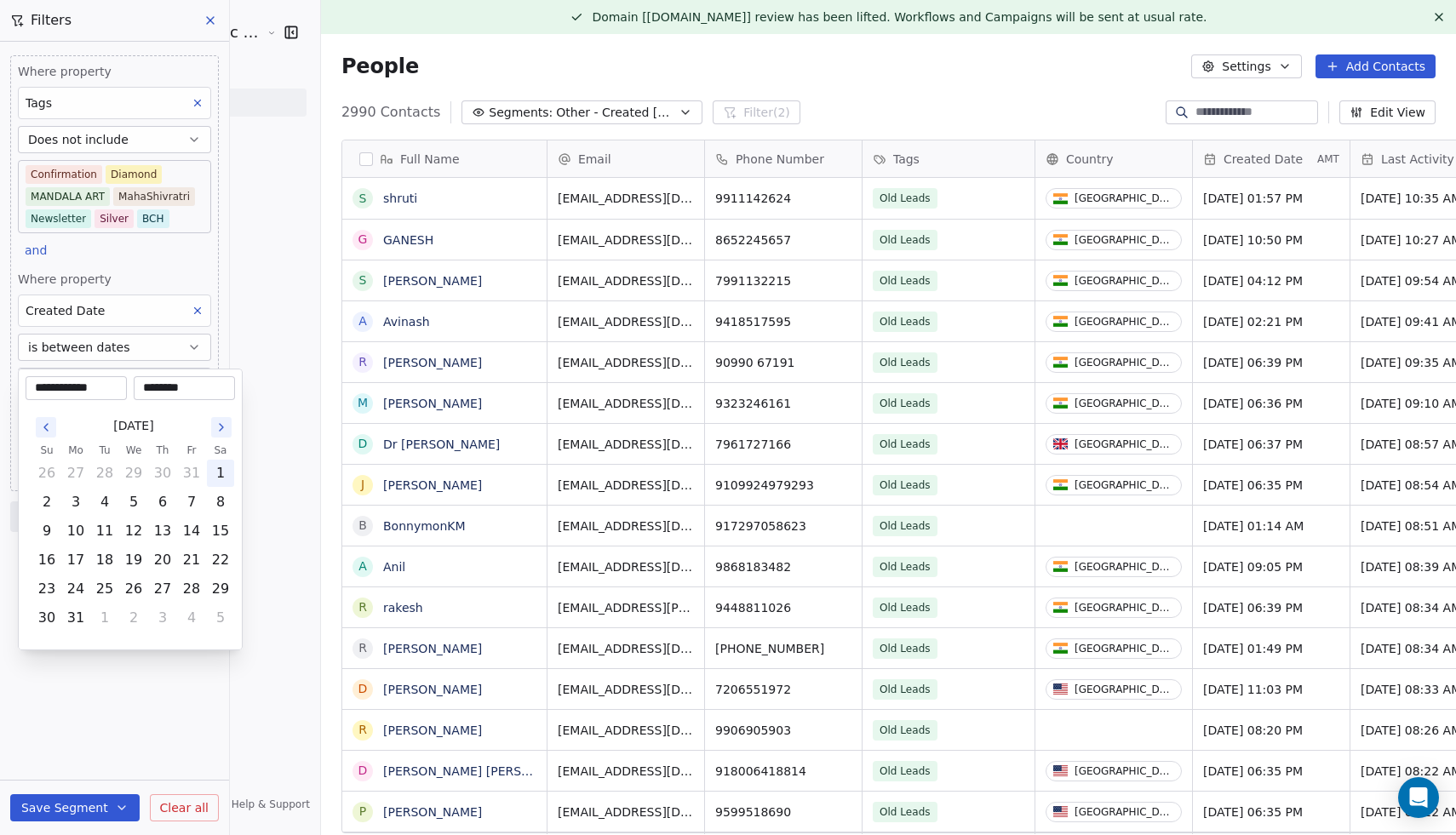
type input "**********"
click at [142, 657] on html "Sumit Upreti Cosmic Academy LLP Contacts People Marketing Workflows Campaigns M…" at bounding box center [728, 417] width 1456 height 835
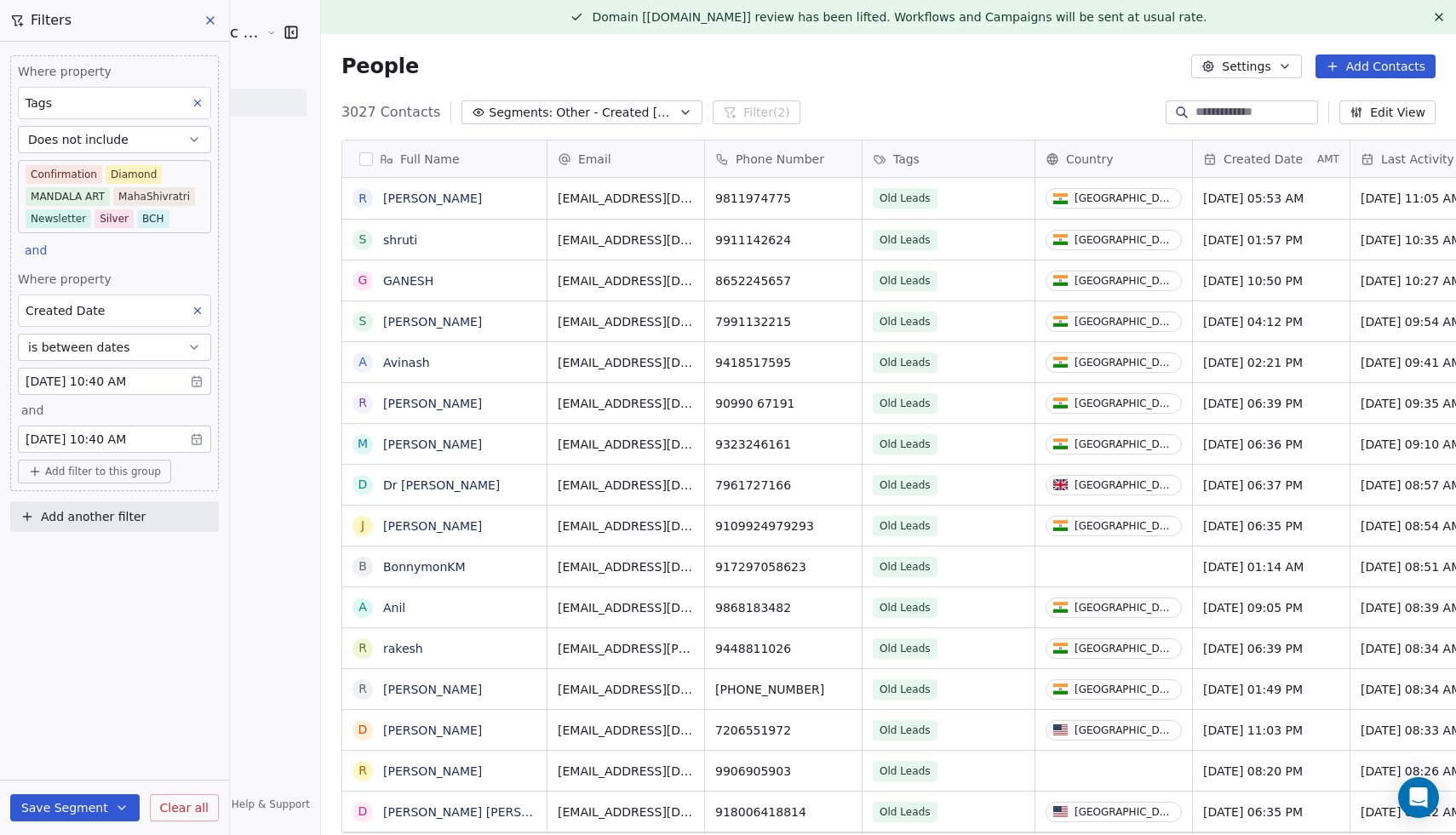
click at [159, 346] on button "is between dates" at bounding box center [114, 347] width 193 height 27
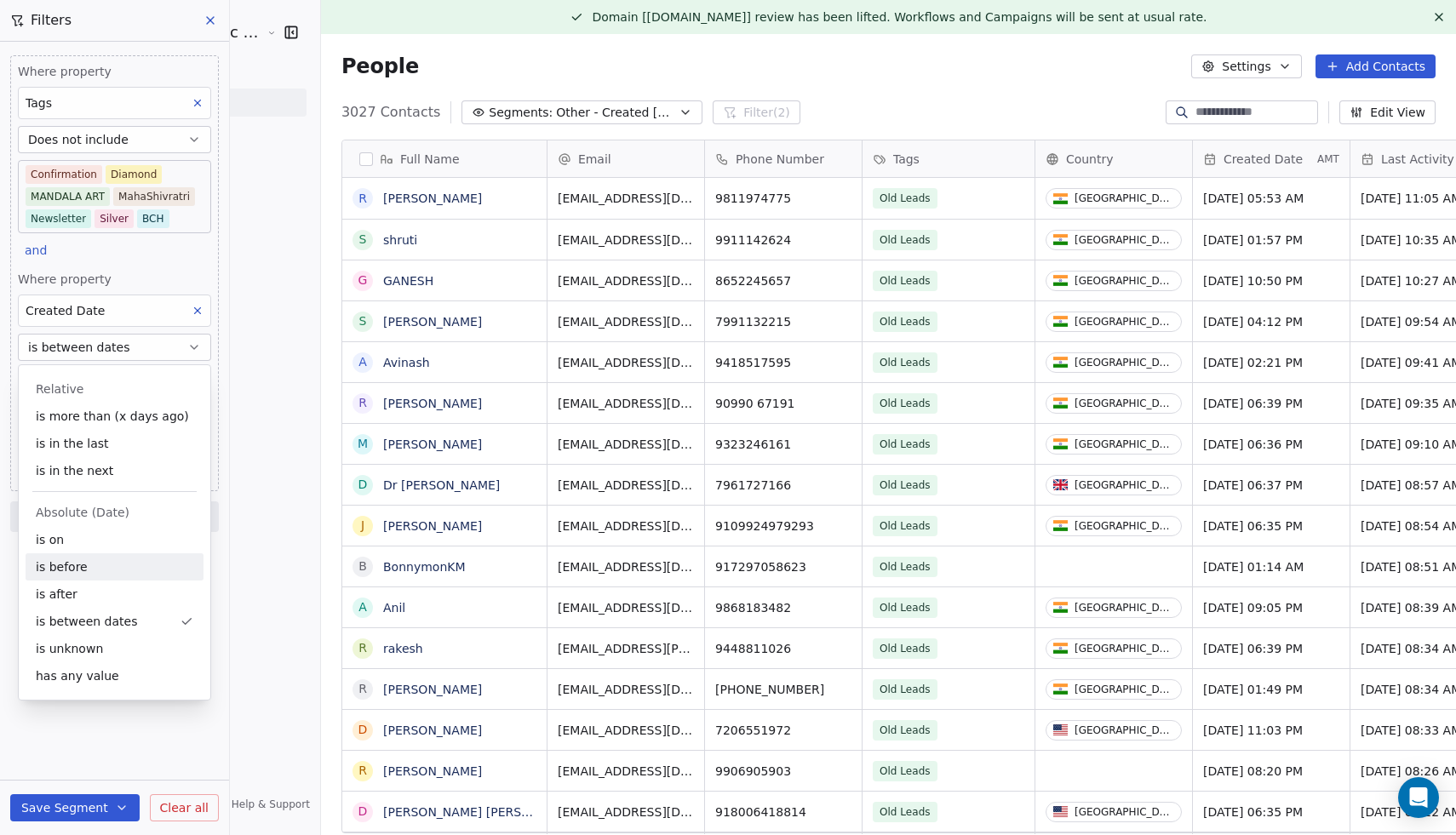
click at [92, 572] on div "is before" at bounding box center [114, 567] width 178 height 27
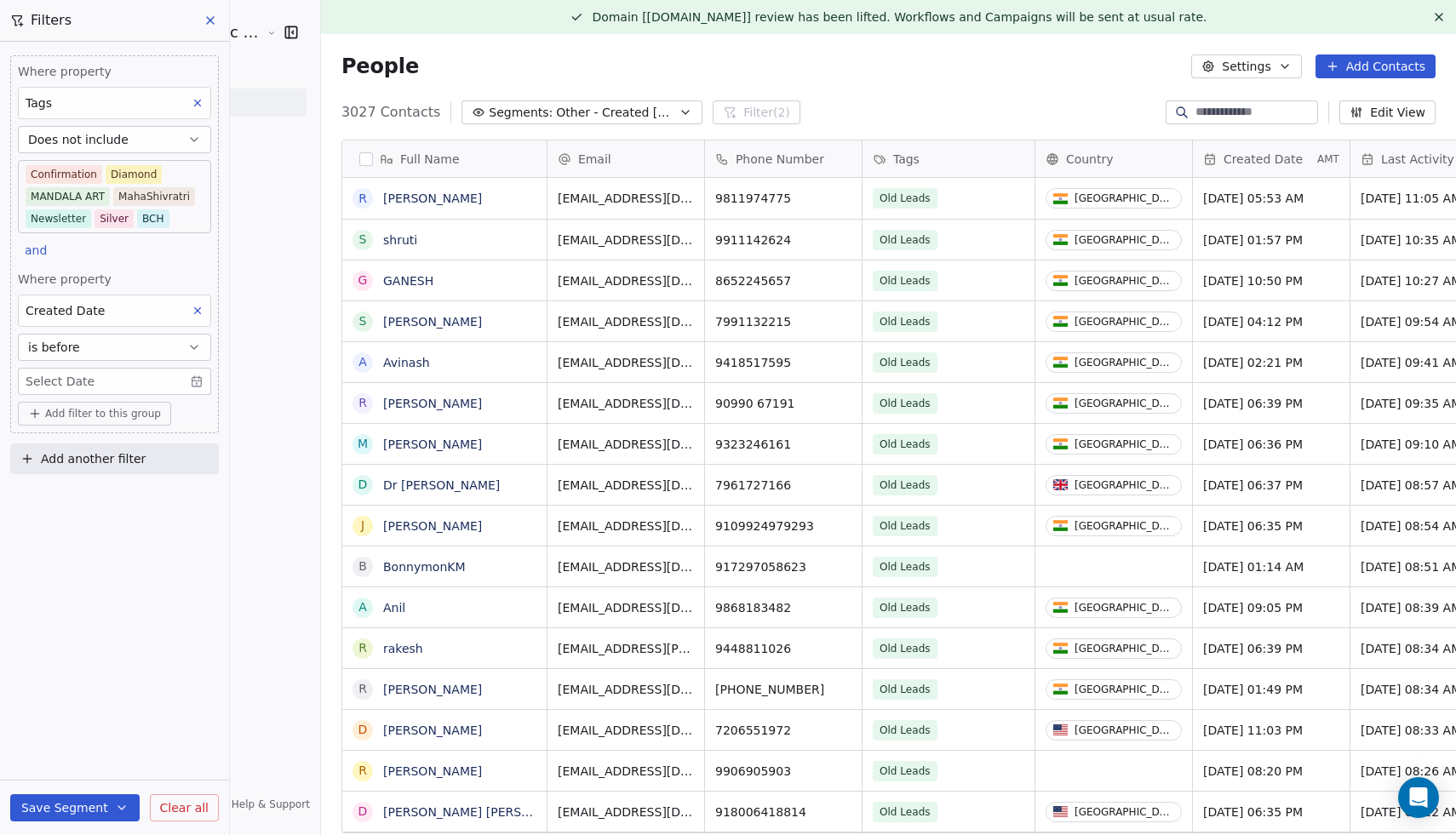
click at [151, 374] on body "Sumit Upreti Cosmic Academy LLP Contacts People Marketing Workflows Campaigns M…" at bounding box center [728, 417] width 1456 height 835
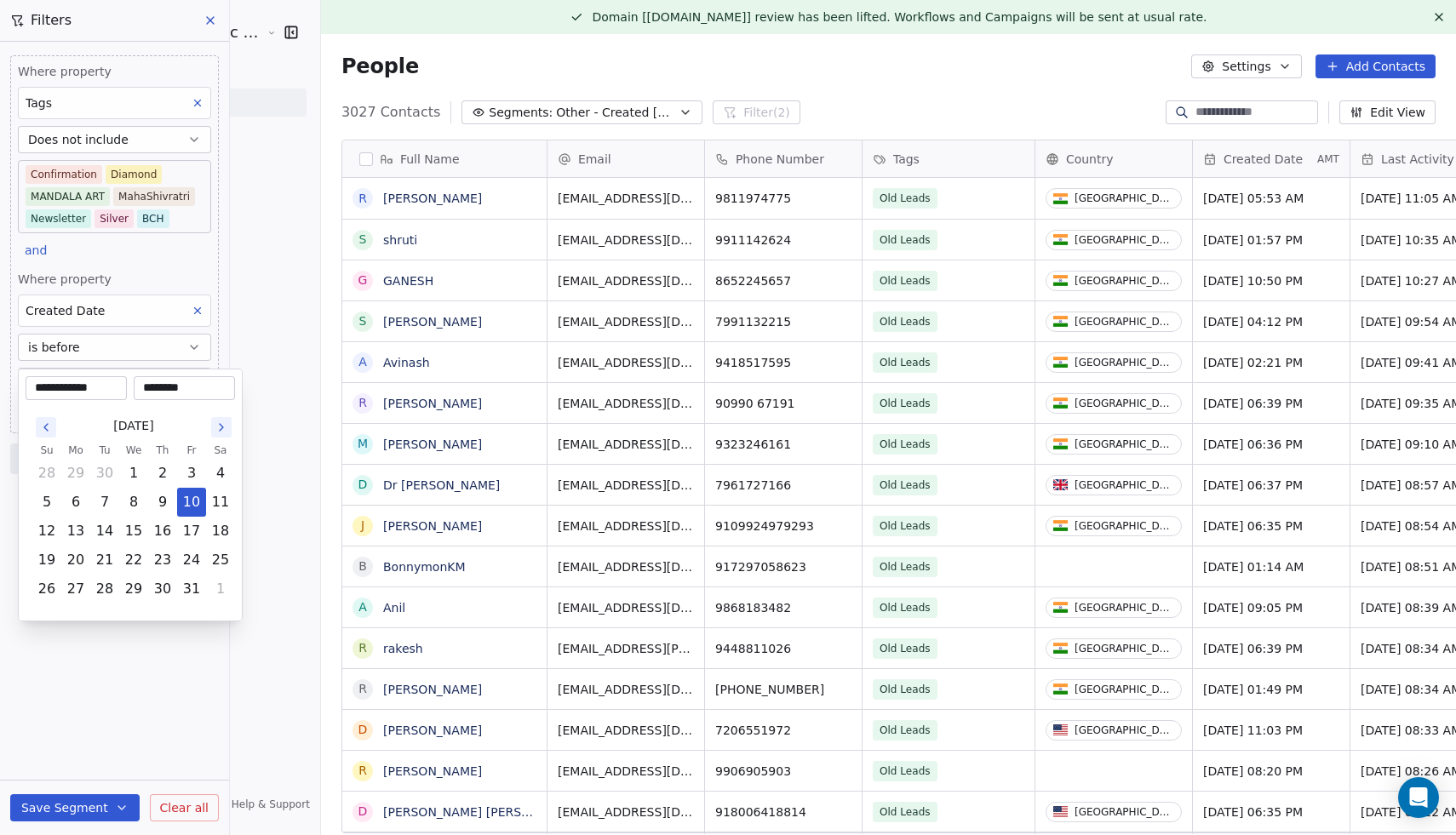
click at [41, 425] on icon "Go to the Previous Month" at bounding box center [46, 427] width 13 height 13
click at [107, 387] on input "**********" at bounding box center [75, 387] width 94 height 17
click at [49, 423] on icon "Go to the Previous Month" at bounding box center [46, 427] width 13 height 13
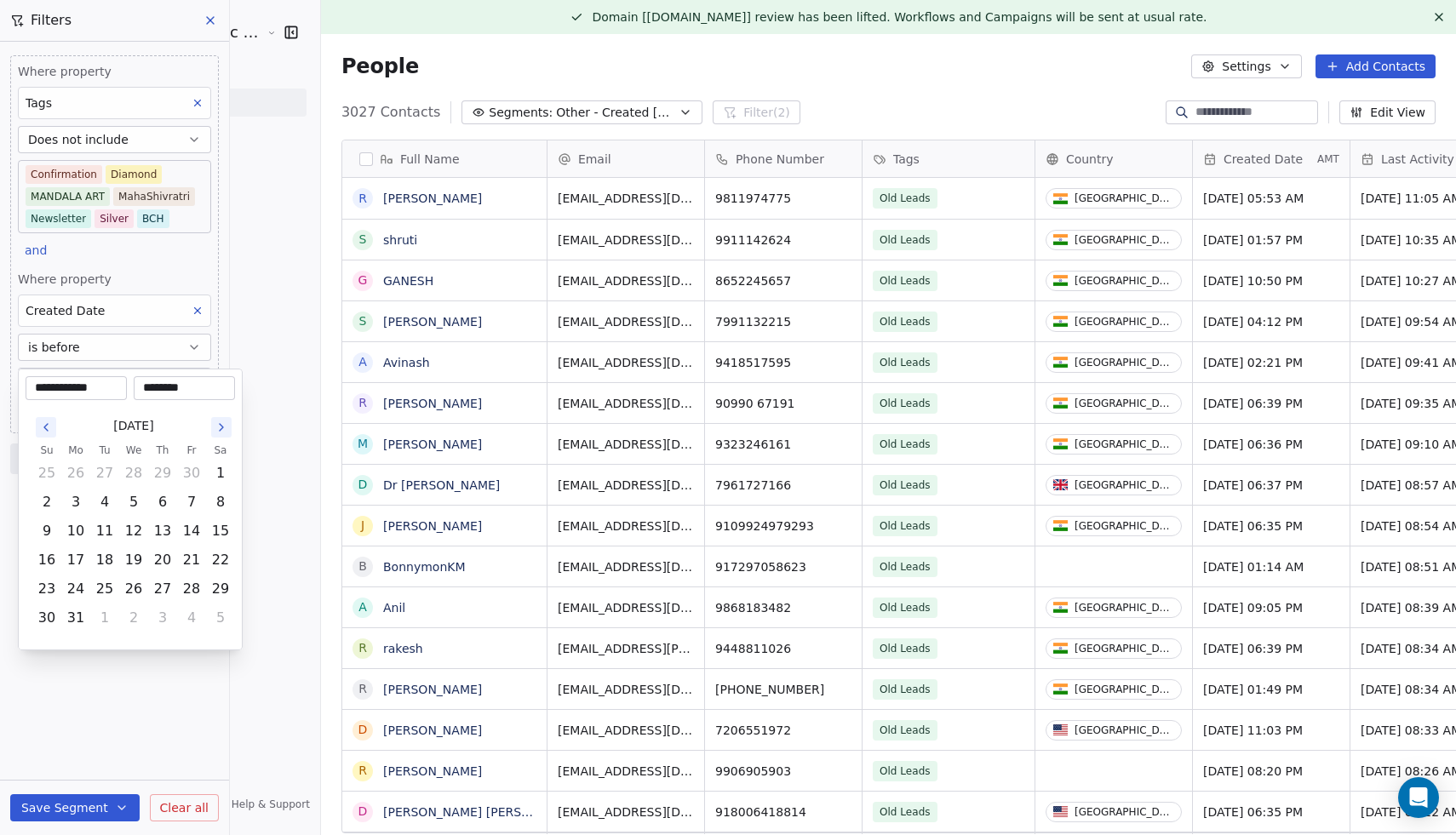
click at [49, 423] on icon "Go to the Previous Month" at bounding box center [46, 427] width 13 height 13
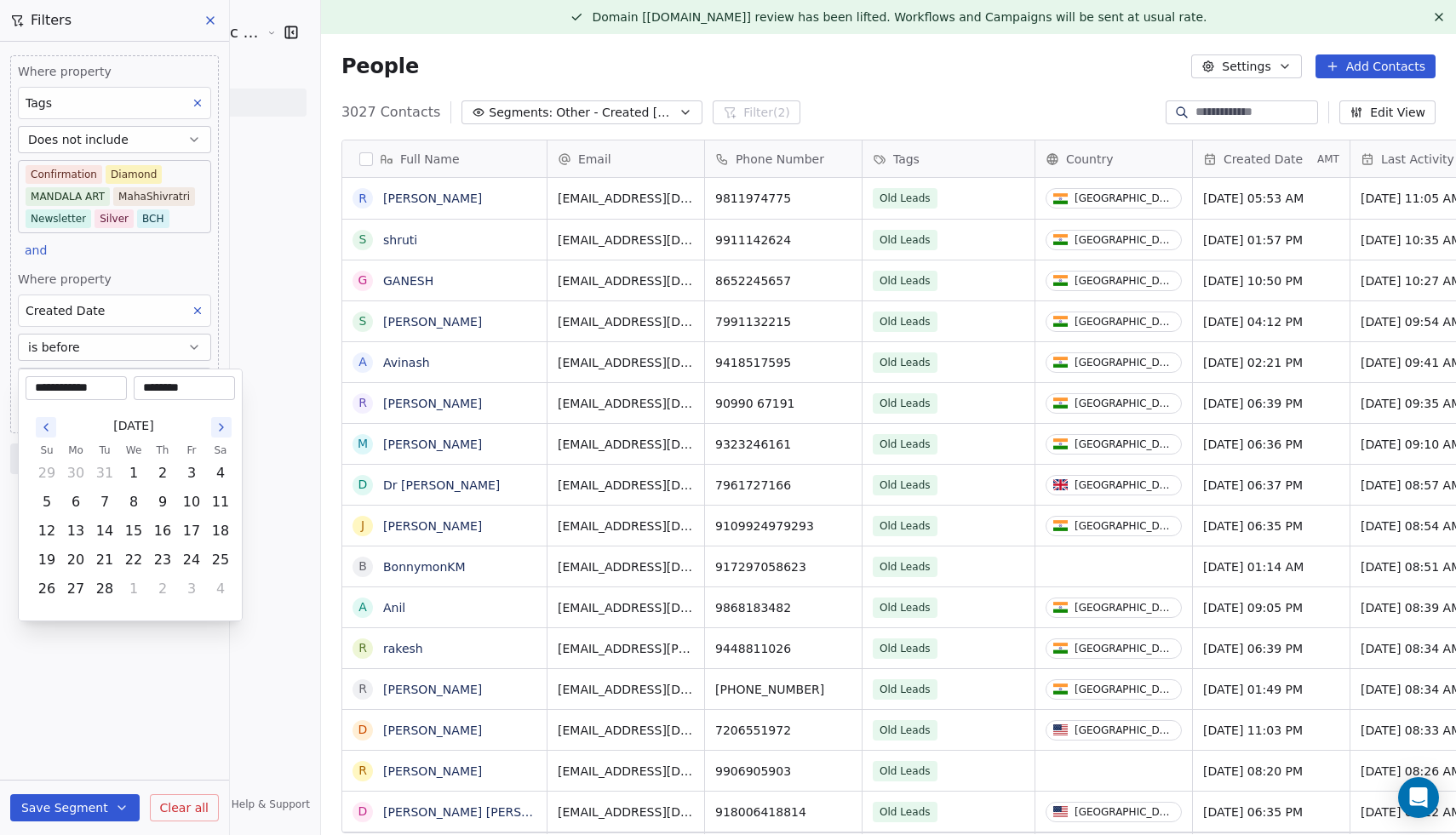
click at [49, 423] on icon "Go to the Previous Month" at bounding box center [46, 427] width 13 height 13
click at [45, 479] on button "1" at bounding box center [47, 474] width 27 height 27
type input "**********"
click at [79, 713] on html "Sumit Upreti Cosmic Academy LLP Contacts People Marketing Workflows Campaigns M…" at bounding box center [728, 417] width 1456 height 835
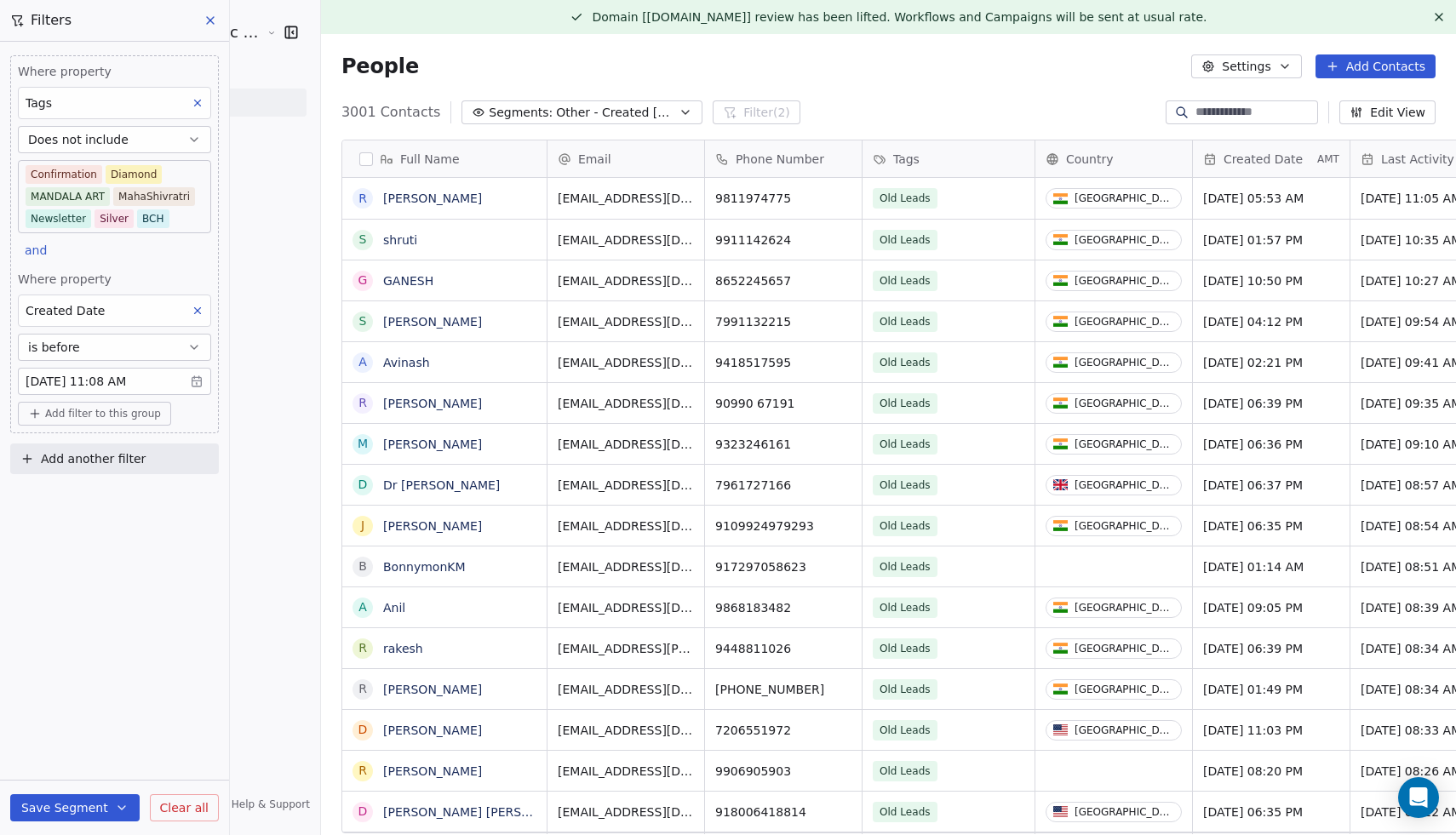
click at [83, 805] on button "Save Segment" at bounding box center [74, 808] width 129 height 27
click at [112, 727] on span "Create new segment" at bounding box center [110, 730] width 125 height 17
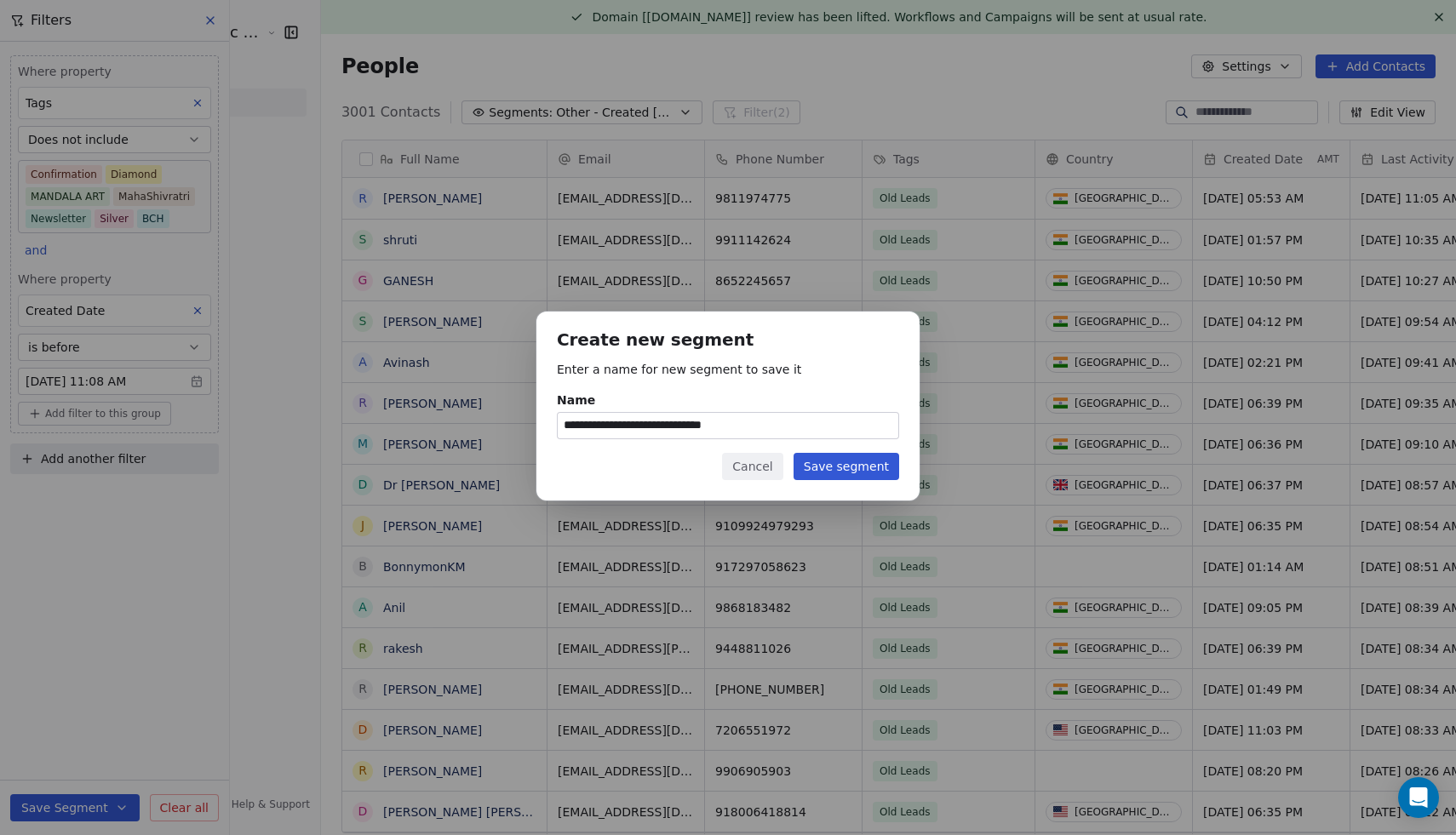
click at [653, 429] on input "**********" at bounding box center [728, 425] width 341 height 25
drag, startPoint x: 653, startPoint y: 427, endPoint x: 723, endPoint y: 421, distance: 70.3
click at [723, 421] on input "**********" at bounding box center [728, 425] width 341 height 25
type input "**********"
click at [875, 464] on button "Save segment" at bounding box center [847, 466] width 106 height 27
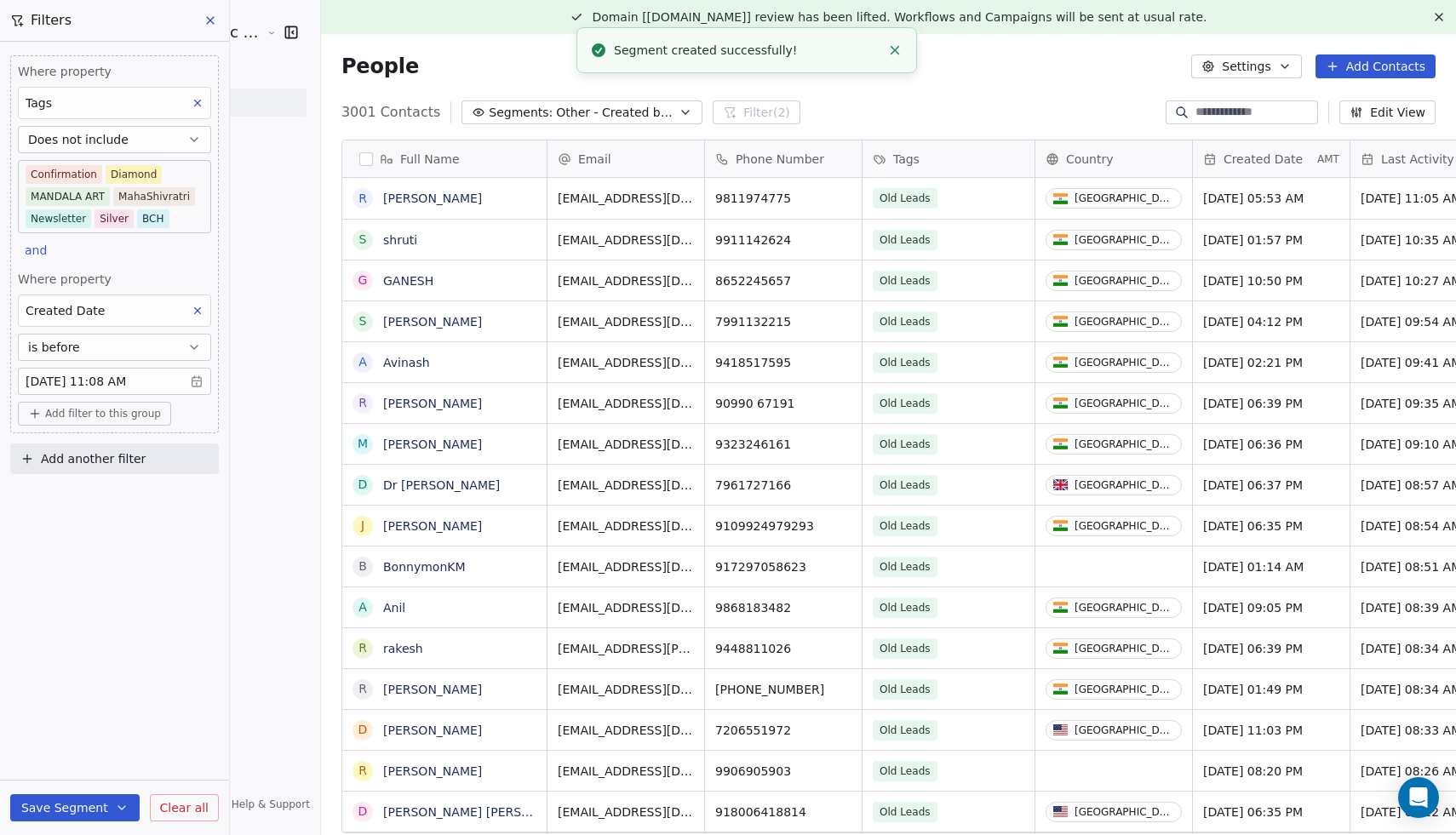
click at [199, 12] on button at bounding box center [211, 20] width 25 height 24
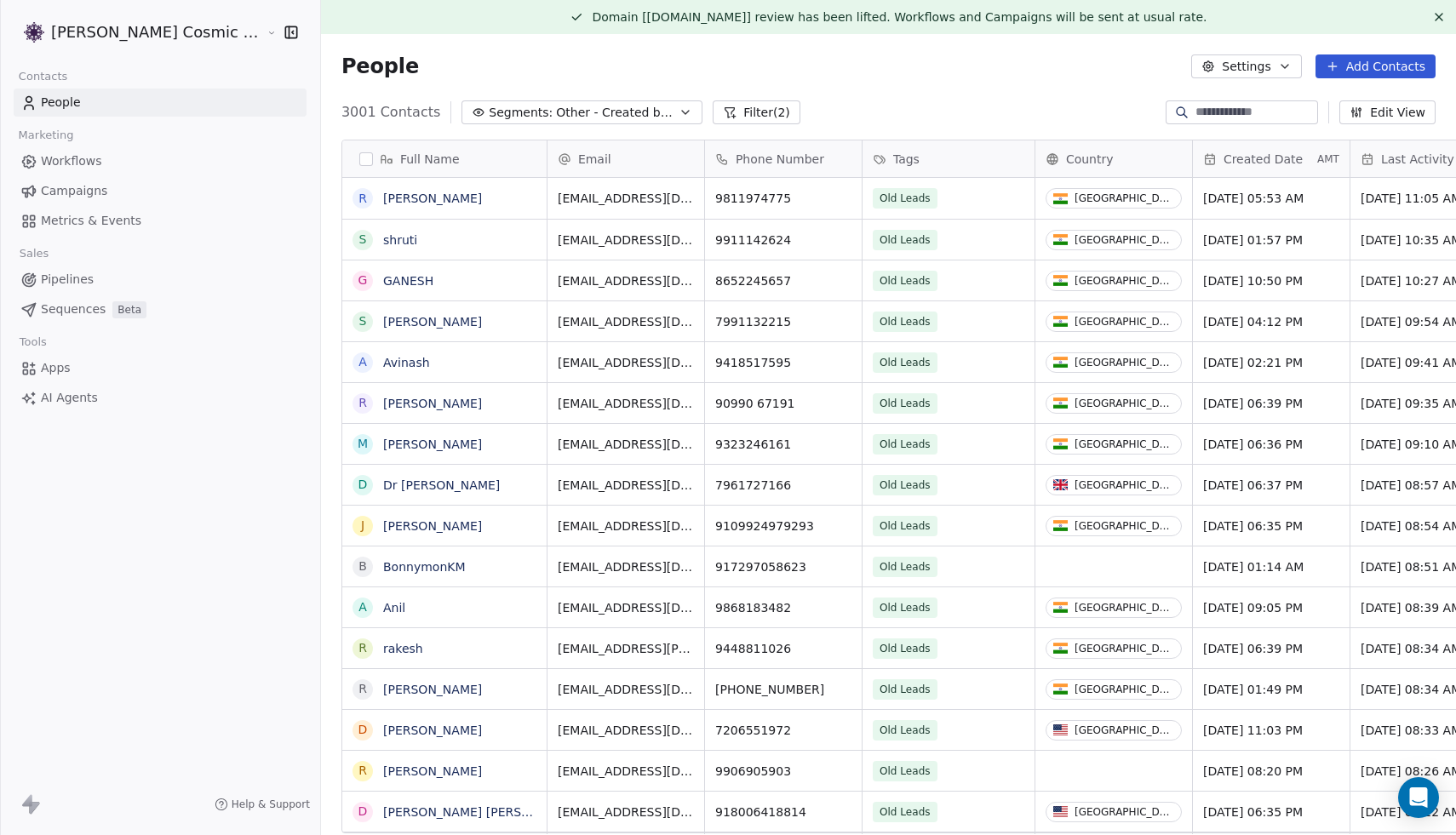
click at [109, 100] on link "People" at bounding box center [160, 102] width 293 height 28
click at [58, 193] on span "Campaigns" at bounding box center [74, 191] width 66 height 18
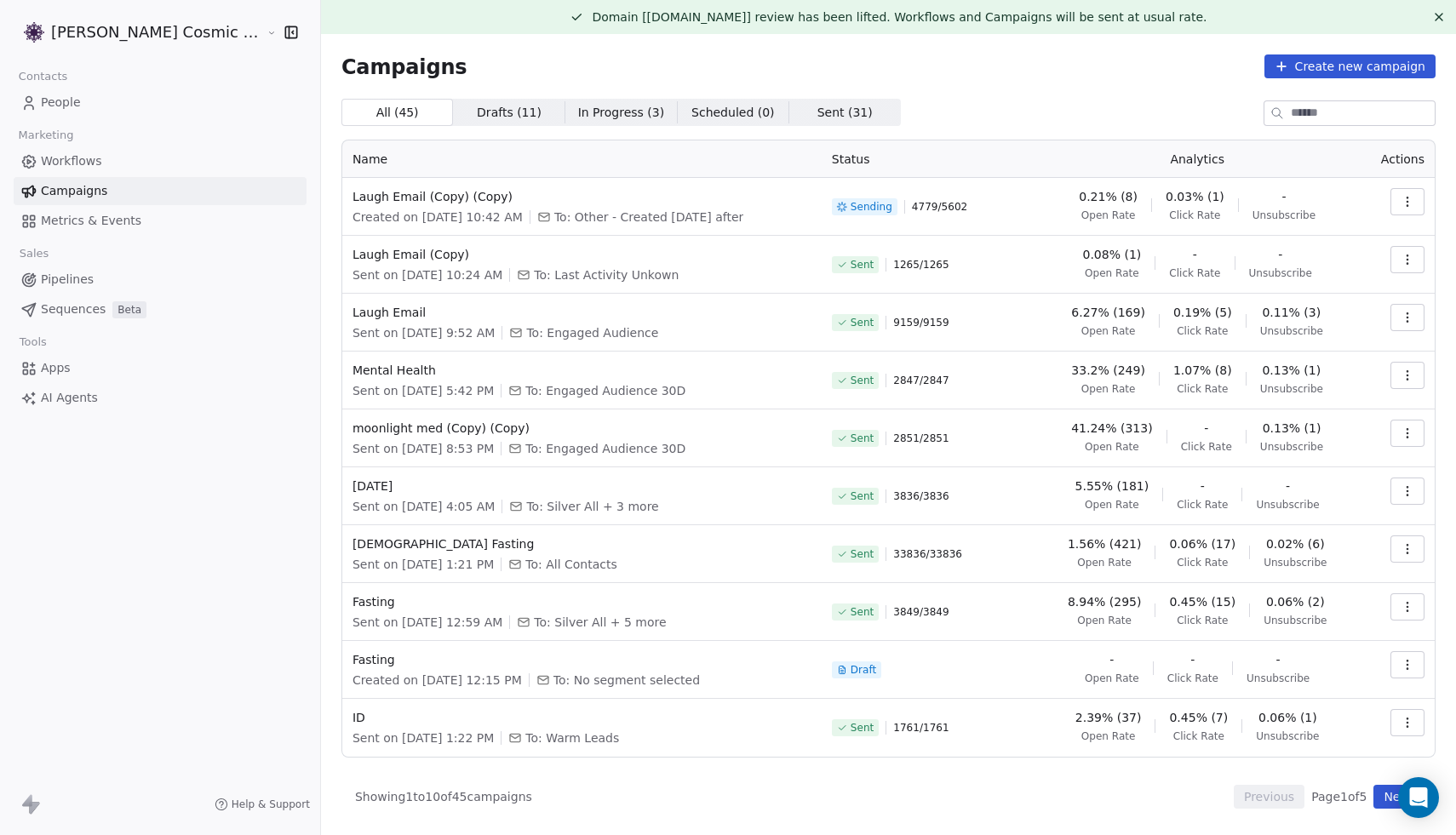
click at [1412, 193] on button "button" at bounding box center [1408, 202] width 34 height 27
click at [1304, 262] on span "View Analytics" at bounding box center [1321, 267] width 99 height 21
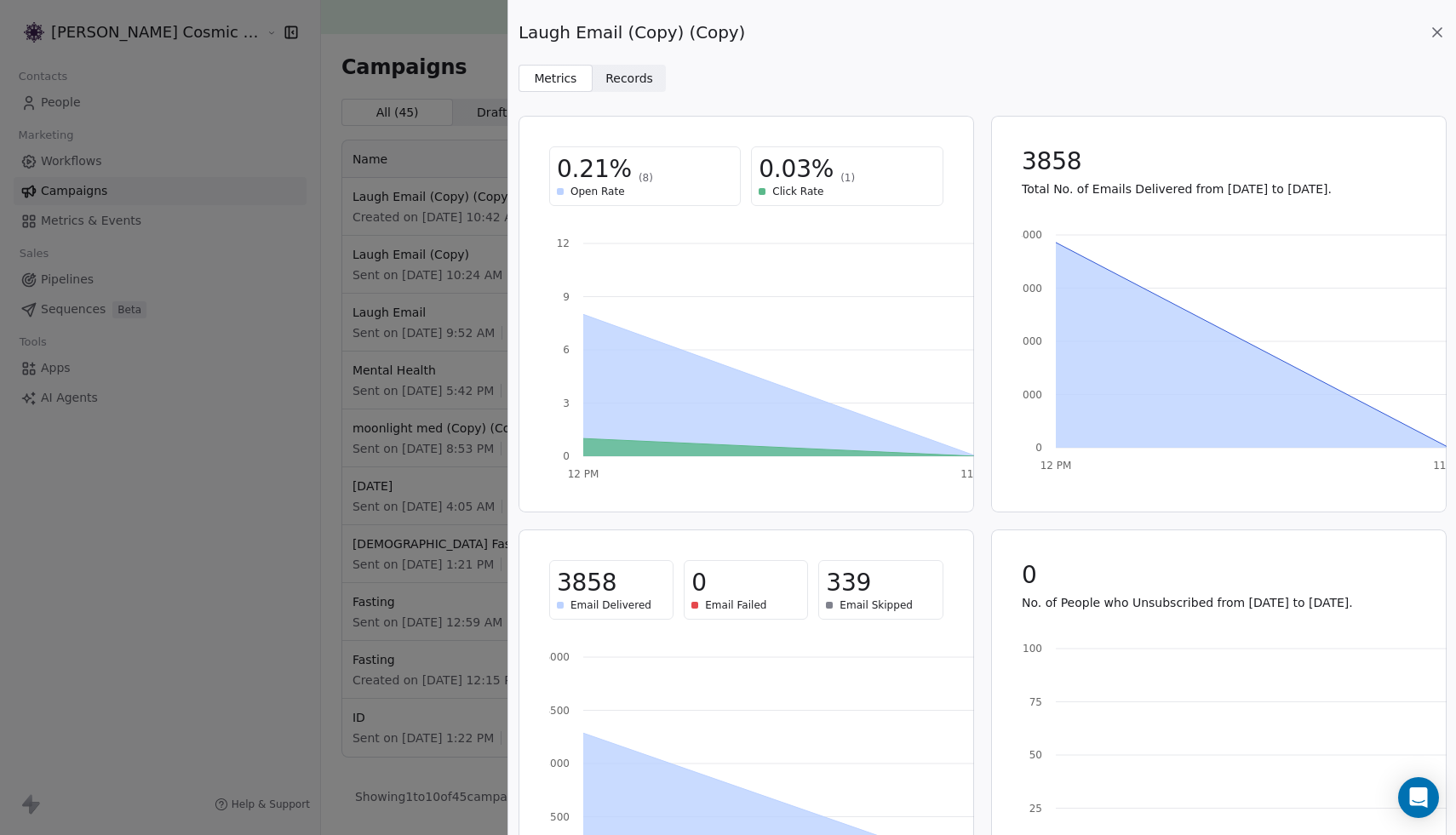
click at [1435, 32] on icon at bounding box center [1437, 32] width 17 height 17
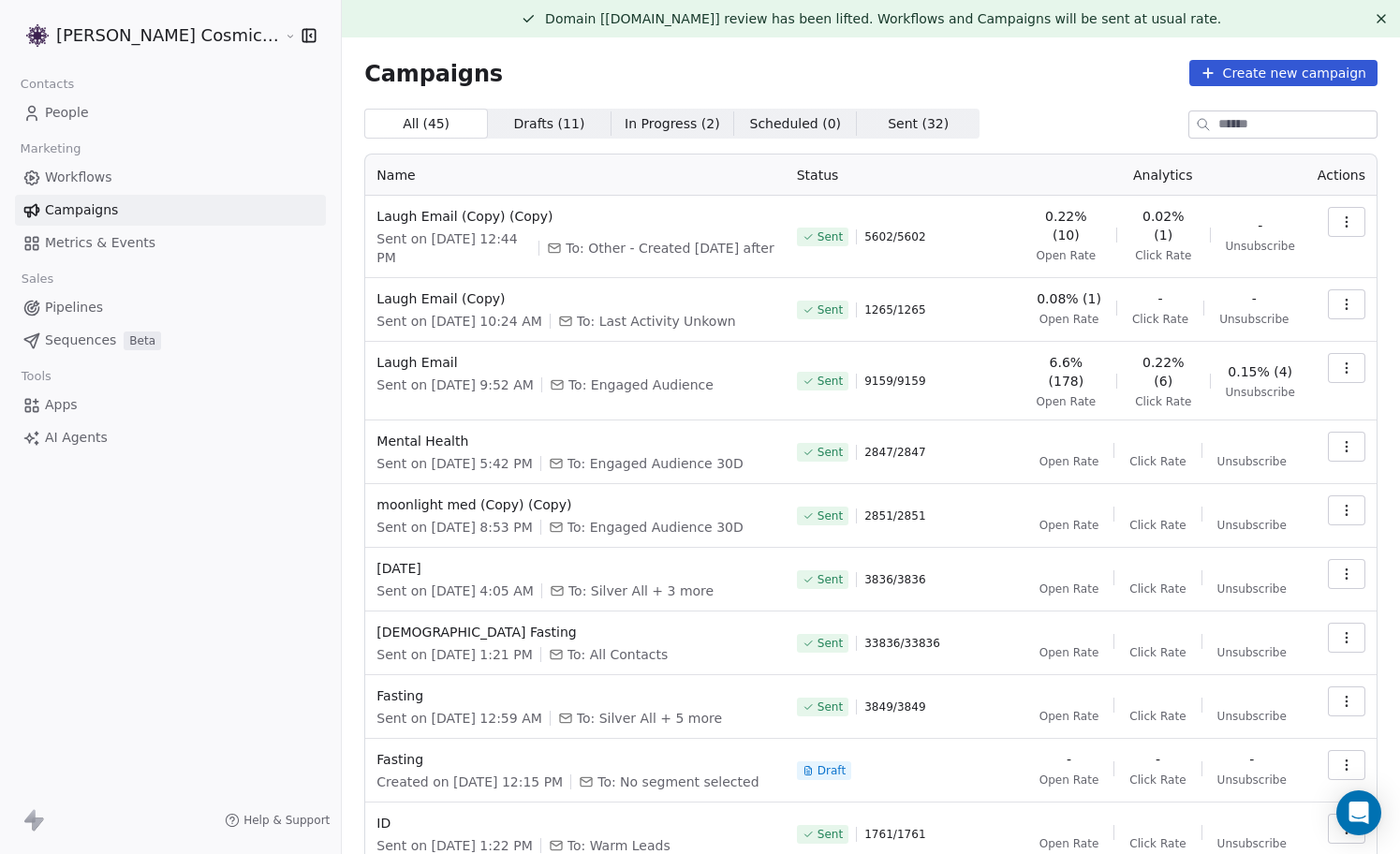
click at [1351, 220] on icon "button" at bounding box center [1346, 221] width 15 height 15
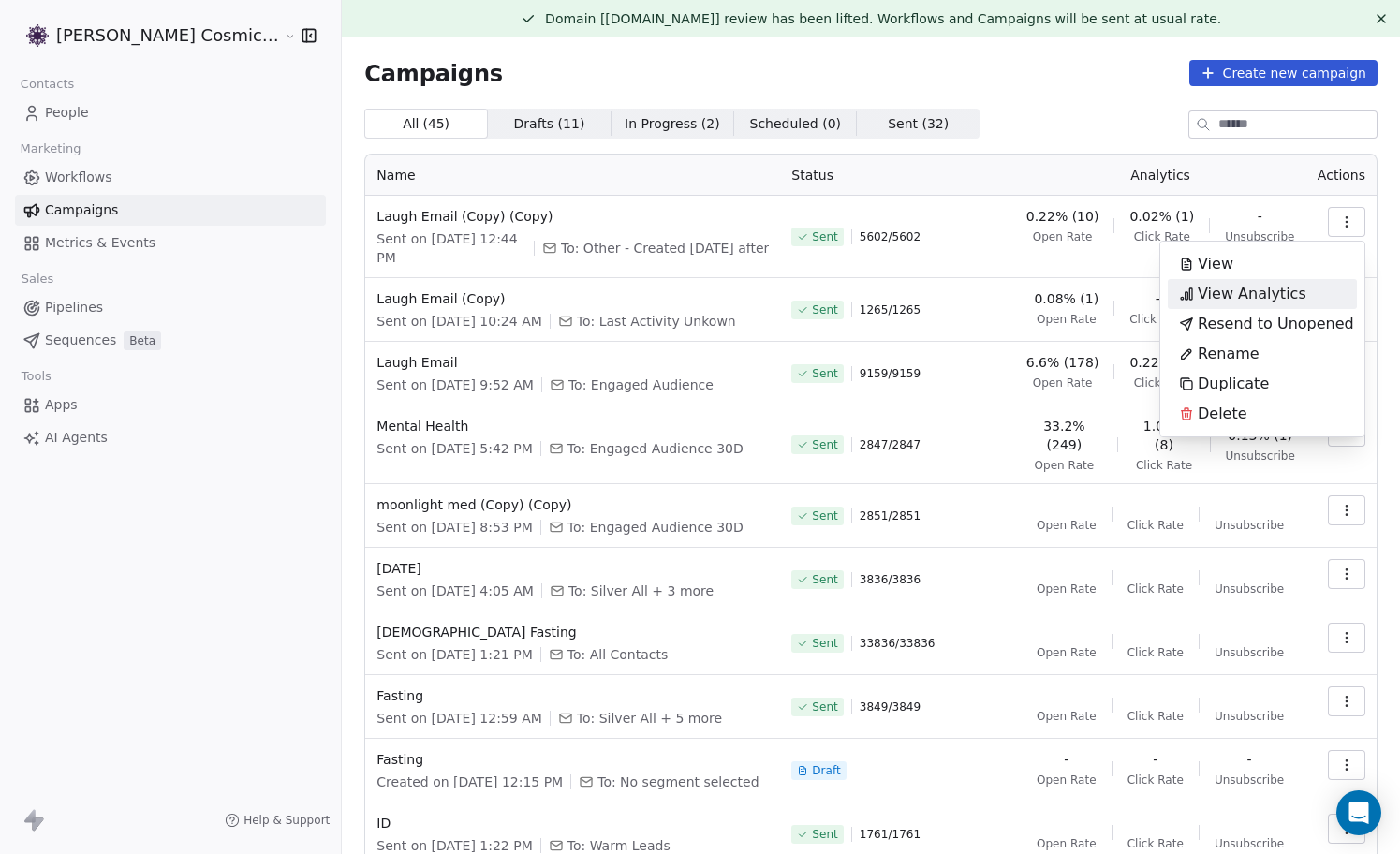
click at [1251, 293] on span "View Analytics" at bounding box center [1252, 294] width 109 height 23
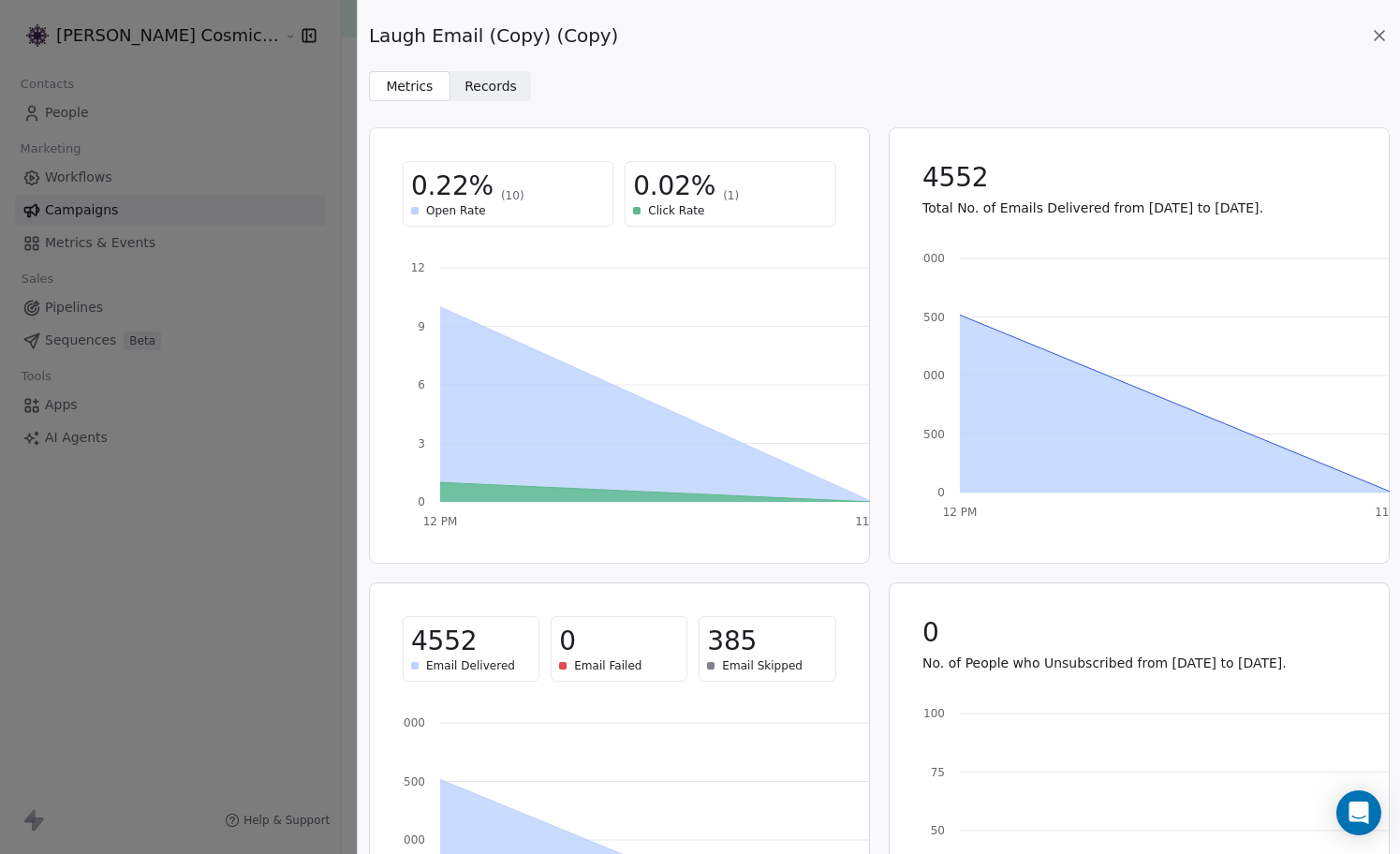
click at [1377, 36] on icon at bounding box center [1378, 35] width 9 height 9
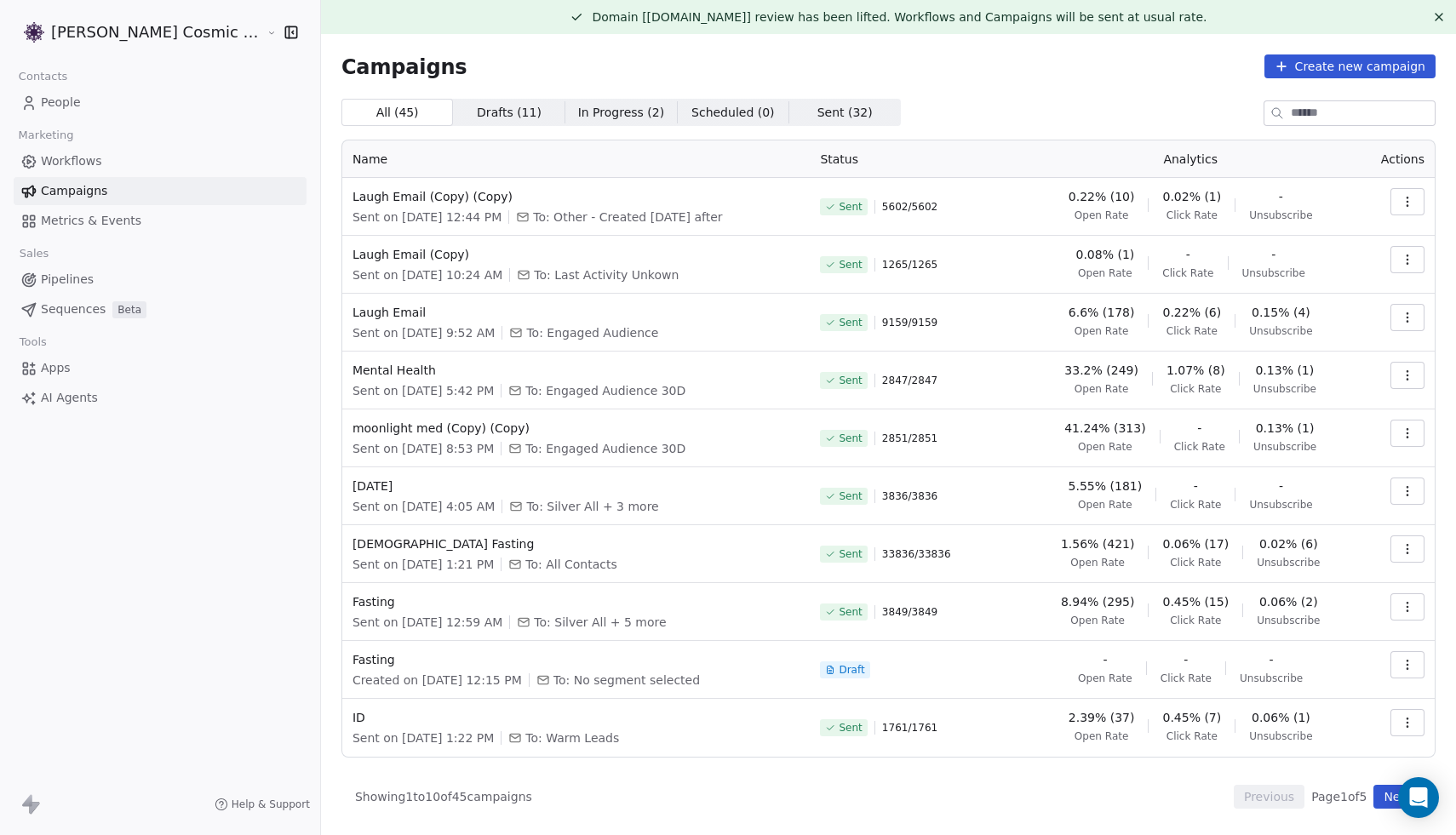
click at [77, 161] on span "Workflows" at bounding box center [72, 161] width 61 height 18
click at [71, 115] on link "People" at bounding box center [160, 102] width 293 height 28
click at [75, 101] on div "[PERSON_NAME] Cosmic Academy LLP Contacts People Marketing Workflows Campaigns …" at bounding box center [728, 417] width 1456 height 835
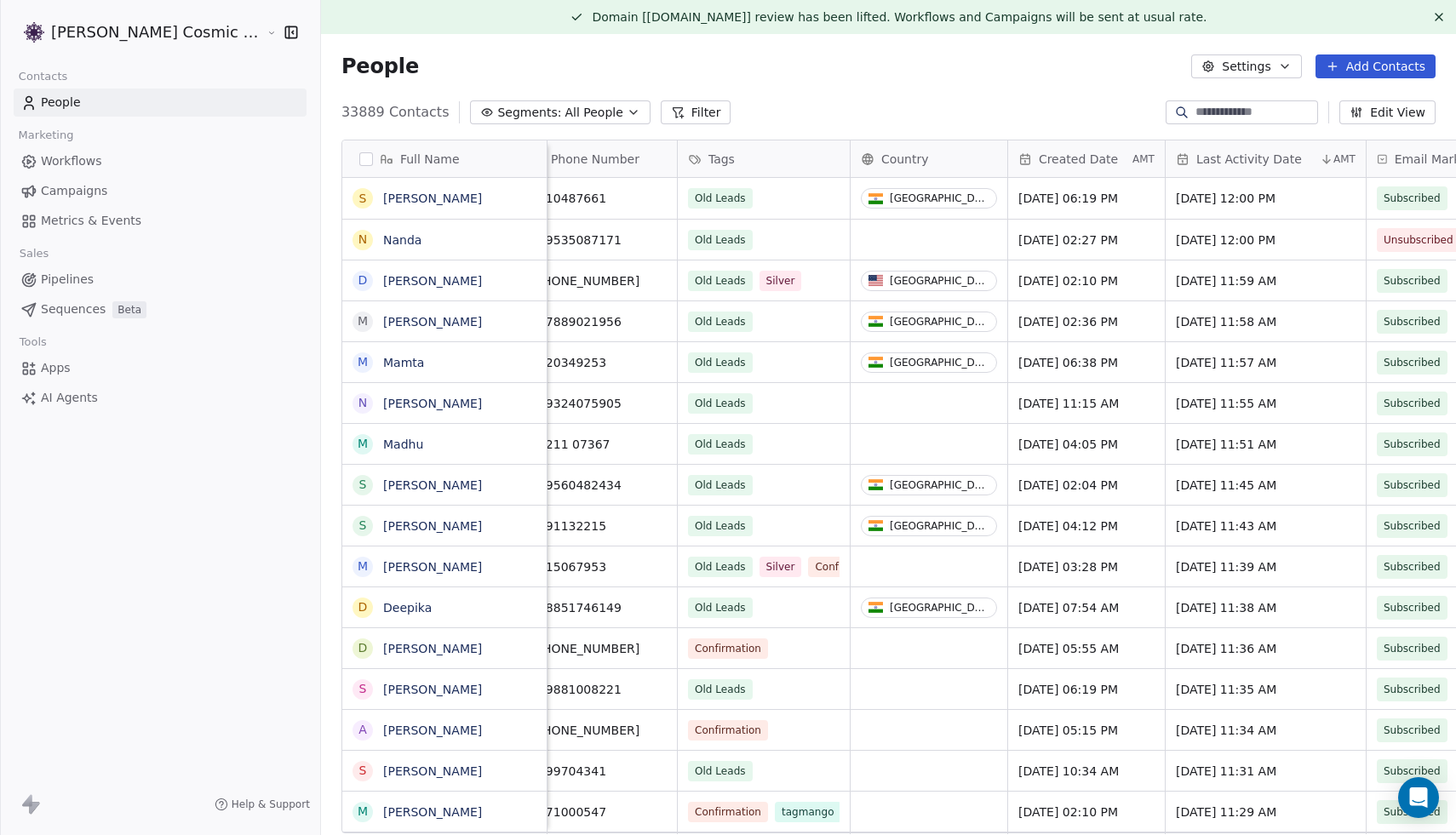
scroll to position [0, 273]
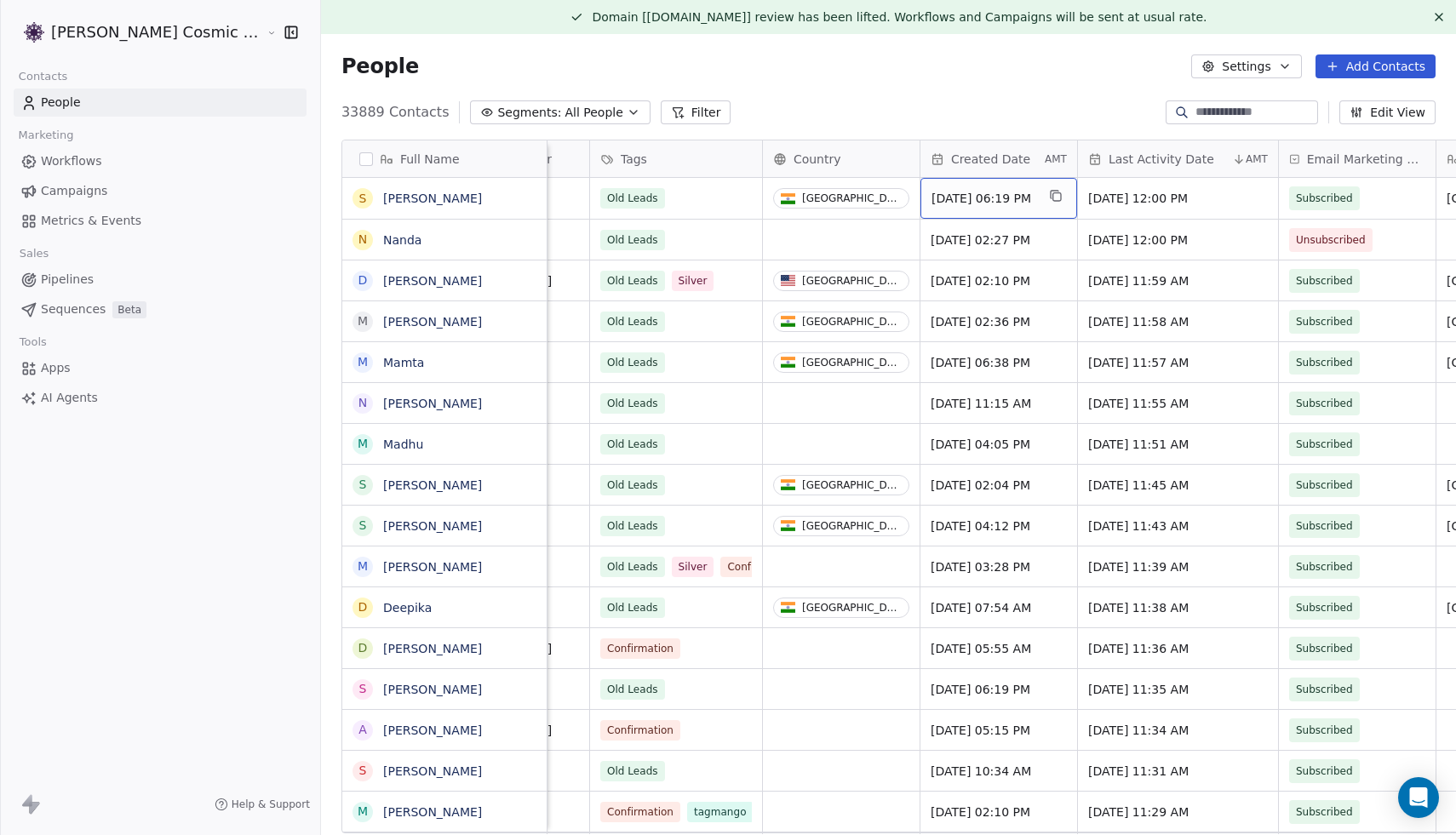
click at [986, 199] on span "[DATE] 06:19 PM" at bounding box center [983, 198] width 104 height 17
click at [962, 198] on span "[DATE] 06:19 PM" at bounding box center [983, 198] width 104 height 17
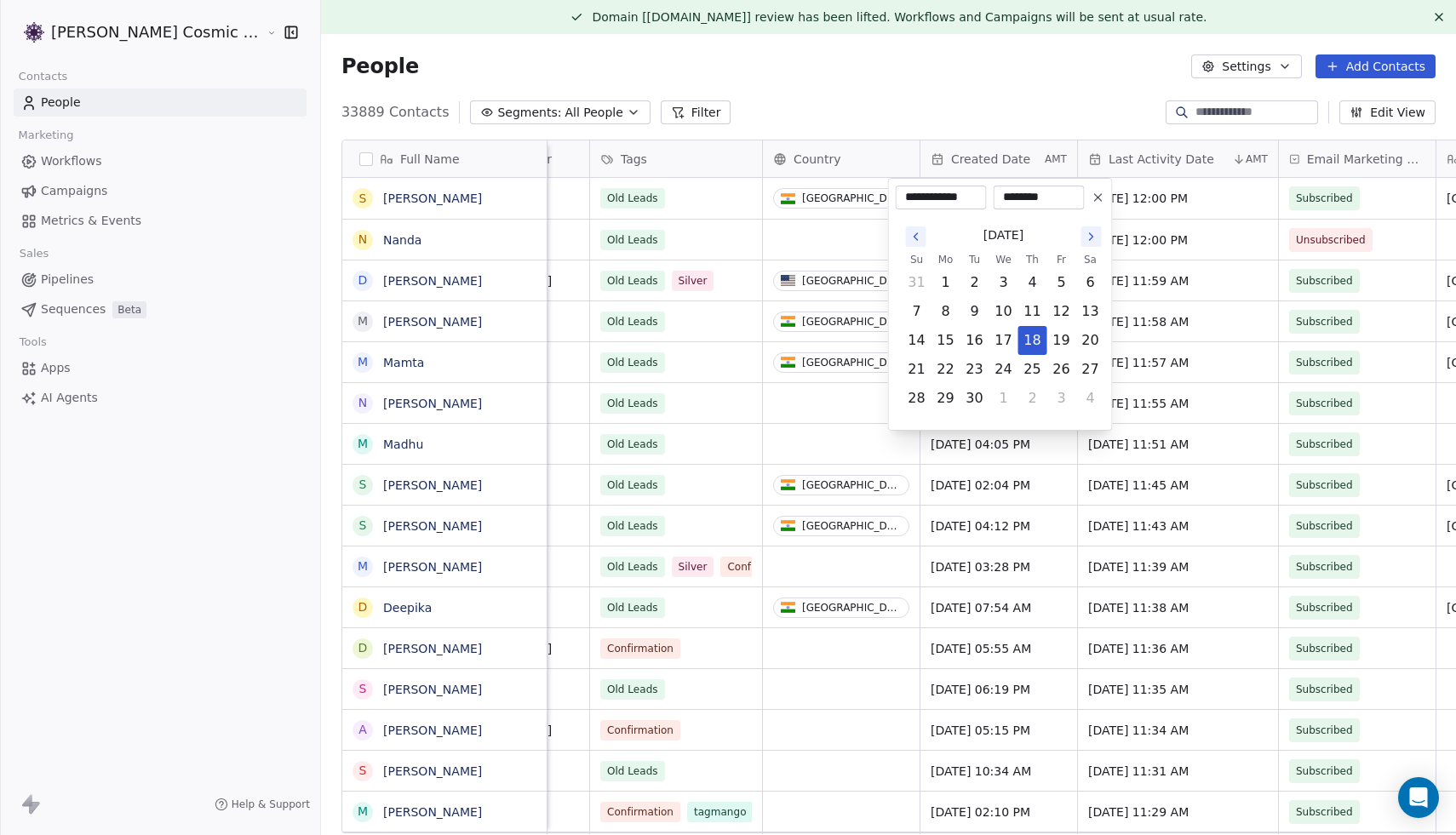
click at [921, 75] on html "Sumit Upreti Cosmic Academy LLP Contacts People Marketing Workflows Campaigns M…" at bounding box center [728, 417] width 1456 height 835
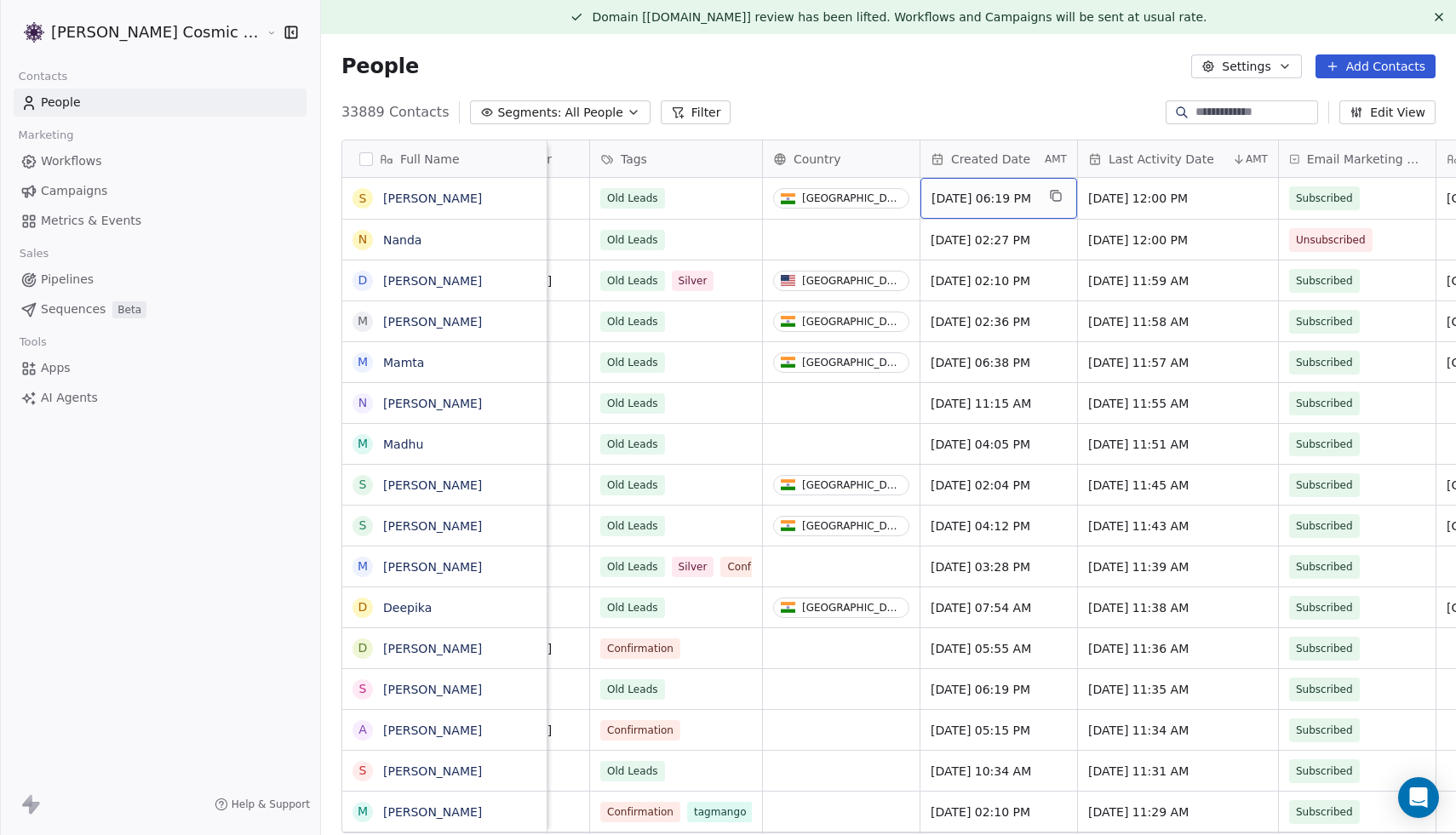
click at [963, 198] on span "Apr 18, 2024 06:19 PM" at bounding box center [983, 198] width 104 height 17
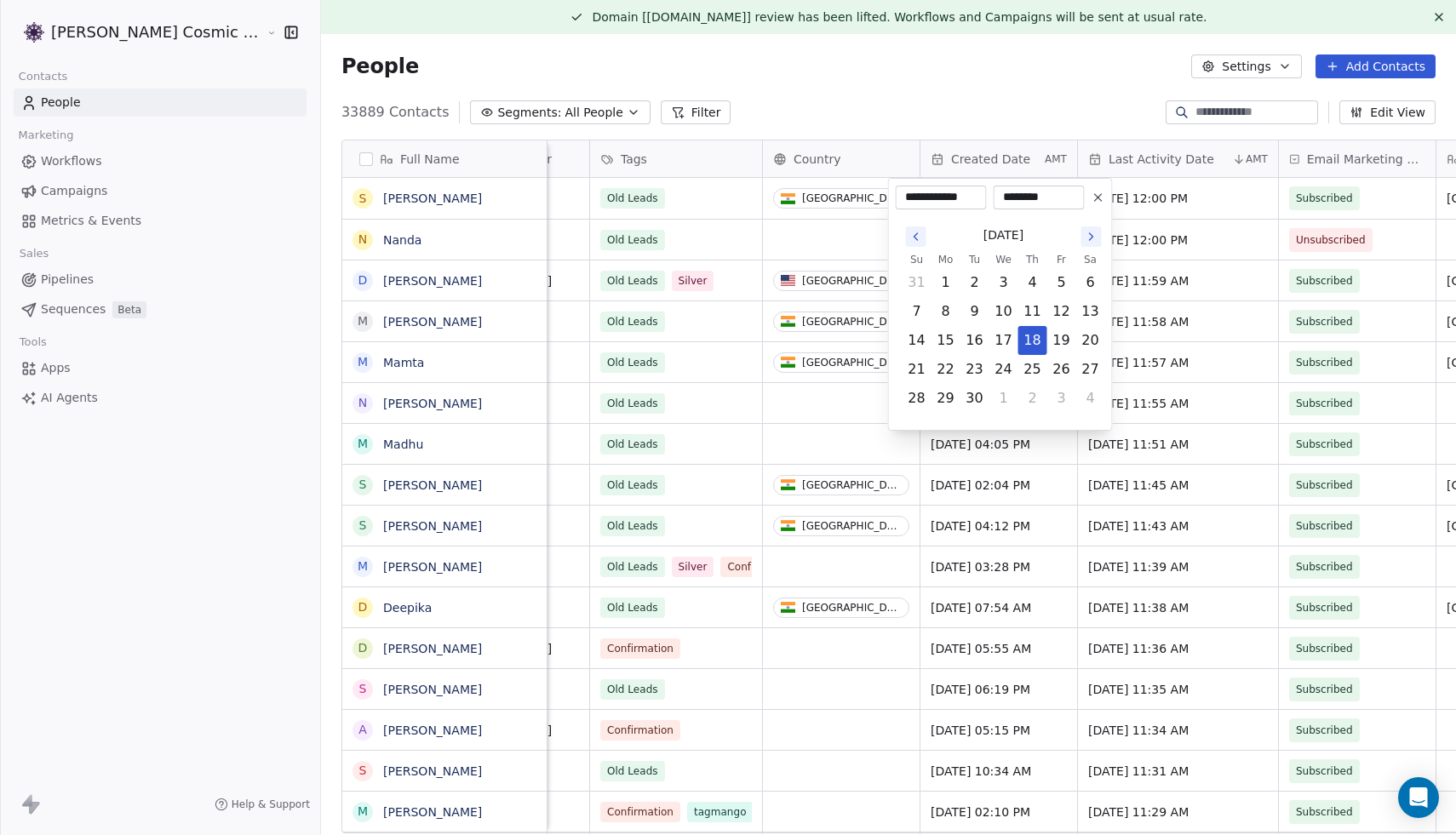
click at [922, 159] on html "Sumit Upreti Cosmic Academy LLP Contacts People Marketing Workflows Campaigns M…" at bounding box center [728, 417] width 1456 height 835
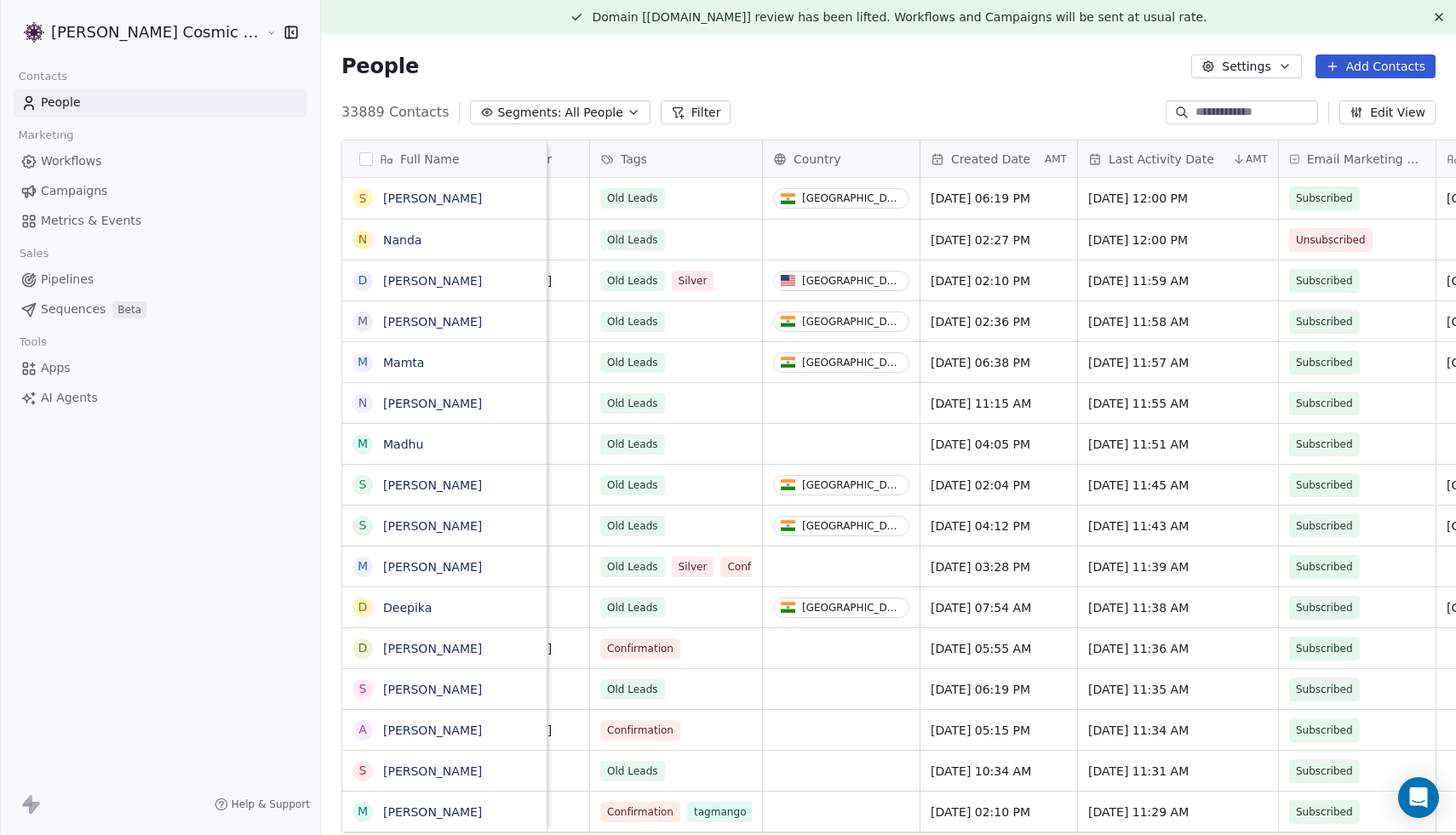
click at [930, 157] on icon at bounding box center [937, 159] width 13 height 13
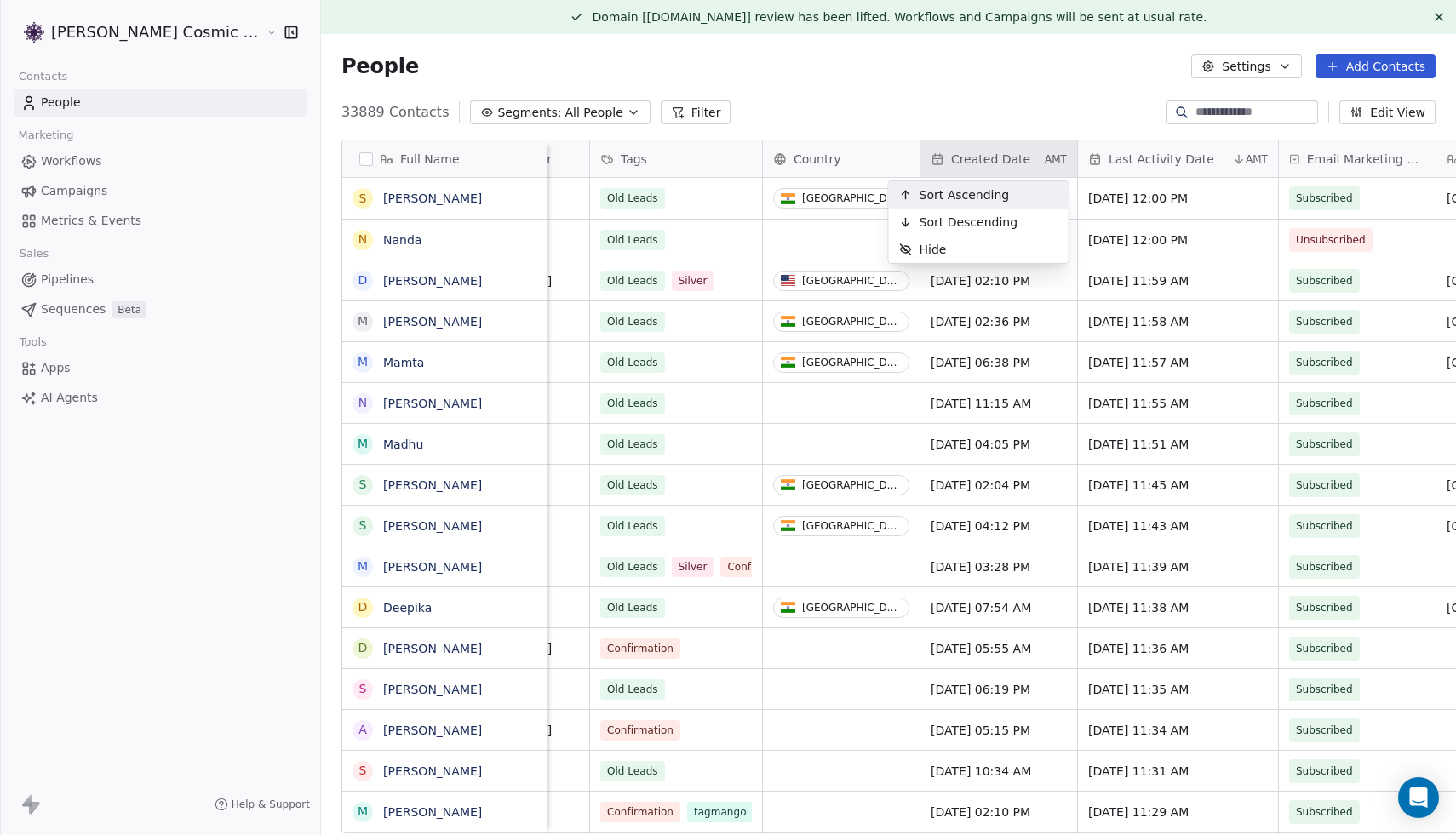
click at [950, 150] on html "Sumit Upreti Cosmic Academy LLP Contacts People Marketing Workflows Campaigns M…" at bounding box center [728, 417] width 1456 height 835
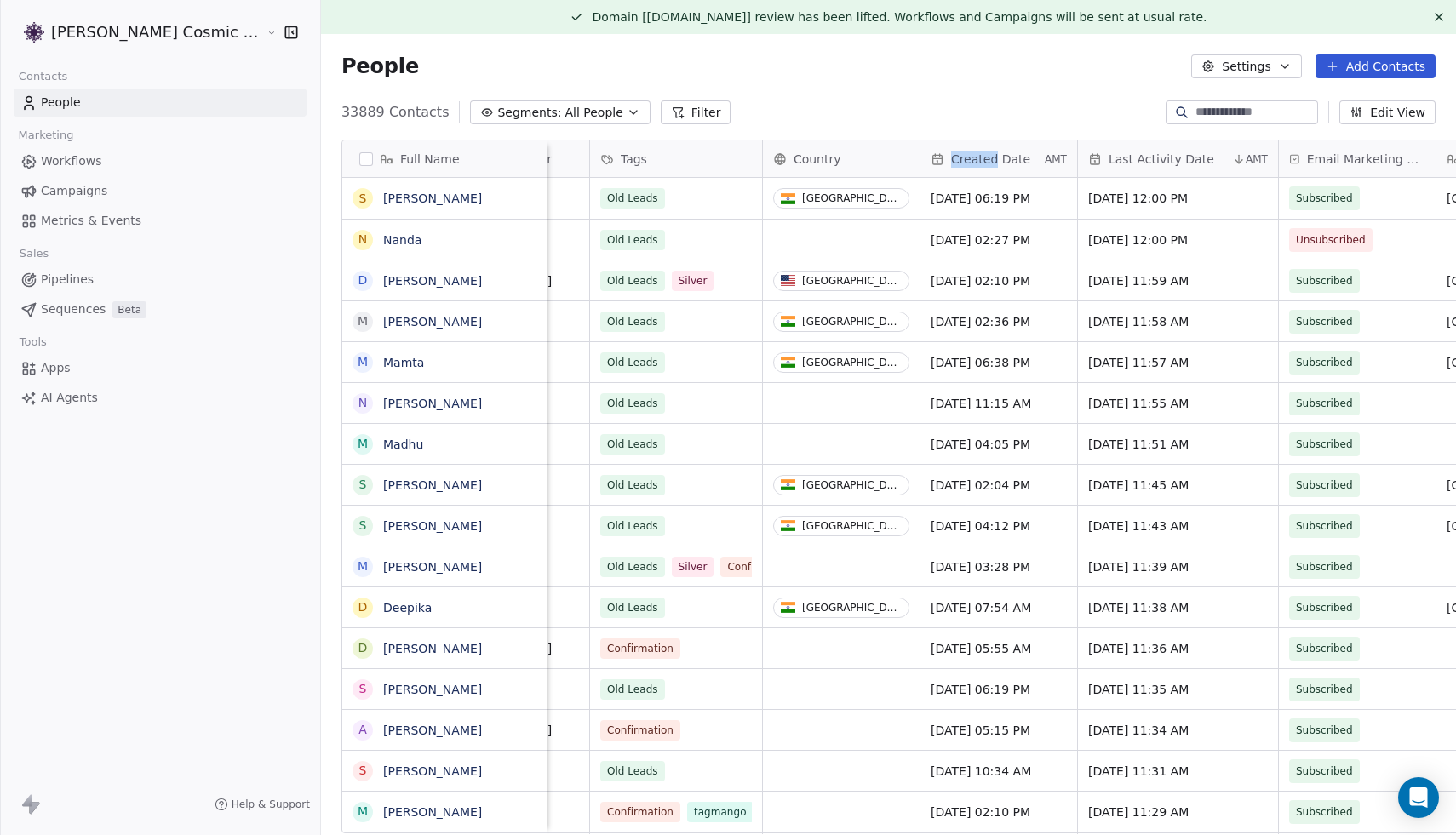
click at [951, 151] on span "Created Date" at bounding box center [990, 159] width 79 height 17
click at [972, 156] on html "Sumit Upreti Cosmic Academy LLP Contacts People Marketing Workflows Campaigns M…" at bounding box center [728, 417] width 1456 height 835
click at [1045, 157] on span "AMT" at bounding box center [1056, 159] width 22 height 13
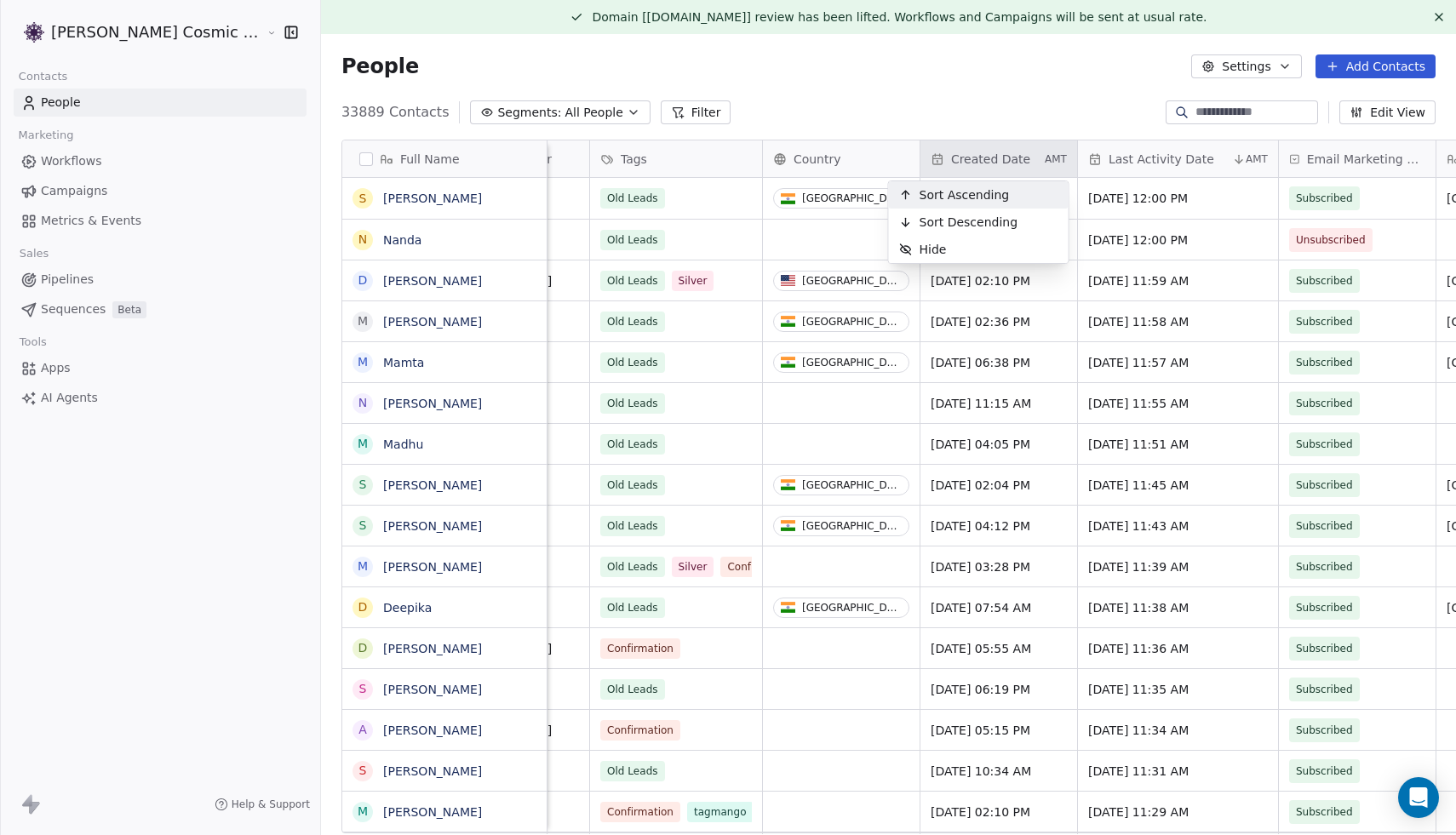
click at [991, 93] on html "Sumit Upreti Cosmic Academy LLP Contacts People Marketing Workflows Campaigns M…" at bounding box center [728, 417] width 1456 height 835
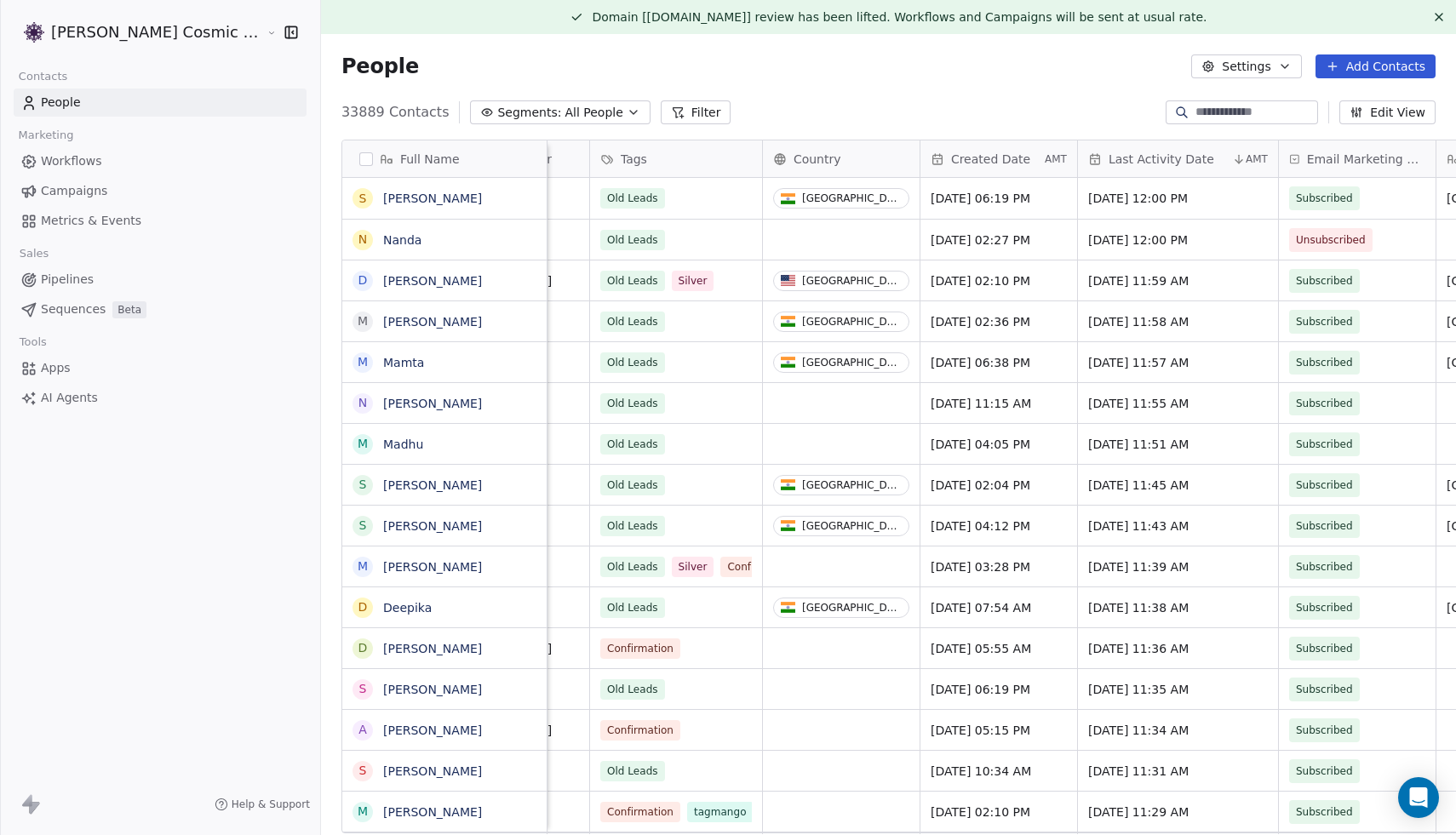
click at [955, 171] on div "Created Date AMT" at bounding box center [998, 159] width 157 height 37
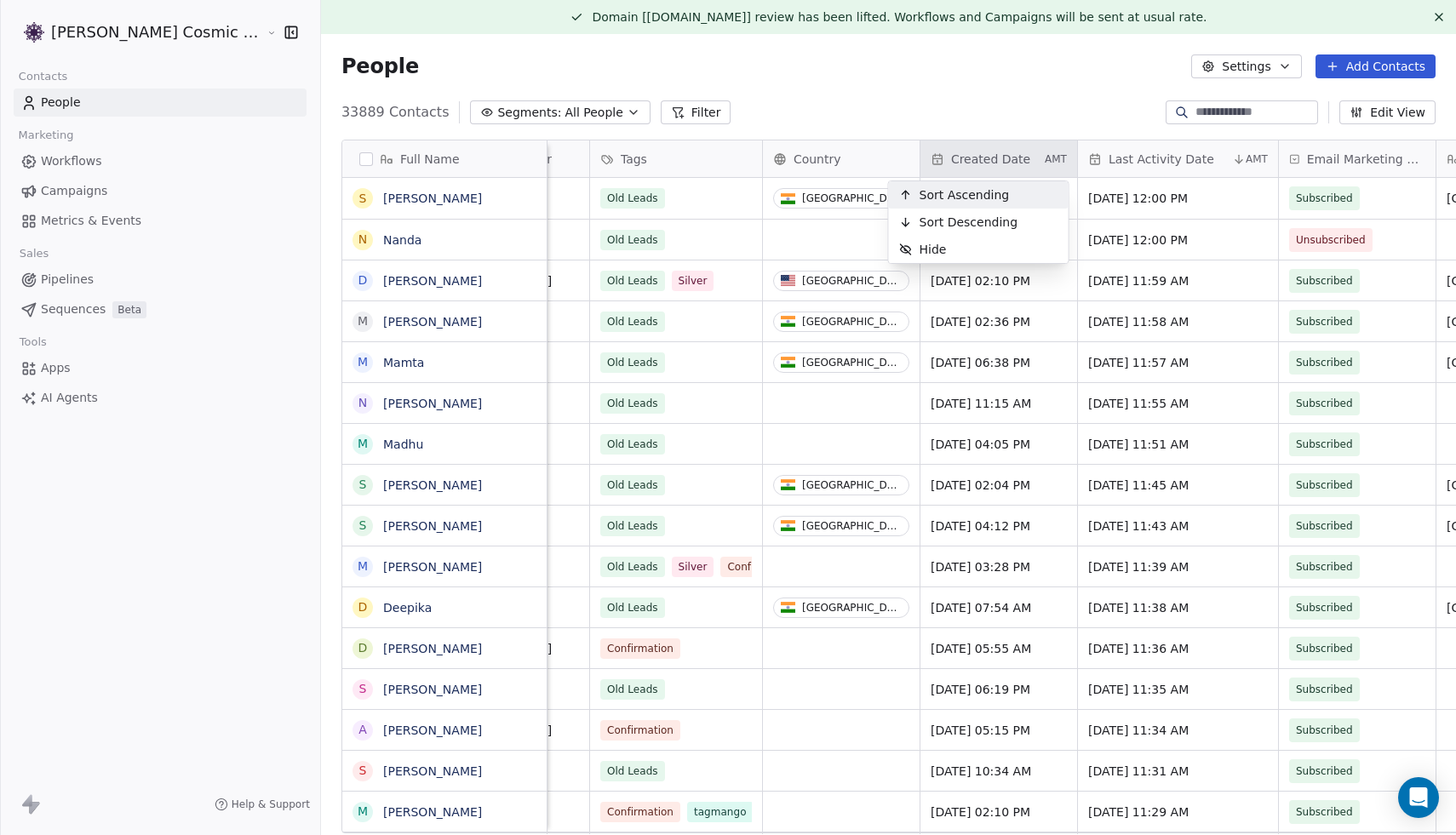
click at [955, 171] on html "Sumit Upreti Cosmic Academy LLP Contacts People Marketing Workflows Campaigns M…" at bounding box center [728, 417] width 1456 height 835
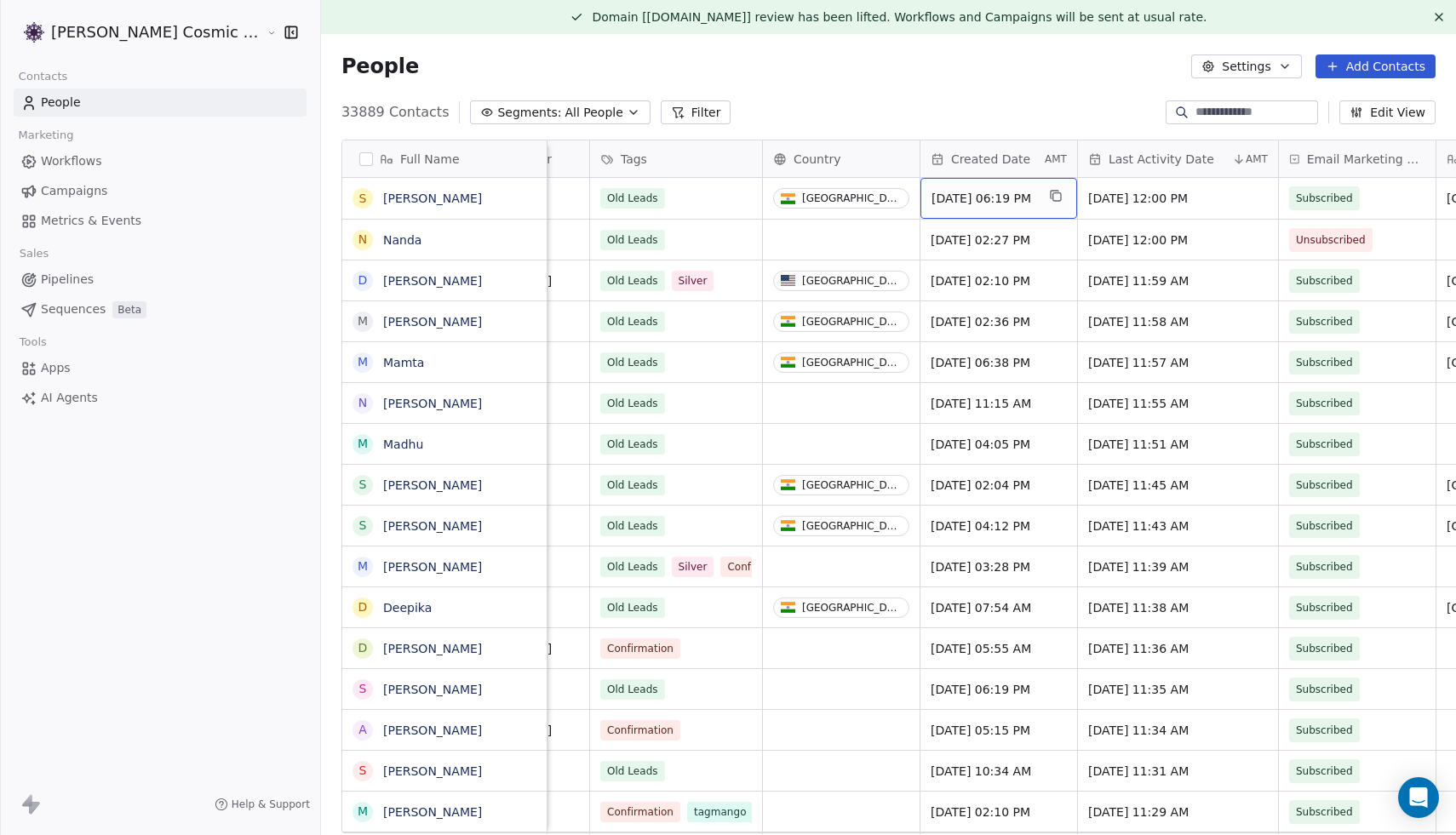
click at [953, 196] on span "Apr 18, 2024 06:19 PM" at bounding box center [983, 198] width 104 height 17
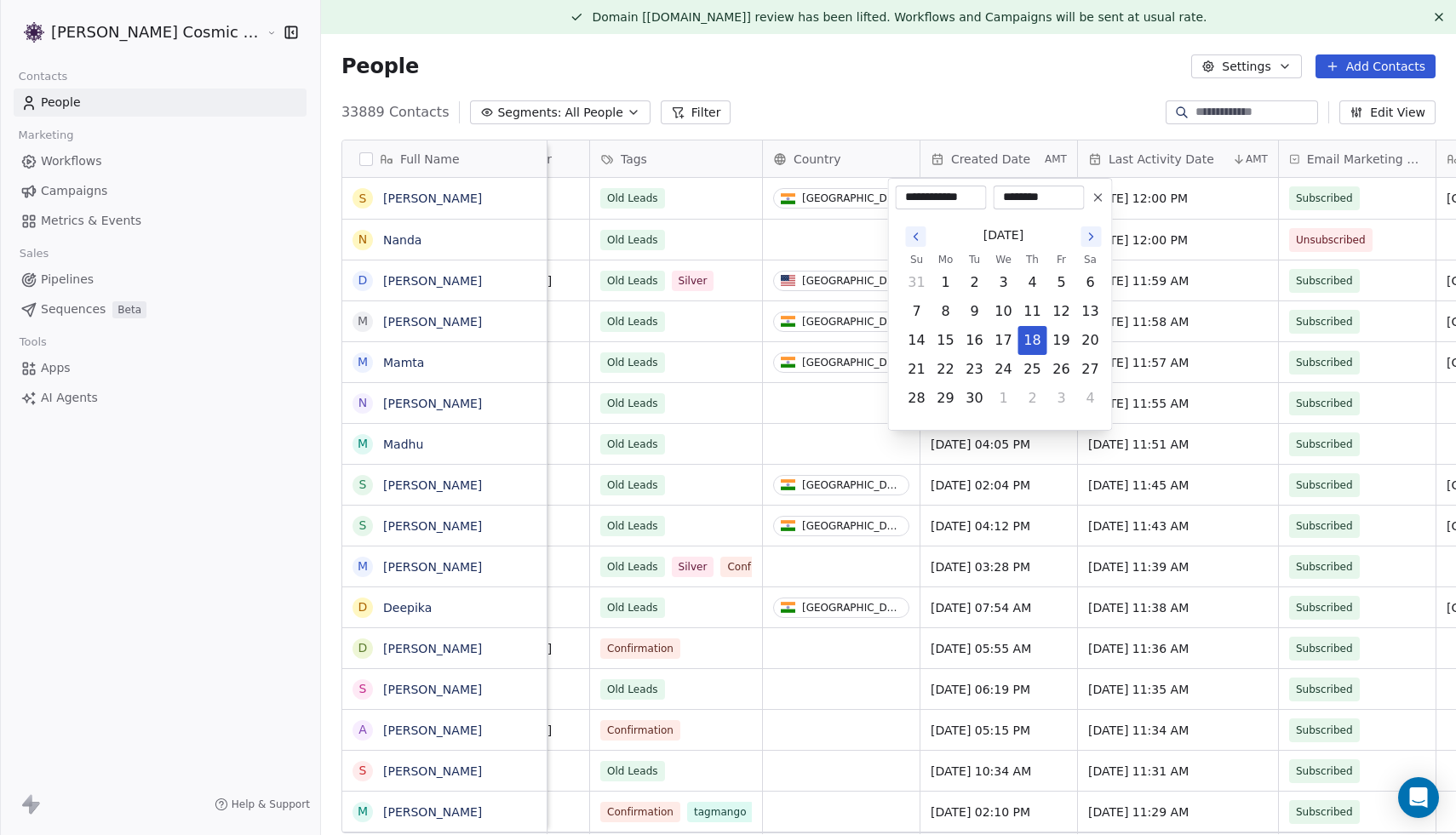
click at [949, 110] on html "Sumit Upreti Cosmic Academy LLP Contacts People Marketing Workflows Campaigns M…" at bounding box center [728, 417] width 1456 height 835
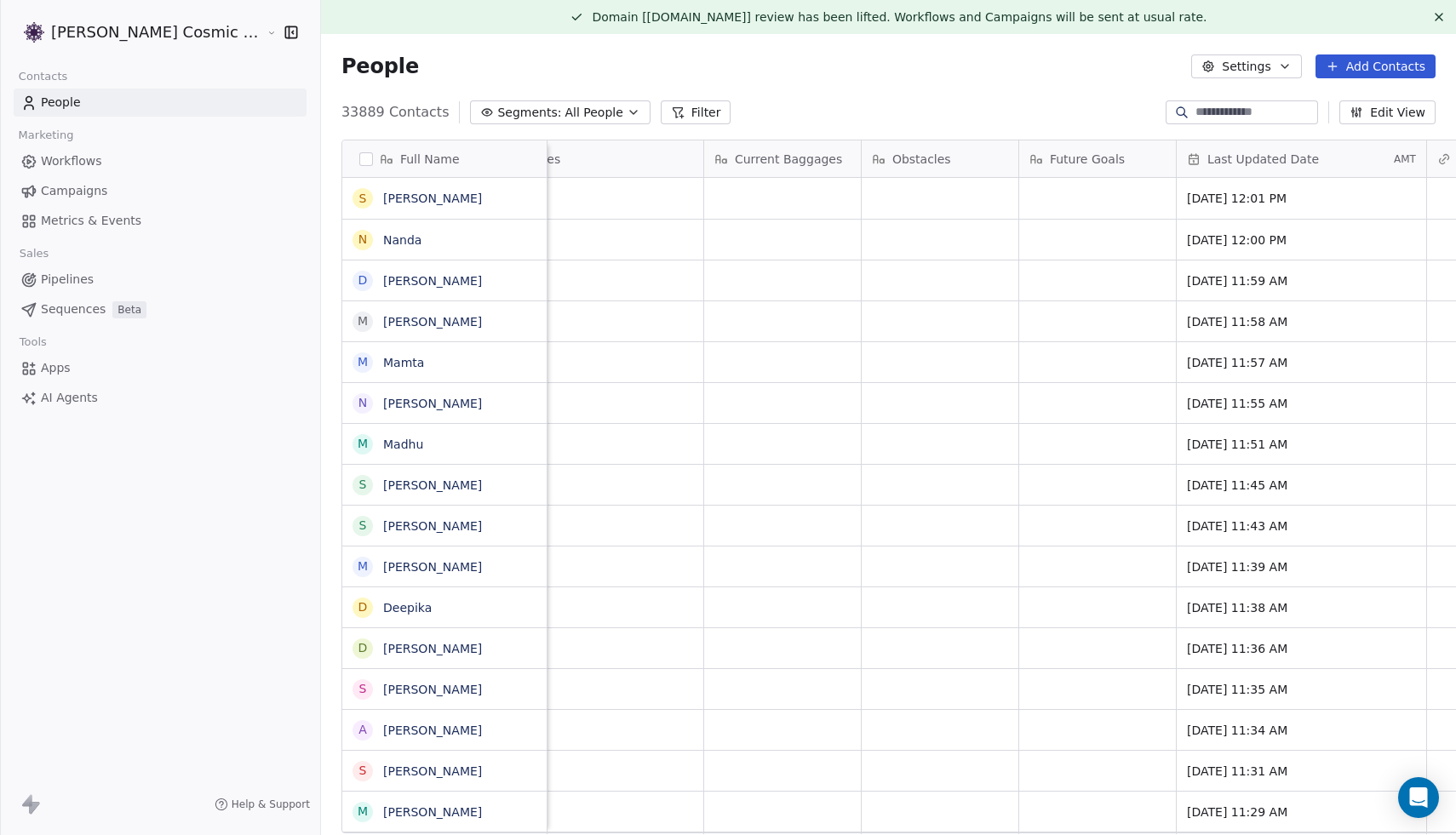
scroll to position [0, 2755]
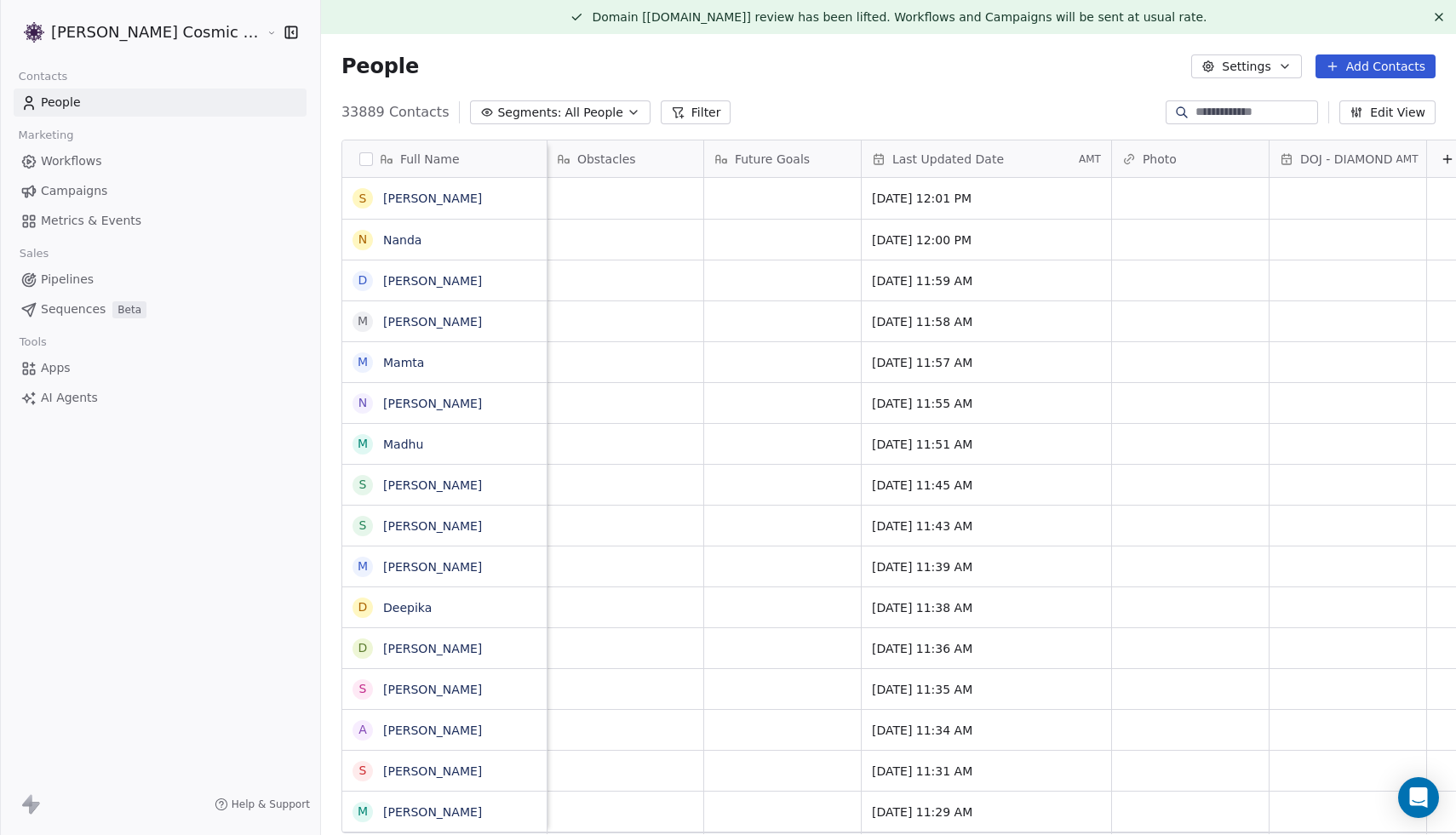
click at [1272, 117] on button "Edit View" at bounding box center [1387, 112] width 96 height 24
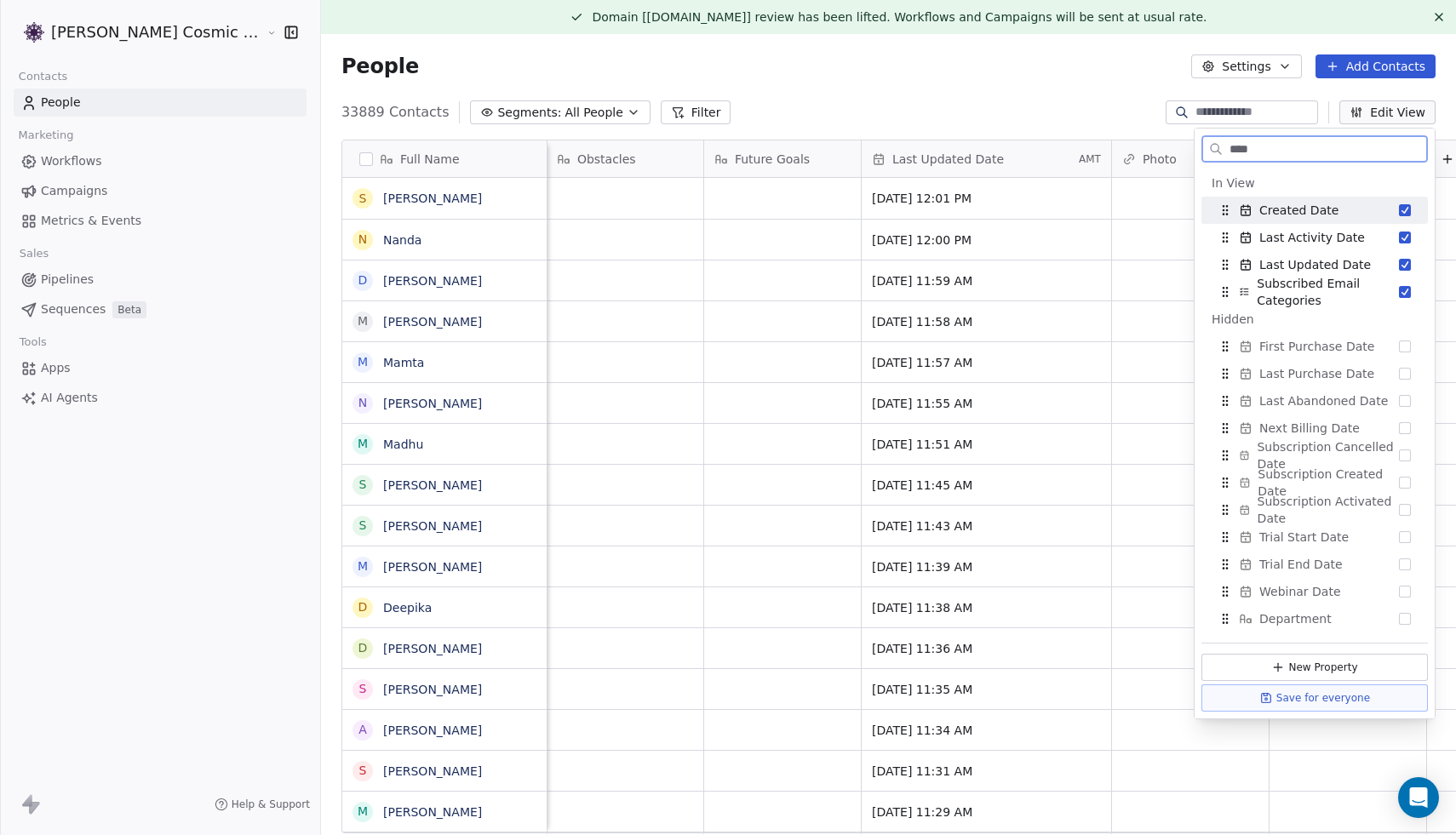
click at [1272, 204] on span "Created Date" at bounding box center [1299, 210] width 79 height 17
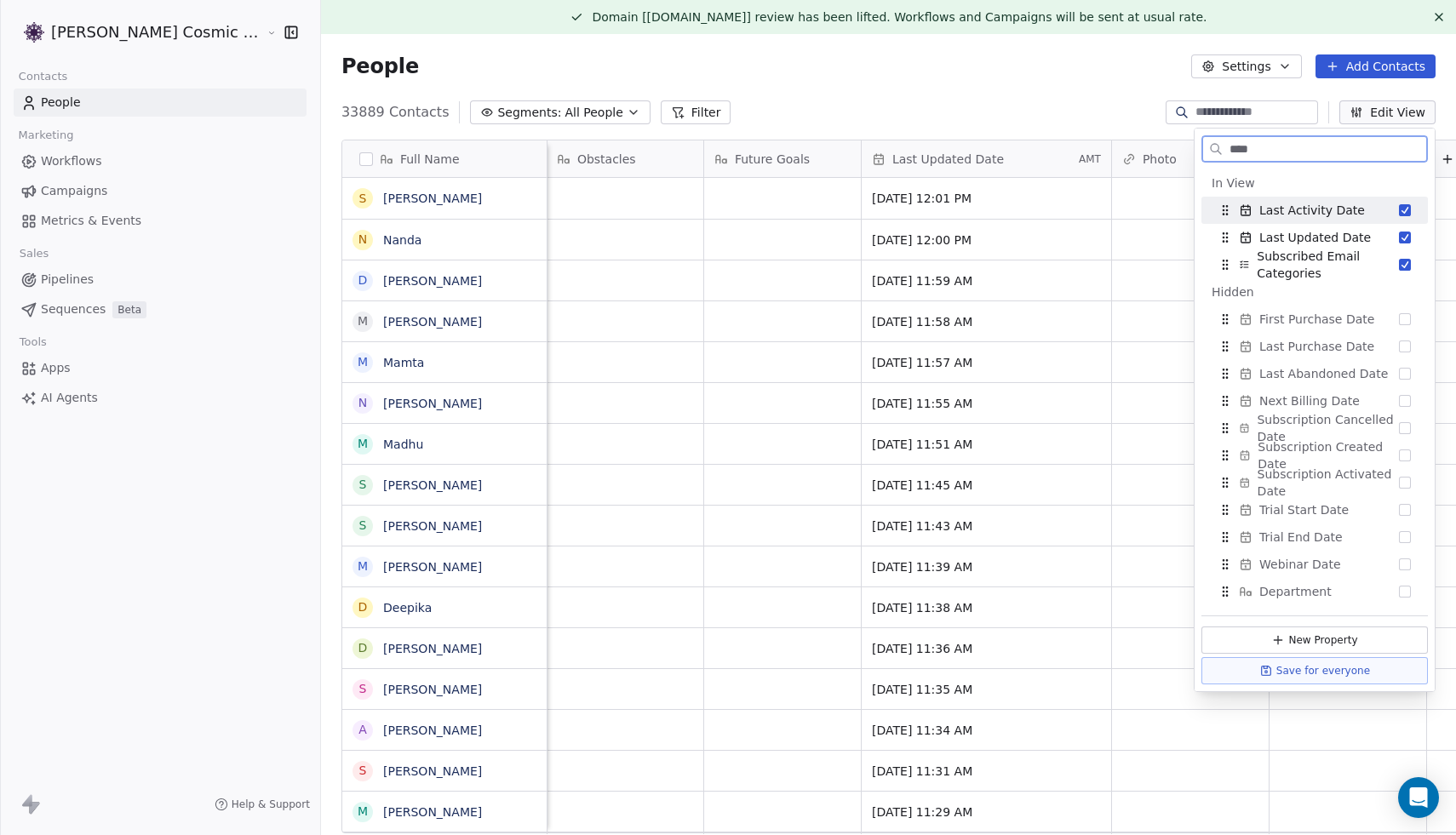
scroll to position [0, 2598]
click at [1272, 209] on span "Last Activity Date" at bounding box center [1312, 210] width 106 height 17
click at [1272, 209] on span "Last Updated Date" at bounding box center [1315, 210] width 111 height 17
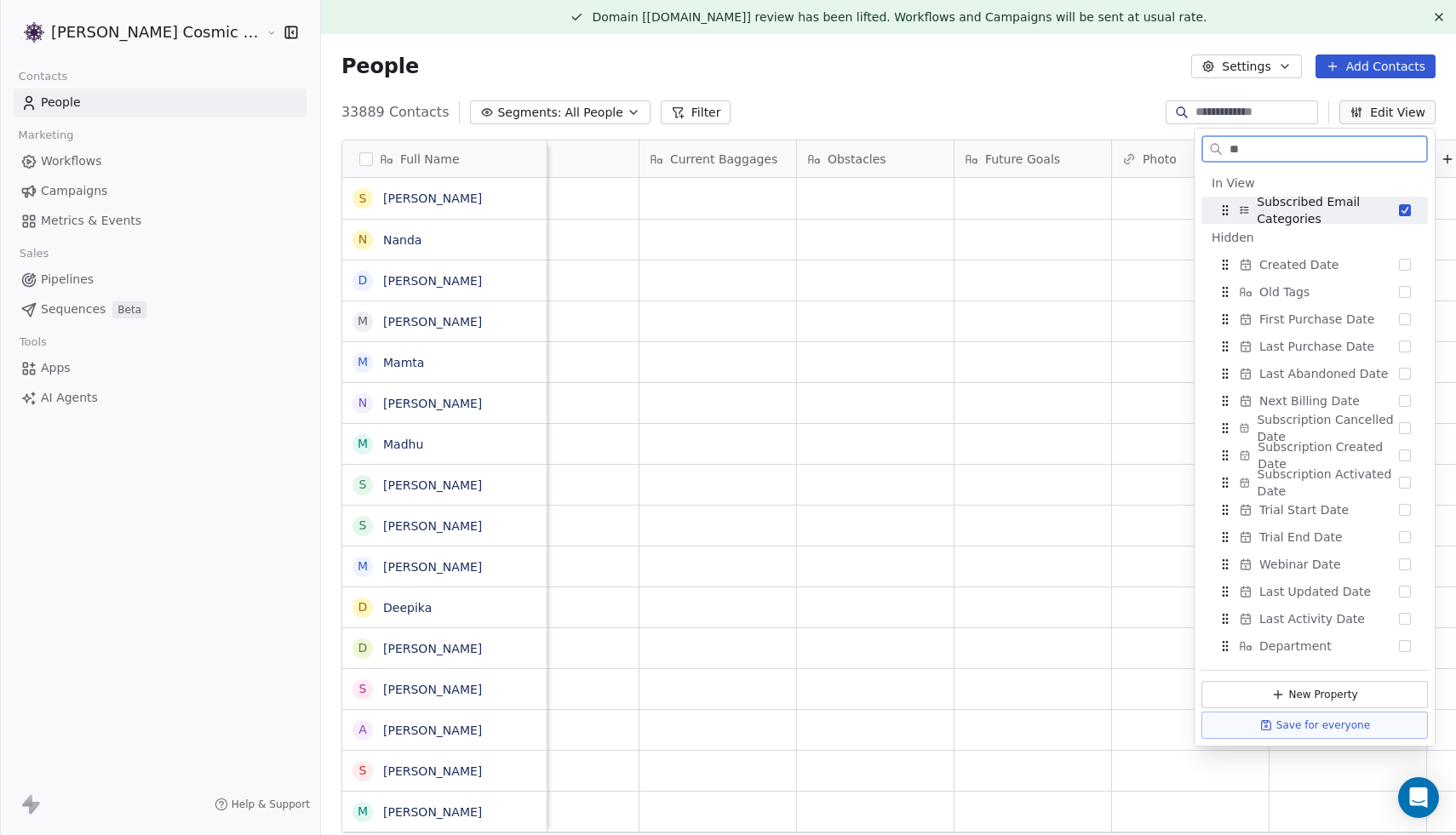
type input "*"
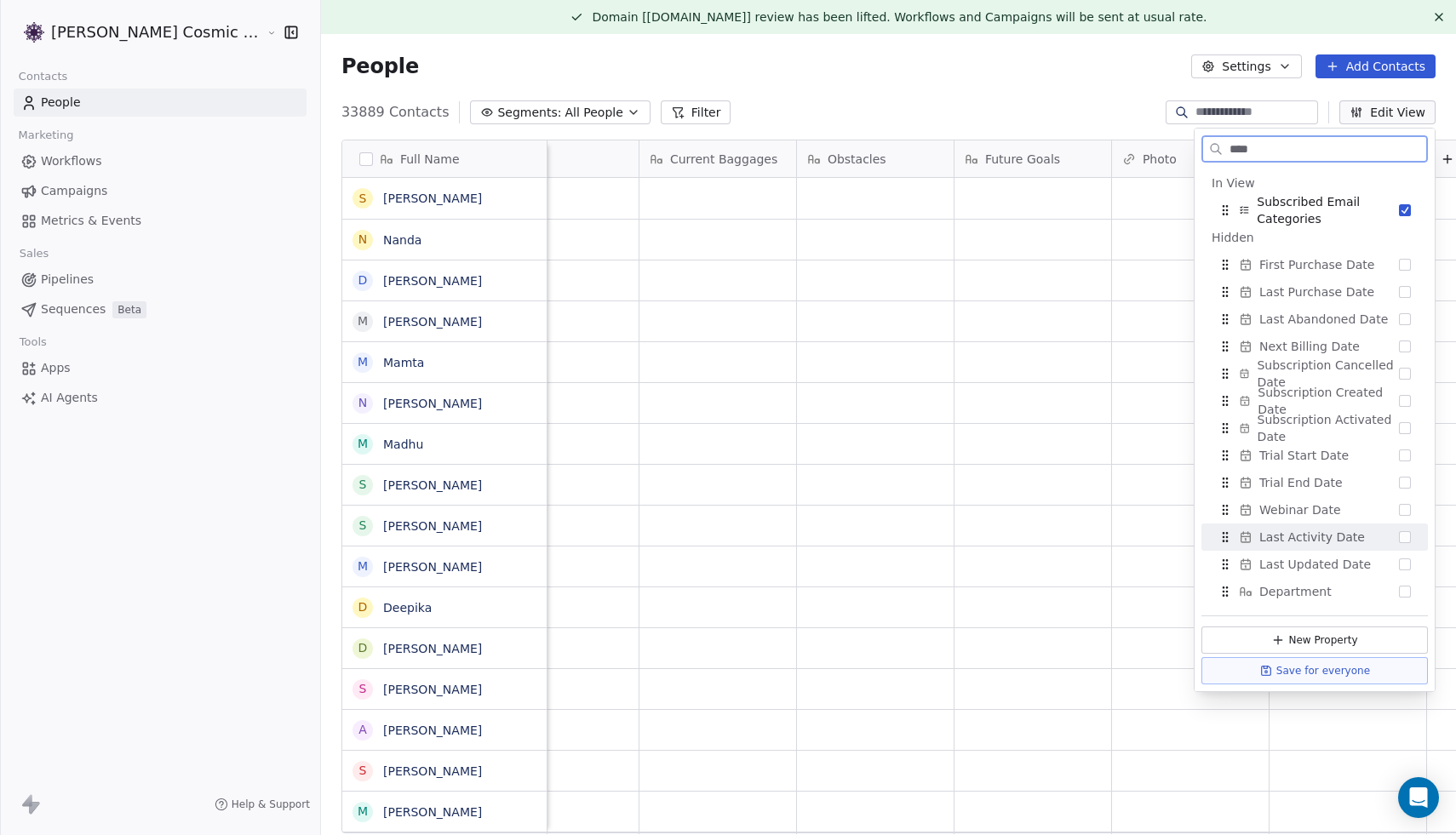
click at [1272, 536] on div "Last Activity Date" at bounding box center [1314, 537] width 213 height 27
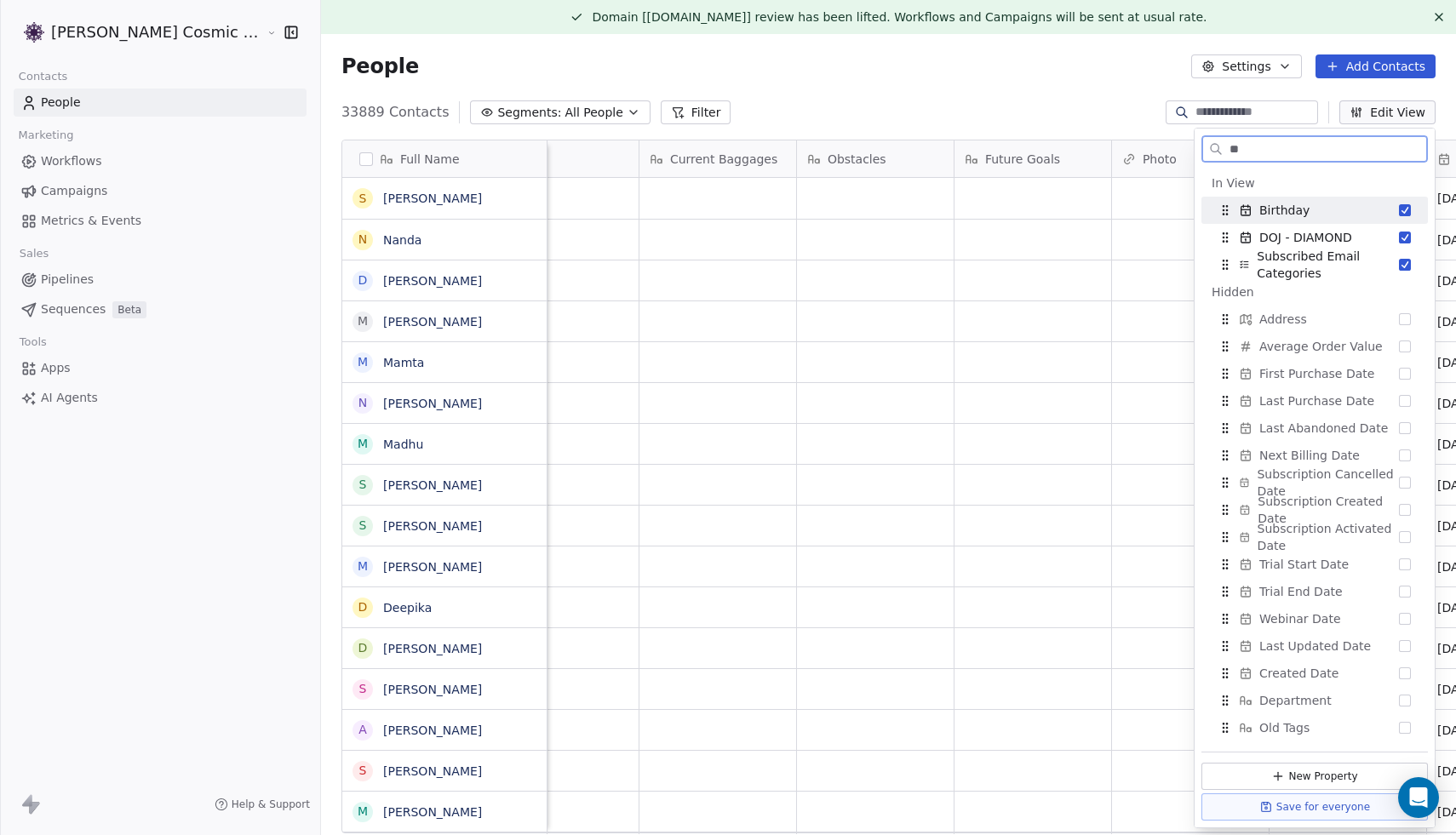
type input "*"
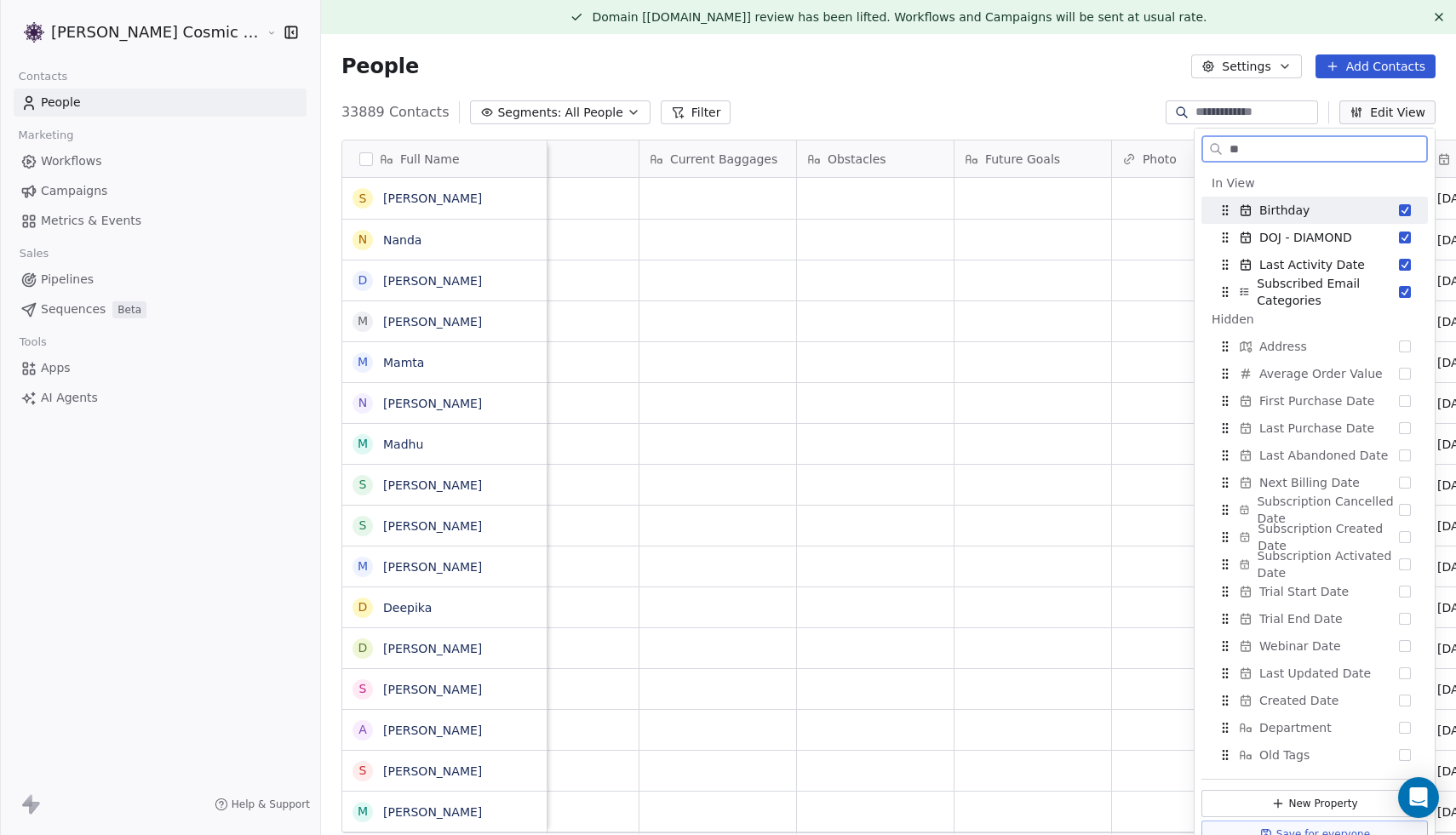
type input "*"
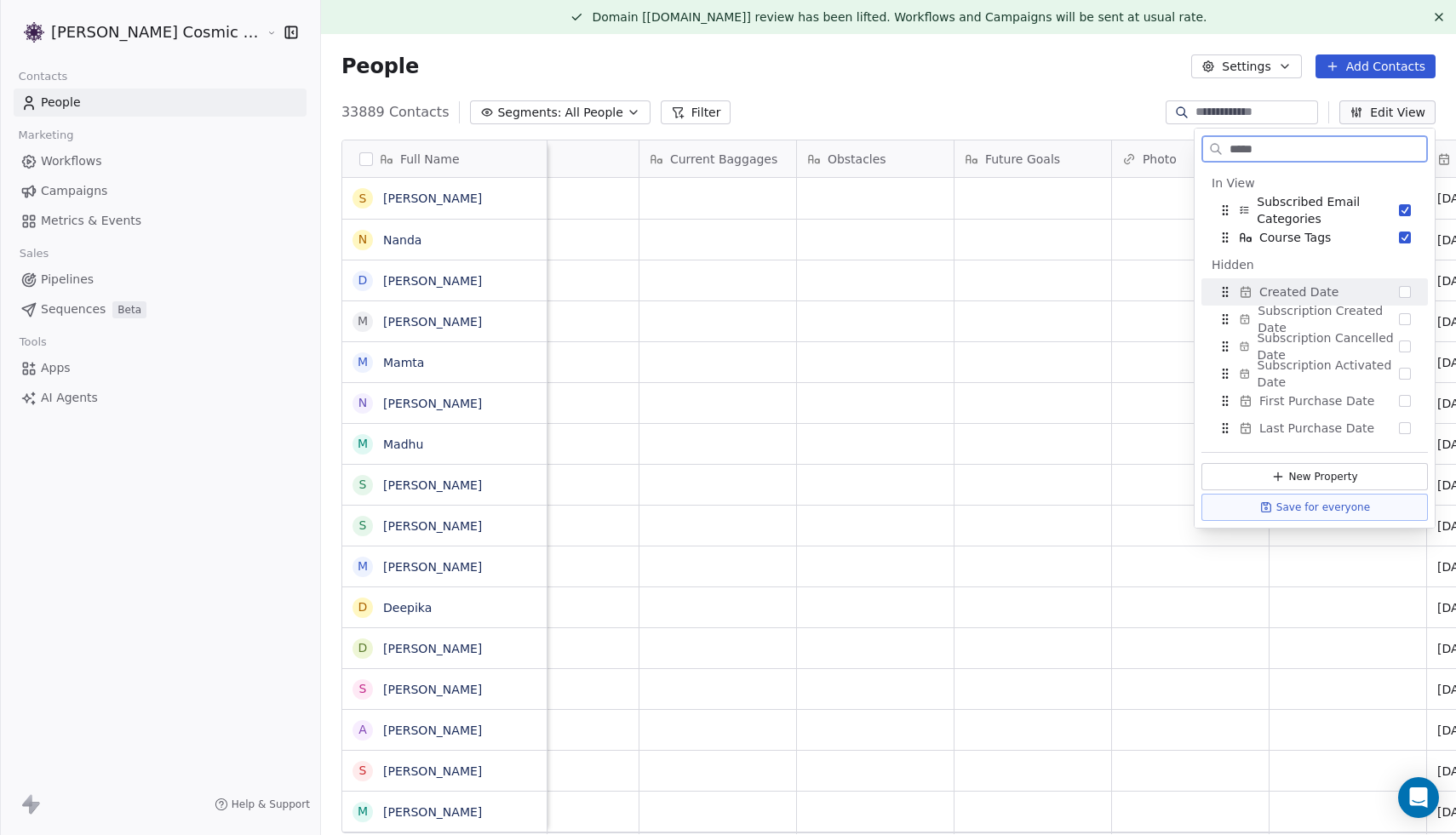
type input "*****"
click at [1272, 290] on button "Suggestions" at bounding box center [1404, 291] width 12 height 12
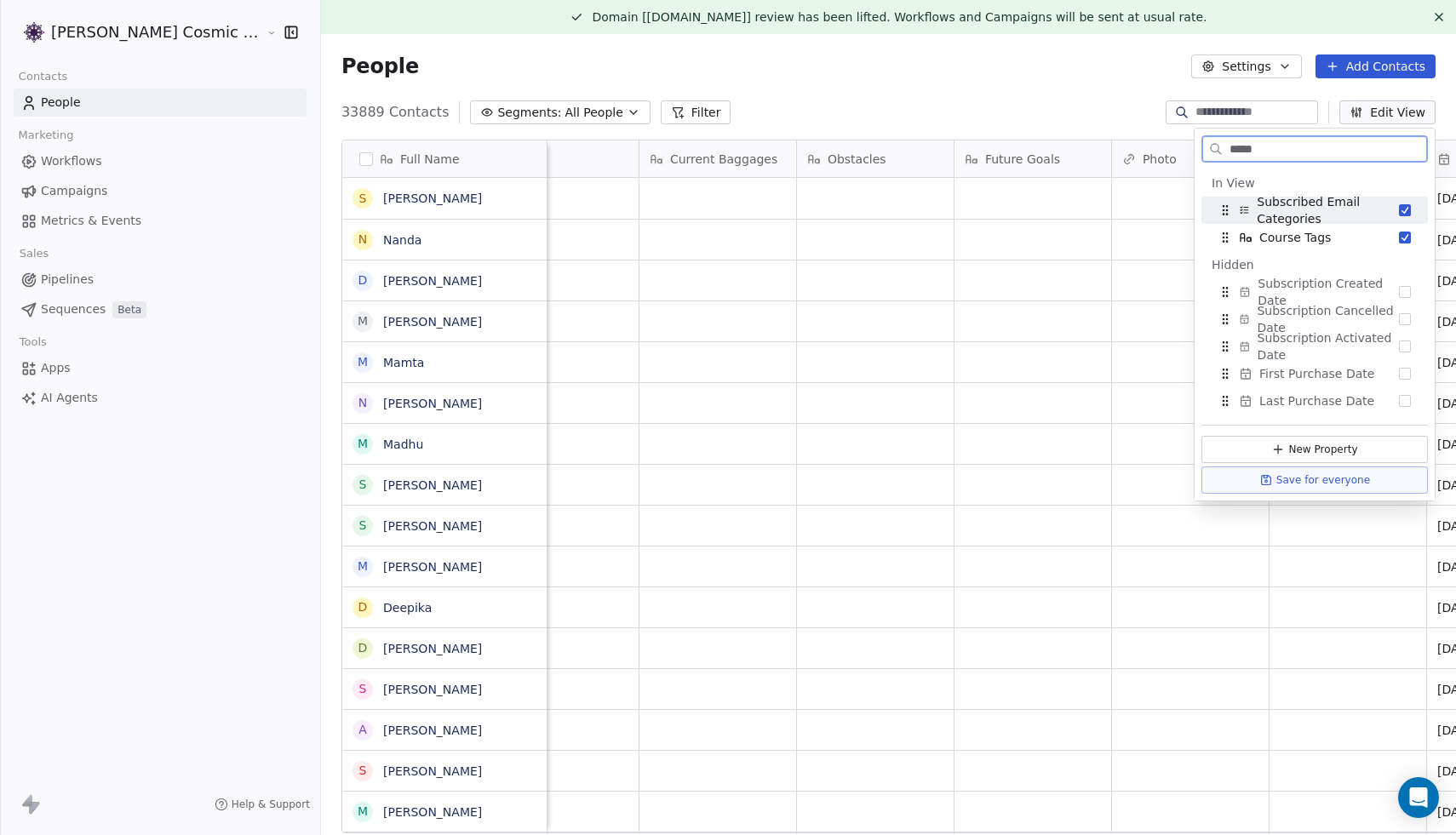
click at [1272, 153] on input "*****" at bounding box center [1327, 150] width 201 height 25
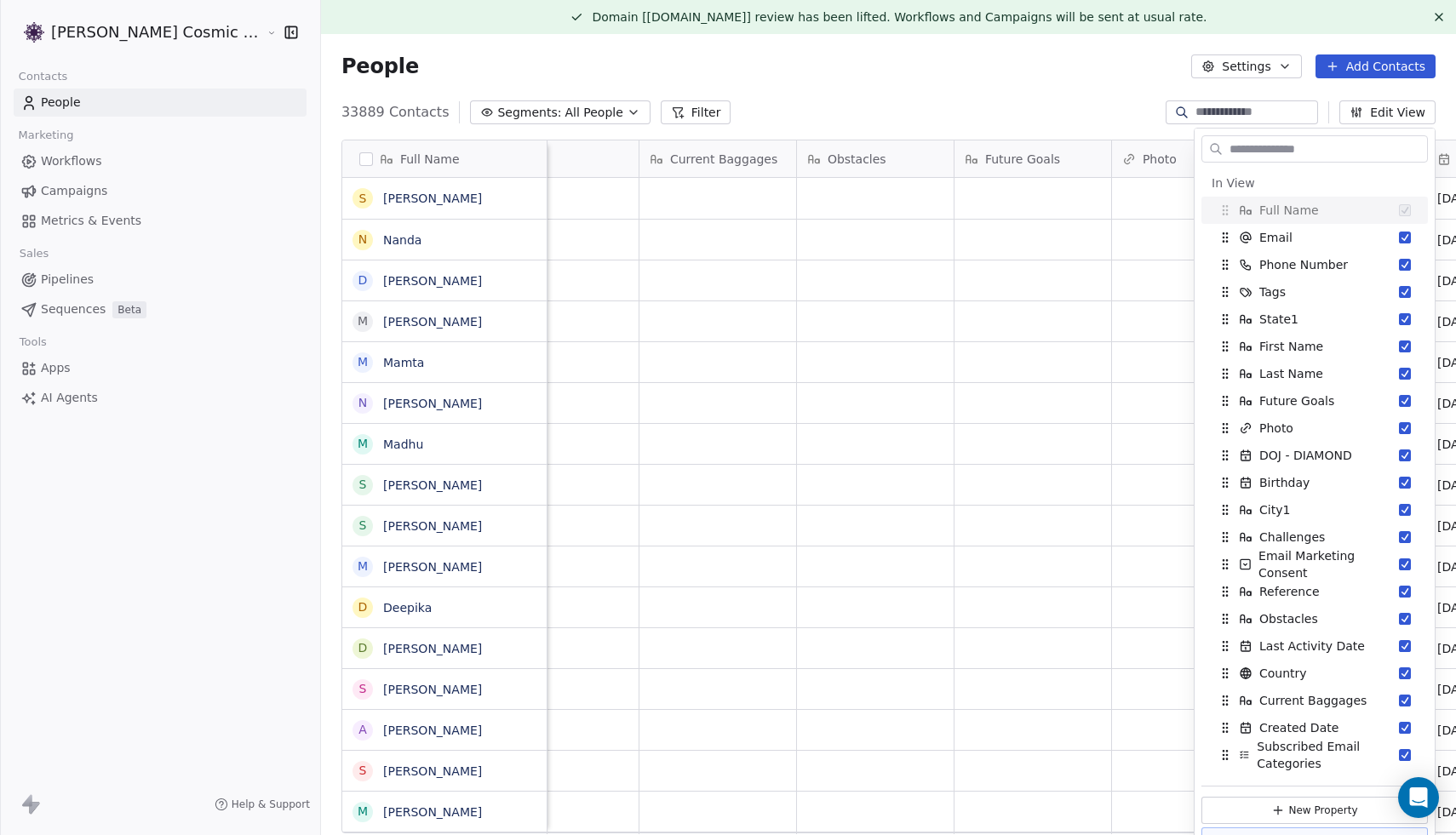
click at [1066, 125] on div "33889 Contacts Segments: All People Filter Edit View" at bounding box center [888, 112] width 1135 height 27
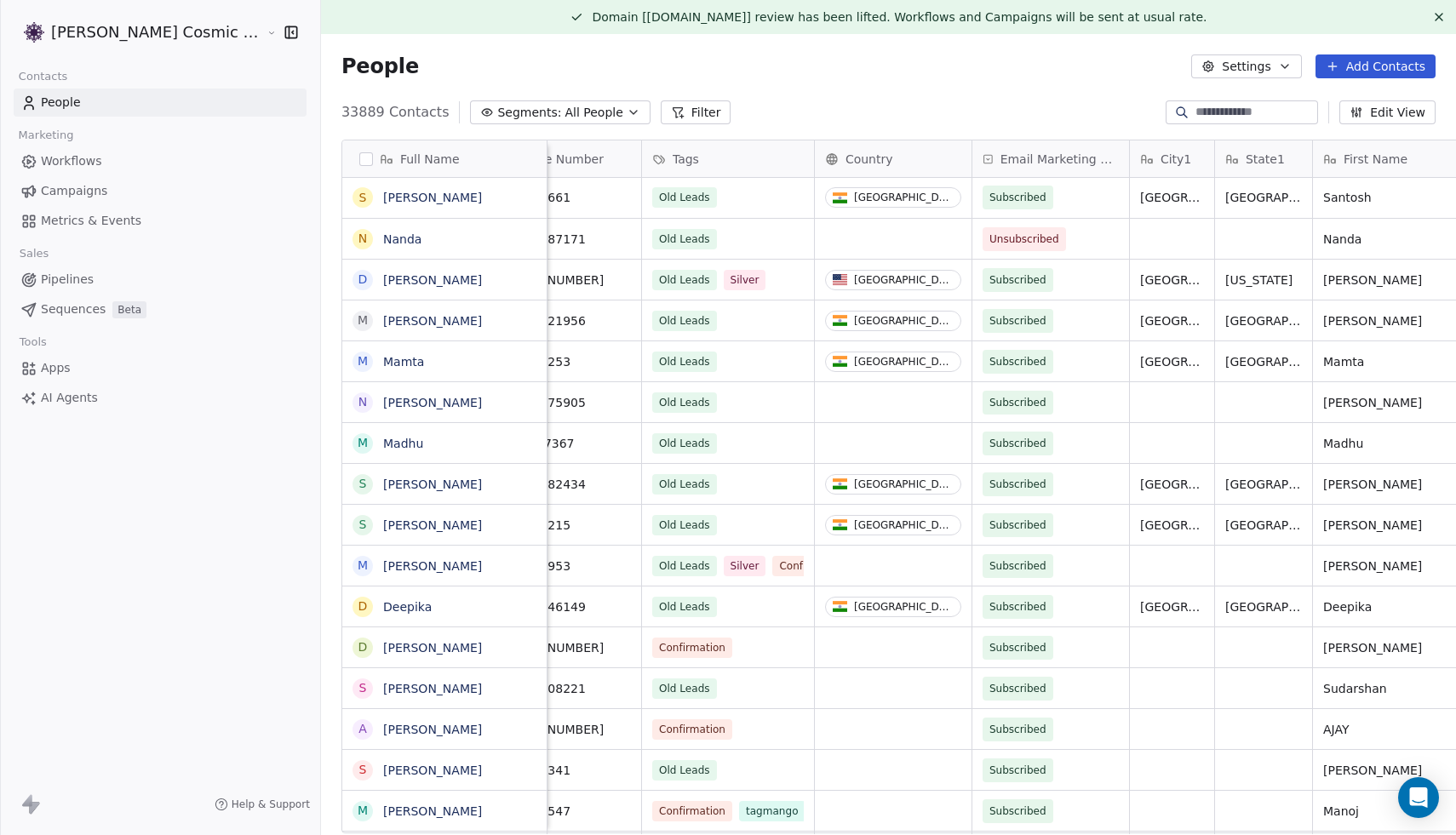
scroll to position [0, 0]
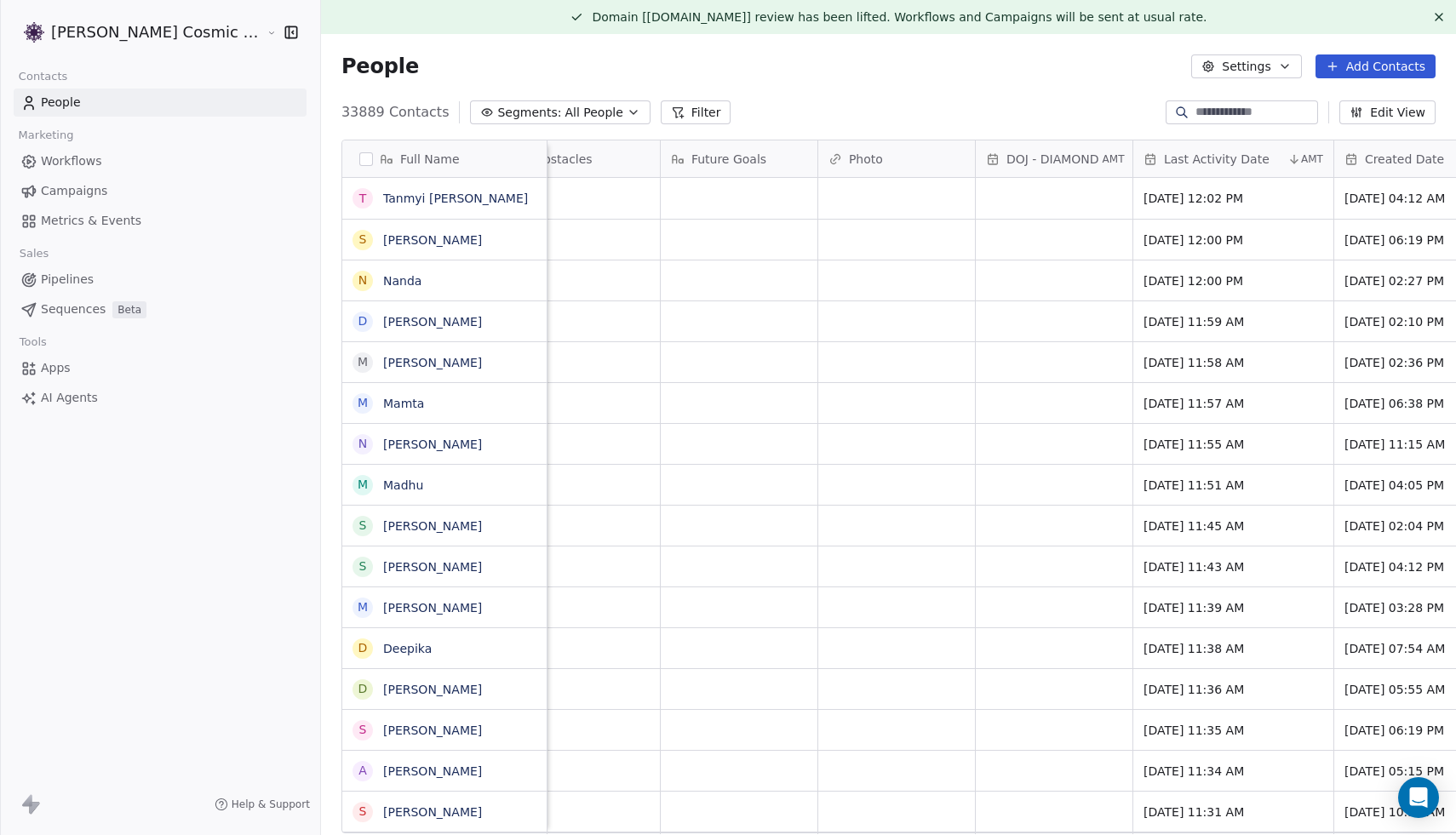
scroll to position [0, 2505]
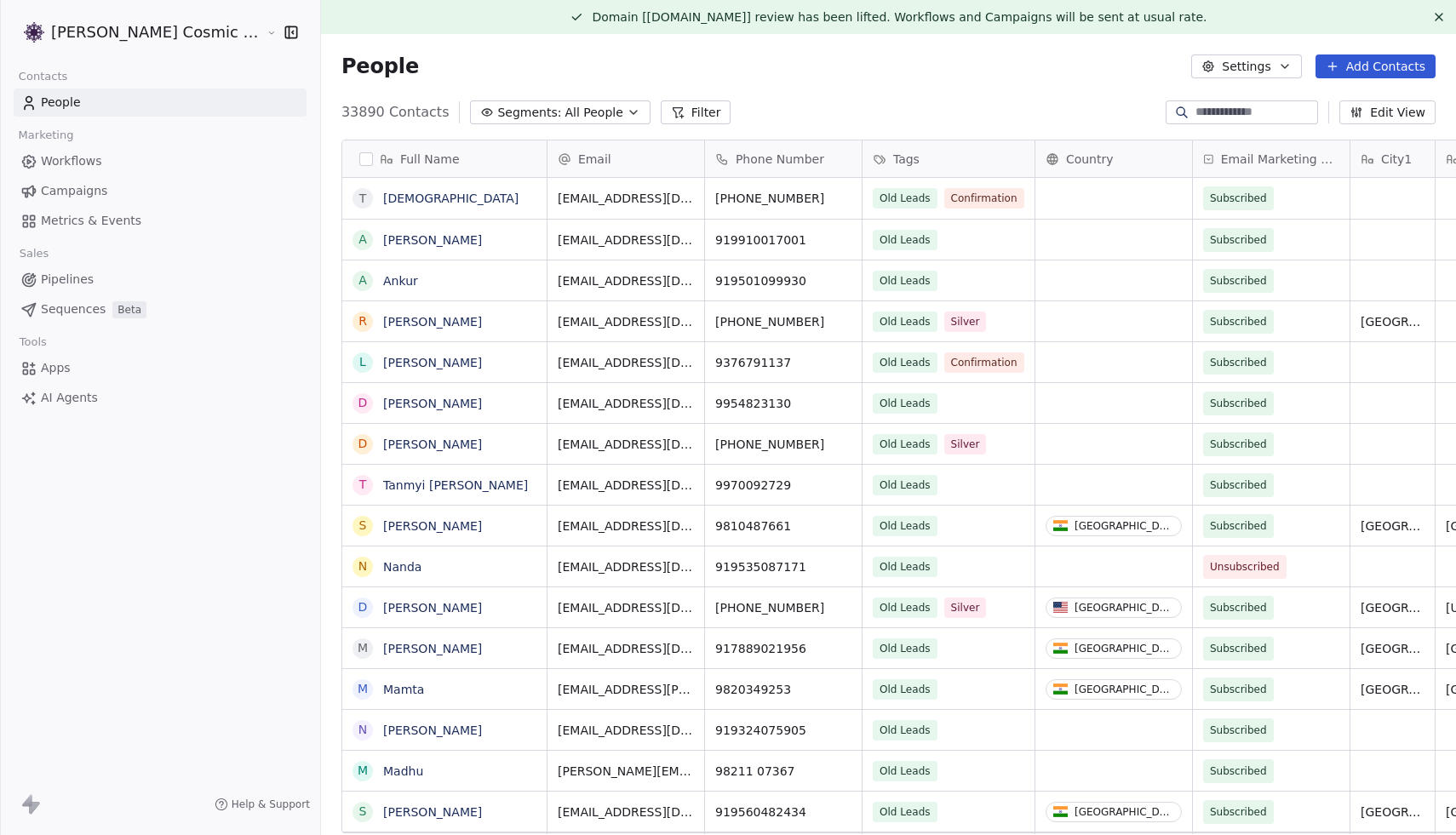
scroll to position [735, 1167]
